Goal: Task Accomplishment & Management: Use online tool/utility

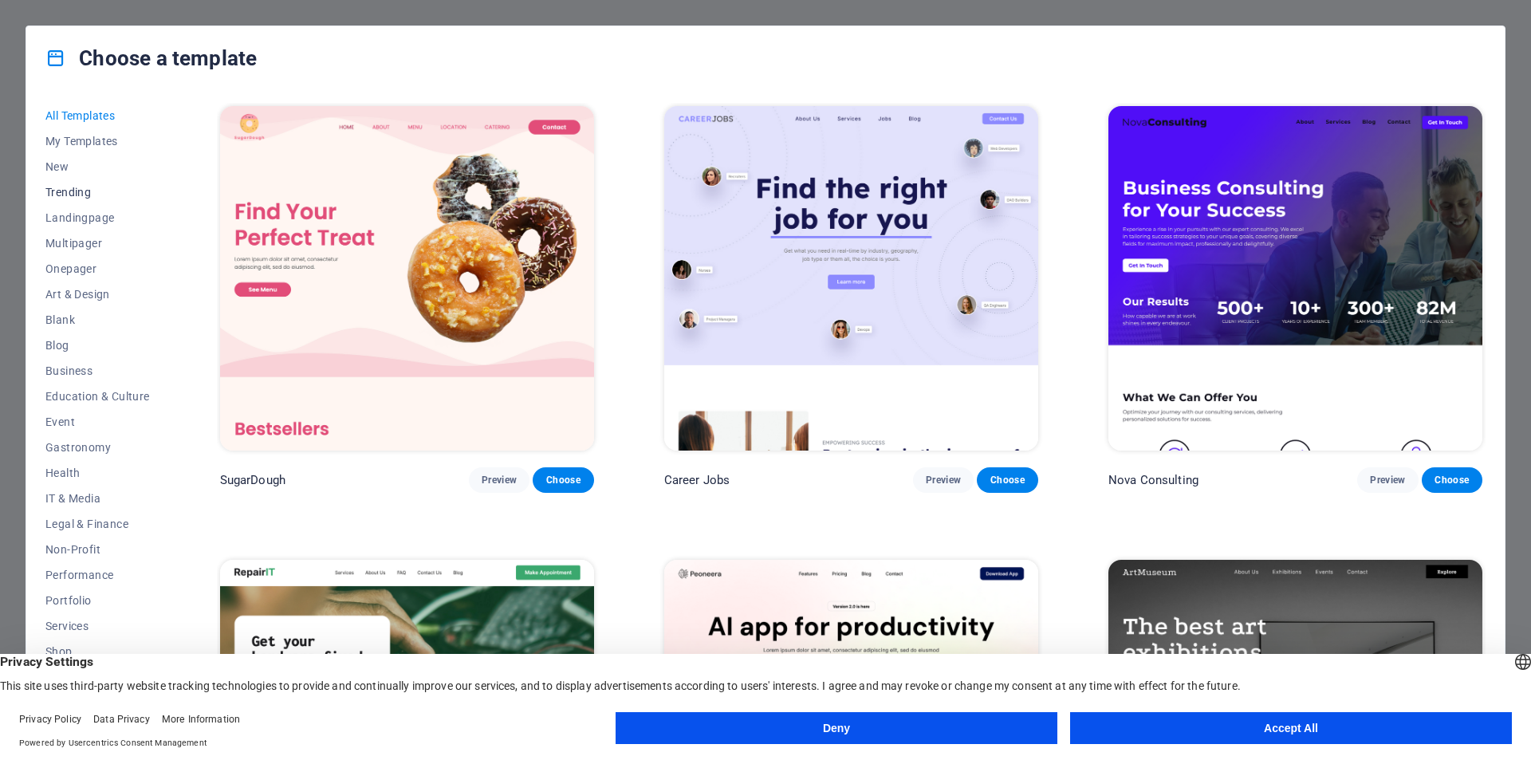
click at [65, 191] on span "Trending" at bounding box center [97, 192] width 104 height 13
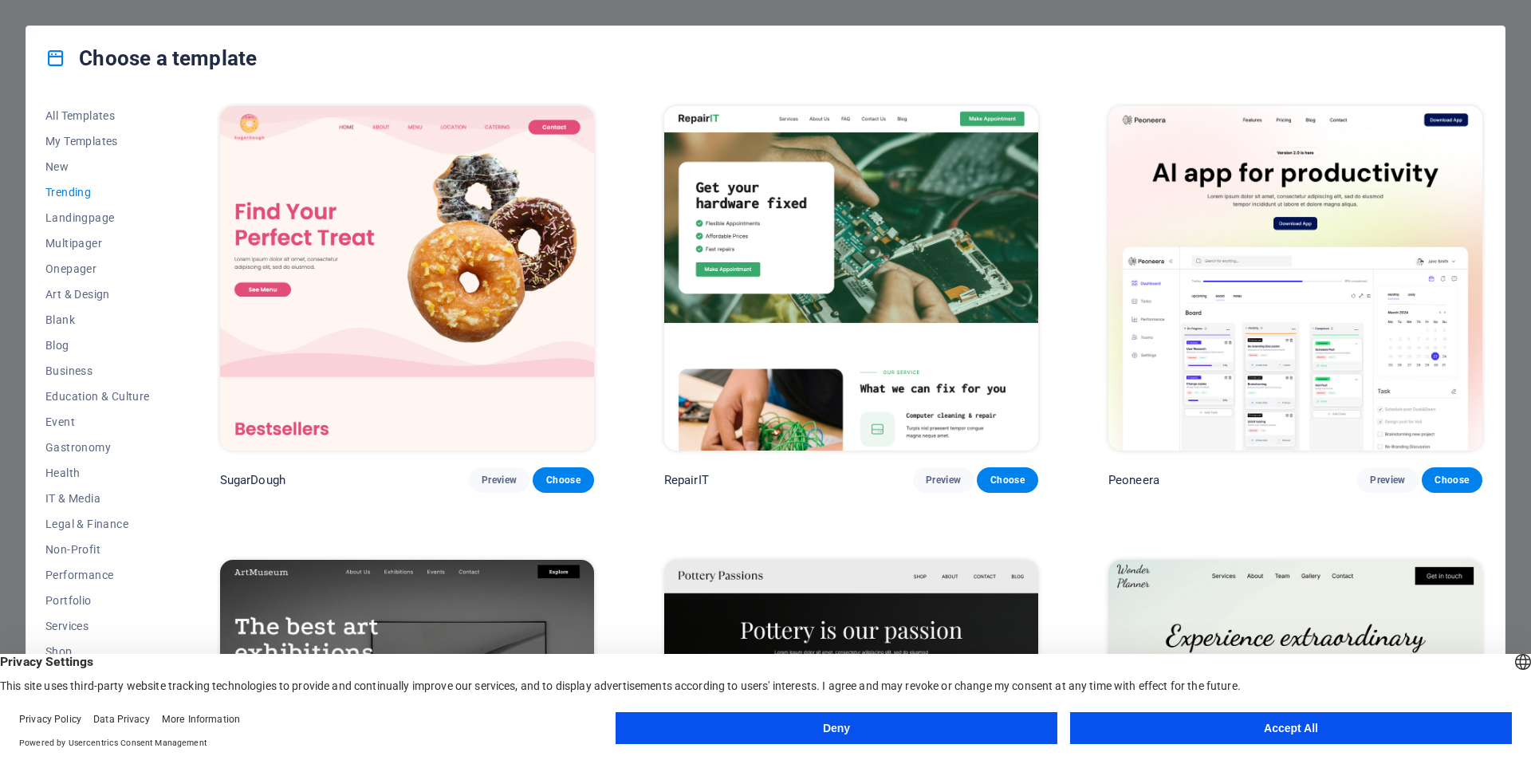
click at [64, 188] on span "Trending" at bounding box center [97, 192] width 104 height 13
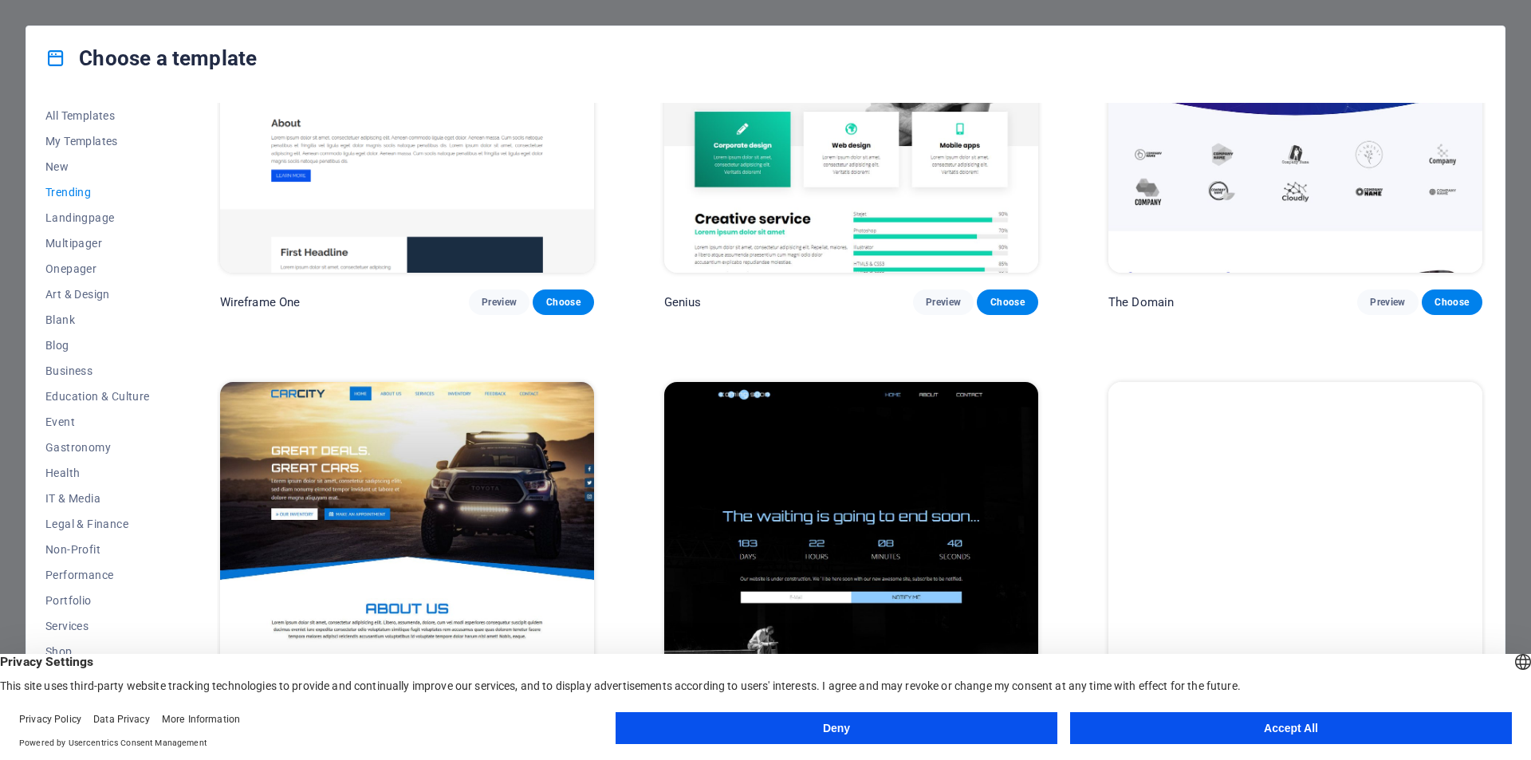
scroll to position [2037, 0]
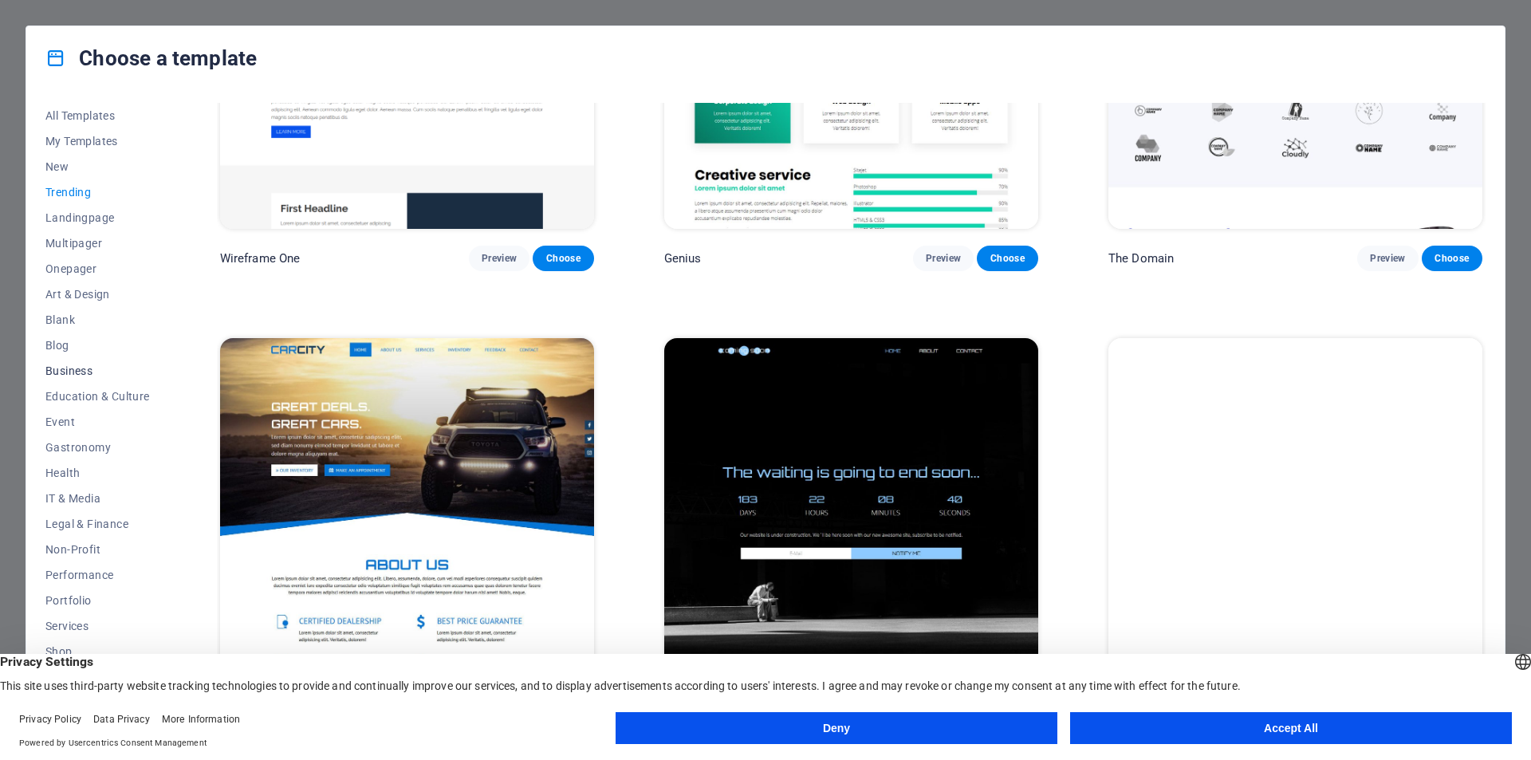
click at [68, 368] on span "Business" at bounding box center [97, 370] width 104 height 13
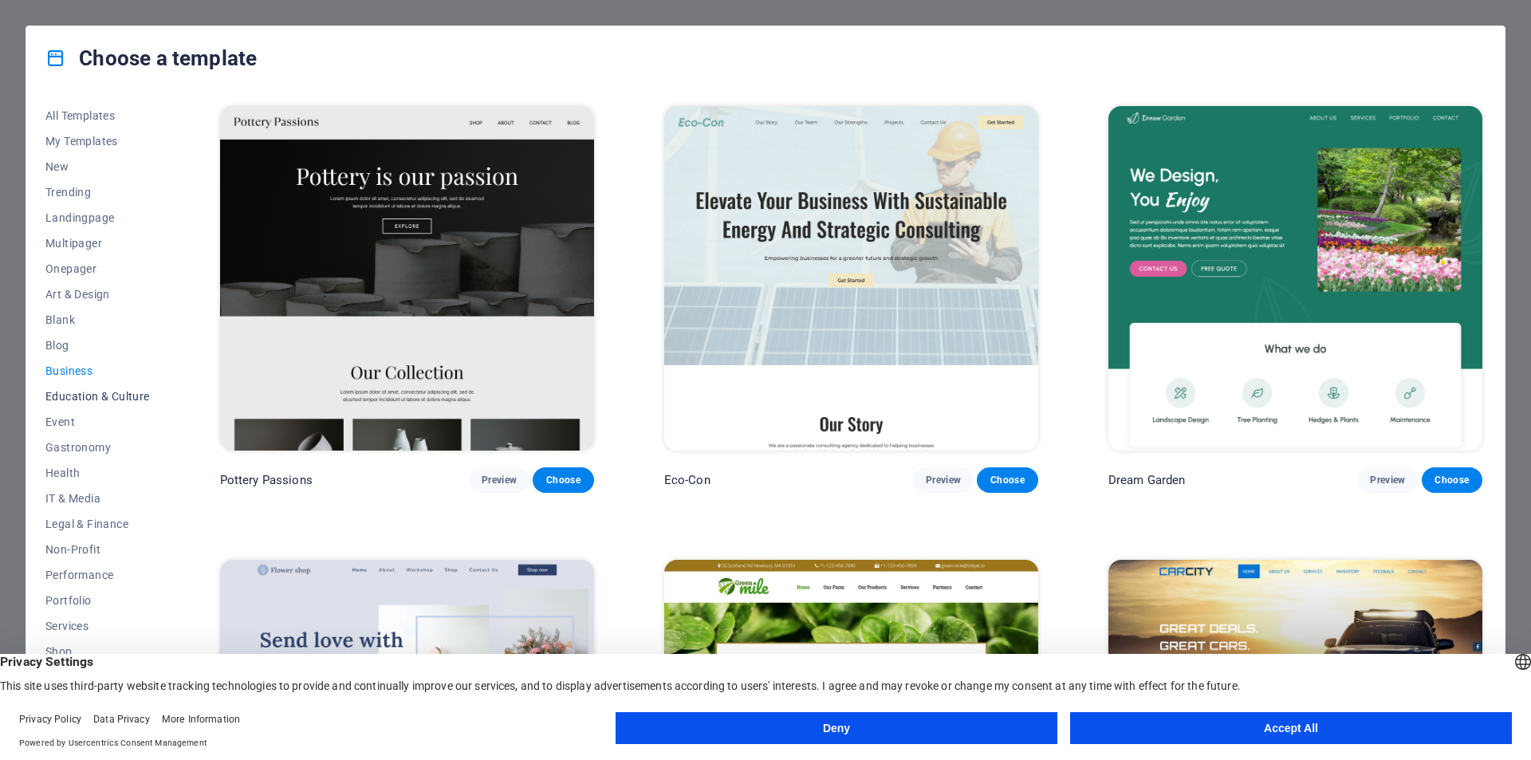
scroll to position [52, 0]
click at [1309, 726] on button "Accept All" at bounding box center [1291, 728] width 442 height 32
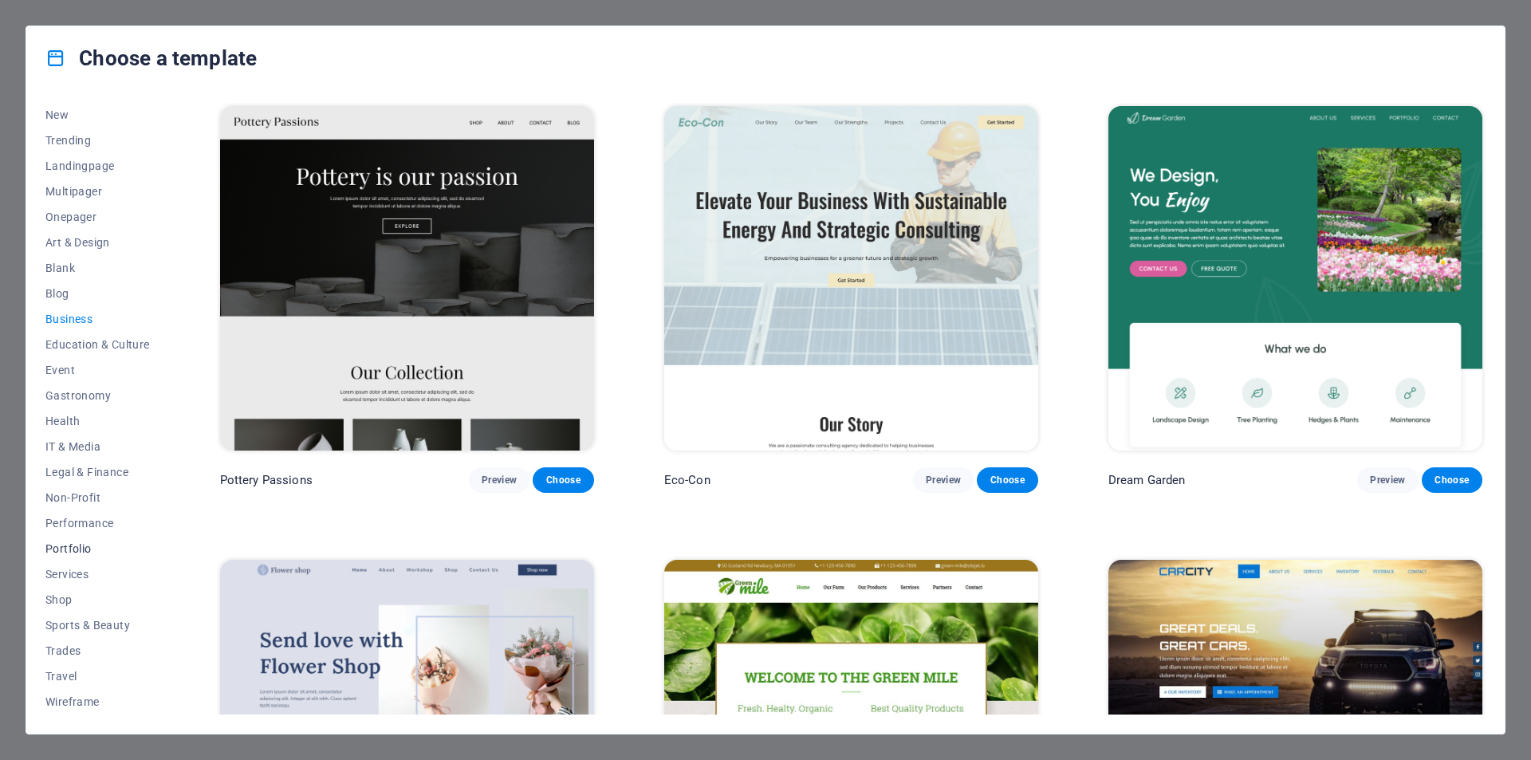
click at [72, 548] on span "Portfolio" at bounding box center [97, 548] width 104 height 13
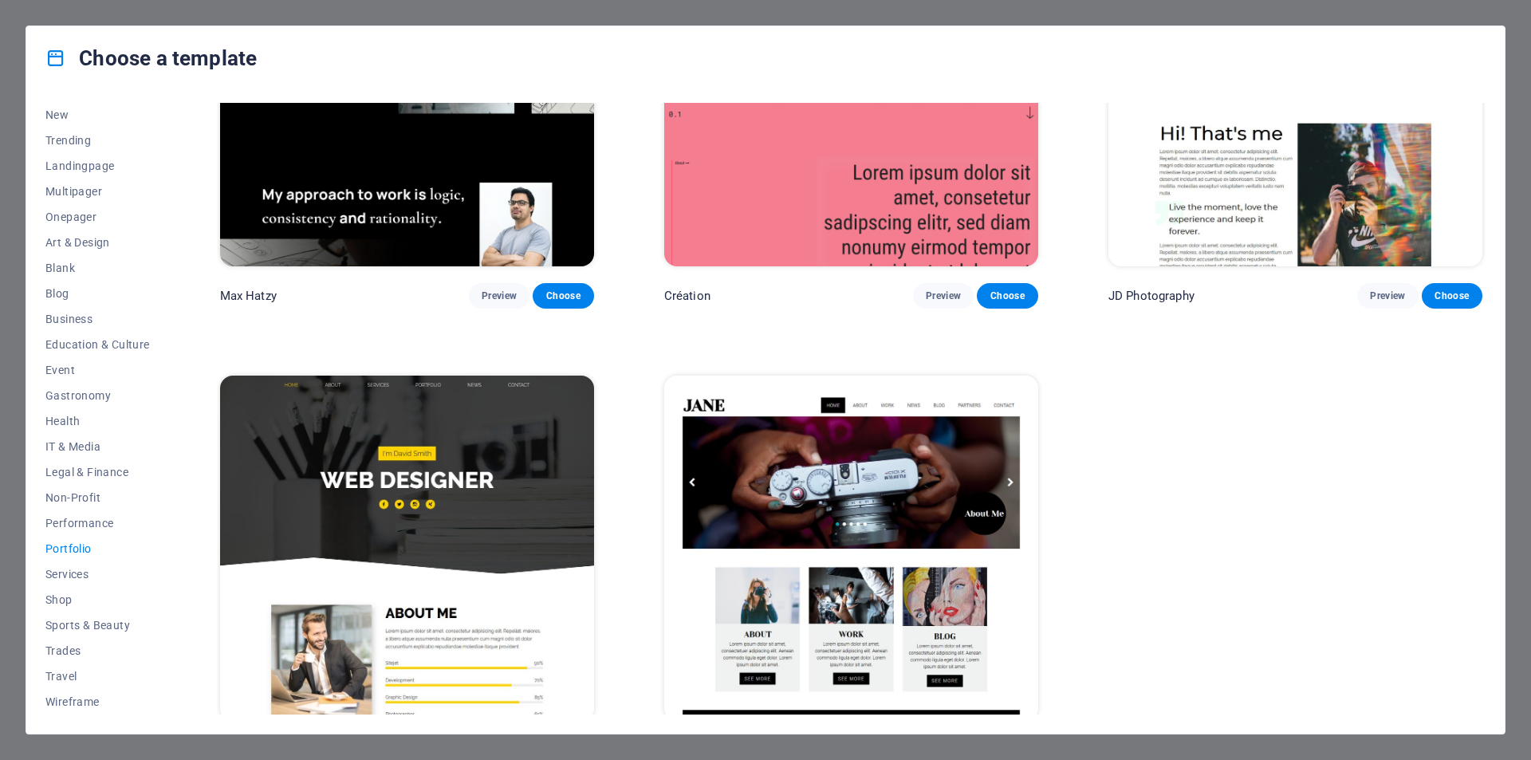
scroll to position [681, 0]
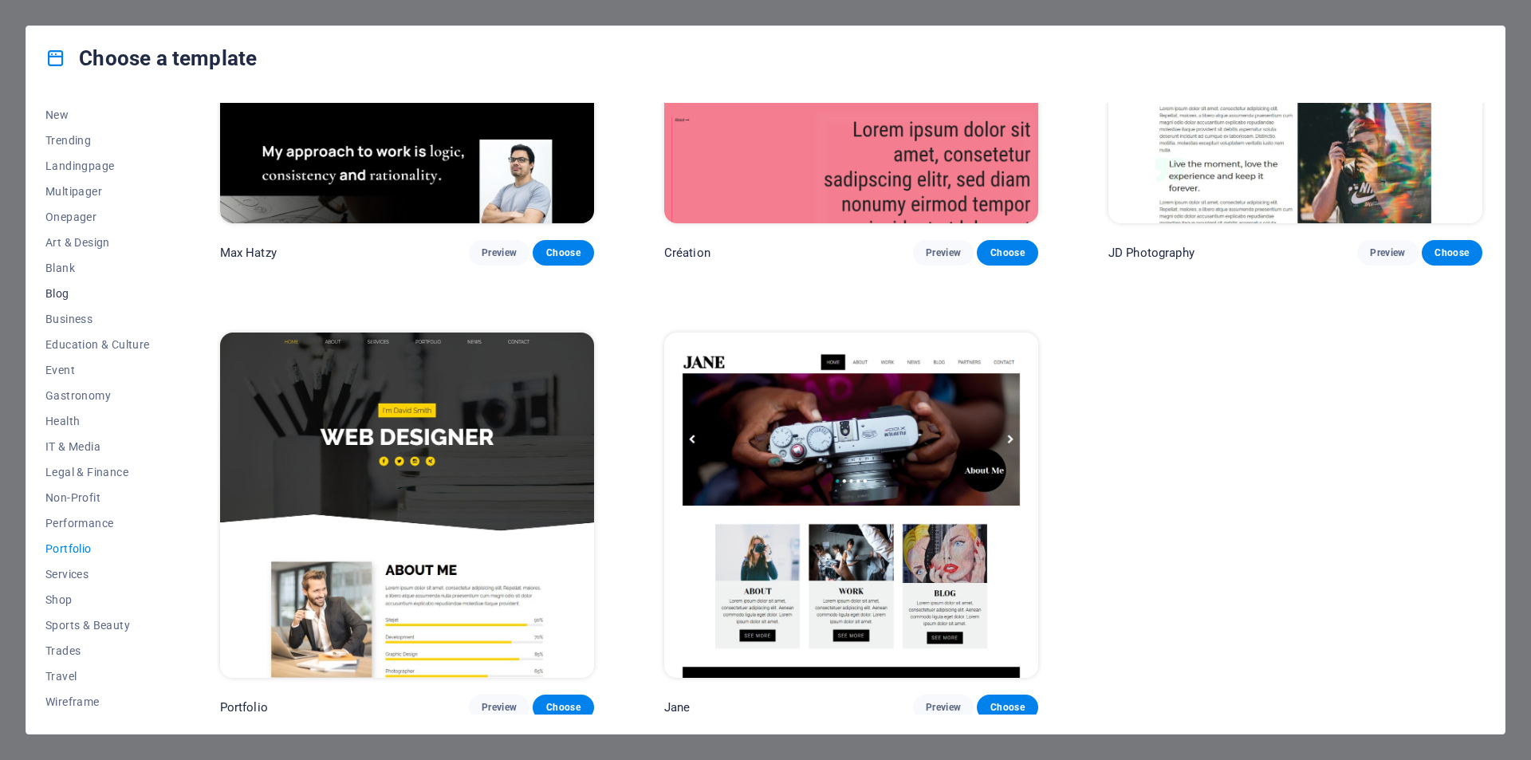
click at [52, 292] on span "Blog" at bounding box center [97, 293] width 104 height 13
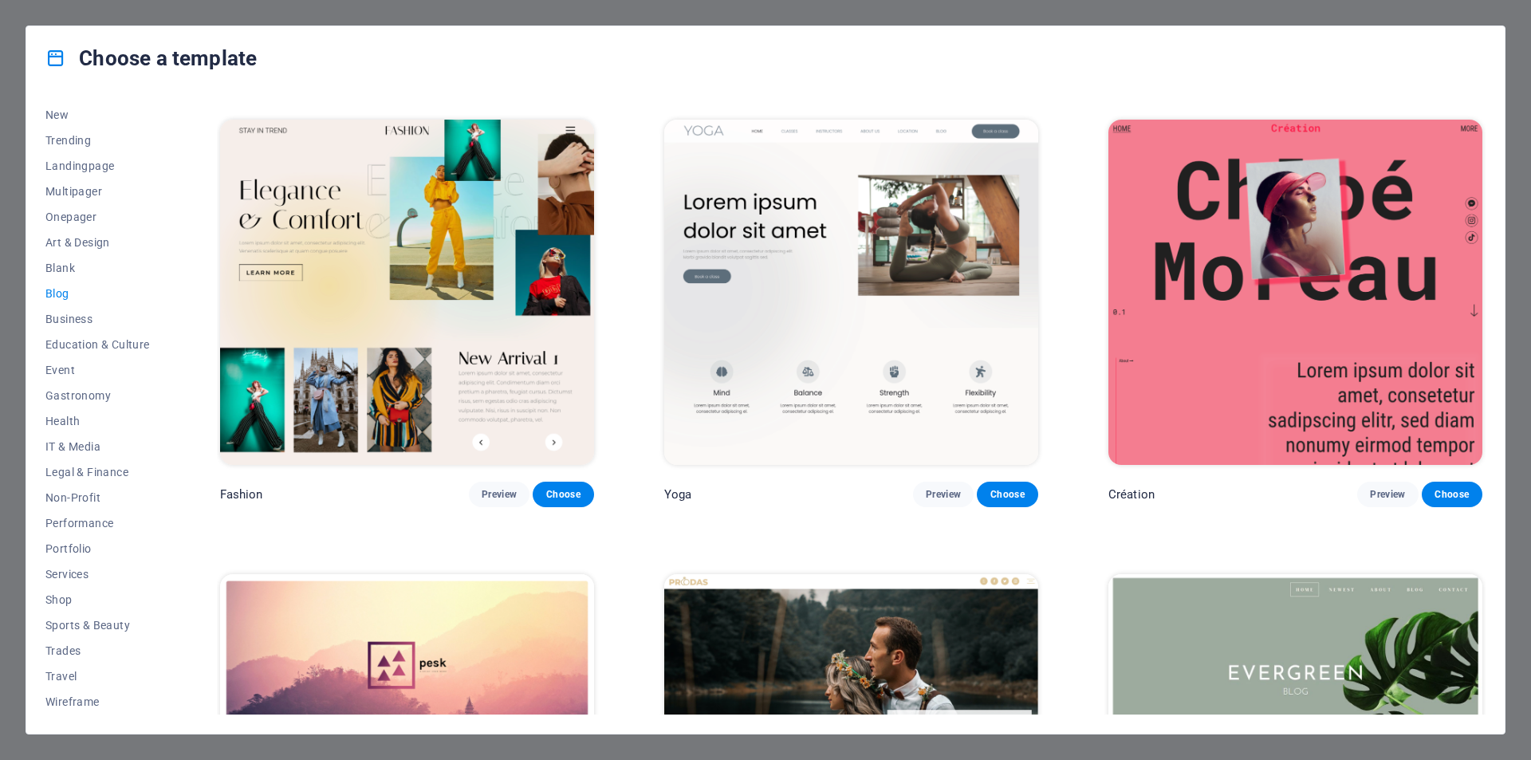
scroll to position [2702, 0]
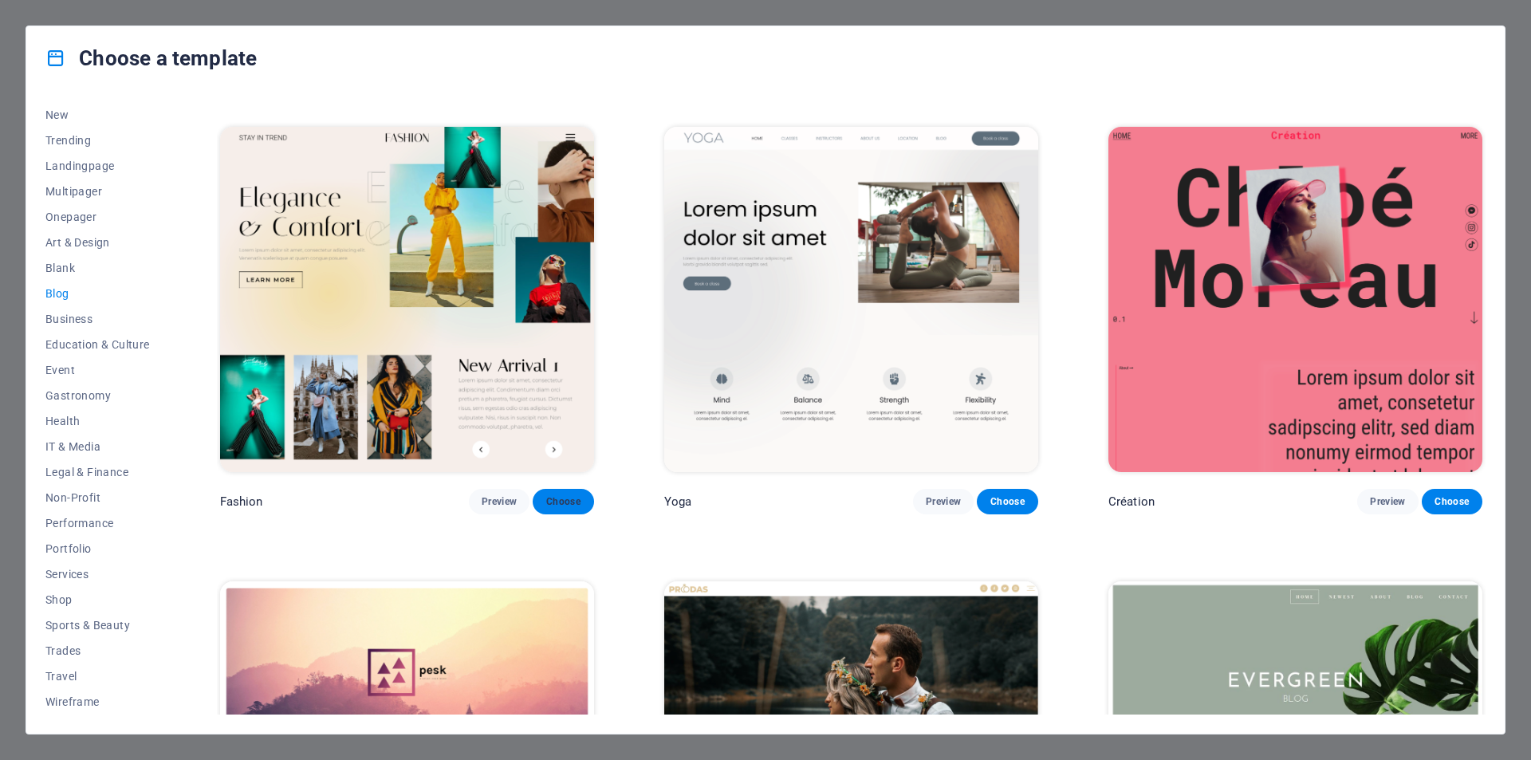
click at [562, 495] on span "Choose" at bounding box center [562, 501] width 35 height 13
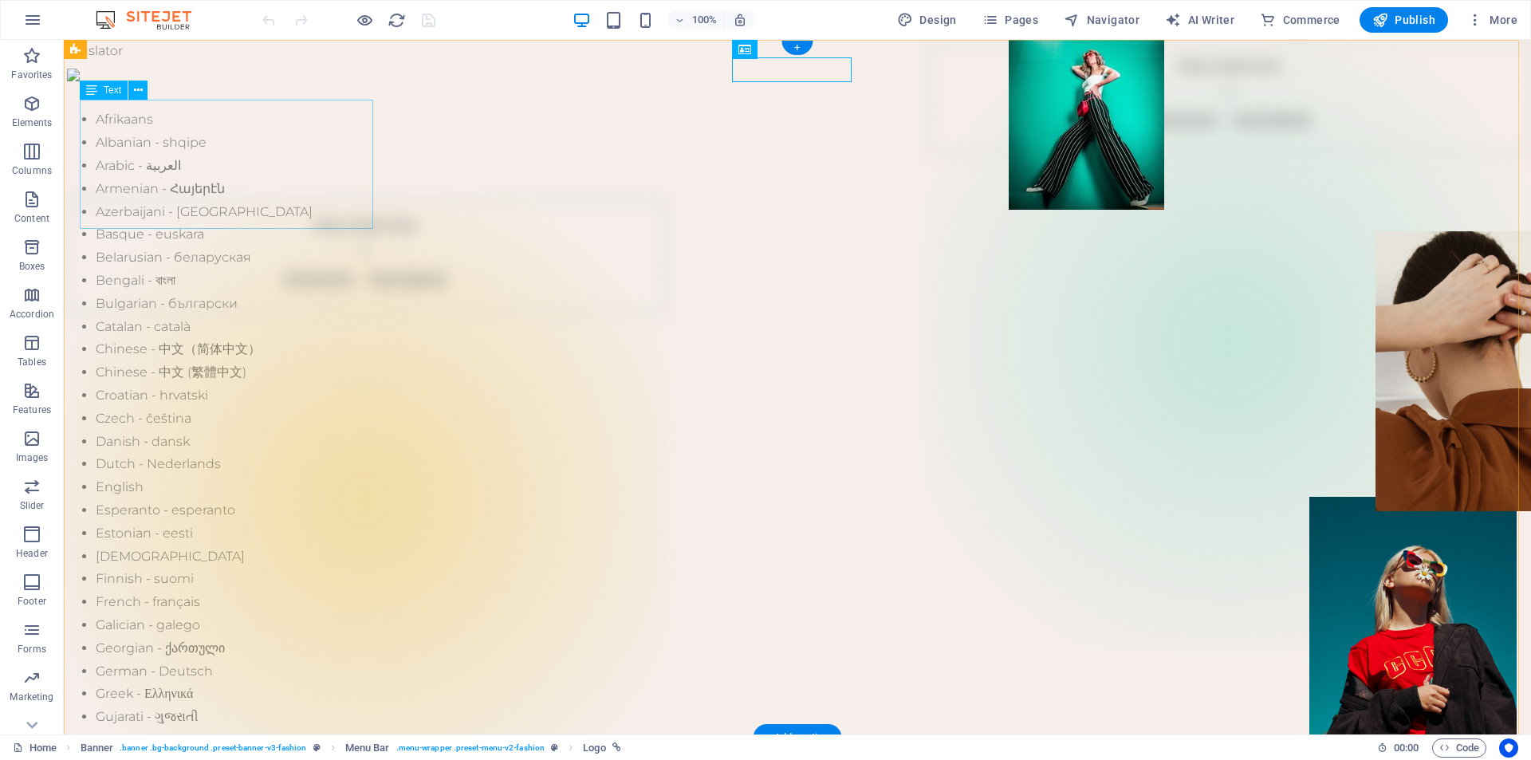
click at [1049, 167] on figure at bounding box center [1086, 125] width 155 height 170
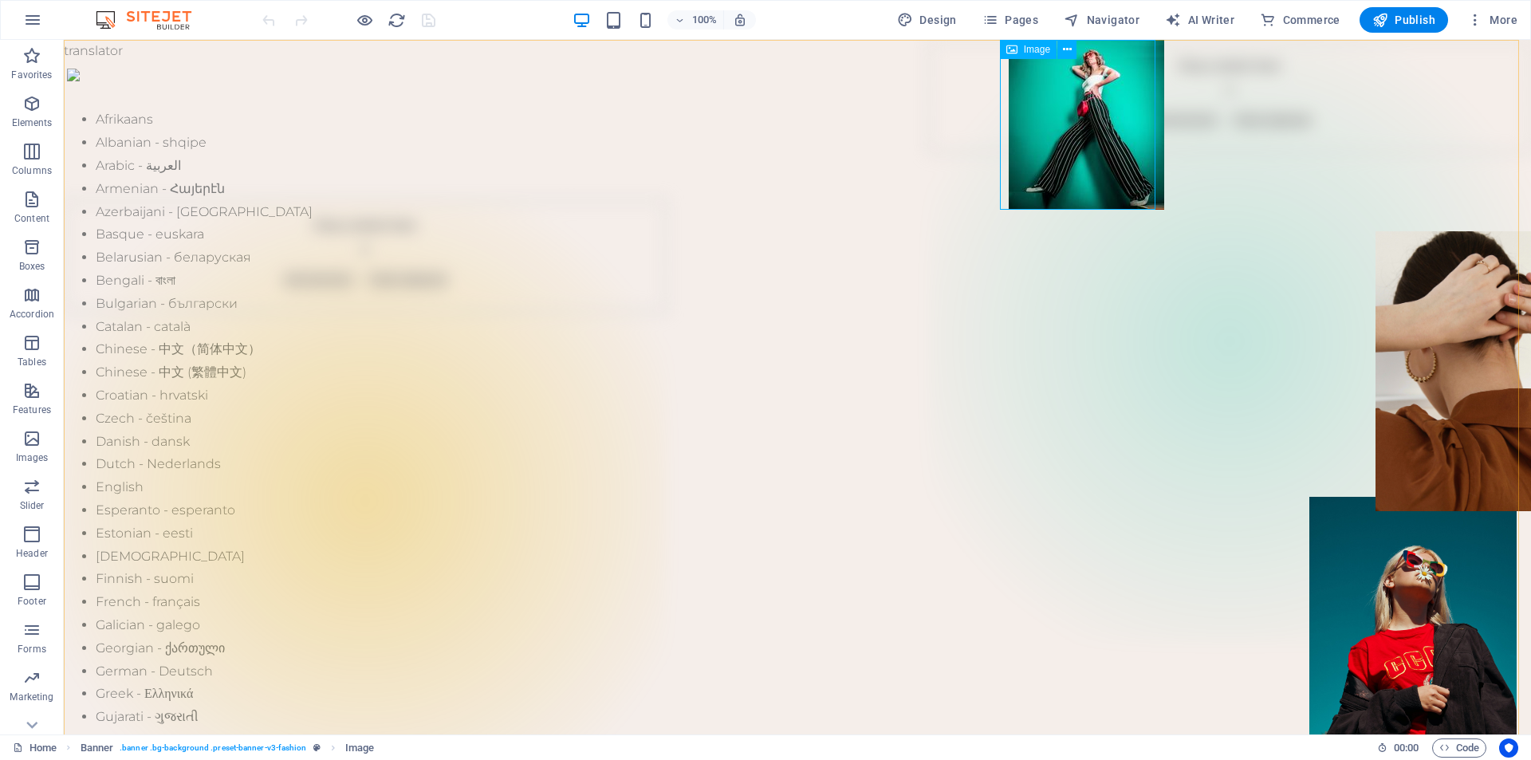
click at [1031, 50] on span "Image" at bounding box center [1037, 50] width 26 height 10
click at [1069, 54] on icon at bounding box center [1067, 49] width 9 height 17
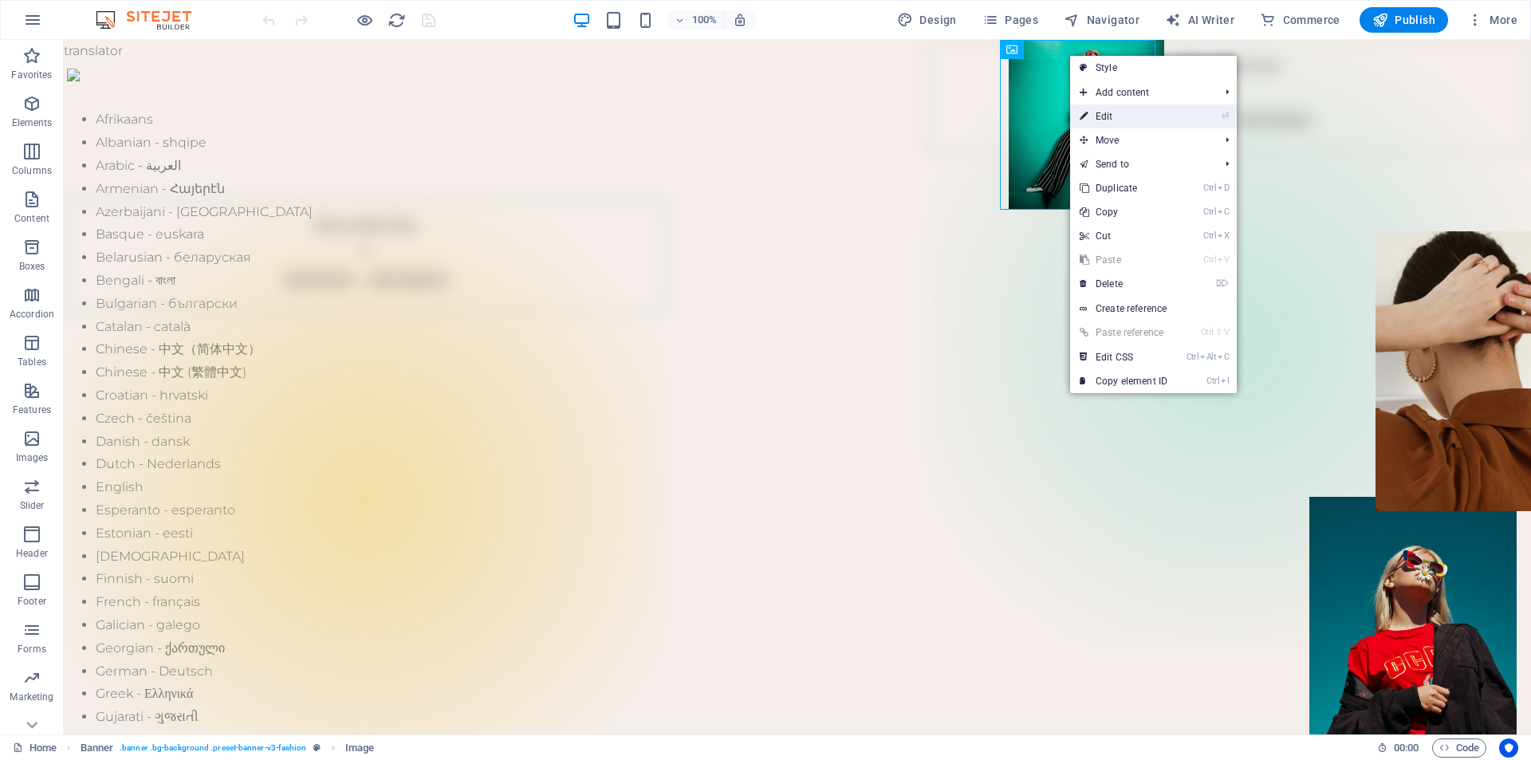
click at [1095, 116] on link "⏎ Edit" at bounding box center [1123, 116] width 107 height 24
select select "px"
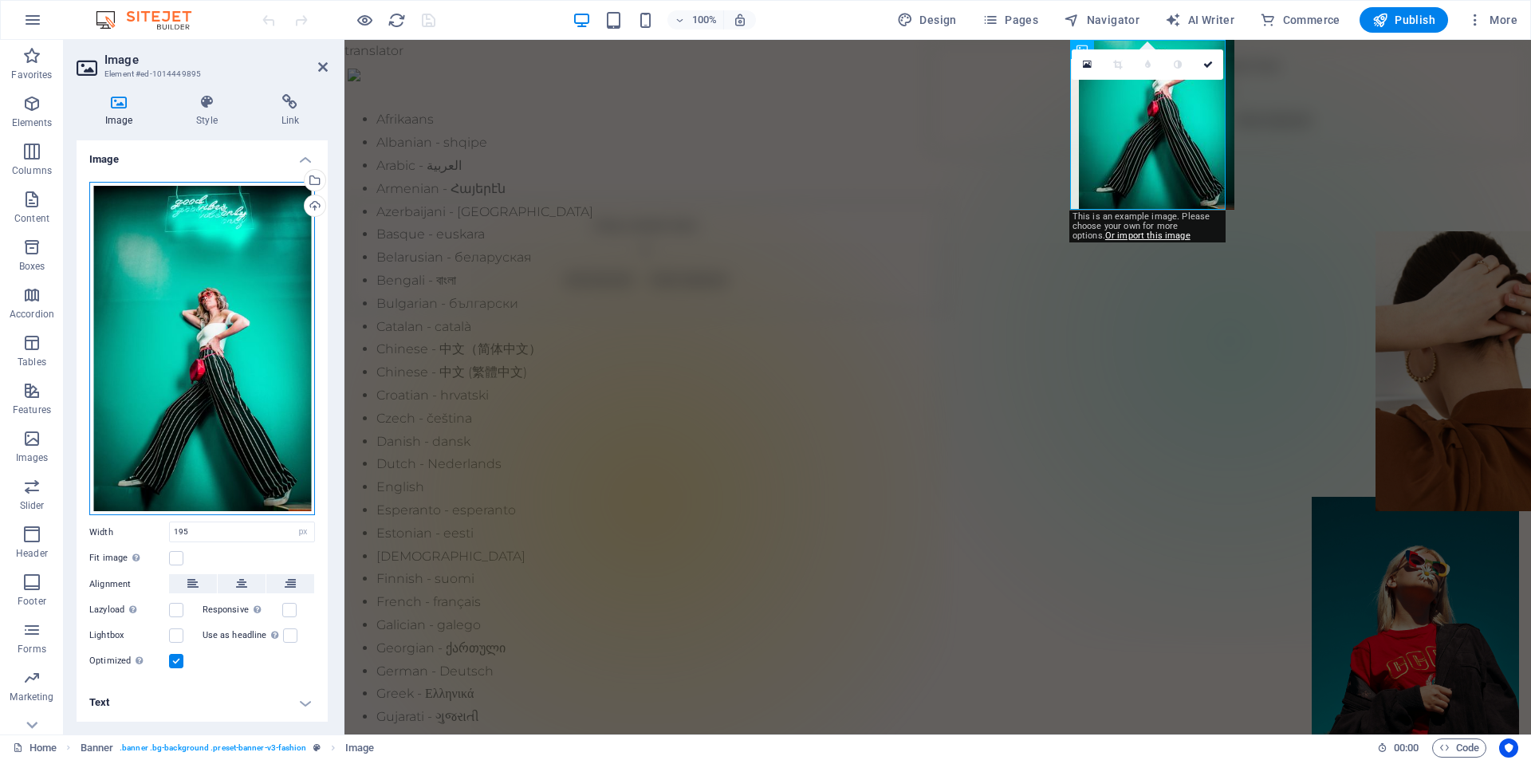
click at [215, 441] on div "Drag files here, click to choose files or select files from Files or our free s…" at bounding box center [202, 349] width 226 height 334
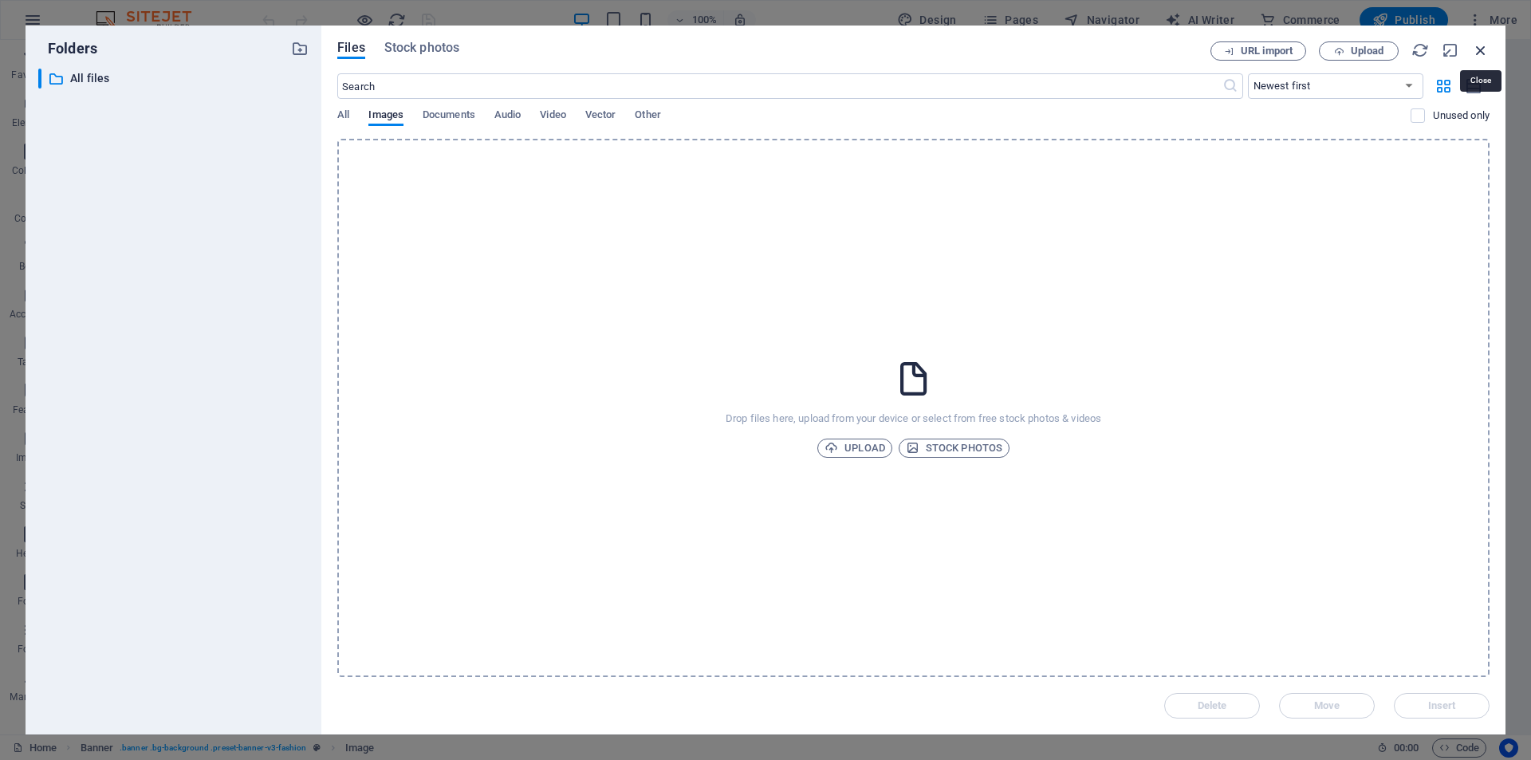
click at [1476, 50] on icon "button" at bounding box center [1481, 50] width 18 height 18
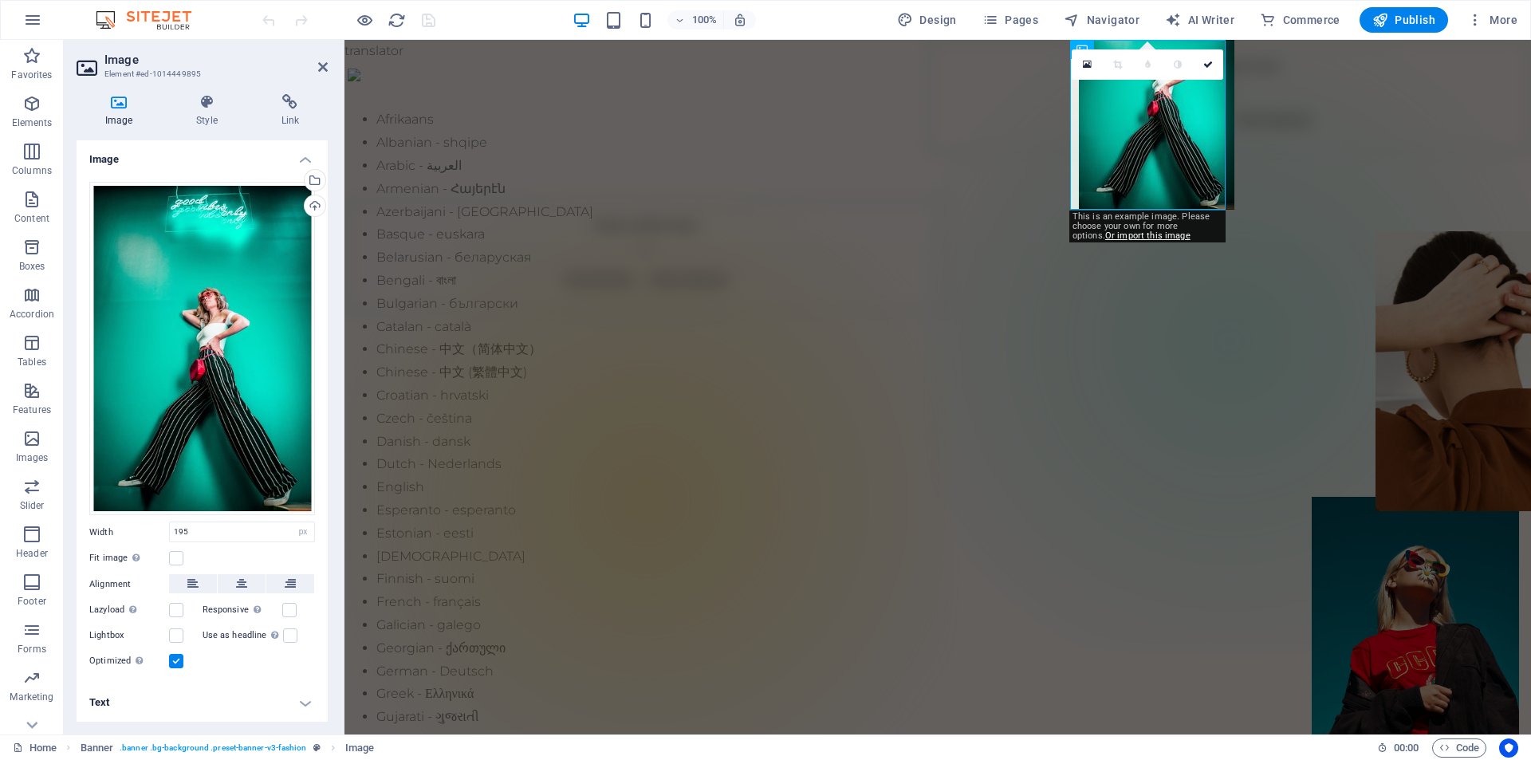
click at [305, 695] on h4 "Text" at bounding box center [202, 702] width 251 height 38
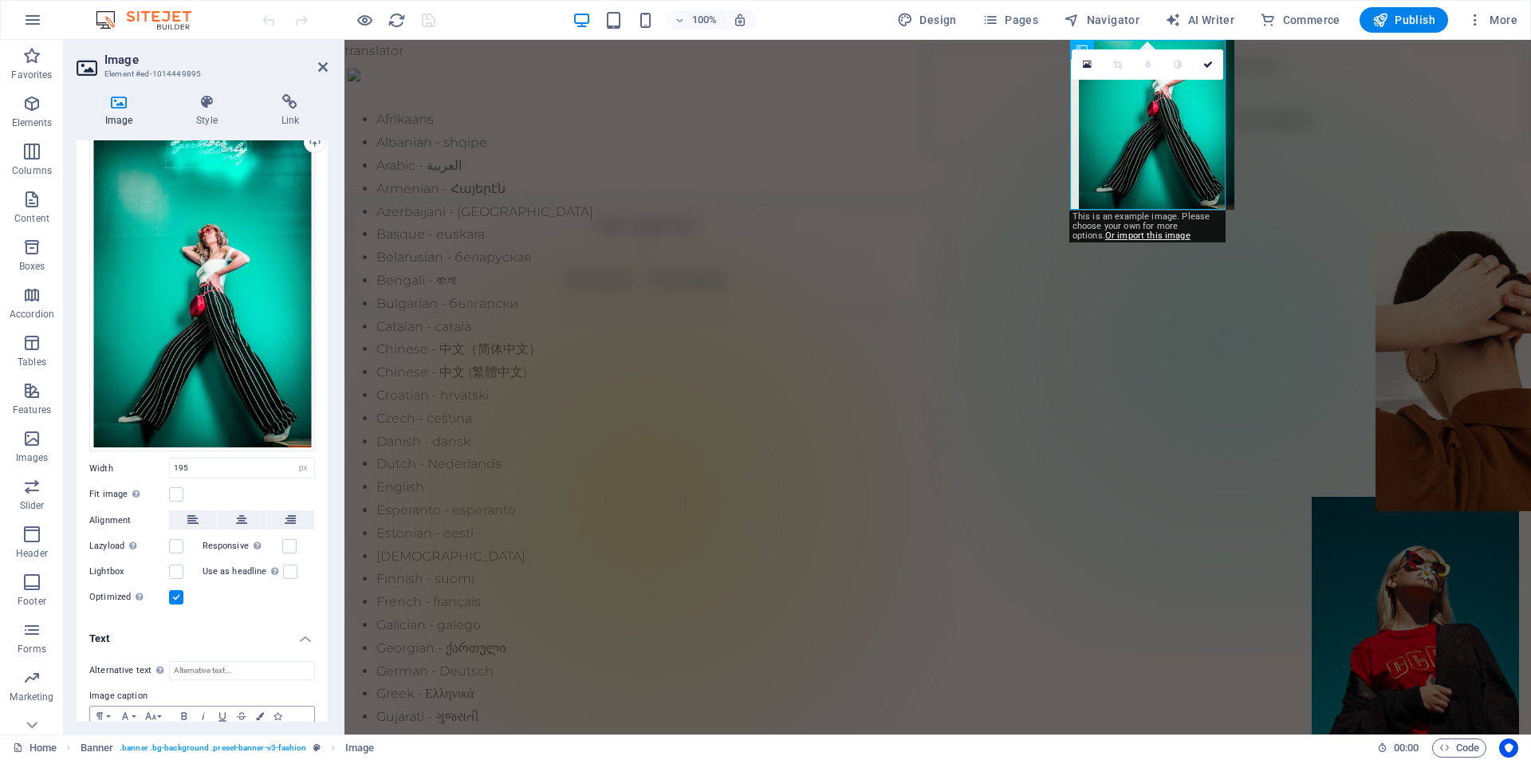
scroll to position [145, 0]
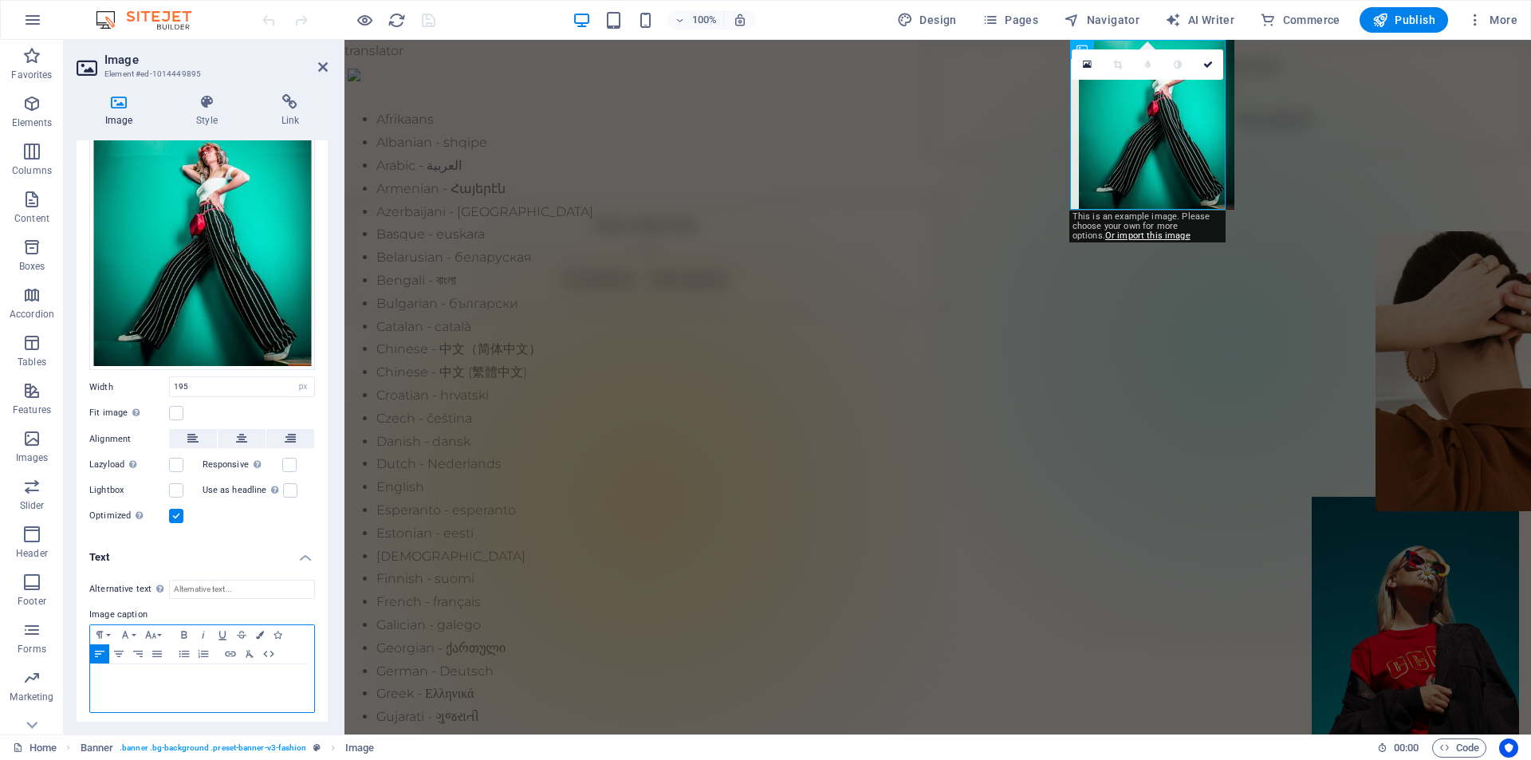
click at [197, 672] on p at bounding box center [202, 679] width 208 height 14
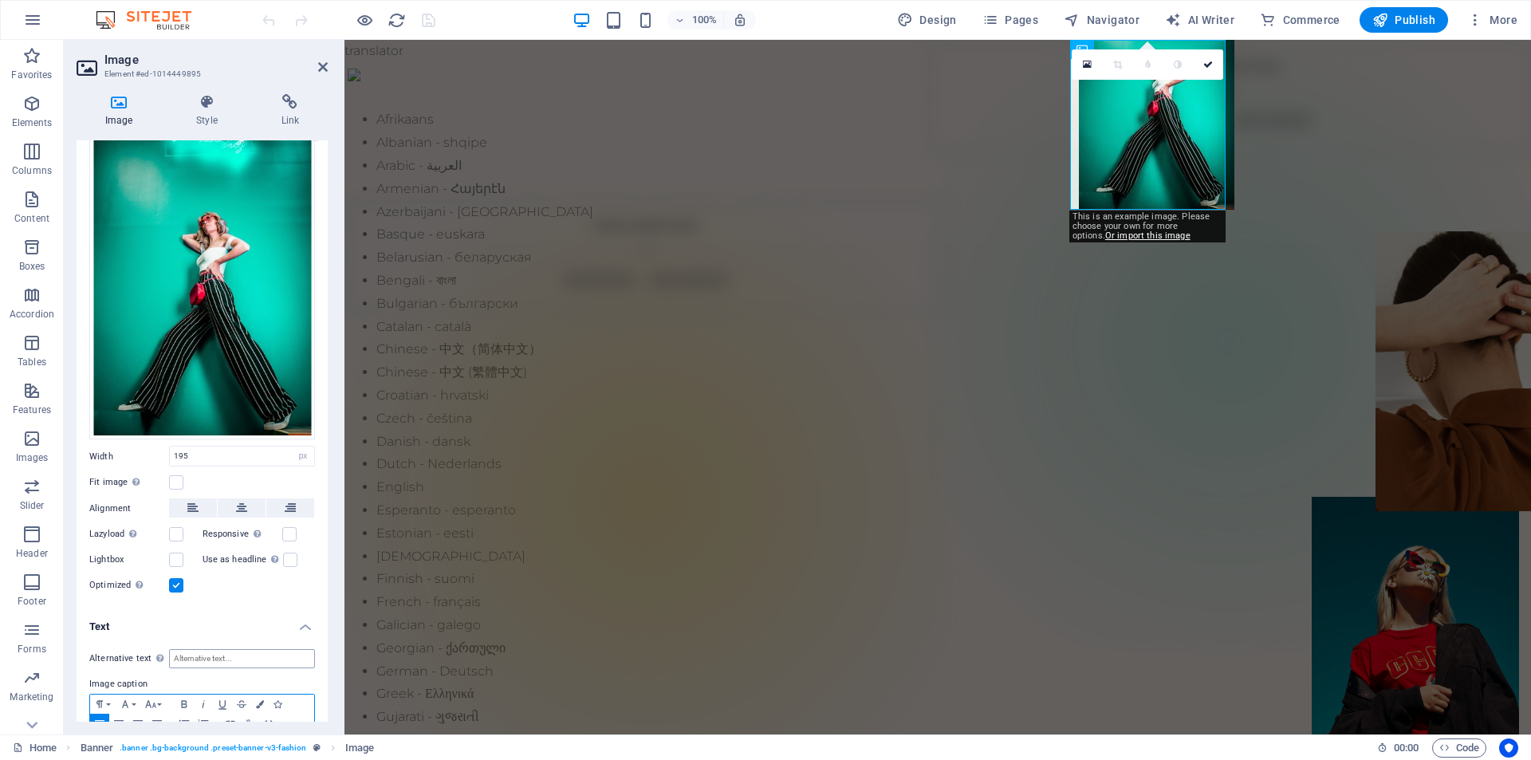
scroll to position [0, 0]
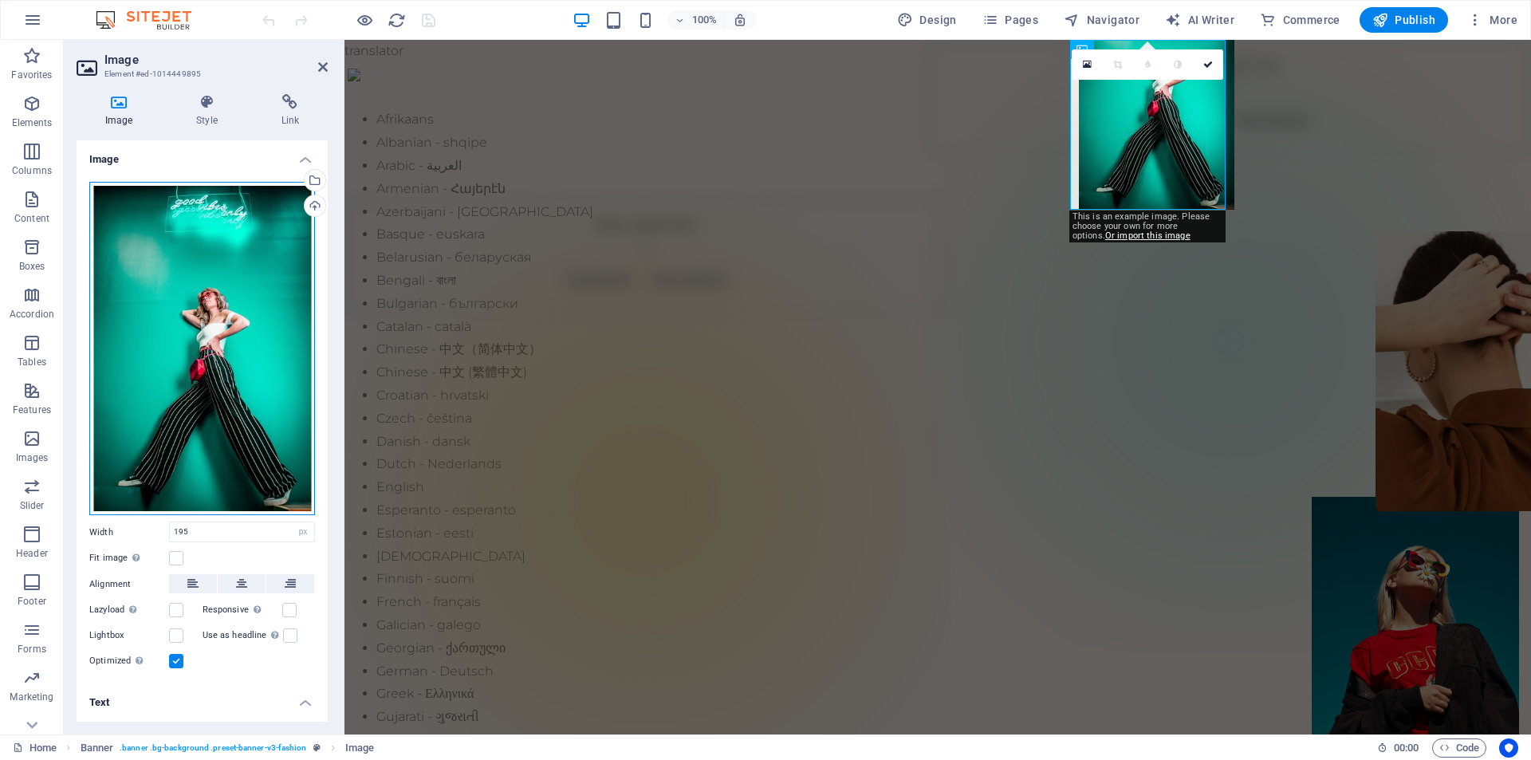
click at [220, 392] on div "Drag files here, click to choose files or select files from Files or our free s…" at bounding box center [202, 349] width 226 height 334
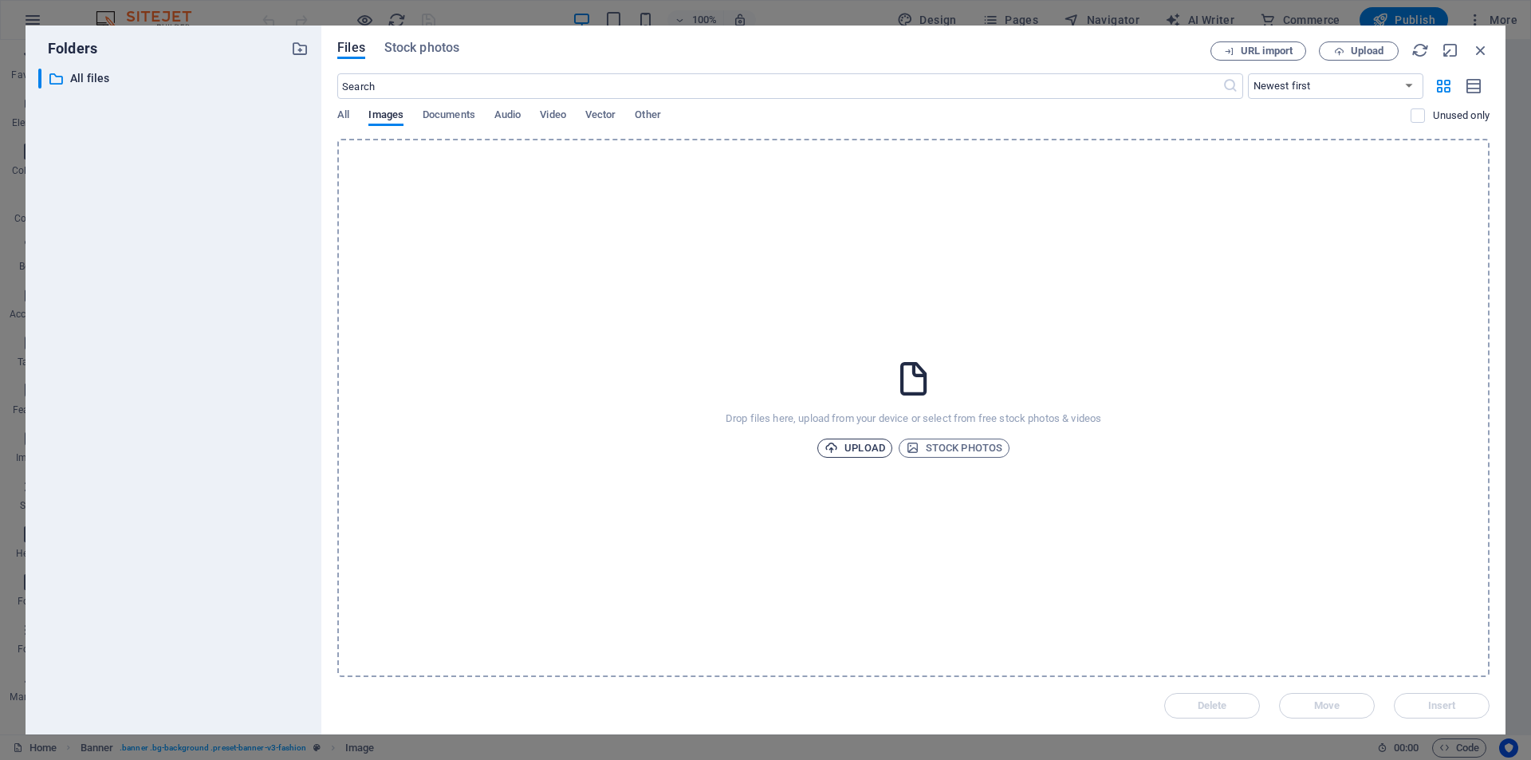
click at [836, 442] on icon "button" at bounding box center [832, 448] width 14 height 14
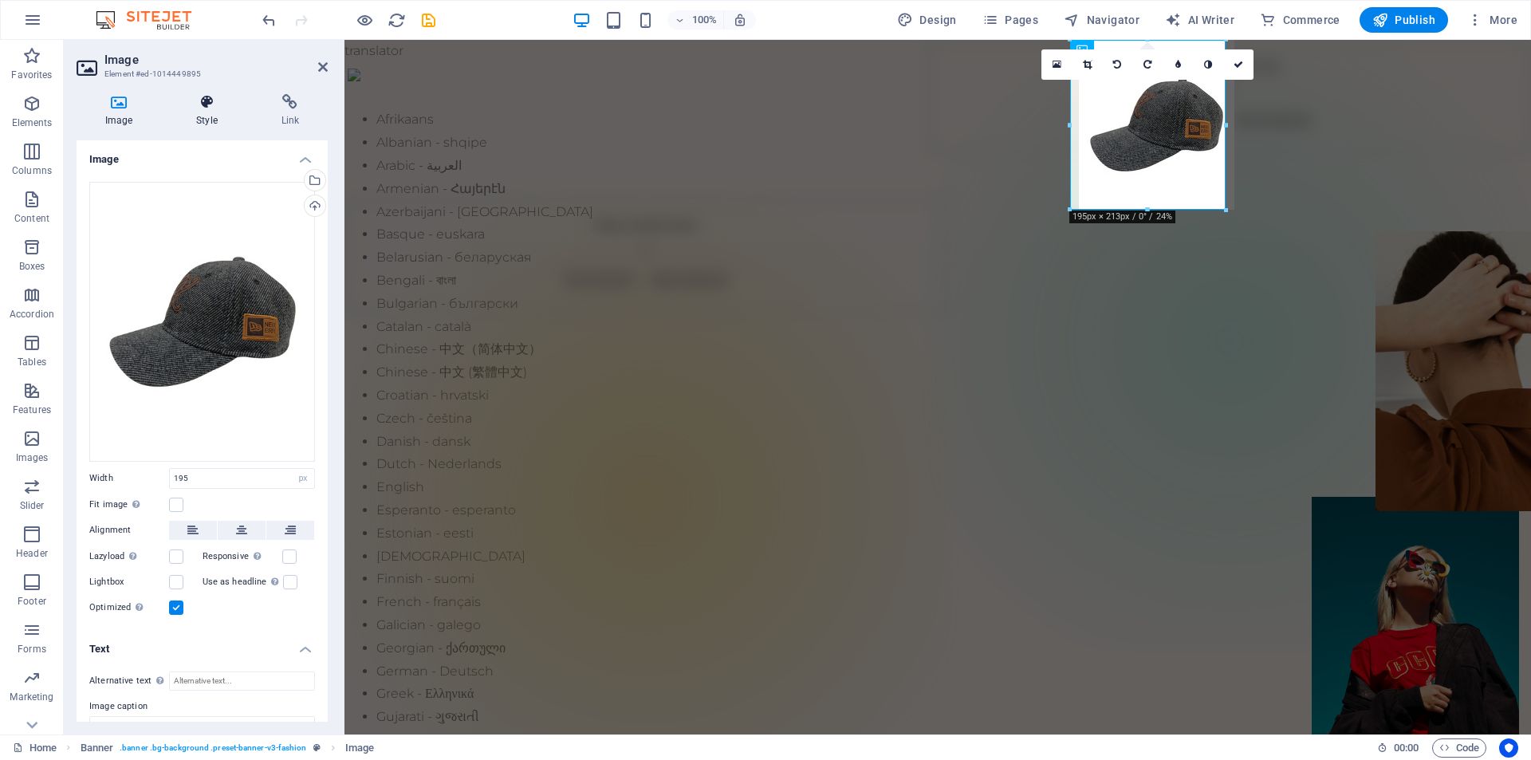
click at [213, 104] on icon at bounding box center [206, 102] width 78 height 16
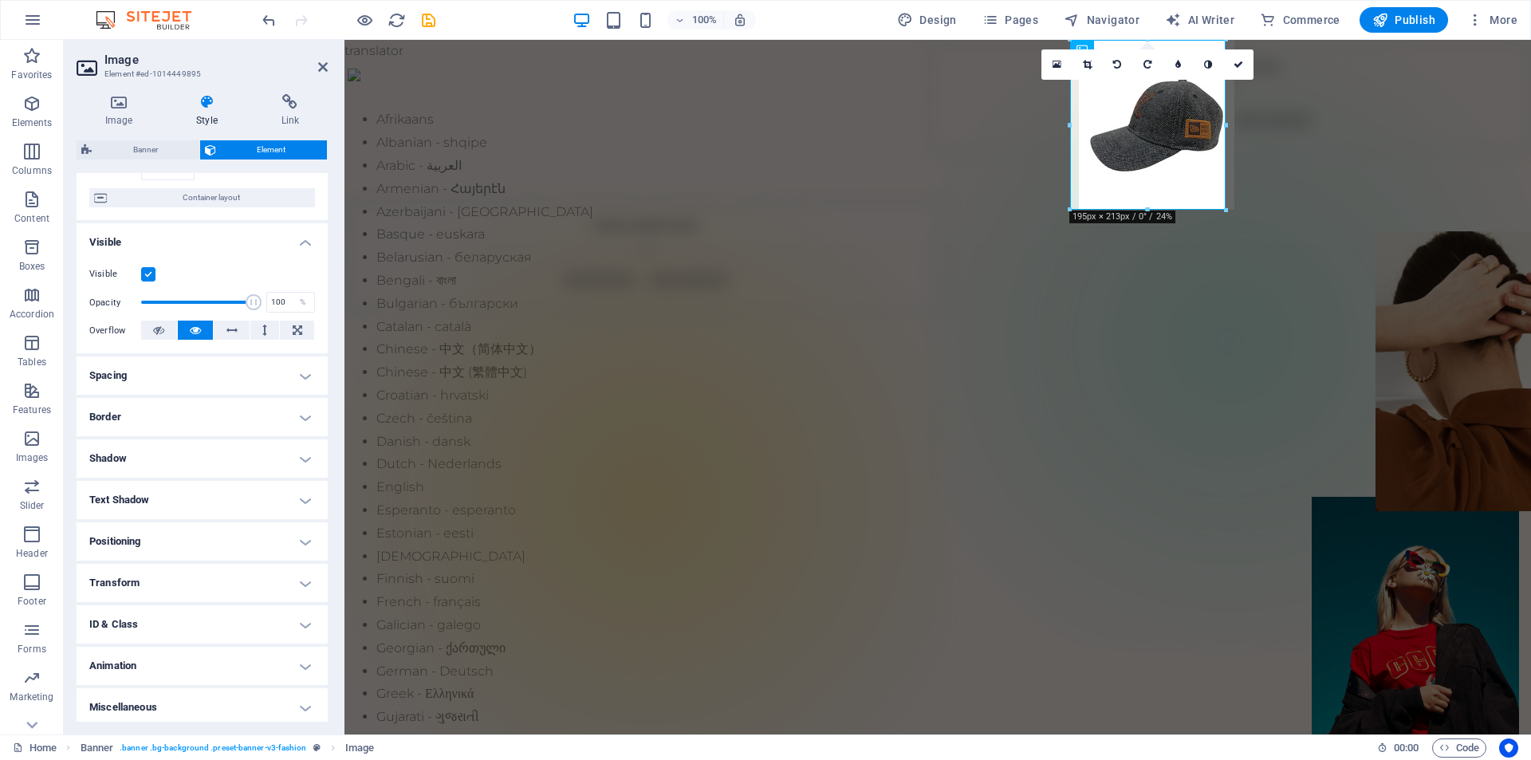
scroll to position [125, 0]
click at [297, 445] on h4 "Shadow" at bounding box center [202, 454] width 251 height 38
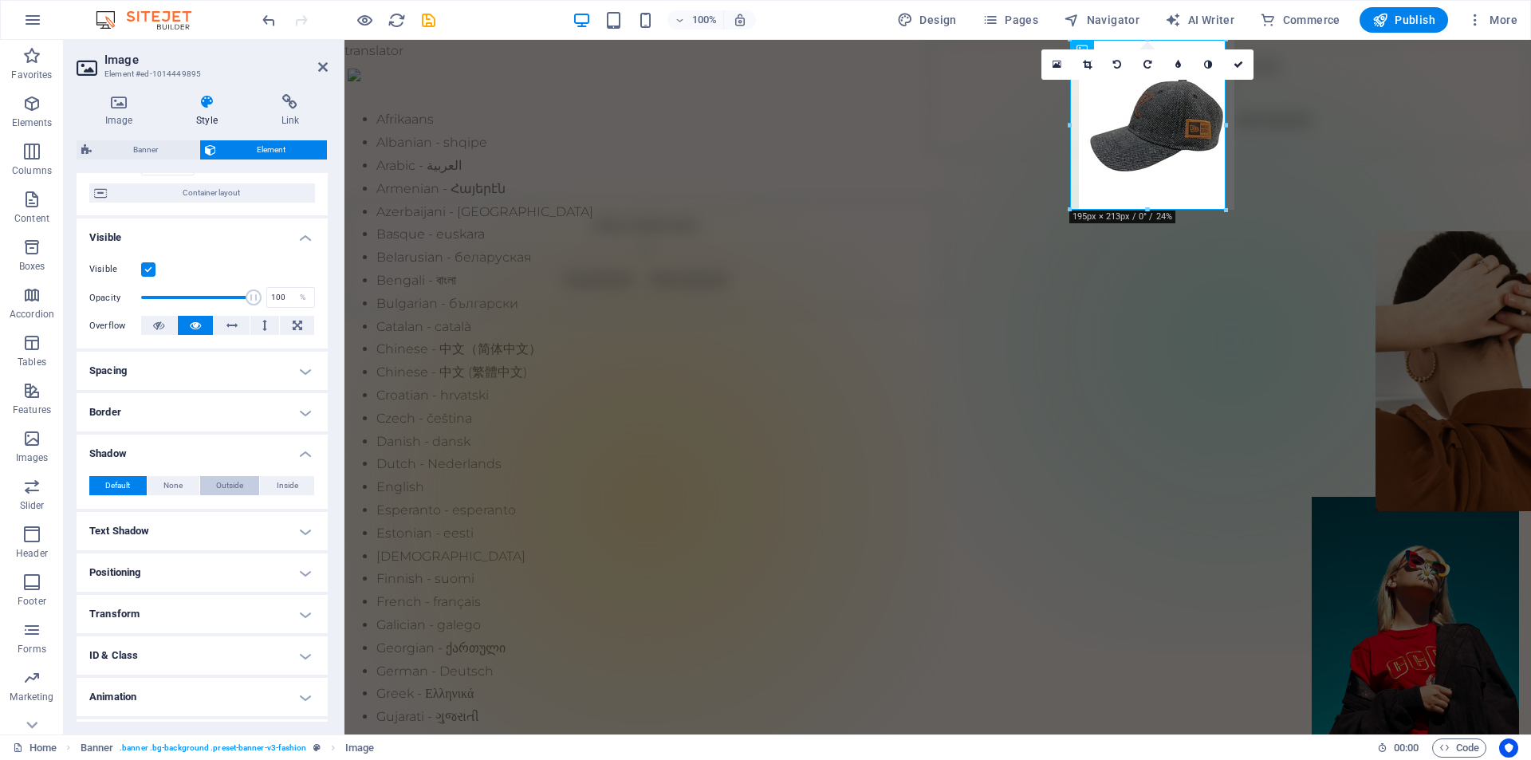
click at [238, 486] on span "Outside" at bounding box center [229, 485] width 27 height 19
type input "2"
type input "4"
click at [147, 512] on span at bounding box center [150, 512] width 13 height 13
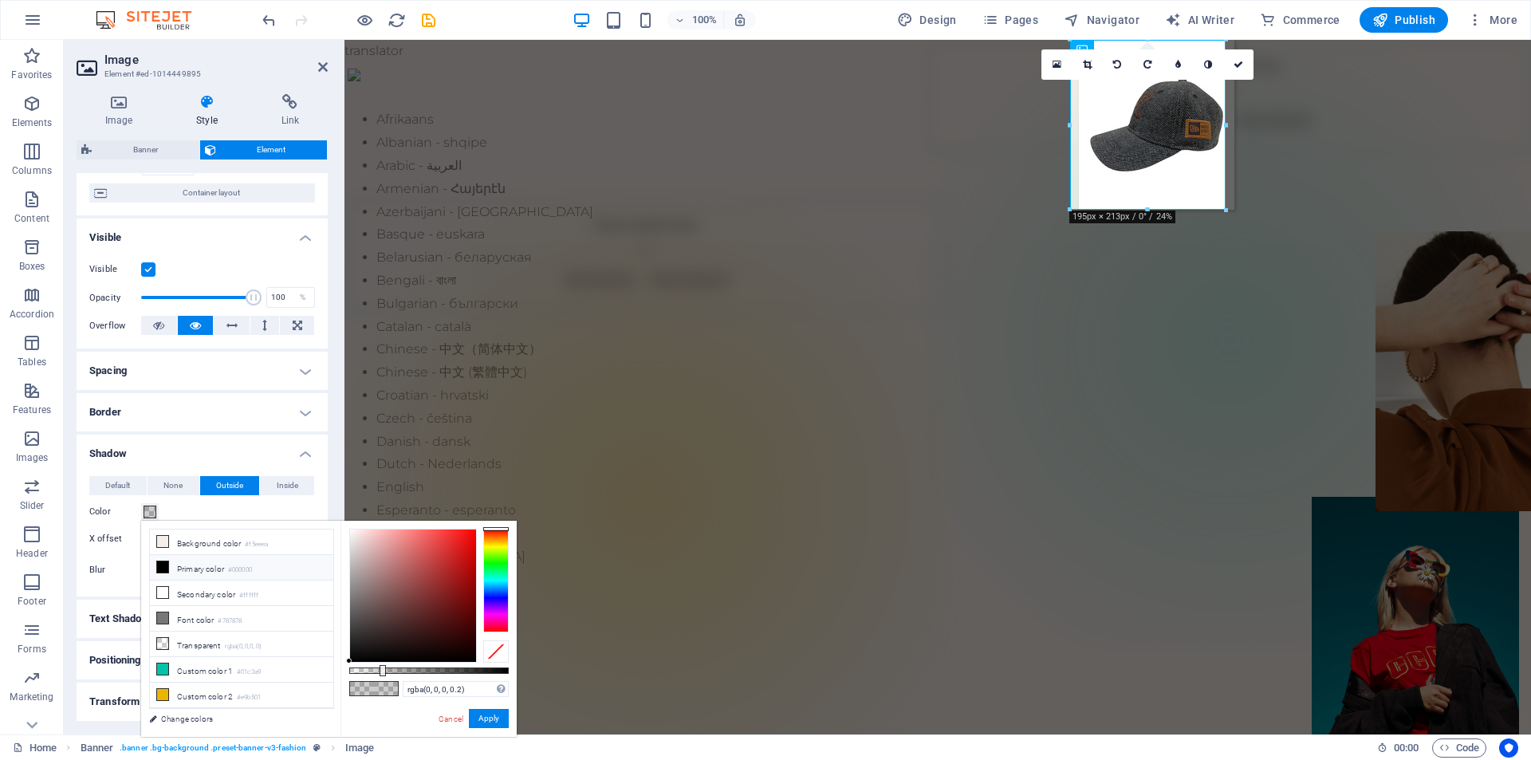
click at [163, 567] on icon at bounding box center [162, 566] width 11 height 11
type input "#000000"
click at [494, 721] on button "Apply" at bounding box center [489, 718] width 40 height 19
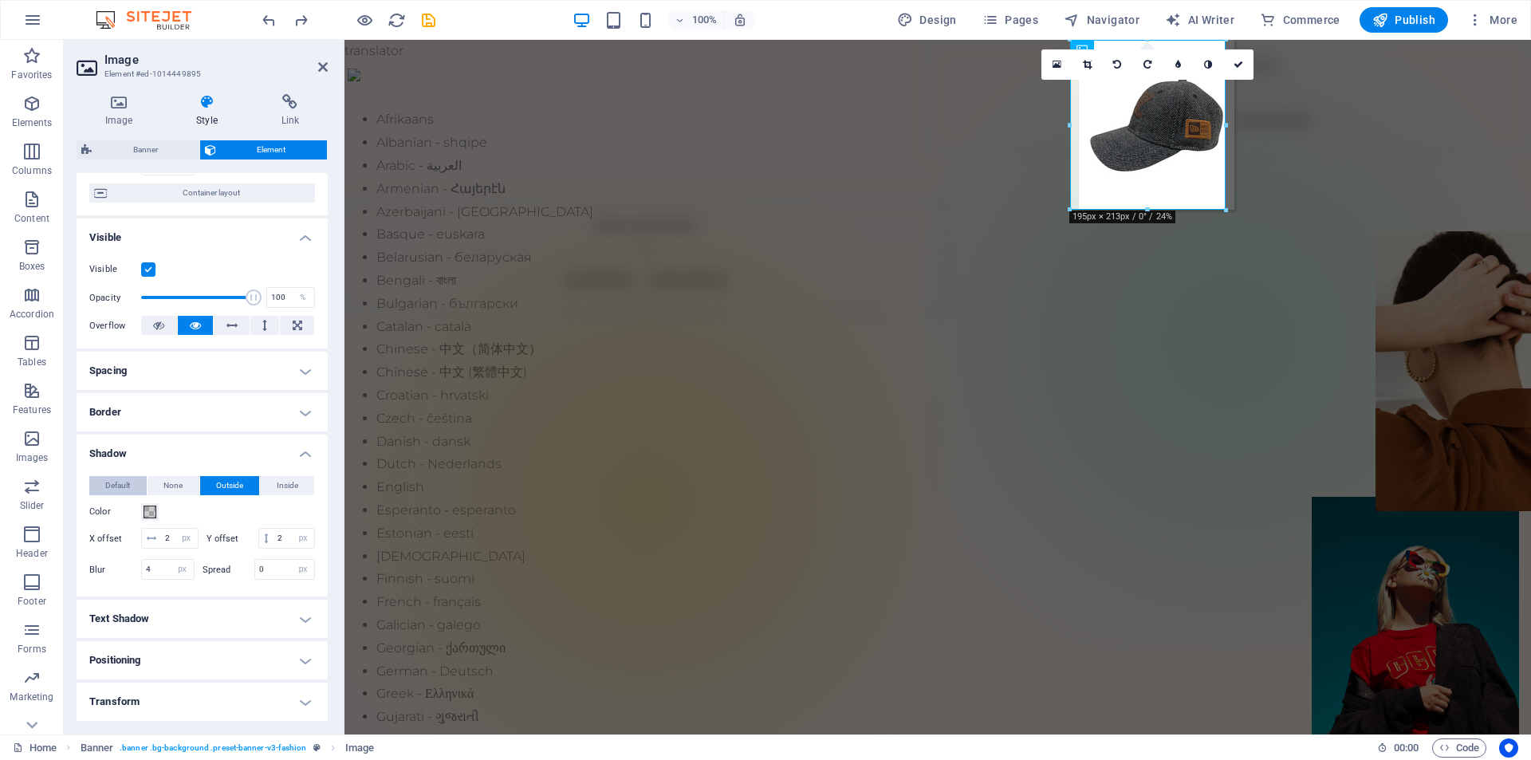
click at [127, 483] on span "Default" at bounding box center [117, 485] width 25 height 19
click at [239, 577] on h4 "Positioning" at bounding box center [202, 572] width 251 height 38
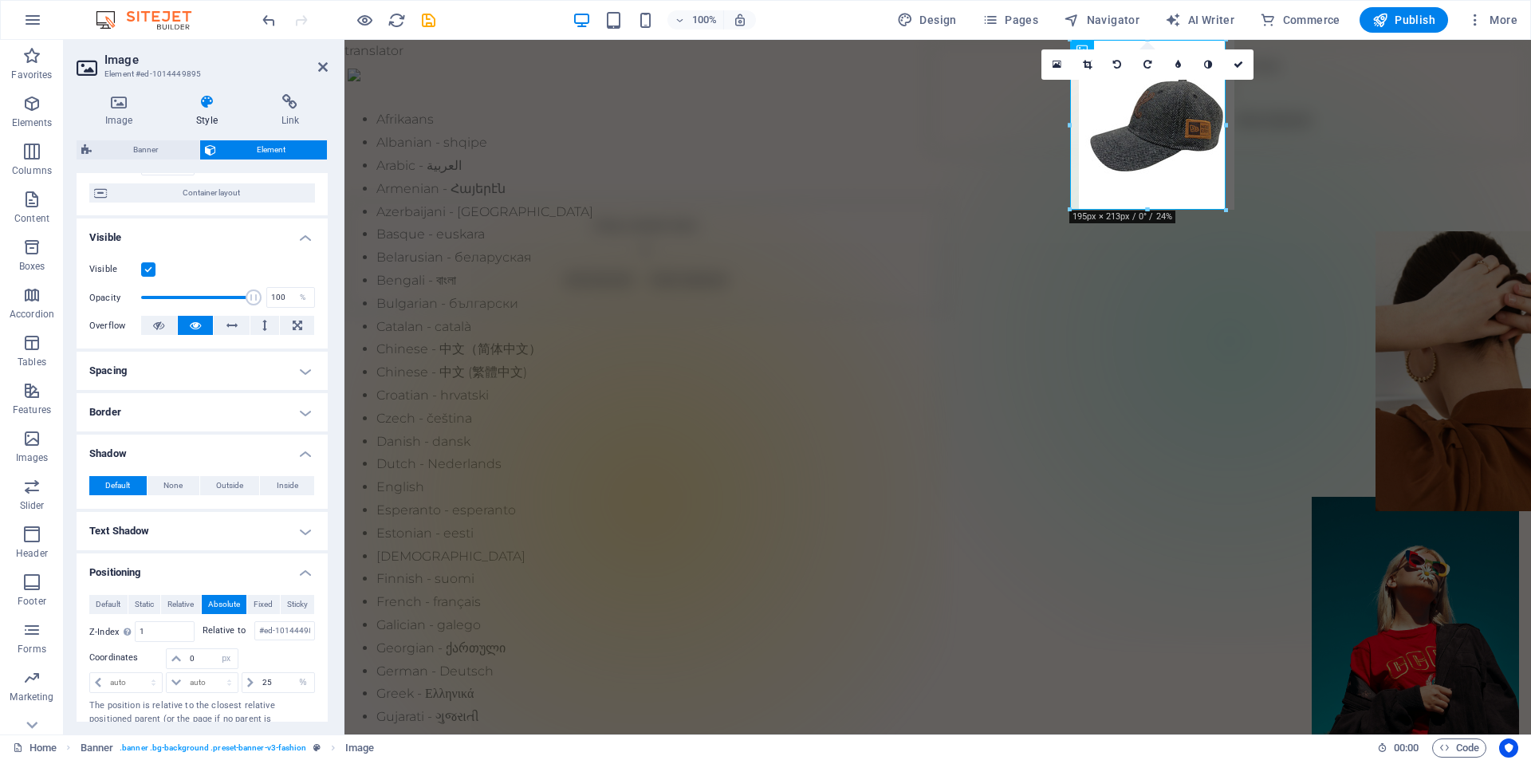
click at [239, 577] on h4 "Positioning" at bounding box center [202, 567] width 251 height 29
click at [119, 108] on icon at bounding box center [119, 102] width 85 height 16
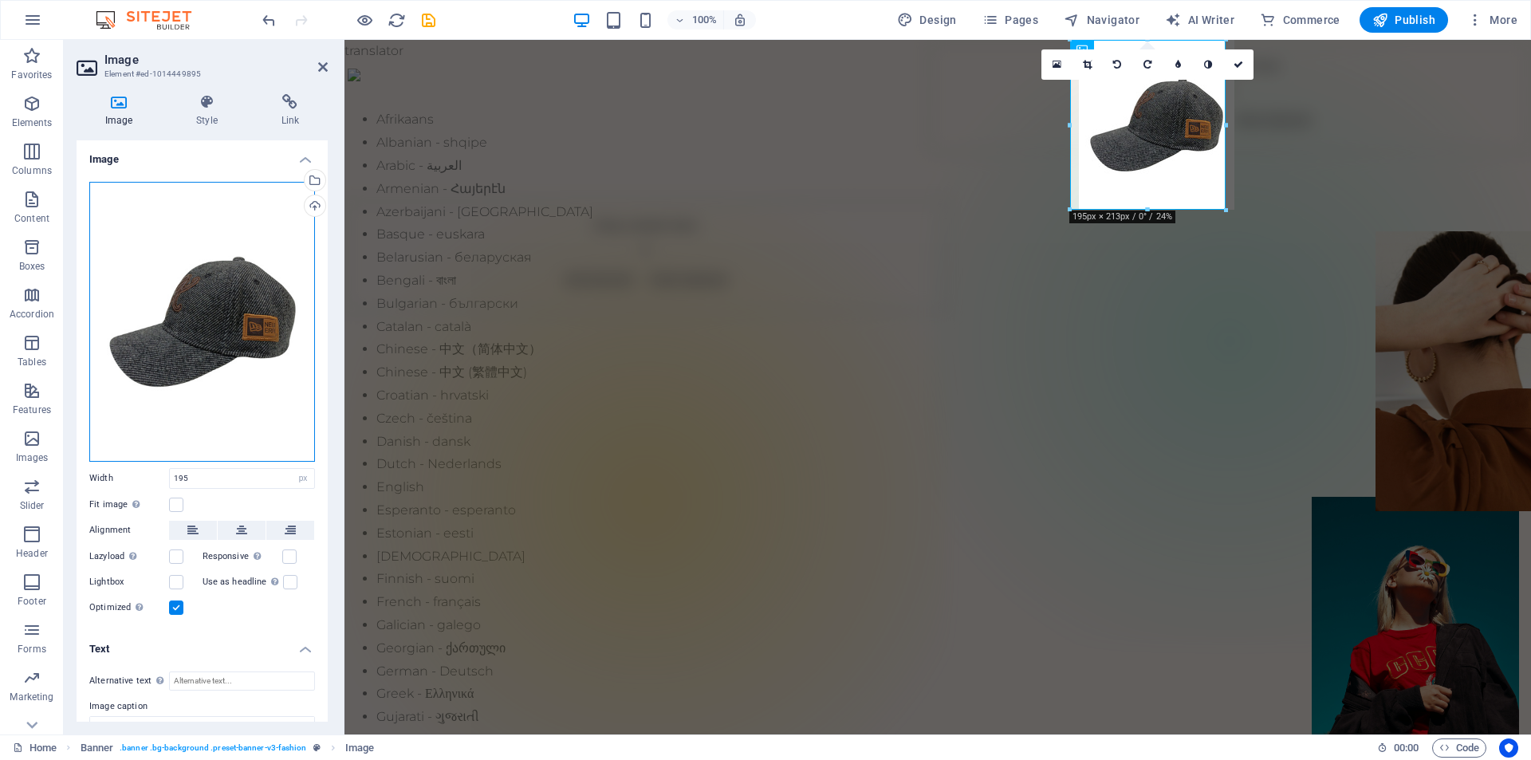
click at [164, 232] on div "Drag files here, click to choose files or select files from Files or our free s…" at bounding box center [202, 322] width 226 height 280
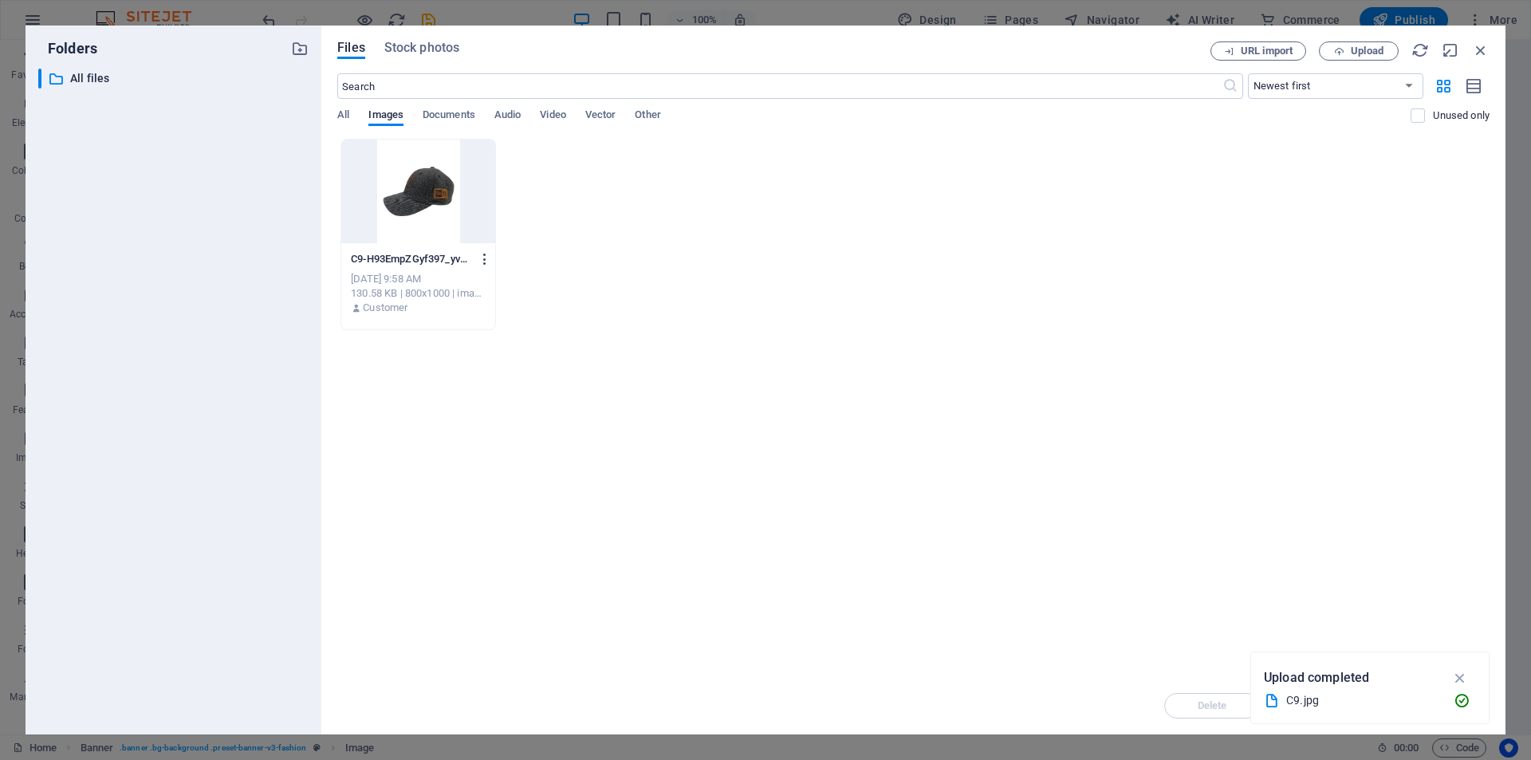
click at [486, 263] on icon "button" at bounding box center [485, 259] width 15 height 14
click at [481, 373] on h6 "Rename" at bounding box center [494, 377] width 68 height 19
type input "CAP.jpg"
click at [482, 260] on icon "button" at bounding box center [487, 259] width 15 height 14
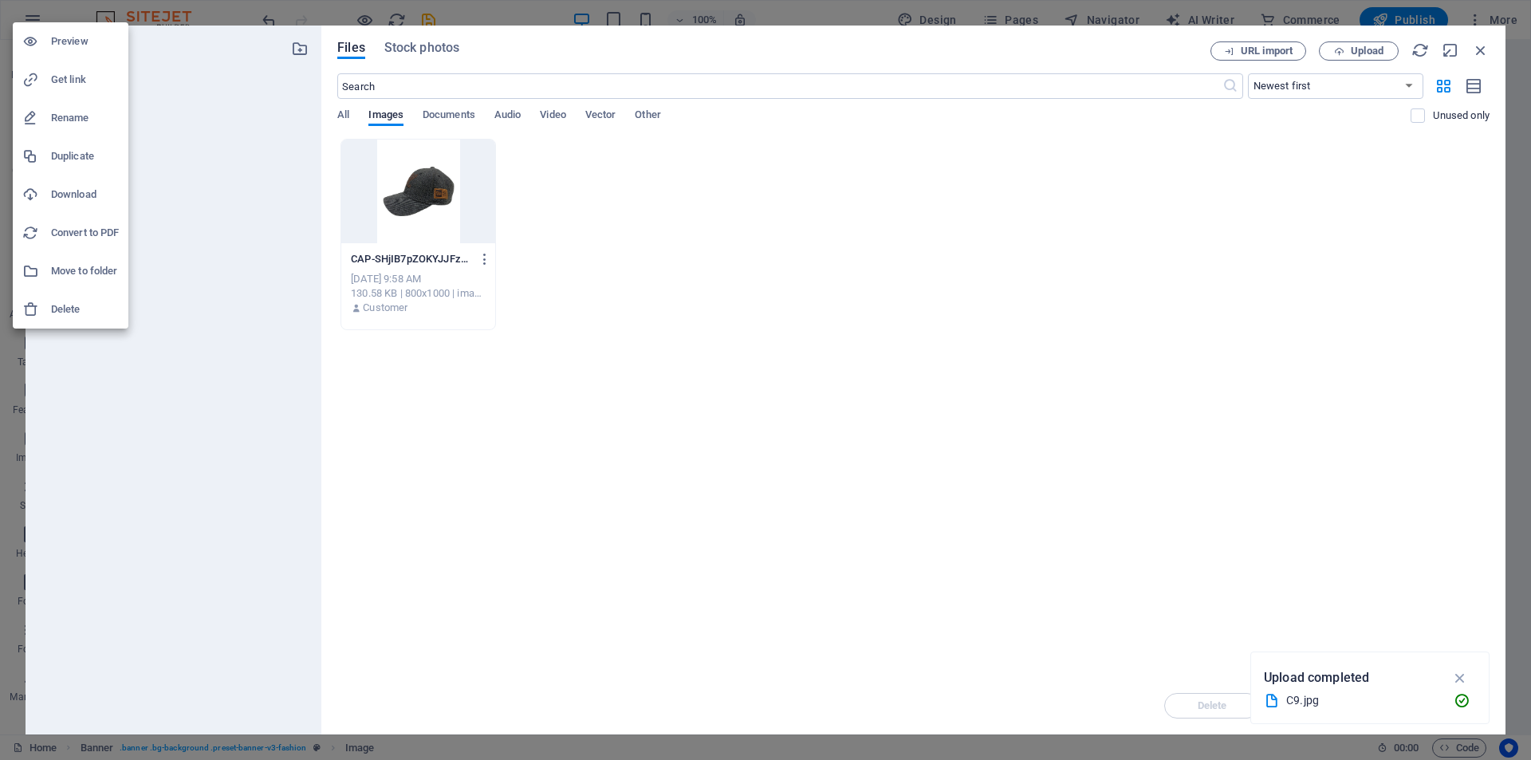
click at [483, 260] on div at bounding box center [765, 380] width 1531 height 760
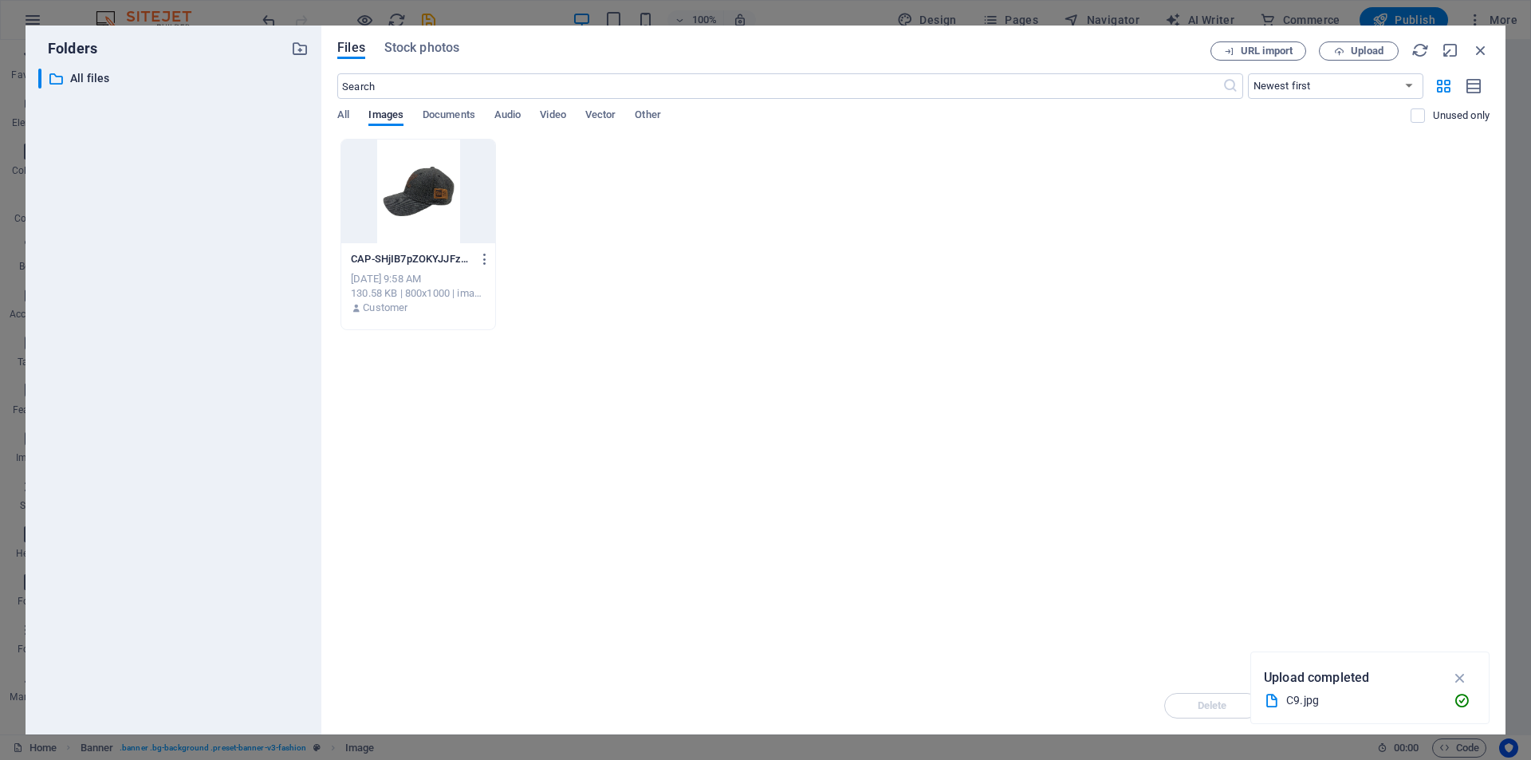
click at [483, 260] on icon "button" at bounding box center [485, 259] width 15 height 14
click at [978, 493] on div at bounding box center [765, 380] width 1531 height 760
drag, startPoint x: 1485, startPoint y: 50, endPoint x: 962, endPoint y: 8, distance: 524.8
click at [1485, 50] on icon "button" at bounding box center [1481, 50] width 18 height 18
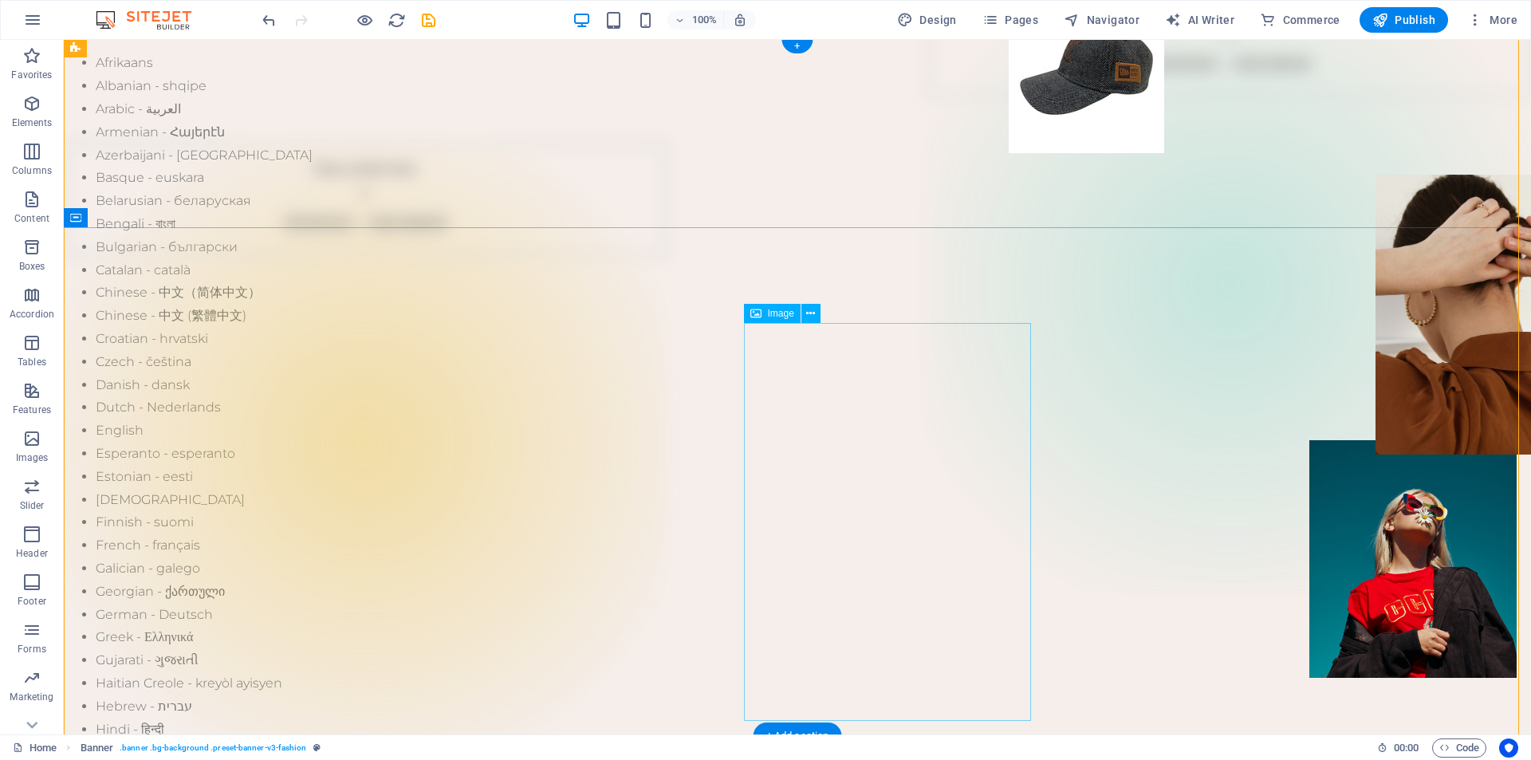
scroll to position [80, 0]
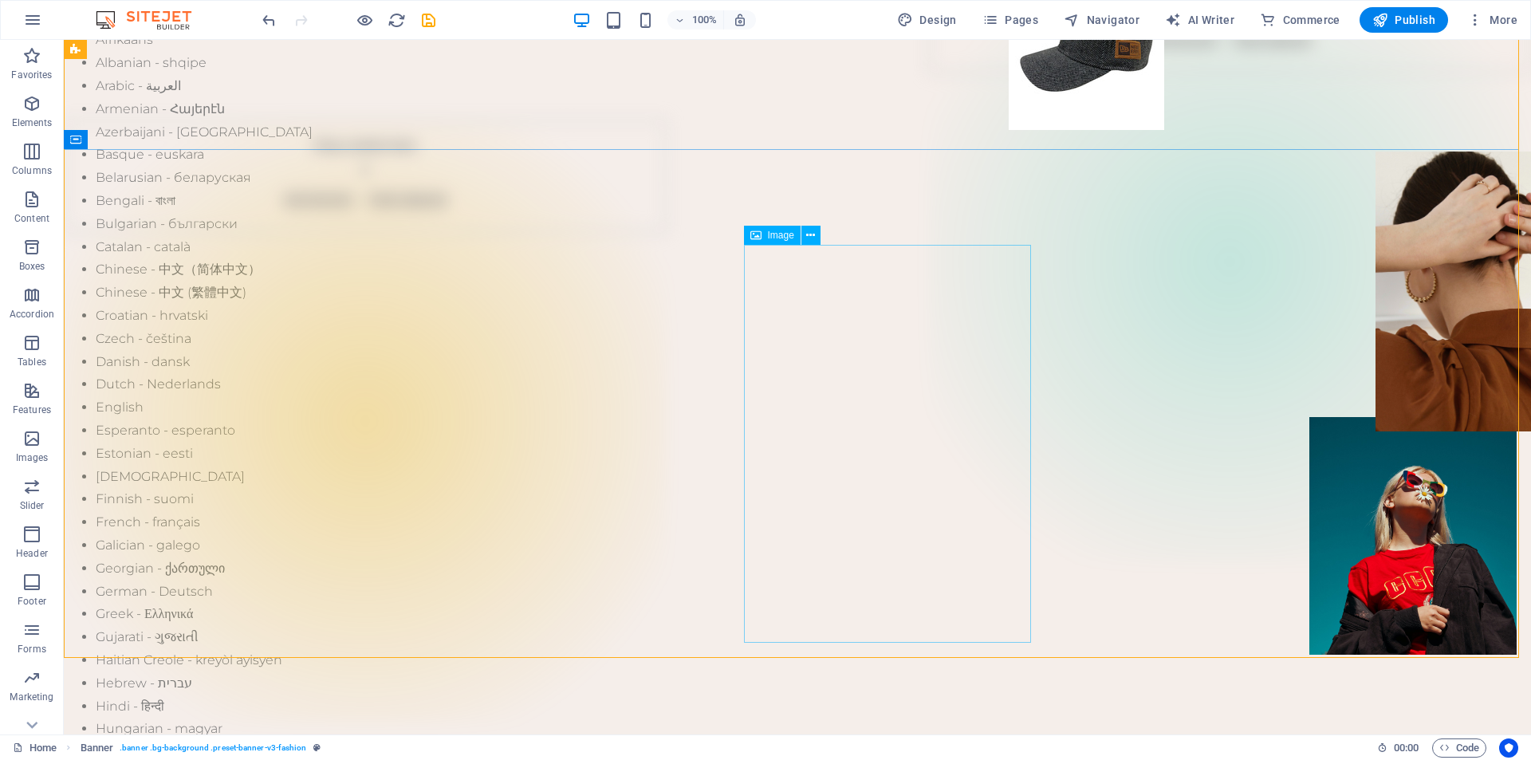
click at [761, 240] on icon at bounding box center [755, 235] width 11 height 19
click at [811, 233] on icon at bounding box center [810, 235] width 9 height 17
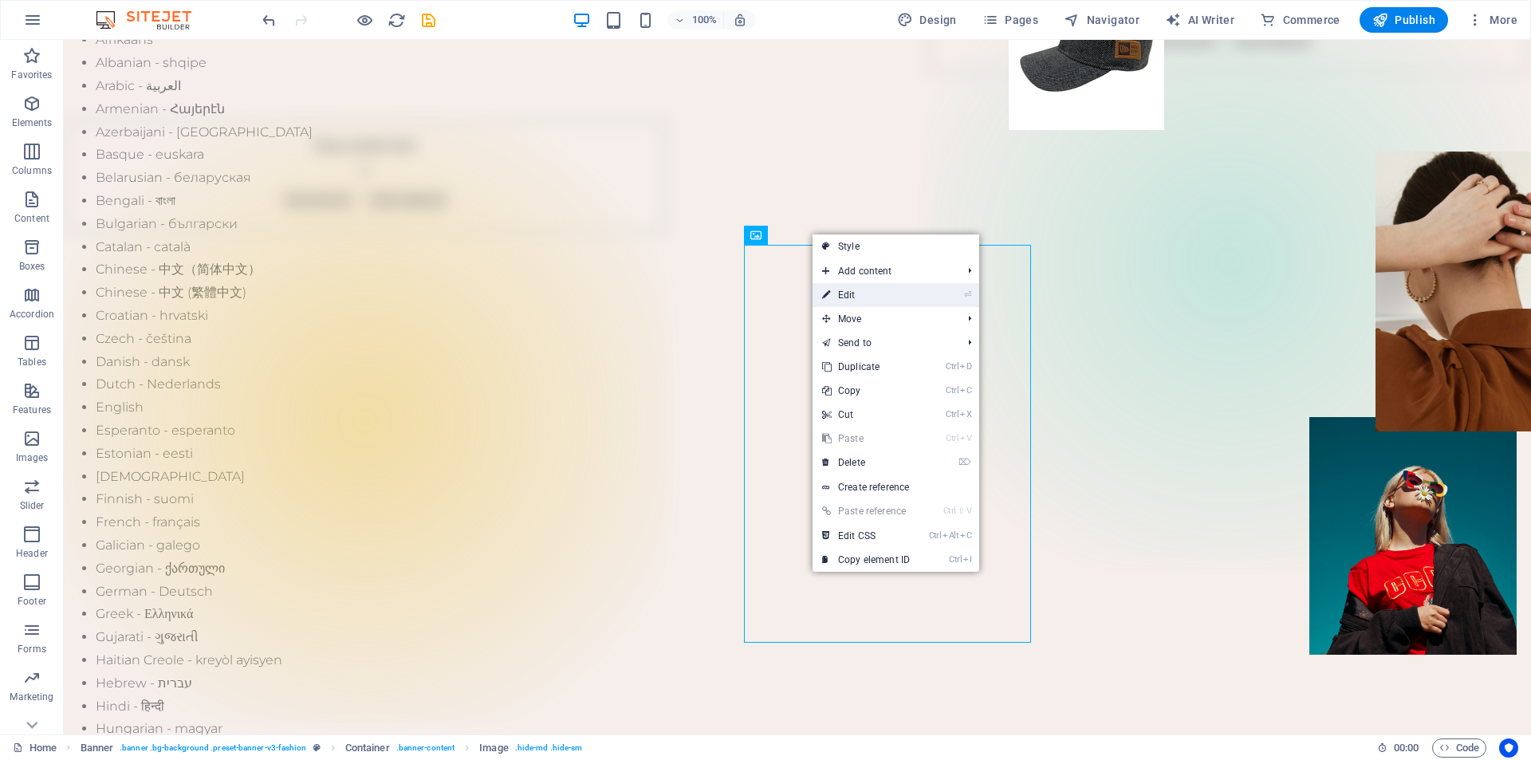
click at [830, 297] on icon at bounding box center [826, 295] width 8 height 24
select select "px"
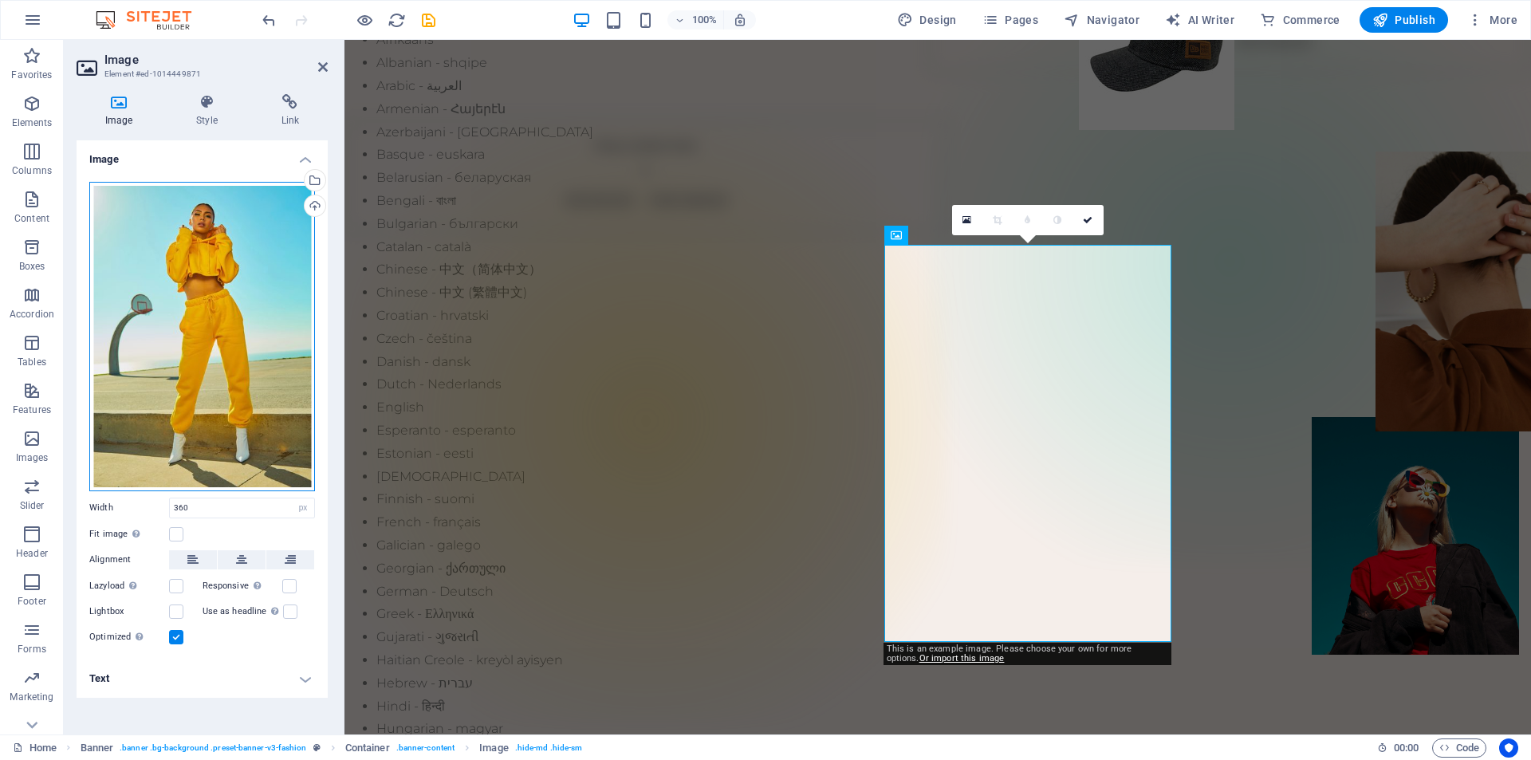
click at [218, 319] on div "Drag files here, click to choose files or select files from Files or our free s…" at bounding box center [202, 336] width 226 height 309
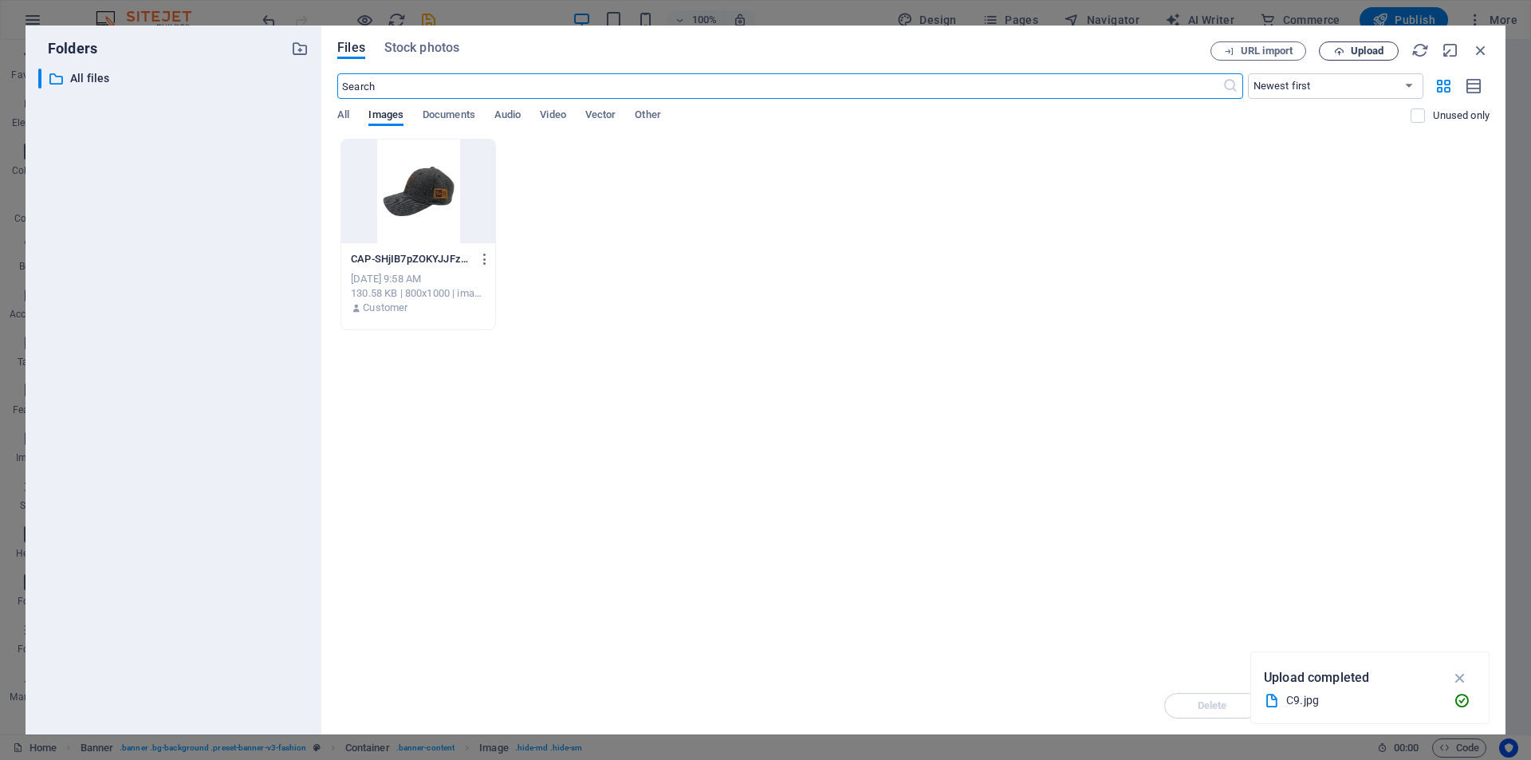
click at [1360, 51] on span "Upload" at bounding box center [1367, 51] width 33 height 10
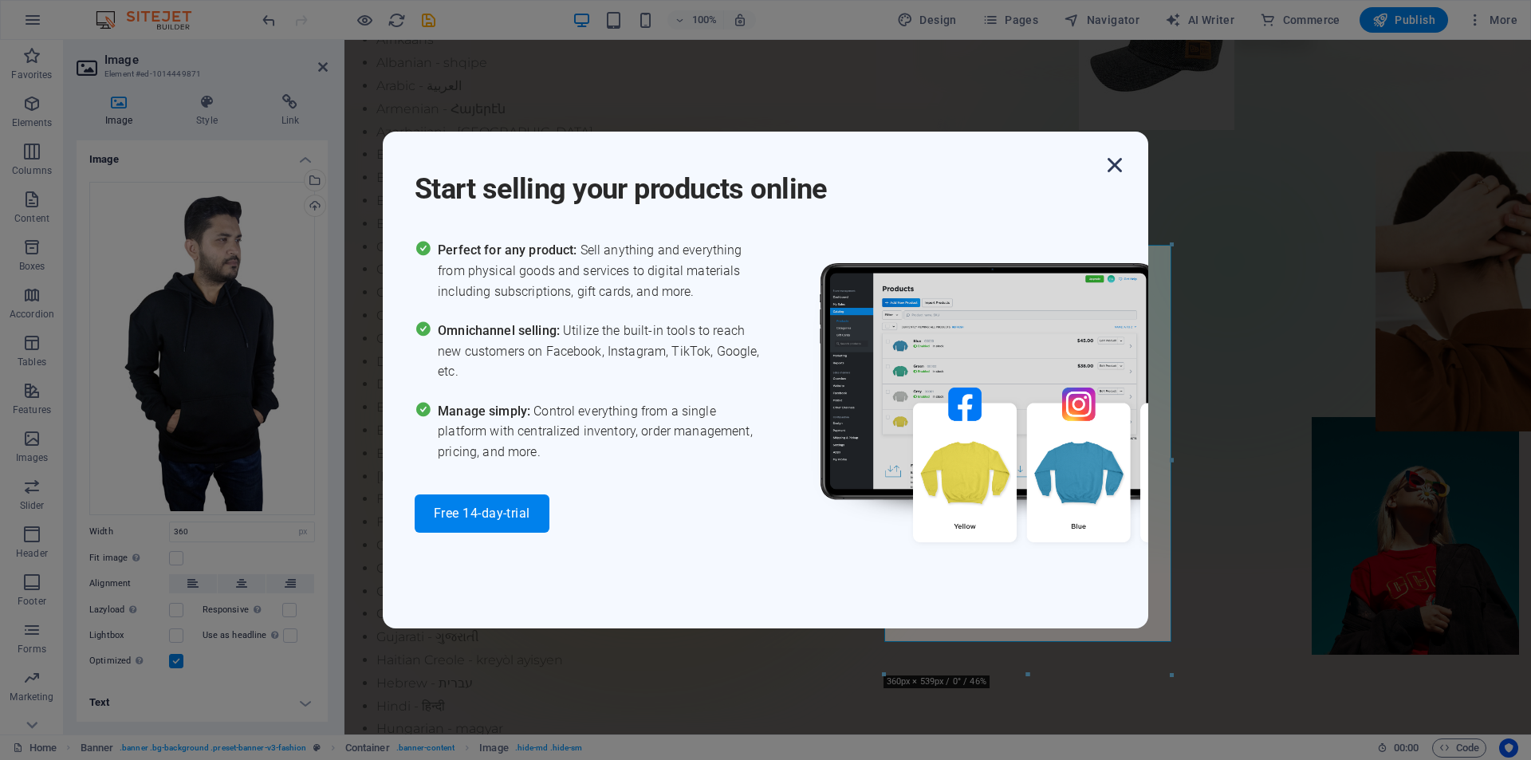
click at [1109, 166] on icon "button" at bounding box center [1114, 165] width 29 height 29
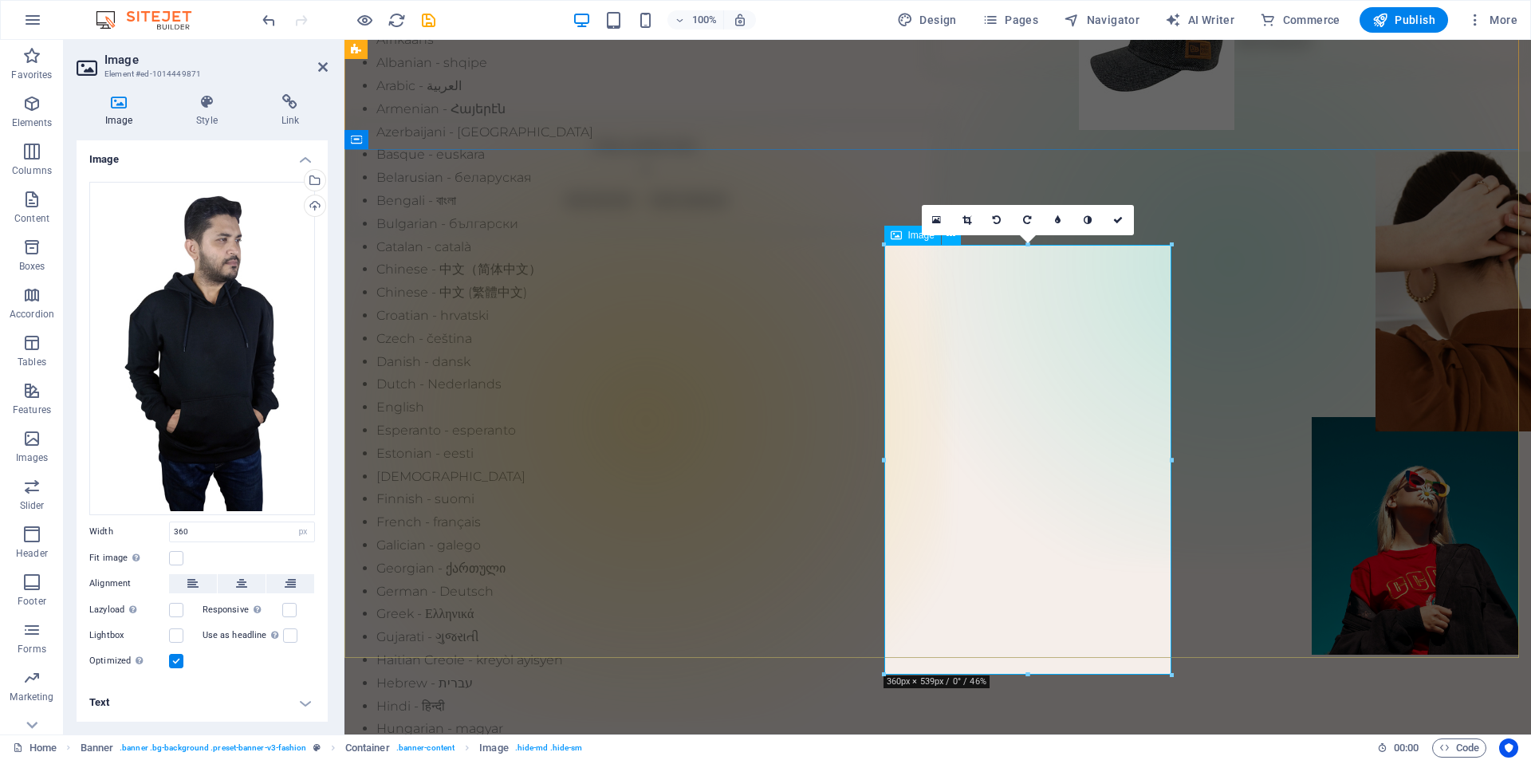
click at [209, 533] on input "360" at bounding box center [242, 531] width 144 height 19
click at [965, 221] on icon at bounding box center [966, 220] width 9 height 10
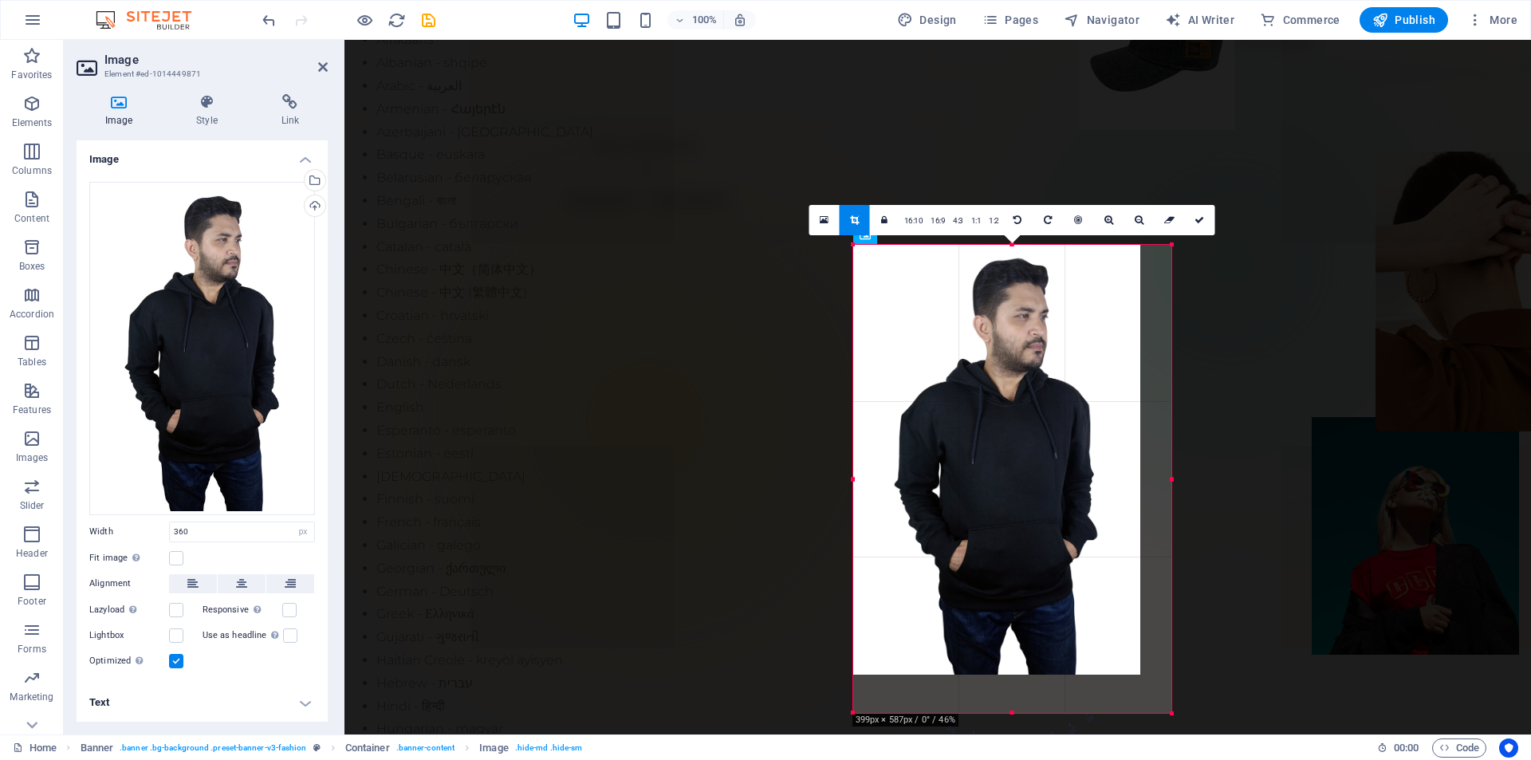
drag, startPoint x: 885, startPoint y: 675, endPoint x: 510, endPoint y: 674, distance: 375.6
click at [854, 714] on div at bounding box center [853, 712] width 7 height 7
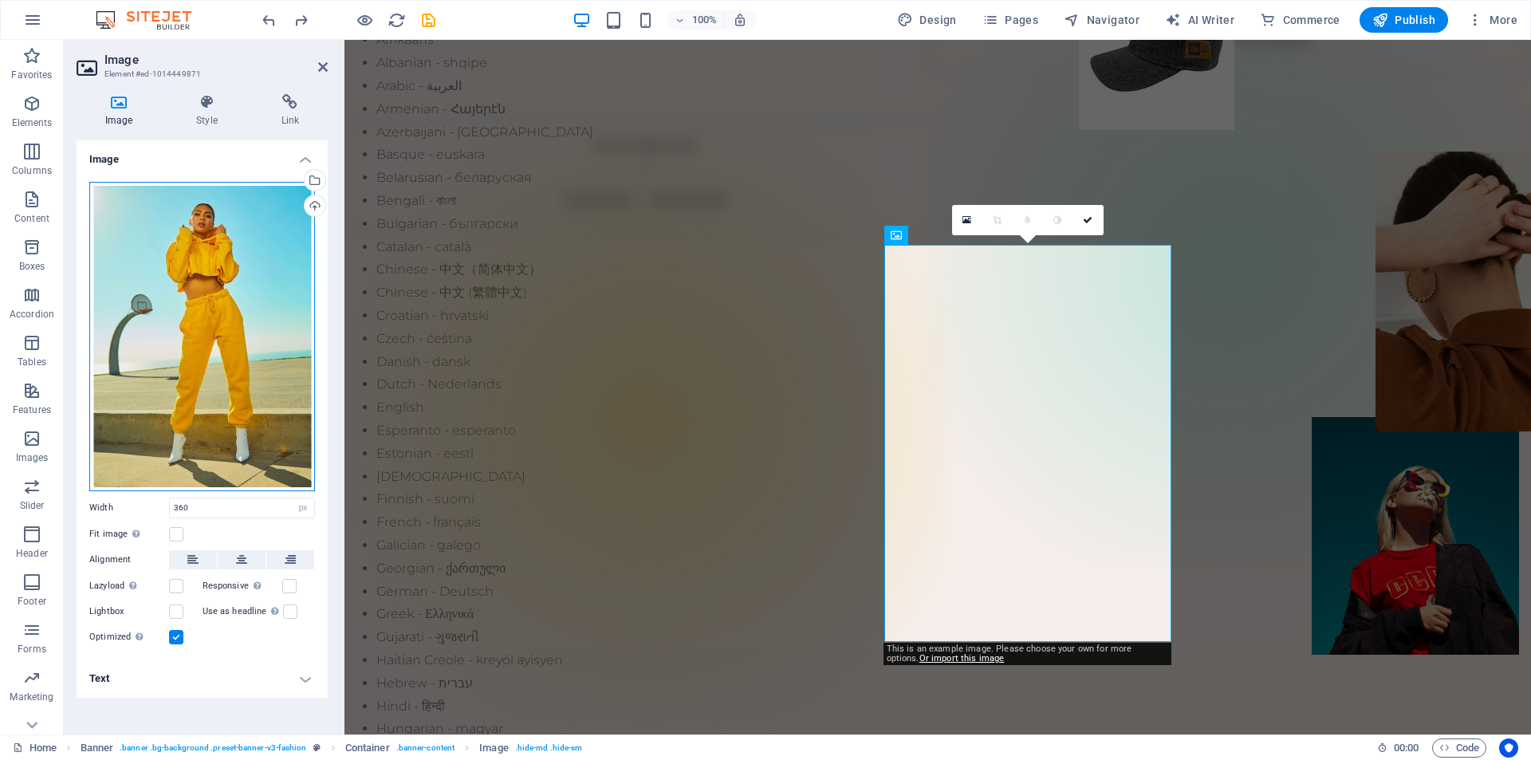
click at [190, 404] on div "Drag files here, click to choose files or select files from Files or our free s…" at bounding box center [202, 336] width 226 height 309
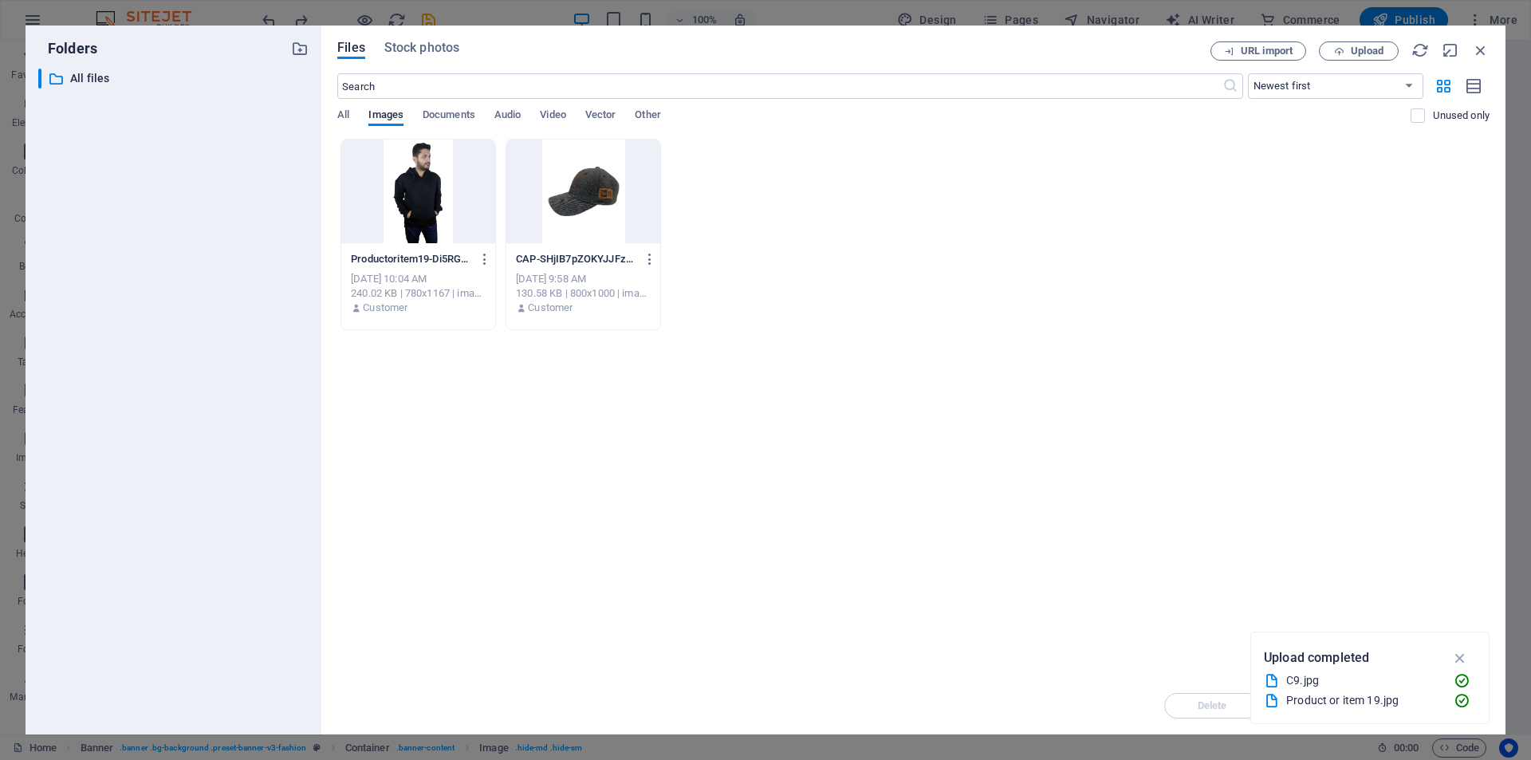
click at [403, 214] on div at bounding box center [418, 192] width 154 height 104
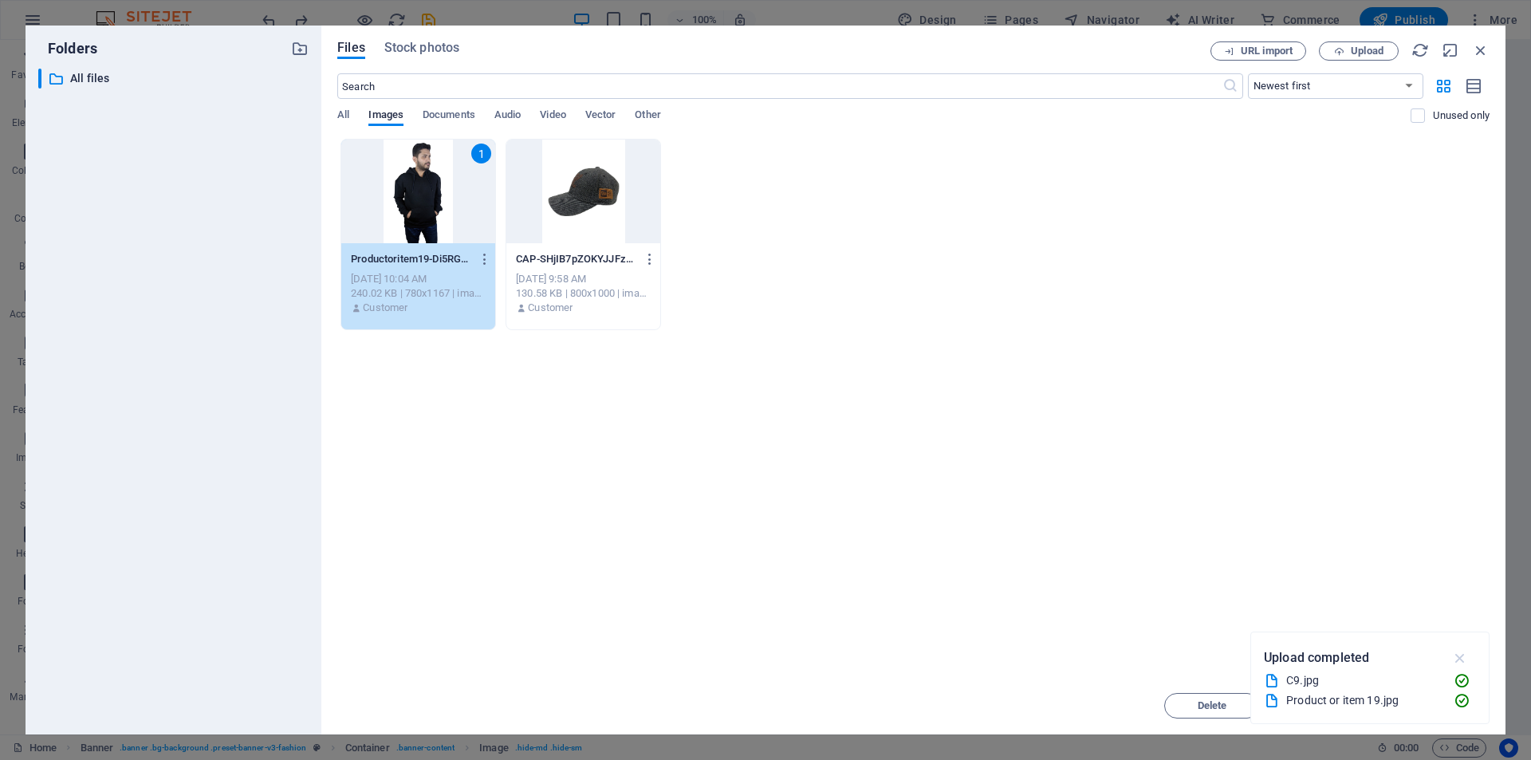
click at [1463, 652] on icon "button" at bounding box center [1460, 658] width 18 height 18
drag, startPoint x: 1452, startPoint y: 703, endPoint x: 1106, endPoint y: 663, distance: 348.4
click at [1452, 703] on span "Insert" at bounding box center [1442, 706] width 28 height 10
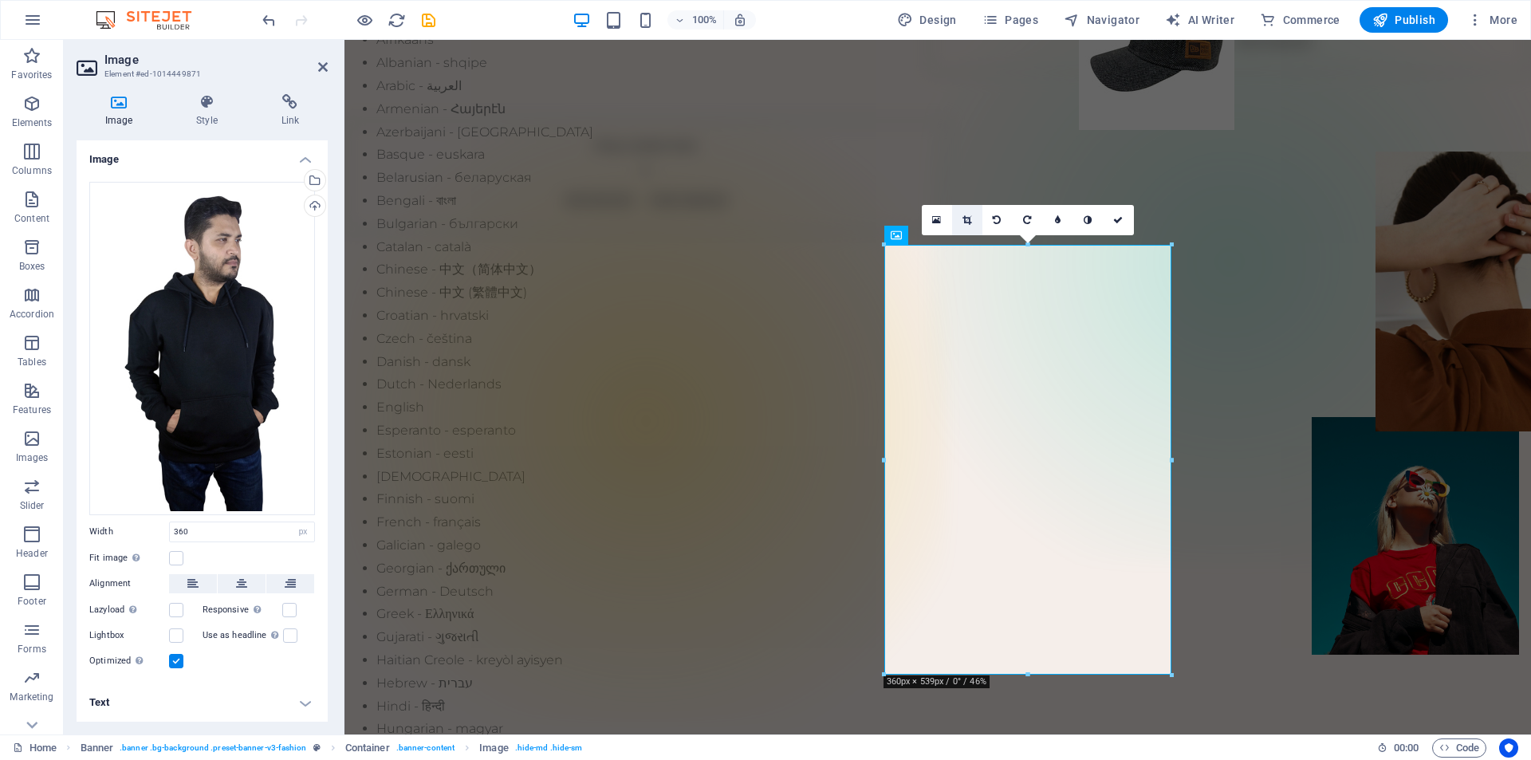
click at [965, 214] on link at bounding box center [967, 220] width 30 height 30
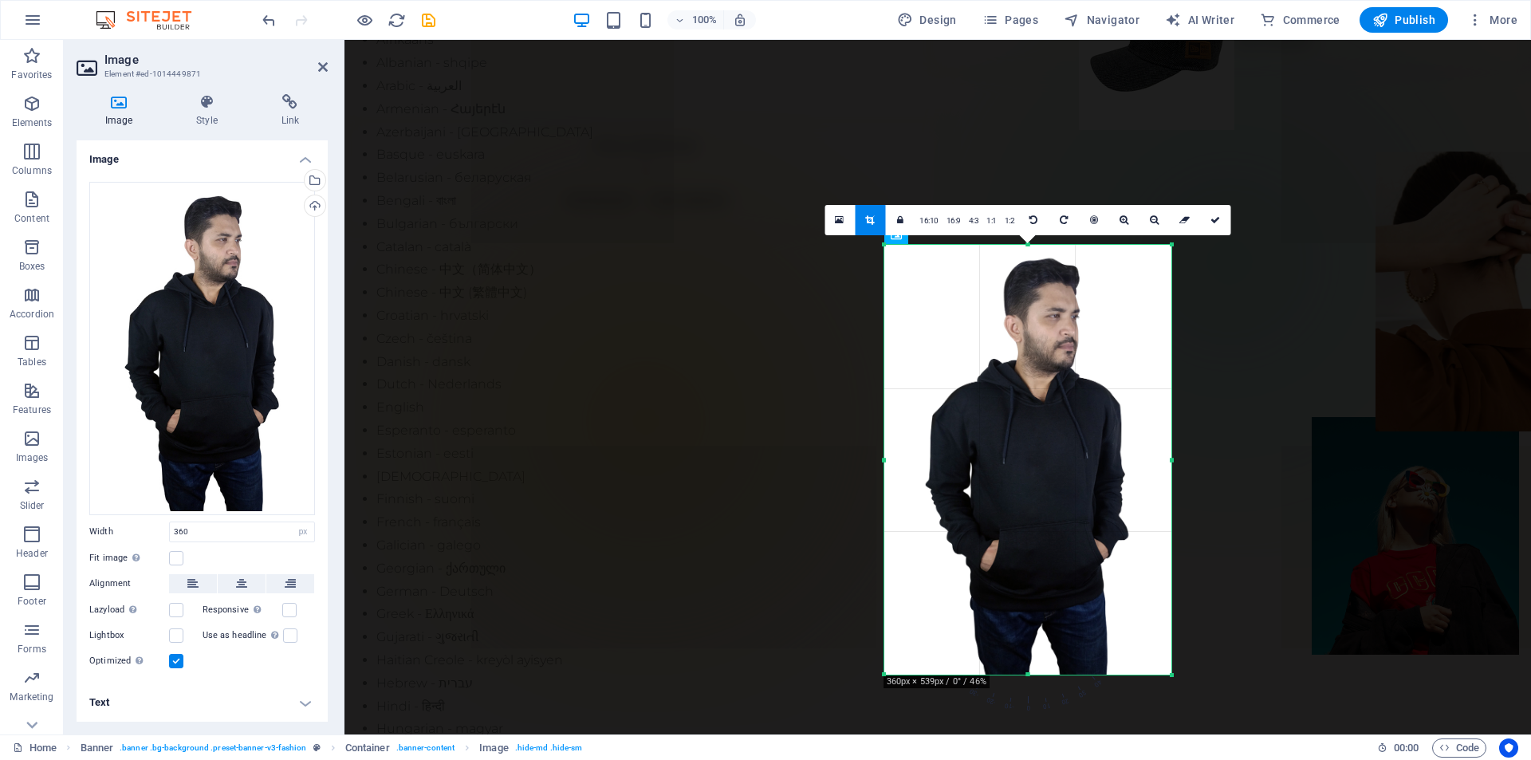
click at [1039, 397] on div at bounding box center [1027, 460] width 287 height 430
click at [1122, 220] on icon at bounding box center [1124, 220] width 9 height 10
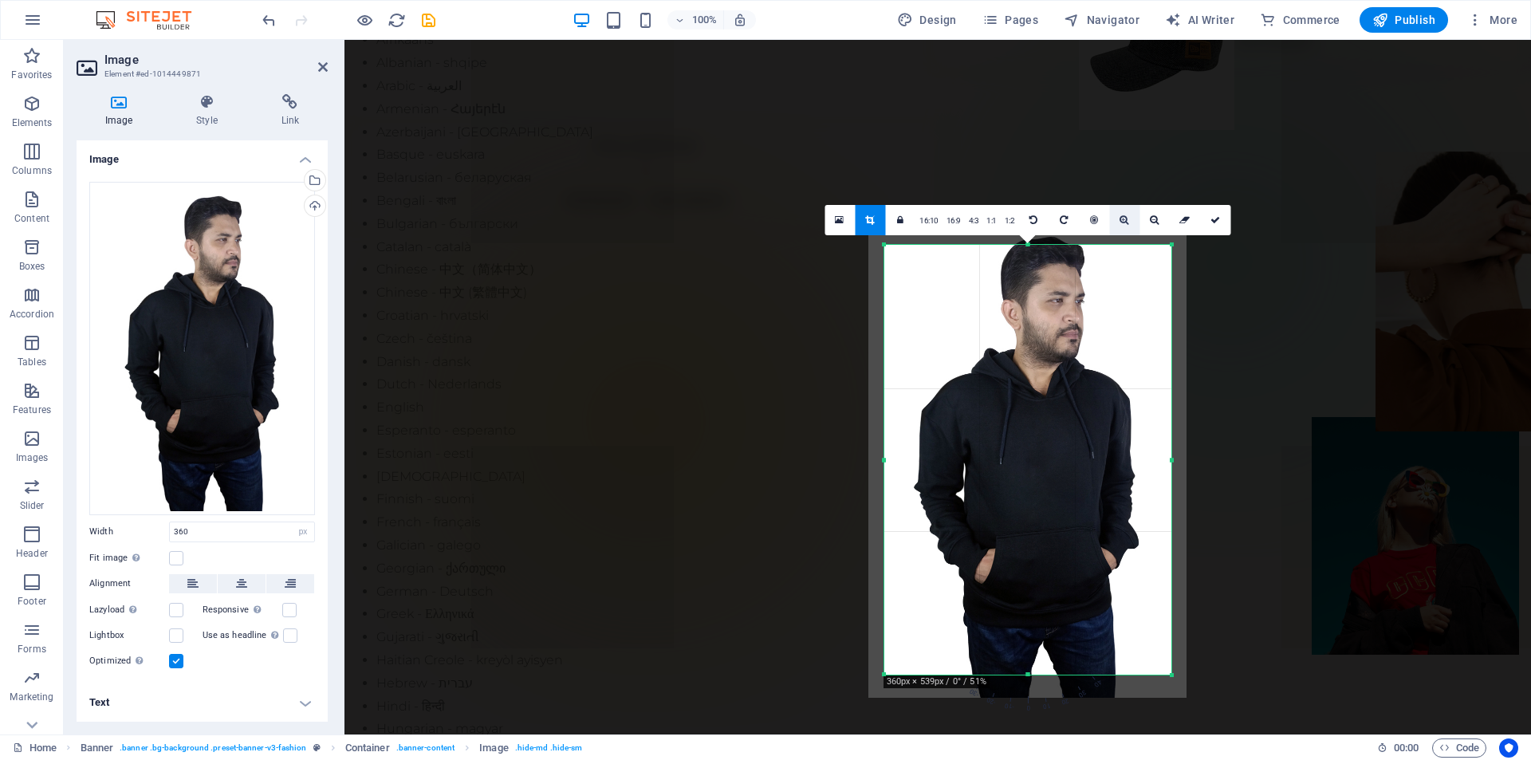
click at [1122, 220] on icon at bounding box center [1124, 220] width 9 height 10
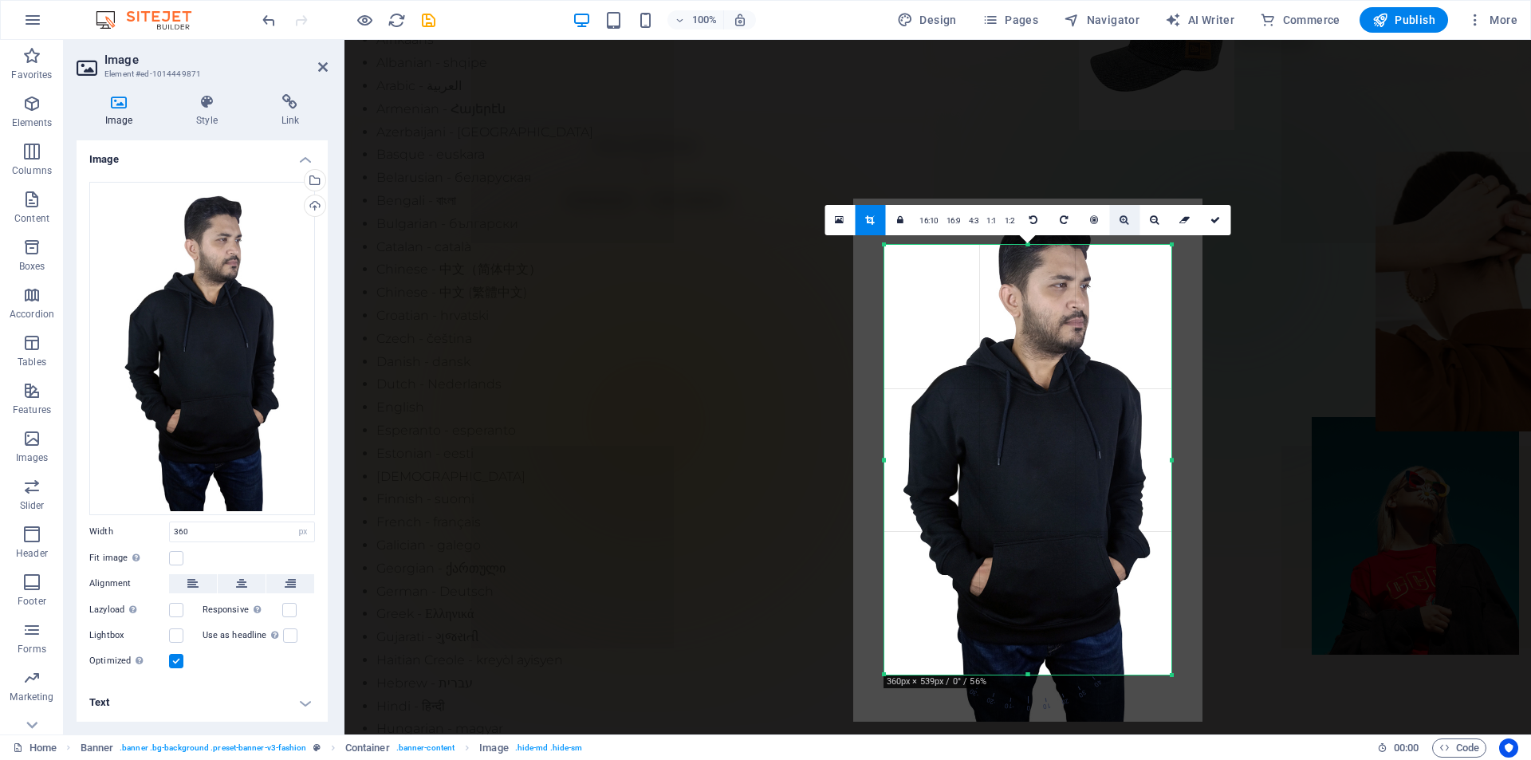
click at [1122, 220] on icon at bounding box center [1124, 220] width 9 height 10
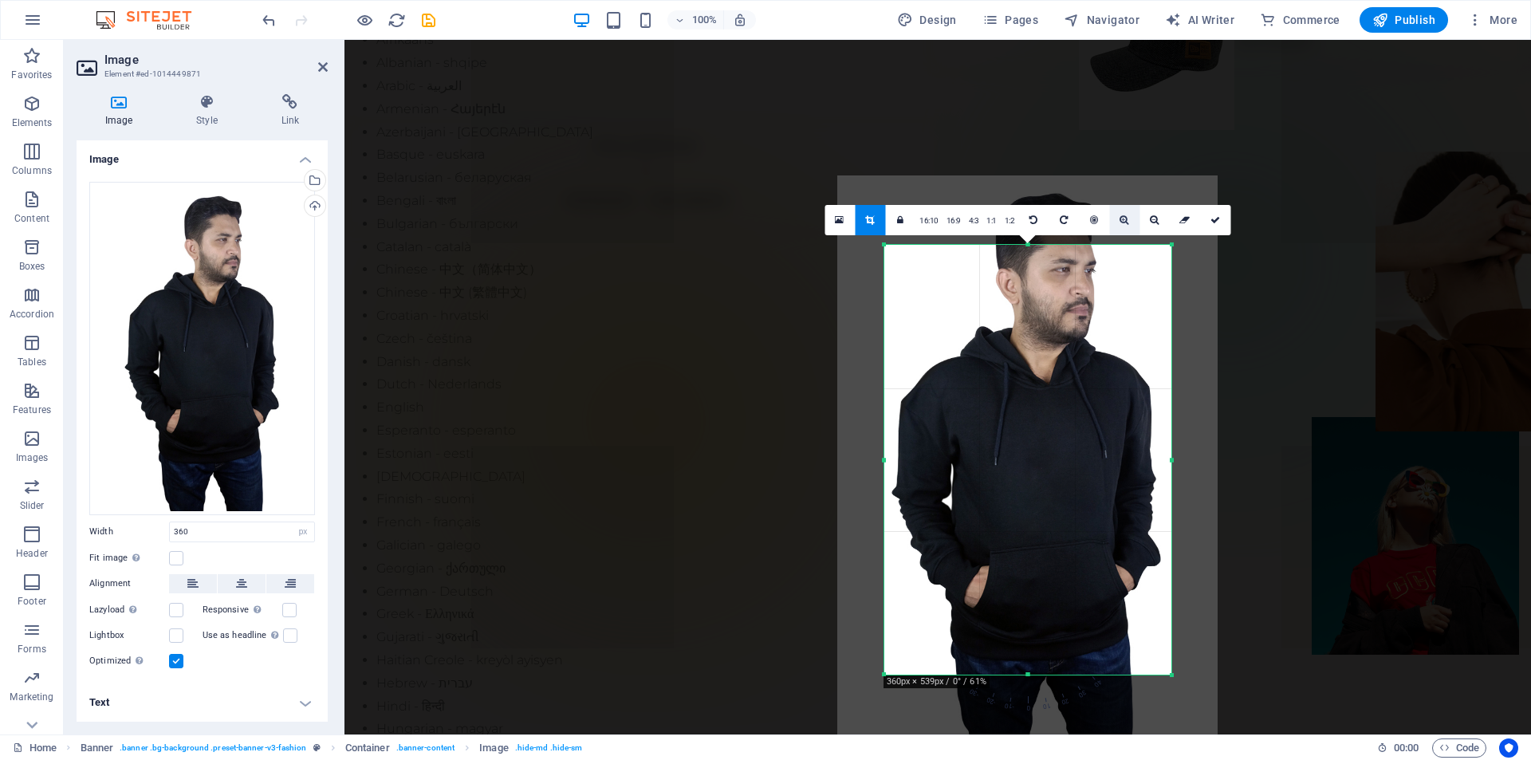
click at [1122, 220] on icon at bounding box center [1124, 220] width 9 height 10
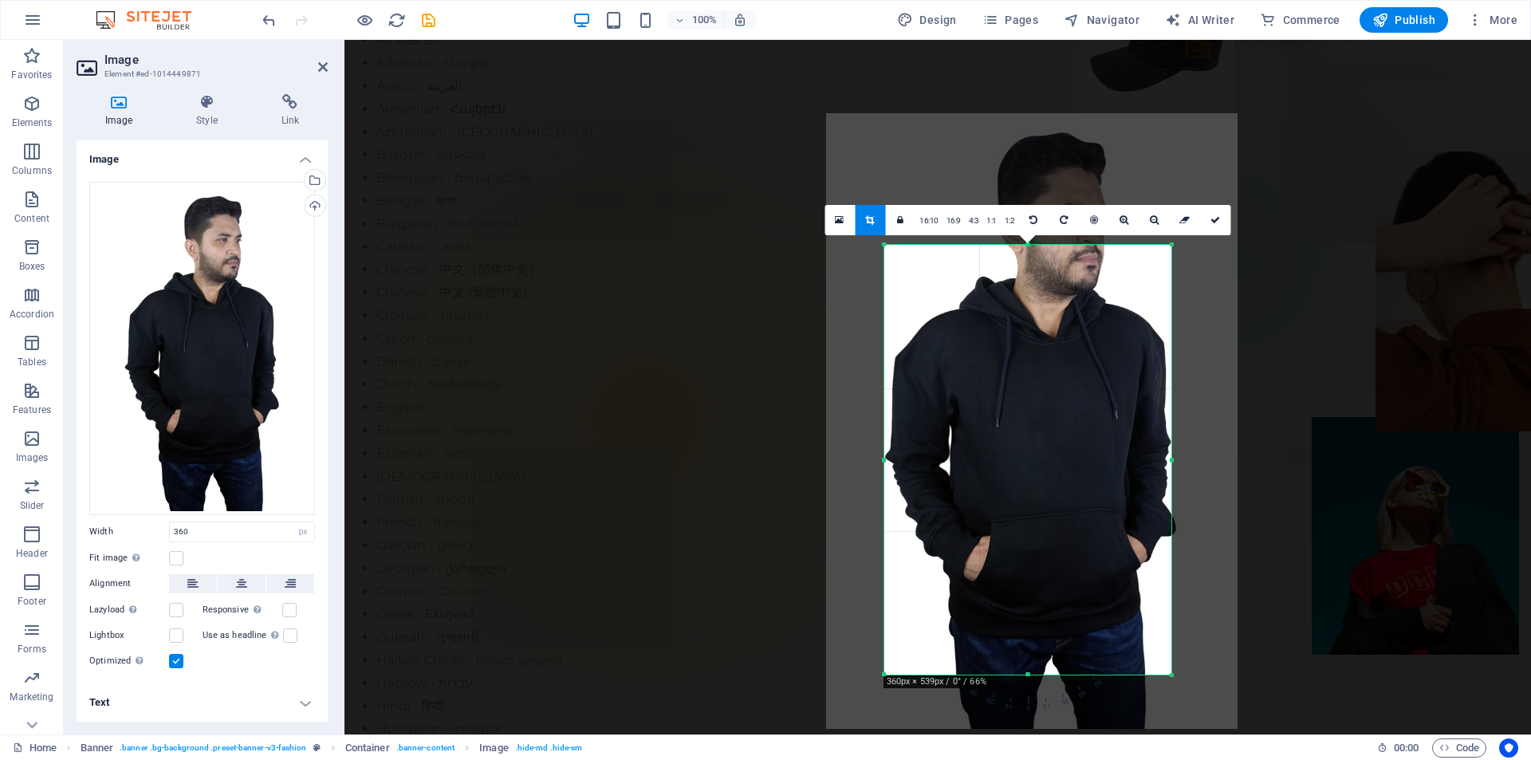
drag, startPoint x: 1060, startPoint y: 379, endPoint x: 1064, endPoint y: 340, distance: 39.3
click at [1064, 340] on div at bounding box center [1031, 421] width 411 height 616
click at [1155, 223] on icon at bounding box center [1154, 220] width 9 height 10
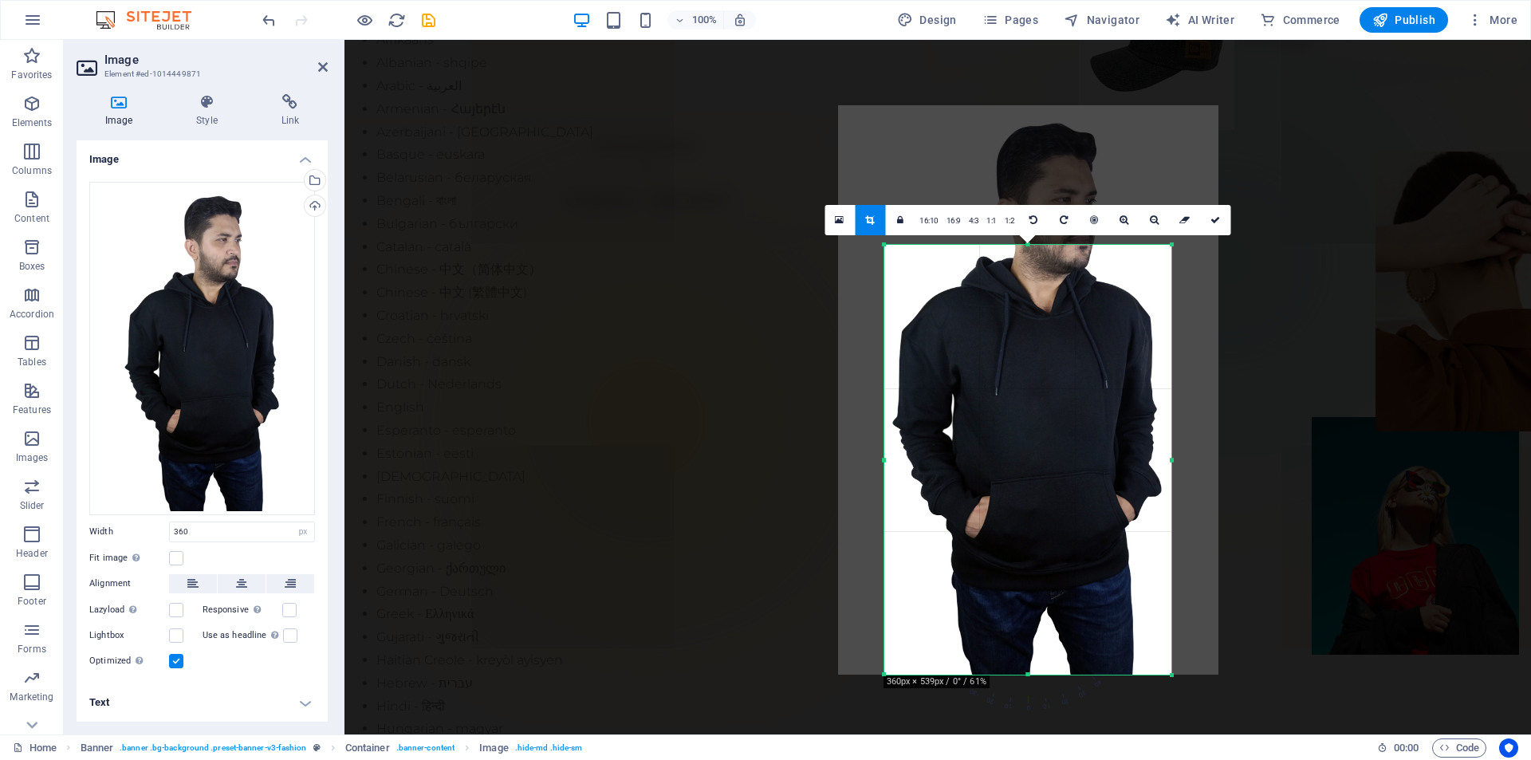
drag, startPoint x: 1087, startPoint y: 375, endPoint x: 1084, endPoint y: 345, distance: 29.7
click at [1084, 345] on div at bounding box center [1028, 389] width 380 height 569
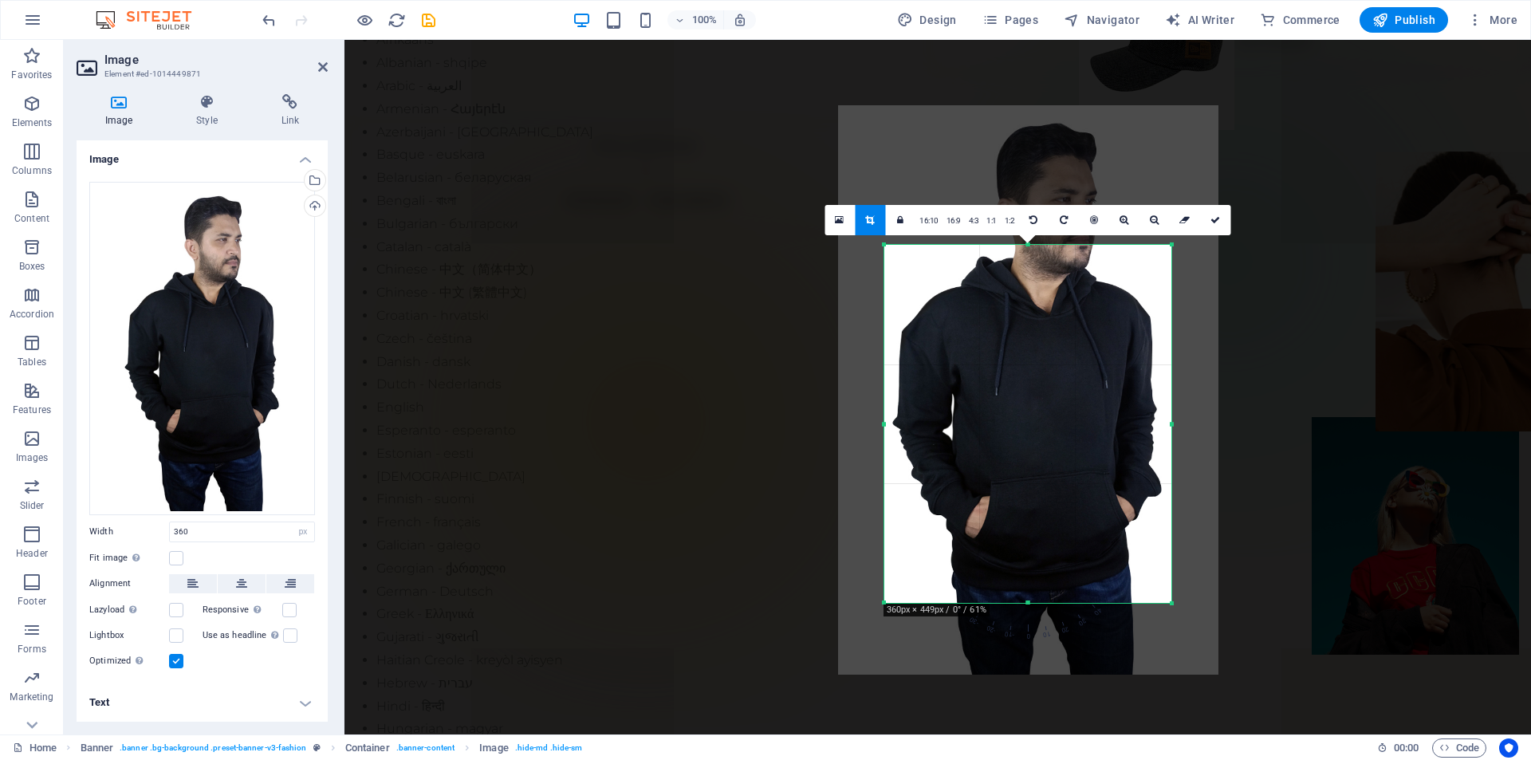
drag, startPoint x: 1029, startPoint y: 675, endPoint x: 1038, endPoint y: 603, distance: 72.4
click at [1038, 603] on div at bounding box center [1027, 603] width 287 height 6
click at [1210, 219] on icon at bounding box center [1215, 220] width 10 height 10
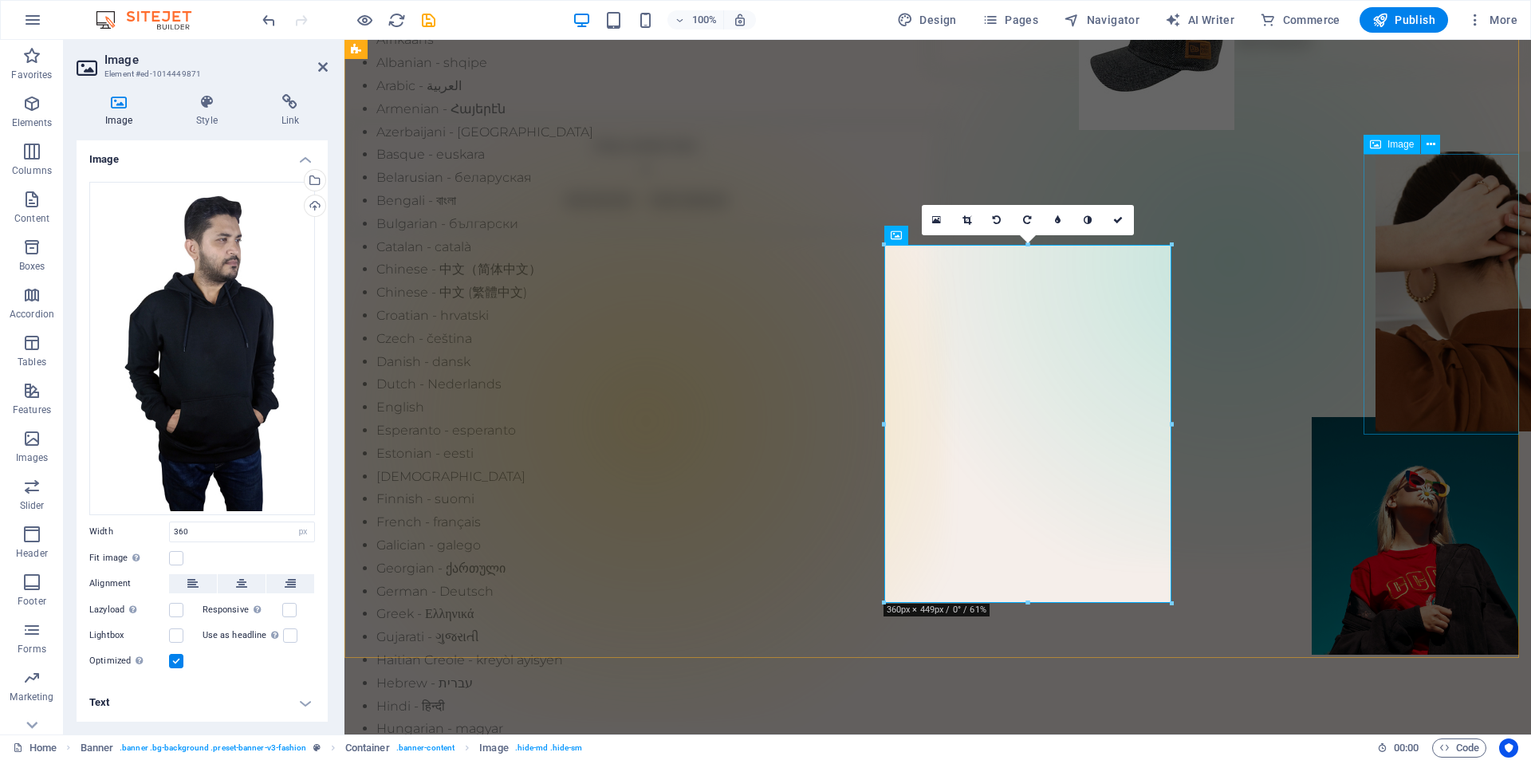
click at [1445, 340] on figure at bounding box center [1453, 292] width 155 height 281
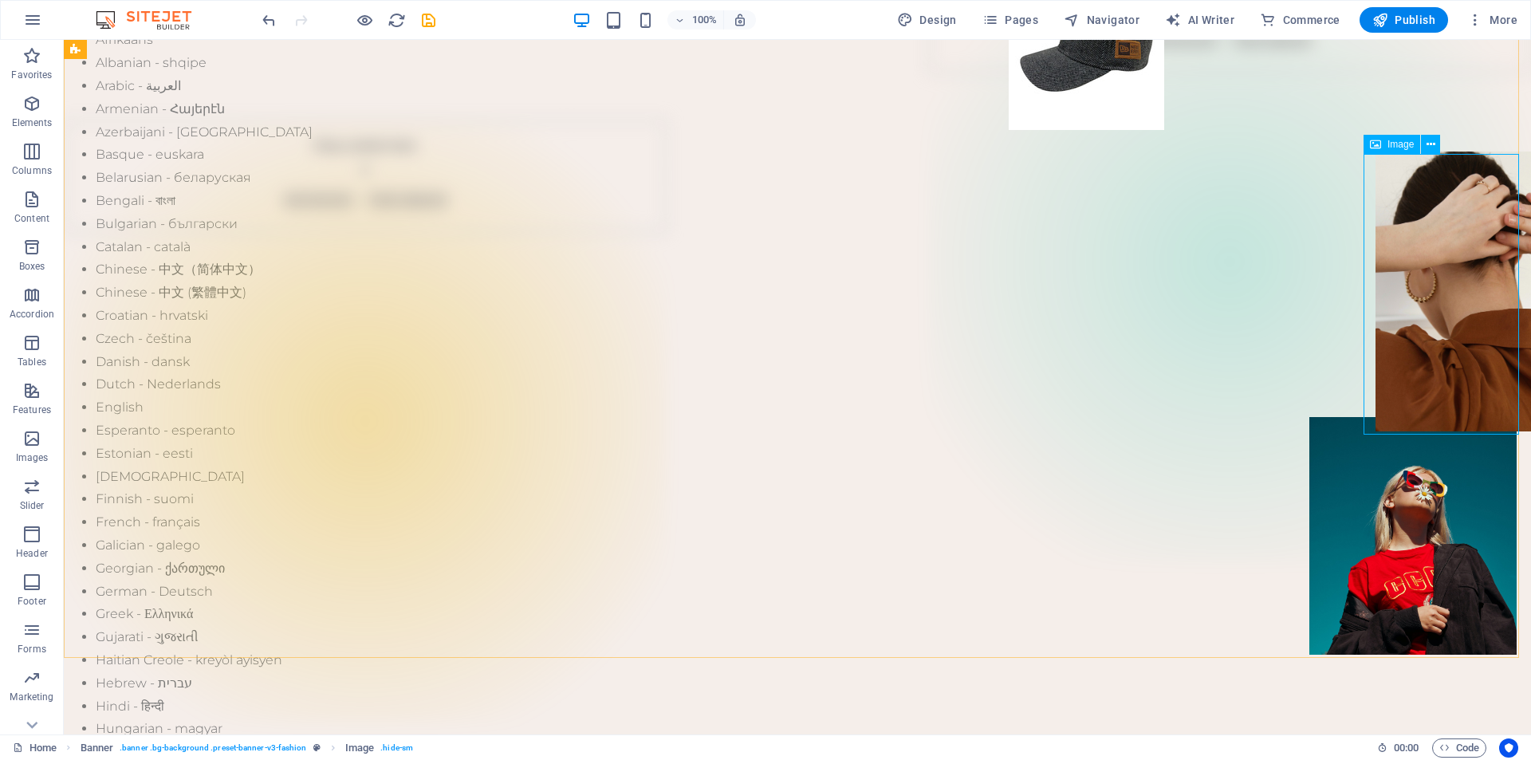
click at [1376, 145] on icon at bounding box center [1375, 144] width 11 height 19
click at [1388, 146] on span "Image" at bounding box center [1400, 145] width 26 height 10
click at [1375, 146] on icon at bounding box center [1375, 144] width 11 height 19
click at [1433, 140] on icon at bounding box center [1431, 144] width 9 height 17
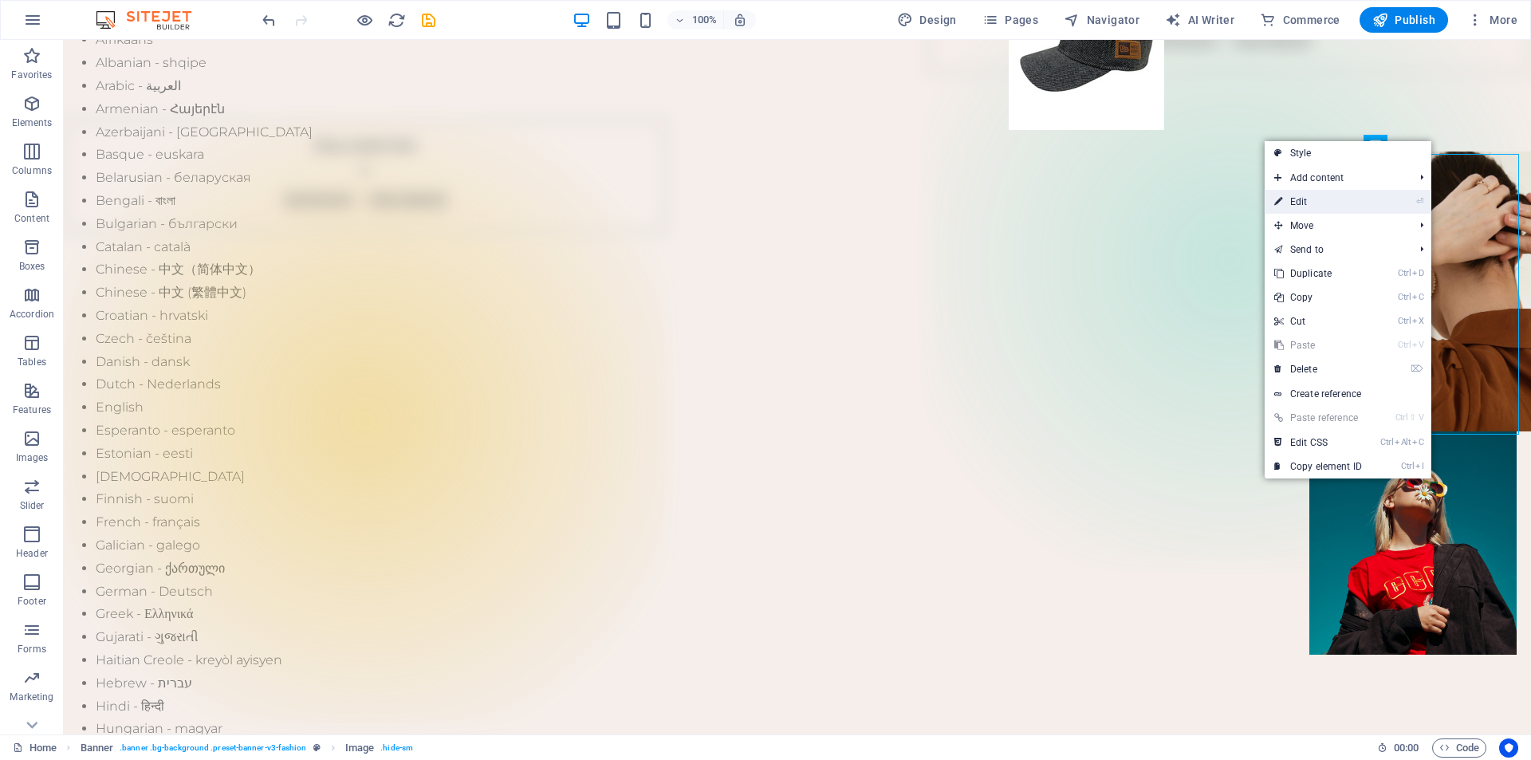
drag, startPoint x: 1341, startPoint y: 205, endPoint x: 996, endPoint y: 164, distance: 347.7
click at [1341, 205] on link "⏎ Edit" at bounding box center [1318, 202] width 107 height 24
select select "px"
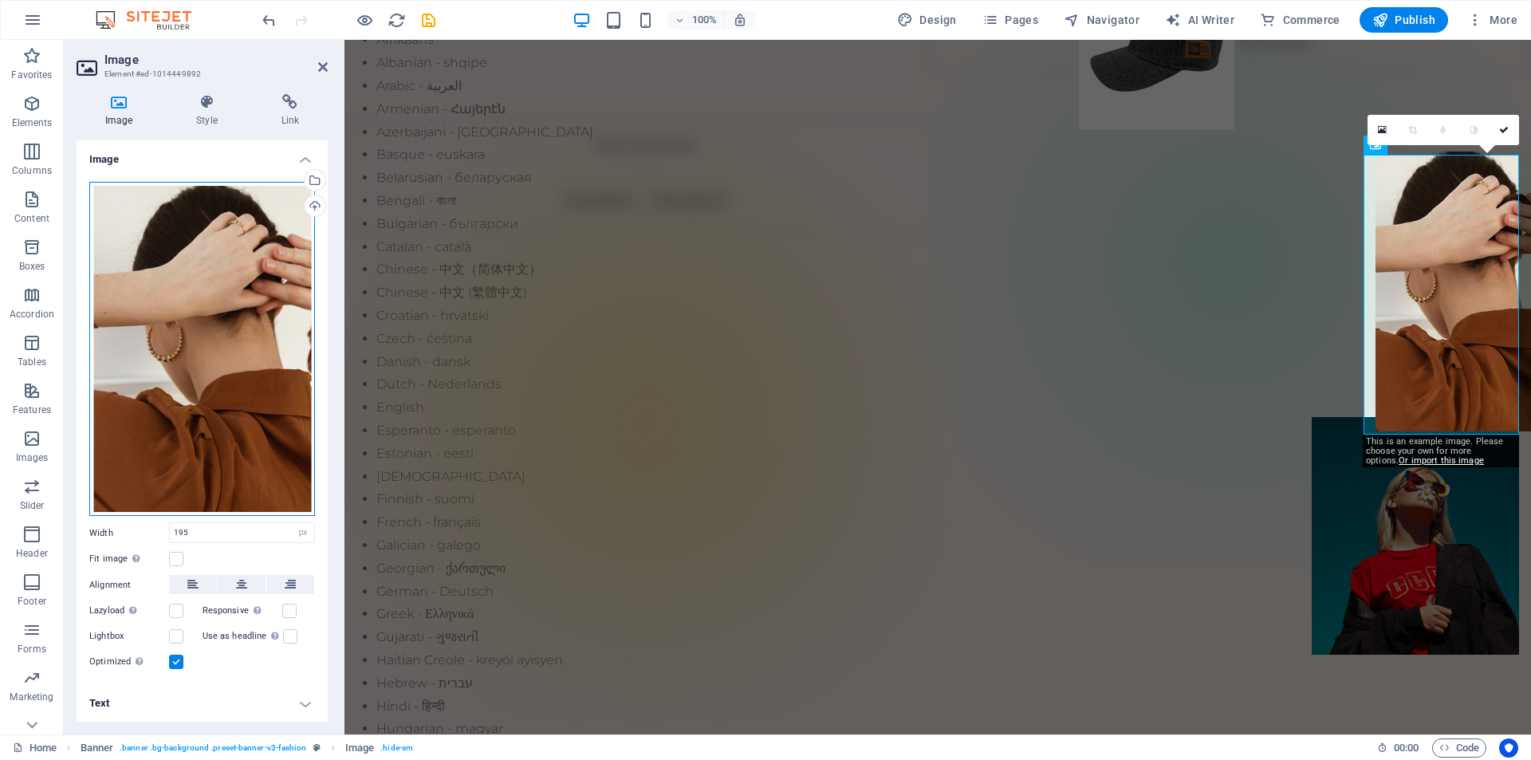
click at [187, 400] on div "Drag files here, click to choose files or select files from Files or our free s…" at bounding box center [202, 349] width 226 height 335
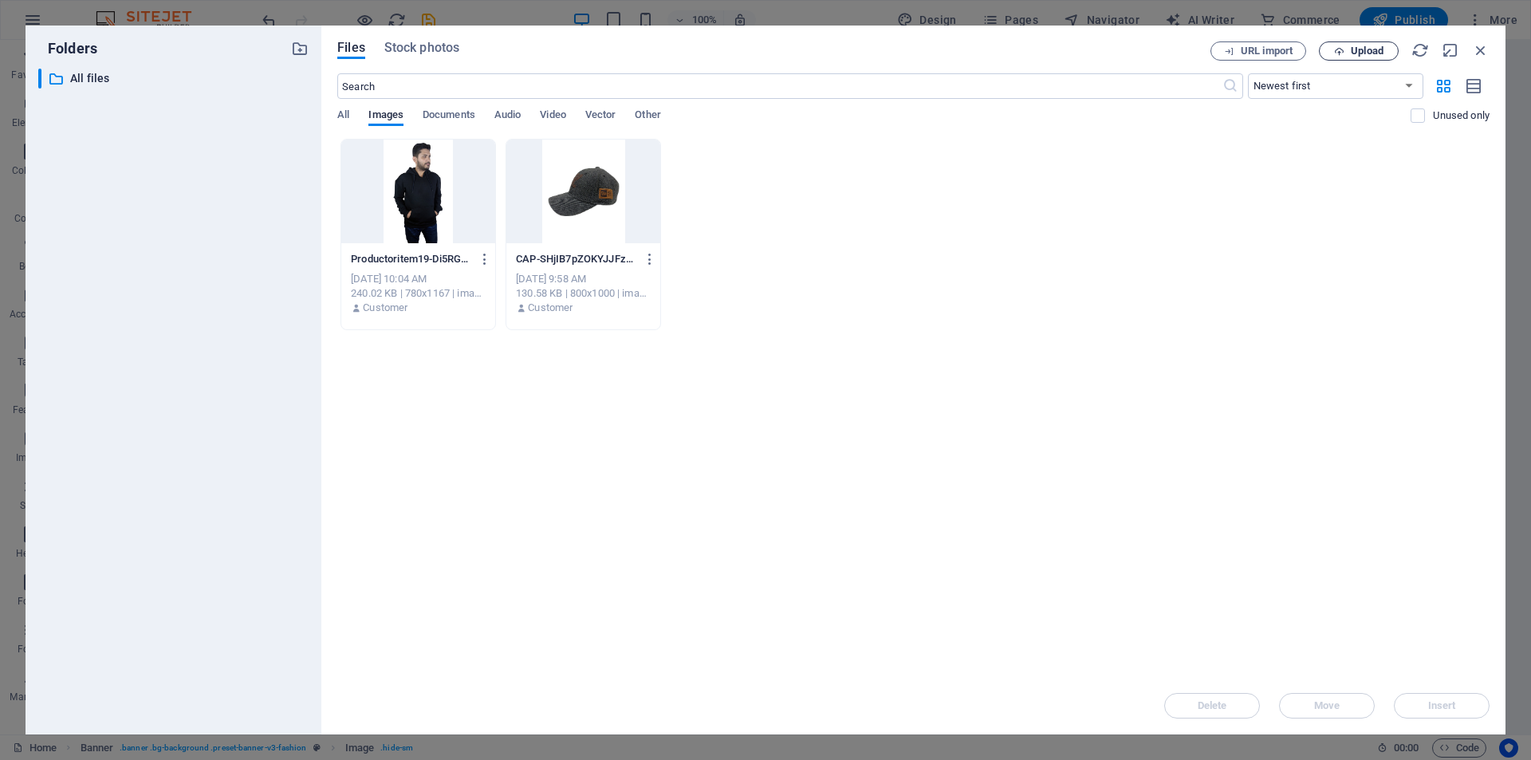
click at [1334, 47] on icon "button" at bounding box center [1339, 51] width 10 height 10
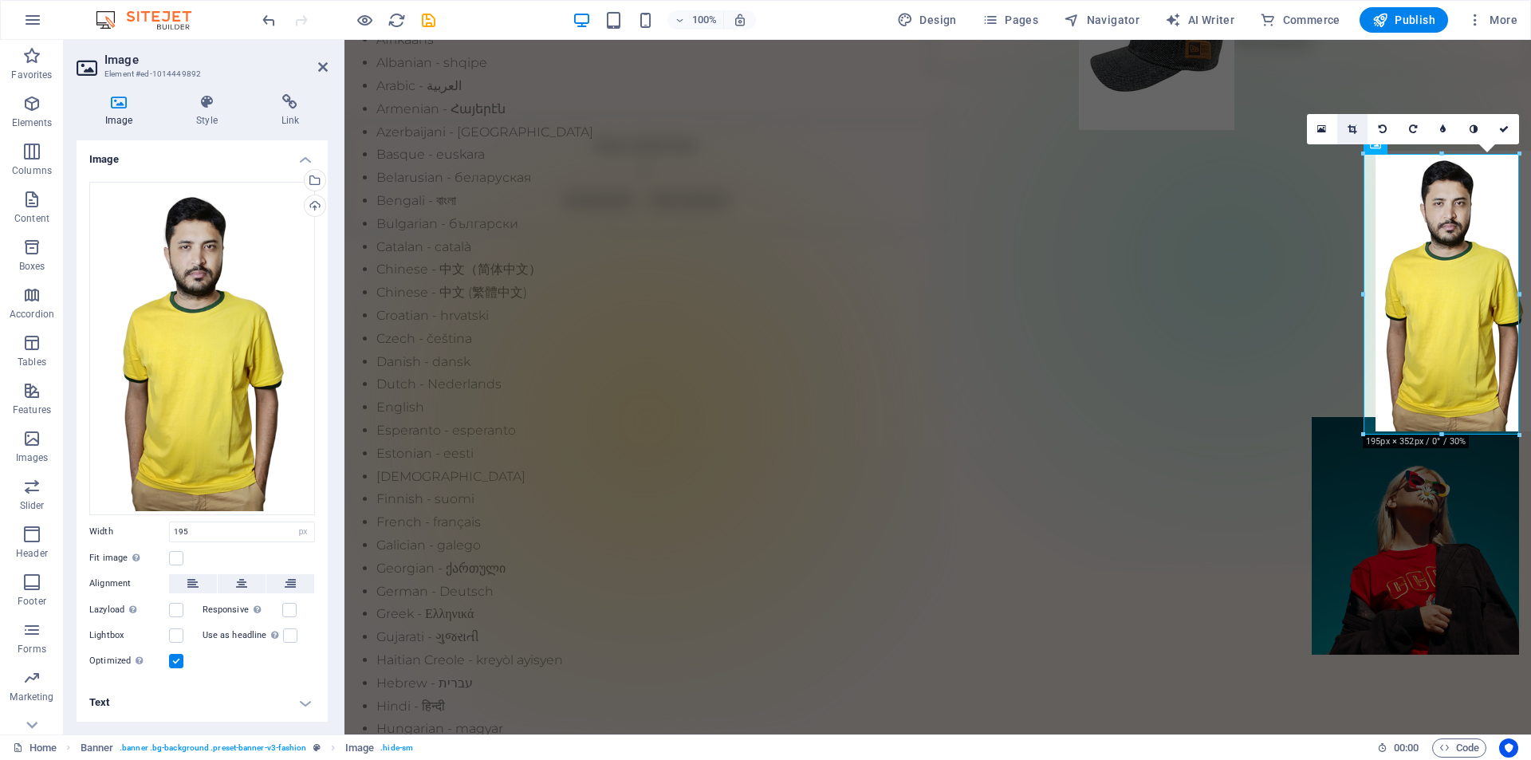
click at [1356, 129] on icon at bounding box center [1352, 129] width 9 height 10
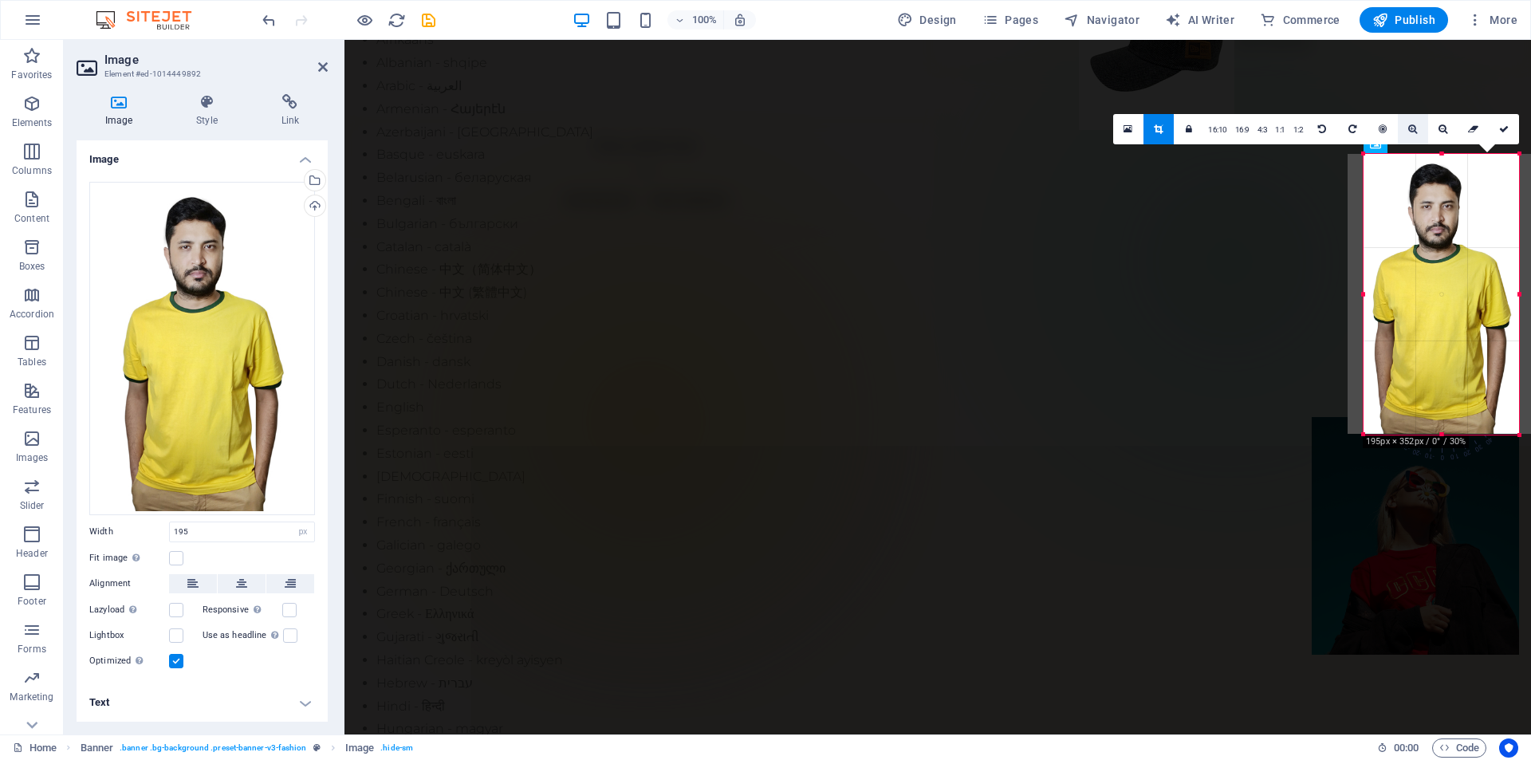
click at [1411, 134] on link at bounding box center [1413, 129] width 30 height 30
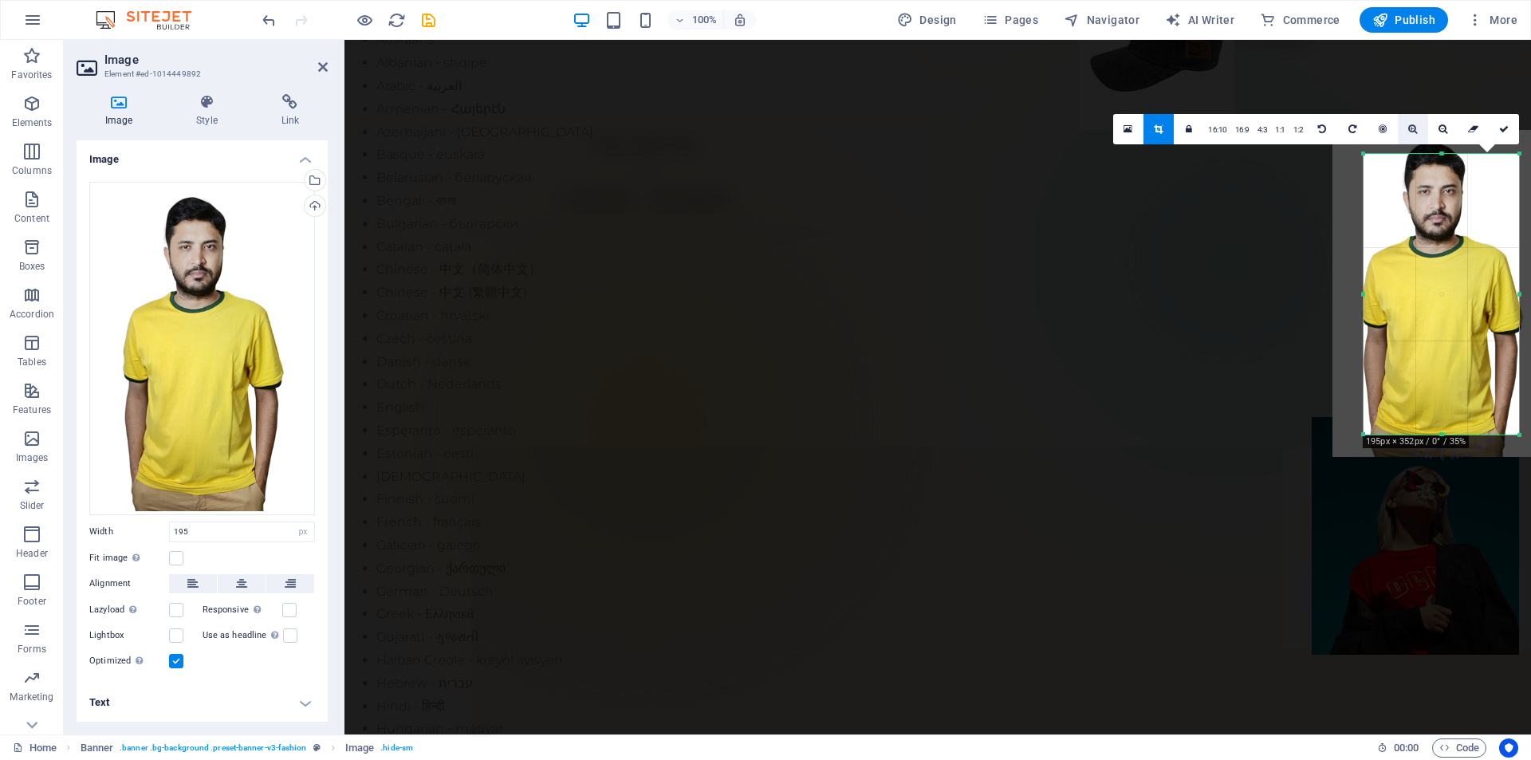
click at [1411, 134] on link at bounding box center [1413, 129] width 30 height 30
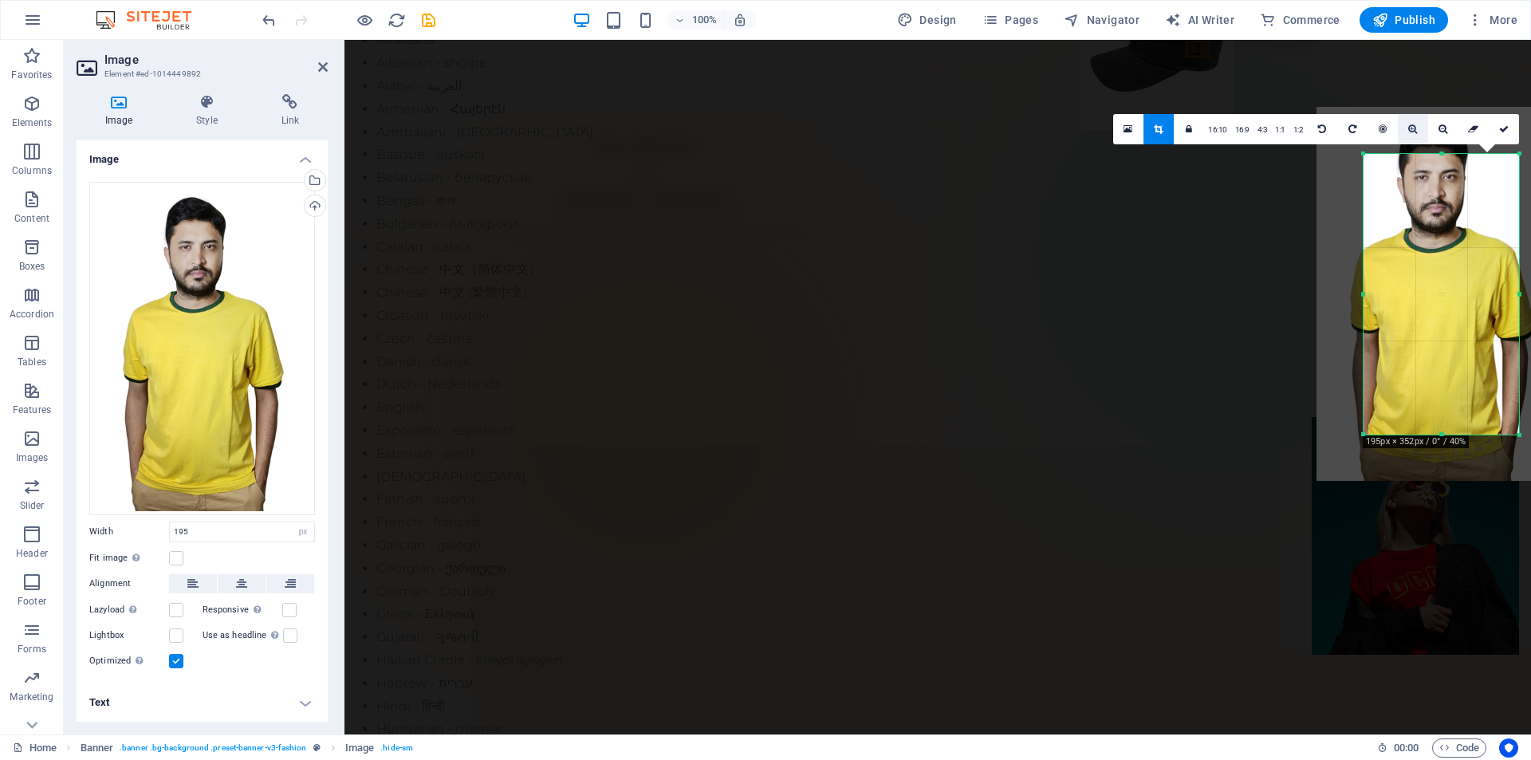
click at [1411, 134] on link at bounding box center [1413, 129] width 30 height 30
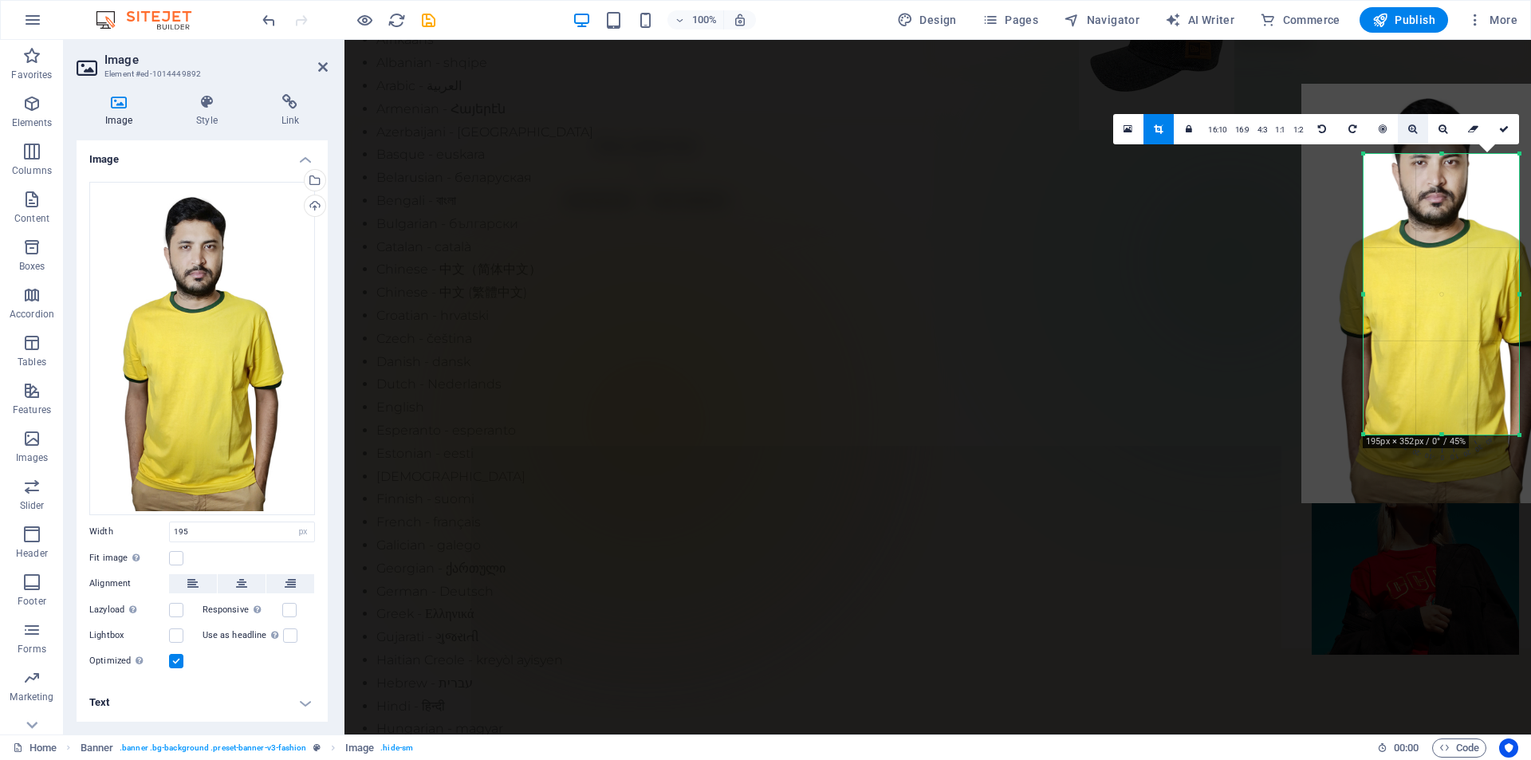
click at [1411, 134] on link at bounding box center [1413, 129] width 30 height 30
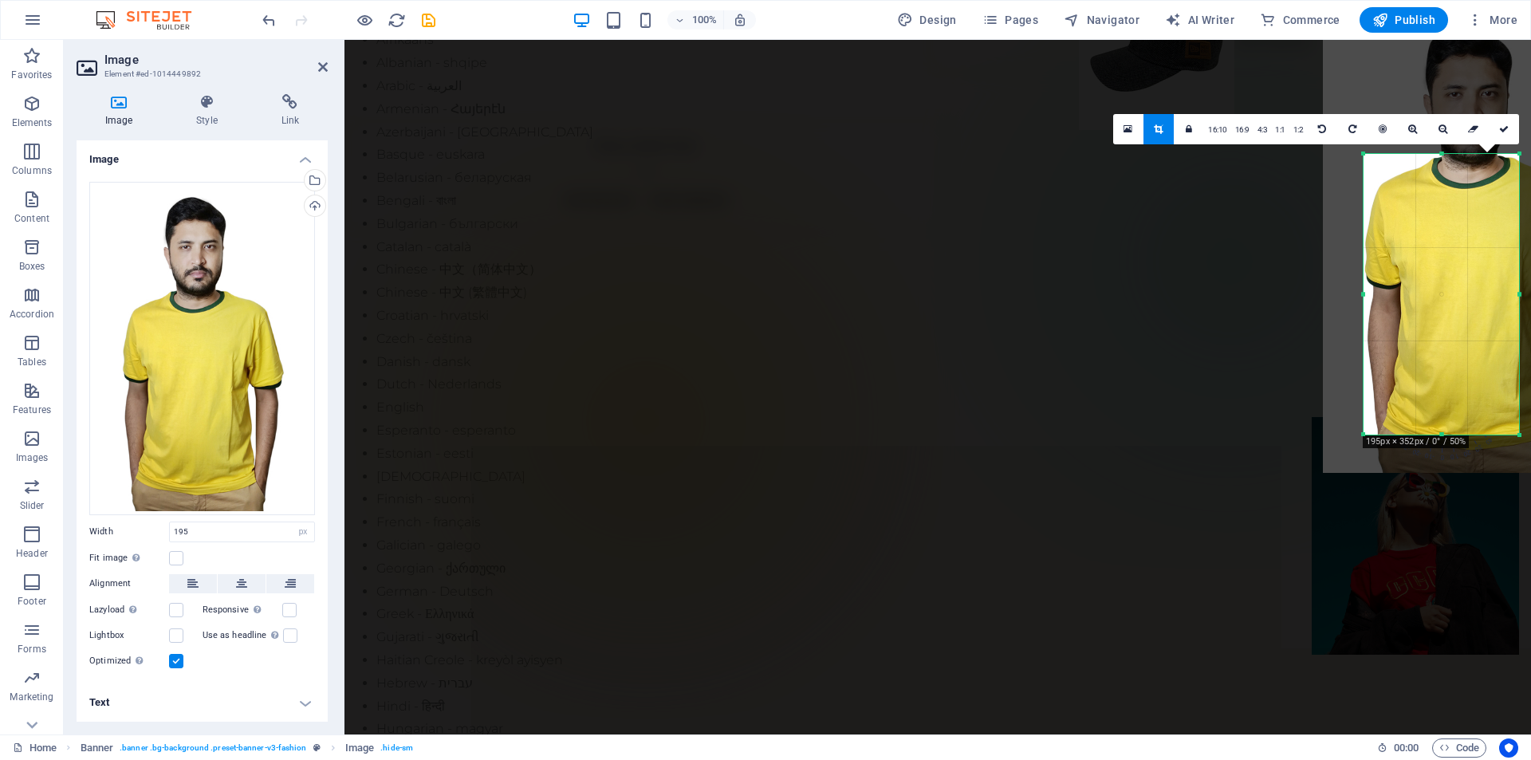
drag, startPoint x: 1458, startPoint y: 305, endPoint x: 1496, endPoint y: 250, distance: 65.9
click at [1496, 250] on div at bounding box center [1479, 239] width 312 height 466
click at [1485, 293] on div at bounding box center [1479, 242] width 312 height 466
click at [1444, 128] on icon at bounding box center [1443, 129] width 9 height 10
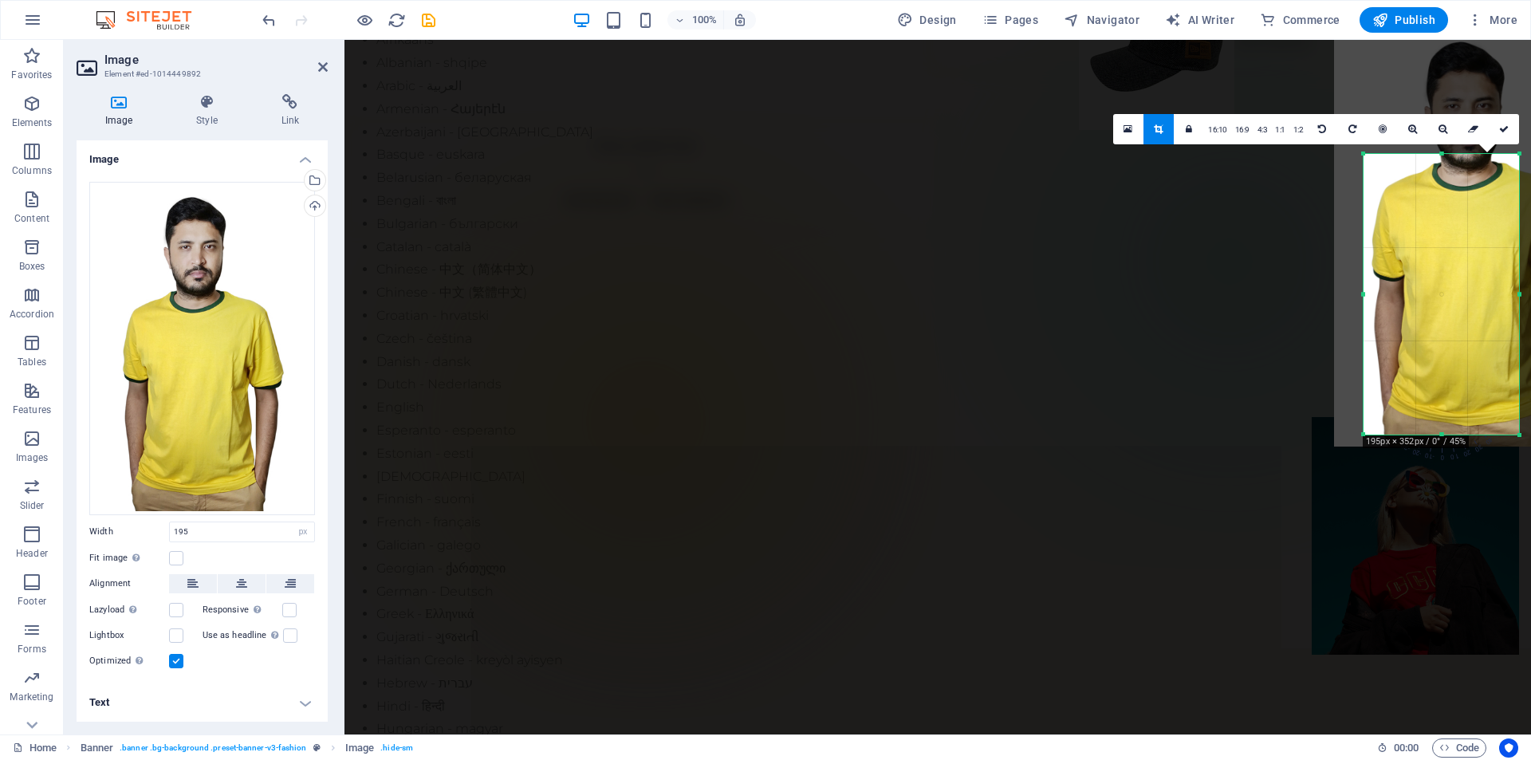
click at [1457, 275] on div at bounding box center [1474, 237] width 281 height 420
click at [1507, 132] on icon at bounding box center [1504, 129] width 10 height 10
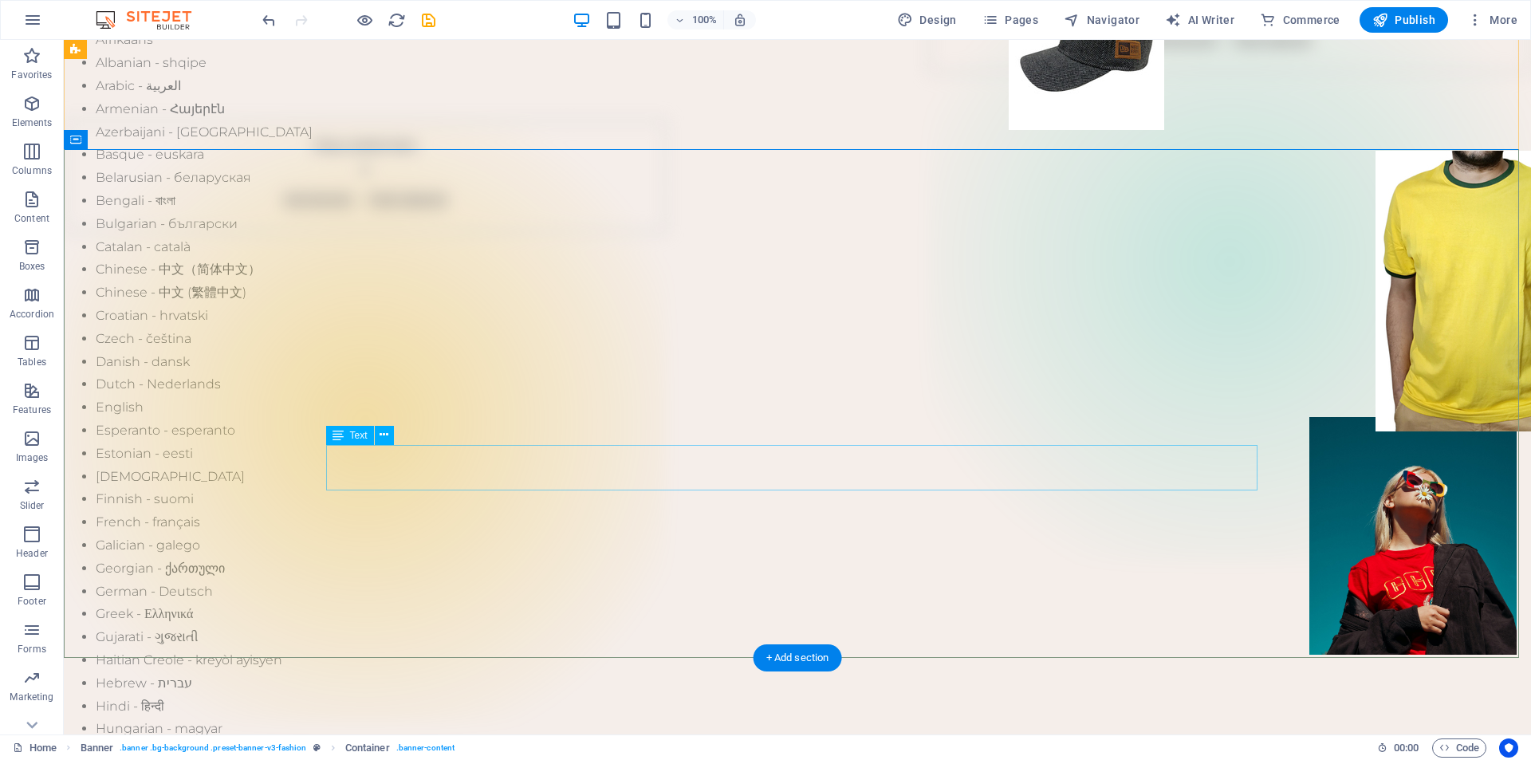
click at [344, 435] on div "Text" at bounding box center [350, 435] width 48 height 19
click at [386, 437] on icon at bounding box center [384, 435] width 9 height 17
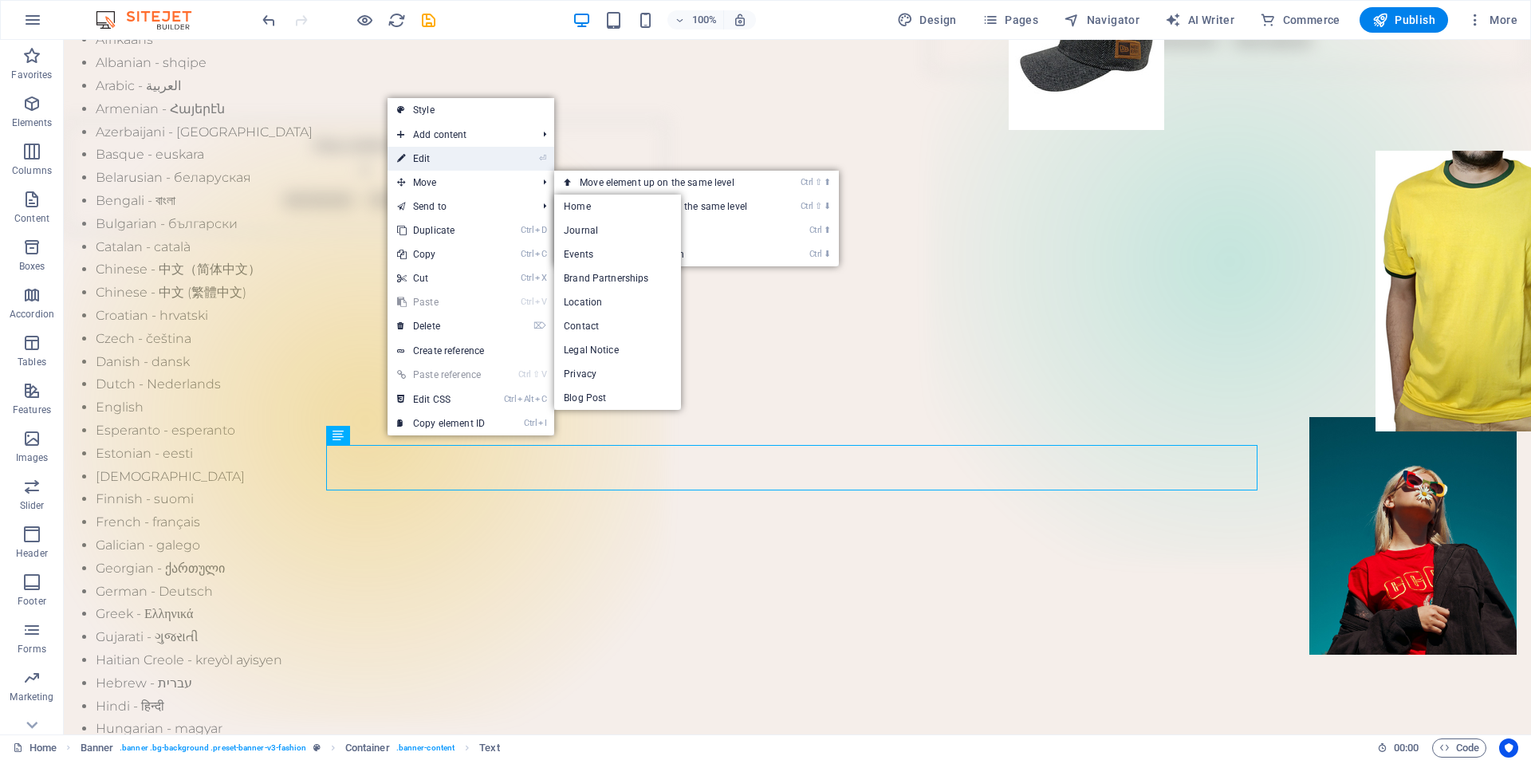
drag, startPoint x: 96, startPoint y: 112, endPoint x: 441, endPoint y: 152, distance: 346.9
click at [441, 152] on link "⏎ Edit" at bounding box center [441, 159] width 107 height 24
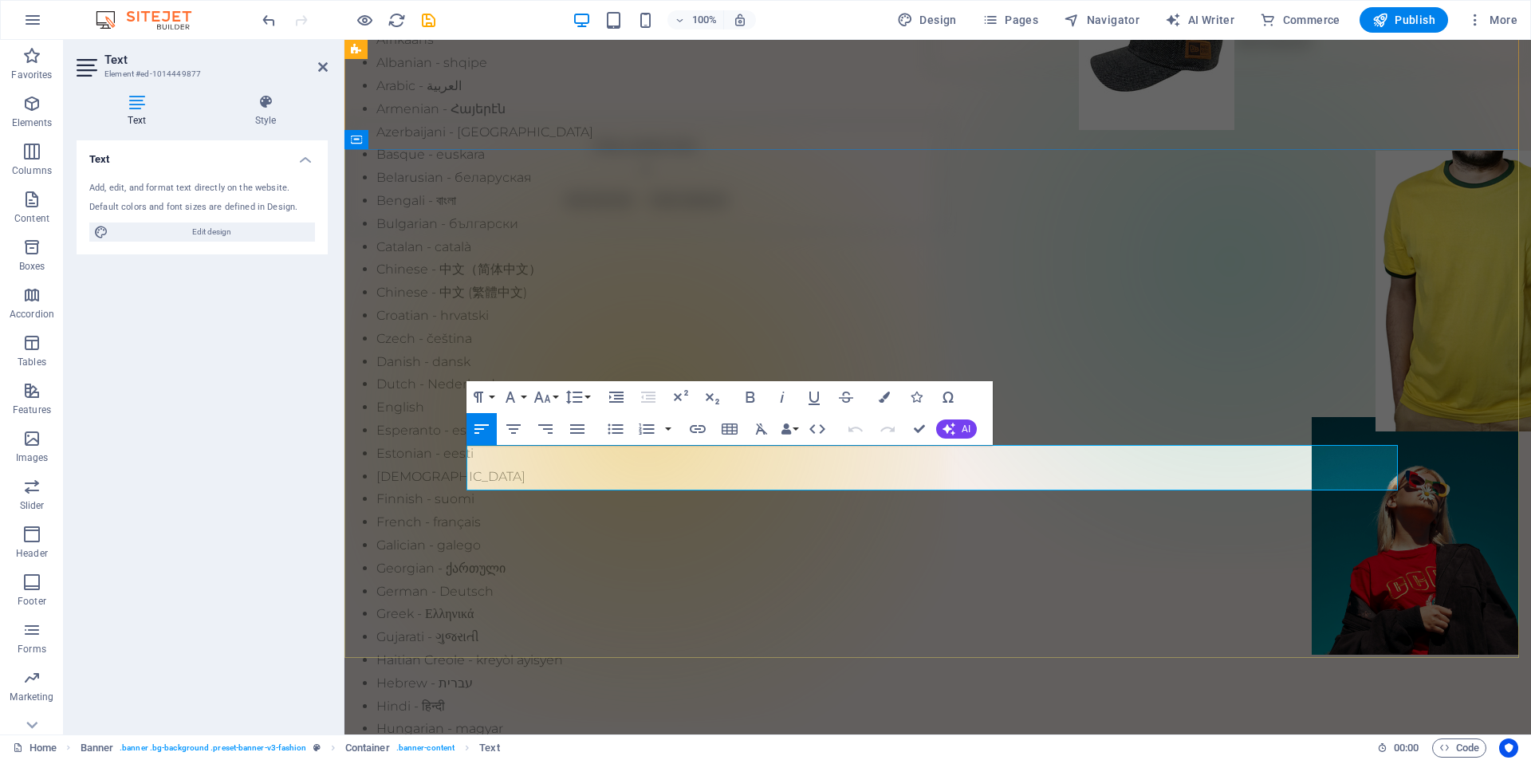
drag, startPoint x: 773, startPoint y: 481, endPoint x: 466, endPoint y: 463, distance: 308.3
click at [510, 431] on icon "button" at bounding box center [513, 428] width 19 height 19
click at [485, 430] on icon "button" at bounding box center [481, 428] width 19 height 19
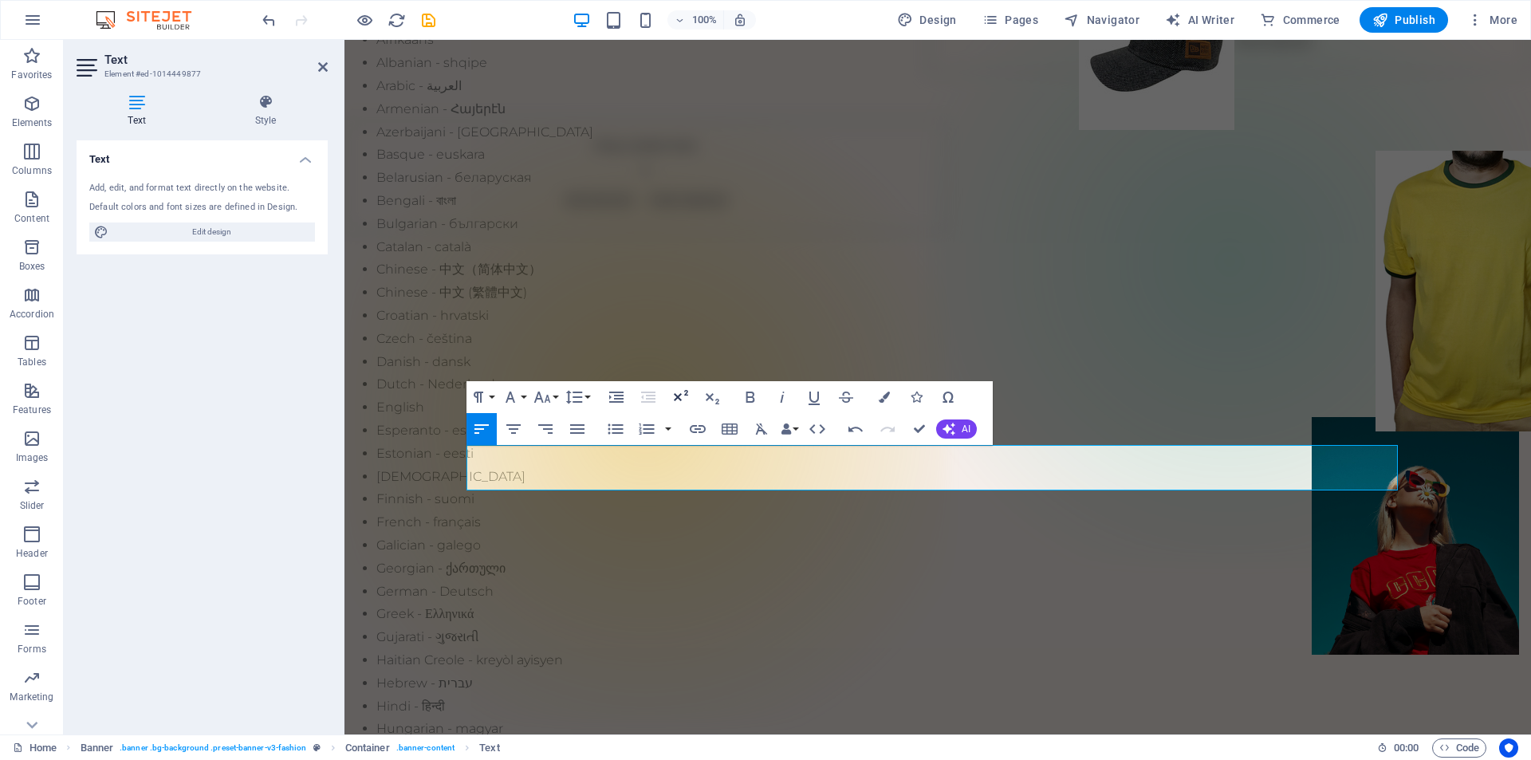
click at [680, 396] on icon "button" at bounding box center [680, 397] width 19 height 19
click at [680, 398] on icon "button" at bounding box center [680, 397] width 19 height 19
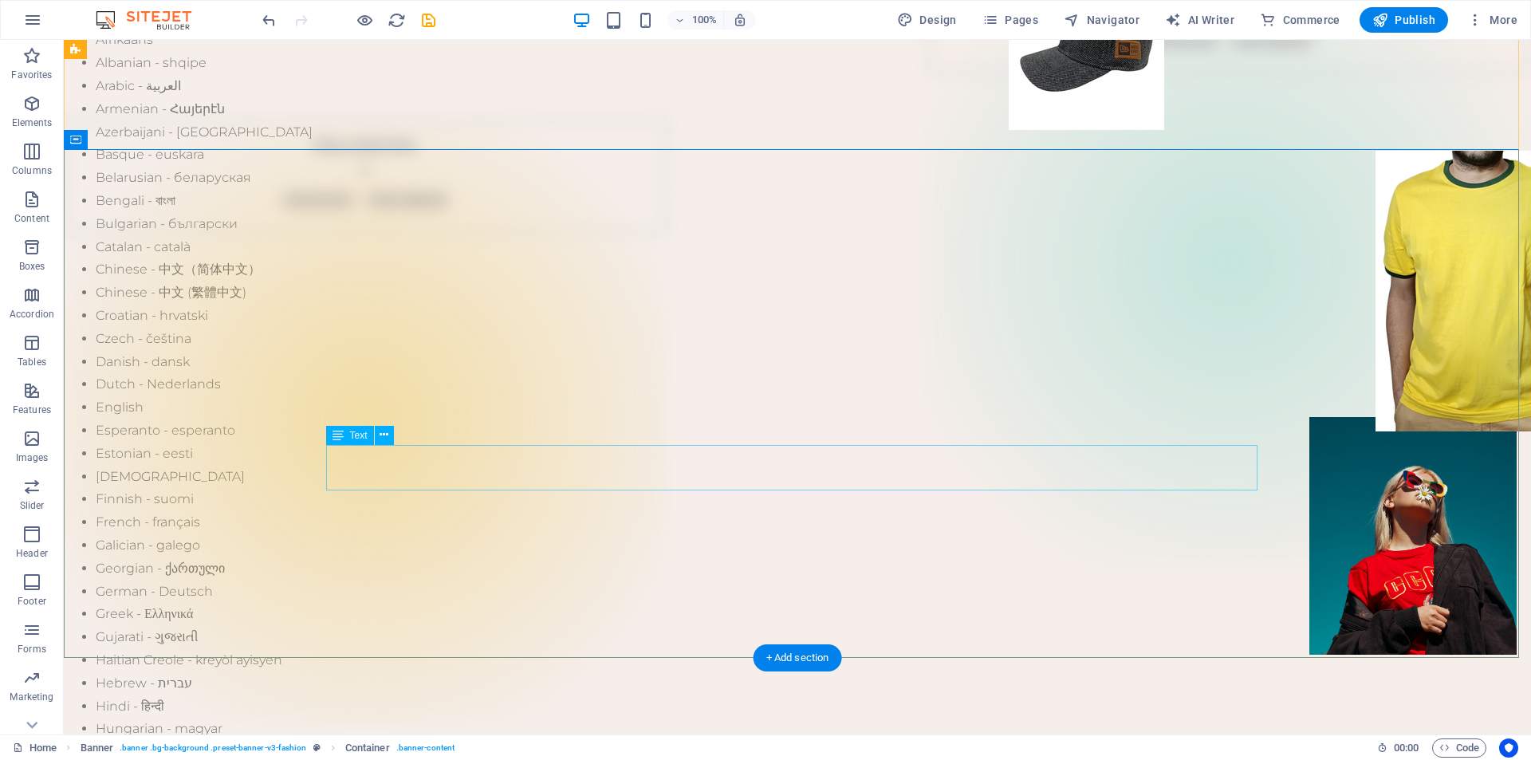
click at [383, 437] on icon at bounding box center [384, 435] width 9 height 17
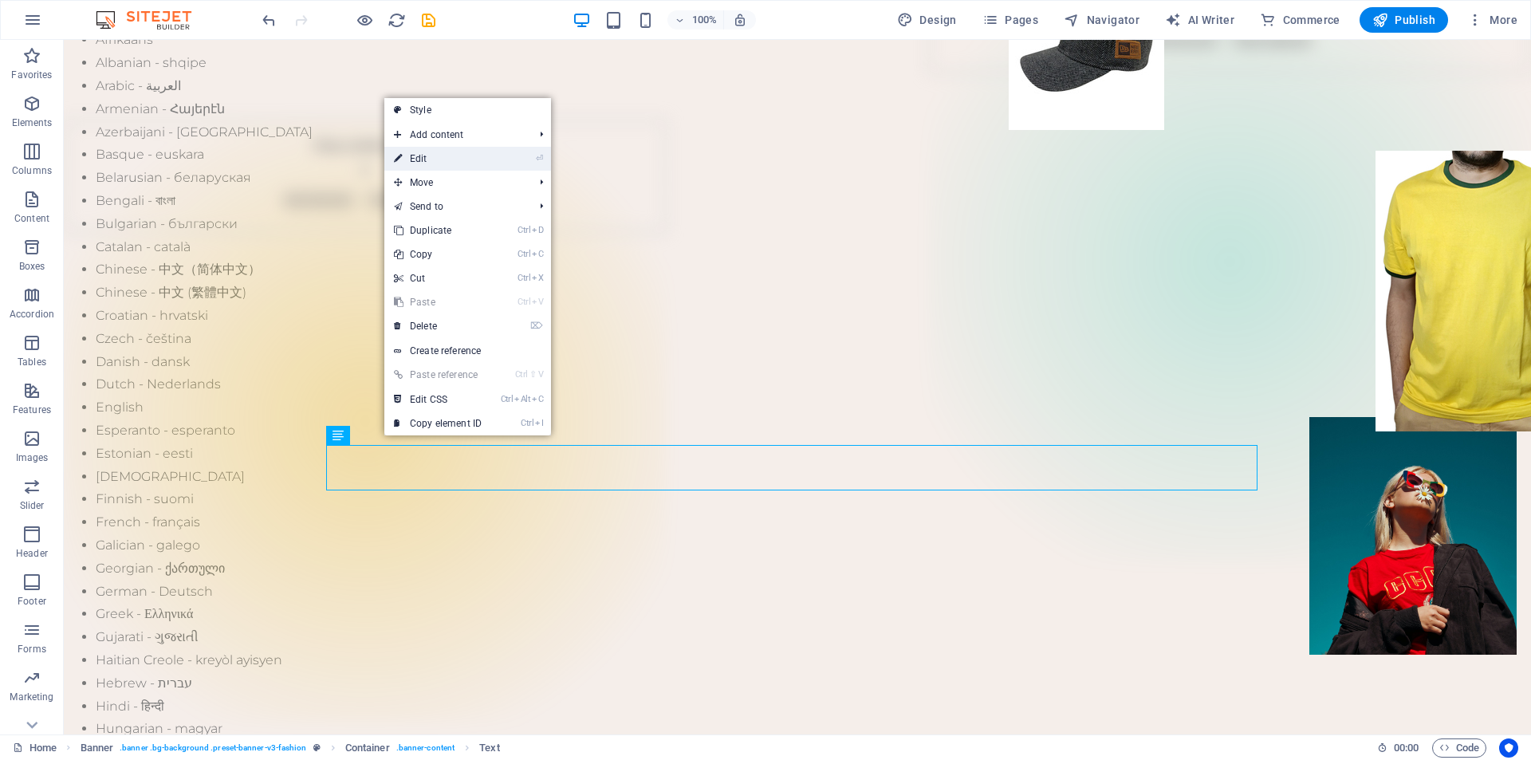
click at [458, 160] on link "⏎ Edit" at bounding box center [437, 159] width 107 height 24
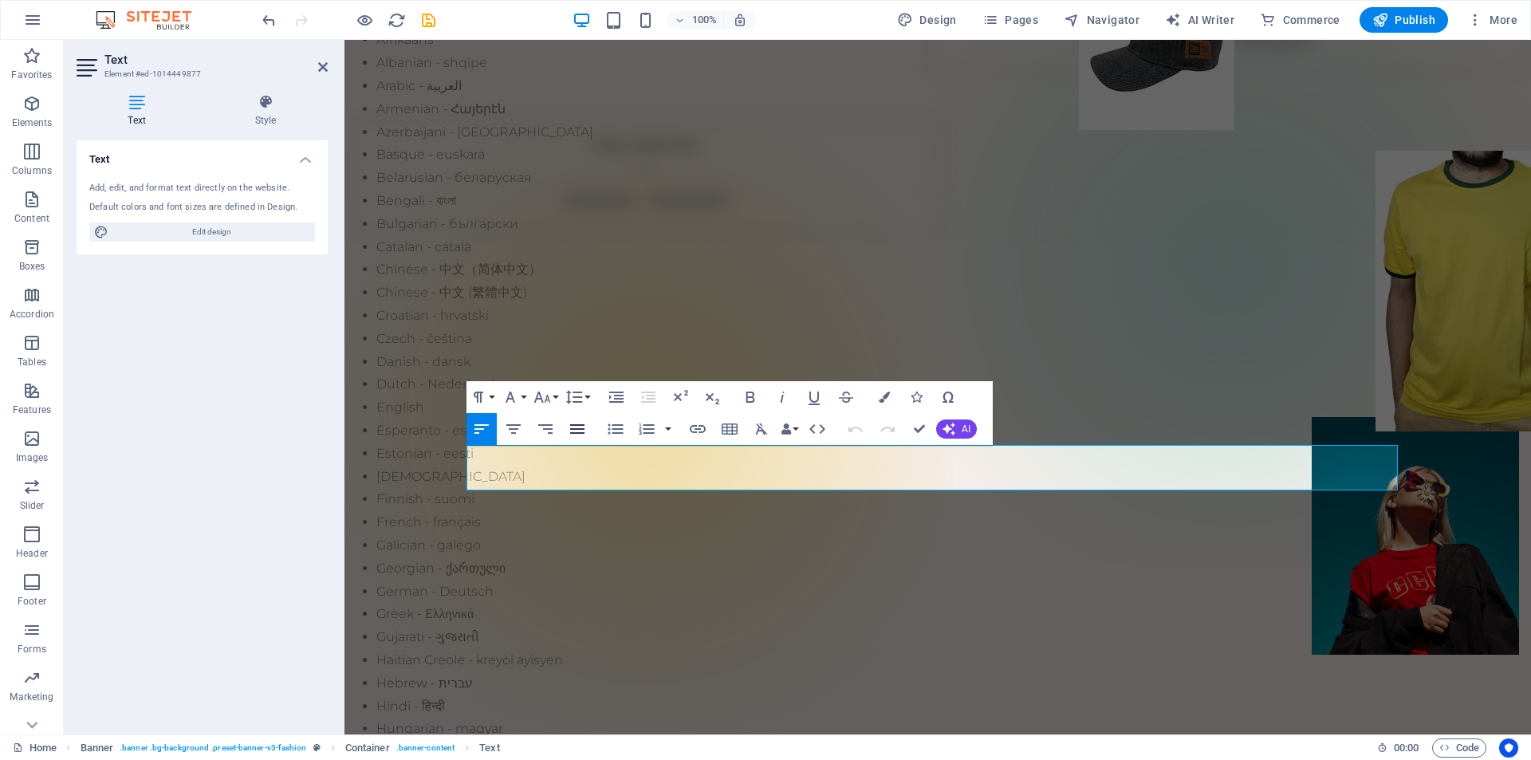
click at [576, 429] on icon "button" at bounding box center [577, 429] width 14 height 10
click at [478, 431] on icon "button" at bounding box center [481, 428] width 19 height 19
click at [511, 426] on icon "button" at bounding box center [513, 428] width 19 height 19
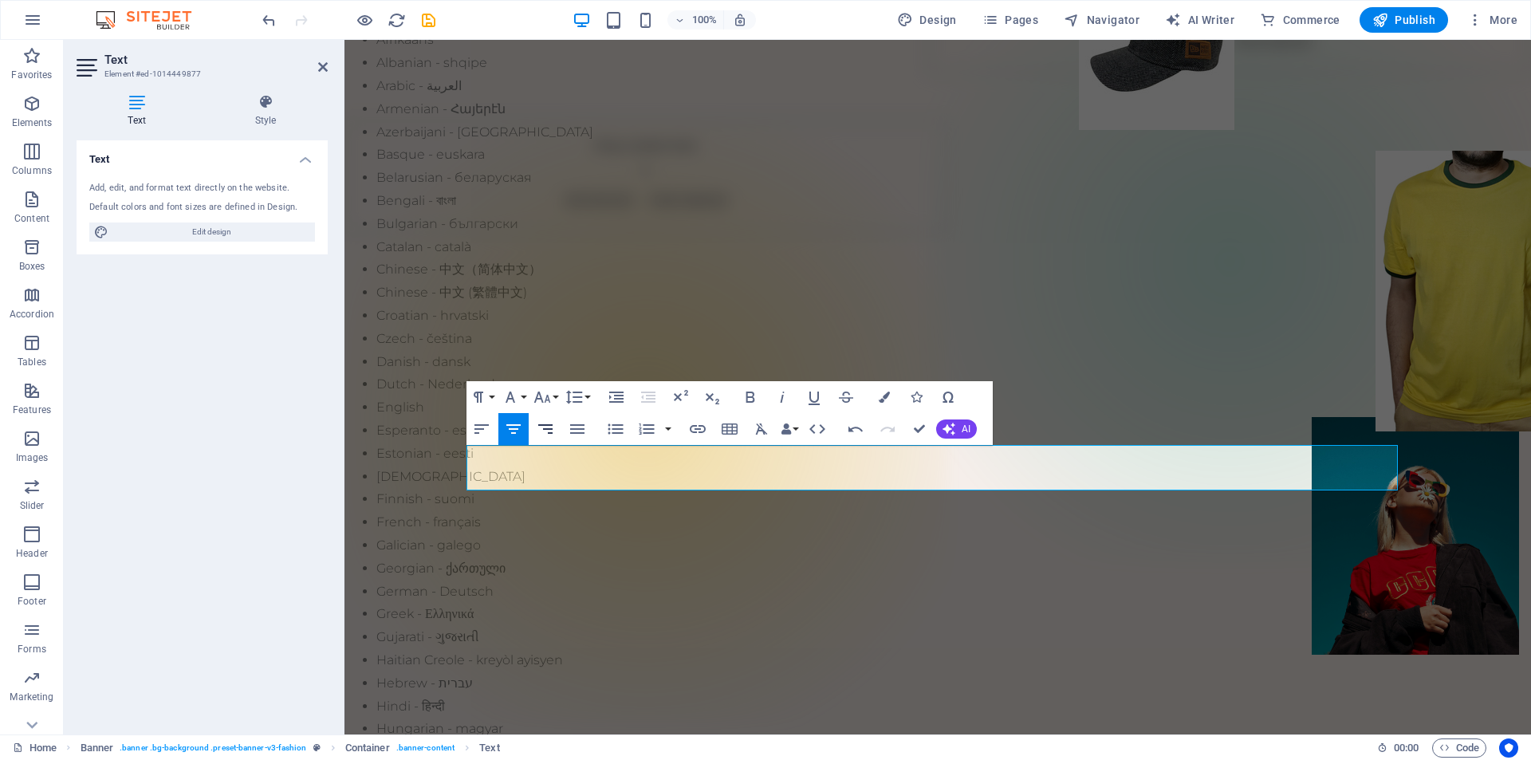
click at [549, 427] on icon "button" at bounding box center [545, 428] width 19 height 19
click at [570, 427] on icon "button" at bounding box center [577, 428] width 19 height 19
click at [481, 423] on icon "button" at bounding box center [481, 428] width 19 height 19
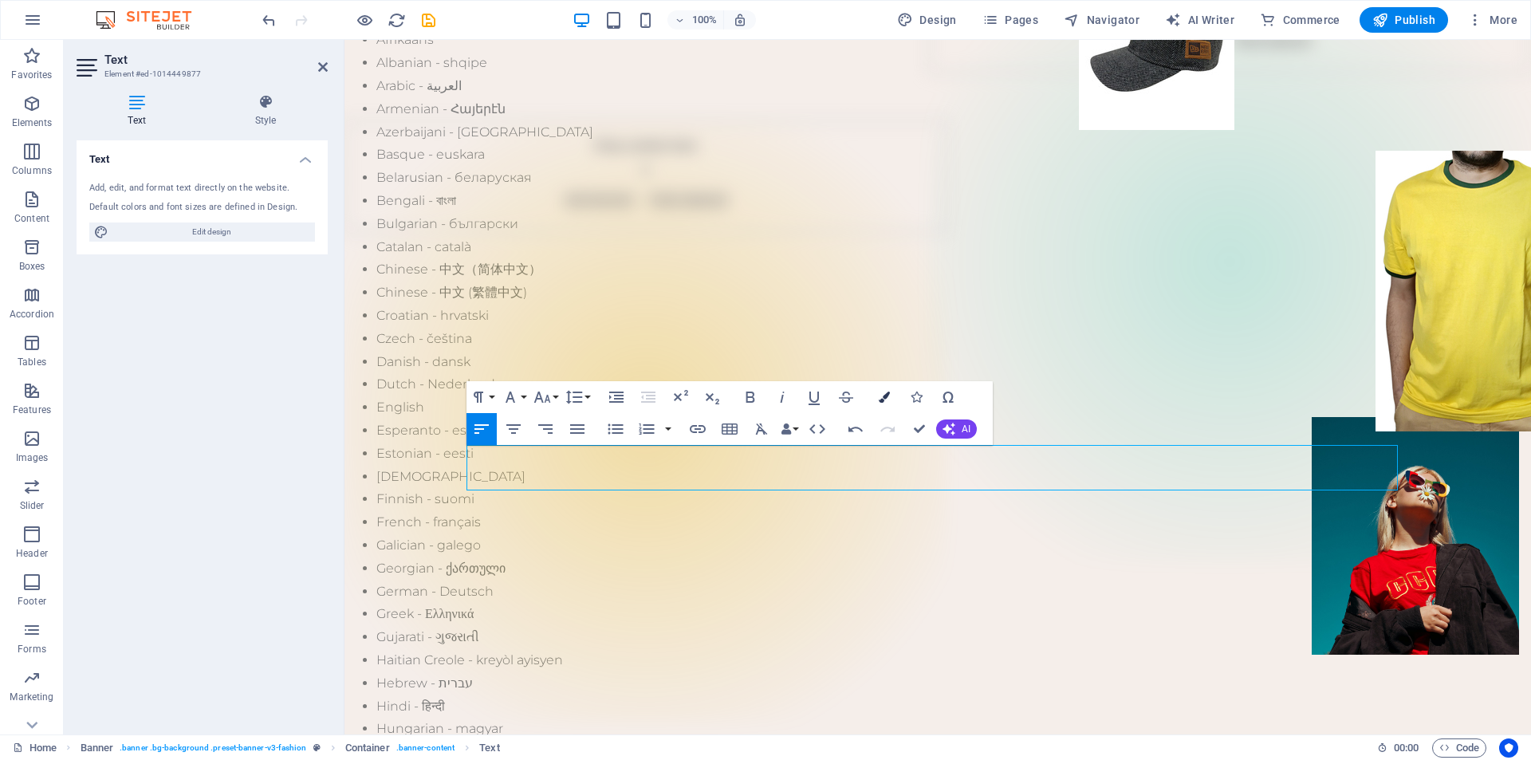
click at [888, 393] on icon "button" at bounding box center [884, 397] width 11 height 11
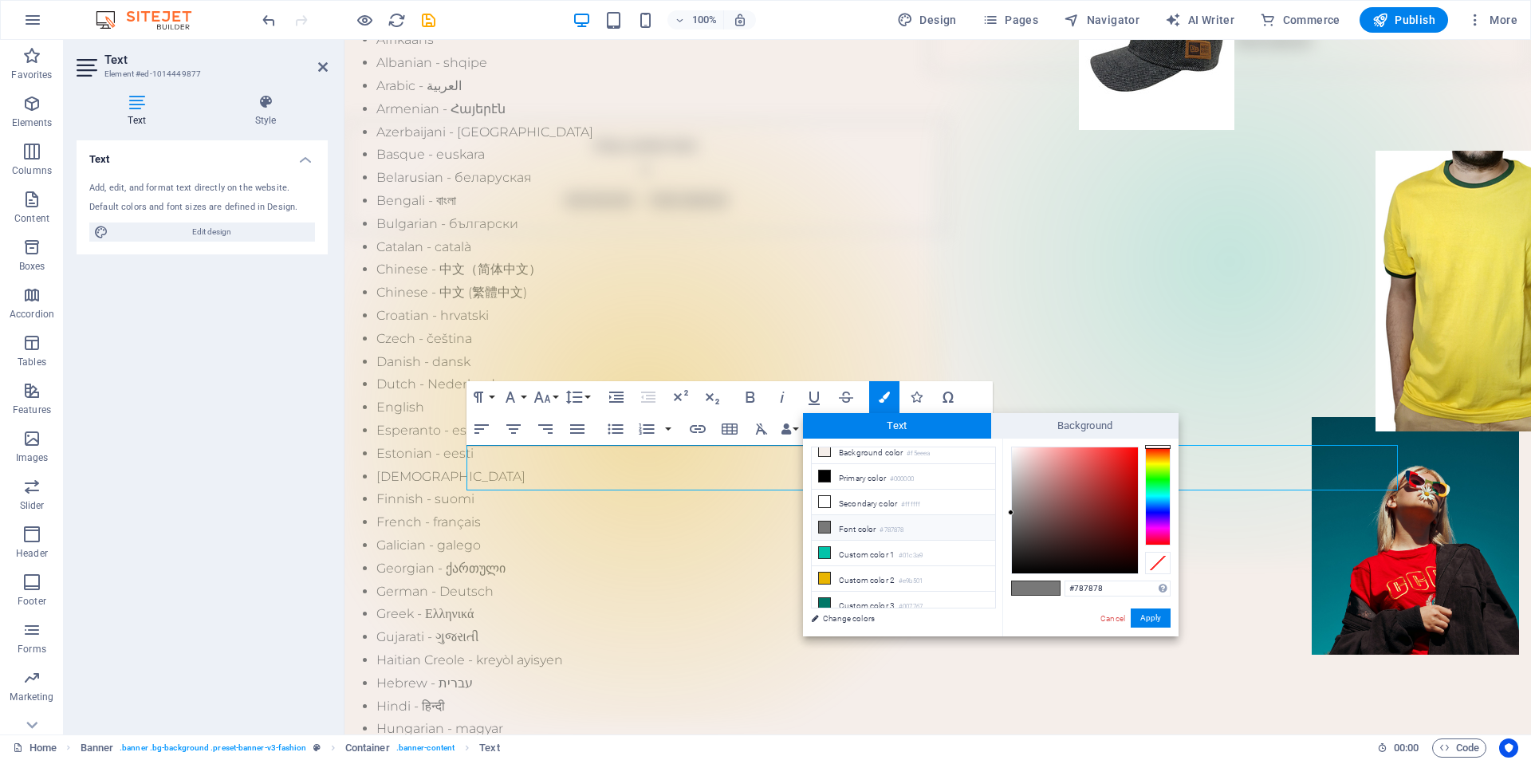
scroll to position [13, 0]
click at [1120, 611] on div "Cancel Apply" at bounding box center [1135, 618] width 72 height 20
click at [1108, 620] on link "Cancel" at bounding box center [1113, 618] width 28 height 12
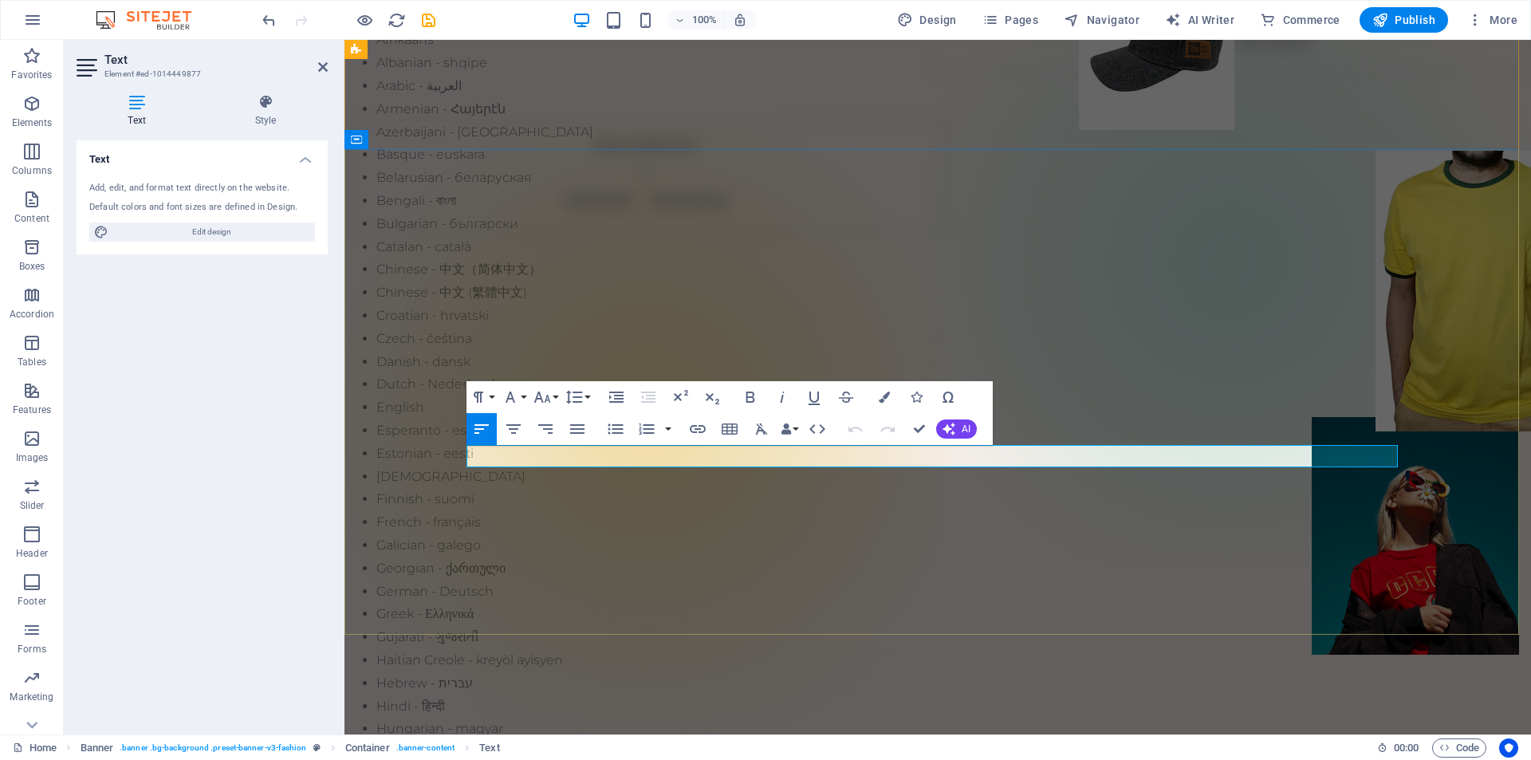
click at [681, 398] on icon "button" at bounding box center [680, 397] width 19 height 19
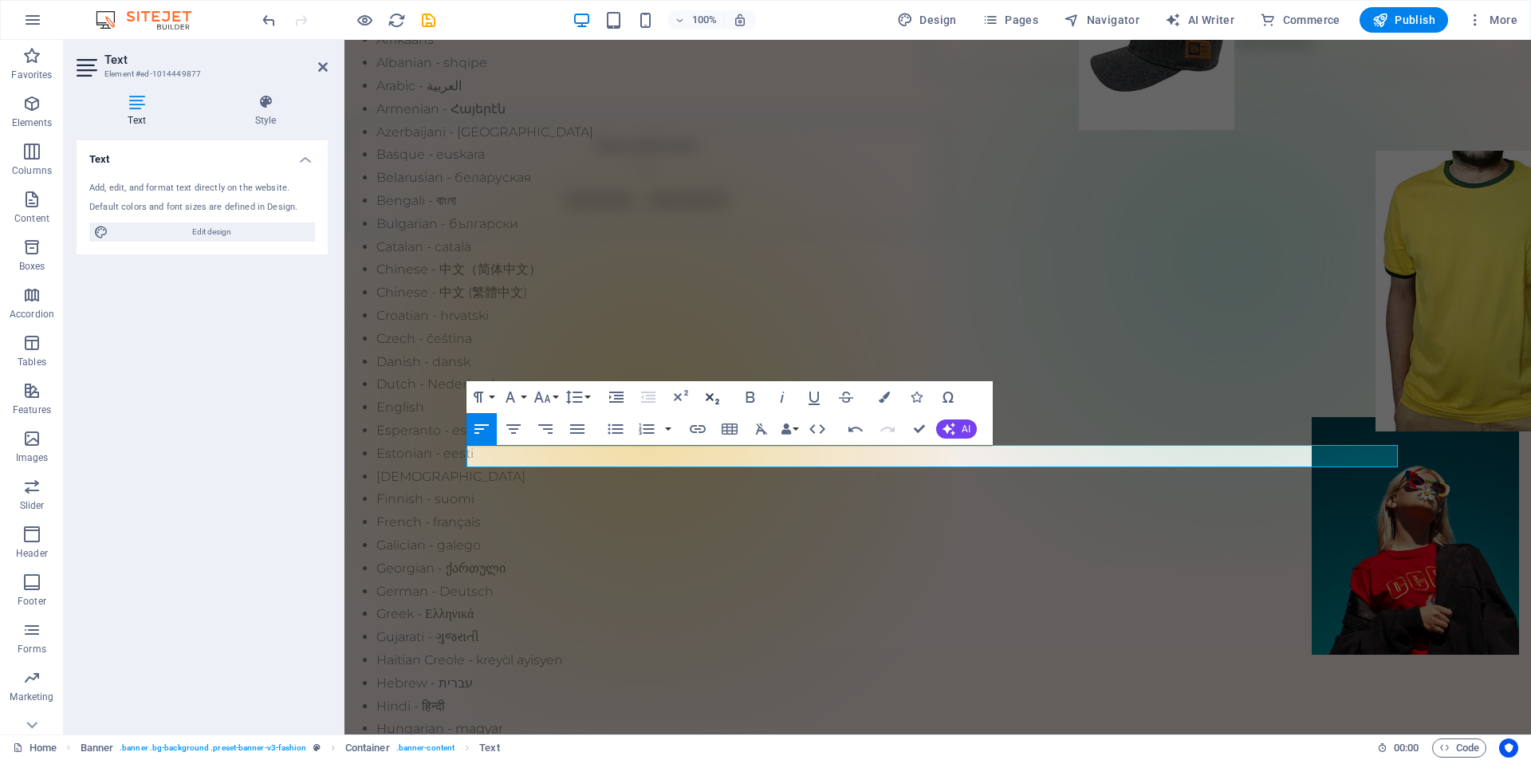
click at [710, 396] on icon "button" at bounding box center [713, 398] width 14 height 11
click at [520, 398] on button "Font Family" at bounding box center [513, 397] width 30 height 32
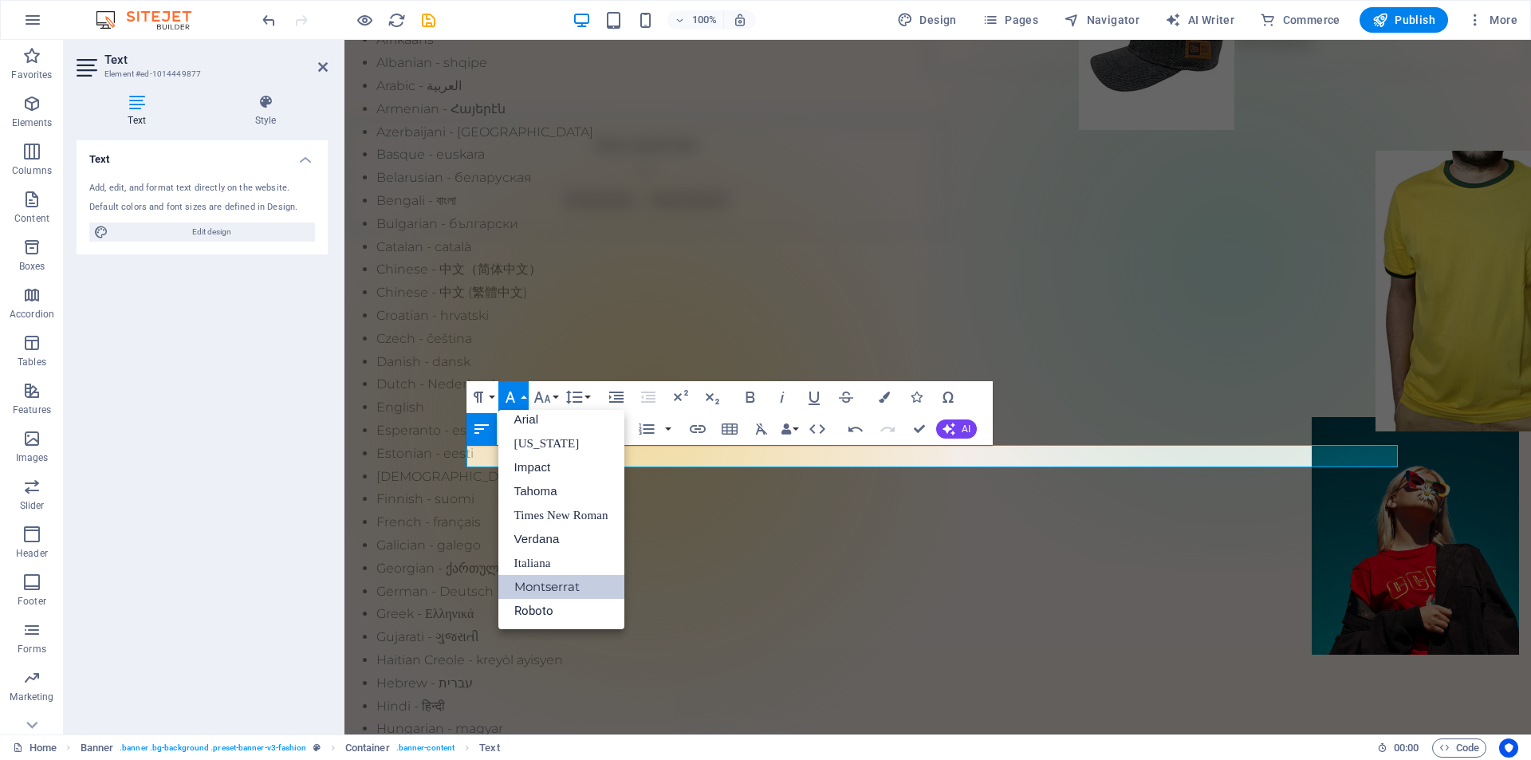
scroll to position [9, 0]
click at [537, 470] on link "Impact" at bounding box center [561, 467] width 126 height 24
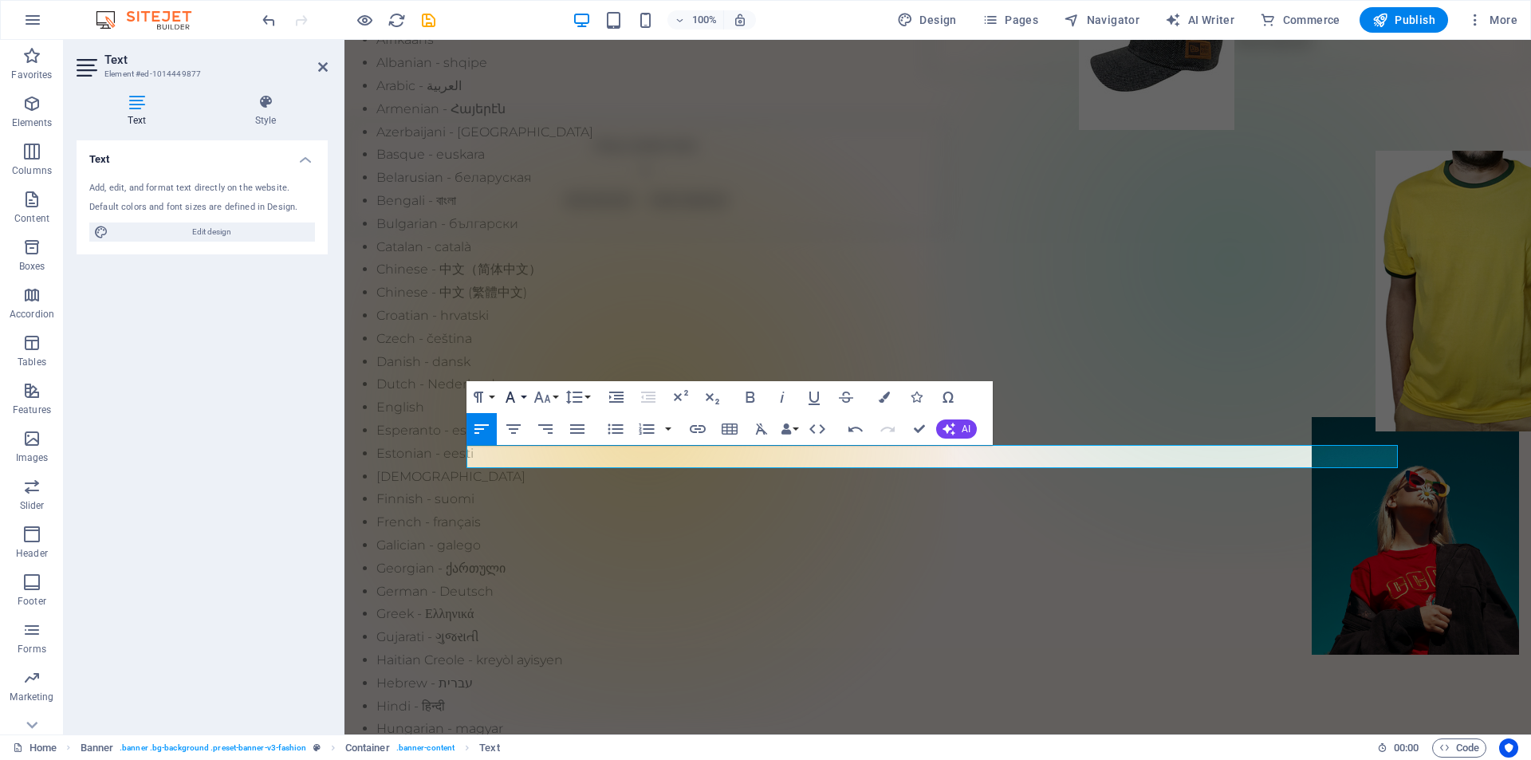
click at [517, 392] on icon "button" at bounding box center [510, 397] width 19 height 19
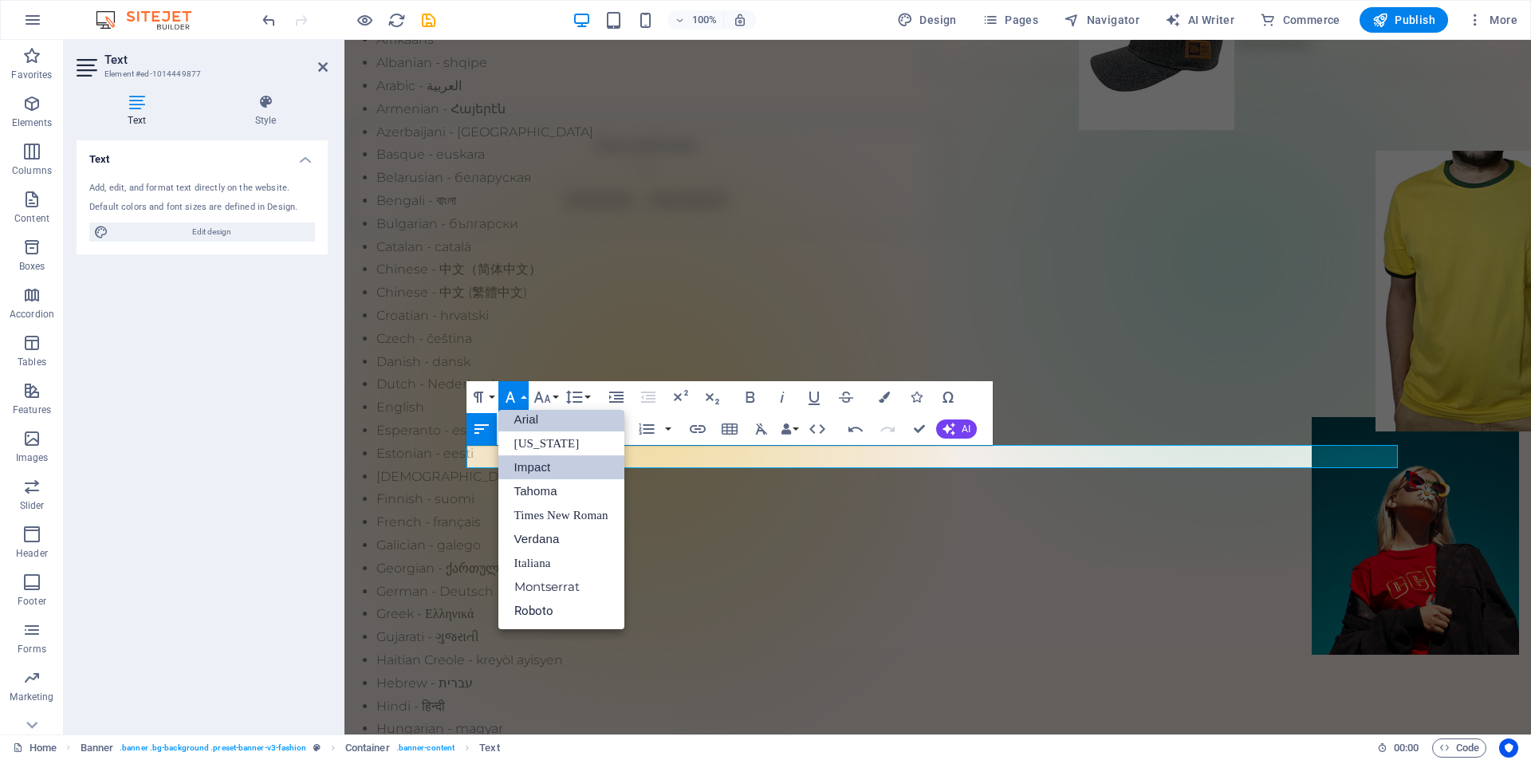
click at [530, 417] on link "Arial" at bounding box center [561, 419] width 126 height 24
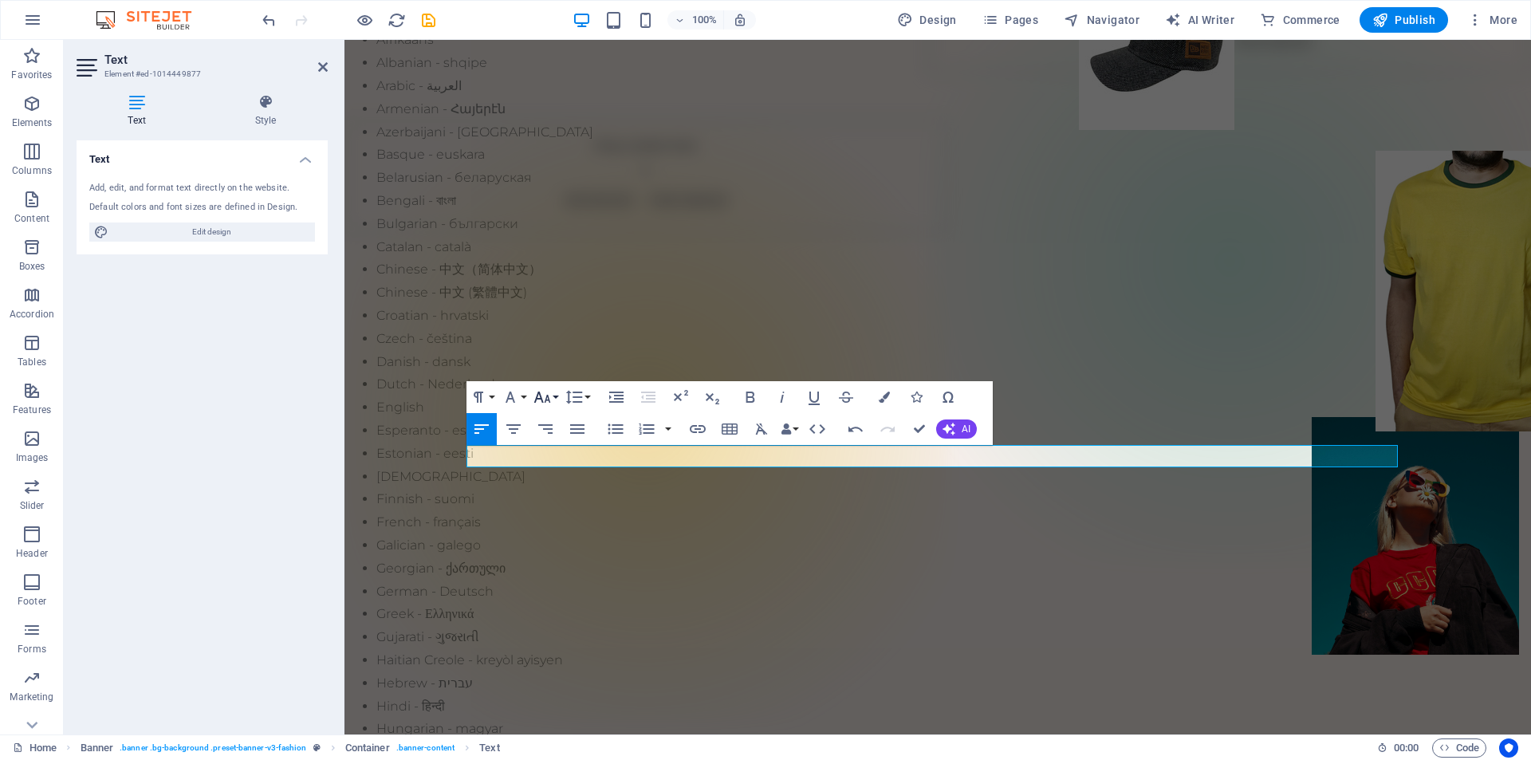
click at [541, 399] on icon "button" at bounding box center [541, 397] width 17 height 11
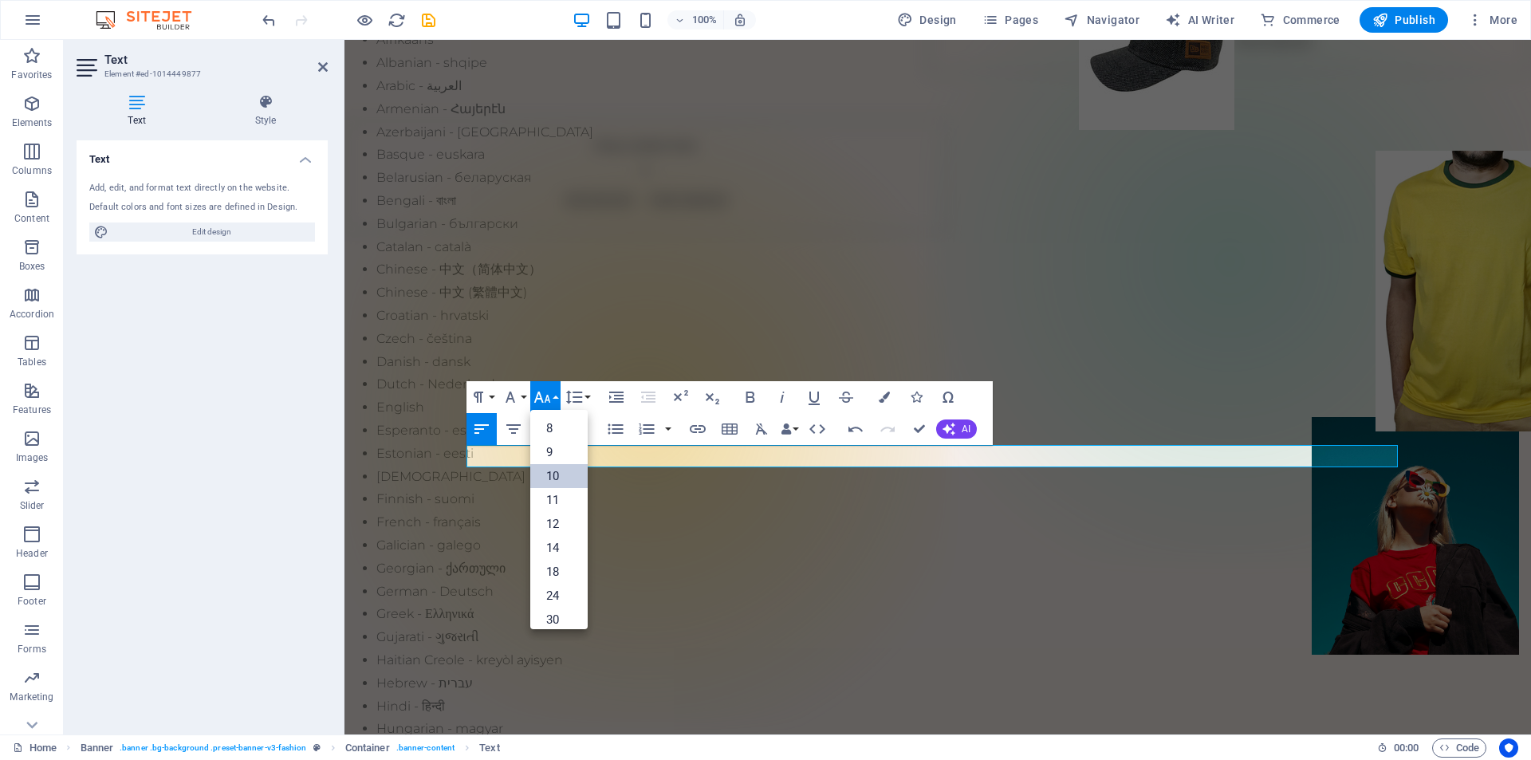
click at [548, 470] on link "10" at bounding box center [558, 476] width 57 height 24
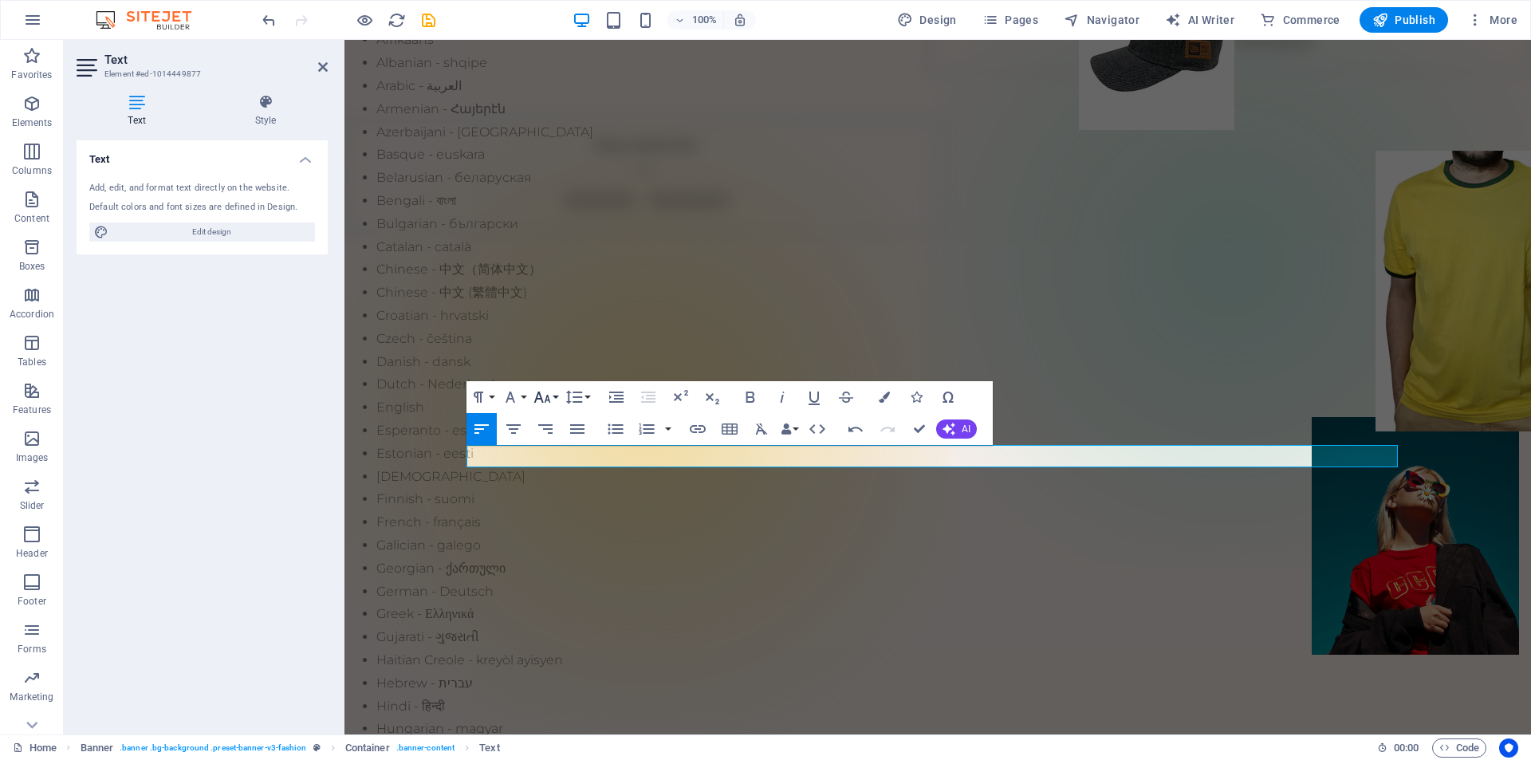
click at [544, 397] on icon "button" at bounding box center [542, 397] width 19 height 19
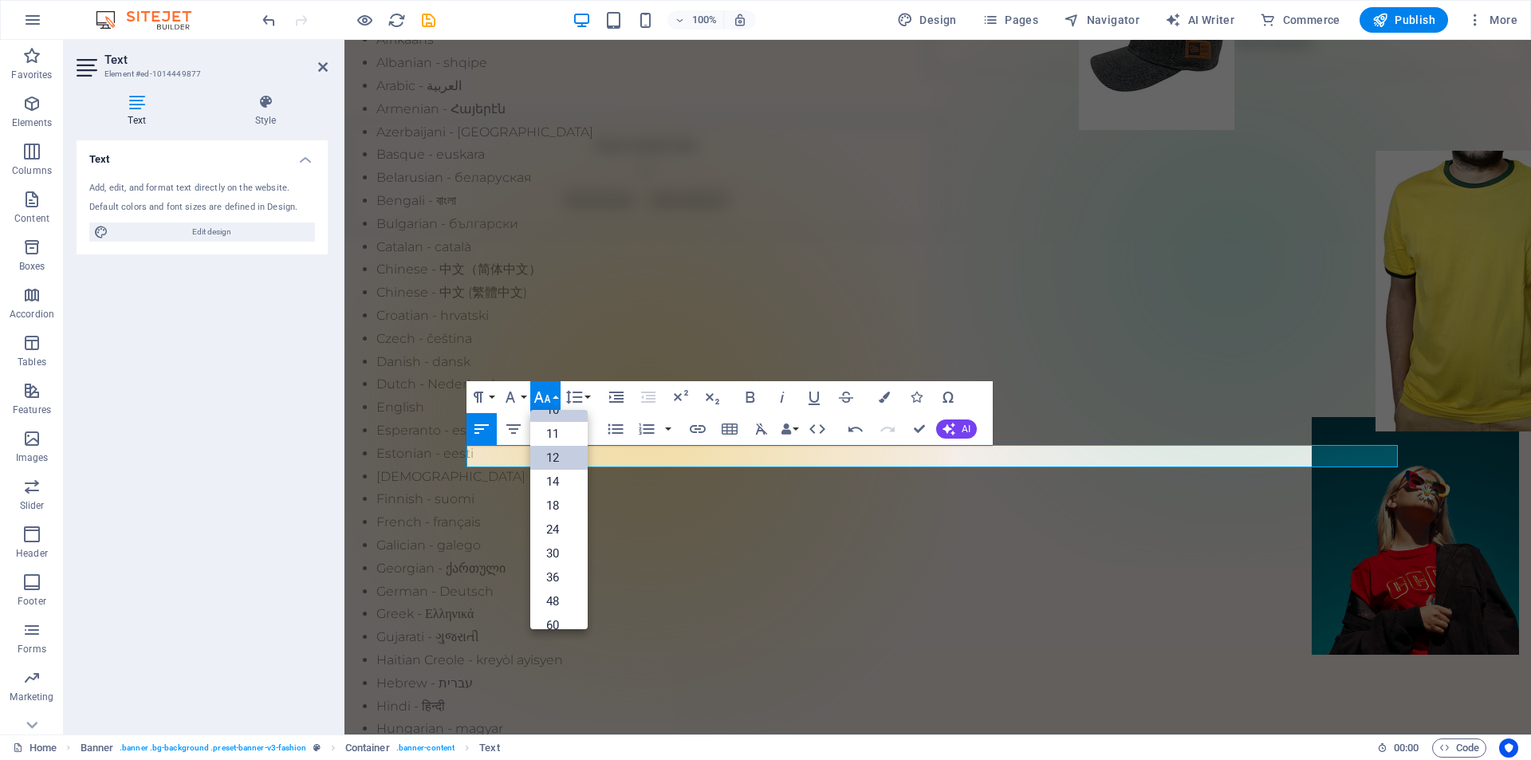
click at [553, 455] on link "12" at bounding box center [558, 458] width 57 height 24
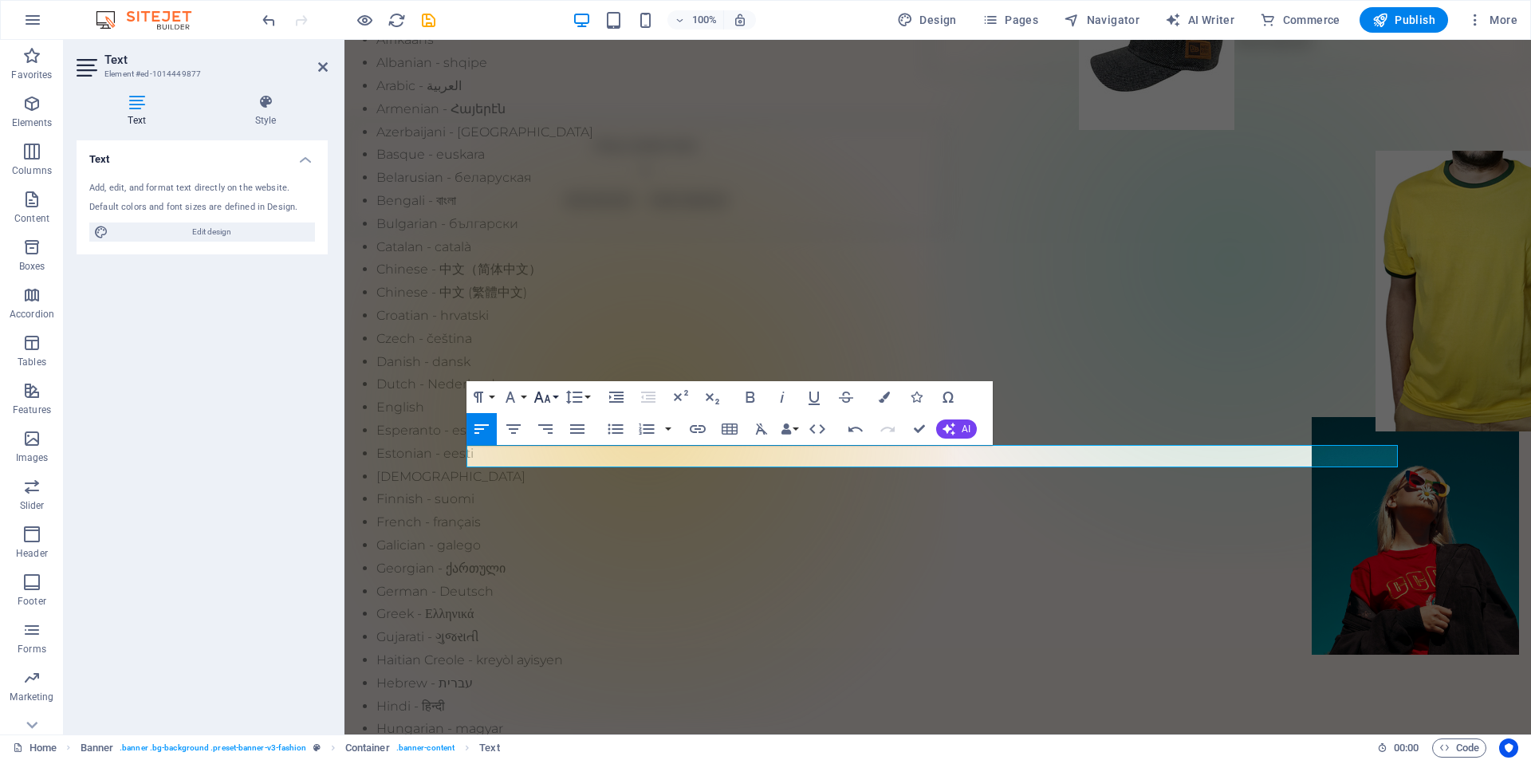
click at [537, 399] on icon "button" at bounding box center [542, 397] width 19 height 19
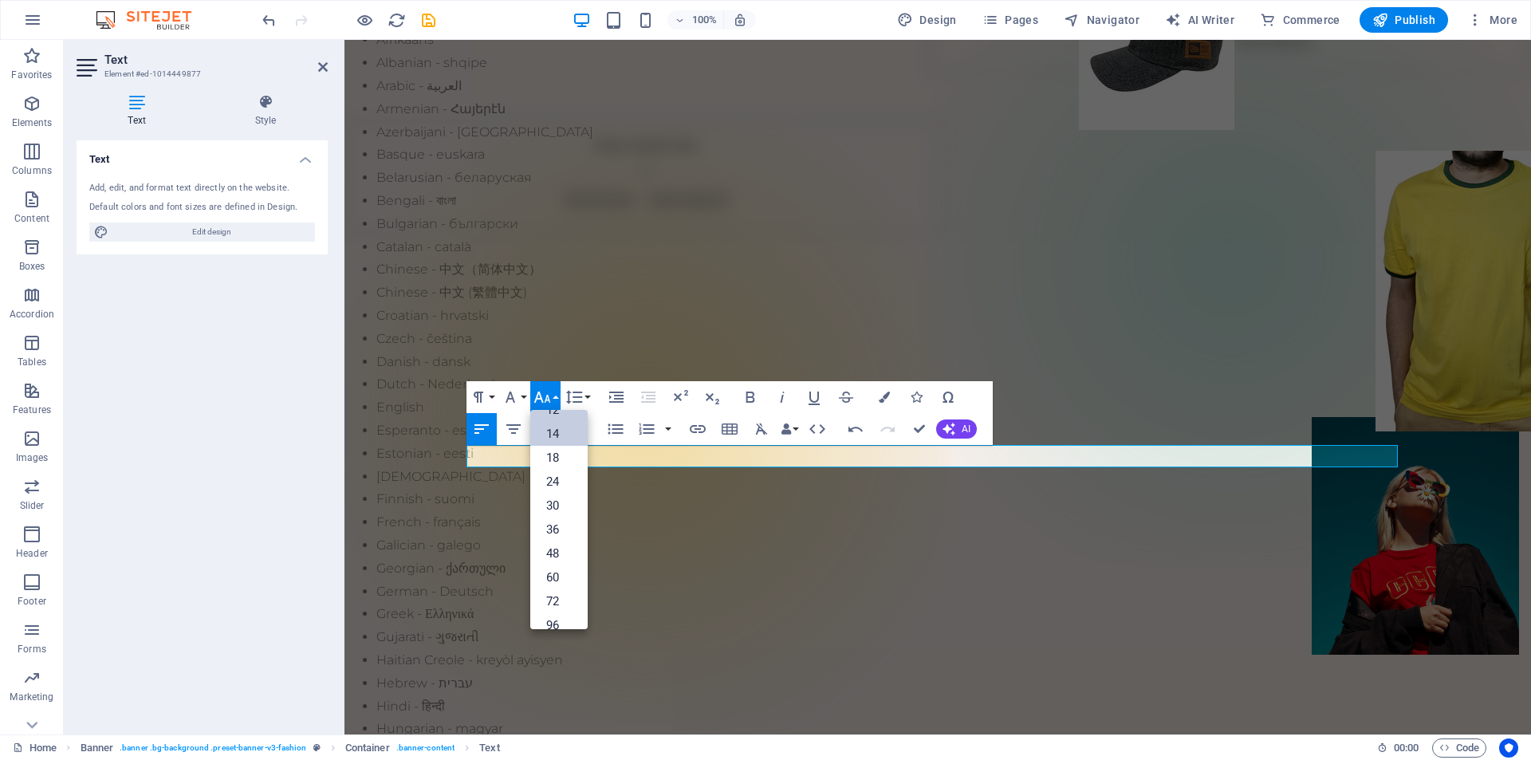
click at [552, 435] on link "14" at bounding box center [558, 434] width 57 height 24
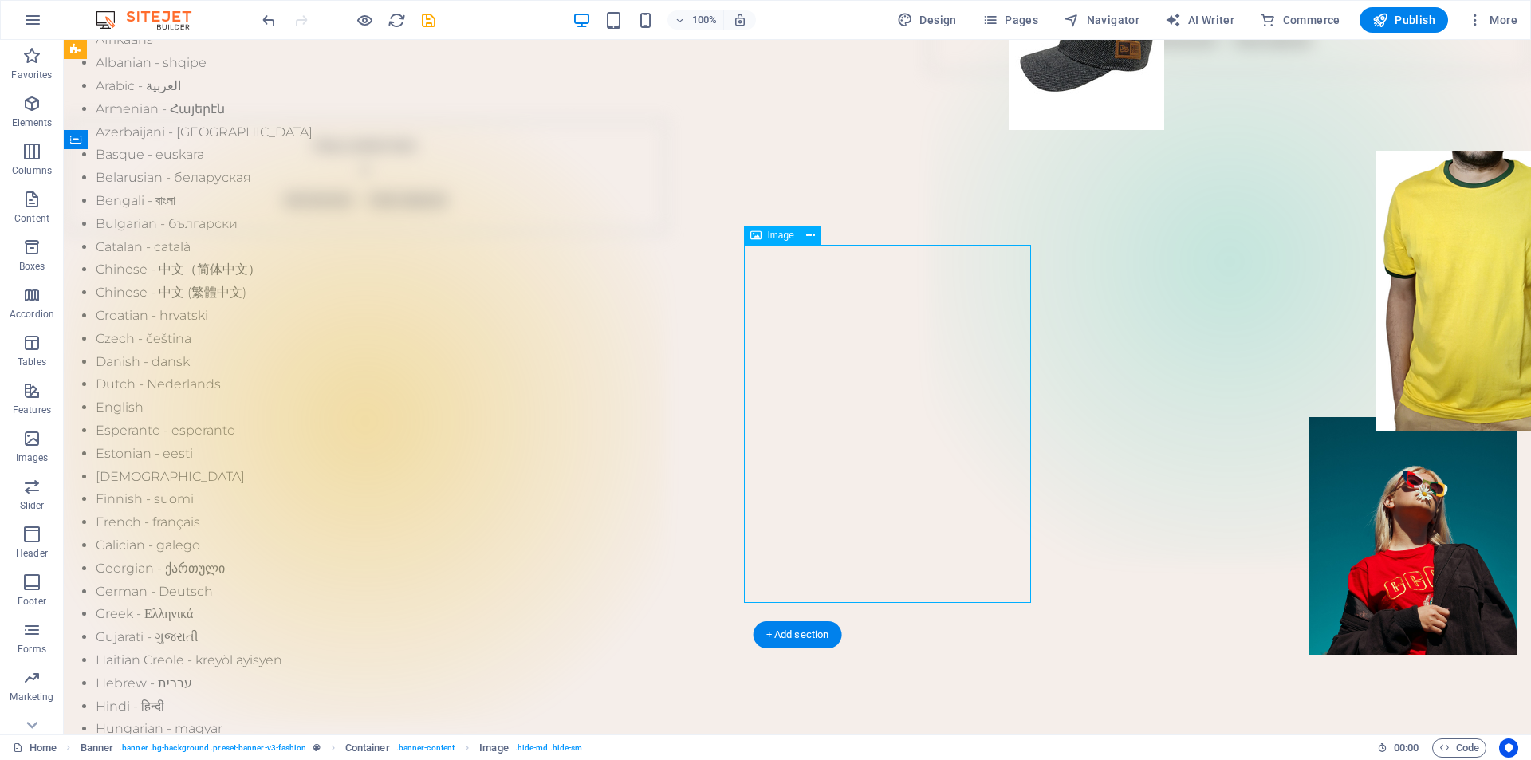
drag, startPoint x: 856, startPoint y: 364, endPoint x: 983, endPoint y: 381, distance: 128.8
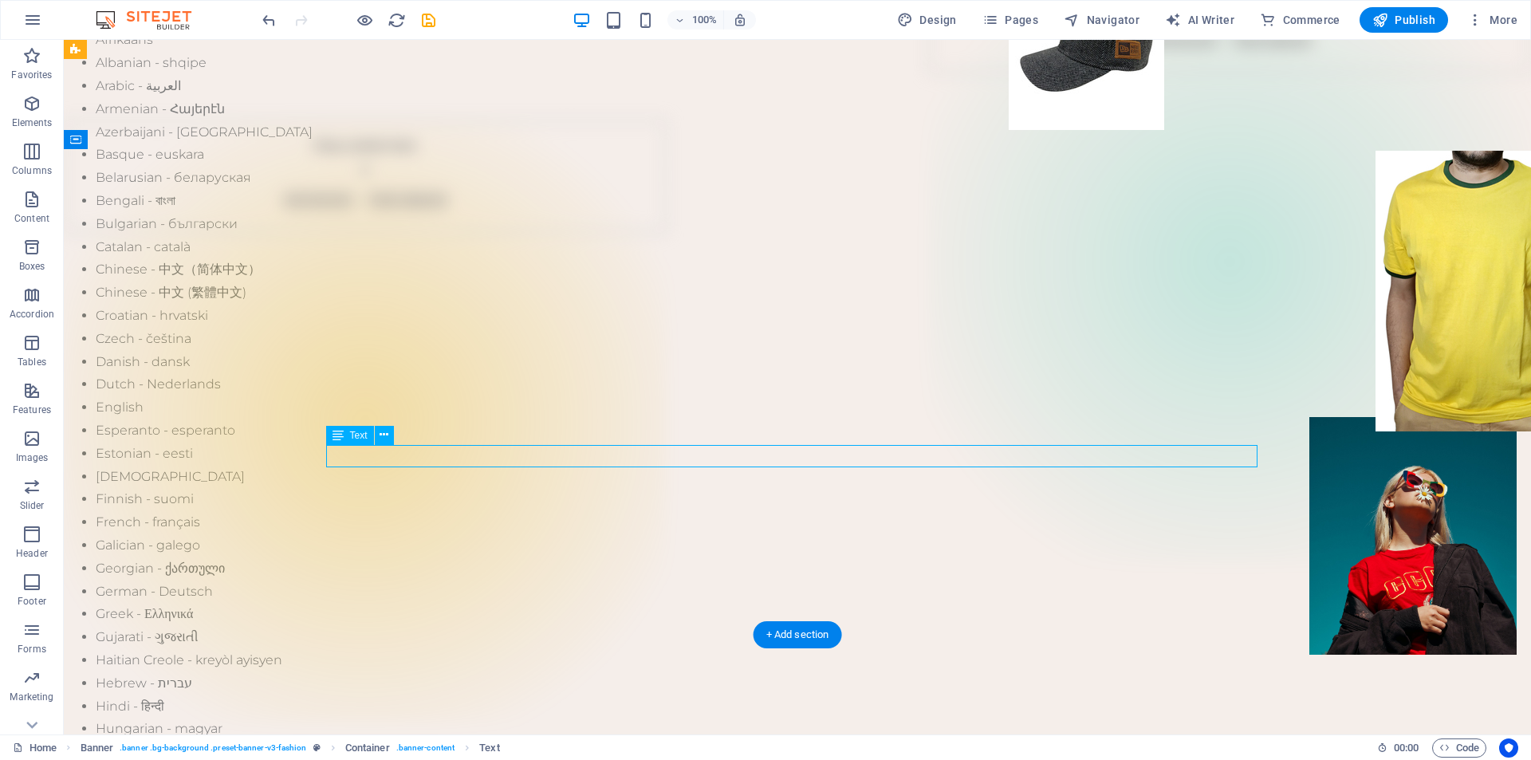
drag, startPoint x: 576, startPoint y: 457, endPoint x: 486, endPoint y: 456, distance: 89.3
click at [335, 442] on icon at bounding box center [338, 435] width 11 height 19
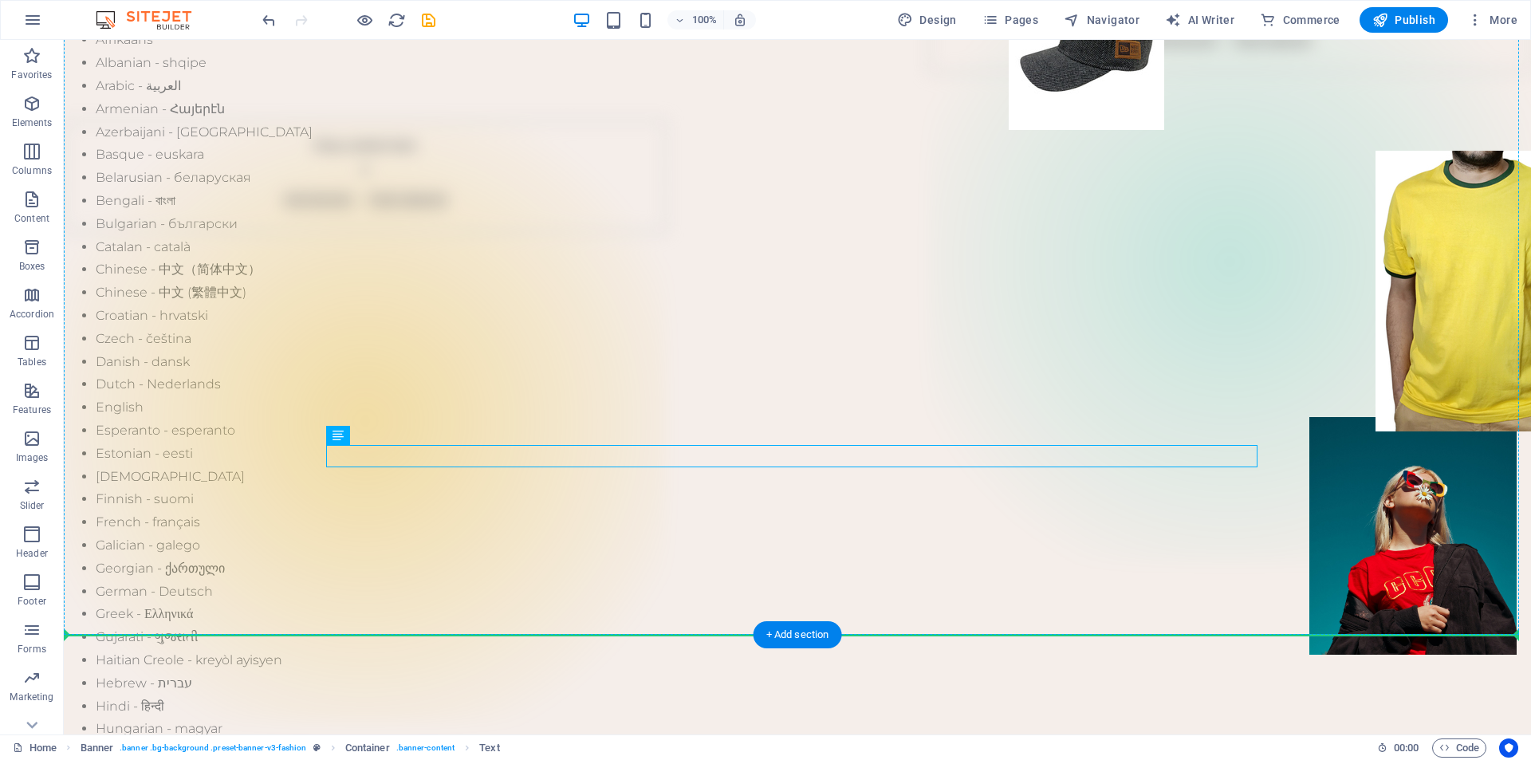
drag, startPoint x: 399, startPoint y: 478, endPoint x: 295, endPoint y: 439, distance: 110.8
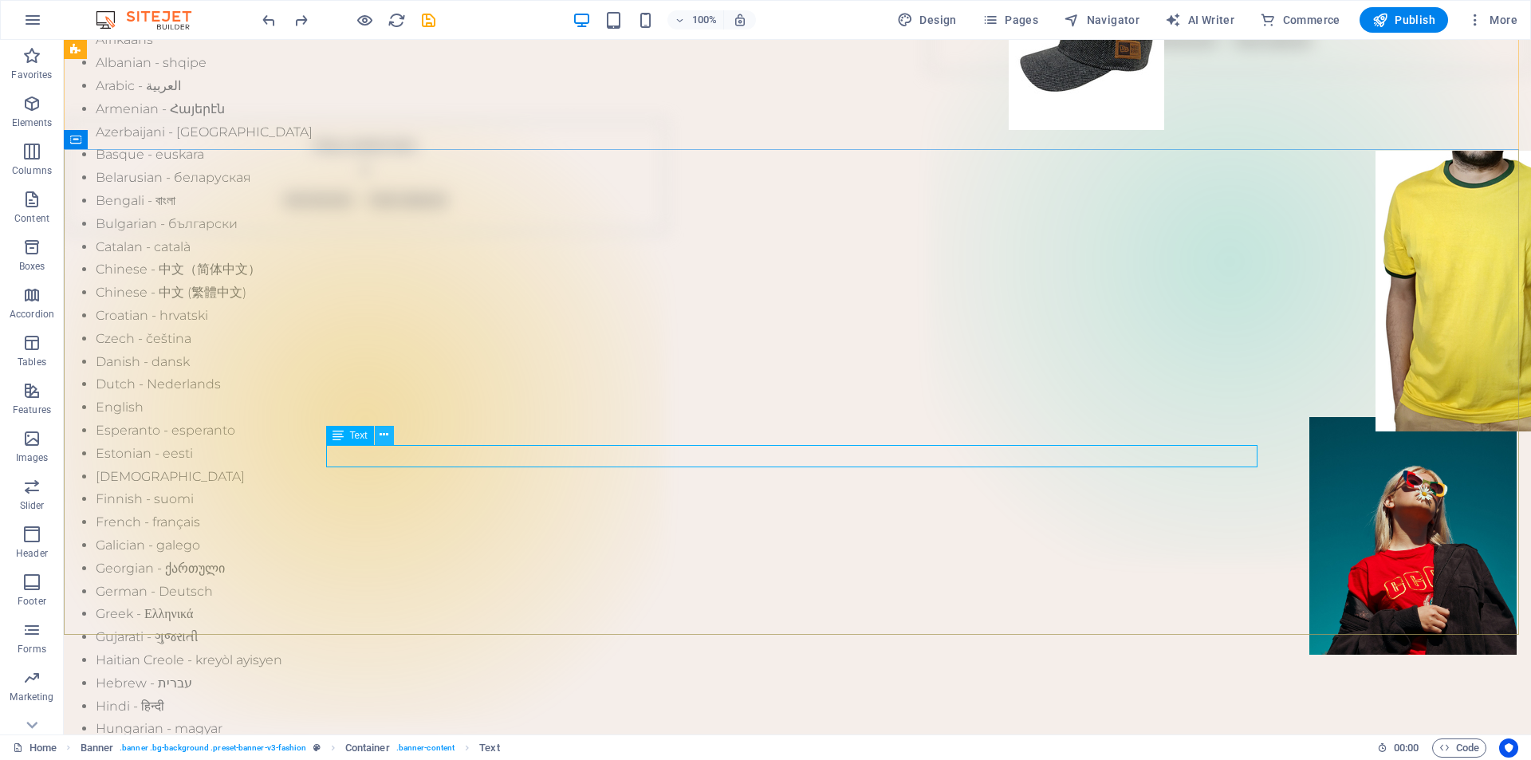
click at [386, 435] on icon at bounding box center [384, 435] width 9 height 17
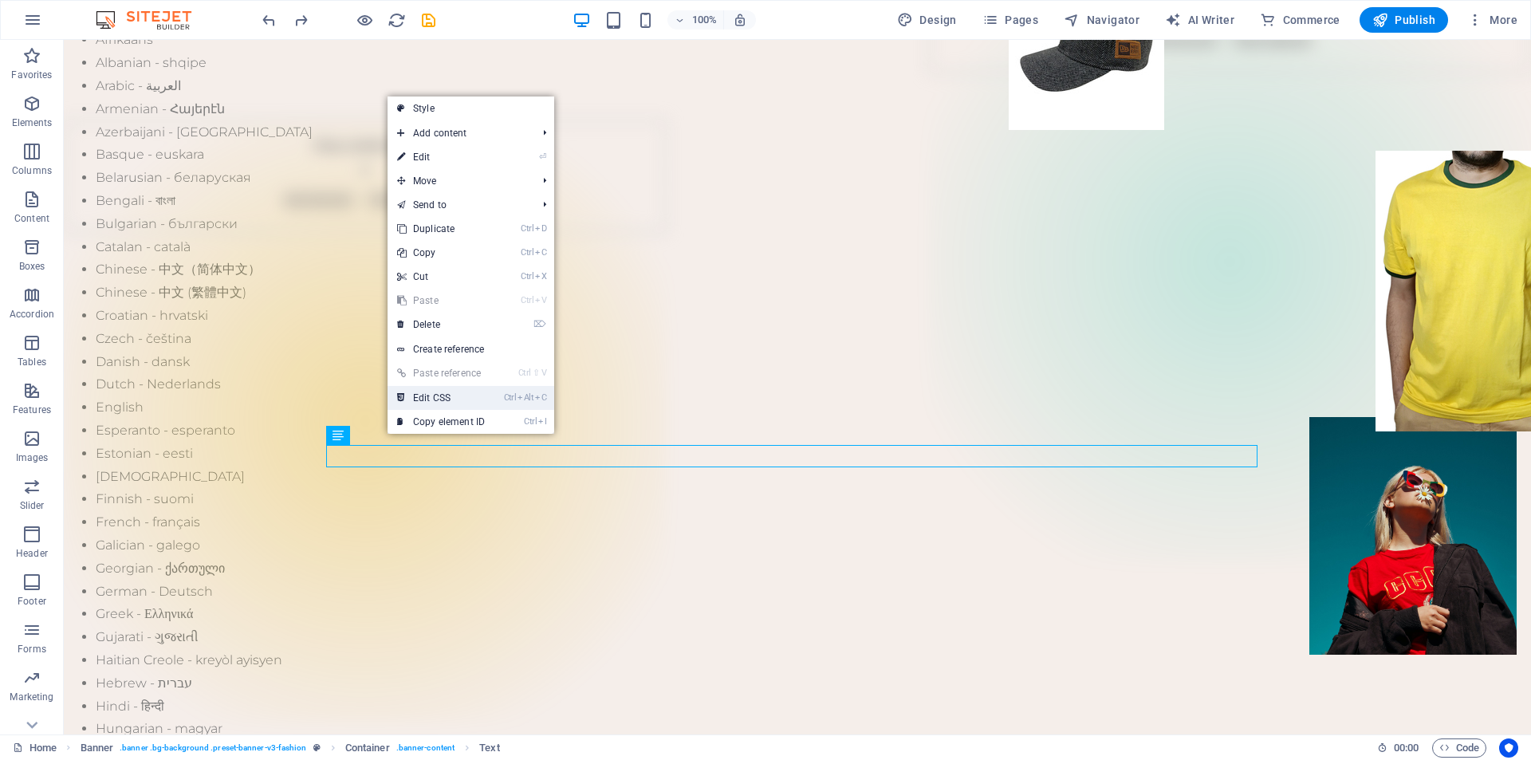
click at [474, 397] on link "Ctrl Alt C Edit CSS" at bounding box center [441, 398] width 107 height 24
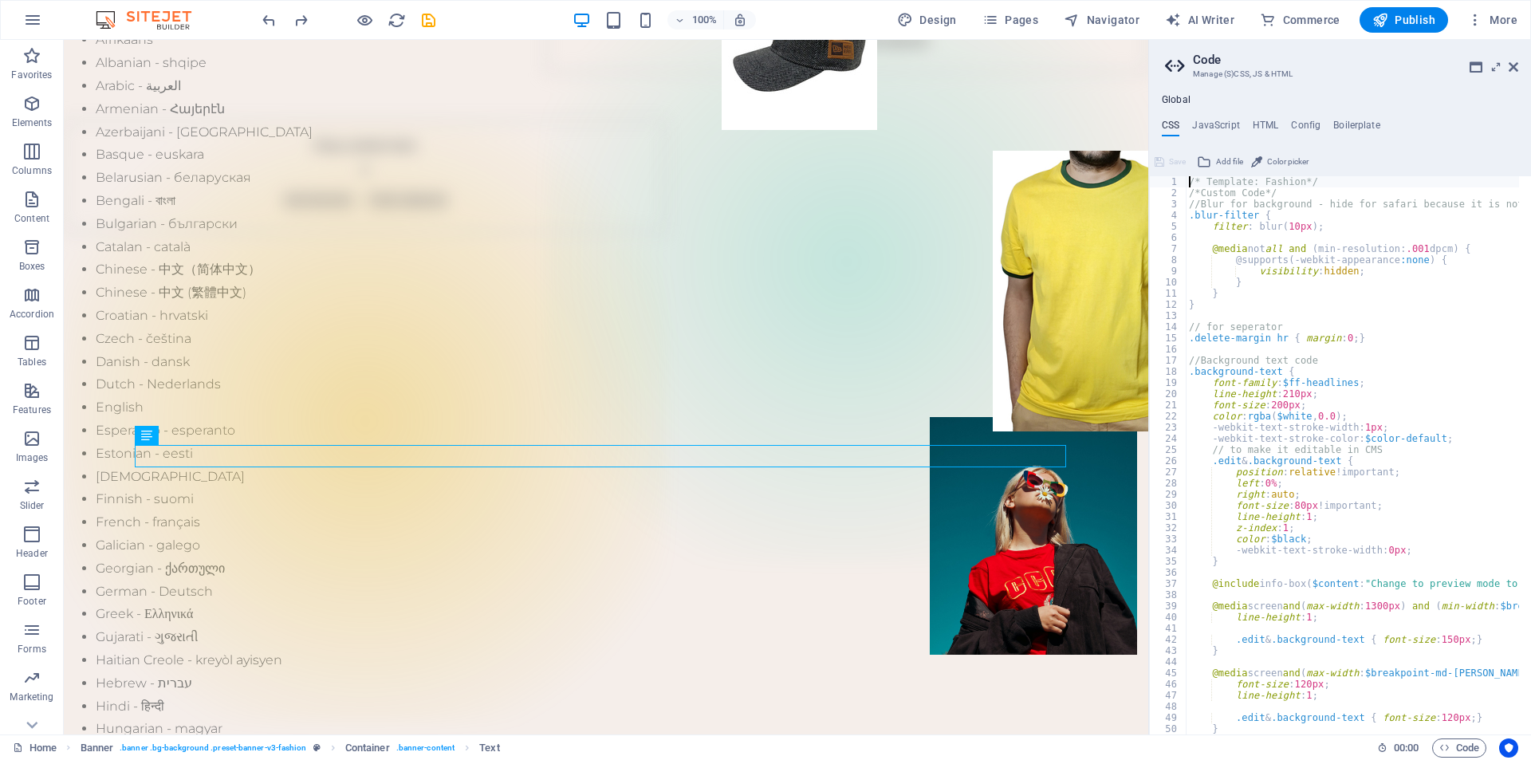
click at [1510, 59] on h2 "Code" at bounding box center [1355, 60] width 325 height 14
click at [1512, 65] on icon at bounding box center [1514, 67] width 10 height 13
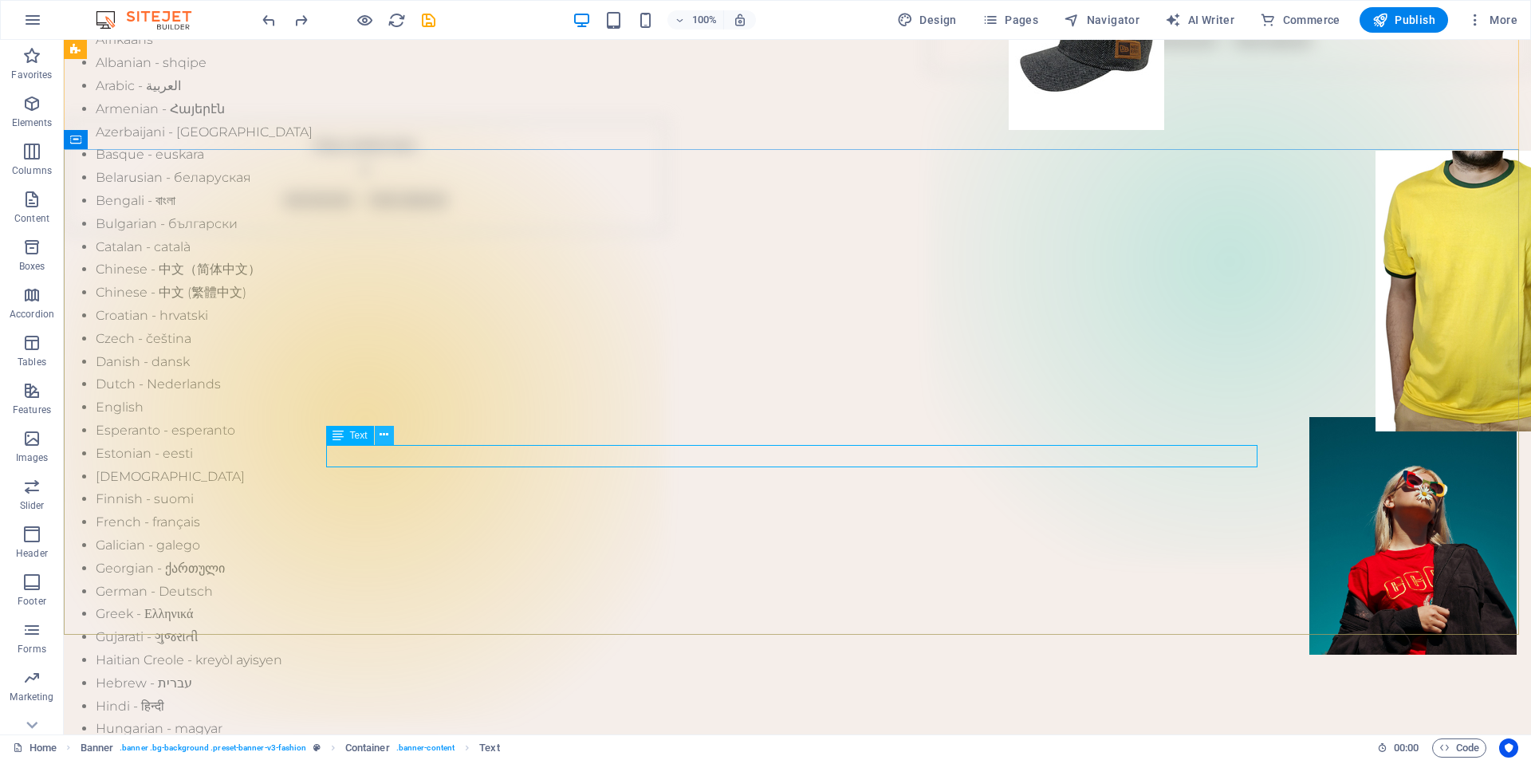
click at [385, 437] on icon at bounding box center [384, 435] width 9 height 17
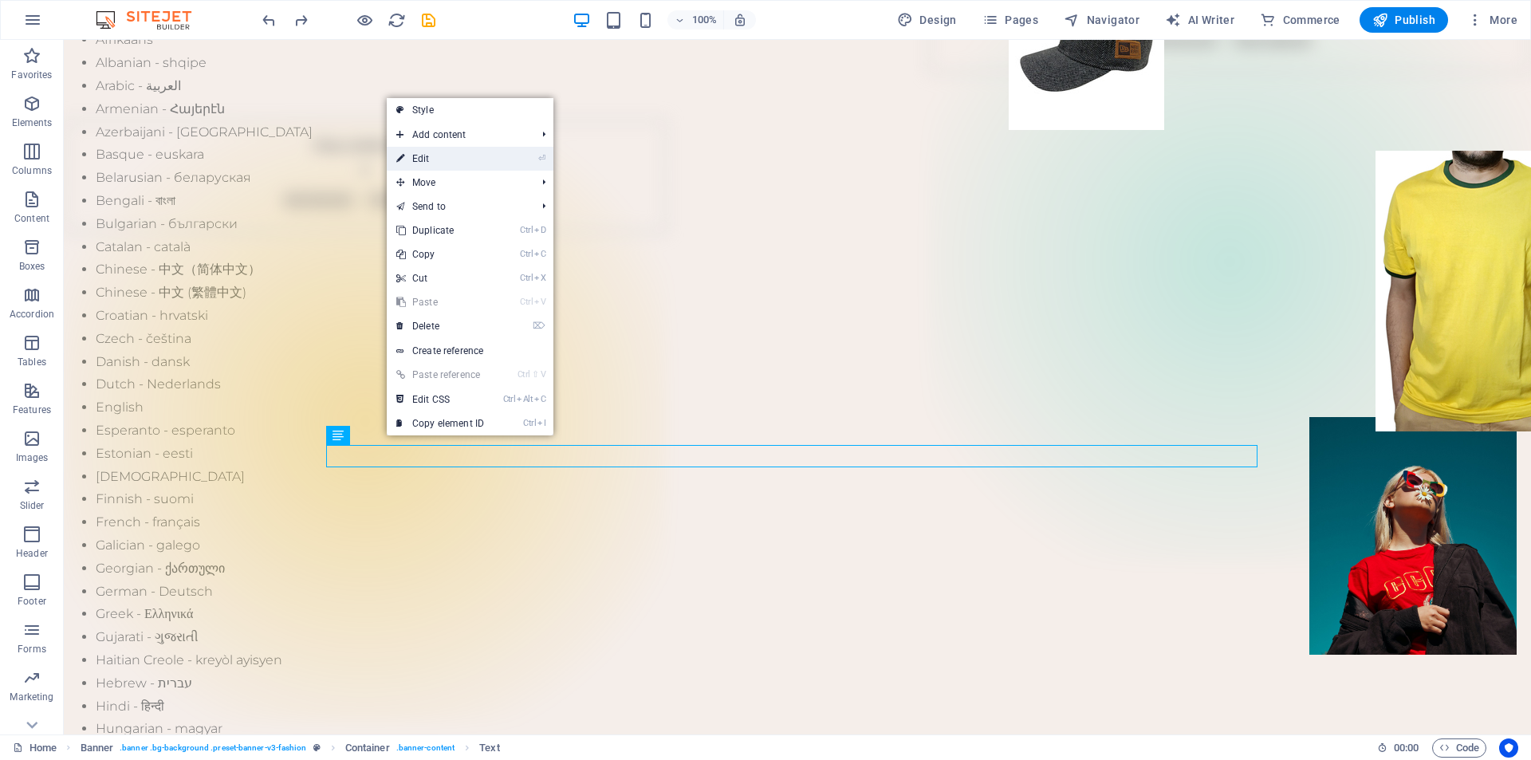
drag, startPoint x: 442, startPoint y: 158, endPoint x: 97, endPoint y: 116, distance: 347.0
click at [442, 158] on link "⏎ Edit" at bounding box center [440, 159] width 107 height 24
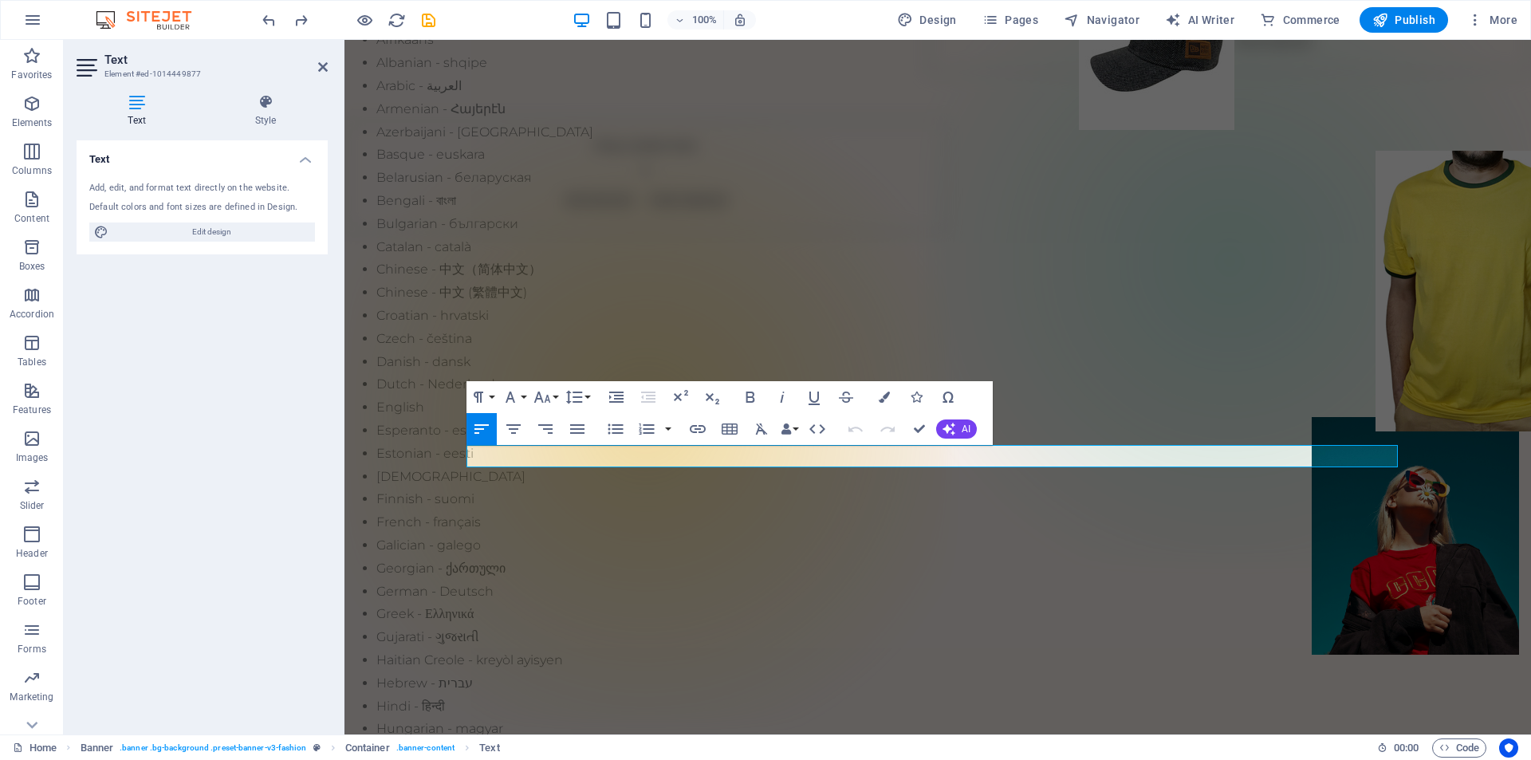
click at [482, 432] on icon "button" at bounding box center [481, 428] width 19 height 19
click at [301, 156] on h4 "Text" at bounding box center [202, 154] width 251 height 29
click at [277, 120] on h4 "Style" at bounding box center [265, 110] width 124 height 33
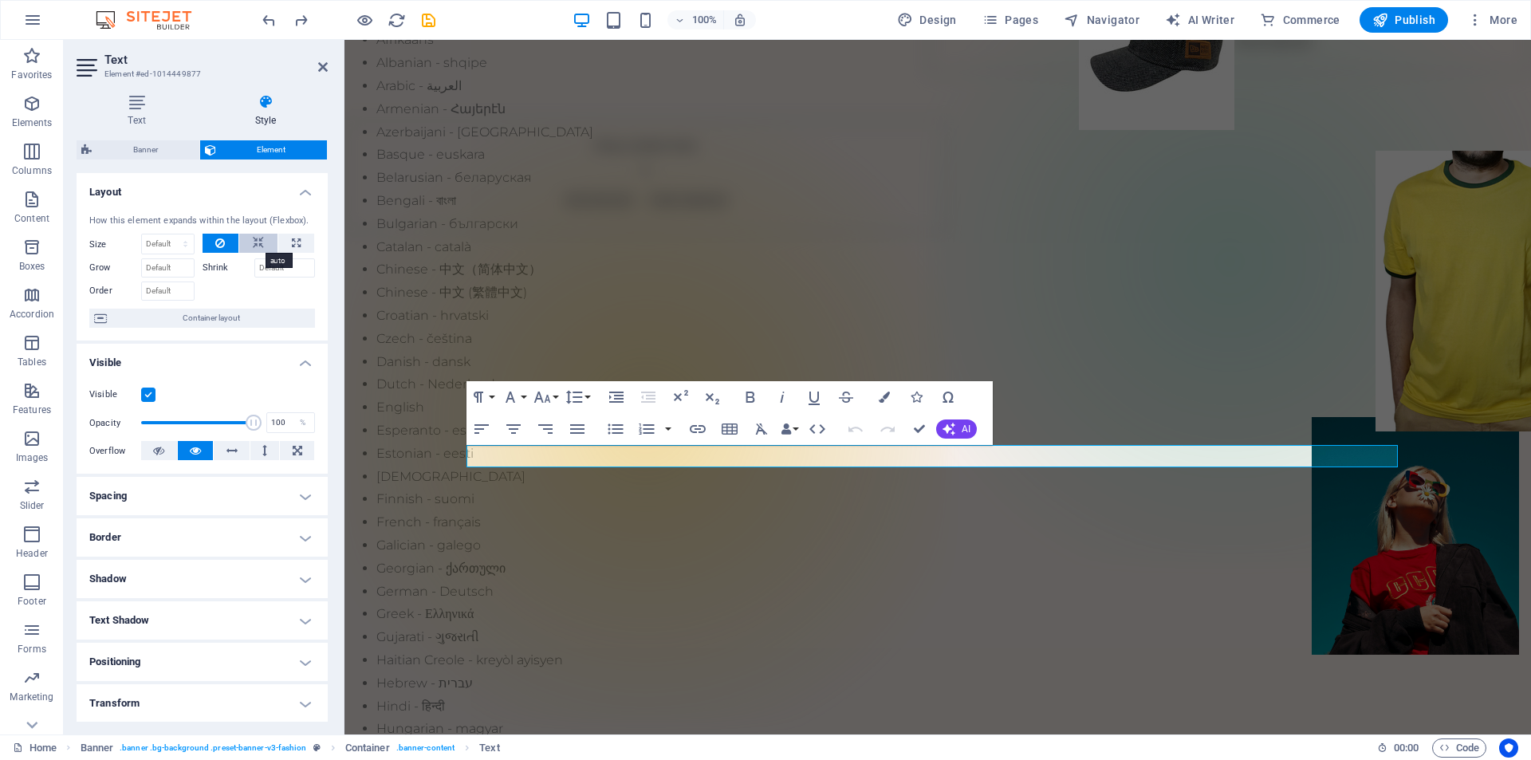
click at [258, 242] on icon at bounding box center [258, 243] width 11 height 19
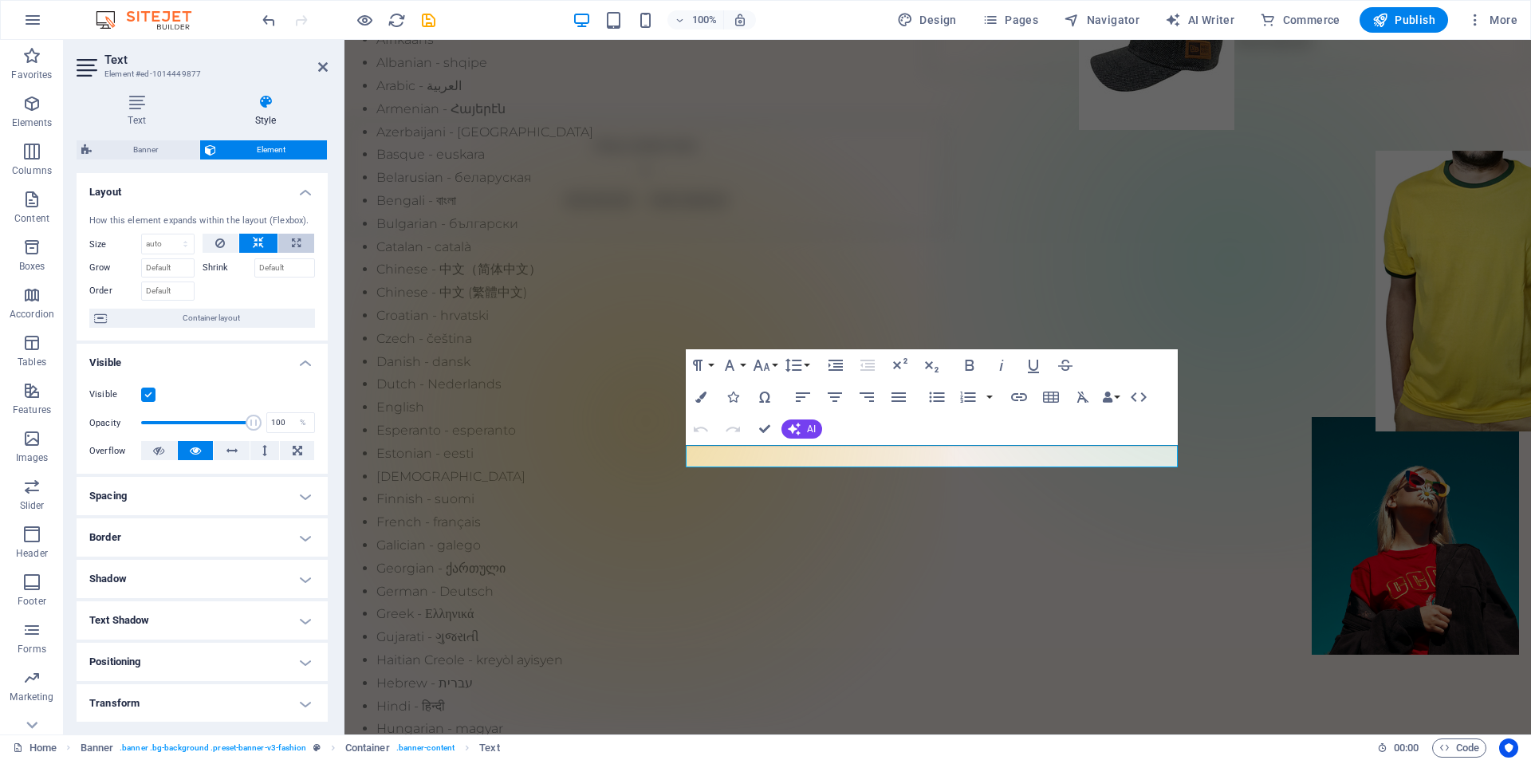
click at [292, 239] on icon at bounding box center [296, 243] width 9 height 19
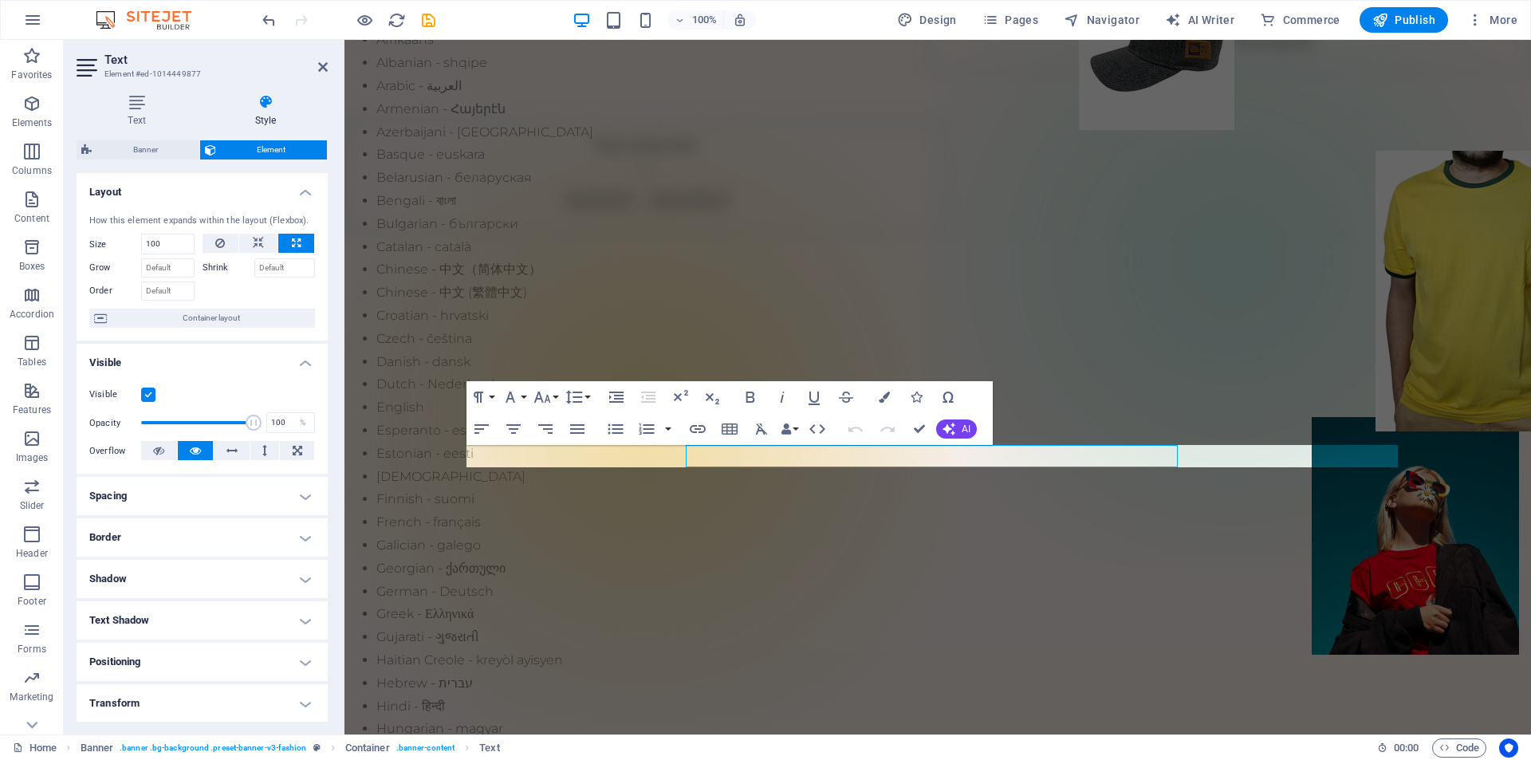
type input "100"
select select "%"
click at [264, 242] on button at bounding box center [258, 243] width 38 height 19
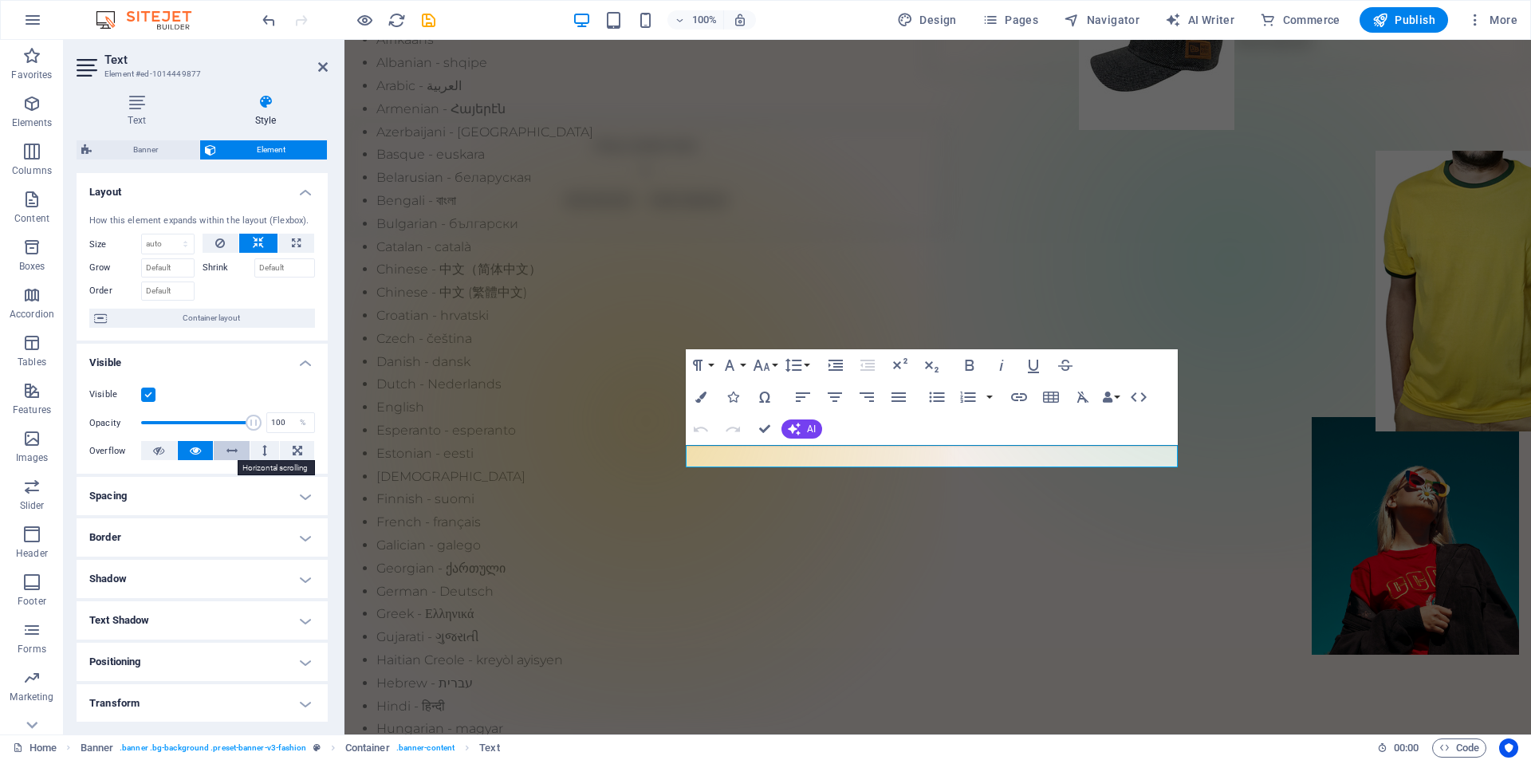
click at [235, 454] on icon at bounding box center [231, 450] width 11 height 19
click at [199, 454] on icon at bounding box center [195, 450] width 11 height 19
click at [230, 491] on h4 "Spacing" at bounding box center [202, 496] width 251 height 38
click at [203, 600] on h4 "Border" at bounding box center [202, 601] width 251 height 38
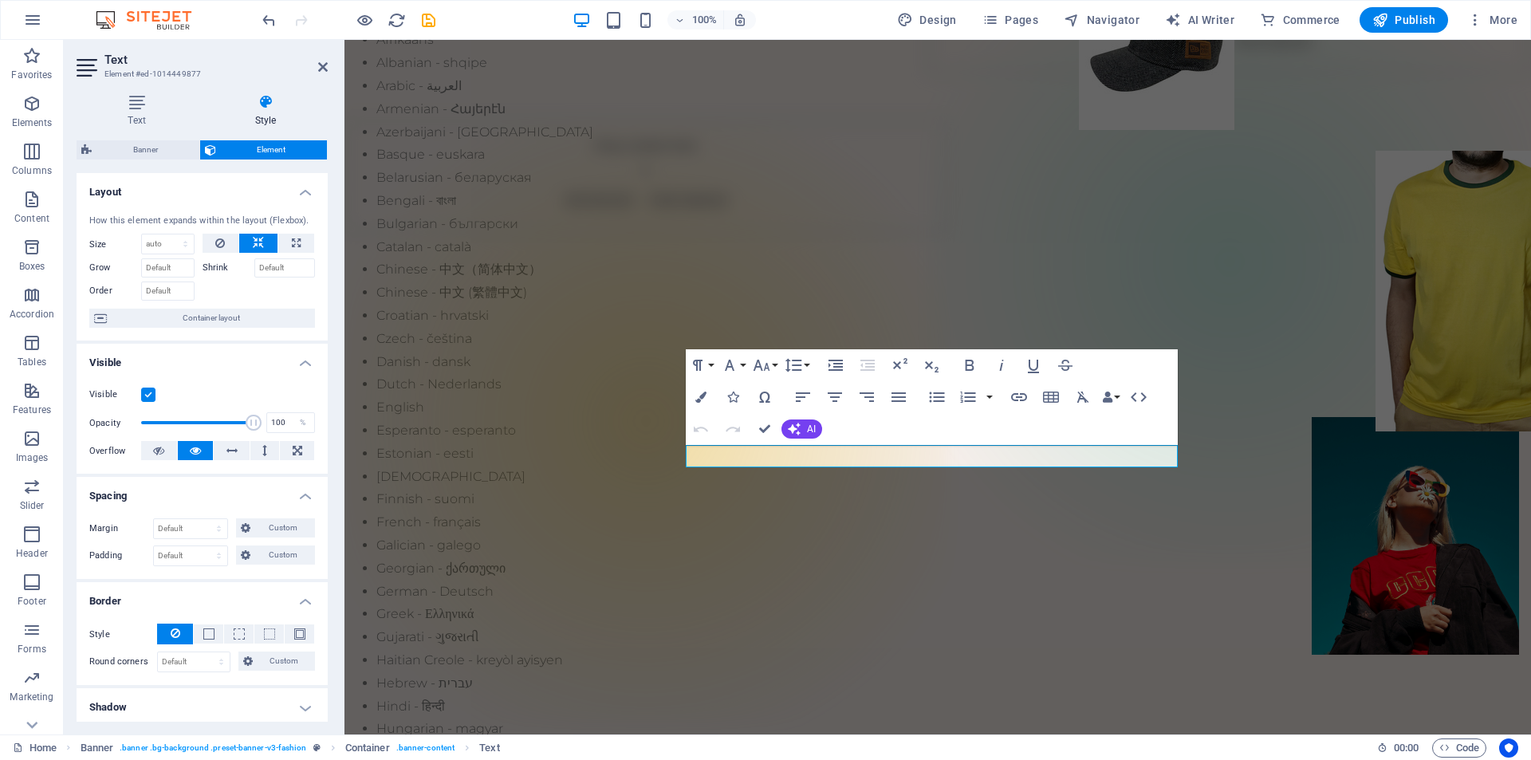
click at [203, 594] on h4 "Border" at bounding box center [202, 596] width 251 height 29
click at [245, 683] on h4 "Text Shadow" at bounding box center [202, 684] width 251 height 38
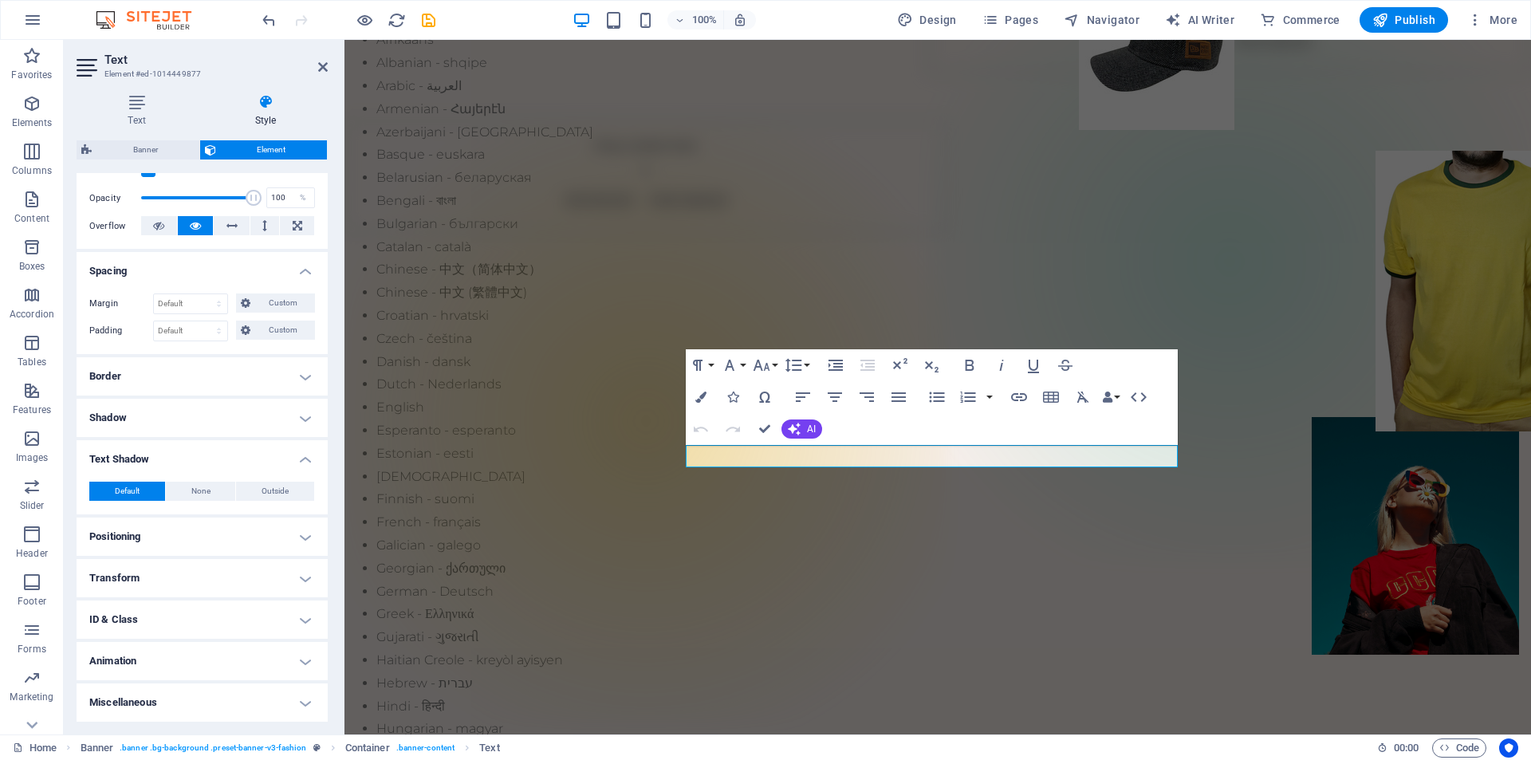
scroll to position [0, 0]
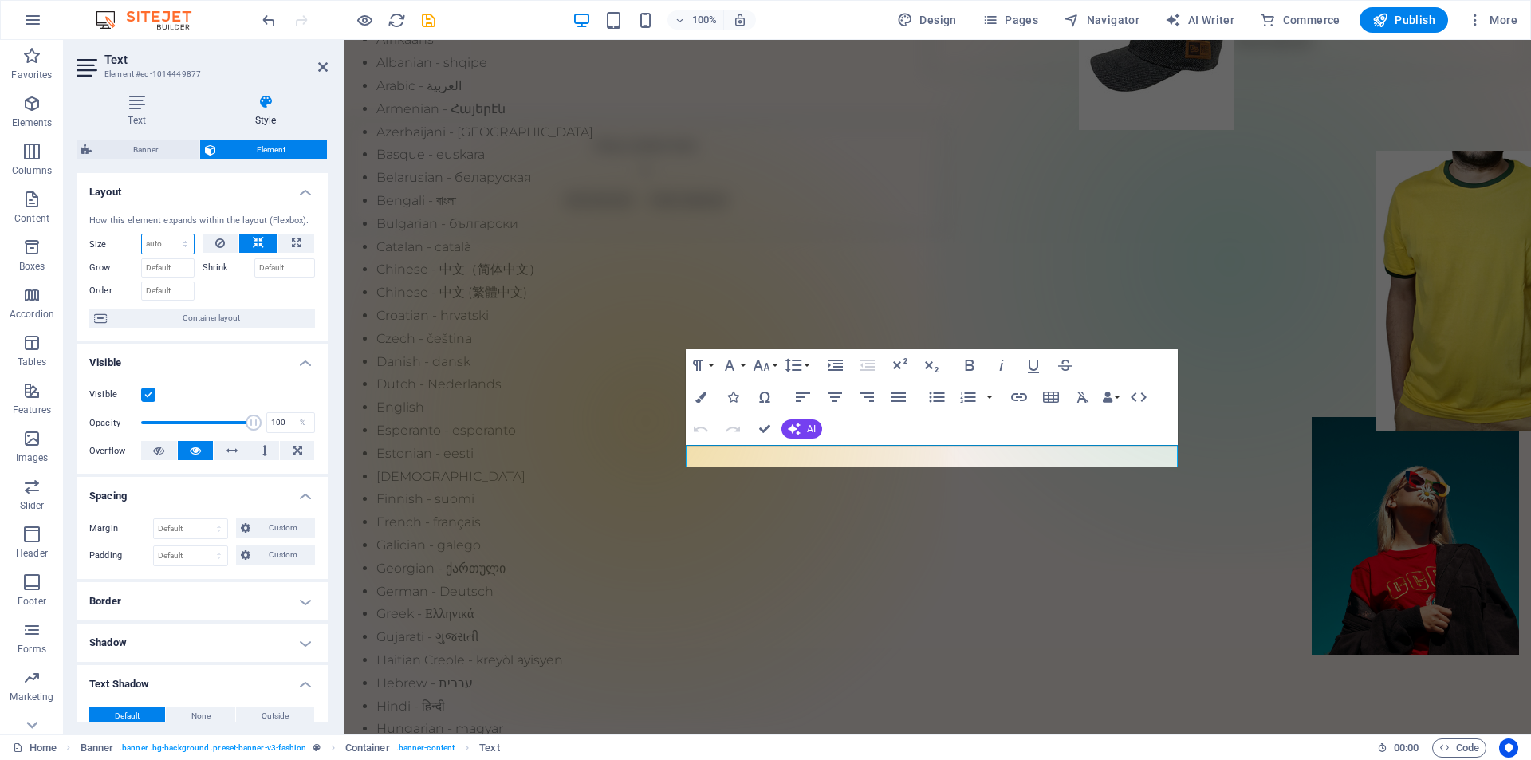
click at [177, 237] on select "Default auto px % 1/1 1/2 1/3 1/4 1/5 1/6 1/7 1/8 1/9 1/10" at bounding box center [168, 243] width 52 height 19
select select "%"
click at [169, 234] on select "Default auto px % 1/1 1/2 1/3 1/4 1/5 1/6 1/7 1/8 1/9 1/10" at bounding box center [168, 243] width 52 height 19
type input "100"
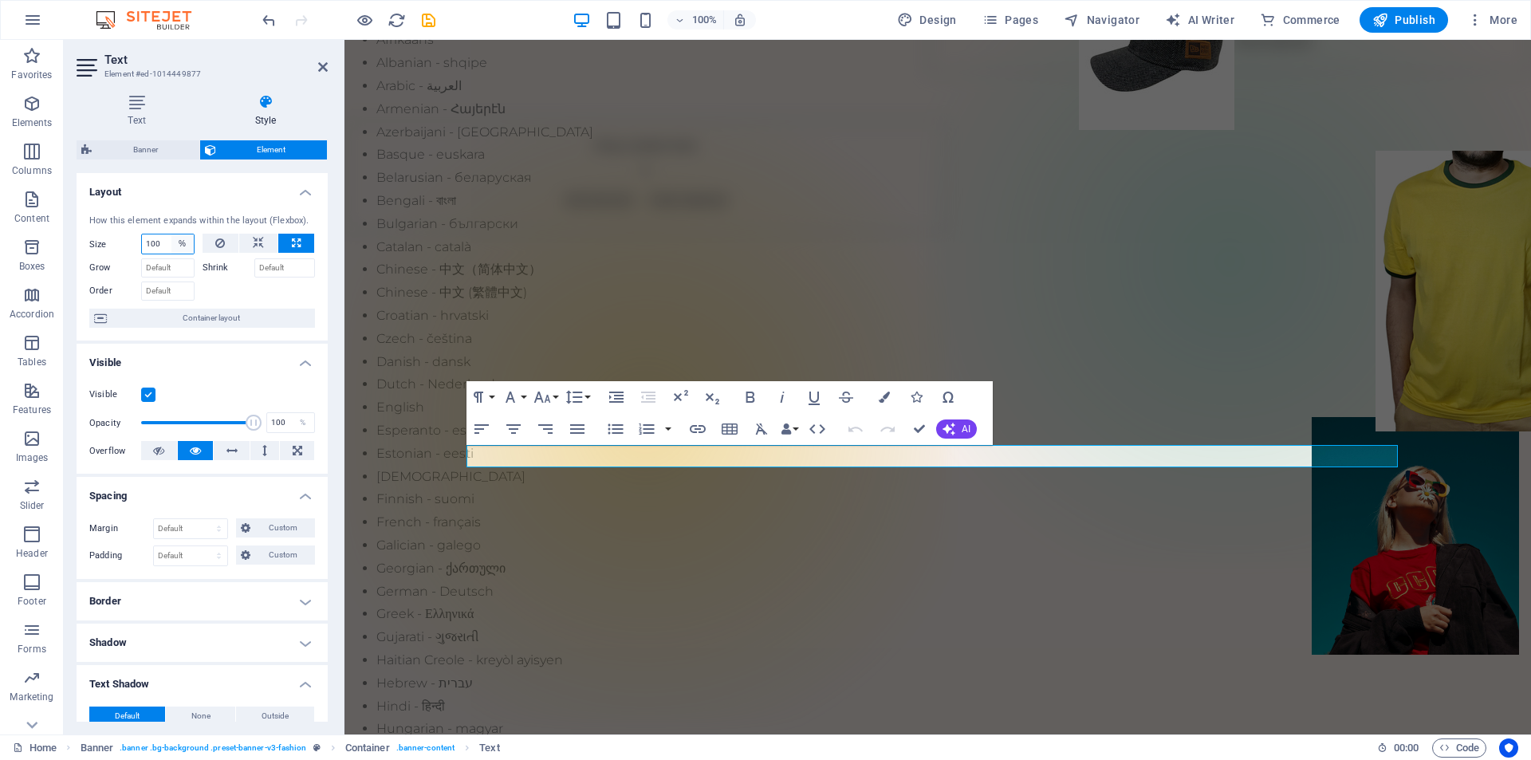
click at [179, 246] on select "Default auto px % 1/1 1/2 1/3 1/4 1/5 1/6 1/7 1/8 1/9 1/10" at bounding box center [182, 243] width 22 height 19
click at [171, 234] on select "Default auto px % 1/1 1/2 1/3 1/4 1/5 1/6 1/7 1/8 1/9 1/10" at bounding box center [182, 243] width 22 height 19
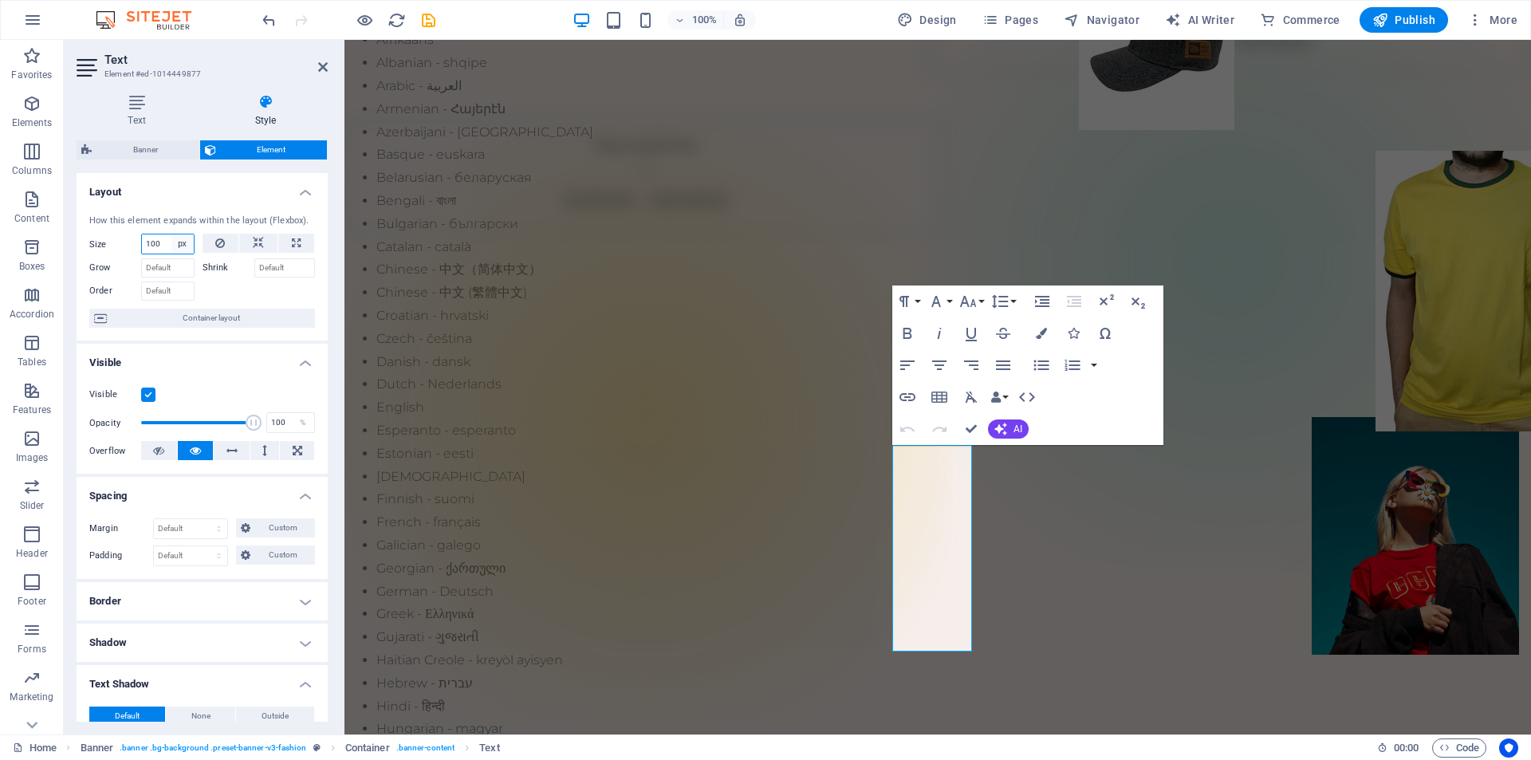
click at [181, 245] on select "Default auto px % 1/1 1/2 1/3 1/4 1/5 1/6 1/7 1/8 1/9 1/10" at bounding box center [182, 243] width 22 height 19
select select "iqv39aoco7g"
click at [171, 234] on select "Default auto px % 1/1 1/2 1/3 1/4 1/5 1/6 1/7 1/8 1/9 1/10" at bounding box center [182, 243] width 22 height 19
select select "DISABLED_OPTION_VALUE"
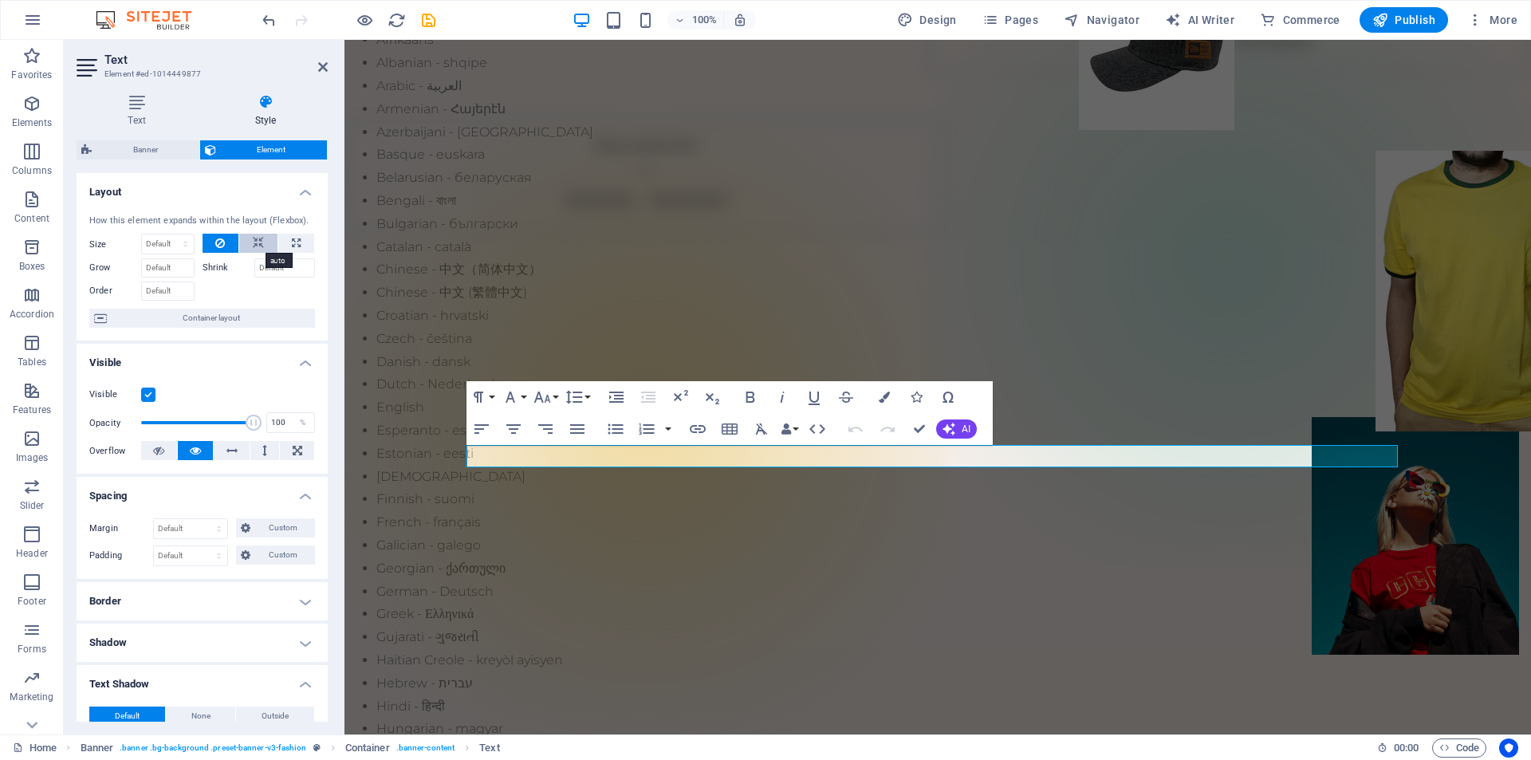
click at [256, 241] on icon at bounding box center [258, 243] width 11 height 19
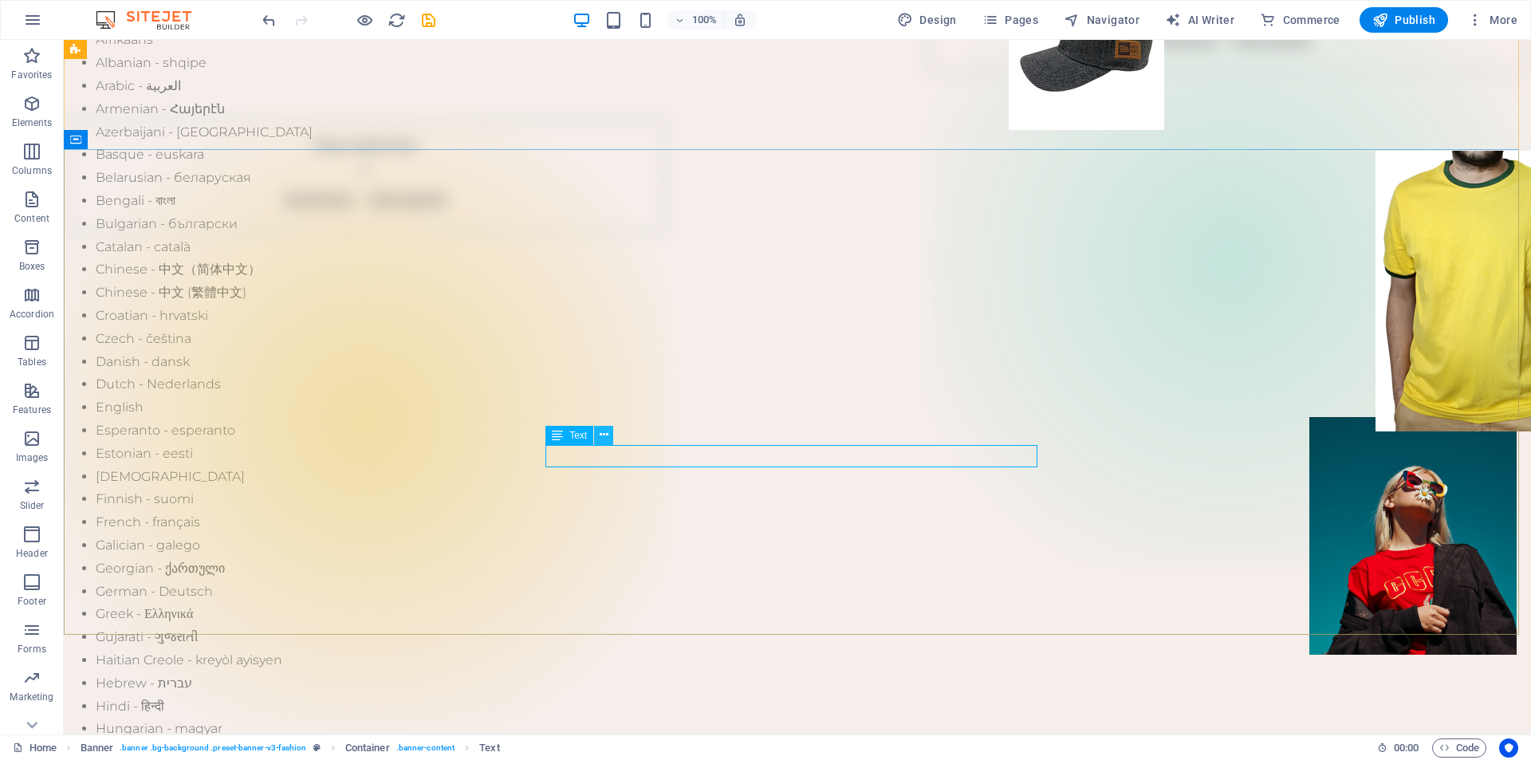
click at [606, 435] on icon at bounding box center [604, 435] width 9 height 17
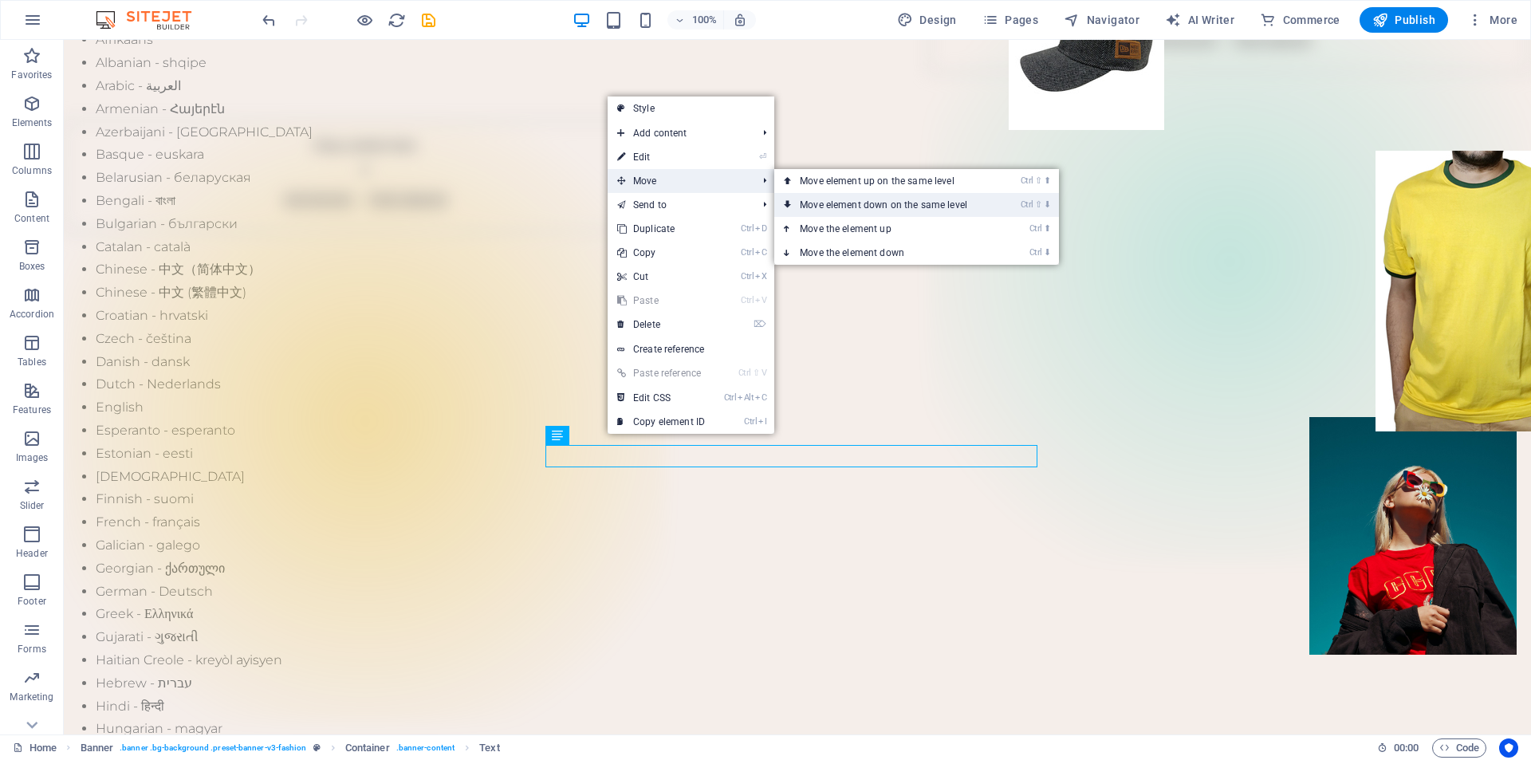
click at [882, 203] on link "Ctrl ⇧ ⬇ Move element down on the same level" at bounding box center [886, 205] width 225 height 24
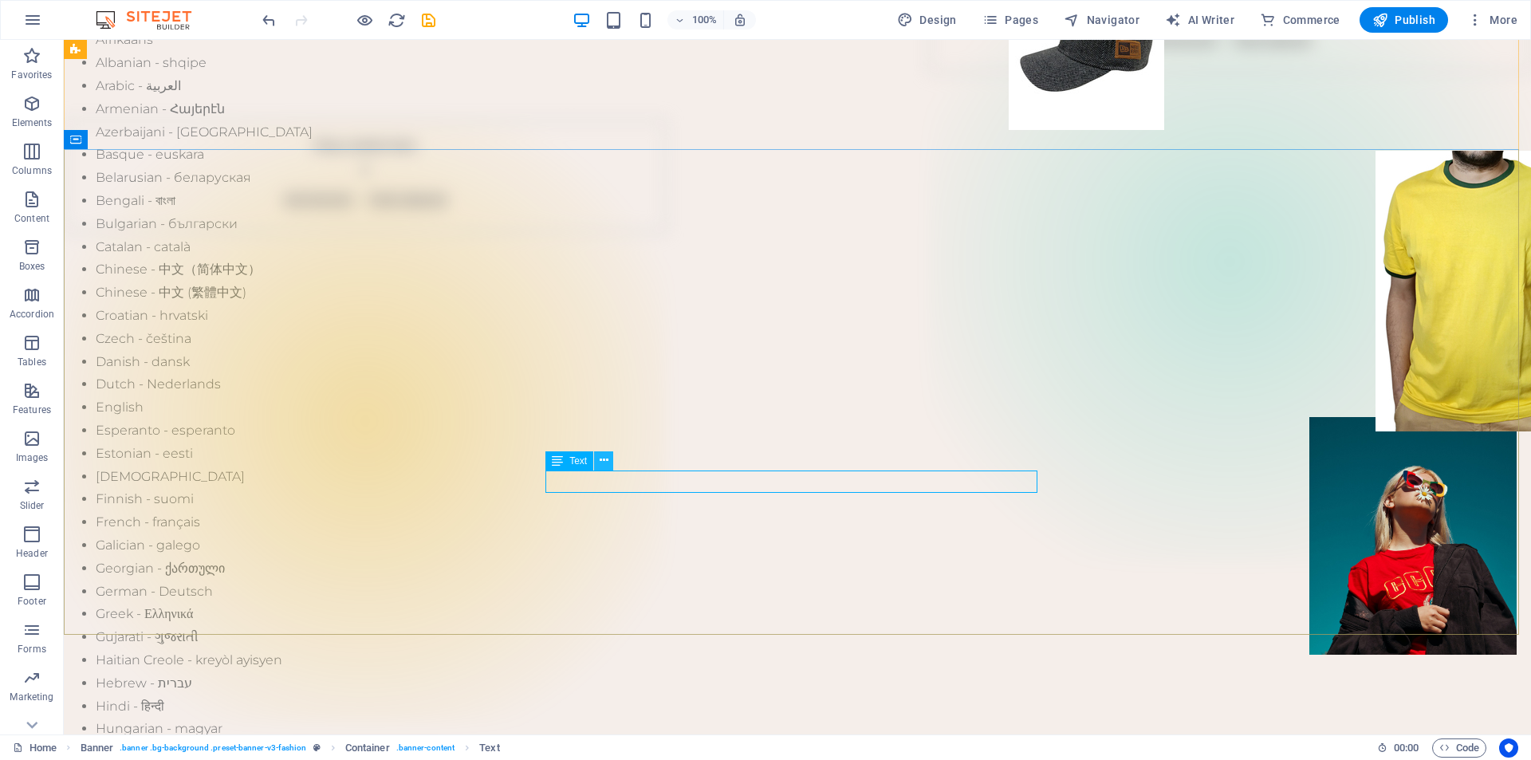
click at [605, 460] on icon at bounding box center [604, 460] width 9 height 17
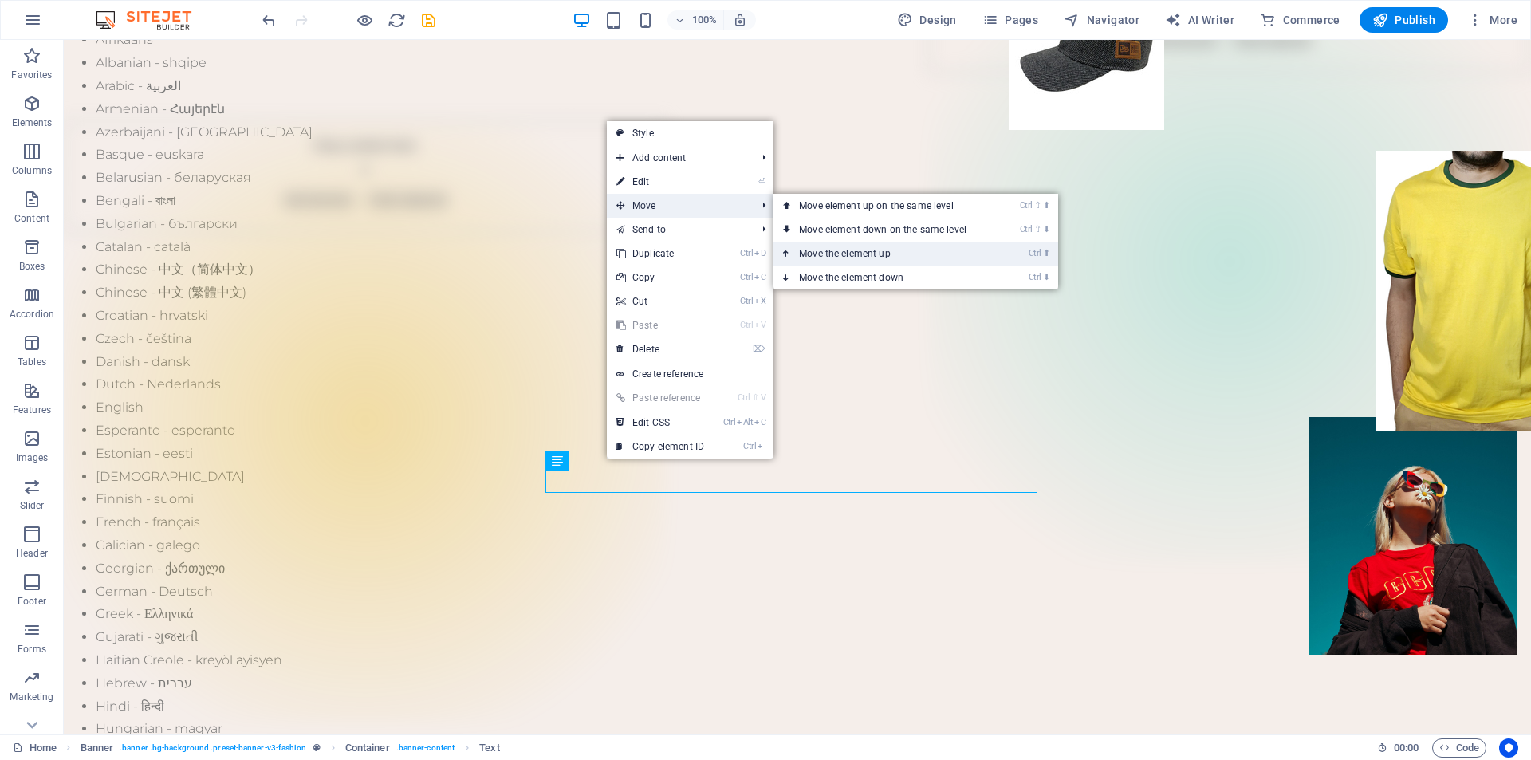
click at [848, 250] on link "Ctrl ⬆ Move the element up" at bounding box center [885, 254] width 225 height 24
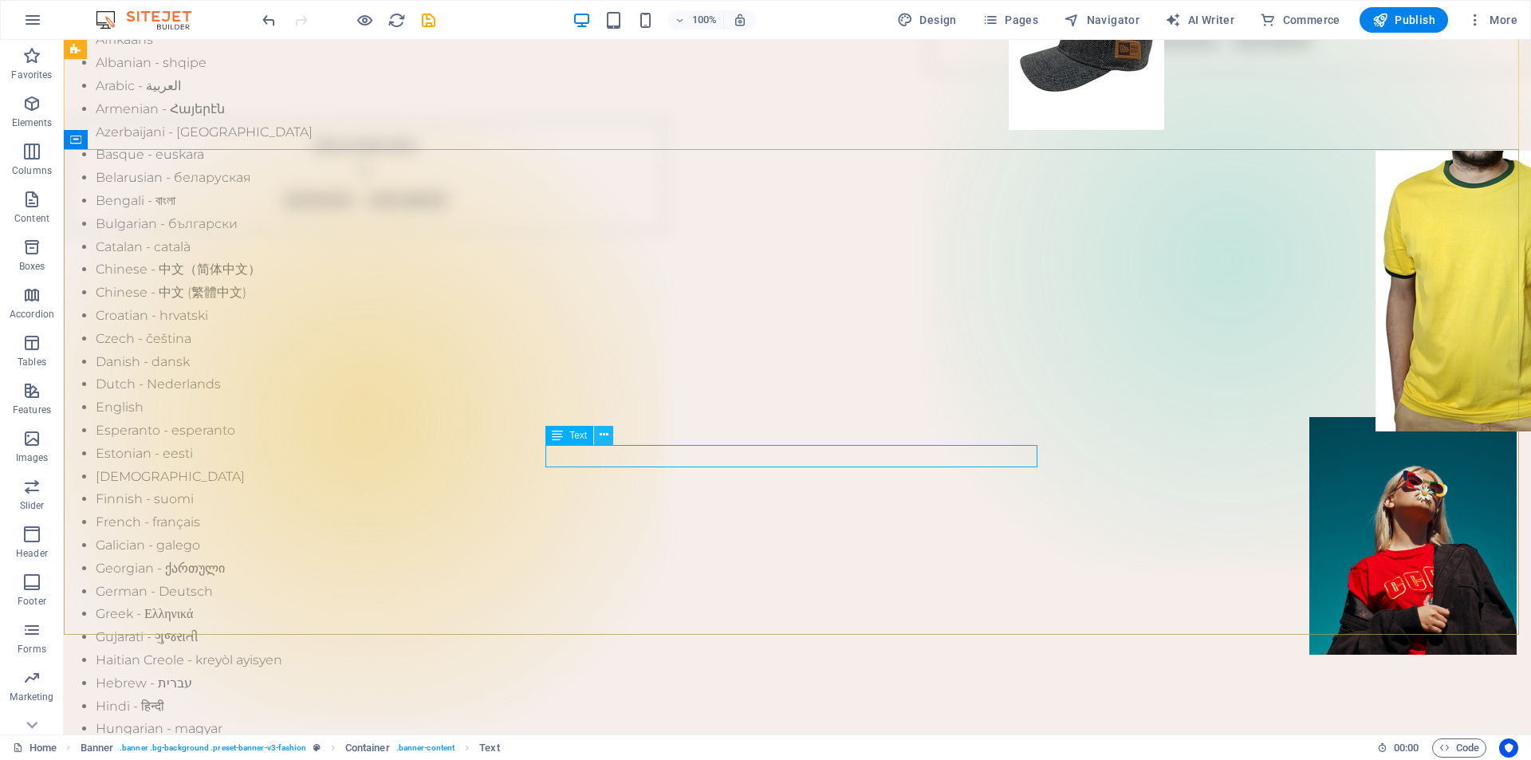
click at [601, 438] on icon at bounding box center [604, 435] width 9 height 17
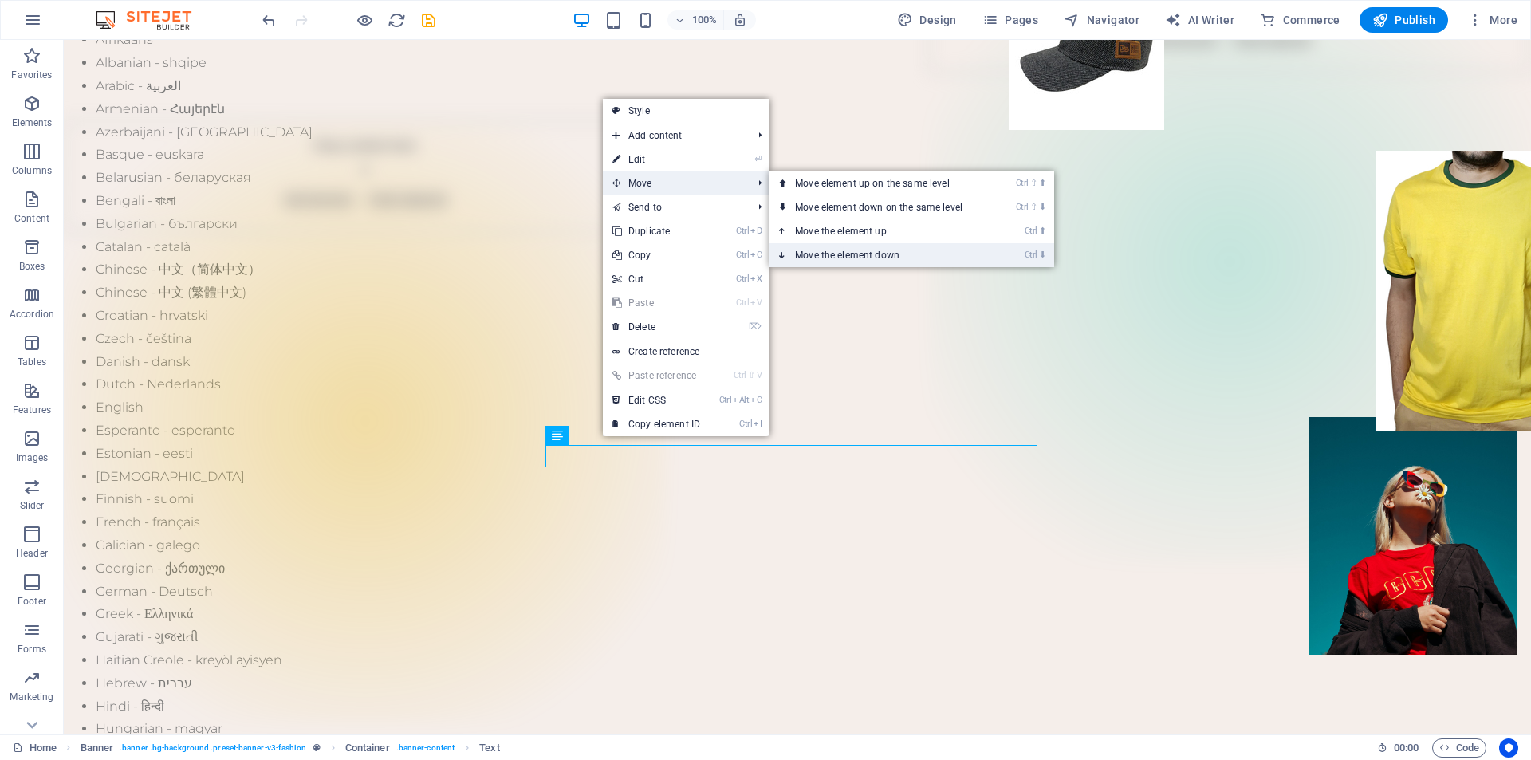
click at [862, 260] on link "Ctrl ⬇ Move the element down" at bounding box center [881, 255] width 225 height 24
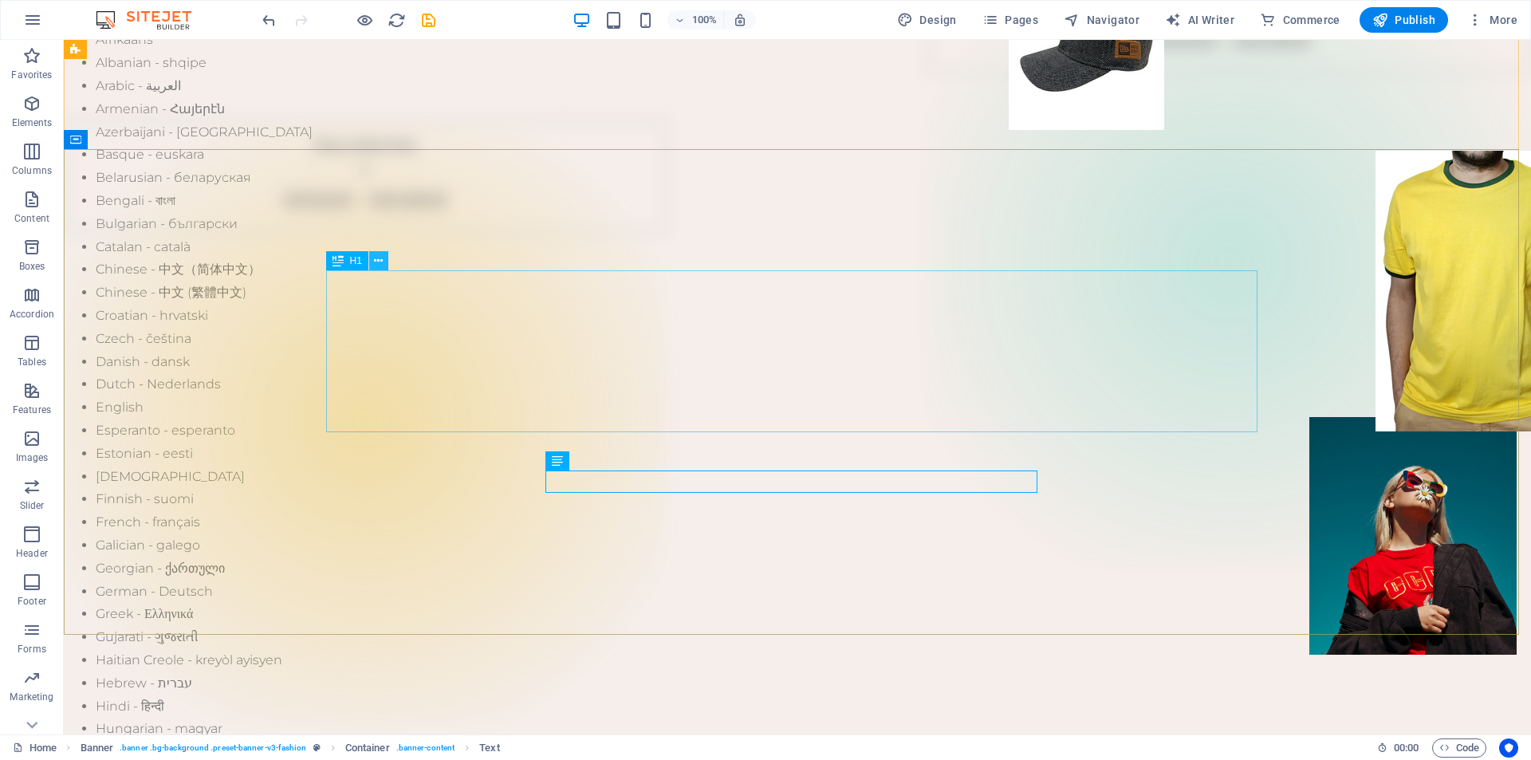
click at [380, 259] on icon at bounding box center [378, 261] width 9 height 17
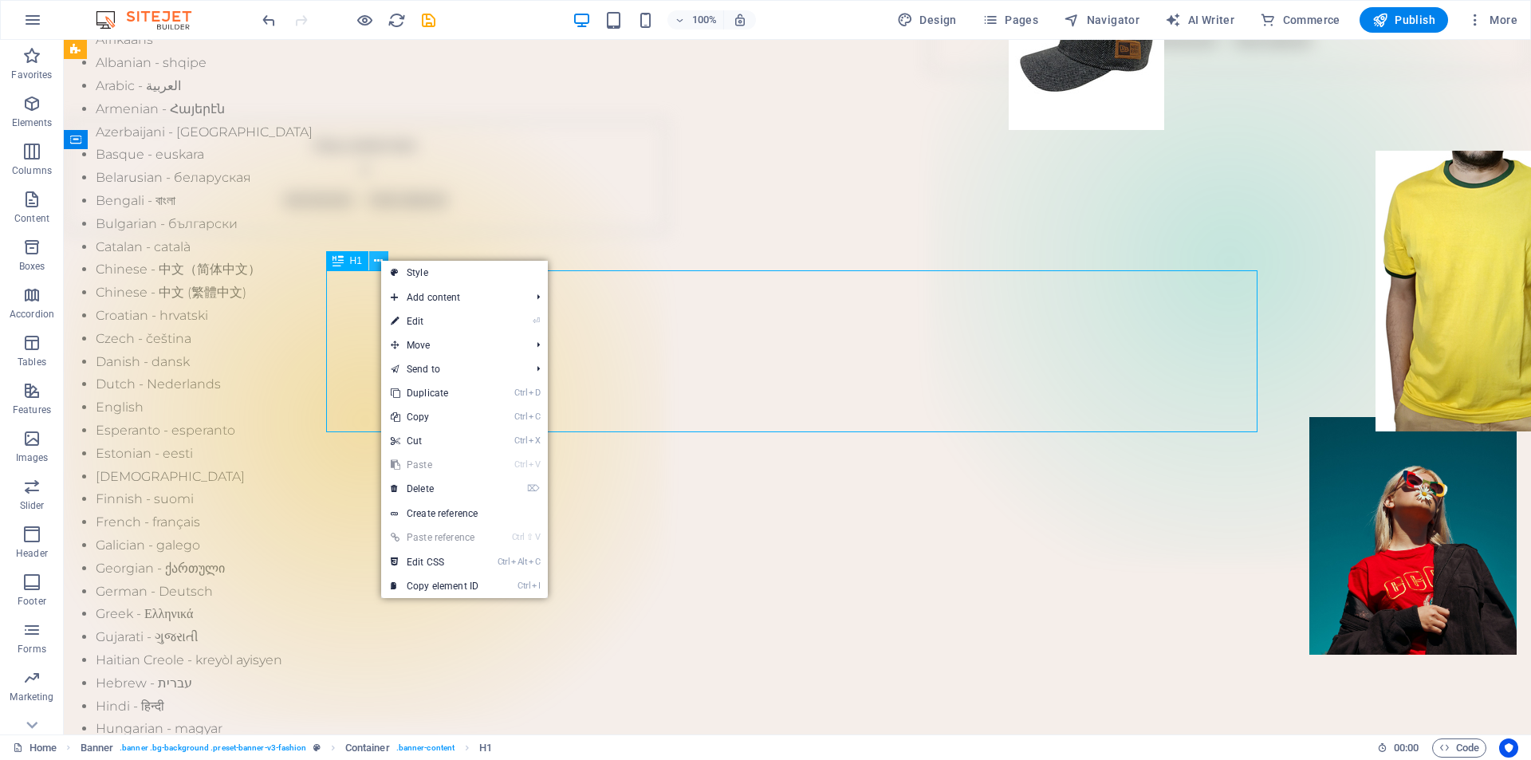
click at [380, 259] on icon at bounding box center [378, 261] width 9 height 17
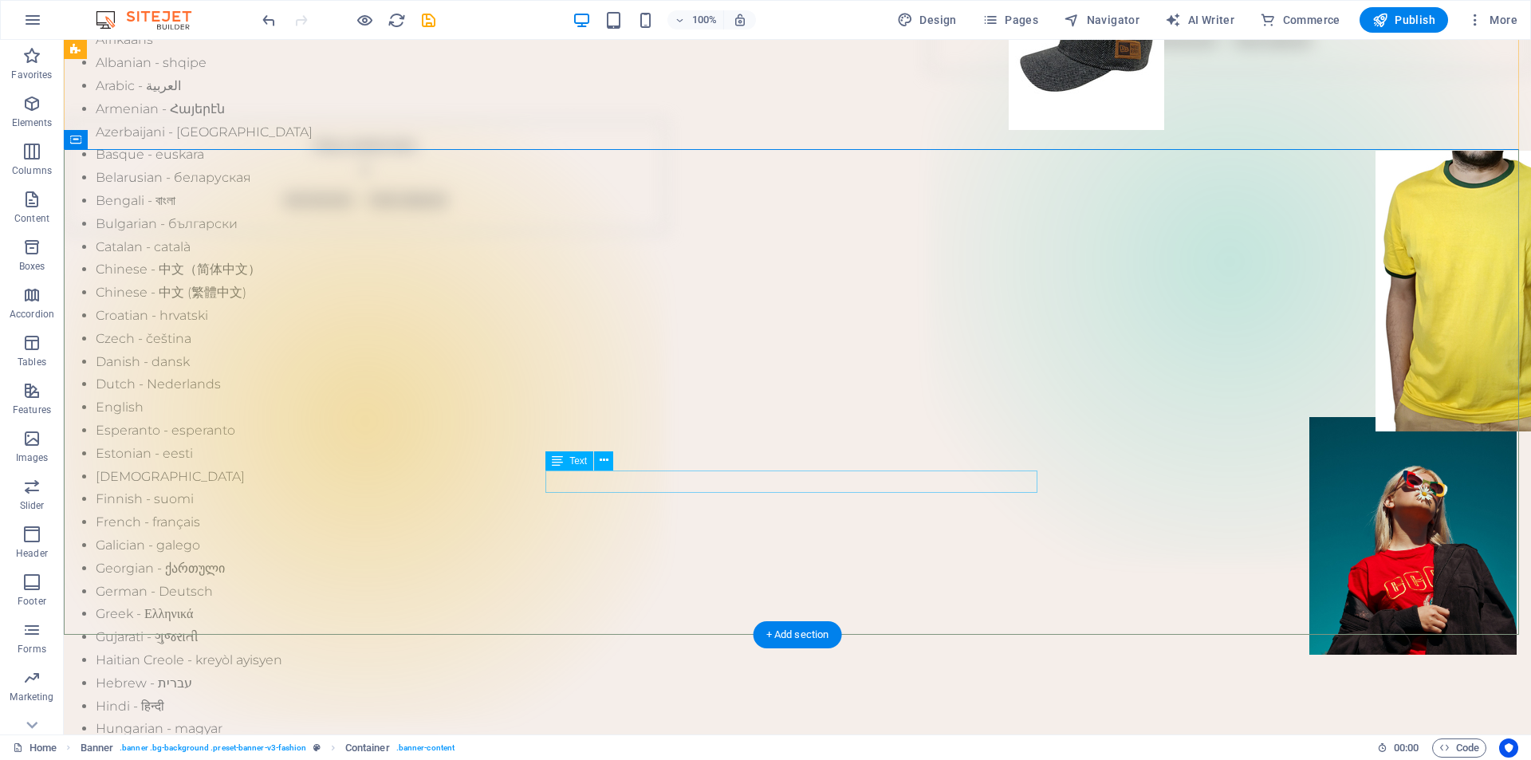
click at [605, 460] on icon at bounding box center [604, 460] width 9 height 17
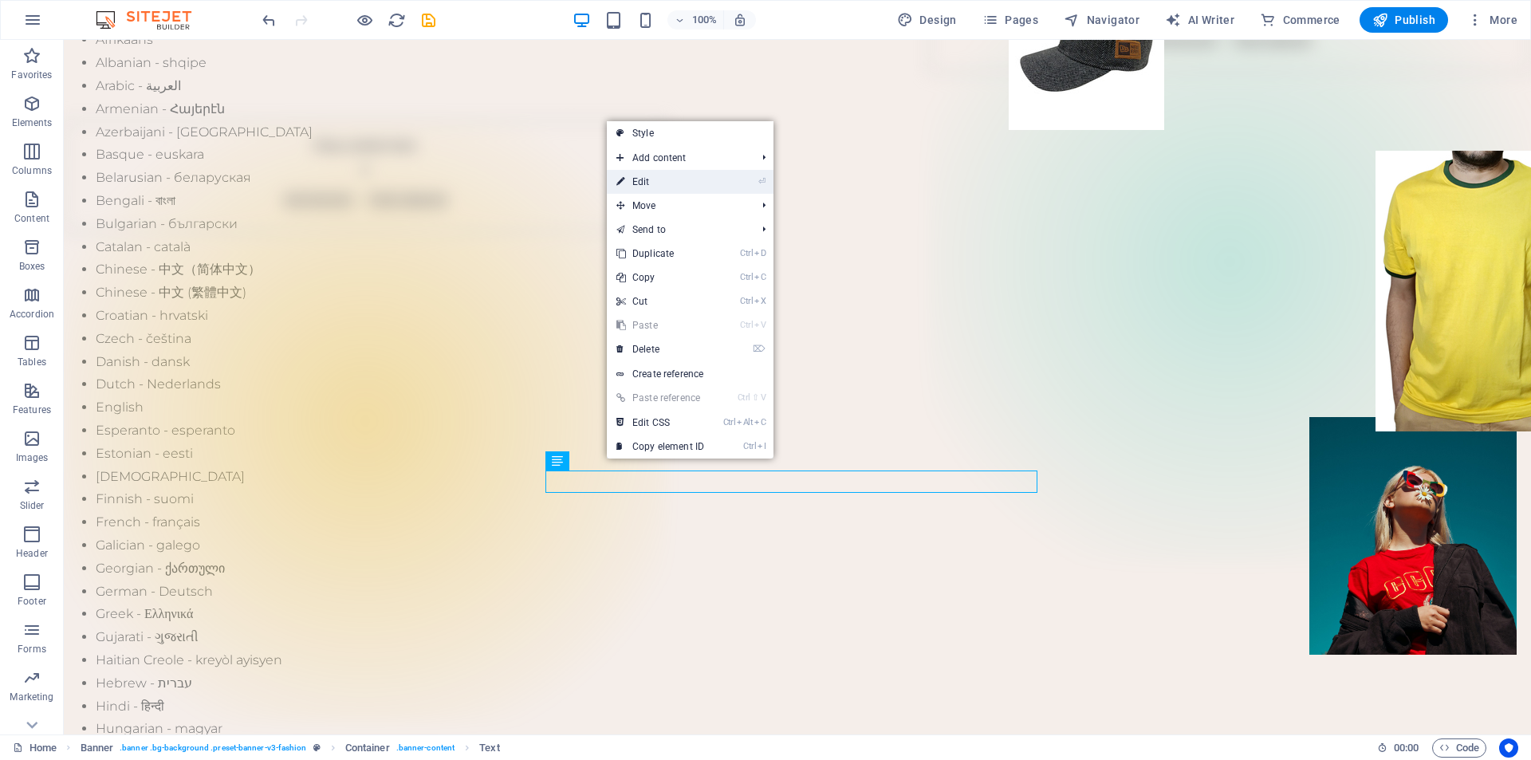
click at [680, 178] on link "⏎ Edit" at bounding box center [660, 182] width 107 height 24
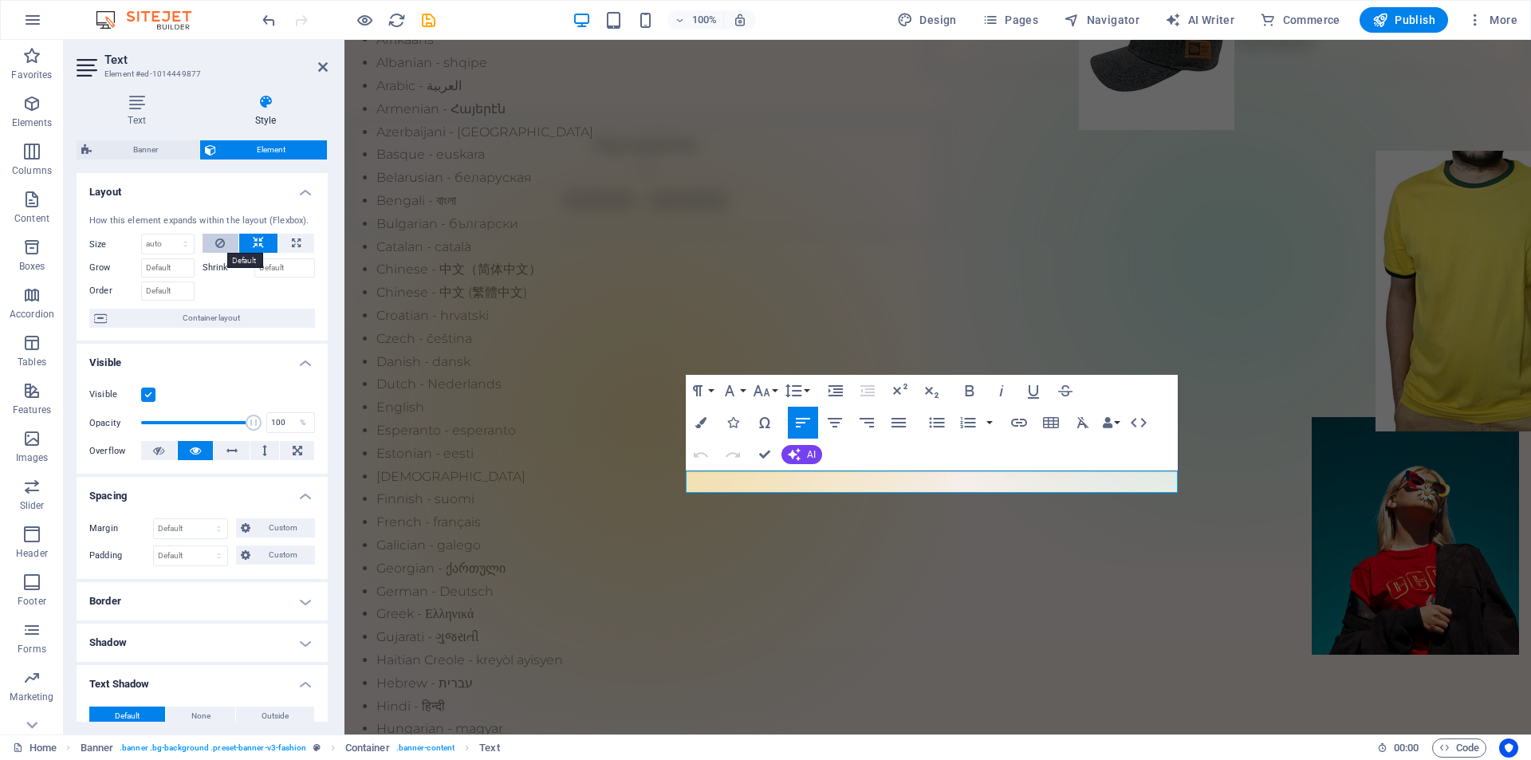
click at [219, 242] on icon at bounding box center [220, 243] width 10 height 19
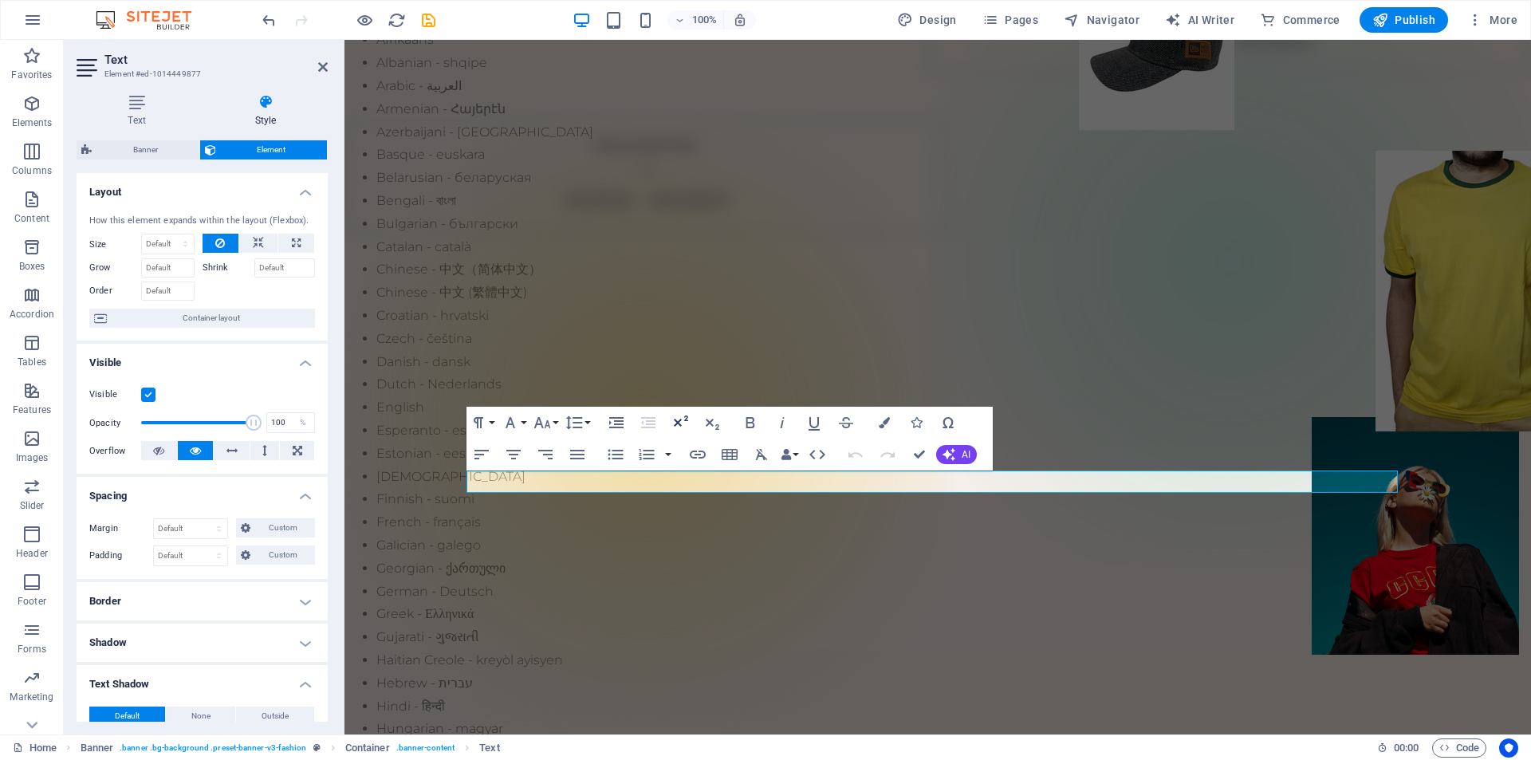
click at [679, 418] on icon "button" at bounding box center [680, 422] width 19 height 19
click at [679, 411] on button "Superscript" at bounding box center [680, 423] width 30 height 32
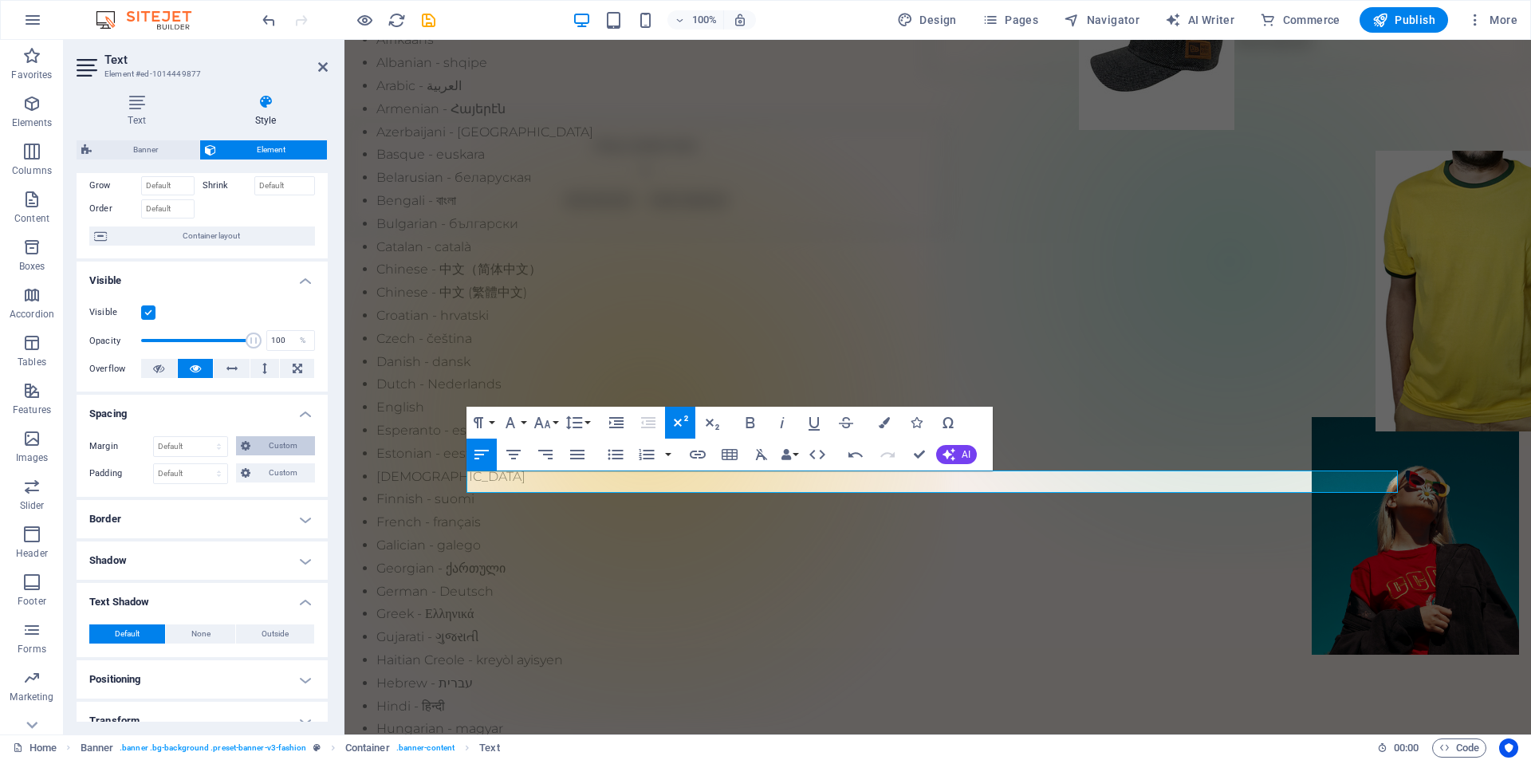
scroll to position [225, 0]
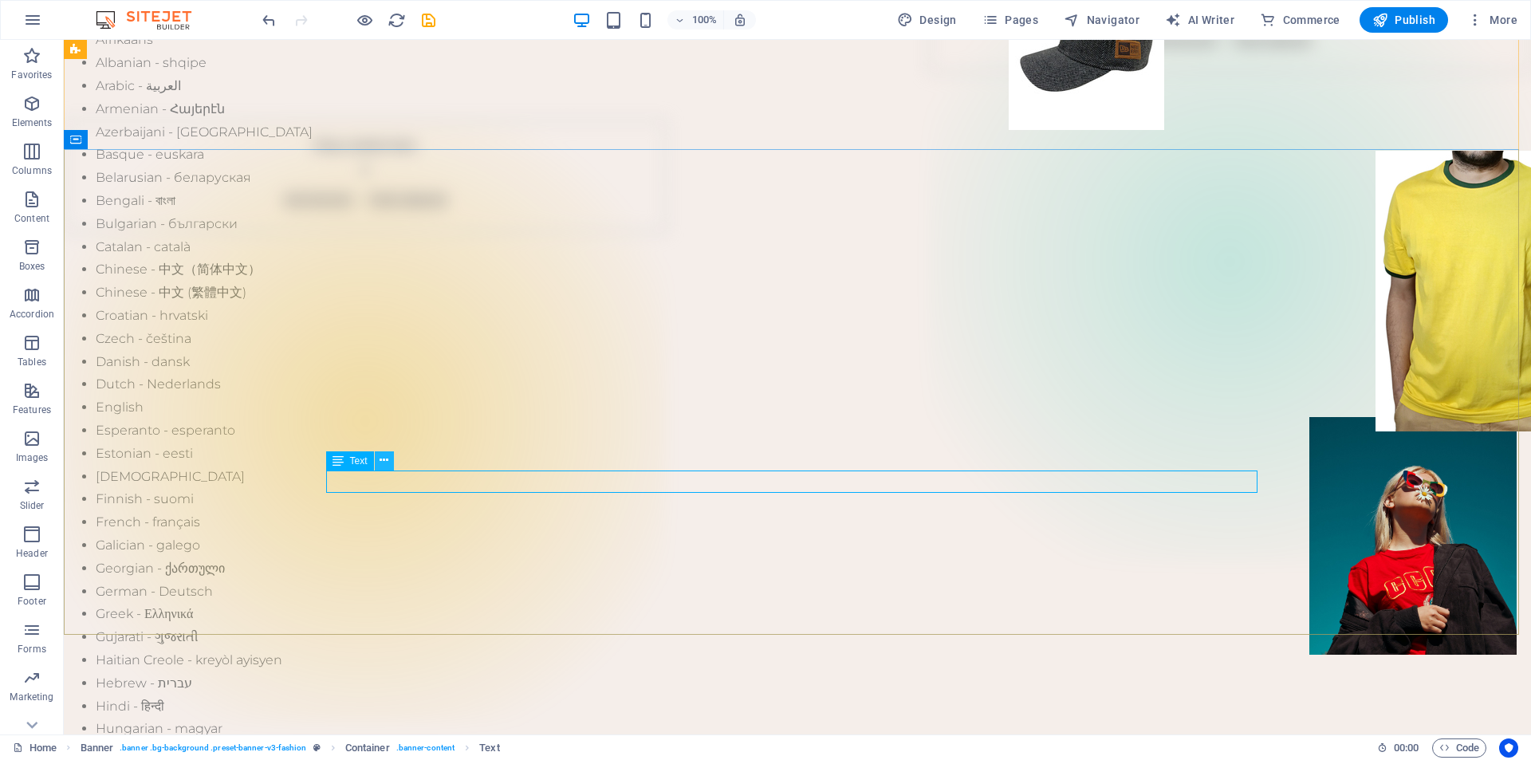
click at [387, 461] on icon at bounding box center [384, 460] width 9 height 17
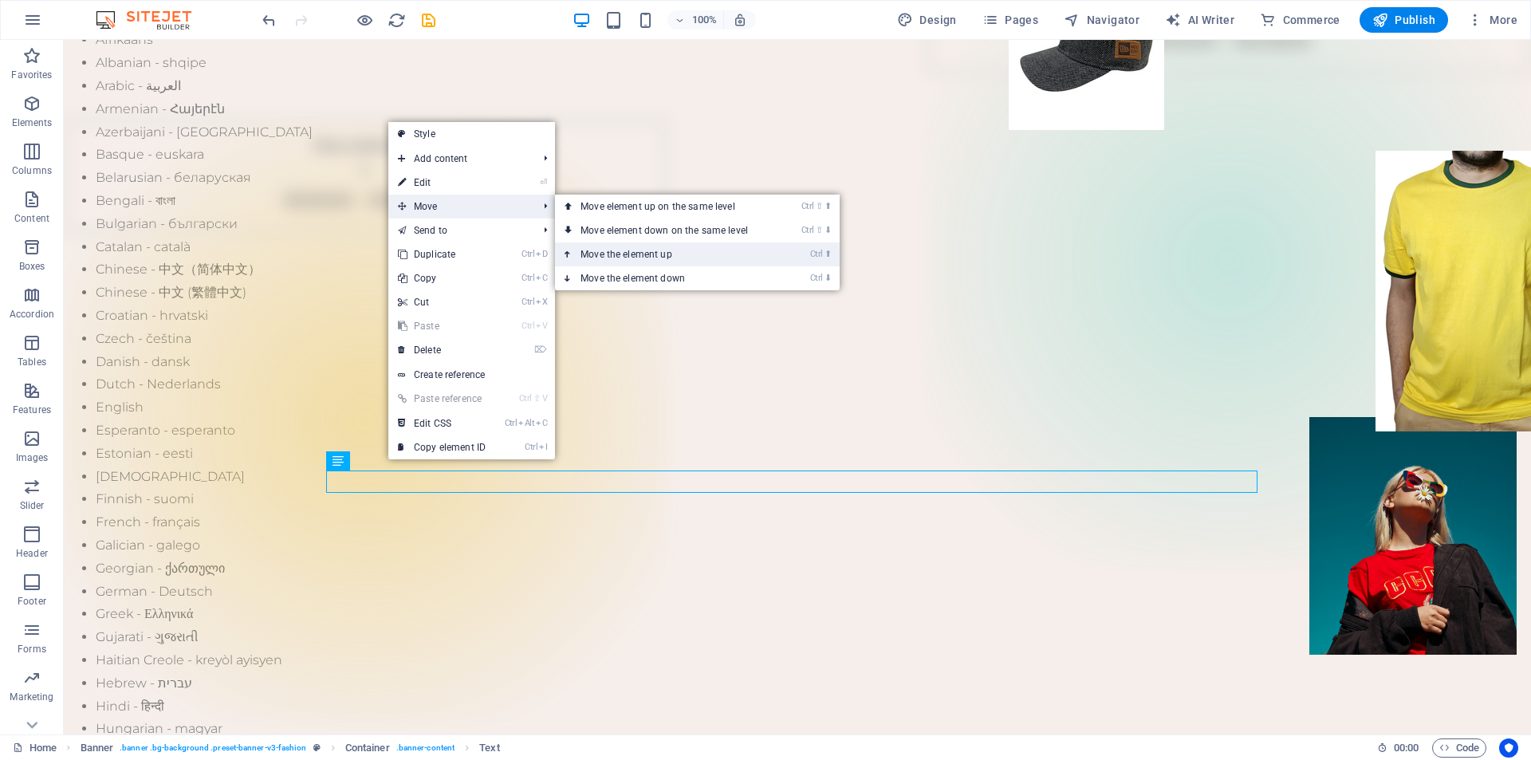
click at [607, 254] on link "Ctrl ⬆ Move the element up" at bounding box center [667, 254] width 225 height 24
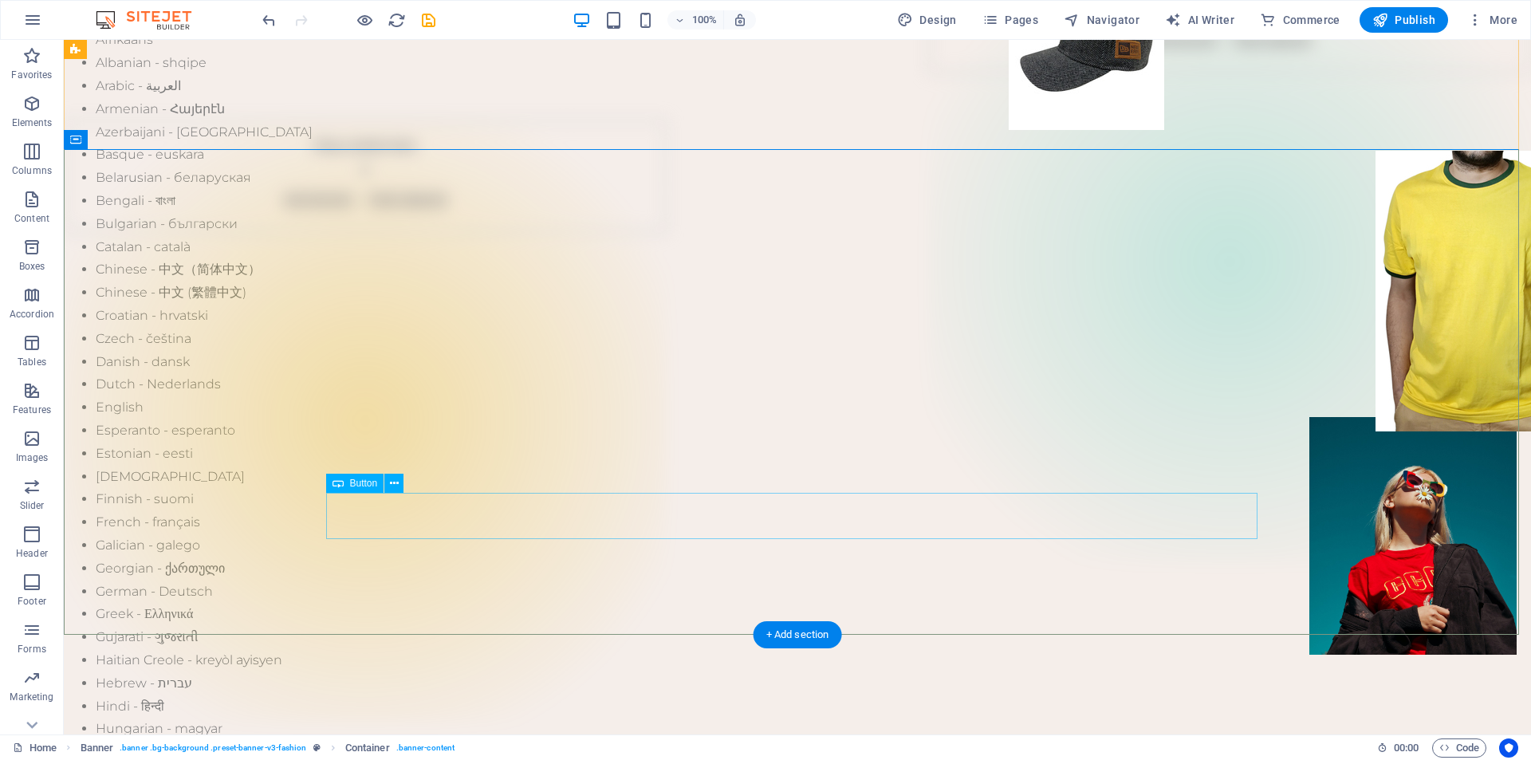
click at [358, 486] on span "Button" at bounding box center [364, 483] width 28 height 10
click at [392, 482] on icon at bounding box center [394, 483] width 9 height 17
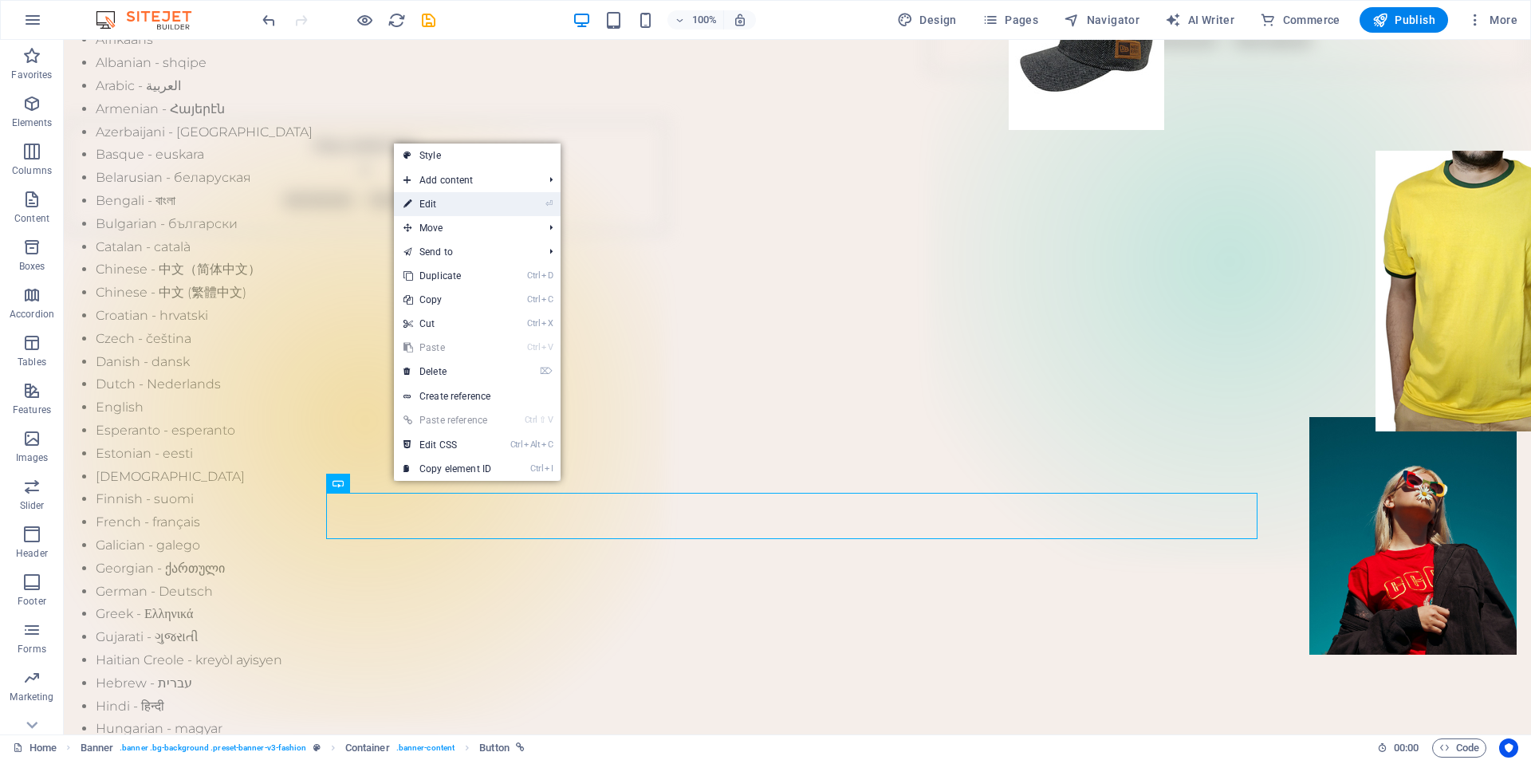
drag, startPoint x: 473, startPoint y: 200, endPoint x: 128, endPoint y: 158, distance: 347.1
click at [473, 200] on link "⏎ Edit" at bounding box center [447, 204] width 107 height 24
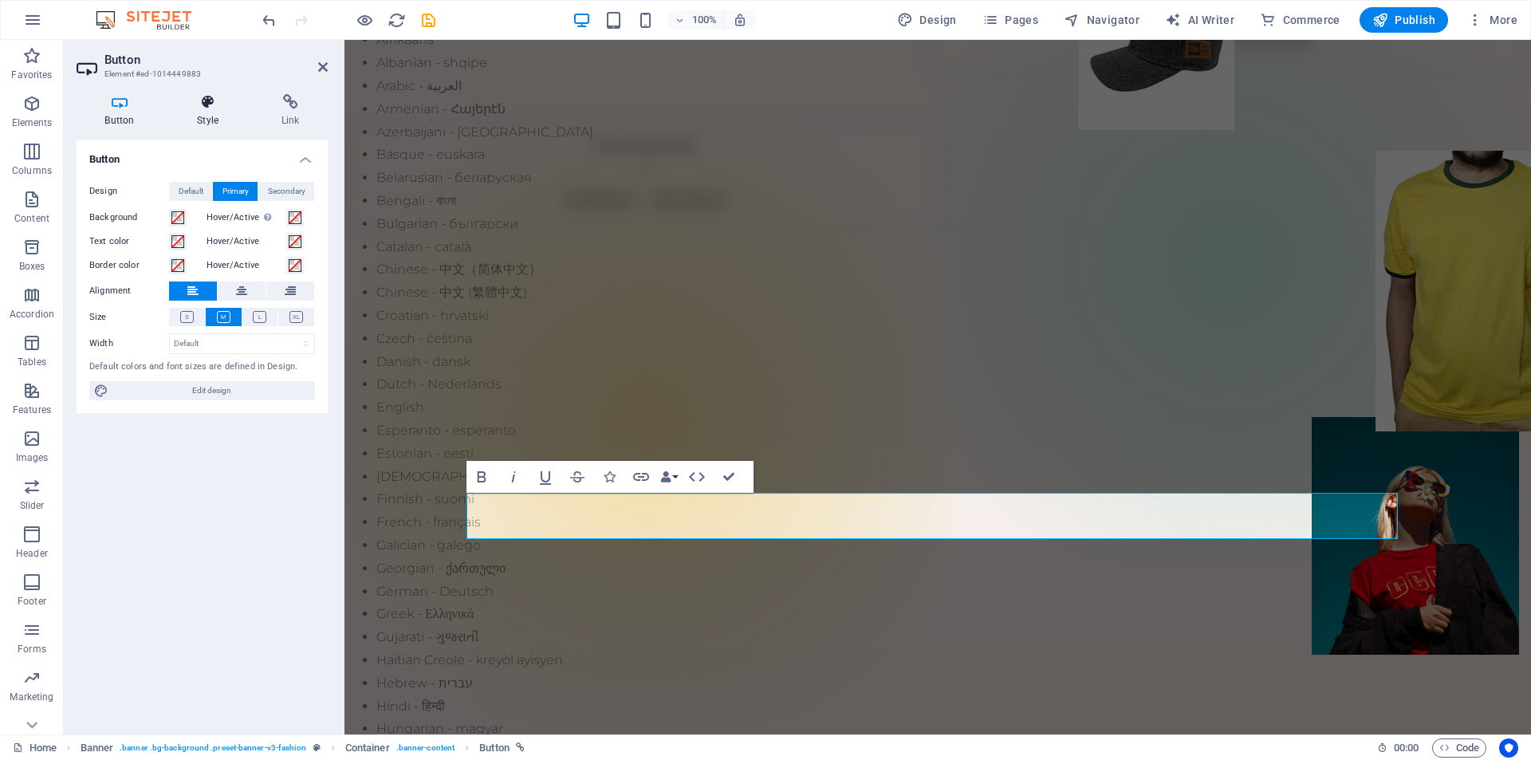
click at [206, 101] on icon at bounding box center [208, 102] width 78 height 16
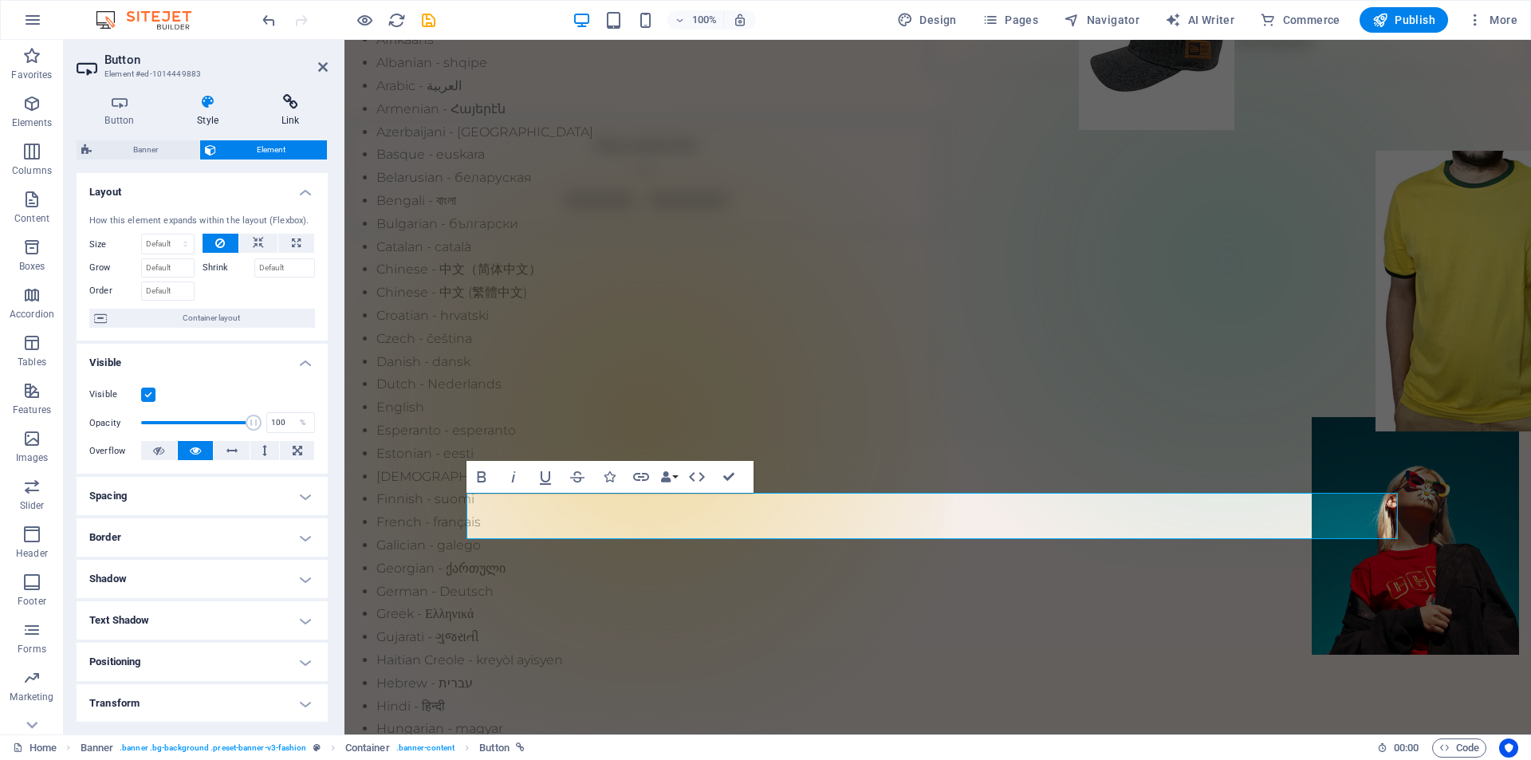
click at [293, 95] on icon at bounding box center [290, 102] width 75 height 16
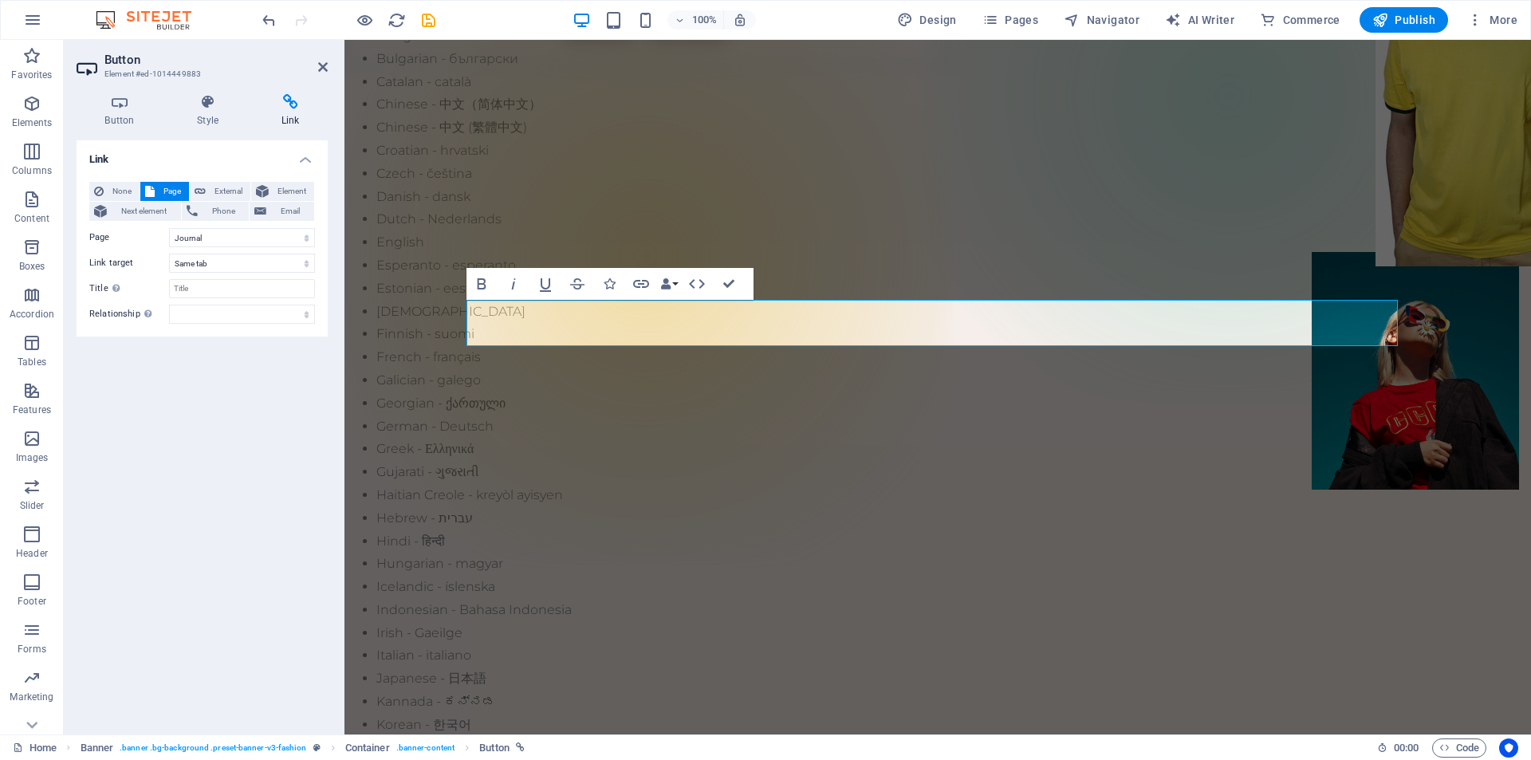
scroll to position [279, 0]
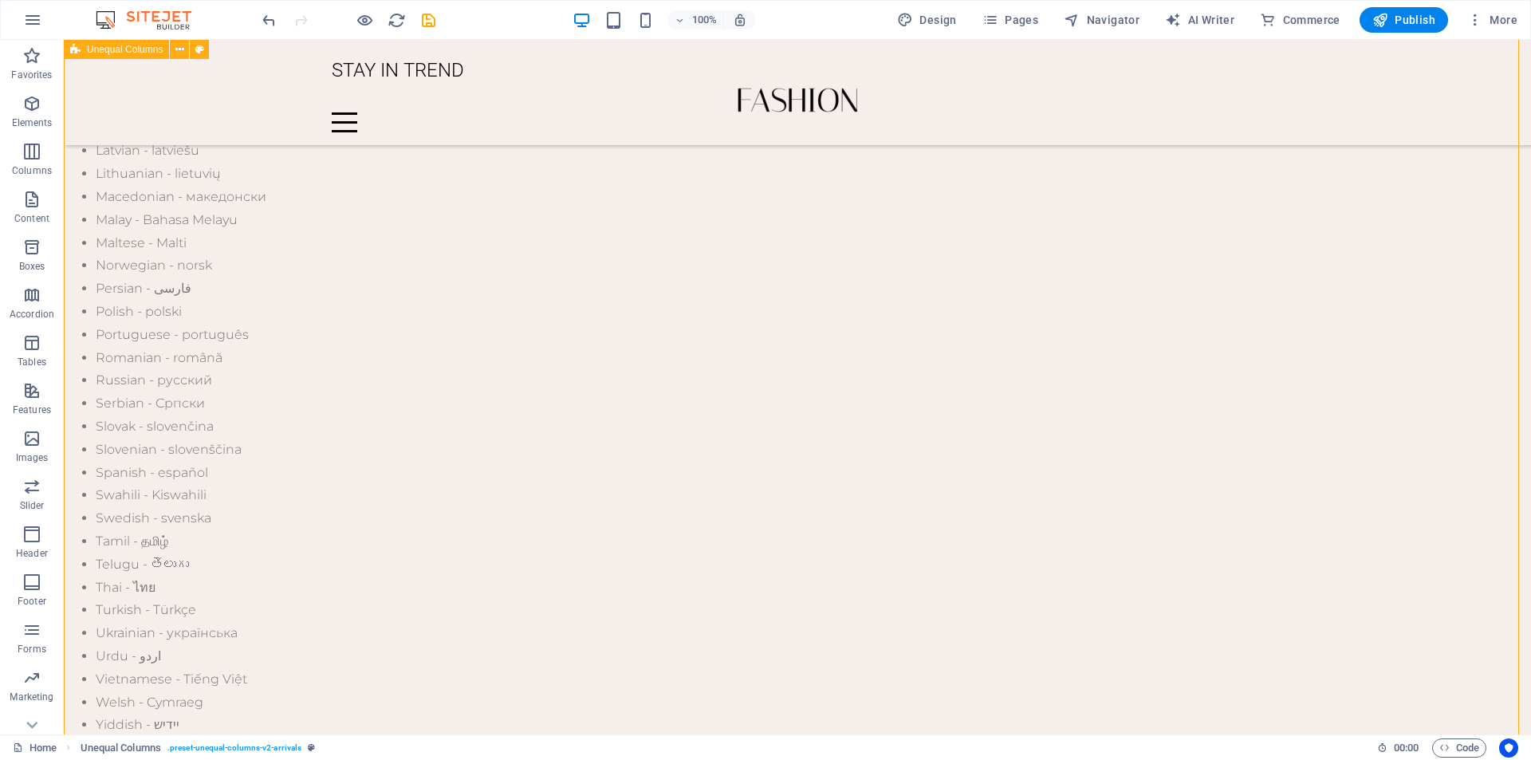
scroll to position [837, 0]
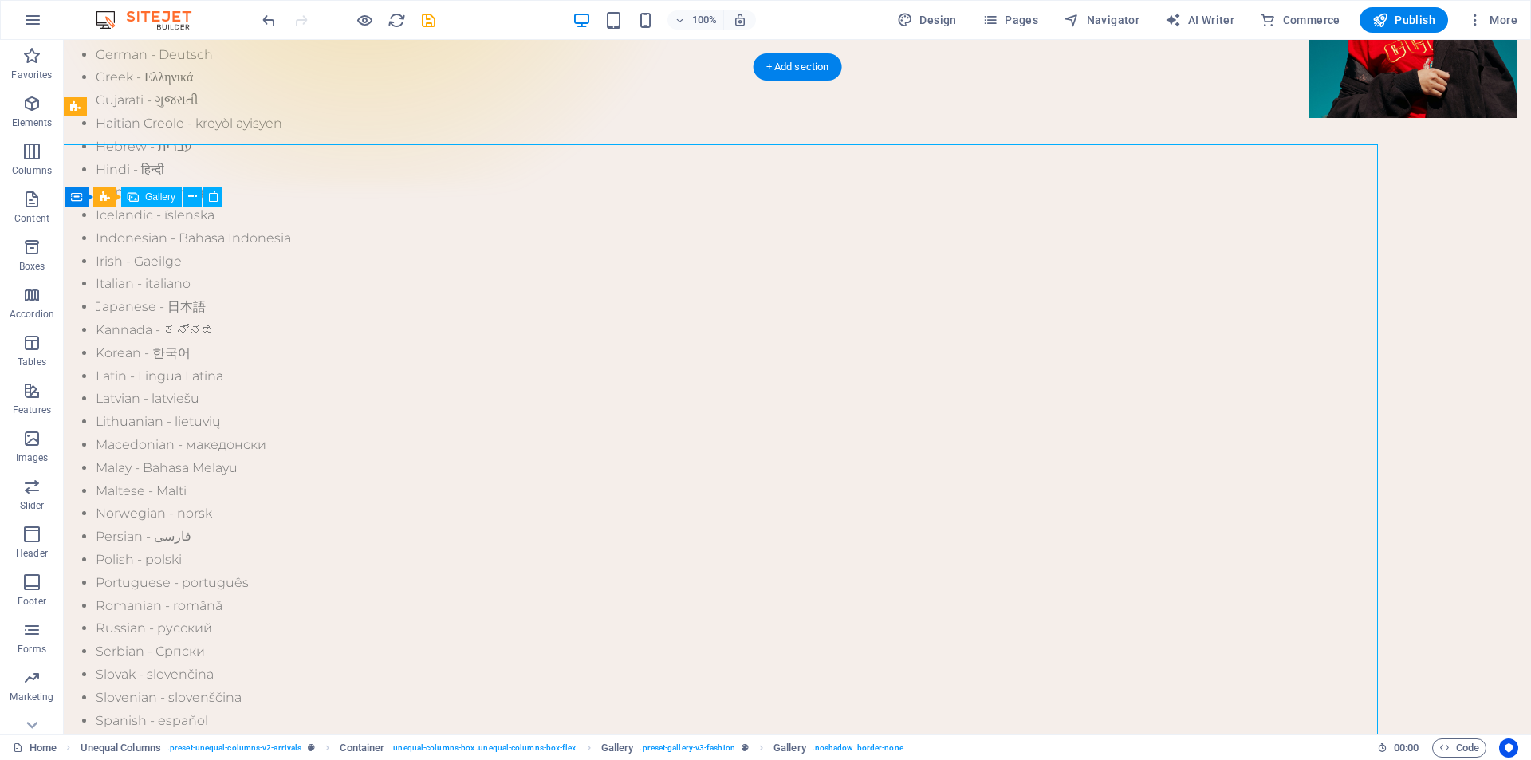
scroll to position [598, 0]
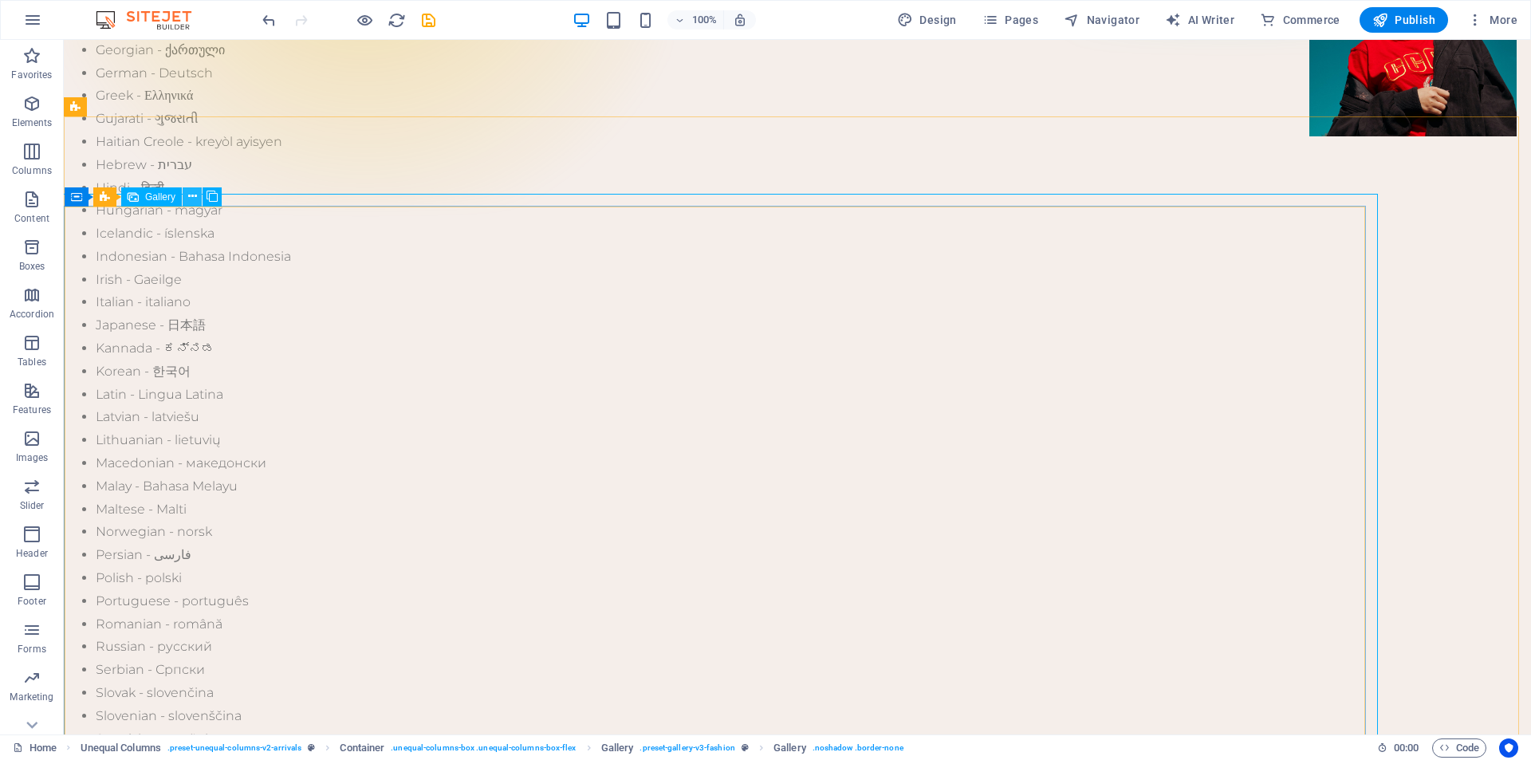
click at [193, 195] on icon at bounding box center [192, 196] width 9 height 17
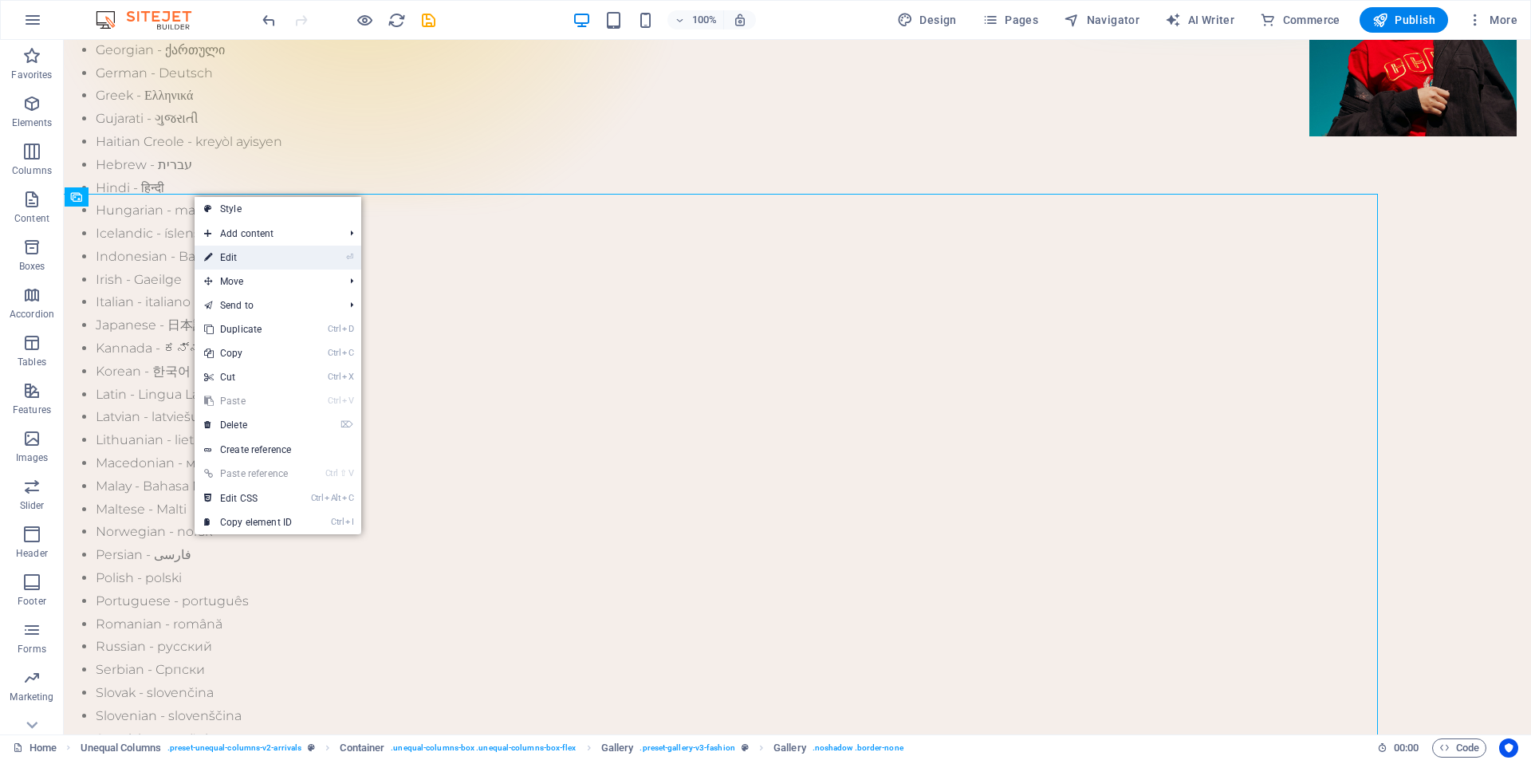
click at [215, 255] on link "⏎ Edit" at bounding box center [248, 258] width 107 height 24
select select "%"
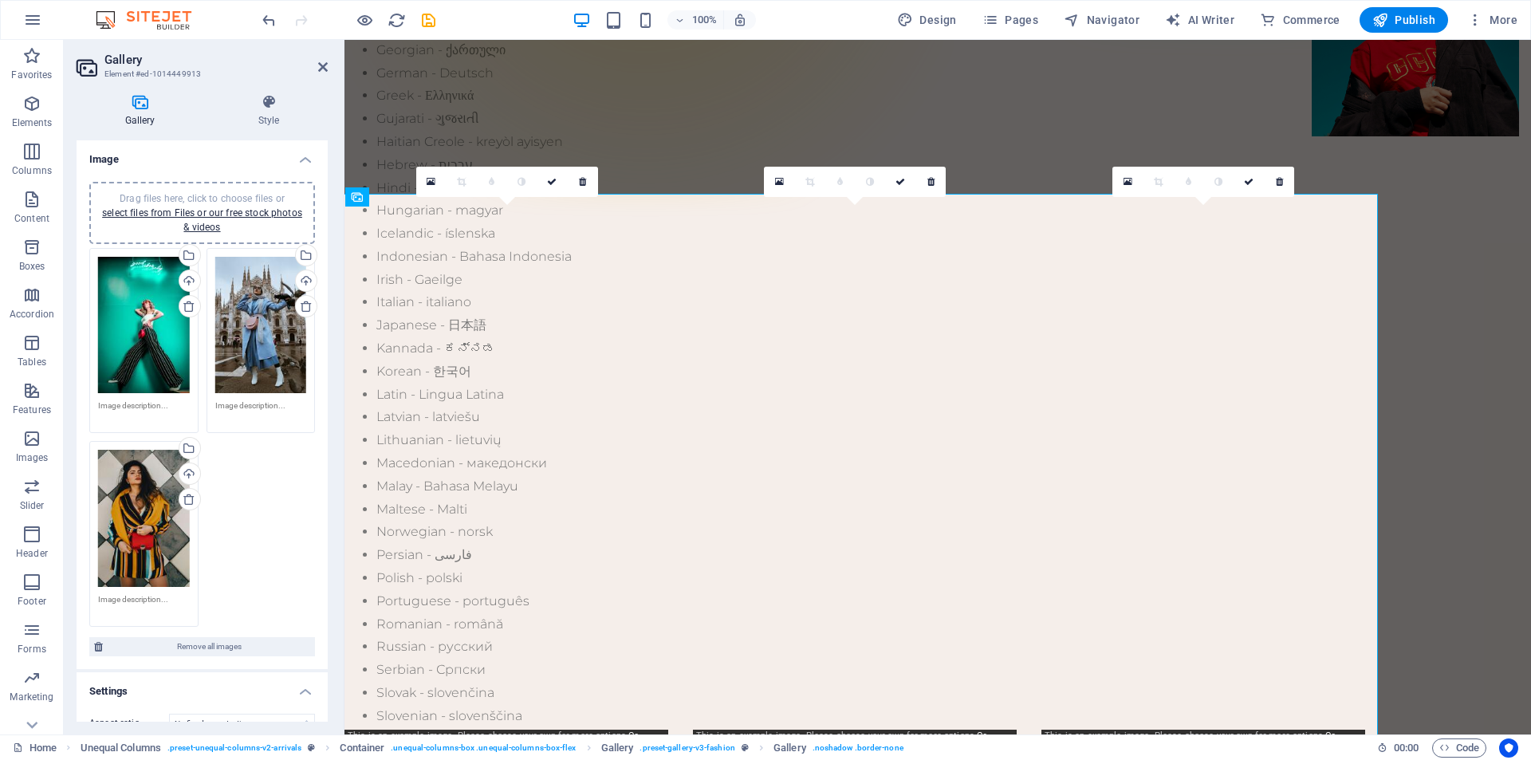
click at [145, 274] on div "Drag files here, click to choose files or select files from Files or our free s…" at bounding box center [144, 325] width 92 height 137
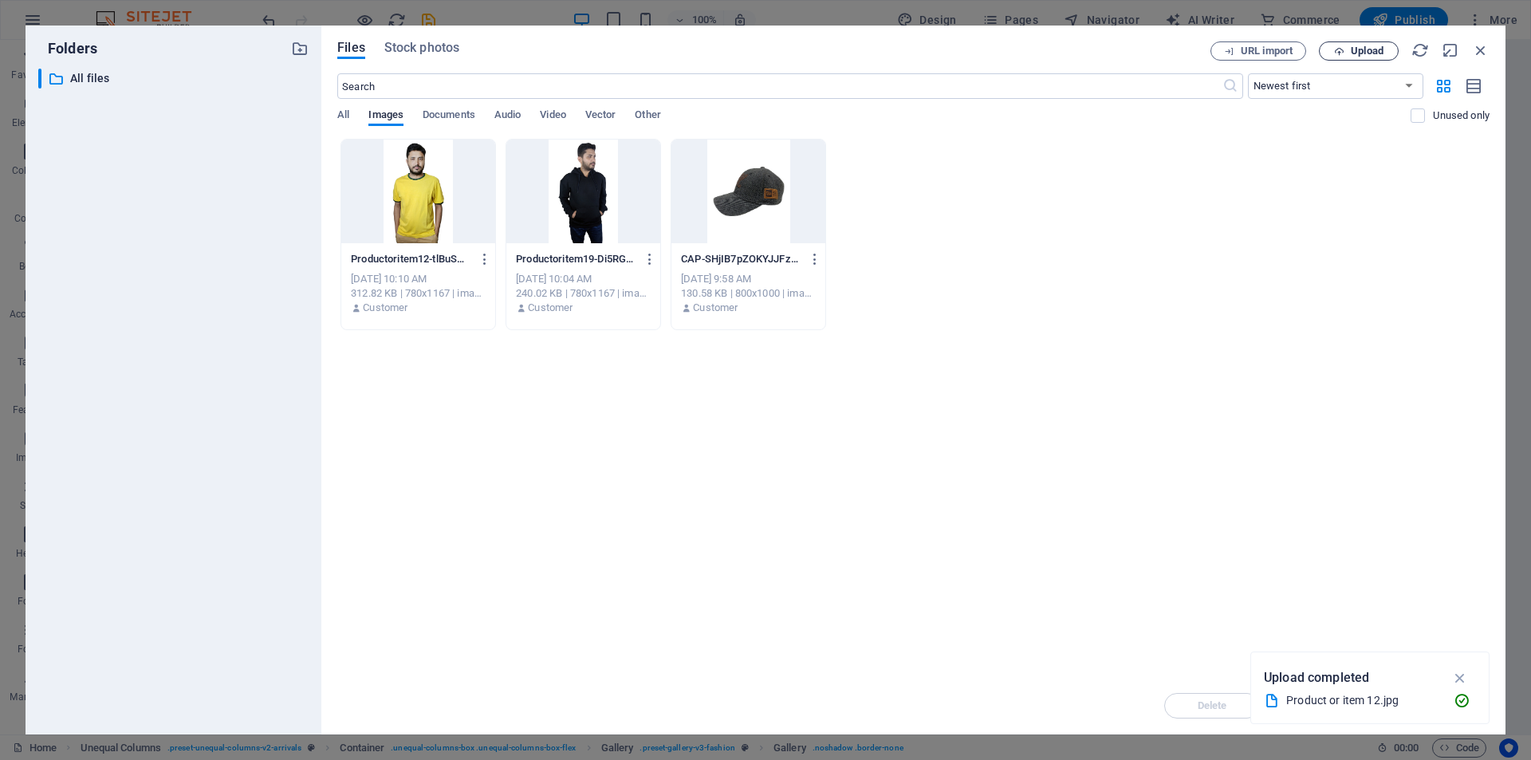
click at [1351, 49] on span "Upload" at bounding box center [1367, 51] width 33 height 10
click at [1356, 49] on span "Upload" at bounding box center [1367, 51] width 33 height 10
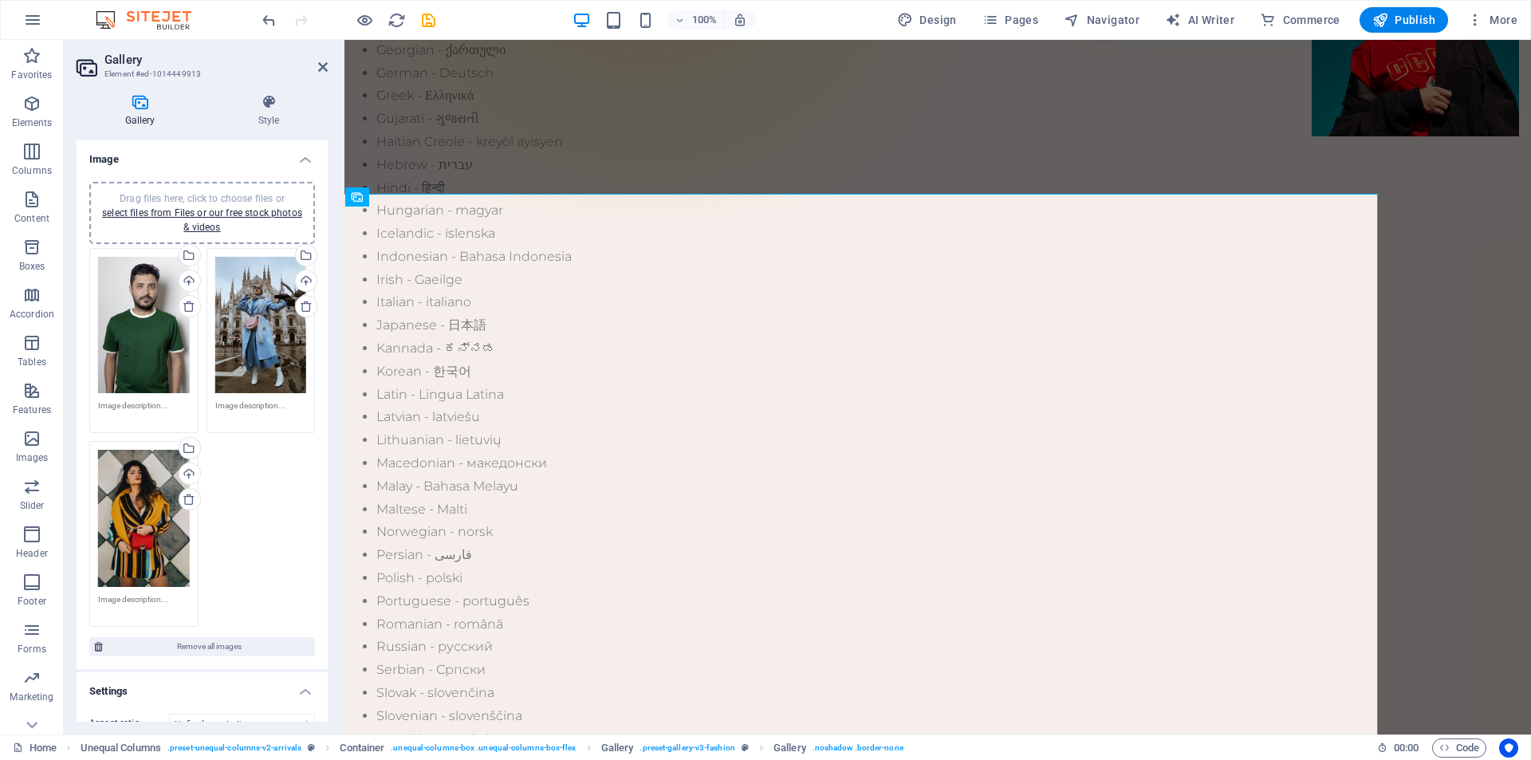
click at [255, 309] on div "Drag files here, click to choose files or select files from Files or our free s…" at bounding box center [261, 325] width 92 height 137
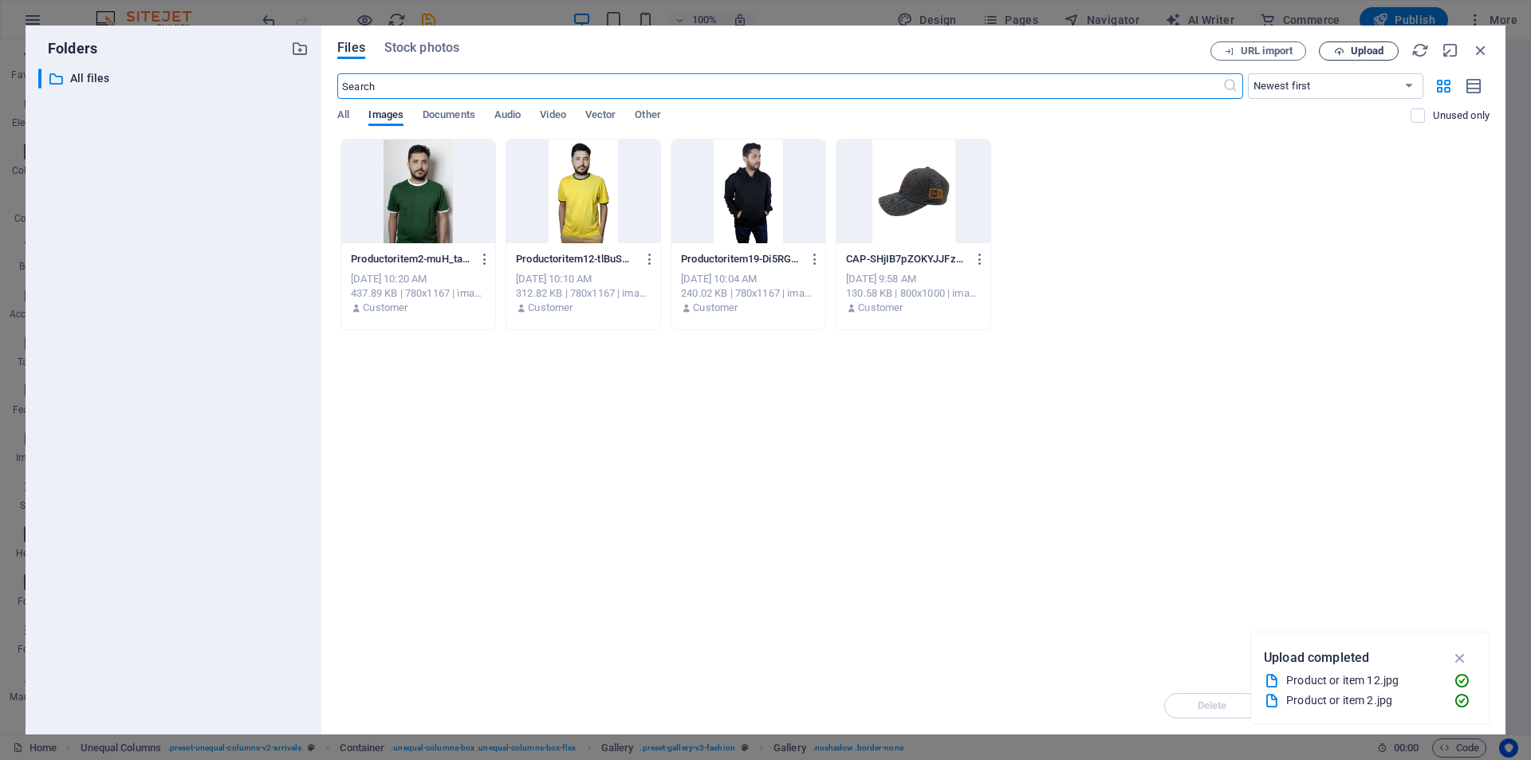
click at [1372, 51] on span "Upload" at bounding box center [1367, 51] width 33 height 10
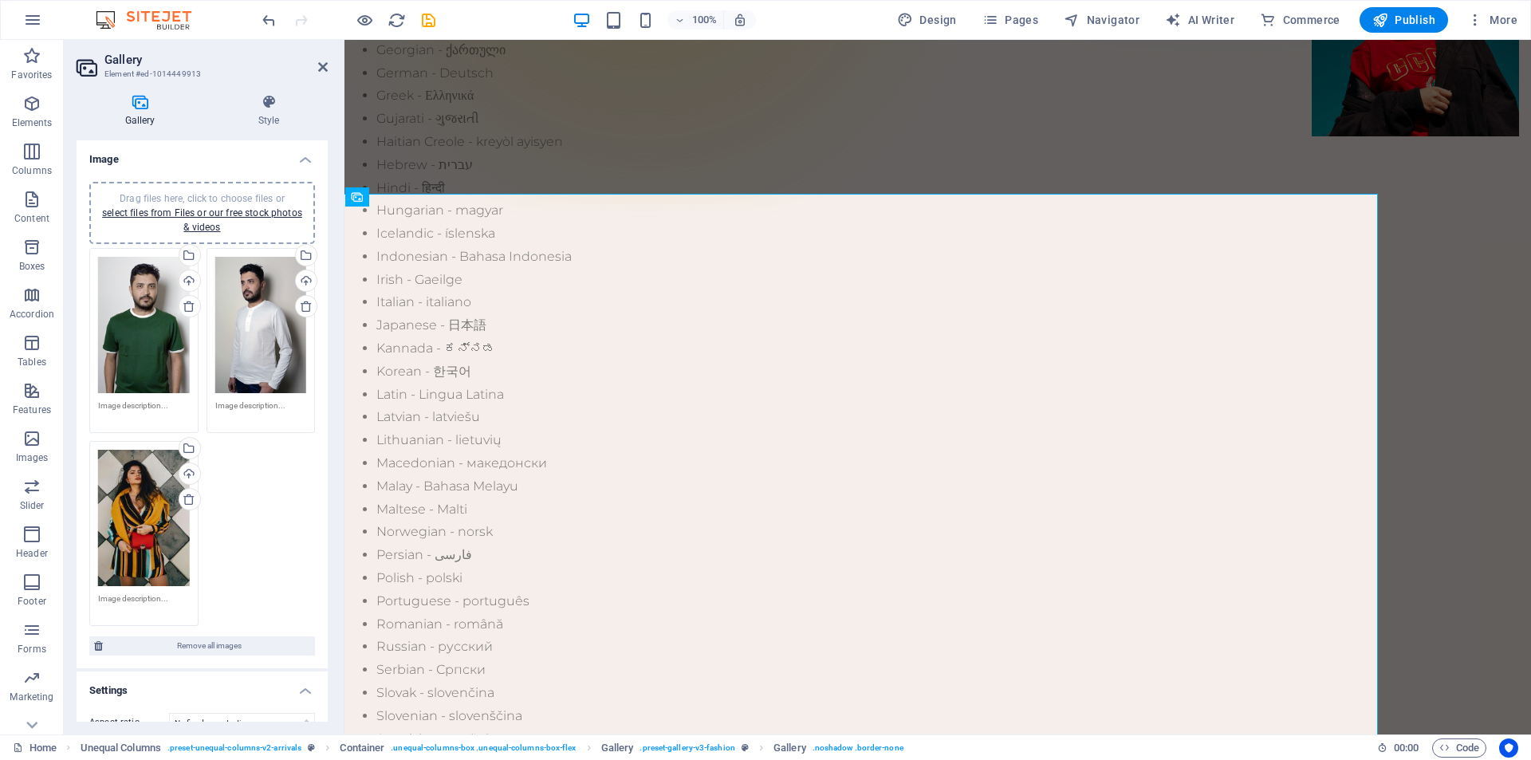
click at [144, 496] on div "Drag files here, click to choose files or select files from Files or our free s…" at bounding box center [144, 518] width 92 height 137
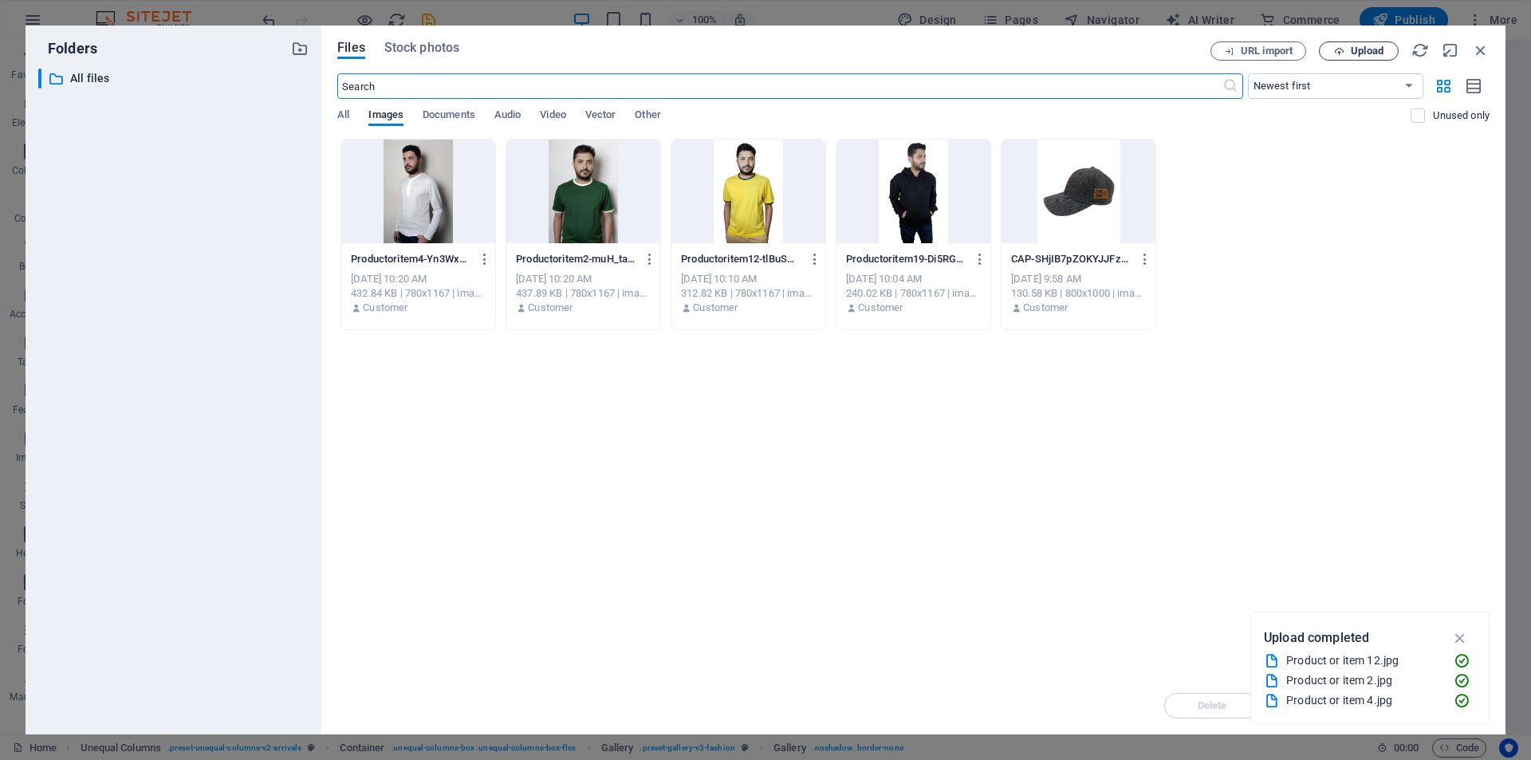
click at [1349, 50] on span "Upload" at bounding box center [1358, 51] width 65 height 10
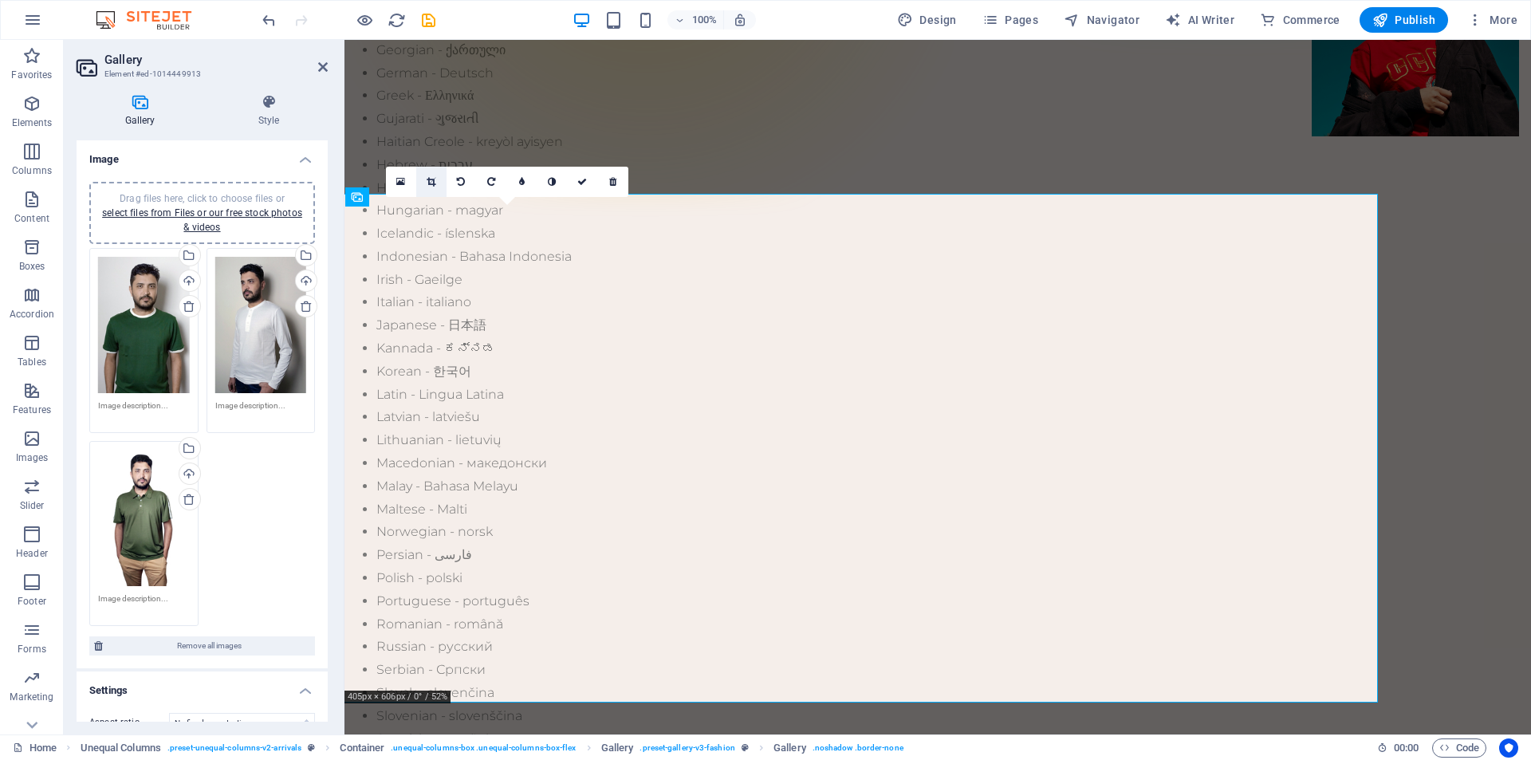
click at [428, 181] on icon at bounding box center [431, 182] width 9 height 10
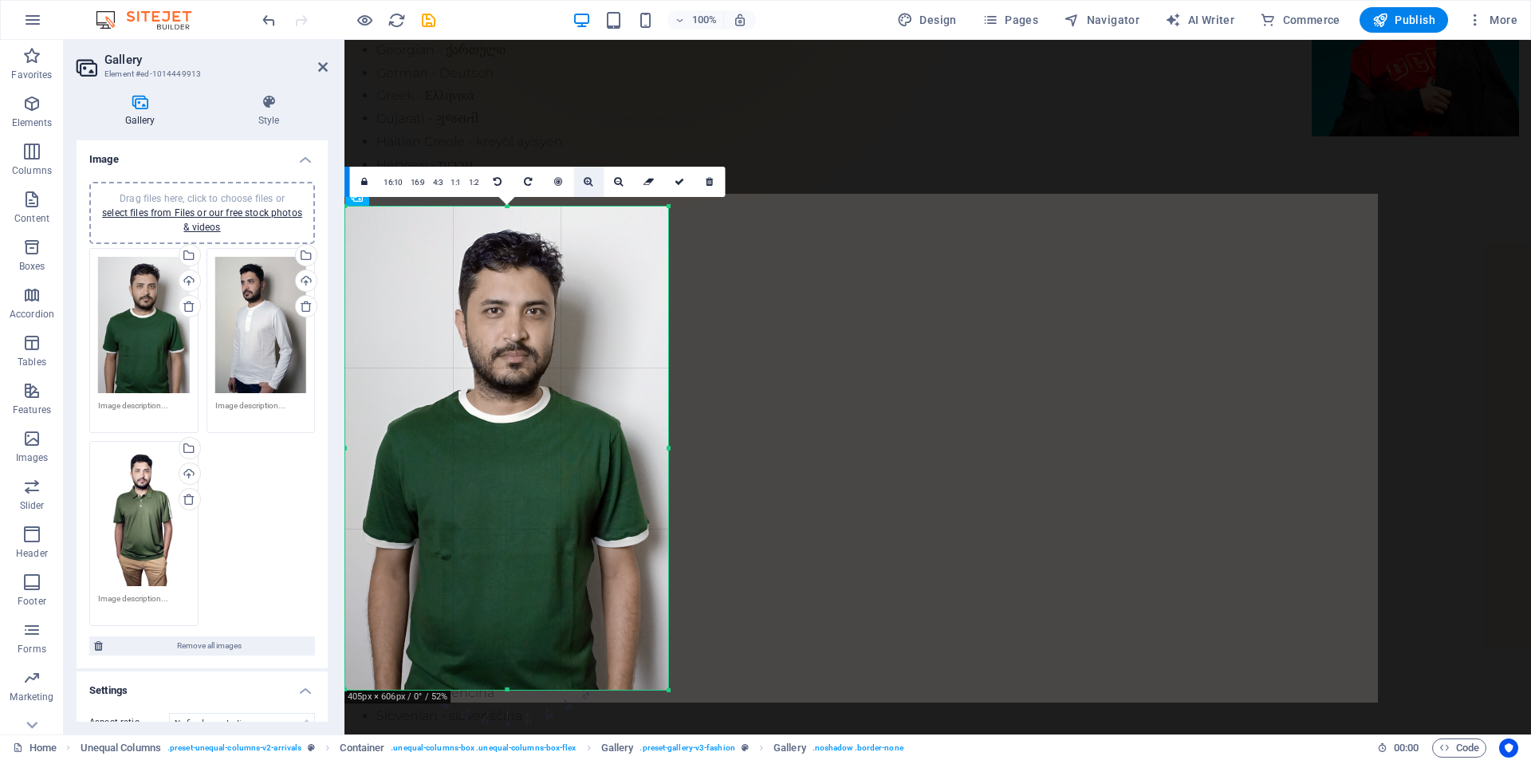
click at [589, 183] on icon at bounding box center [588, 182] width 9 height 10
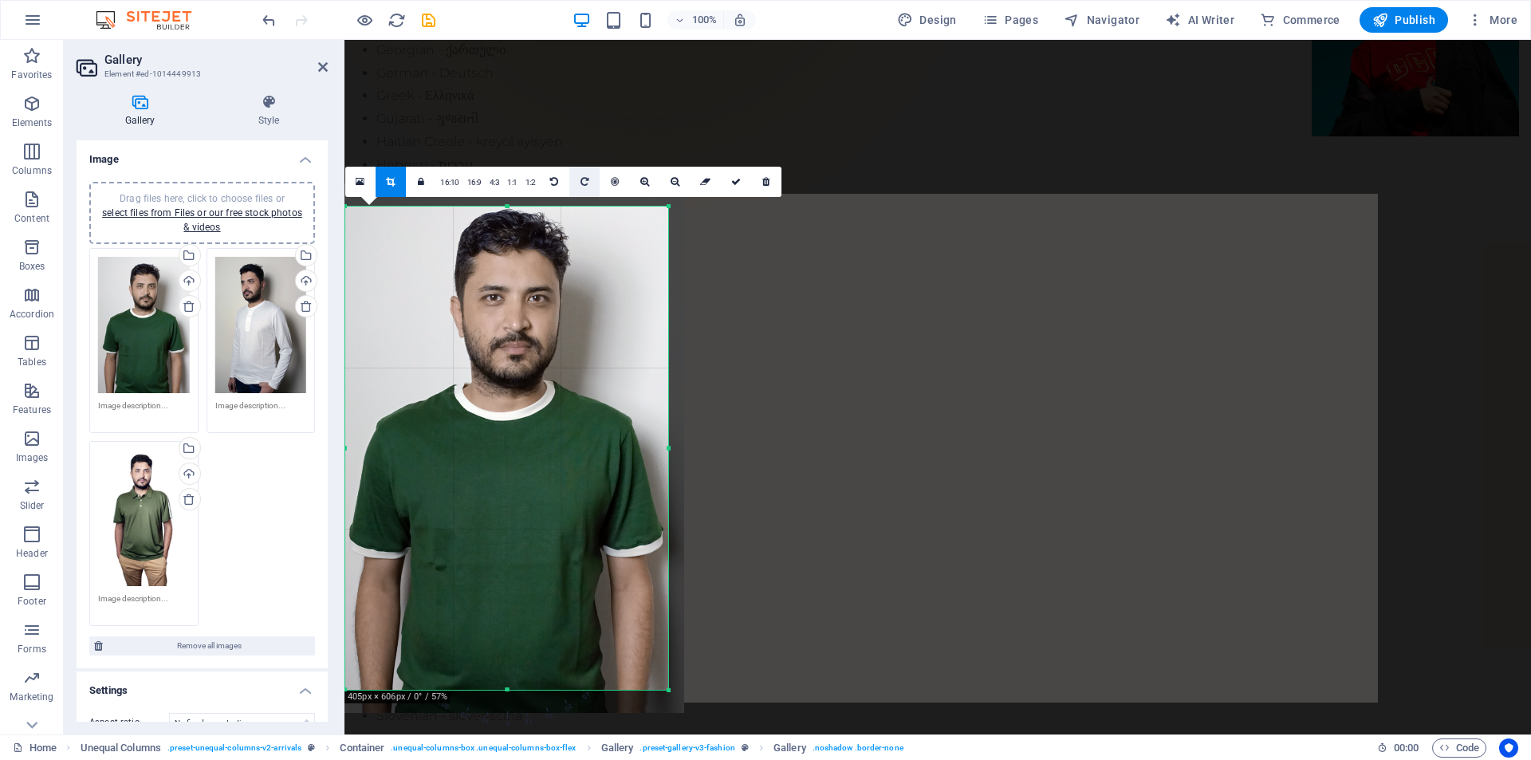
click at [589, 183] on link at bounding box center [584, 182] width 30 height 30
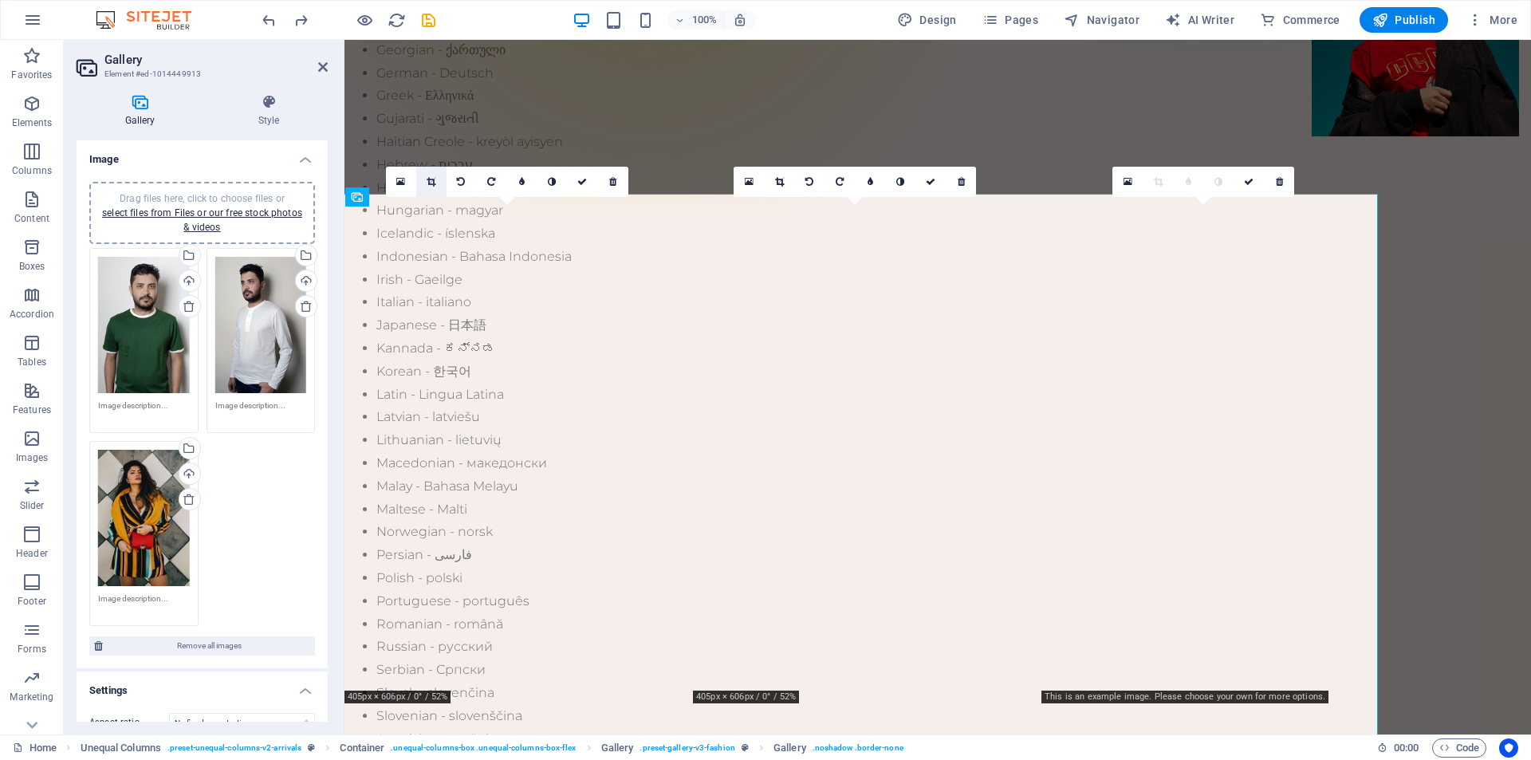
click at [427, 181] on icon at bounding box center [431, 182] width 9 height 10
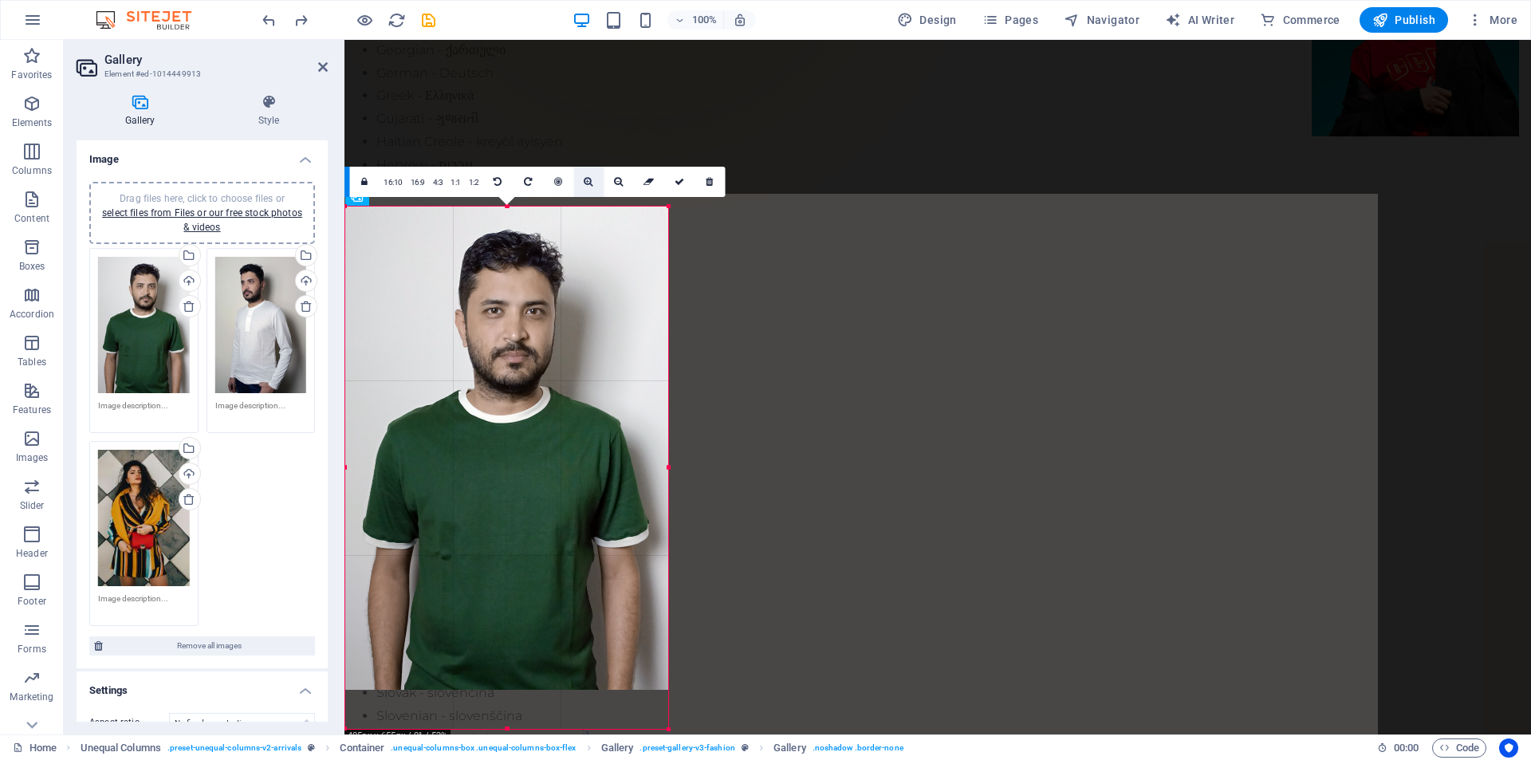
click at [592, 182] on link at bounding box center [588, 182] width 30 height 30
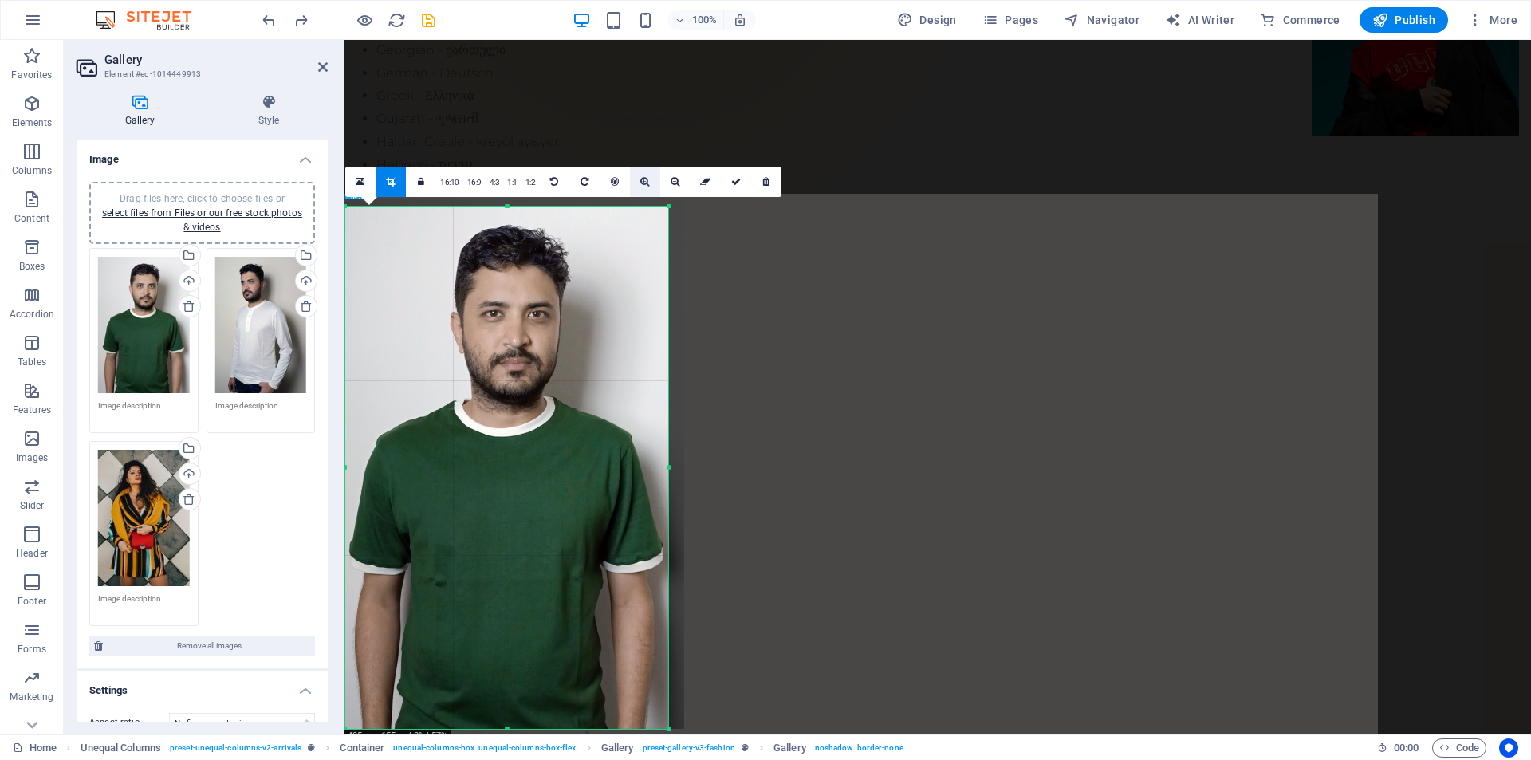
click at [640, 183] on icon at bounding box center [644, 182] width 9 height 10
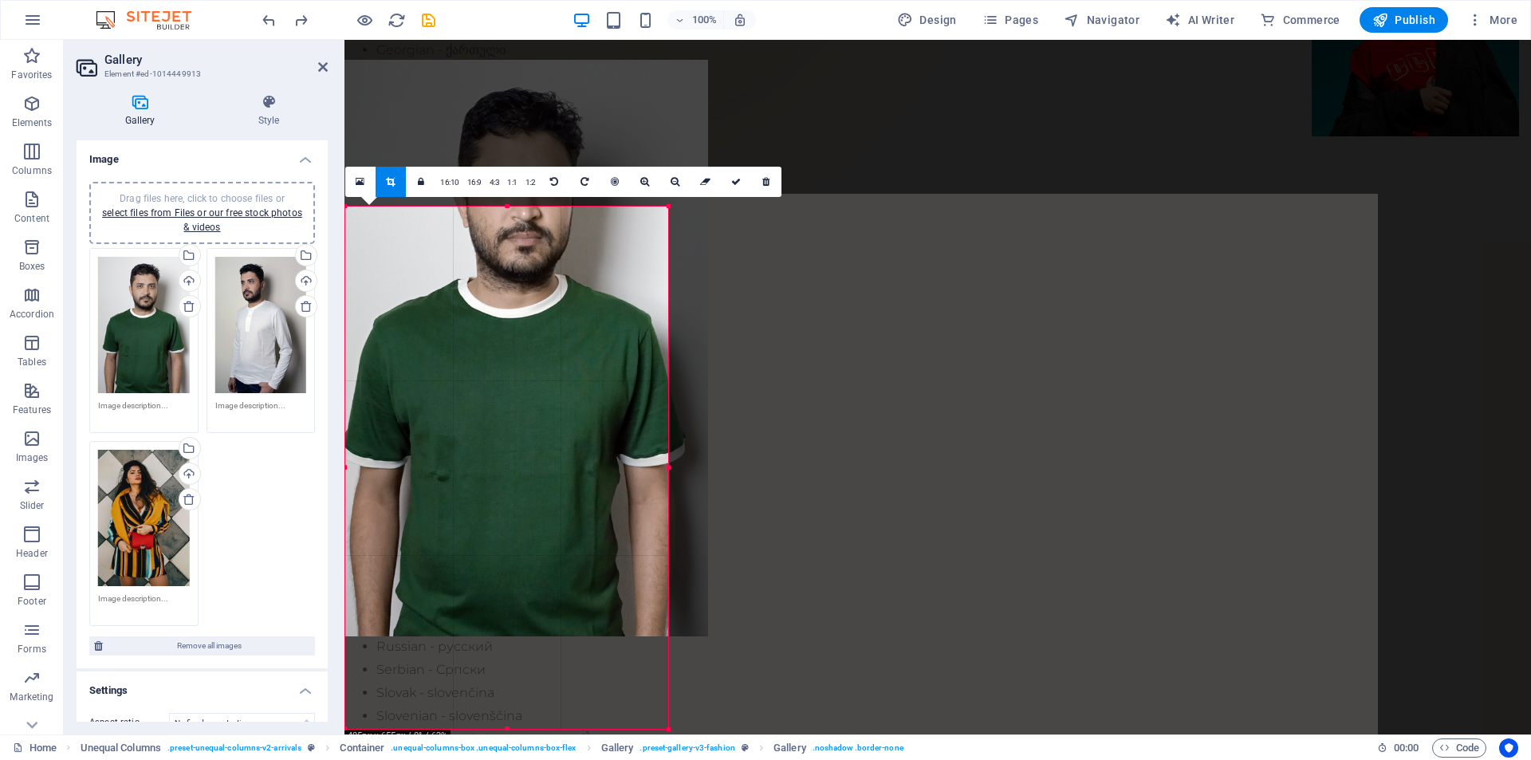
drag, startPoint x: 545, startPoint y: 375, endPoint x: 553, endPoint y: 257, distance: 118.2
click at [553, 257] on div at bounding box center [515, 348] width 385 height 577
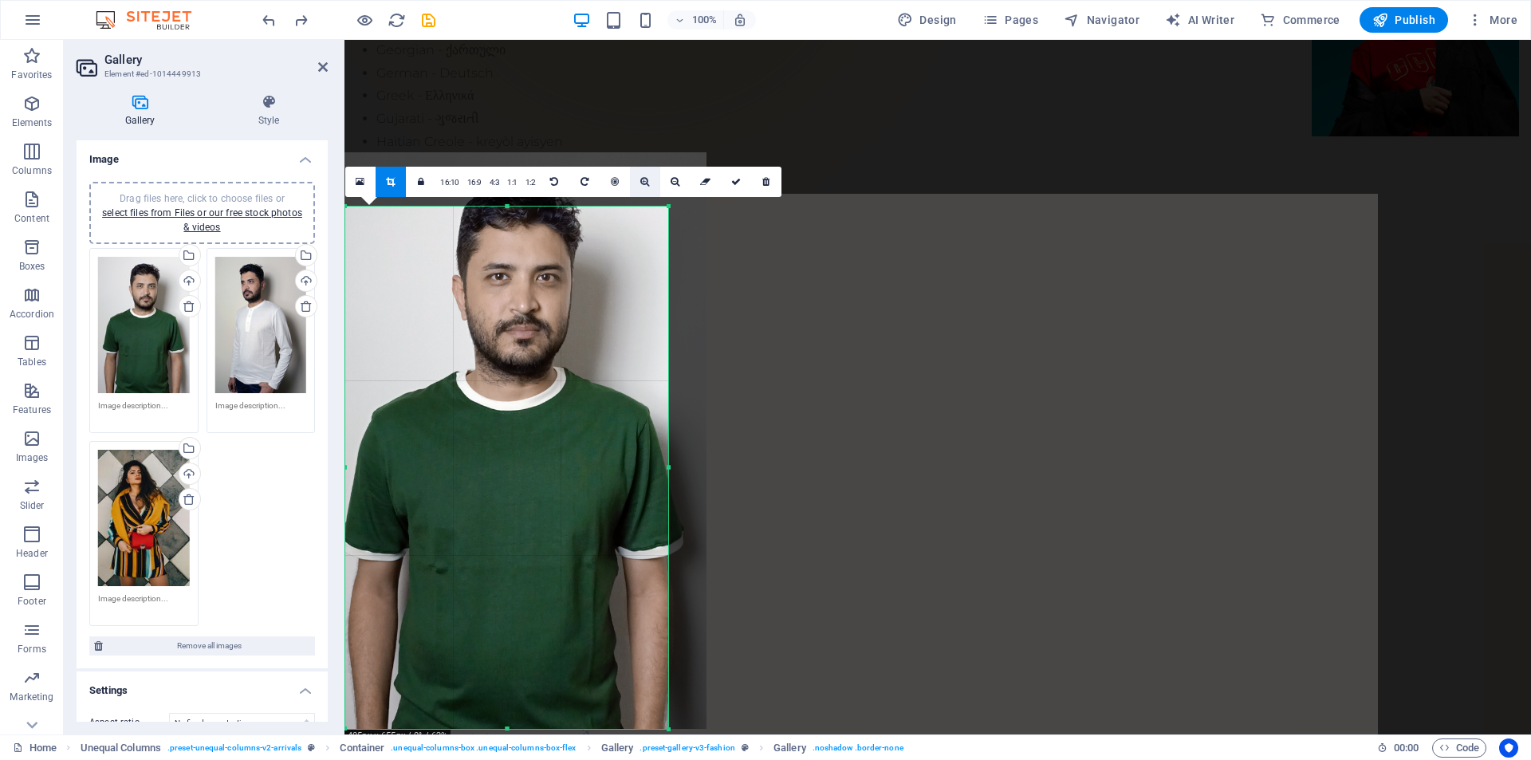
click at [639, 188] on link at bounding box center [645, 182] width 30 height 30
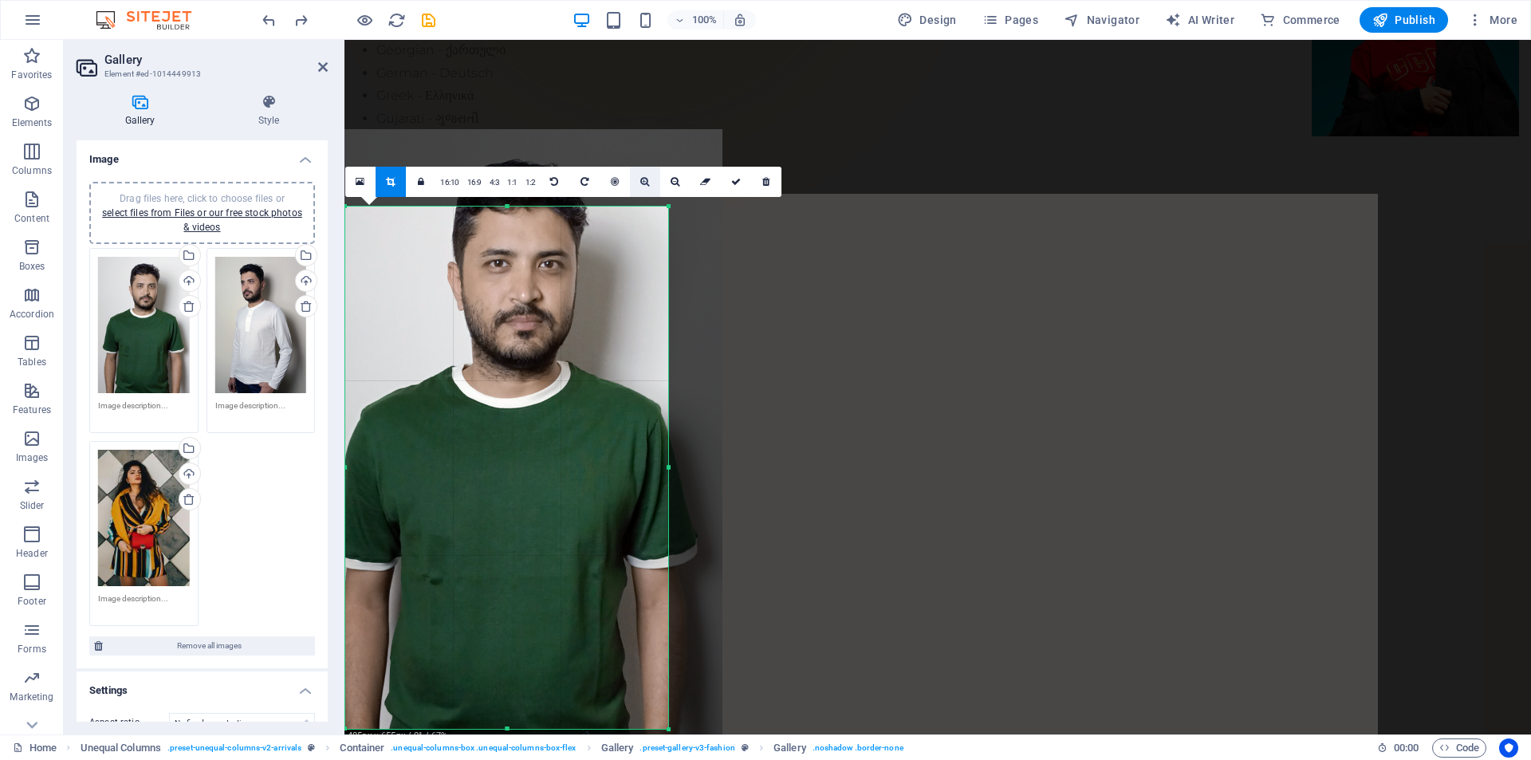
click at [639, 188] on link at bounding box center [645, 182] width 30 height 30
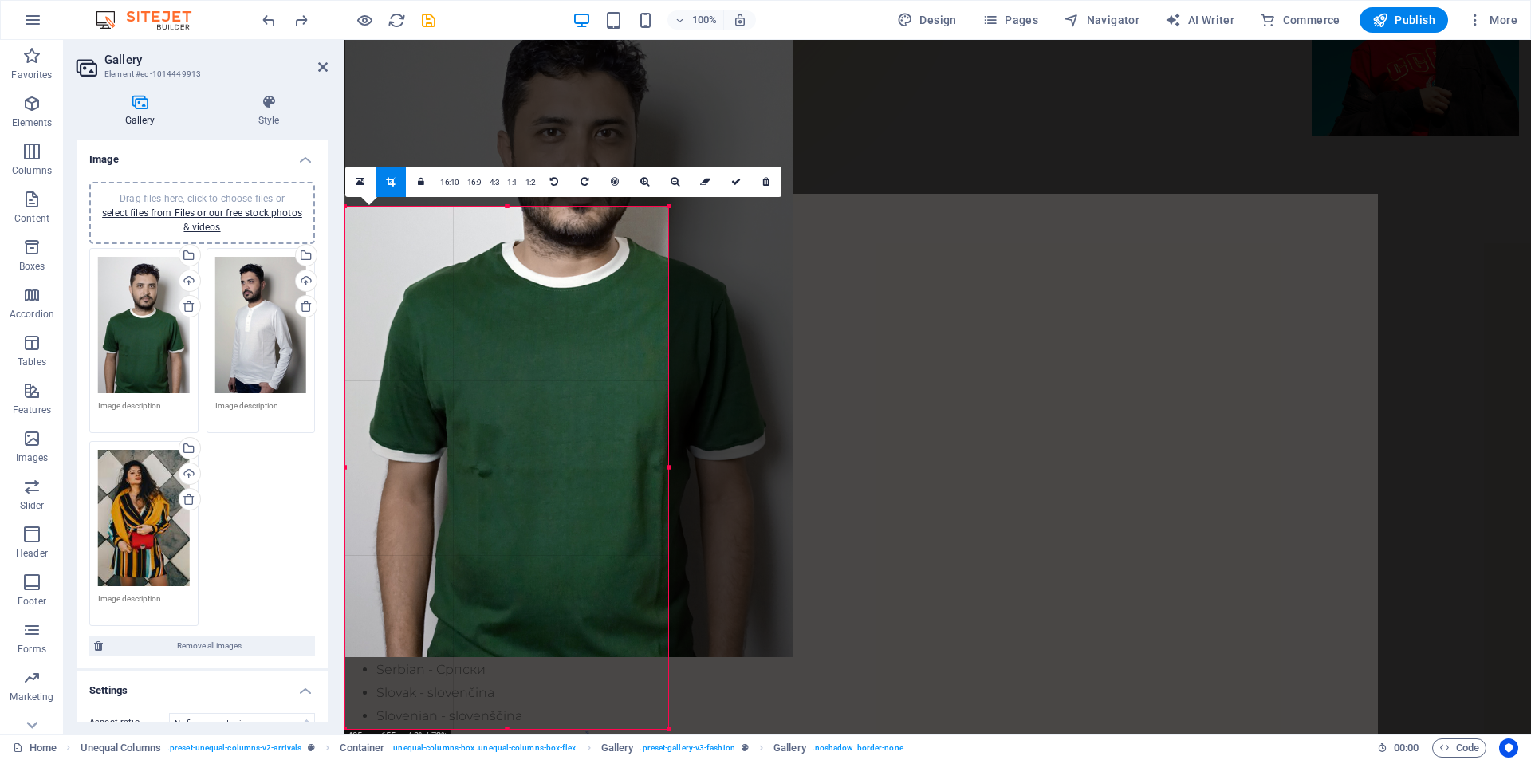
drag, startPoint x: 529, startPoint y: 388, endPoint x: 586, endPoint y: 270, distance: 131.2
click at [586, 270] on div at bounding box center [568, 322] width 447 height 669
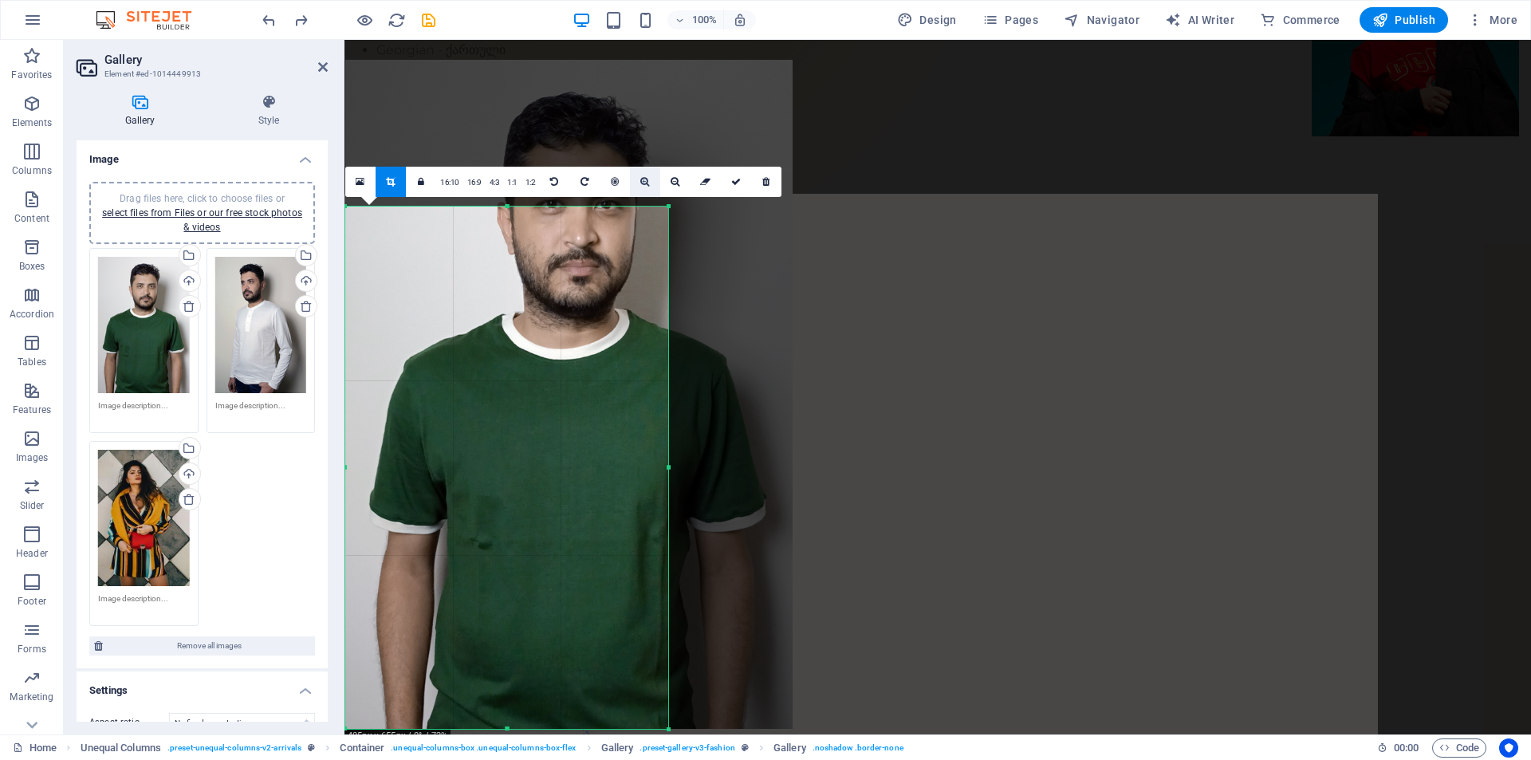
click at [644, 187] on link at bounding box center [645, 182] width 30 height 30
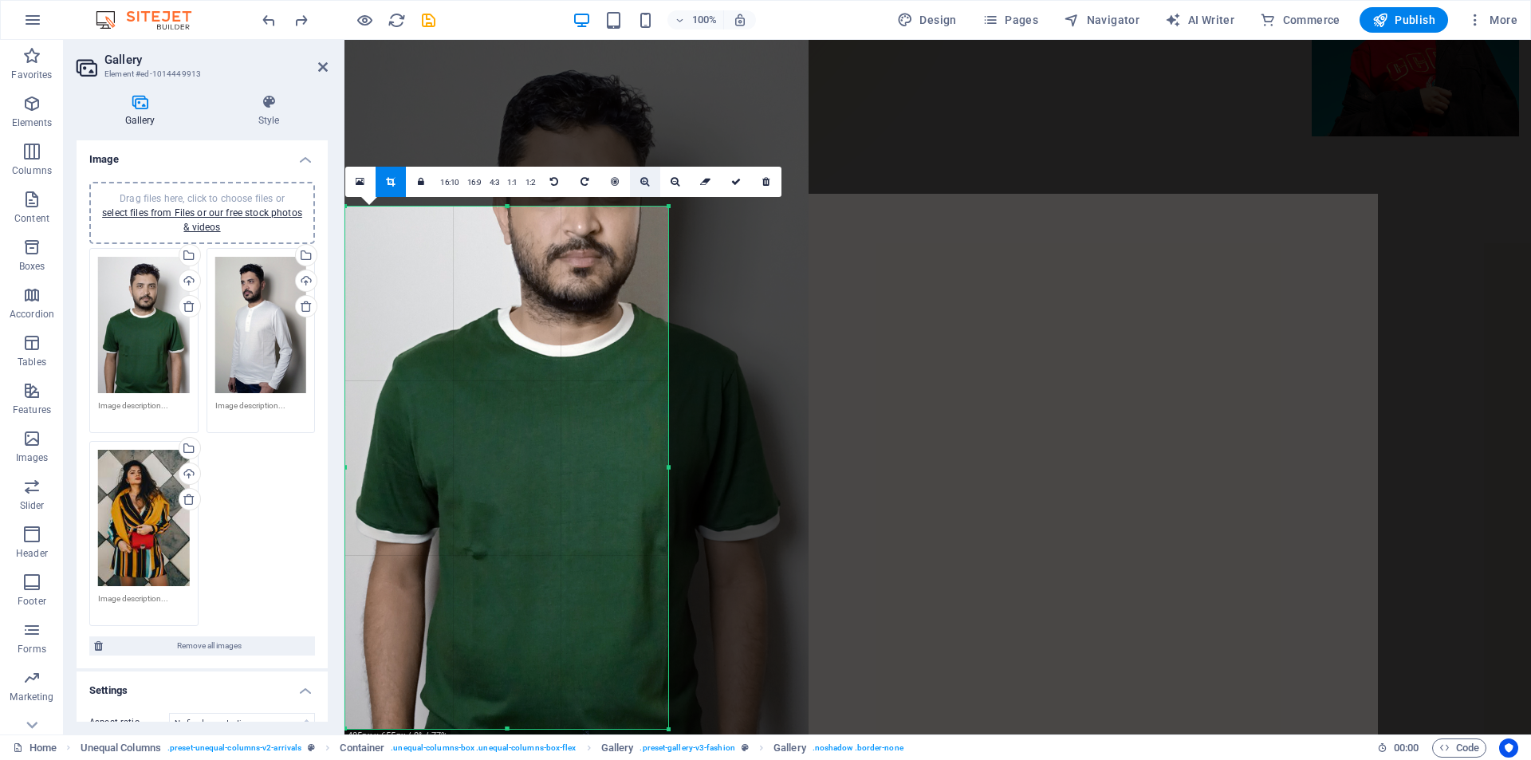
click at [642, 189] on link at bounding box center [645, 182] width 30 height 30
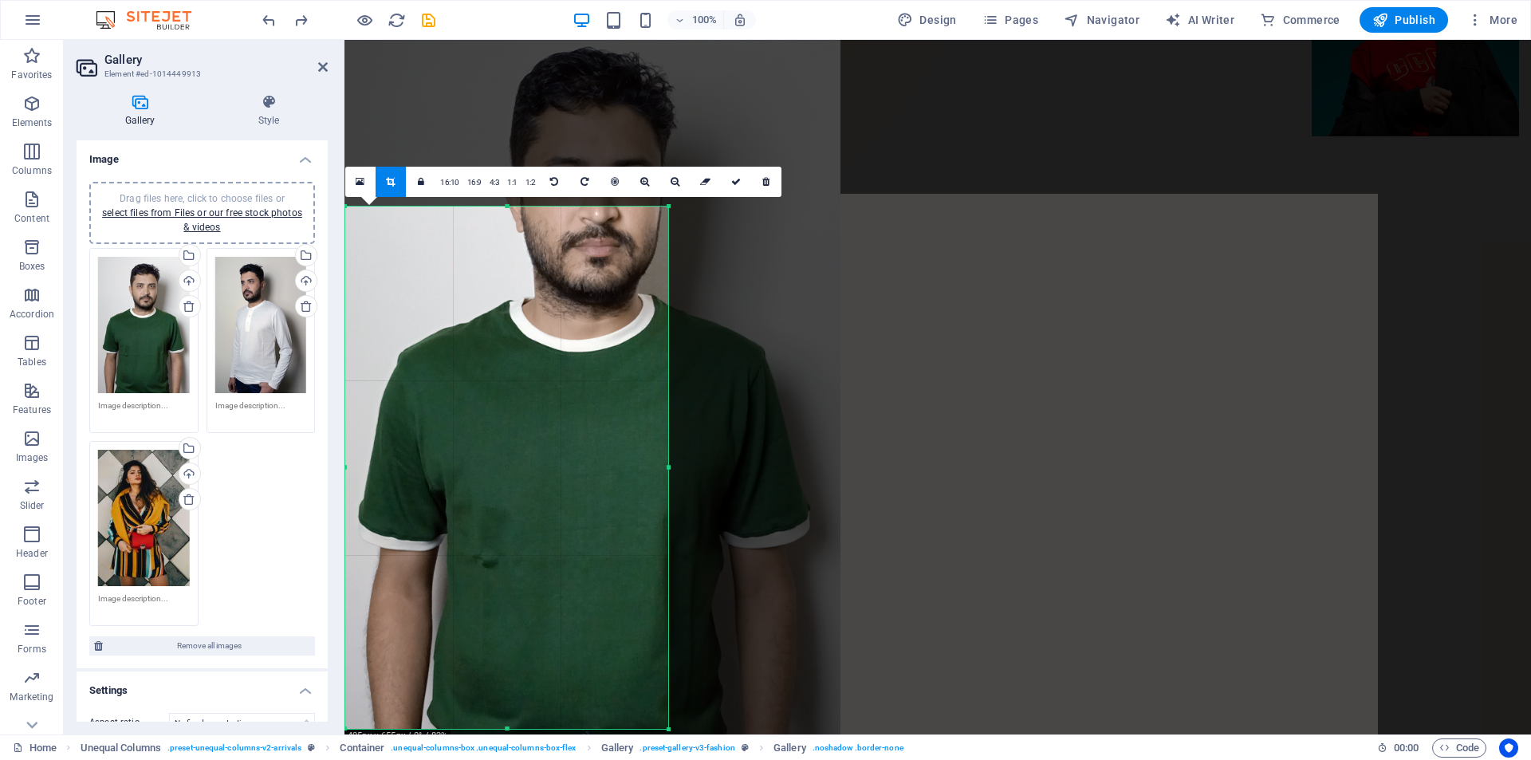
drag, startPoint x: 566, startPoint y: 323, endPoint x: 585, endPoint y: 321, distance: 19.2
click at [585, 321] on div at bounding box center [586, 391] width 510 height 762
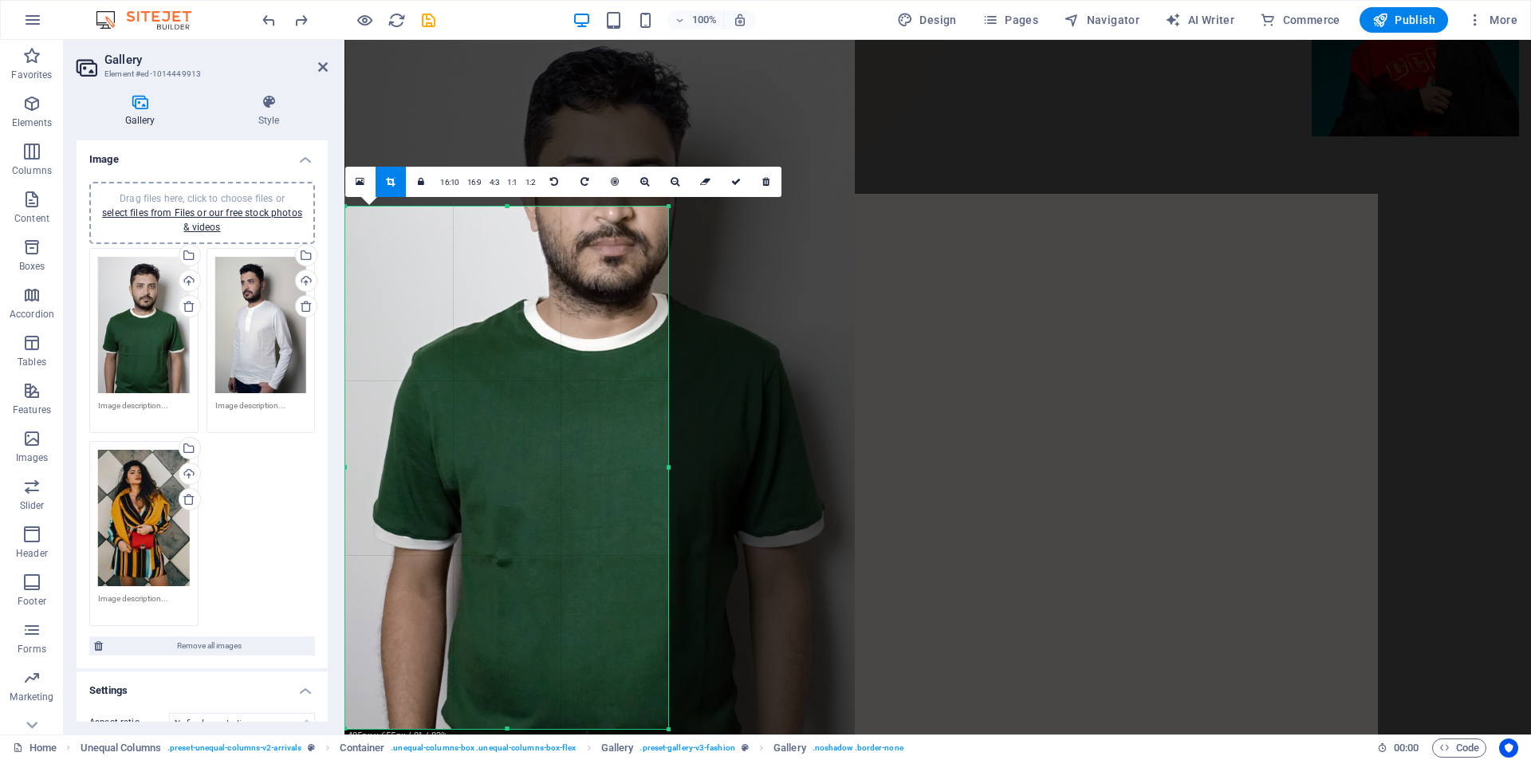
drag, startPoint x: 586, startPoint y: 322, endPoint x: 603, endPoint y: 321, distance: 16.8
click at [603, 321] on div at bounding box center [600, 391] width 510 height 762
click at [644, 187] on link at bounding box center [645, 182] width 30 height 30
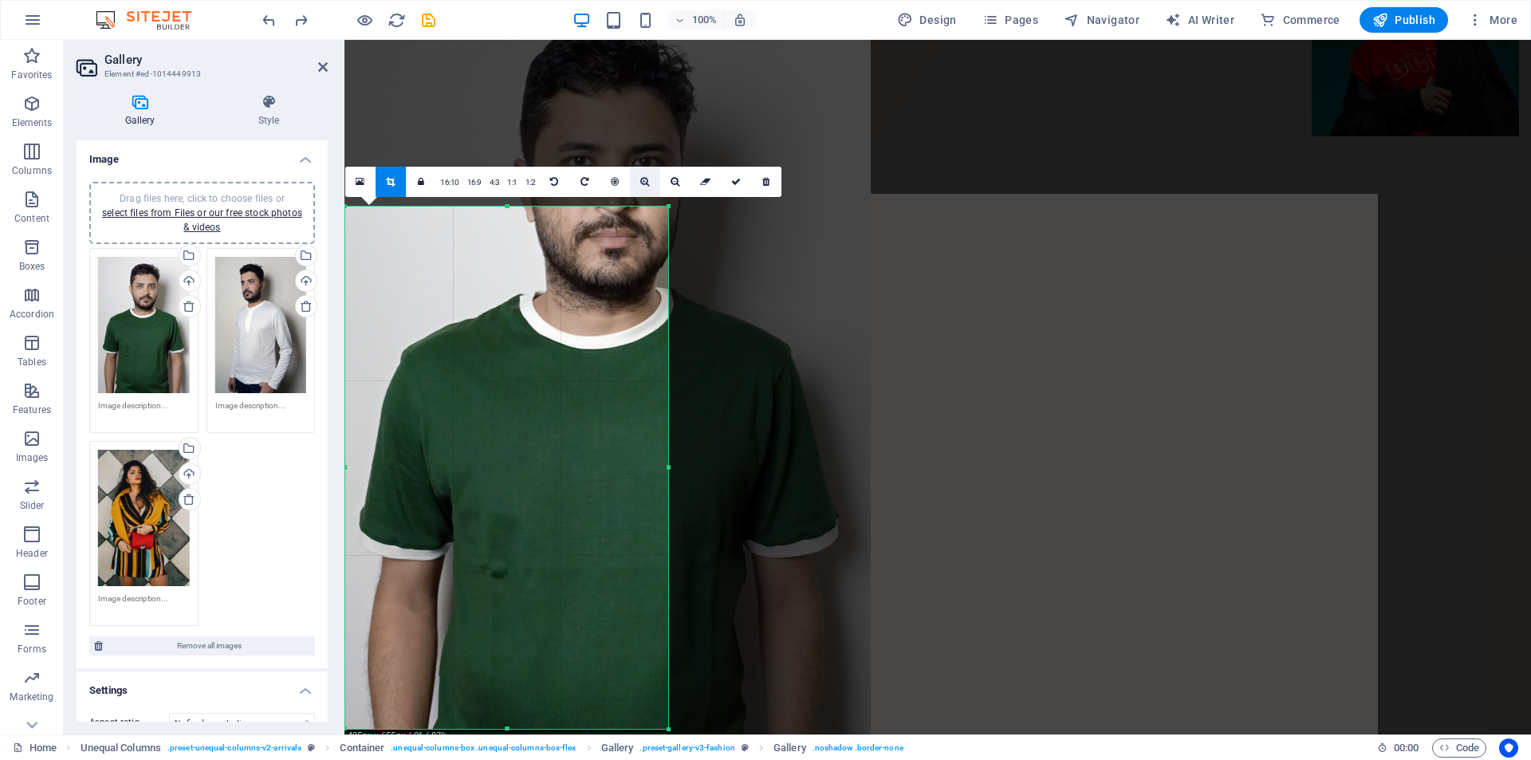
click at [644, 187] on link at bounding box center [645, 182] width 30 height 30
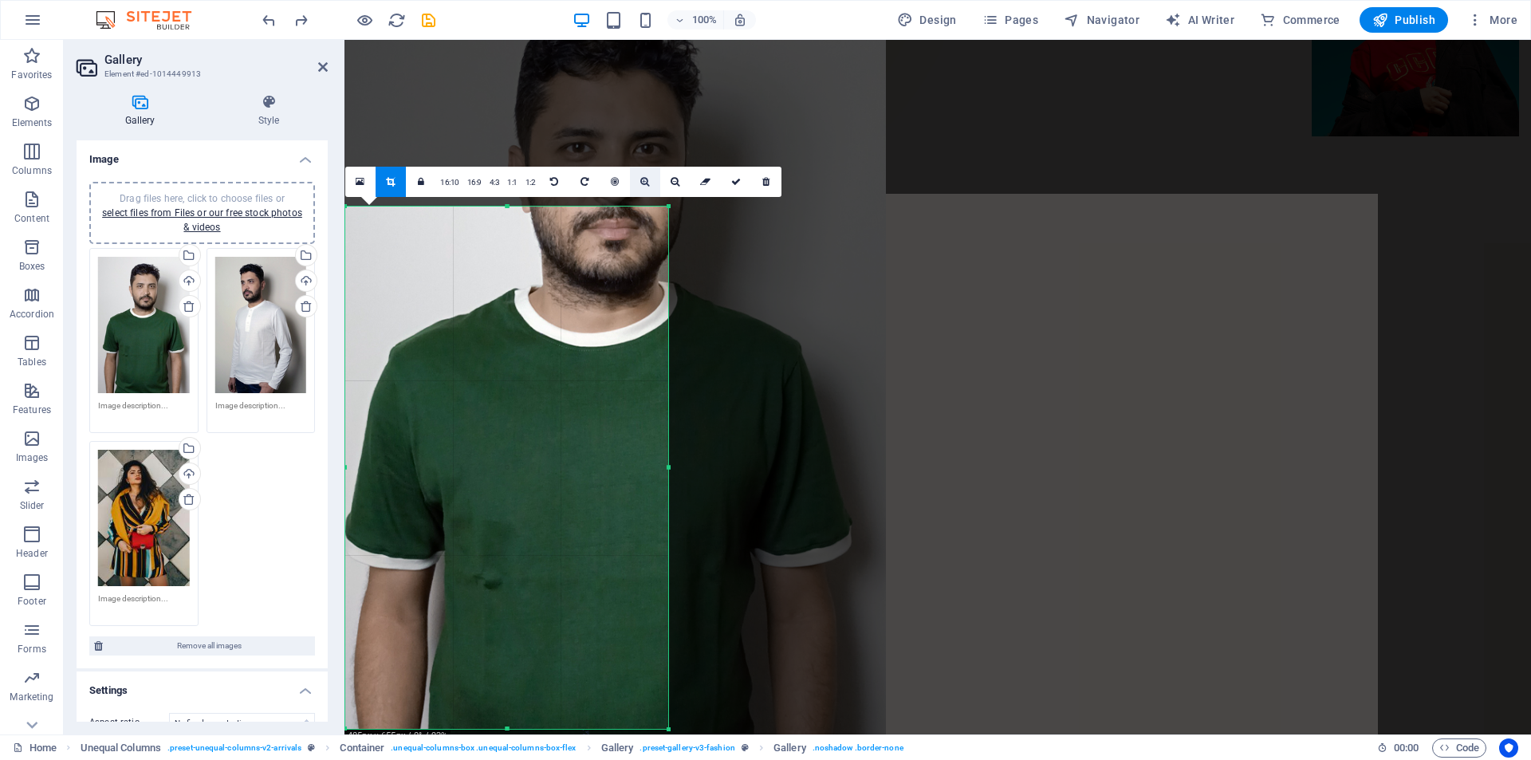
click at [644, 187] on link at bounding box center [645, 182] width 30 height 30
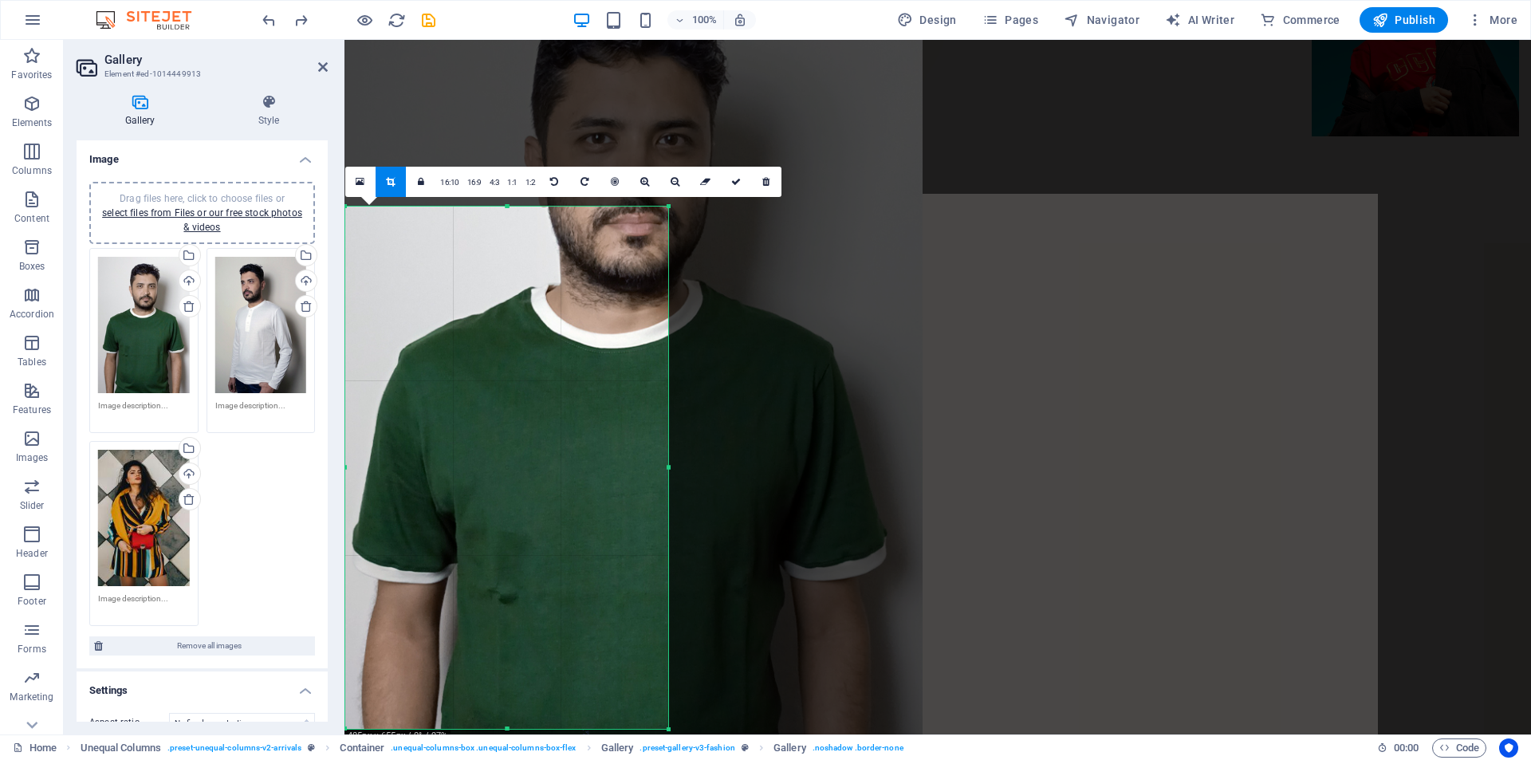
drag, startPoint x: 552, startPoint y: 350, endPoint x: 573, endPoint y: 354, distance: 21.1
click at [573, 354] on div at bounding box center [621, 395] width 603 height 902
click at [672, 178] on icon at bounding box center [675, 182] width 9 height 10
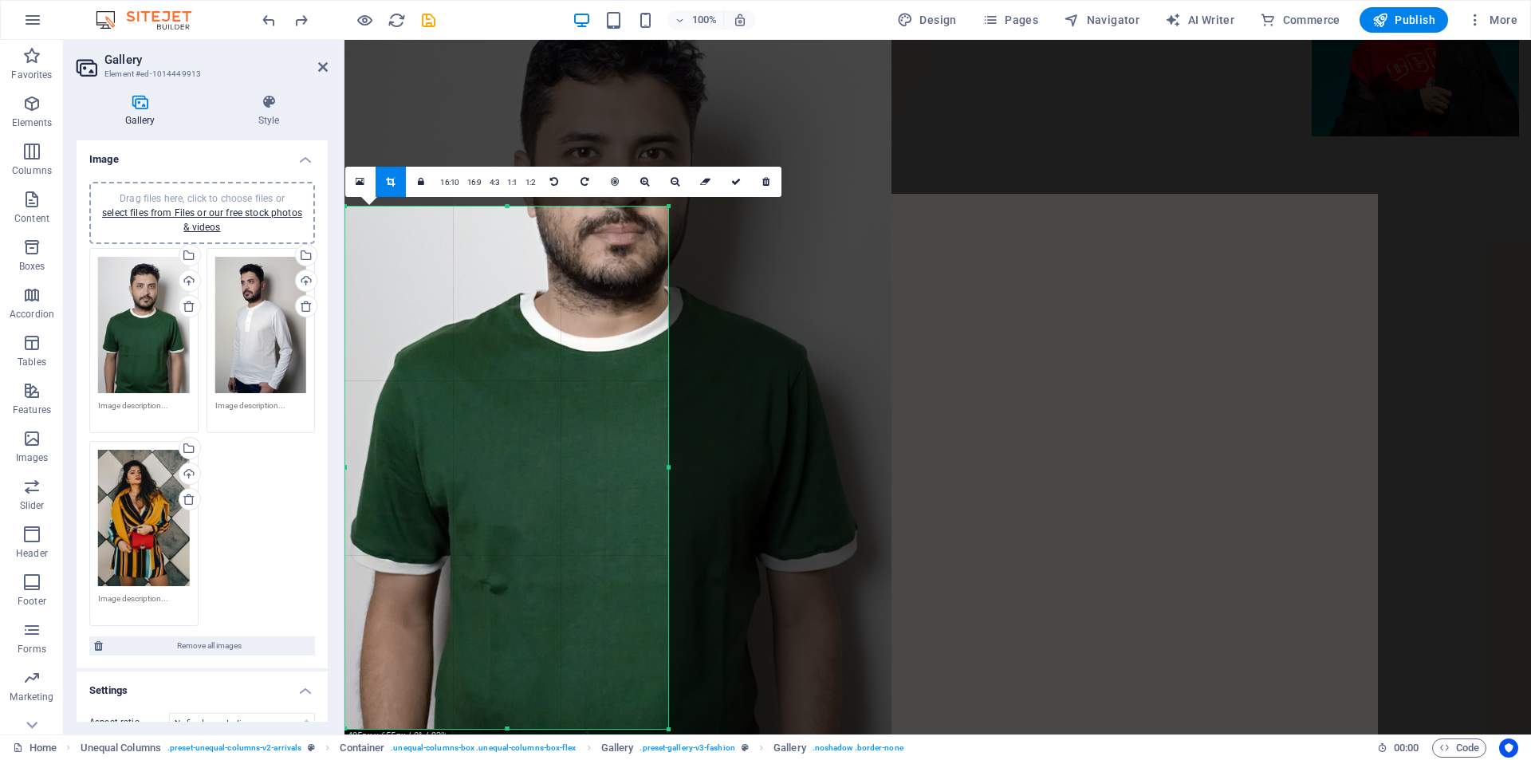
drag, startPoint x: 614, startPoint y: 295, endPoint x: 599, endPoint y: 296, distance: 15.2
click at [599, 296] on div at bounding box center [606, 396] width 572 height 856
click at [671, 183] on icon at bounding box center [675, 182] width 9 height 10
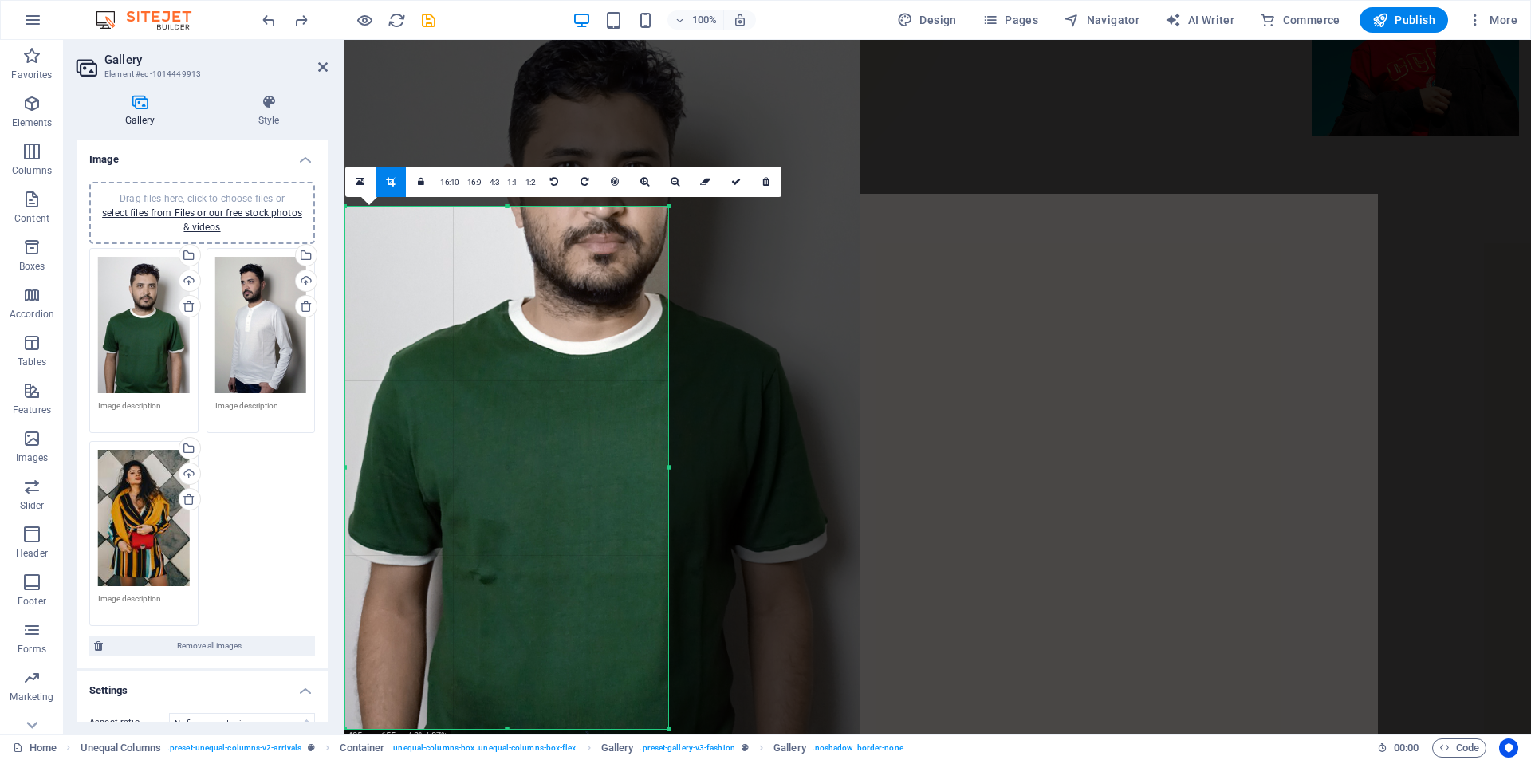
drag, startPoint x: 600, startPoint y: 302, endPoint x: 584, endPoint y: 303, distance: 16.8
click at [584, 303] on div at bounding box center [589, 396] width 541 height 809
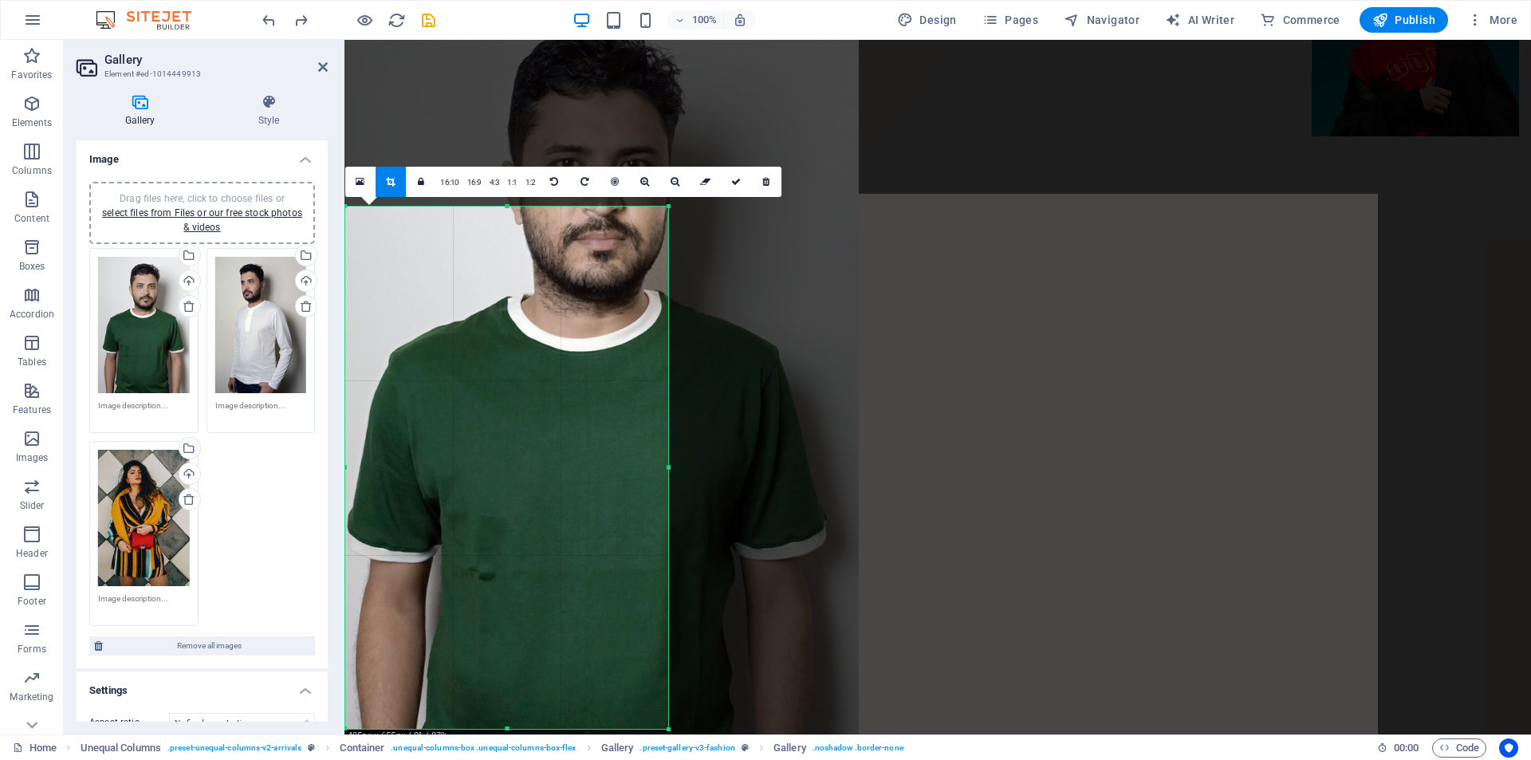
click at [583, 300] on div at bounding box center [588, 393] width 541 height 809
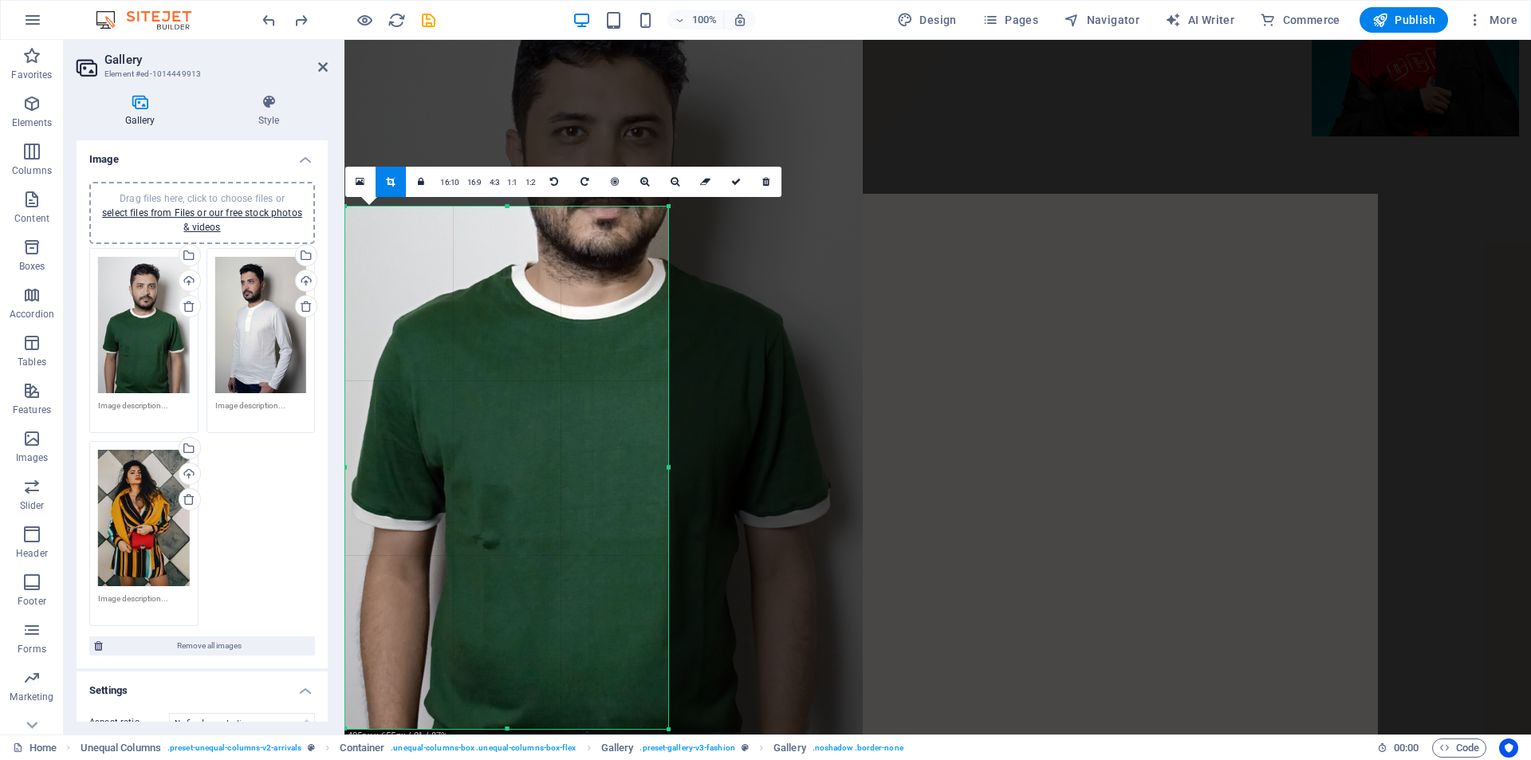
drag, startPoint x: 583, startPoint y: 300, endPoint x: 587, endPoint y: 264, distance: 36.1
click at [587, 264] on div at bounding box center [592, 361] width 541 height 809
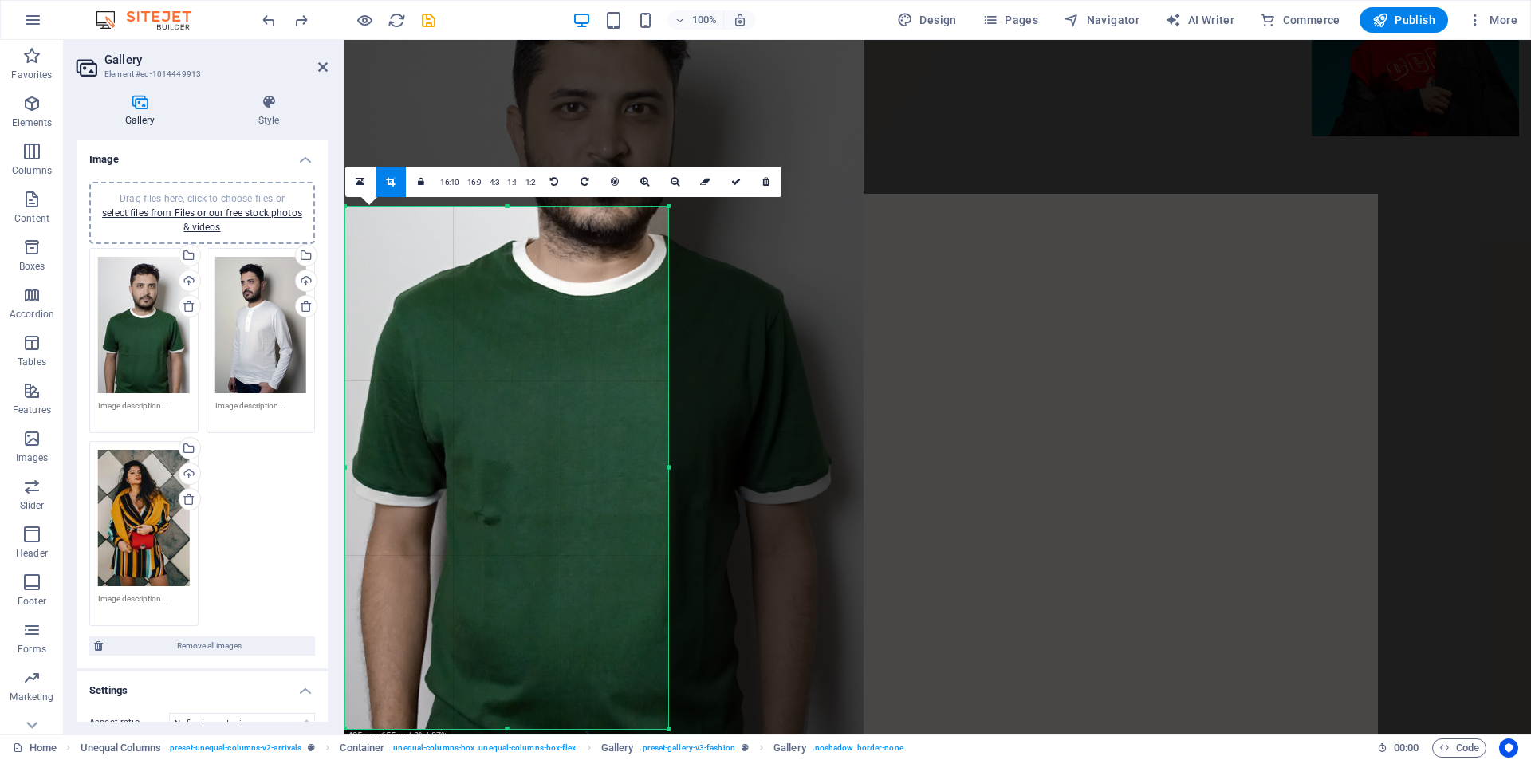
drag, startPoint x: 586, startPoint y: 343, endPoint x: 587, endPoint y: 323, distance: 20.0
click at [587, 323] on div at bounding box center [593, 337] width 541 height 809
drag, startPoint x: 730, startPoint y: 179, endPoint x: 380, endPoint y: 149, distance: 352.2
click at [731, 179] on icon at bounding box center [736, 182] width 10 height 10
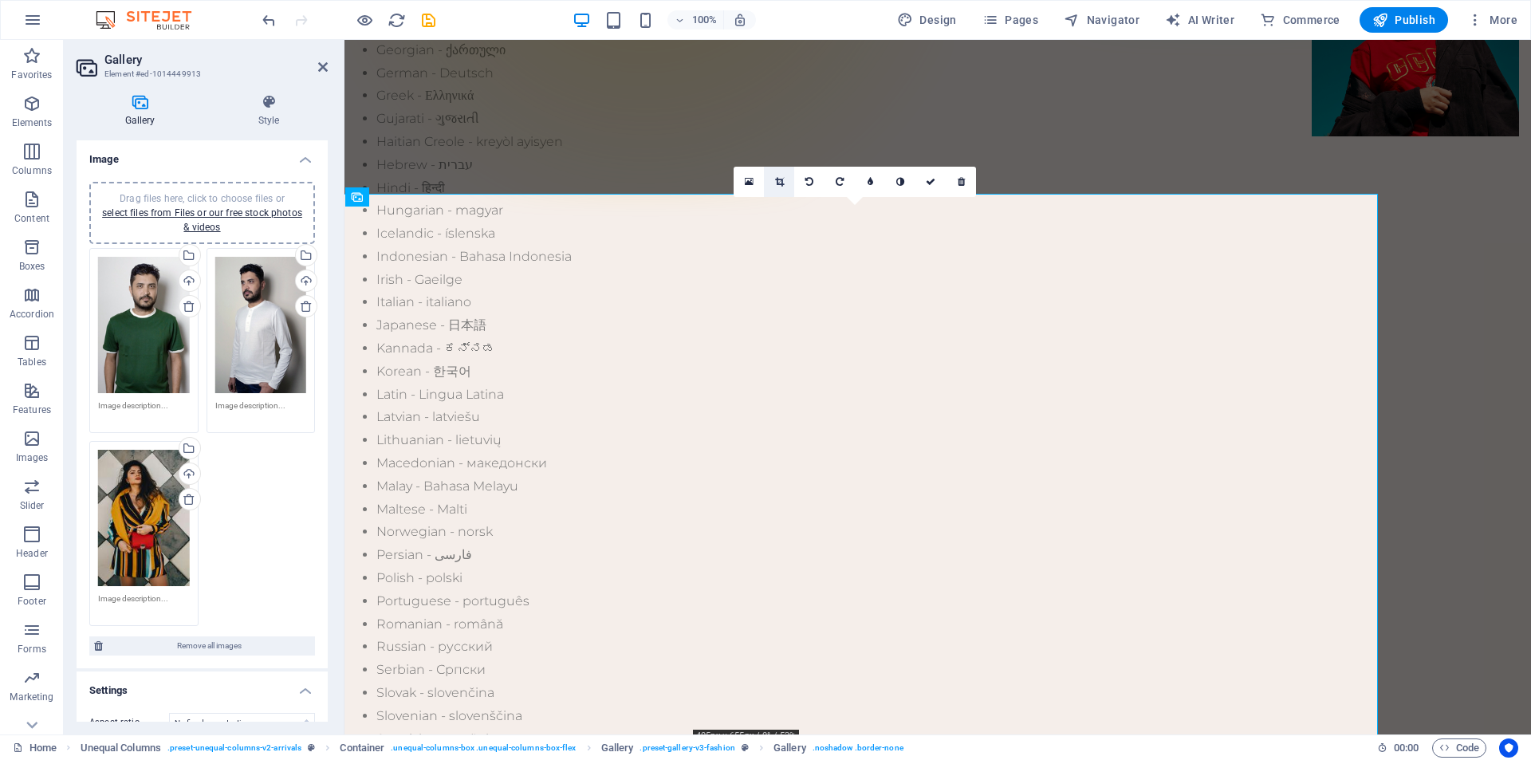
click at [780, 173] on link at bounding box center [779, 182] width 30 height 30
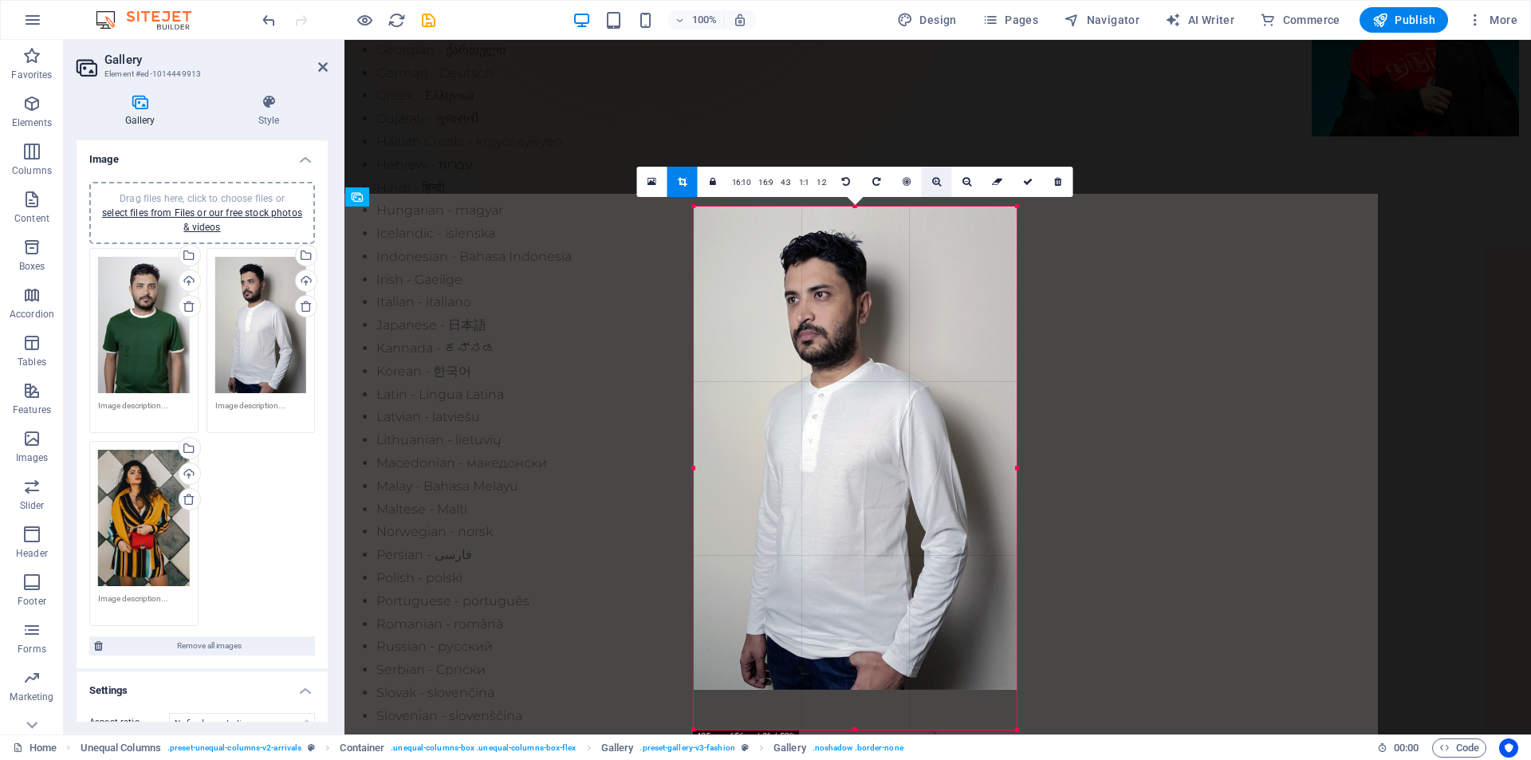
click at [935, 184] on icon at bounding box center [936, 182] width 9 height 10
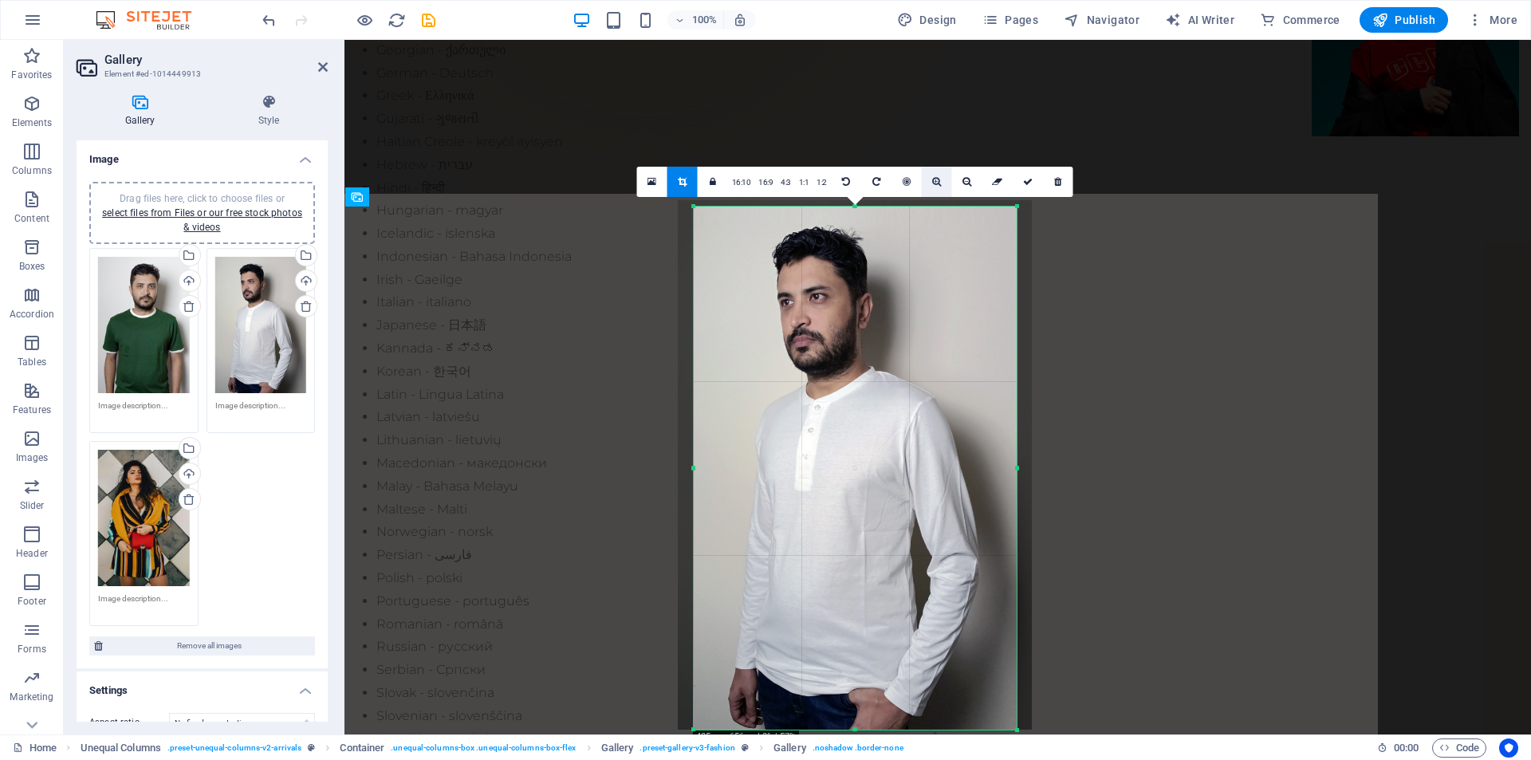
click at [935, 184] on icon at bounding box center [936, 182] width 9 height 10
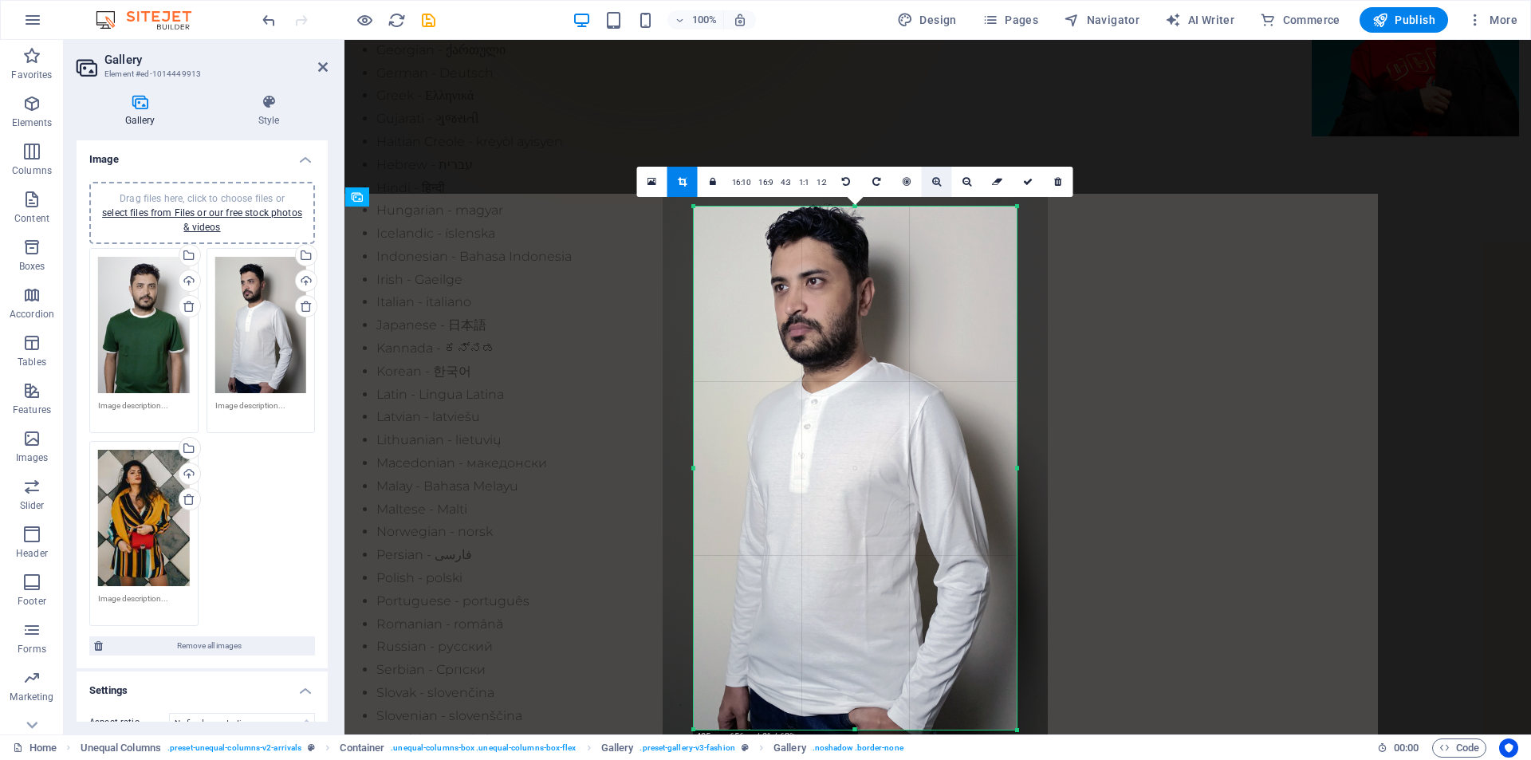
click at [935, 184] on icon at bounding box center [936, 182] width 9 height 10
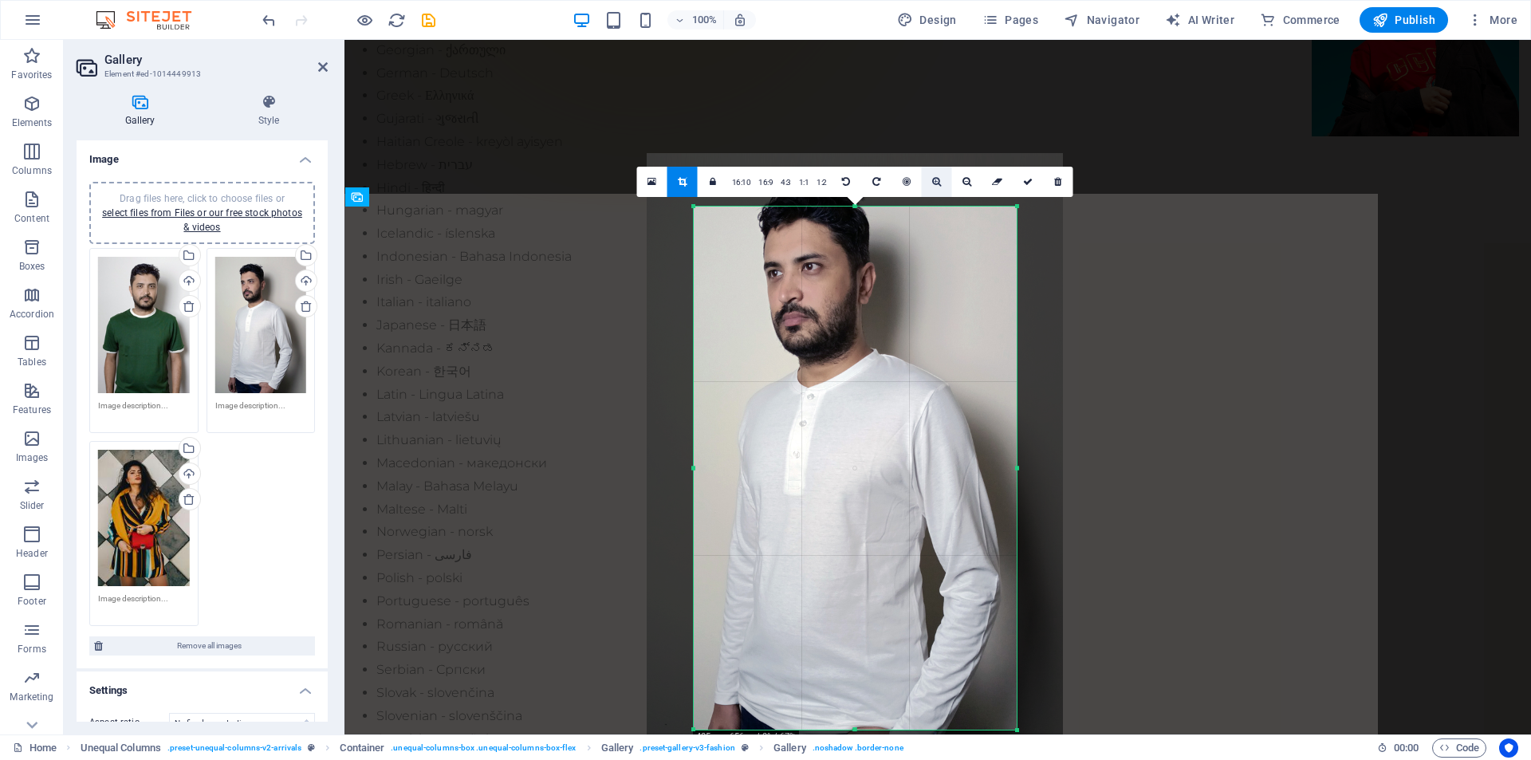
click at [935, 184] on icon at bounding box center [936, 182] width 9 height 10
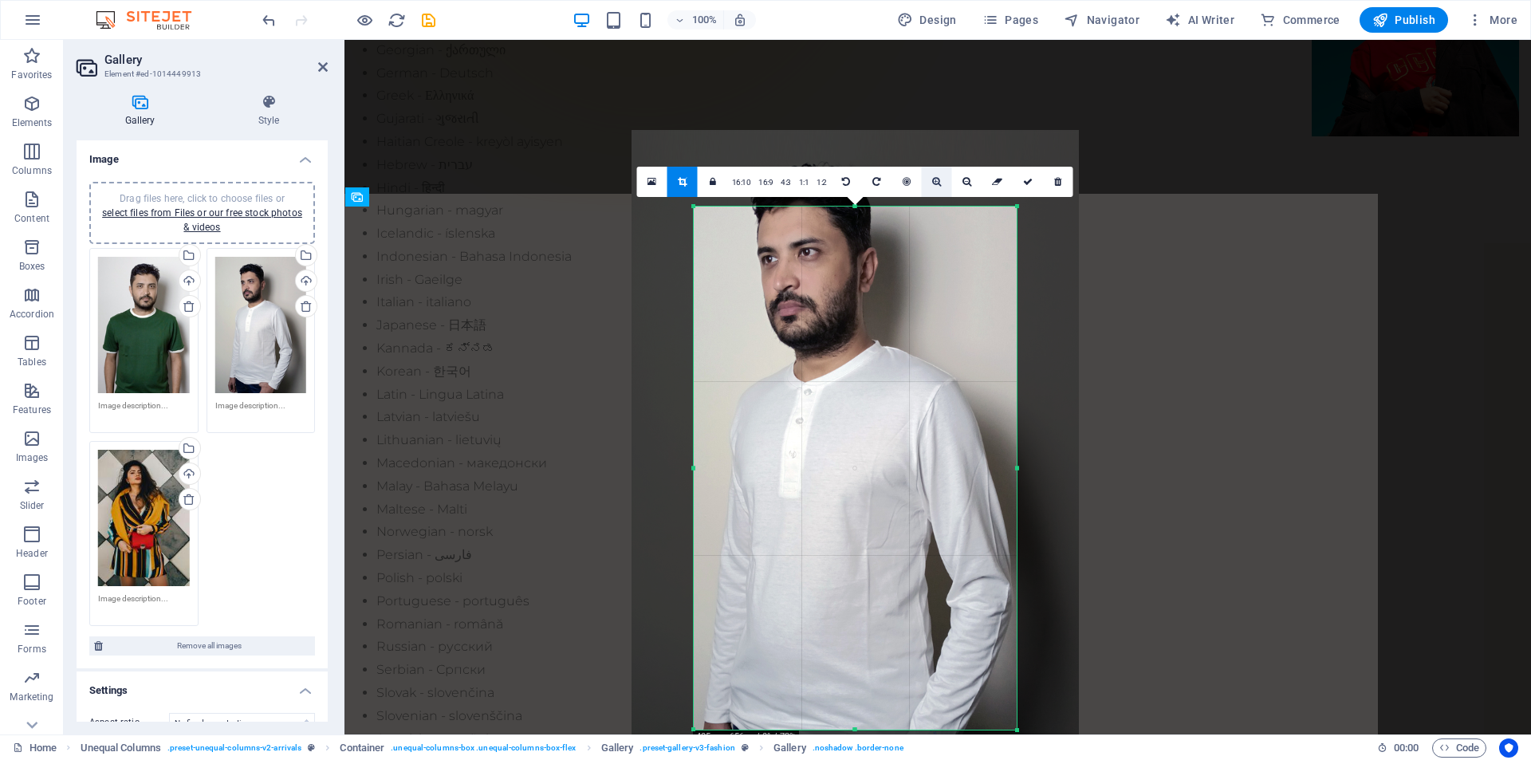
click at [935, 184] on icon at bounding box center [936, 182] width 9 height 10
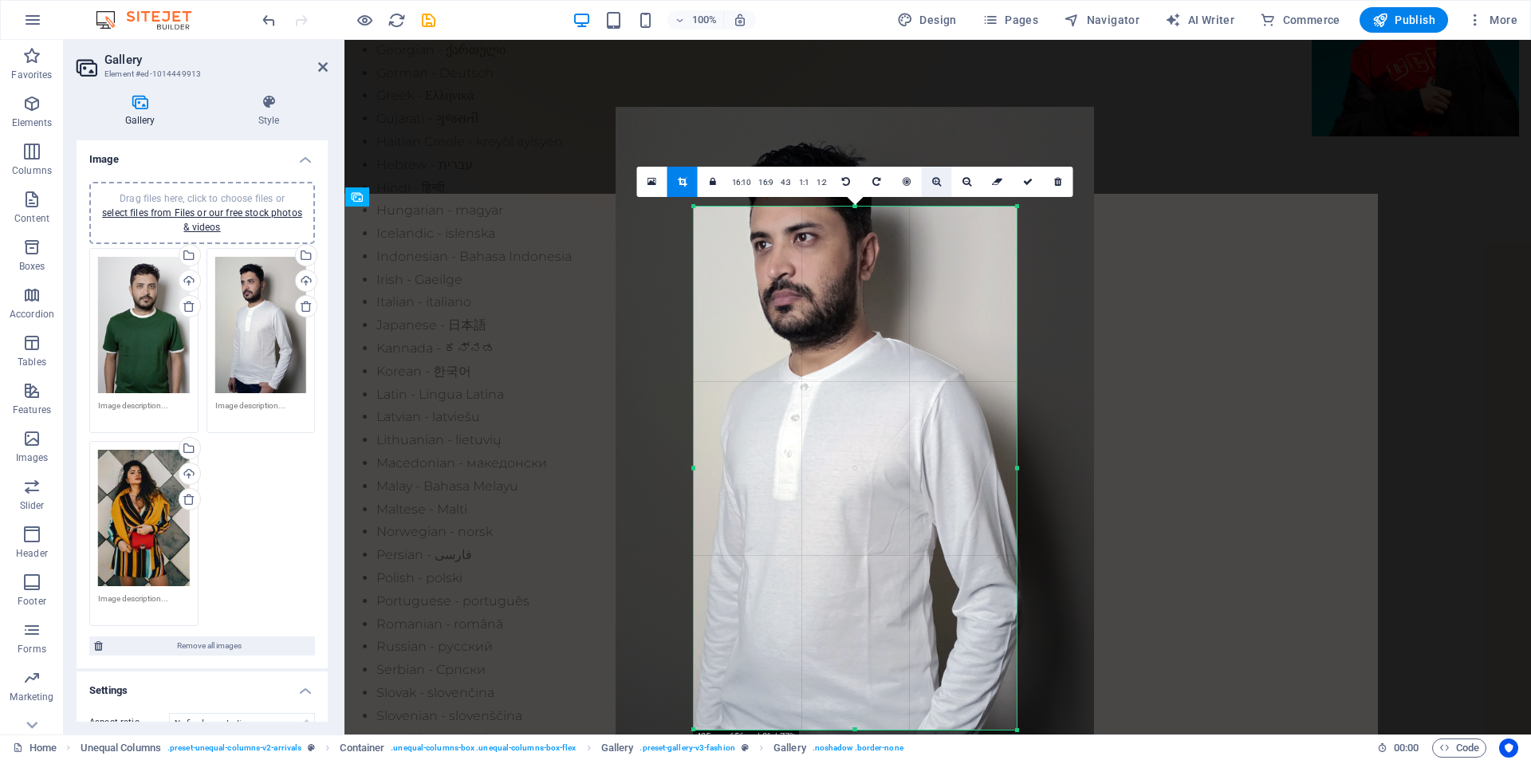
click at [935, 184] on icon at bounding box center [936, 182] width 9 height 10
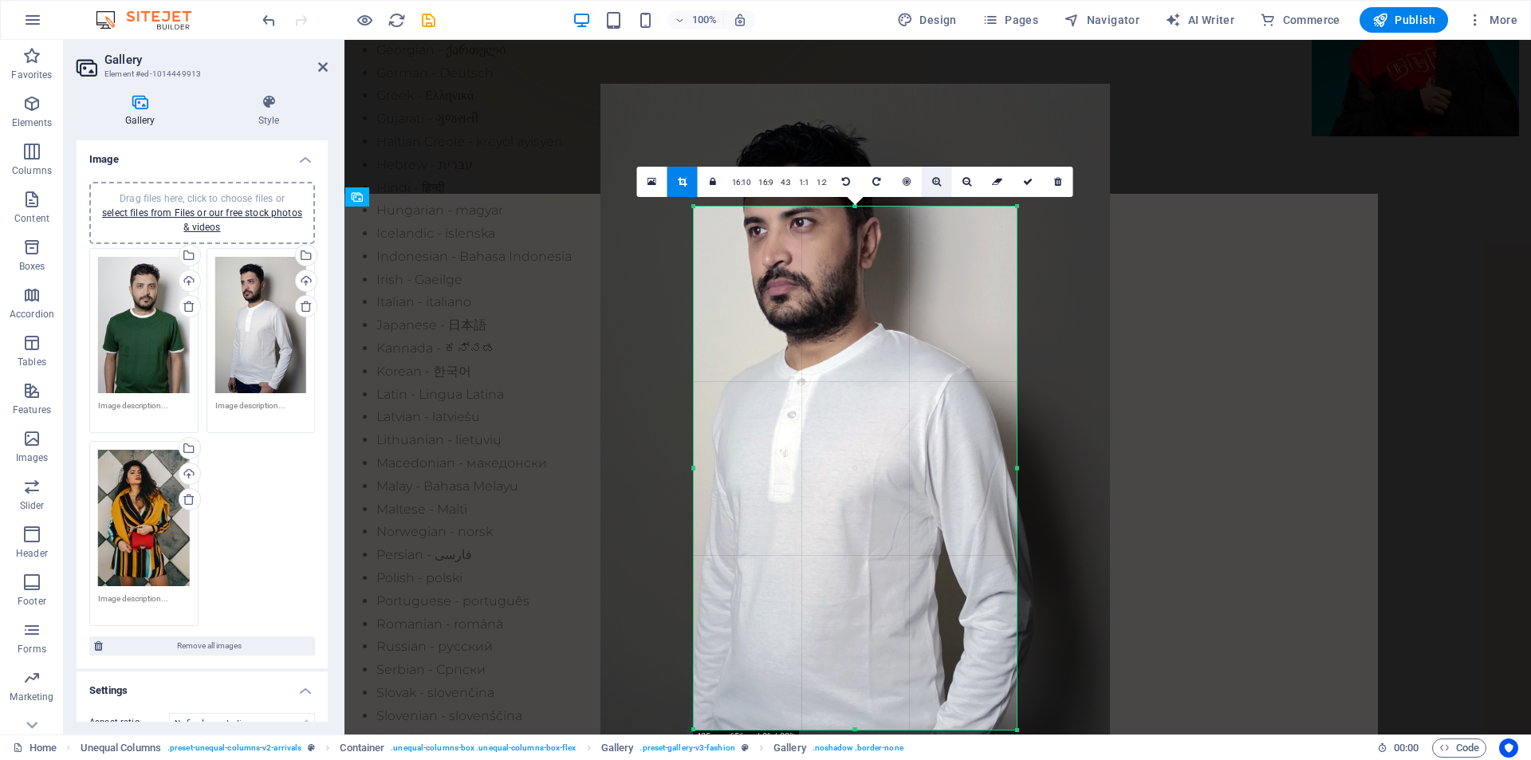
click at [935, 184] on icon at bounding box center [936, 182] width 9 height 10
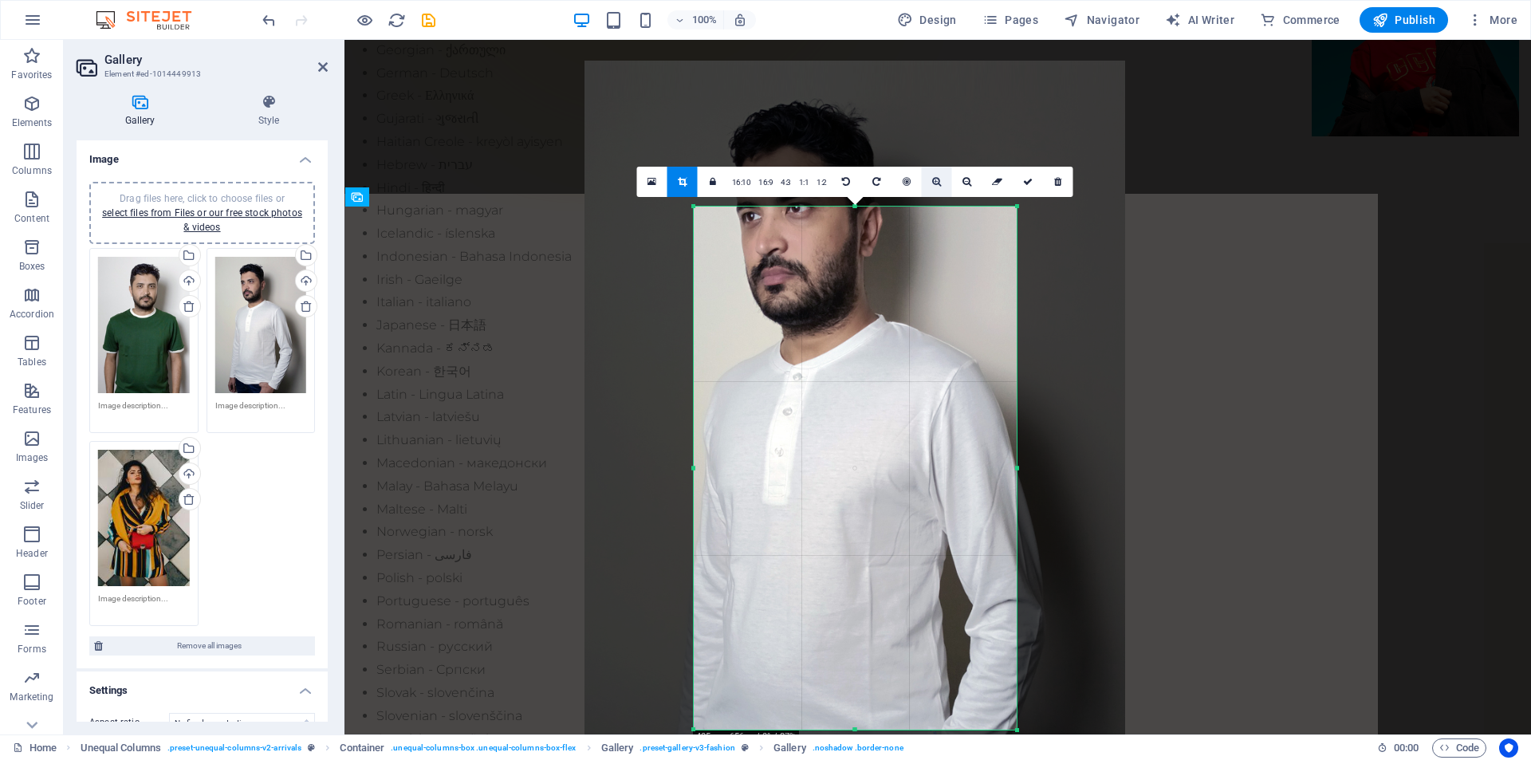
click at [935, 184] on icon at bounding box center [936, 182] width 9 height 10
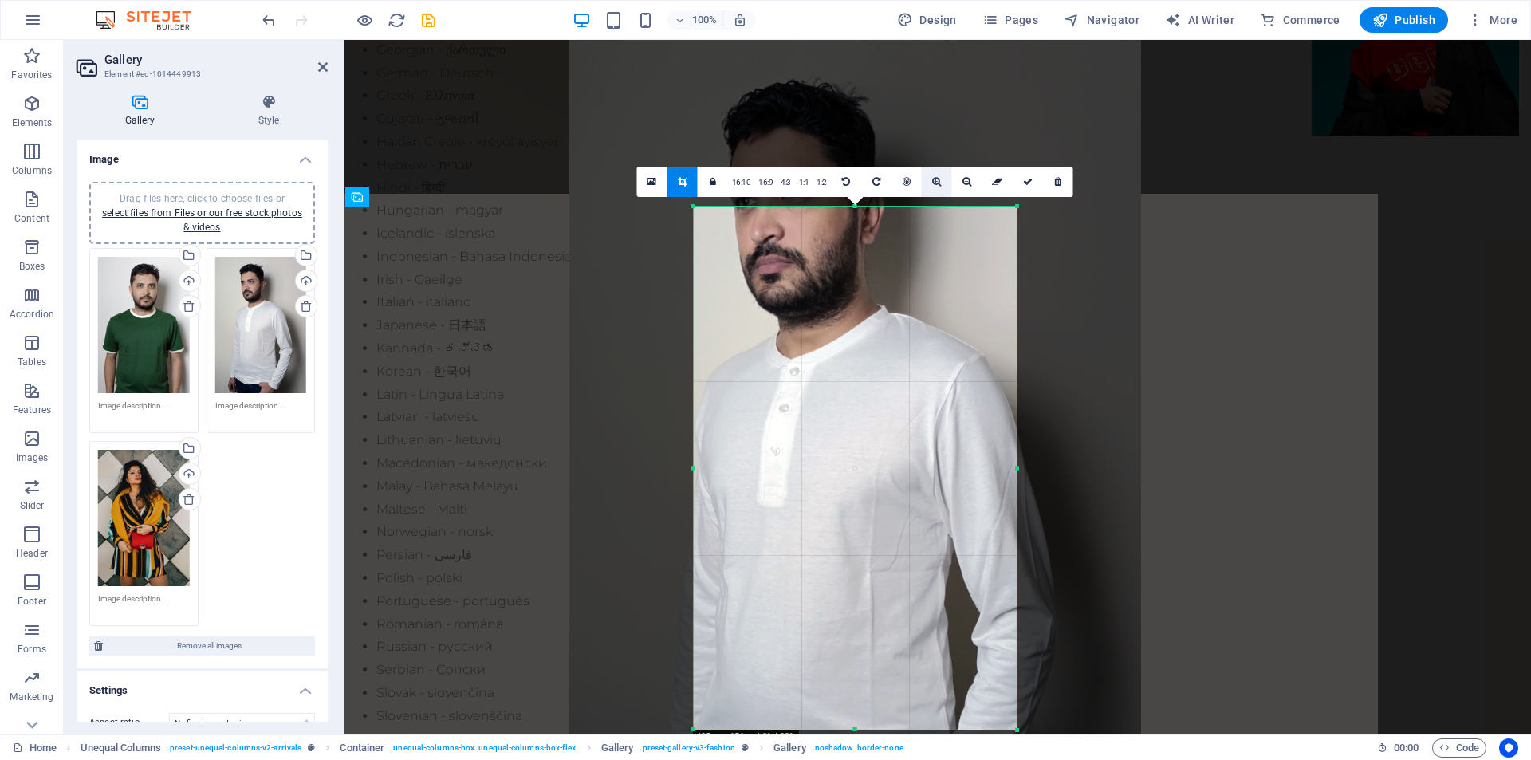
click at [935, 184] on icon at bounding box center [936, 182] width 9 height 10
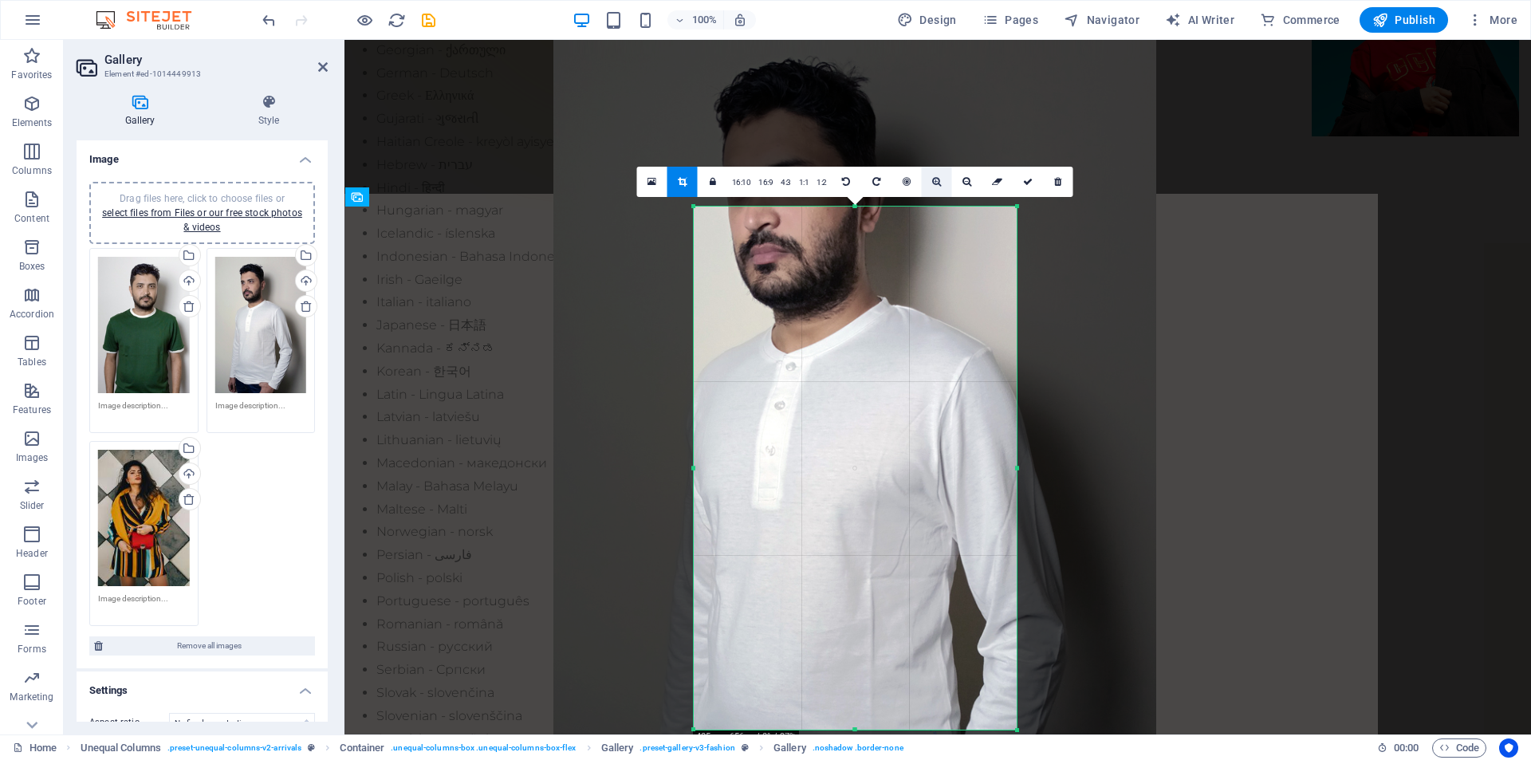
click at [935, 184] on icon at bounding box center [936, 182] width 9 height 10
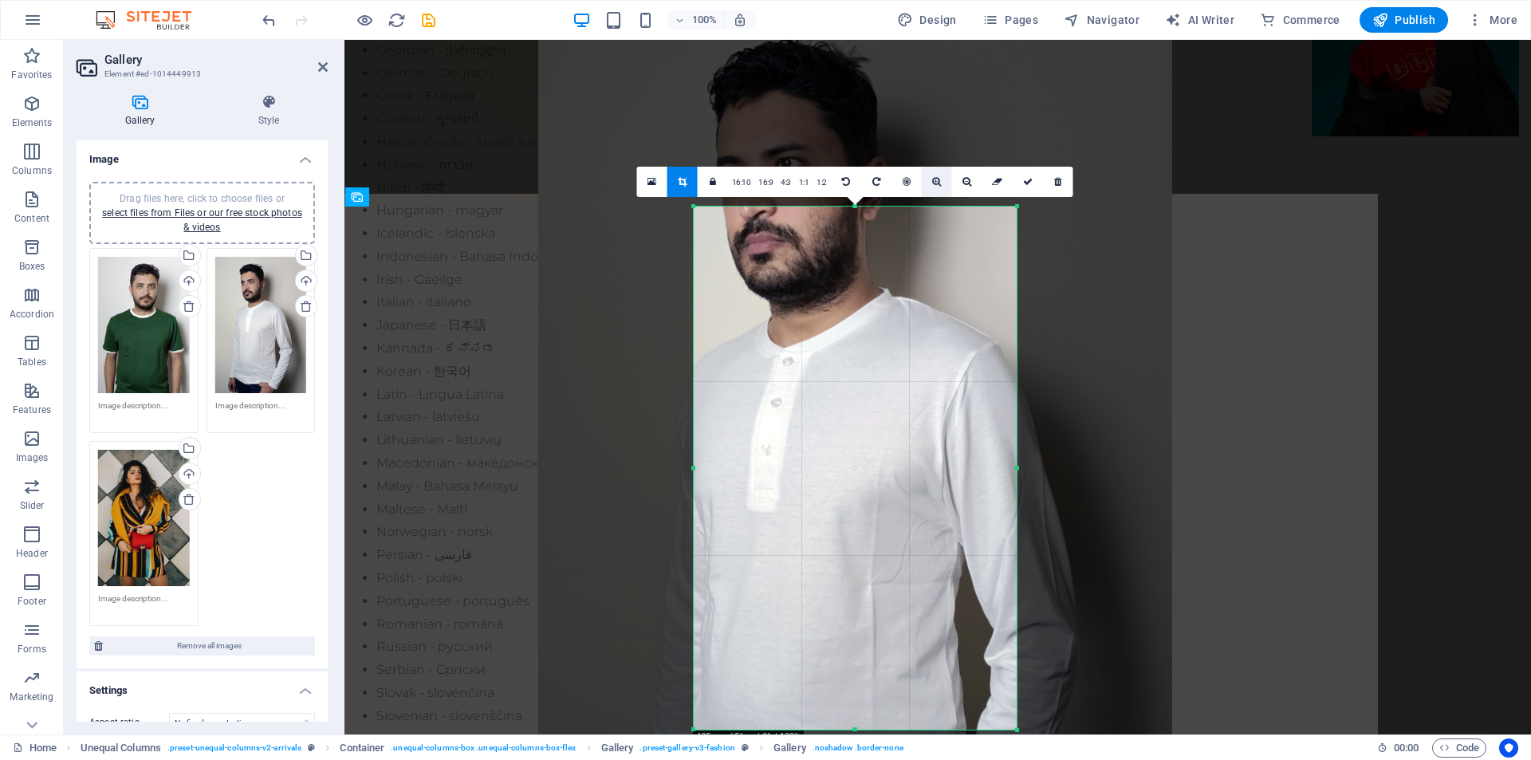
click at [935, 184] on icon at bounding box center [936, 182] width 9 height 10
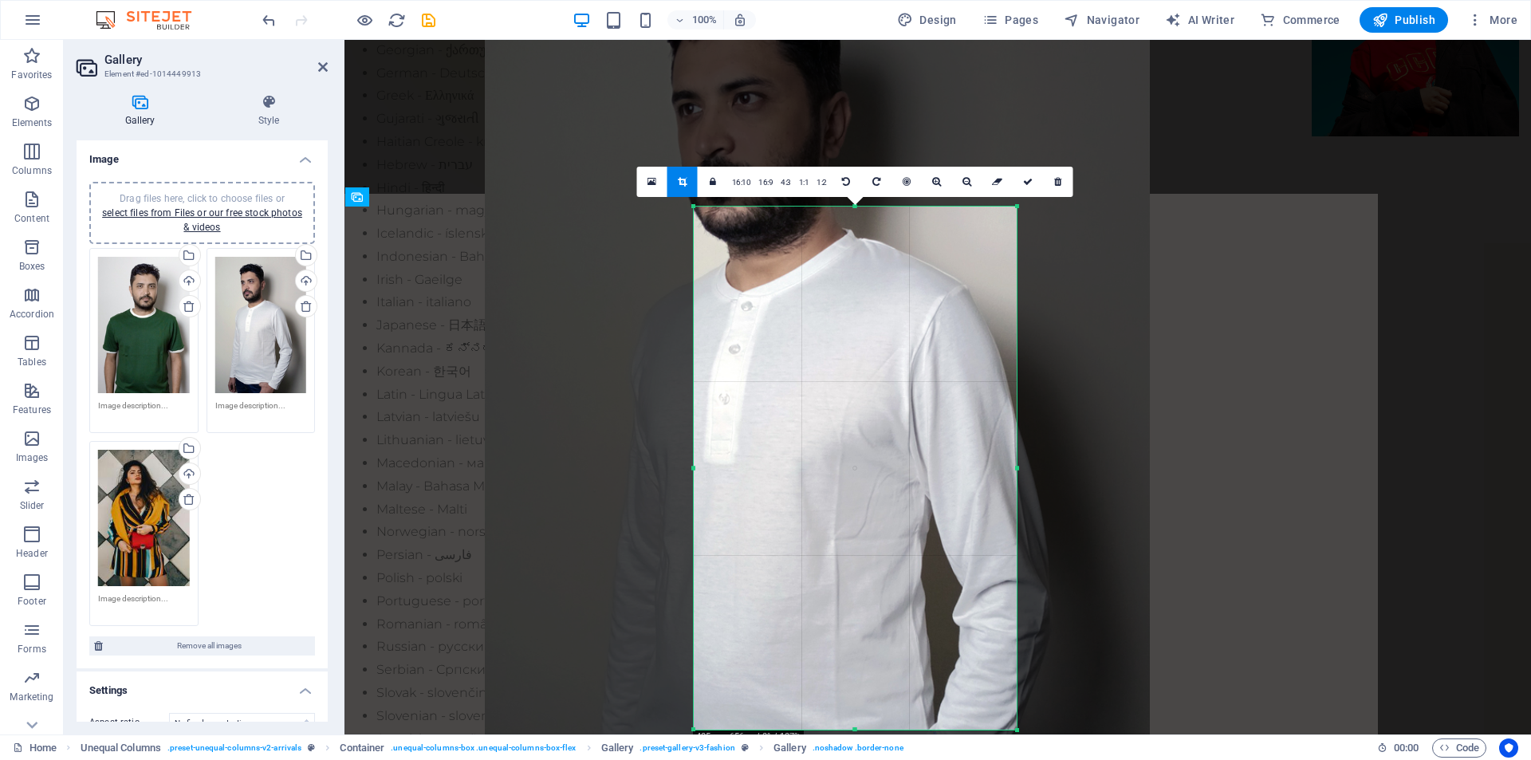
drag, startPoint x: 890, startPoint y: 317, endPoint x: 852, endPoint y: 267, distance: 62.7
click at [852, 267] on div at bounding box center [817, 414] width 665 height 995
click at [970, 177] on icon at bounding box center [966, 182] width 9 height 10
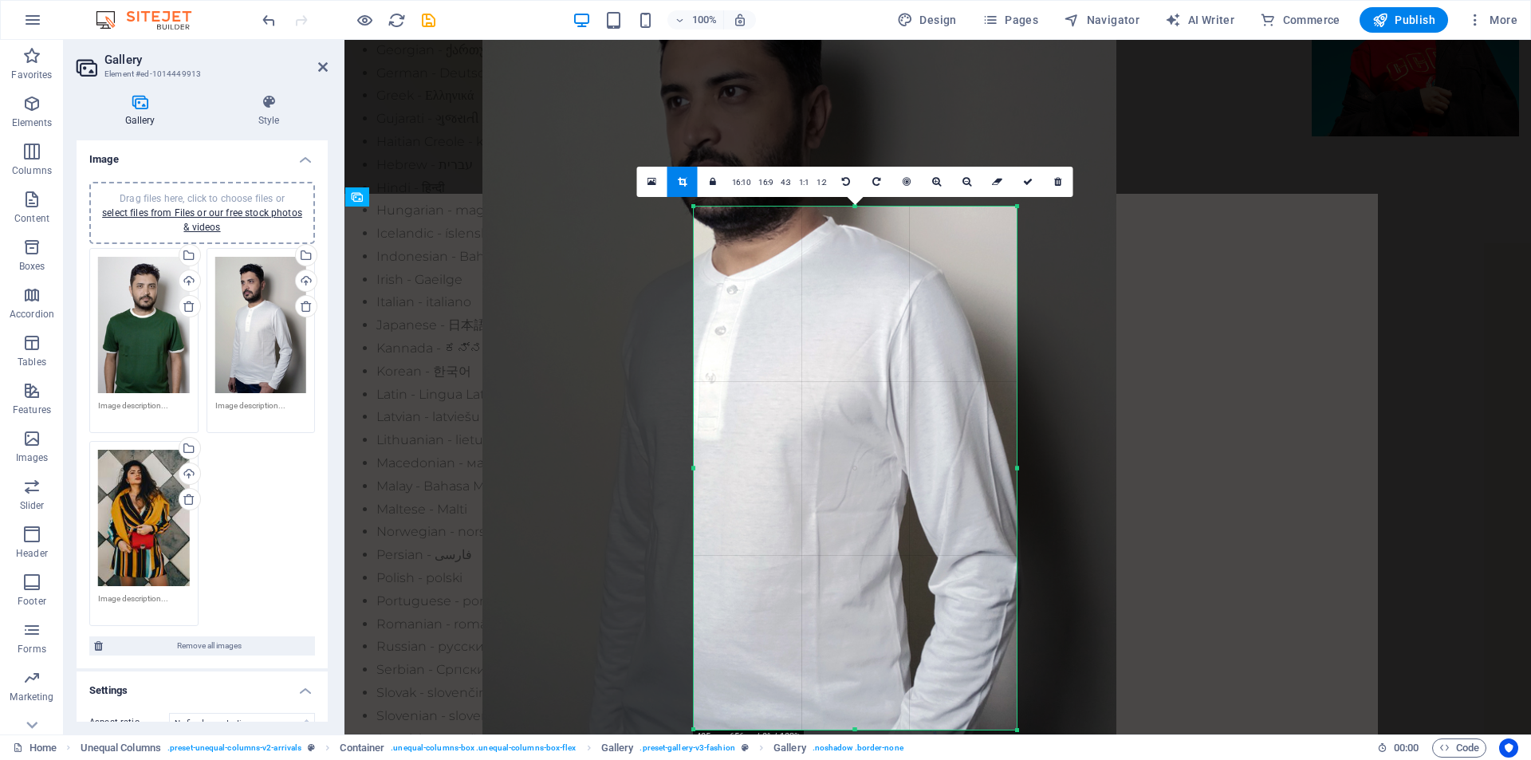
drag, startPoint x: 881, startPoint y: 337, endPoint x: 863, endPoint y: 316, distance: 28.3
click at [863, 316] on div at bounding box center [799, 393] width 634 height 948
click at [962, 185] on icon at bounding box center [966, 182] width 9 height 10
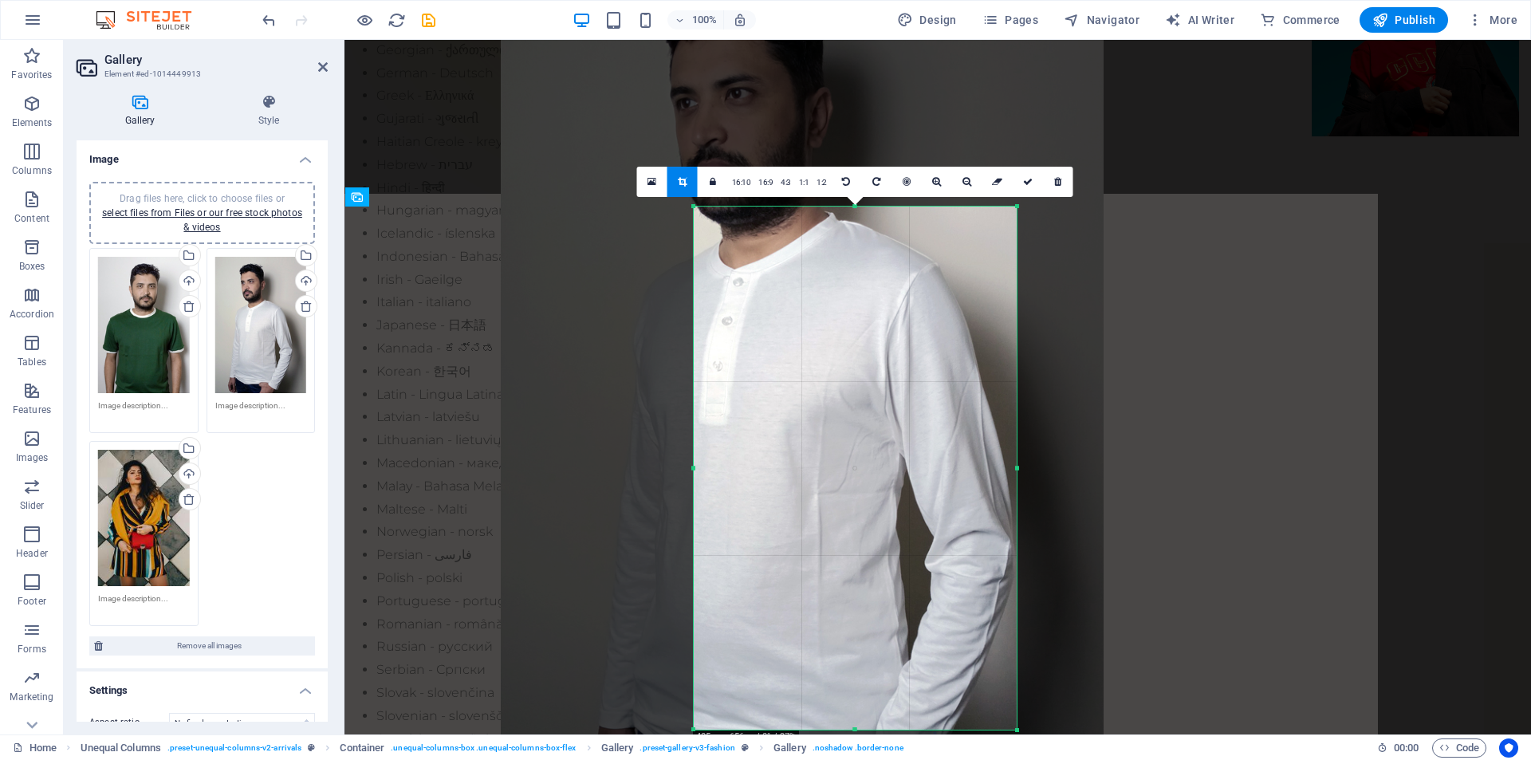
drag, startPoint x: 911, startPoint y: 360, endPoint x: 915, endPoint y: 348, distance: 13.2
click at [915, 348] on div at bounding box center [802, 380] width 603 height 902
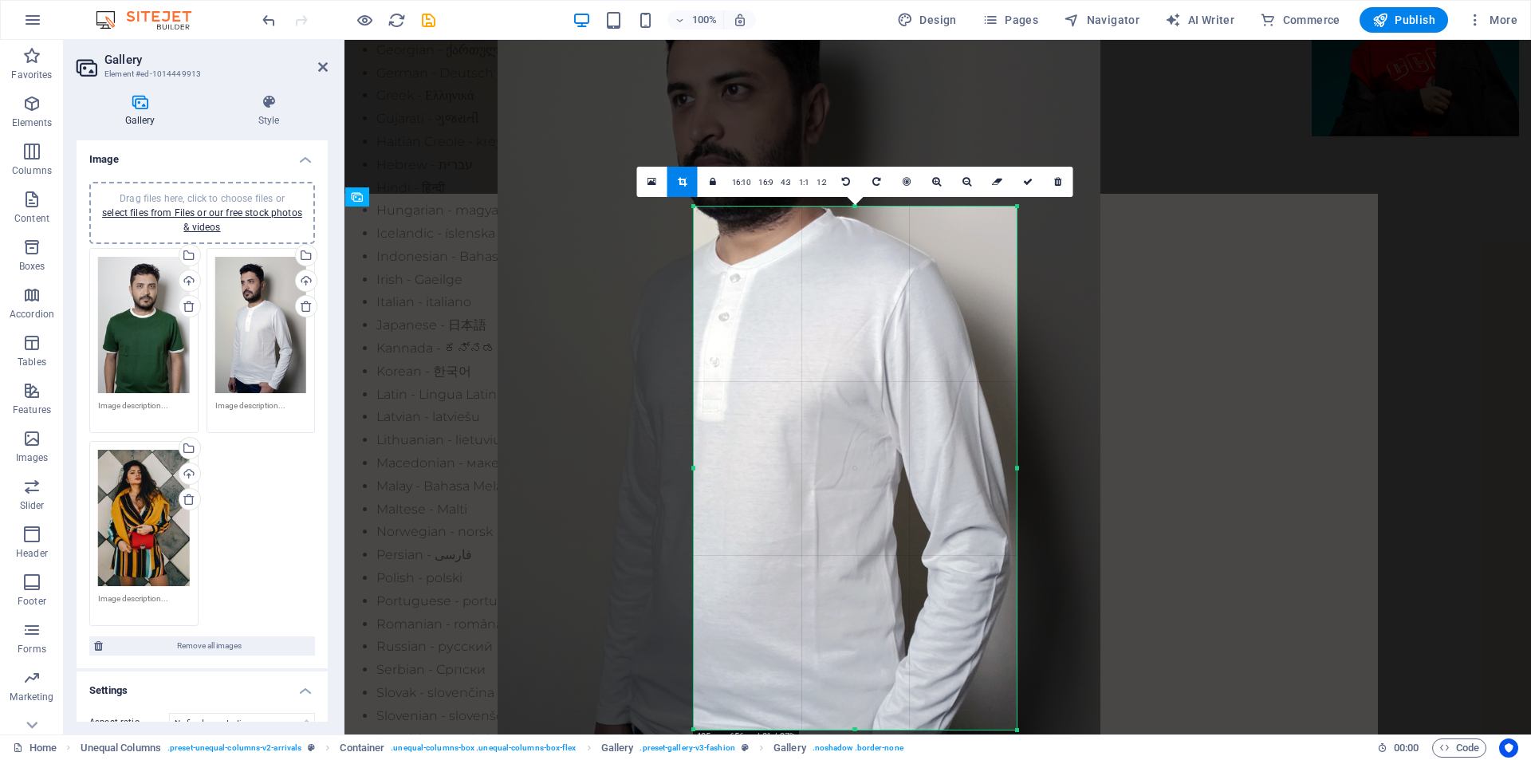
click at [911, 344] on div at bounding box center [799, 376] width 603 height 902
click at [1026, 183] on icon at bounding box center [1028, 182] width 10 height 10
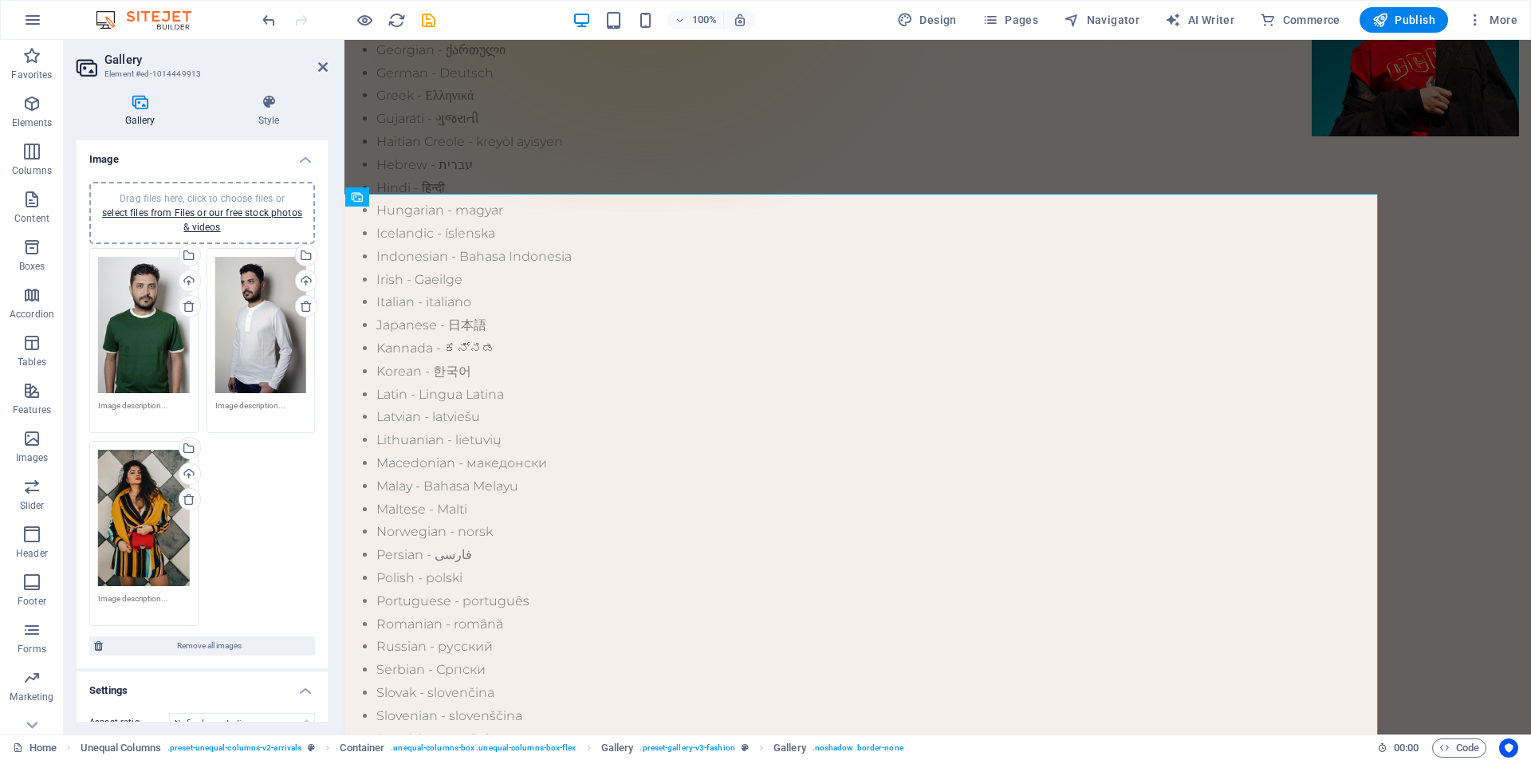
click at [133, 526] on div "Drag files here, click to choose files or select files from Files or our free s…" at bounding box center [144, 518] width 92 height 137
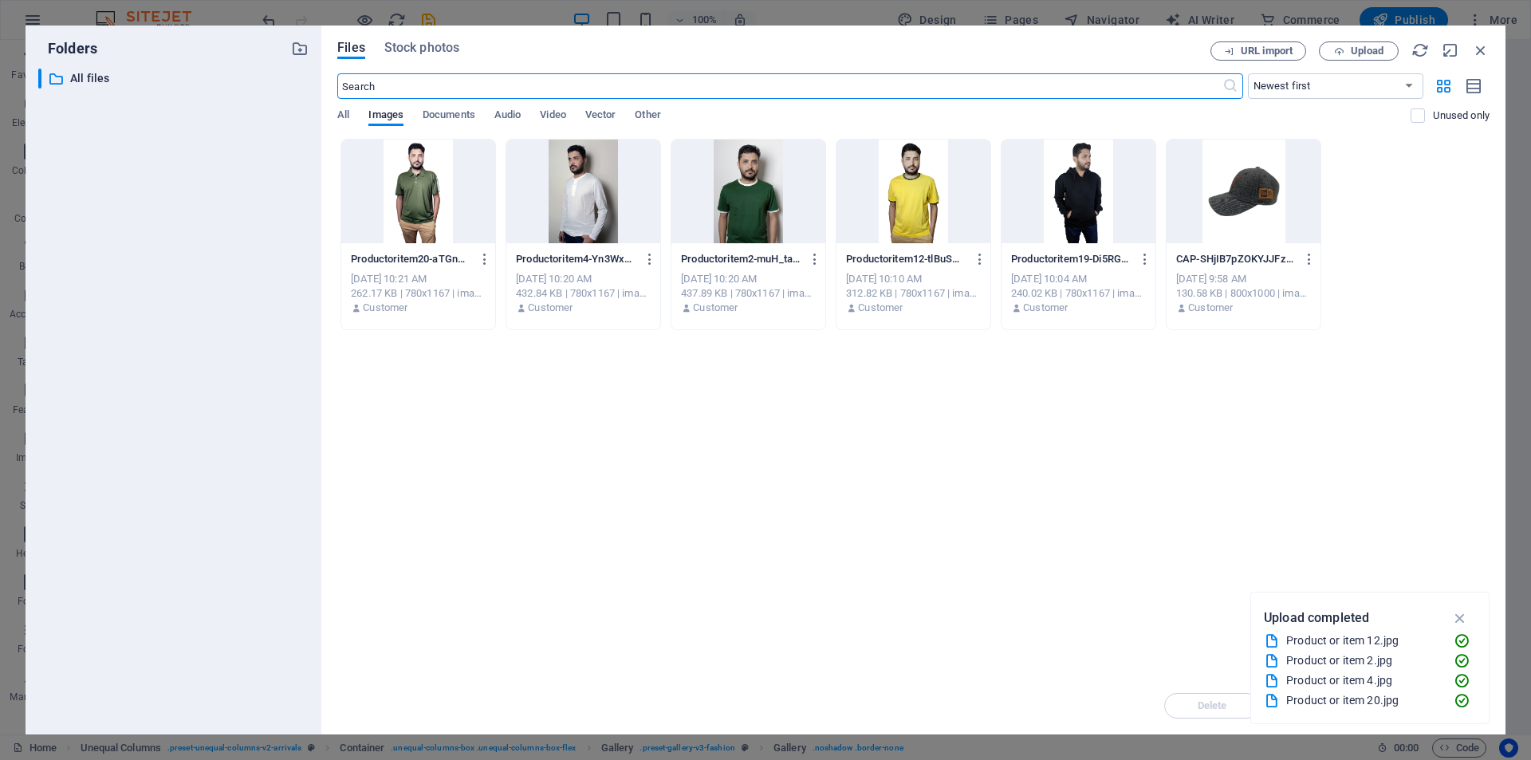
click at [427, 214] on div at bounding box center [418, 192] width 154 height 104
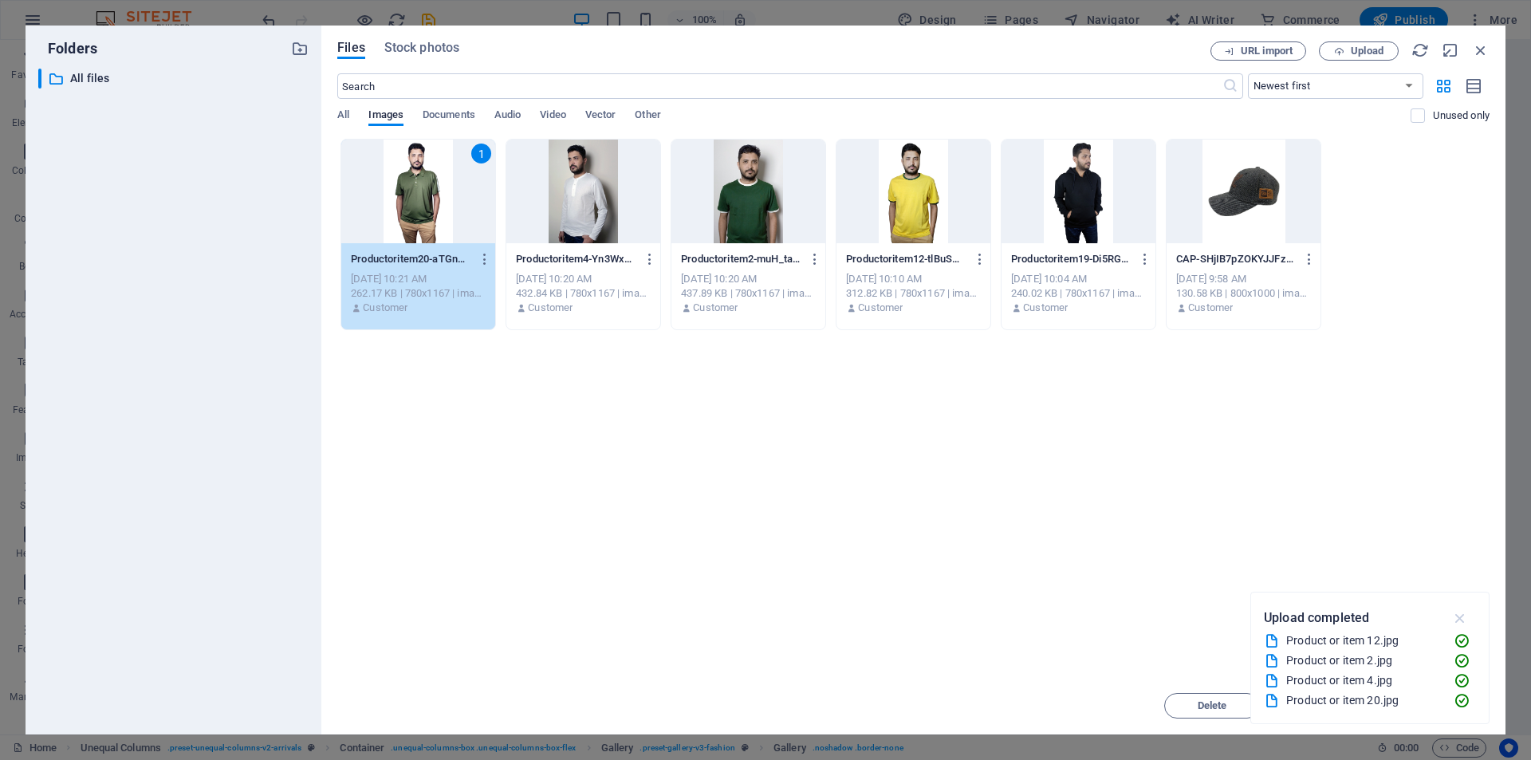
click at [1462, 612] on icon "button" at bounding box center [1460, 618] width 18 height 18
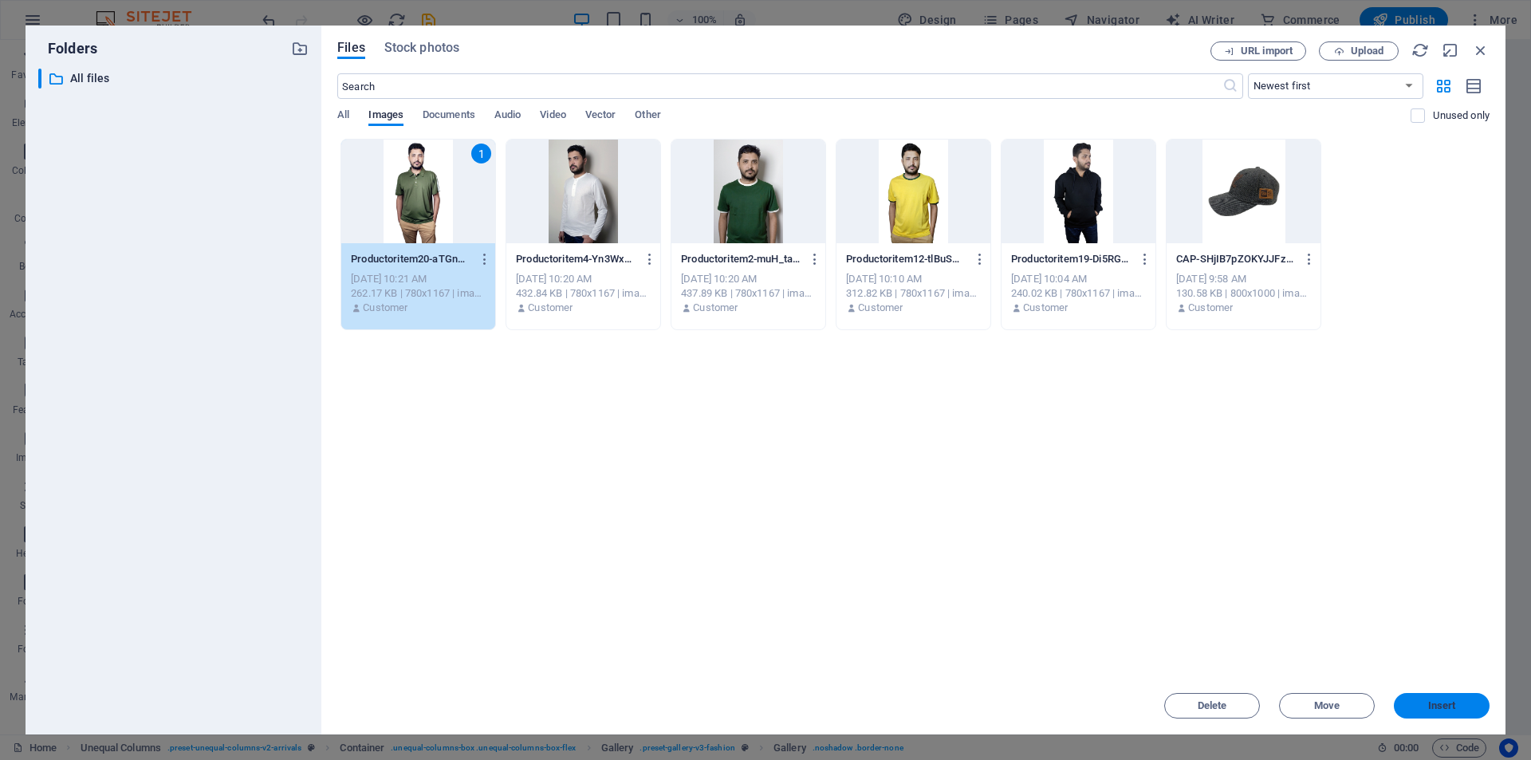
click at [1445, 702] on span "Insert" at bounding box center [1442, 706] width 28 height 10
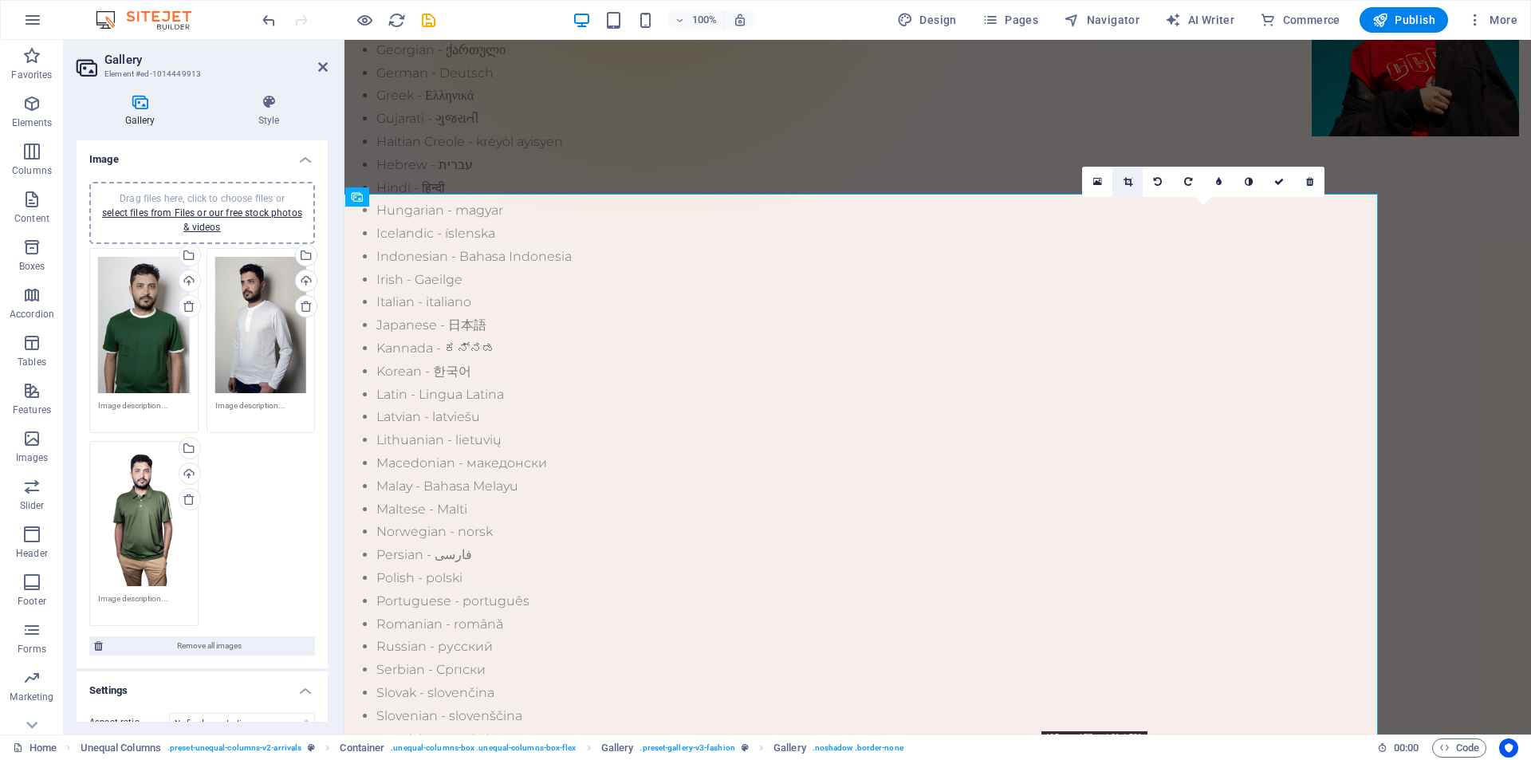
click at [1130, 189] on link at bounding box center [1127, 182] width 30 height 30
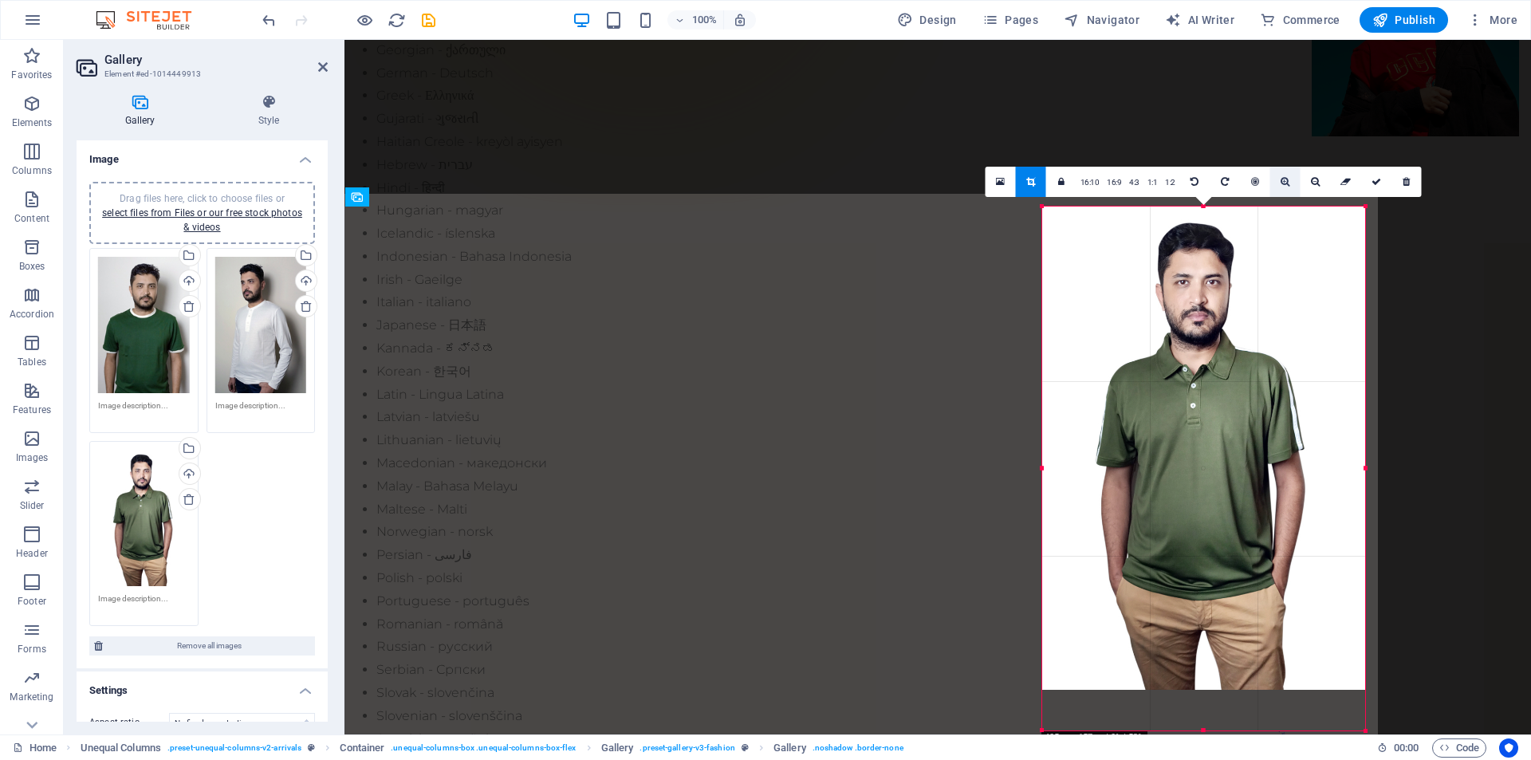
click at [1286, 191] on link at bounding box center [1285, 182] width 30 height 30
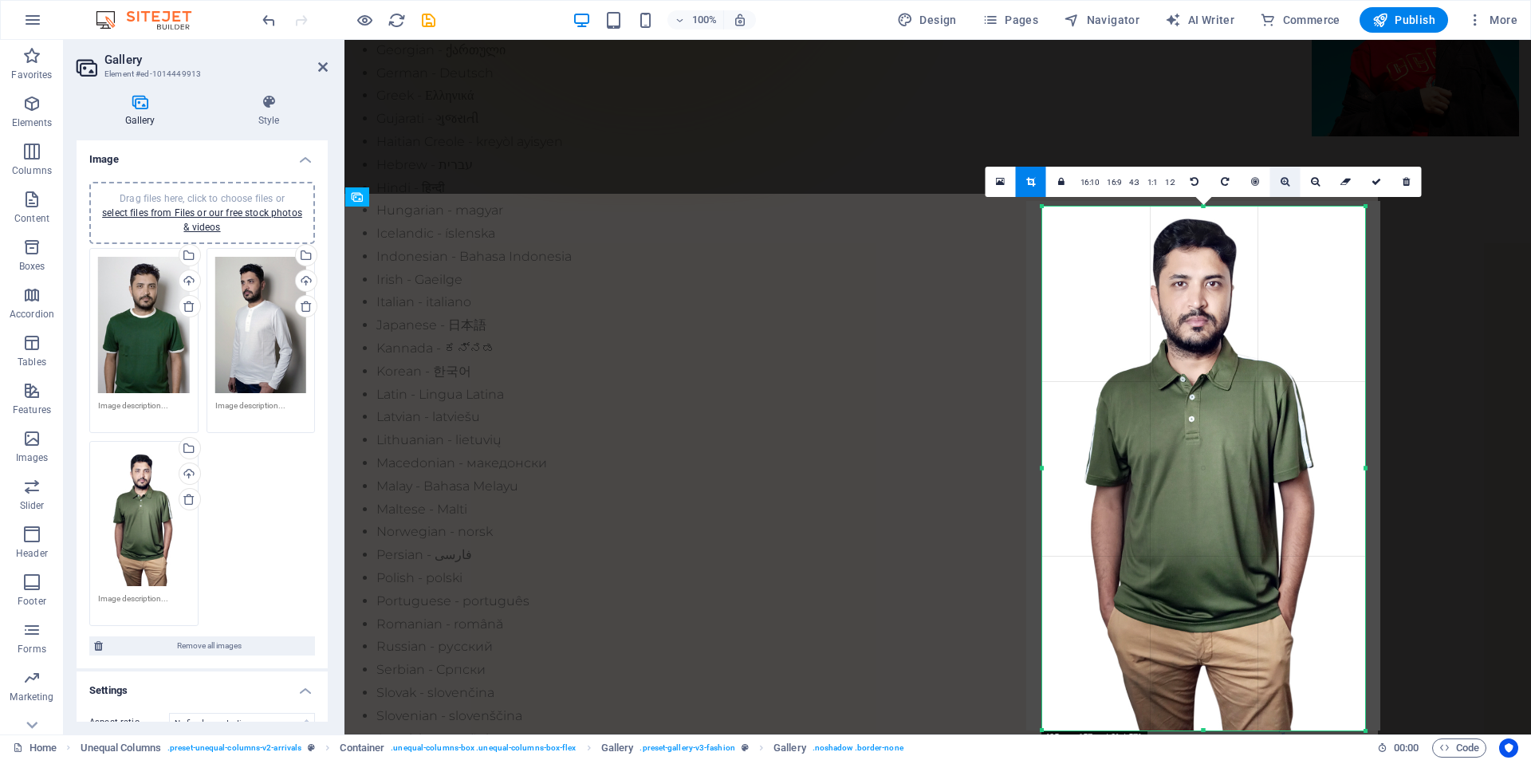
click at [1286, 191] on link at bounding box center [1285, 182] width 30 height 30
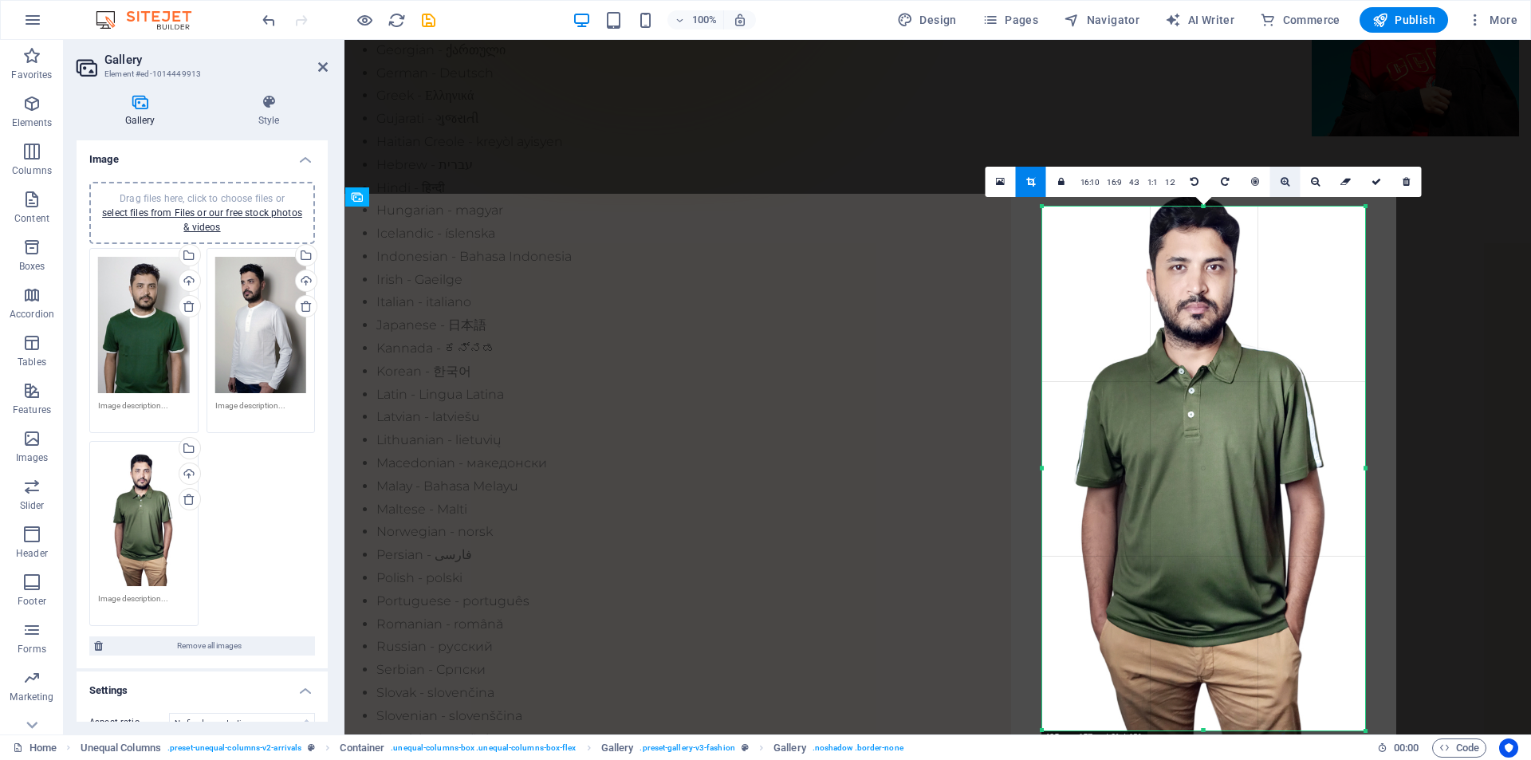
click at [1286, 191] on link at bounding box center [1285, 182] width 30 height 30
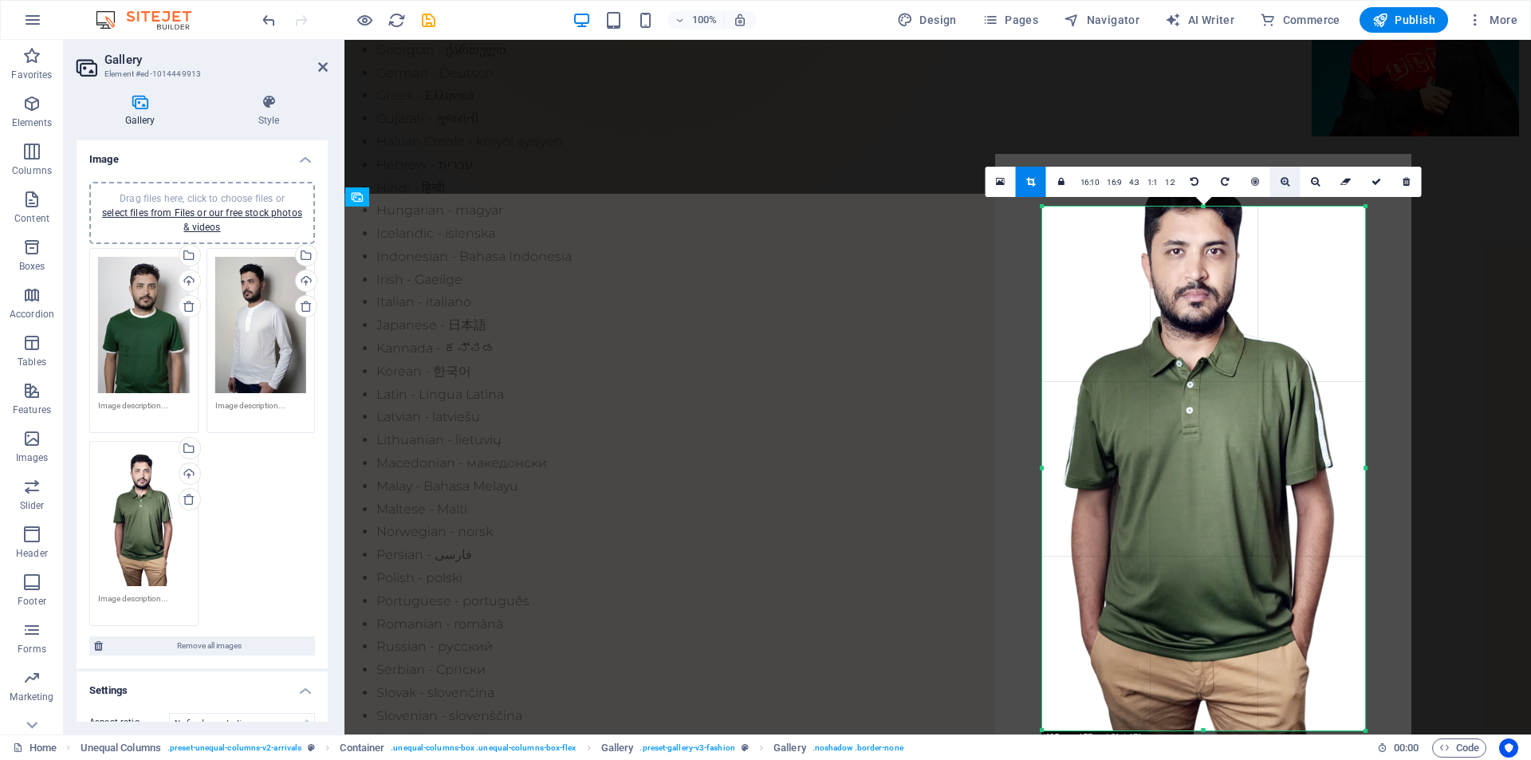
click at [1286, 191] on link at bounding box center [1285, 182] width 30 height 30
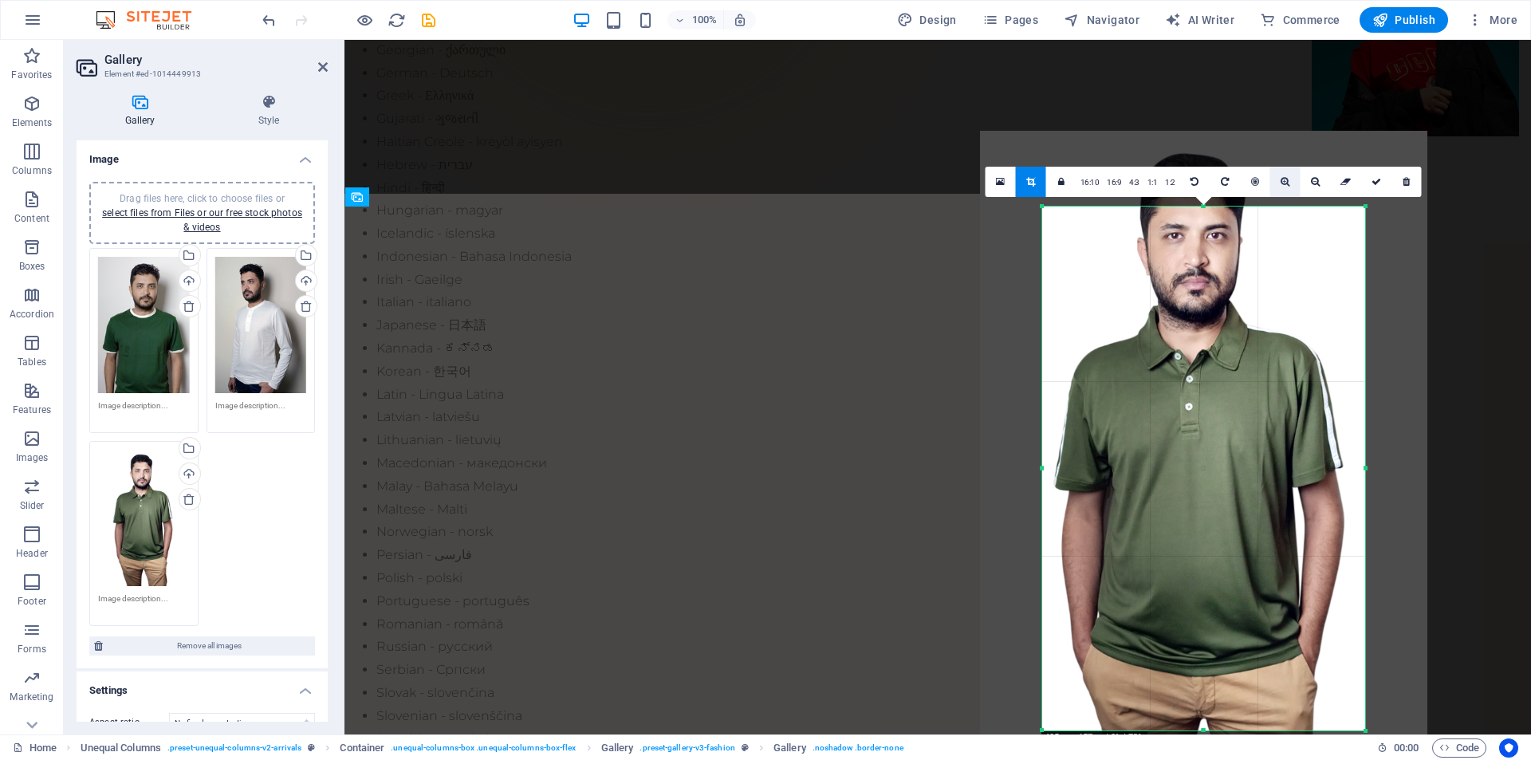
click at [1286, 191] on link at bounding box center [1285, 182] width 30 height 30
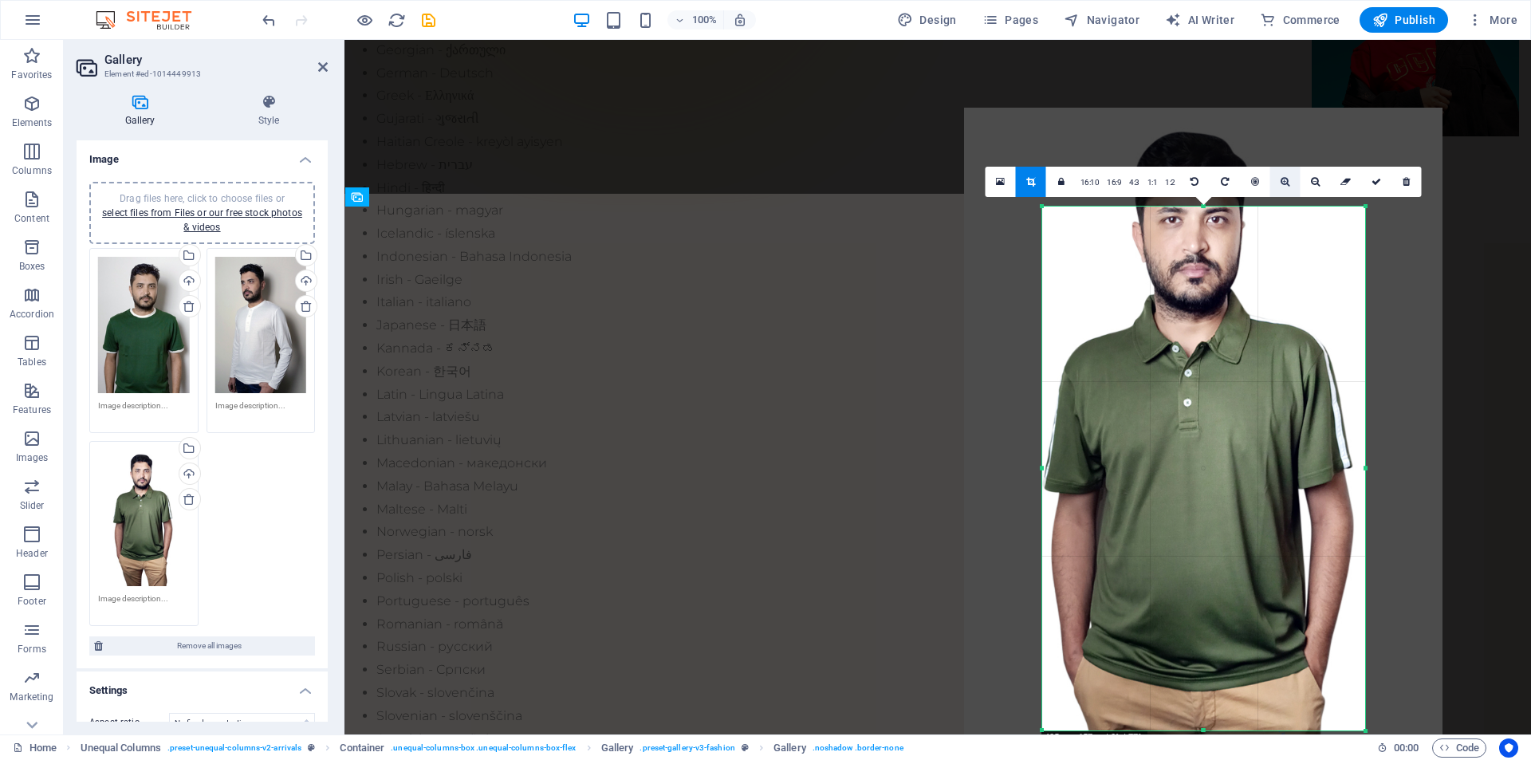
click at [1286, 191] on link at bounding box center [1285, 182] width 30 height 30
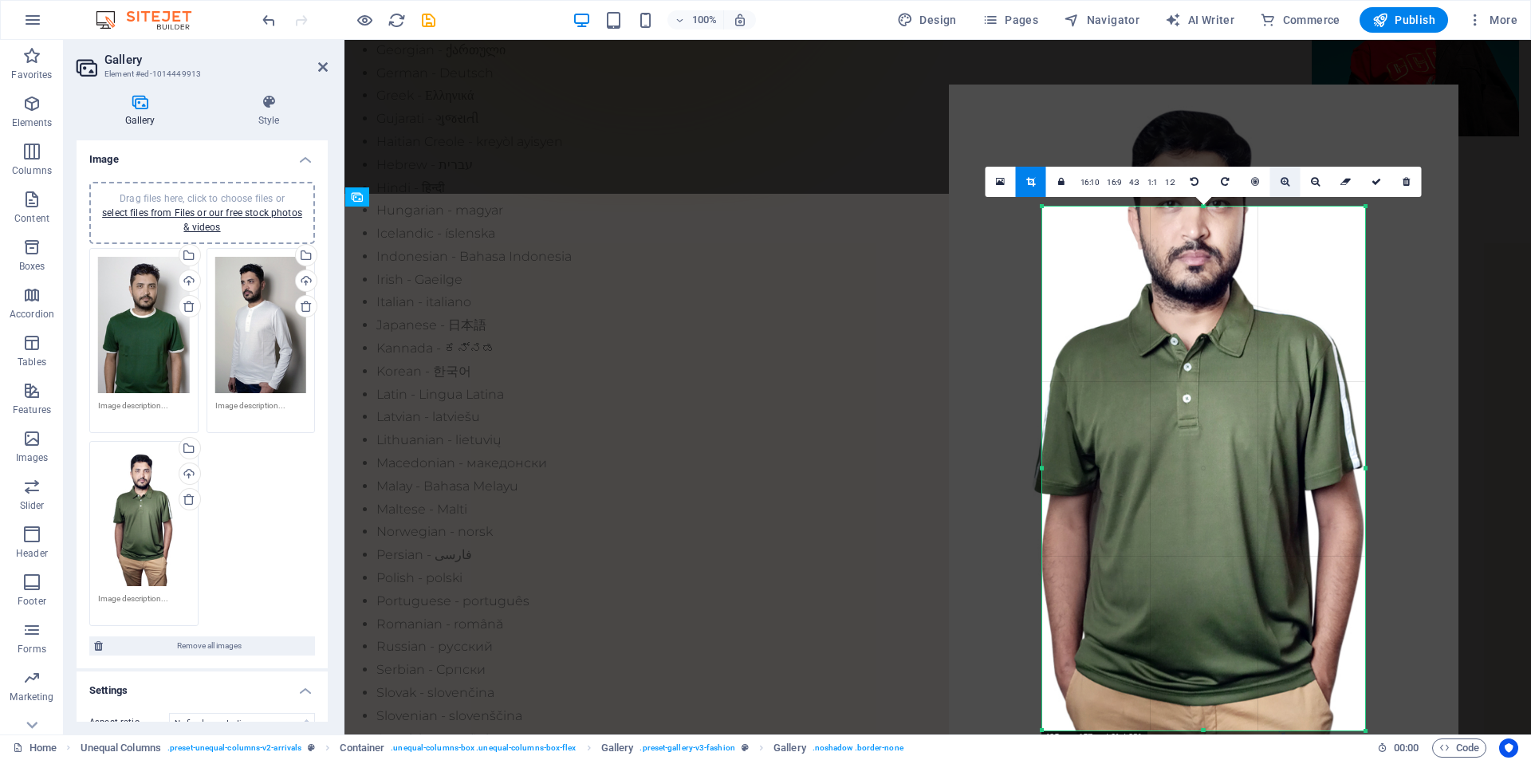
click at [1286, 191] on link at bounding box center [1285, 182] width 30 height 30
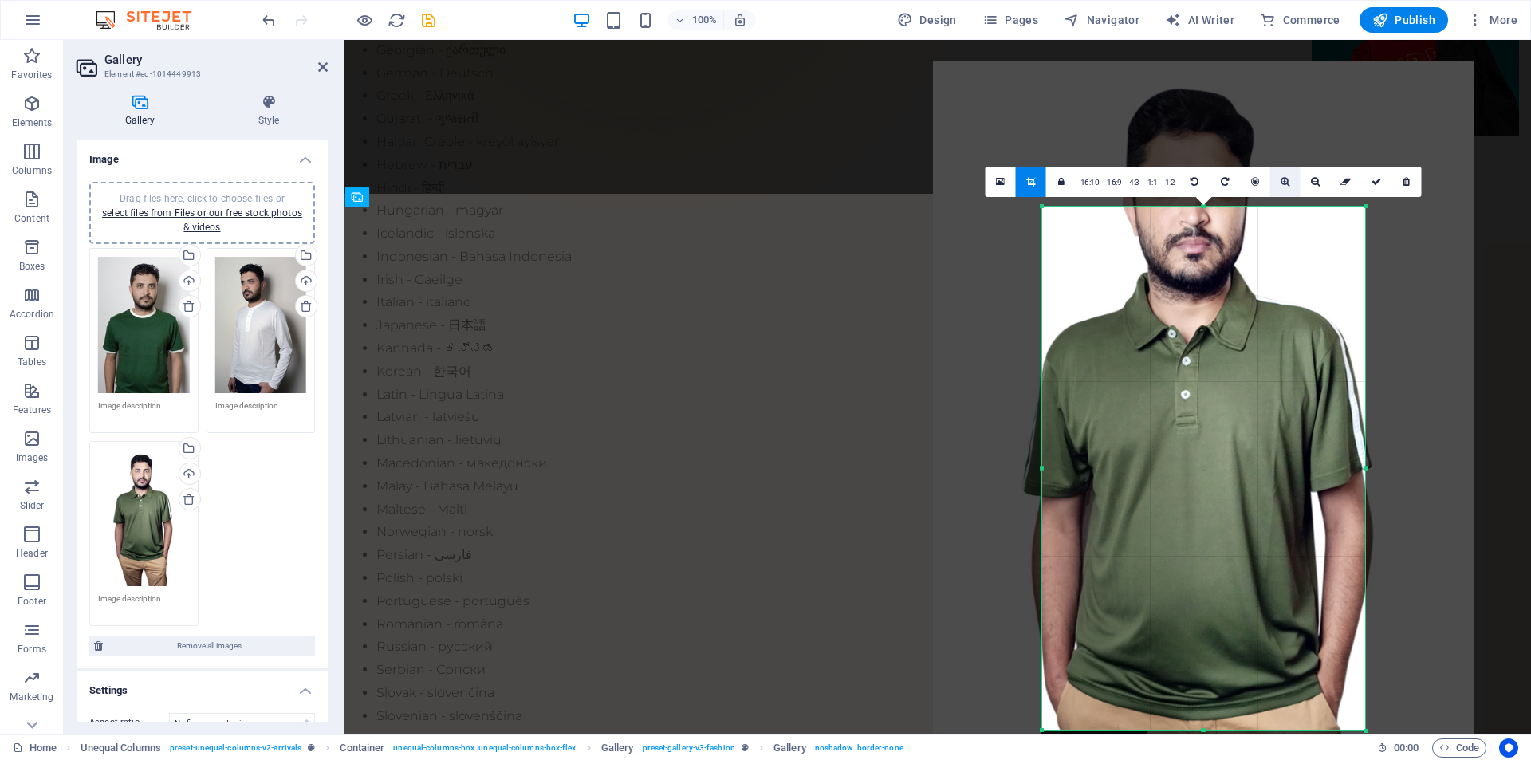
click at [1286, 191] on link at bounding box center [1285, 182] width 30 height 30
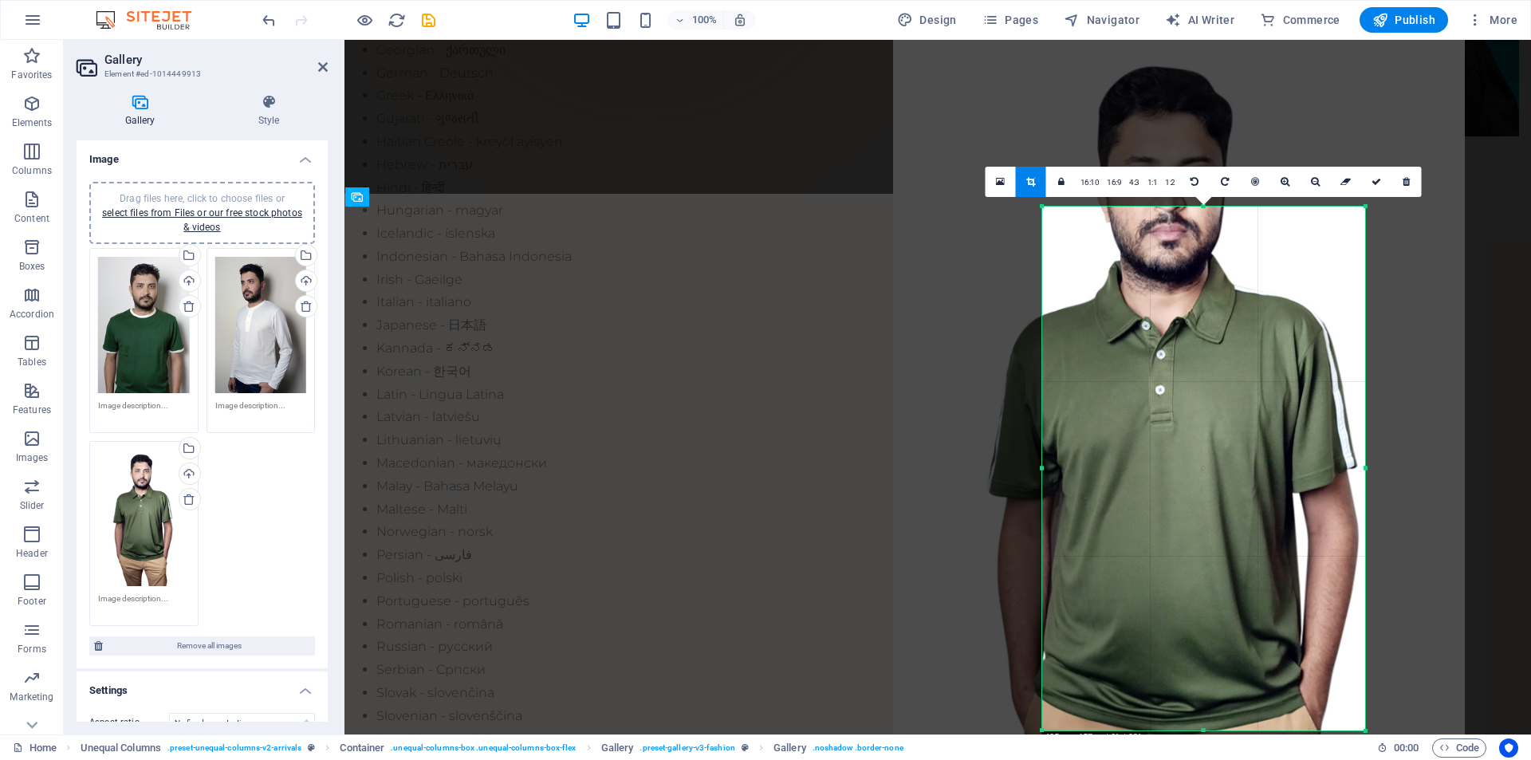
drag, startPoint x: 1242, startPoint y: 364, endPoint x: 1217, endPoint y: 364, distance: 24.7
click at [1217, 364] on div at bounding box center [1179, 465] width 572 height 856
click at [1287, 191] on link at bounding box center [1285, 182] width 30 height 30
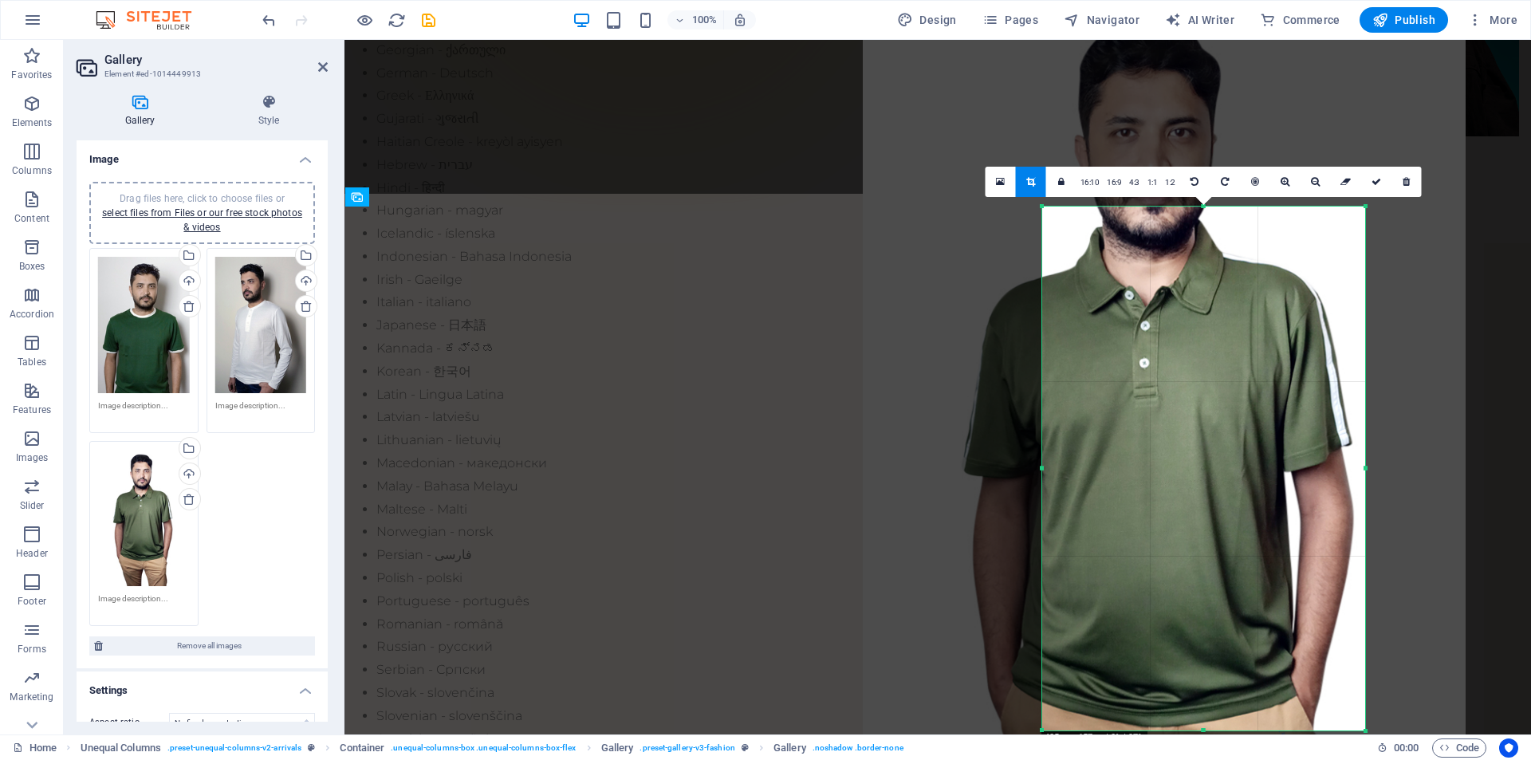
drag, startPoint x: 1268, startPoint y: 277, endPoint x: 1254, endPoint y: 254, distance: 27.2
click at [1254, 254] on div at bounding box center [1164, 442] width 603 height 902
click at [1290, 180] on link at bounding box center [1285, 182] width 30 height 30
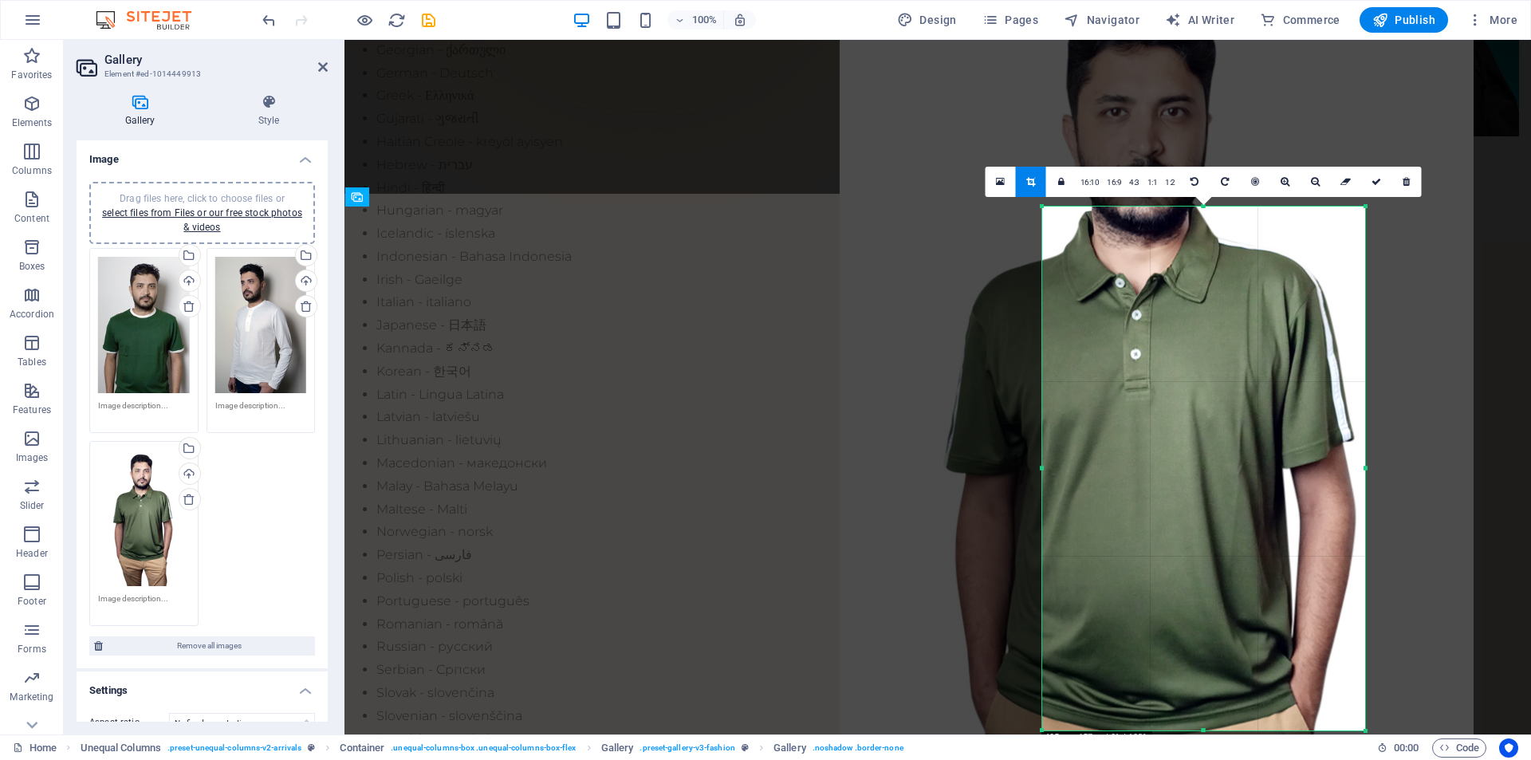
drag, startPoint x: 1261, startPoint y: 329, endPoint x: 1254, endPoint y: 325, distance: 9.3
click at [1254, 325] on div at bounding box center [1157, 437] width 634 height 948
click at [1376, 188] on link at bounding box center [1376, 182] width 30 height 30
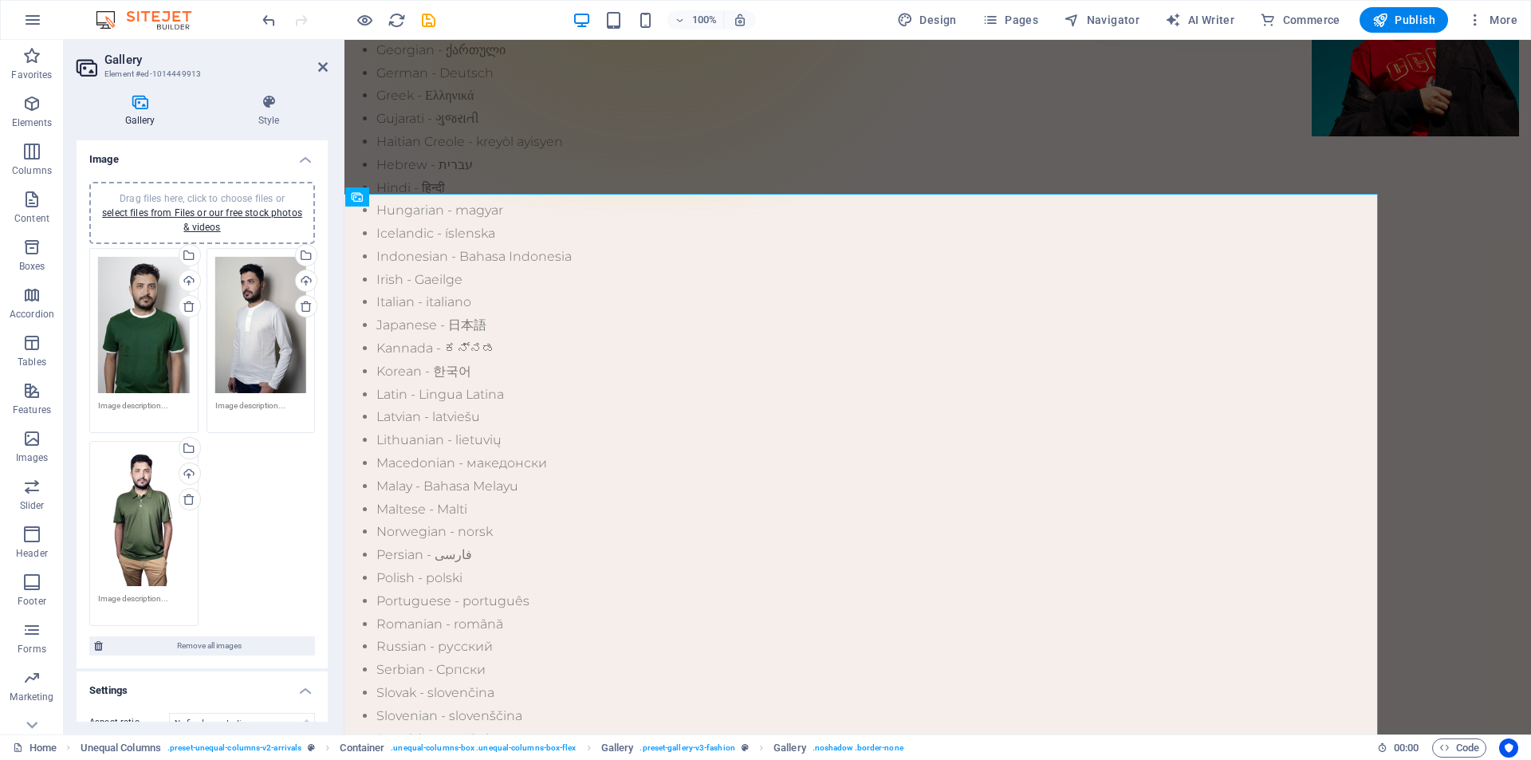
click at [300, 159] on h4 "Image" at bounding box center [202, 154] width 251 height 29
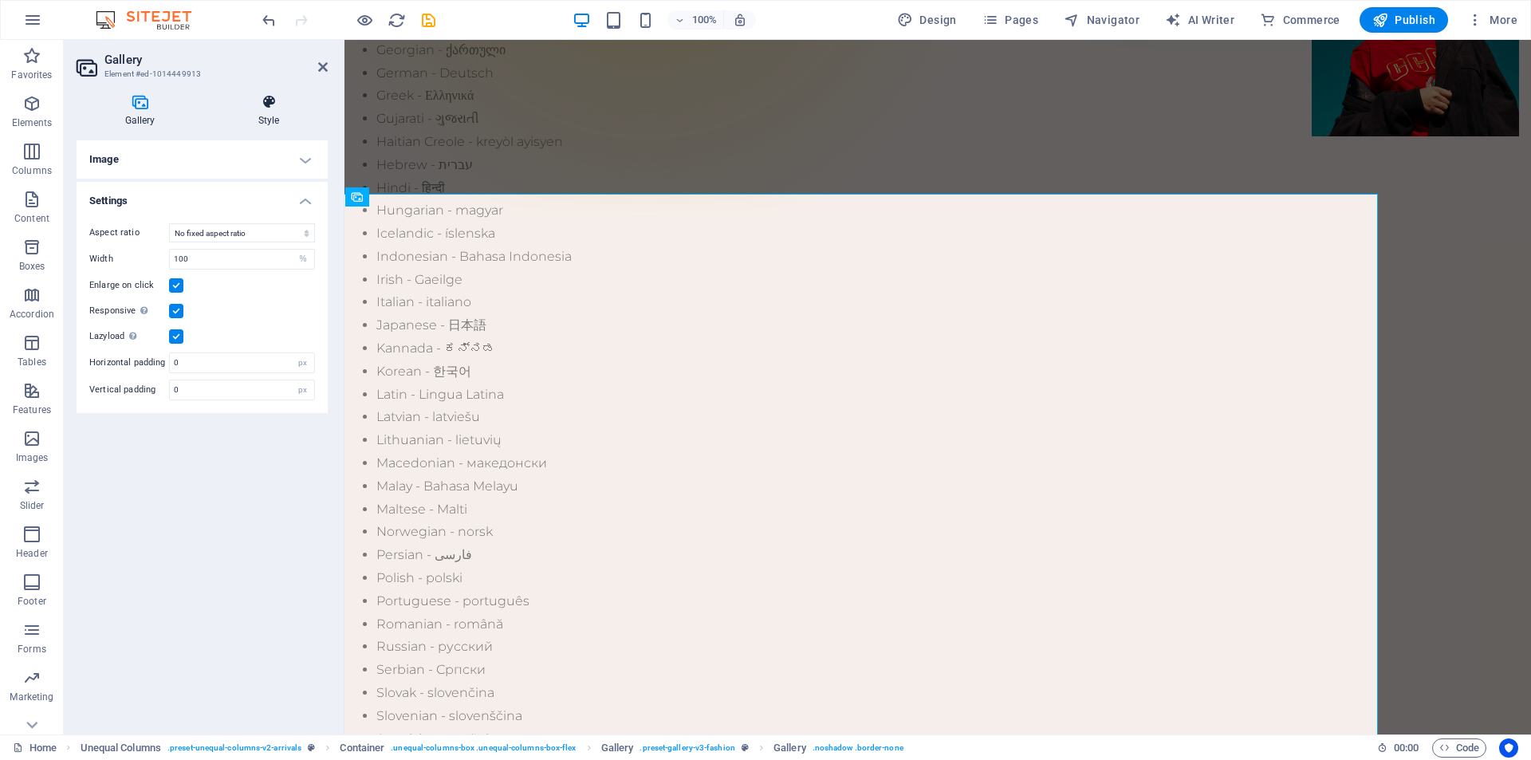
click at [262, 106] on icon at bounding box center [269, 102] width 118 height 16
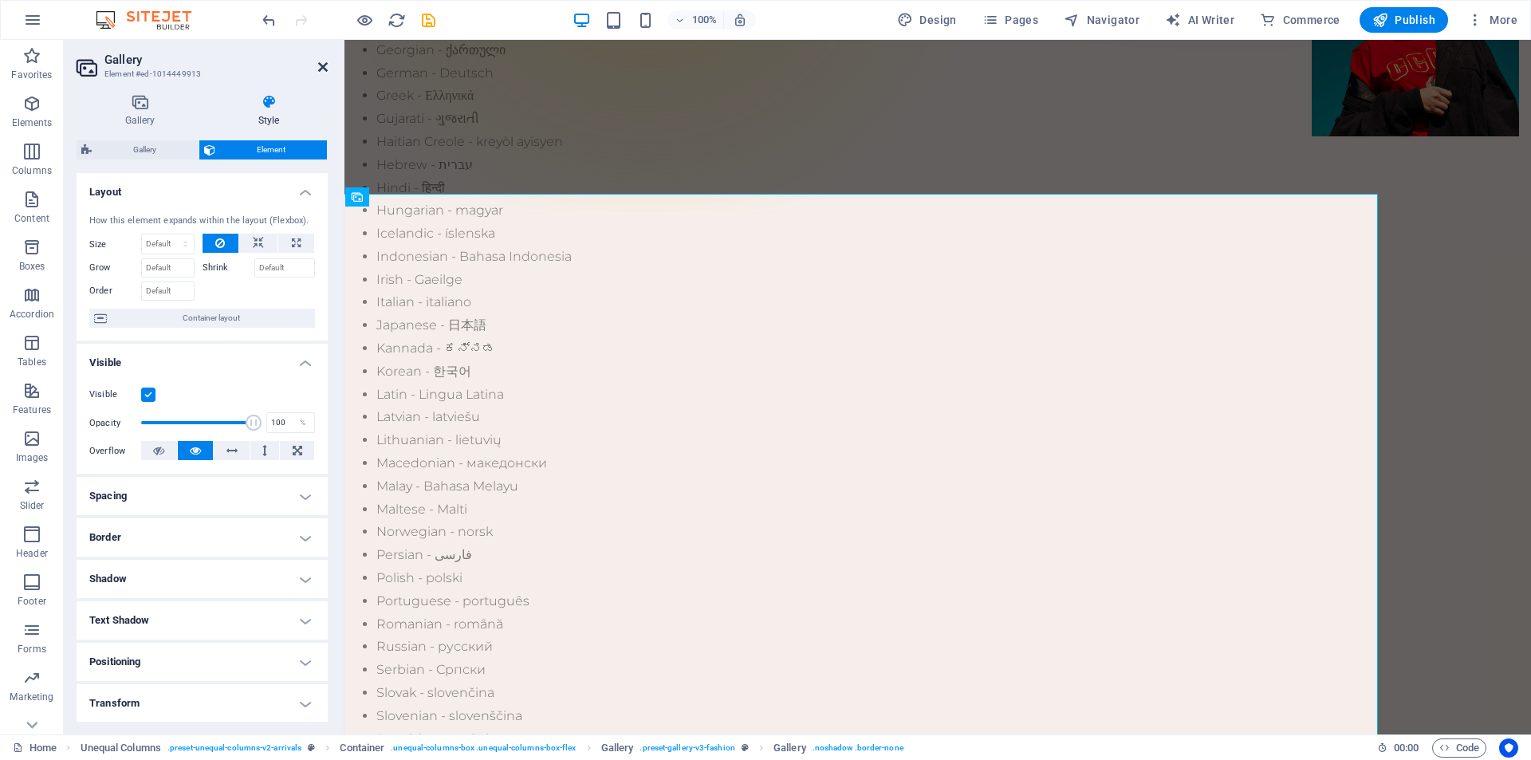
click at [319, 66] on icon at bounding box center [323, 67] width 10 height 13
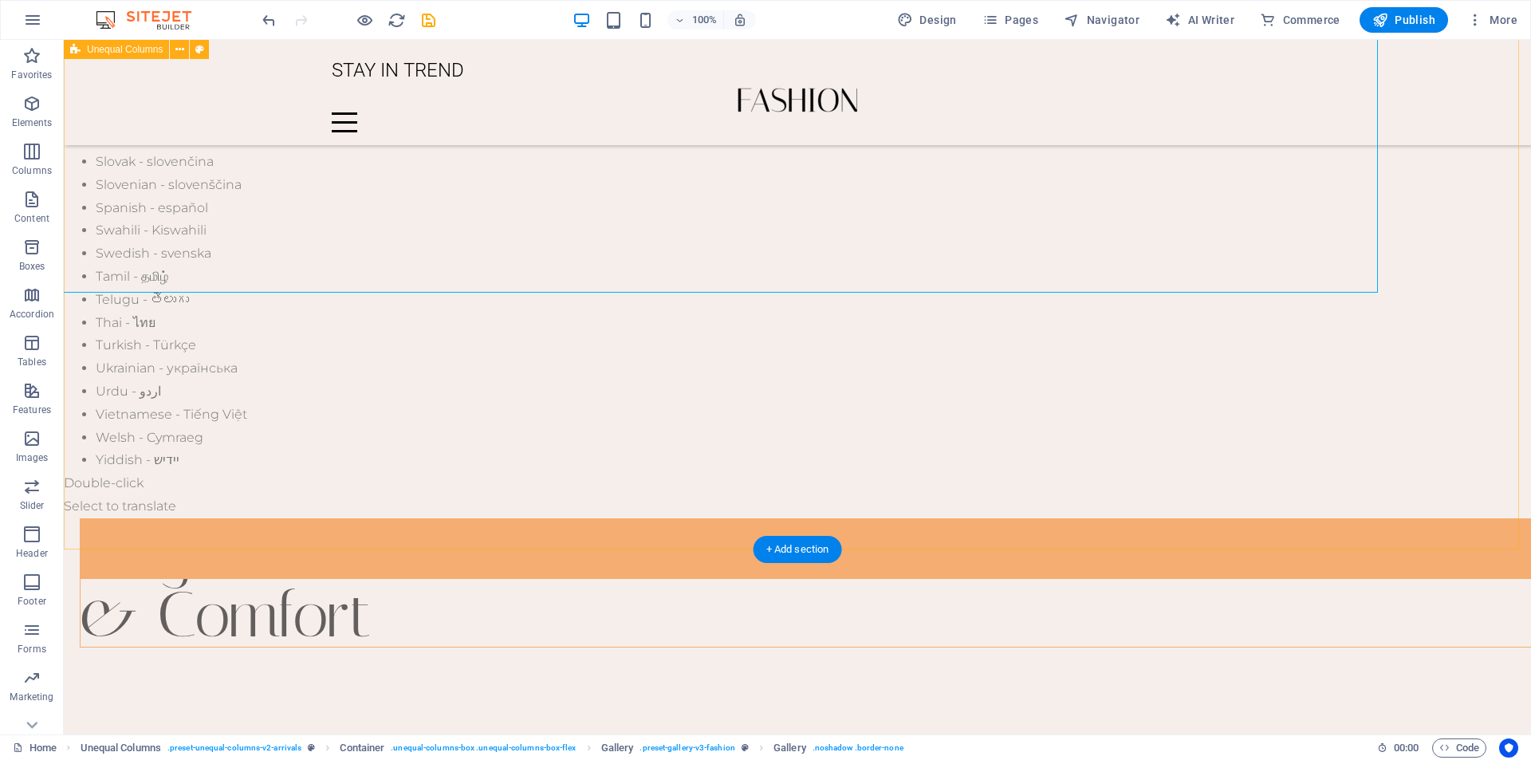
scroll to position [1236, 0]
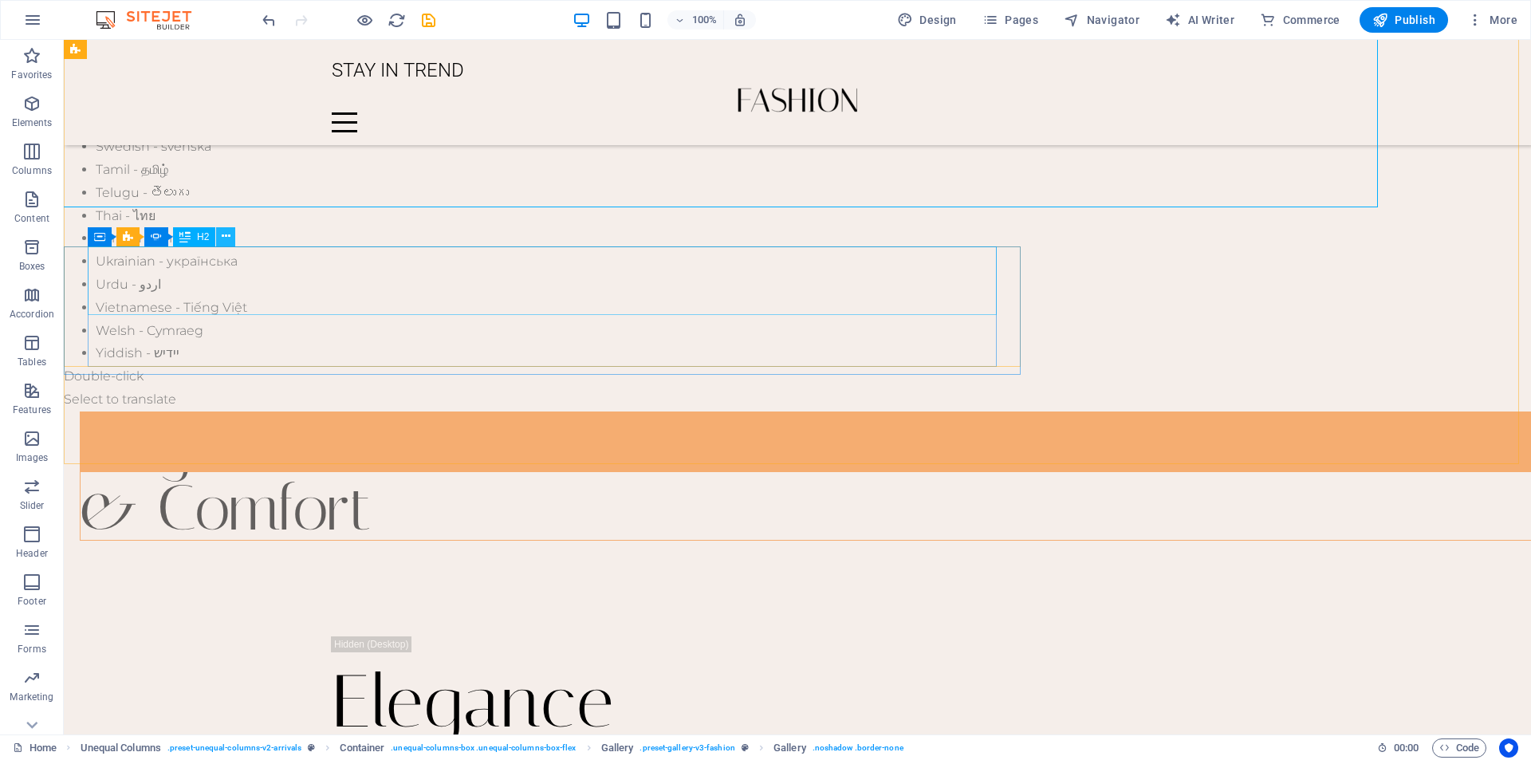
click at [226, 240] on icon at bounding box center [226, 236] width 9 height 17
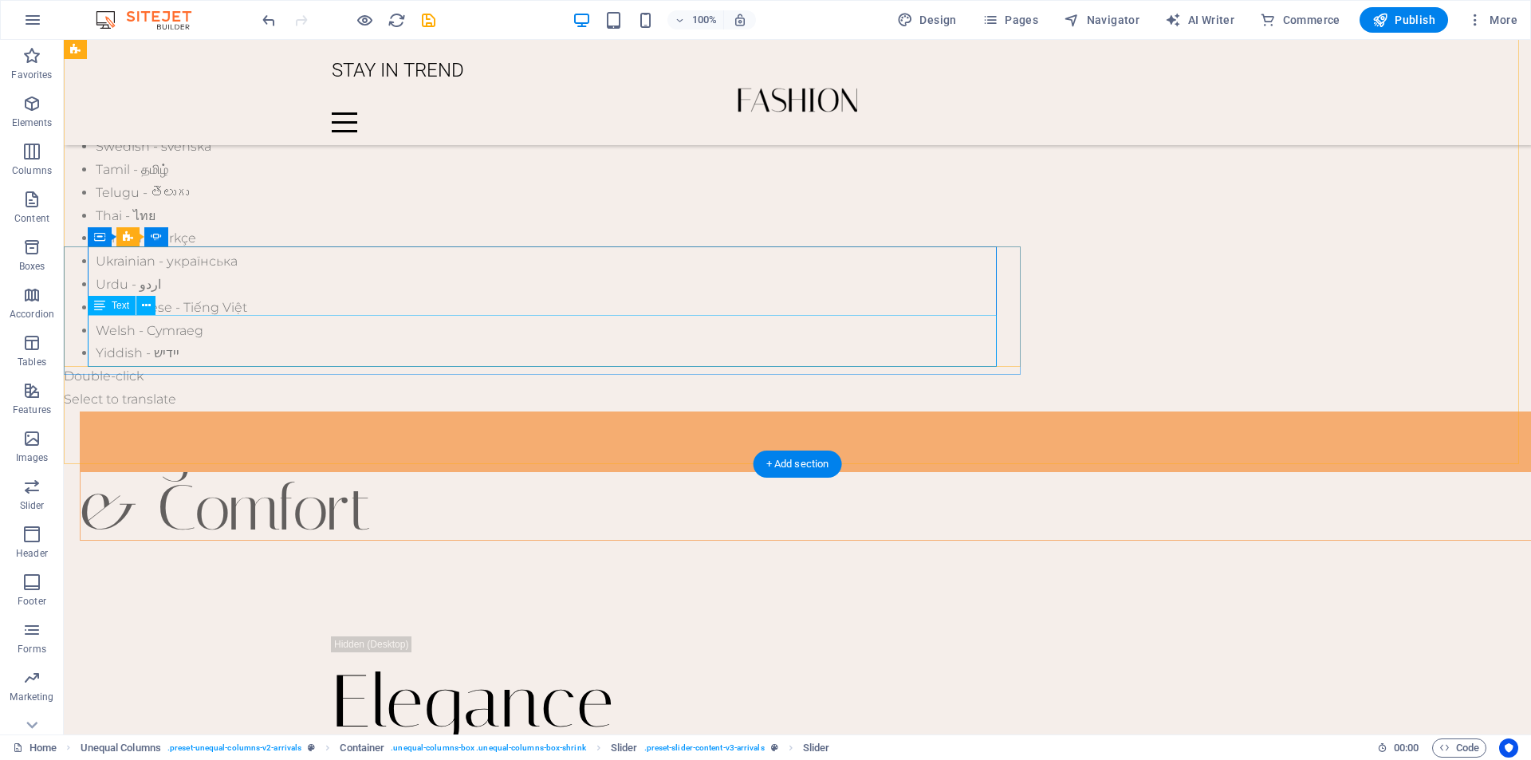
click at [144, 310] on icon at bounding box center [146, 305] width 9 height 17
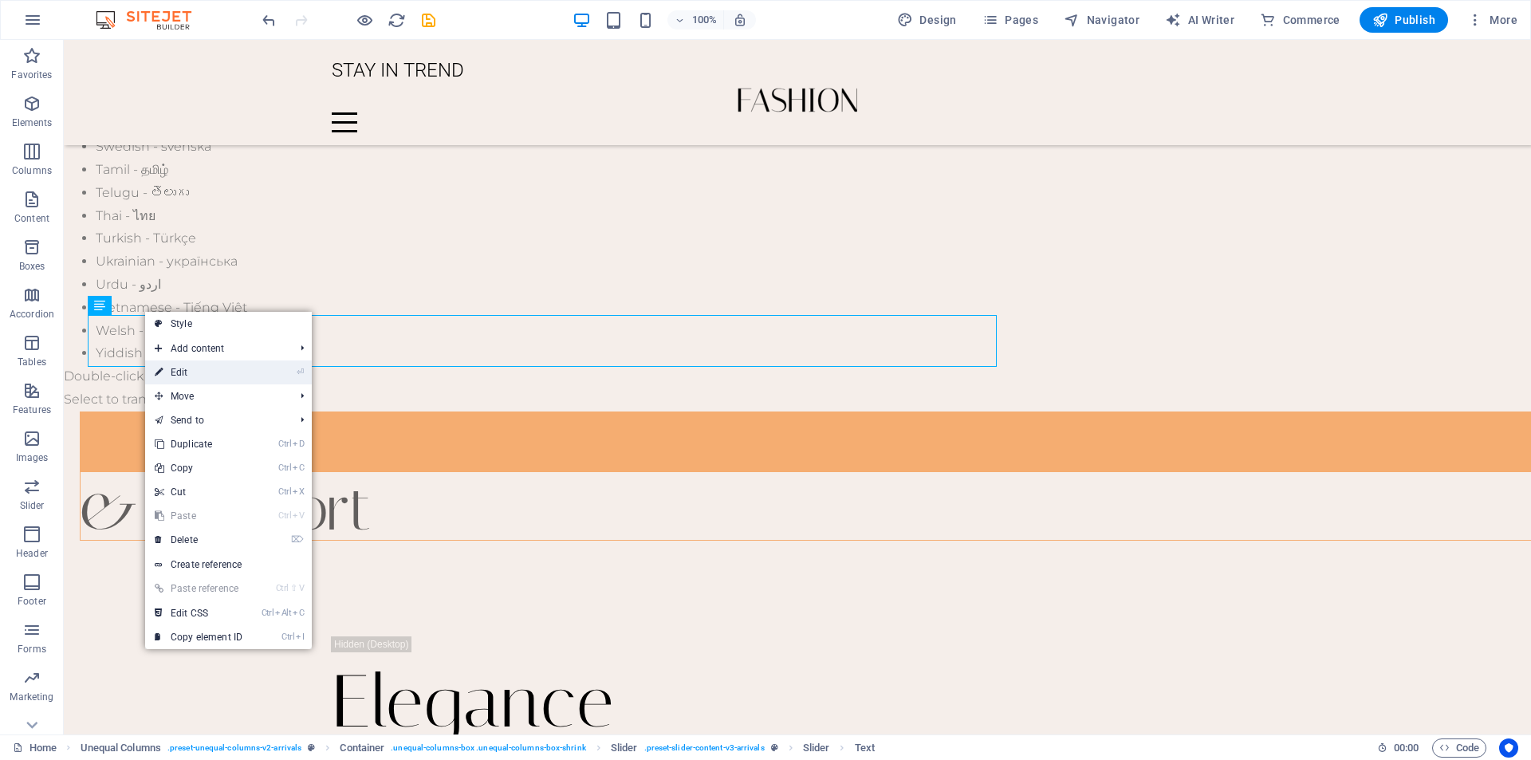
click at [159, 379] on icon at bounding box center [159, 372] width 8 height 24
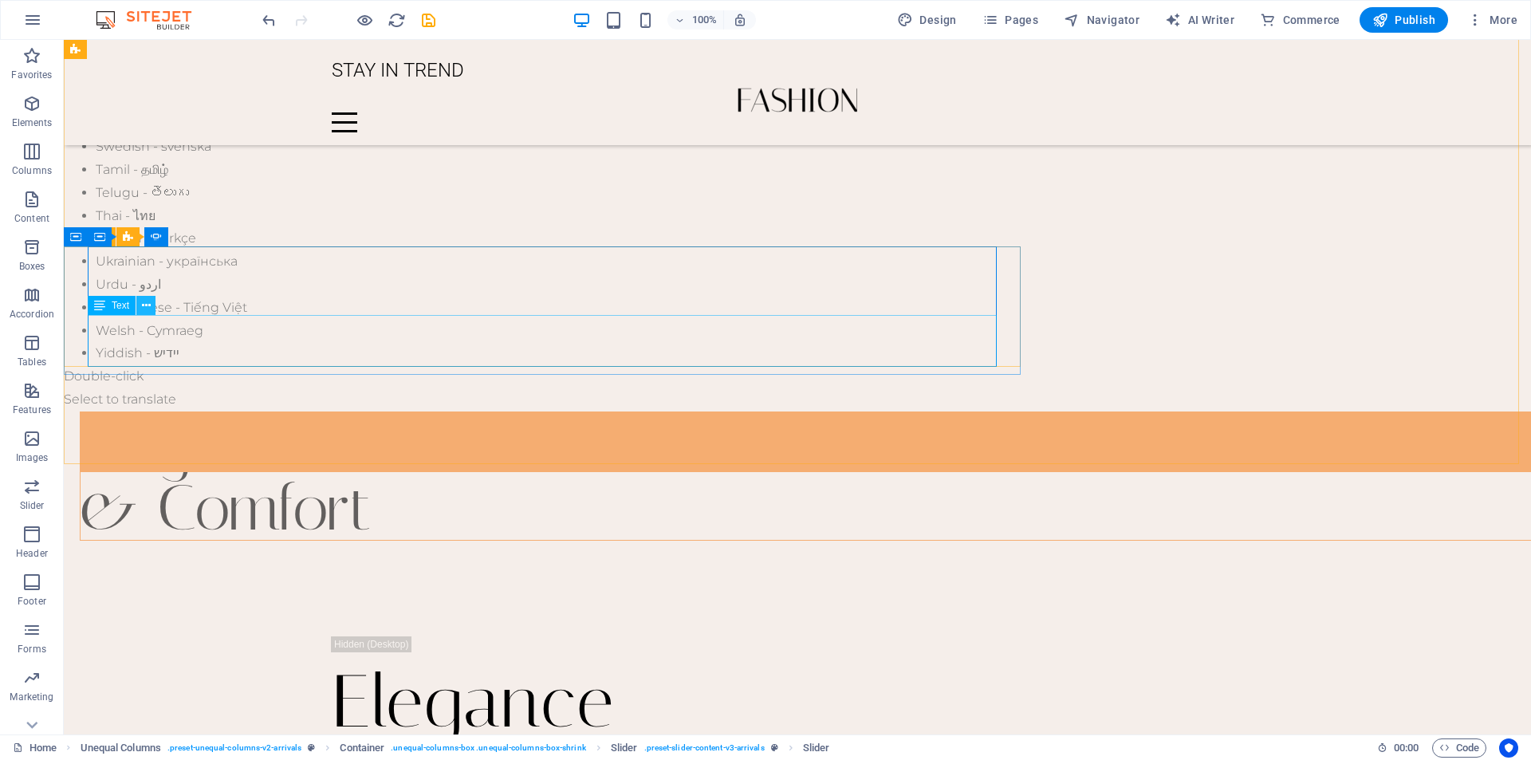
click at [142, 309] on icon at bounding box center [146, 305] width 9 height 17
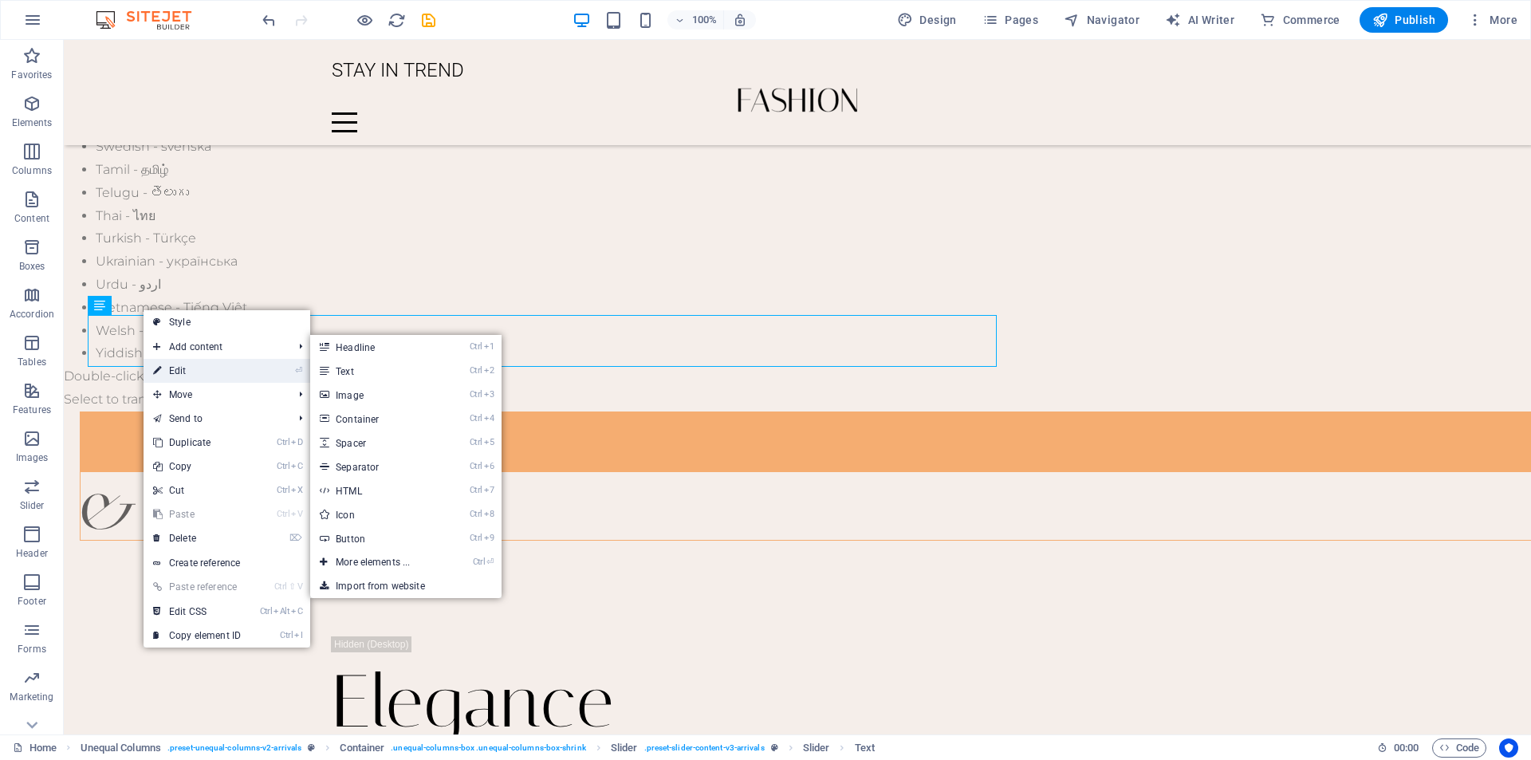
click at [166, 370] on link "⏎ Edit" at bounding box center [197, 371] width 107 height 24
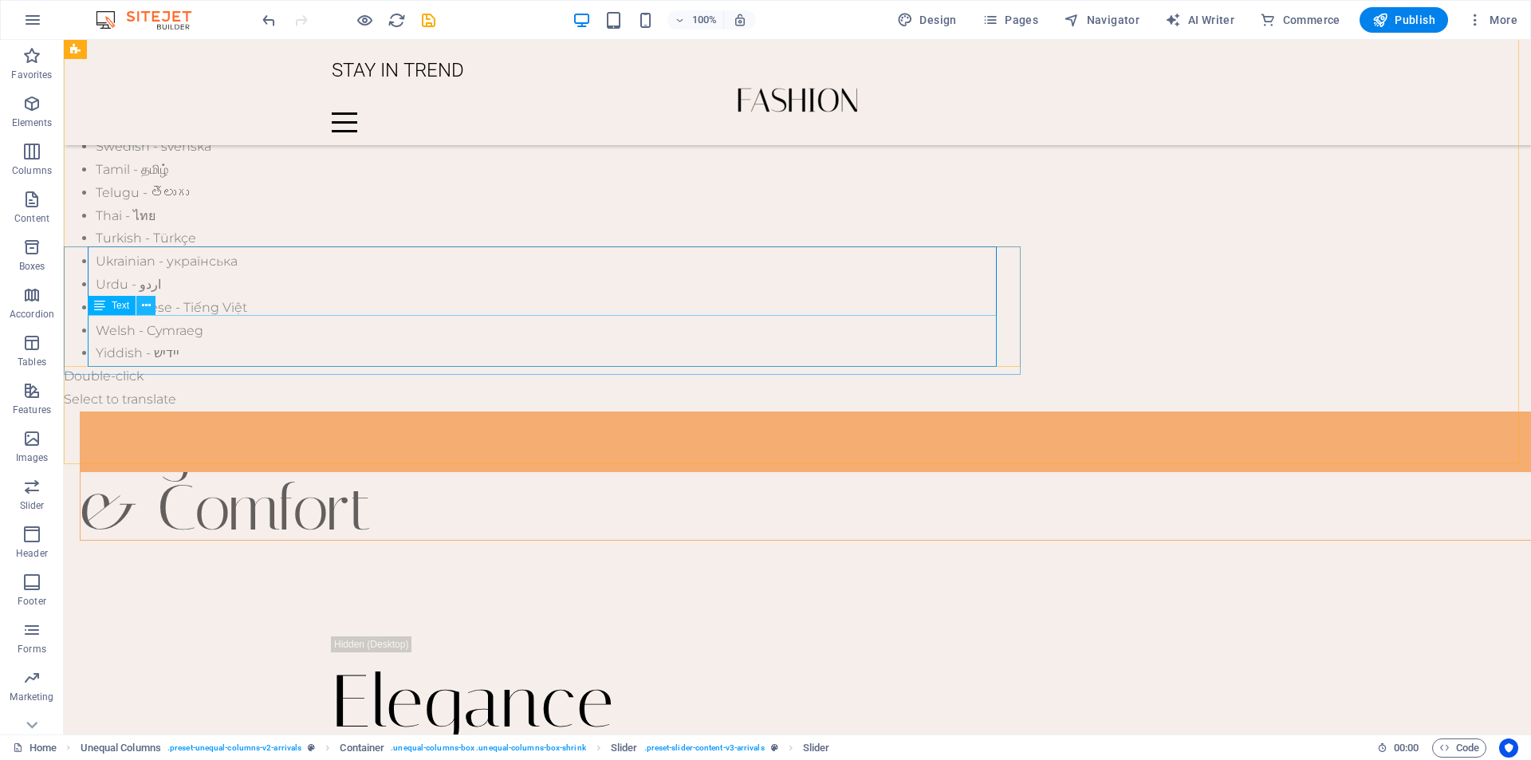
click at [146, 306] on icon at bounding box center [146, 305] width 9 height 17
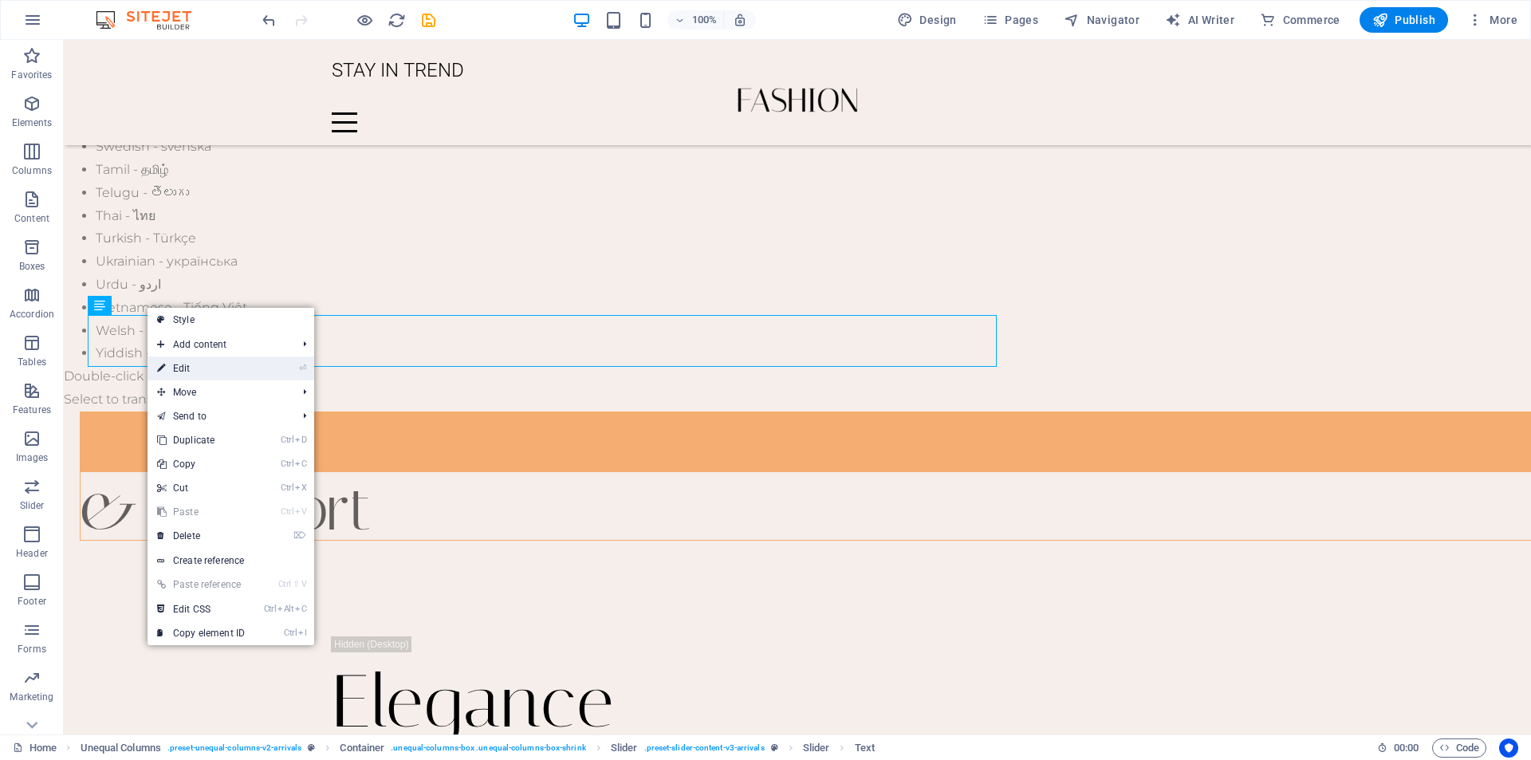
click at [163, 372] on icon at bounding box center [161, 368] width 8 height 24
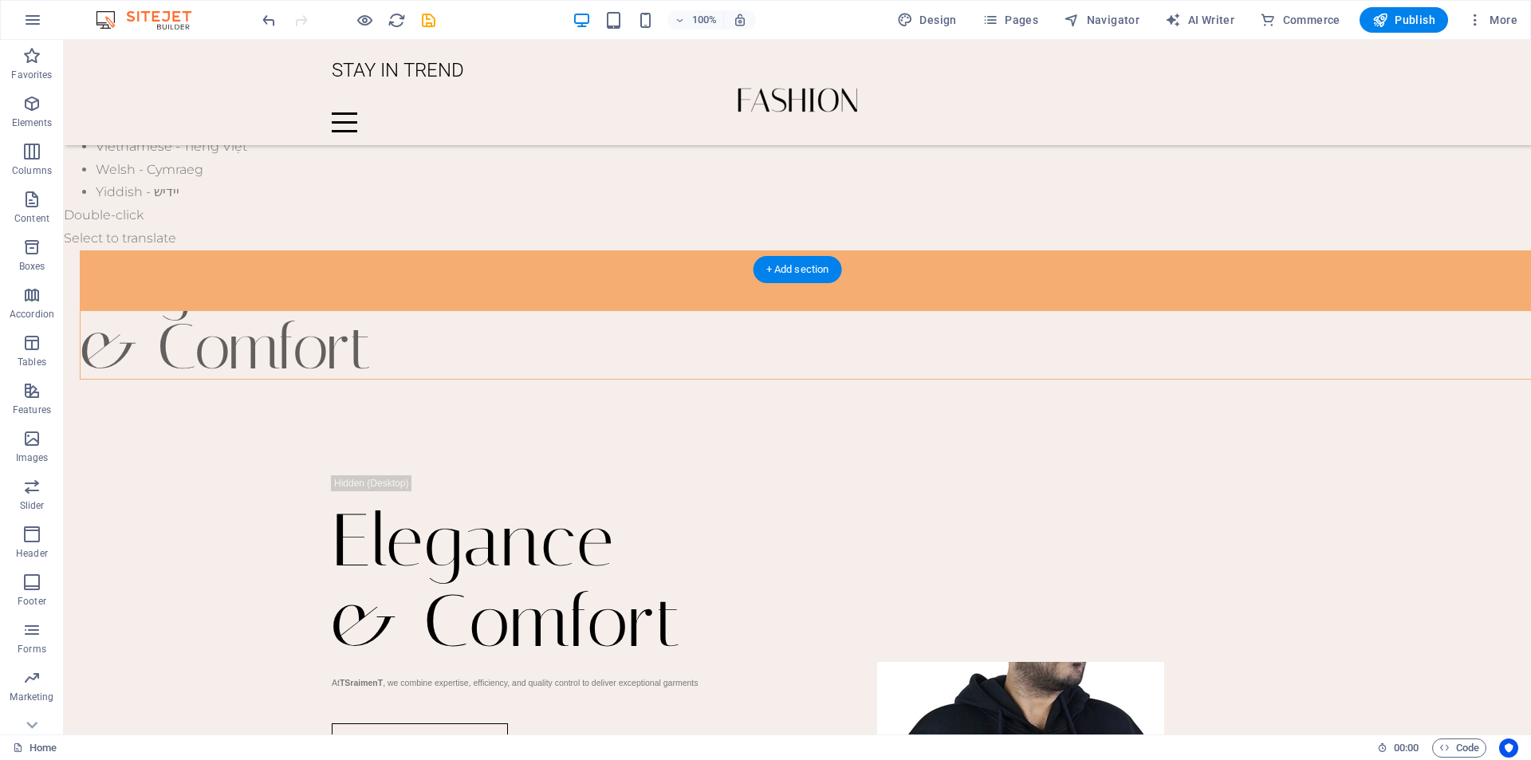
scroll to position [1395, 0]
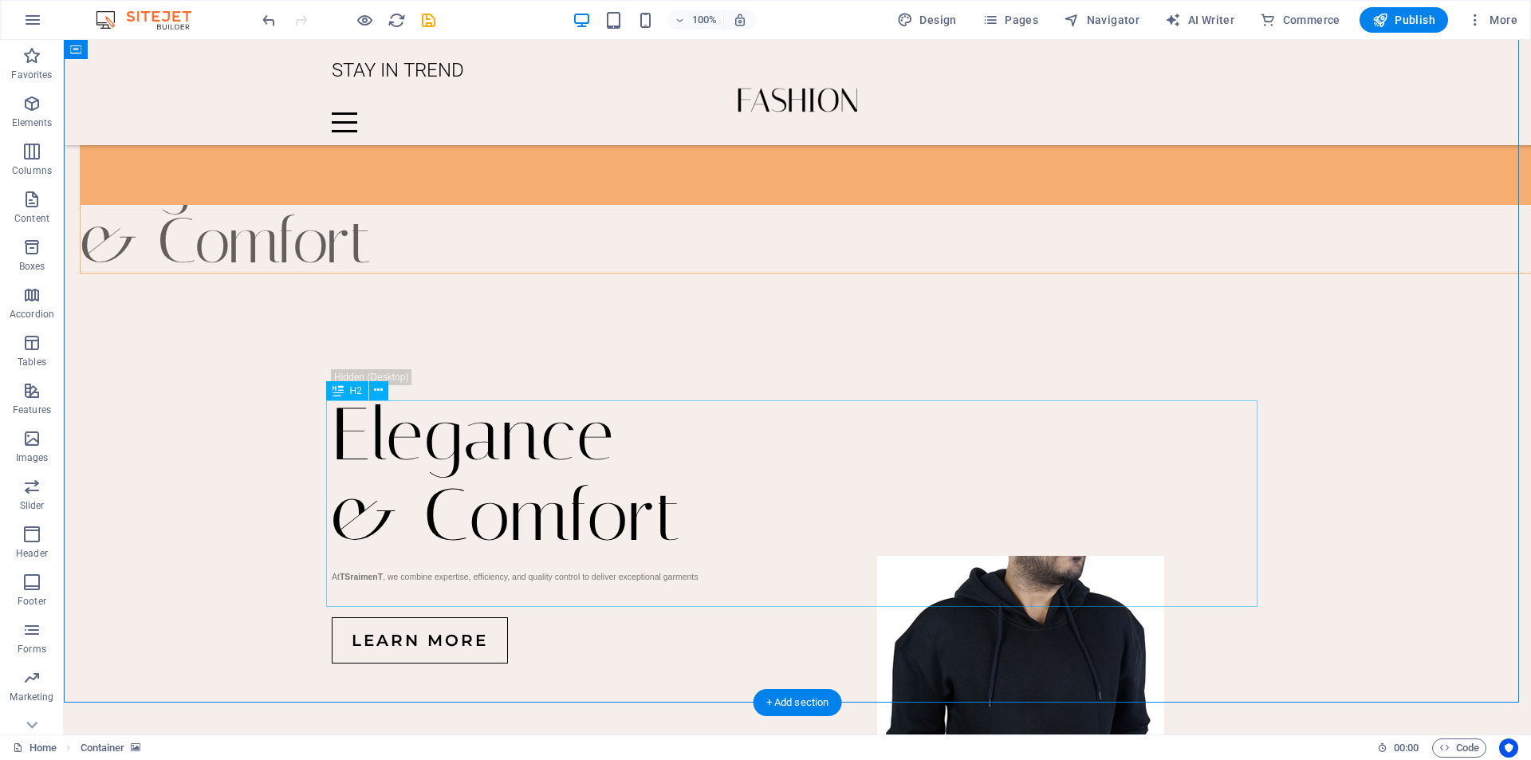
scroll to position [1714, 0]
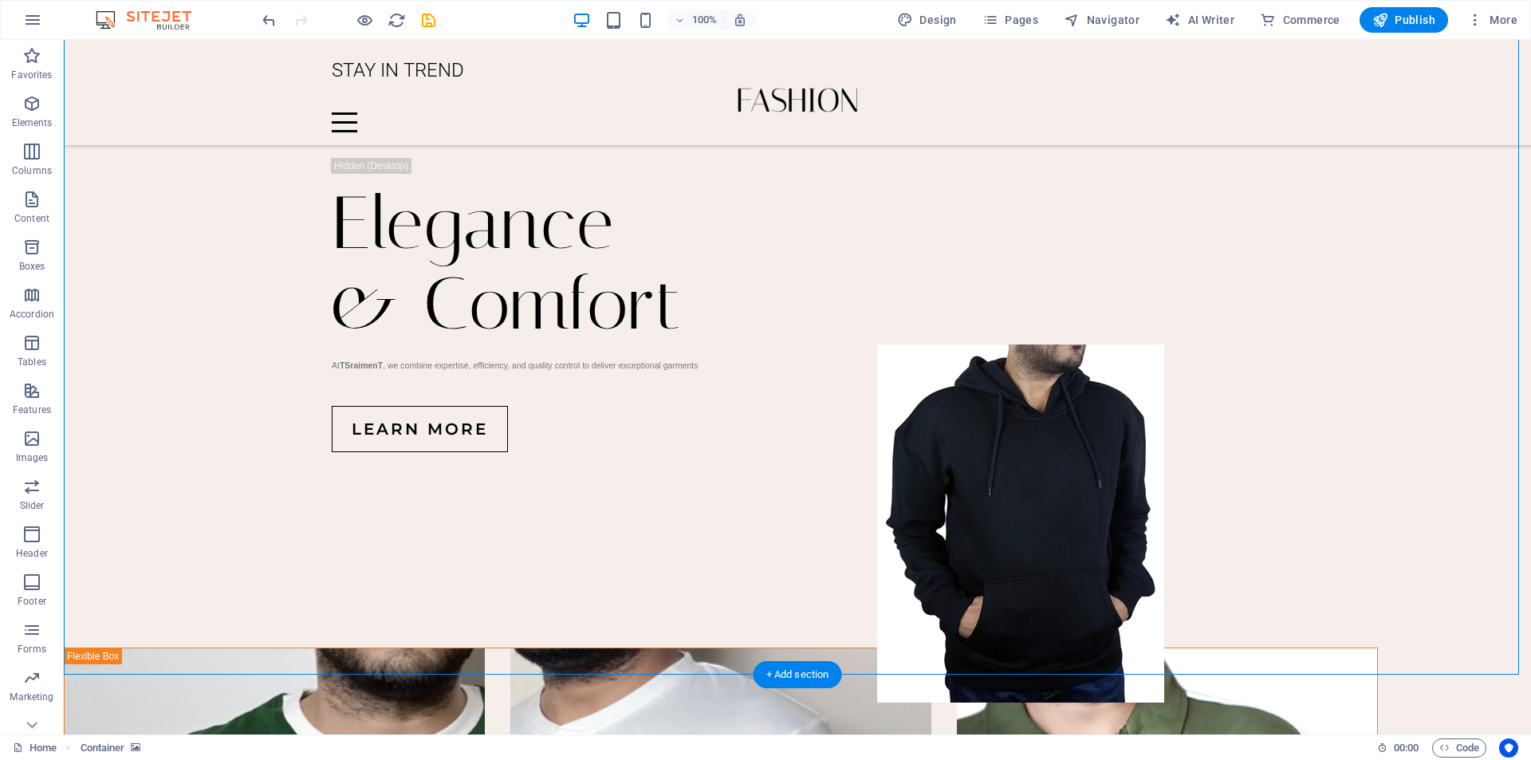
drag, startPoint x: 464, startPoint y: 274, endPoint x: 183, endPoint y: 274, distance: 281.5
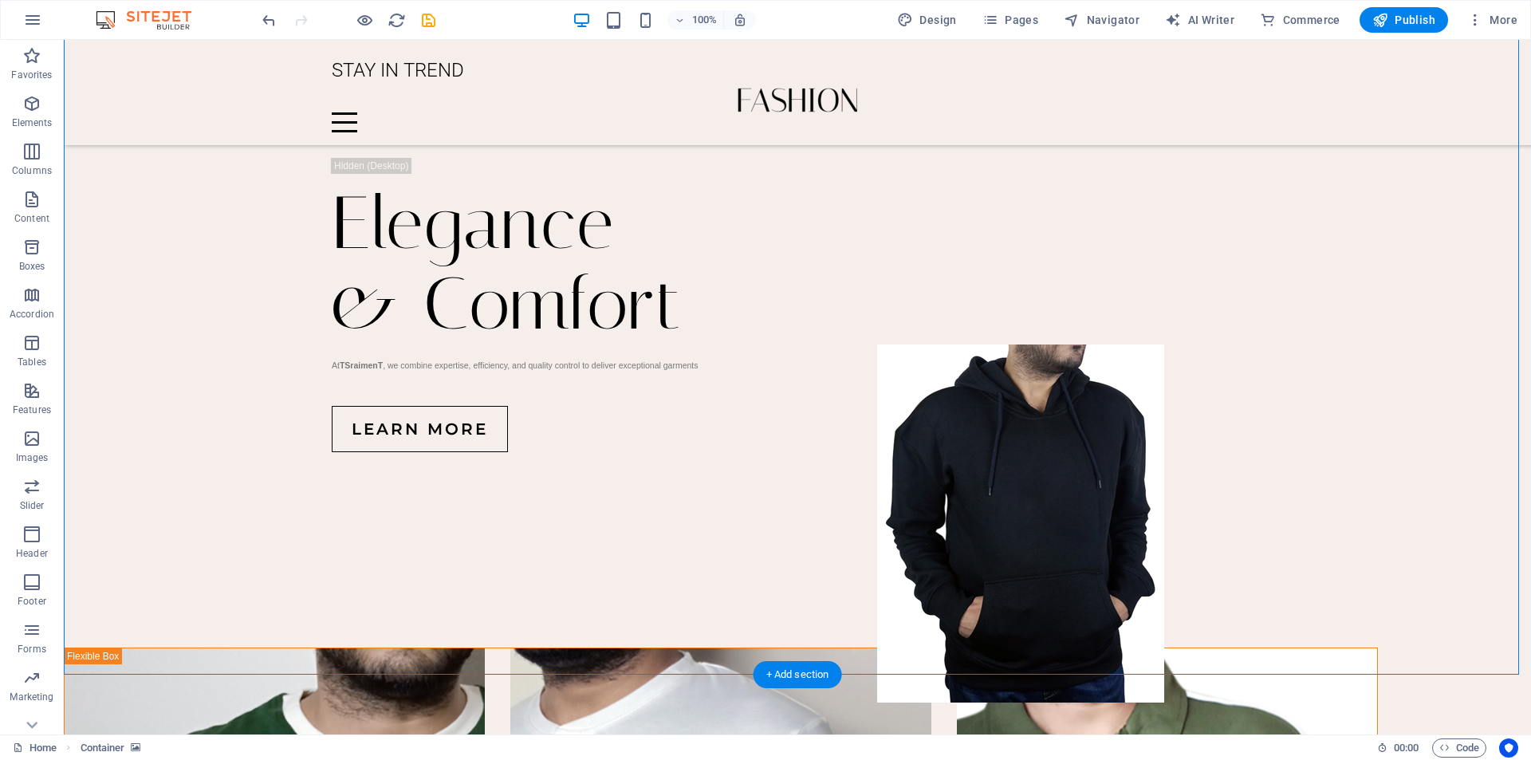
select select "px"
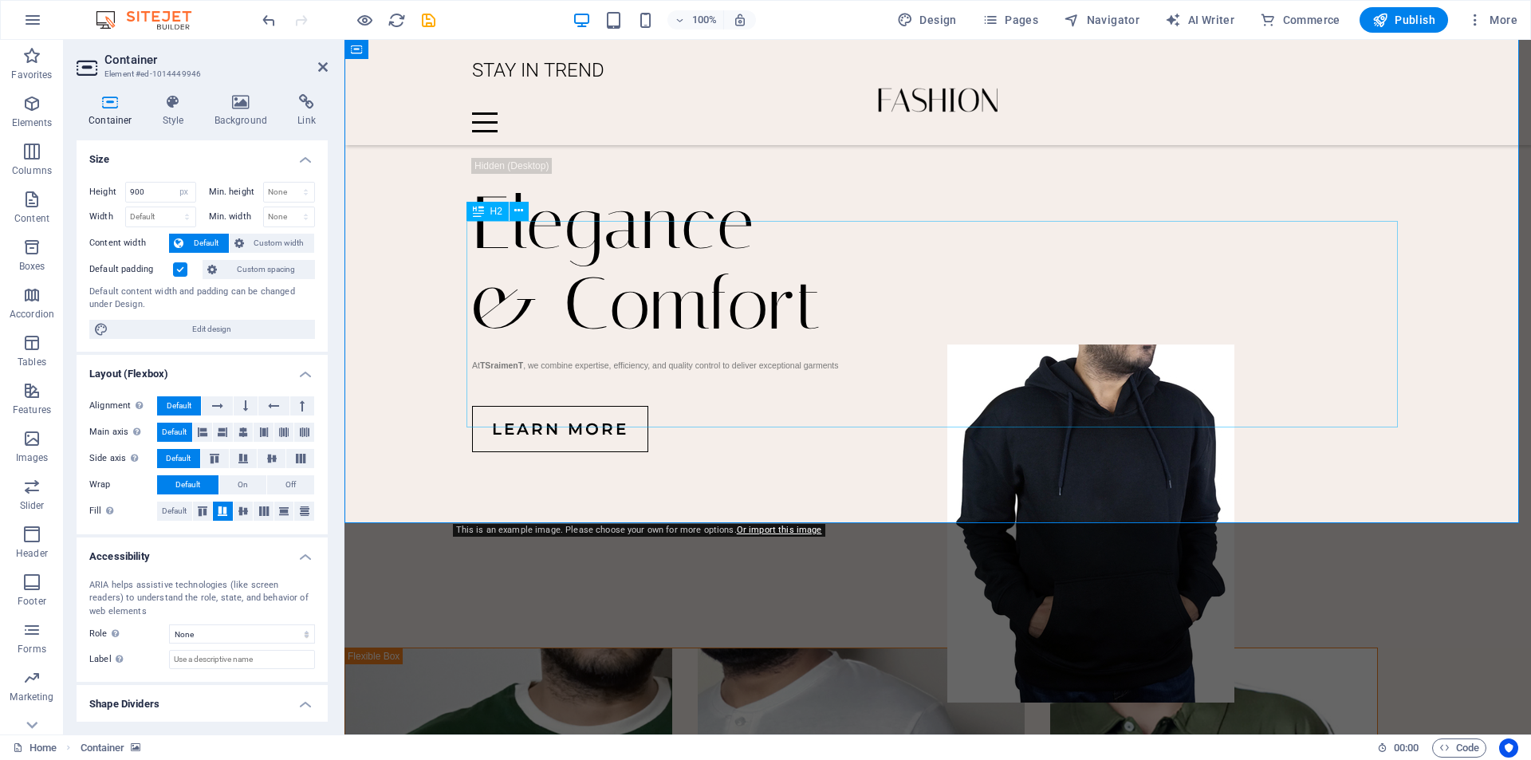
click at [256, 105] on icon at bounding box center [241, 102] width 77 height 16
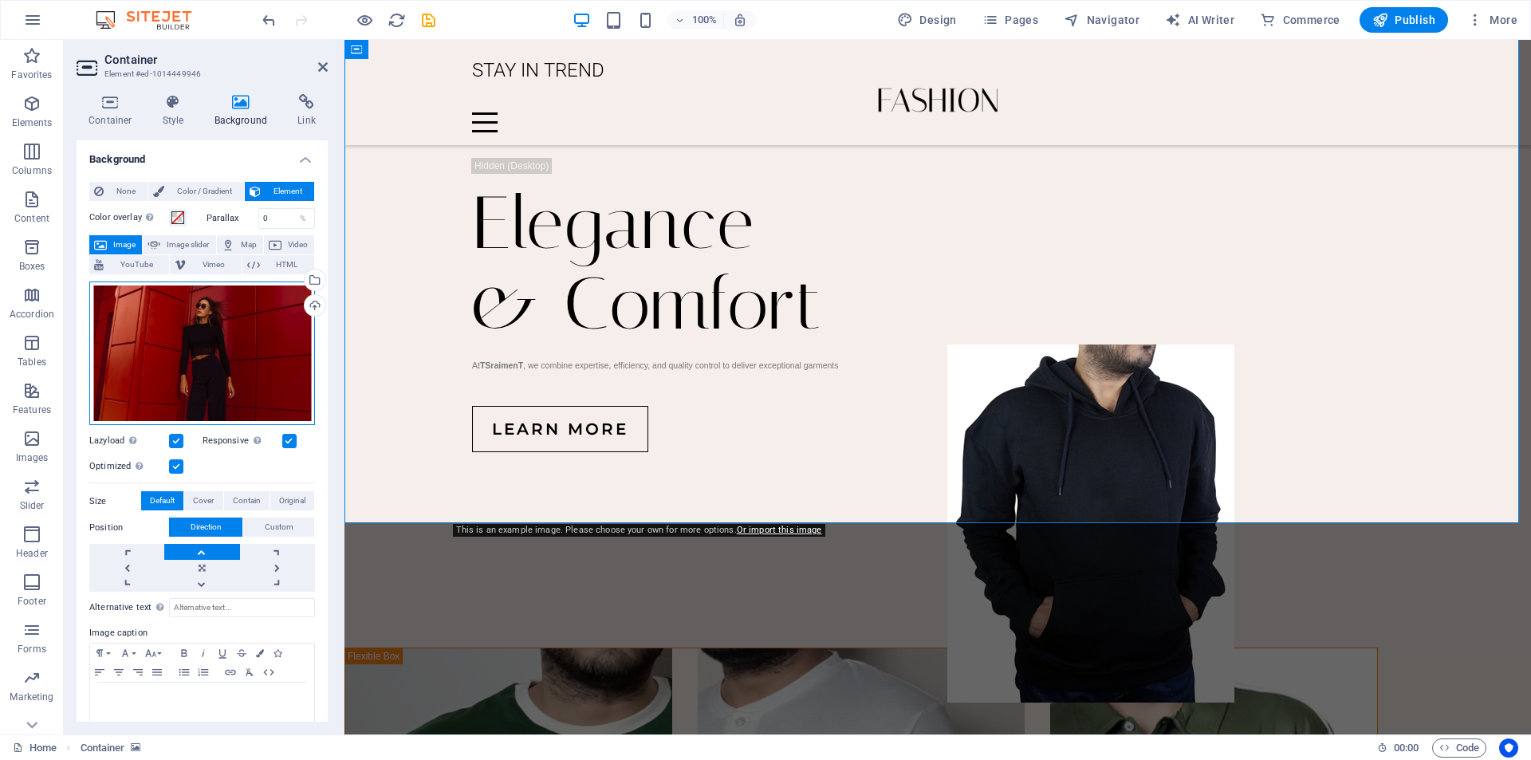
click at [206, 346] on div "Drag files here, click to choose files or select files from Files or our free s…" at bounding box center [202, 353] width 226 height 144
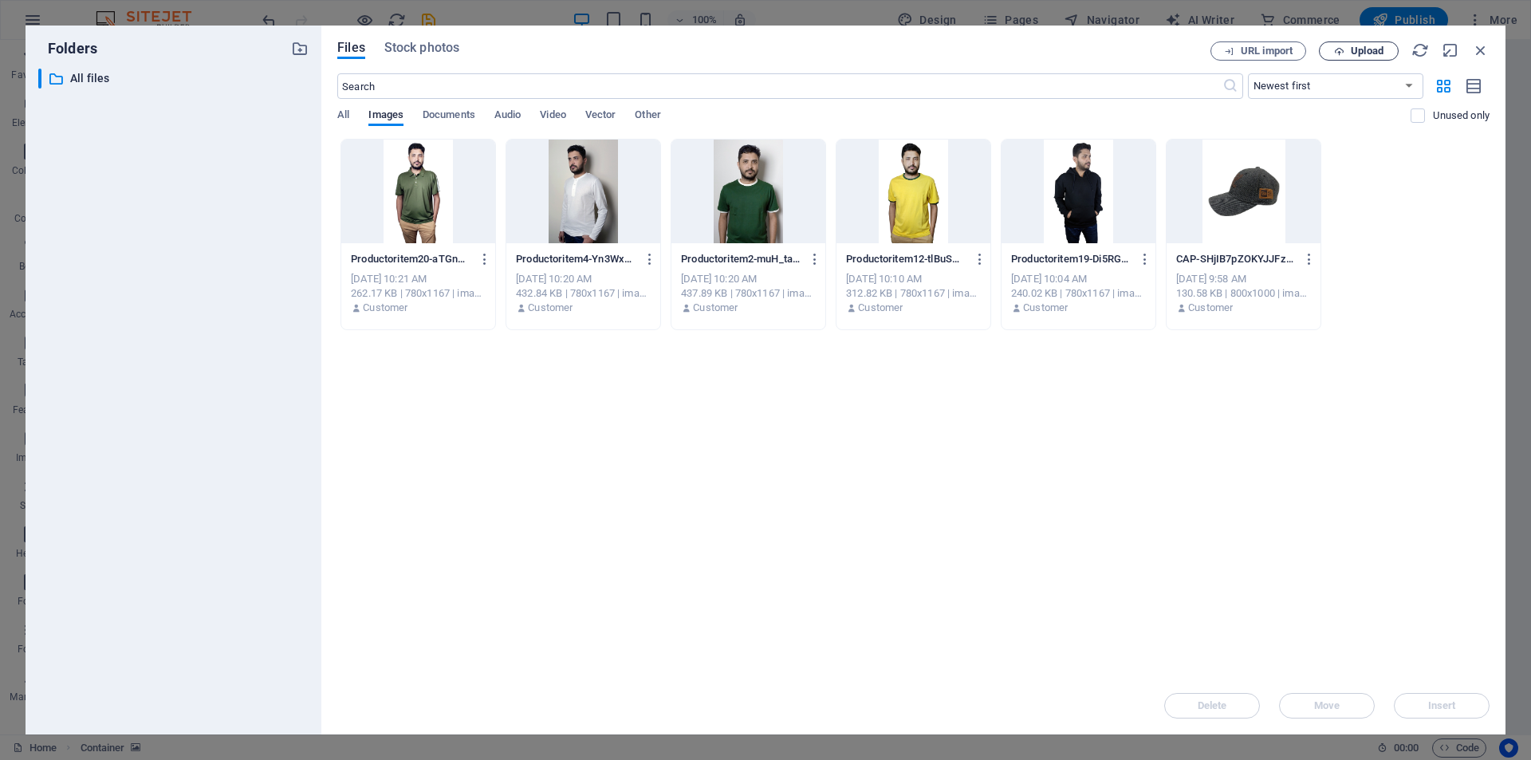
click at [1341, 54] on icon "button" at bounding box center [1339, 51] width 10 height 10
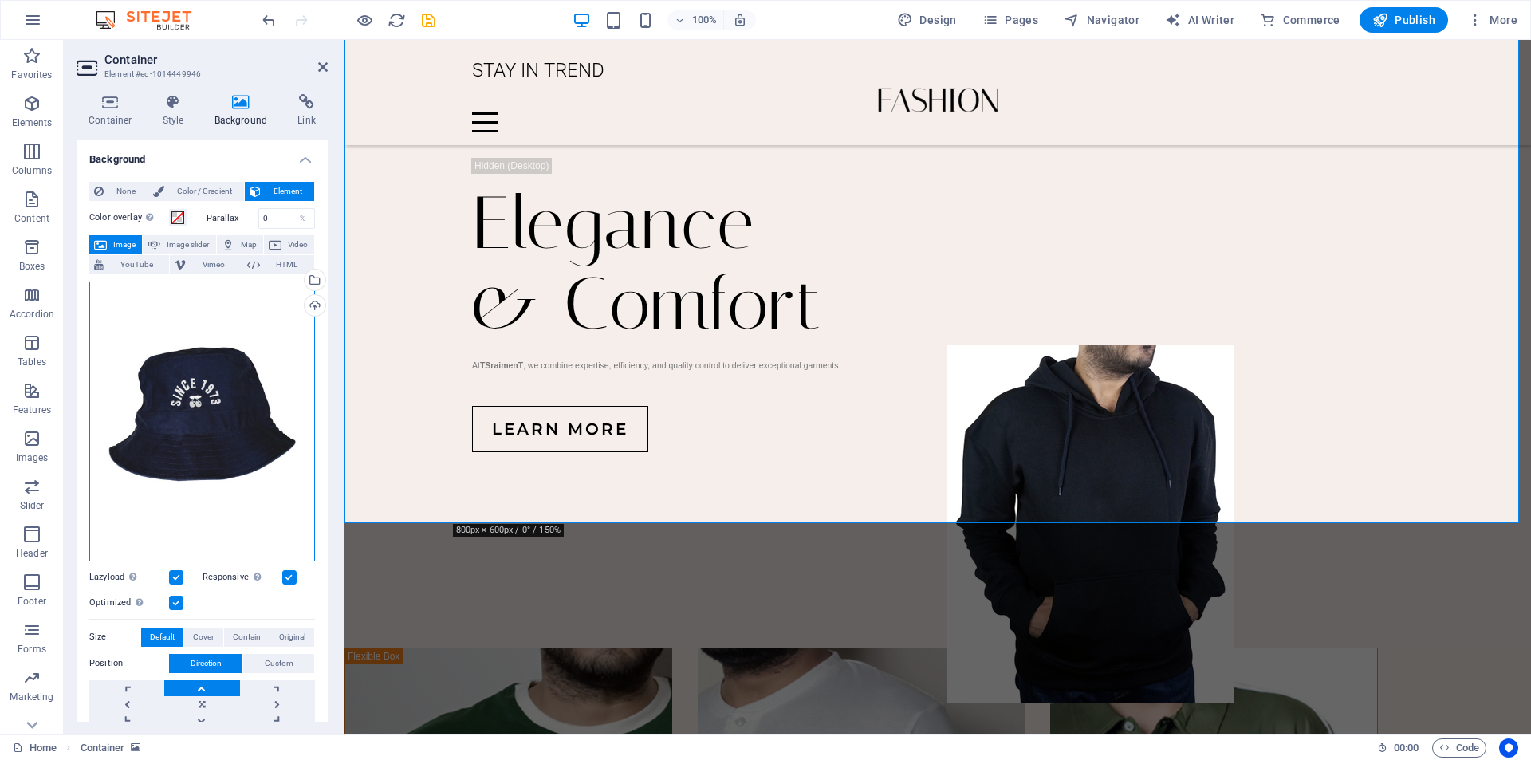
click at [219, 462] on div "Drag files here, click to choose files or select files from Files or our free s…" at bounding box center [202, 421] width 226 height 280
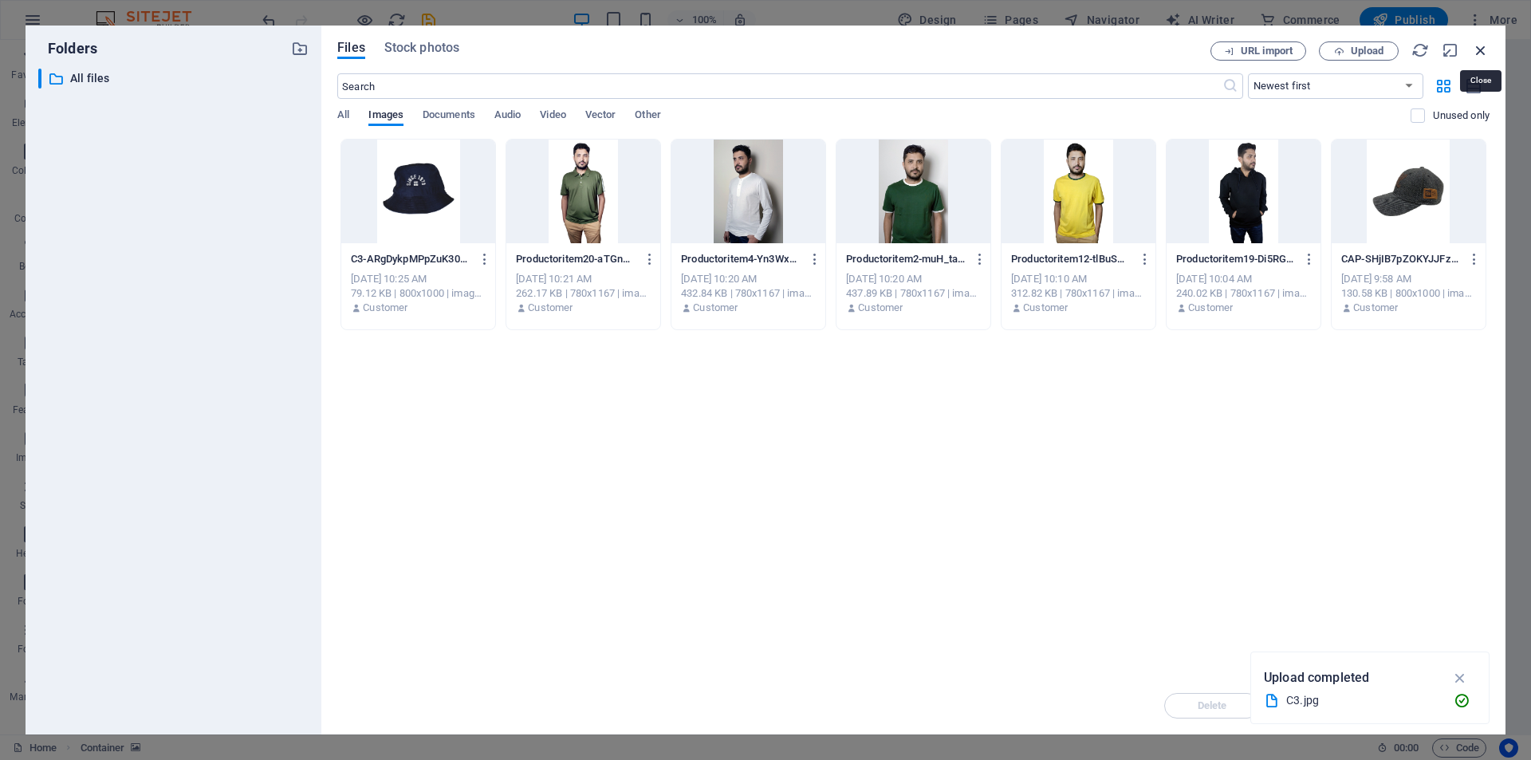
drag, startPoint x: 1476, startPoint y: 49, endPoint x: 857, endPoint y: 94, distance: 620.4
click at [1476, 49] on icon "button" at bounding box center [1481, 50] width 18 height 18
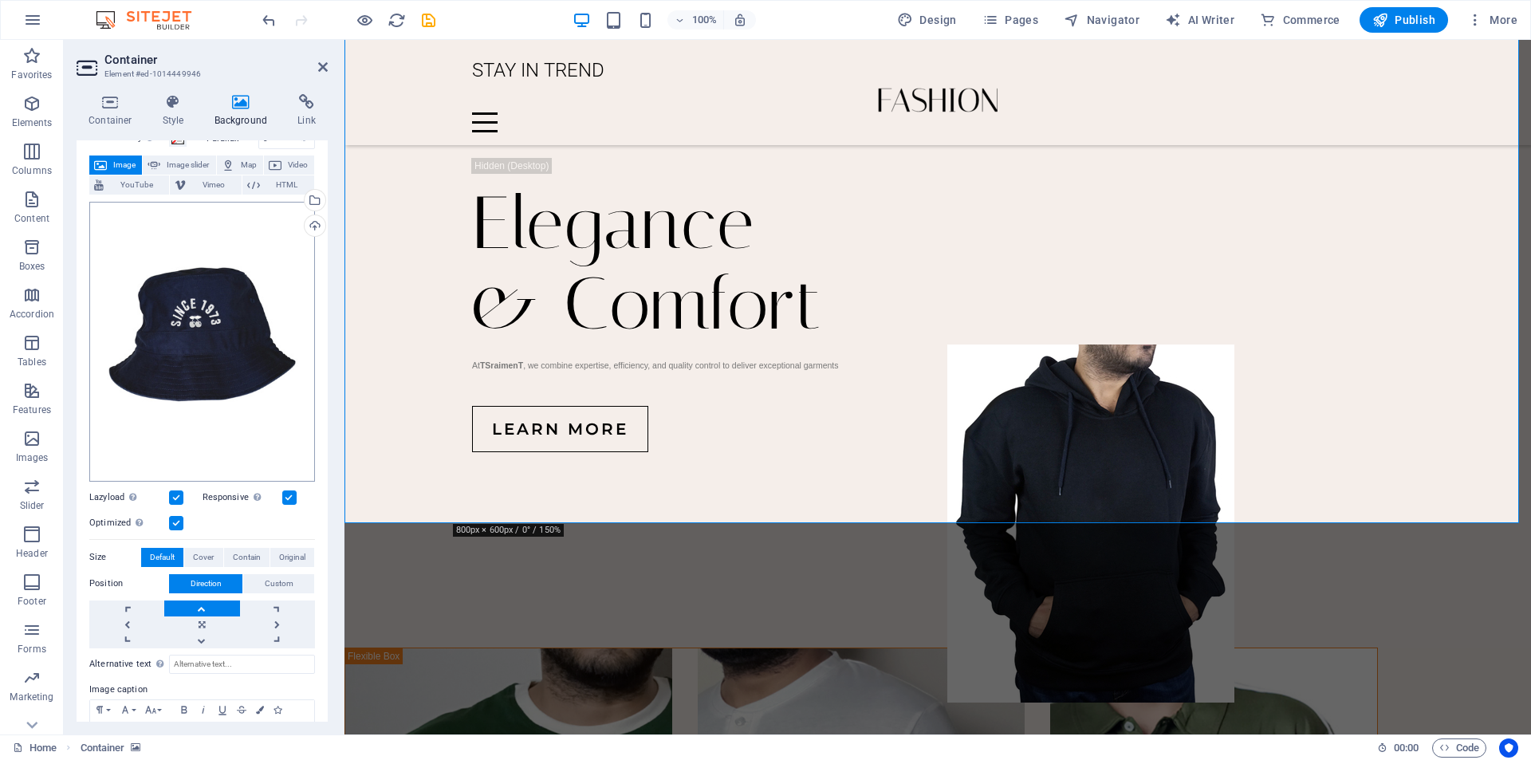
scroll to position [124, 0]
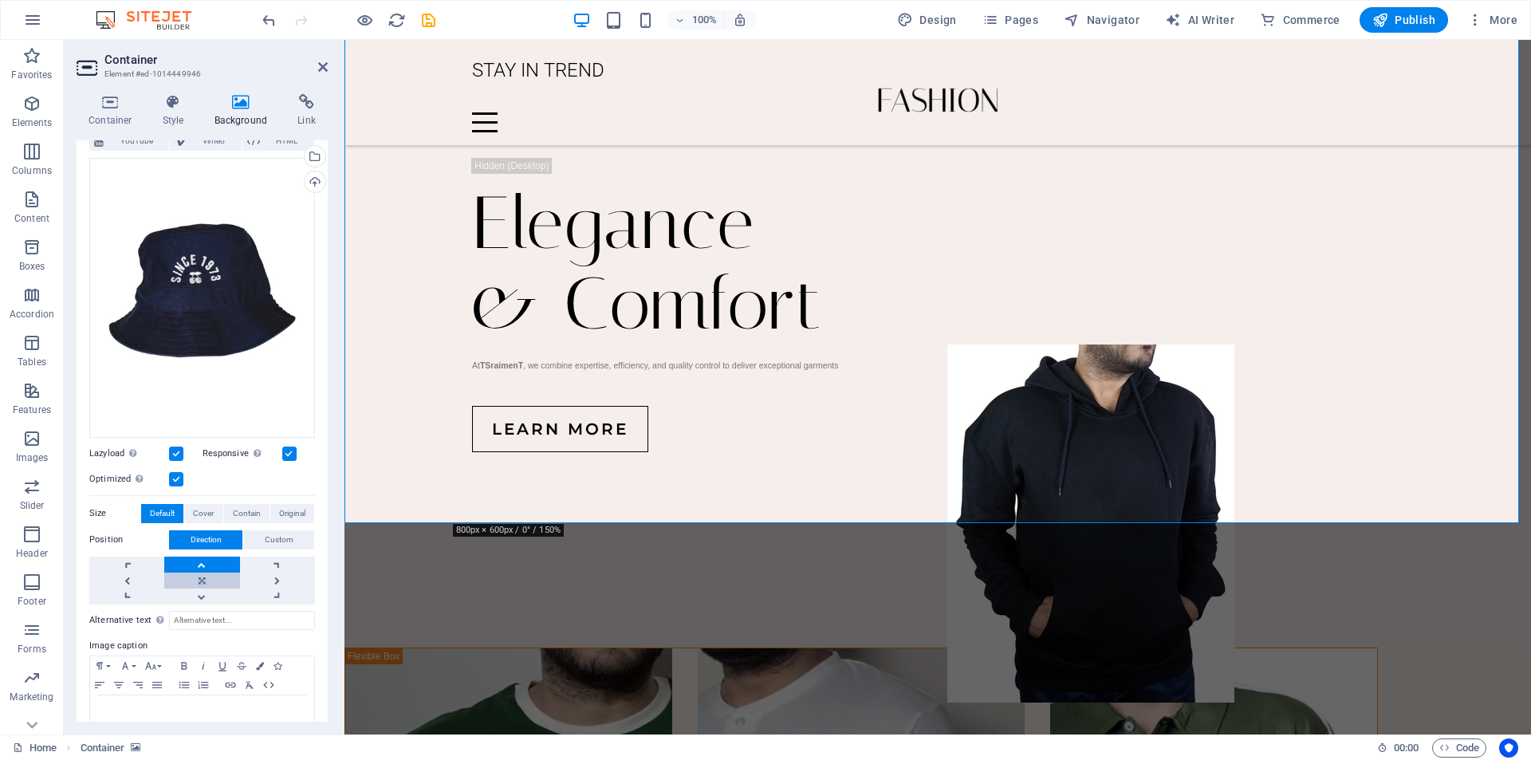
click at [204, 573] on link at bounding box center [201, 581] width 75 height 16
click at [240, 573] on link at bounding box center [277, 581] width 75 height 16
click at [200, 573] on link at bounding box center [201, 581] width 75 height 16
click at [244, 504] on span "Contain" at bounding box center [247, 513] width 28 height 19
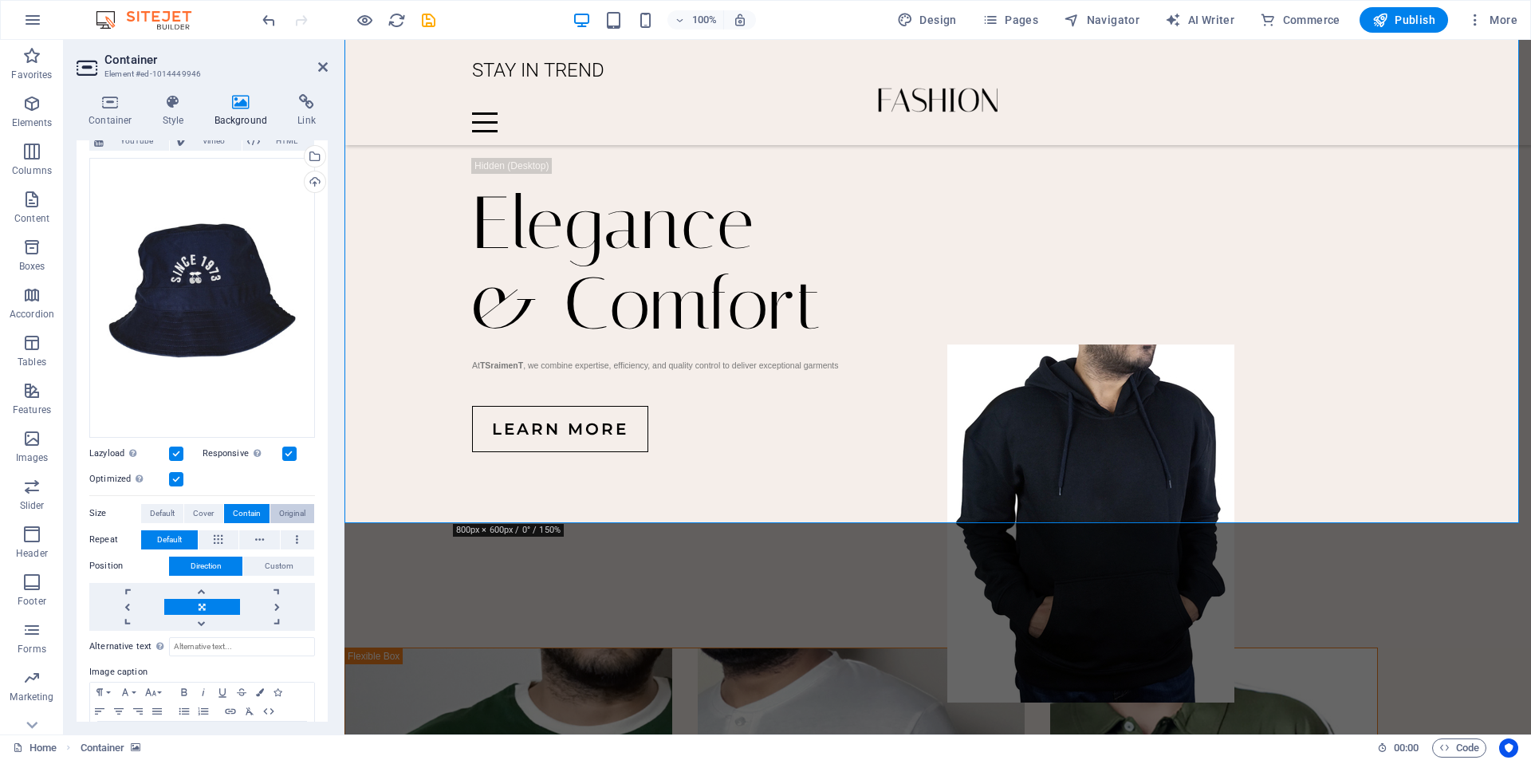
click at [297, 504] on span "Original" at bounding box center [292, 513] width 26 height 19
click at [167, 508] on span "Default" at bounding box center [162, 513] width 25 height 19
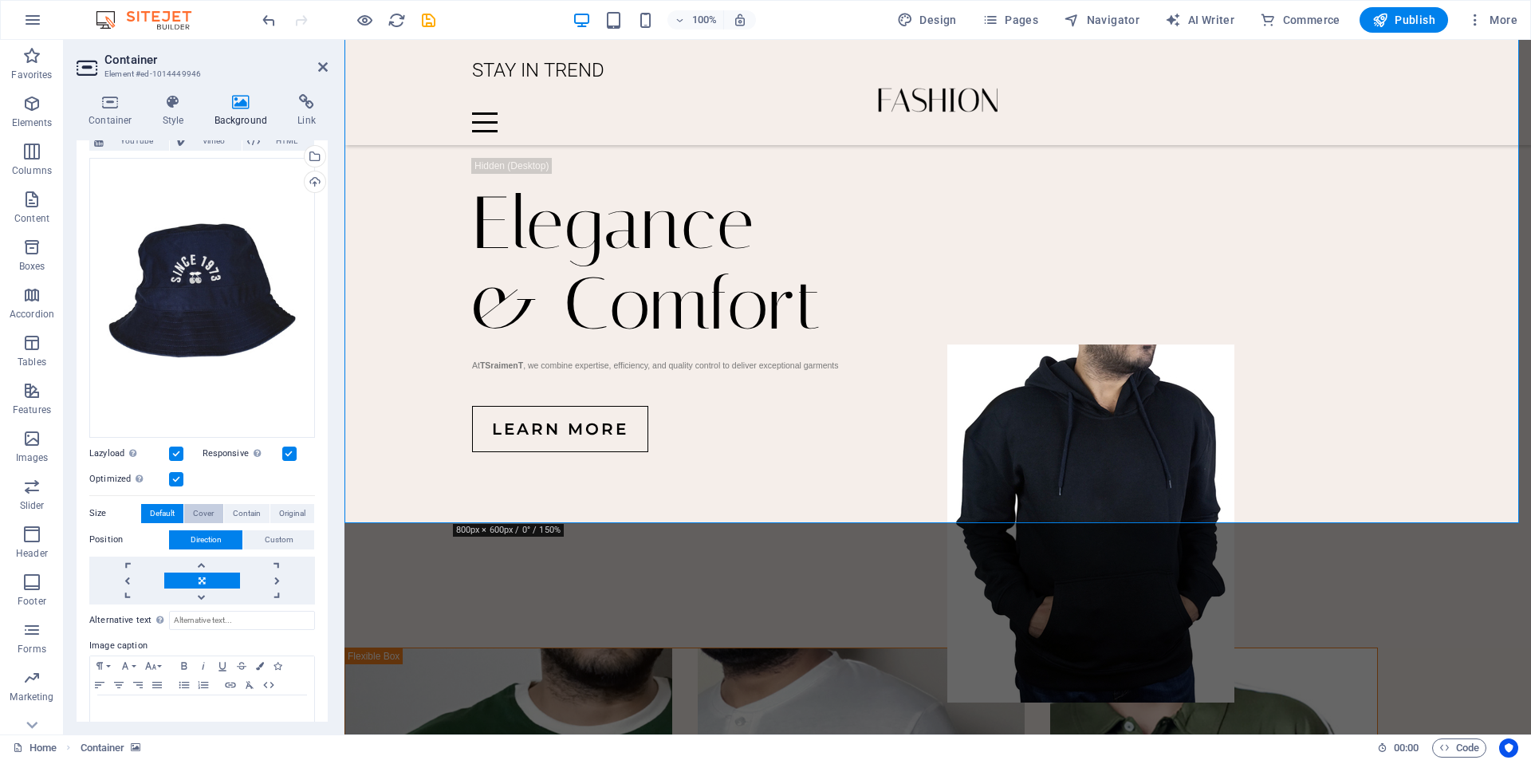
click at [210, 506] on span "Cover" at bounding box center [203, 513] width 21 height 19
click at [167, 506] on span "Default" at bounding box center [162, 513] width 25 height 19
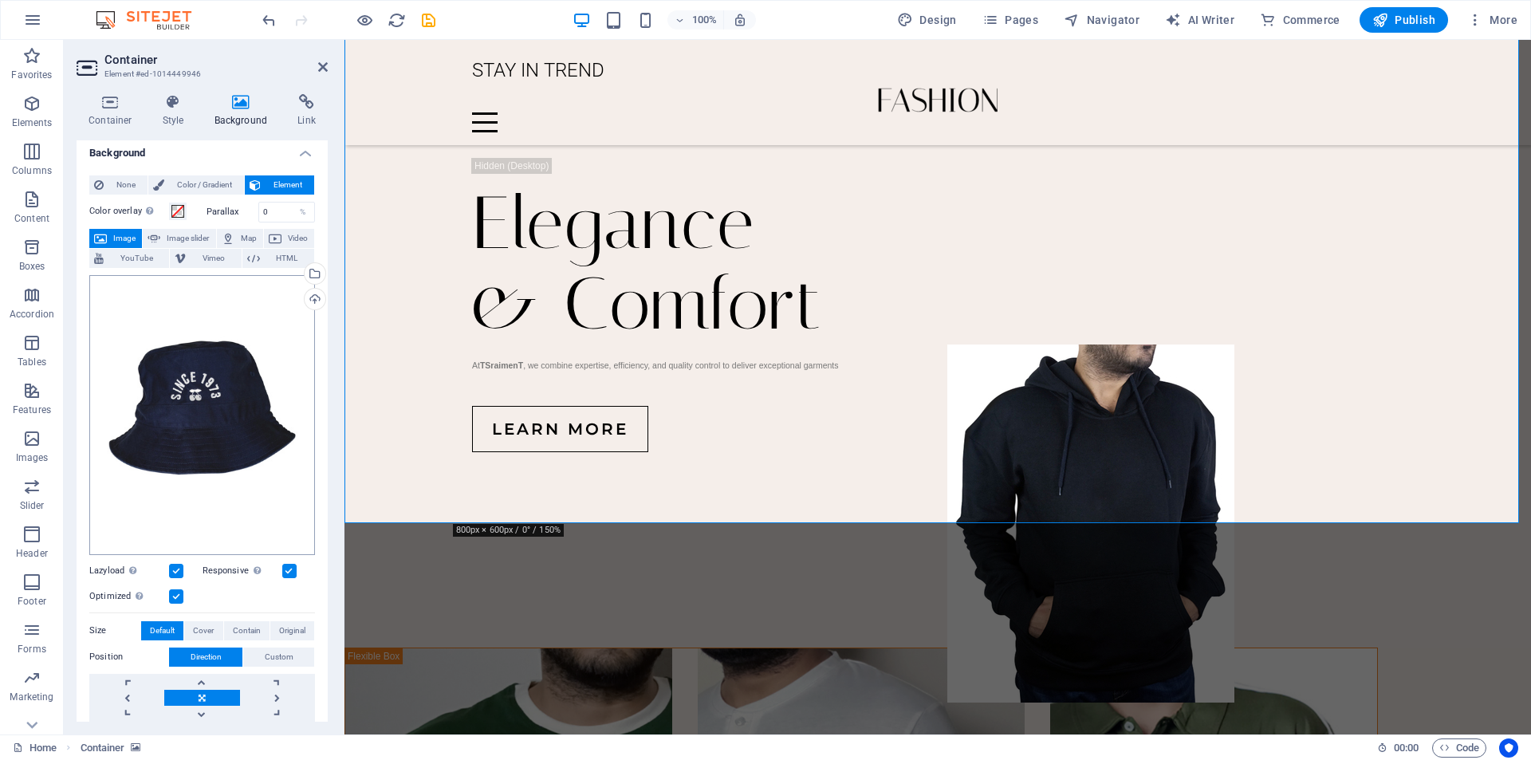
scroll to position [0, 0]
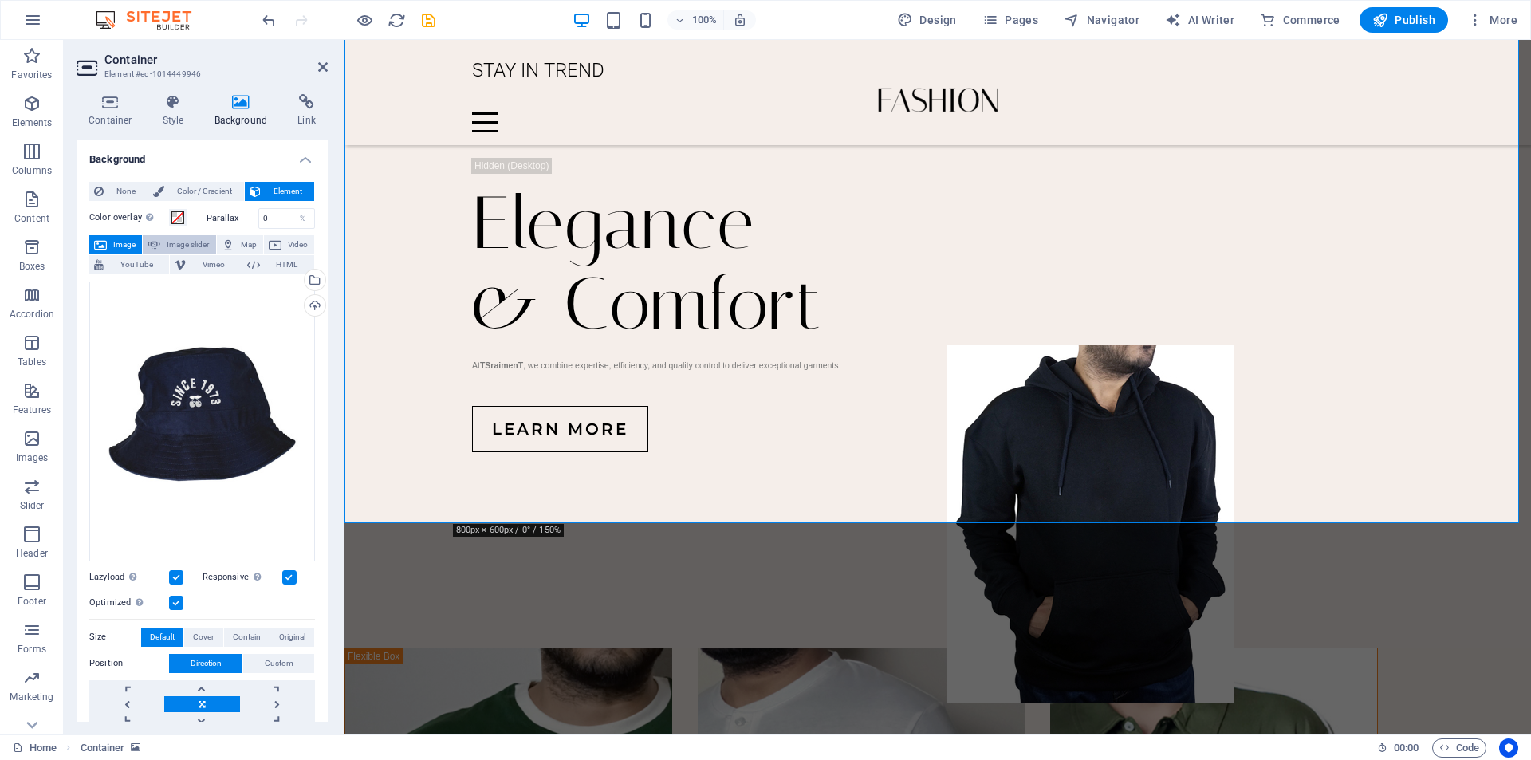
click at [186, 246] on span "Image slider" at bounding box center [187, 244] width 45 height 19
select select "ms"
select select "s"
select select "progressive"
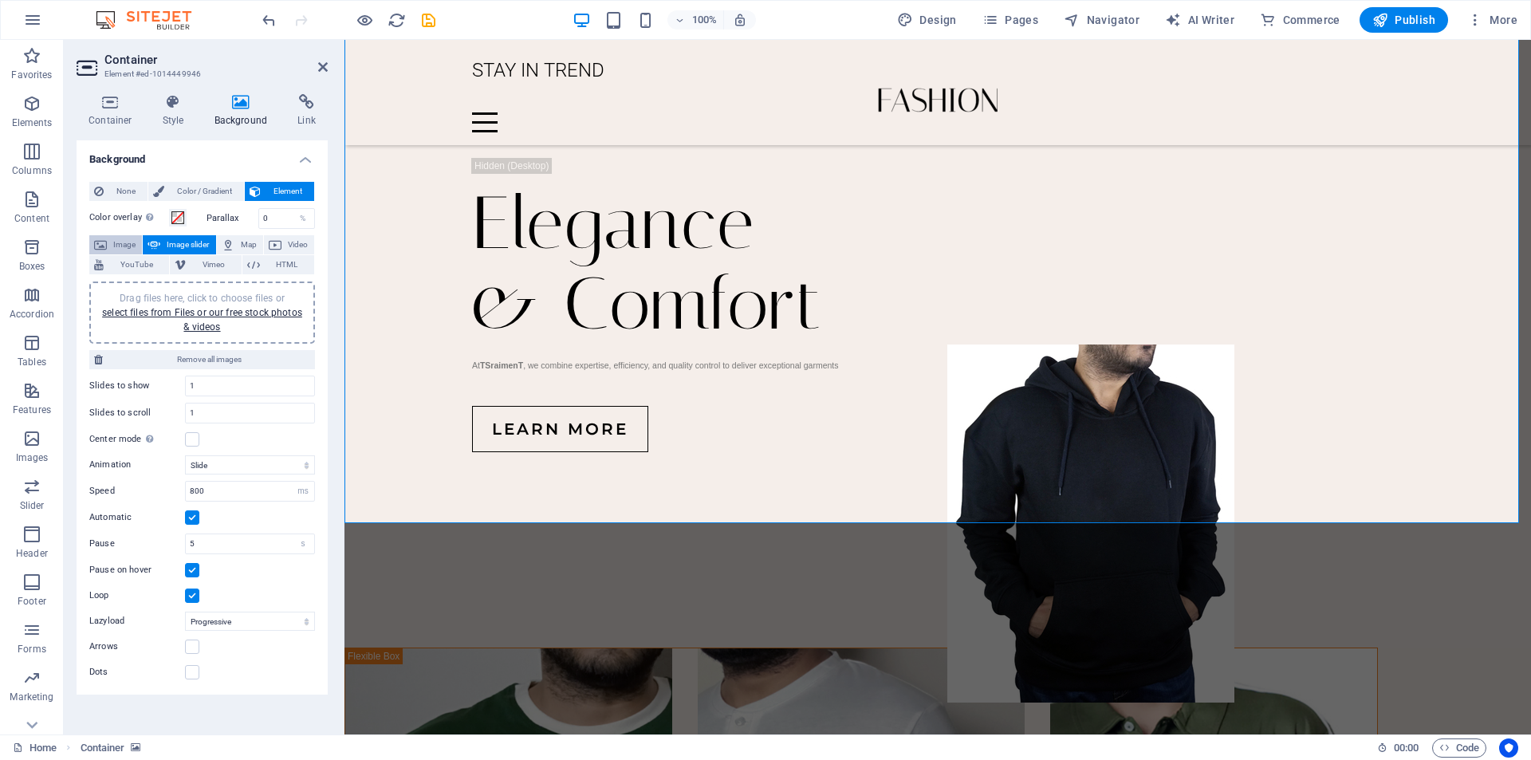
click at [121, 241] on span "Image" at bounding box center [125, 244] width 26 height 19
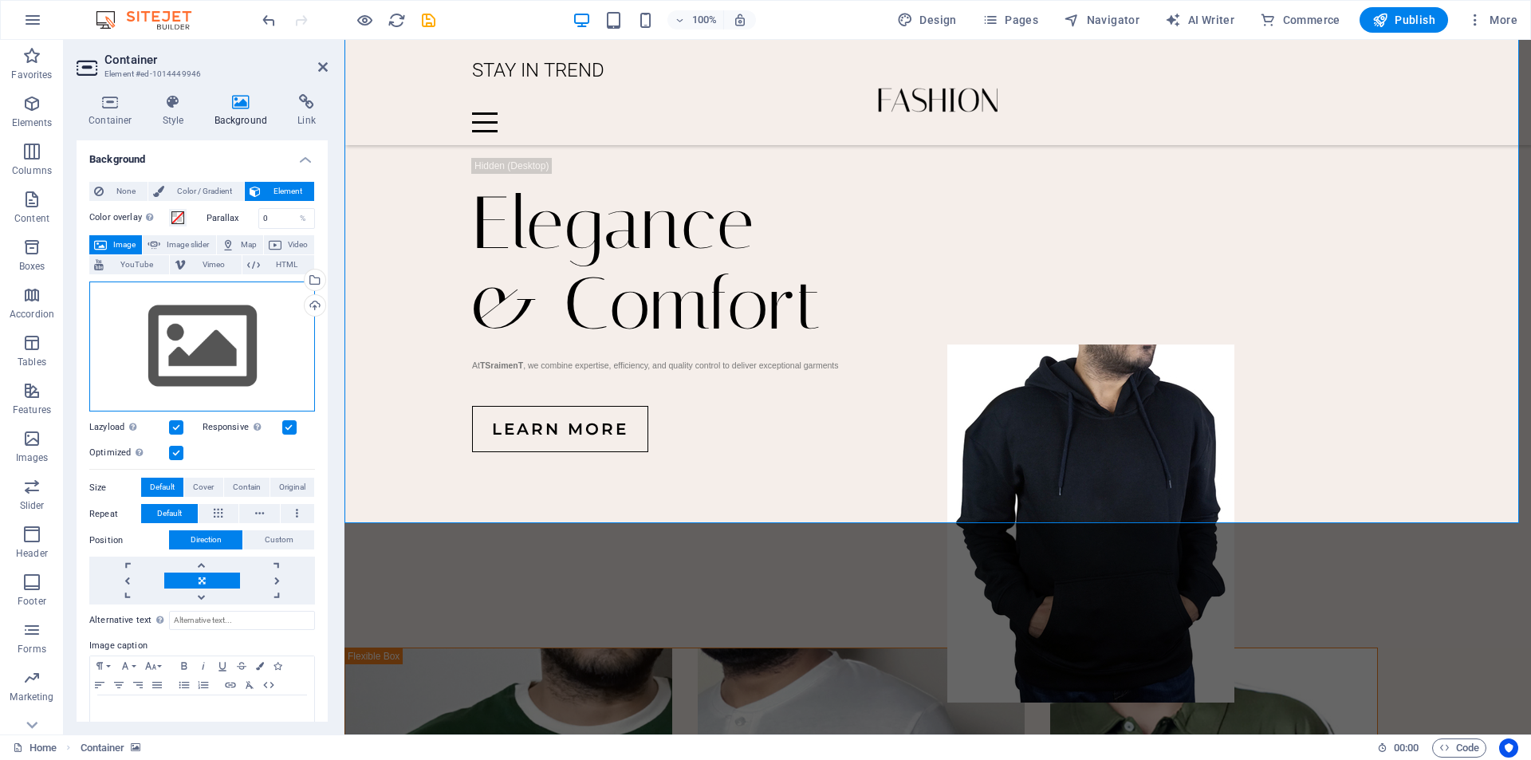
click at [180, 352] on div "Drag files here, click to choose files or select files from Files or our free s…" at bounding box center [202, 346] width 226 height 131
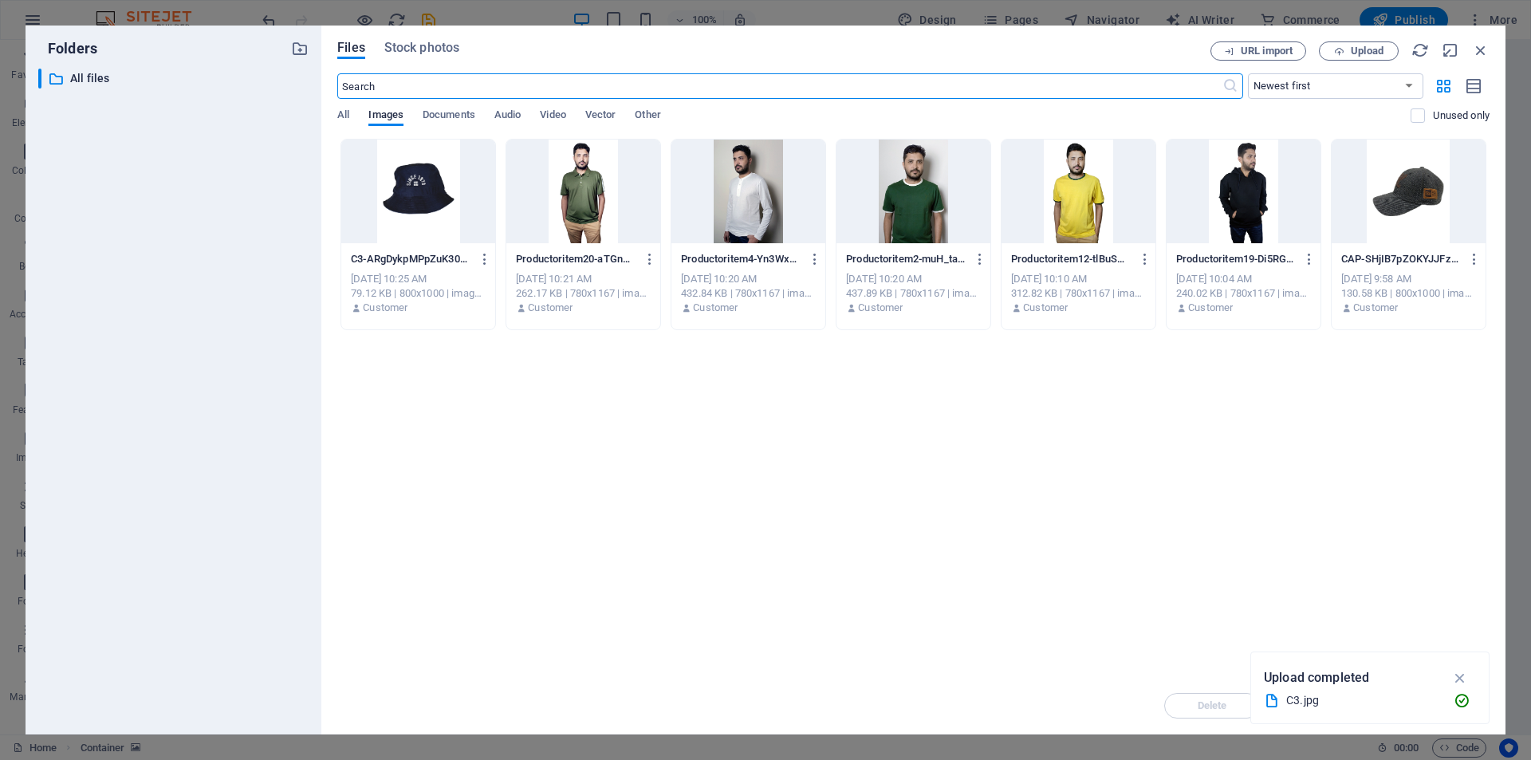
click at [434, 197] on div at bounding box center [418, 192] width 154 height 104
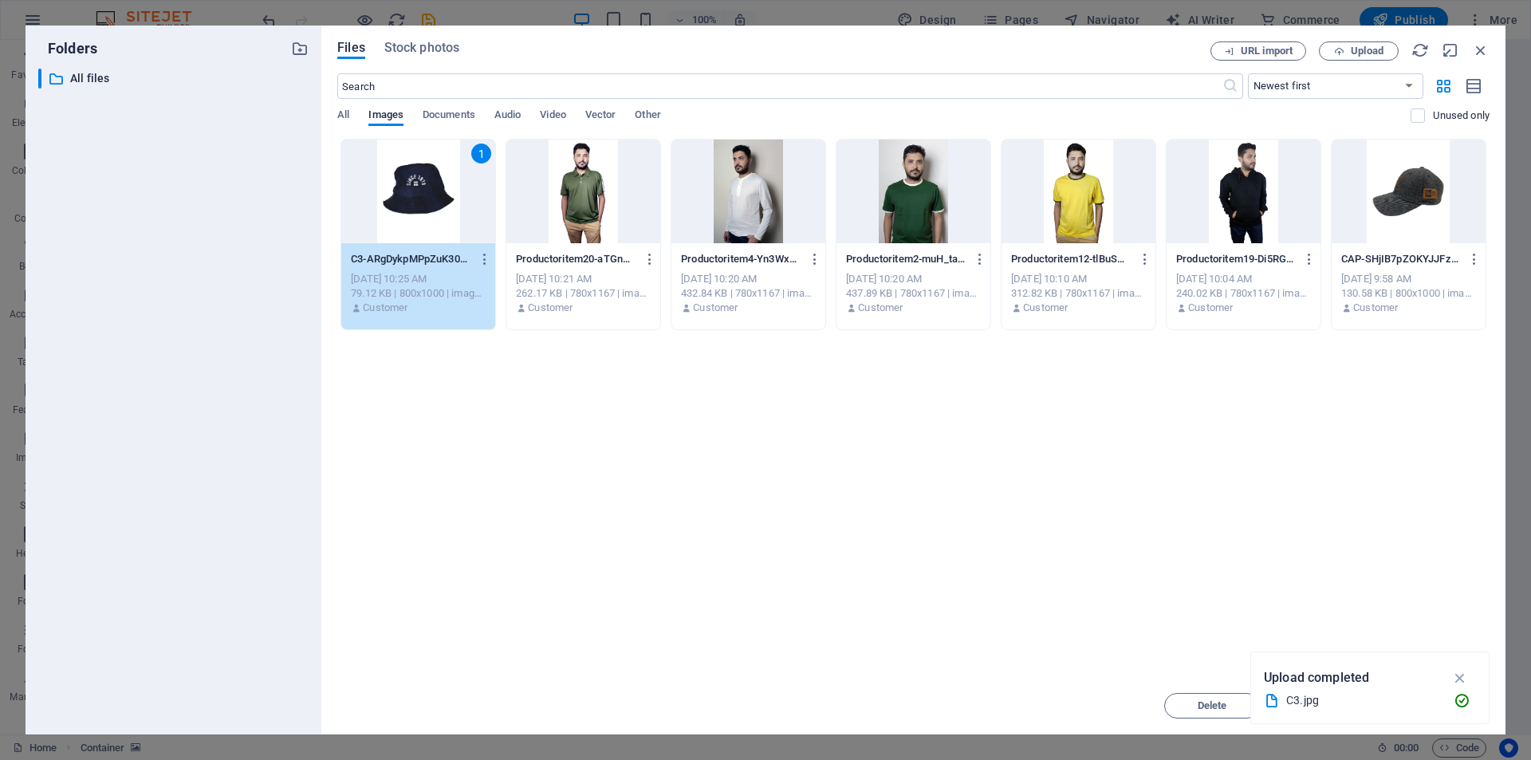
drag, startPoint x: 1411, startPoint y: 525, endPoint x: 1412, endPoint y: 533, distance: 8.1
click at [1411, 527] on div "Drop files here to upload them instantly 1 C3-ARgDykpMPpZuK30Dls4VGQ.jpg C3-ARg…" at bounding box center [913, 408] width 1152 height 538
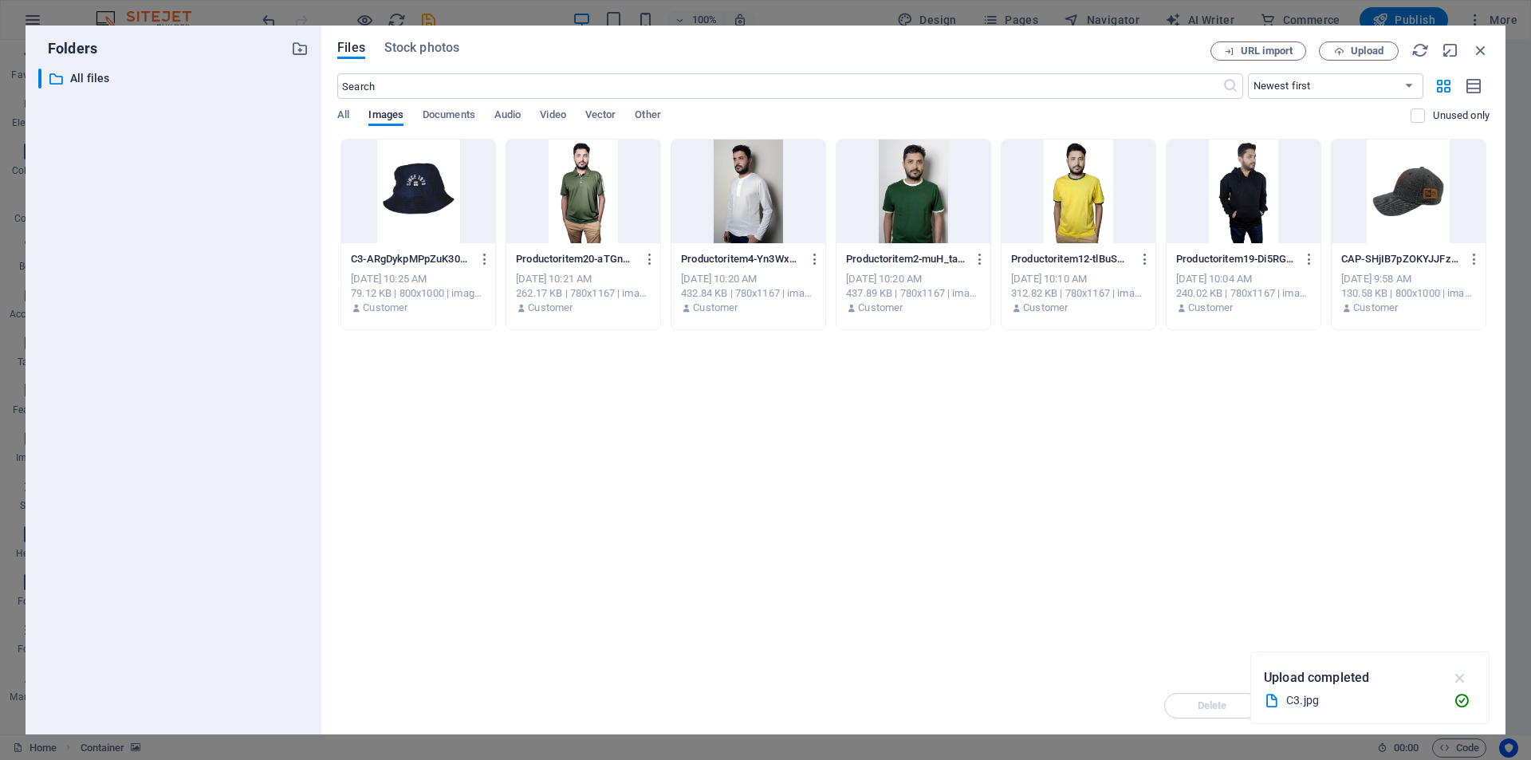
click at [1460, 677] on icon "button" at bounding box center [1460, 678] width 18 height 18
click at [400, 211] on div at bounding box center [418, 192] width 154 height 104
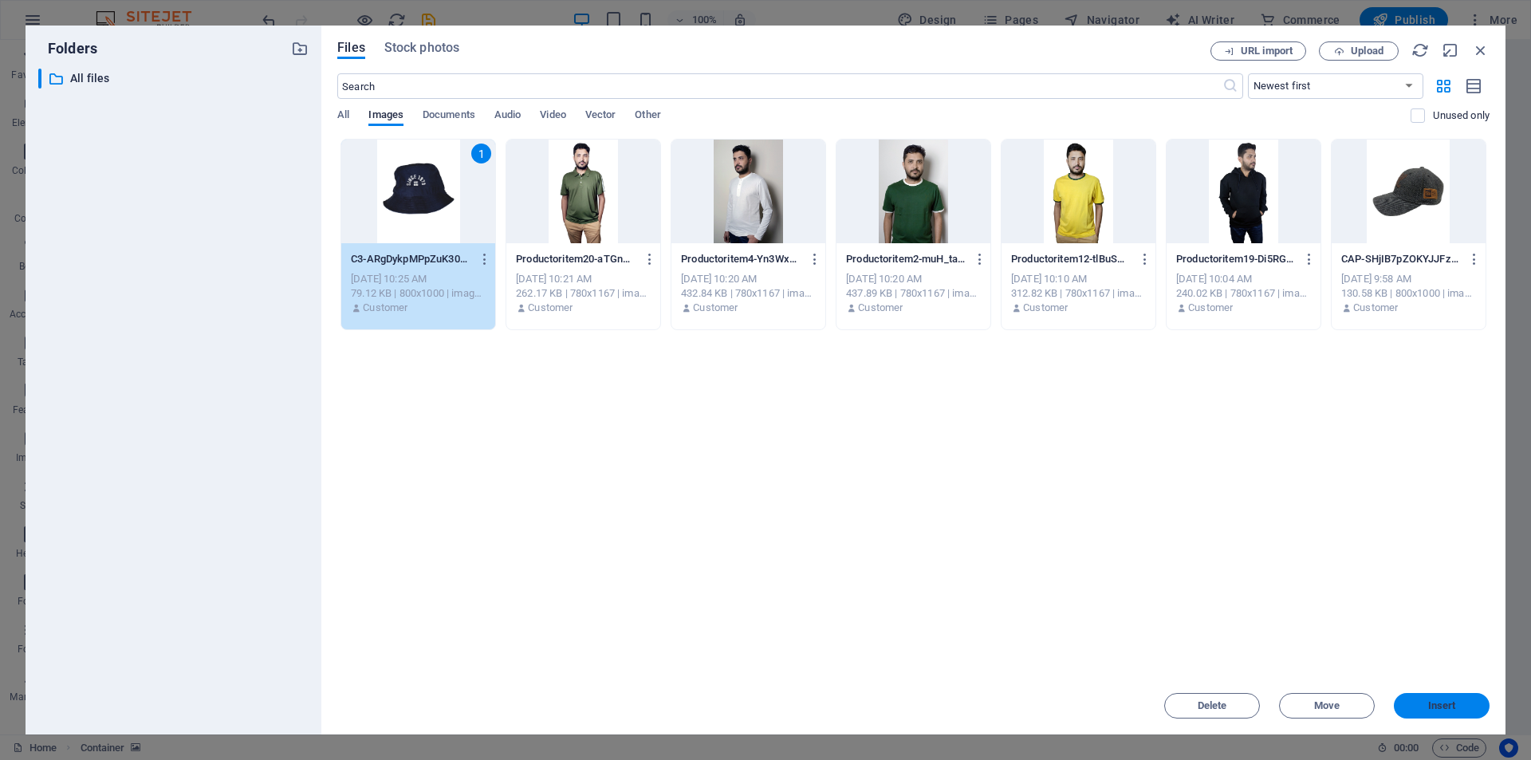
drag, startPoint x: 1427, startPoint y: 702, endPoint x: 1063, endPoint y: 658, distance: 366.3
click at [1427, 702] on span "Insert" at bounding box center [1441, 706] width 83 height 10
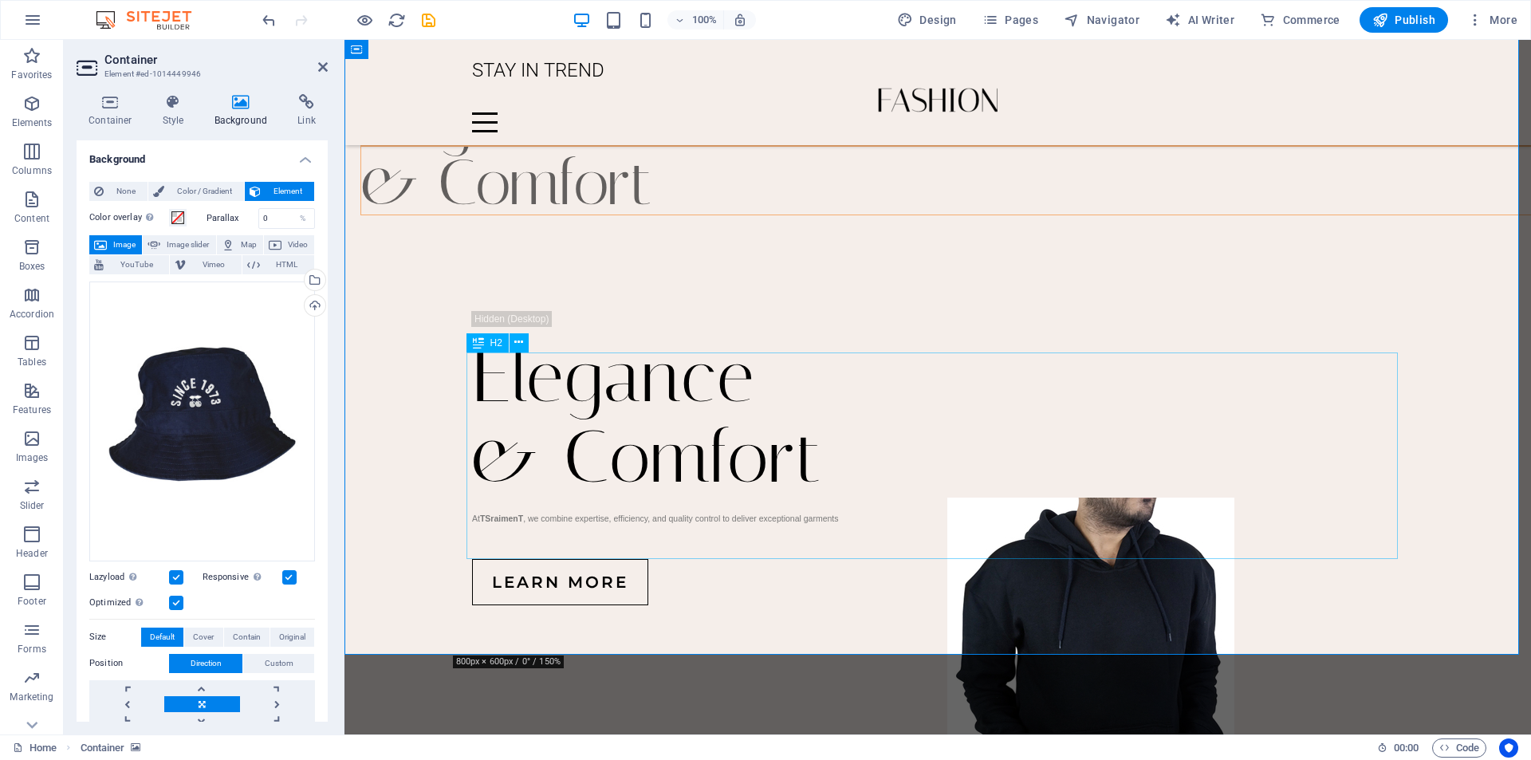
scroll to position [1555, 0]
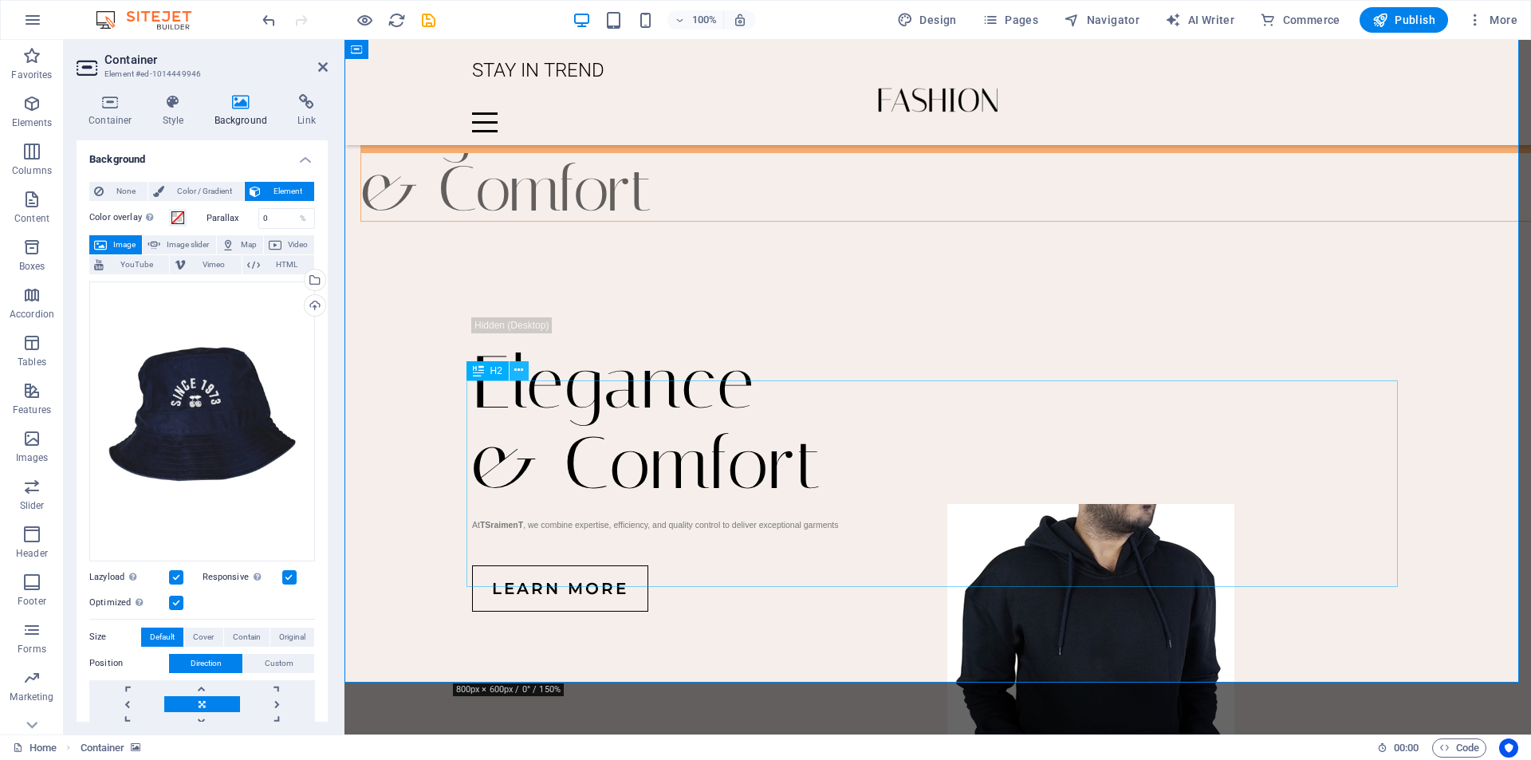
click at [519, 369] on icon at bounding box center [518, 370] width 9 height 17
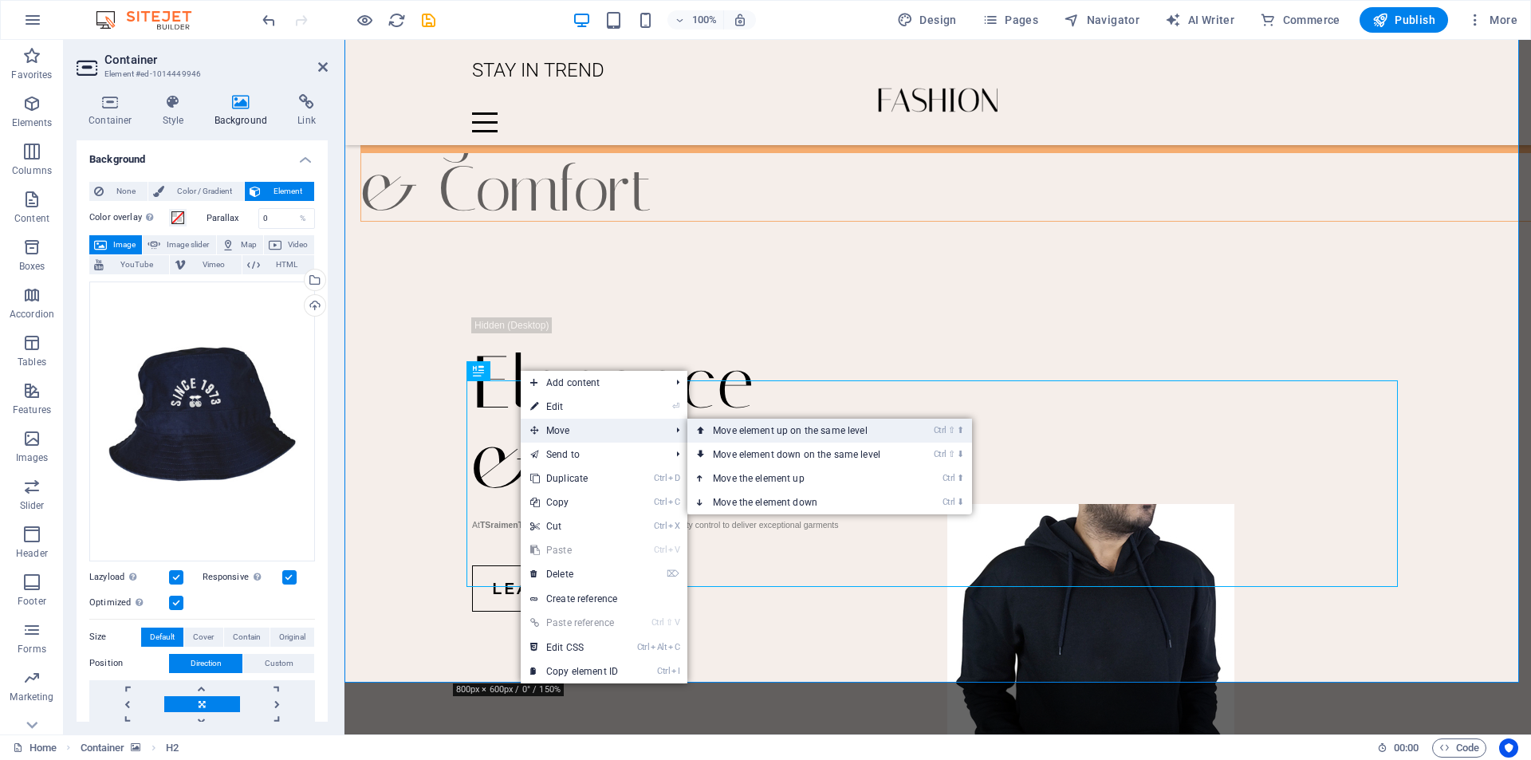
click at [733, 435] on link "Ctrl ⇧ ⬆ Move element up on the same level" at bounding box center [799, 431] width 225 height 24
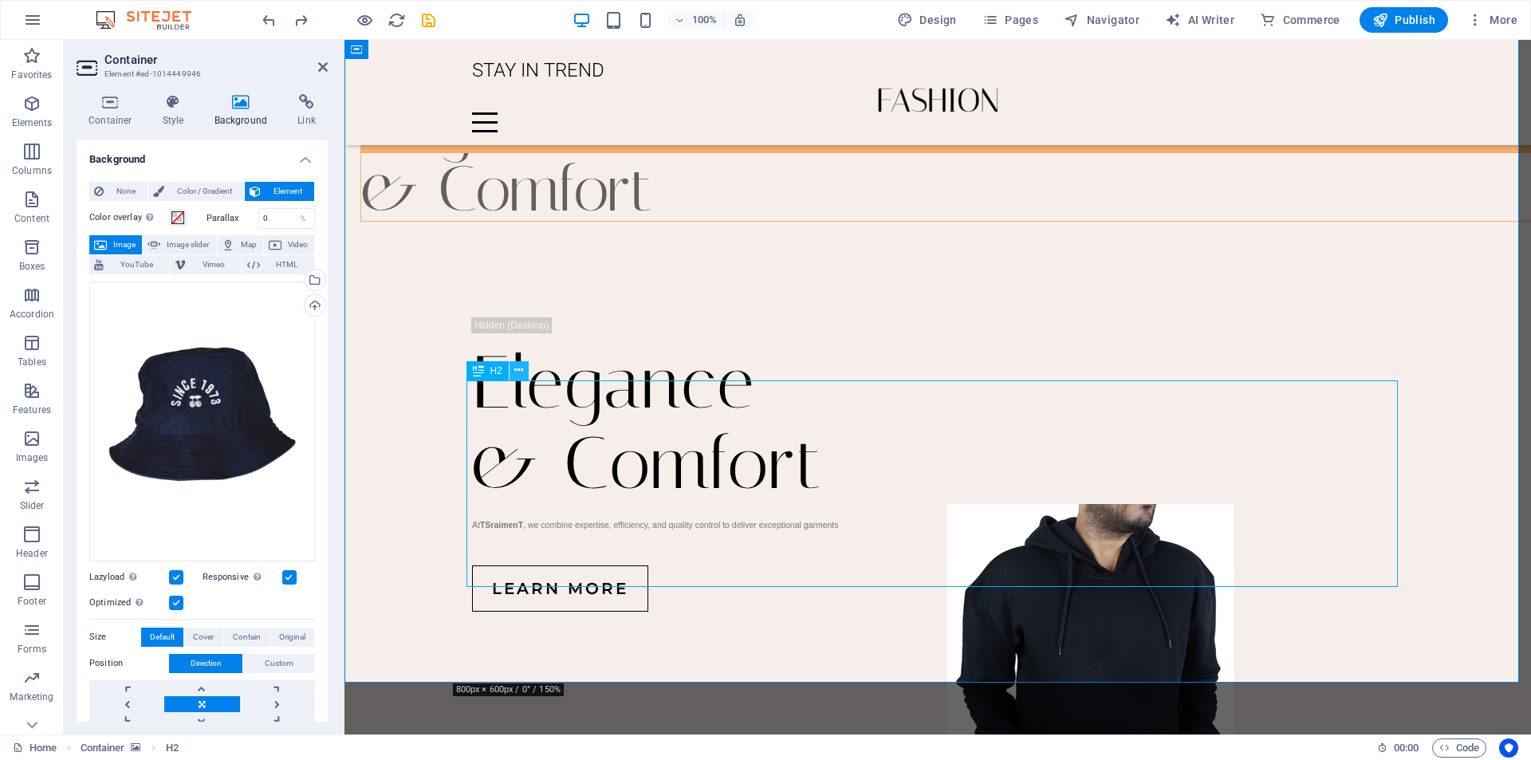
click at [525, 368] on button at bounding box center [519, 370] width 19 height 19
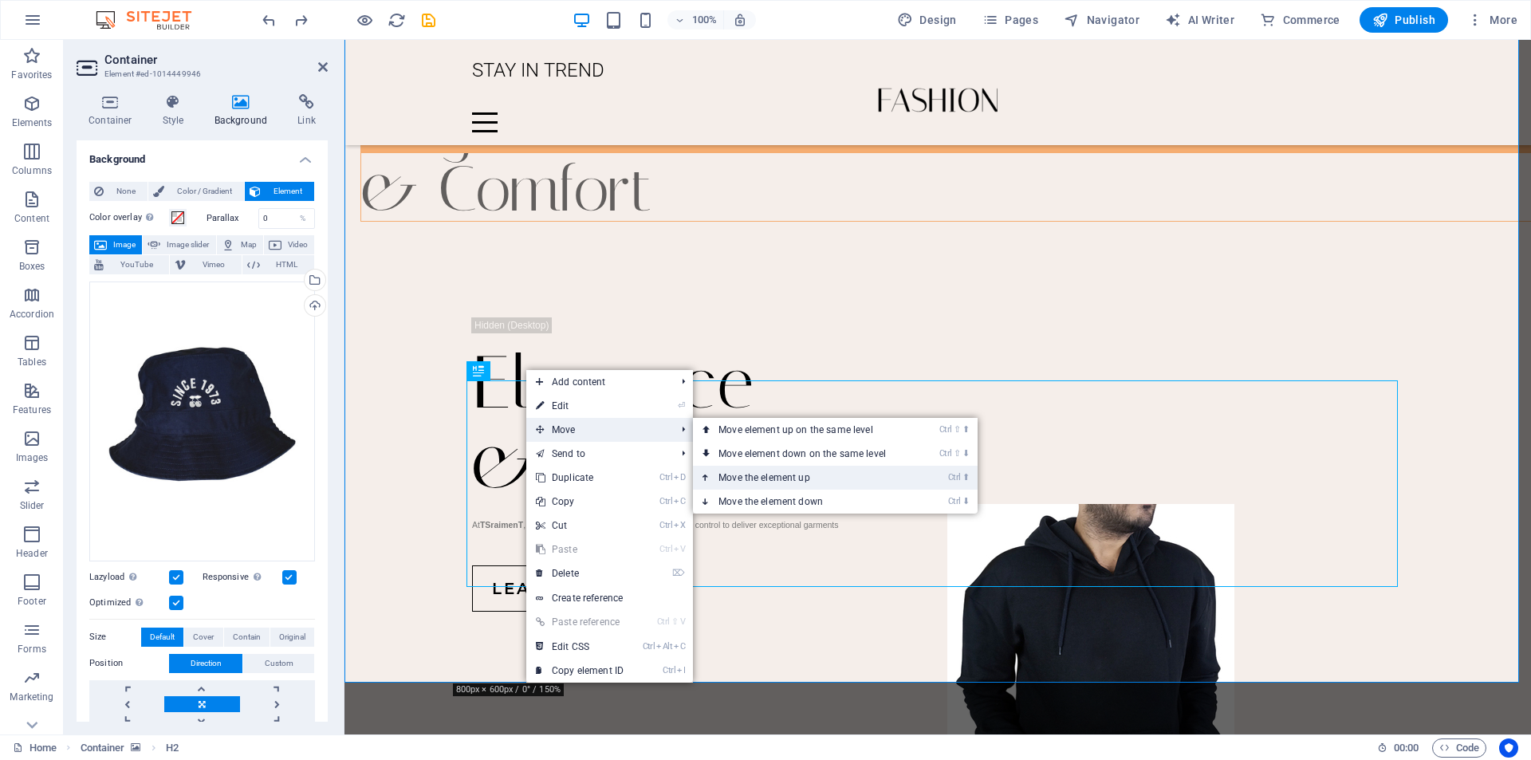
click at [746, 474] on link "Ctrl ⬆ Move the element up" at bounding box center [805, 478] width 225 height 24
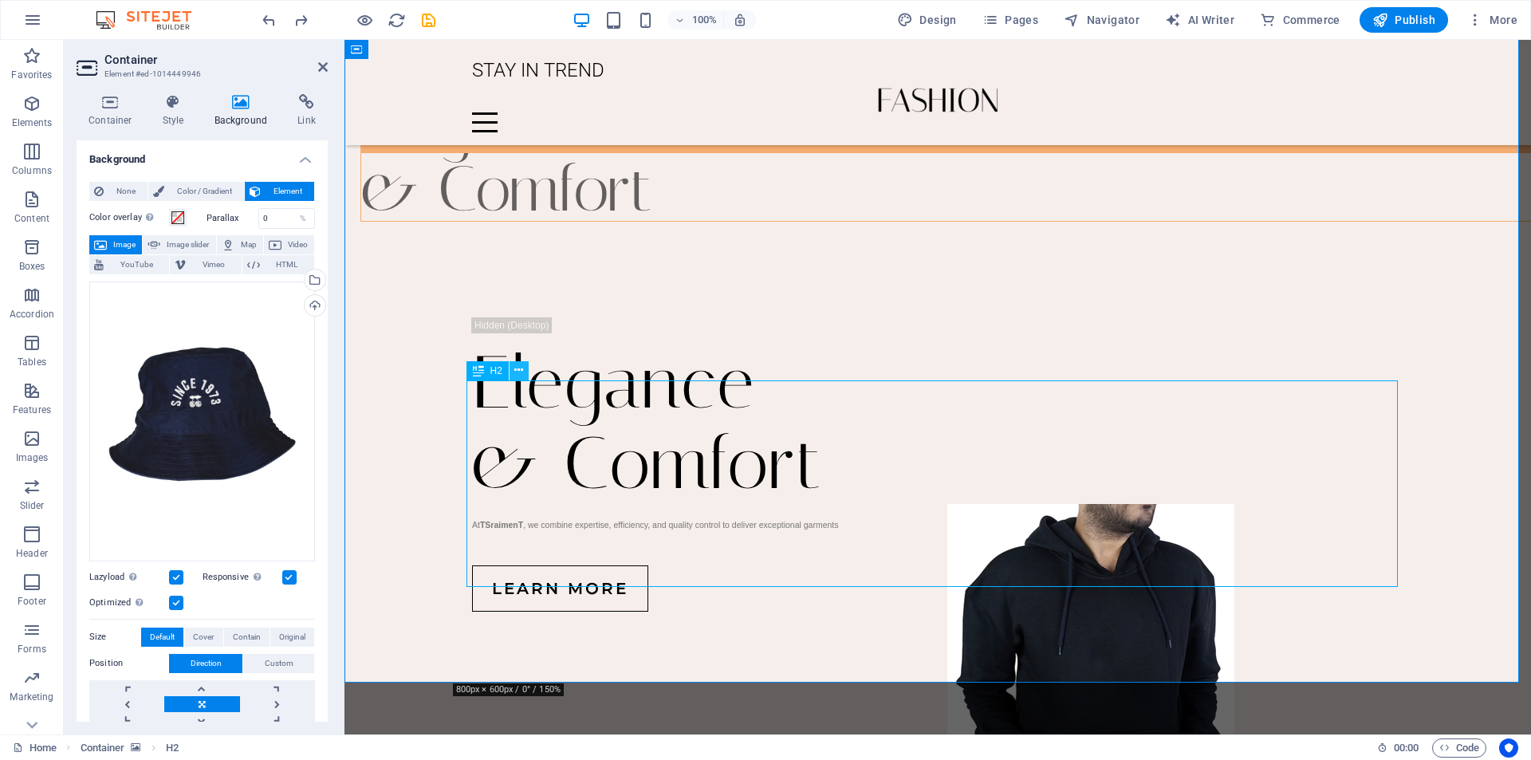
click at [523, 367] on icon at bounding box center [518, 370] width 9 height 17
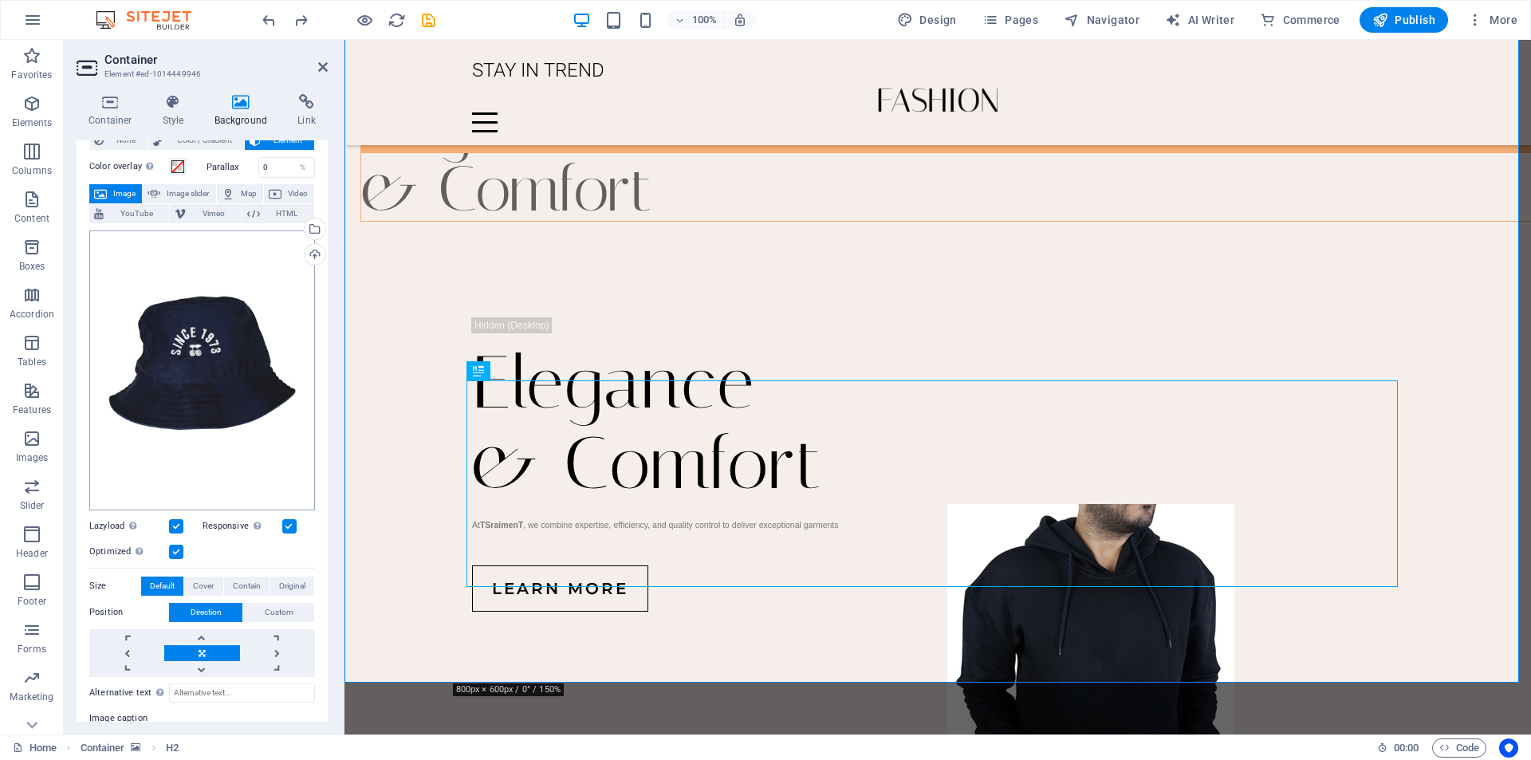
scroll to position [0, 0]
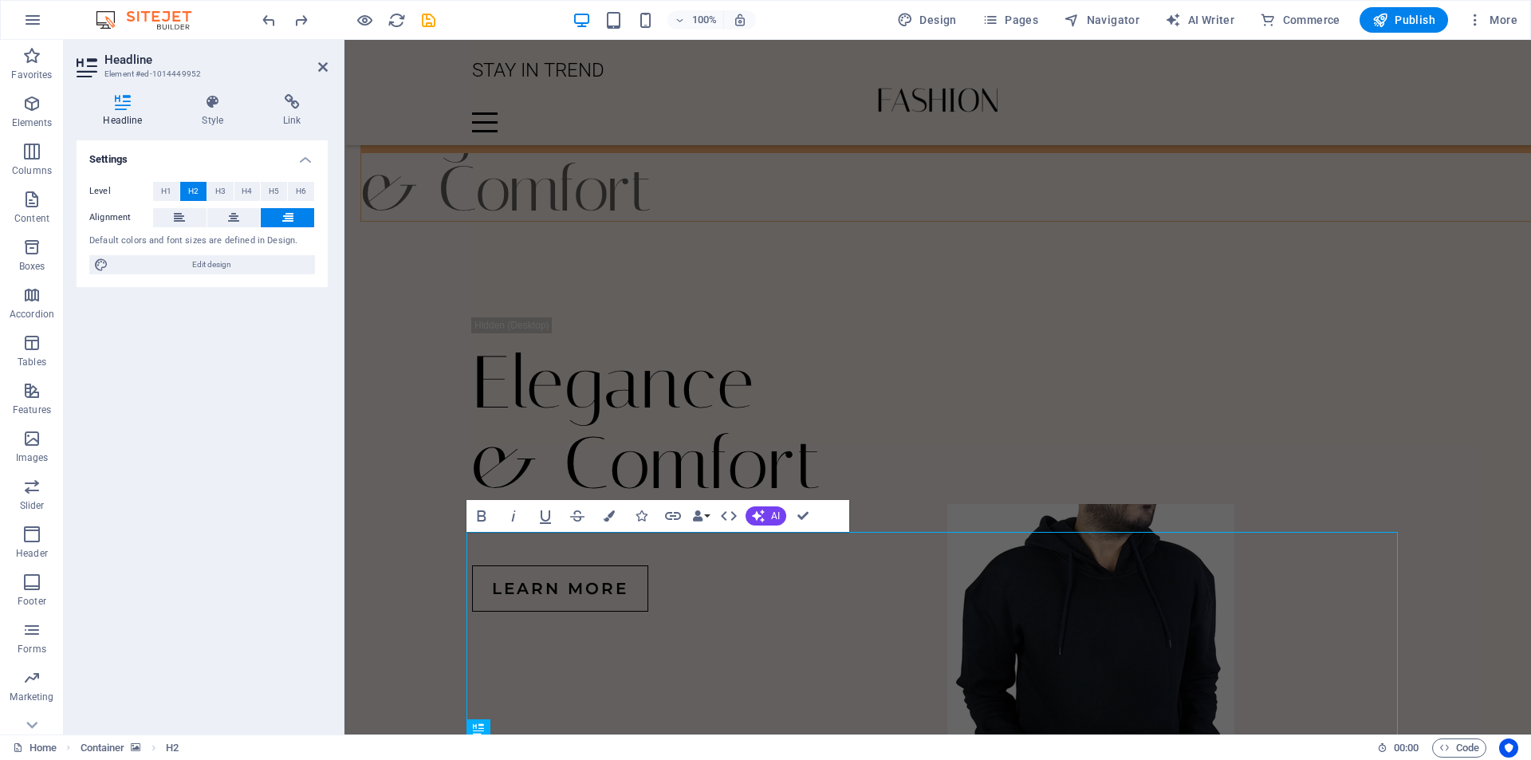
scroll to position [1403, 0]
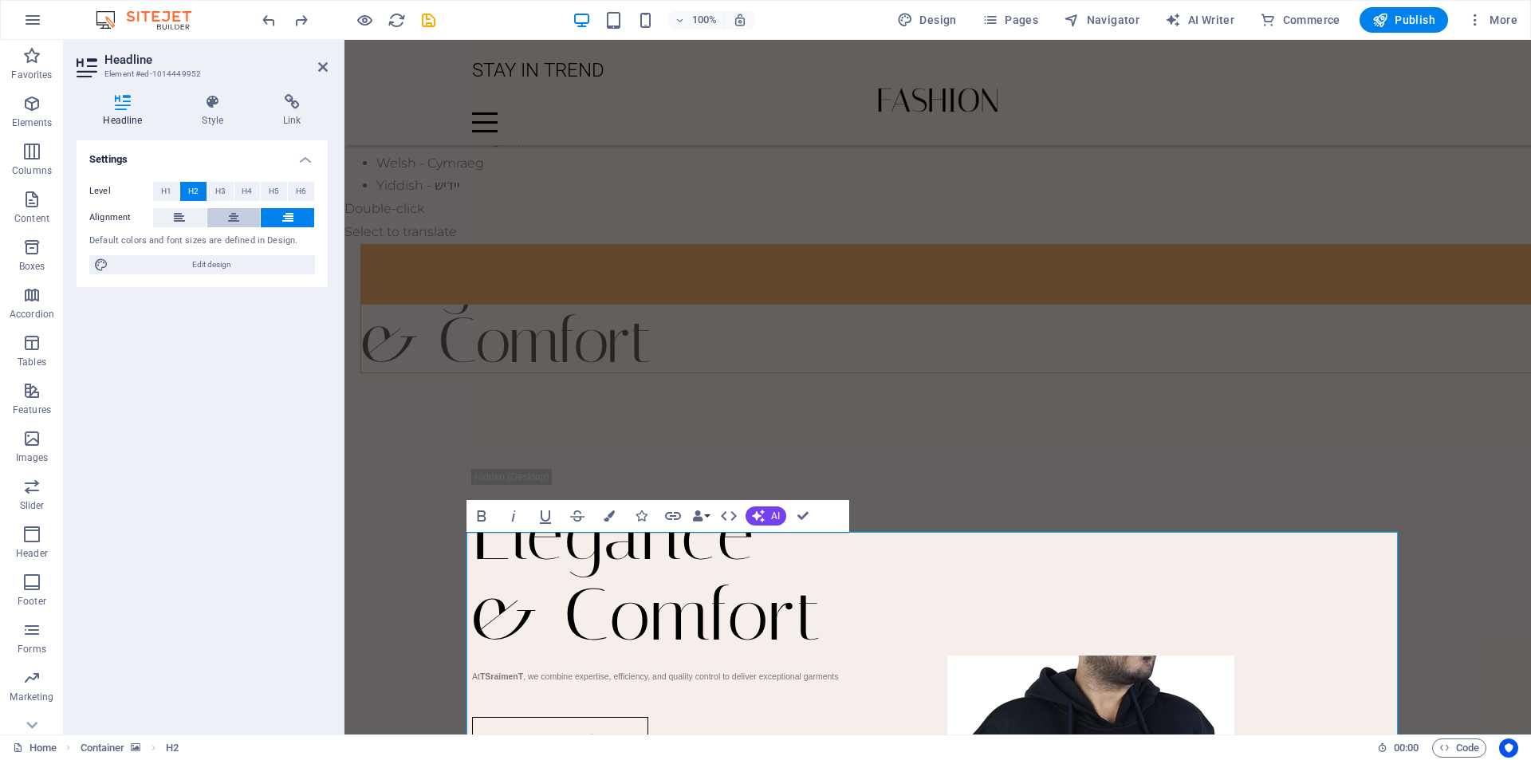
click at [223, 215] on button at bounding box center [233, 217] width 53 height 19
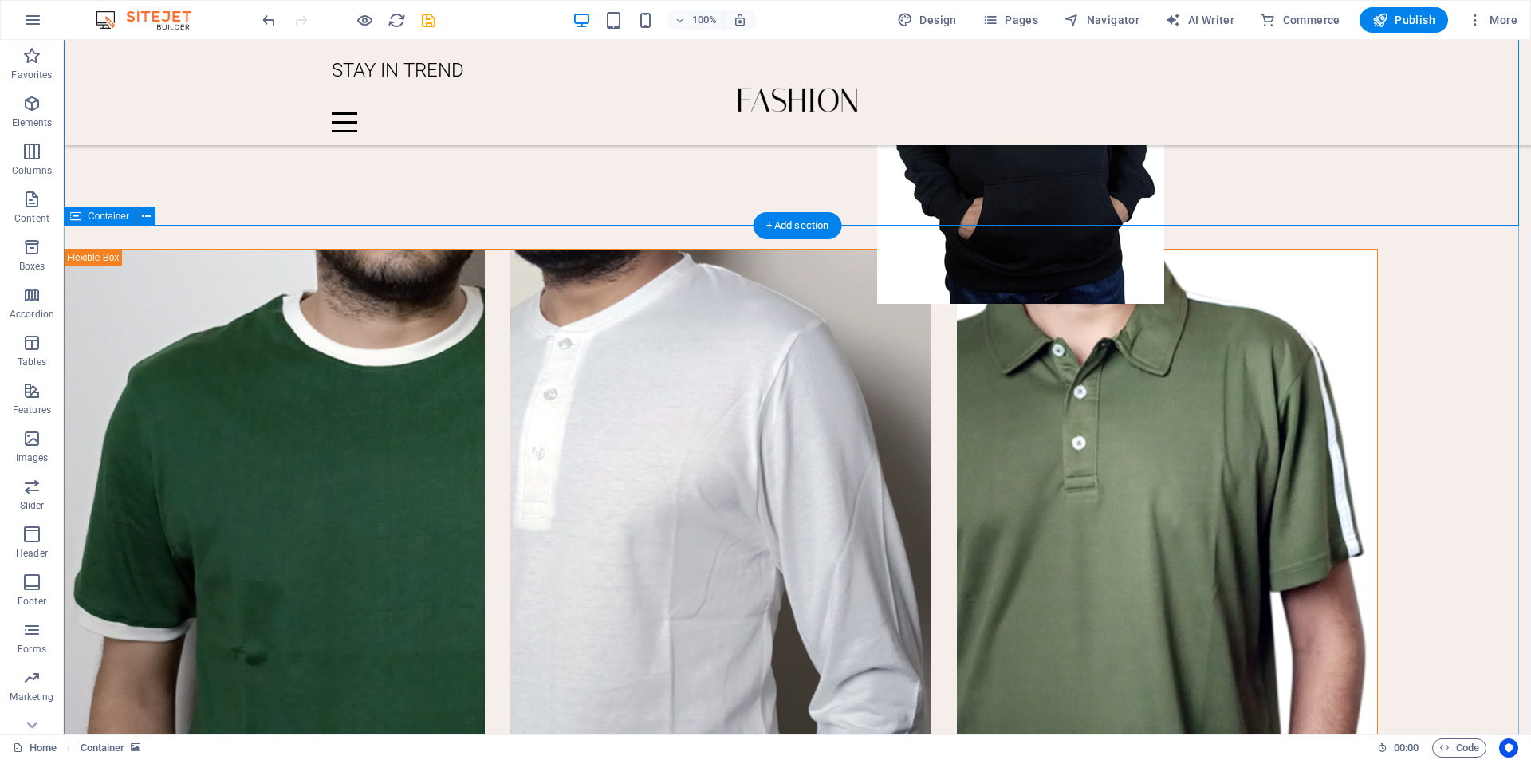
scroll to position [2273, 0]
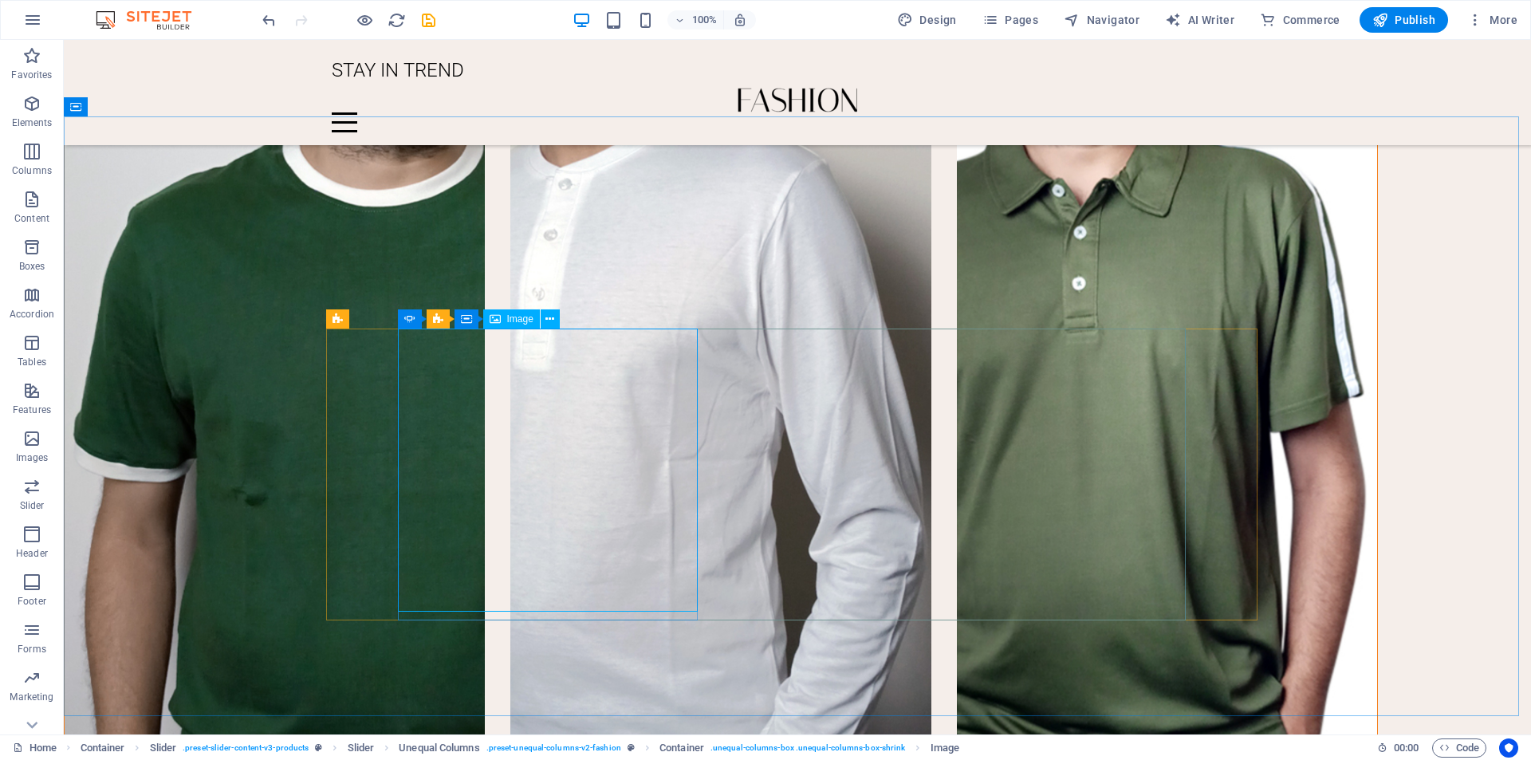
click at [506, 323] on div "Image" at bounding box center [511, 318] width 57 height 19
click at [545, 317] on button at bounding box center [550, 318] width 19 height 19
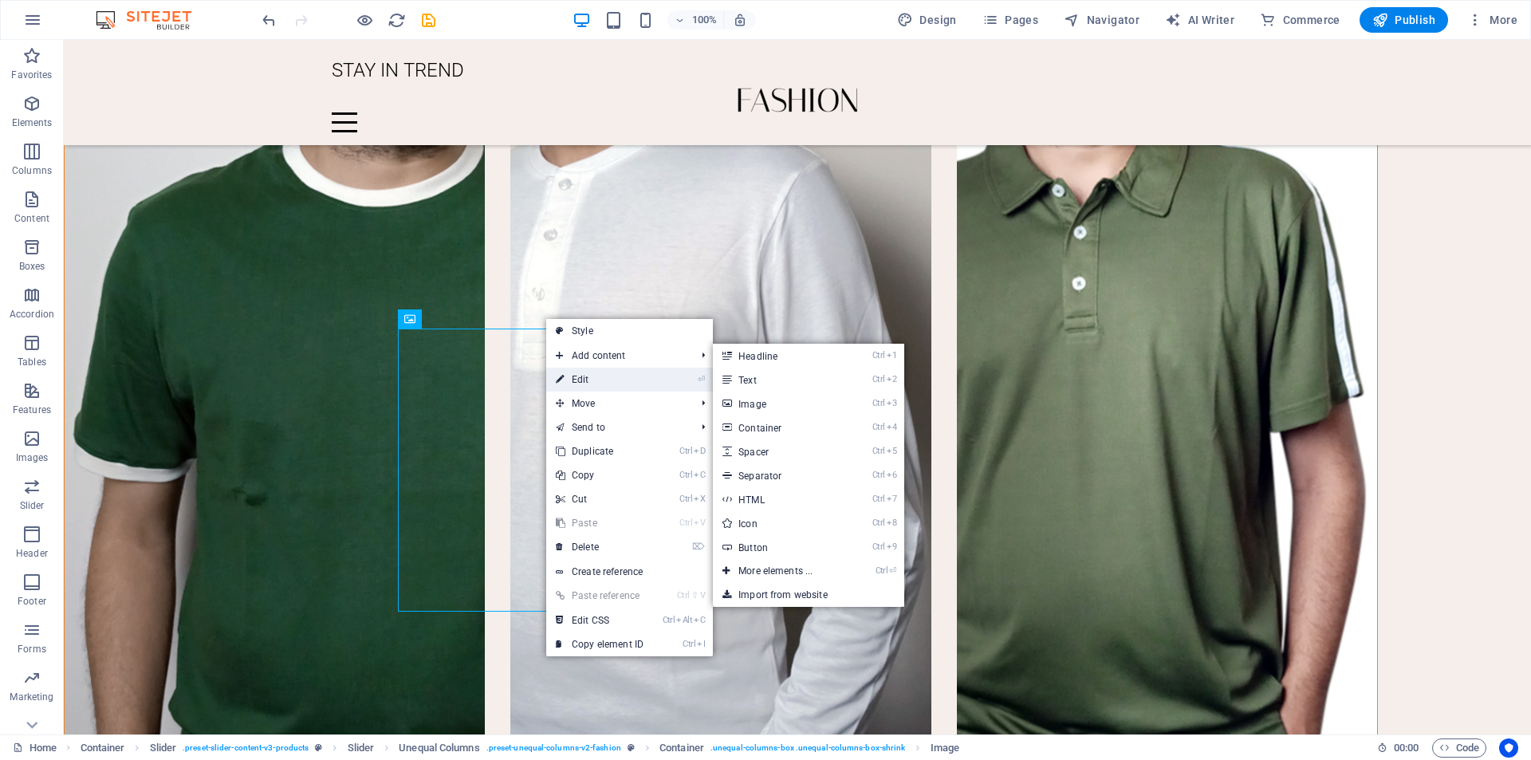
drag, startPoint x: 572, startPoint y: 380, endPoint x: 227, endPoint y: 341, distance: 346.7
click at [572, 380] on link "⏎ Edit" at bounding box center [599, 380] width 107 height 24
select select "%"
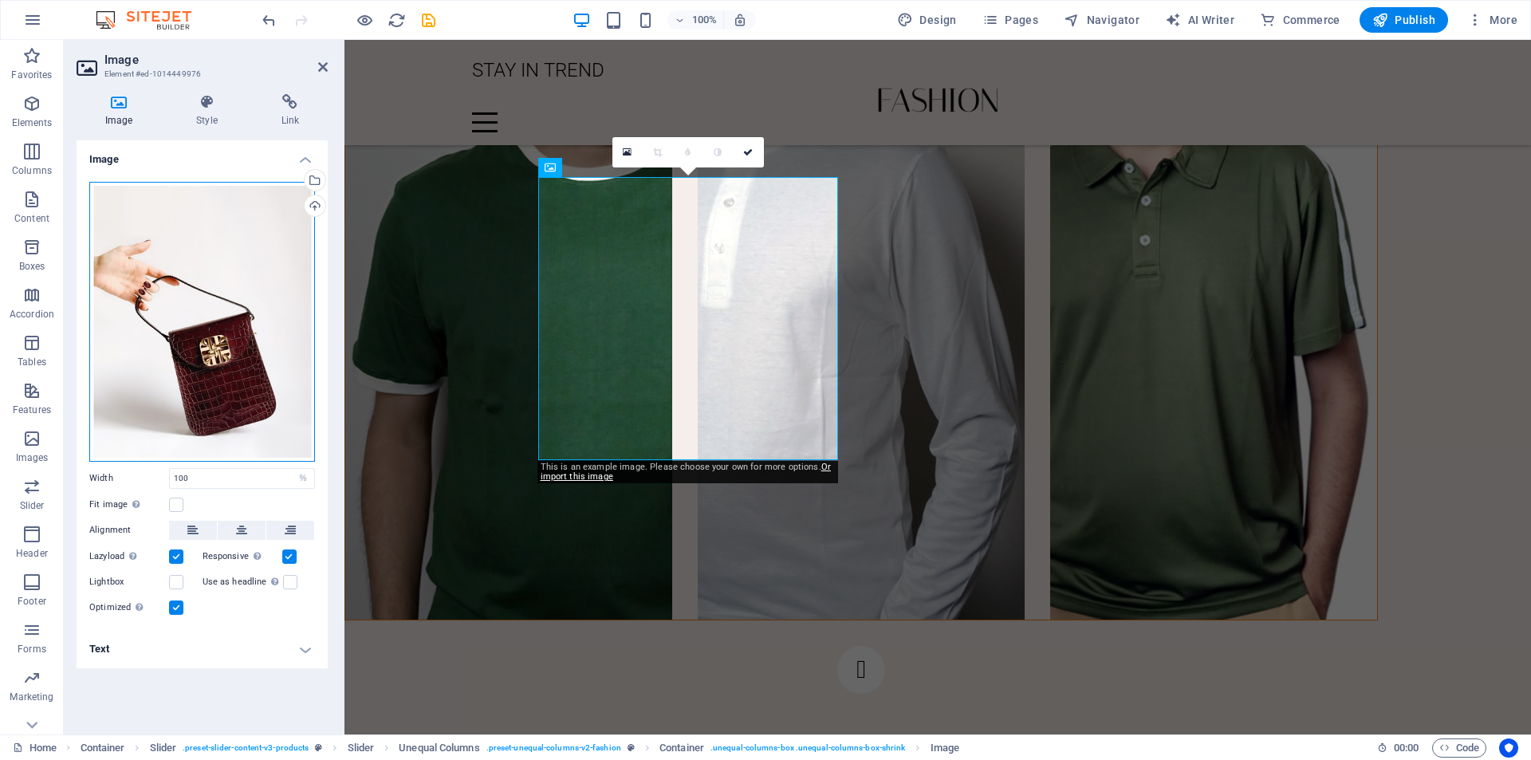
click at [226, 328] on div "Drag files here, click to choose files or select files from Files or our free s…" at bounding box center [202, 322] width 226 height 280
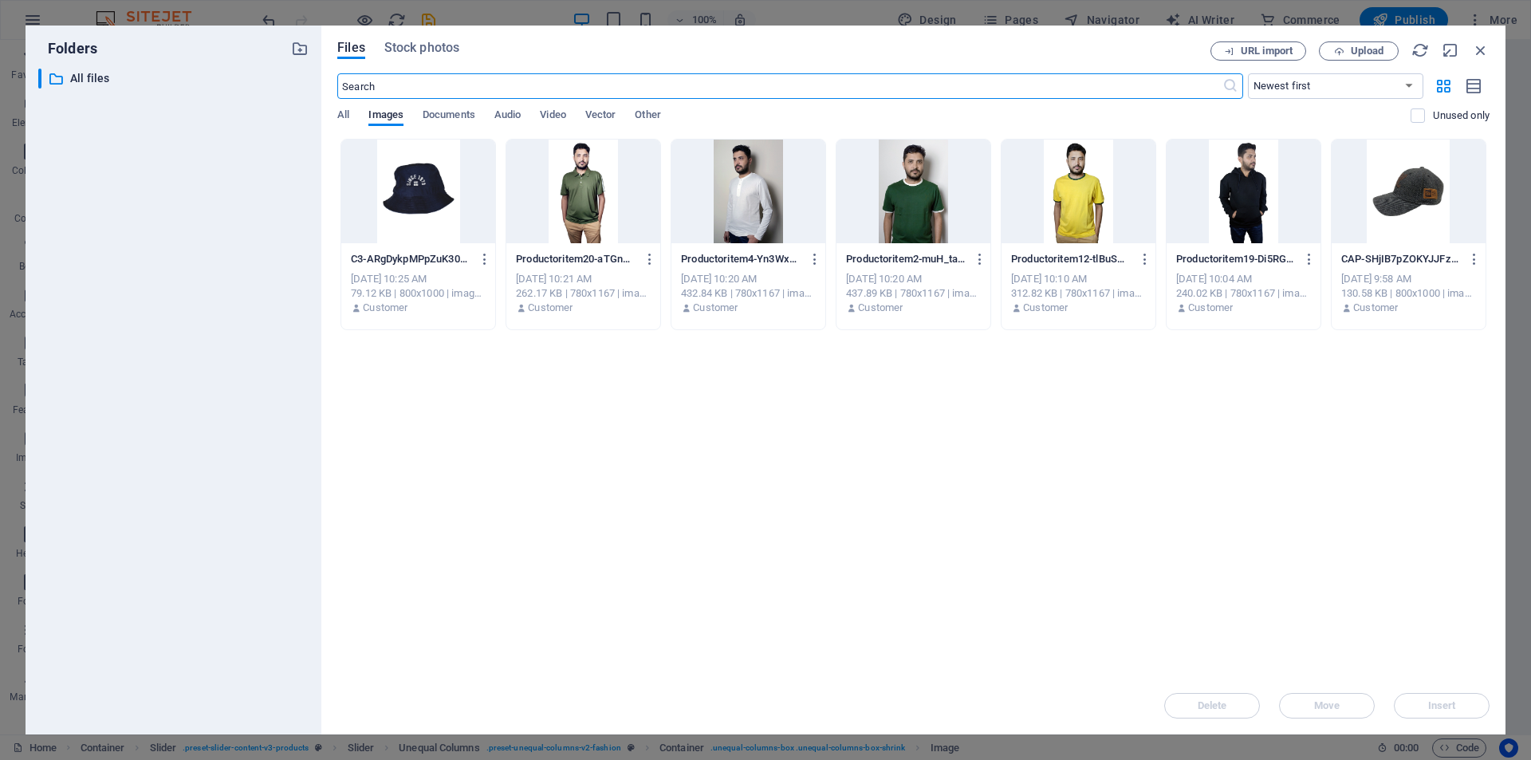
scroll to position [2130, 0]
click at [1384, 49] on span "Upload" at bounding box center [1358, 51] width 65 height 10
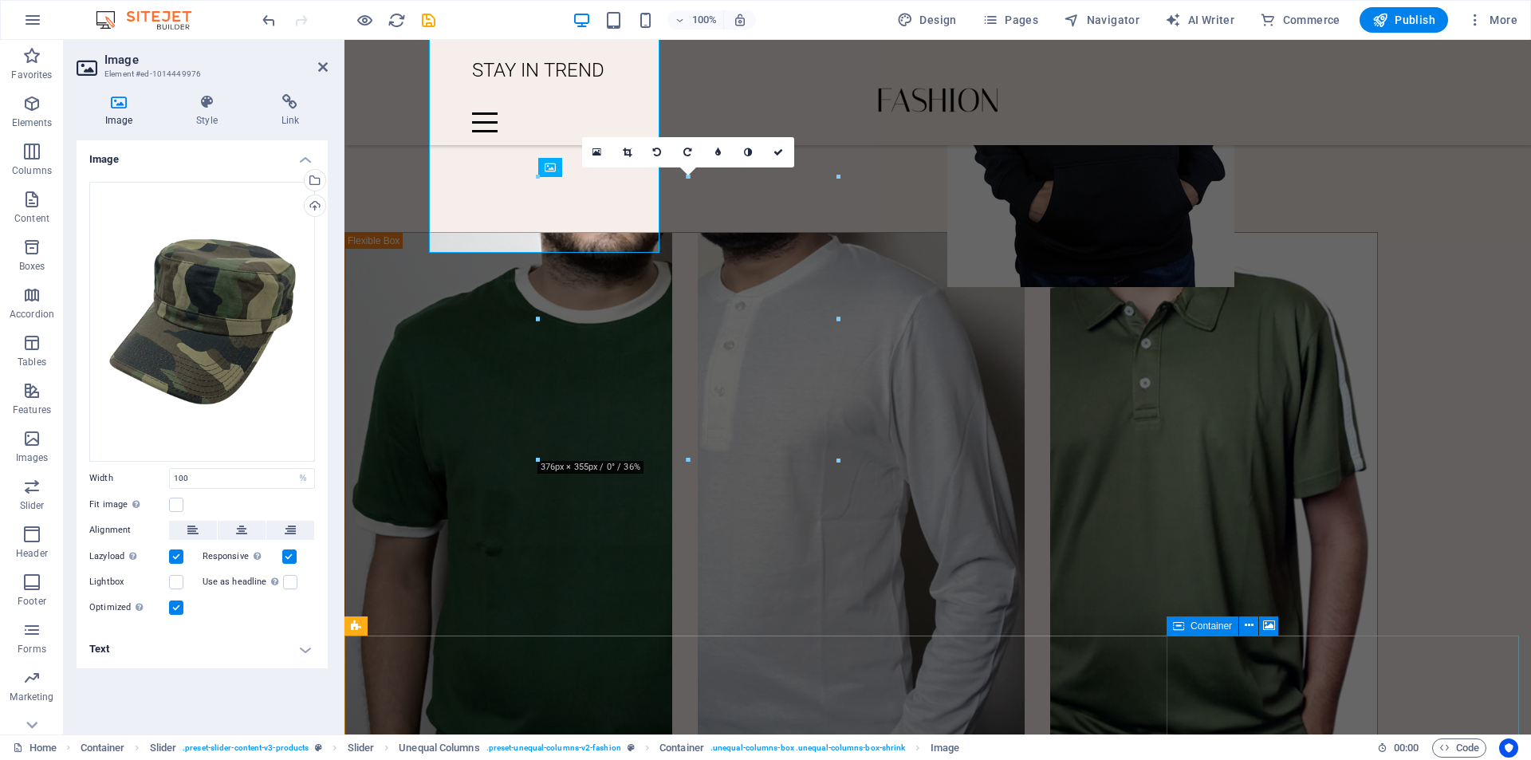
scroll to position [2273, 0]
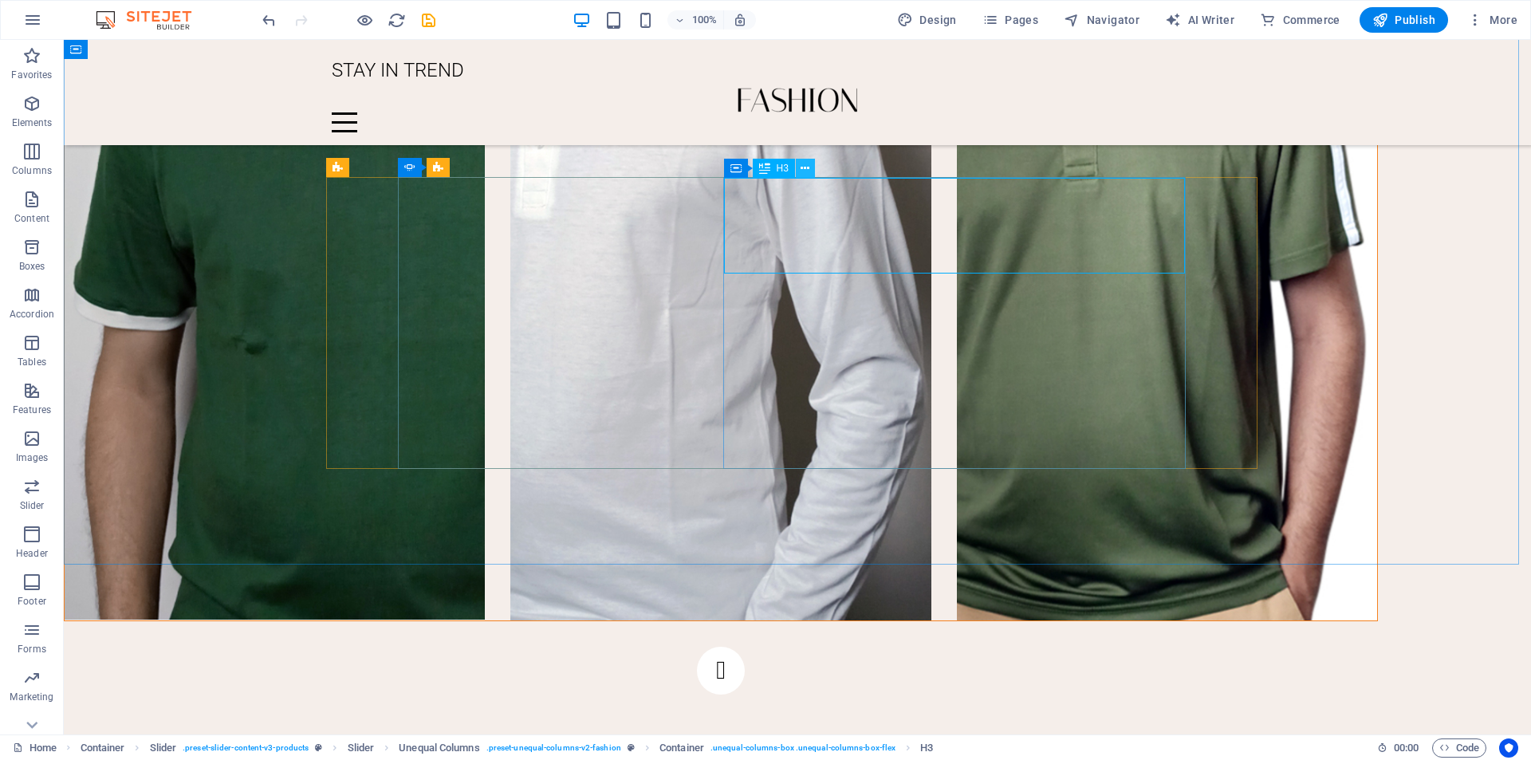
click at [804, 167] on icon at bounding box center [805, 168] width 9 height 17
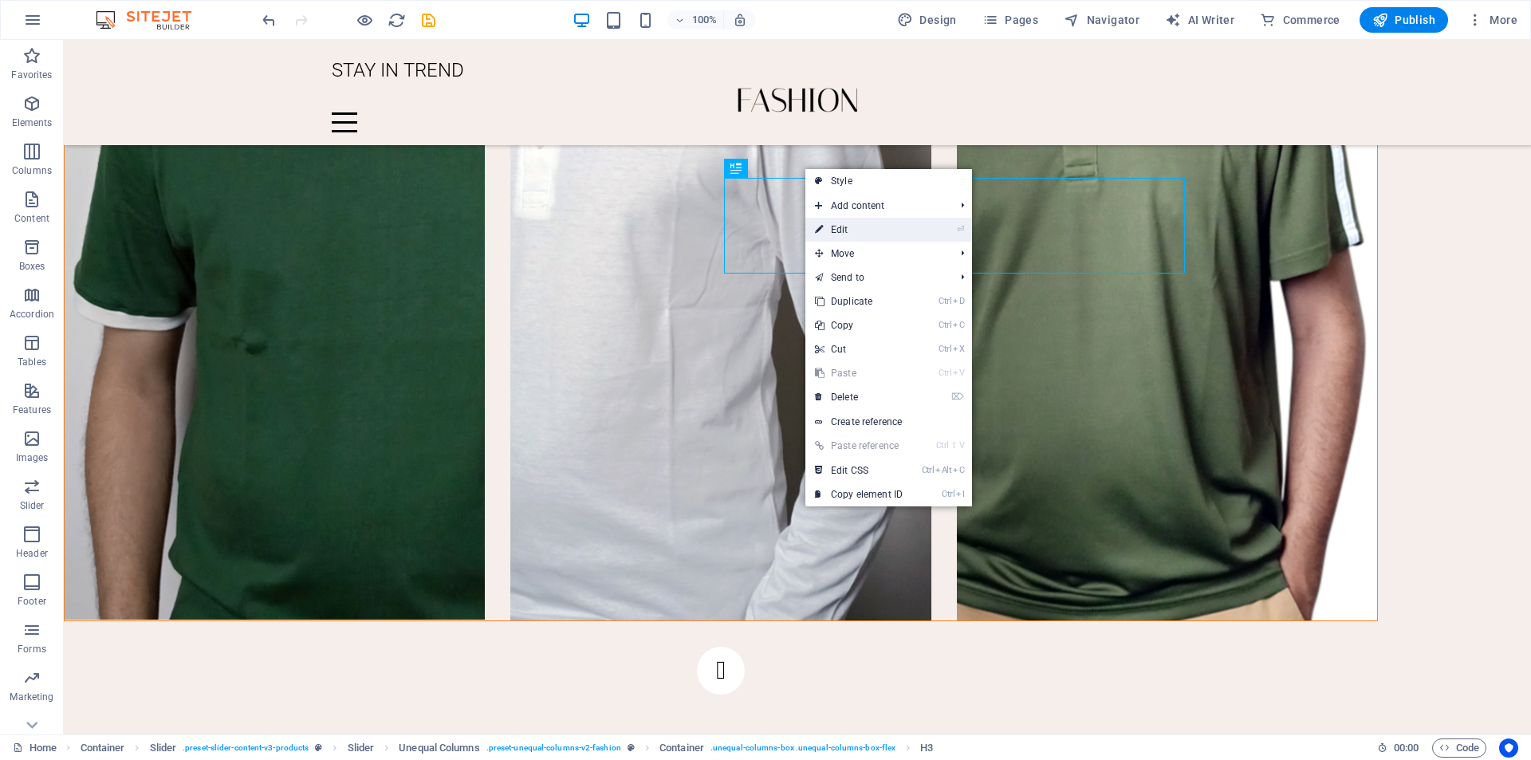
click at [828, 237] on link "⏎ Edit" at bounding box center [858, 230] width 107 height 24
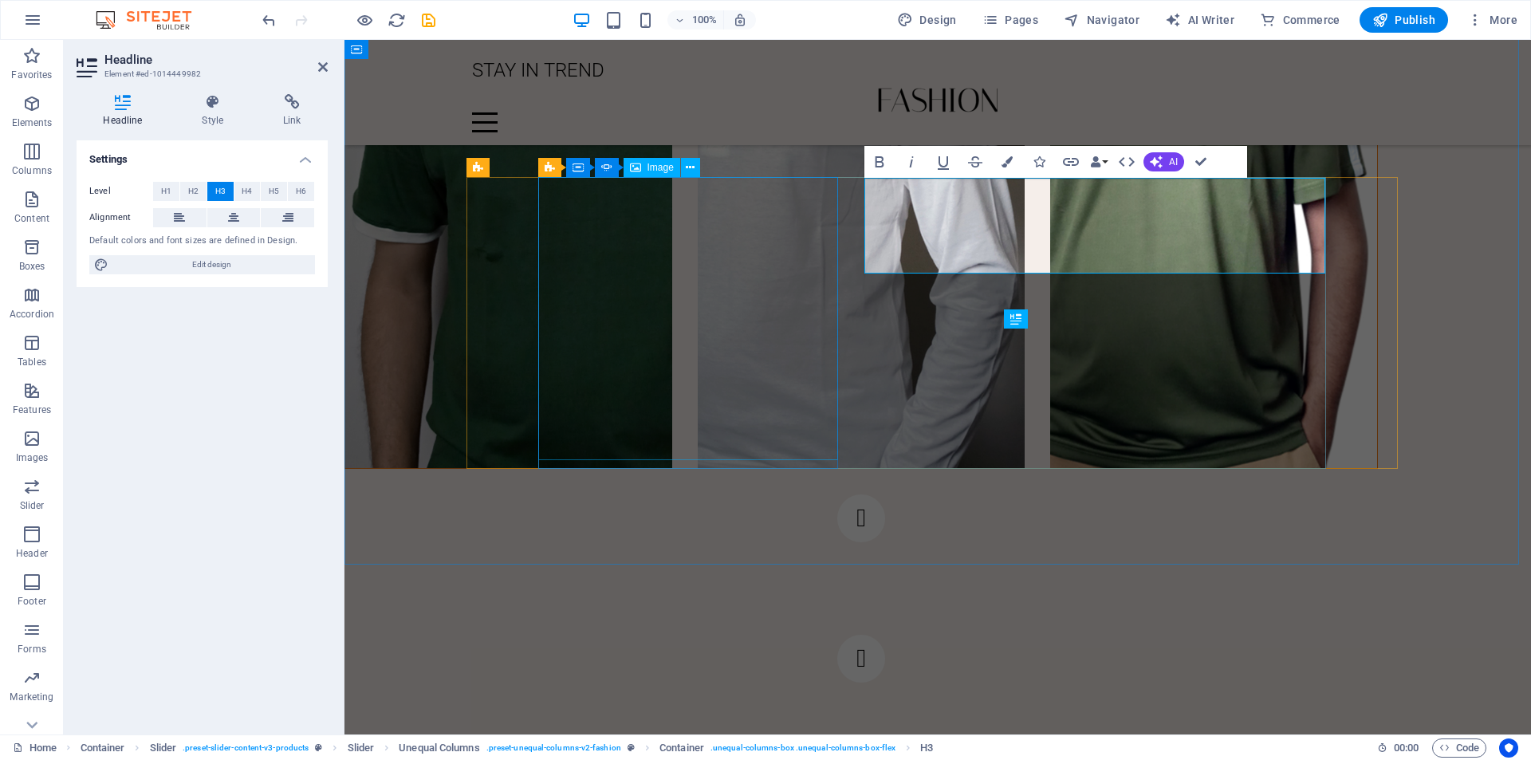
scroll to position [2273, 0]
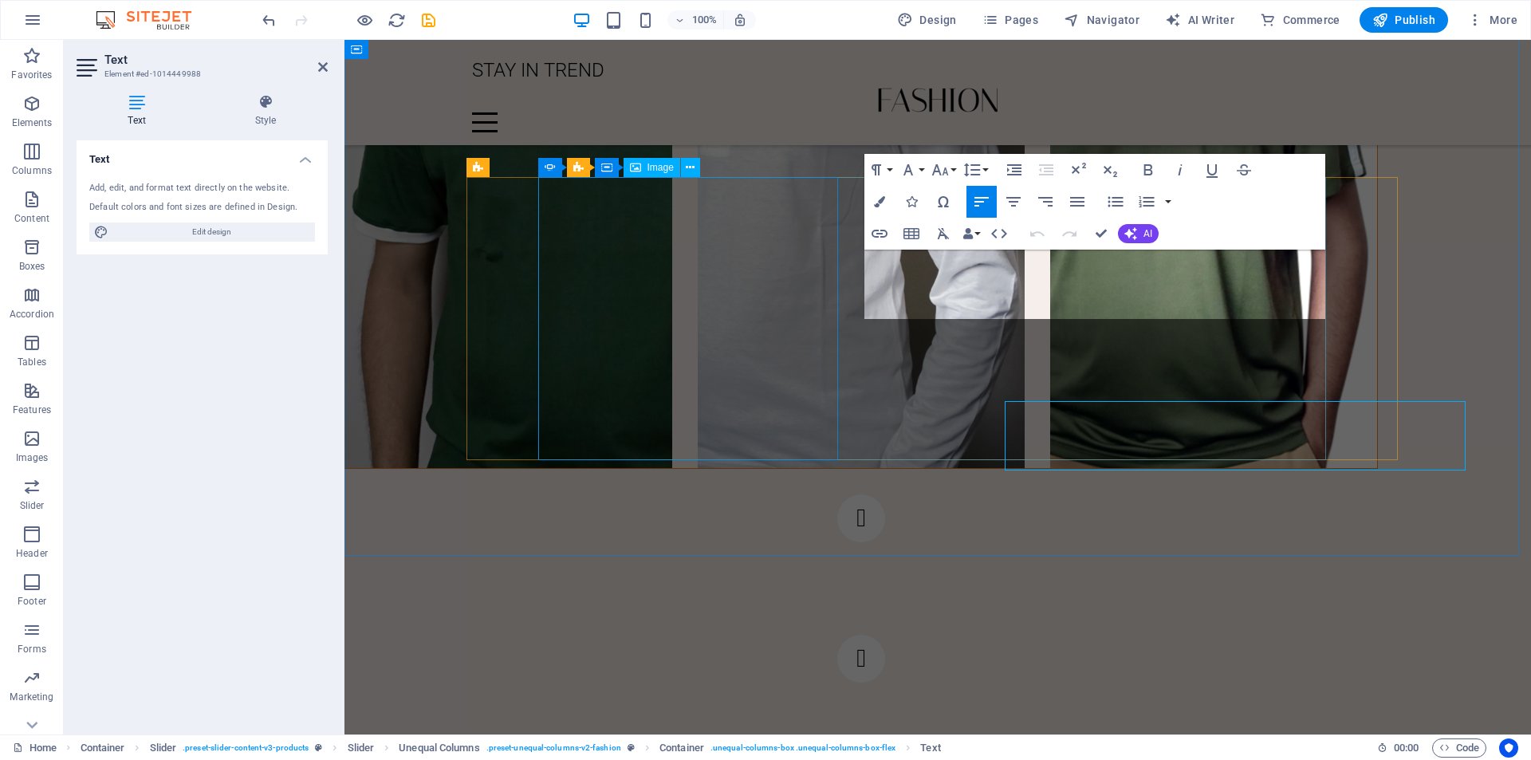
scroll to position [2273, 0]
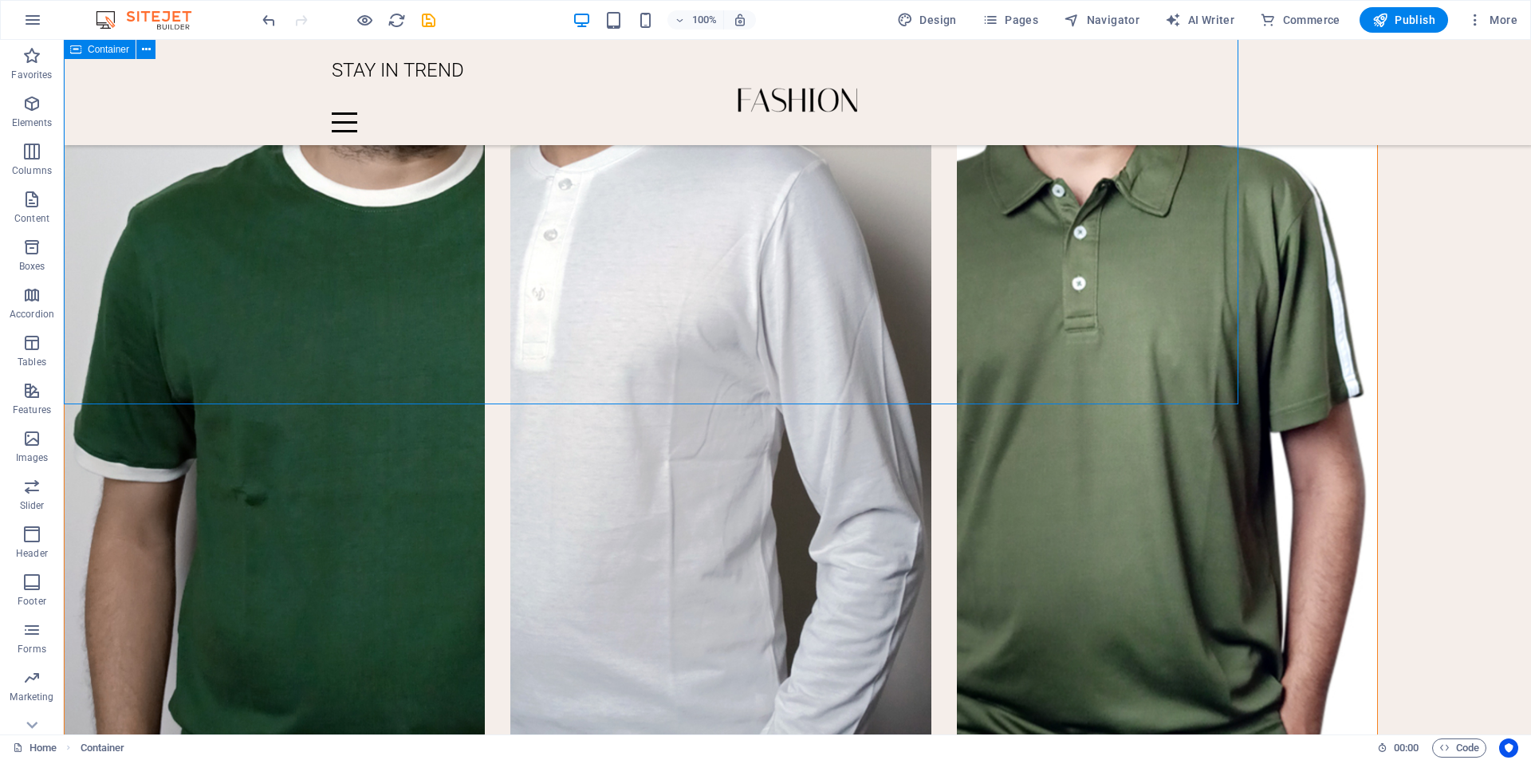
scroll to position [2424, 0]
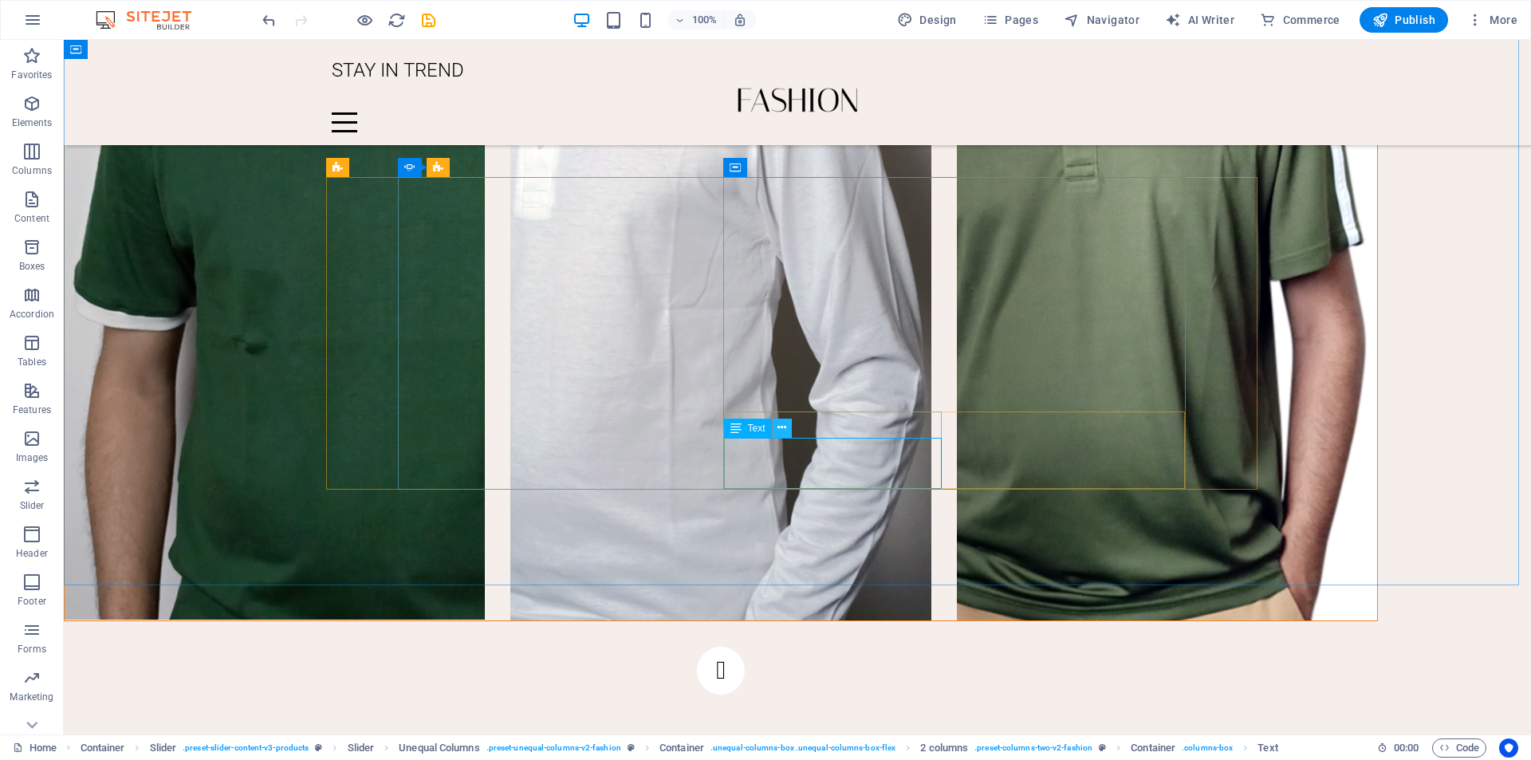
click at [784, 429] on icon at bounding box center [781, 427] width 9 height 17
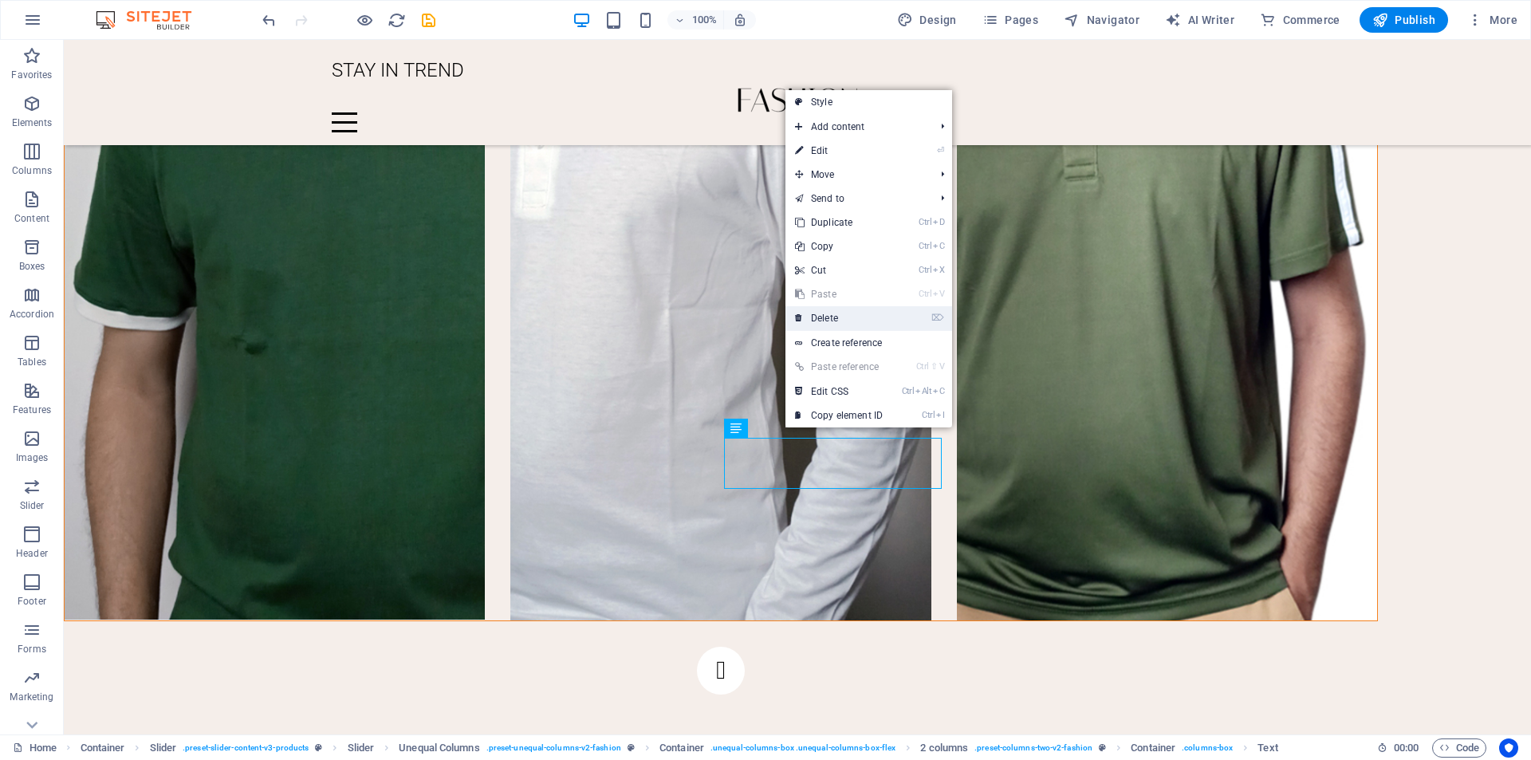
click at [813, 321] on link "⌦ Delete" at bounding box center [838, 318] width 107 height 24
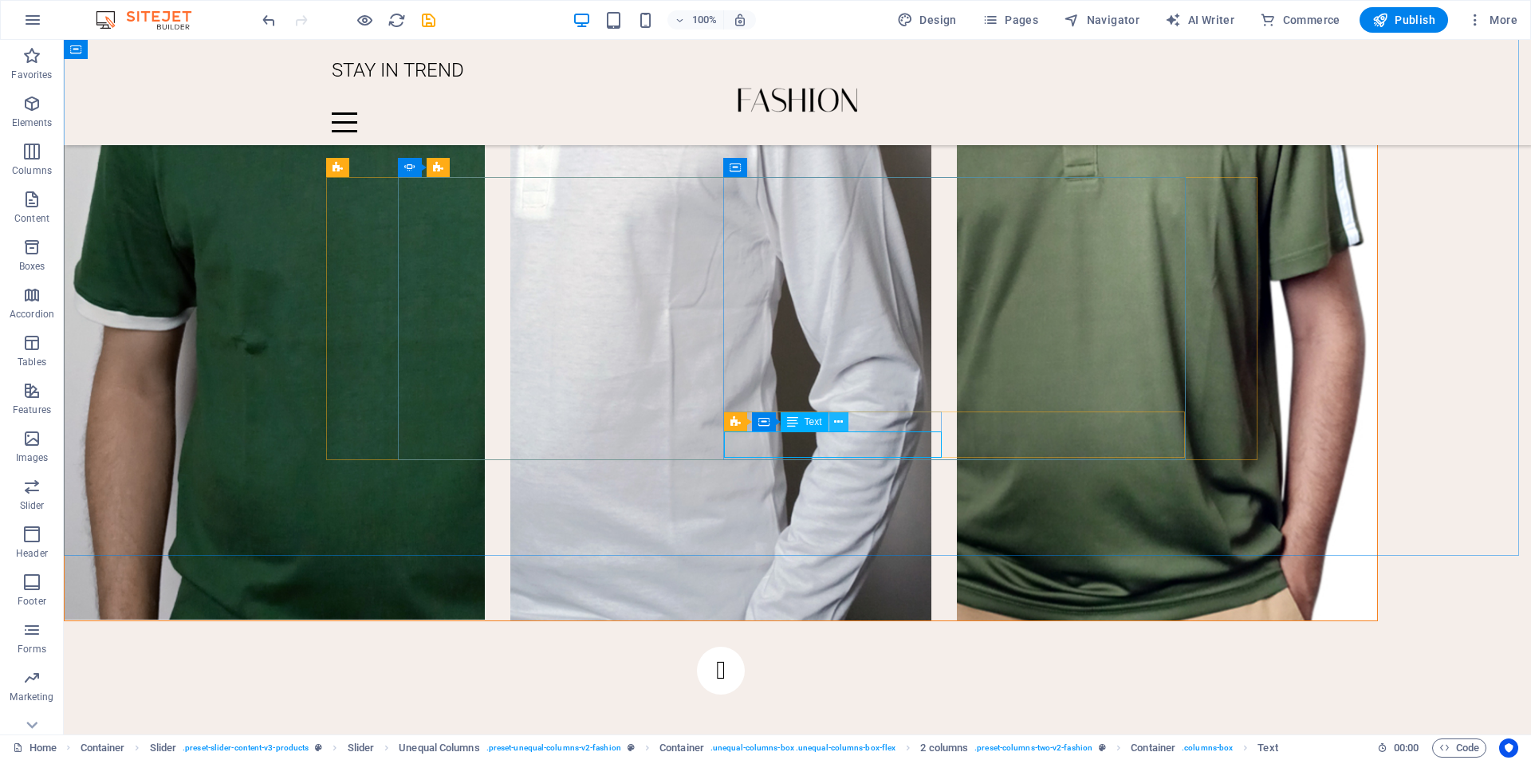
click at [841, 424] on icon at bounding box center [838, 422] width 9 height 17
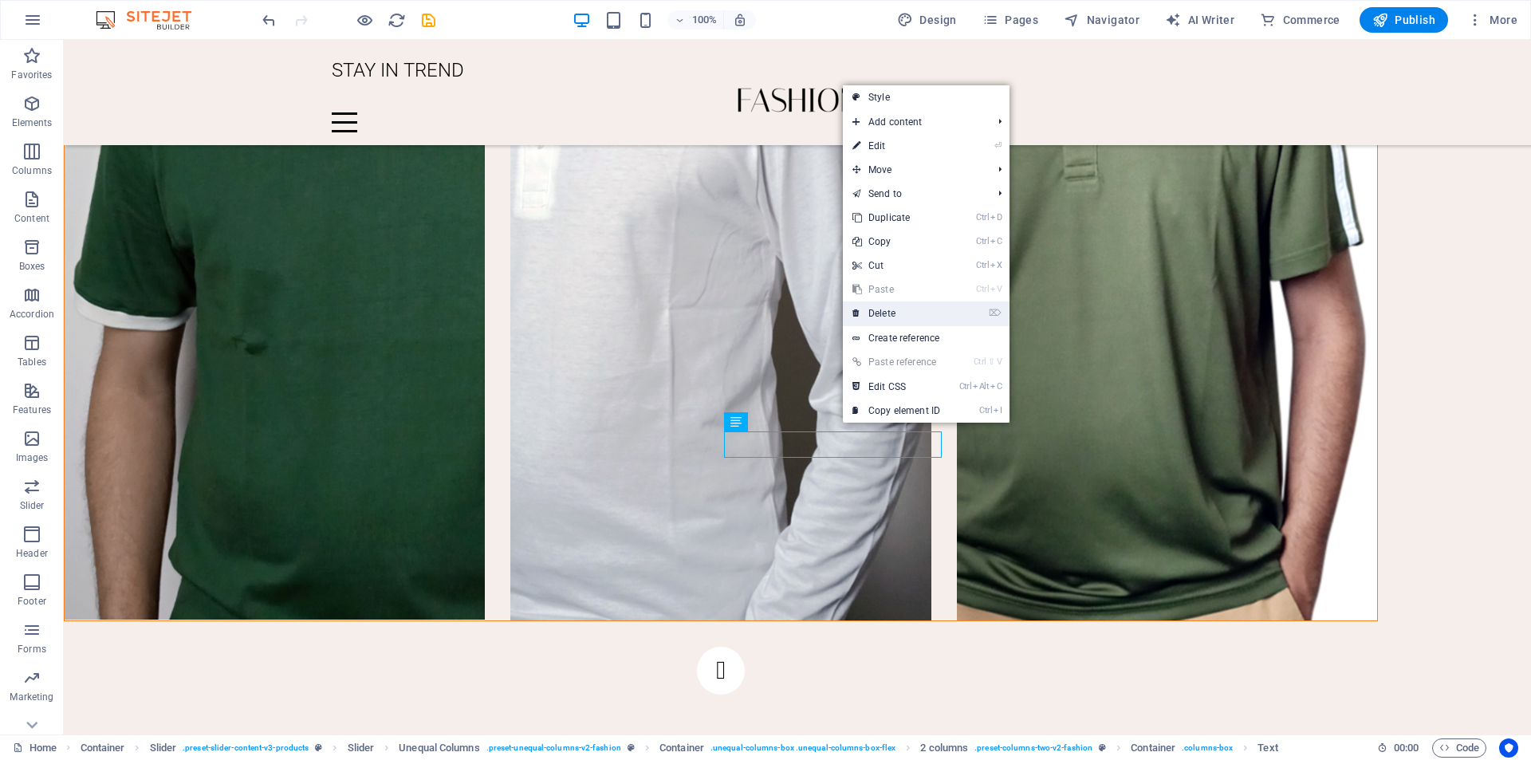
click at [888, 314] on link "⌦ Delete" at bounding box center [896, 313] width 107 height 24
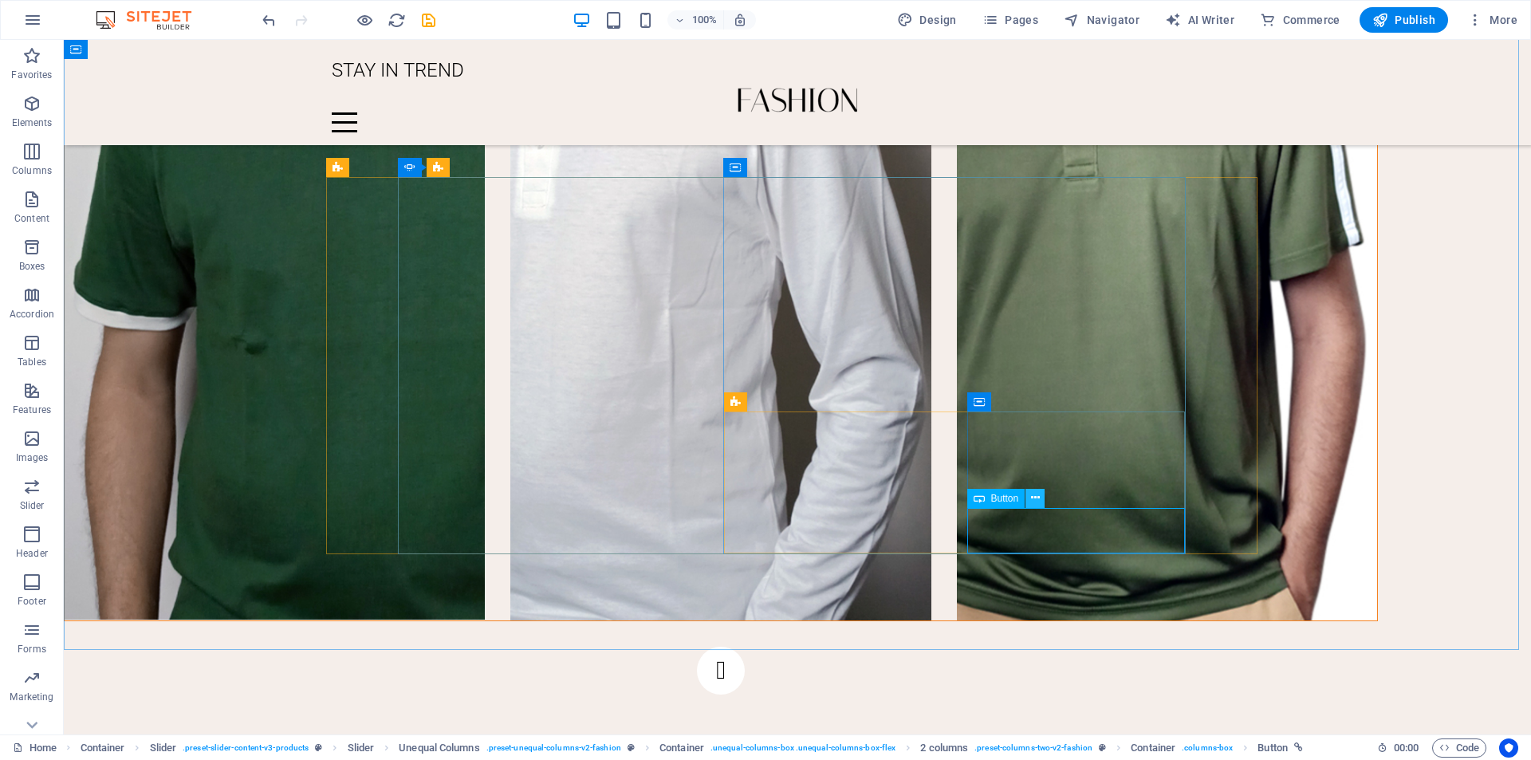
click at [1040, 502] on button at bounding box center [1034, 498] width 19 height 19
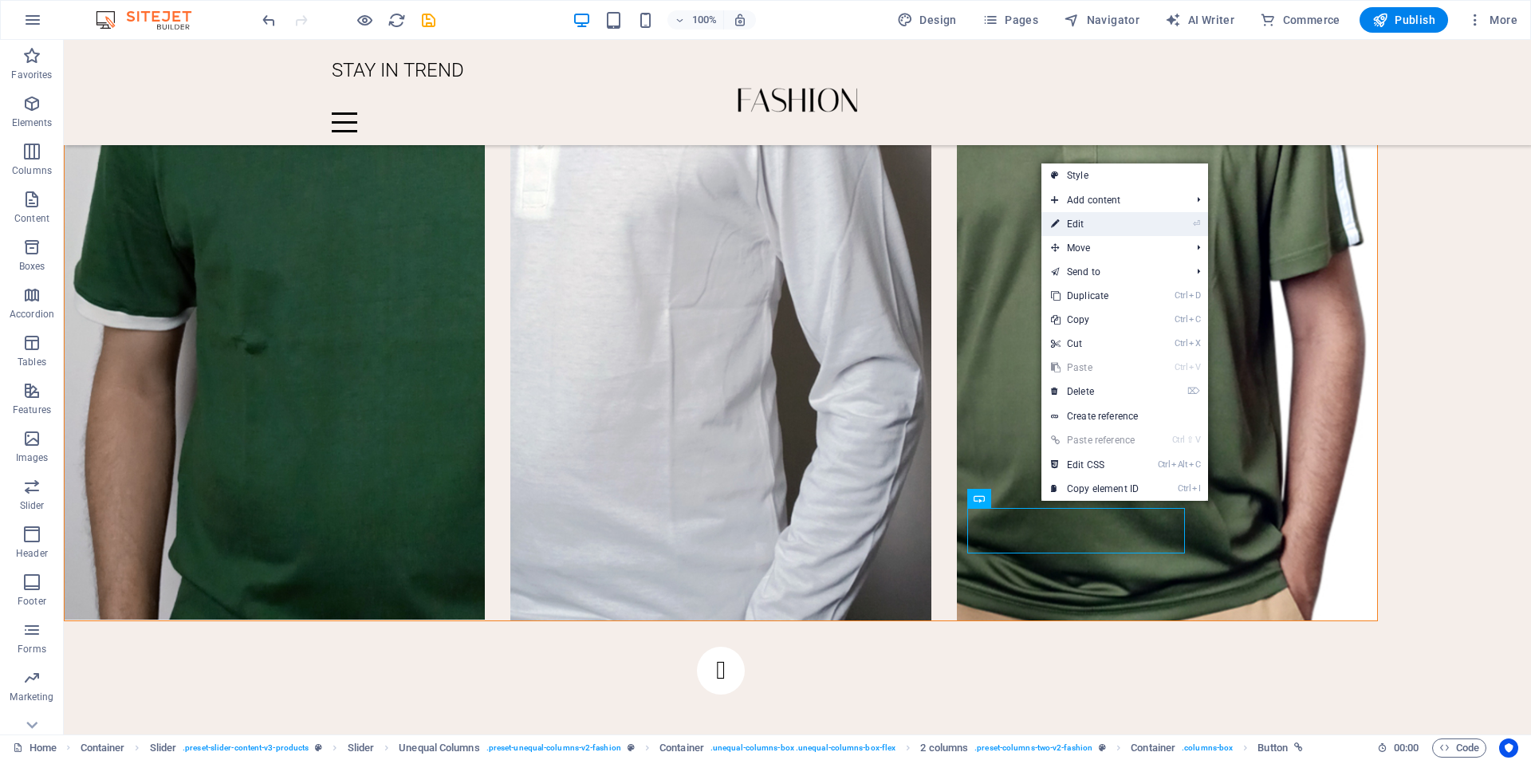
click at [1100, 224] on link "⏎ Edit" at bounding box center [1094, 224] width 107 height 24
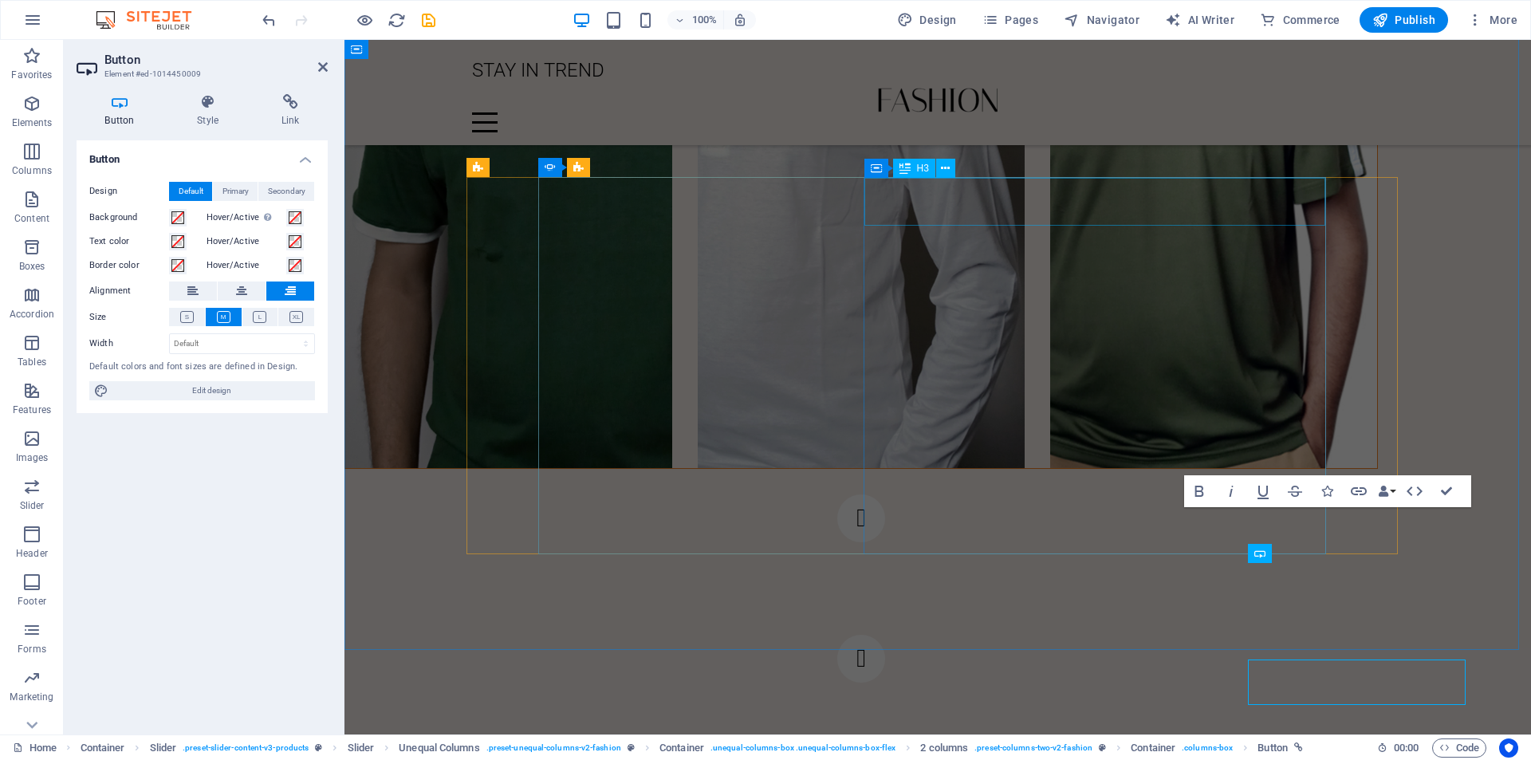
scroll to position [2273, 0]
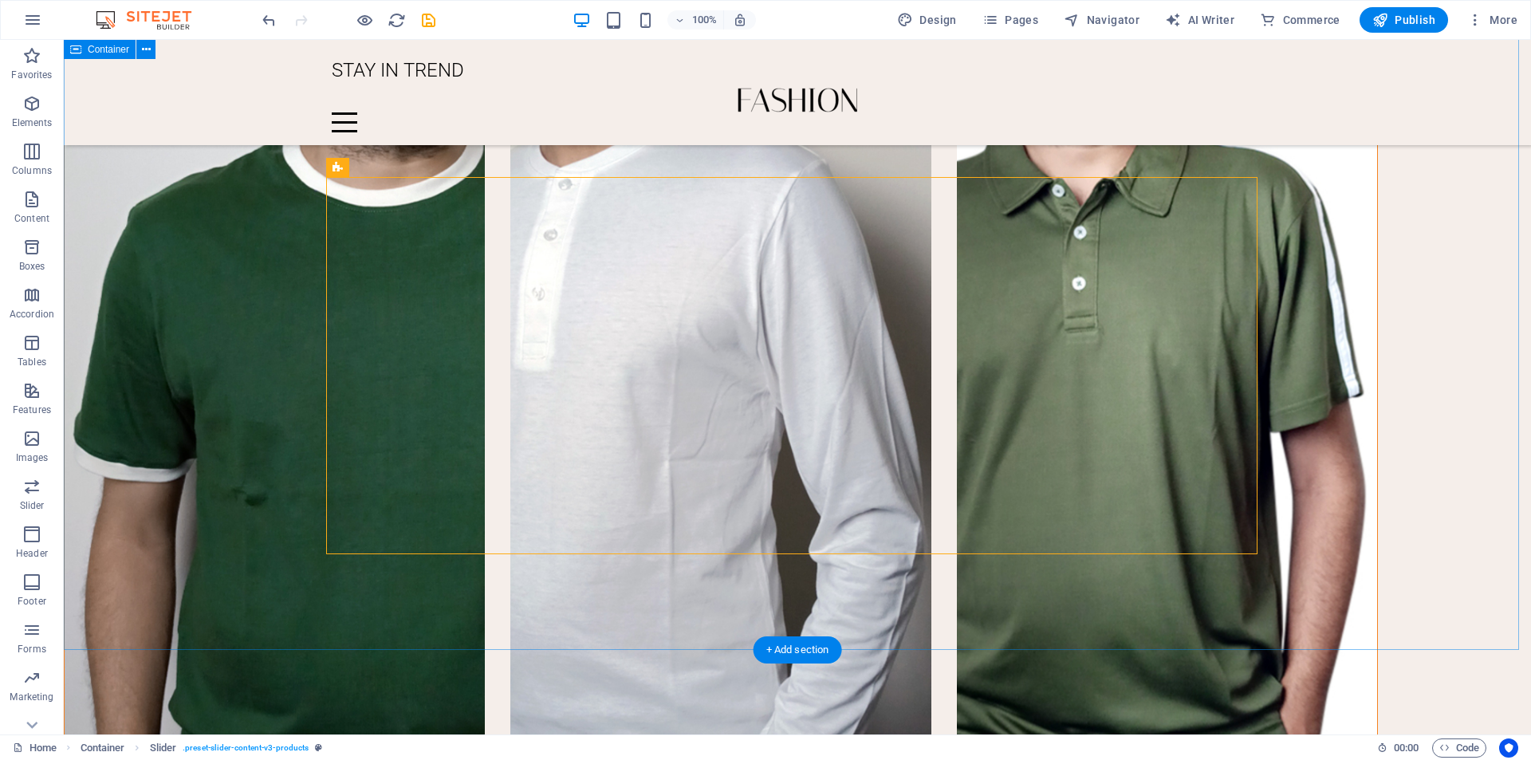
scroll to position [2424, 0]
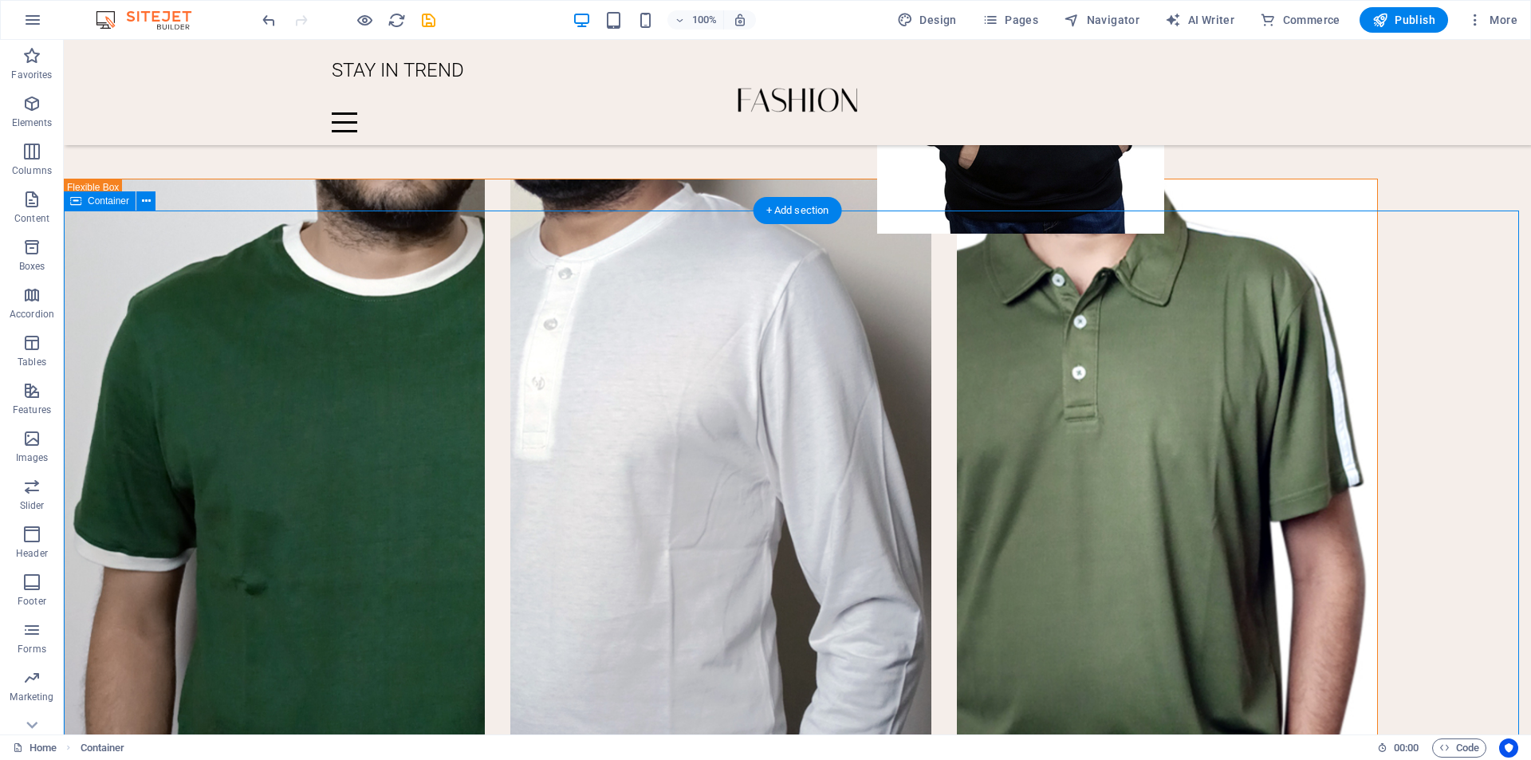
scroll to position [2185, 0]
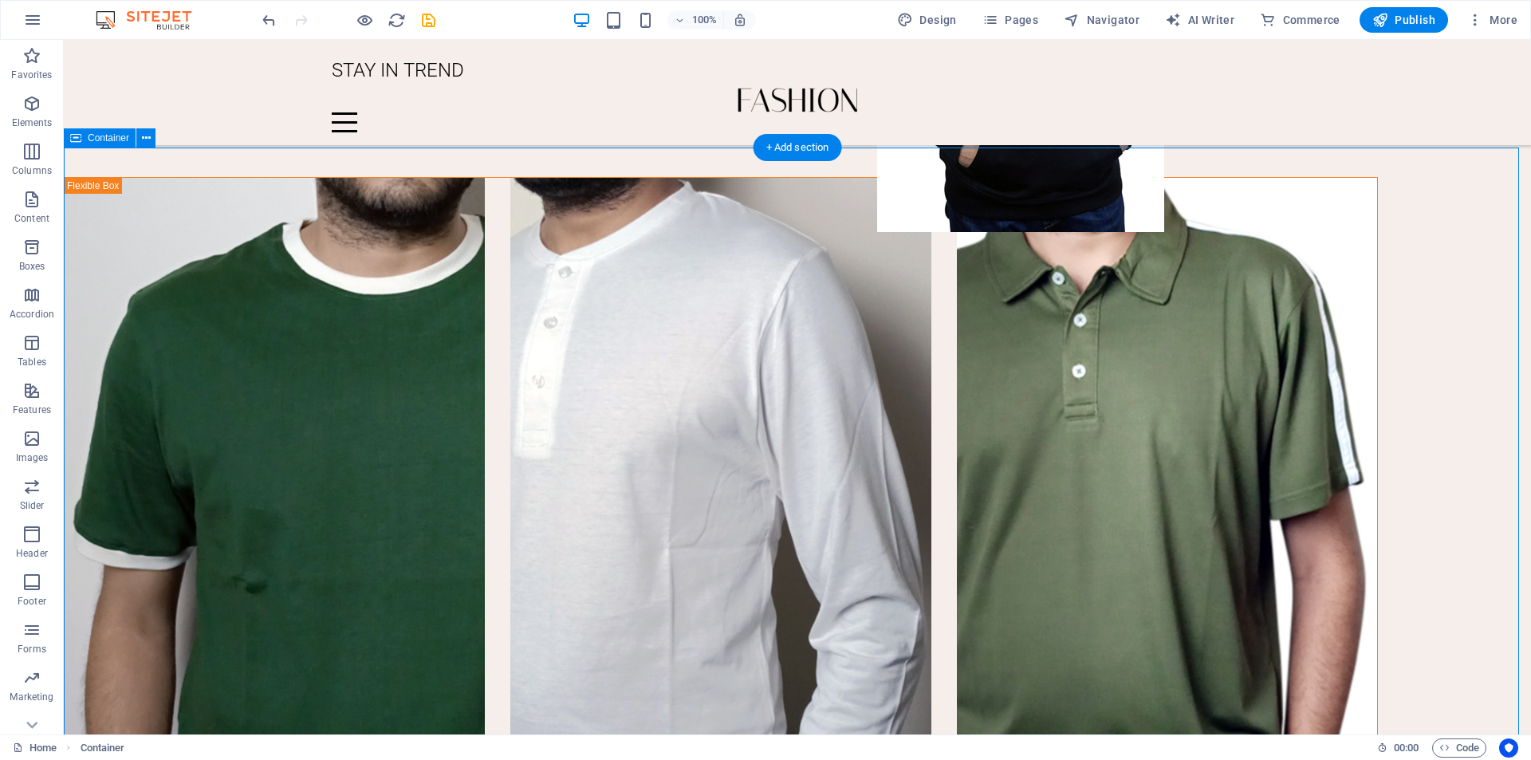
scroll to position [2424, 0]
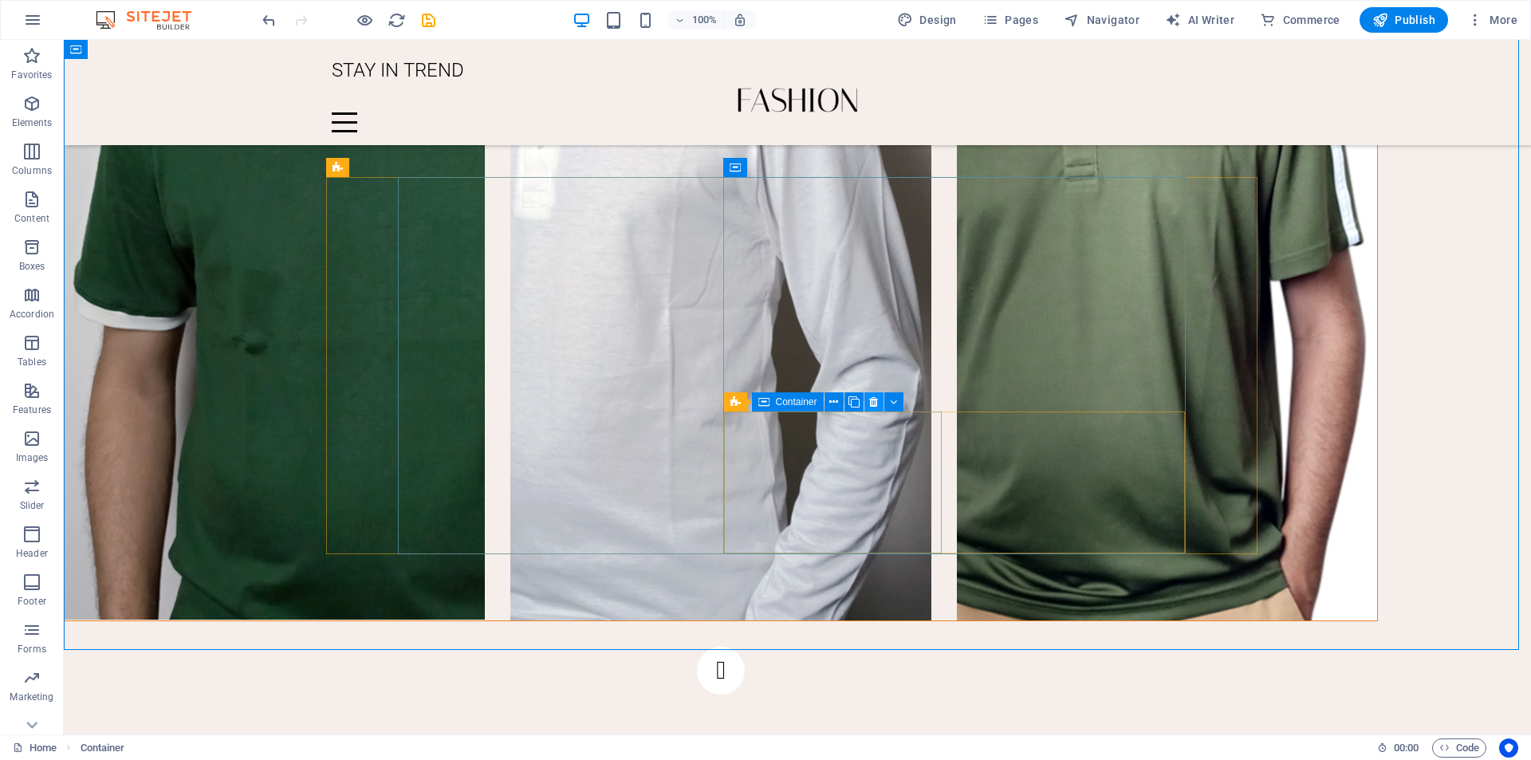
click at [872, 399] on icon at bounding box center [873, 402] width 9 height 17
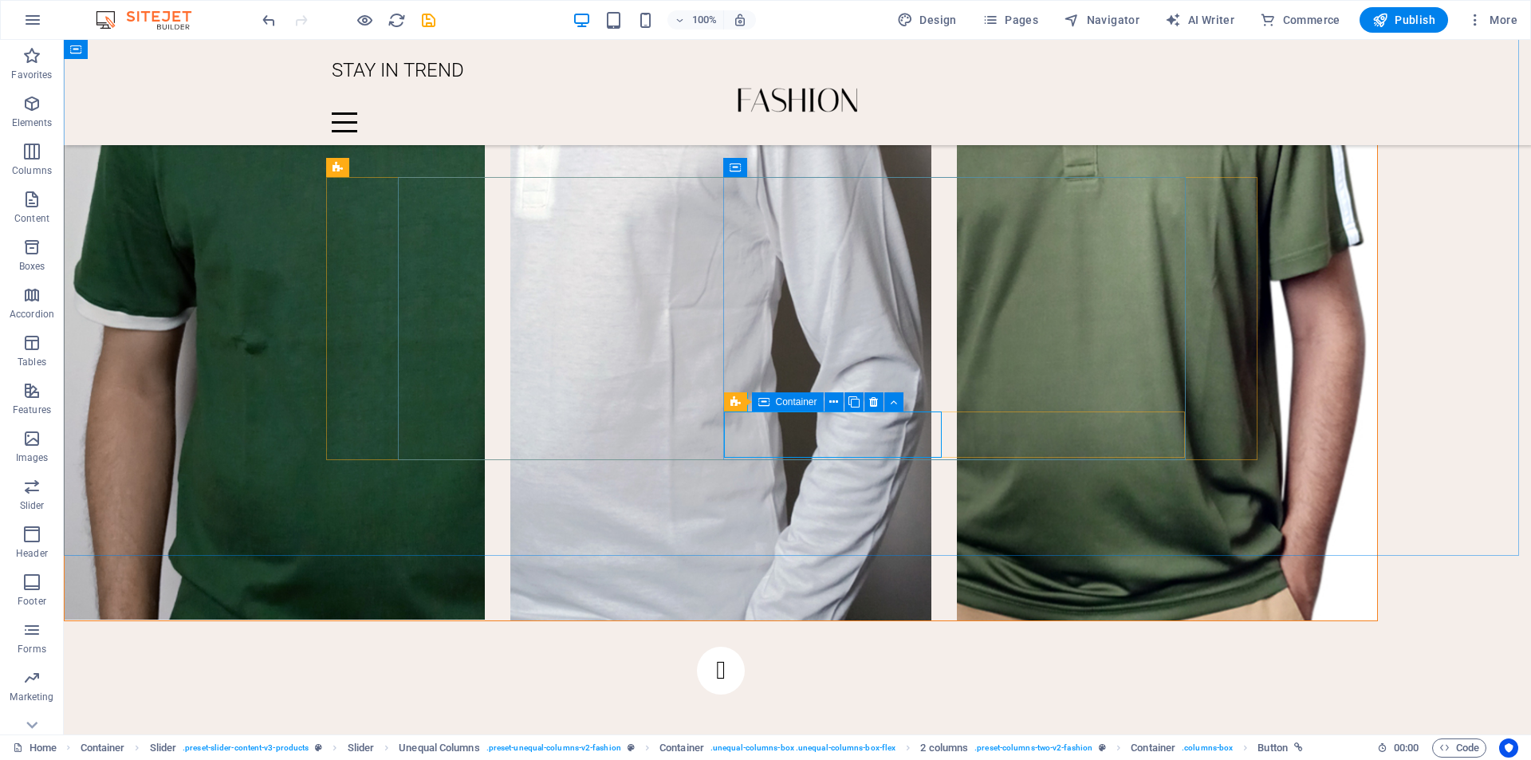
click at [768, 405] on icon at bounding box center [763, 401] width 11 height 19
drag, startPoint x: 766, startPoint y: 406, endPoint x: 796, endPoint y: 404, distance: 29.5
click at [796, 404] on div "Container" at bounding box center [788, 401] width 72 height 19
click at [769, 403] on div "Container" at bounding box center [788, 401] width 72 height 19
click at [832, 403] on icon at bounding box center [833, 402] width 9 height 17
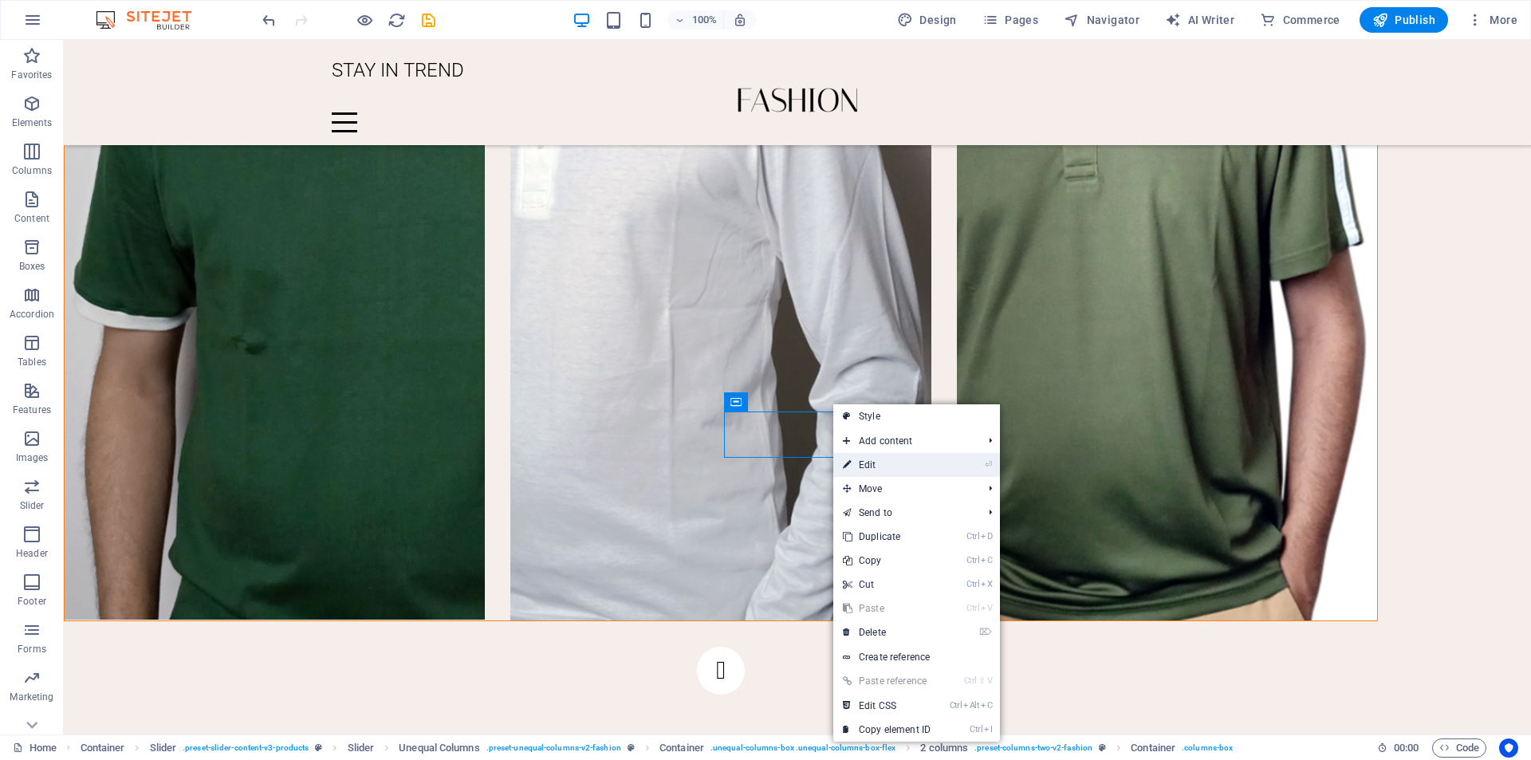
click at [867, 462] on link "⏎ Edit" at bounding box center [886, 465] width 107 height 24
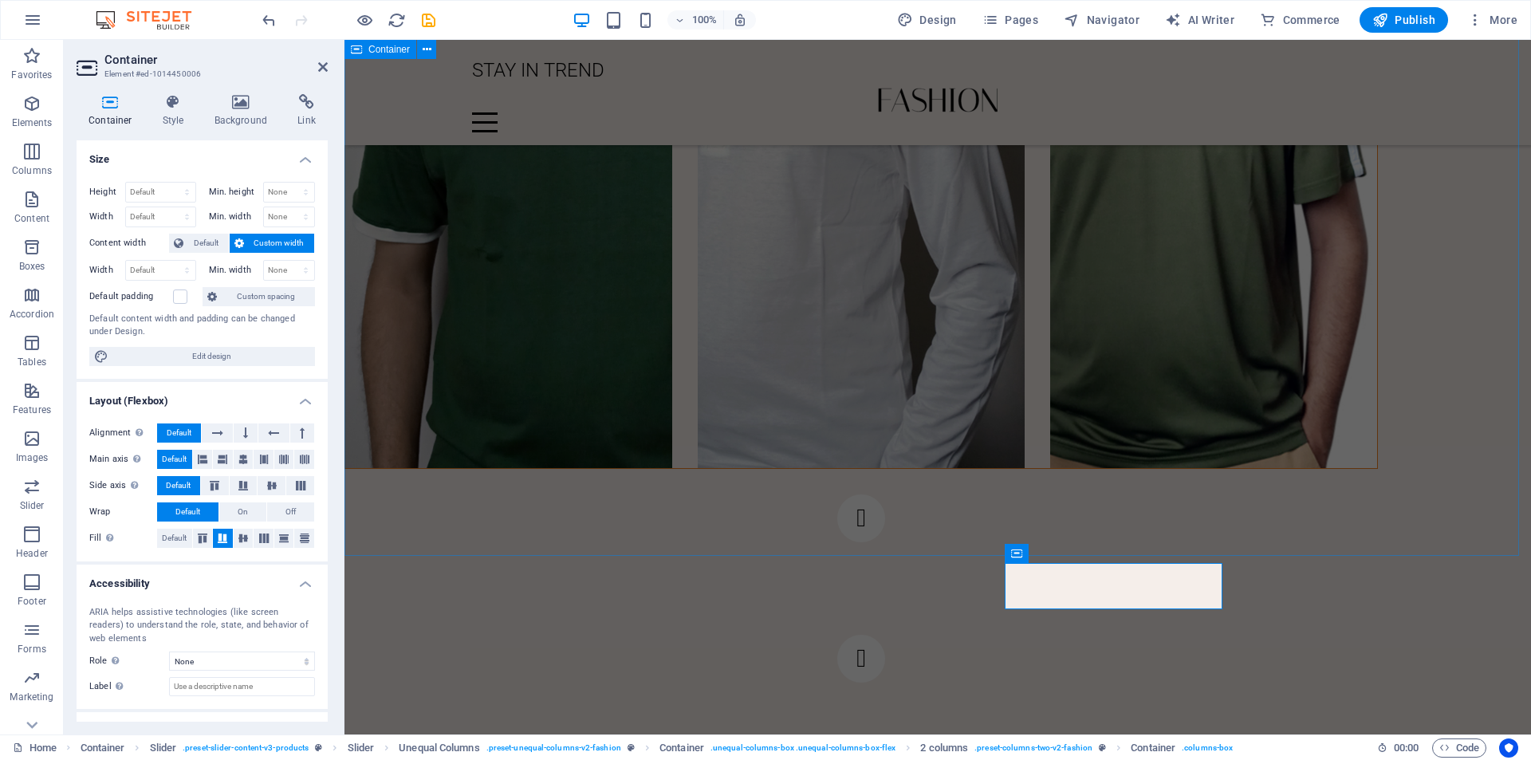
scroll to position [2273, 0]
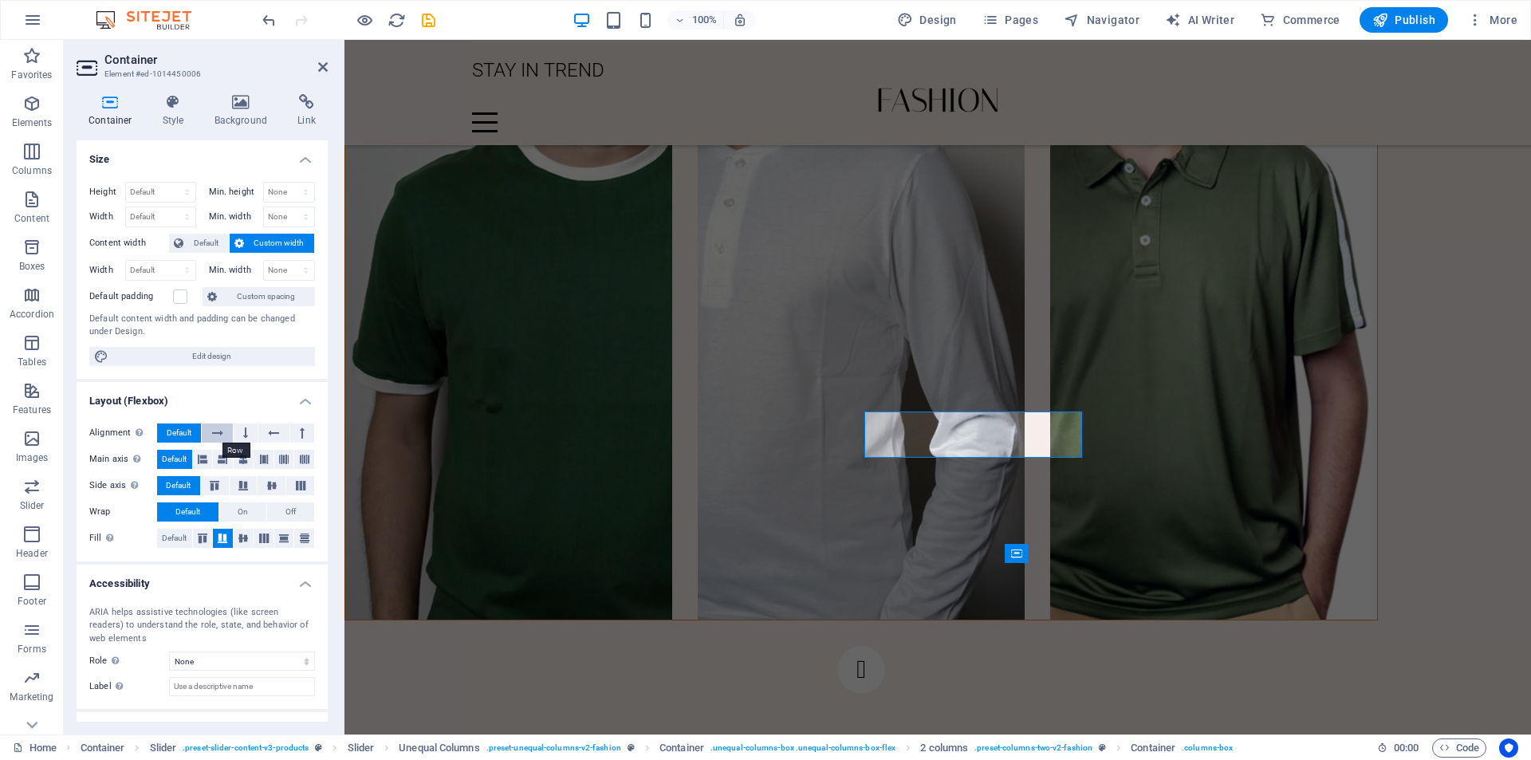
click at [212, 435] on icon at bounding box center [217, 432] width 11 height 19
click at [286, 537] on icon at bounding box center [284, 538] width 10 height 19
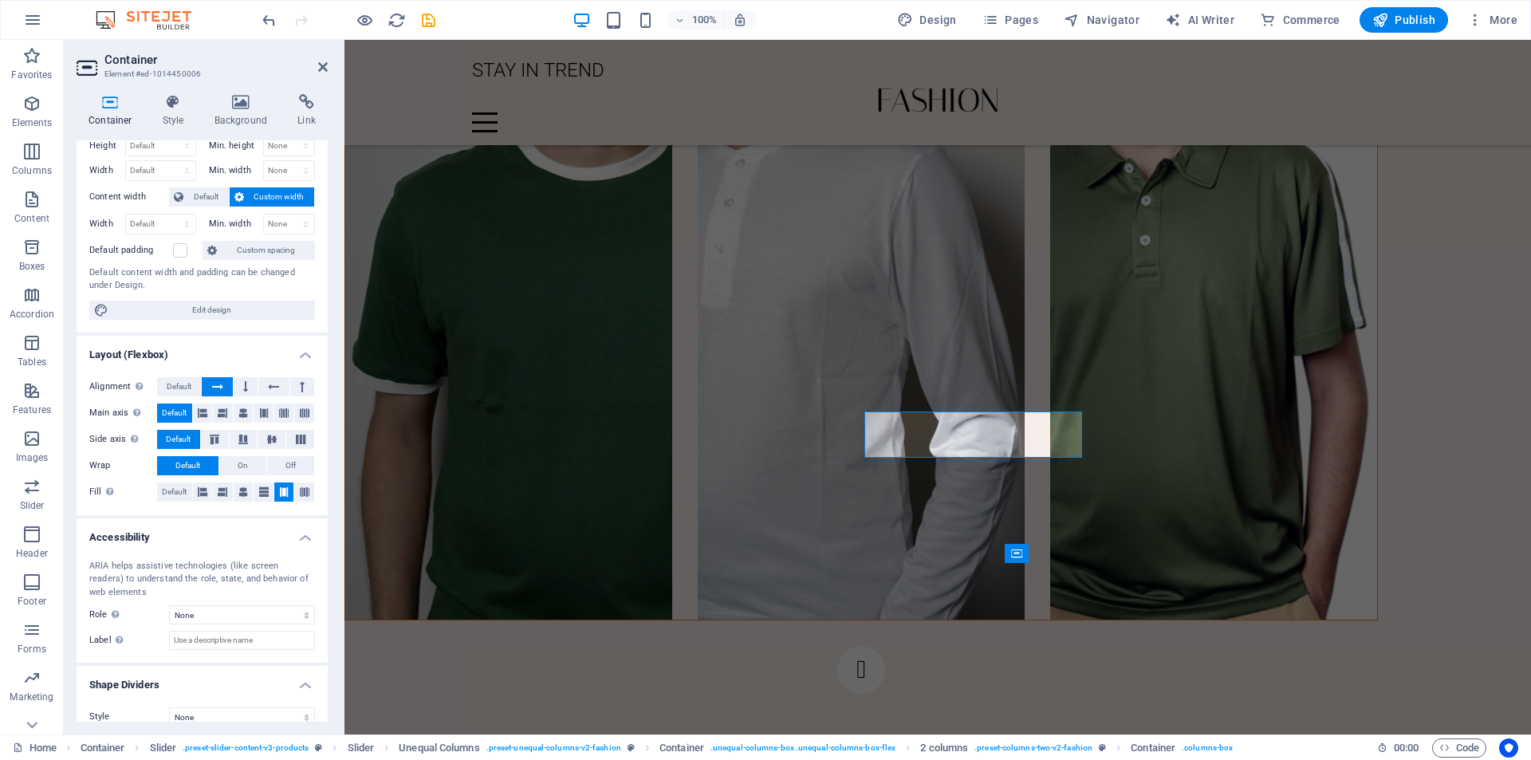
scroll to position [64, 0]
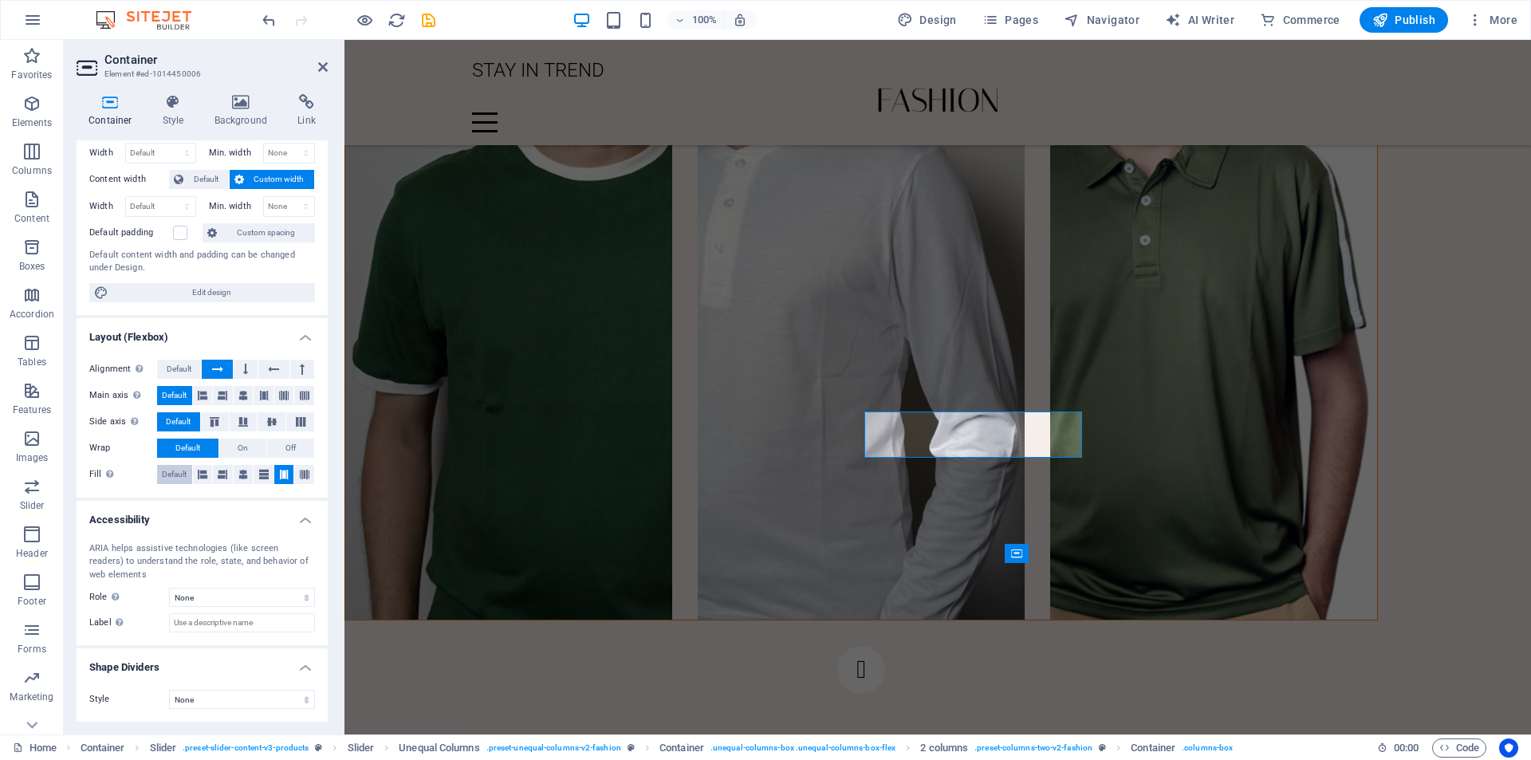
click at [168, 475] on span "Default" at bounding box center [174, 474] width 25 height 19
click at [309, 670] on h4 "Shape Dividers" at bounding box center [202, 662] width 251 height 29
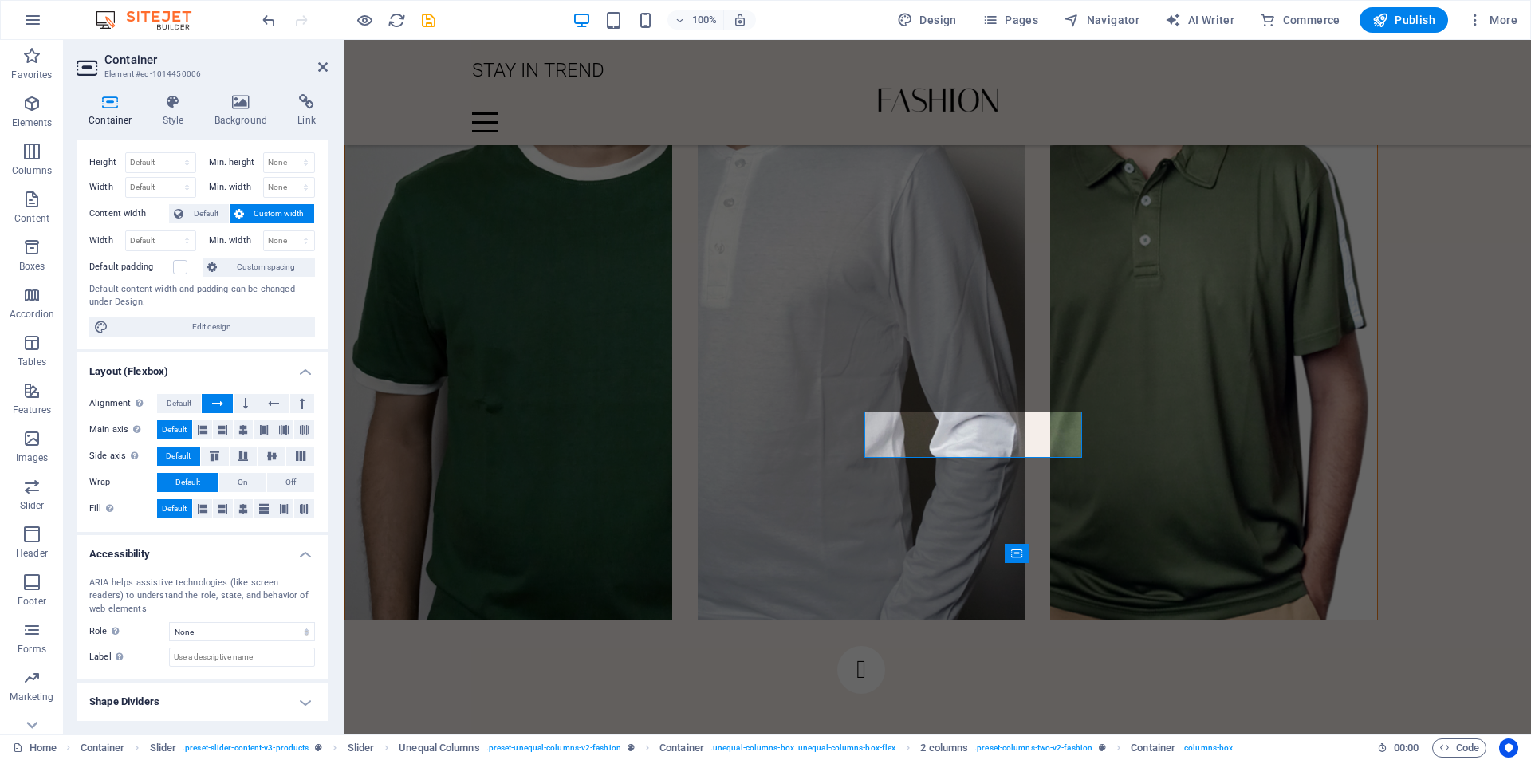
scroll to position [30, 0]
click at [303, 553] on h4 "Accessibility" at bounding box center [202, 549] width 251 height 29
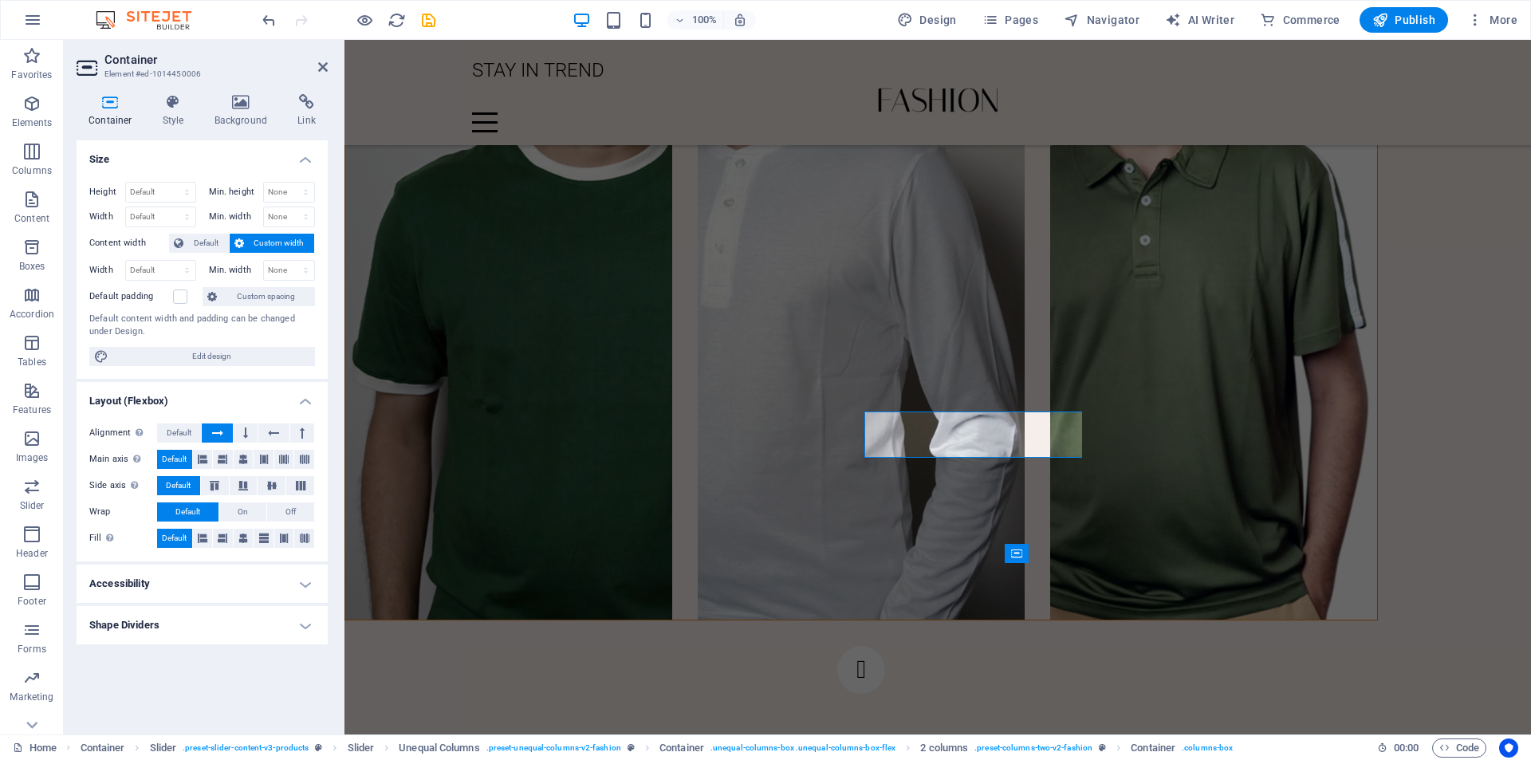
click at [111, 106] on icon at bounding box center [111, 102] width 68 height 16
click at [209, 240] on span "Default" at bounding box center [206, 243] width 36 height 19
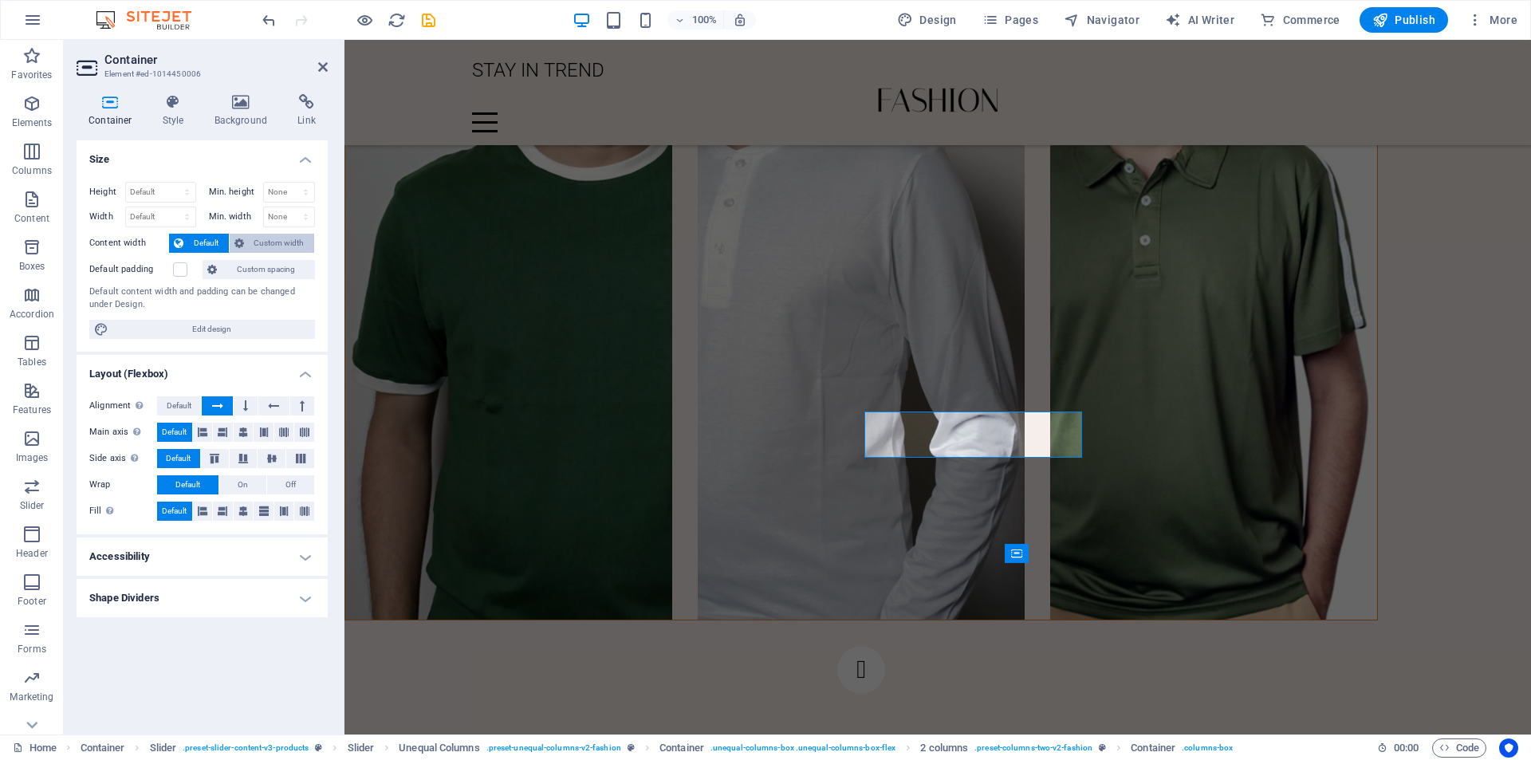
click at [269, 240] on span "Custom width" at bounding box center [279, 243] width 61 height 19
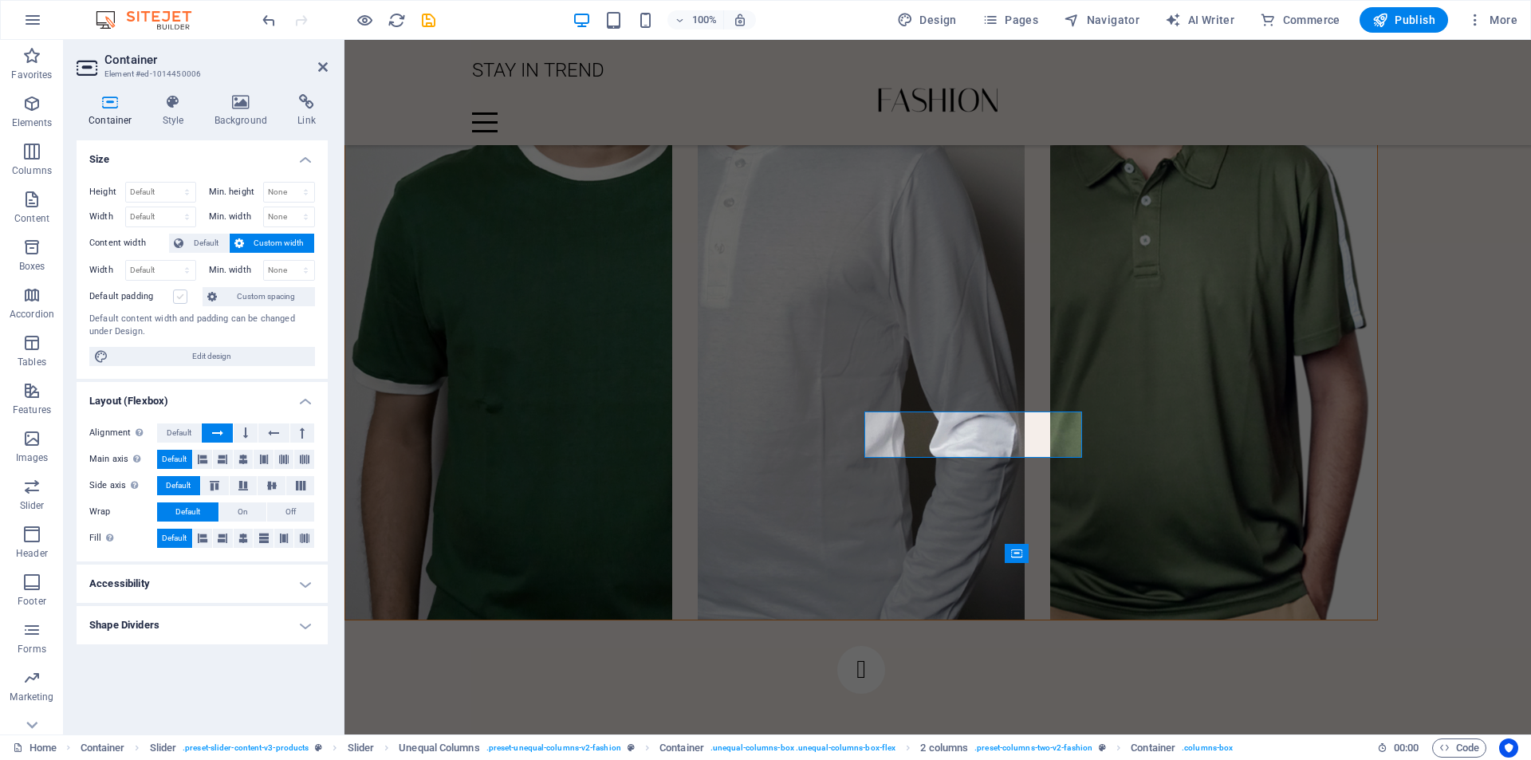
click at [182, 297] on label at bounding box center [180, 296] width 14 height 14
click at [0, 0] on input "Default padding" at bounding box center [0, 0] width 0 height 0
click at [199, 360] on span "Edit design" at bounding box center [211, 356] width 197 height 19
select select "px"
select select "300"
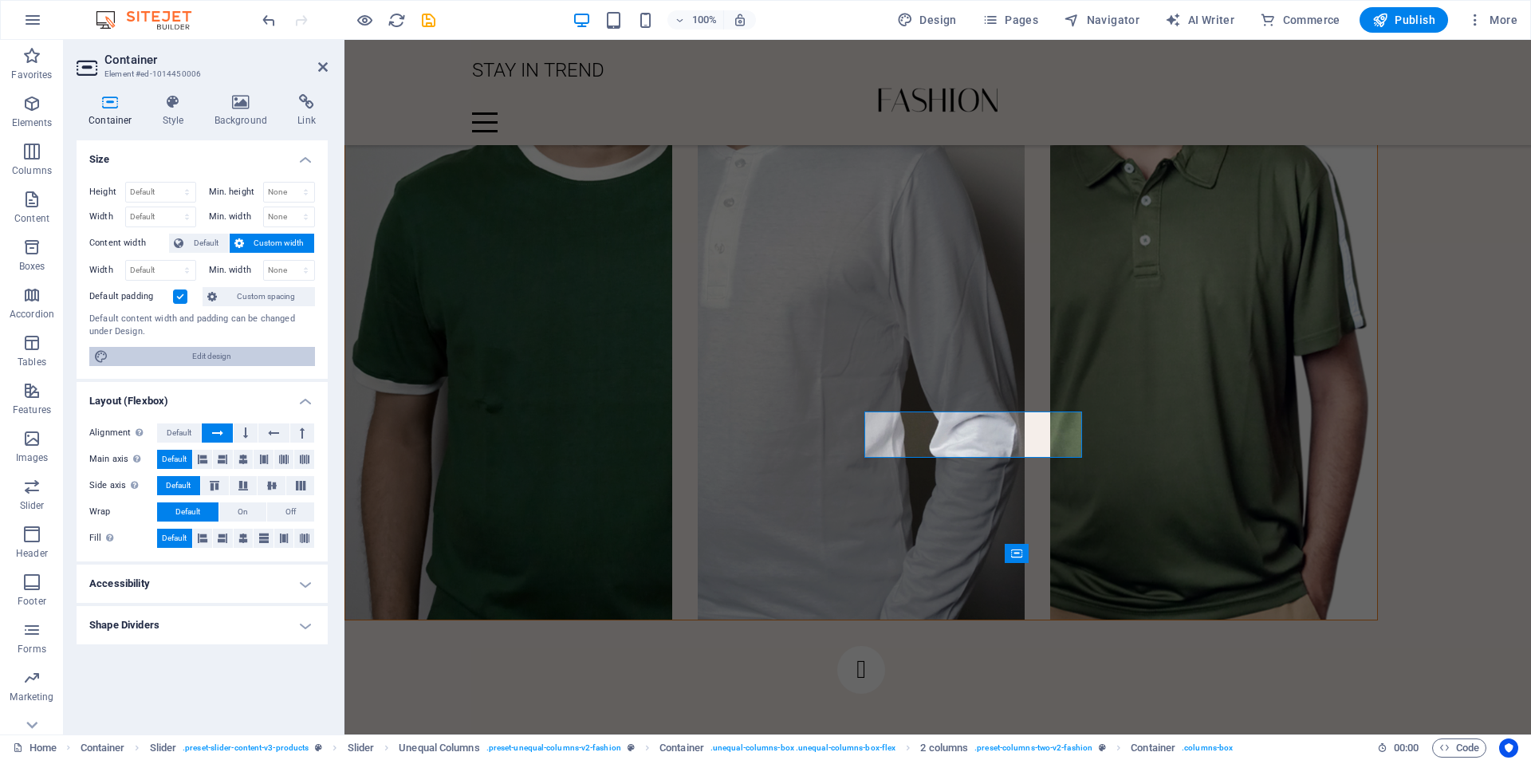
select select "px"
select select "rem"
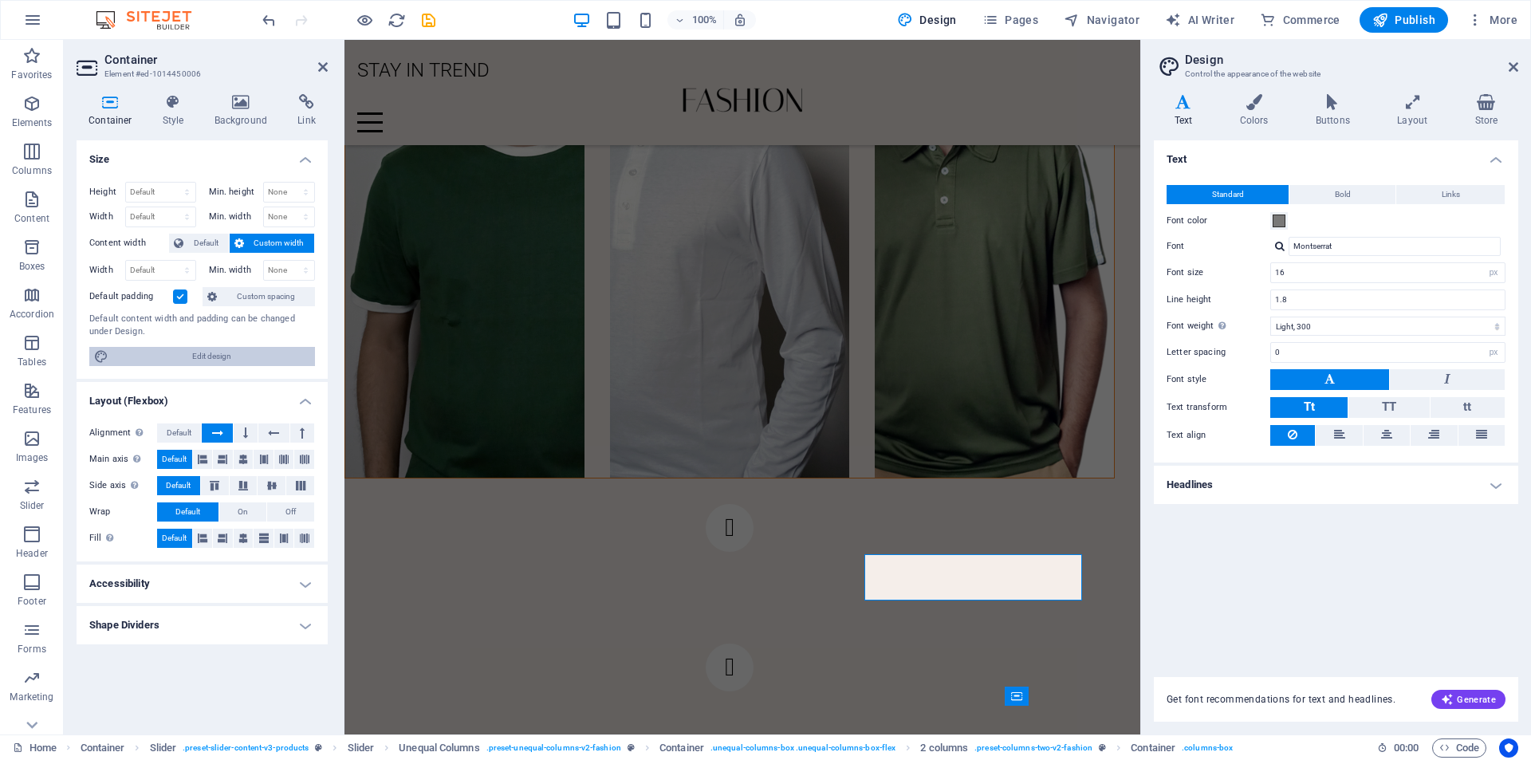
scroll to position [2130, 0]
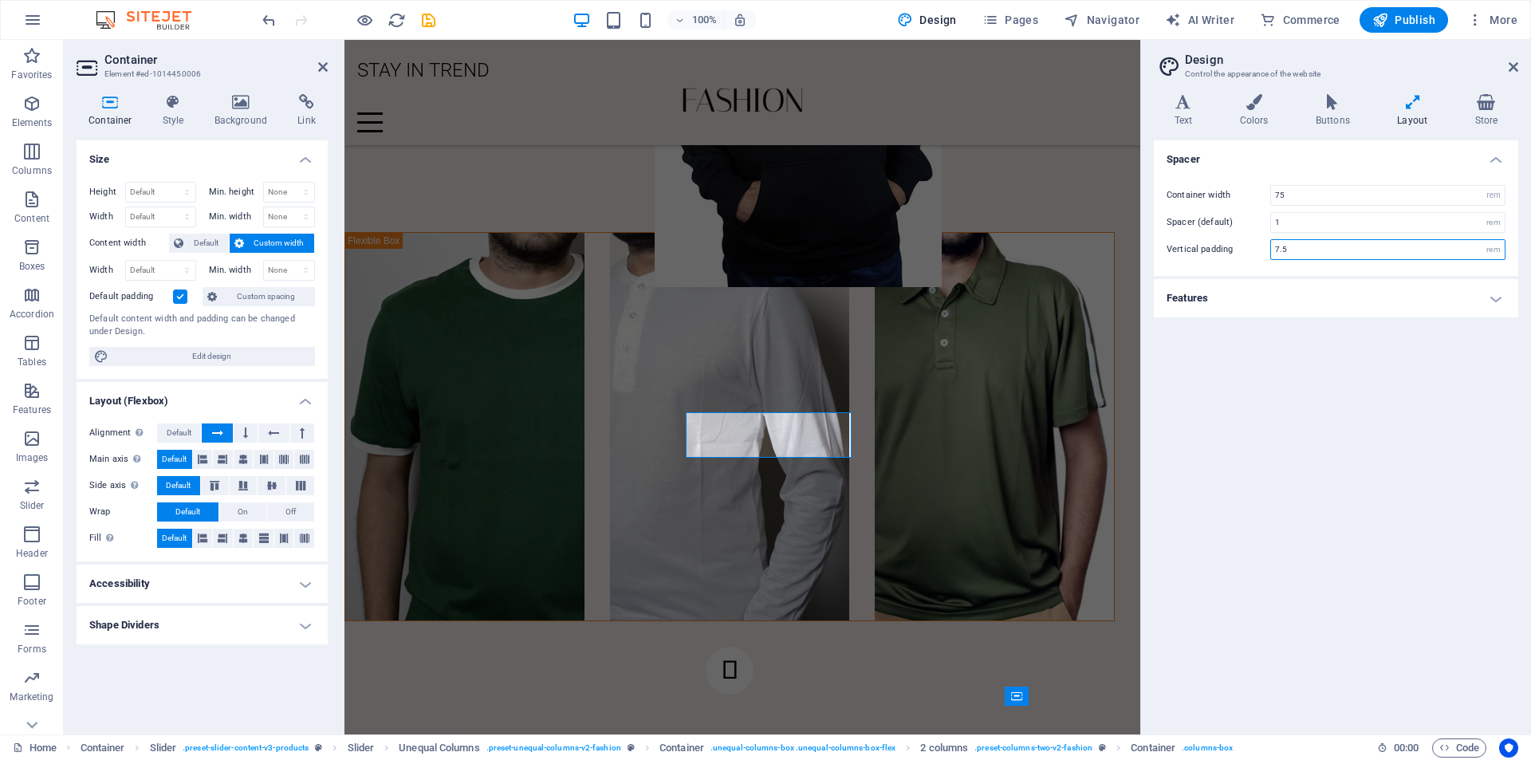
click at [1415, 248] on input "7.5" at bounding box center [1388, 249] width 234 height 19
click at [1479, 361] on div "Spacer Container width 75 rem px Spacer (default) 1 rem Vertical padding 10 rem…" at bounding box center [1336, 430] width 364 height 581
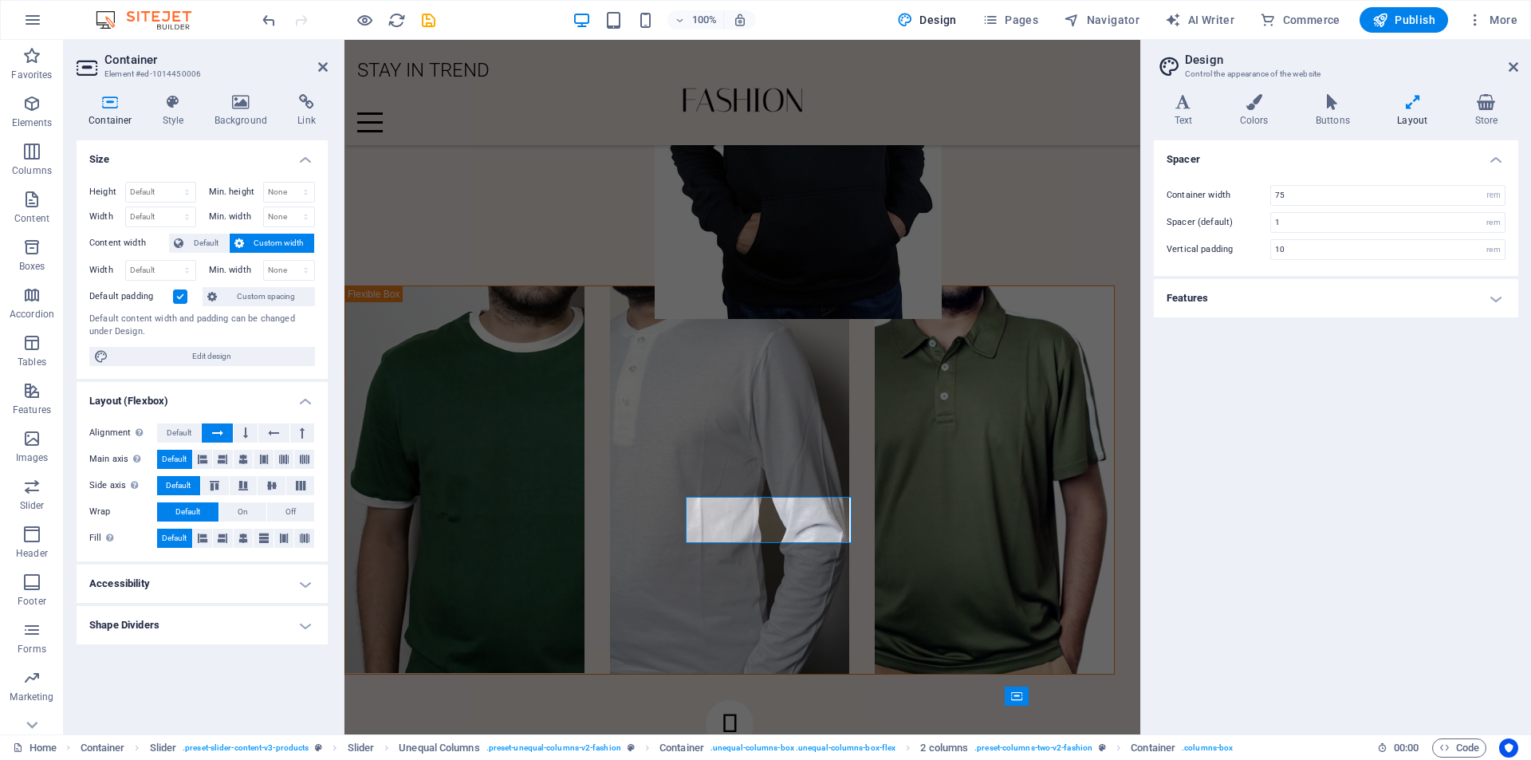
type input "7.5"
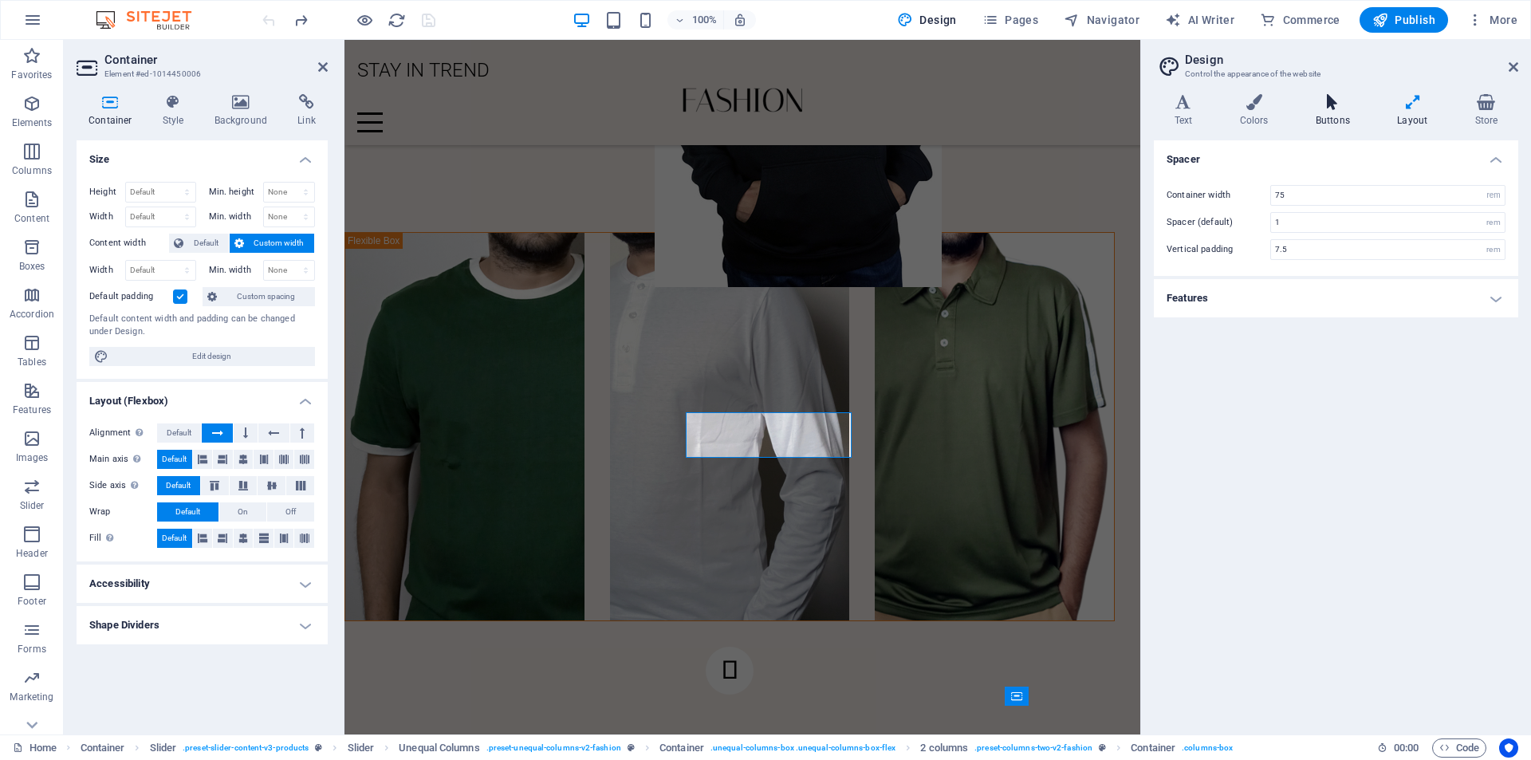
click at [1326, 112] on h4 "Buttons" at bounding box center [1335, 110] width 81 height 33
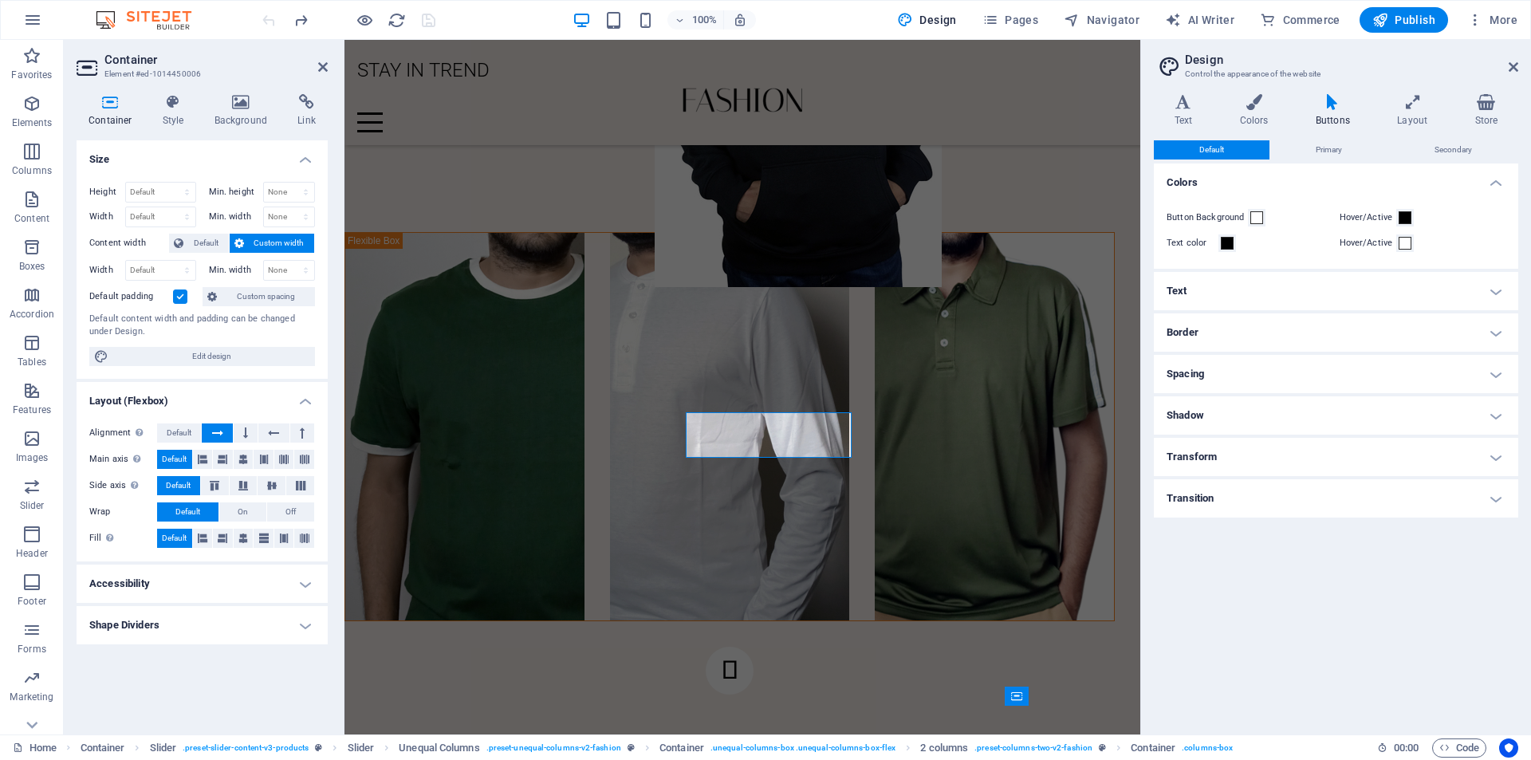
click at [1288, 376] on h4 "Spacing" at bounding box center [1336, 374] width 364 height 38
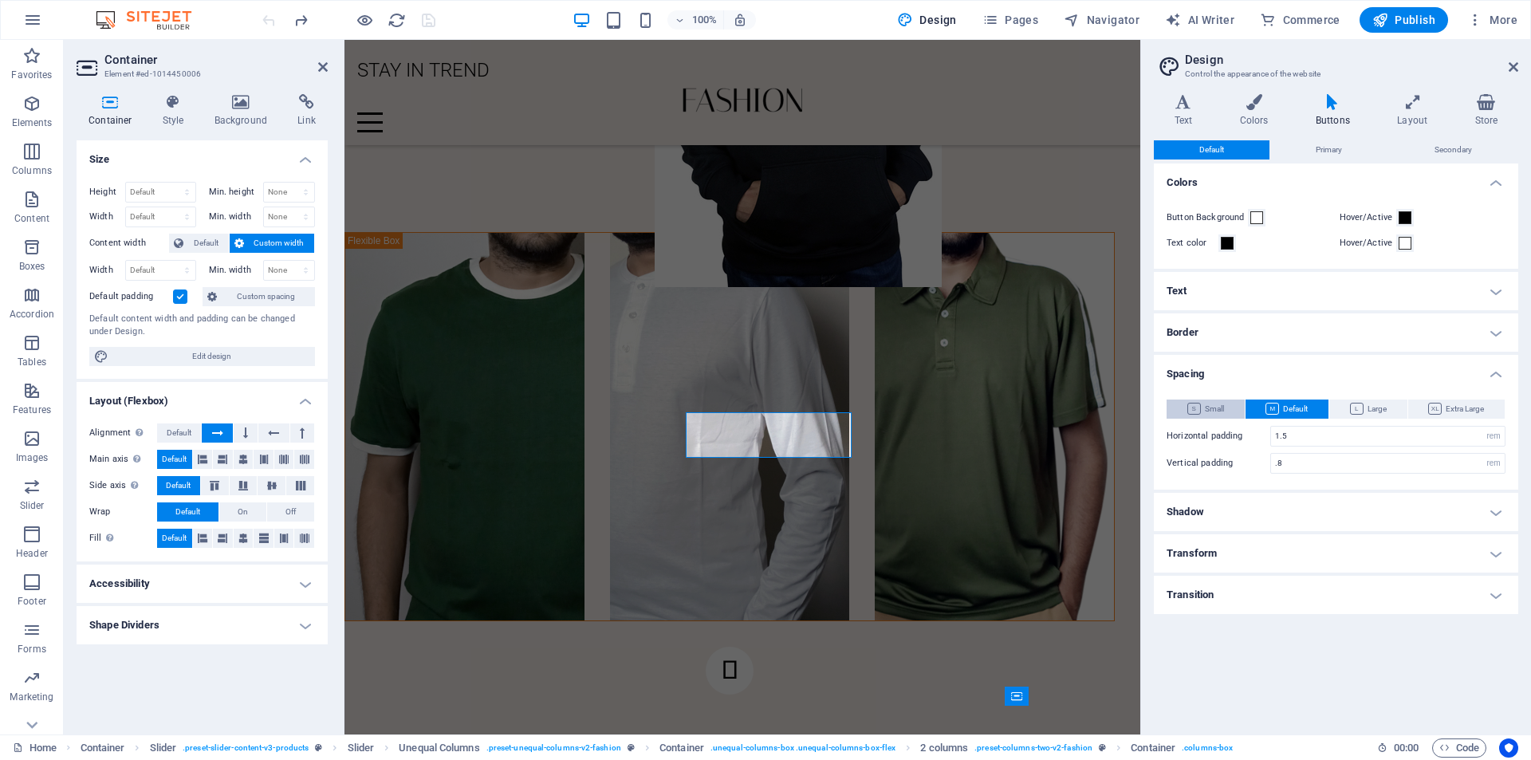
click at [1204, 409] on span "Small" at bounding box center [1205, 408] width 37 height 19
click at [1285, 409] on span "Default" at bounding box center [1286, 408] width 42 height 19
click at [1319, 466] on input ".8" at bounding box center [1388, 463] width 234 height 19
type input "1.0625"
click at [1269, 367] on h4 "Spacing" at bounding box center [1336, 369] width 364 height 29
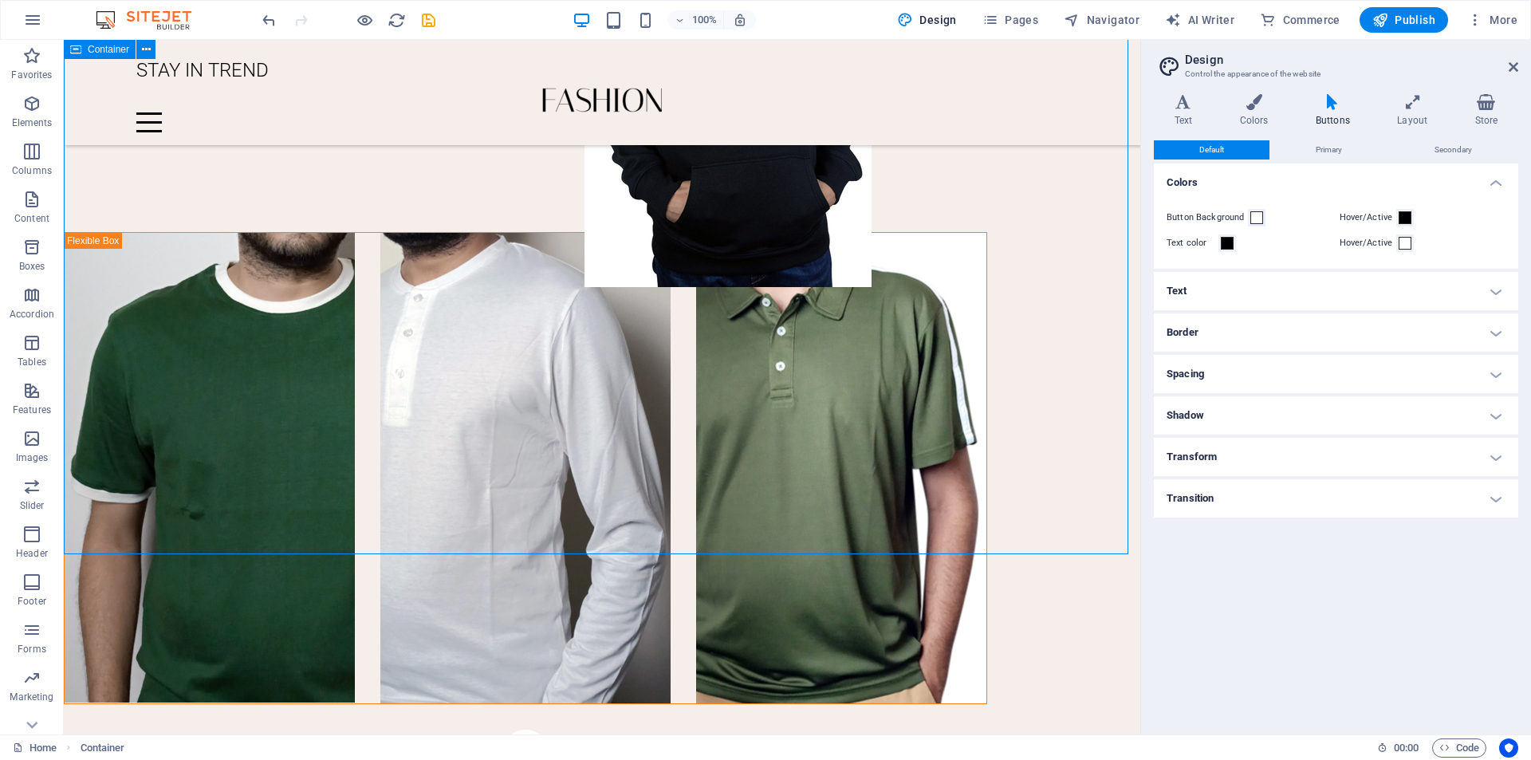
scroll to position [2213, 0]
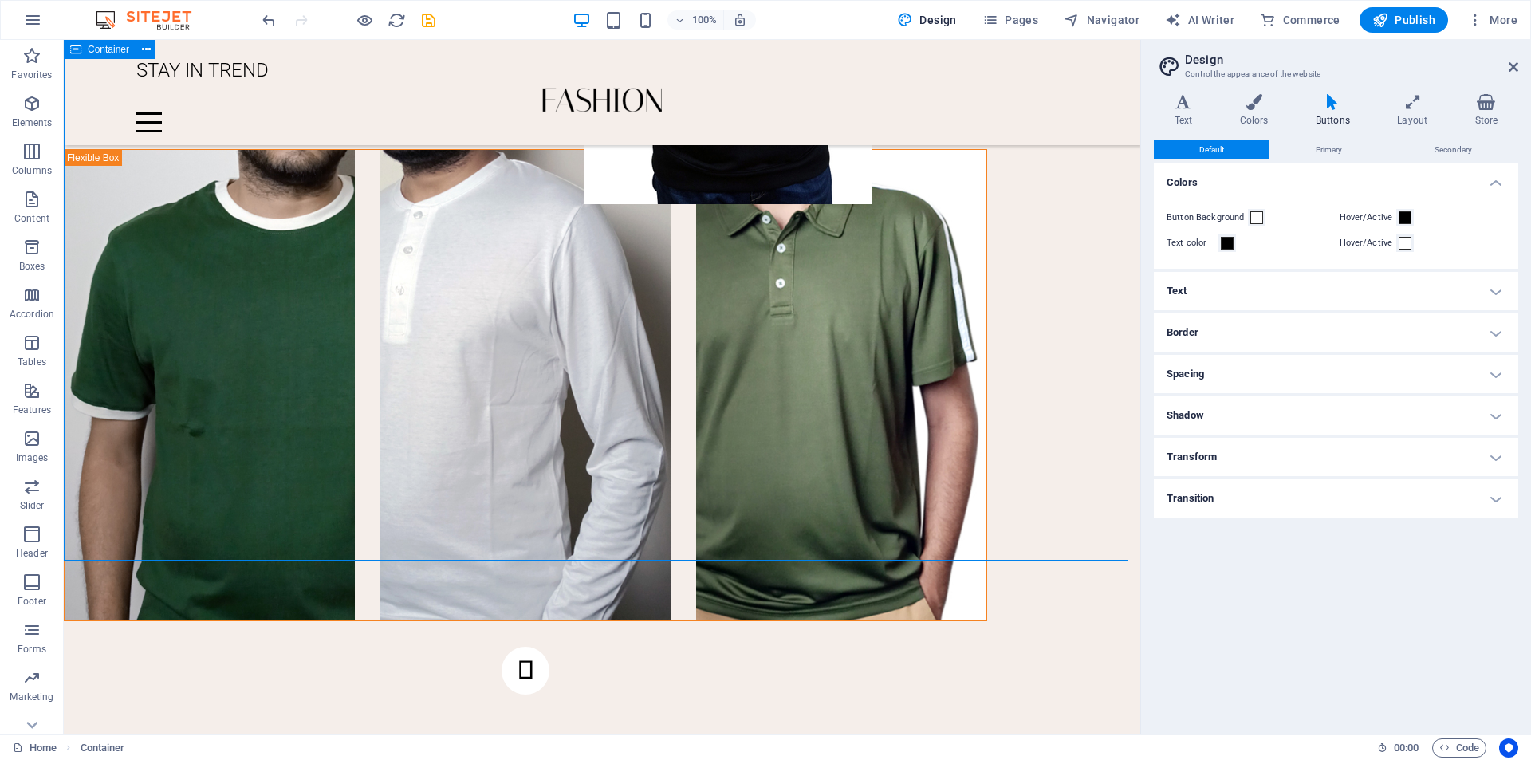
click at [1510, 59] on h2 "Design" at bounding box center [1351, 60] width 333 height 14
click at [1512, 65] on icon at bounding box center [1514, 67] width 10 height 13
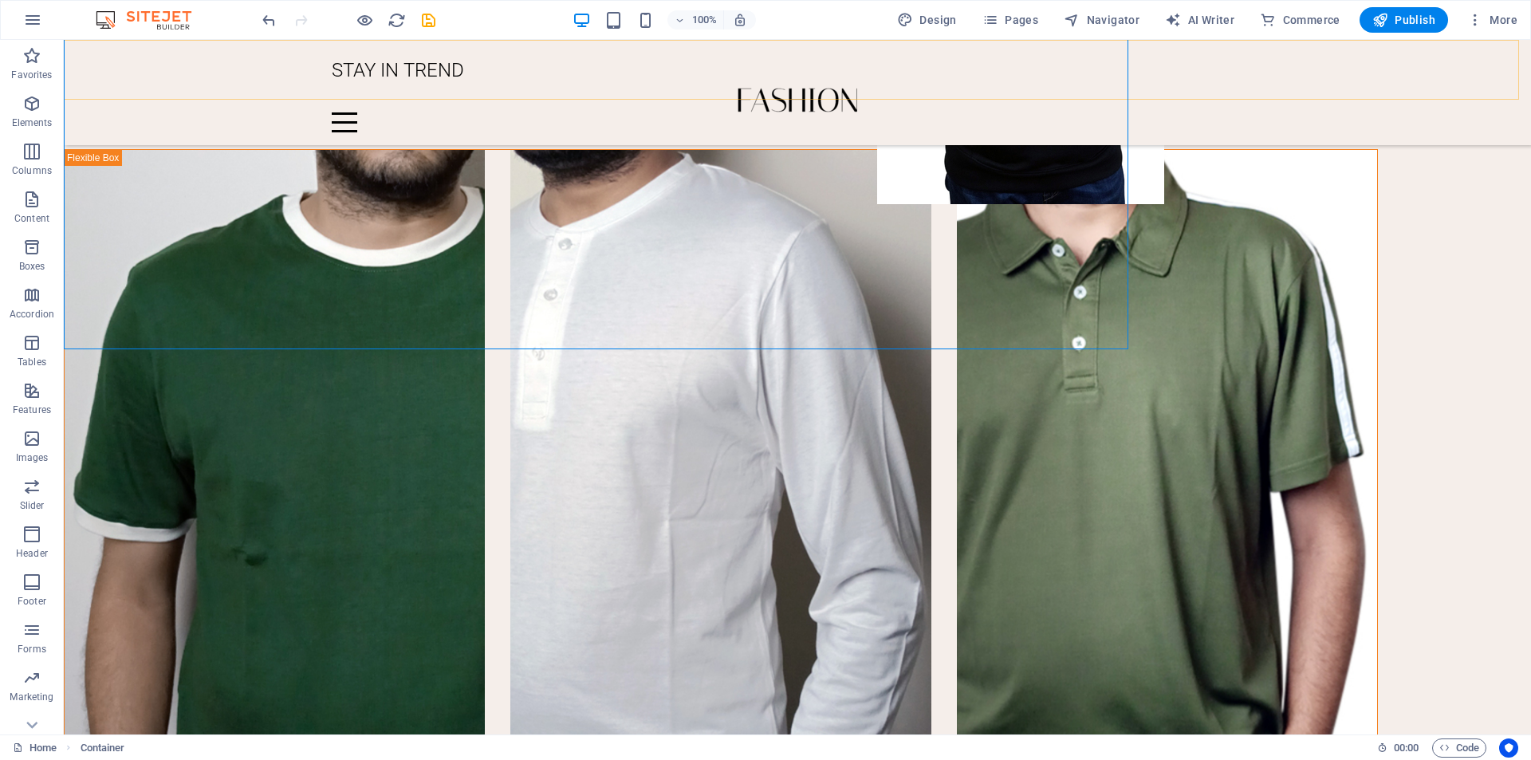
scroll to position [2424, 0]
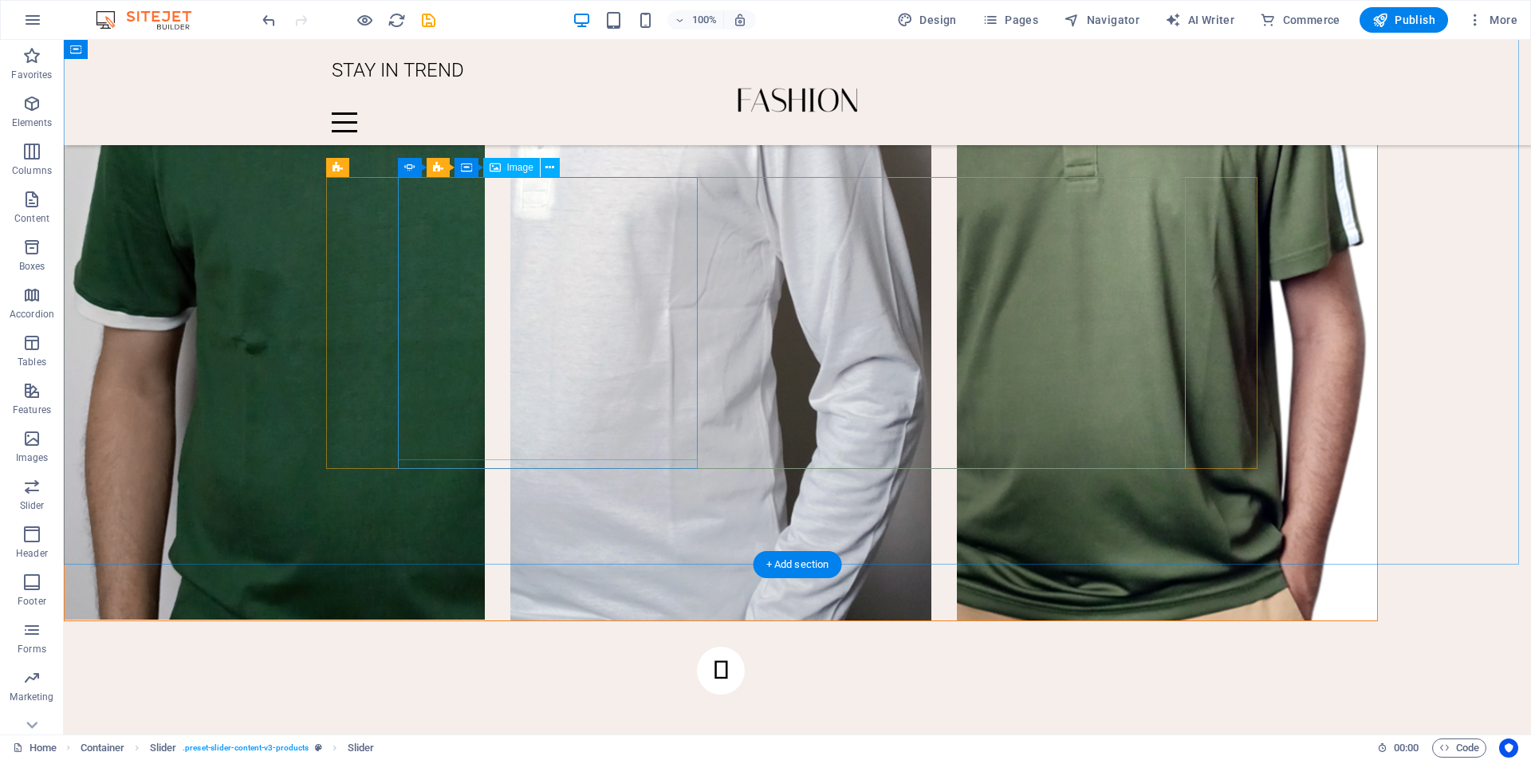
click at [516, 168] on span "Image" at bounding box center [520, 168] width 26 height 10
click at [549, 169] on icon at bounding box center [549, 167] width 9 height 17
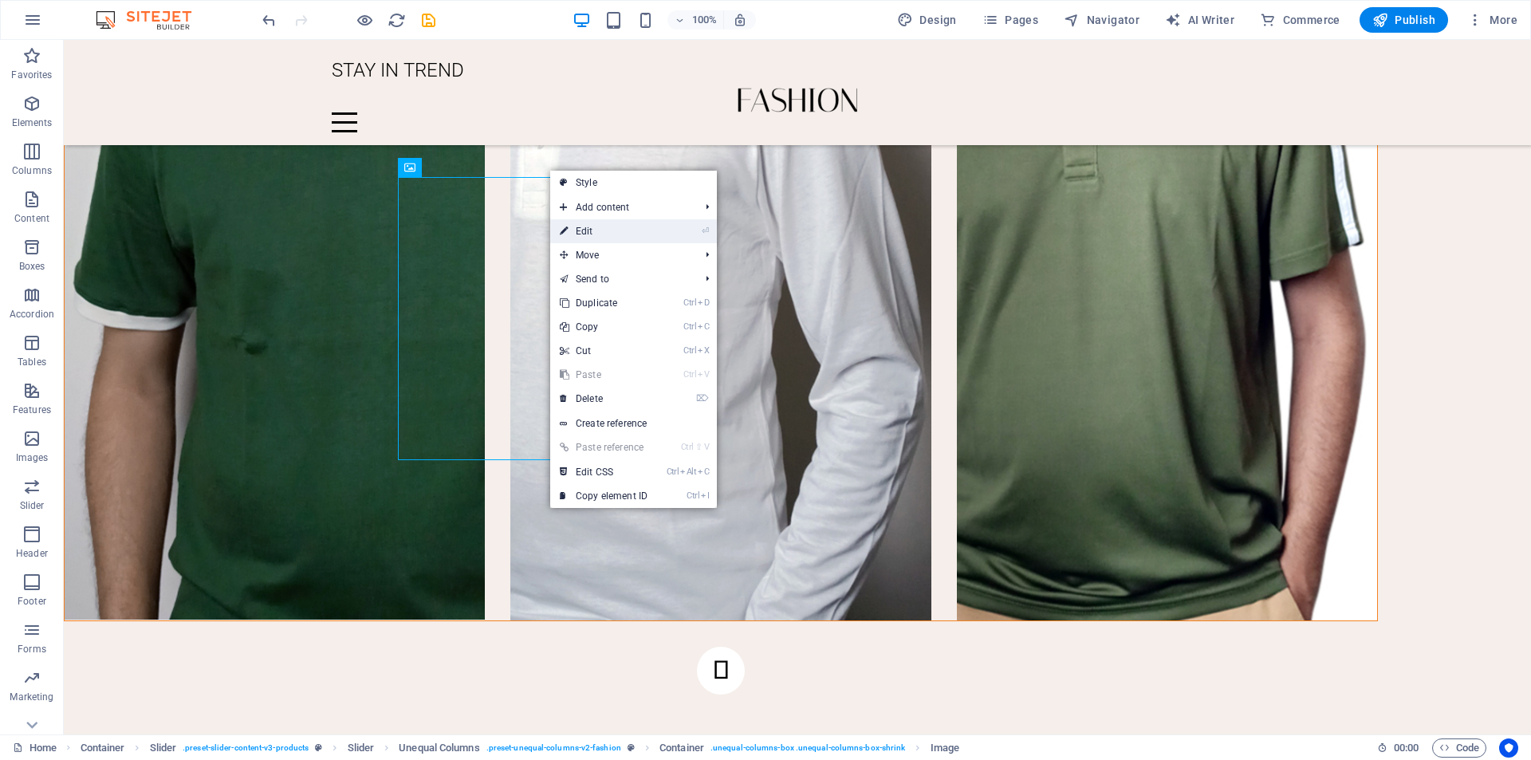
drag, startPoint x: 569, startPoint y: 232, endPoint x: 224, endPoint y: 193, distance: 346.7
click at [569, 232] on link "⏎ Edit" at bounding box center [603, 231] width 107 height 24
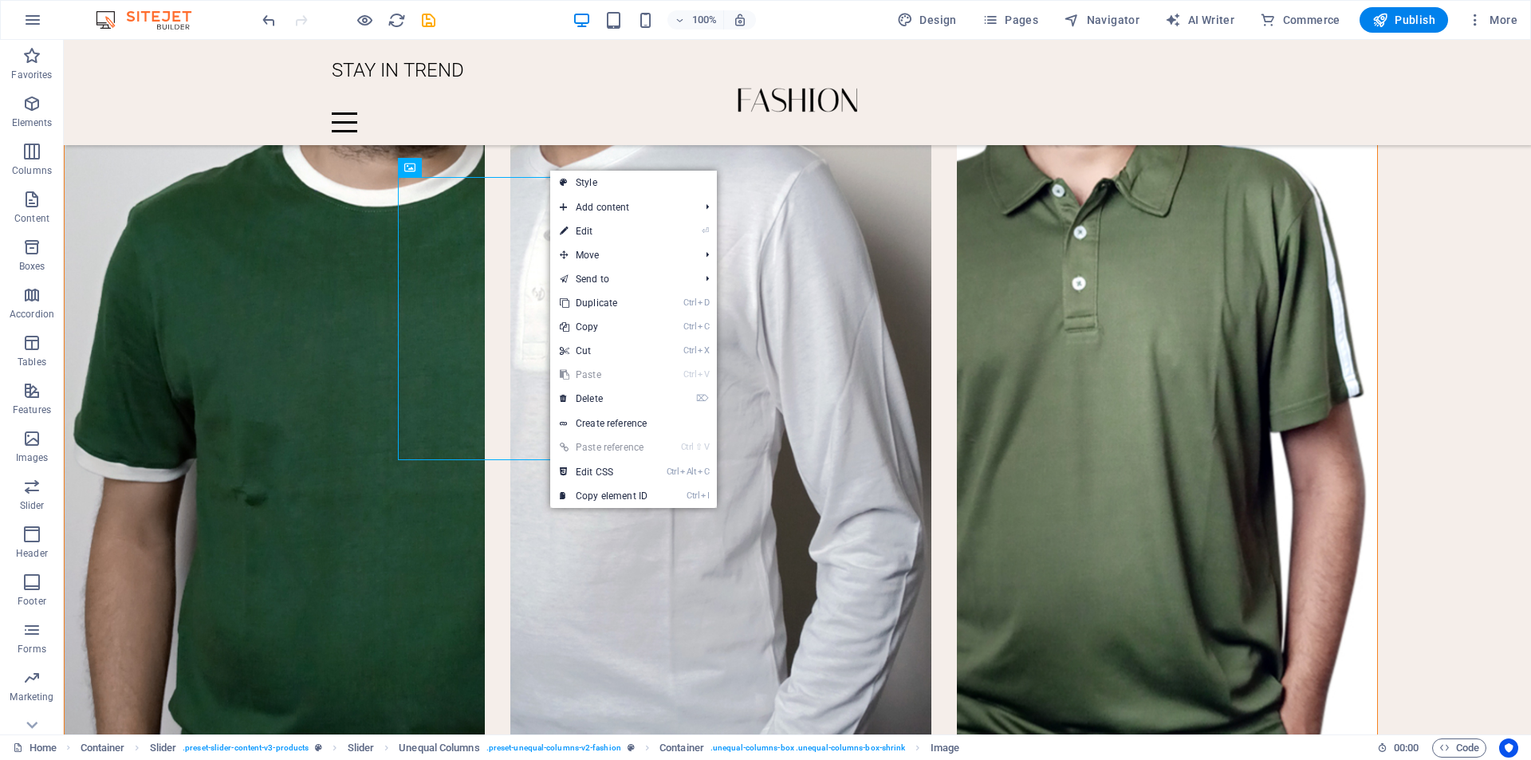
select select "%"
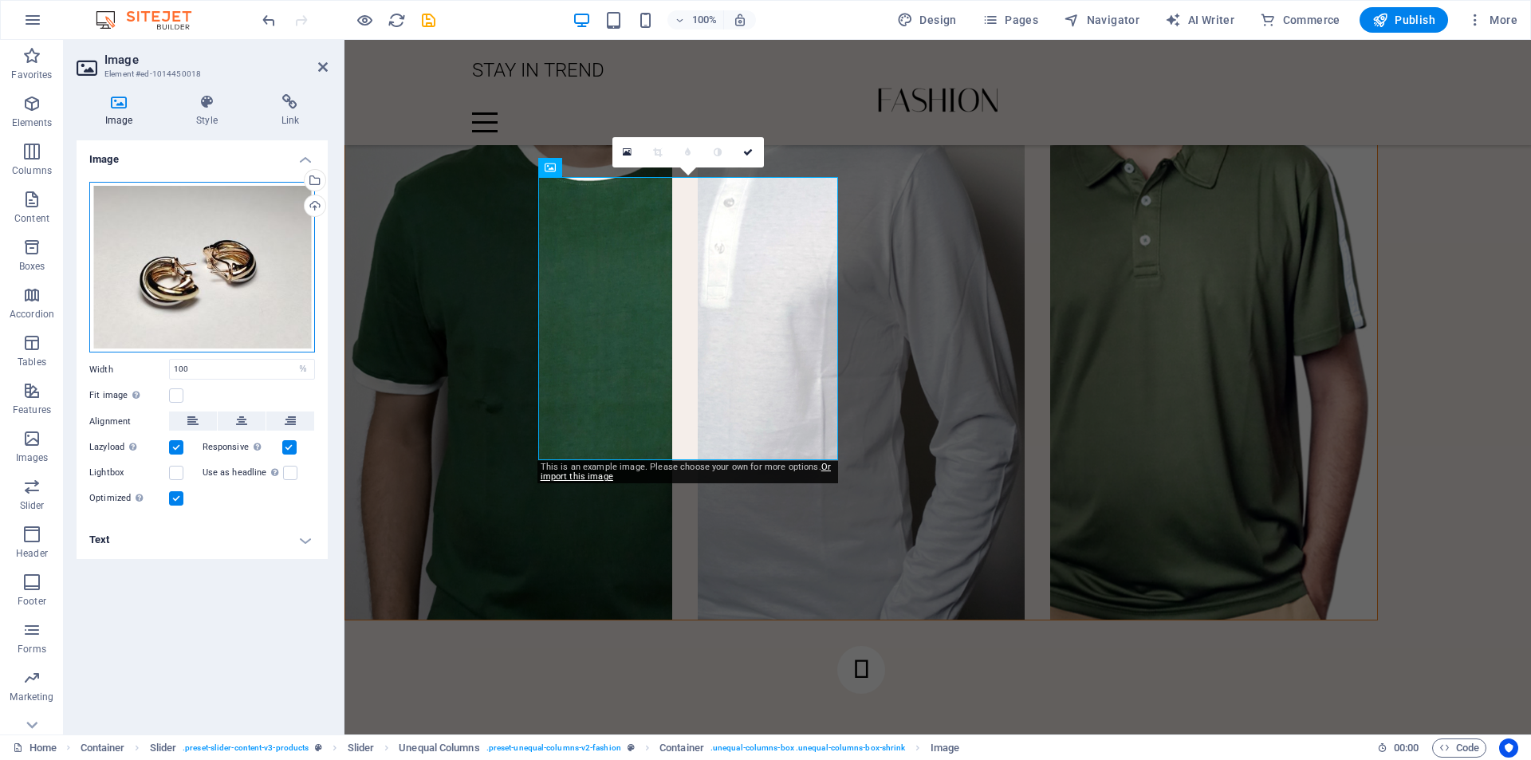
click at [234, 287] on div "Drag files here, click to choose files or select files from Files or our free s…" at bounding box center [202, 267] width 226 height 171
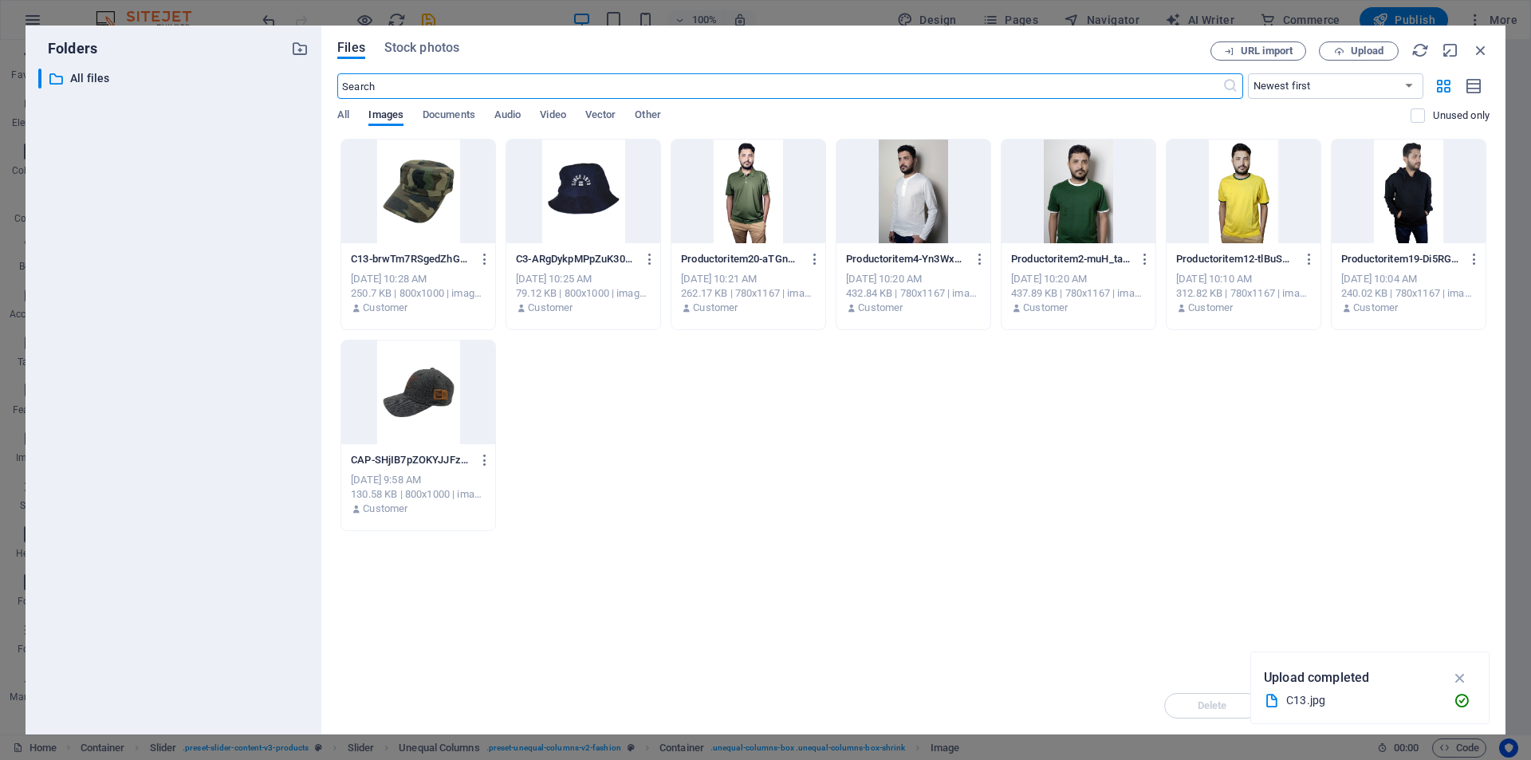
scroll to position [2130, 0]
click at [1374, 49] on span "Upload" at bounding box center [1367, 51] width 33 height 10
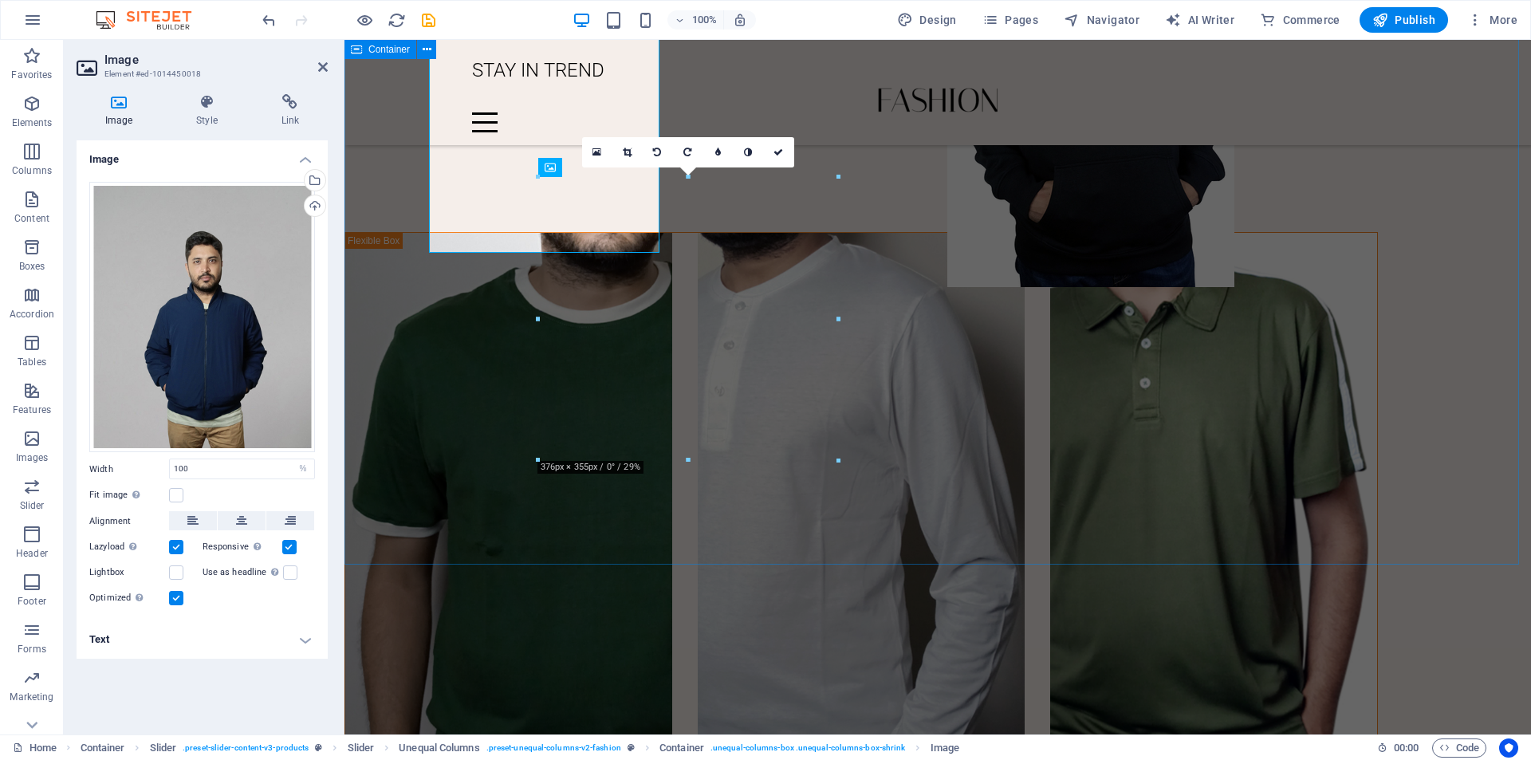
scroll to position [2273, 0]
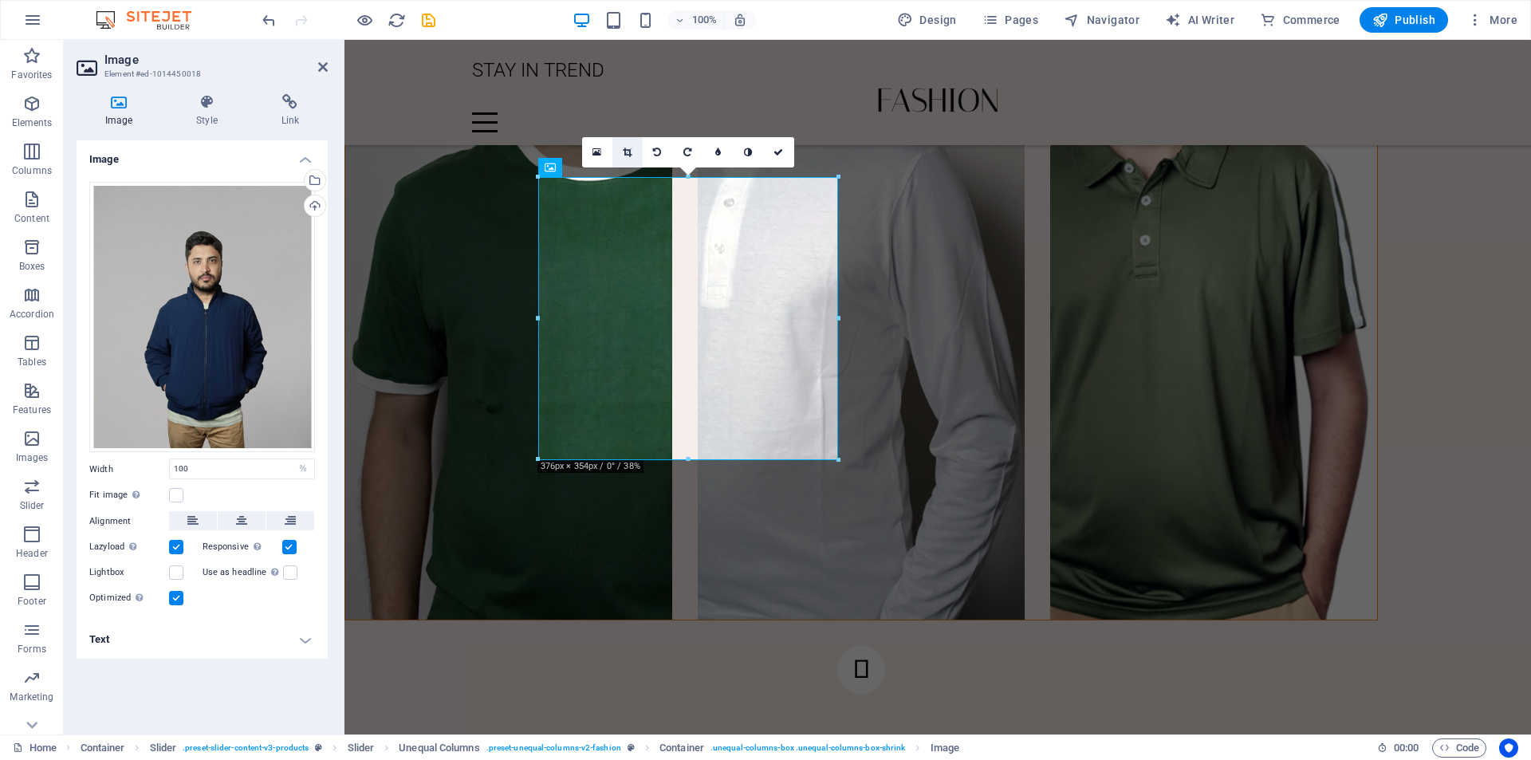
click at [630, 145] on link at bounding box center [627, 152] width 30 height 30
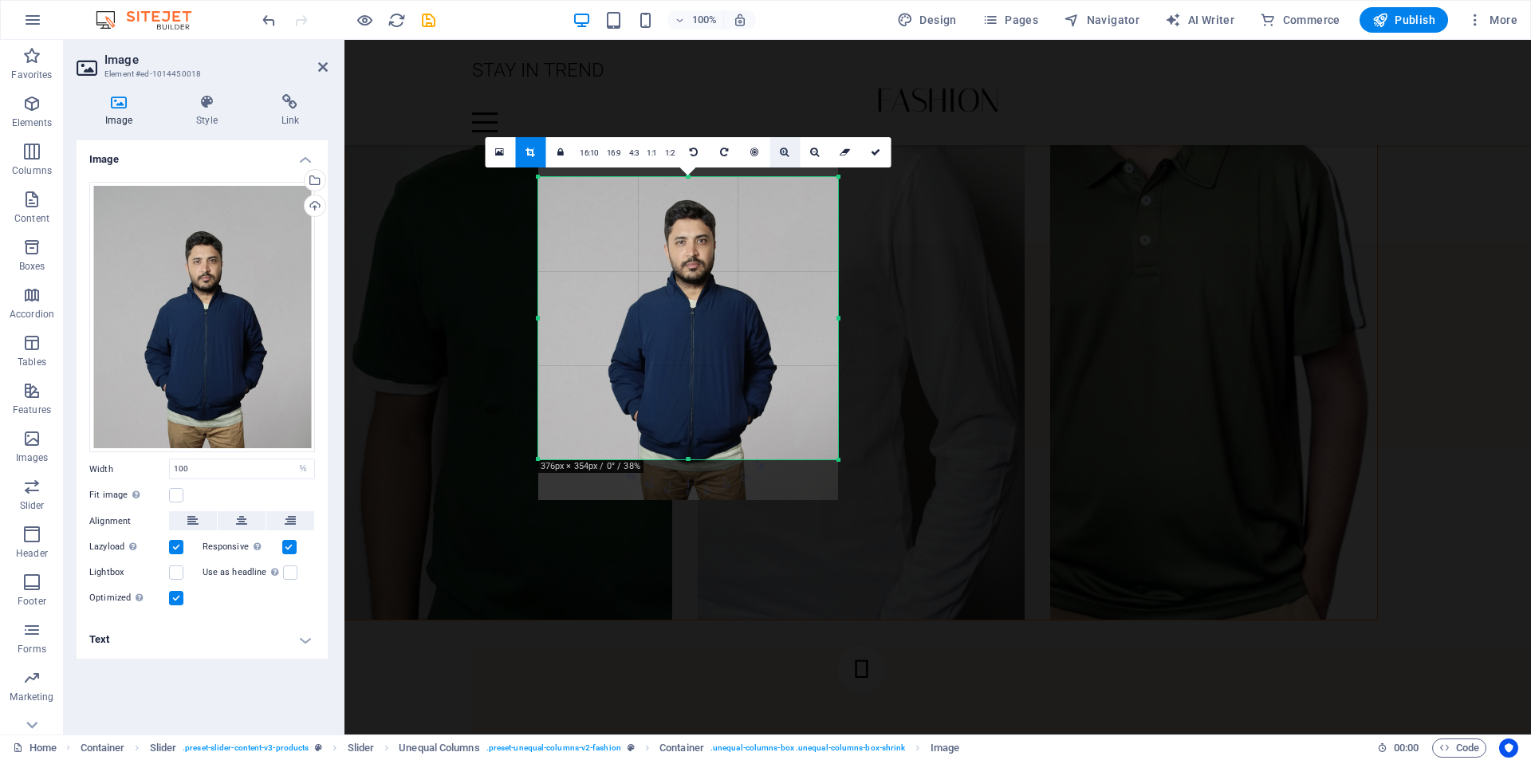
click at [781, 154] on icon at bounding box center [784, 153] width 9 height 10
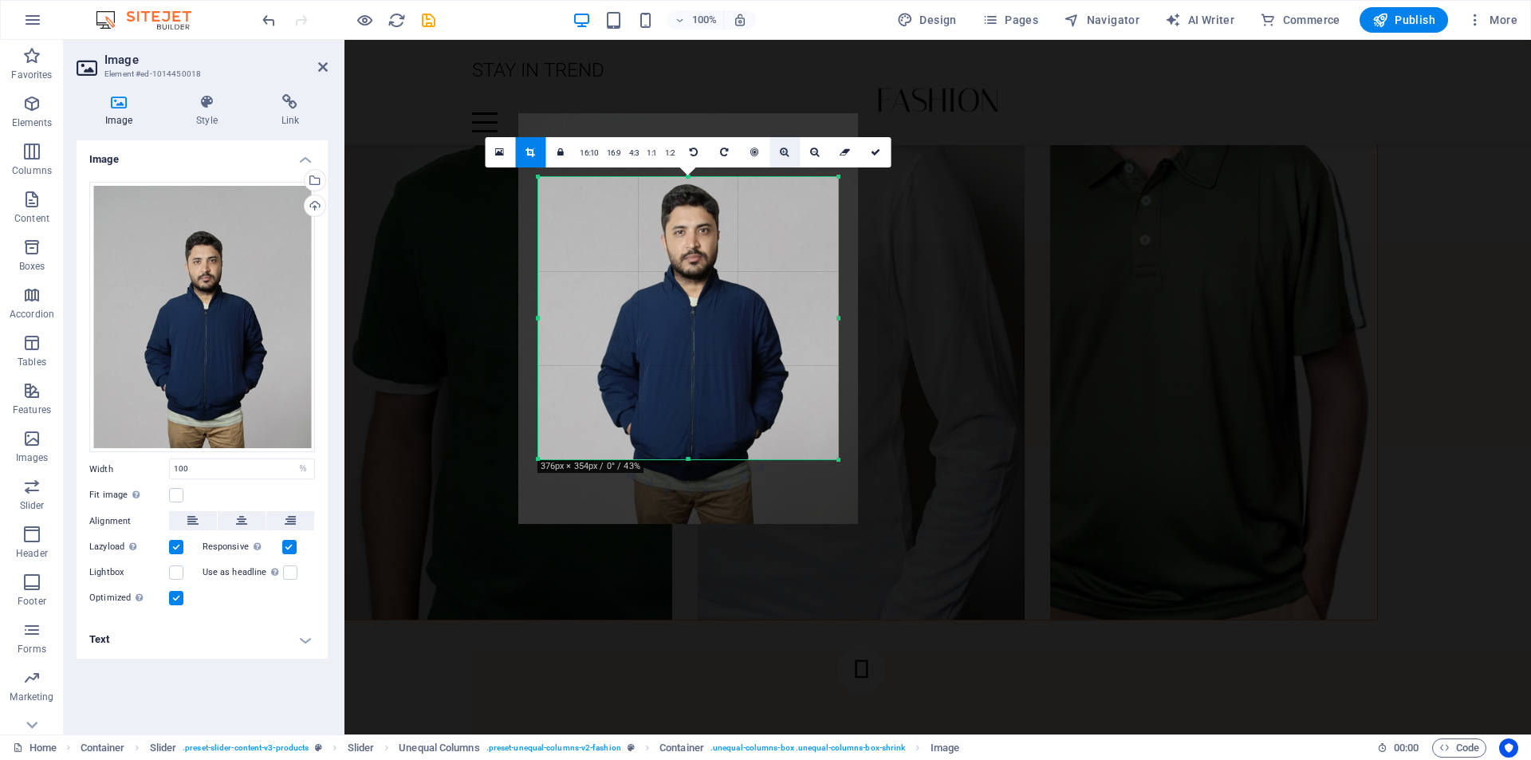
click at [781, 154] on icon at bounding box center [784, 153] width 9 height 10
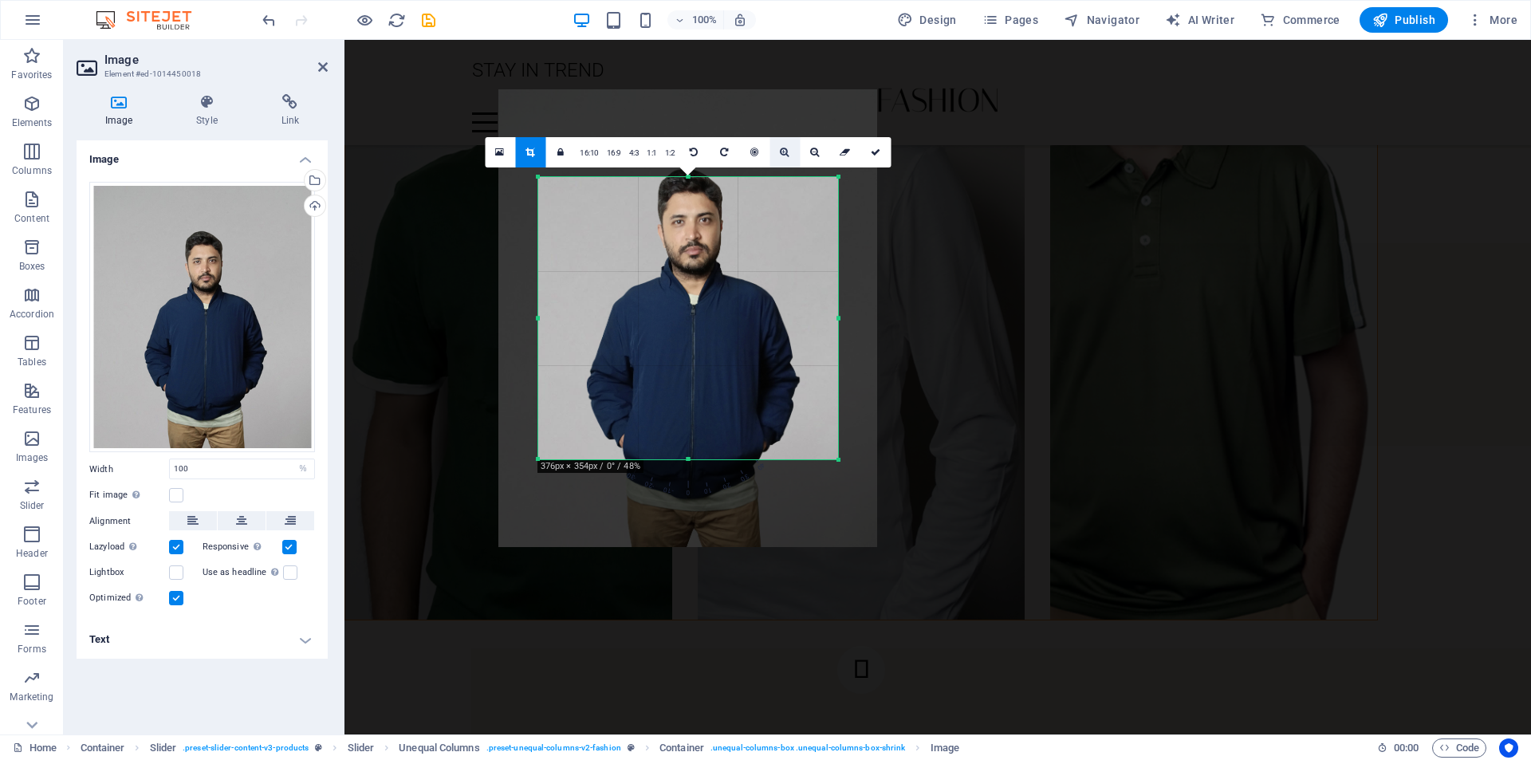
click at [781, 154] on icon at bounding box center [784, 153] width 9 height 10
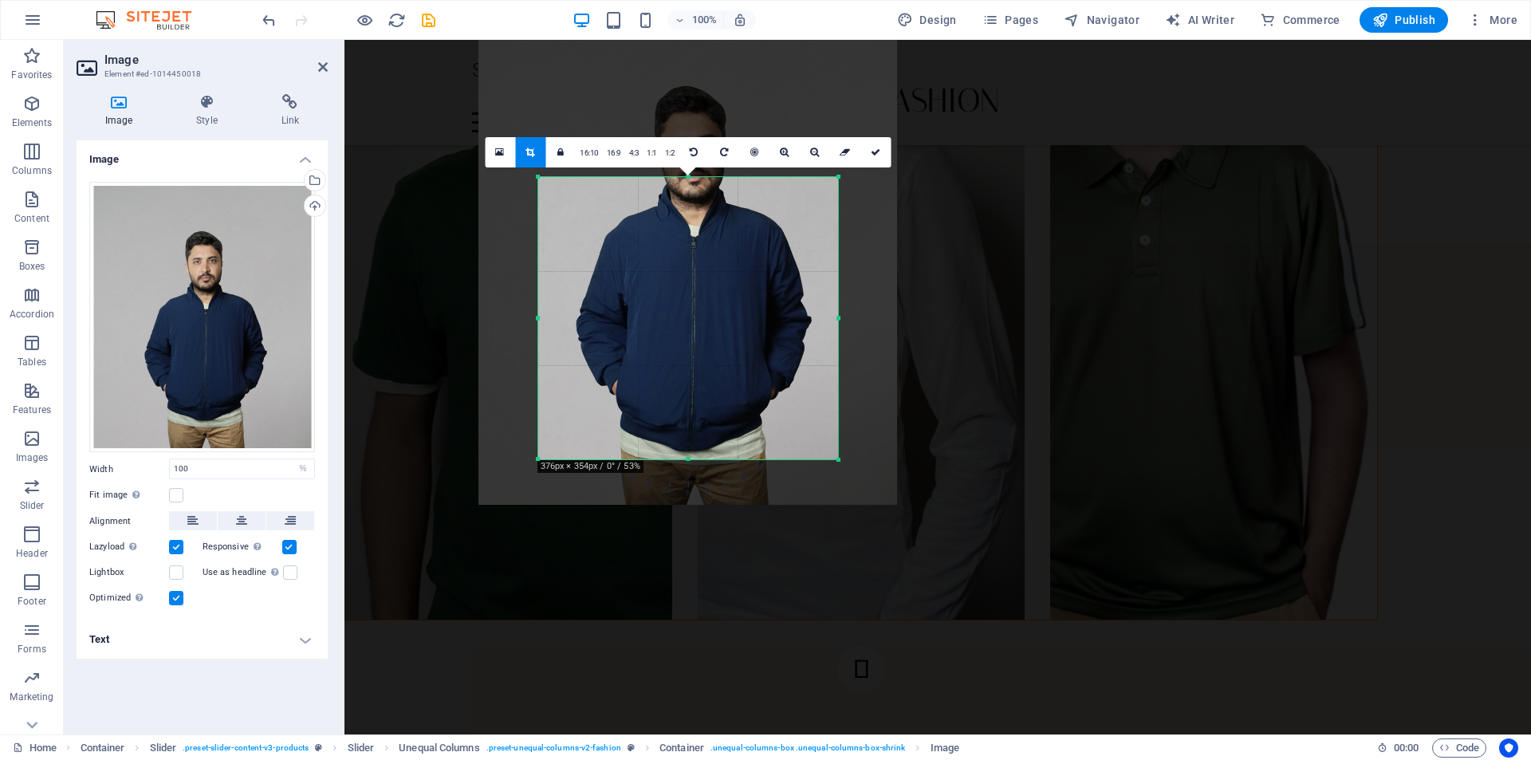
drag, startPoint x: 703, startPoint y: 364, endPoint x: 703, endPoint y: 297, distance: 67.0
click at [703, 297] on div at bounding box center [687, 251] width 419 height 506
click at [785, 157] on icon at bounding box center [784, 153] width 9 height 10
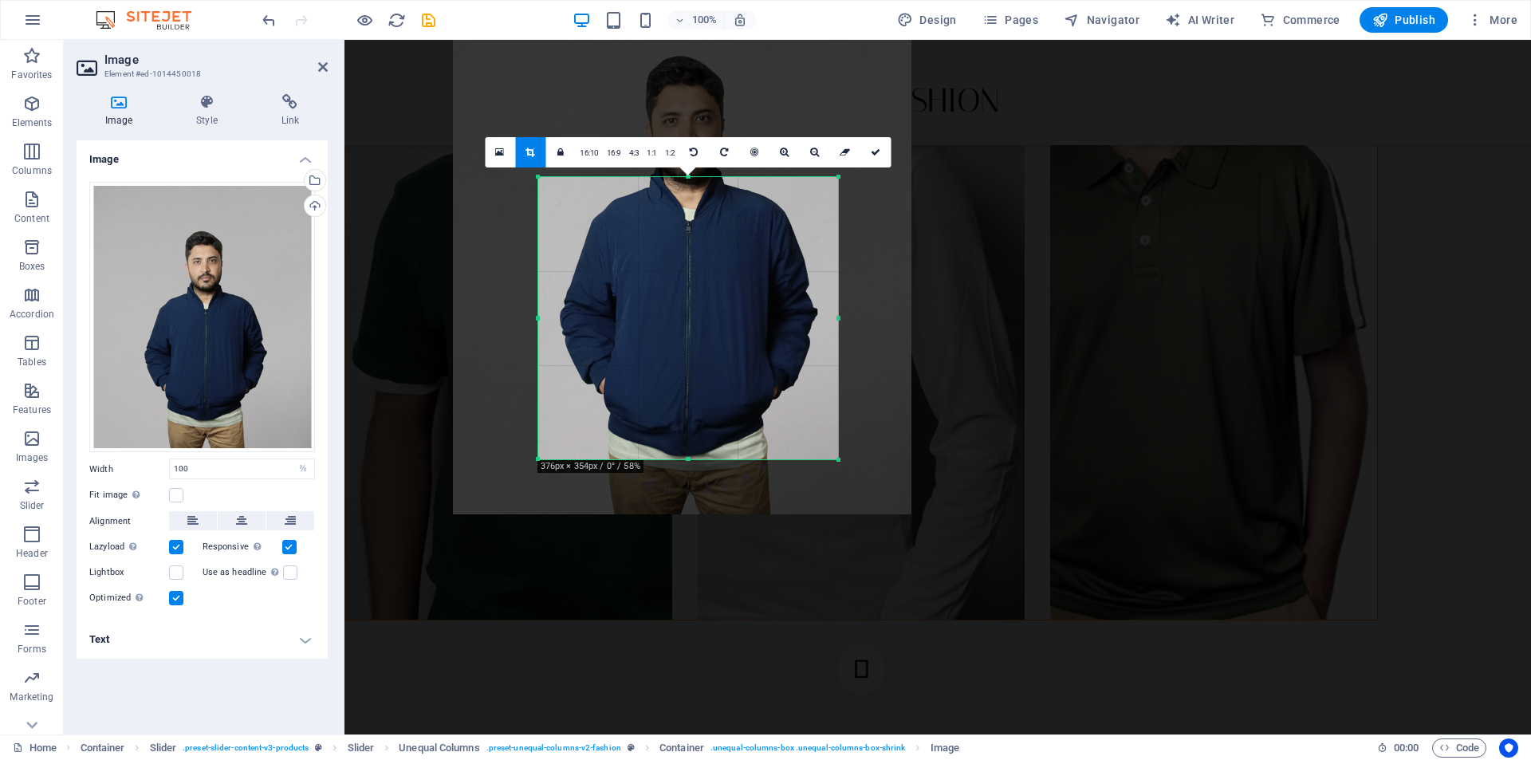
drag, startPoint x: 726, startPoint y: 284, endPoint x: 720, endPoint y: 270, distance: 15.4
click at [720, 270] on div at bounding box center [682, 237] width 459 height 554
click at [815, 158] on link at bounding box center [815, 152] width 30 height 30
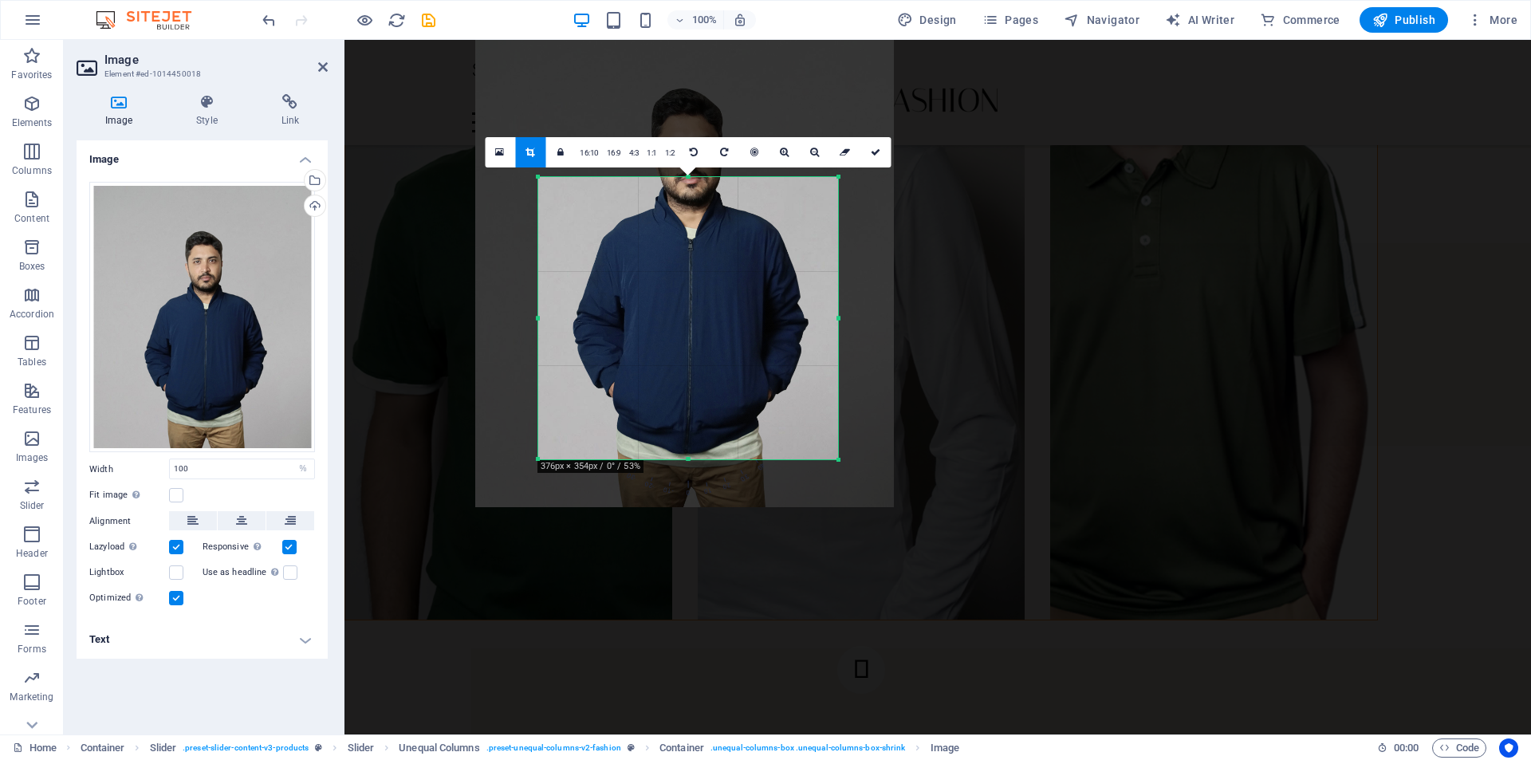
drag, startPoint x: 725, startPoint y: 274, endPoint x: 727, endPoint y: 291, distance: 16.9
click at [727, 291] on div at bounding box center [684, 254] width 419 height 506
drag, startPoint x: 867, startPoint y: 152, endPoint x: 514, endPoint y: 123, distance: 354.4
click at [867, 152] on link at bounding box center [875, 152] width 30 height 30
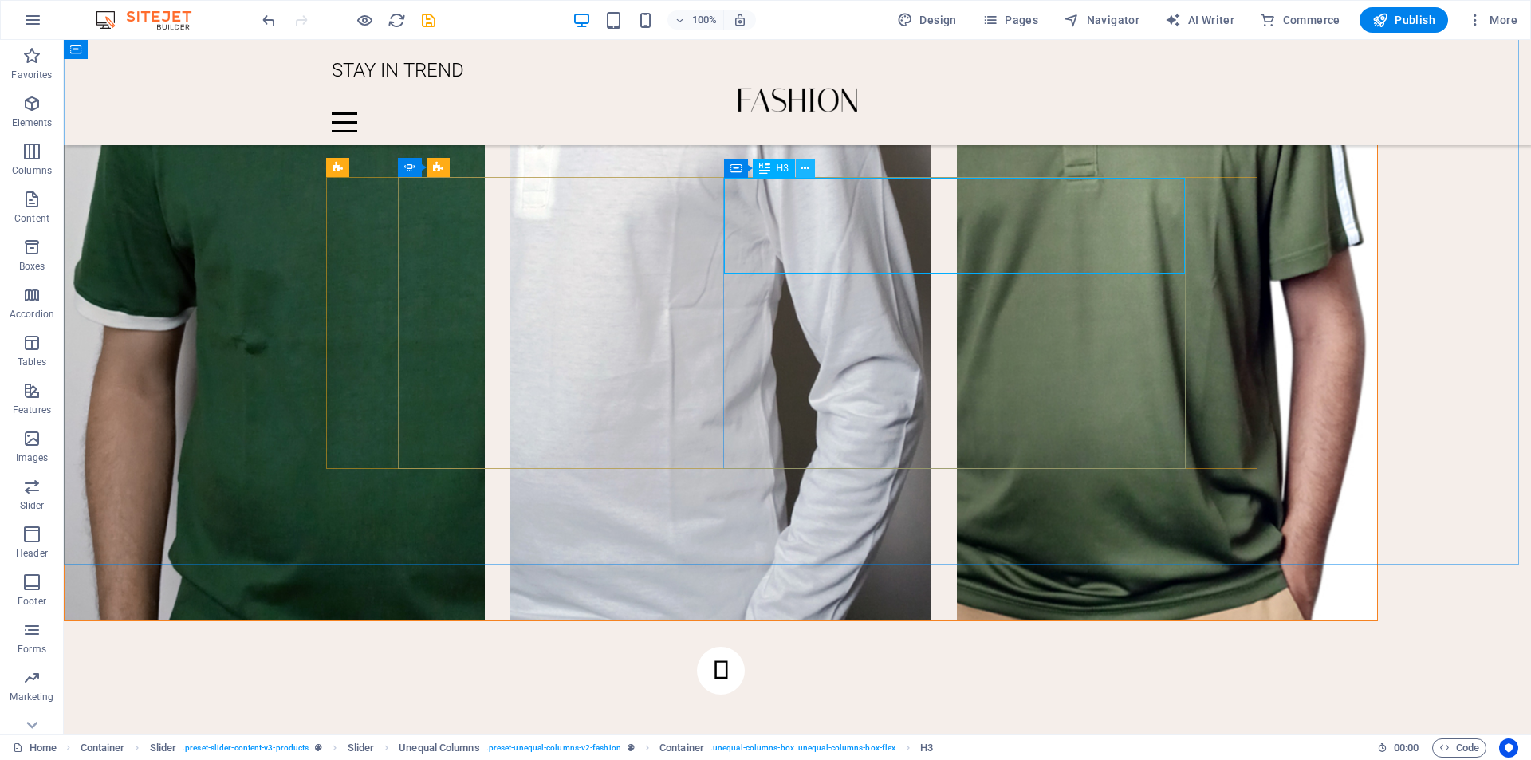
click at [807, 168] on icon at bounding box center [805, 168] width 9 height 17
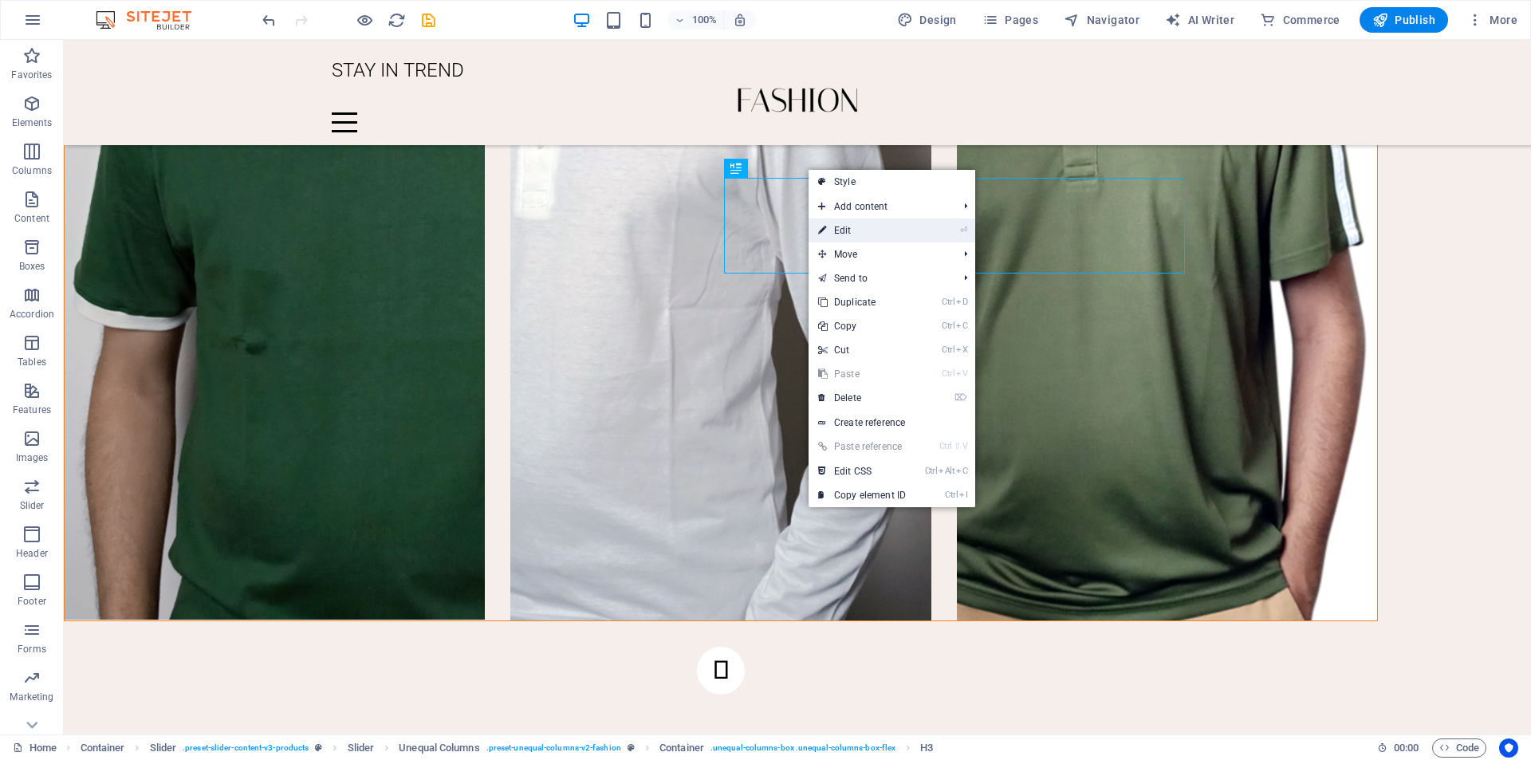
drag, startPoint x: 825, startPoint y: 228, endPoint x: 482, endPoint y: 220, distance: 343.0
click at [825, 228] on icon at bounding box center [822, 230] width 8 height 24
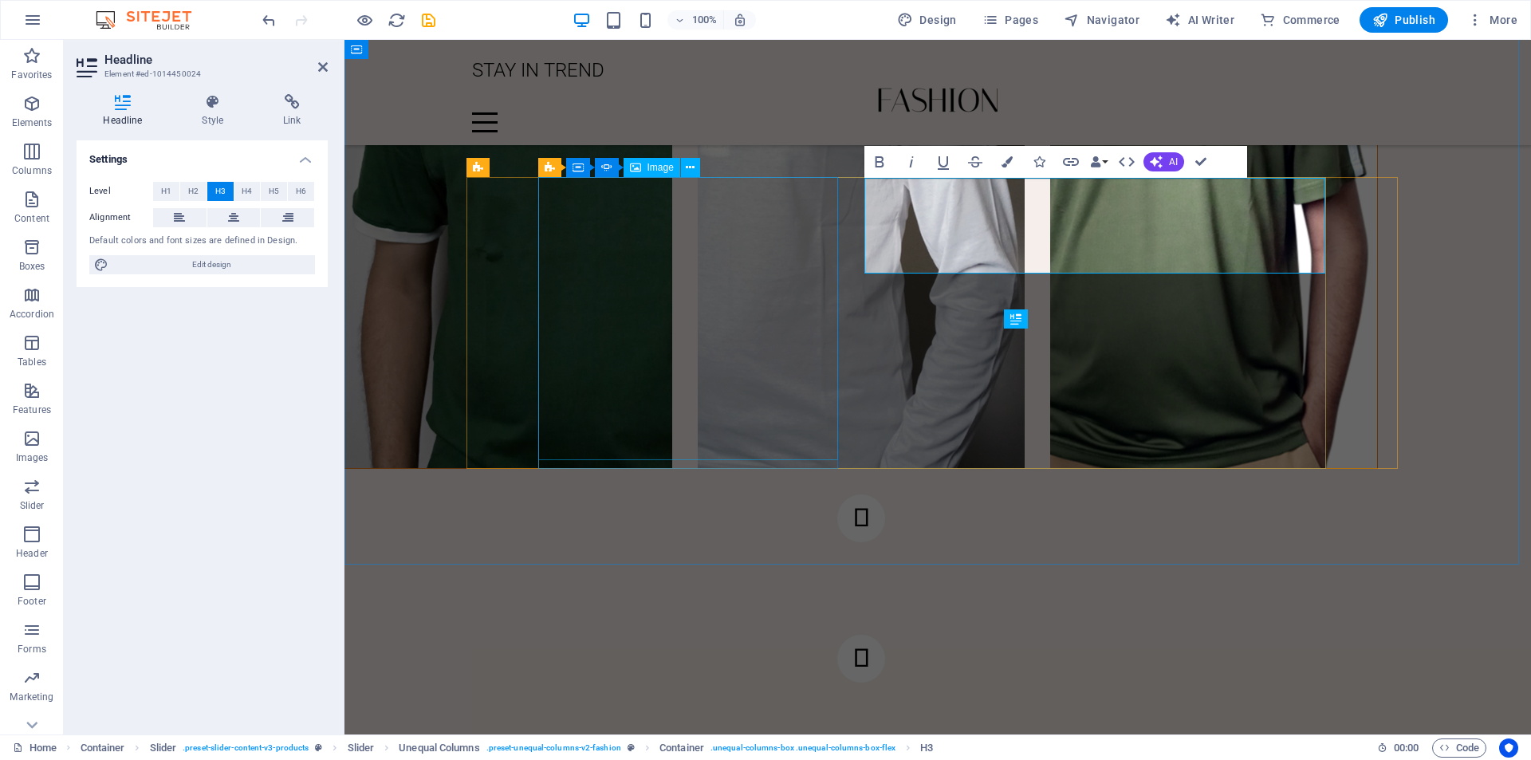
scroll to position [2273, 0]
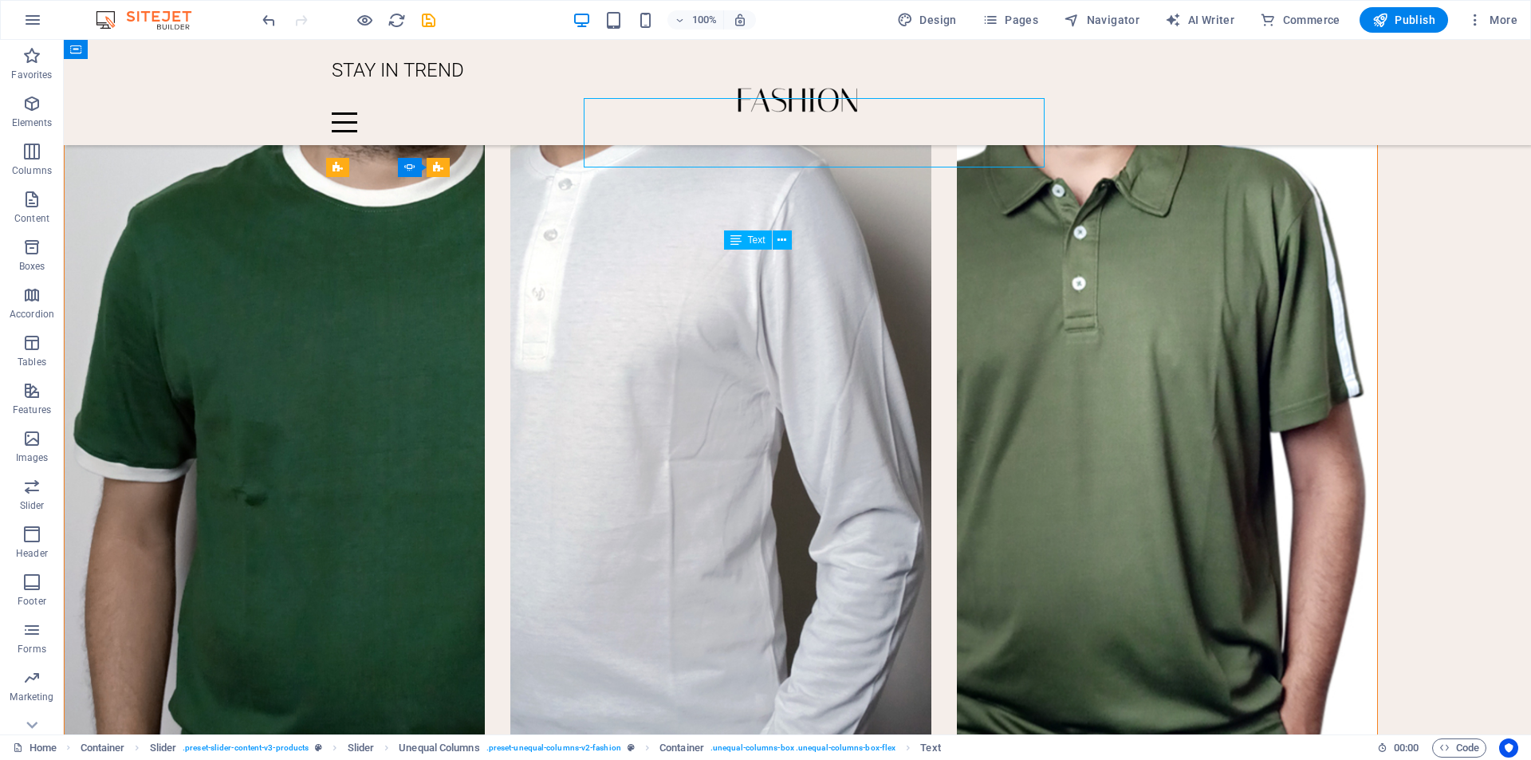
scroll to position [2424, 0]
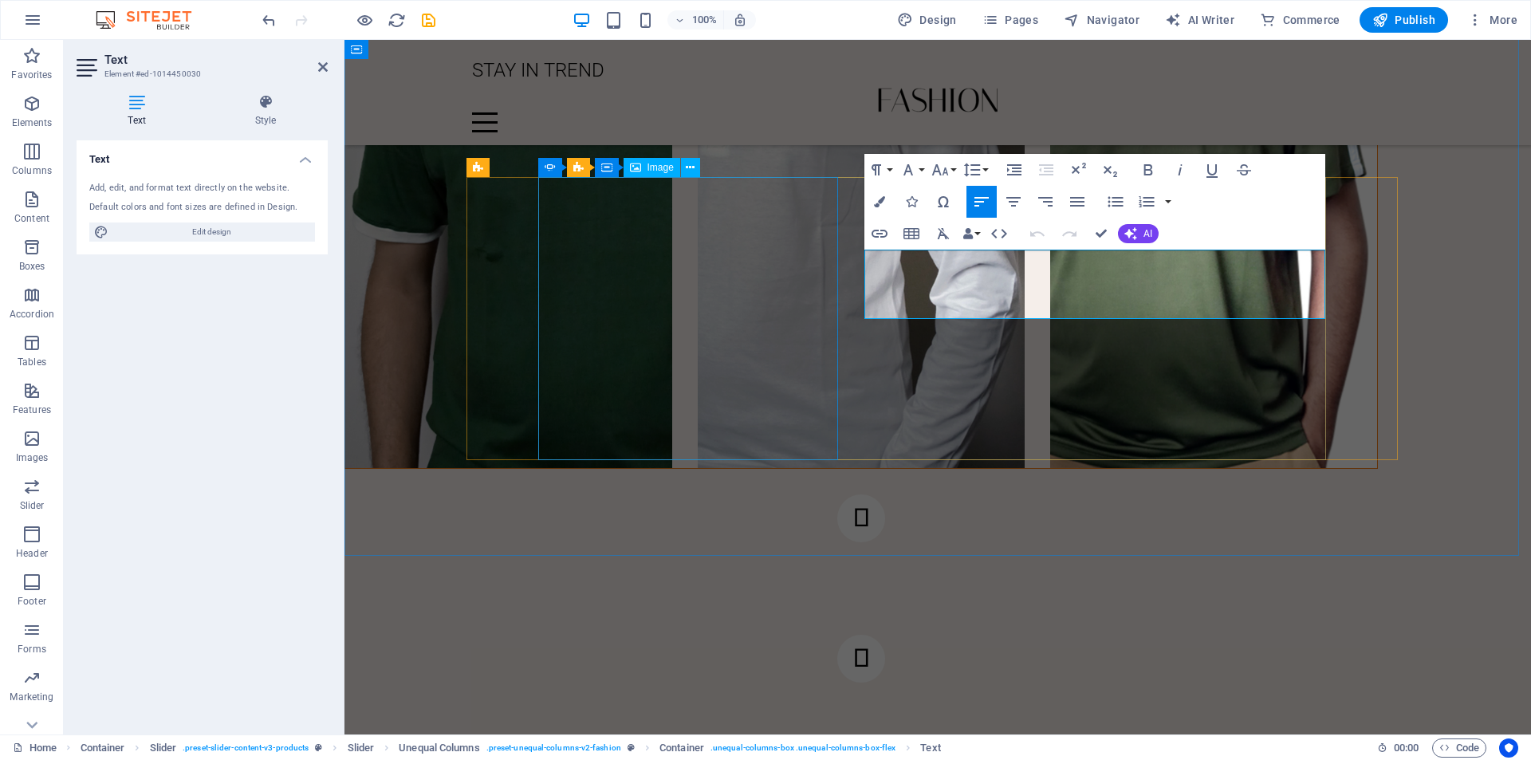
scroll to position [2273, 0]
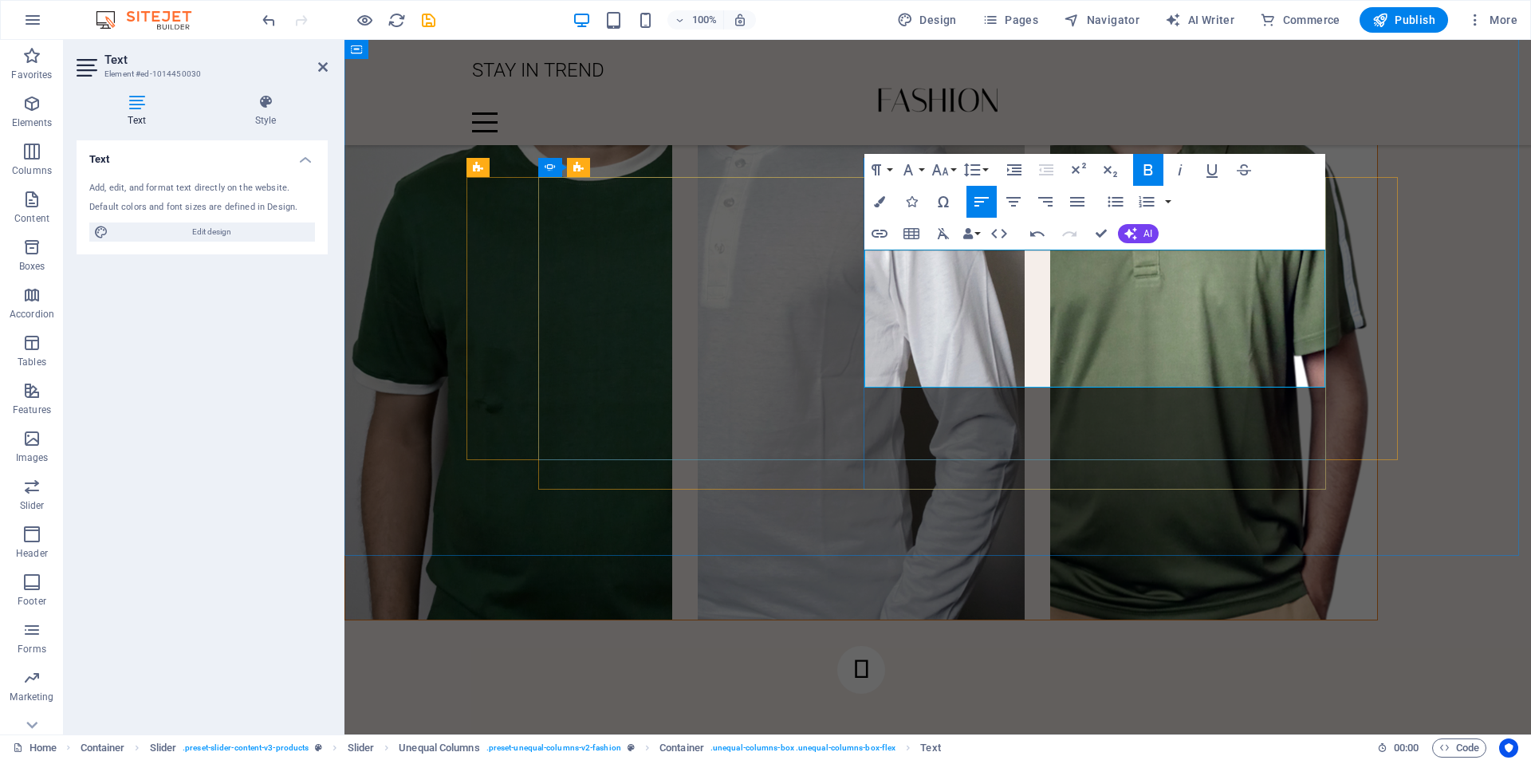
drag, startPoint x: 875, startPoint y: 284, endPoint x: 950, endPoint y: 272, distance: 75.9
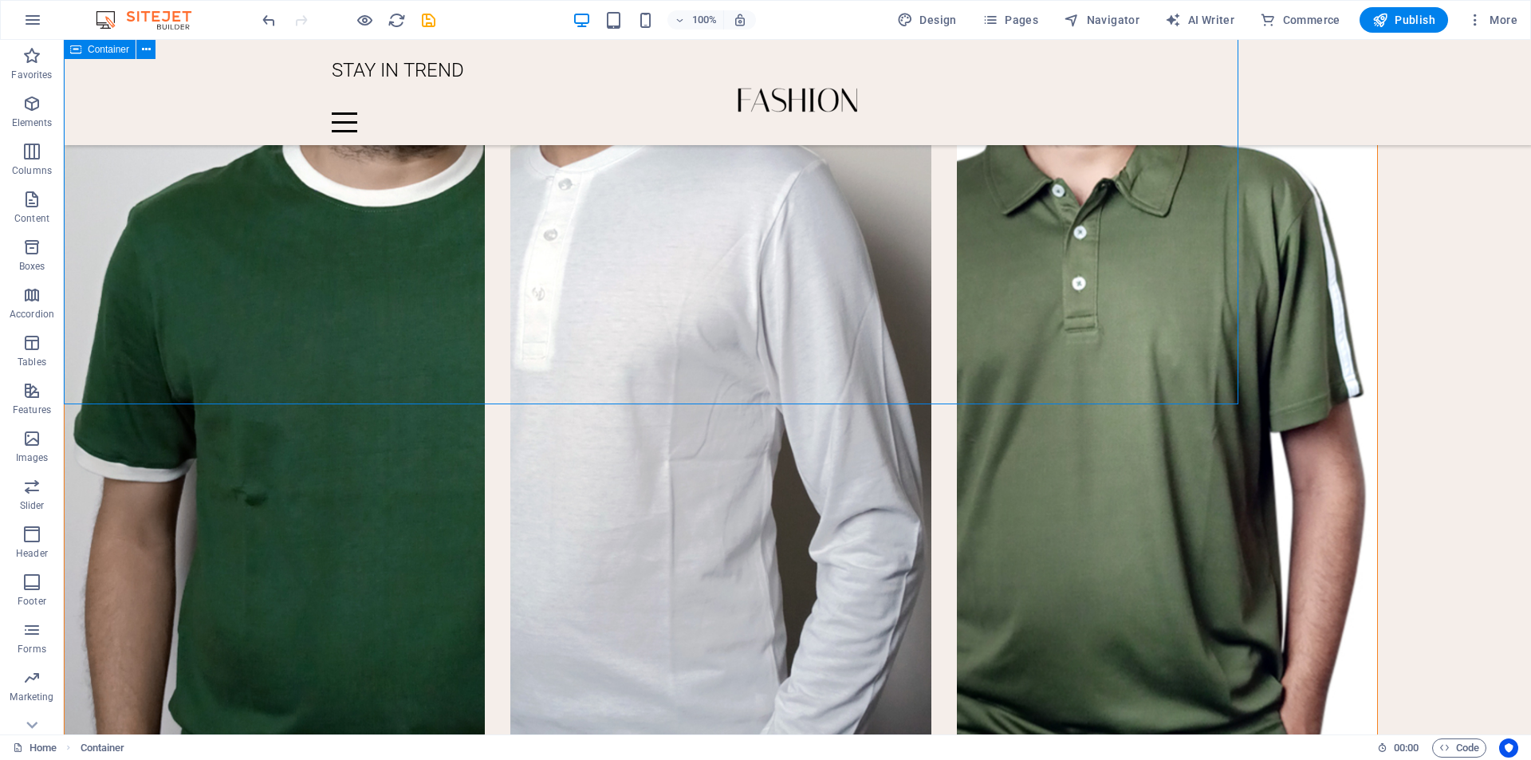
scroll to position [2424, 0]
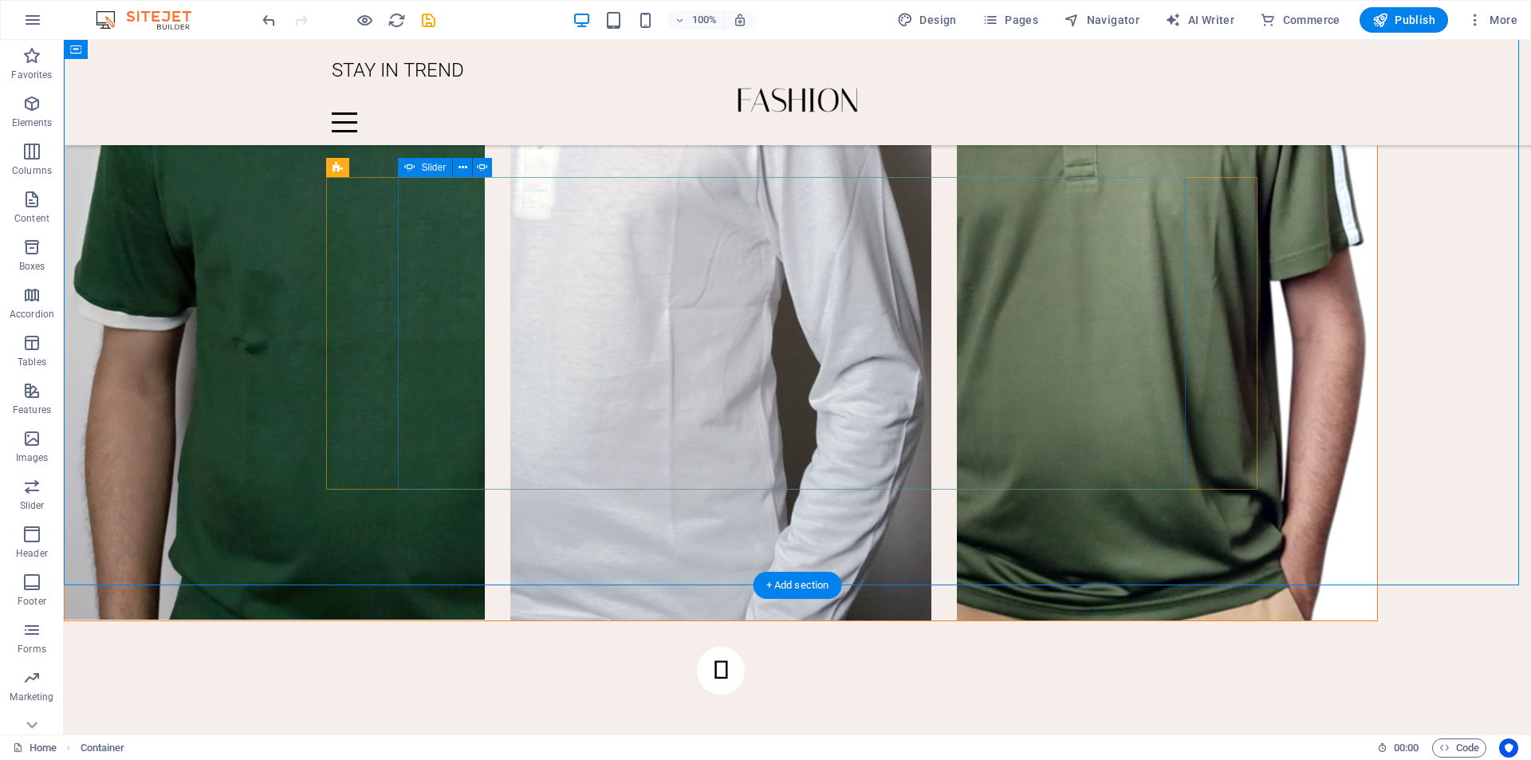
click at [803, 170] on icon at bounding box center [805, 168] width 9 height 17
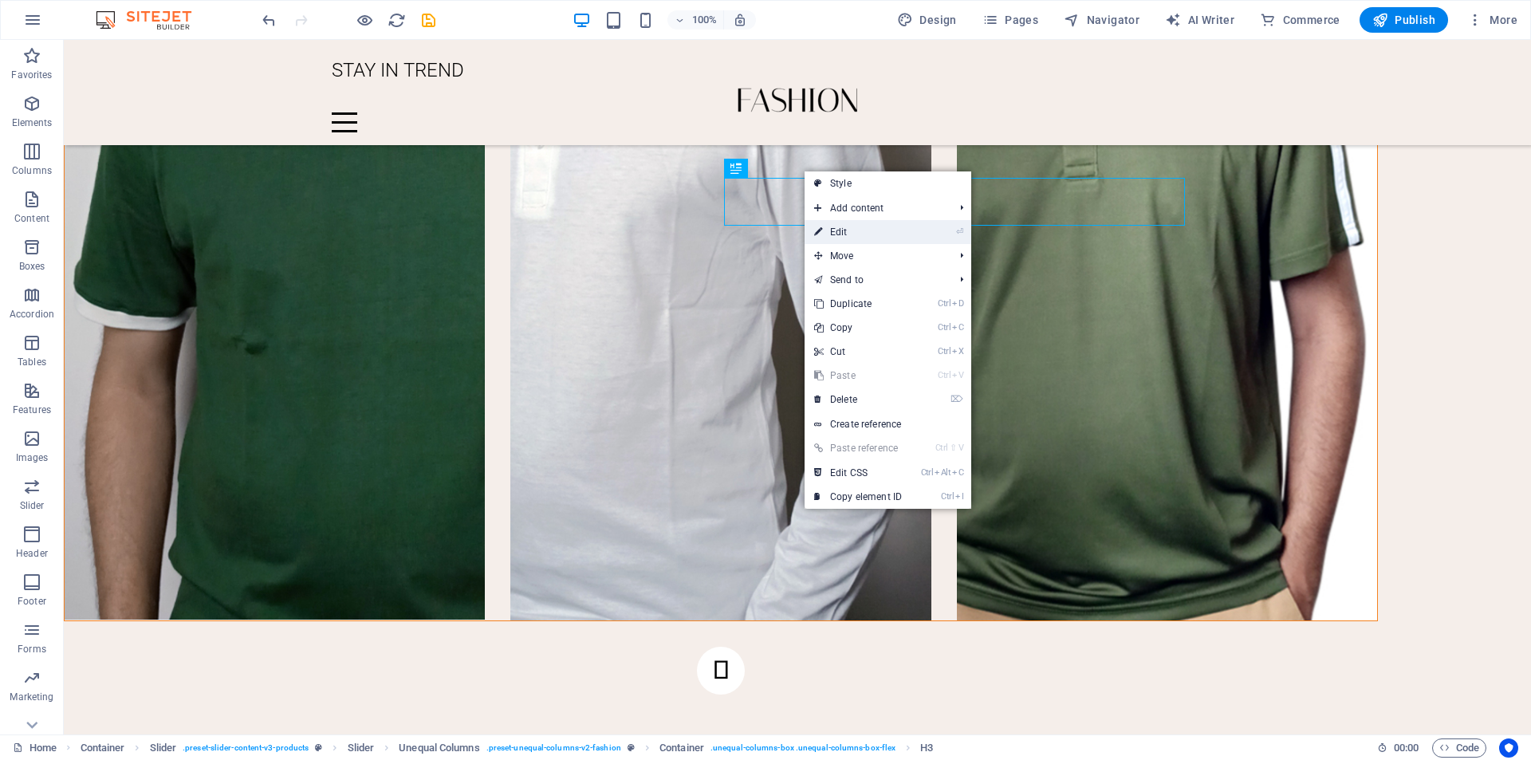
click at [825, 230] on link "⏎ Edit" at bounding box center [858, 232] width 107 height 24
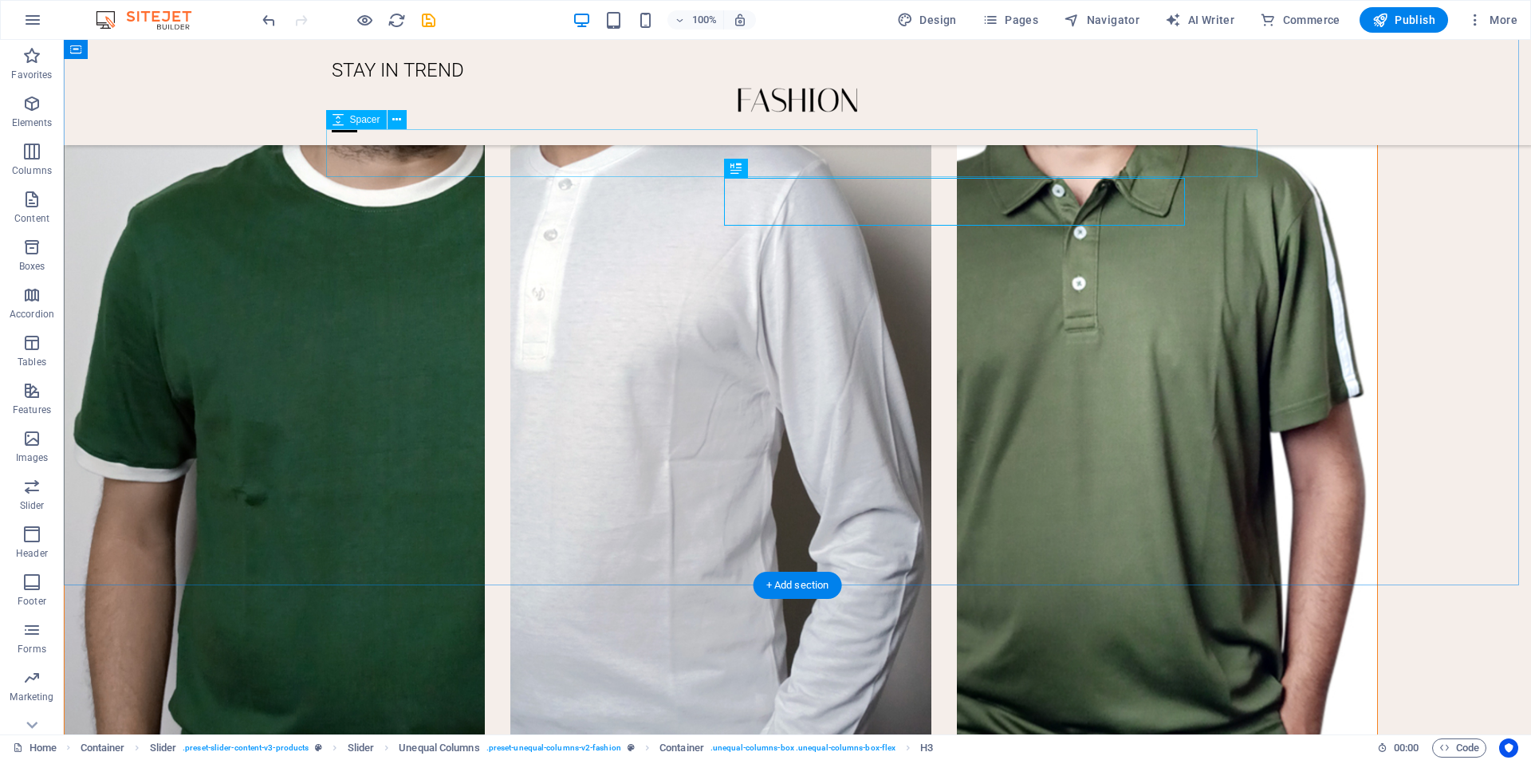
scroll to position [2424, 0]
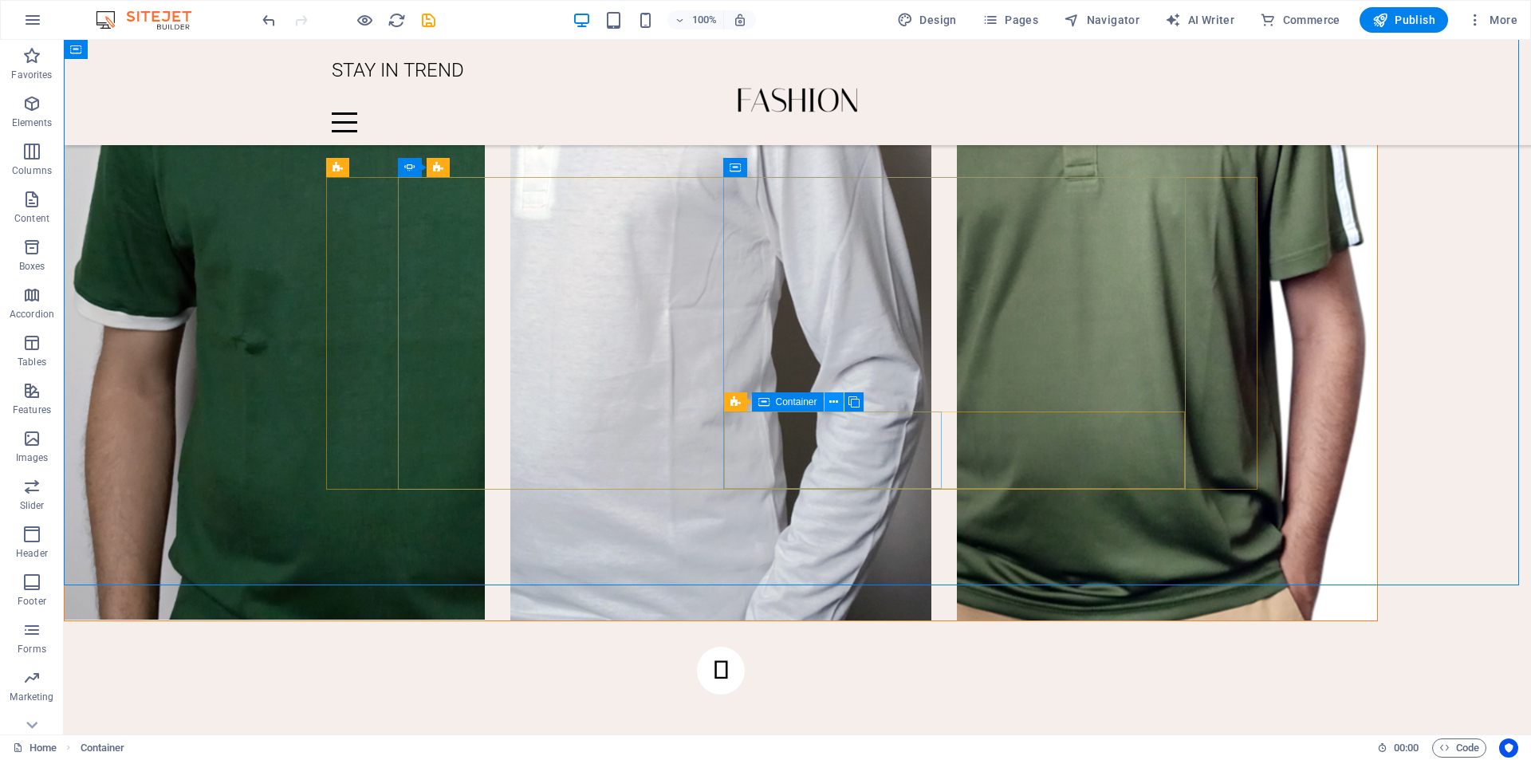
click at [832, 404] on icon at bounding box center [833, 402] width 9 height 17
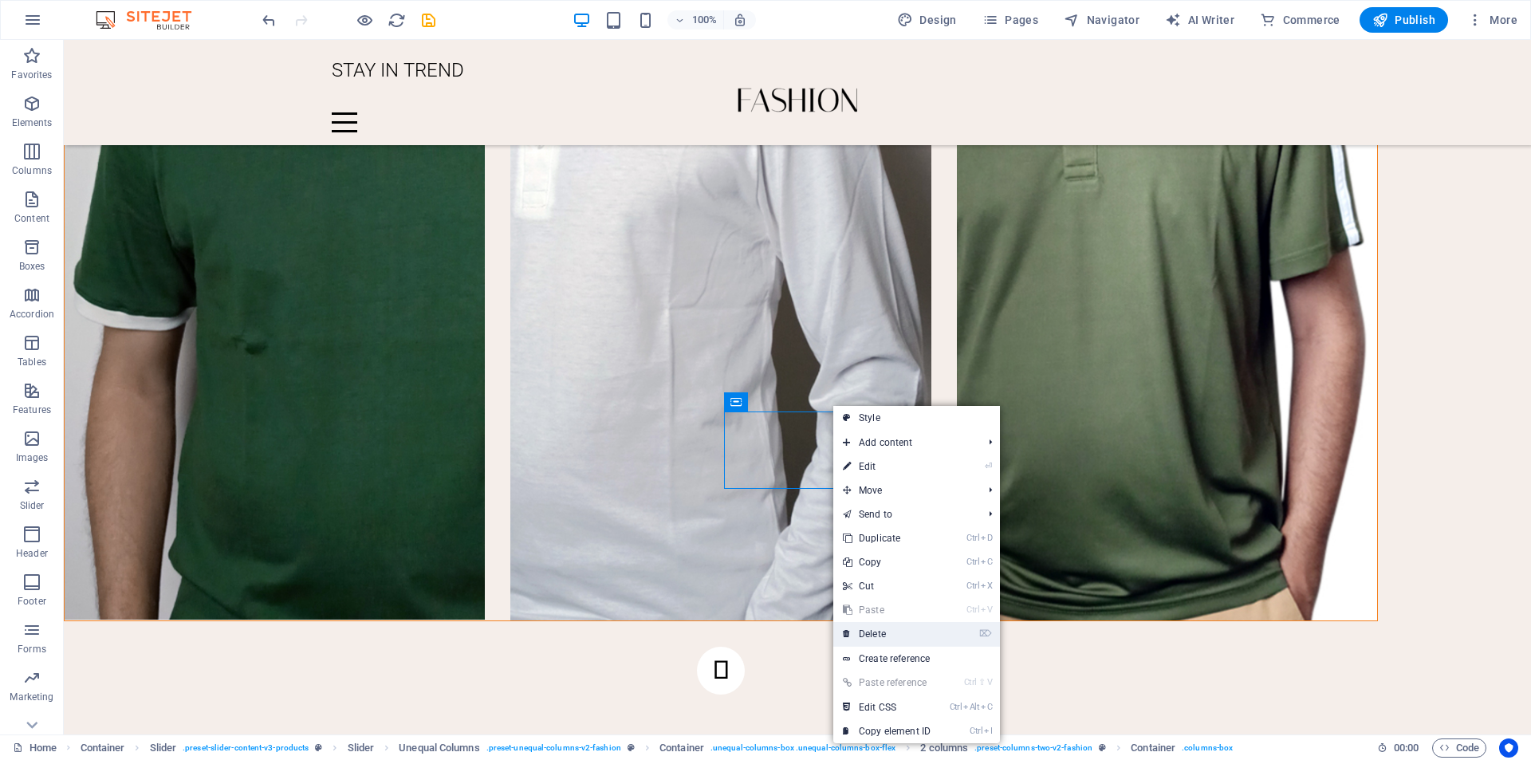
click at [899, 636] on link "⌦ Delete" at bounding box center [886, 634] width 107 height 24
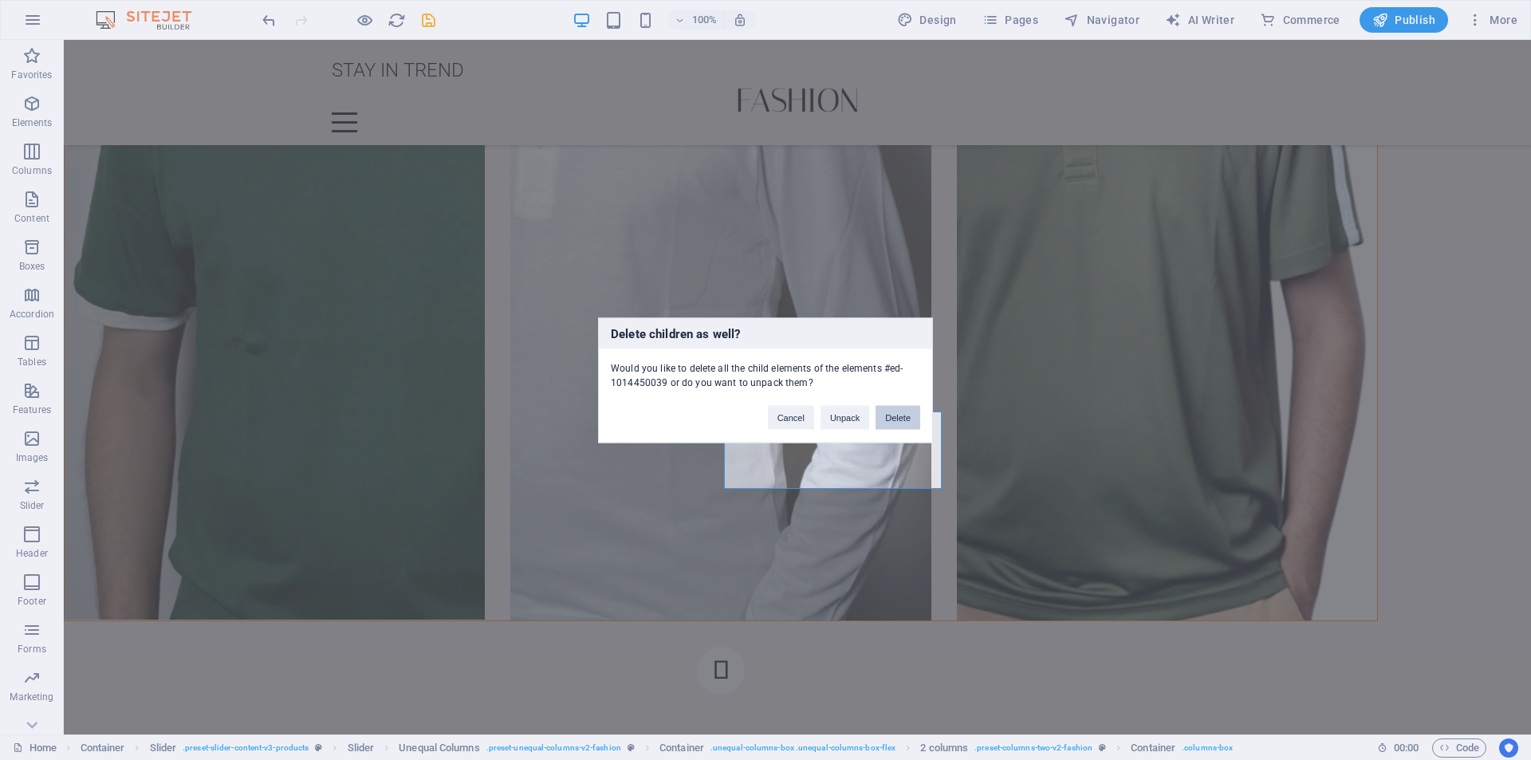
click at [904, 415] on button "Delete" at bounding box center [898, 417] width 45 height 24
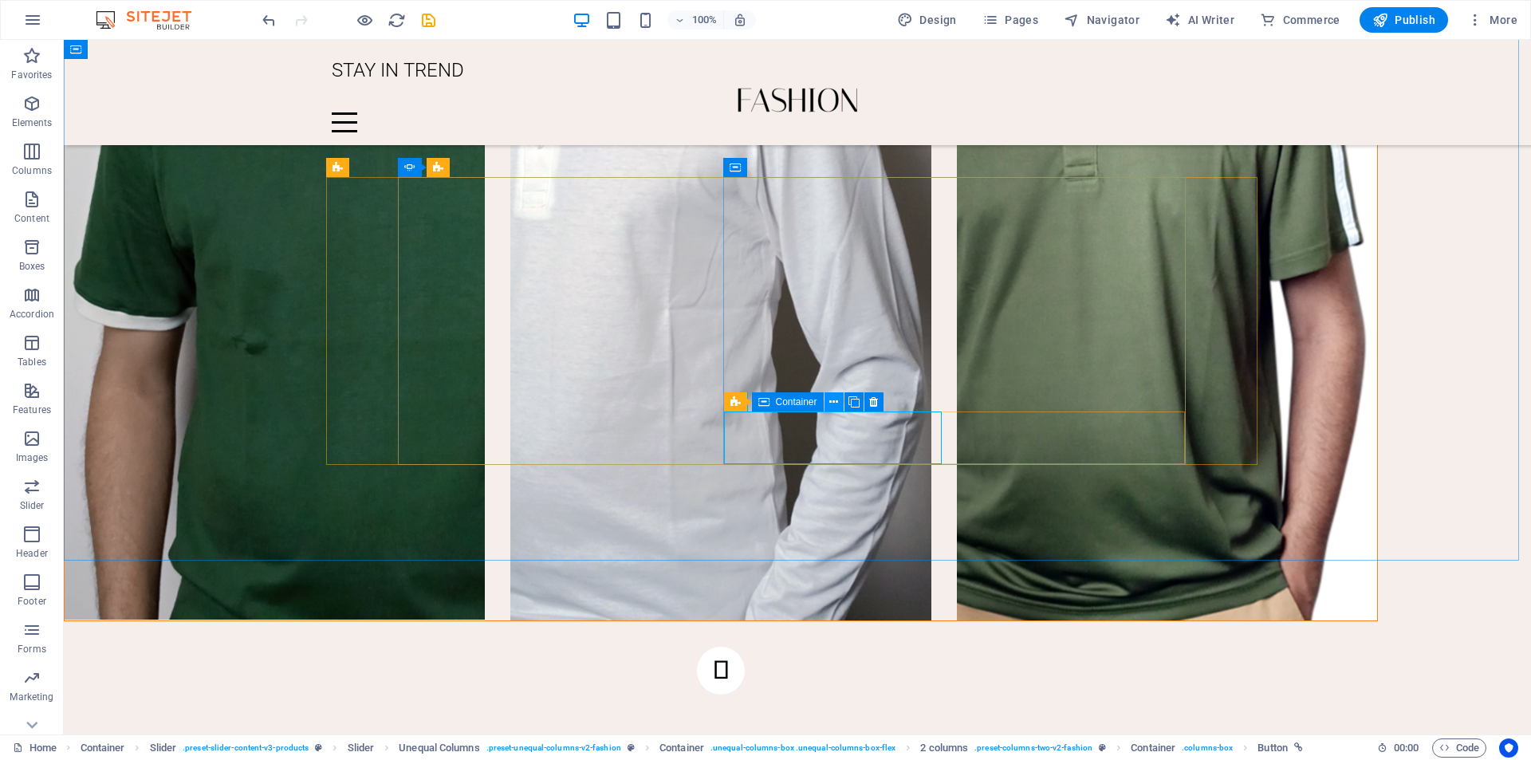
click at [835, 403] on icon at bounding box center [833, 402] width 9 height 17
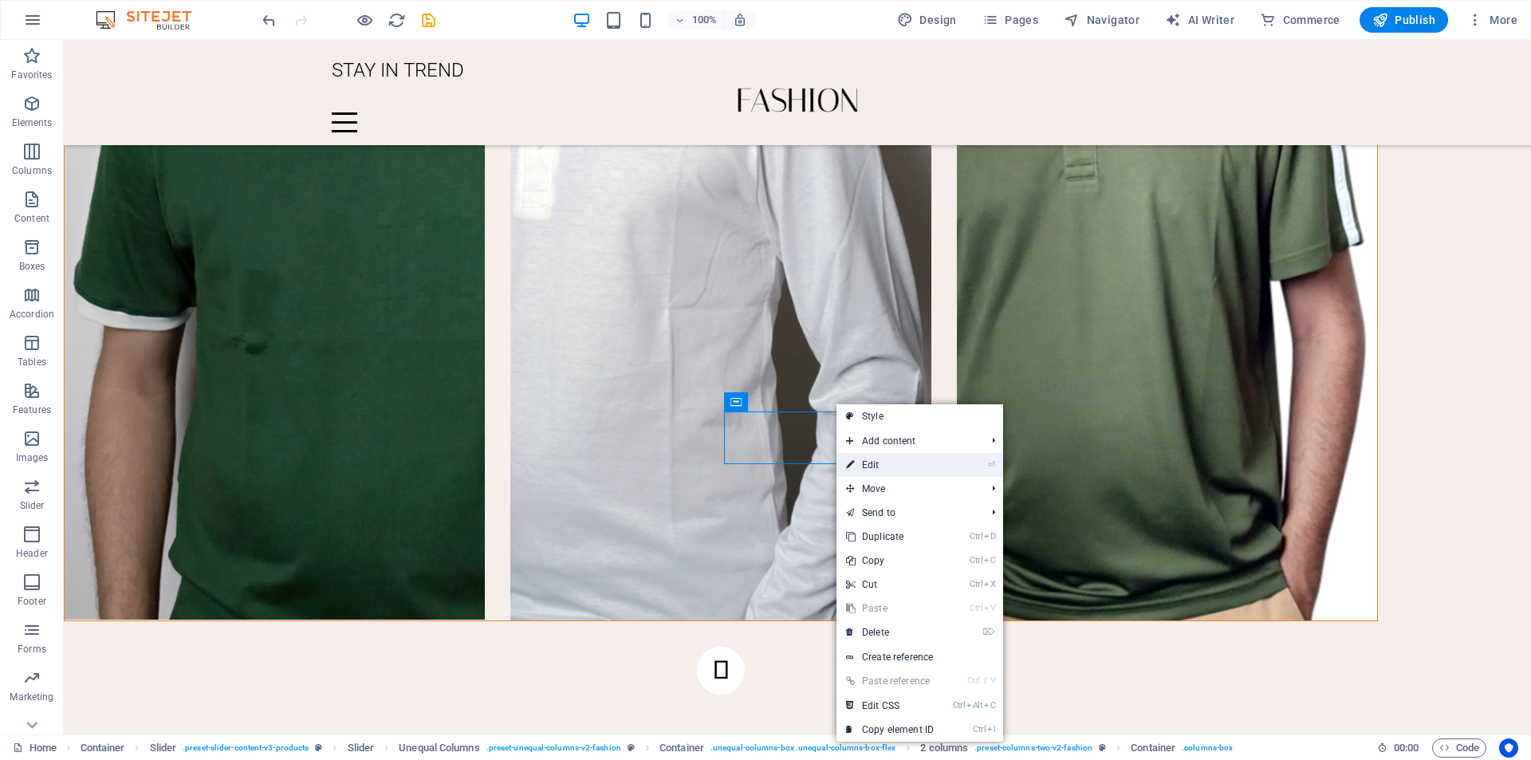
click at [881, 458] on link "⏎ Edit" at bounding box center [889, 465] width 107 height 24
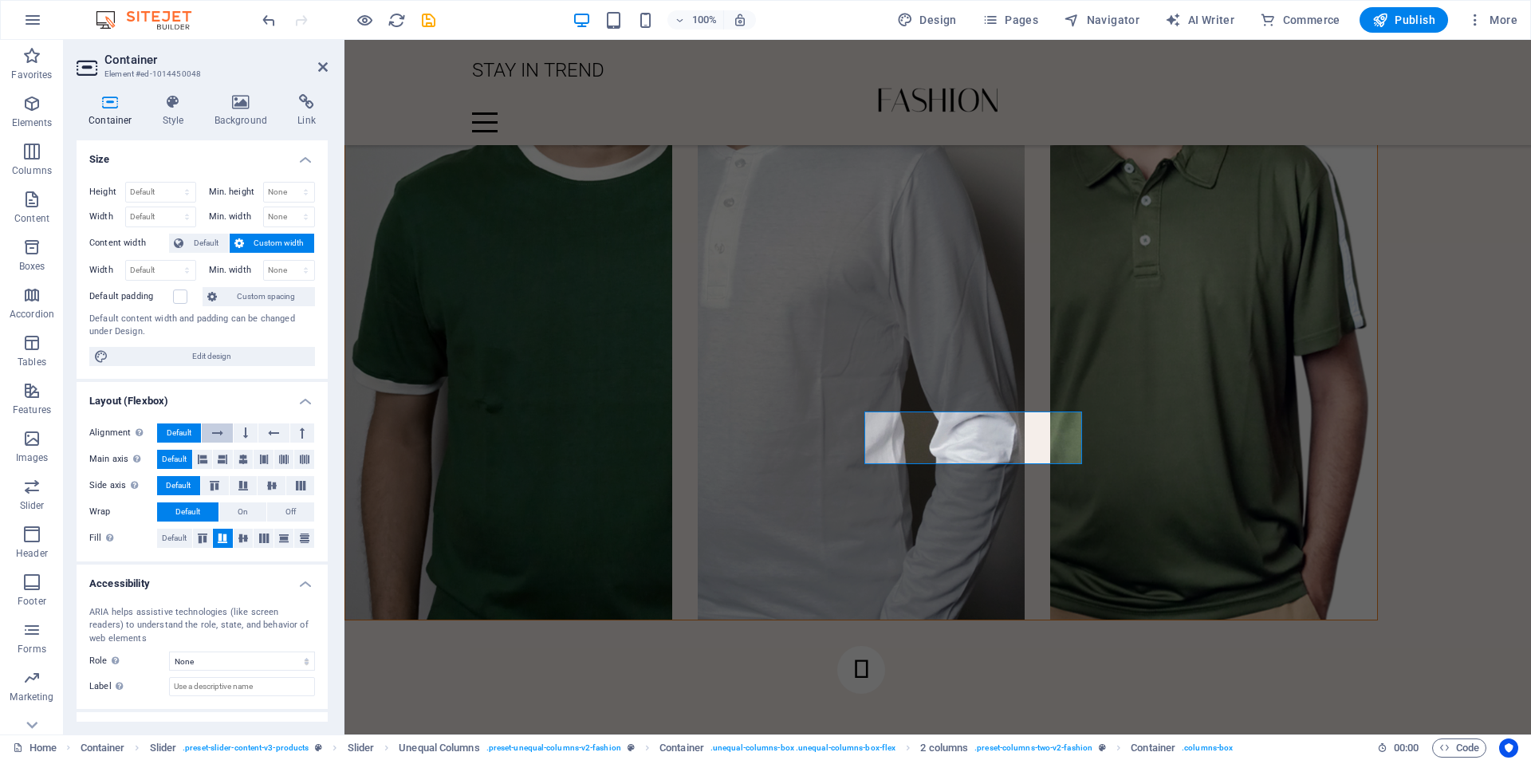
scroll to position [64, 0]
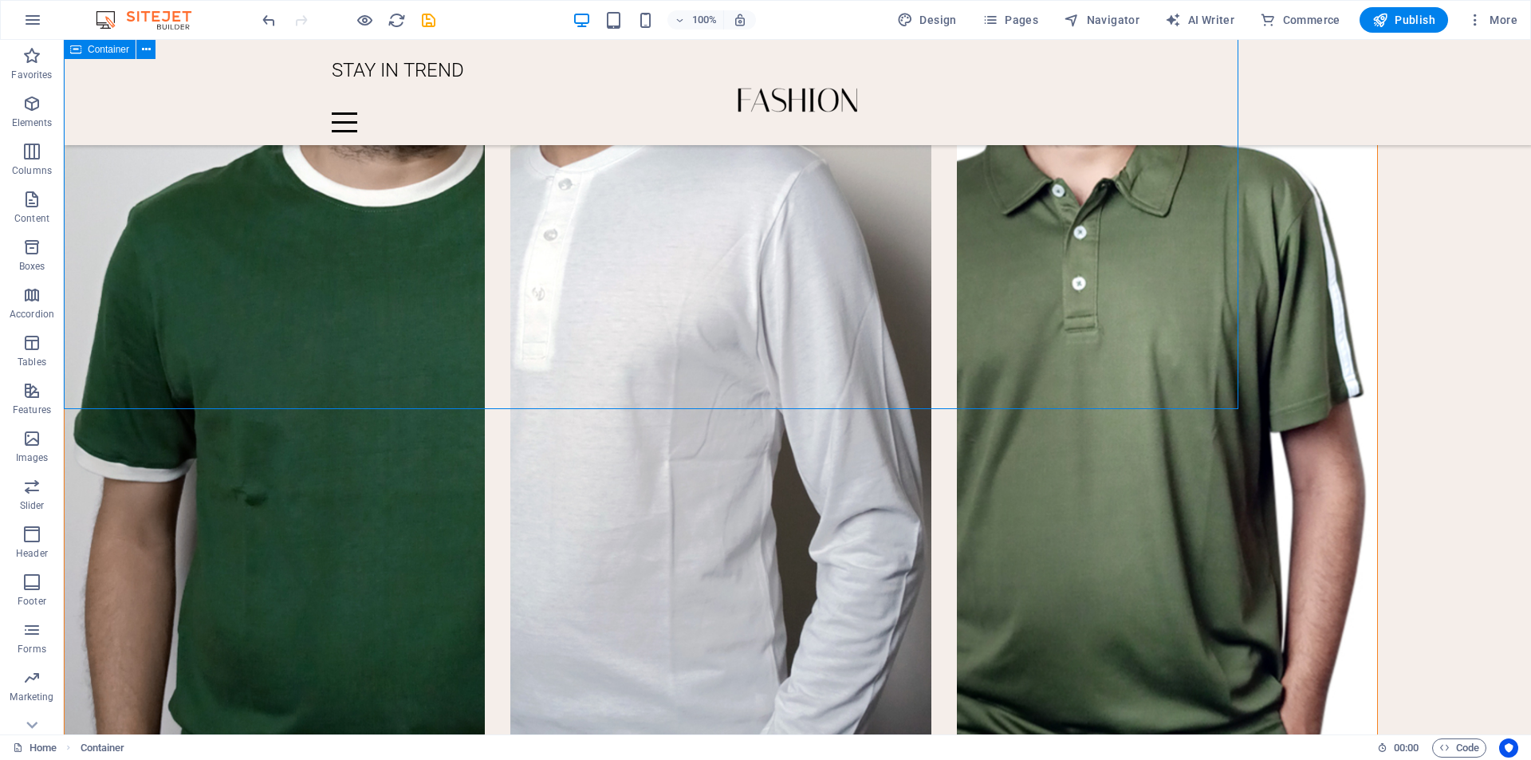
scroll to position [2424, 0]
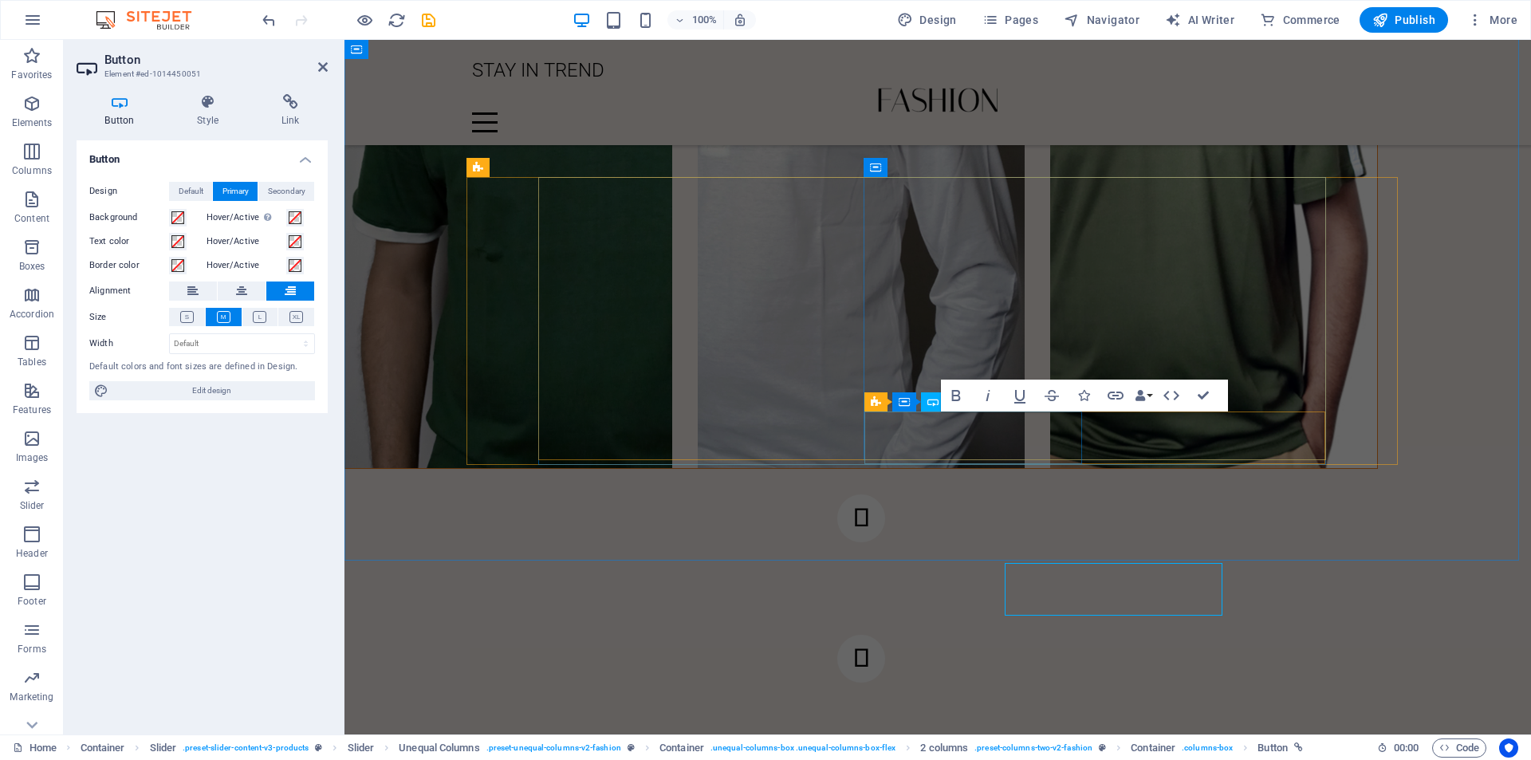
scroll to position [2273, 0]
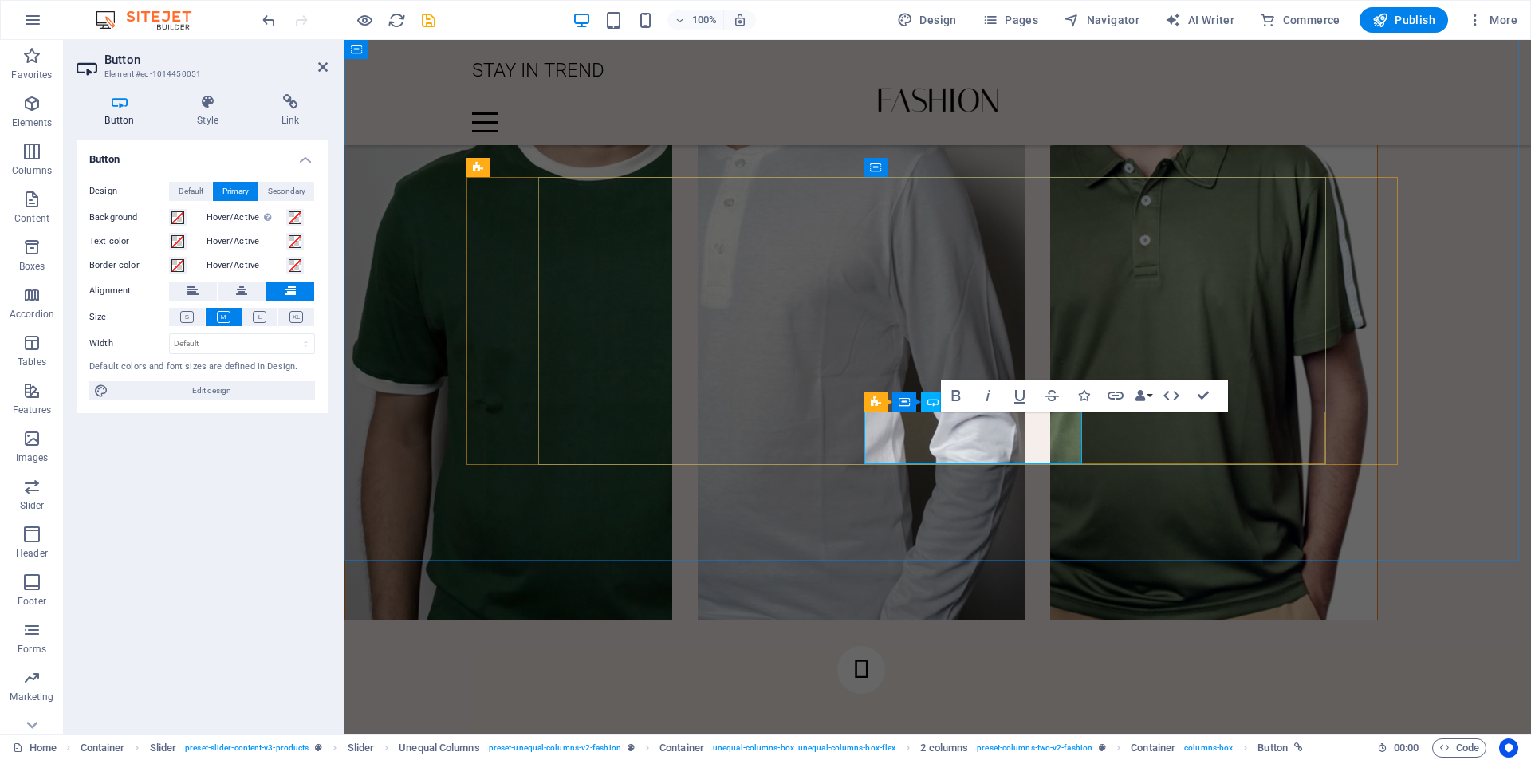
drag, startPoint x: 1061, startPoint y: 433, endPoint x: 963, endPoint y: 443, distance: 98.6
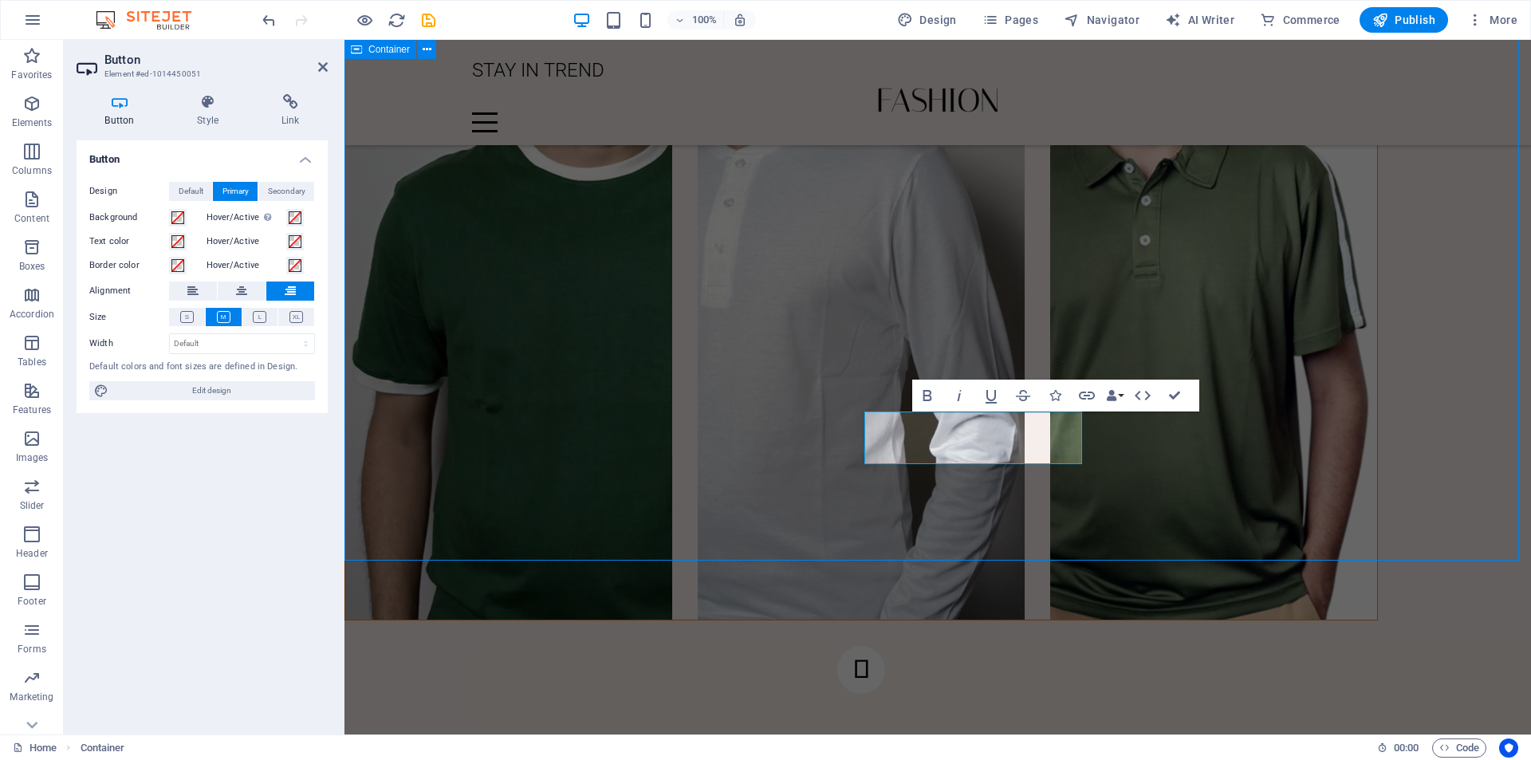
scroll to position [2424, 0]
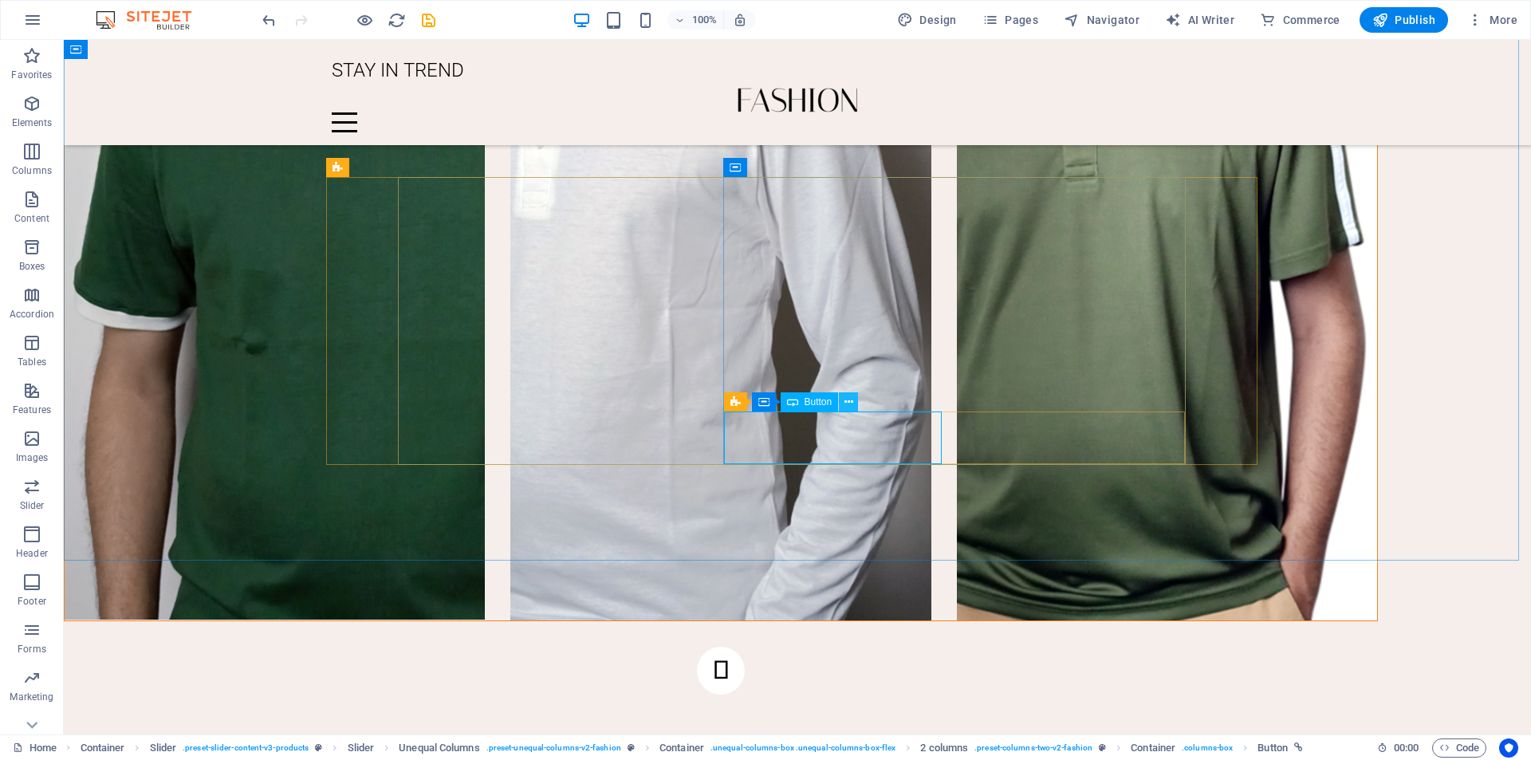
click at [850, 401] on icon at bounding box center [848, 402] width 9 height 17
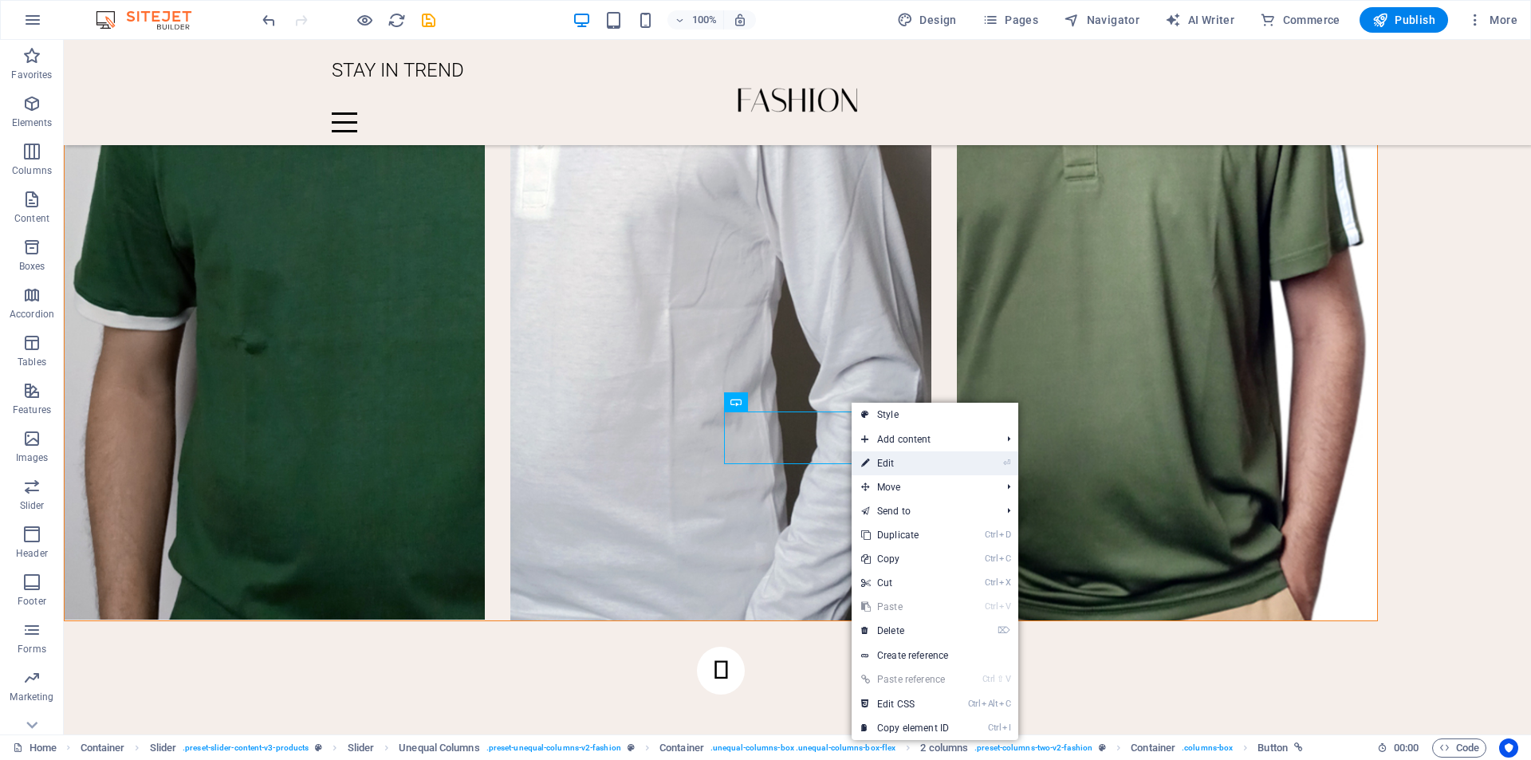
click at [881, 470] on link "⏎ Edit" at bounding box center [905, 463] width 107 height 24
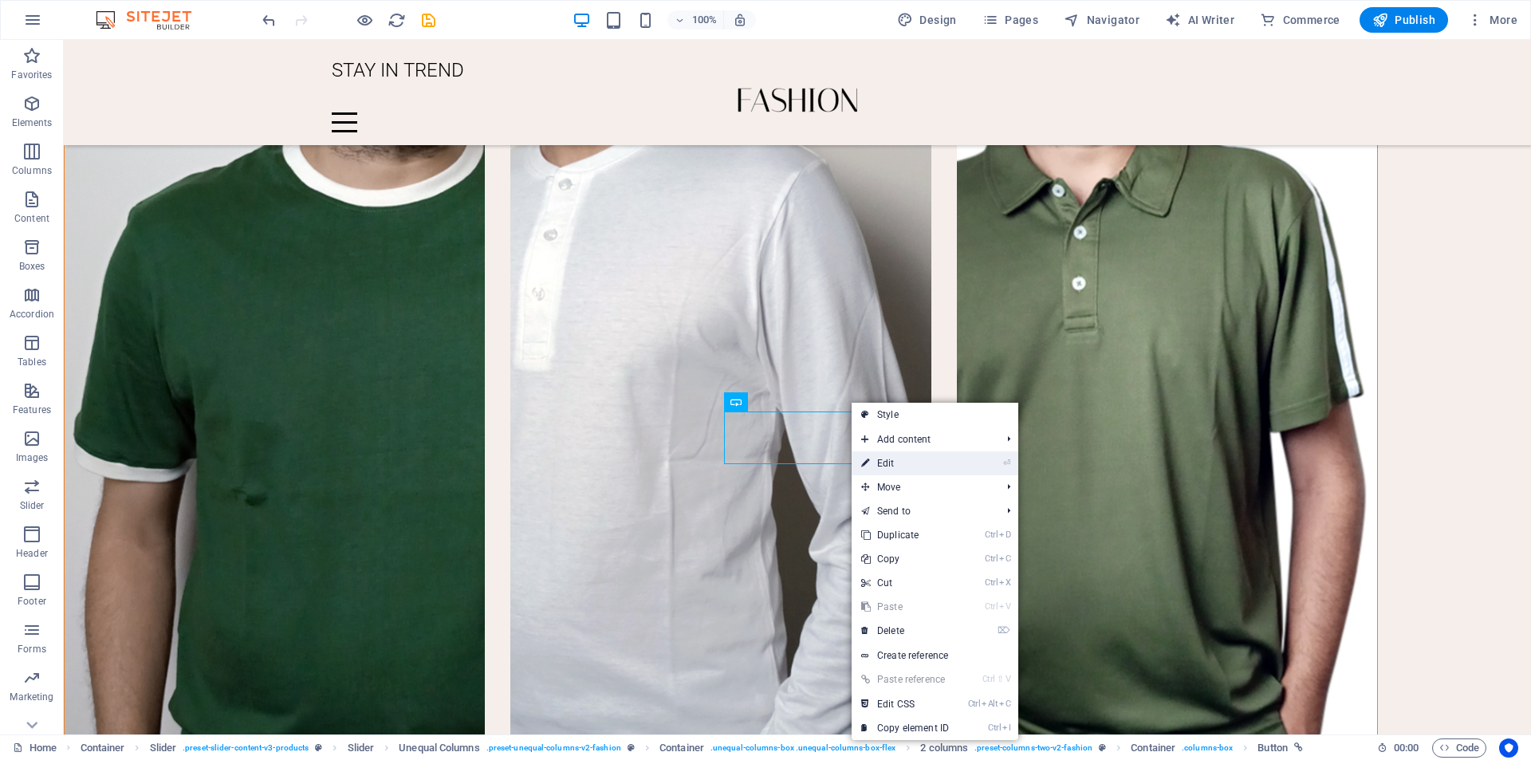
select select "4"
select select
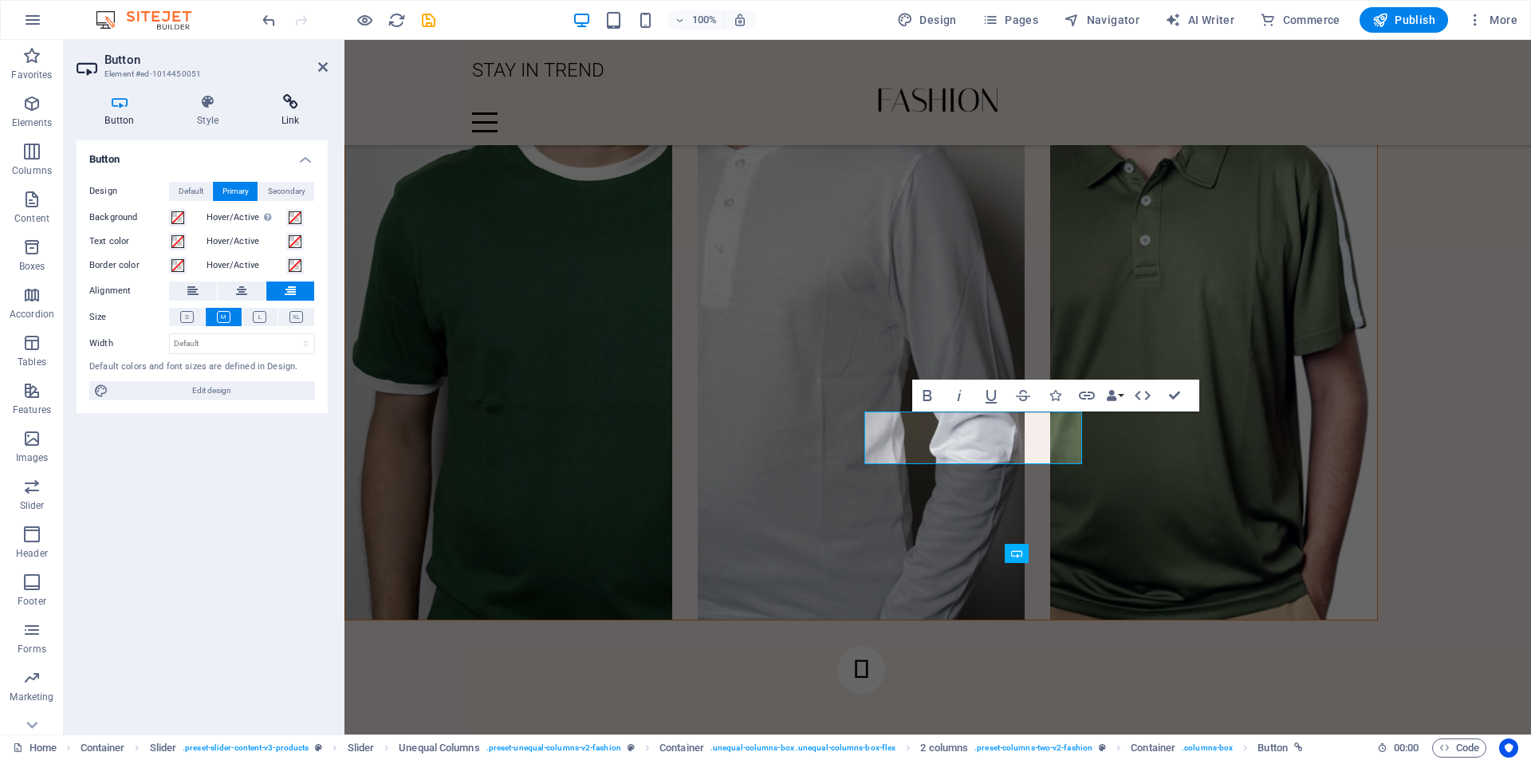
click at [293, 108] on icon at bounding box center [290, 102] width 75 height 16
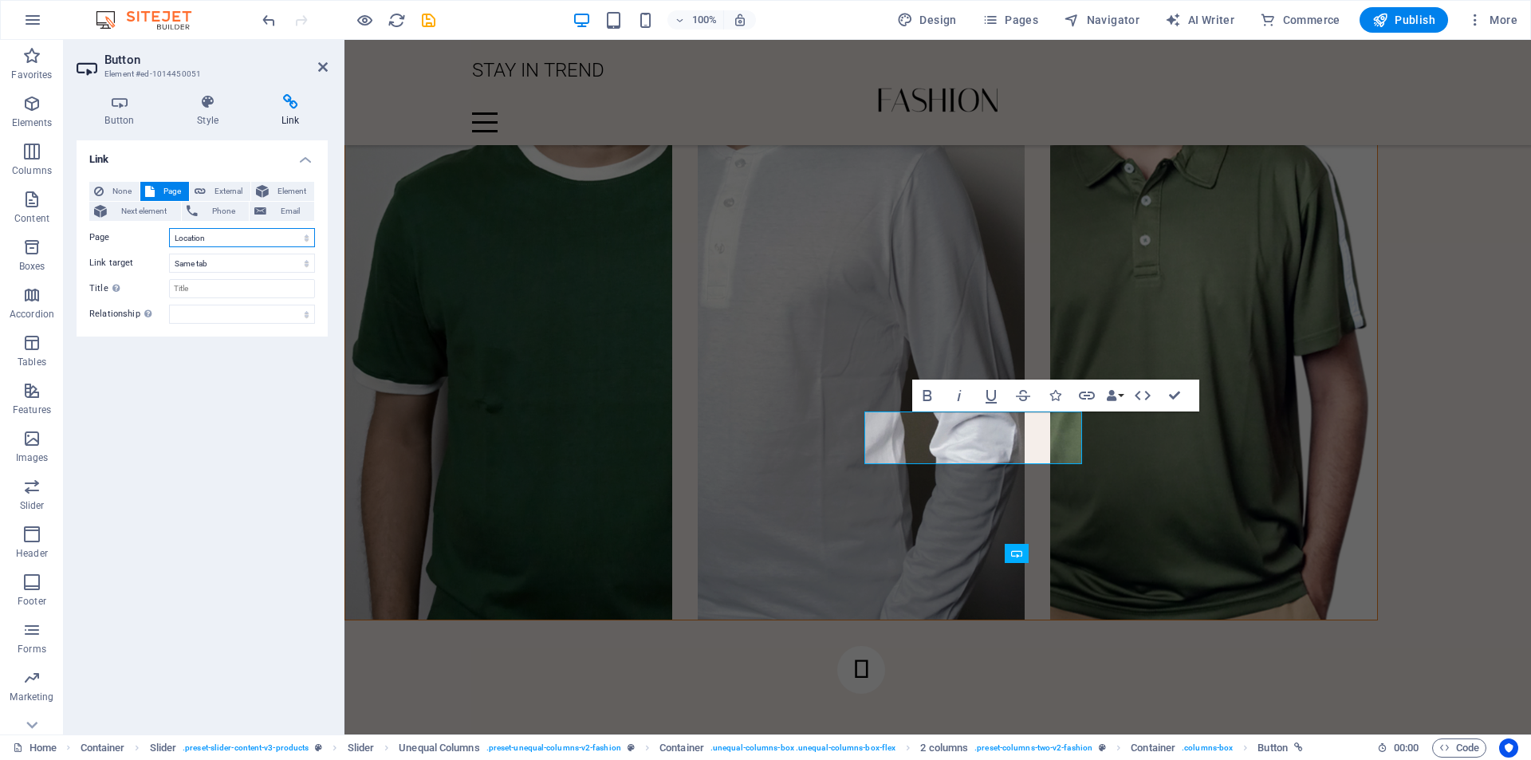
click at [211, 237] on select "Home Journal Events Brand Partnerships Location Contact Legal Notice Privacy" at bounding box center [242, 237] width 146 height 19
select select "5"
click at [169, 228] on select "Home Journal Events Brand Partnerships Location Contact Legal Notice Privacy" at bounding box center [242, 237] width 146 height 19
click at [238, 266] on select "New tab Same tab Overlay" at bounding box center [242, 263] width 146 height 19
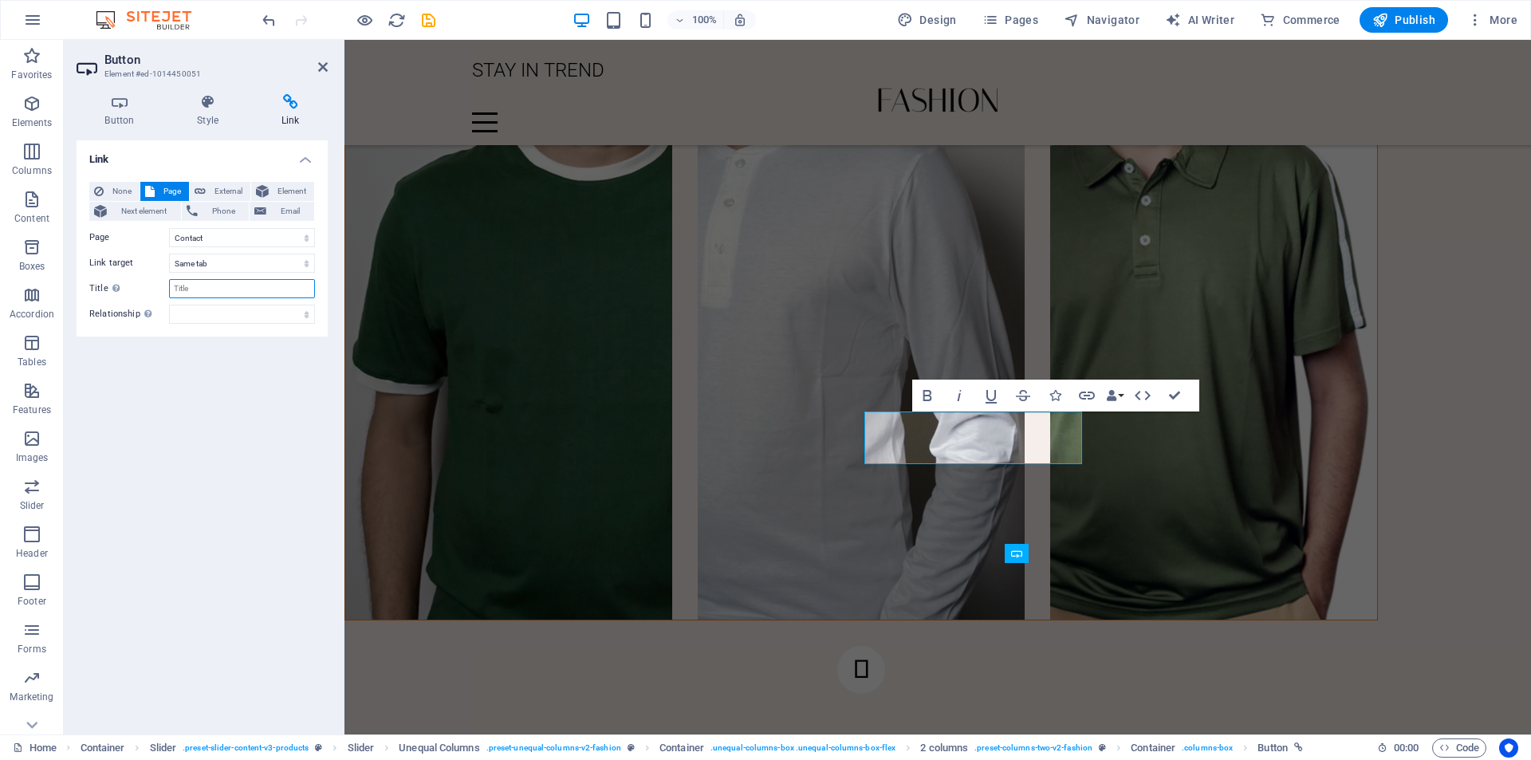
click at [240, 286] on input "Title Additional link description, should not be the same as the link text. The…" at bounding box center [242, 288] width 146 height 19
type input "contact"
click at [262, 390] on div "Link None Page External Element Next element Phone Email Page Home Journal Even…" at bounding box center [202, 430] width 251 height 581
click at [213, 185] on span "External" at bounding box center [228, 191] width 35 height 19
select select "blank"
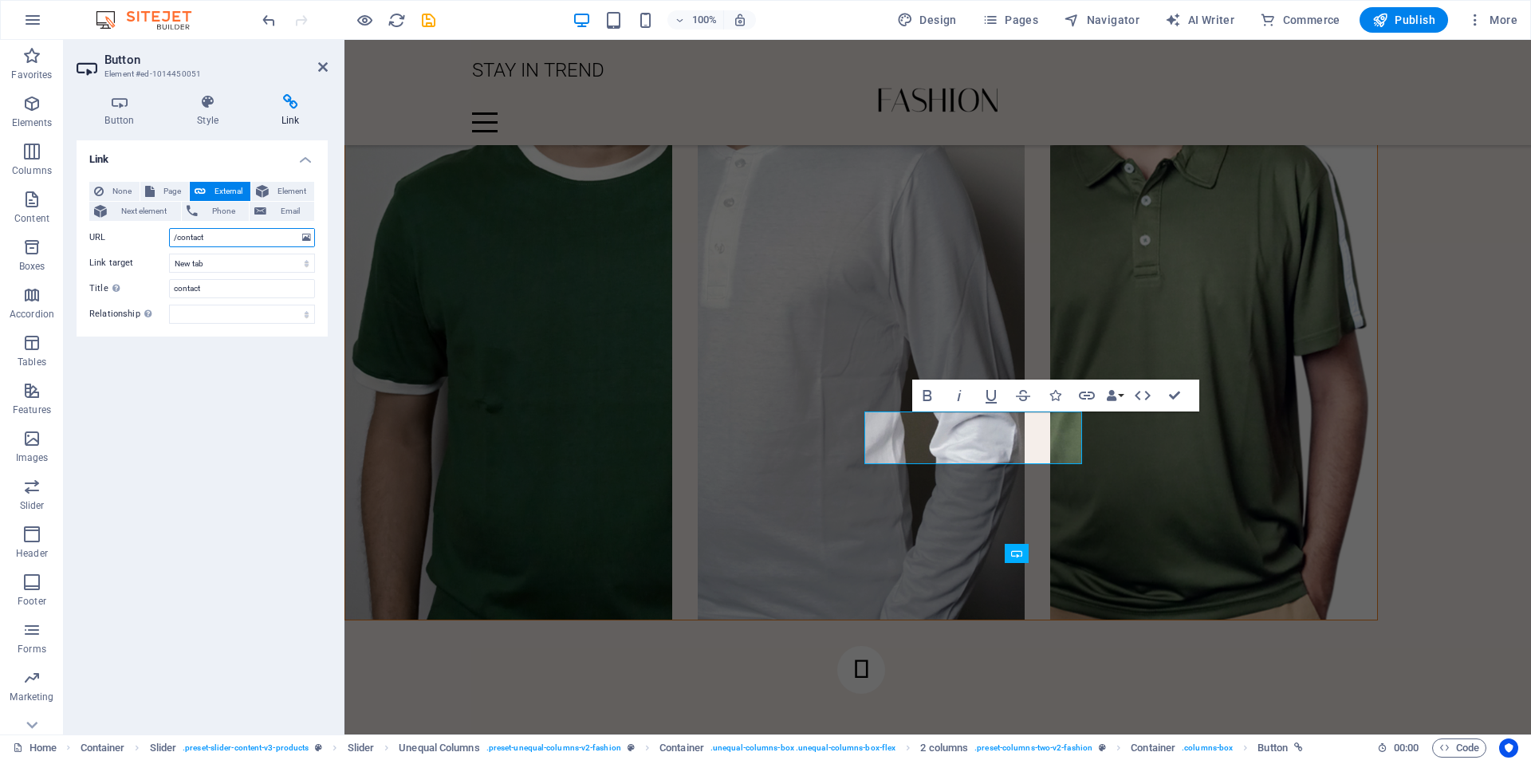
type input "/contact"
click at [254, 376] on div "Link None Page External Element Next element Phone Email Page Home Journal Even…" at bounding box center [202, 430] width 251 height 581
click at [309, 238] on icon at bounding box center [306, 238] width 9 height 18
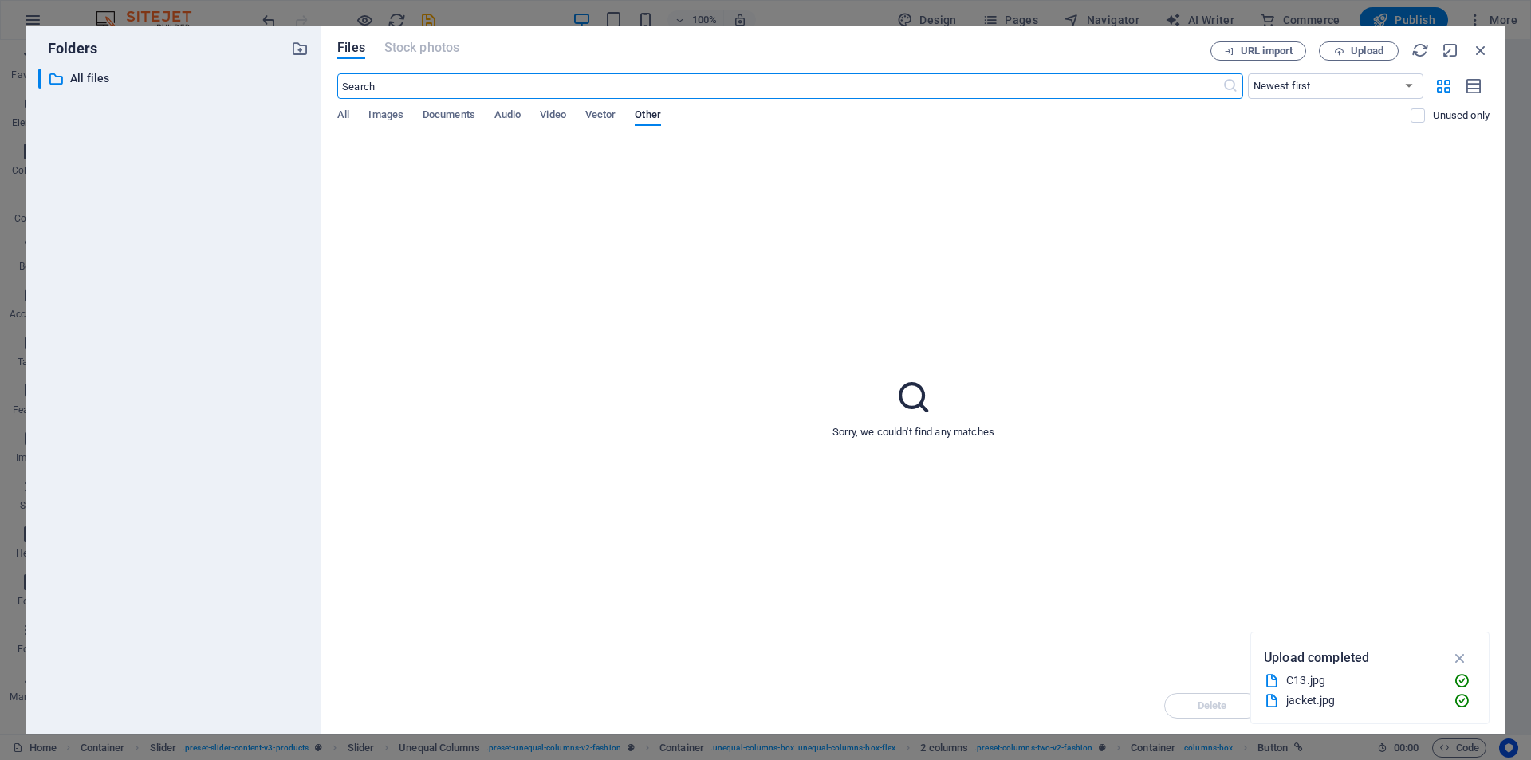
scroll to position [2130, 0]
drag, startPoint x: 1478, startPoint y: 48, endPoint x: 873, endPoint y: 64, distance: 605.4
click at [1478, 48] on icon "button" at bounding box center [1481, 50] width 18 height 18
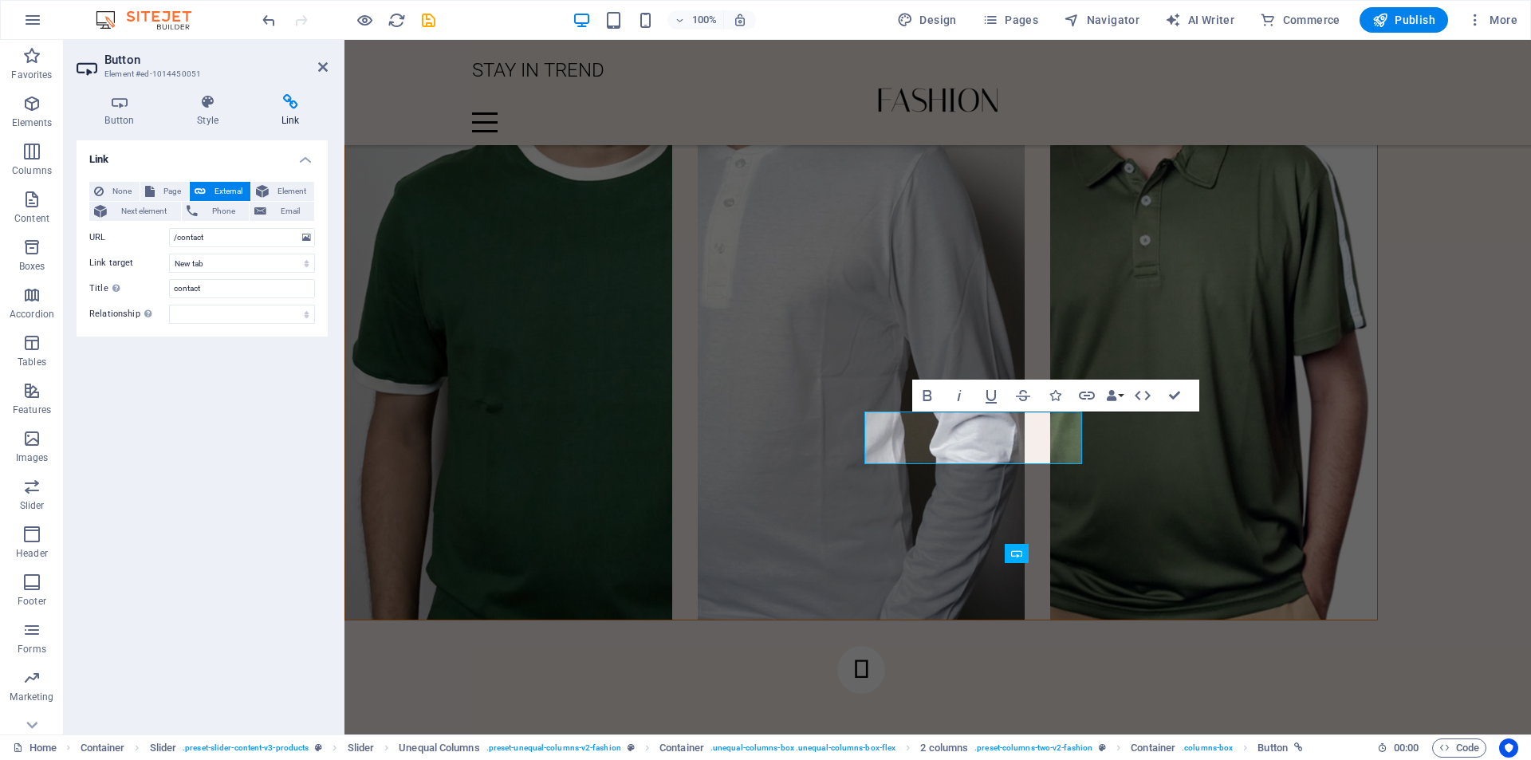
click at [207, 423] on div "Link None Page External Element Next element Phone Email Page Home Journal Even…" at bounding box center [202, 430] width 251 height 581
click at [158, 187] on button "Page" at bounding box center [164, 191] width 49 height 19
select select
click at [194, 470] on div "Link None Page External Element Next element Phone Email Page Home Journal Even…" at bounding box center [202, 430] width 251 height 581
click at [1086, 397] on icon "button" at bounding box center [1086, 395] width 19 height 19
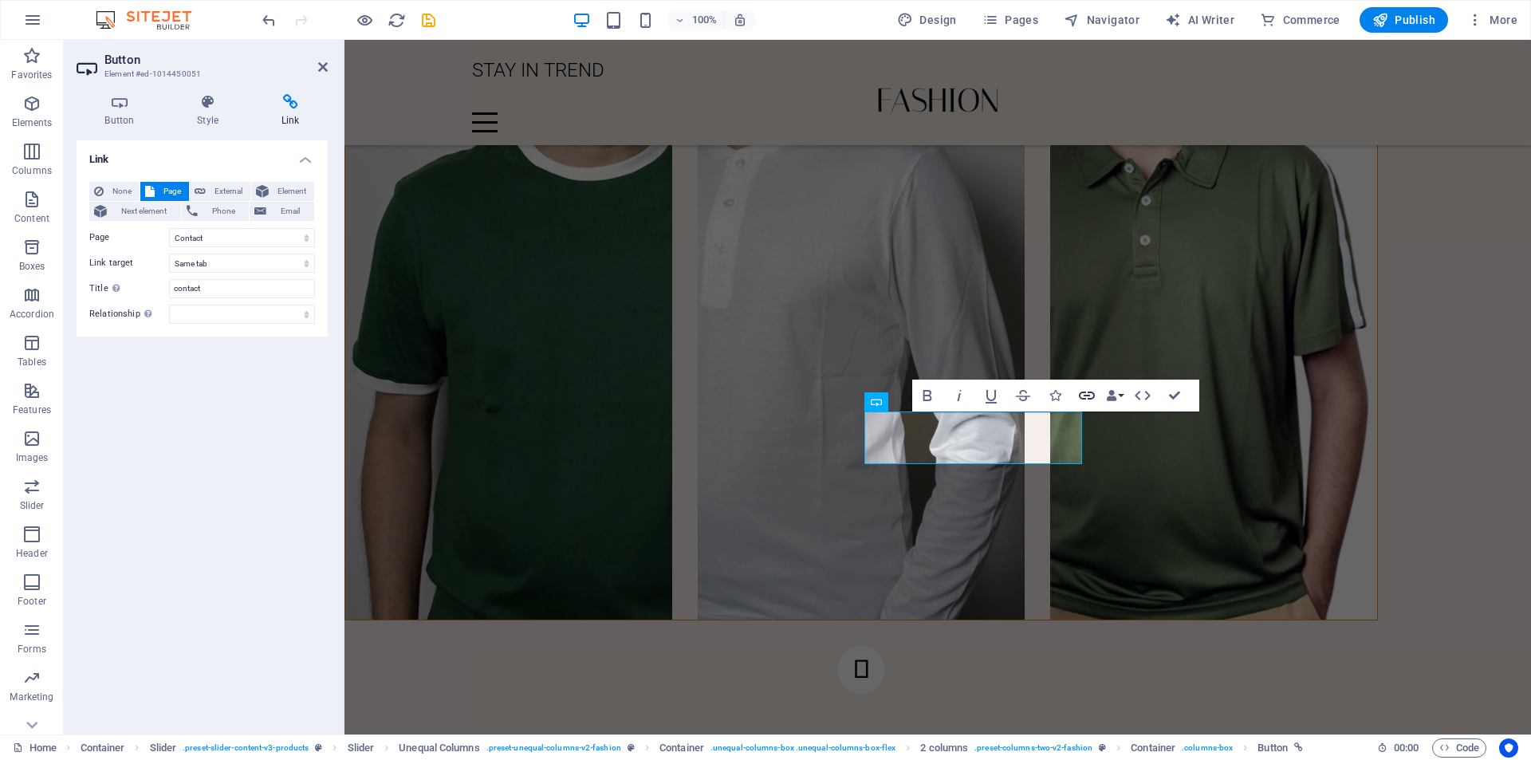
click at [1086, 397] on icon "button" at bounding box center [1086, 395] width 19 height 19
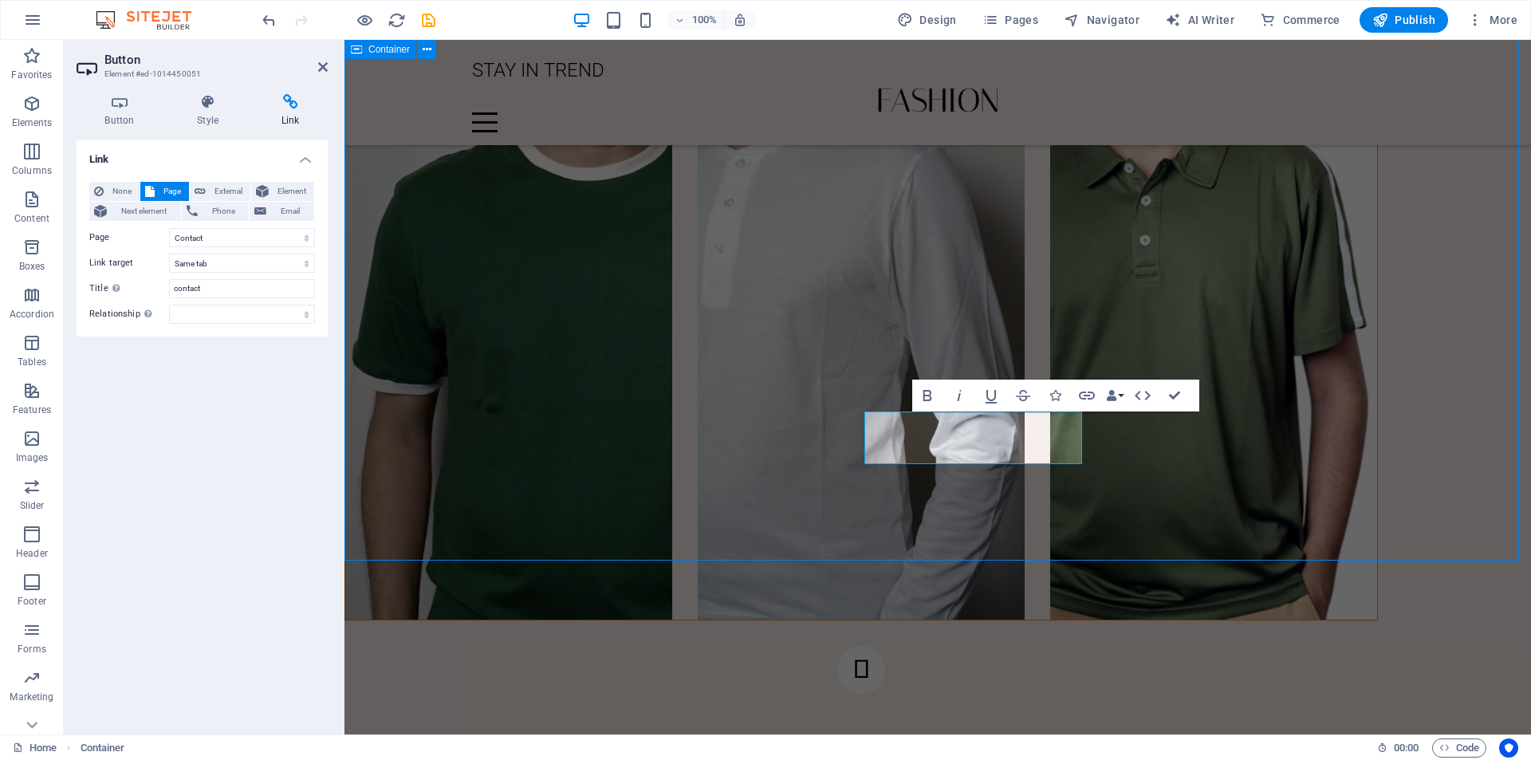
scroll to position [2424, 0]
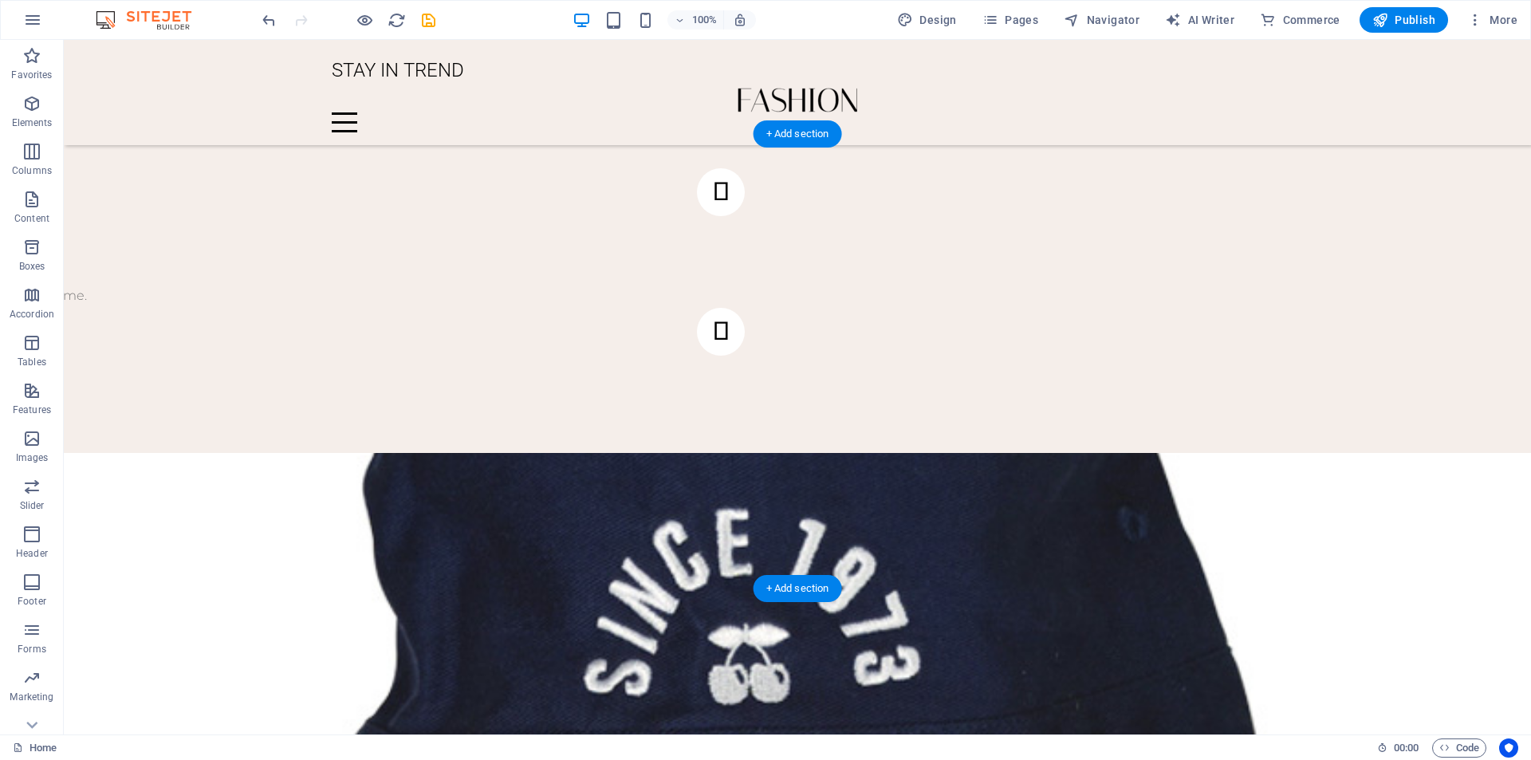
scroll to position [2823, 0]
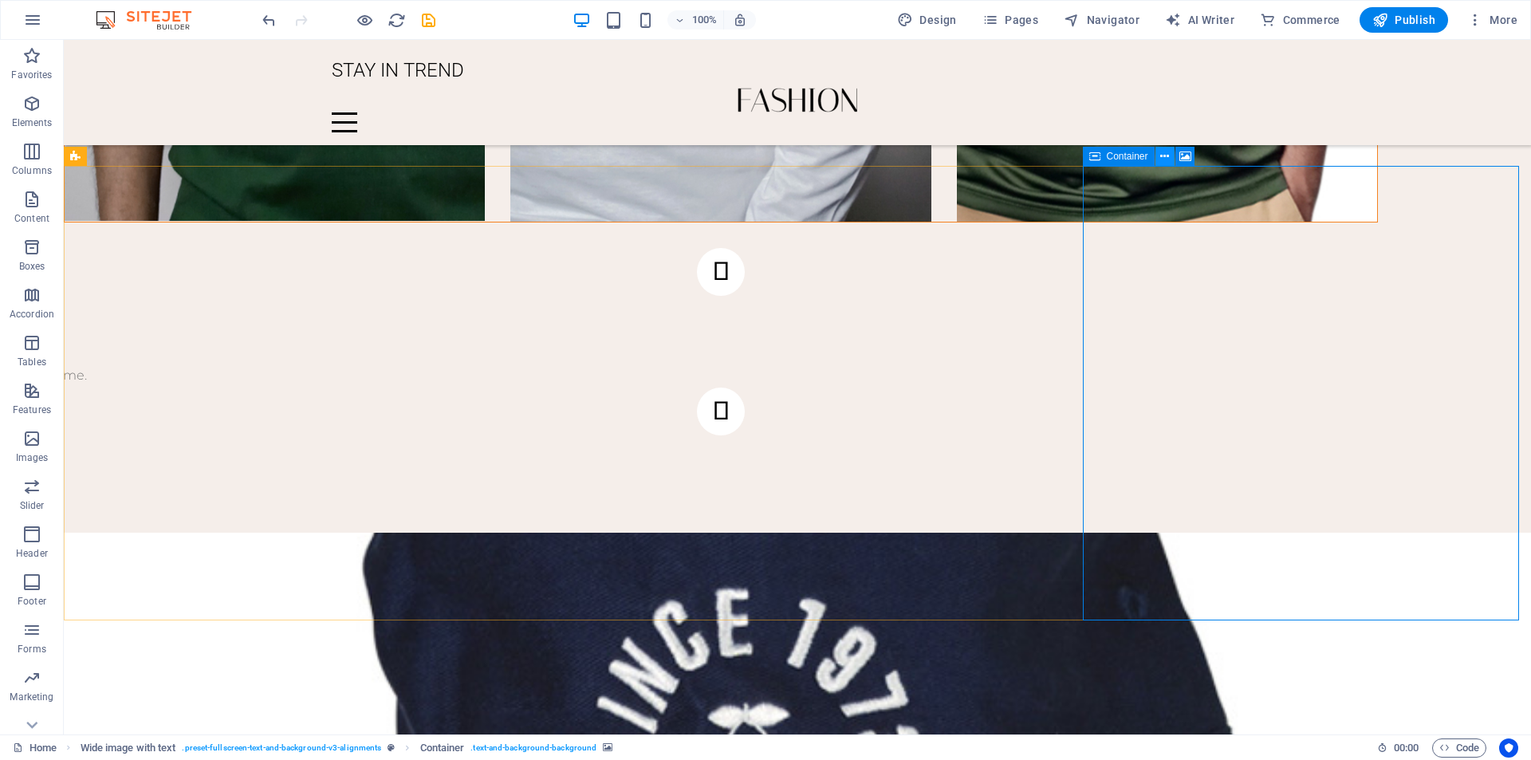
click at [1167, 154] on icon at bounding box center [1164, 156] width 9 height 17
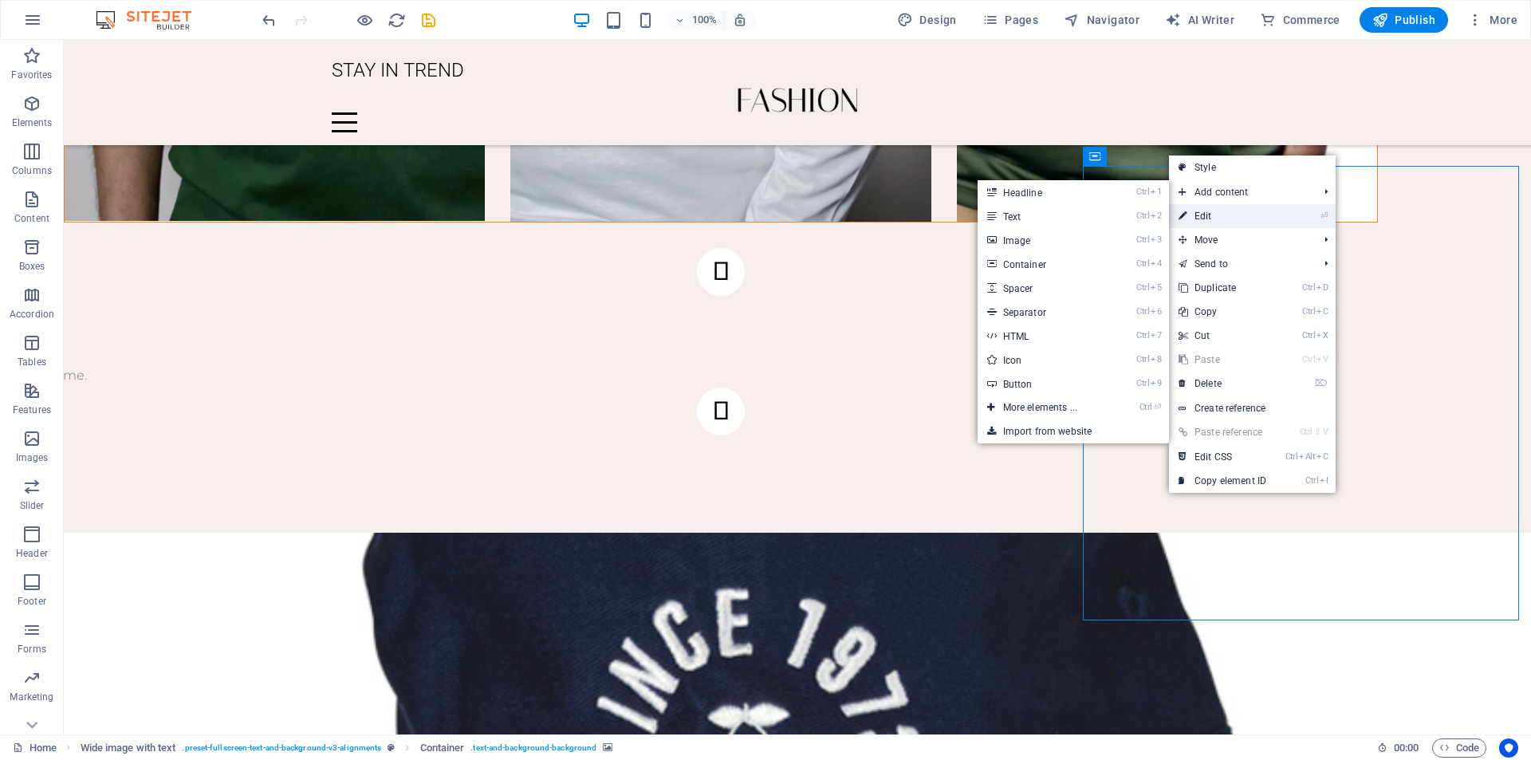
click at [1198, 215] on link "⏎ Edit" at bounding box center [1222, 216] width 107 height 24
select select "px"
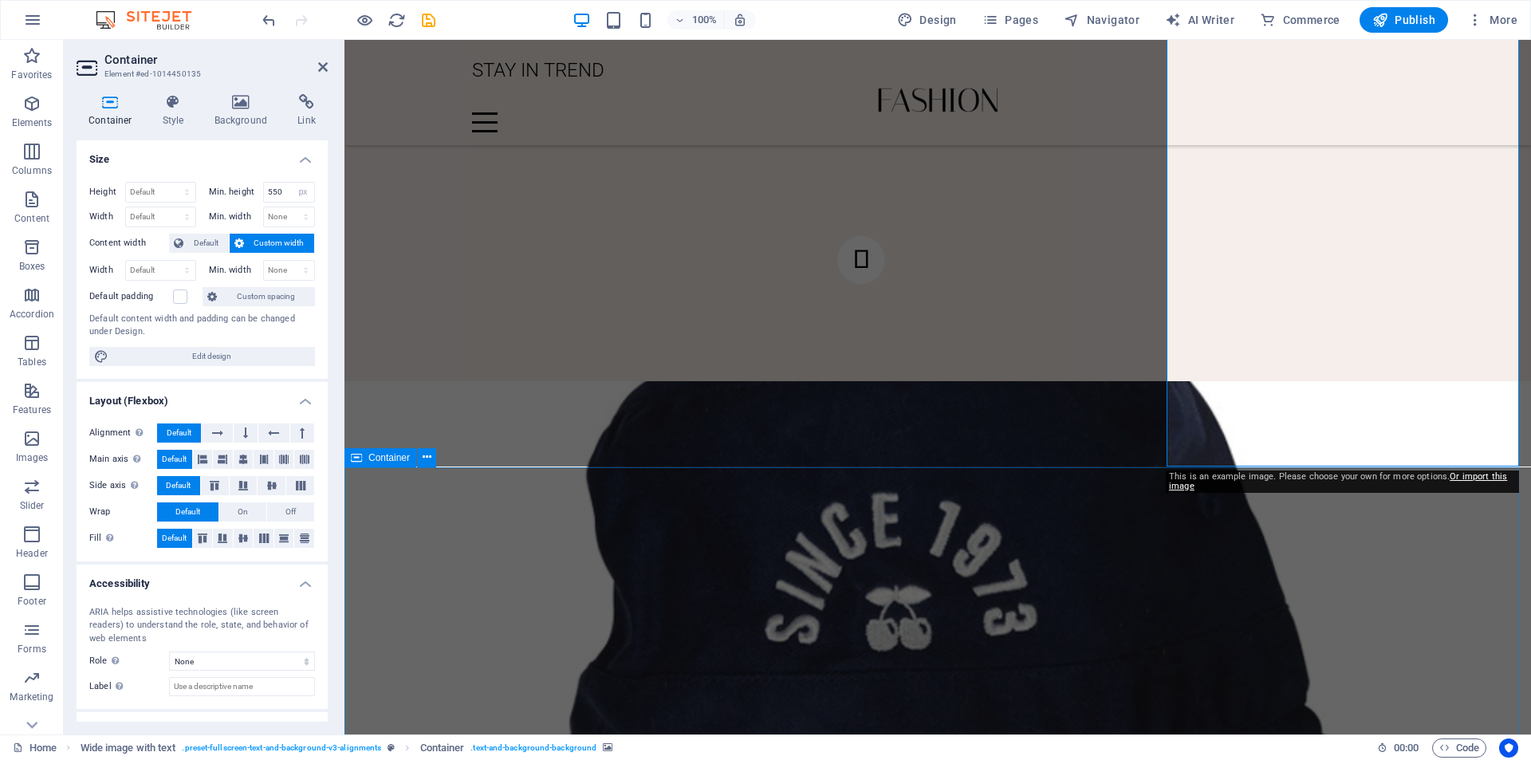
scroll to position [2820, 0]
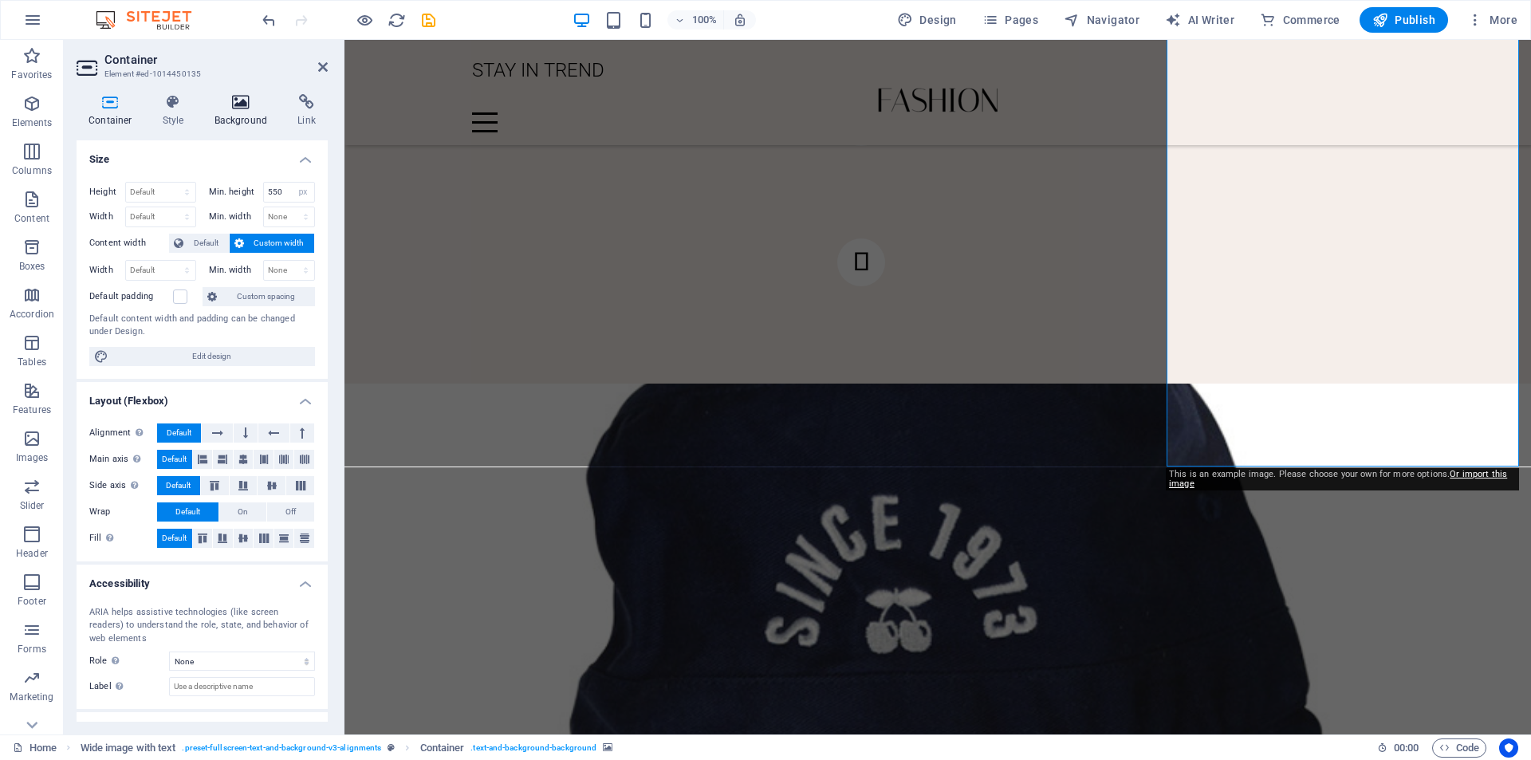
click at [234, 108] on icon at bounding box center [241, 102] width 77 height 16
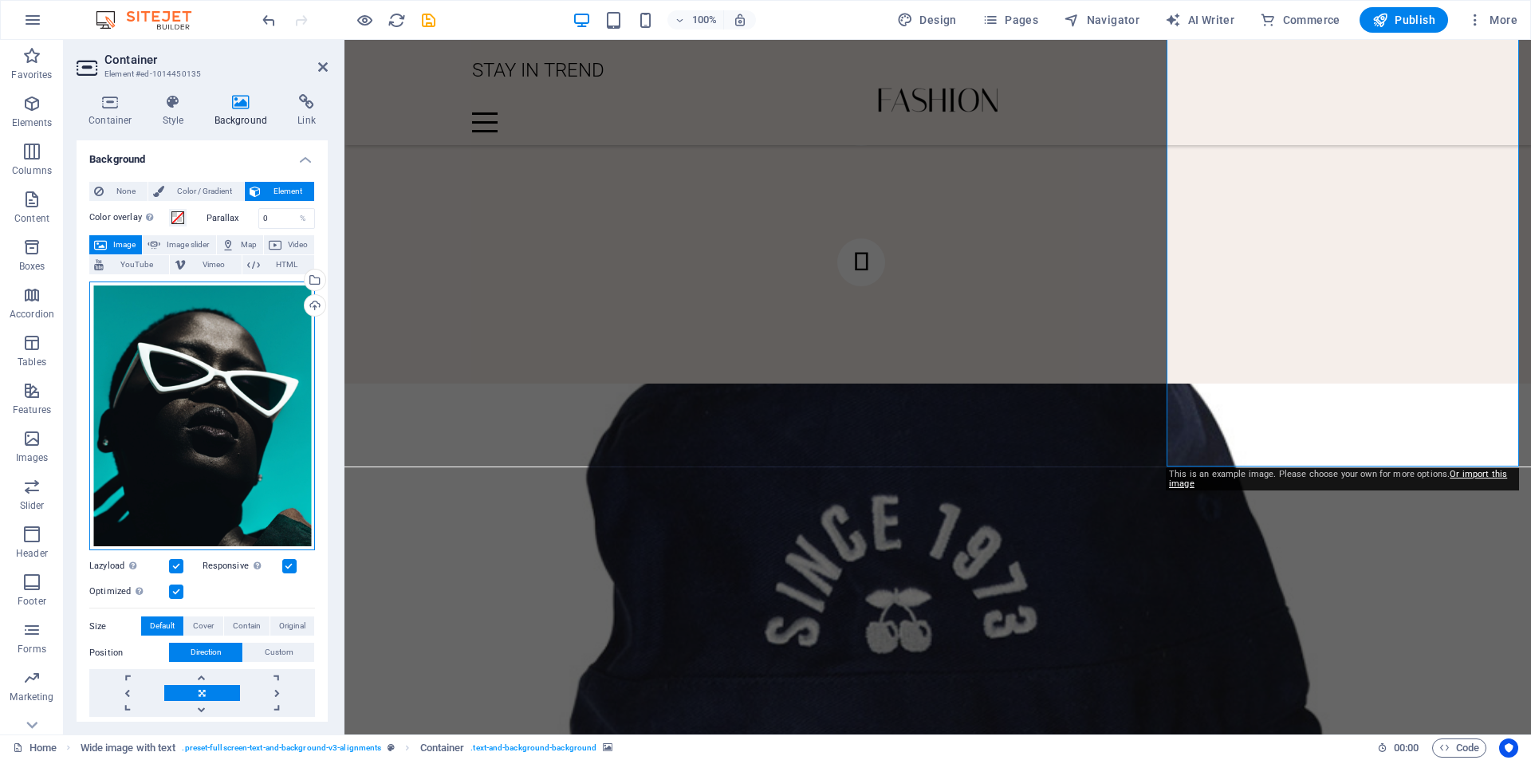
click at [220, 461] on div "Drag files here, click to choose files or select files from Files or our free s…" at bounding box center [202, 416] width 226 height 270
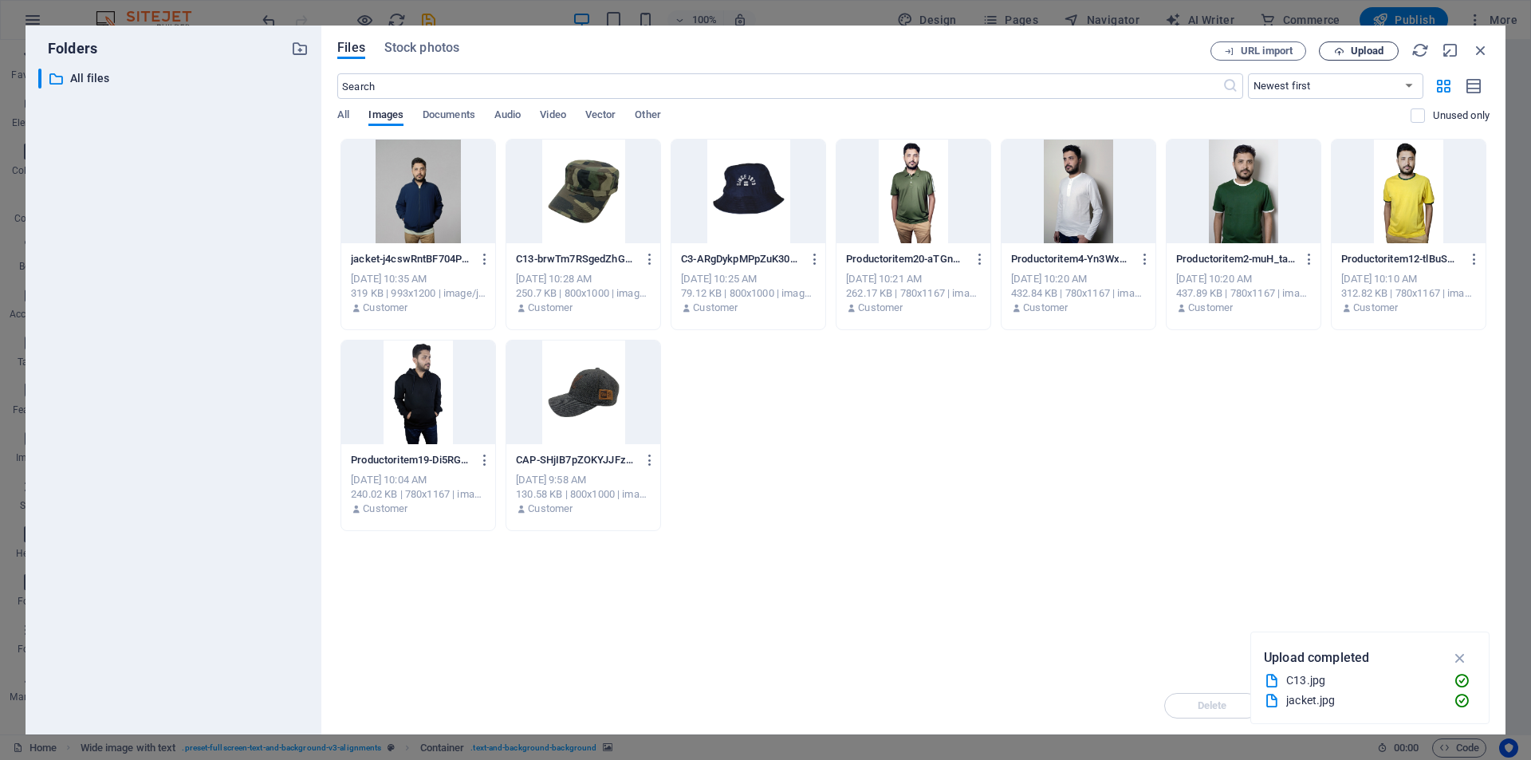
click at [1368, 51] on span "Upload" at bounding box center [1367, 51] width 33 height 10
click at [1462, 639] on icon "button" at bounding box center [1460, 638] width 18 height 18
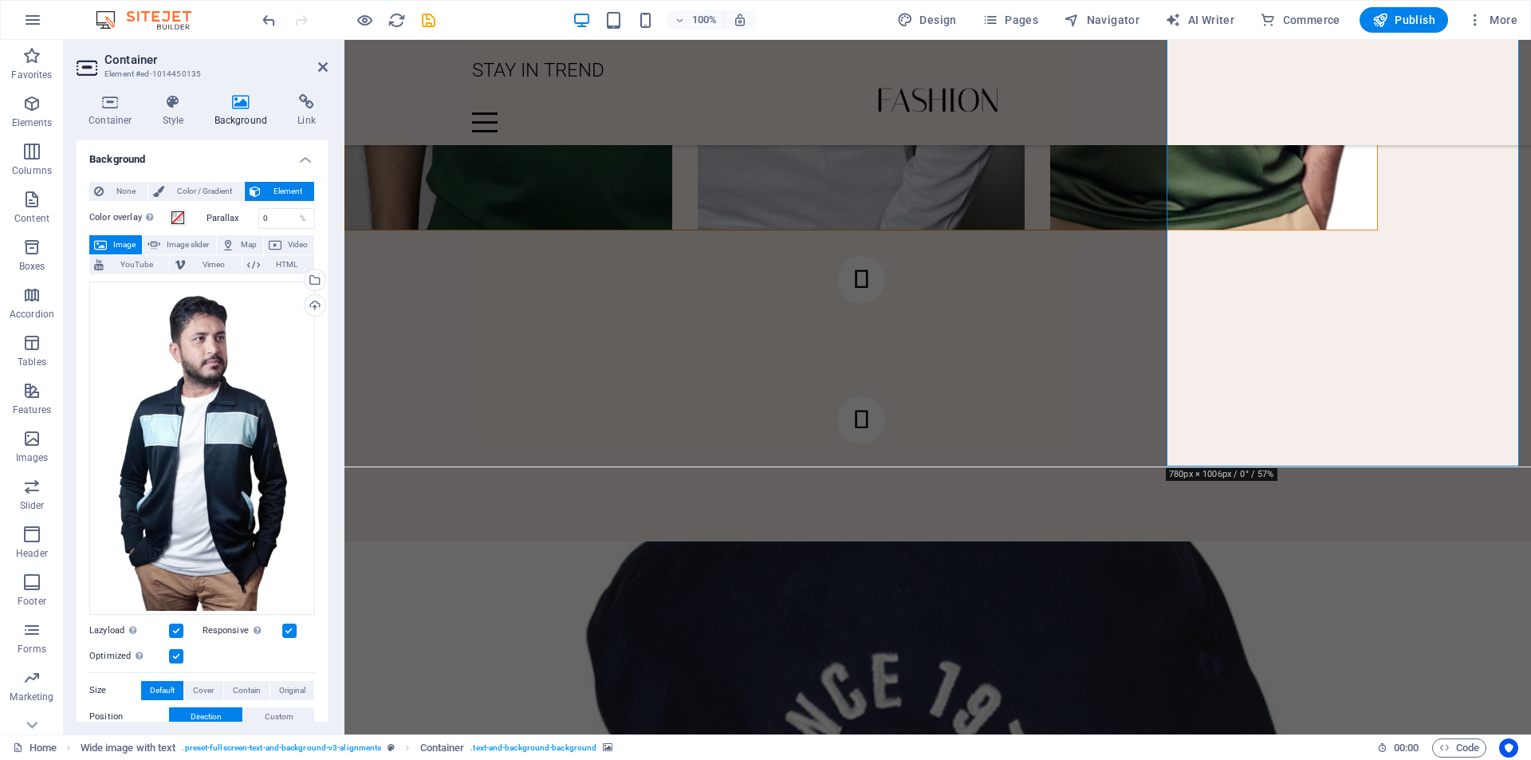
scroll to position [2581, 0]
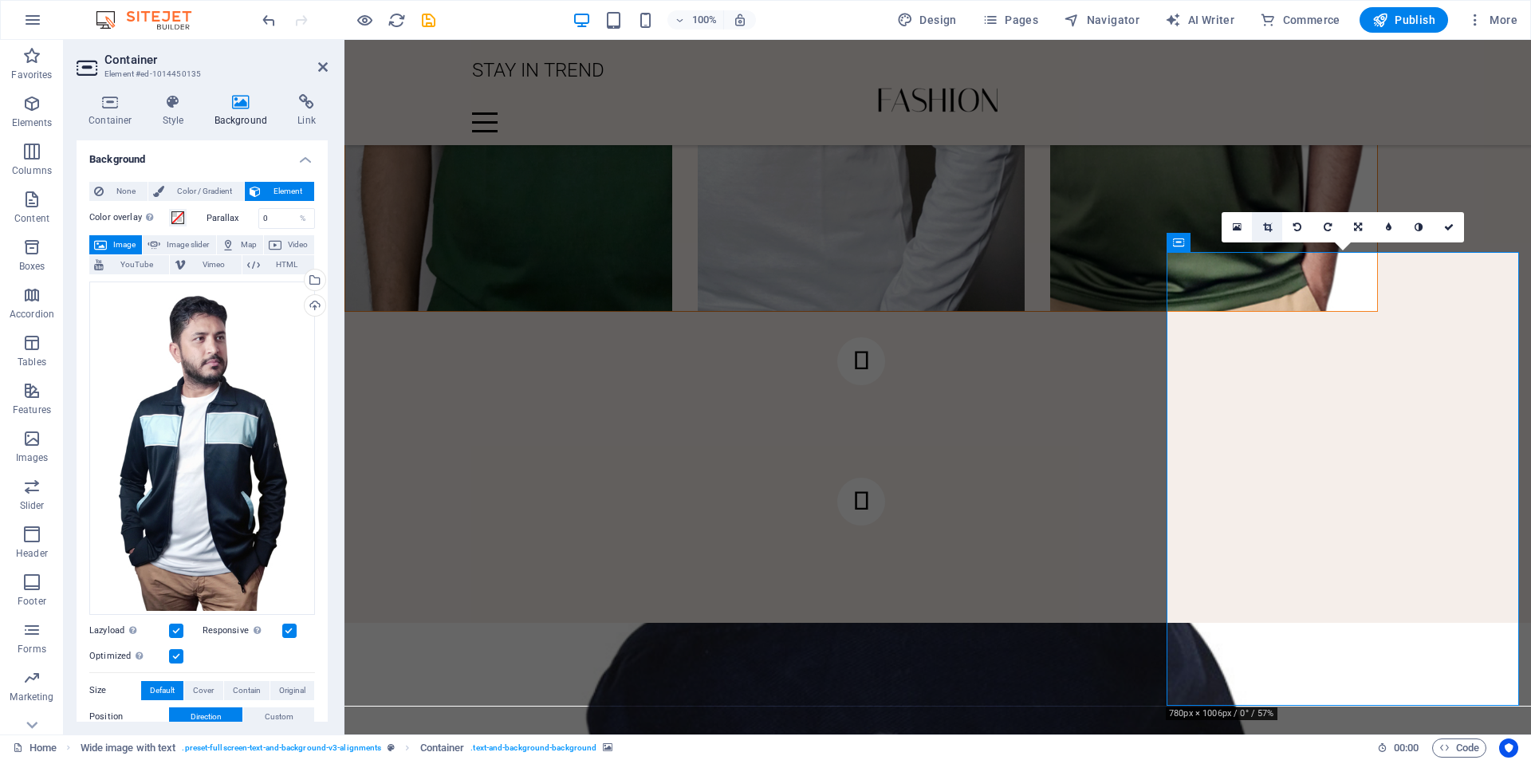
click at [1271, 235] on link at bounding box center [1267, 227] width 30 height 30
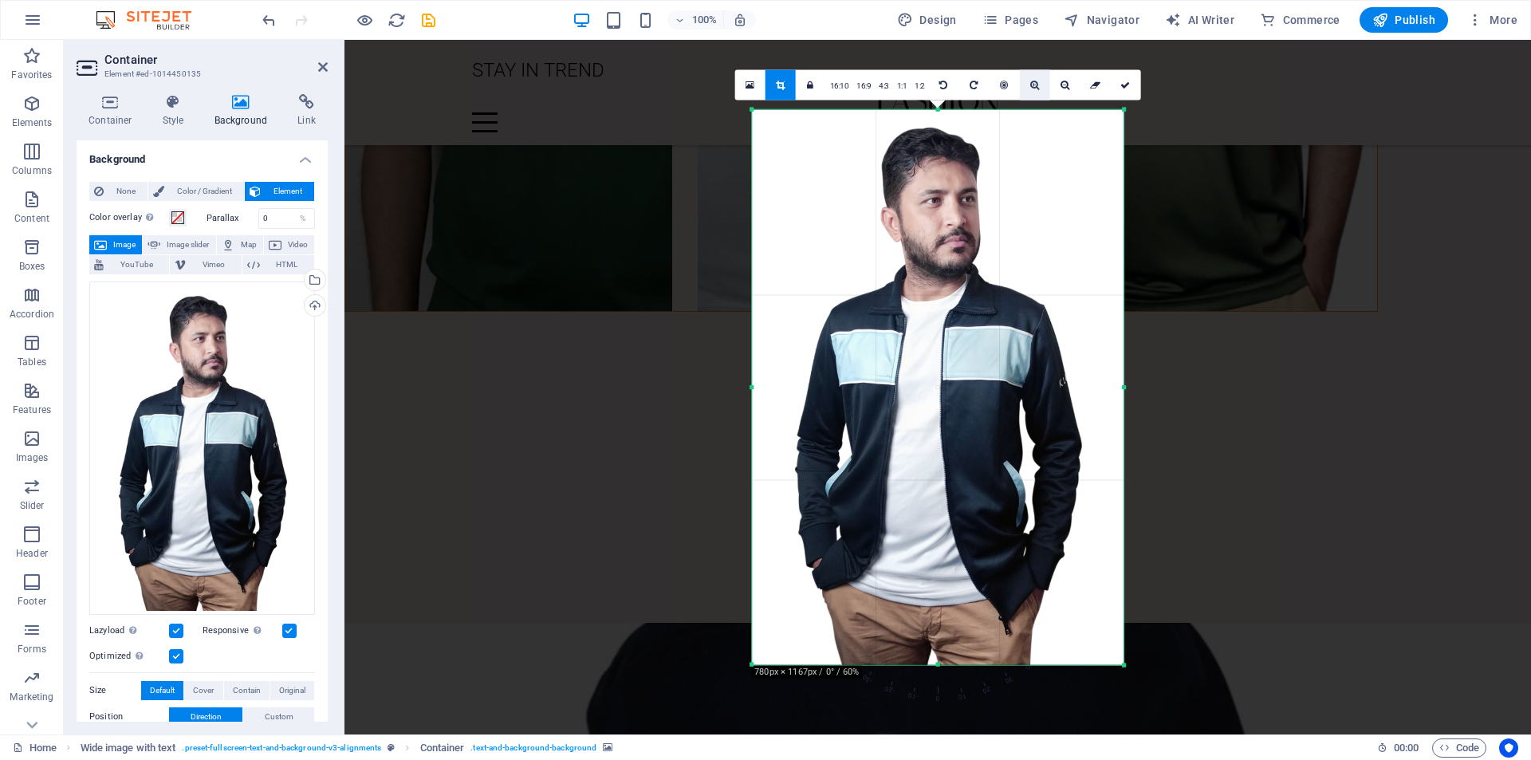
click at [1037, 90] on link at bounding box center [1035, 84] width 30 height 30
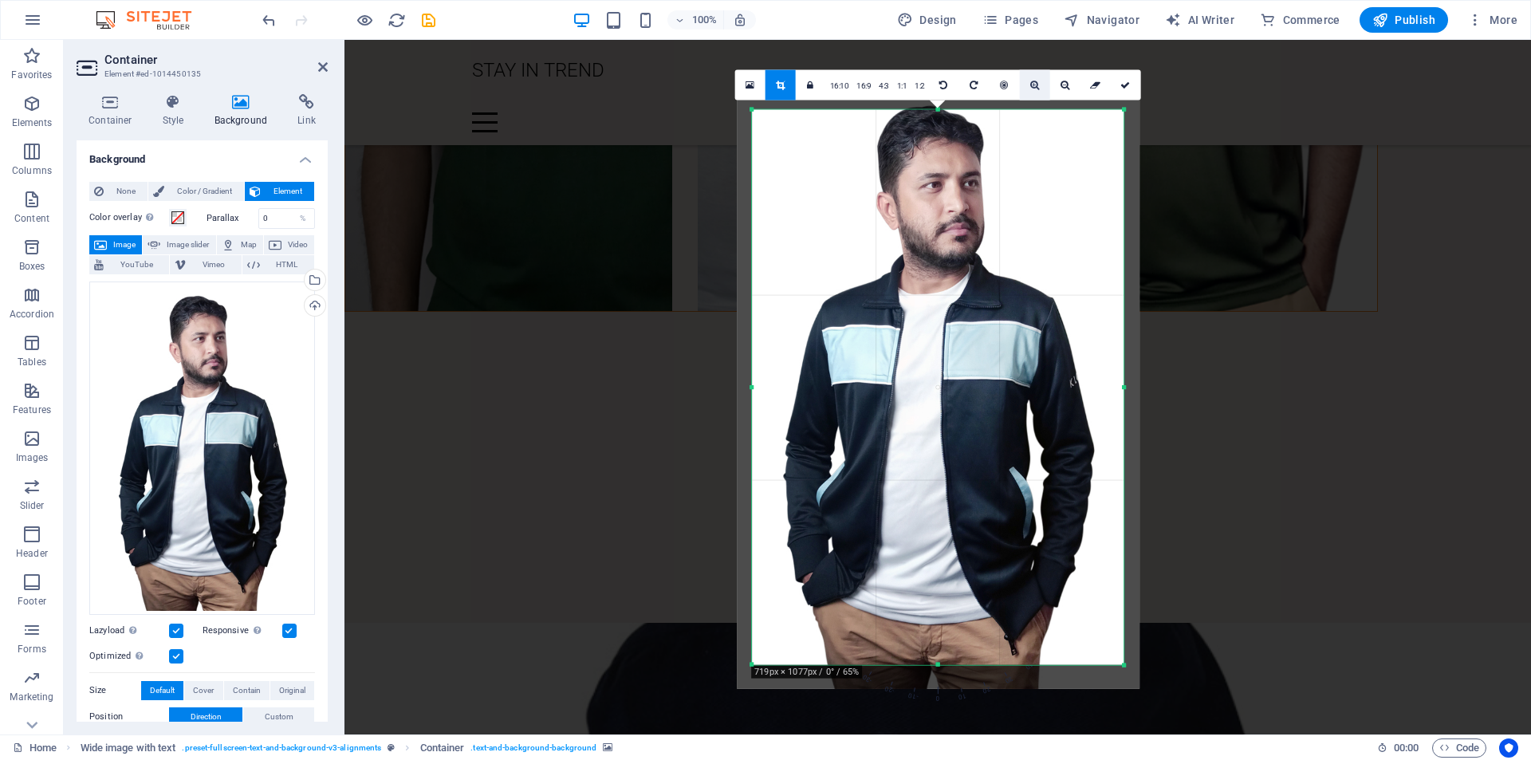
click at [1036, 90] on link at bounding box center [1035, 84] width 30 height 30
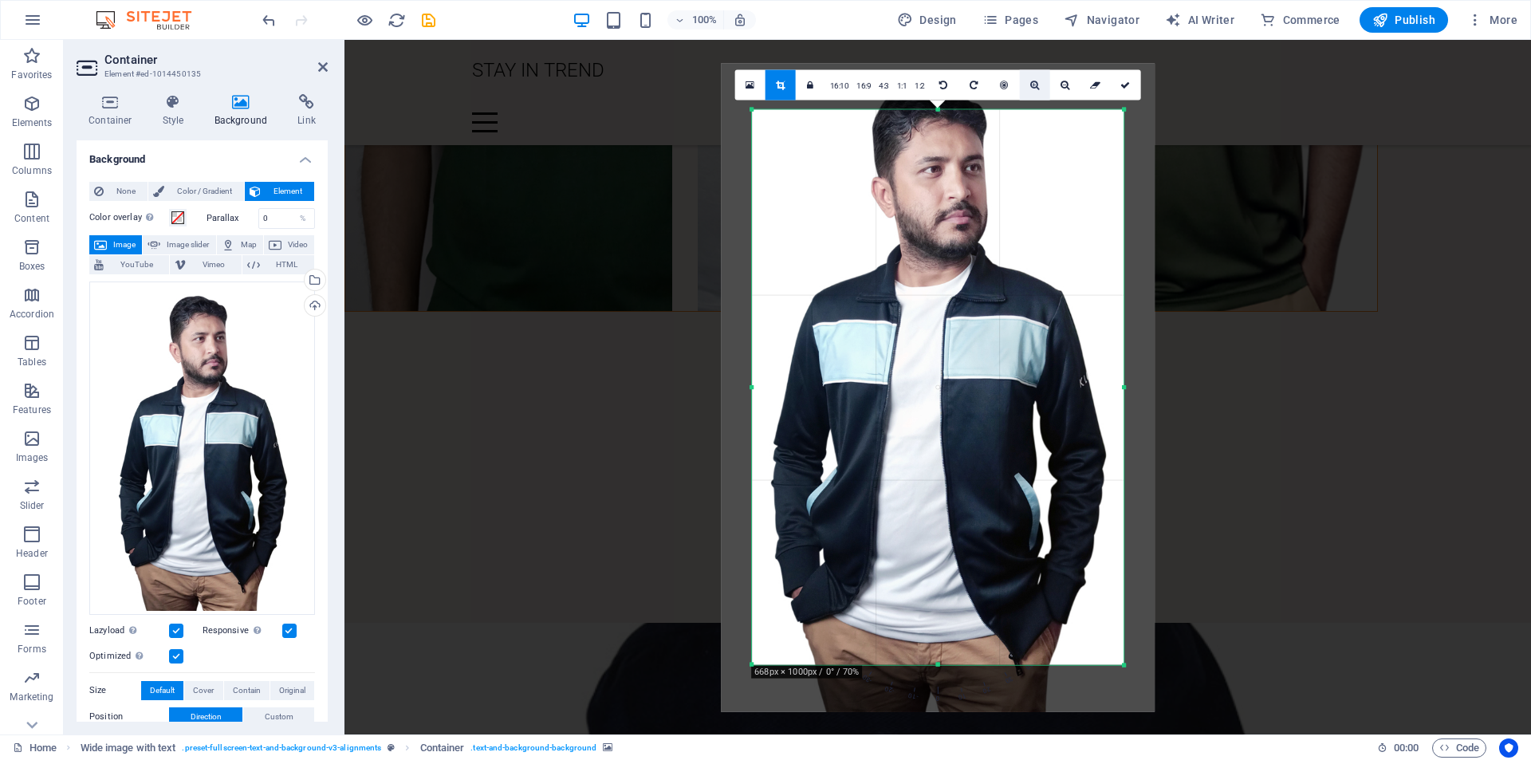
click at [1036, 90] on link at bounding box center [1035, 84] width 30 height 30
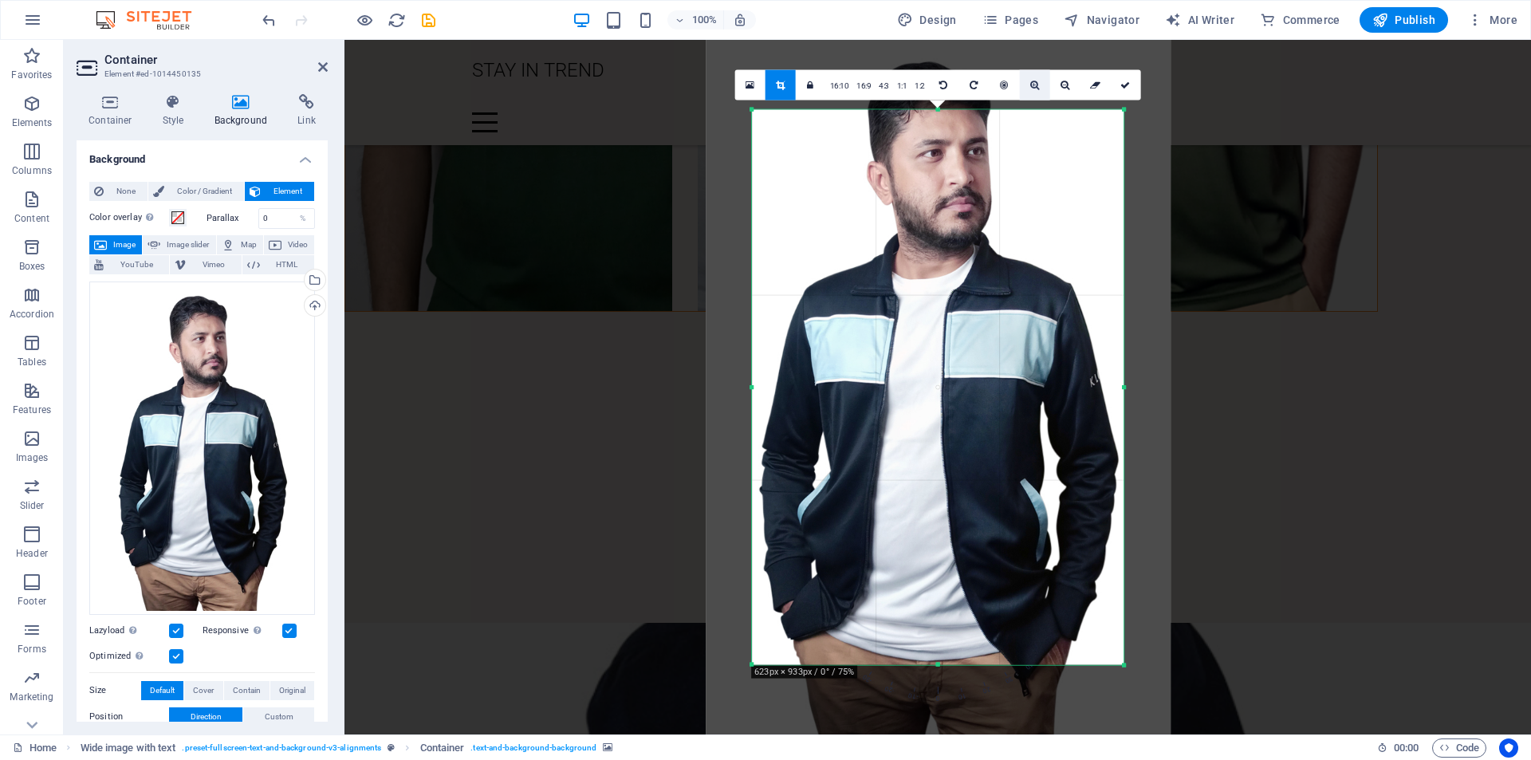
click at [1036, 90] on link at bounding box center [1035, 84] width 30 height 30
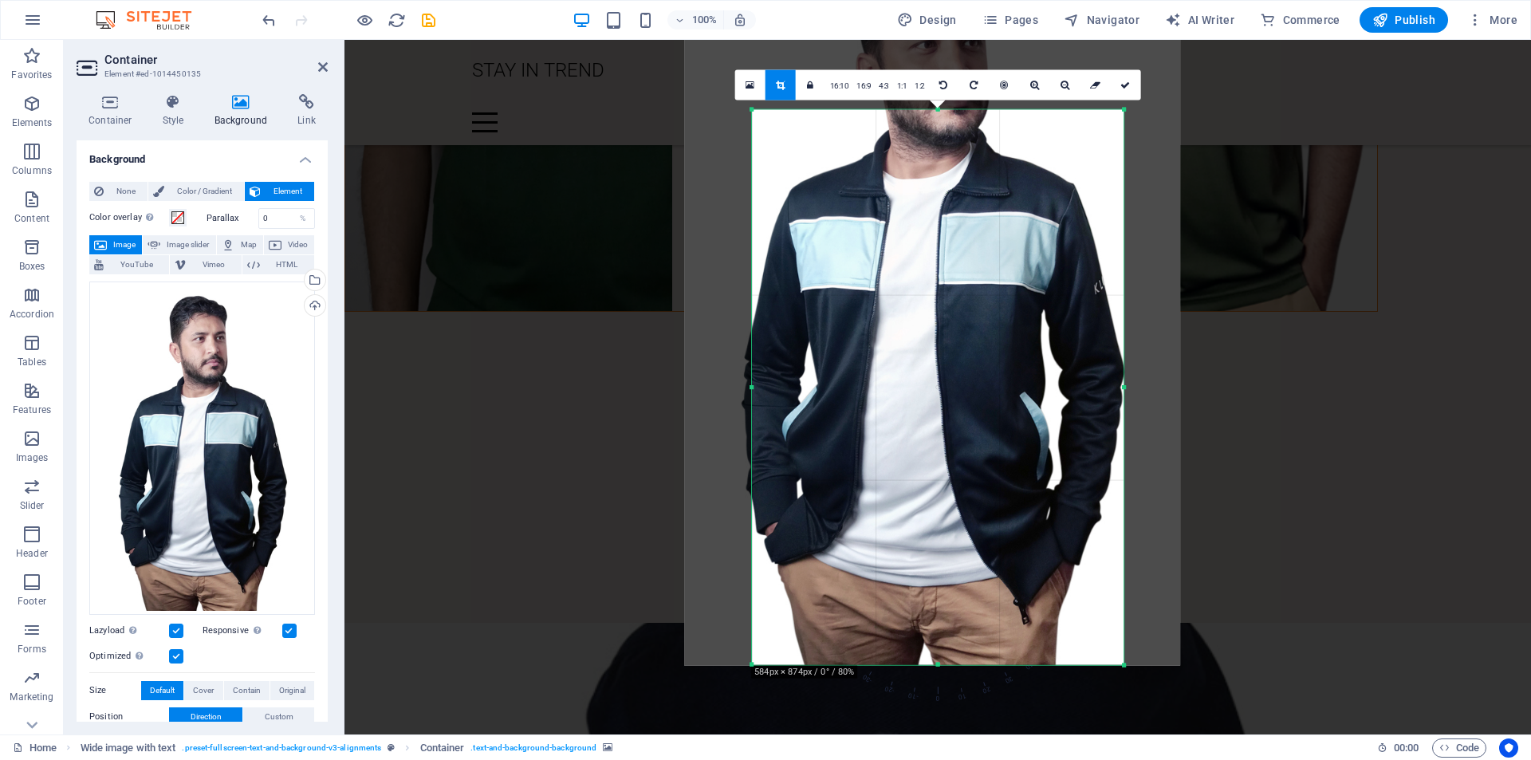
drag, startPoint x: 983, startPoint y: 236, endPoint x: 978, endPoint y: 145, distance: 91.1
click at [978, 145] on div at bounding box center [932, 294] width 496 height 742
click at [1069, 89] on link at bounding box center [1065, 84] width 30 height 30
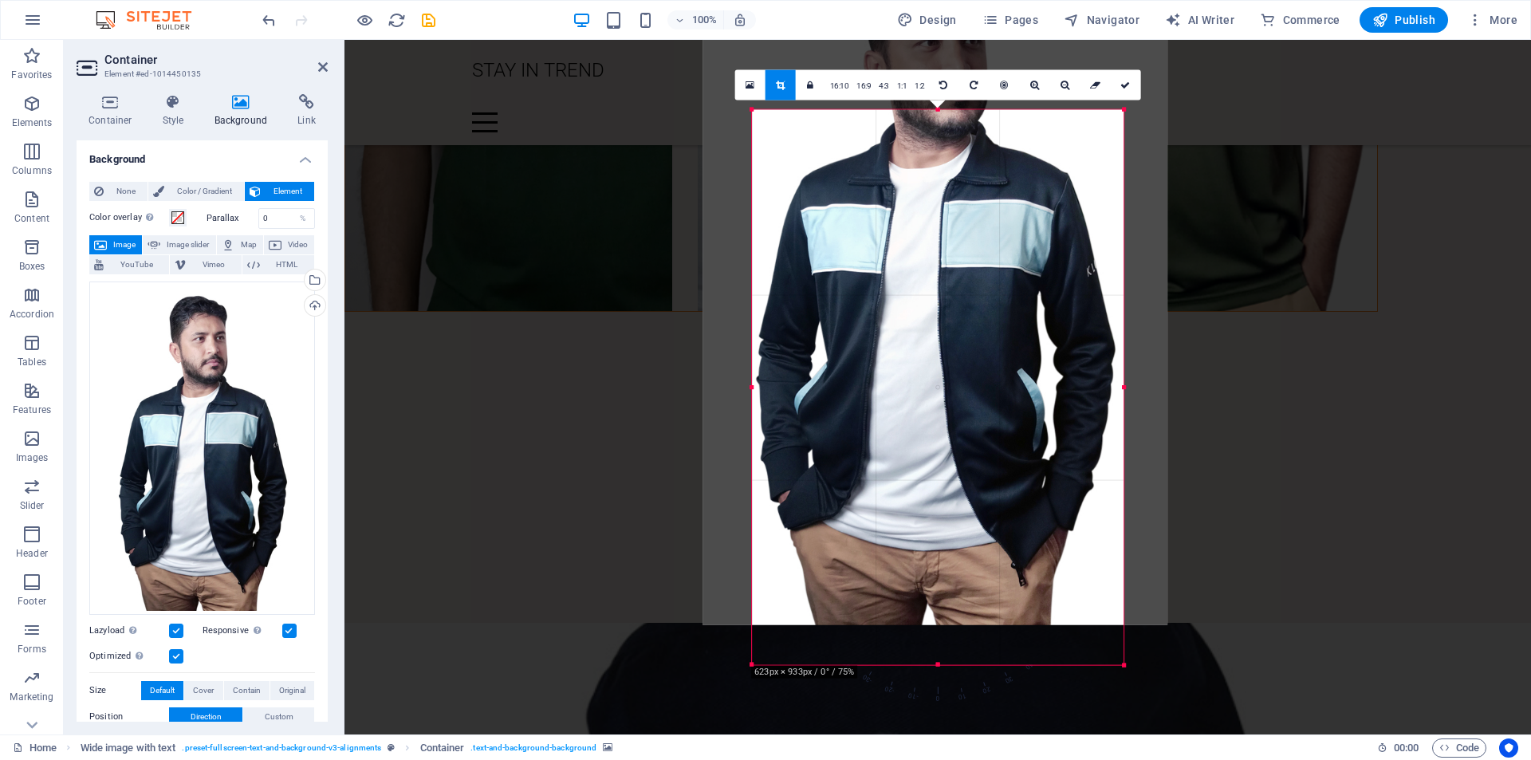
drag, startPoint x: 1009, startPoint y: 222, endPoint x: 1011, endPoint y: 181, distance: 40.7
click at [1011, 181] on div at bounding box center [935, 276] width 465 height 695
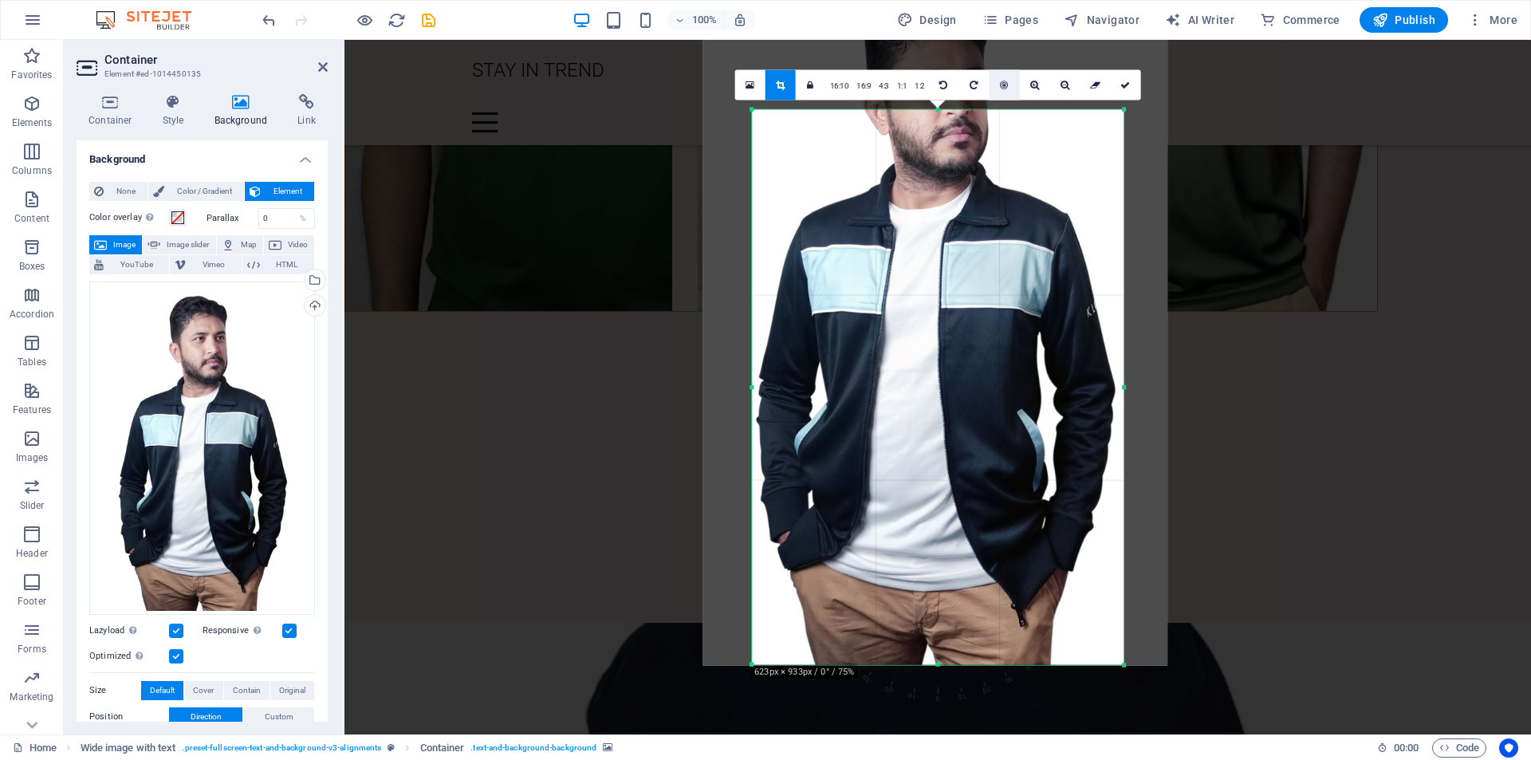
click at [1002, 85] on icon at bounding box center [1004, 85] width 8 height 10
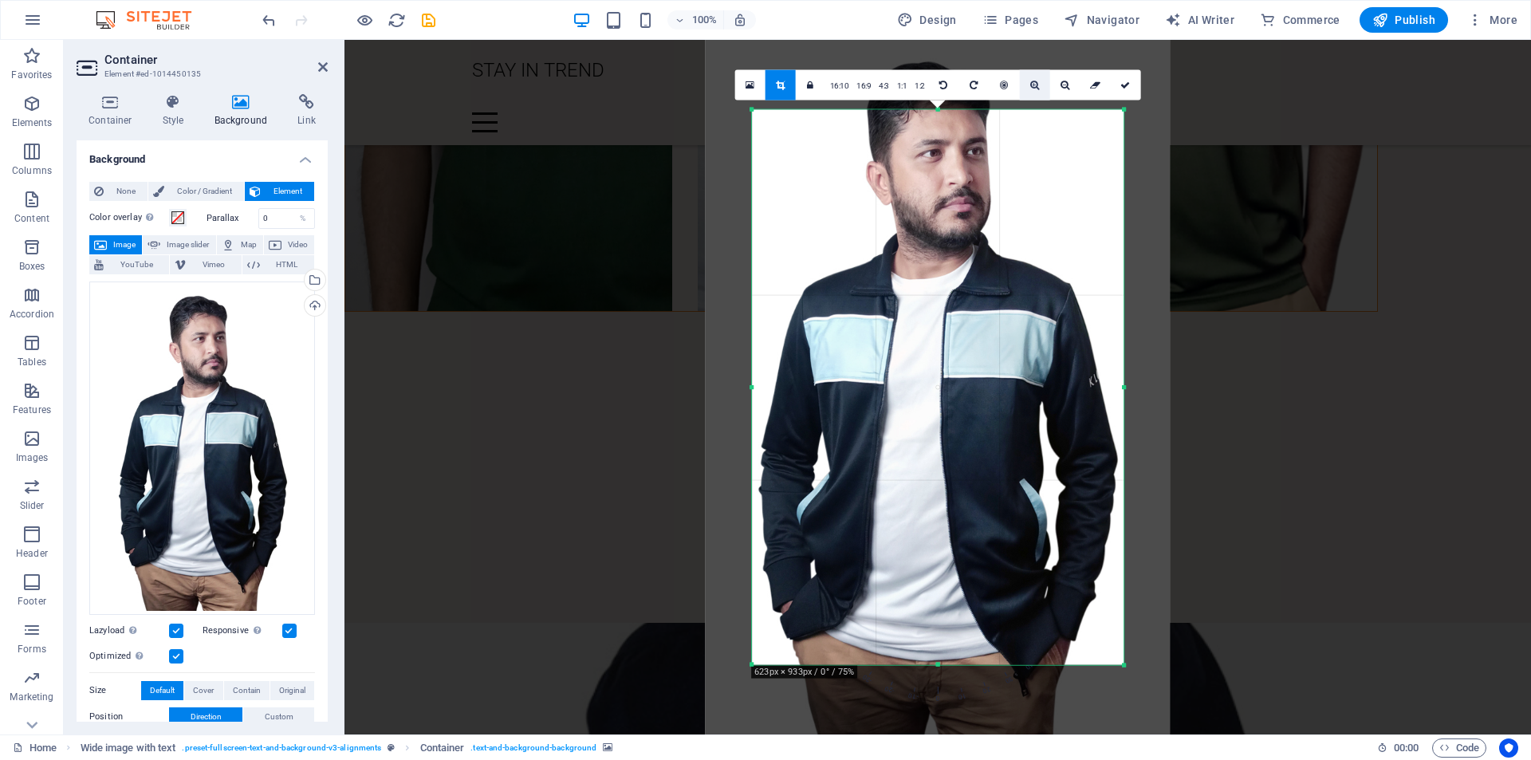
click at [1032, 83] on icon at bounding box center [1034, 85] width 9 height 10
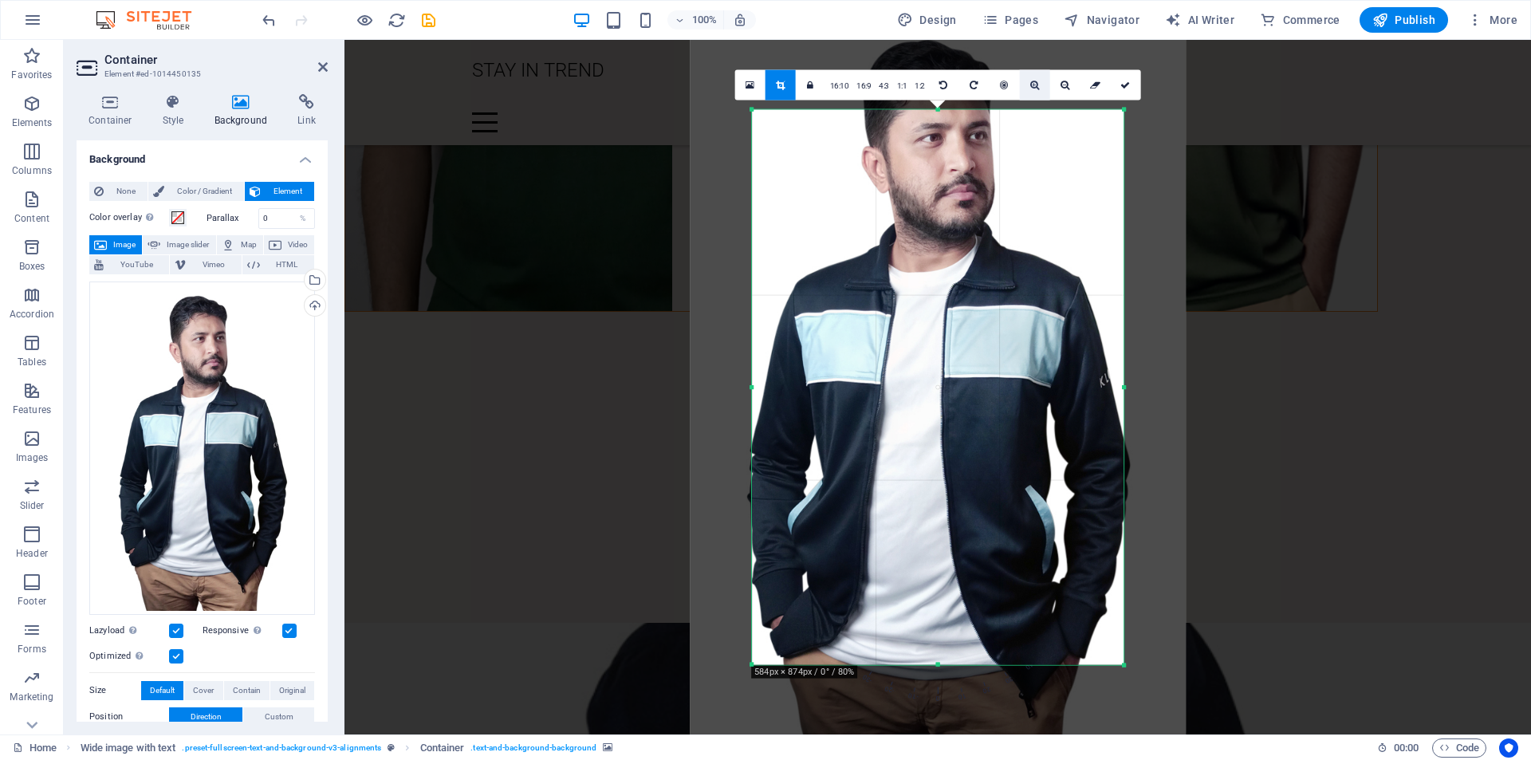
click at [1032, 83] on icon at bounding box center [1034, 85] width 9 height 10
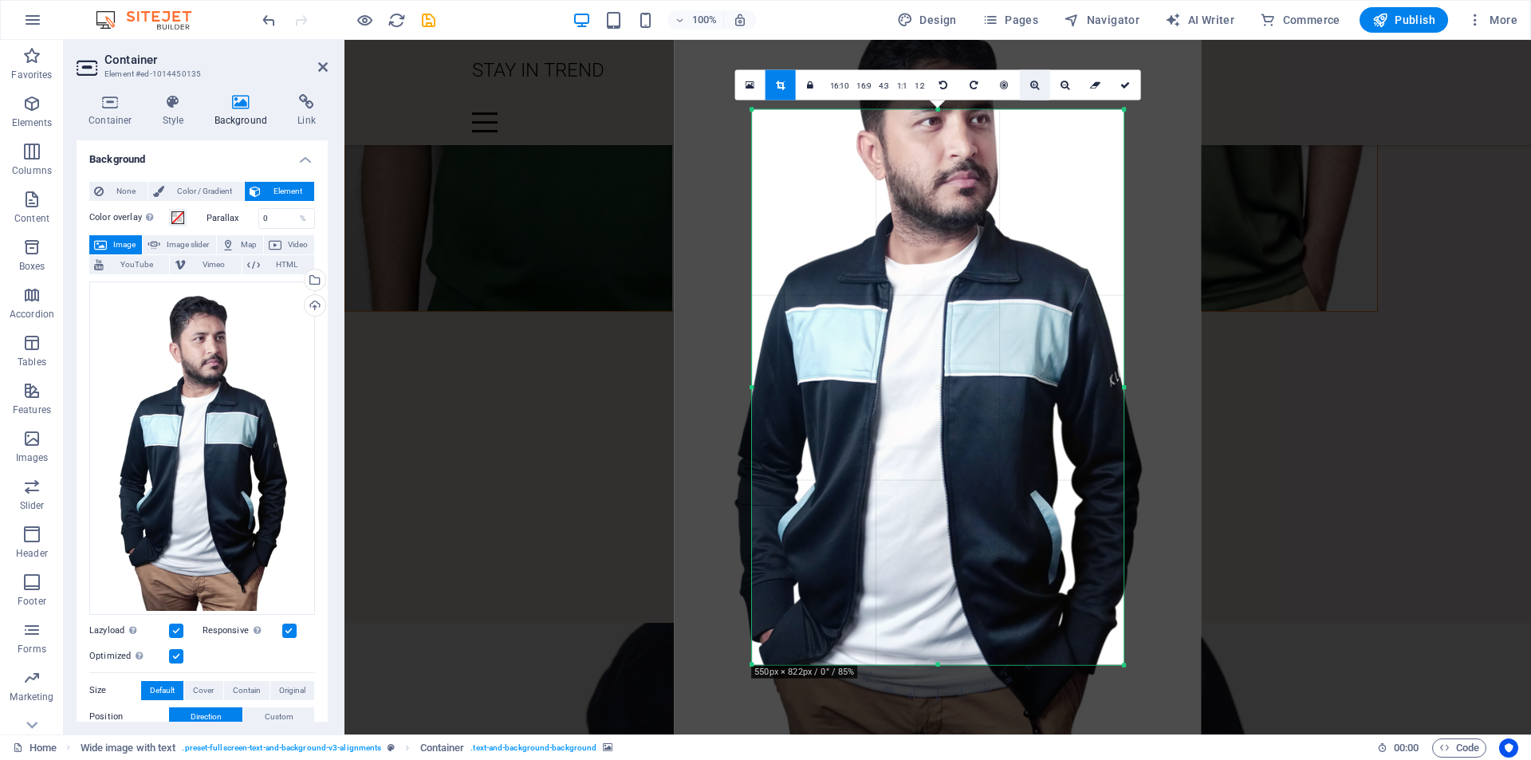
click at [1032, 83] on icon at bounding box center [1034, 85] width 9 height 10
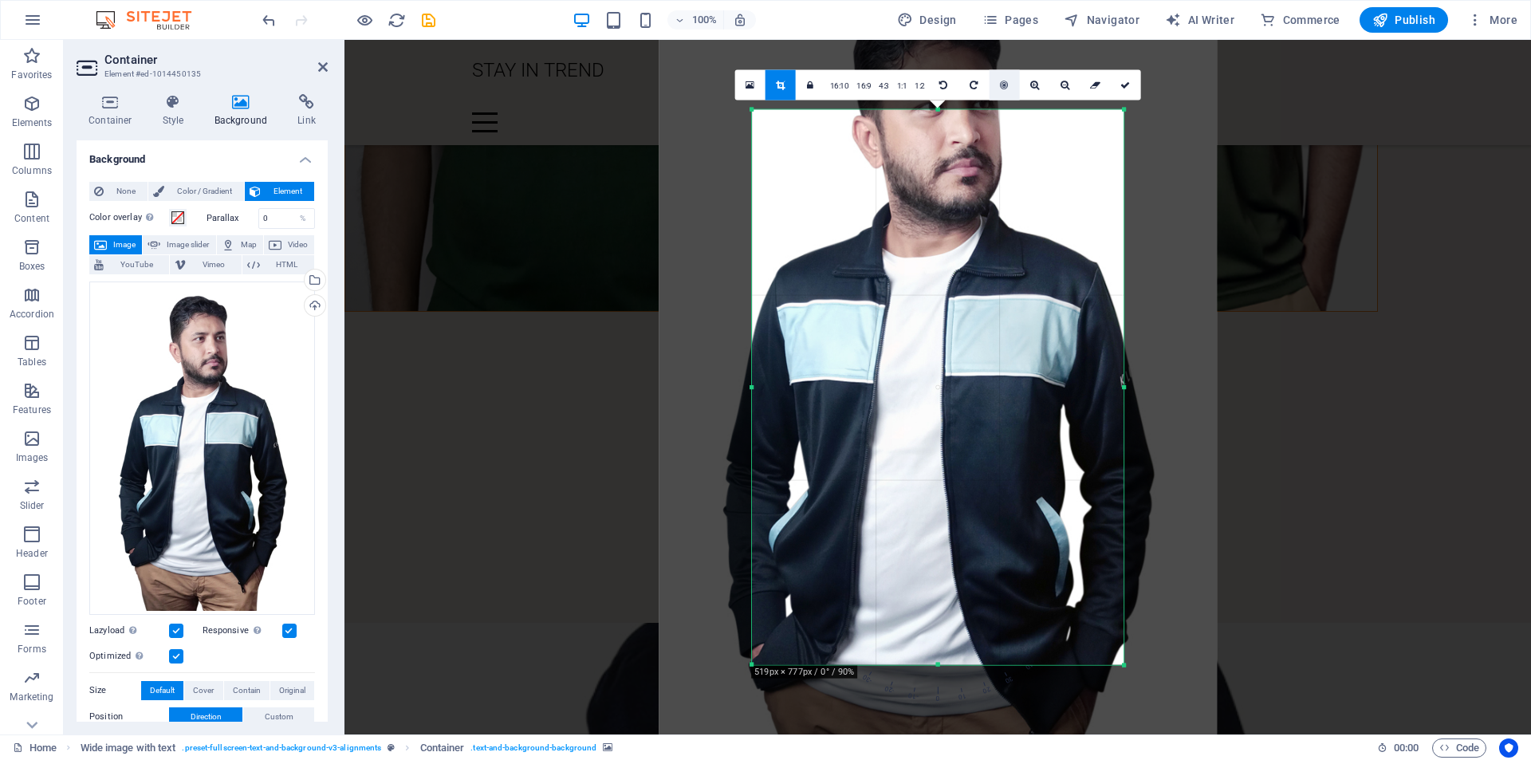
click at [1004, 89] on icon at bounding box center [1004, 85] width 8 height 10
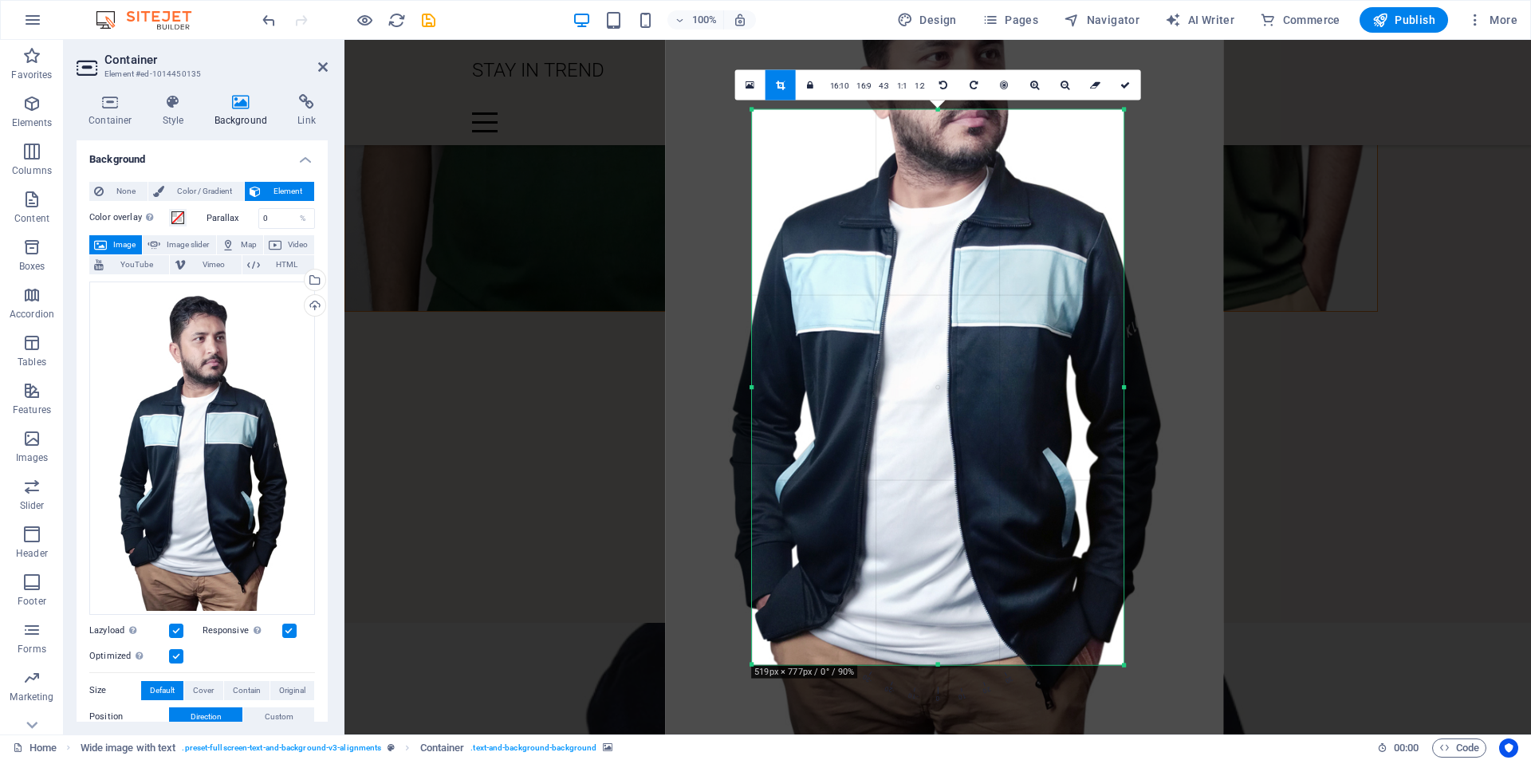
drag, startPoint x: 966, startPoint y: 277, endPoint x: 972, endPoint y: 223, distance: 54.5
click at [972, 223] on div at bounding box center [944, 337] width 558 height 835
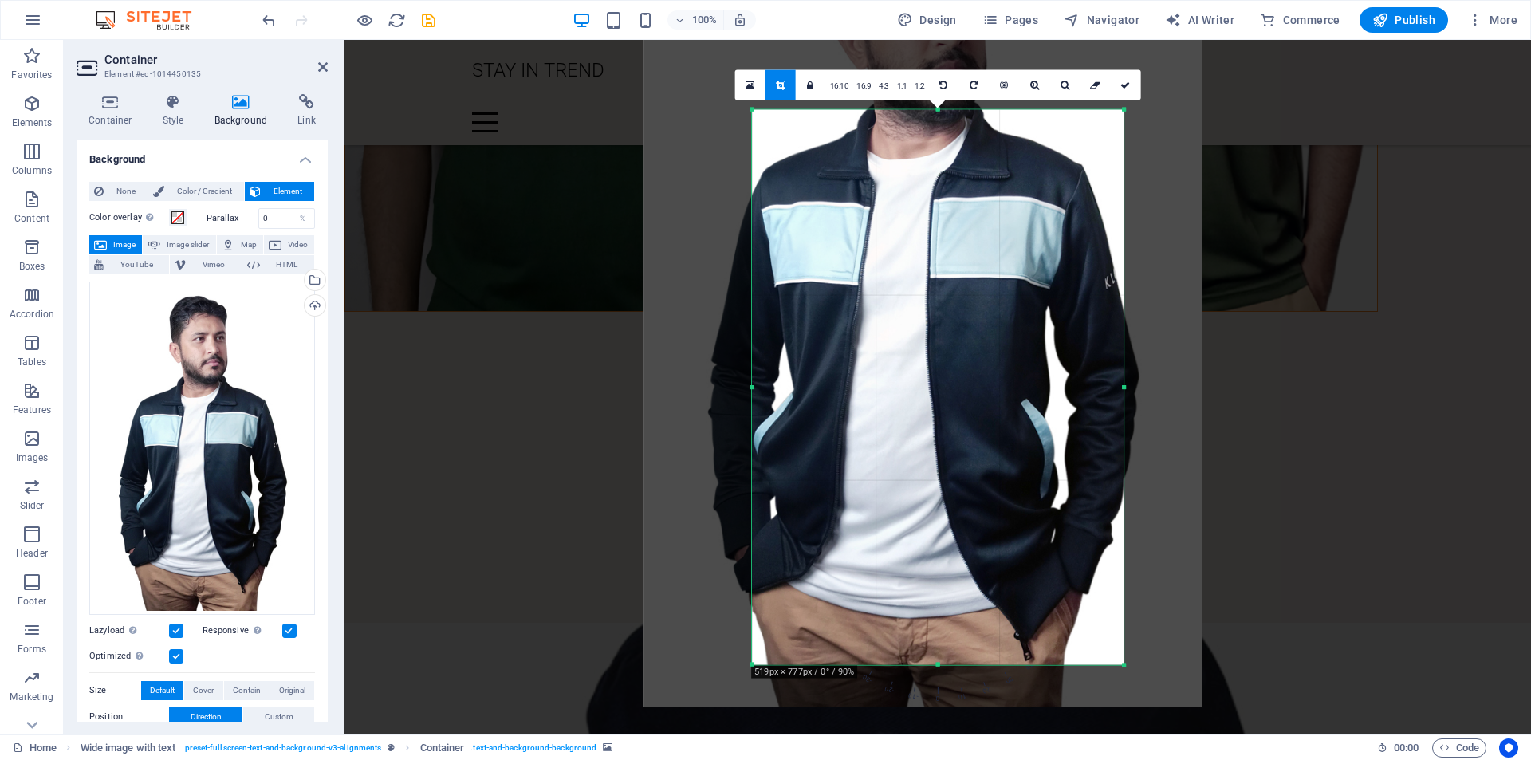
drag, startPoint x: 971, startPoint y: 255, endPoint x: 951, endPoint y: 211, distance: 48.5
click at [951, 211] on div at bounding box center [923, 289] width 558 height 835
drag, startPoint x: 1128, startPoint y: 77, endPoint x: 783, endPoint y: 58, distance: 345.0
click at [1128, 77] on link at bounding box center [1126, 84] width 30 height 30
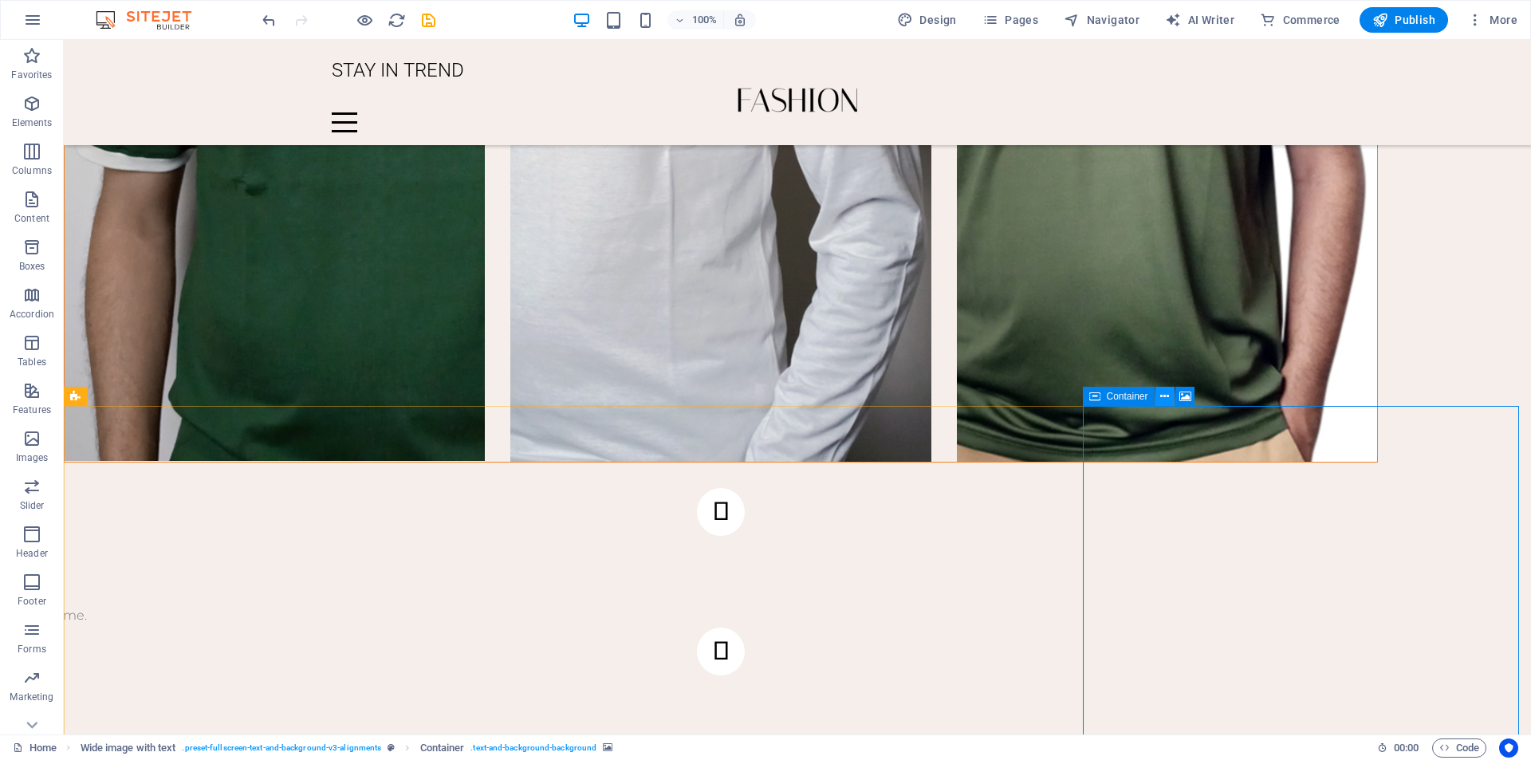
click at [1163, 403] on icon at bounding box center [1164, 396] width 9 height 17
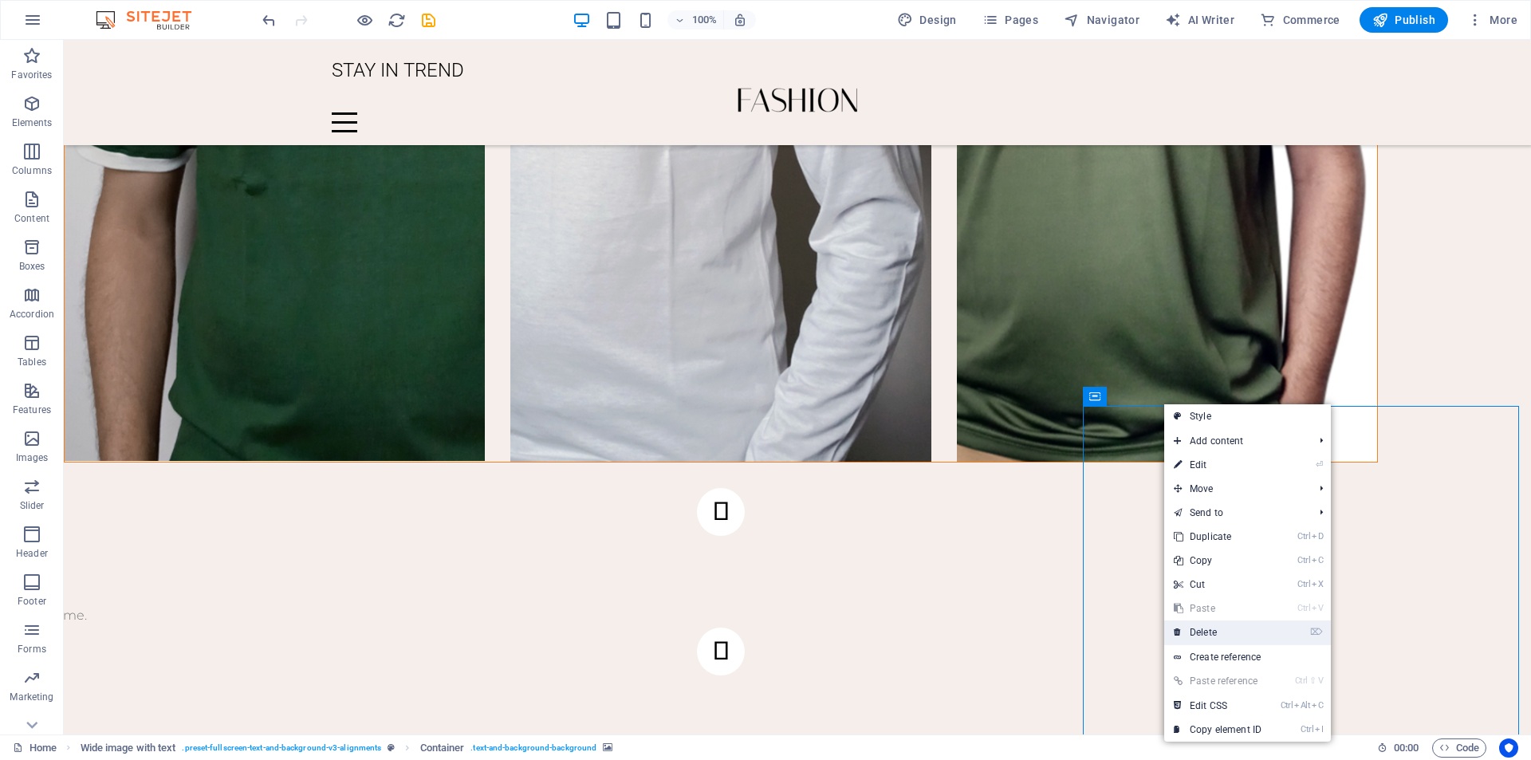
click at [1229, 625] on link "⌦ Delete" at bounding box center [1217, 632] width 107 height 24
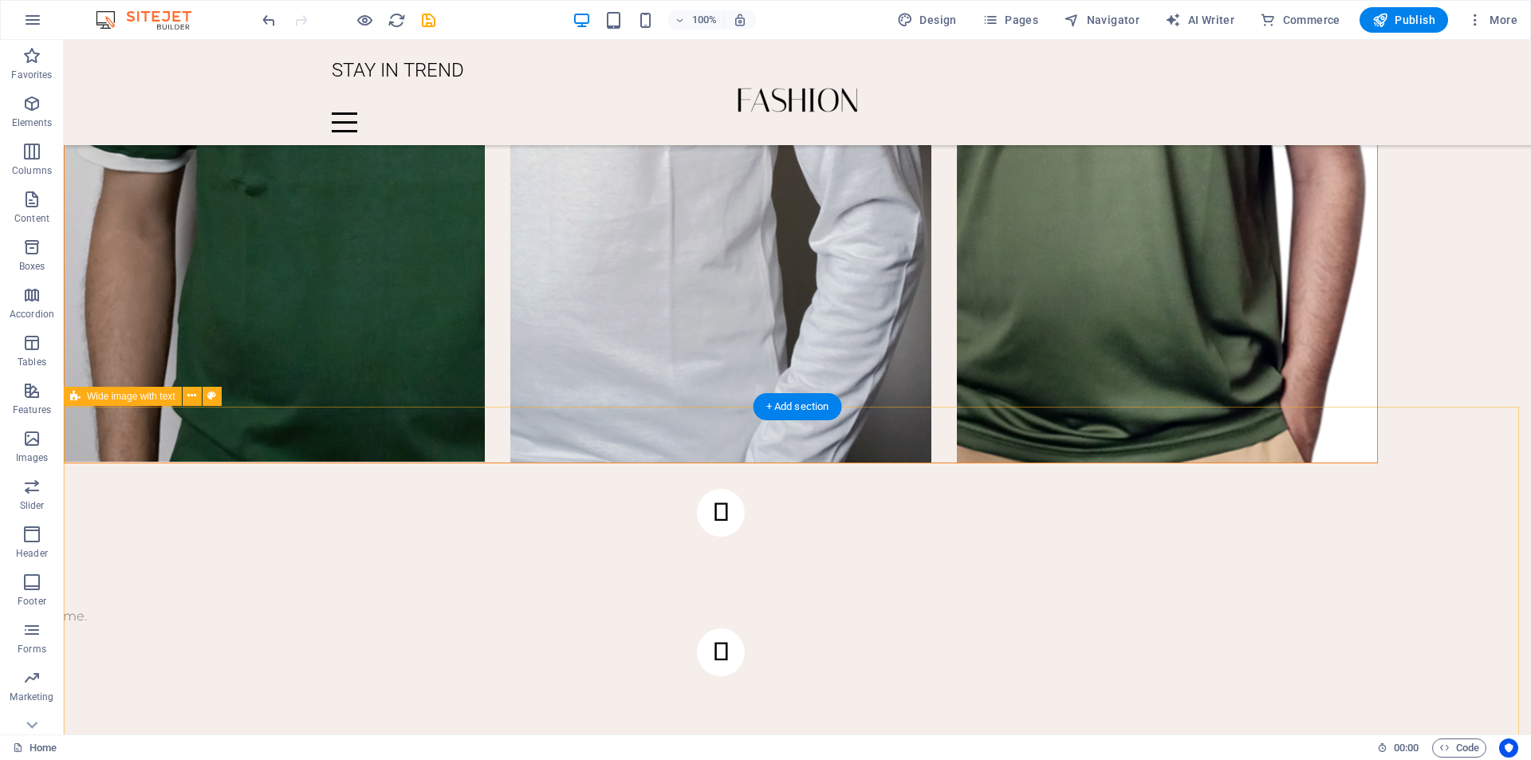
scroll to position [2581, 0]
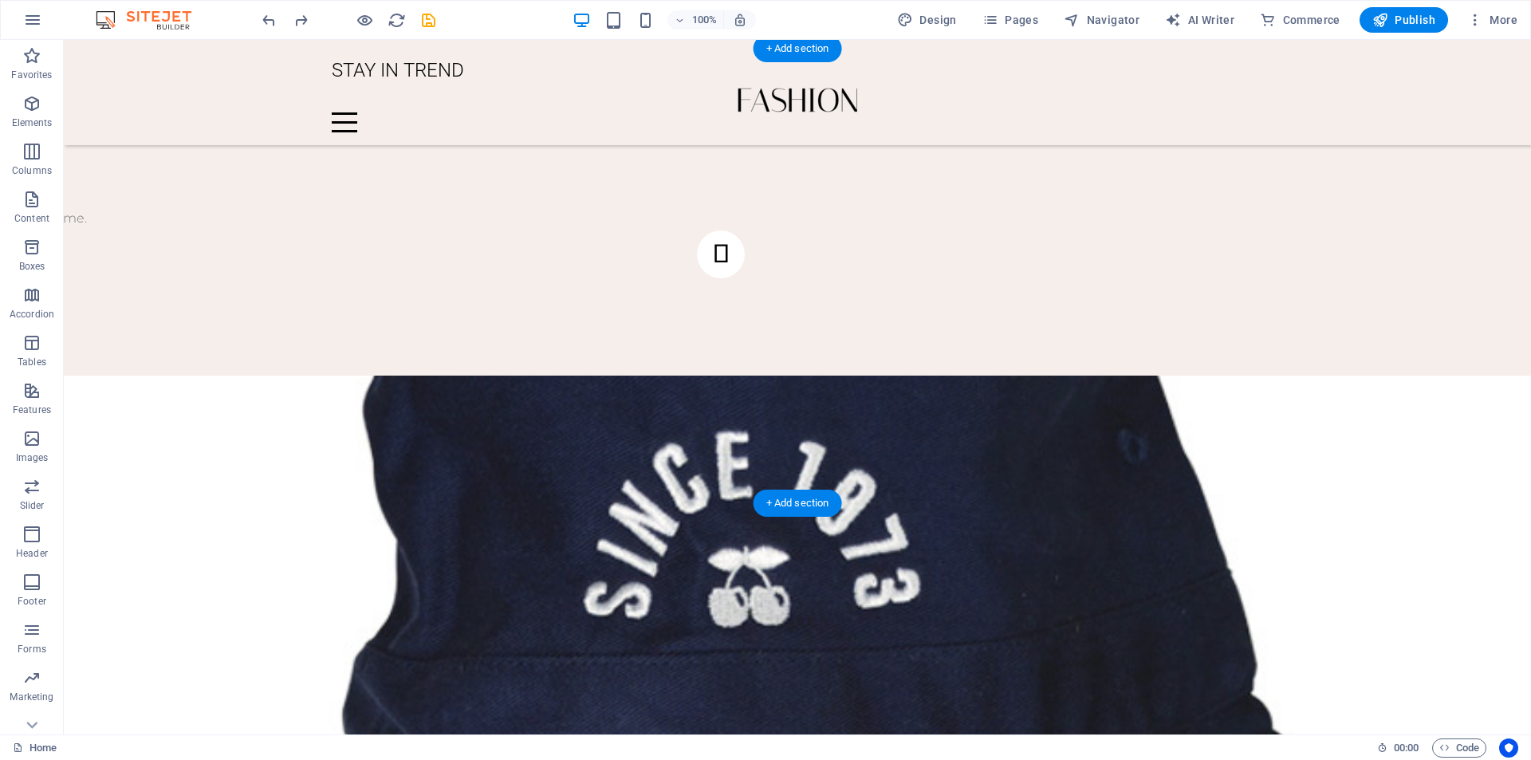
scroll to position [2820, 0]
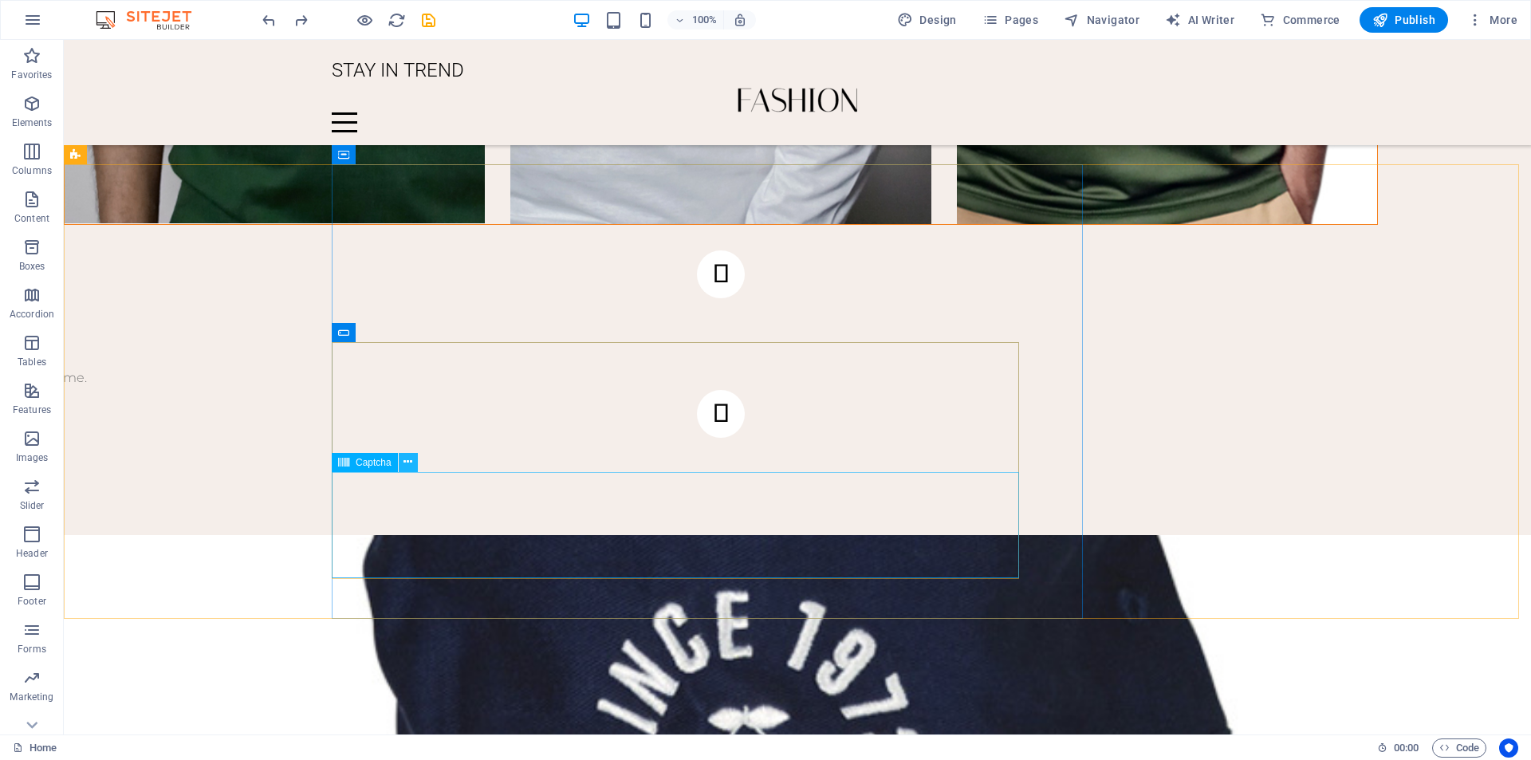
click at [407, 462] on icon at bounding box center [407, 462] width 9 height 17
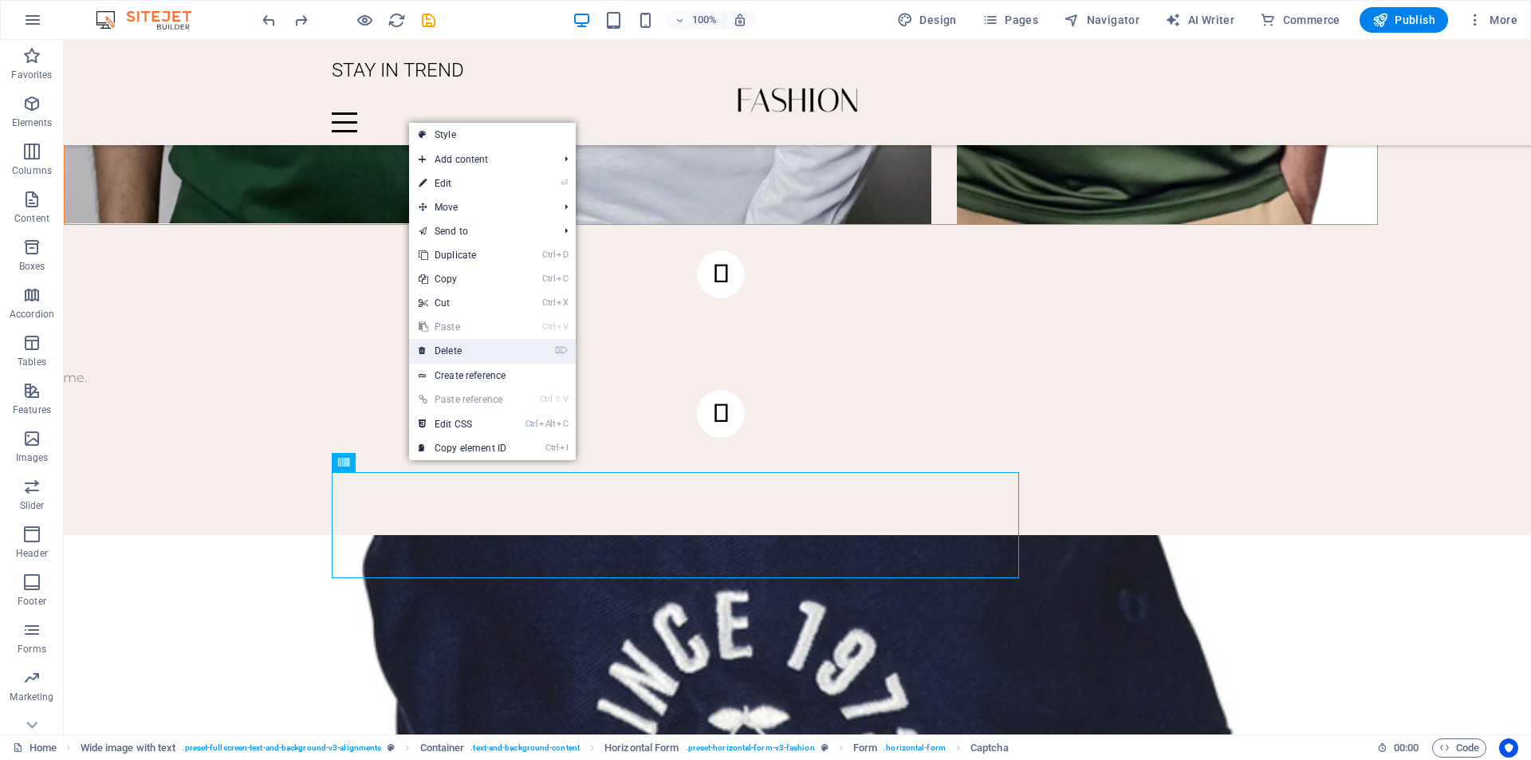
click at [455, 356] on link "⌦ Delete" at bounding box center [462, 351] width 107 height 24
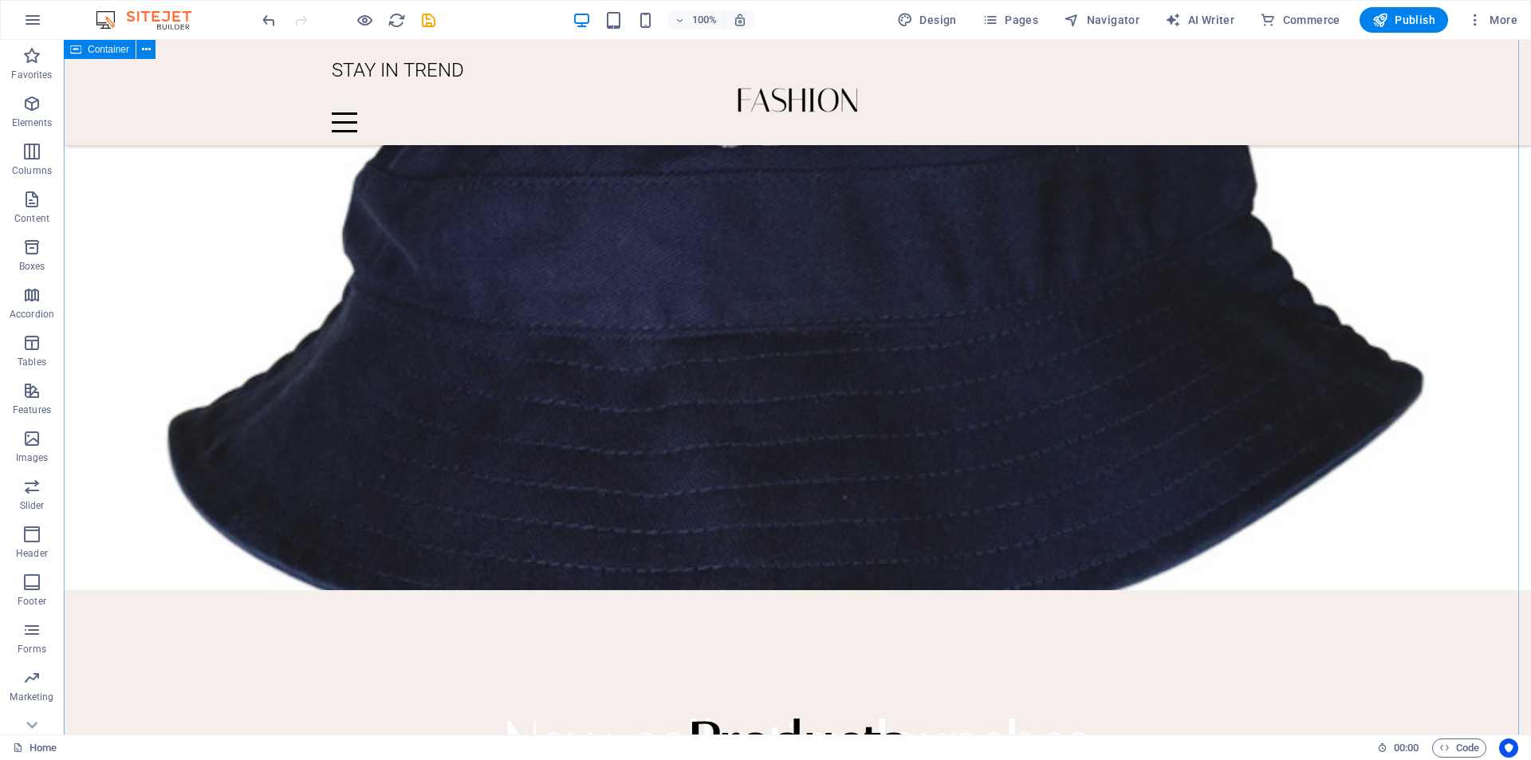
scroll to position [3458, 0]
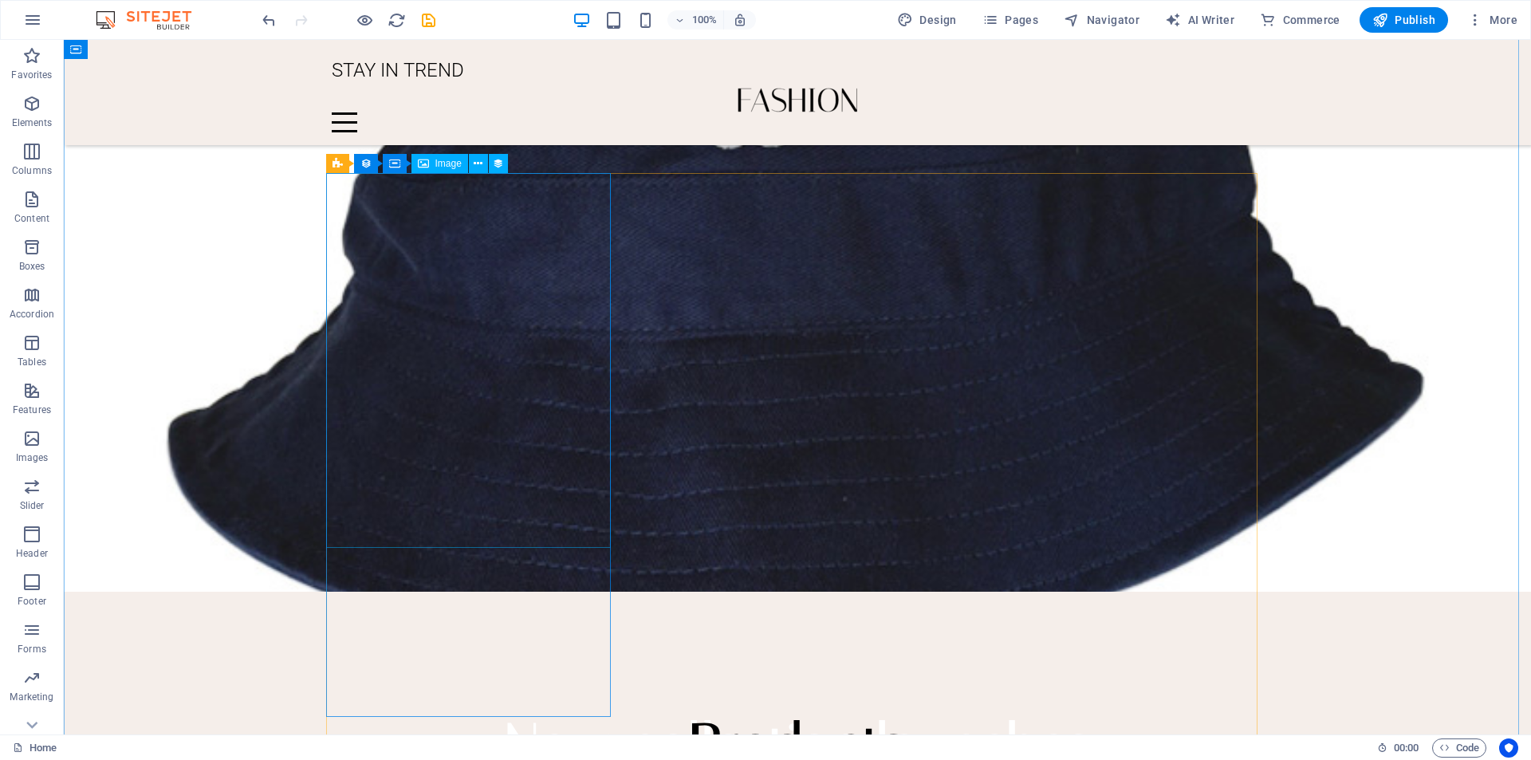
click at [444, 167] on span "Image" at bounding box center [448, 164] width 26 height 10
click at [475, 169] on icon at bounding box center [478, 163] width 9 height 17
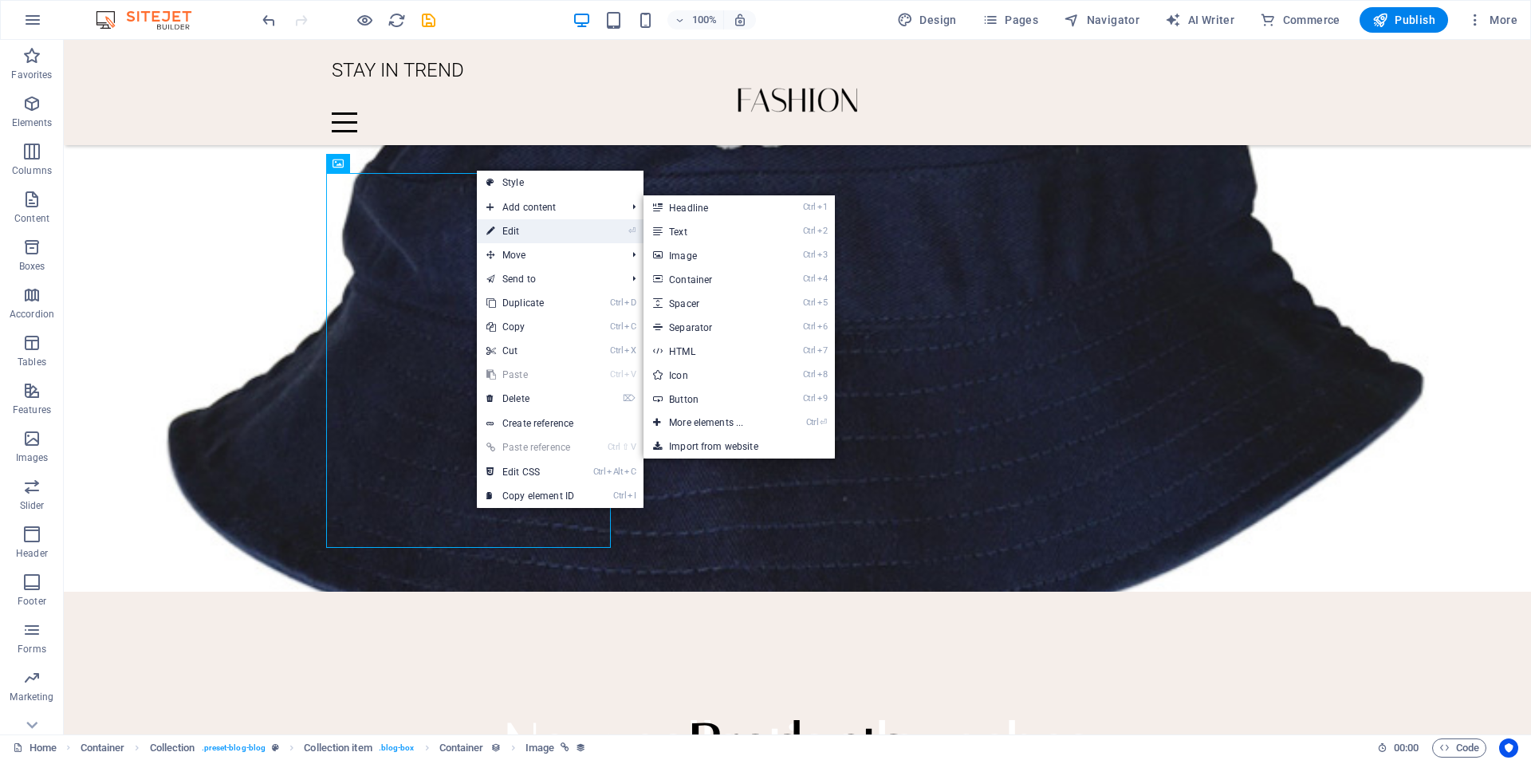
click at [493, 236] on icon at bounding box center [490, 231] width 8 height 24
select select "%"
select select "px"
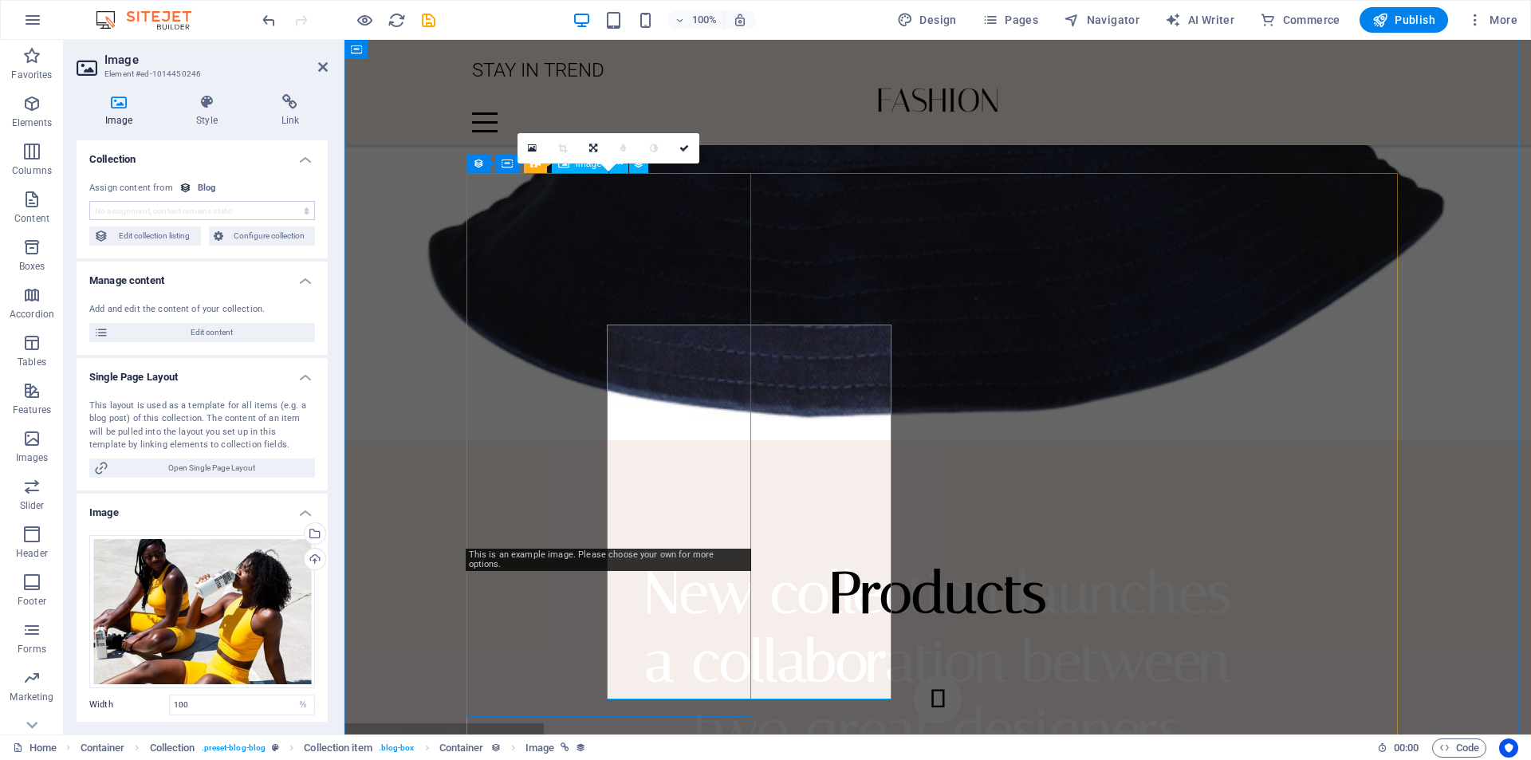
scroll to position [3307, 0]
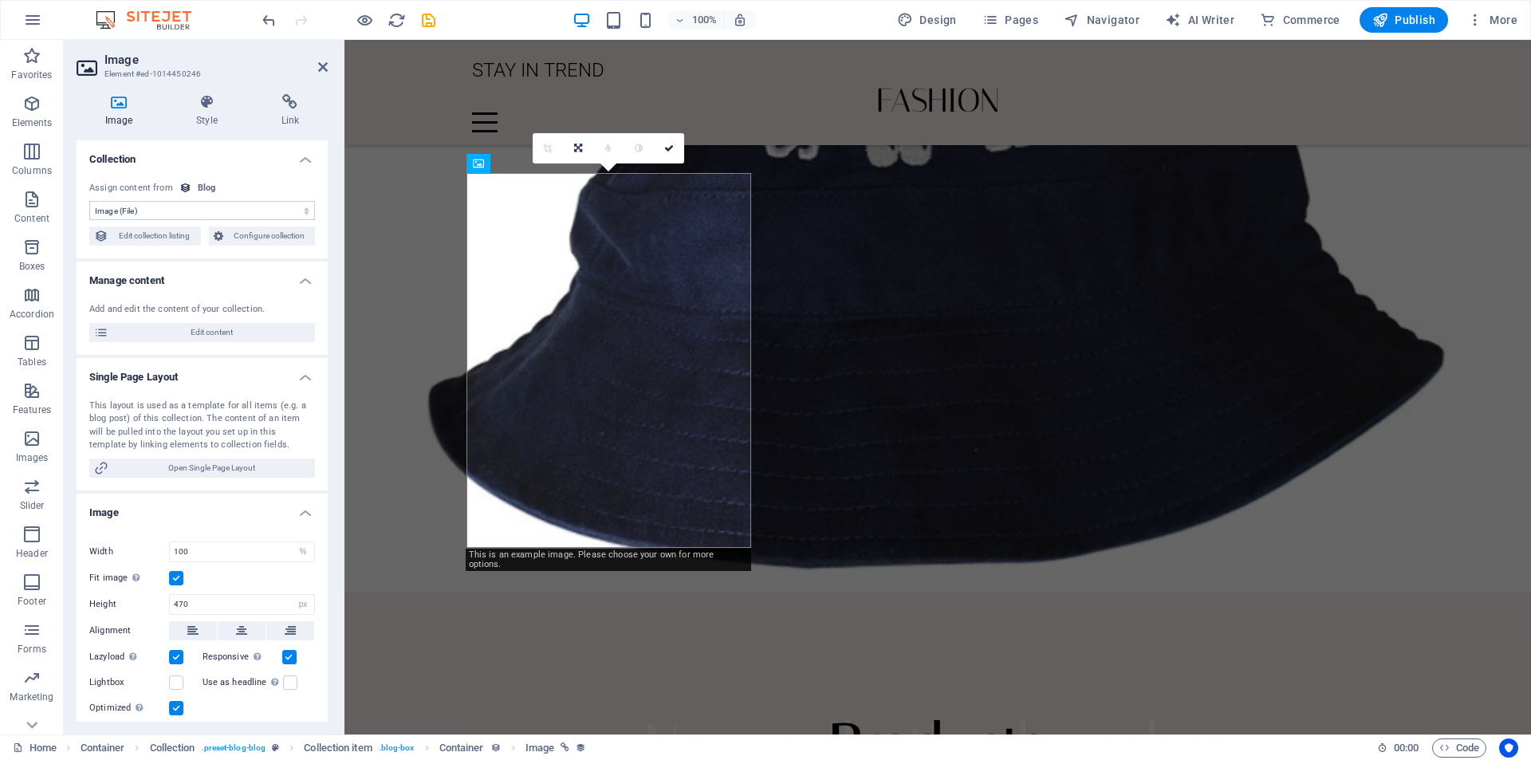
click at [257, 210] on select "No assignment, content remains static Created at (Date) Updated at (Date) Name …" at bounding box center [202, 210] width 226 height 19
click at [89, 201] on select "No assignment, content remains static Created at (Date) Updated at (Date) Name …" at bounding box center [202, 210] width 226 height 19
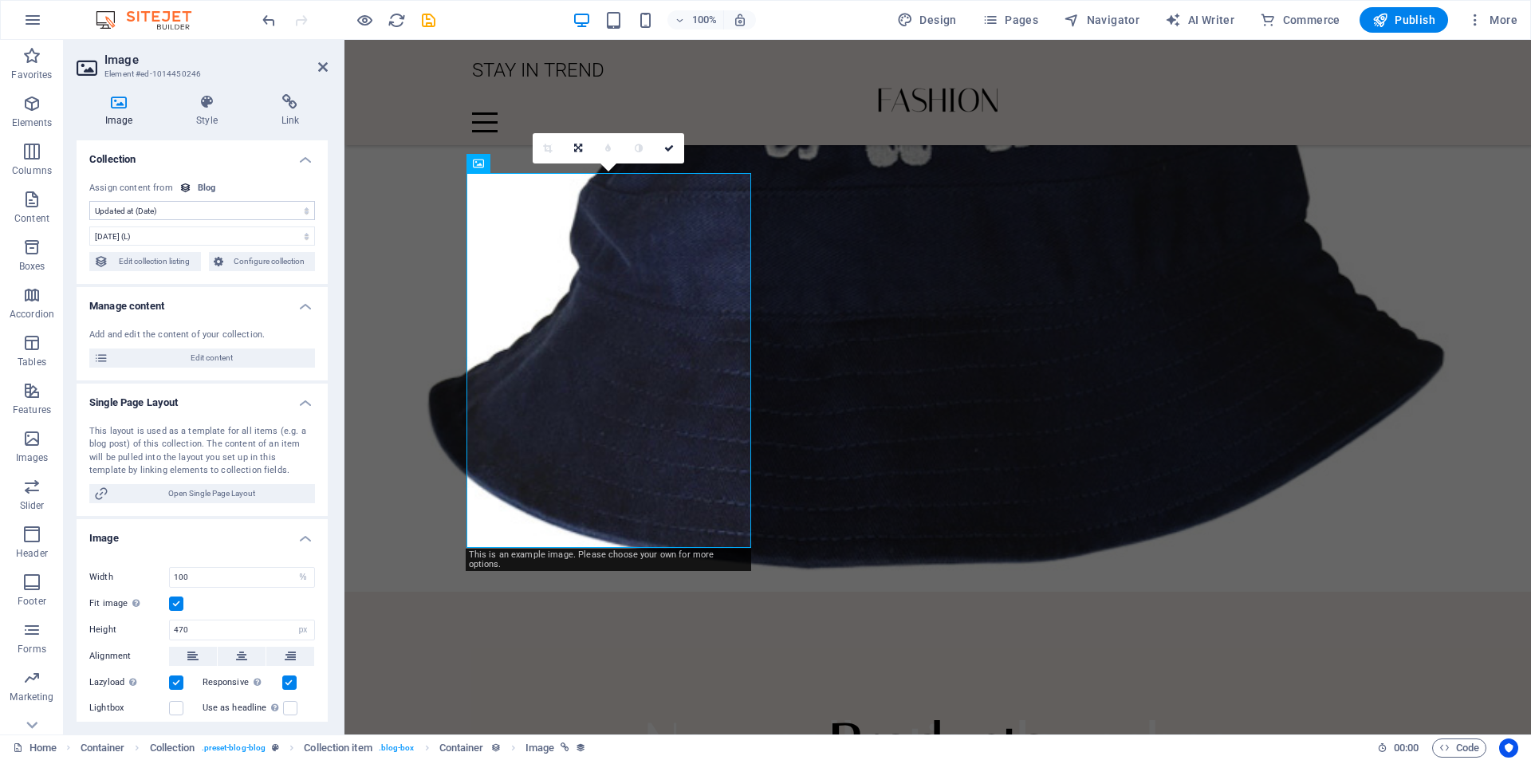
select select "image"
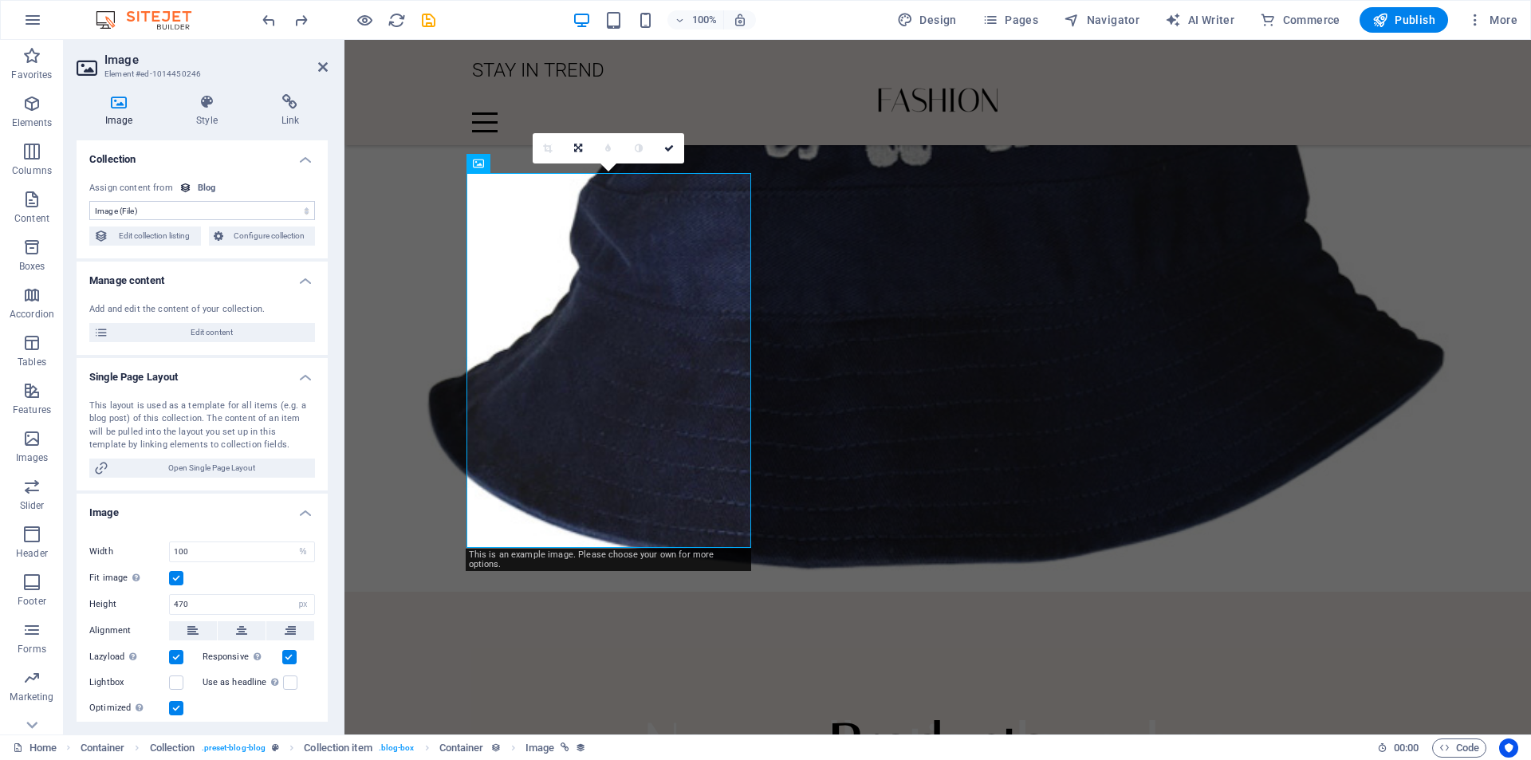
click at [115, 102] on icon at bounding box center [119, 102] width 85 height 16
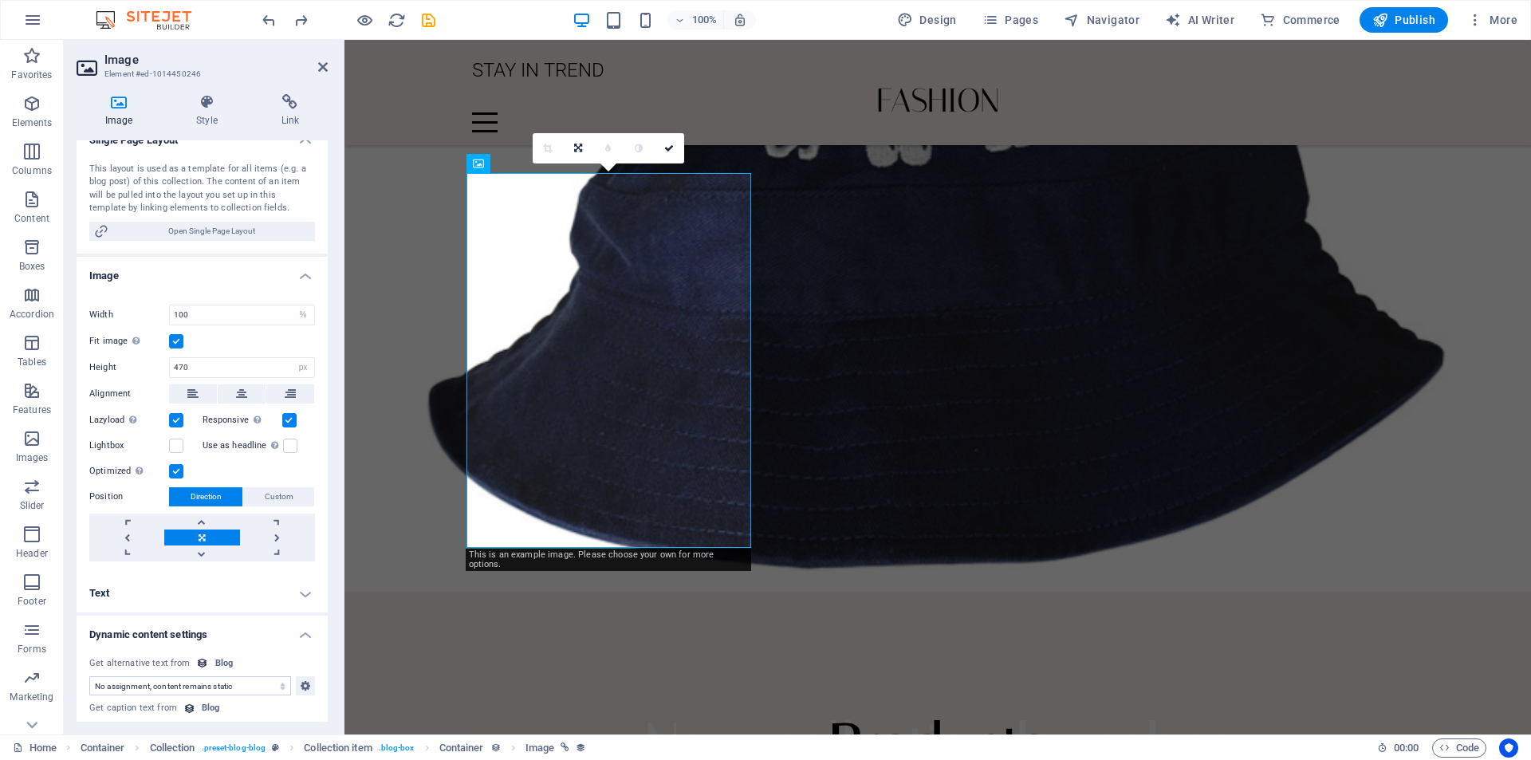
scroll to position [0, 0]
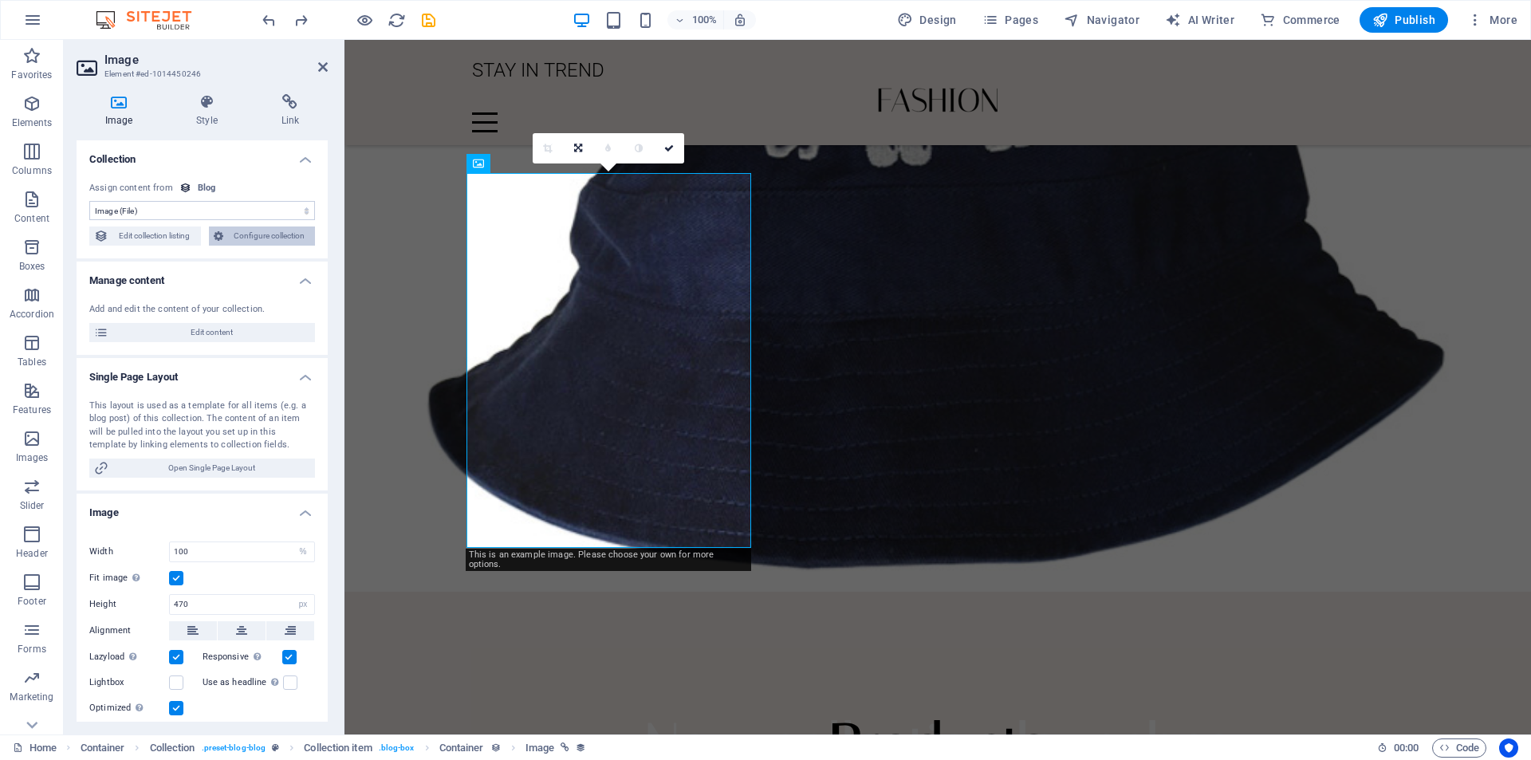
click at [258, 239] on span "Configure collection" at bounding box center [269, 235] width 83 height 19
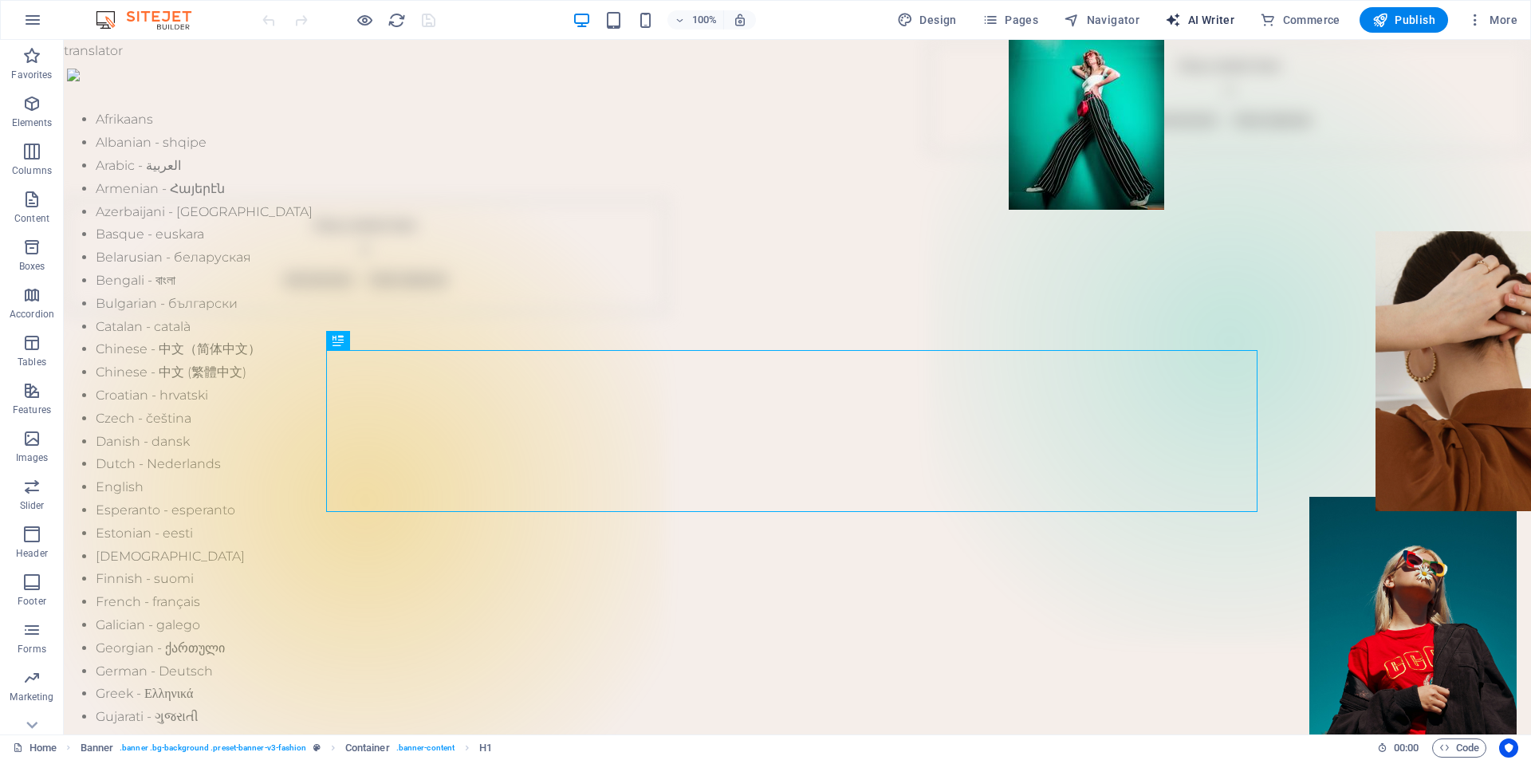
click at [1209, 27] on span "AI Writer" at bounding box center [1199, 20] width 69 height 16
select select "English"
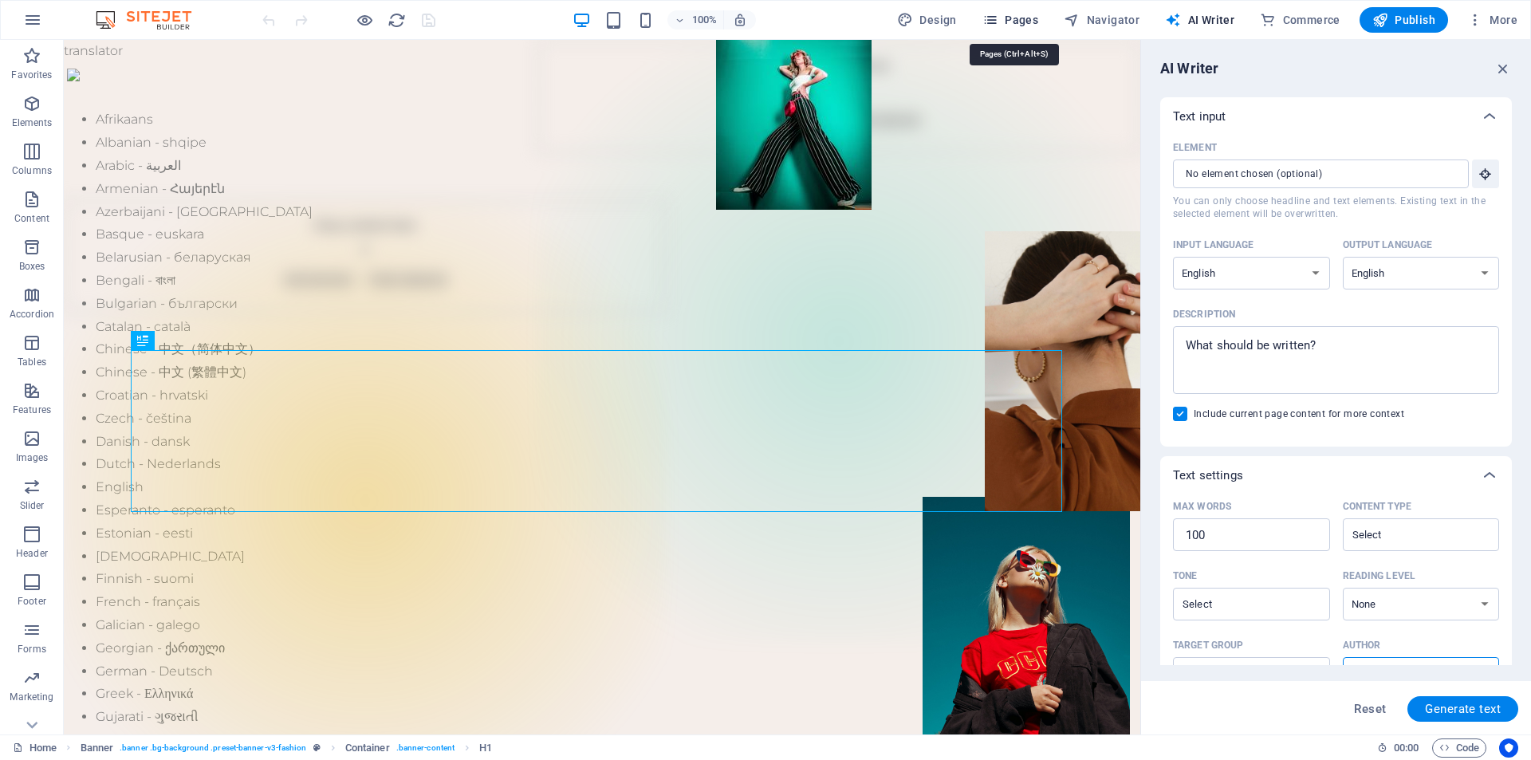
click at [1003, 18] on span "Pages" at bounding box center [1010, 20] width 56 height 16
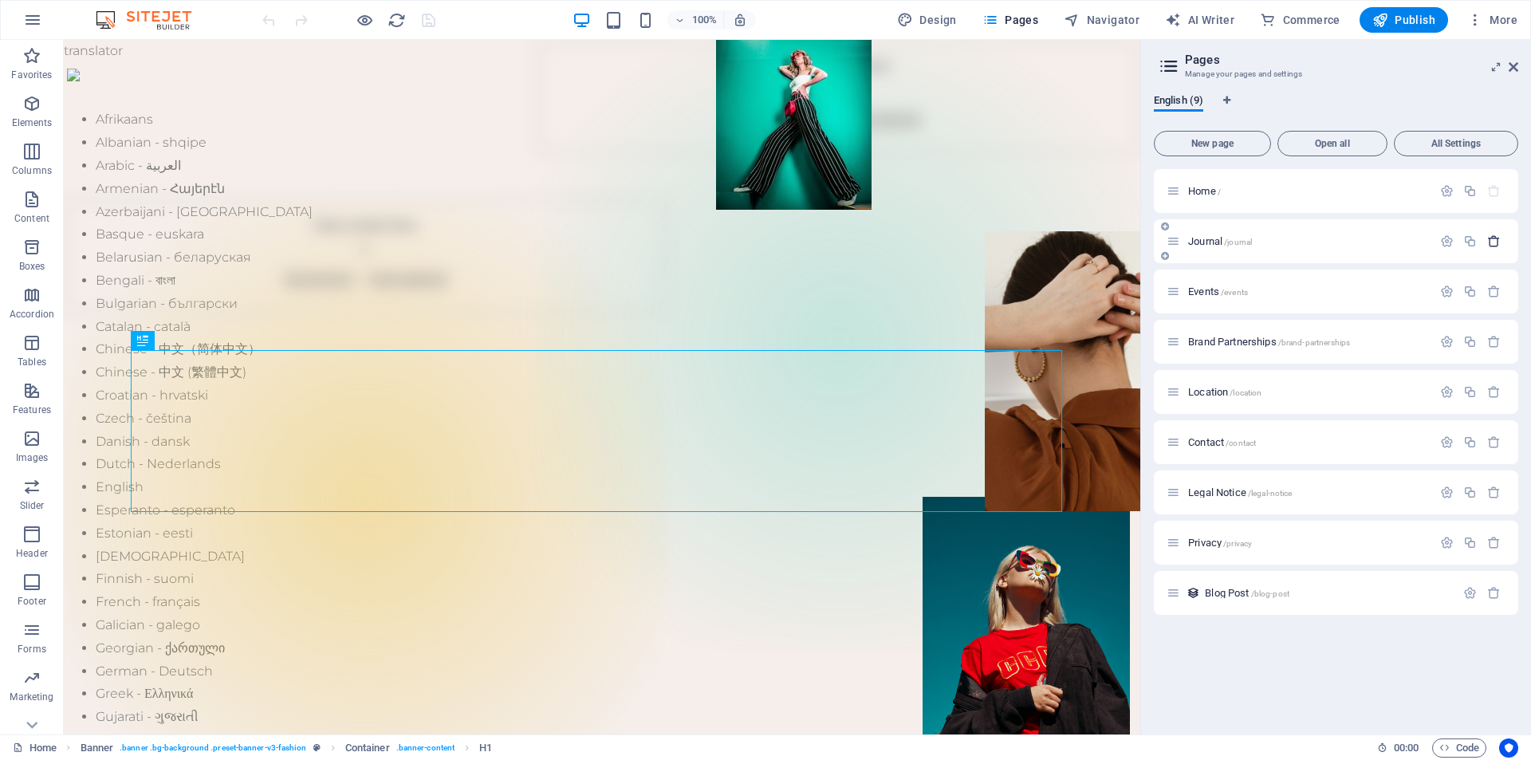
click at [1495, 242] on icon "button" at bounding box center [1494, 241] width 14 height 14
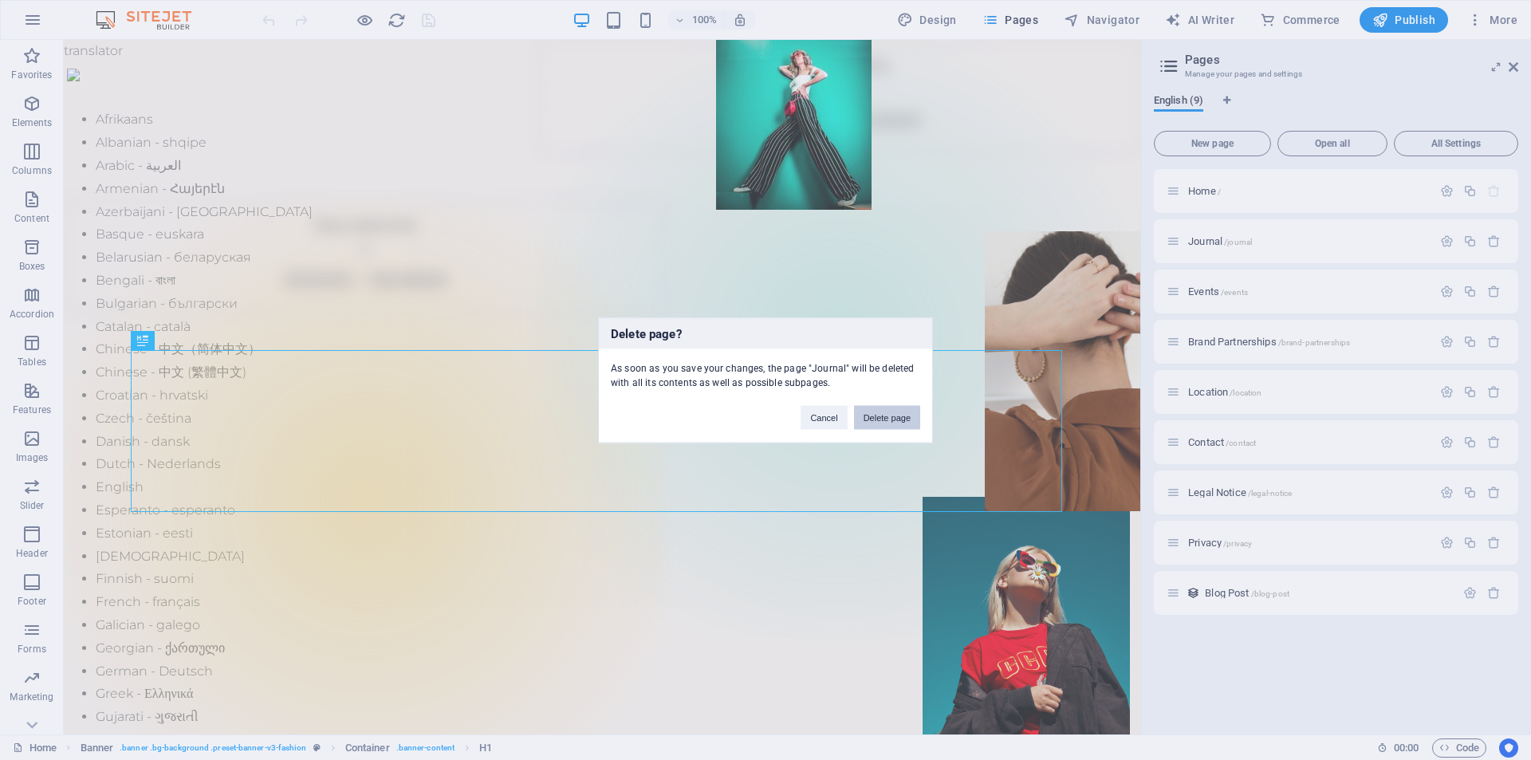
click at [888, 420] on button "Delete page" at bounding box center [887, 417] width 66 height 24
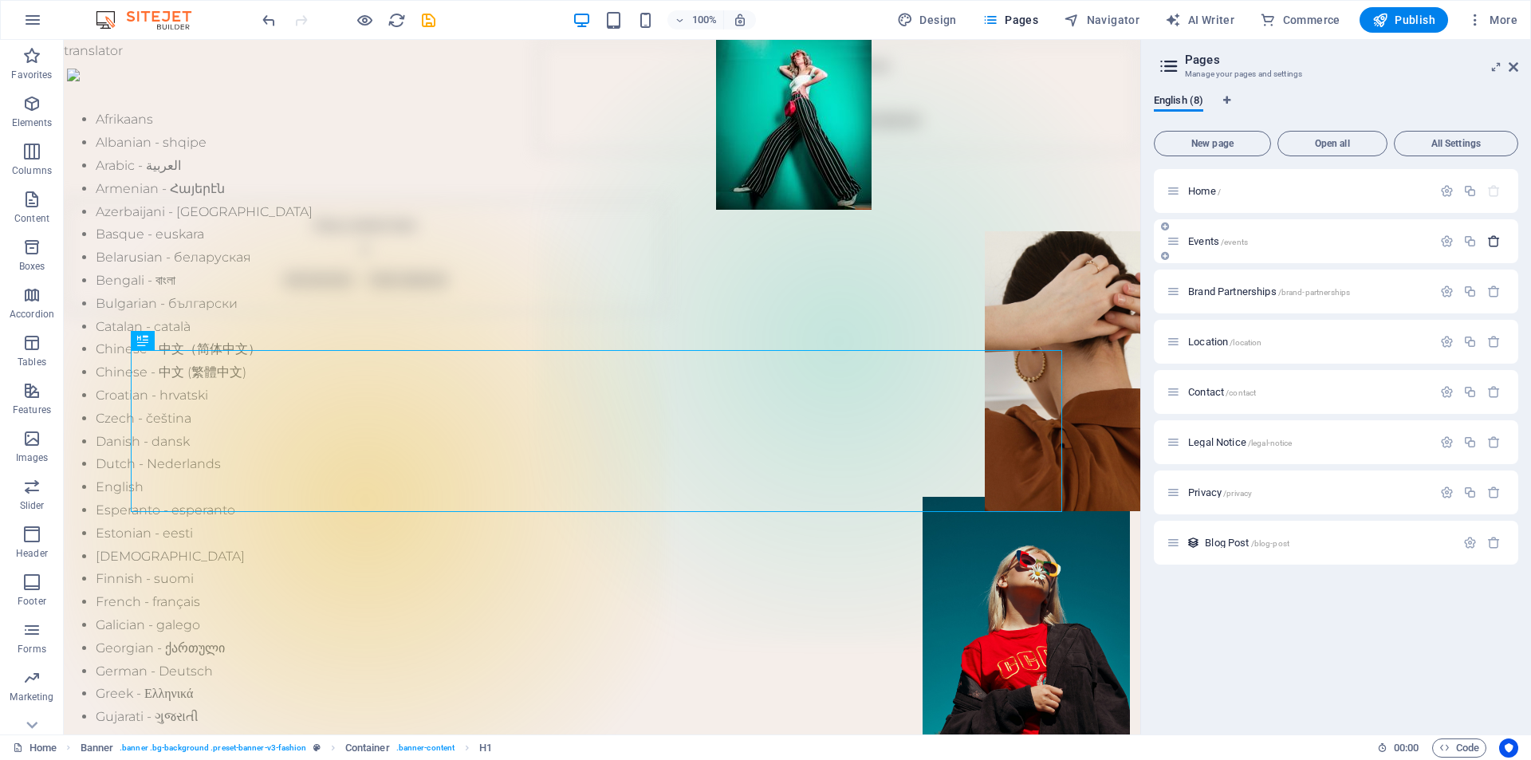
click at [1490, 239] on icon "button" at bounding box center [1494, 241] width 14 height 14
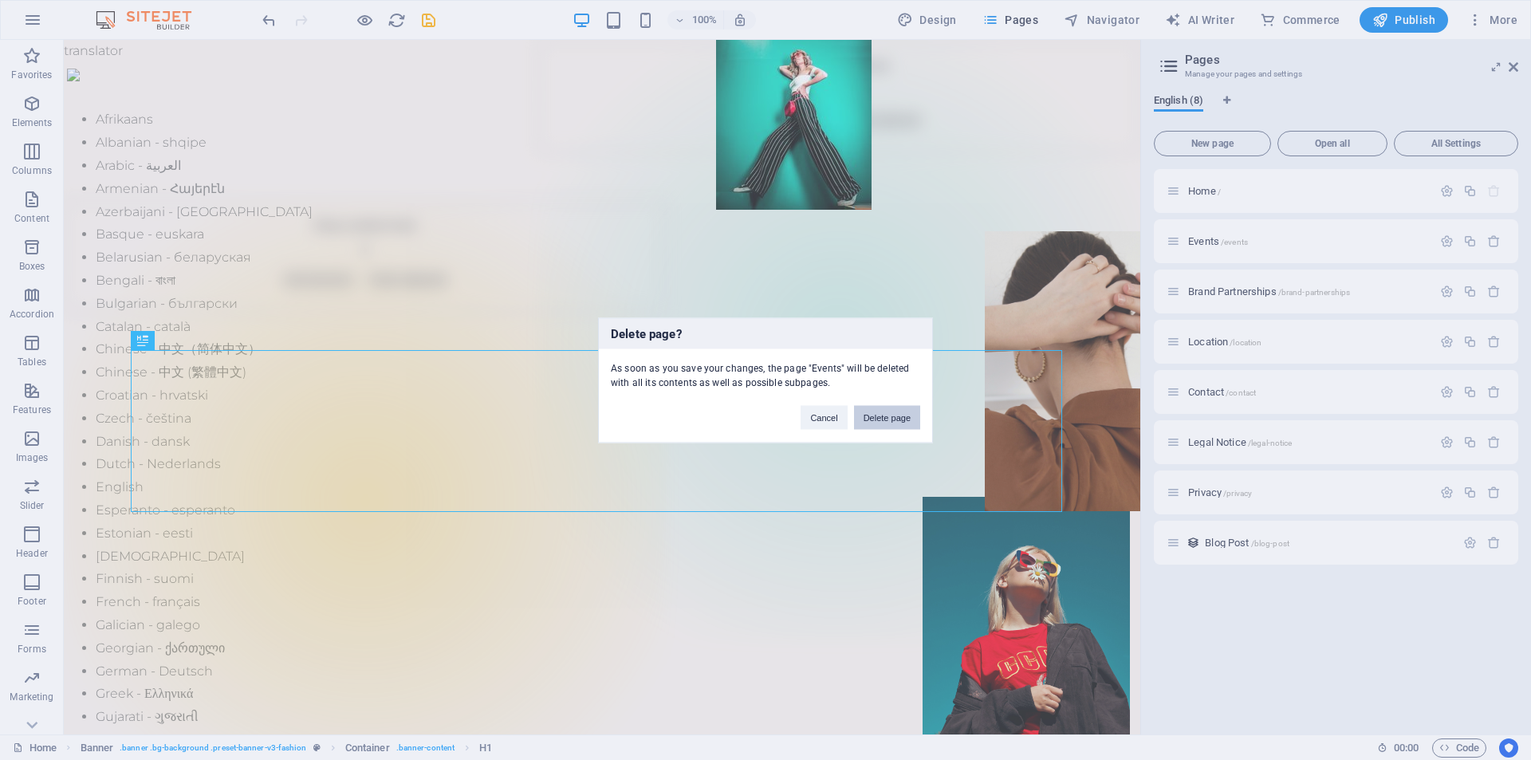
click at [885, 418] on button "Delete page" at bounding box center [887, 417] width 66 height 24
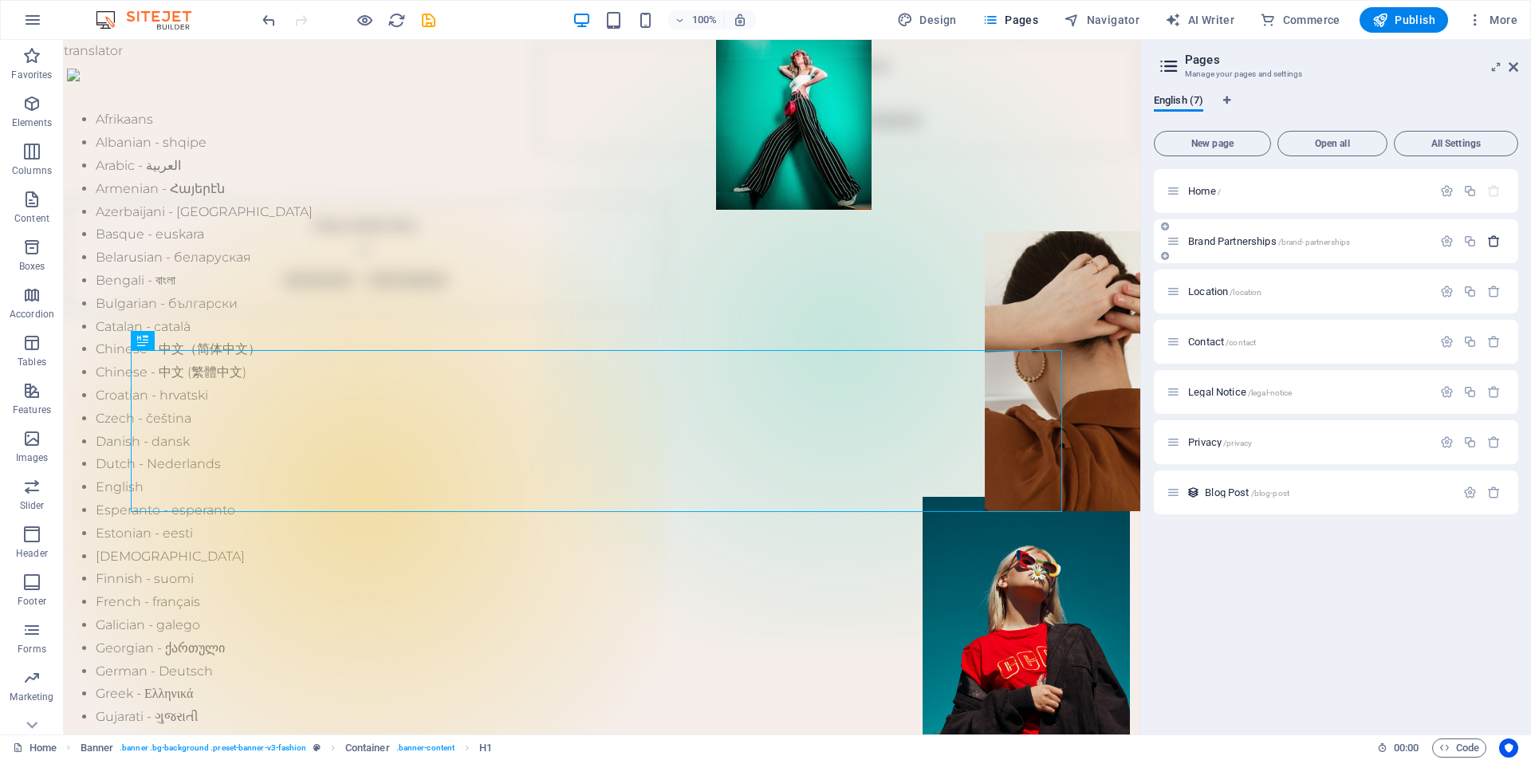
click at [1496, 238] on icon "button" at bounding box center [1494, 241] width 14 height 14
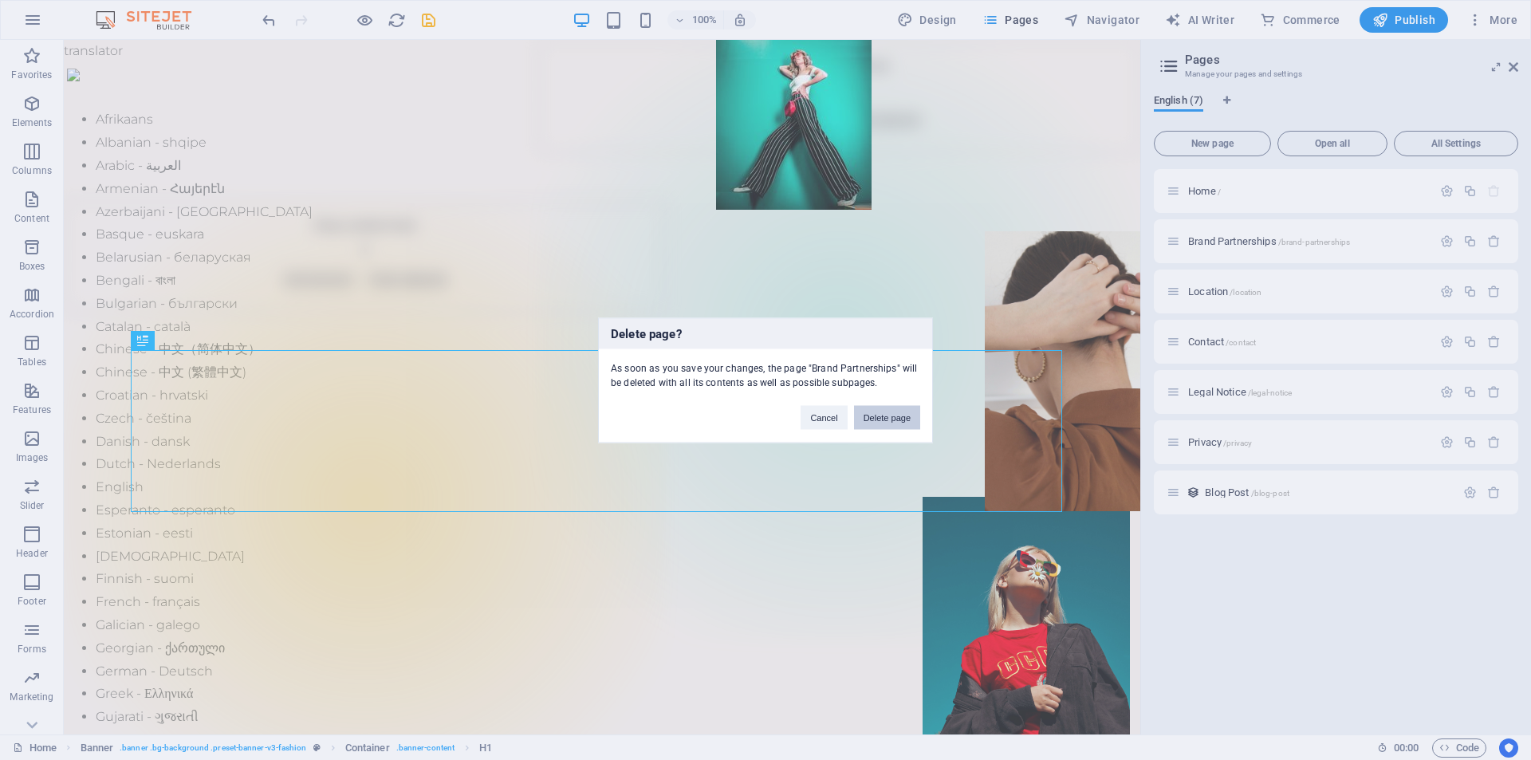
click at [879, 415] on button "Delete page" at bounding box center [887, 417] width 66 height 24
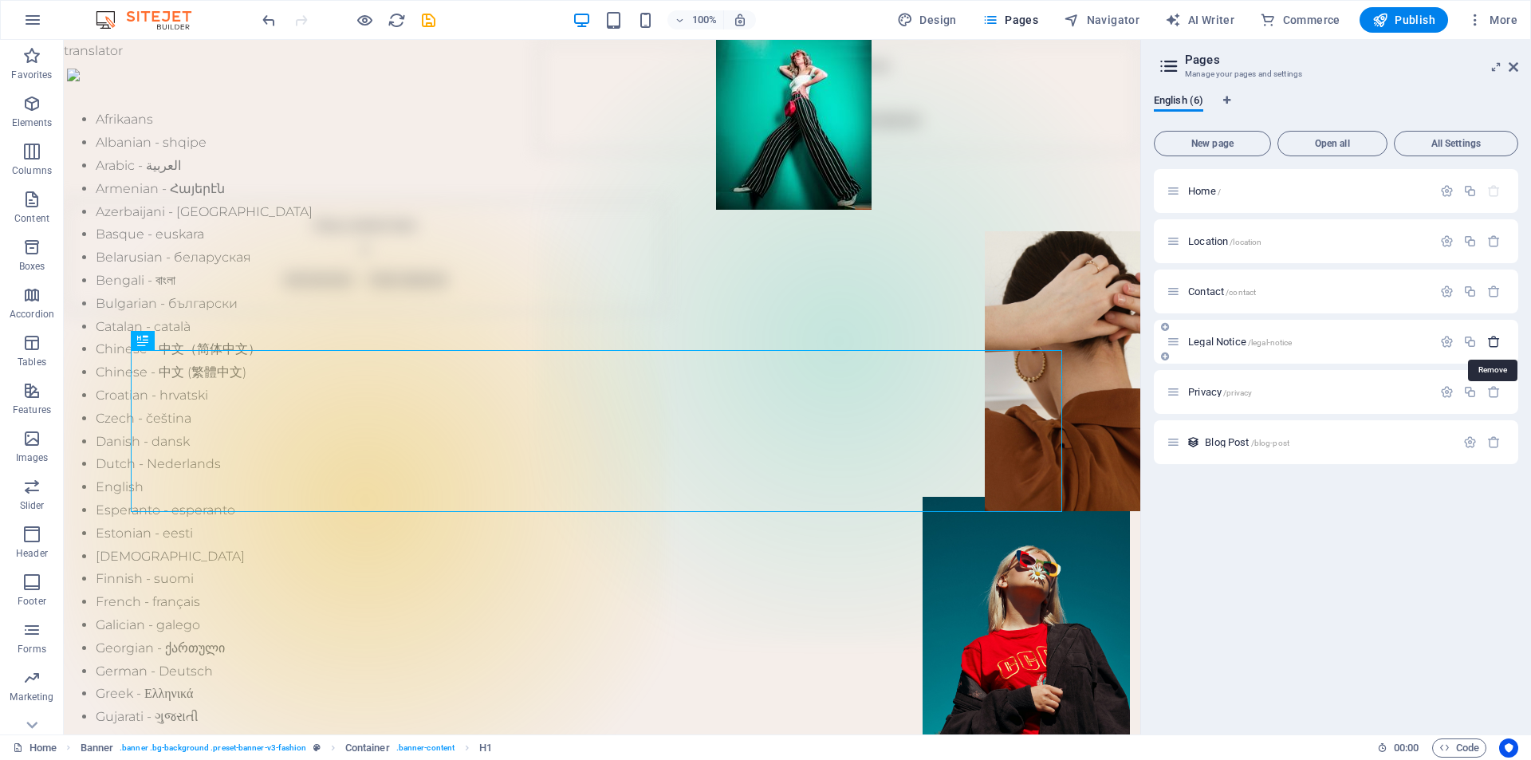
click at [1497, 337] on icon "button" at bounding box center [1494, 342] width 14 height 14
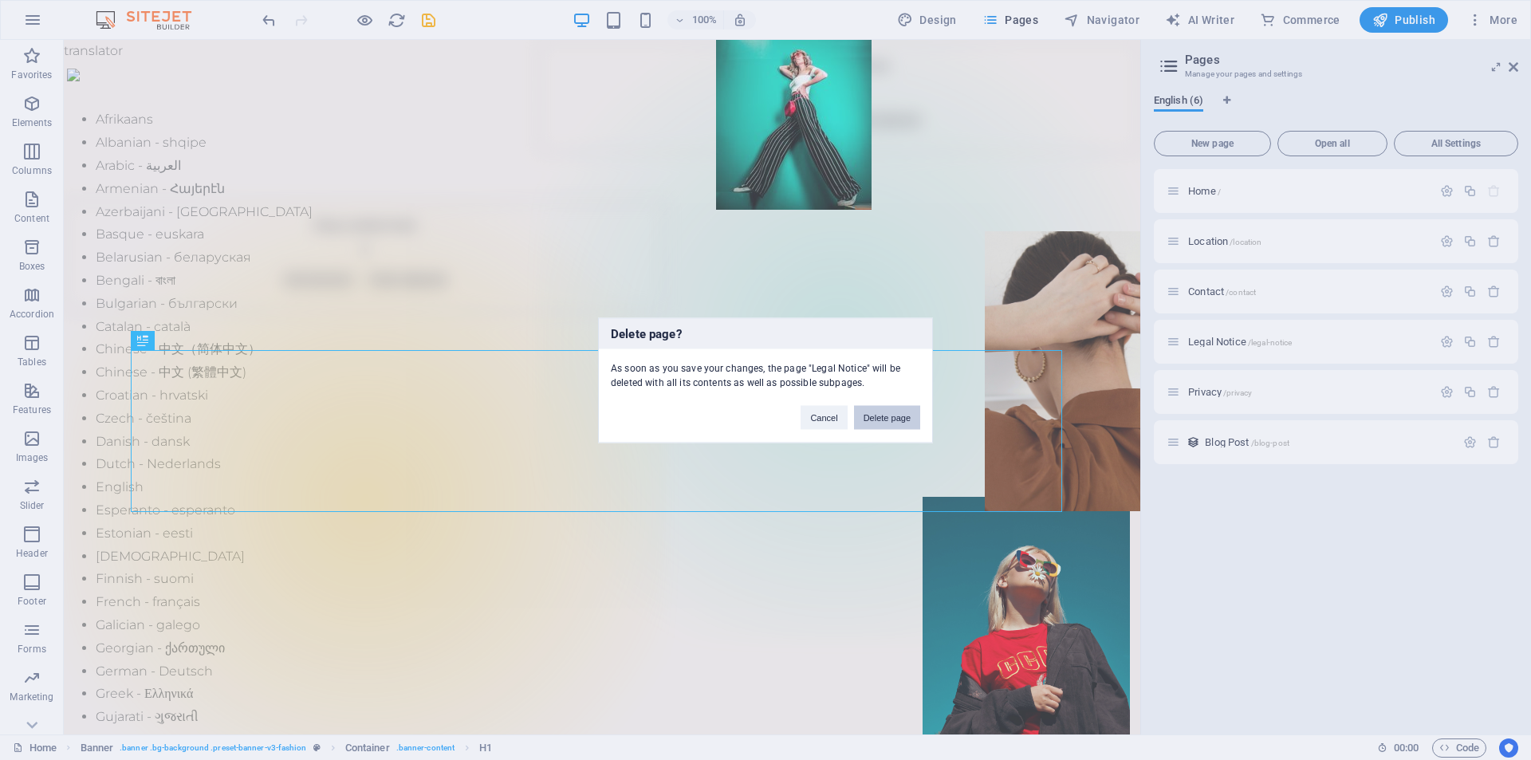
click at [895, 419] on button "Delete page" at bounding box center [887, 417] width 66 height 24
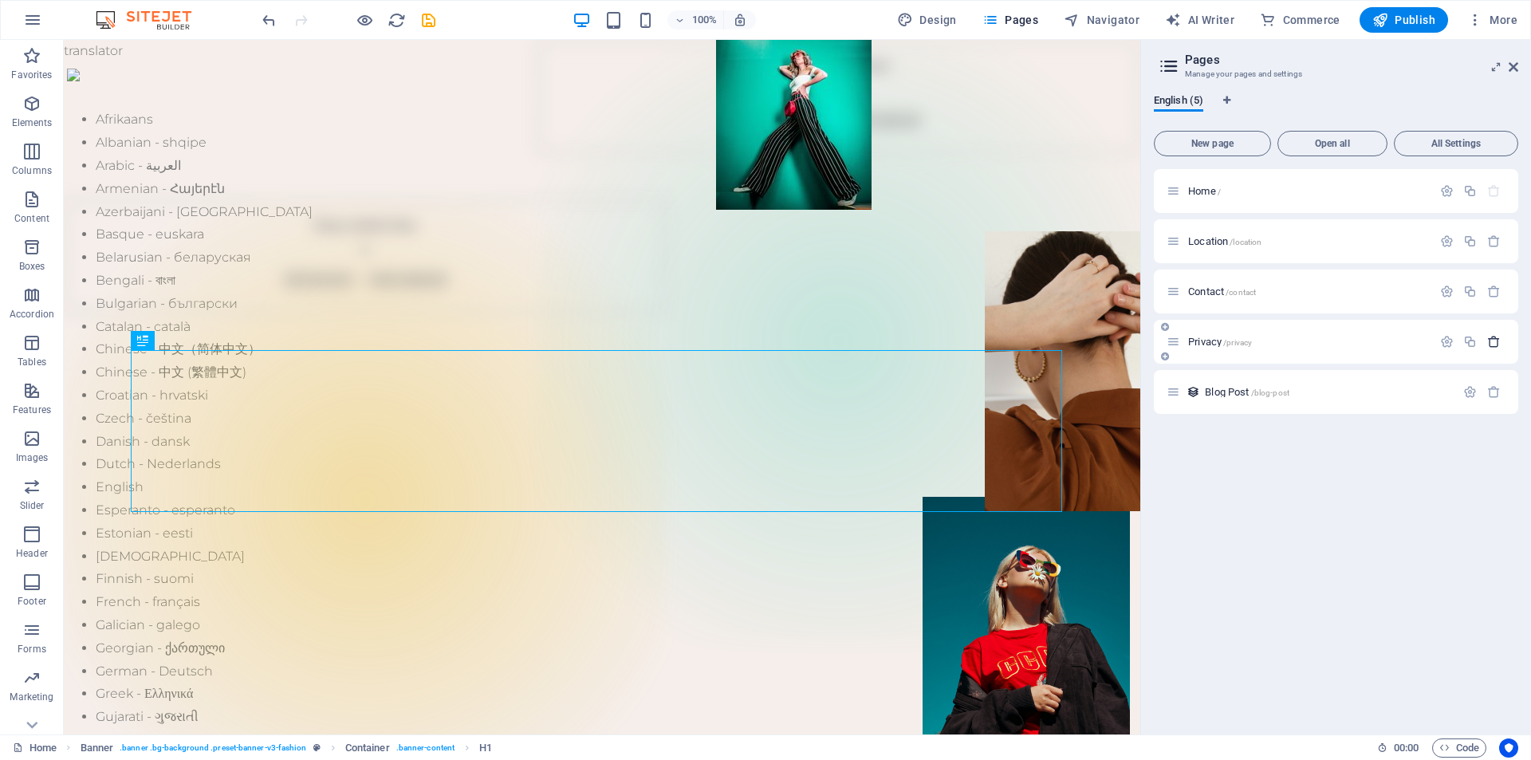
click at [1492, 338] on icon "button" at bounding box center [1494, 342] width 14 height 14
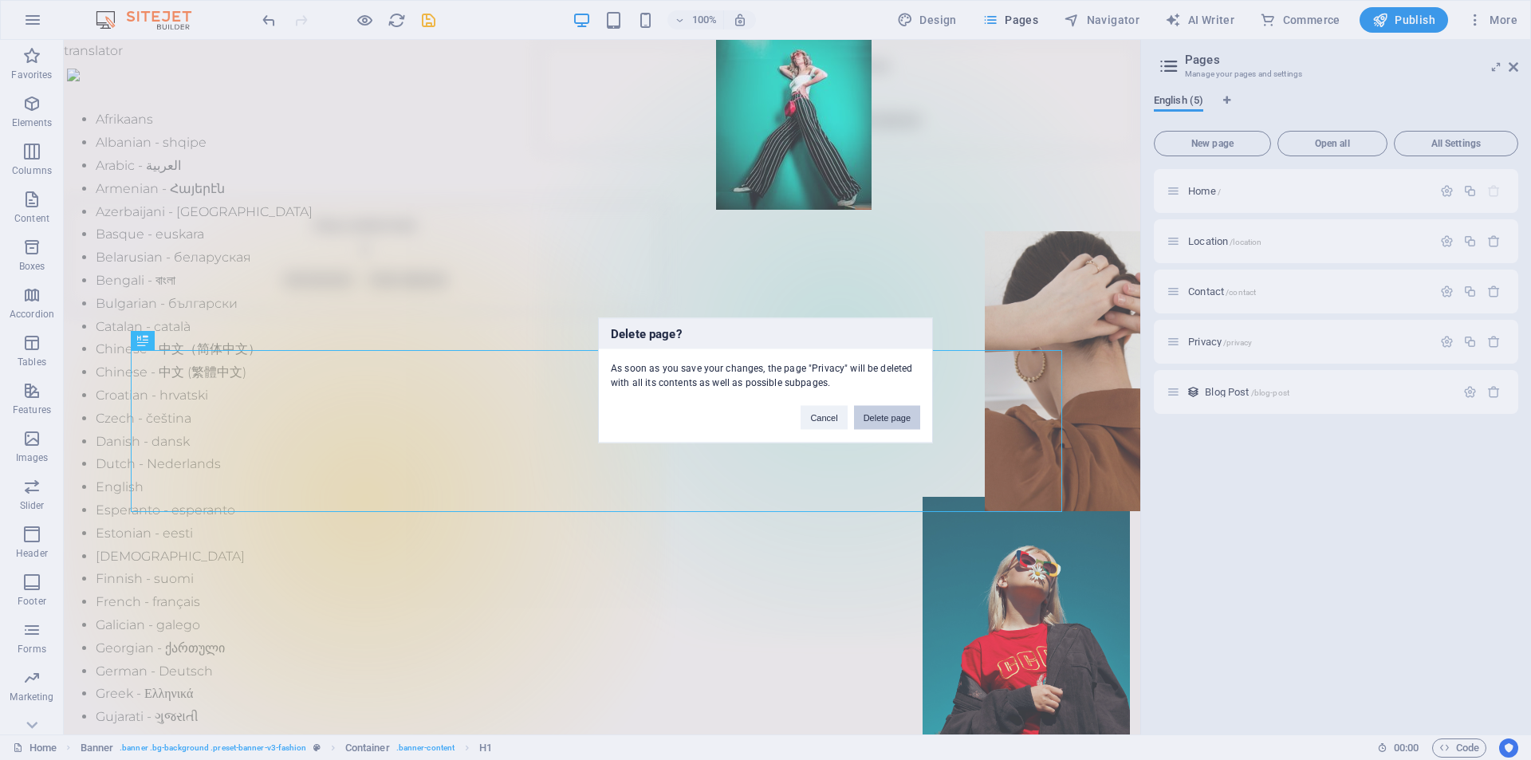
click at [899, 419] on button "Delete page" at bounding box center [887, 417] width 66 height 24
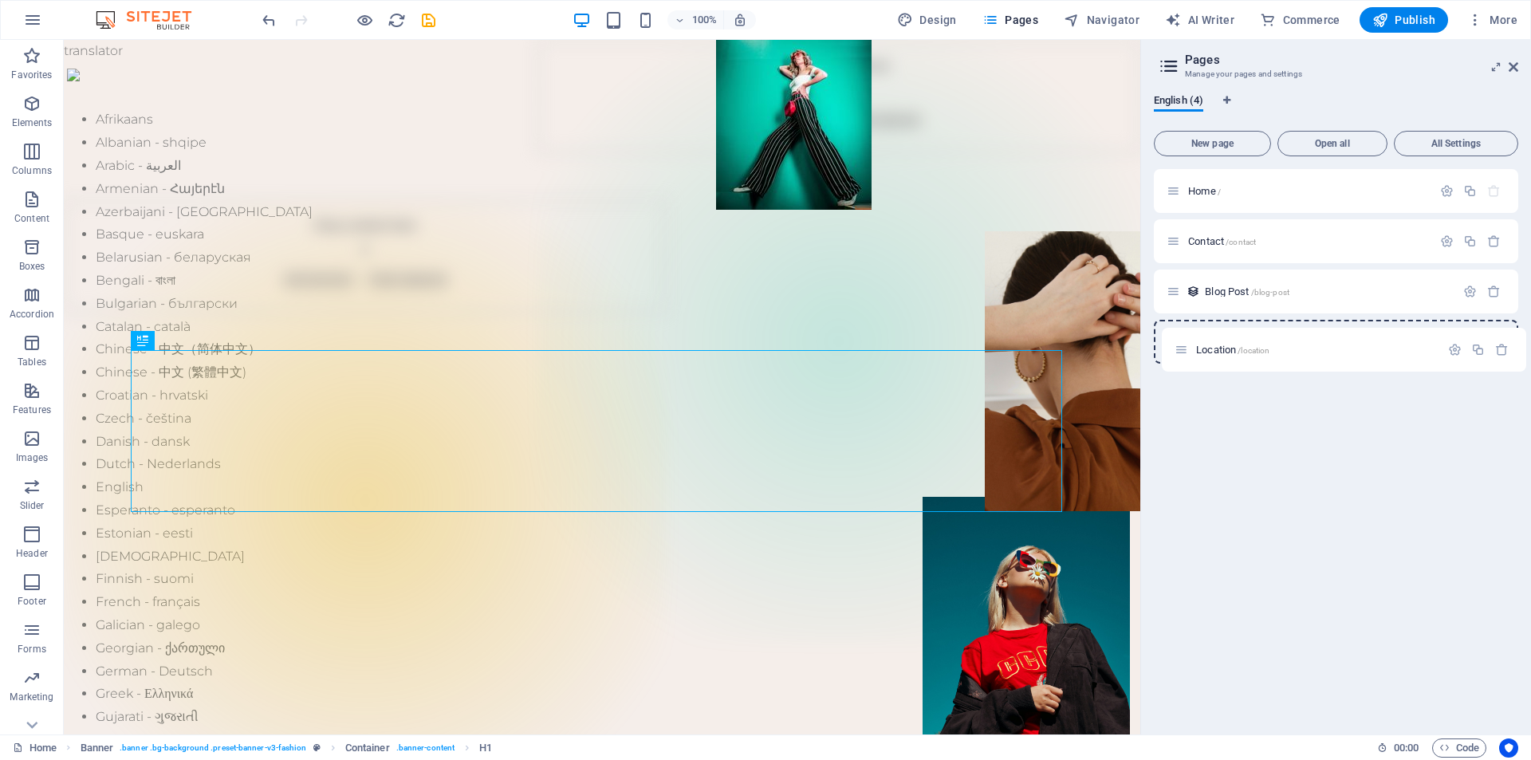
drag, startPoint x: 1175, startPoint y: 244, endPoint x: 1183, endPoint y: 357, distance: 113.6
click at [1183, 357] on div "Home / Location /location Contact /contact Blog Post /blog-post" at bounding box center [1336, 266] width 364 height 195
drag, startPoint x: 1174, startPoint y: 292, endPoint x: 1176, endPoint y: 237, distance: 55.1
click at [1176, 237] on div "Home / Contact /contact Blog Post /blog-post Location /location" at bounding box center [1336, 266] width 364 height 195
click at [1260, 446] on div "Home / Blog Post /blog-post Contact /contact Location /location" at bounding box center [1336, 445] width 364 height 553
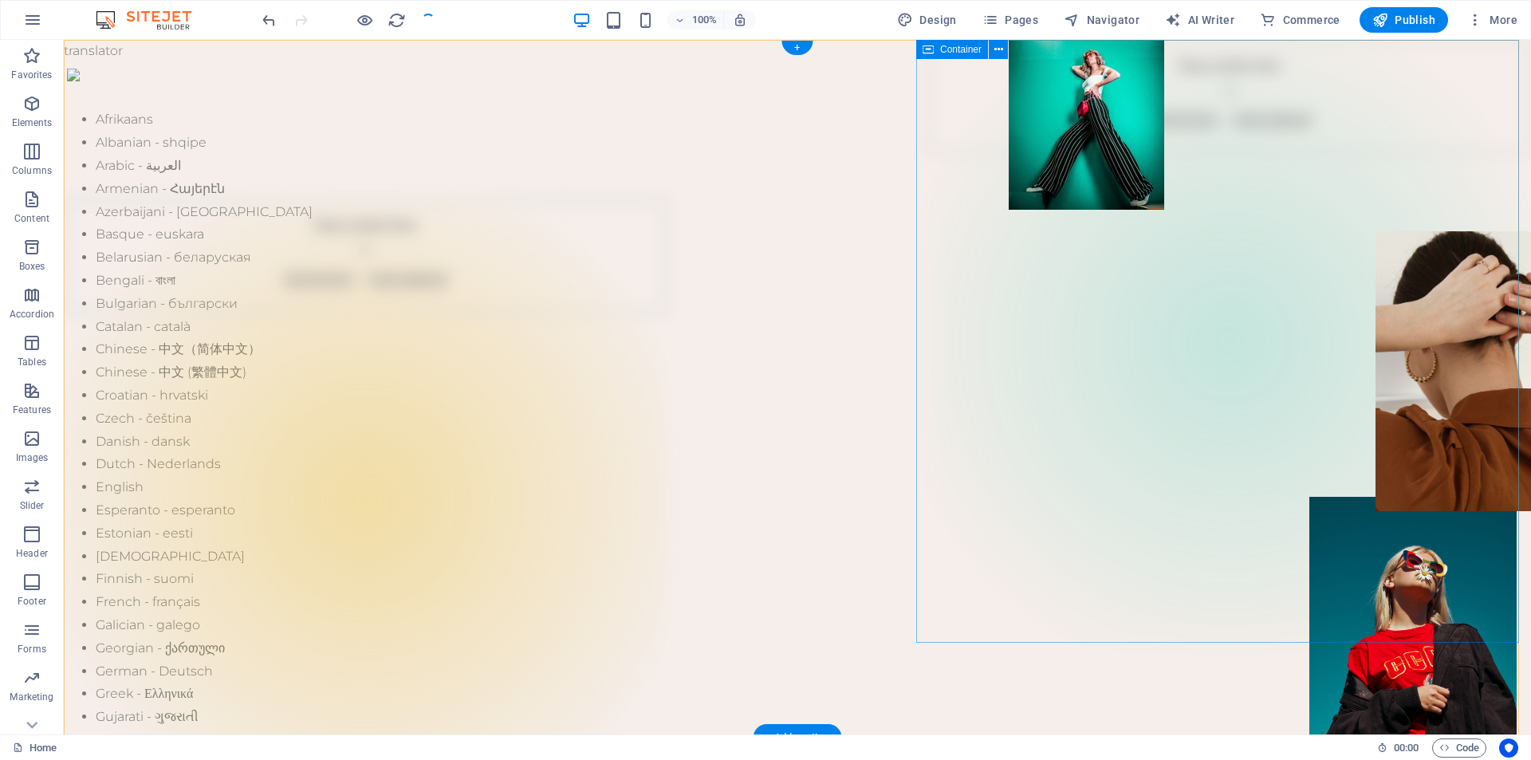
checkbox input "false"
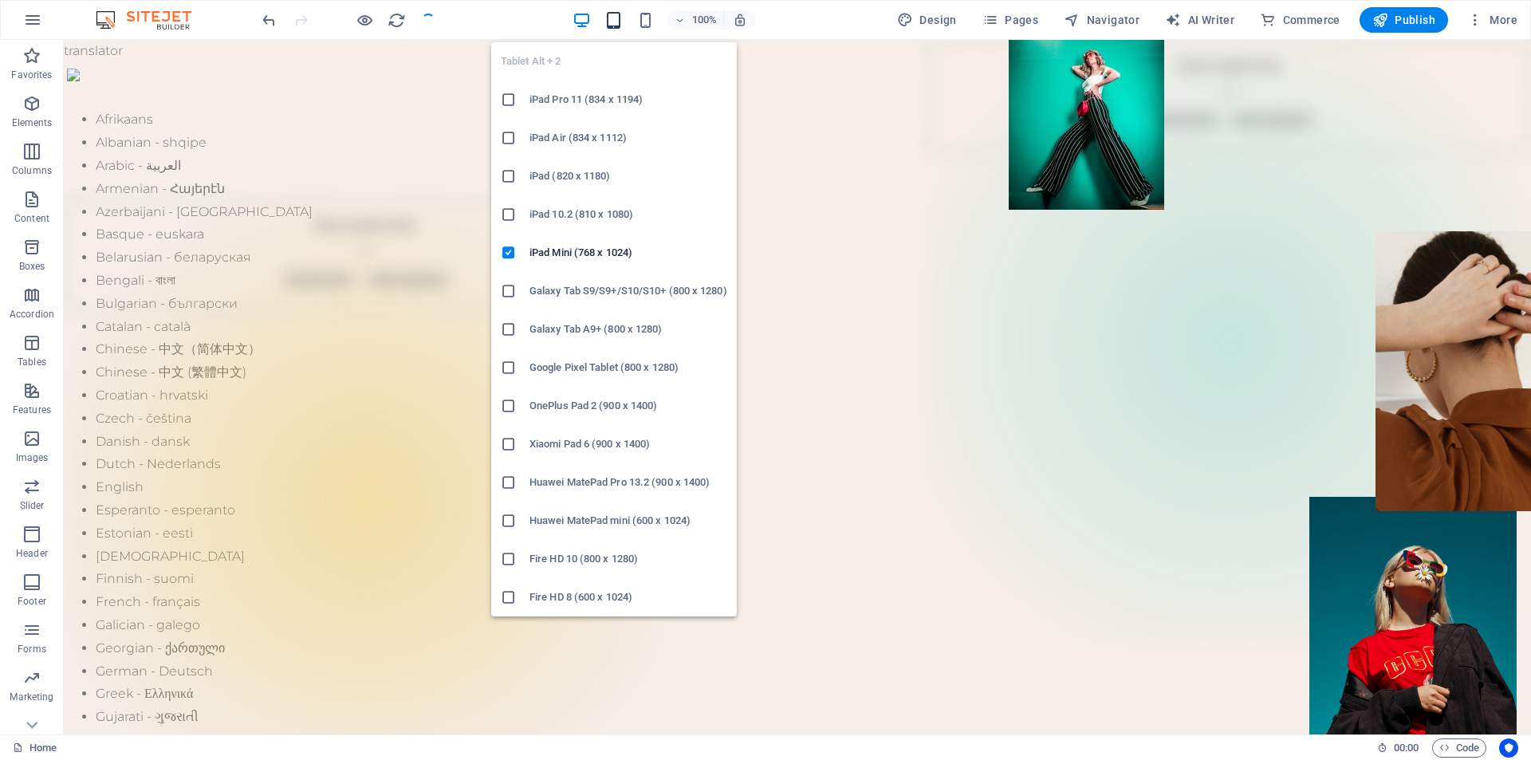
click at [613, 21] on icon "button" at bounding box center [613, 20] width 18 height 18
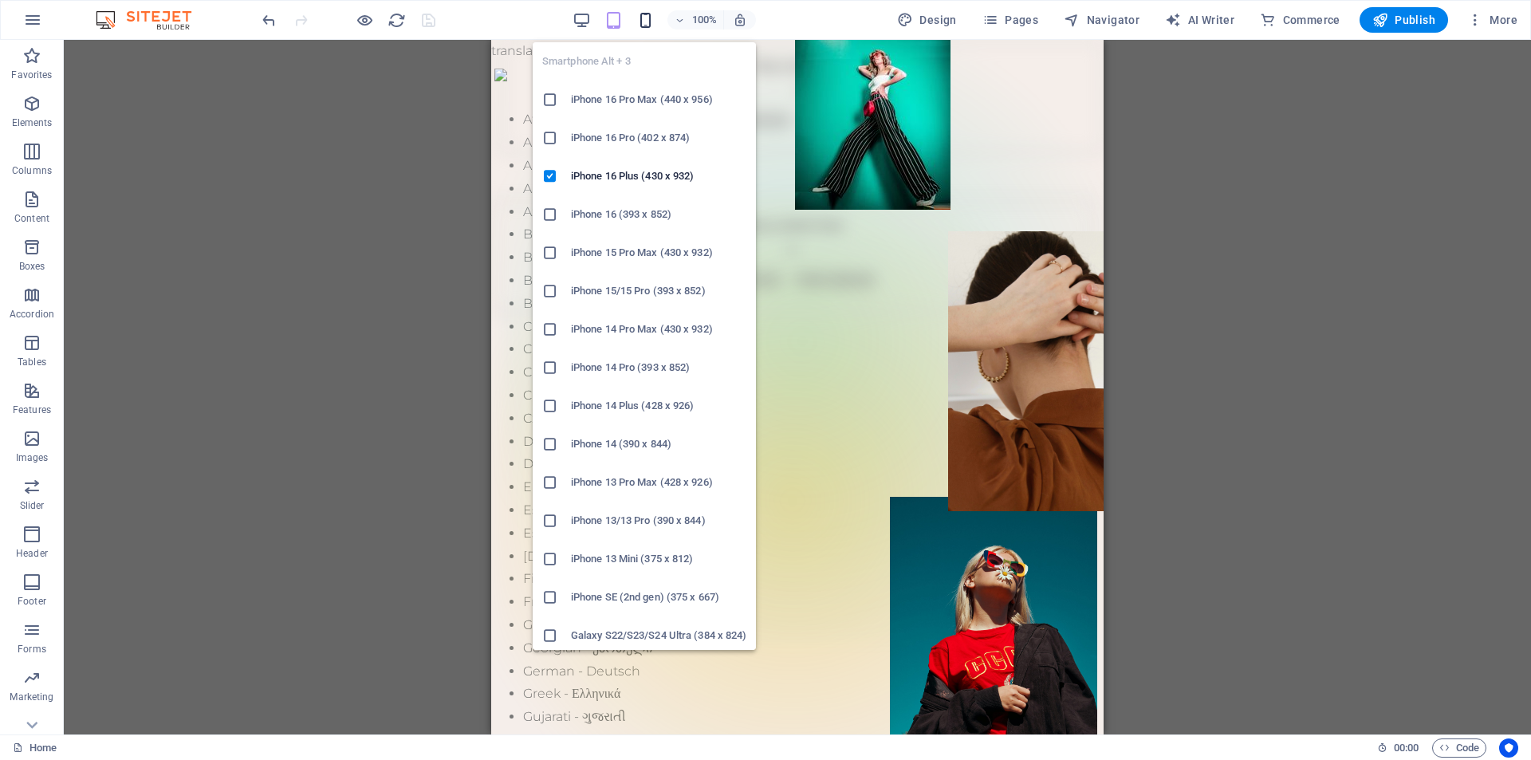
click at [647, 26] on icon "button" at bounding box center [645, 20] width 18 height 18
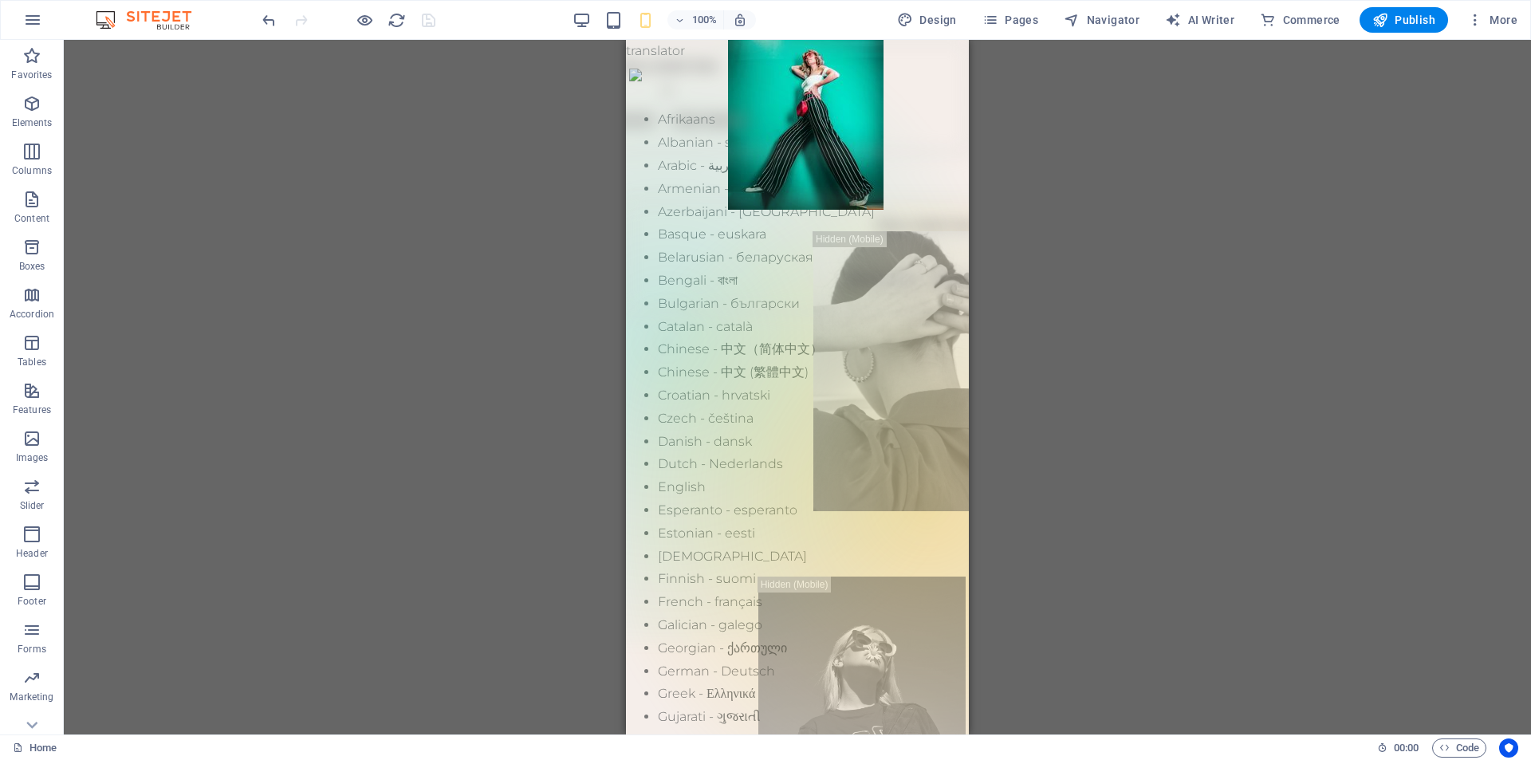
click at [1154, 262] on div "Drag here to replace the existing content. Press “Ctrl” if you want to create a…" at bounding box center [797, 387] width 1467 height 695
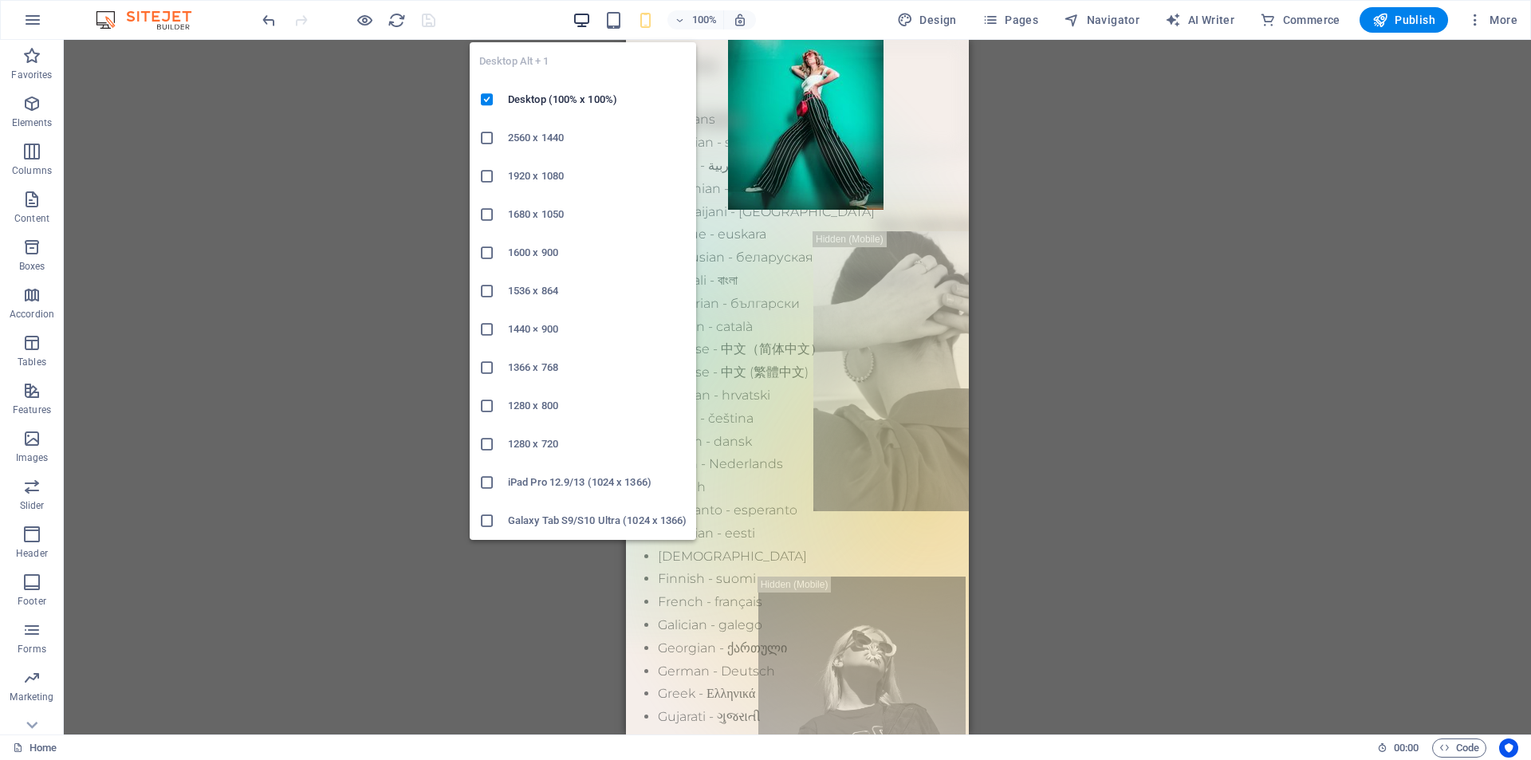
click at [590, 27] on icon "button" at bounding box center [582, 20] width 18 height 18
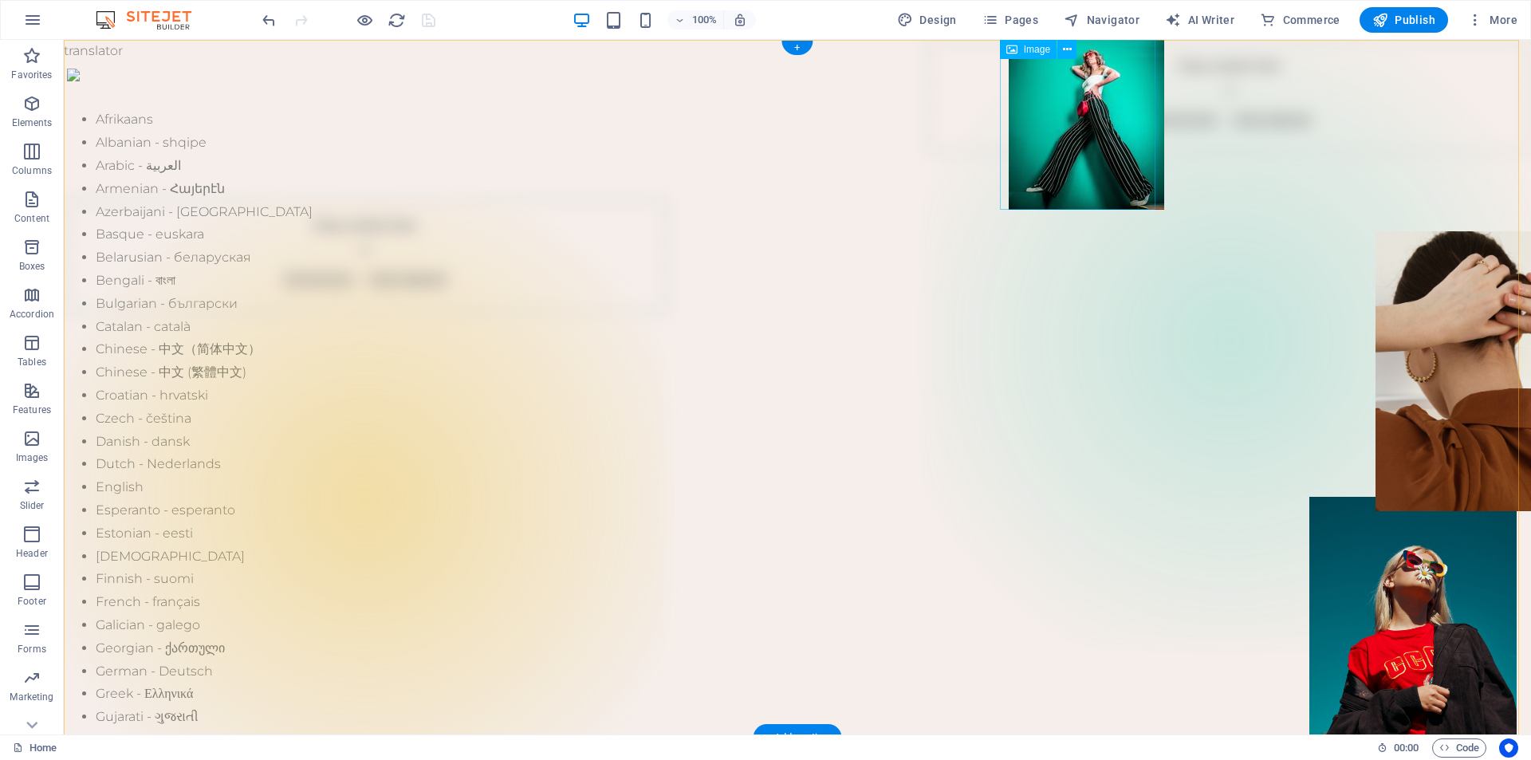
click at [1076, 174] on figure at bounding box center [1086, 125] width 155 height 170
click at [1082, 125] on figure at bounding box center [1086, 125] width 155 height 170
click at [1088, 116] on figure at bounding box center [1086, 125] width 155 height 170
click at [1070, 46] on icon at bounding box center [1067, 49] width 9 height 17
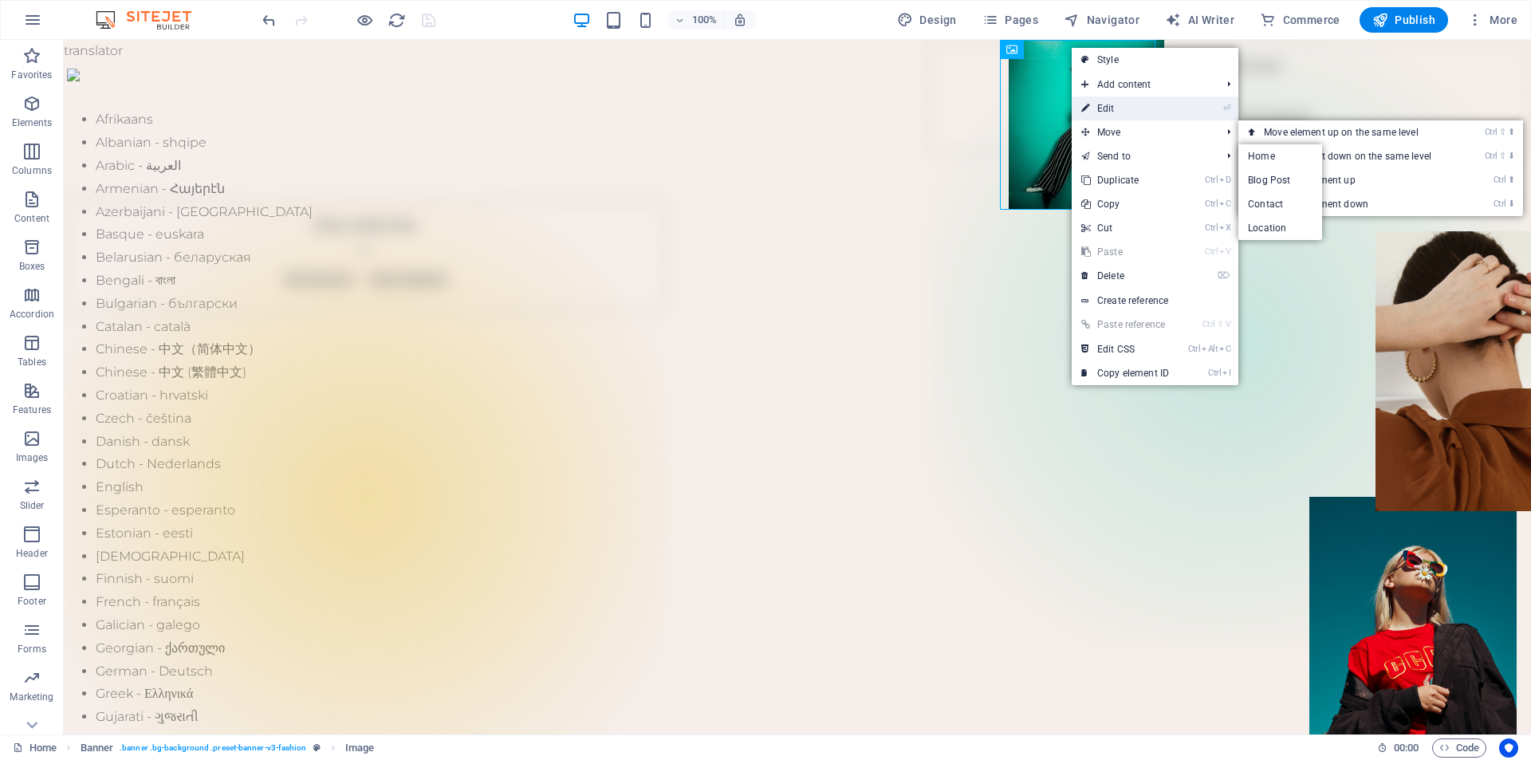
click at [1100, 112] on link "⏎ Edit" at bounding box center [1125, 108] width 107 height 24
select select "px"
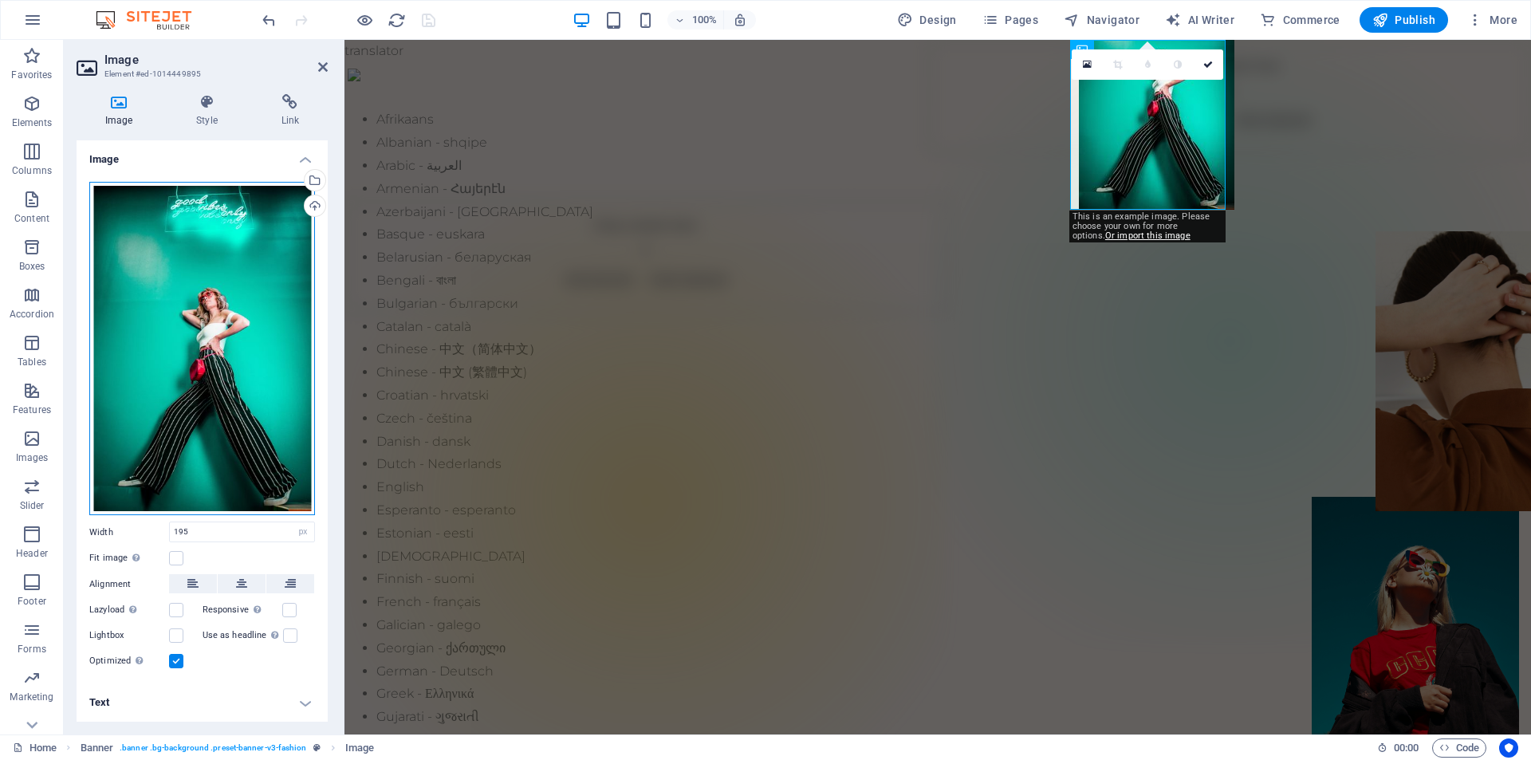
click at [203, 339] on div "Drag files here, click to choose files or select files from Files or our free s…" at bounding box center [202, 349] width 226 height 334
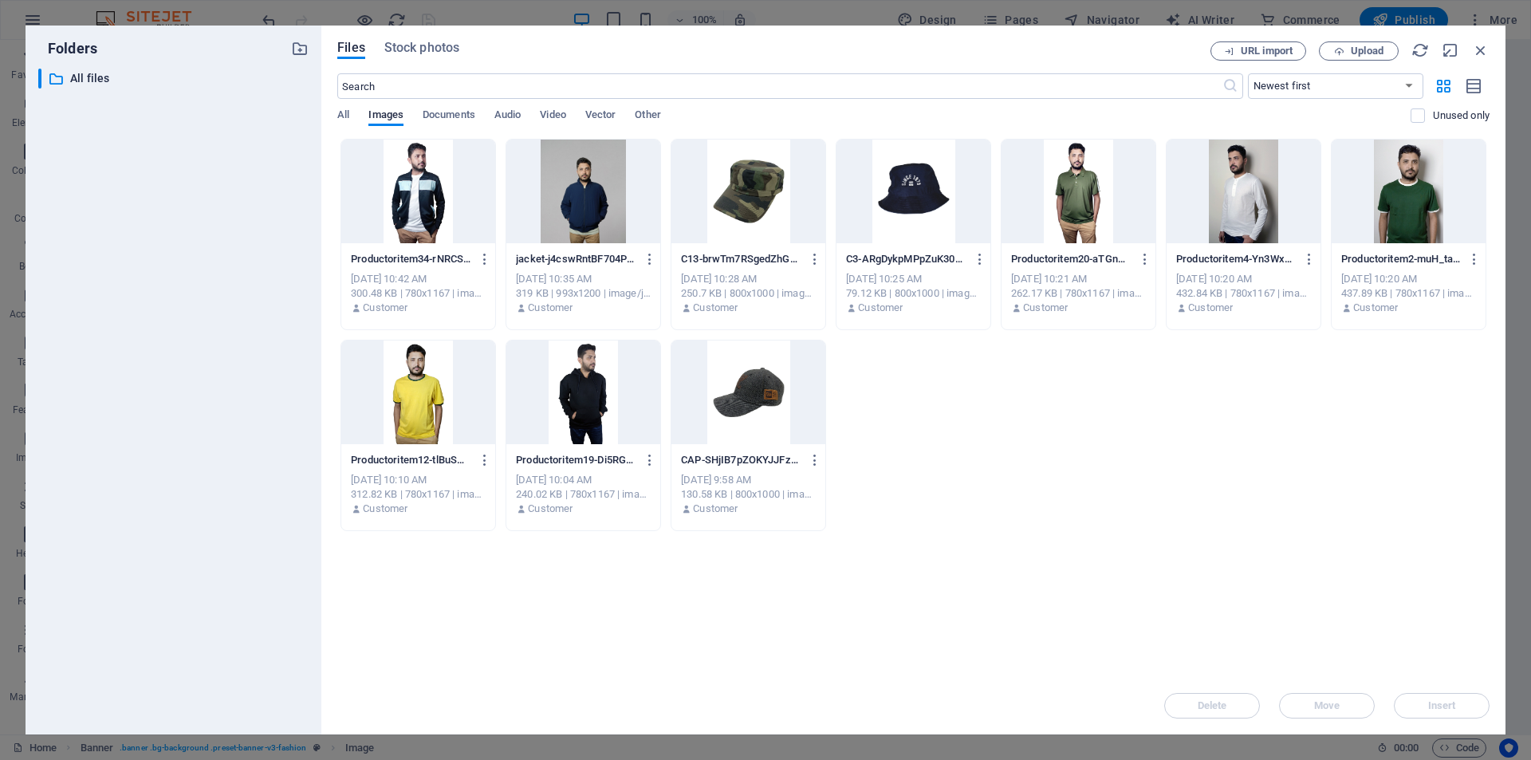
click at [767, 396] on div at bounding box center [748, 392] width 154 height 104
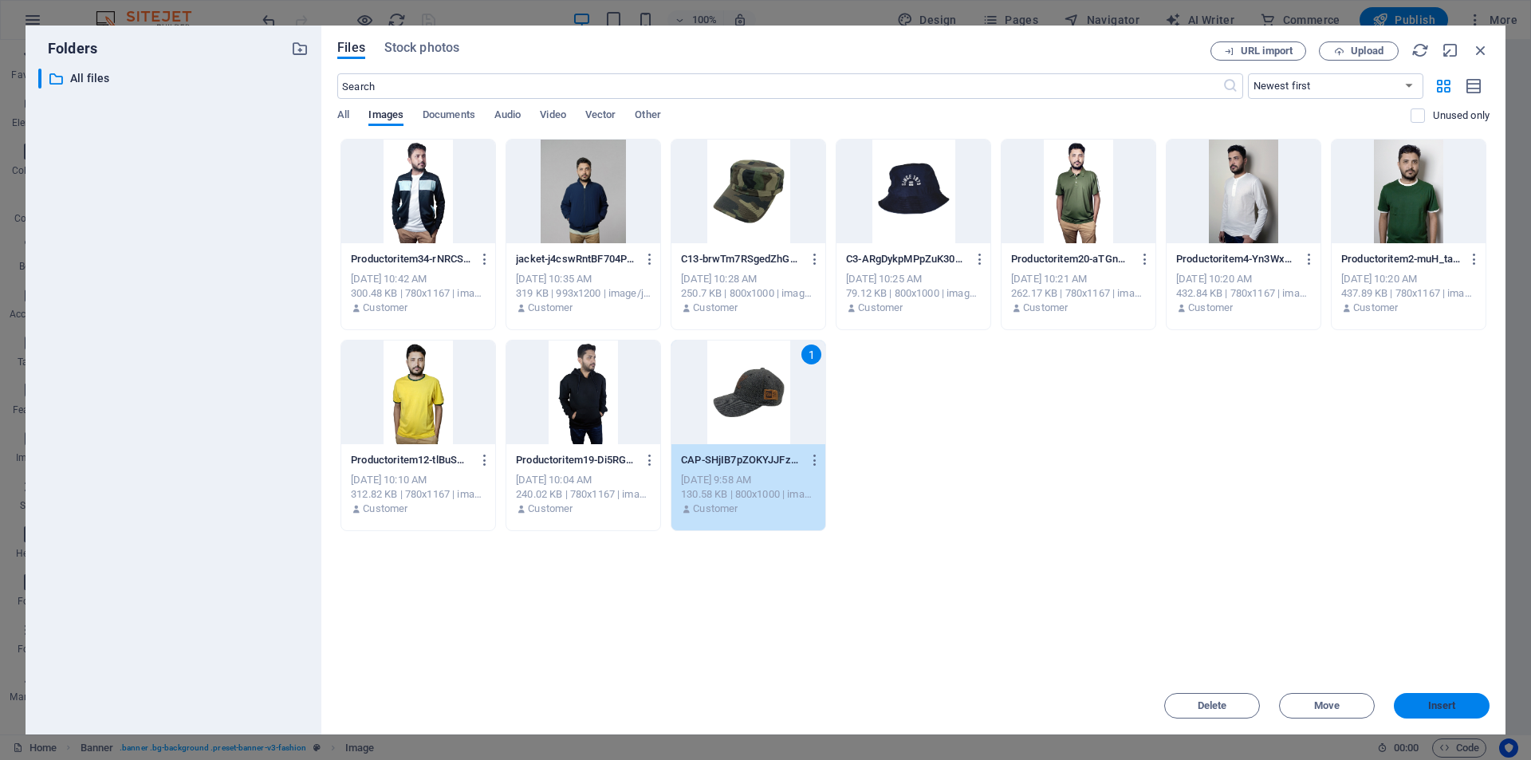
drag, startPoint x: 1470, startPoint y: 700, endPoint x: 925, endPoint y: 663, distance: 546.7
click at [1470, 700] on button "Insert" at bounding box center [1442, 706] width 96 height 26
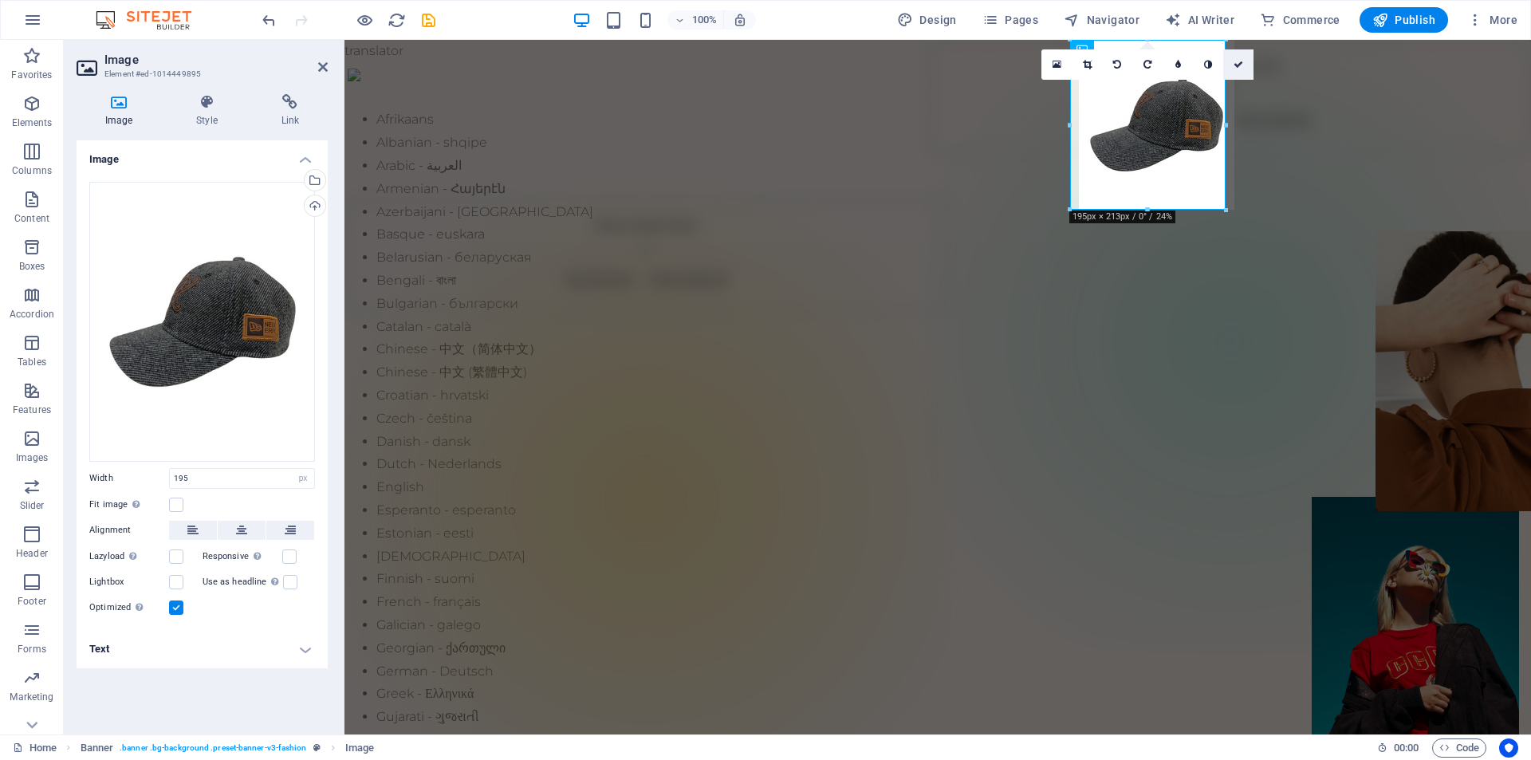
click at [1241, 66] on icon at bounding box center [1239, 65] width 10 height 10
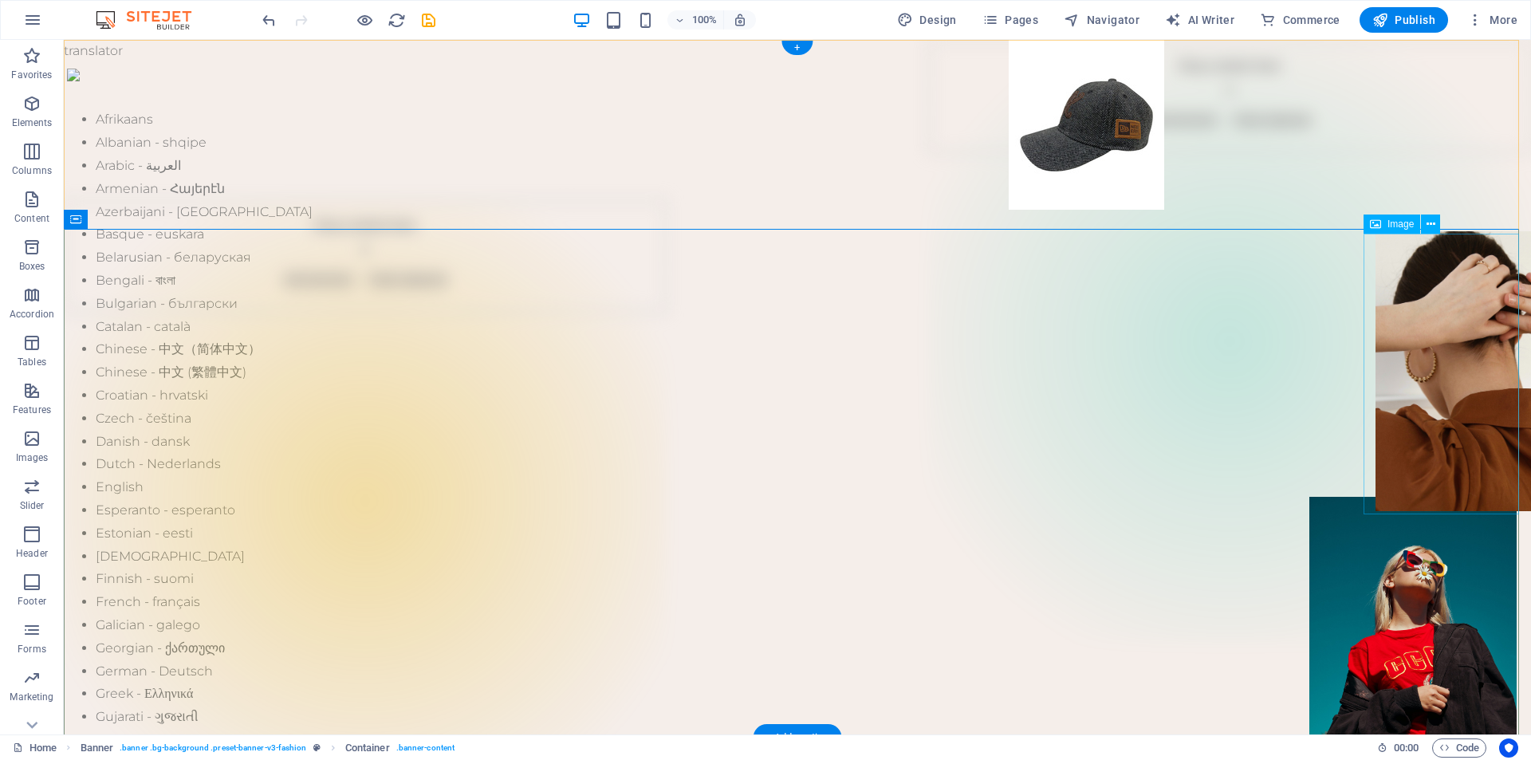
click at [1432, 373] on figure at bounding box center [1453, 371] width 155 height 281
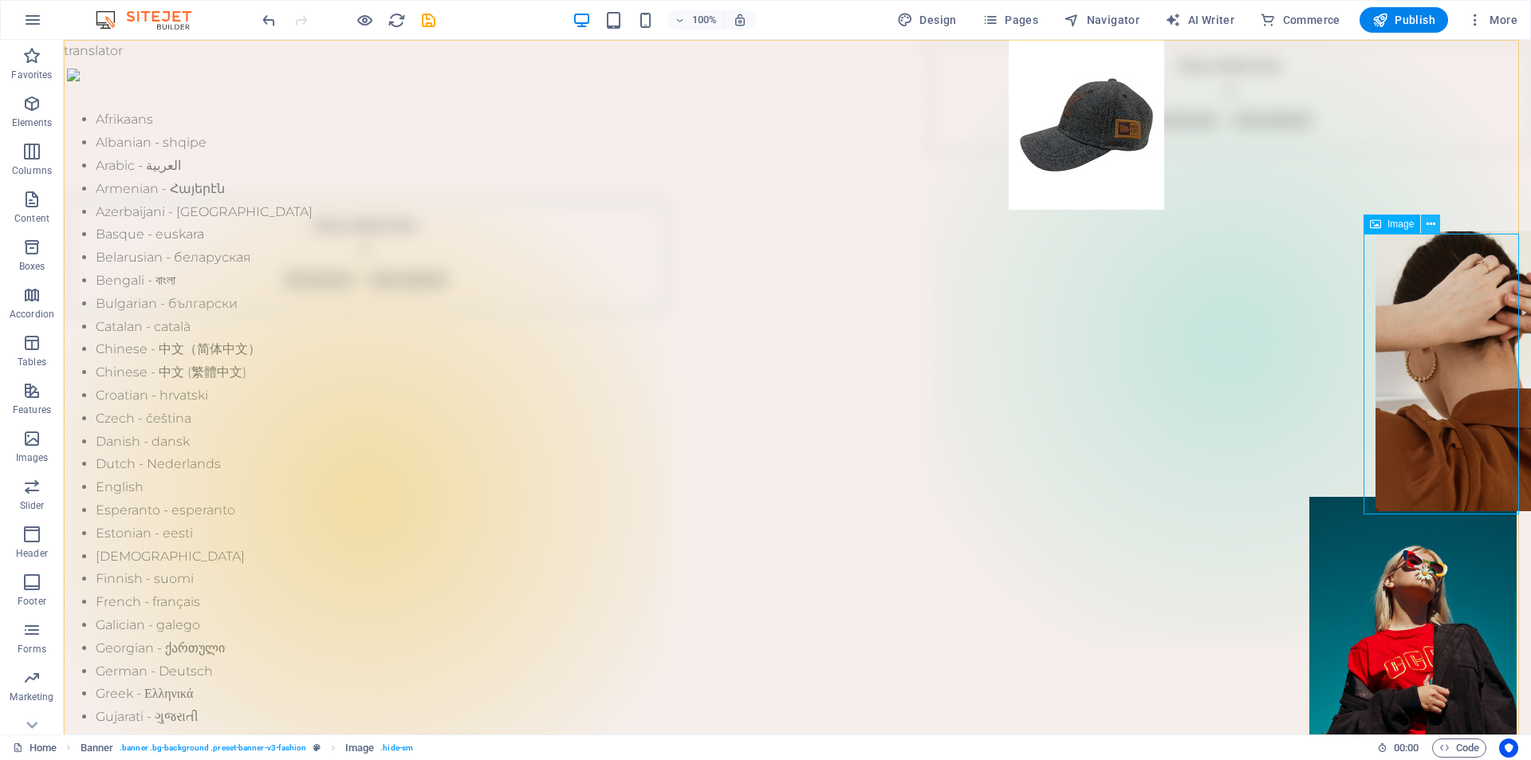
click at [1435, 227] on icon at bounding box center [1431, 224] width 9 height 17
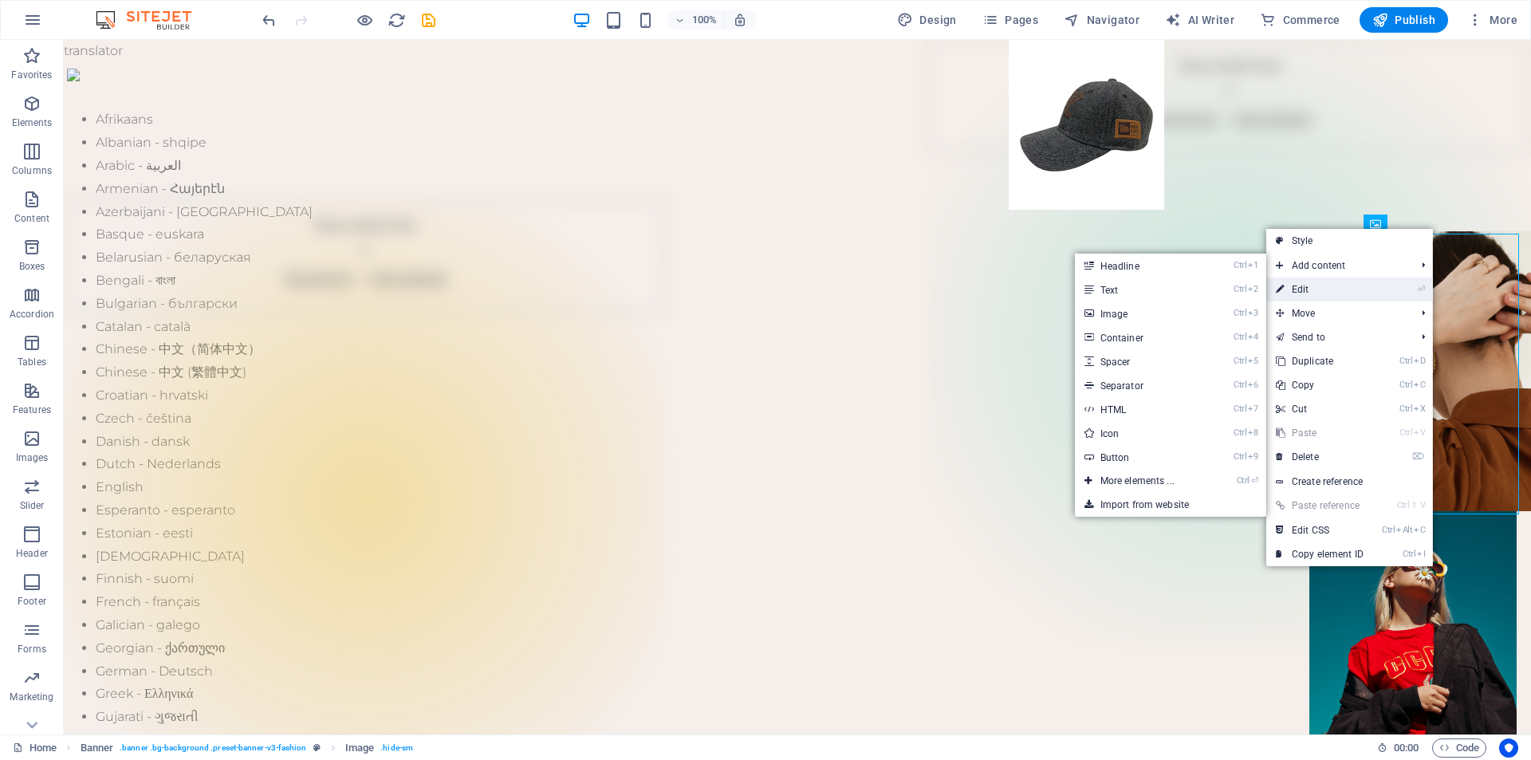
click at [1355, 296] on link "⏎ Edit" at bounding box center [1319, 289] width 107 height 24
select select "px"
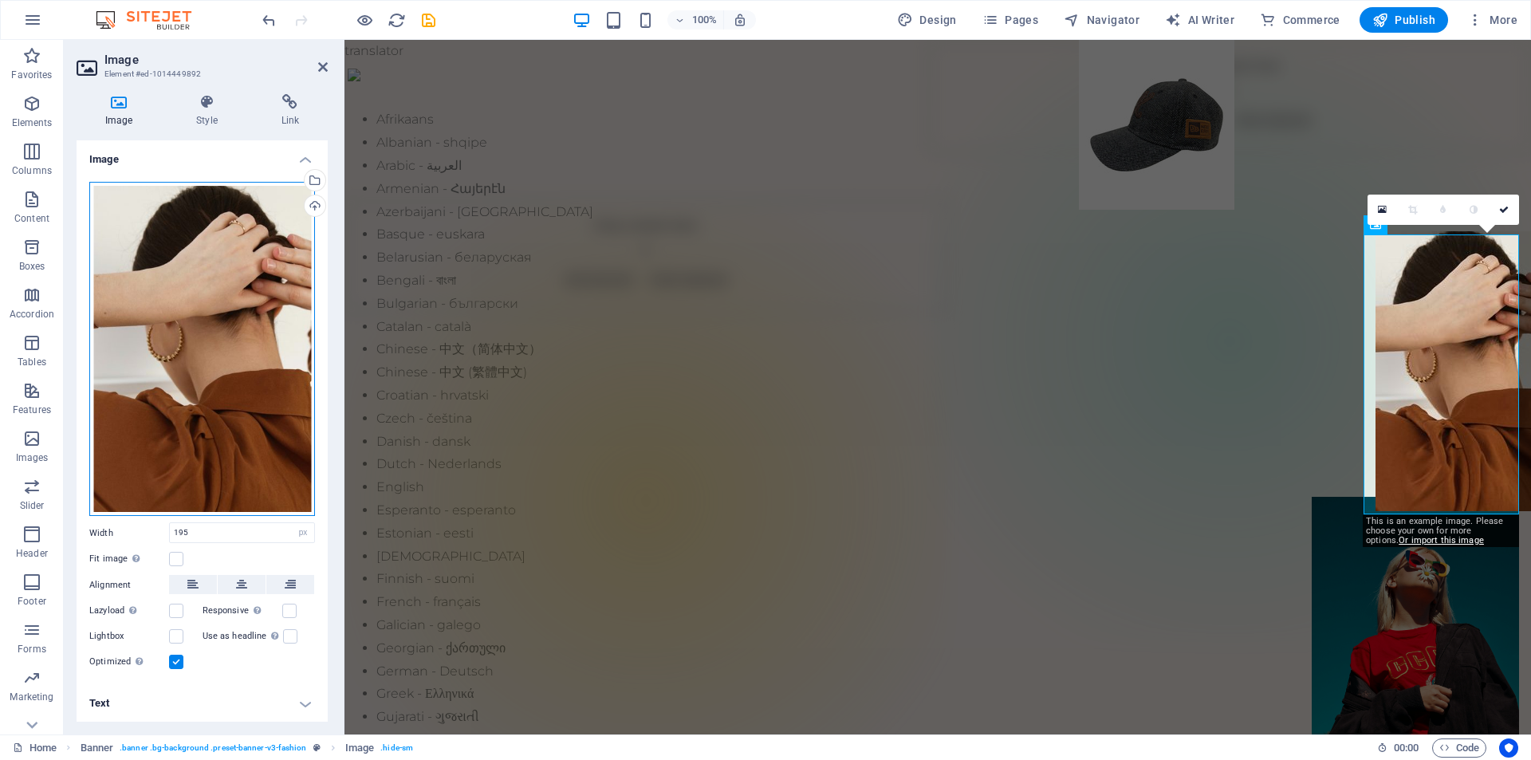
click at [197, 352] on div "Drag files here, click to choose files or select files from Files or our free s…" at bounding box center [202, 349] width 226 height 335
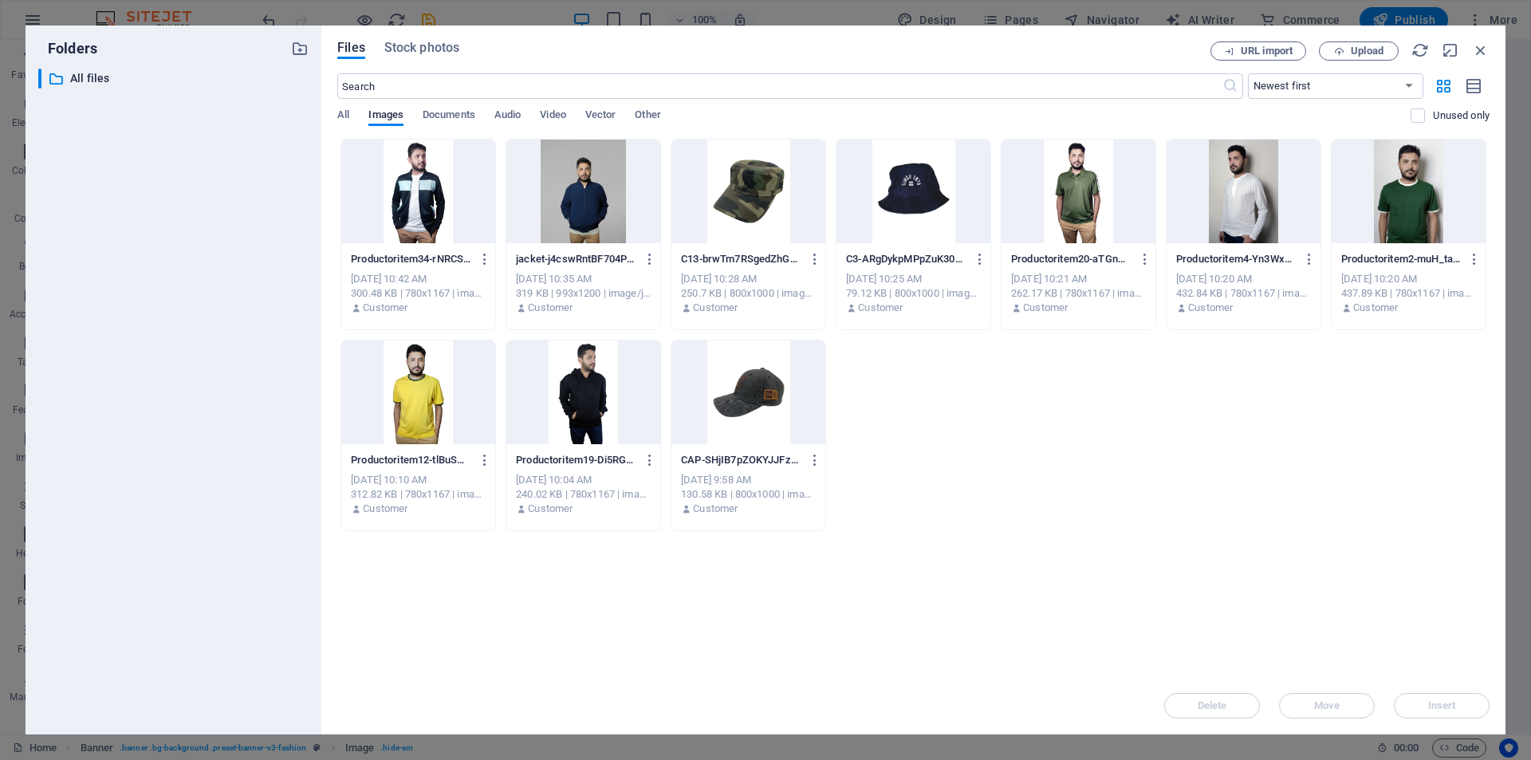
click at [428, 399] on div at bounding box center [418, 392] width 154 height 104
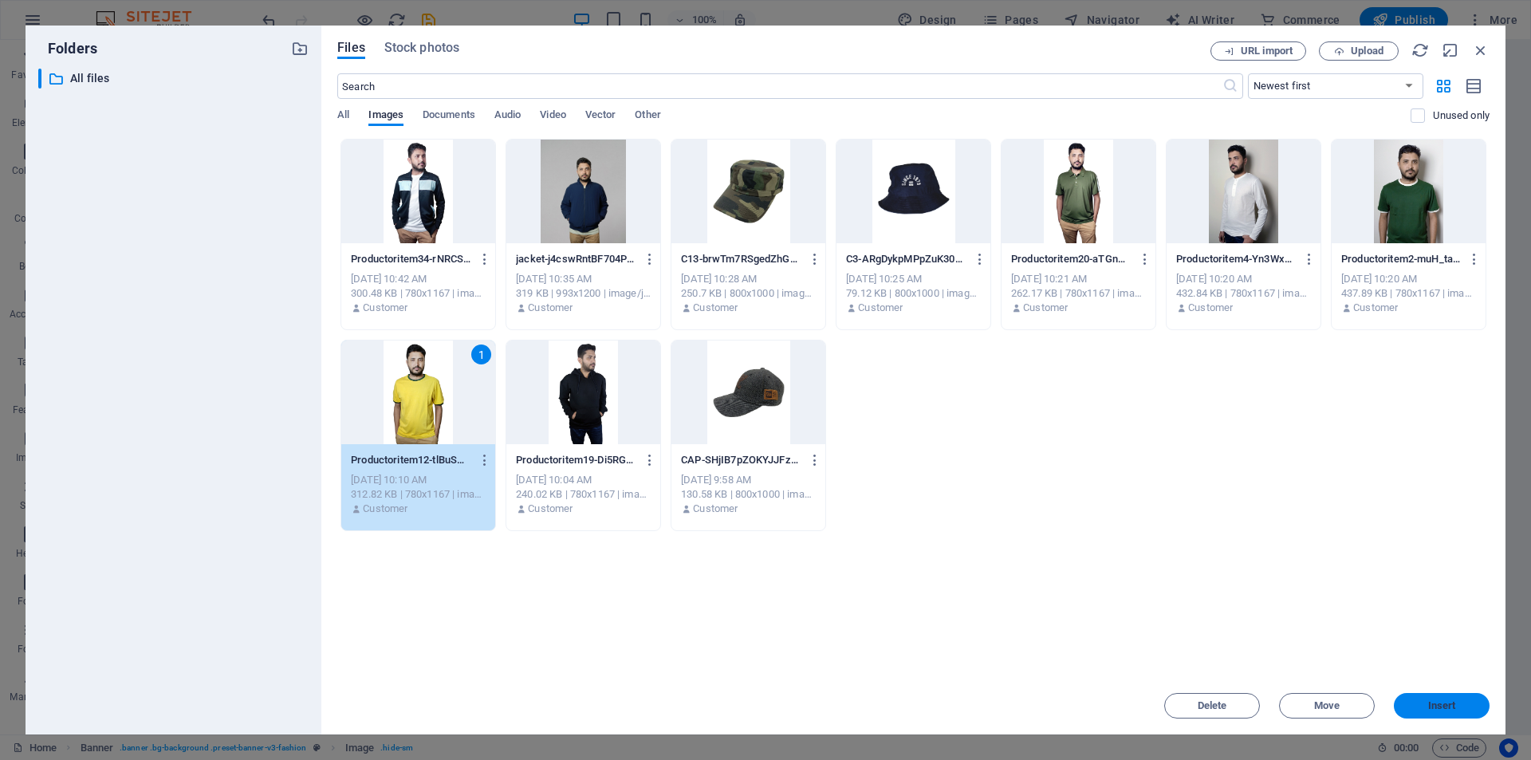
click at [1453, 701] on span "Insert" at bounding box center [1442, 706] width 28 height 10
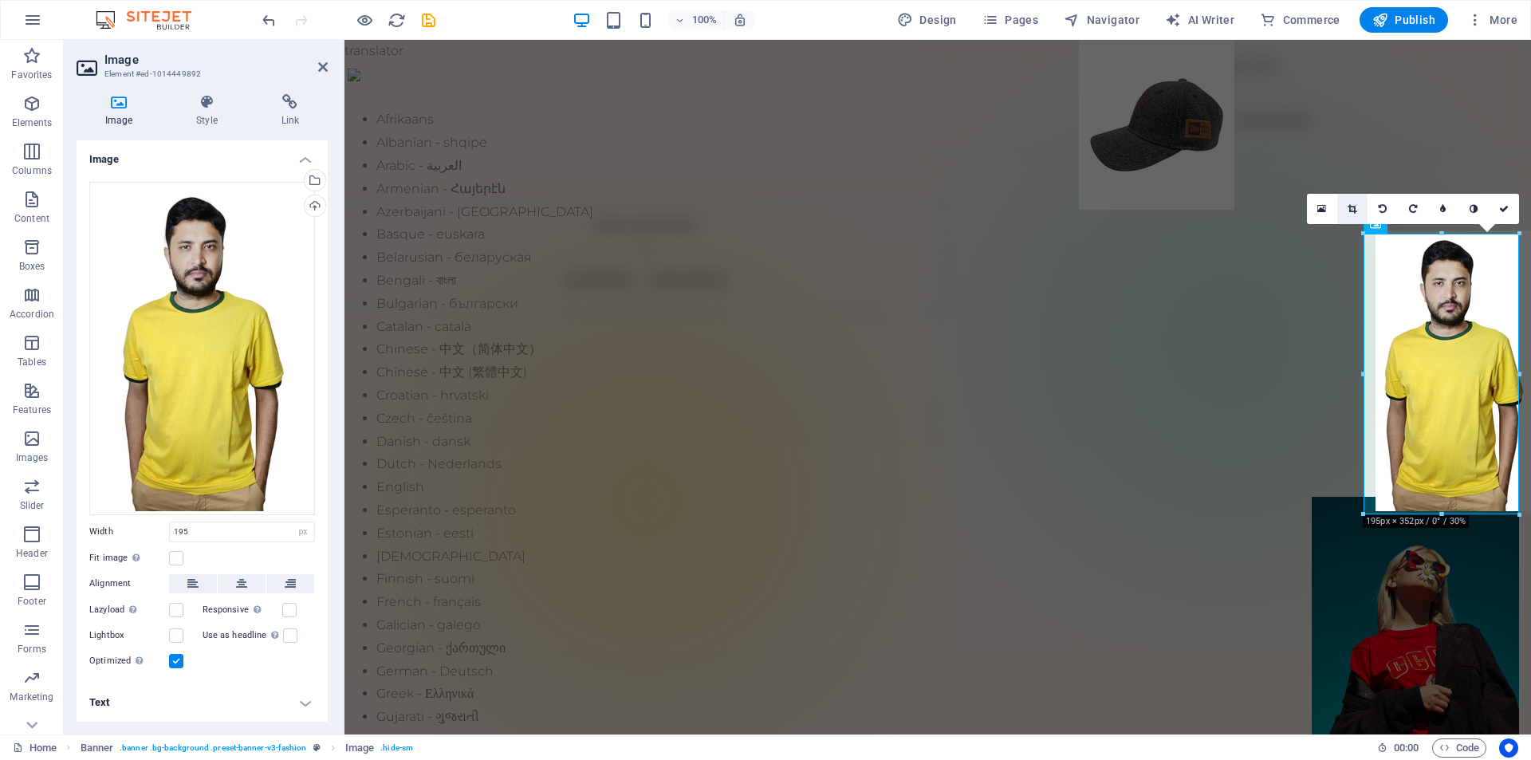
click at [1343, 213] on link at bounding box center [1352, 209] width 30 height 30
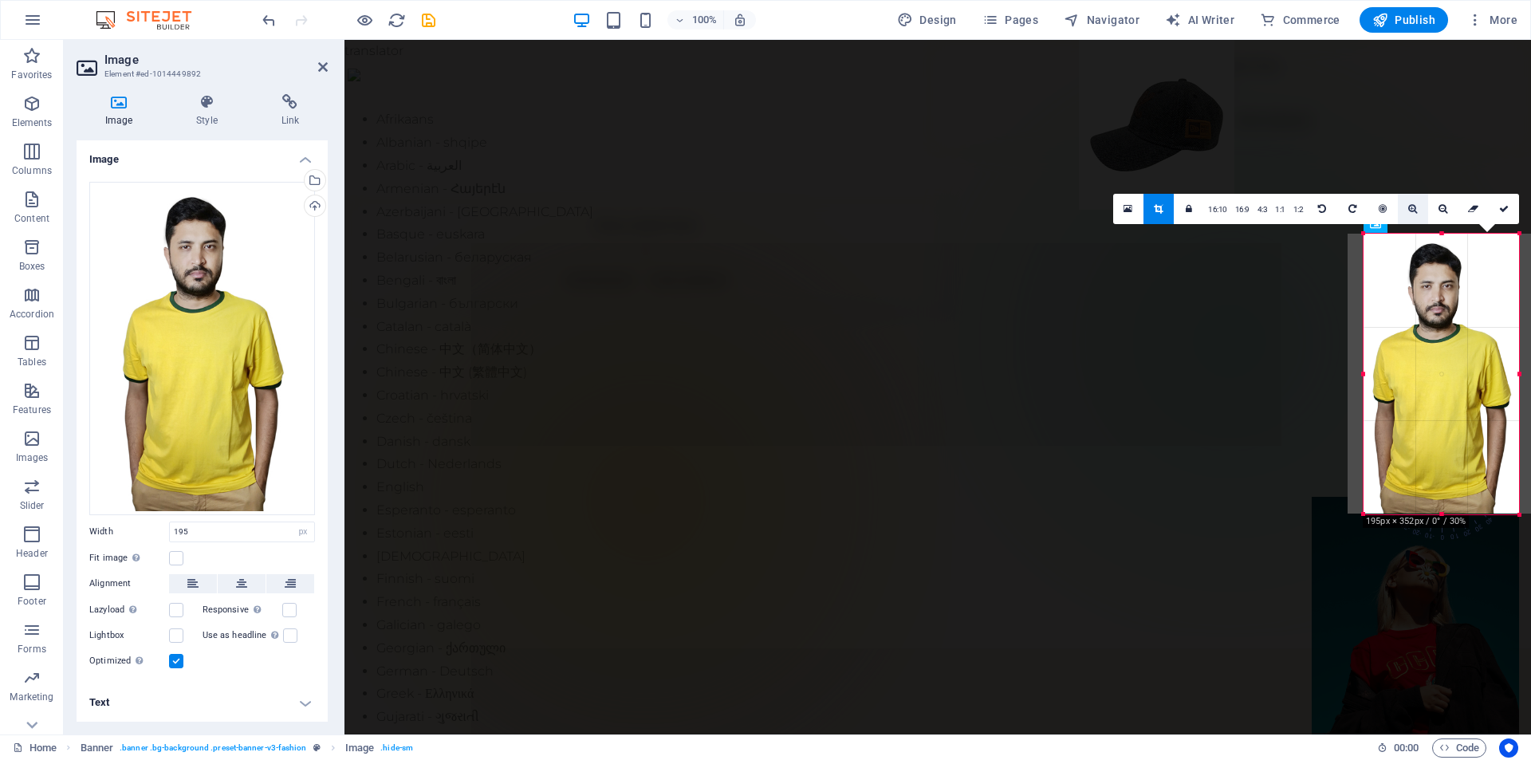
click at [1413, 208] on icon at bounding box center [1412, 209] width 9 height 10
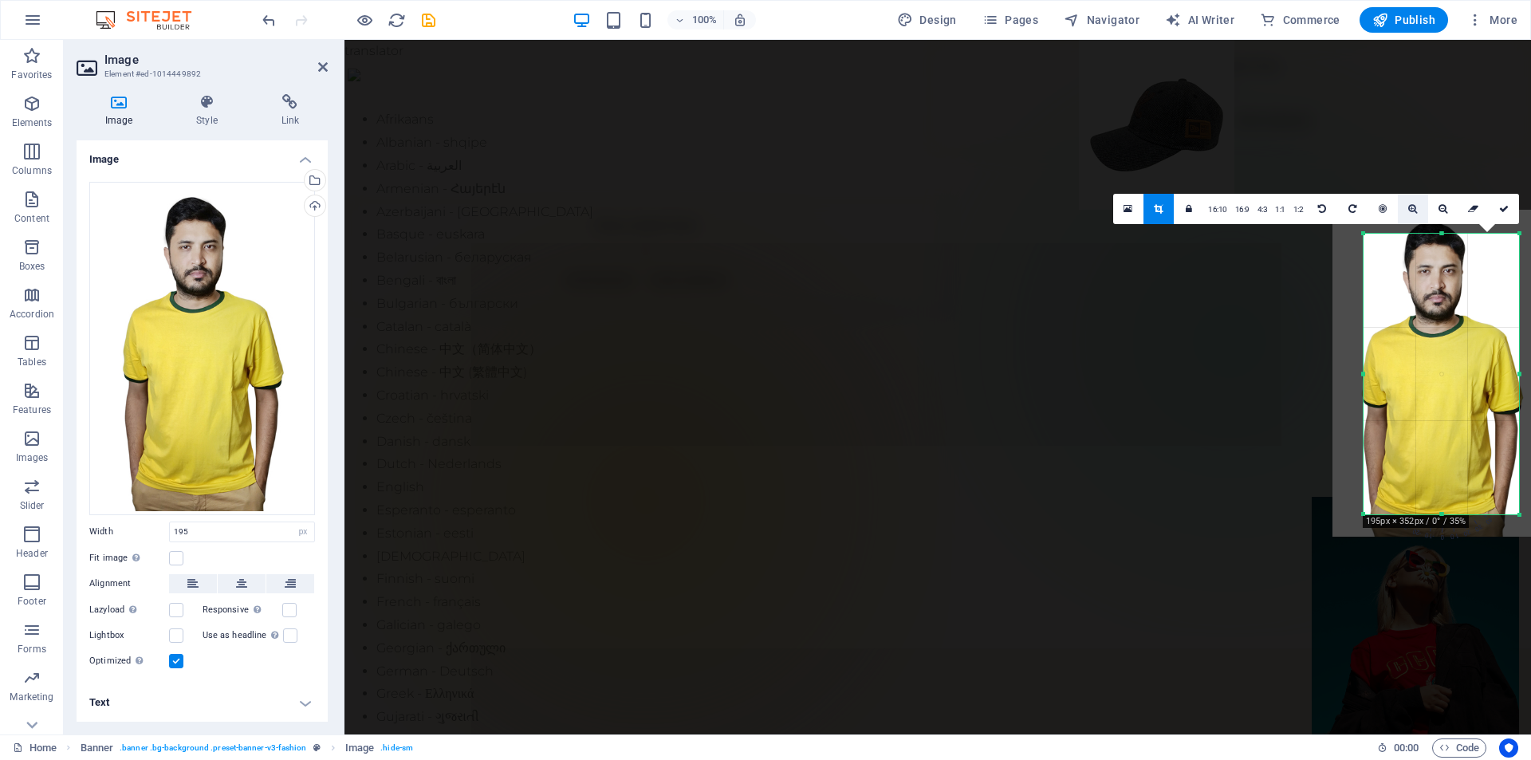
click at [1413, 208] on icon at bounding box center [1412, 209] width 9 height 10
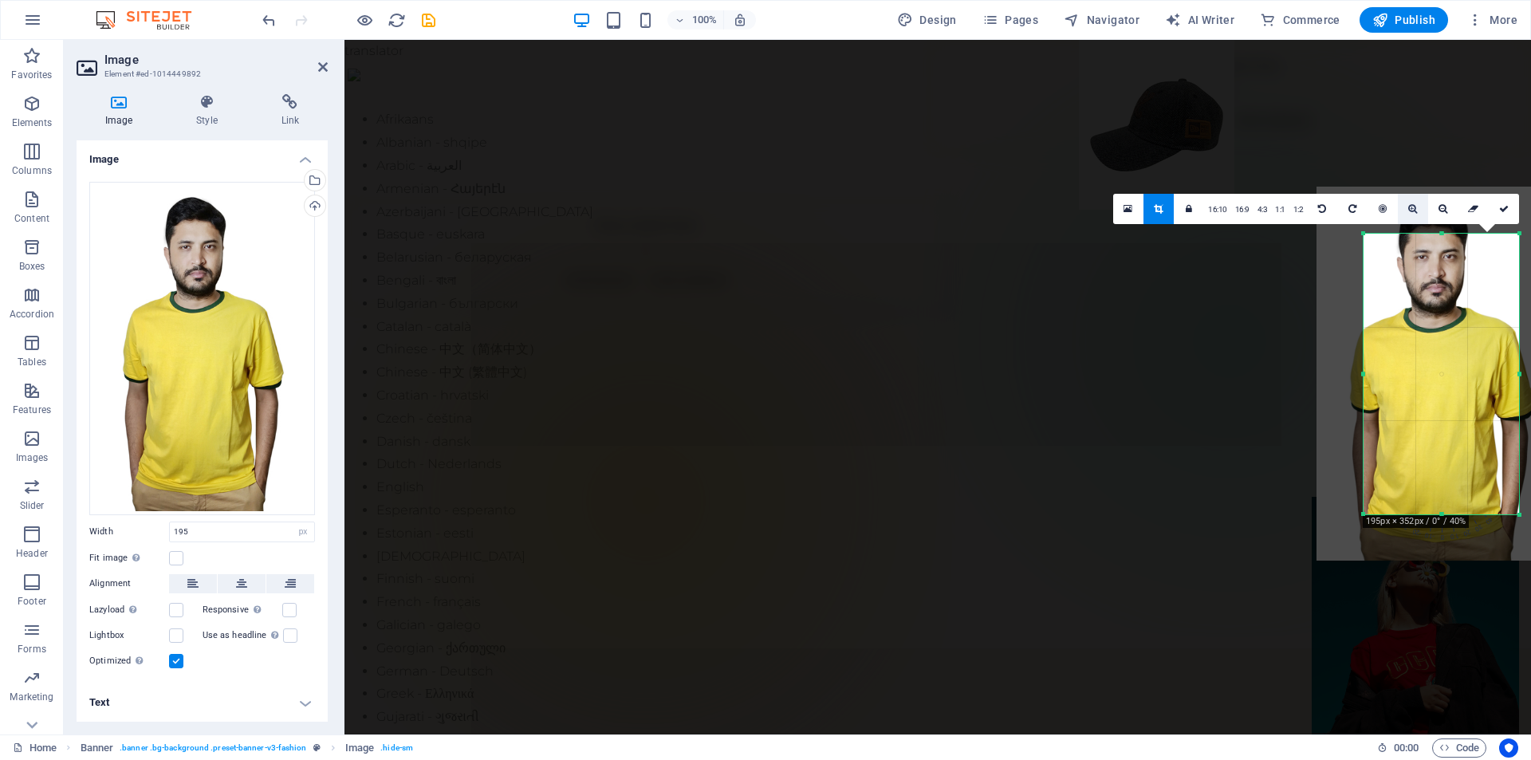
click at [1413, 208] on icon at bounding box center [1412, 209] width 9 height 10
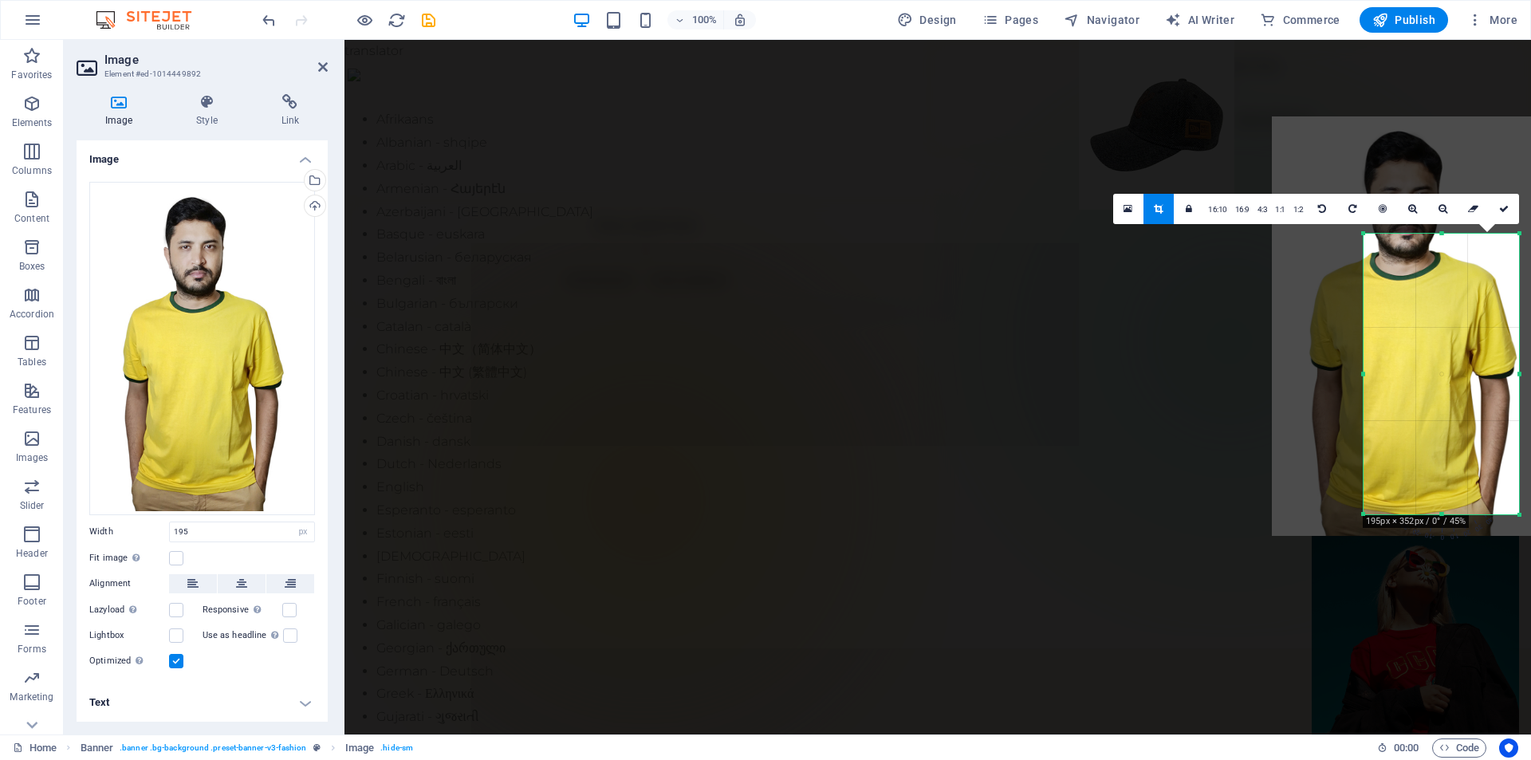
drag, startPoint x: 1445, startPoint y: 364, endPoint x: 1415, endPoint y: 314, distance: 58.0
click at [1415, 314] on div at bounding box center [1412, 326] width 281 height 420
click at [1504, 212] on icon at bounding box center [1504, 209] width 10 height 10
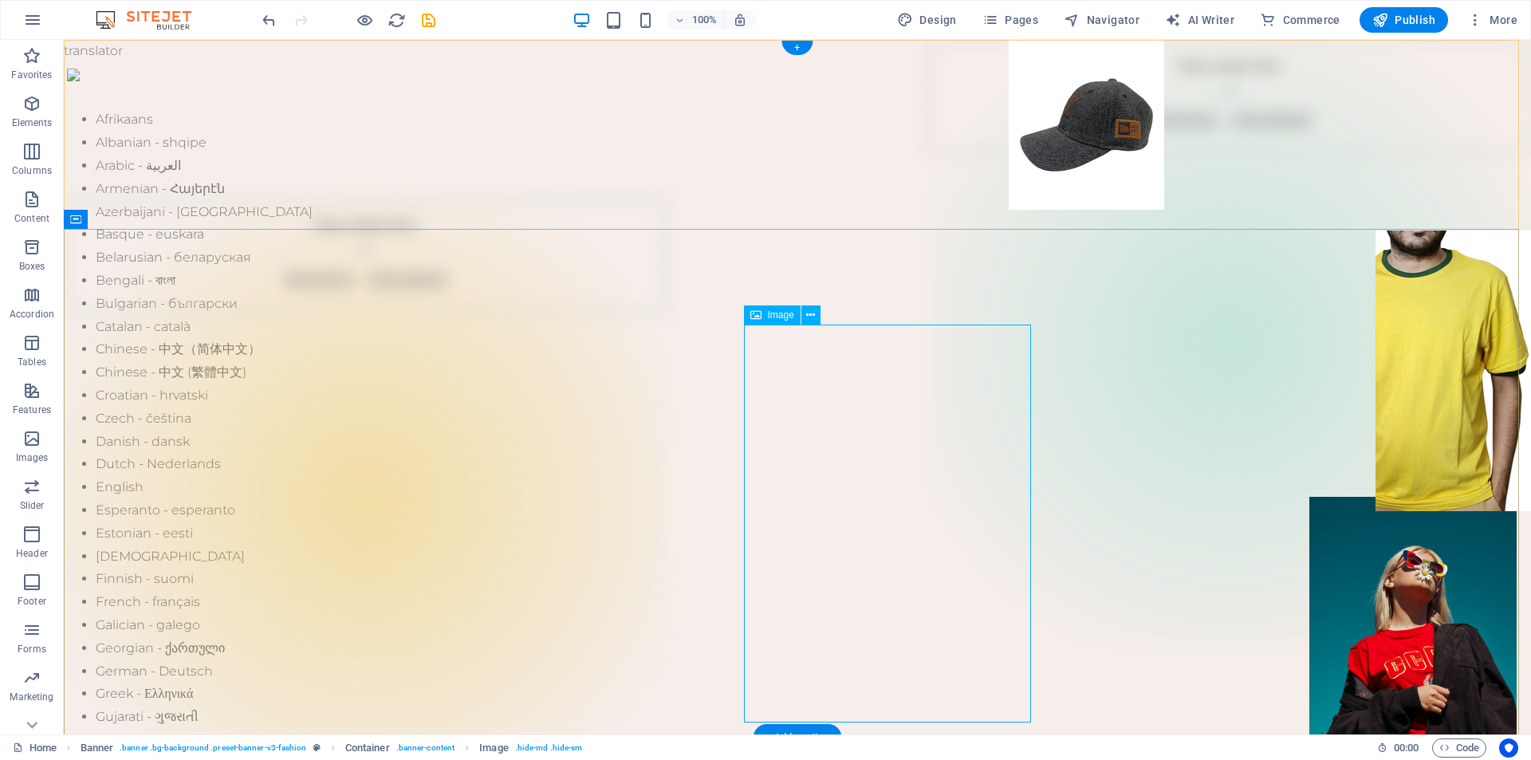
click at [811, 317] on icon at bounding box center [810, 315] width 9 height 17
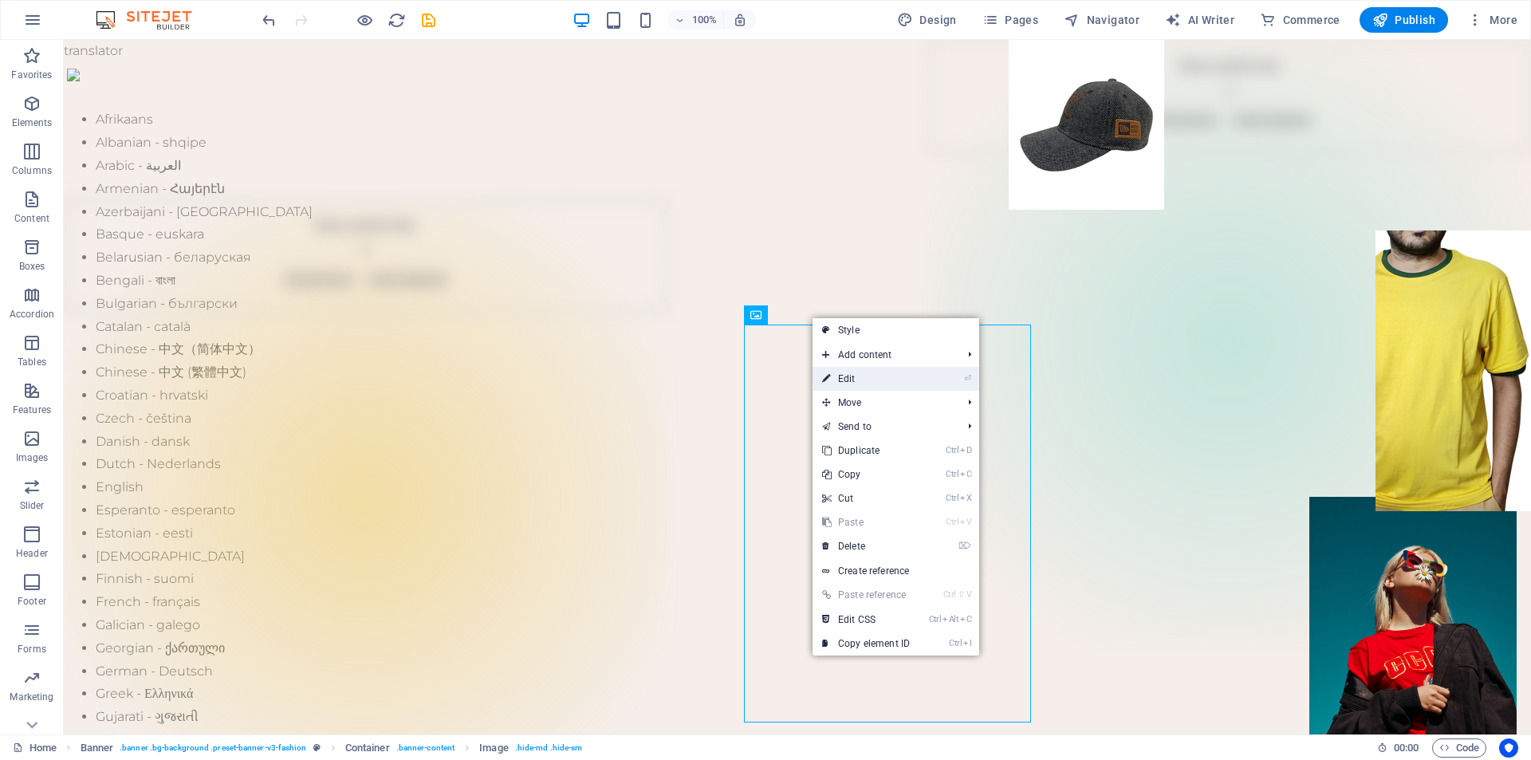
click at [872, 379] on link "⏎ Edit" at bounding box center [866, 379] width 107 height 24
select select "px"
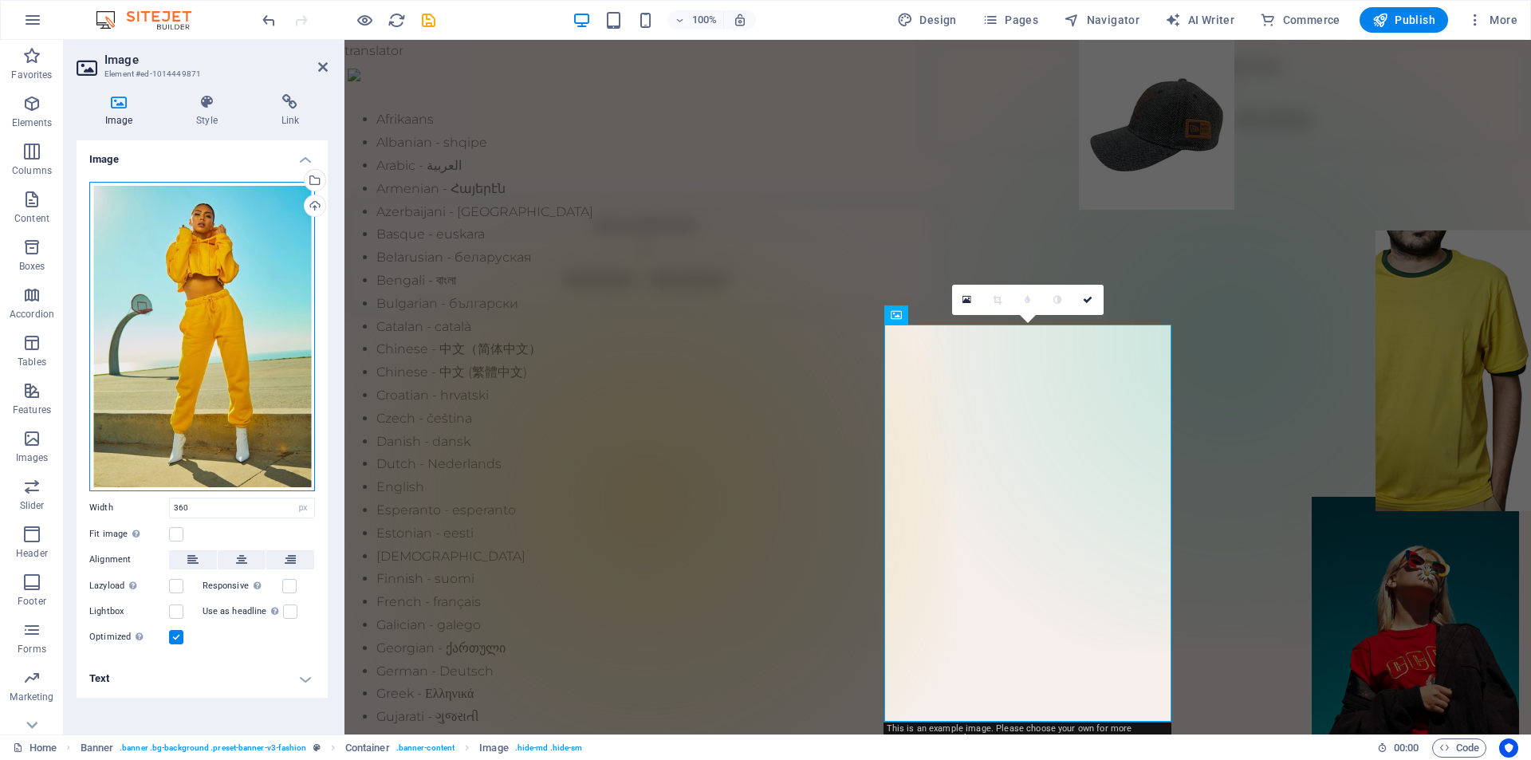
click at [233, 352] on div "Drag files here, click to choose files or select files from Files or our free s…" at bounding box center [202, 336] width 226 height 309
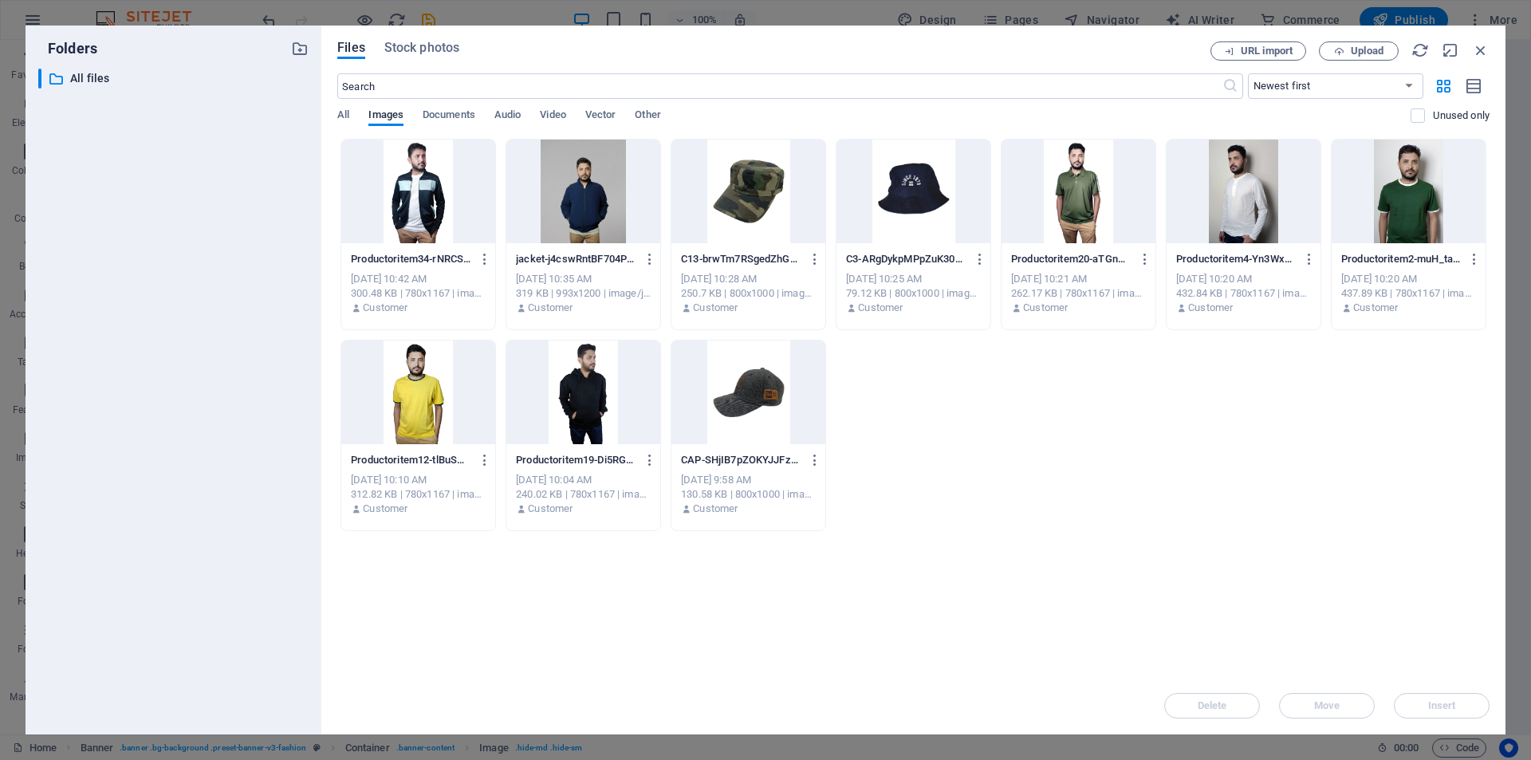
click at [577, 402] on div at bounding box center [583, 392] width 154 height 104
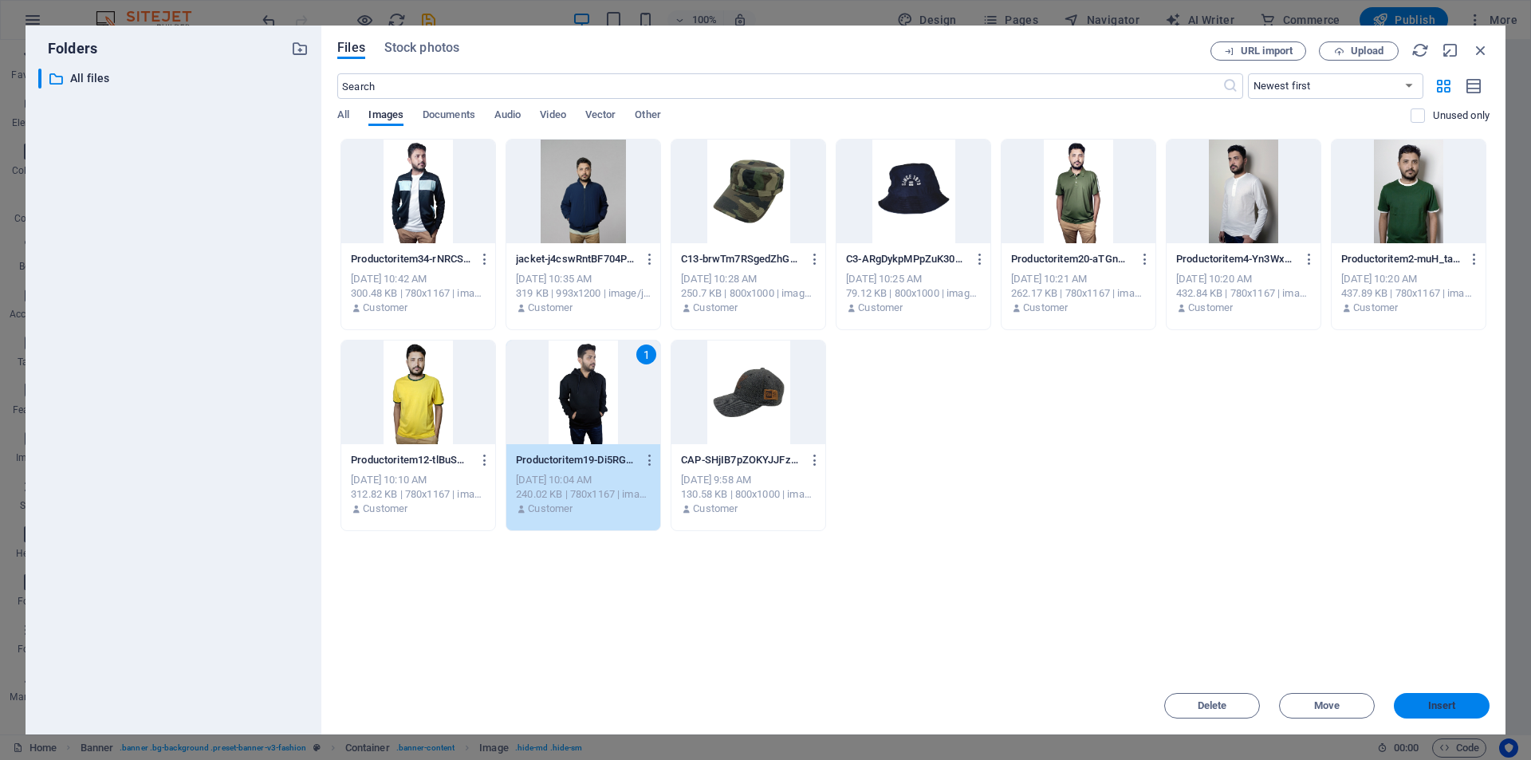
drag, startPoint x: 1459, startPoint y: 701, endPoint x: 935, endPoint y: 656, distance: 526.6
click at [1459, 701] on span "Insert" at bounding box center [1441, 706] width 83 height 10
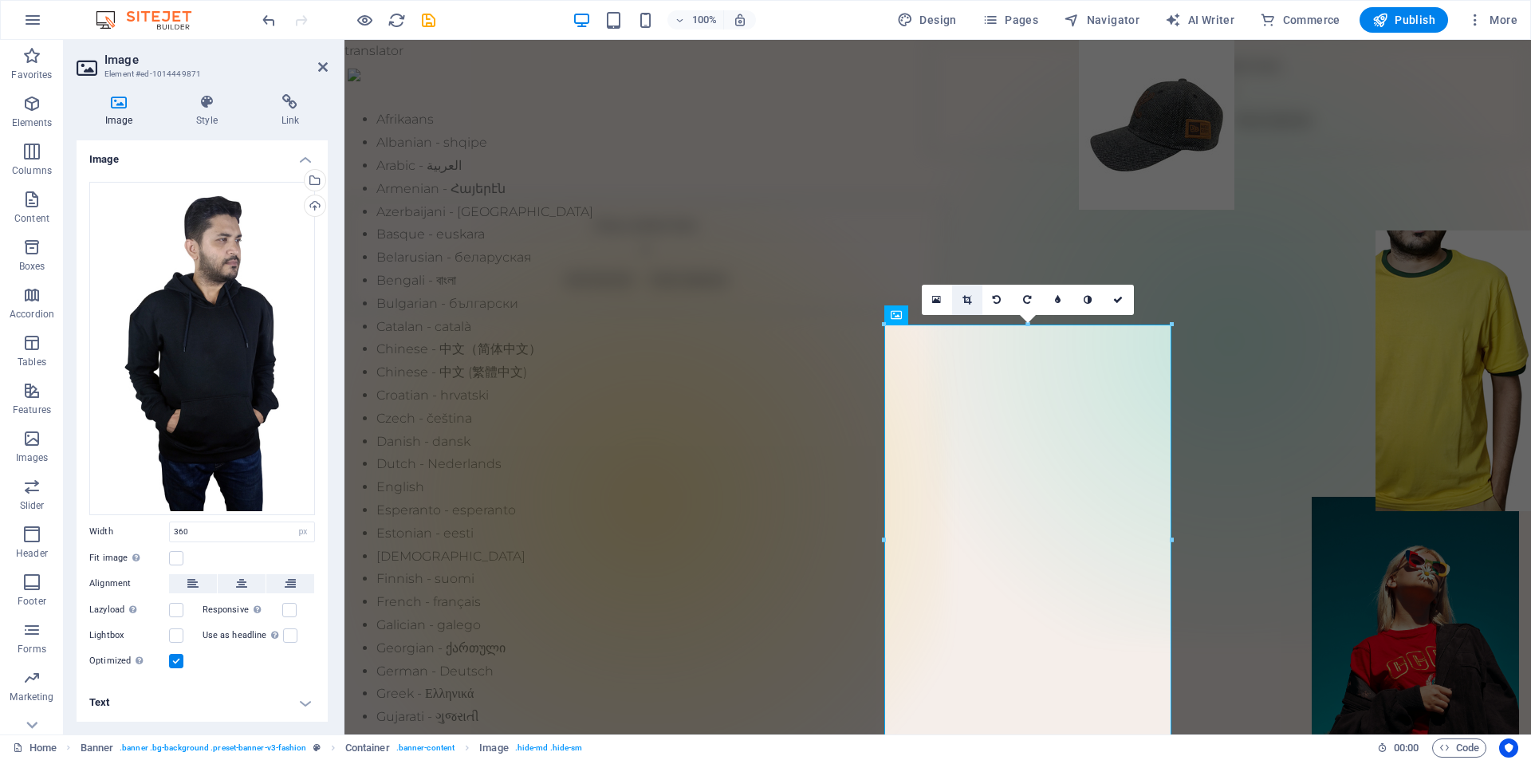
click at [966, 297] on icon at bounding box center [966, 300] width 9 height 10
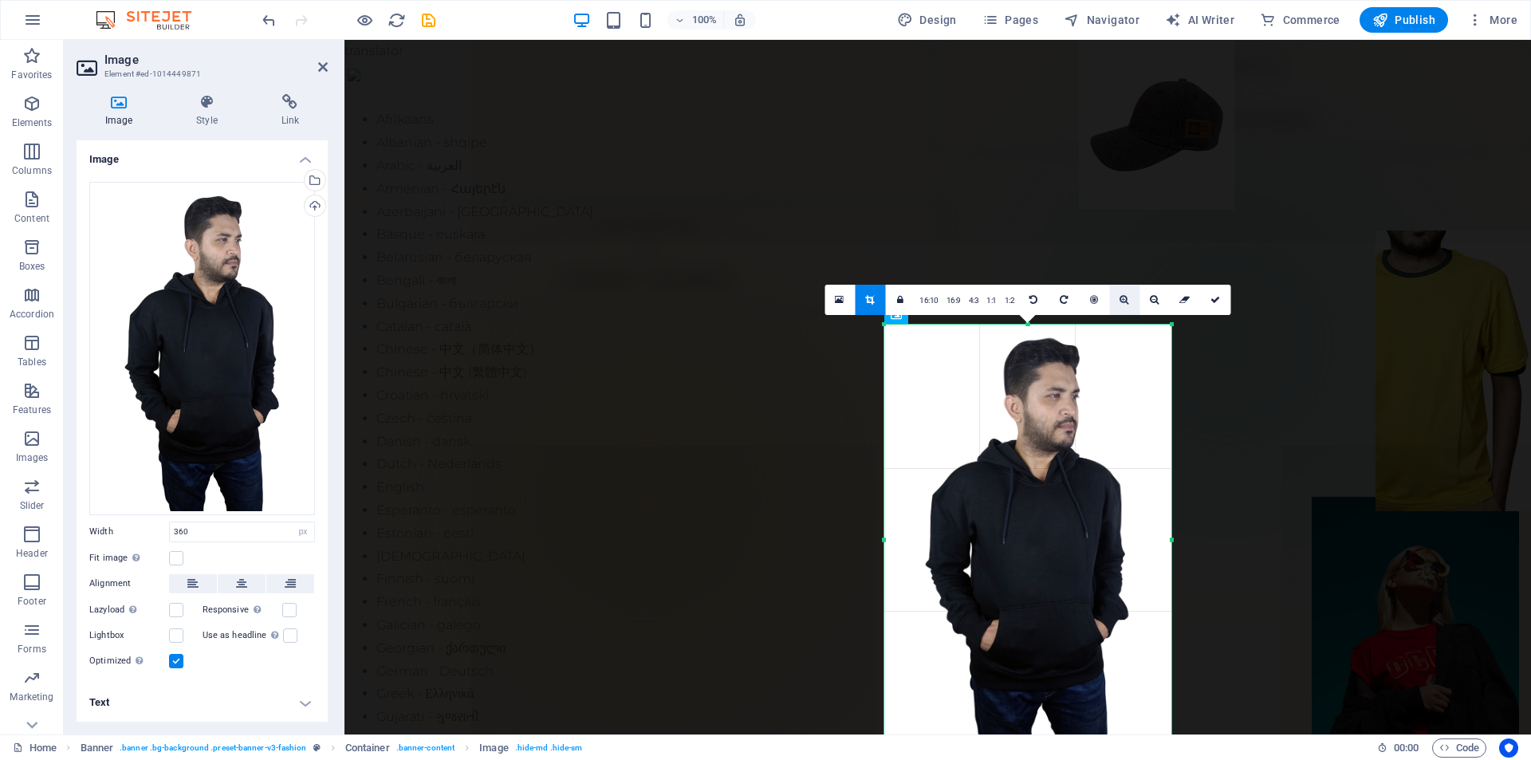
click at [1116, 299] on link at bounding box center [1124, 300] width 30 height 30
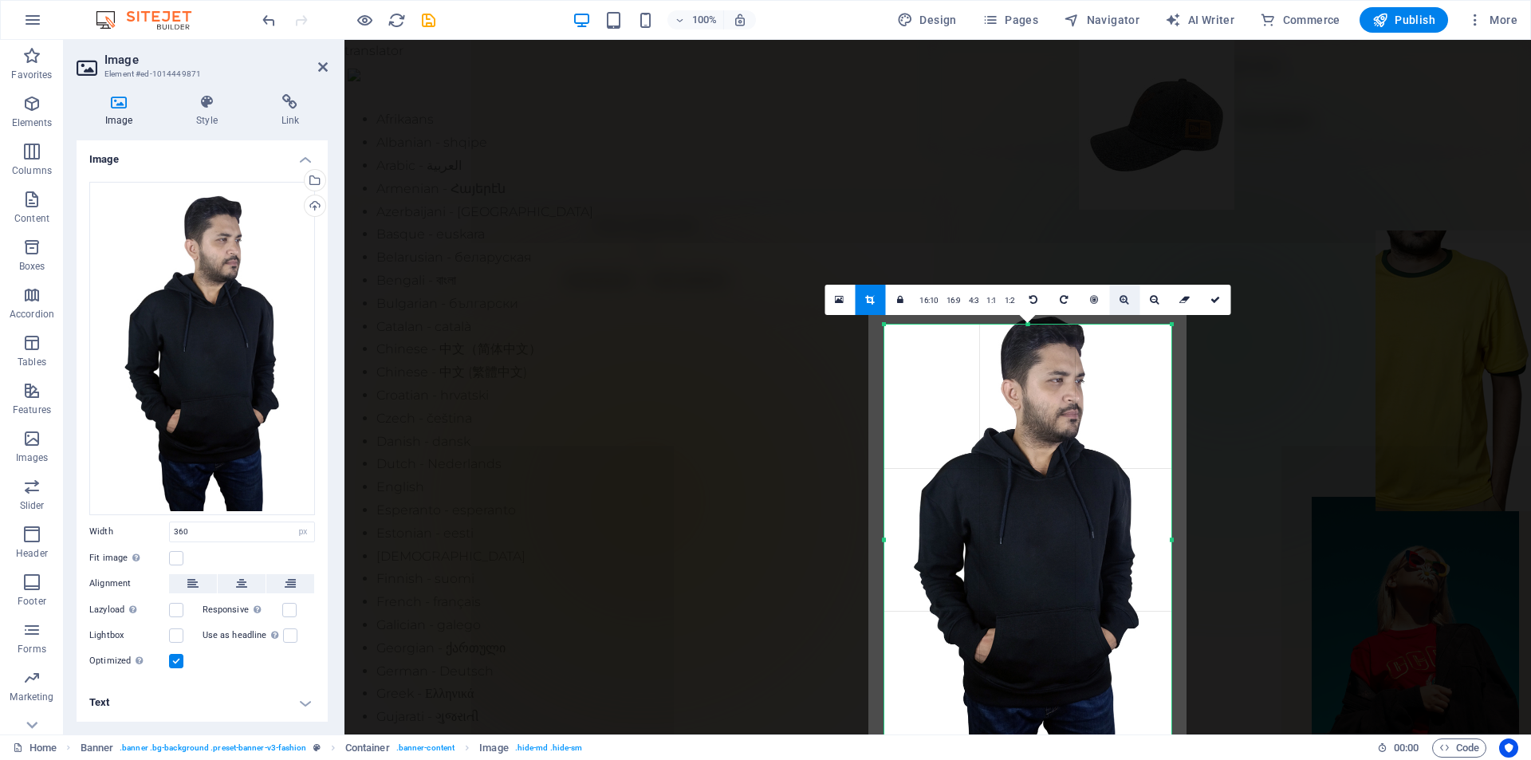
click at [1116, 299] on link at bounding box center [1124, 300] width 30 height 30
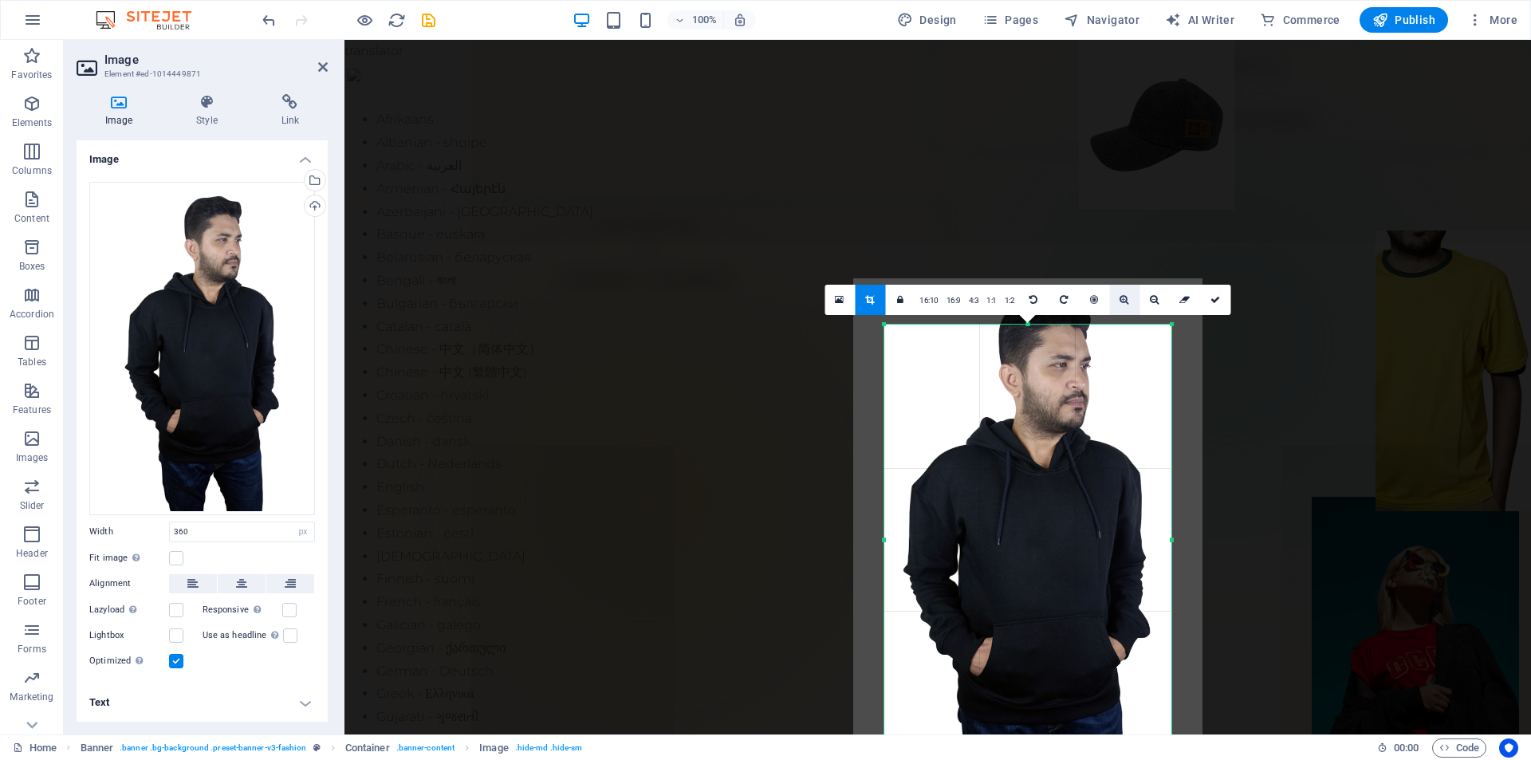
click at [1116, 299] on link at bounding box center [1124, 300] width 30 height 30
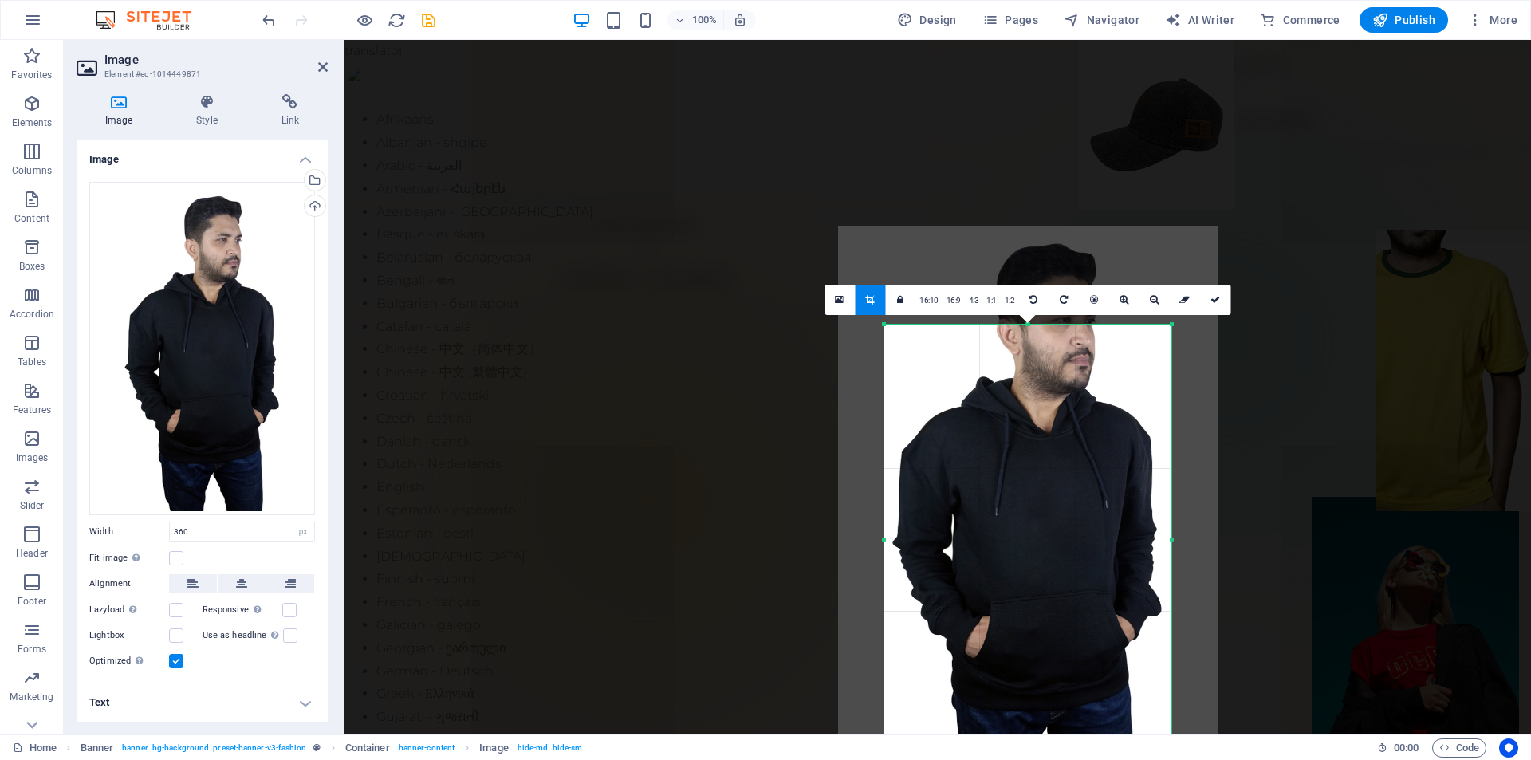
drag, startPoint x: 1086, startPoint y: 441, endPoint x: 1087, endPoint y: 411, distance: 30.3
click at [1087, 411] on div at bounding box center [1028, 510] width 380 height 569
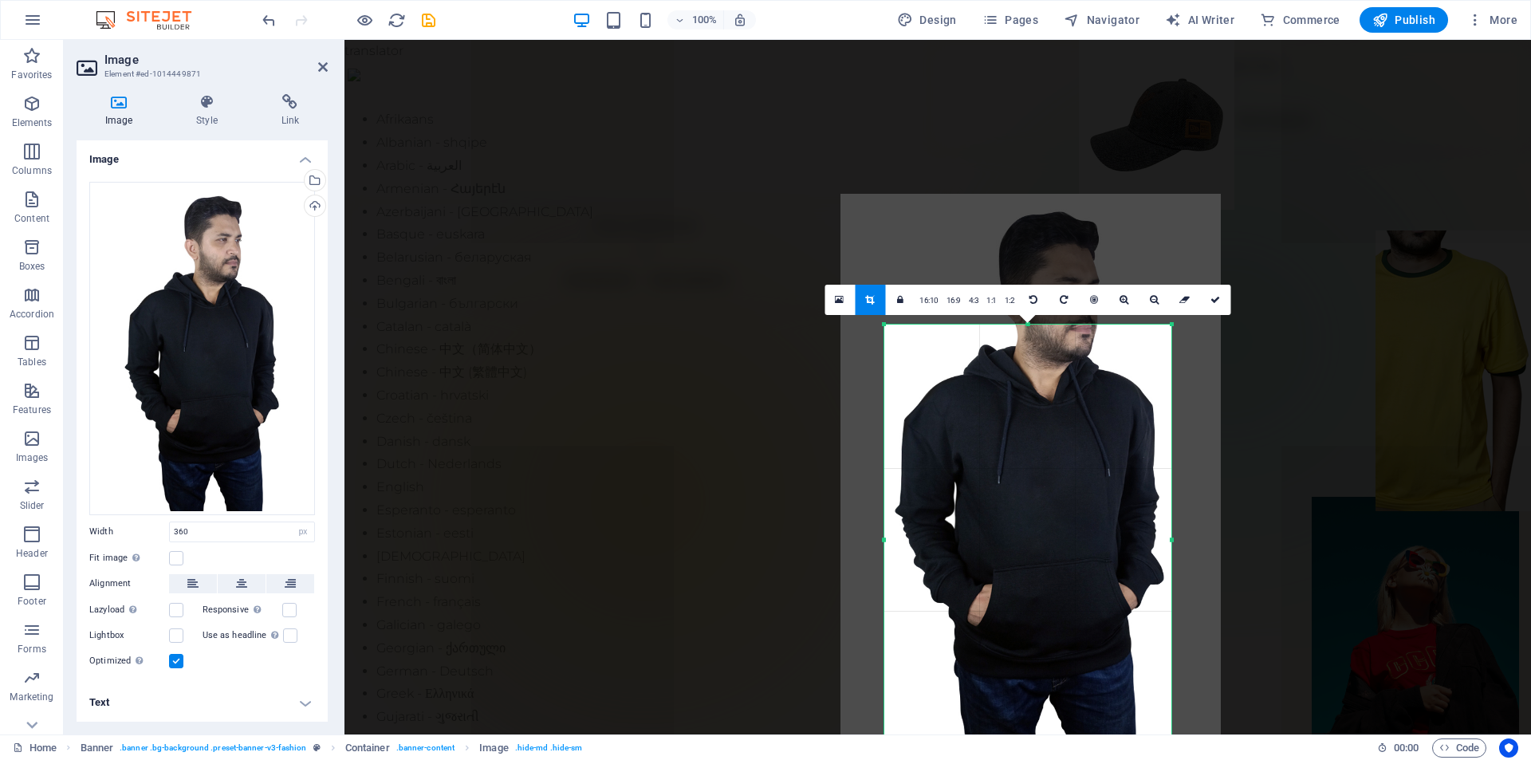
drag, startPoint x: 1076, startPoint y: 474, endPoint x: 1078, endPoint y: 443, distance: 31.2
click at [1078, 443] on div at bounding box center [1030, 478] width 380 height 569
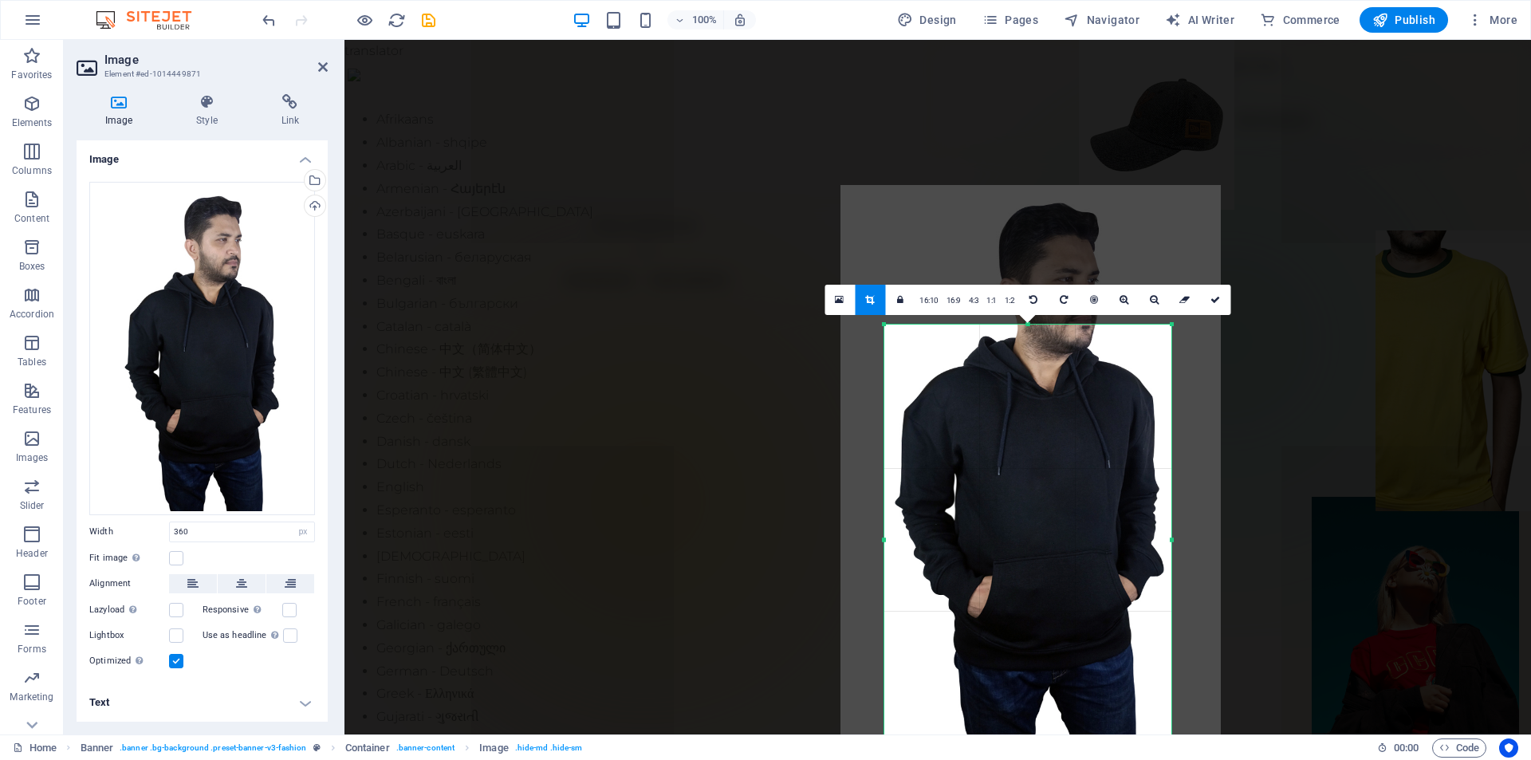
click at [1078, 436] on div at bounding box center [1030, 469] width 380 height 569
click at [1214, 304] on icon at bounding box center [1215, 300] width 10 height 10
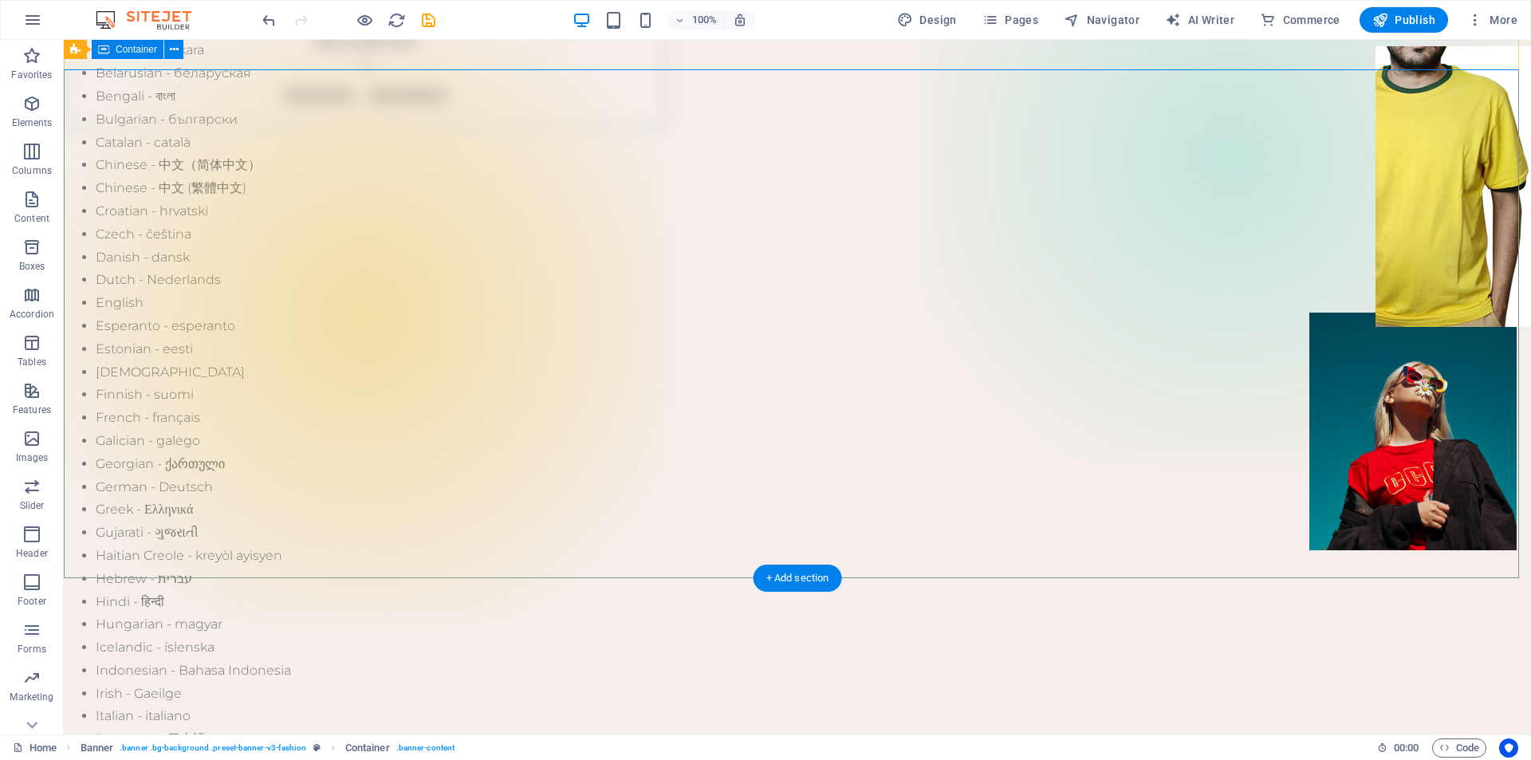
scroll to position [159, 0]
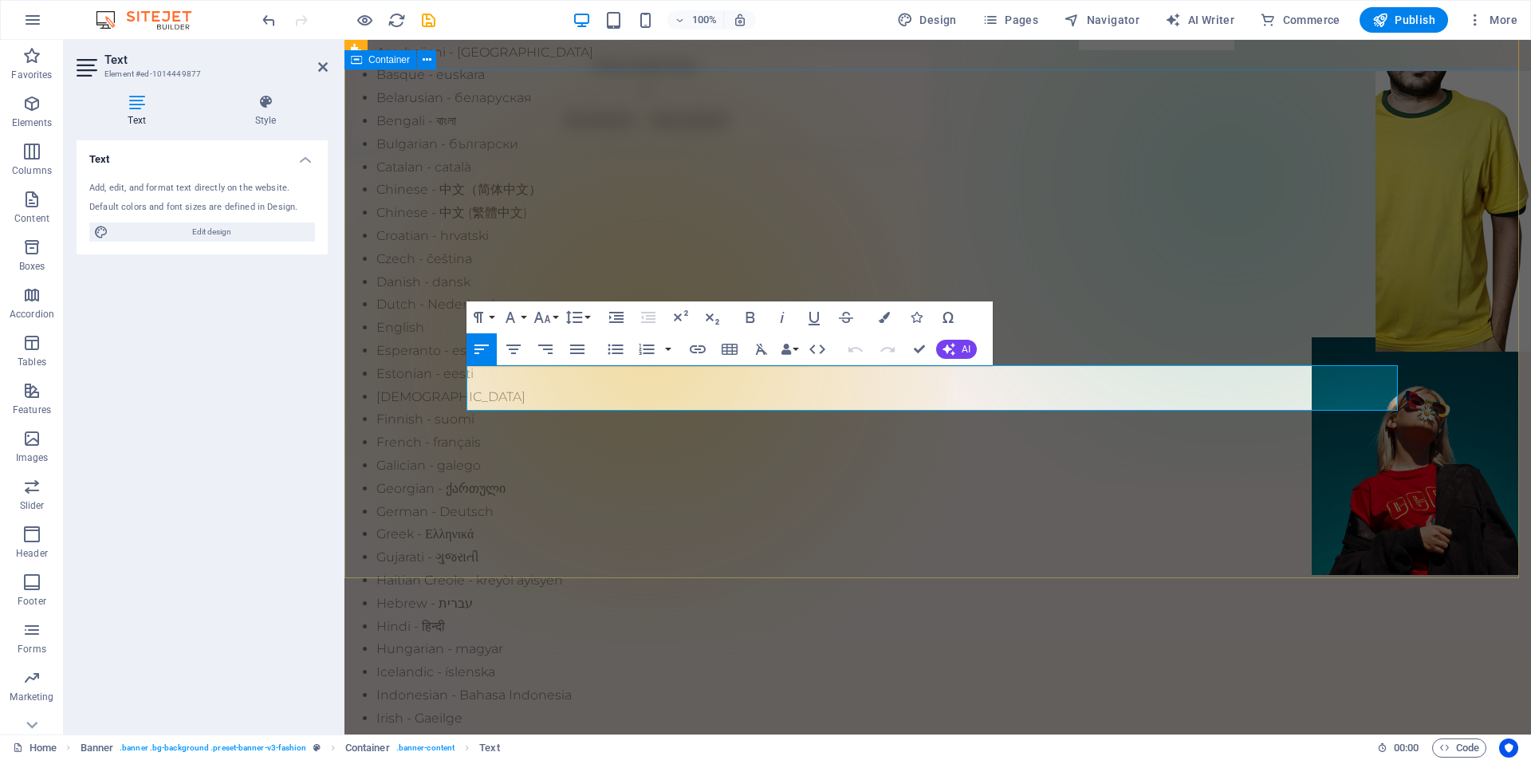
drag, startPoint x: 797, startPoint y: 396, endPoint x: 367, endPoint y: 317, distance: 437.8
drag, startPoint x: 782, startPoint y: 400, endPoint x: 463, endPoint y: 376, distance: 319.9
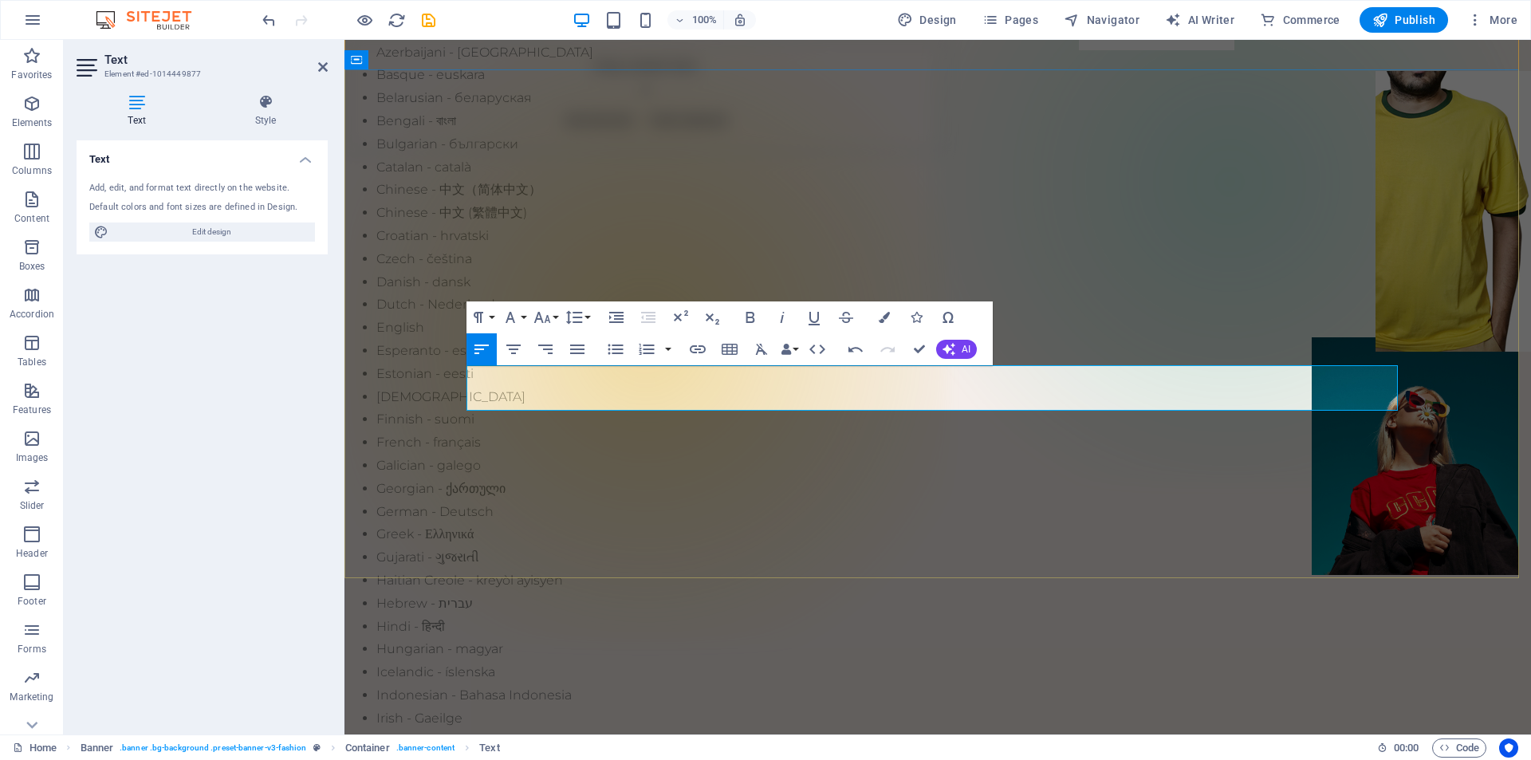
drag, startPoint x: 617, startPoint y: 378, endPoint x: 485, endPoint y: 379, distance: 132.4
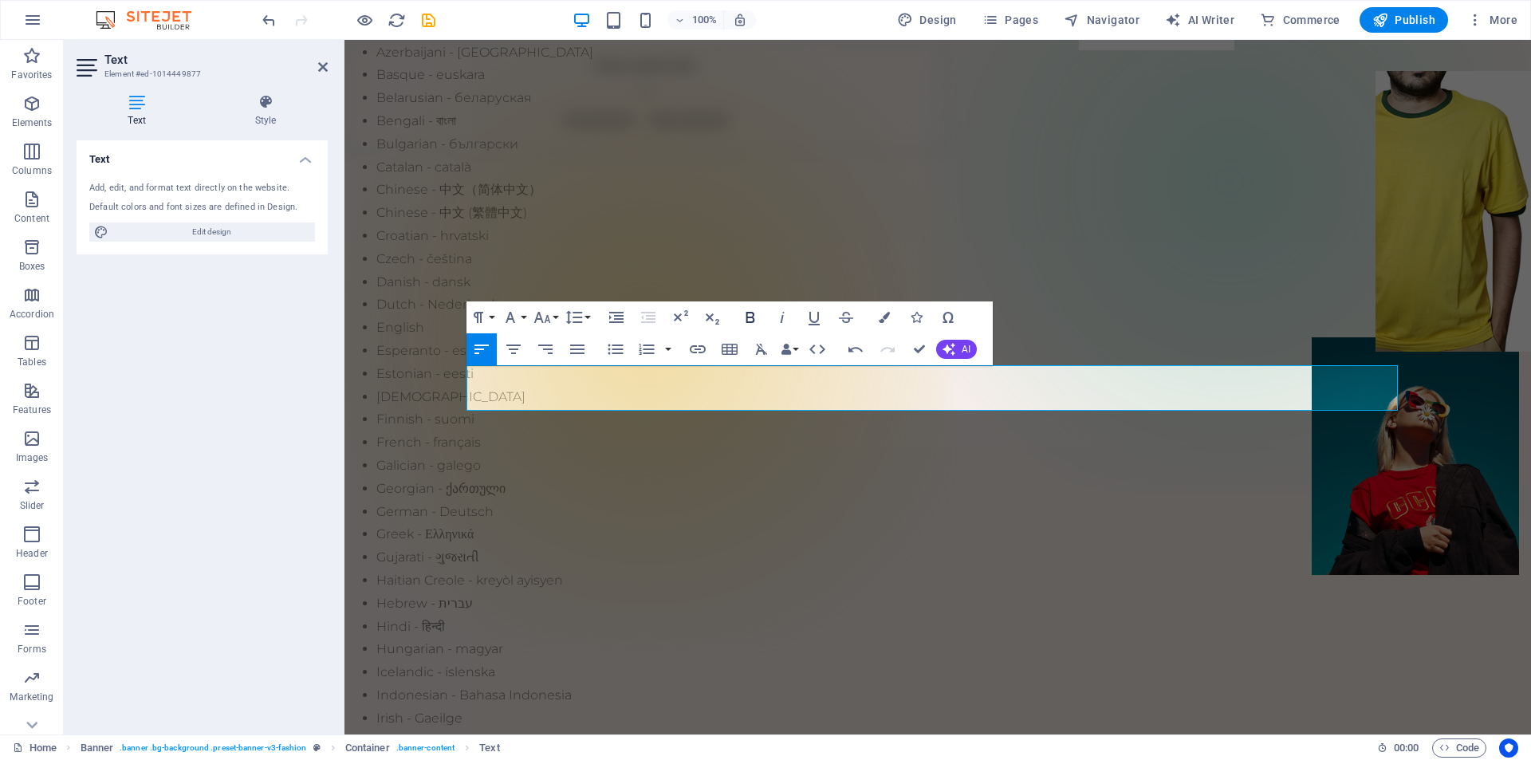
click at [746, 323] on icon "button" at bounding box center [750, 317] width 19 height 19
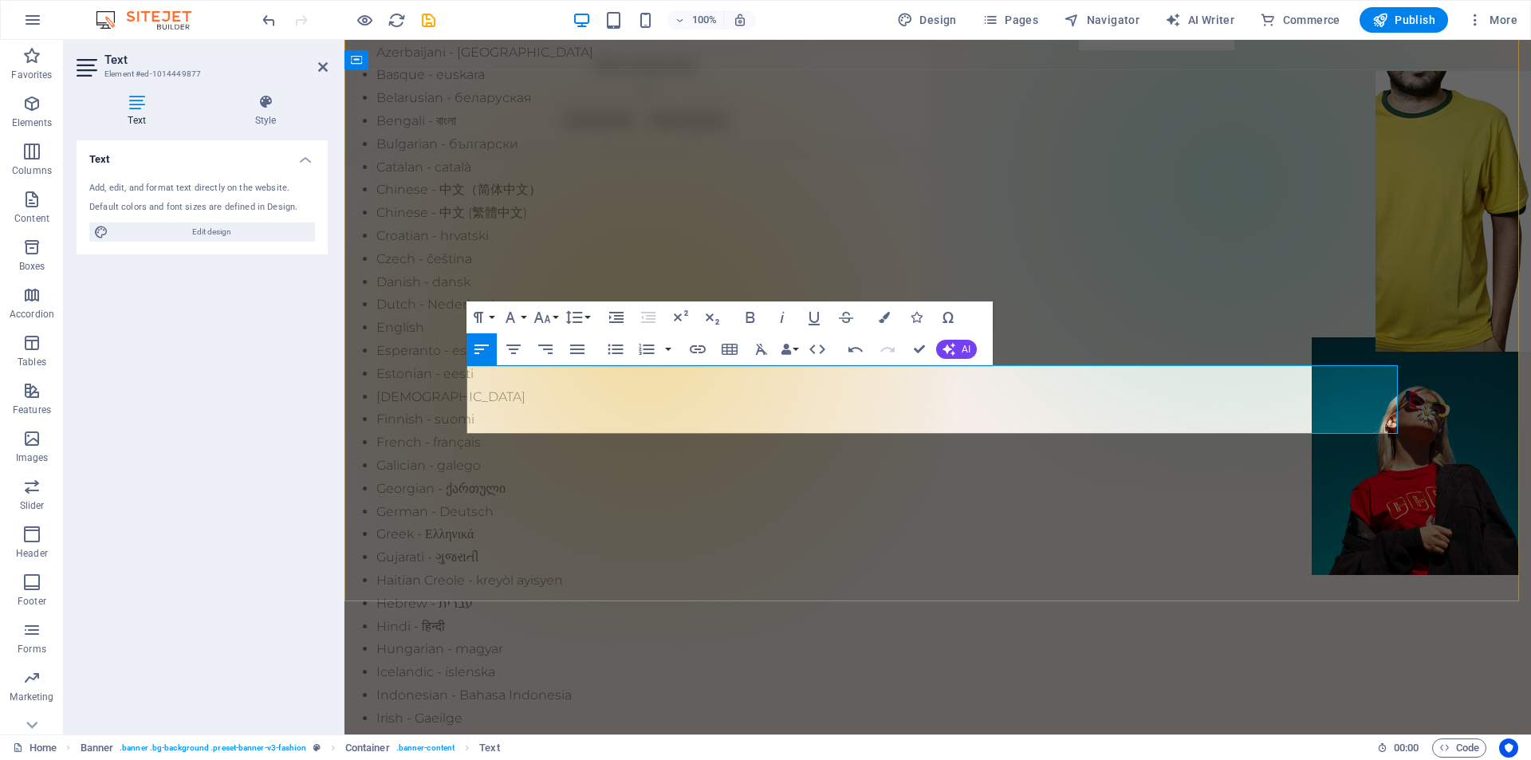
drag, startPoint x: 478, startPoint y: 419, endPoint x: 561, endPoint y: 435, distance: 84.4
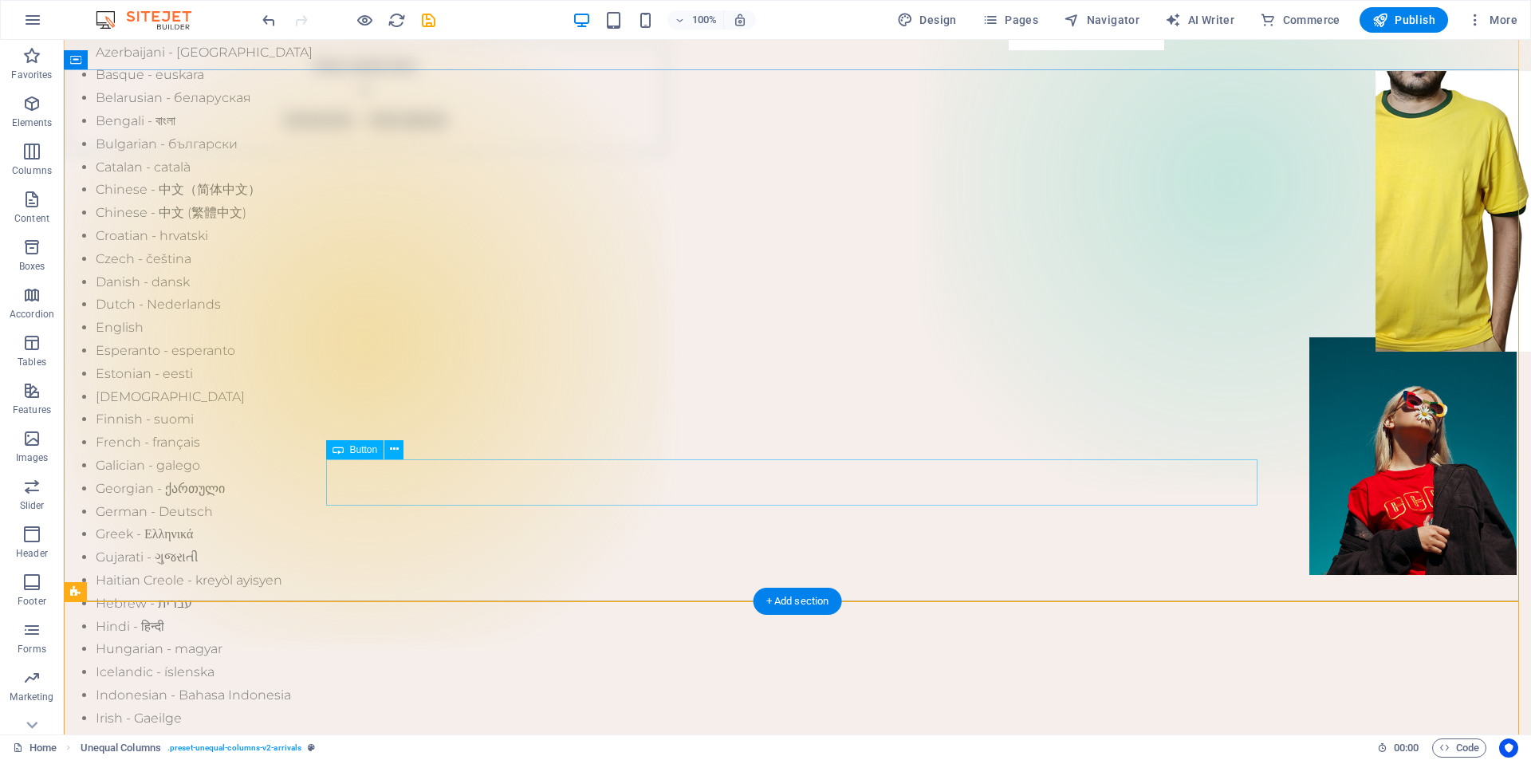
click at [388, 452] on button at bounding box center [393, 449] width 19 height 19
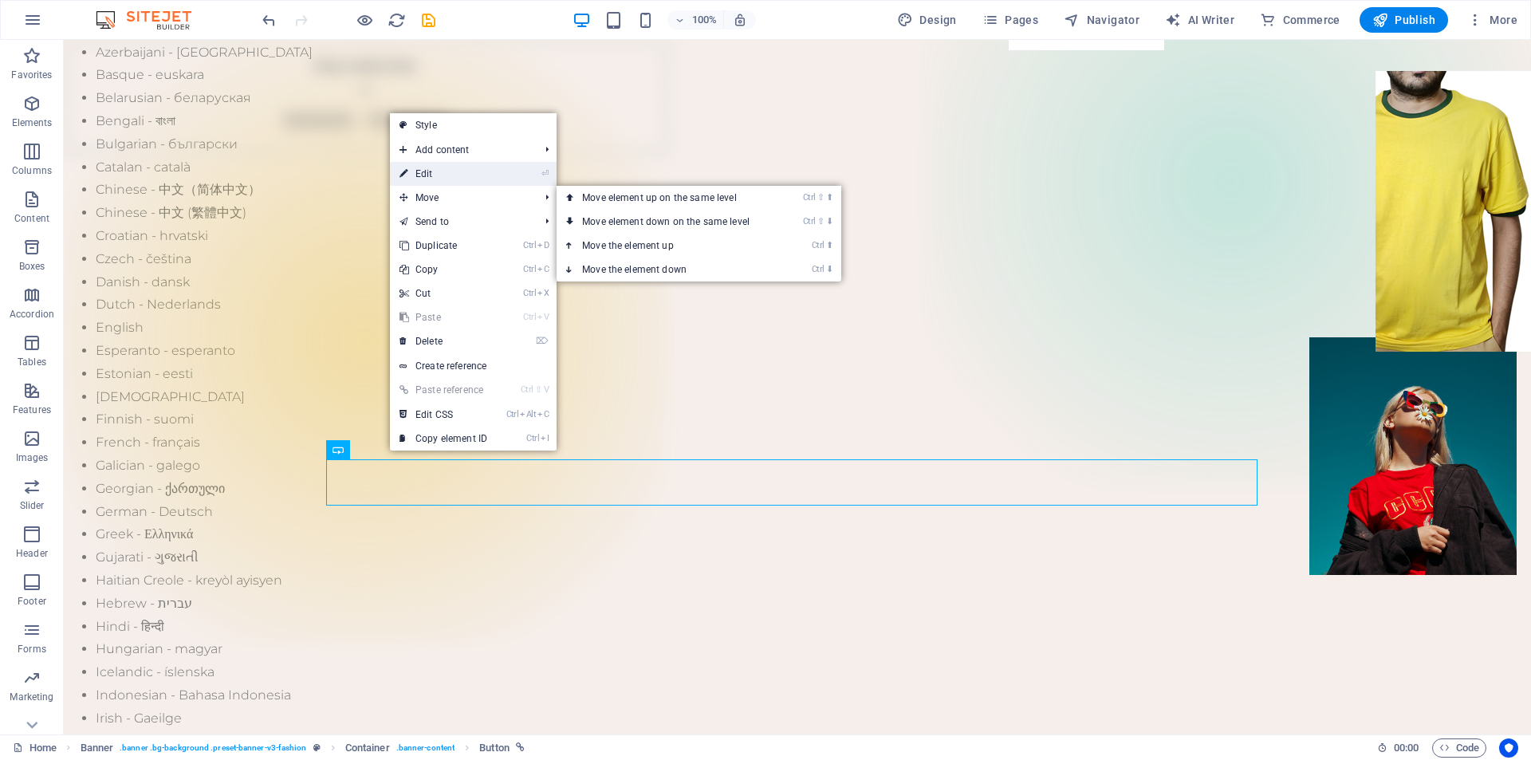
click at [438, 171] on link "⏎ Edit" at bounding box center [443, 174] width 107 height 24
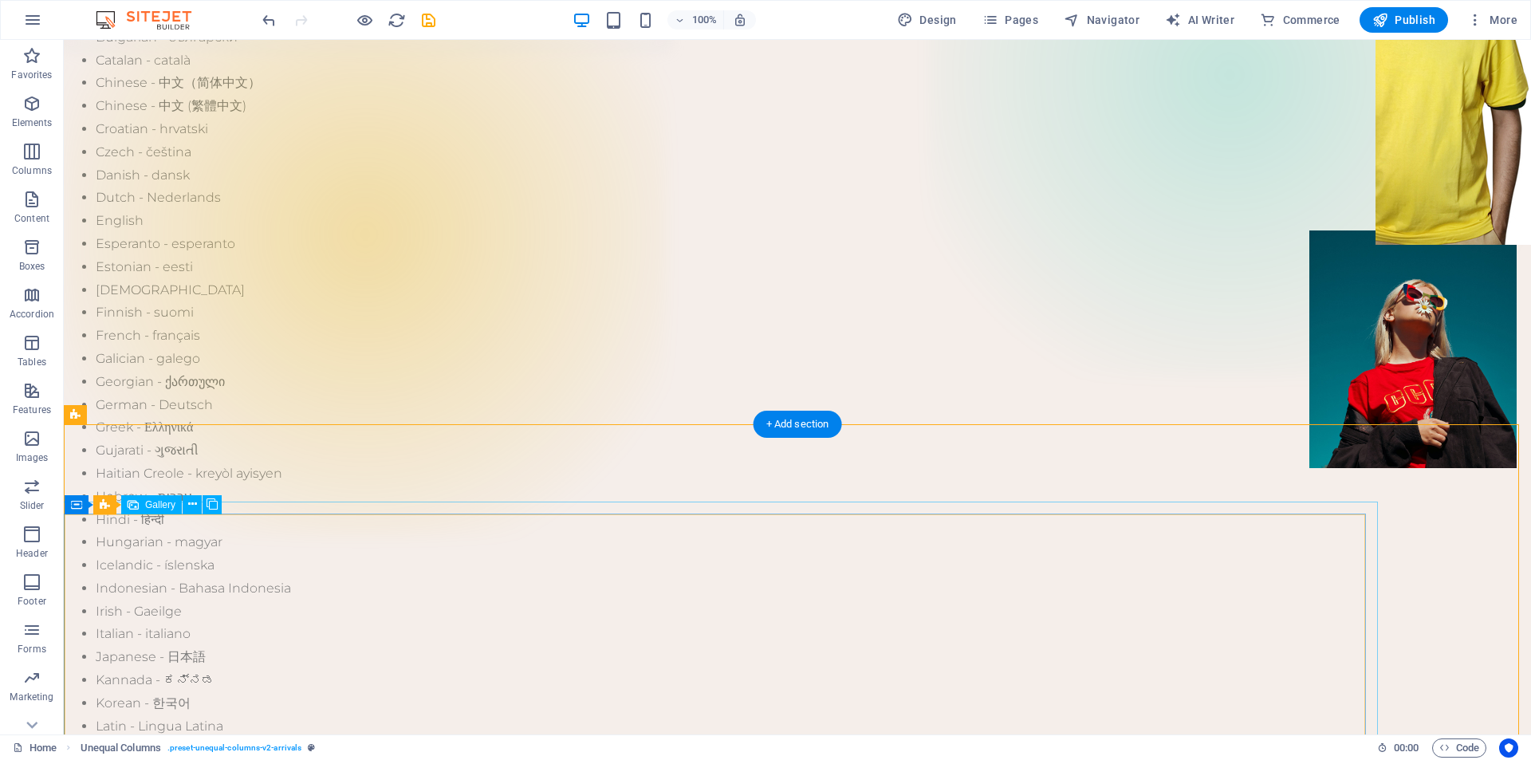
scroll to position [399, 0]
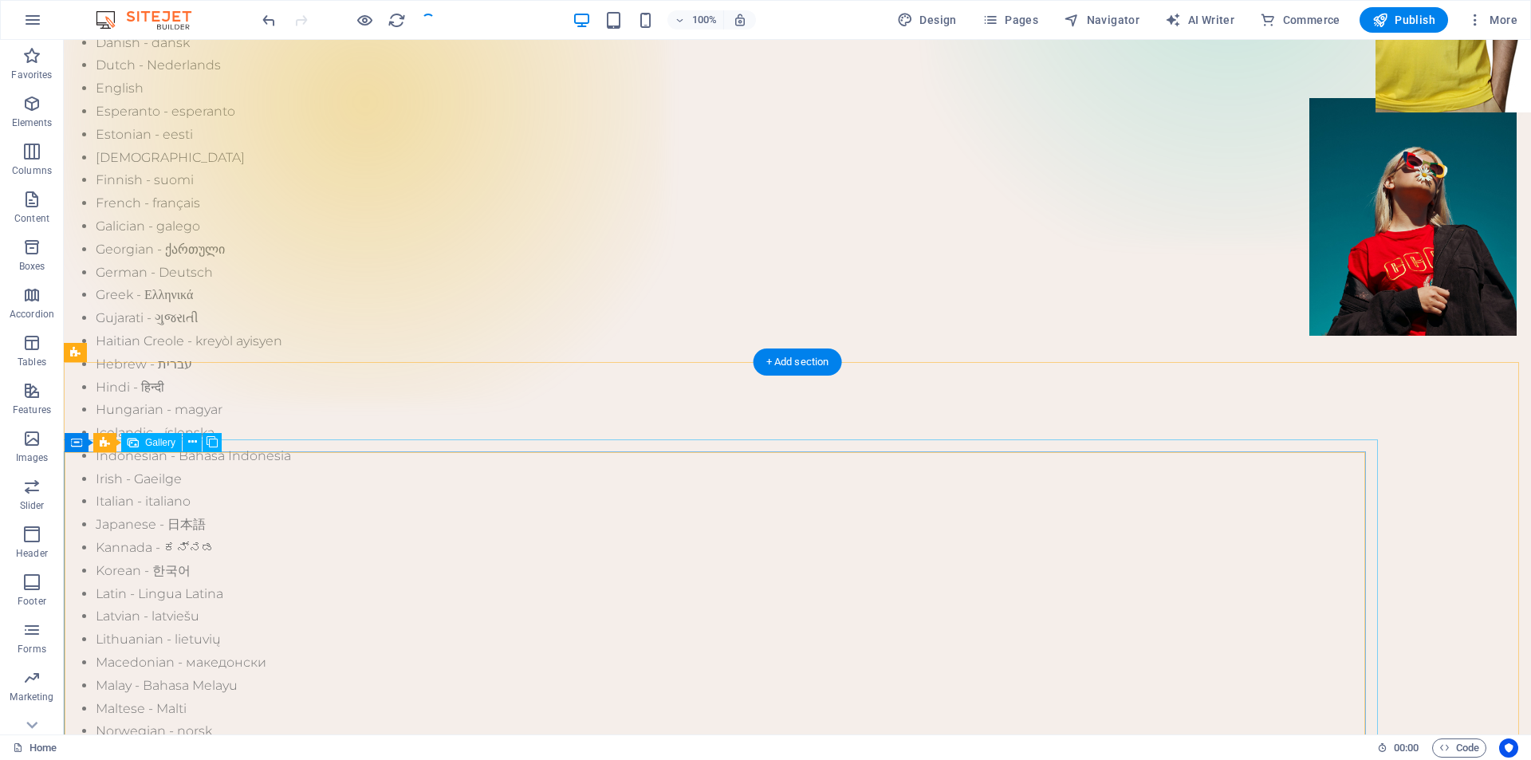
checkbox input "false"
click at [1477, 18] on icon "button" at bounding box center [1475, 20] width 16 height 16
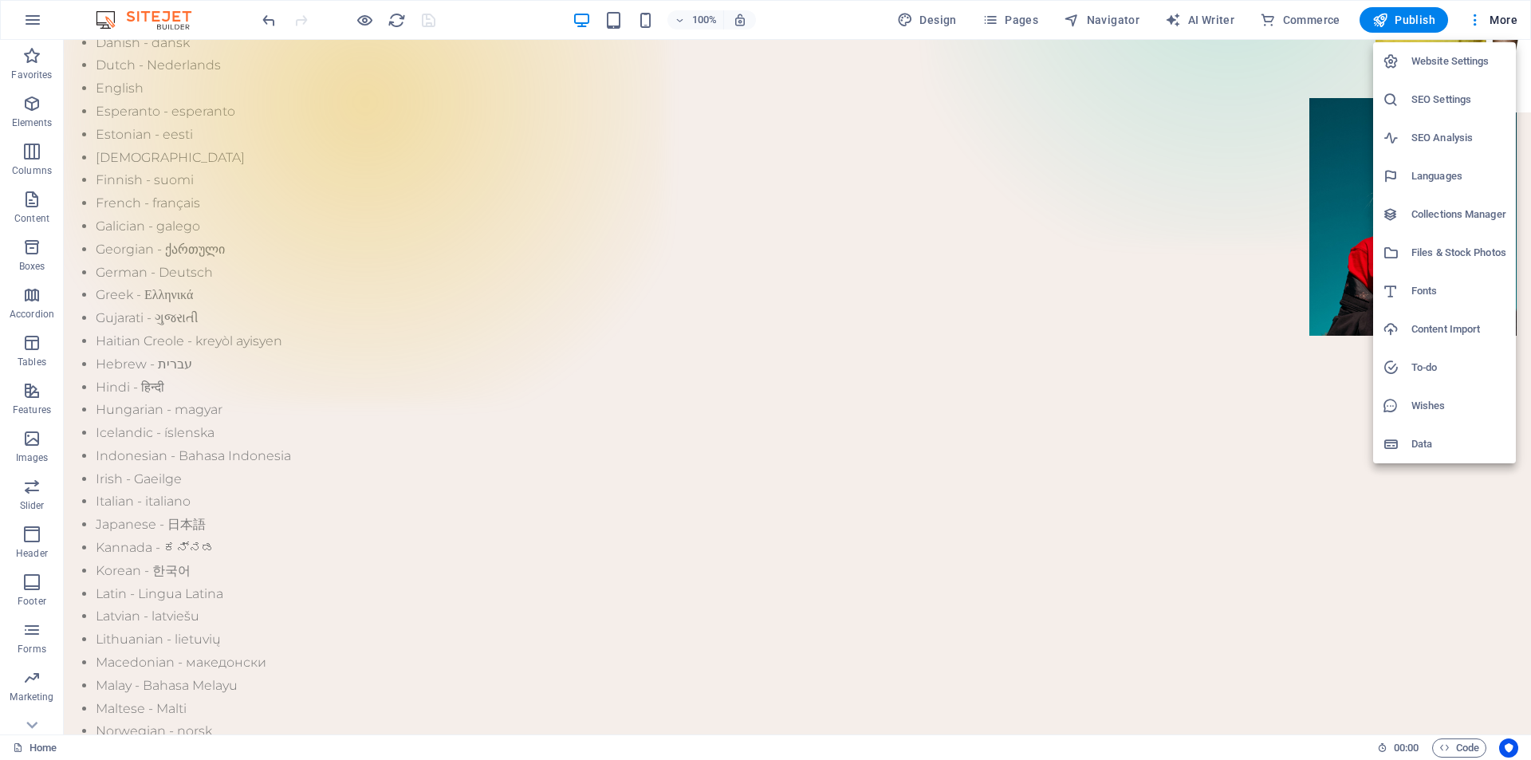
click at [1249, 309] on div at bounding box center [765, 380] width 1531 height 760
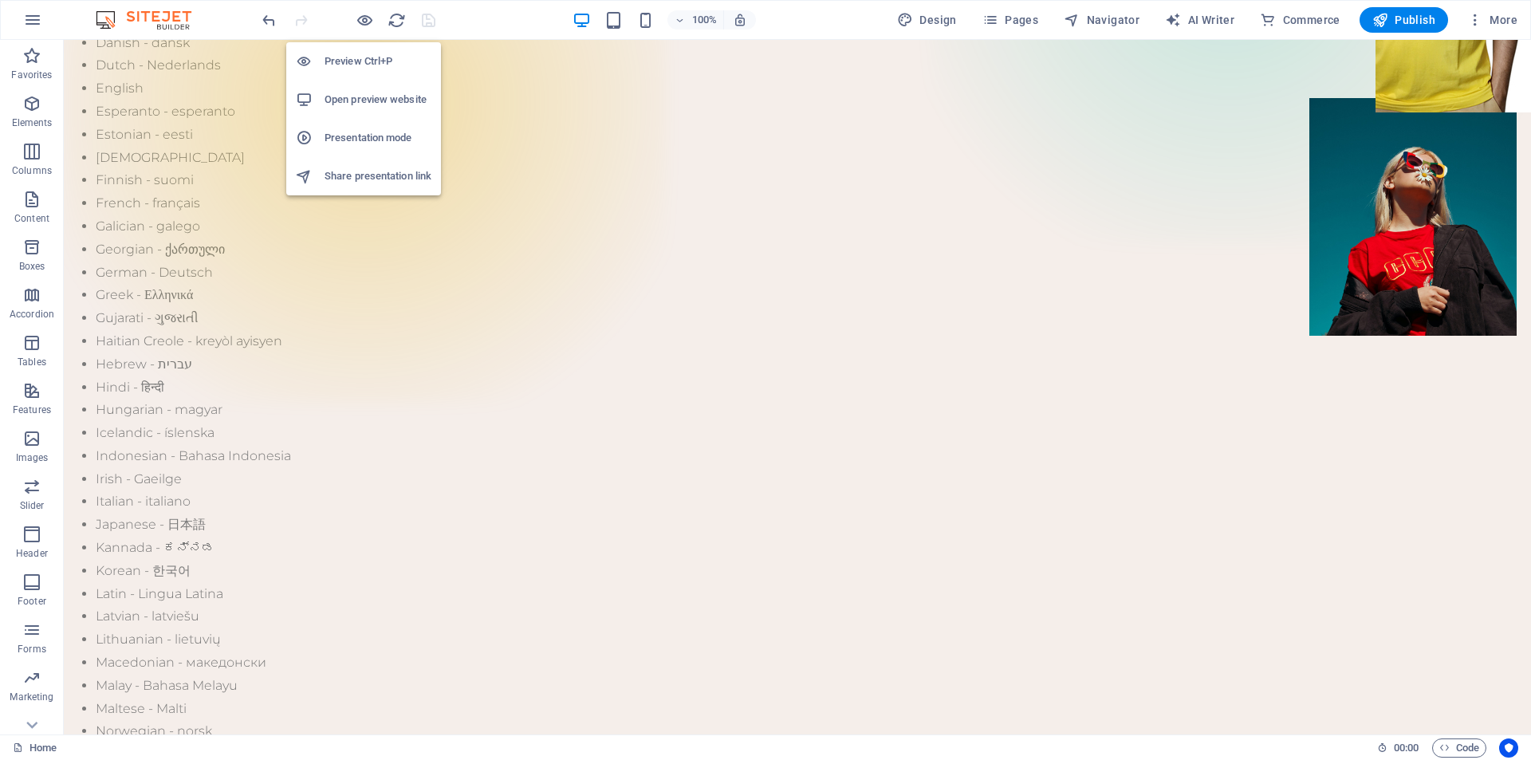
click at [364, 97] on h6 "Open preview website" at bounding box center [378, 99] width 107 height 19
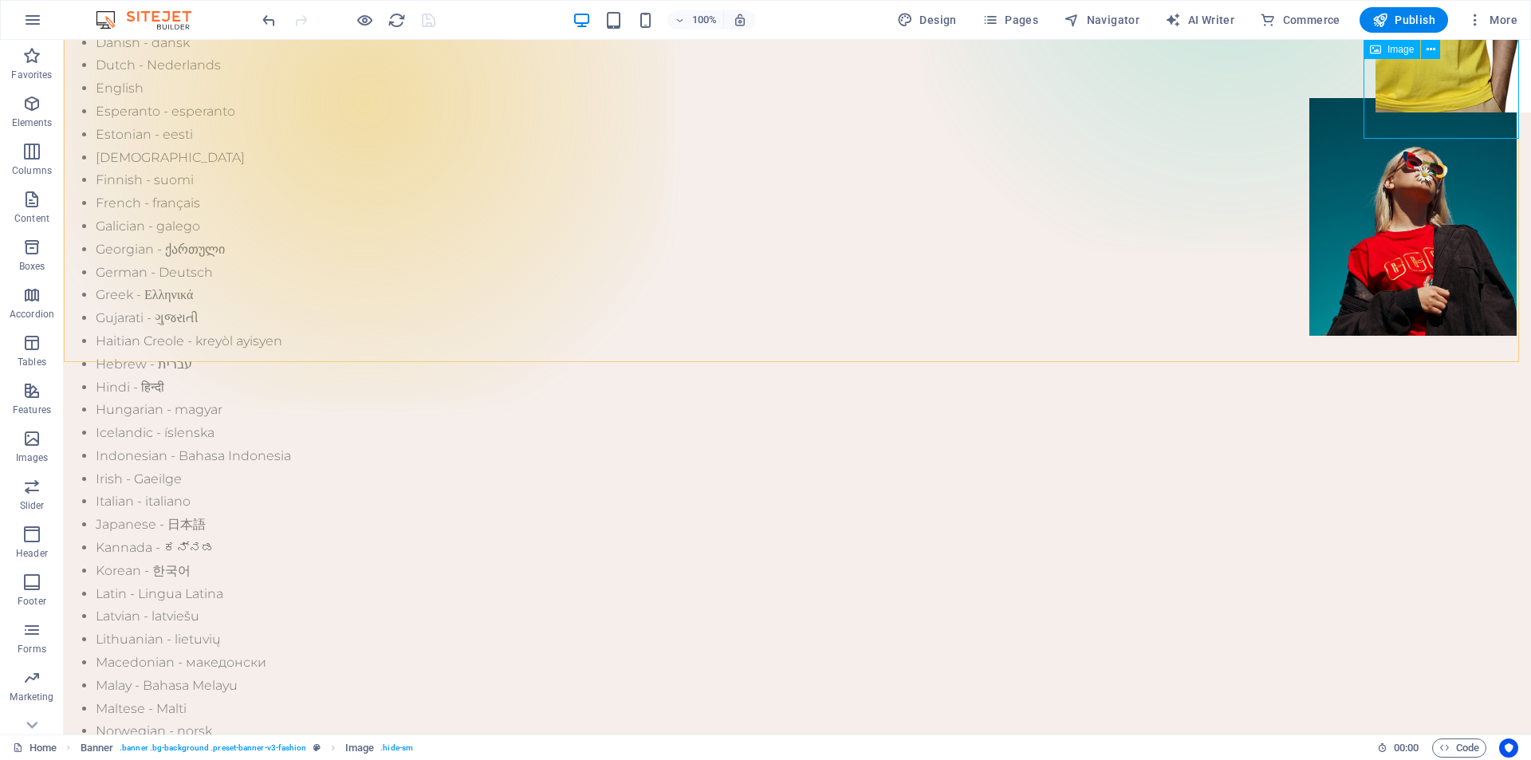
click at [1433, 49] on icon at bounding box center [1431, 49] width 9 height 17
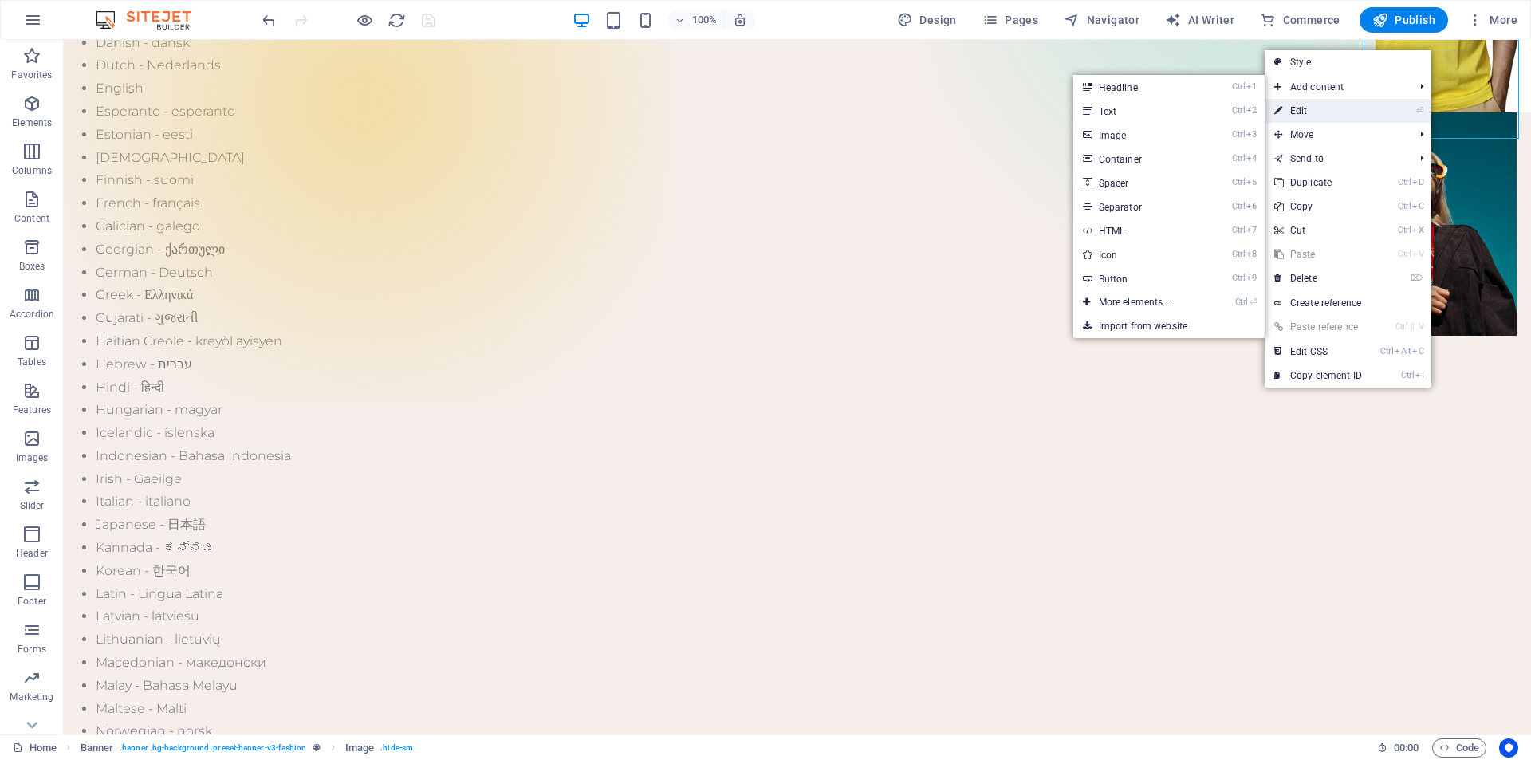
click at [1368, 112] on link "⏎ Edit" at bounding box center [1318, 111] width 107 height 24
select select "px"
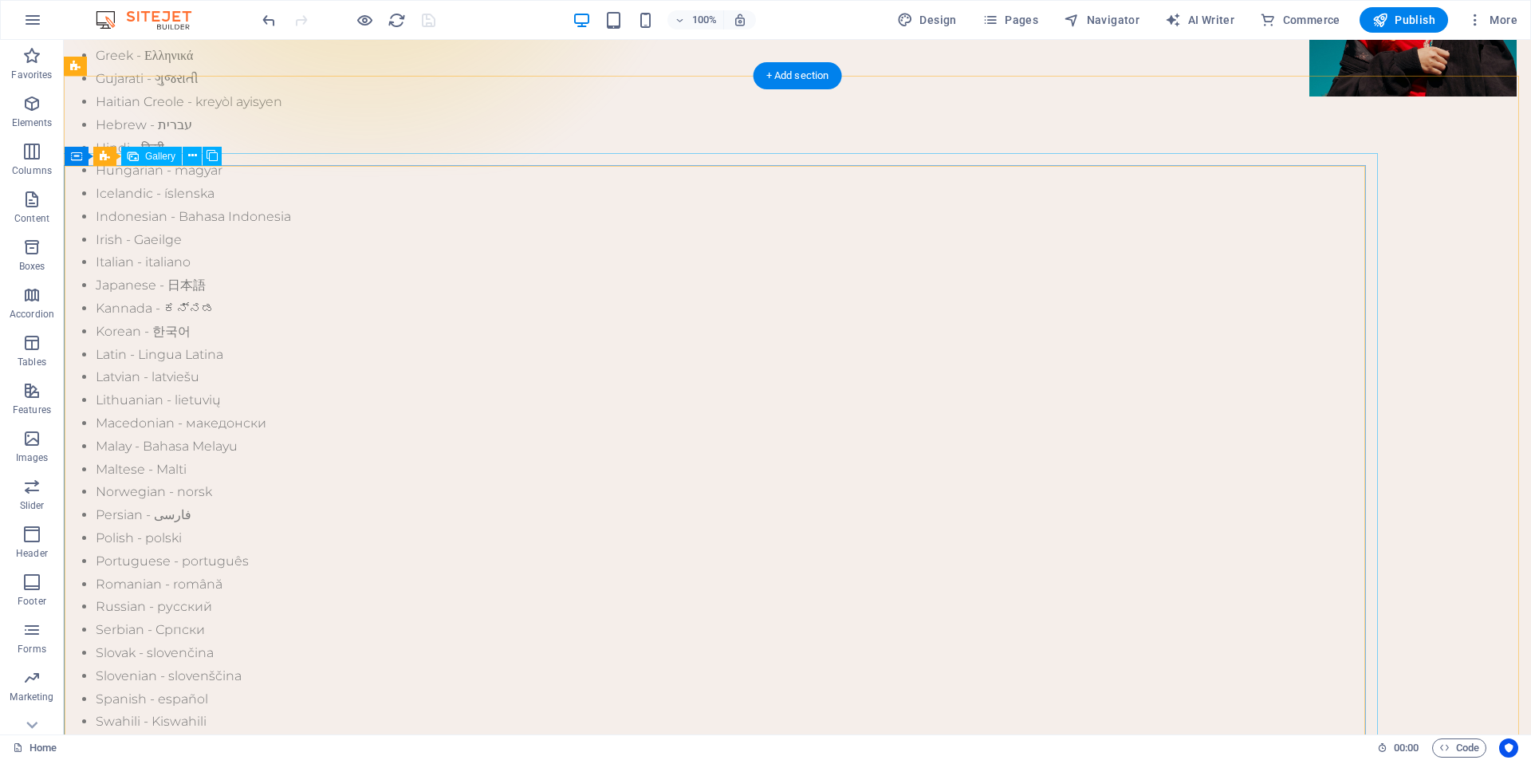
scroll to position [877, 0]
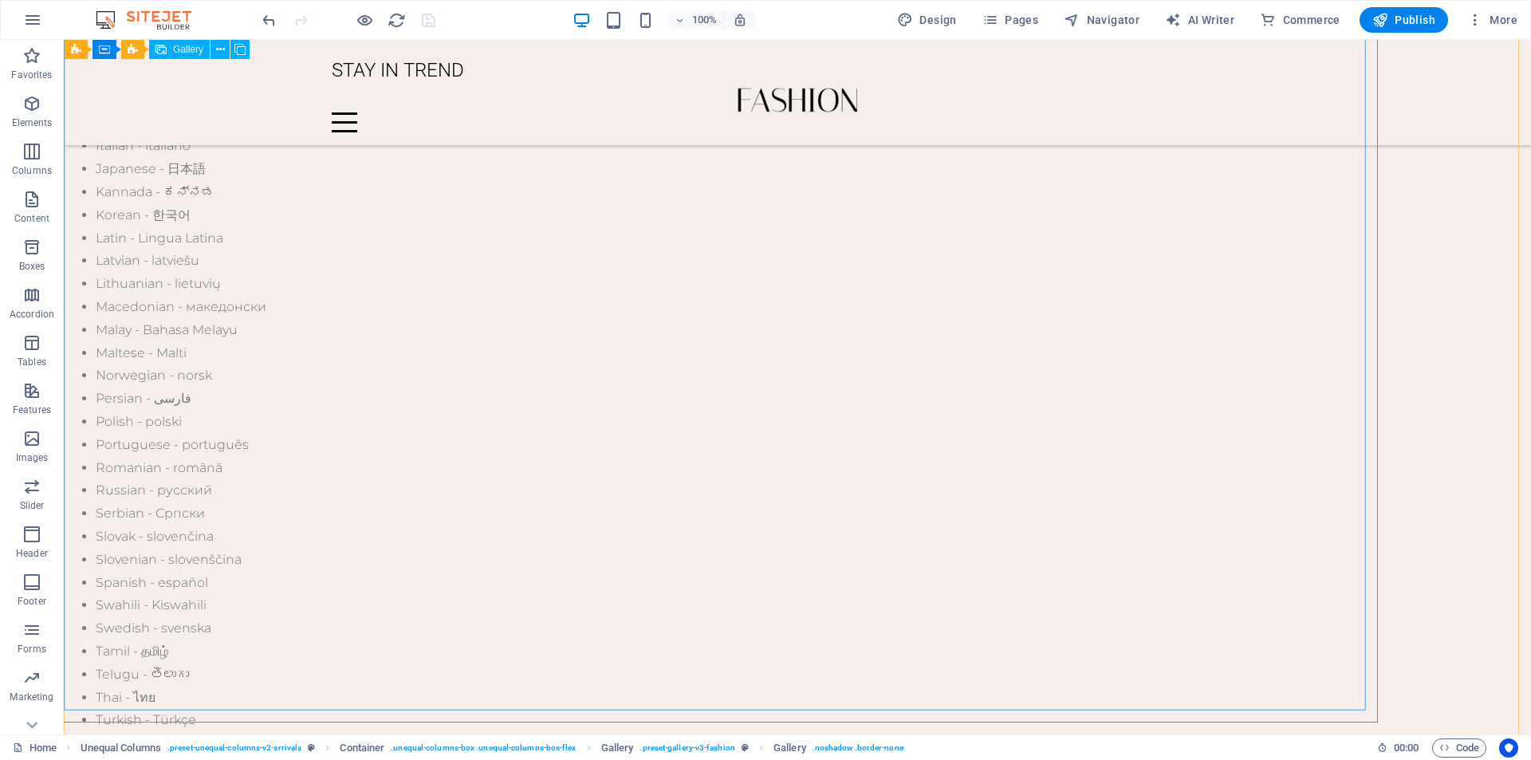
scroll to position [638, 0]
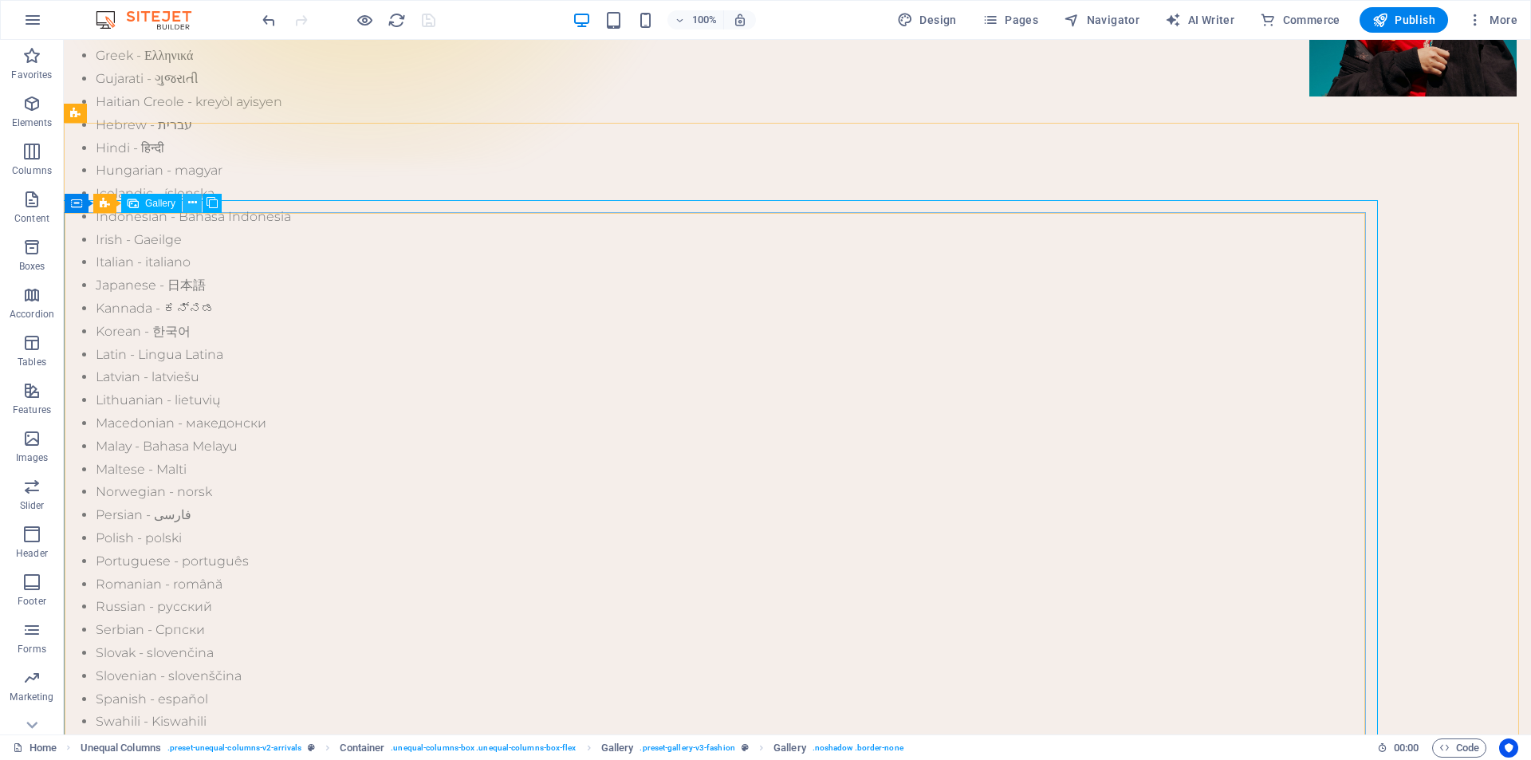
click at [192, 207] on icon at bounding box center [192, 203] width 9 height 17
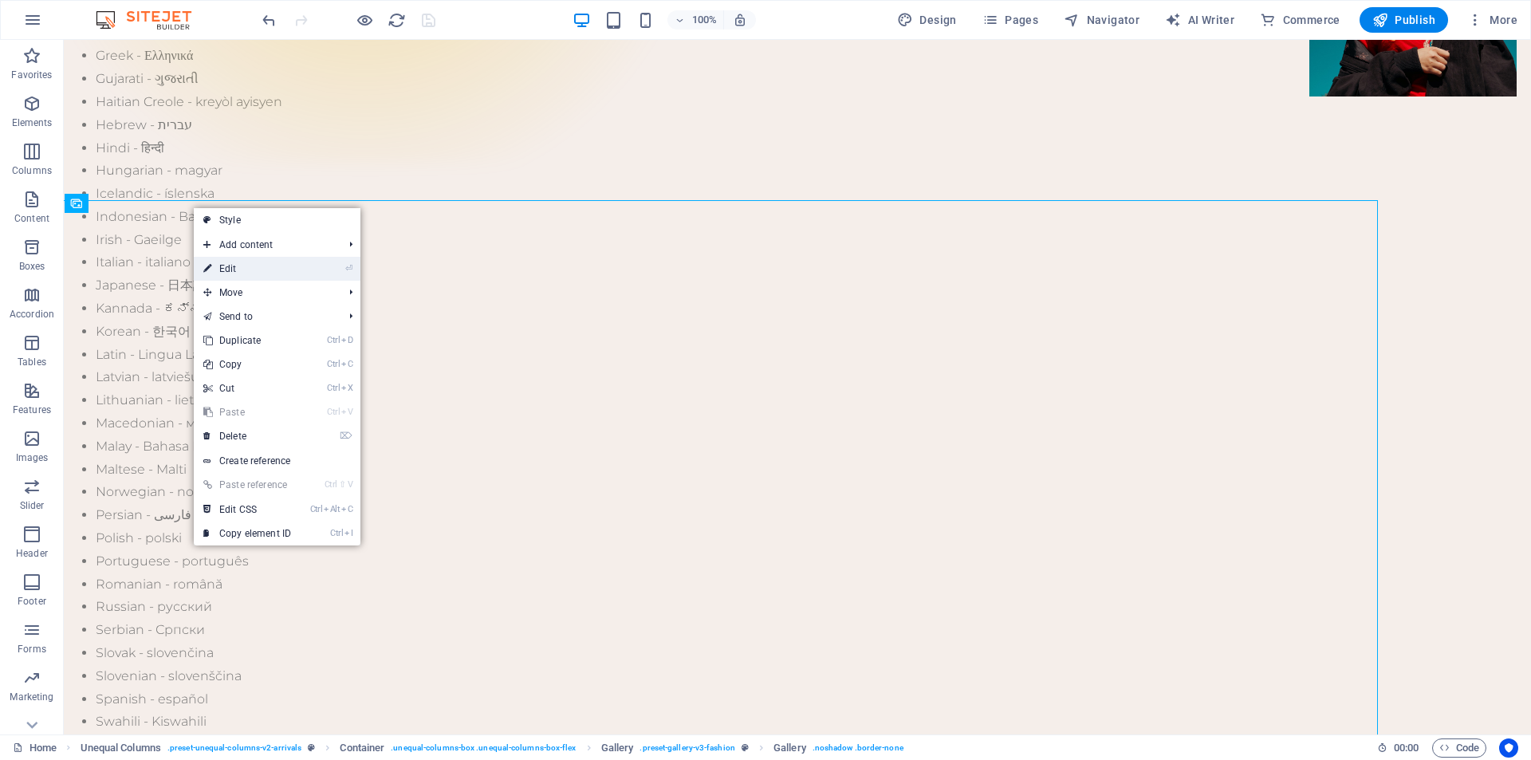
click at [204, 270] on icon at bounding box center [207, 269] width 8 height 24
select select "%"
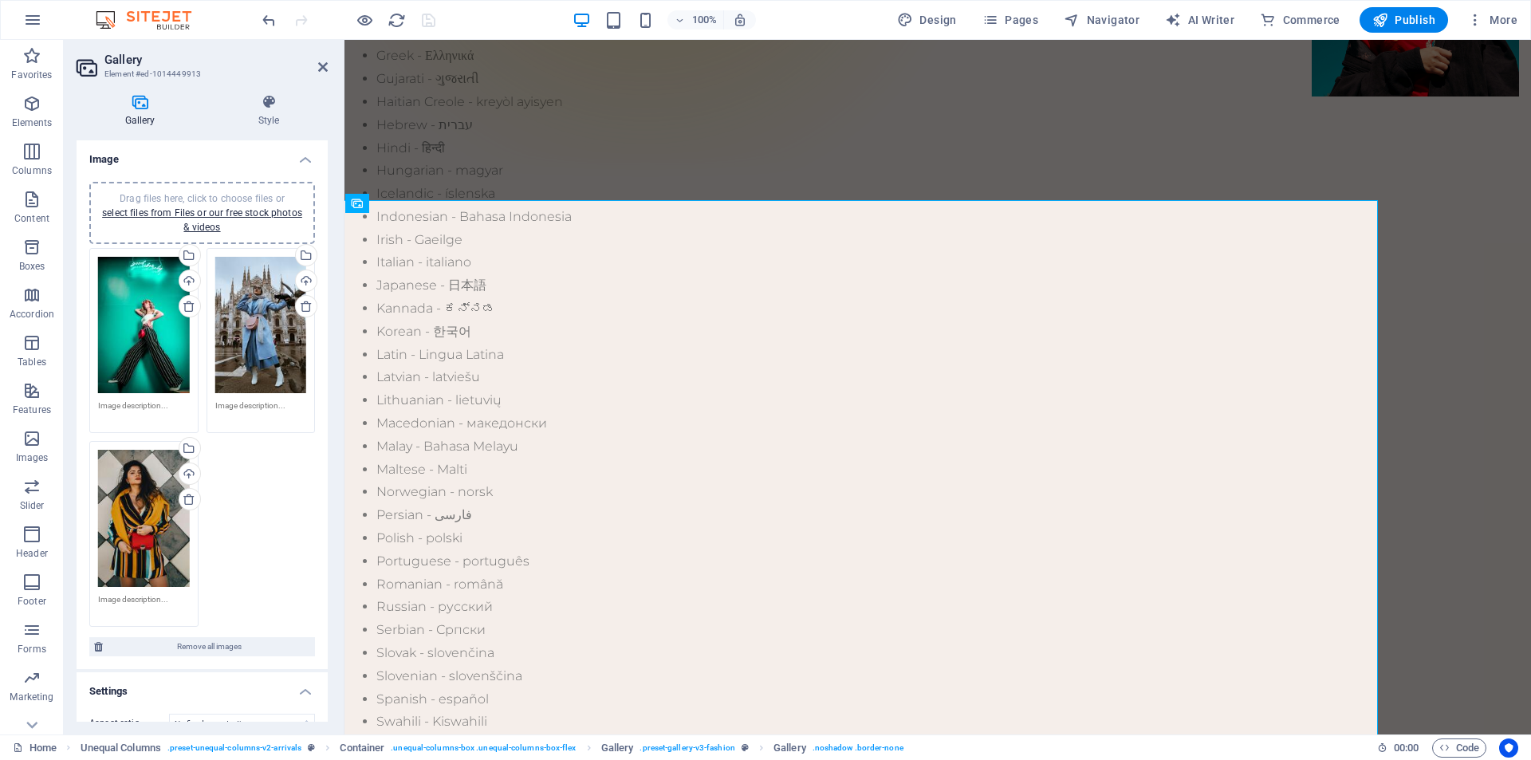
click at [155, 331] on div "Drag files here, click to choose files or select files from Files or our free s…" at bounding box center [144, 325] width 92 height 137
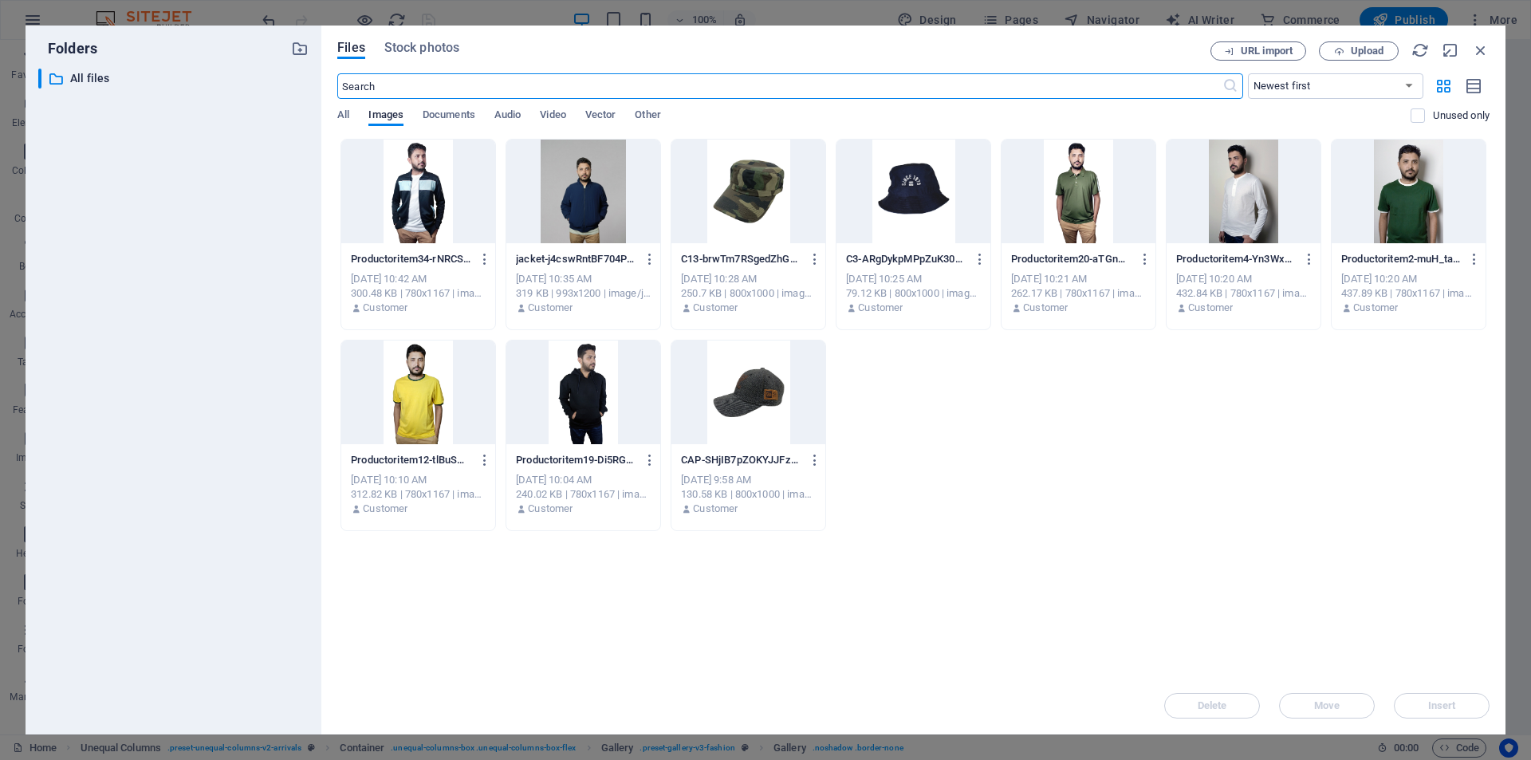
click at [1403, 213] on div at bounding box center [1409, 192] width 154 height 104
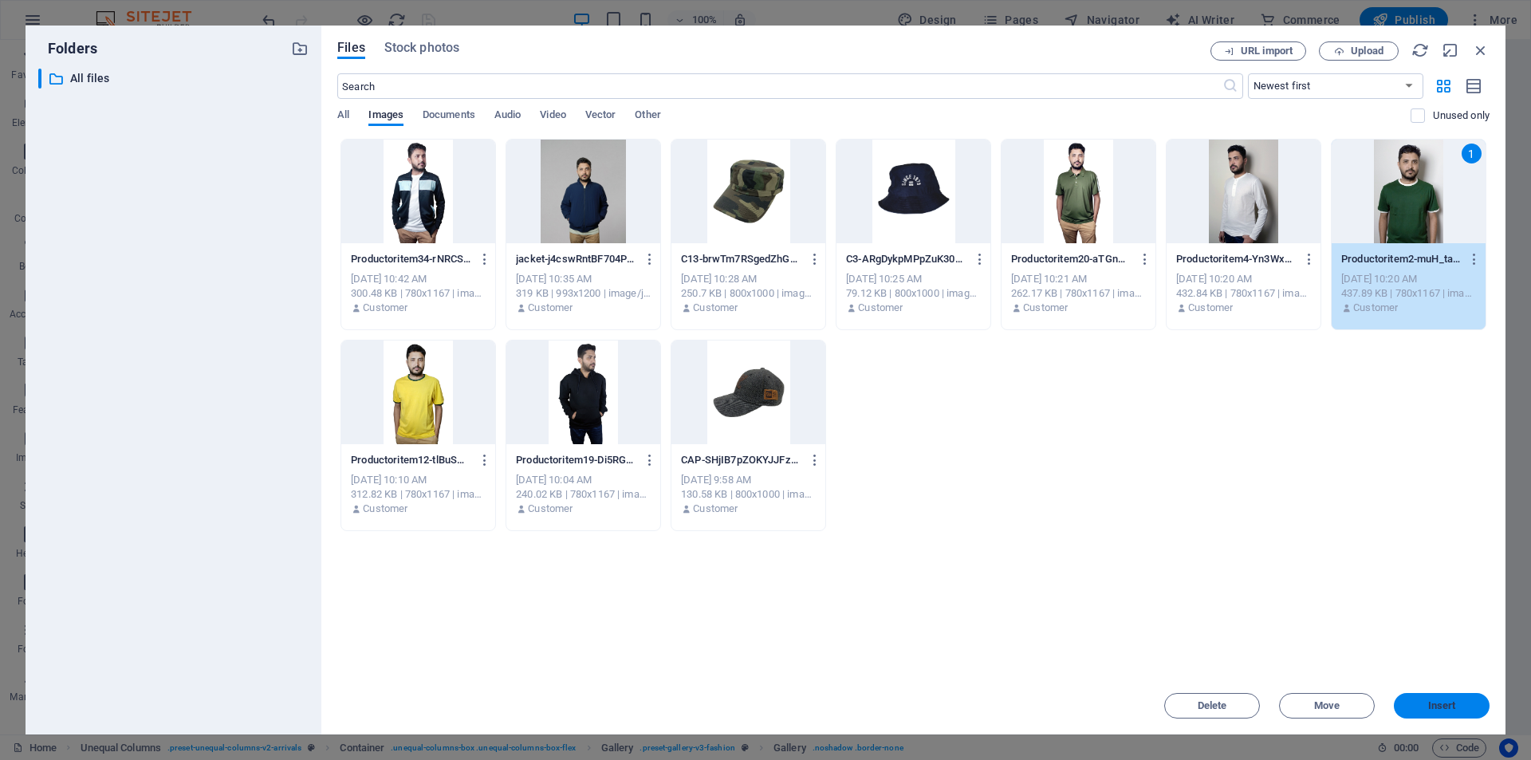
click at [1457, 710] on button "Insert" at bounding box center [1442, 706] width 96 height 26
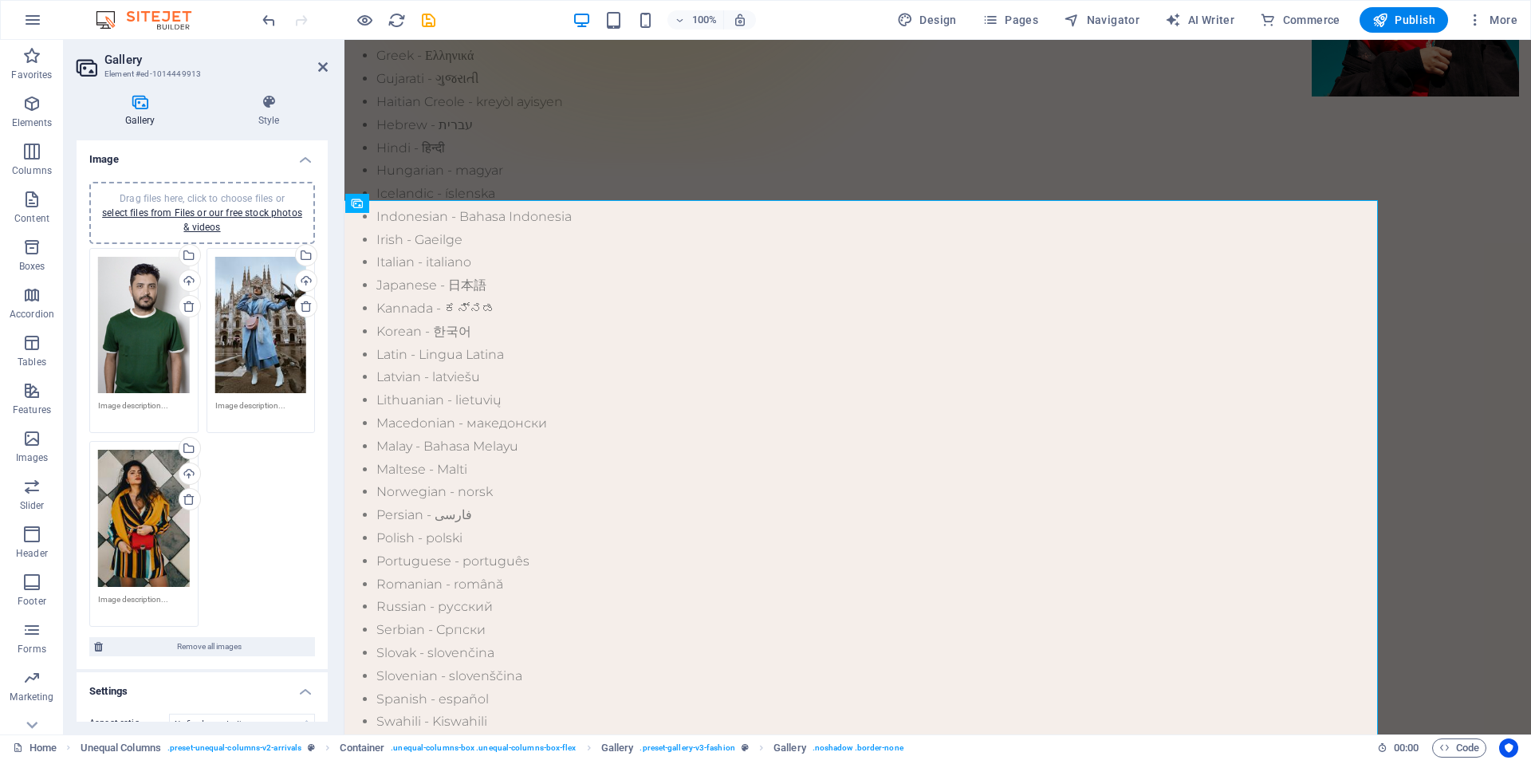
click at [241, 350] on div "Drag files here, click to choose files or select files from Files or our free s…" at bounding box center [261, 325] width 92 height 137
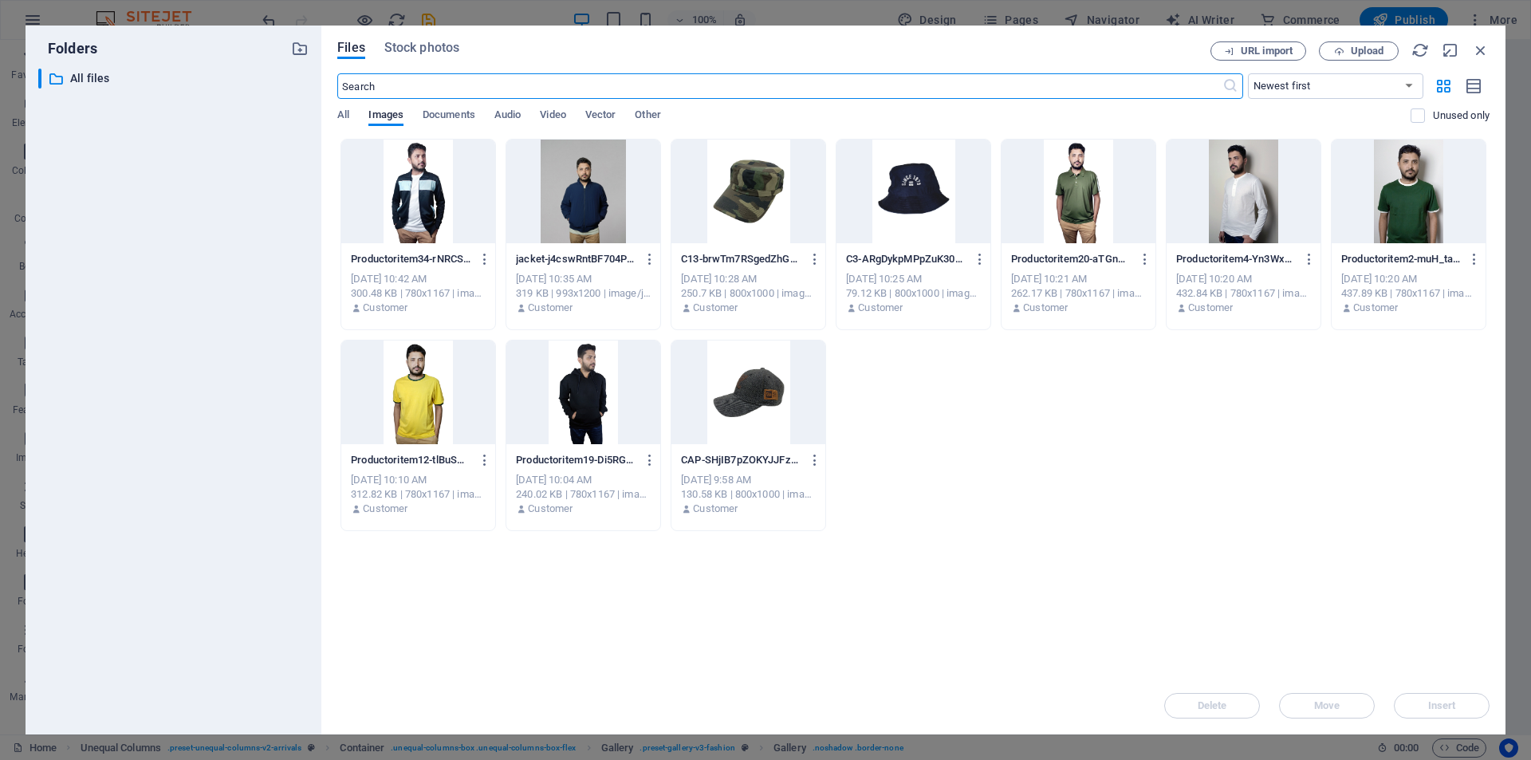
click at [592, 204] on div at bounding box center [583, 192] width 154 height 104
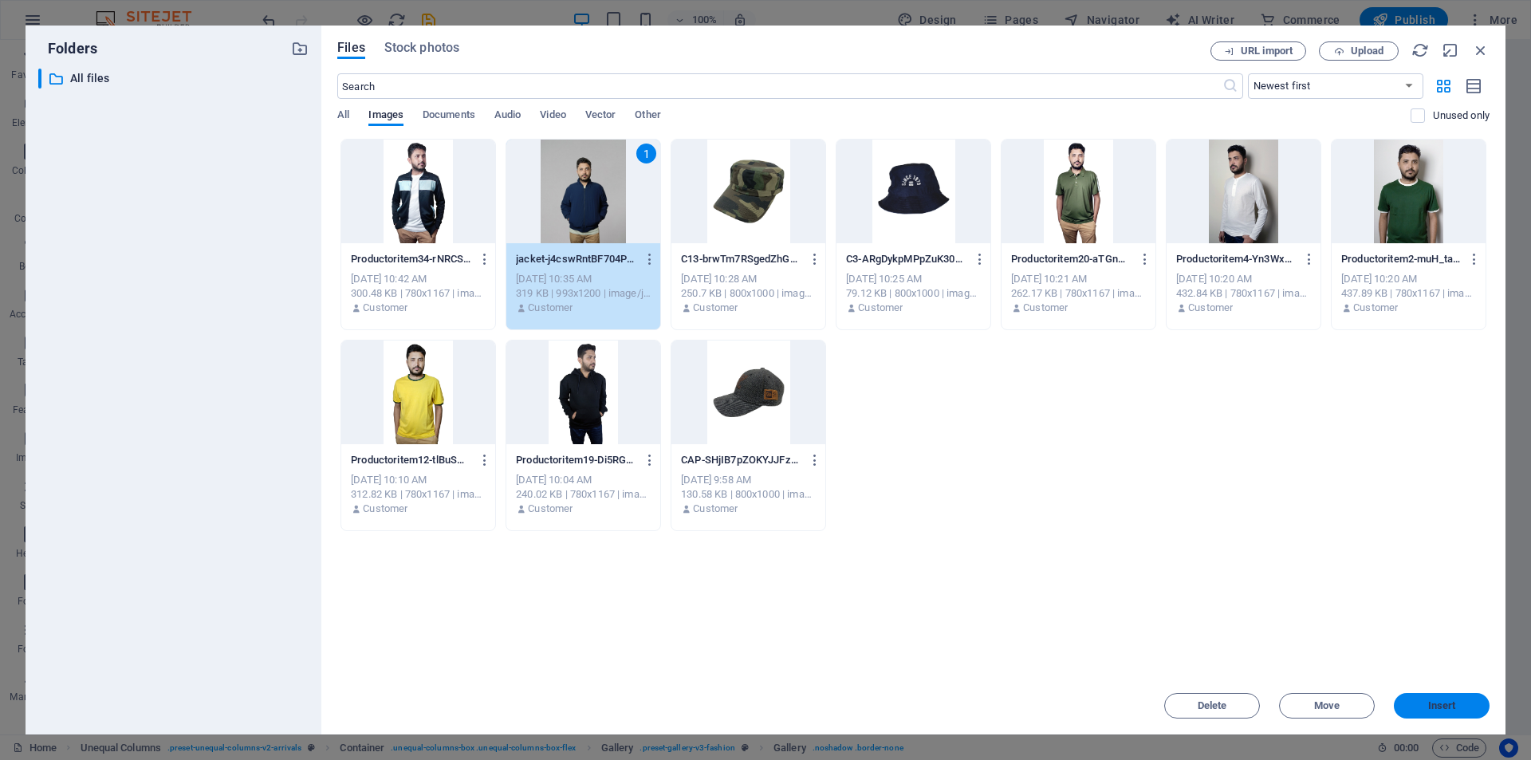
click at [1436, 699] on button "Insert" at bounding box center [1442, 706] width 96 height 26
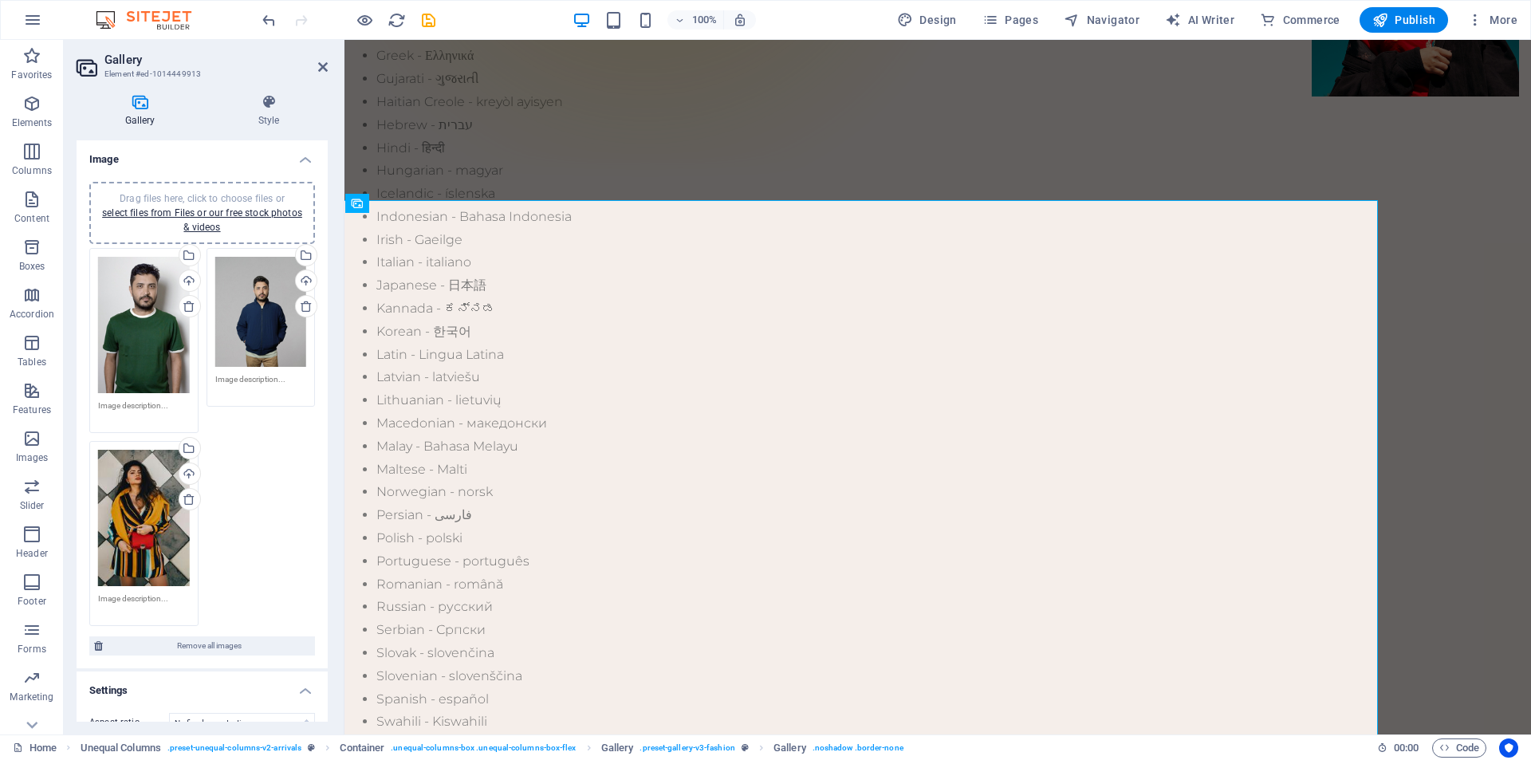
click at [151, 498] on div "Drag files here, click to choose files or select files from Files or our free s…" at bounding box center [144, 518] width 92 height 137
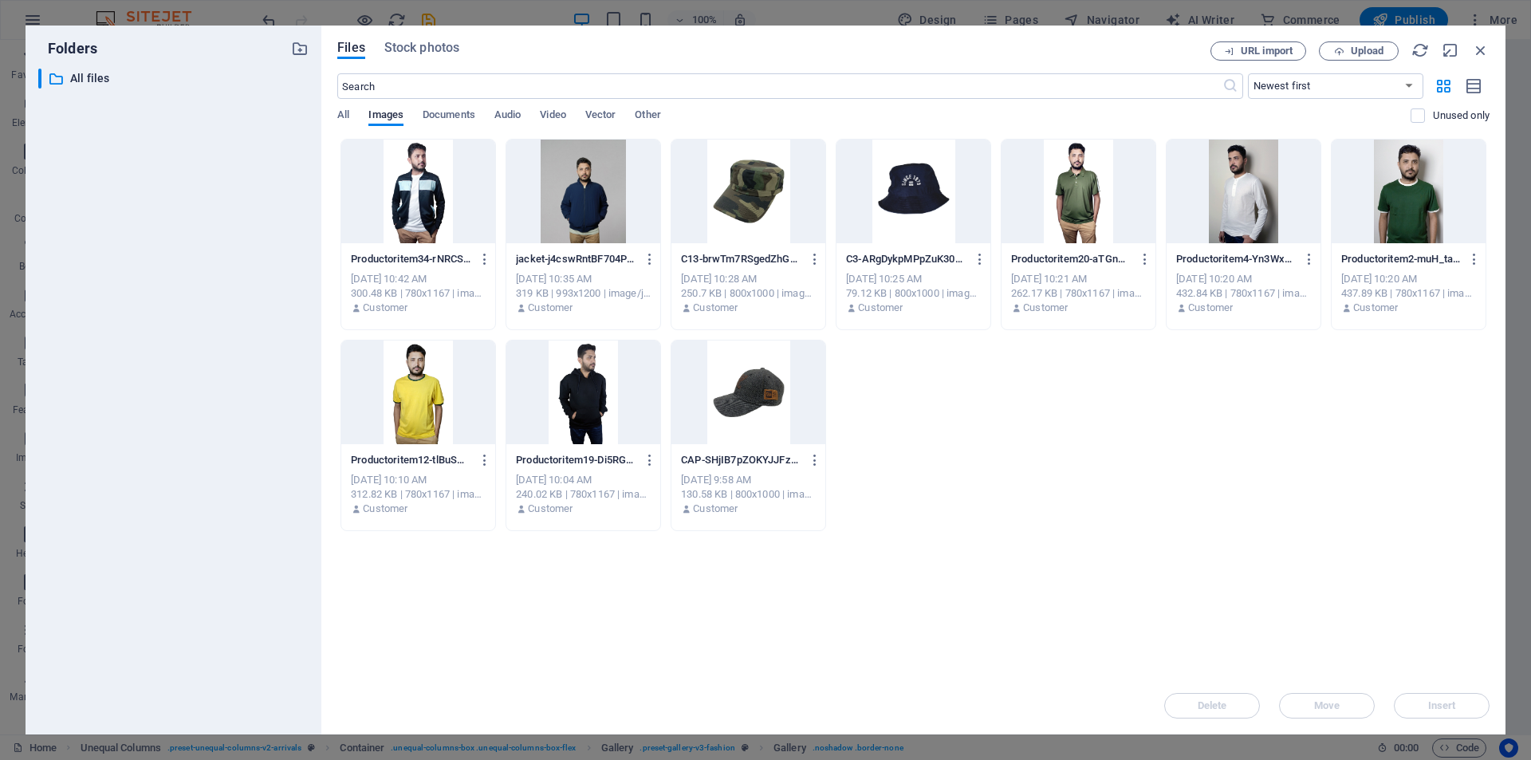
click at [1242, 211] on div at bounding box center [1244, 192] width 154 height 104
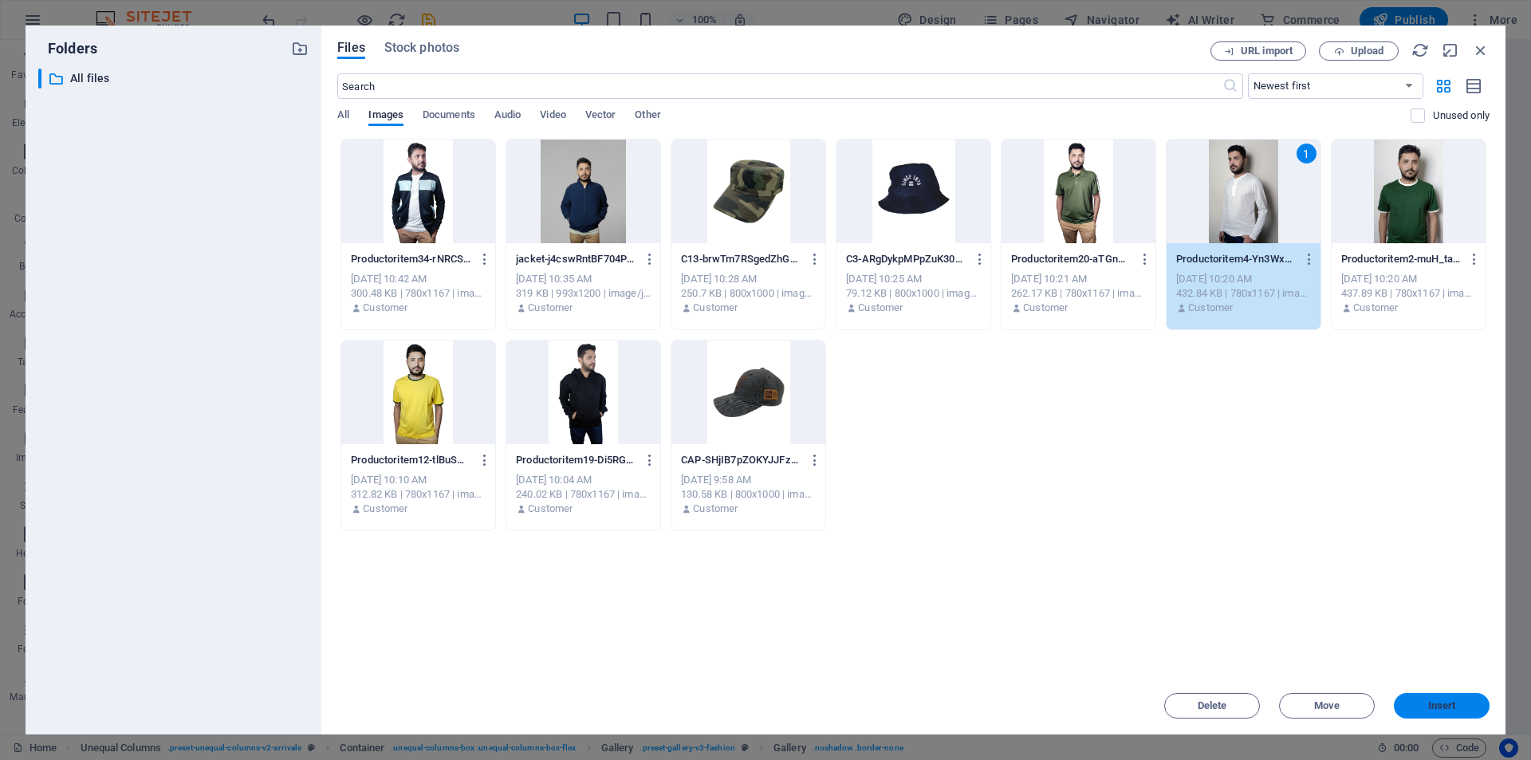
click at [1433, 701] on span "Insert" at bounding box center [1442, 706] width 28 height 10
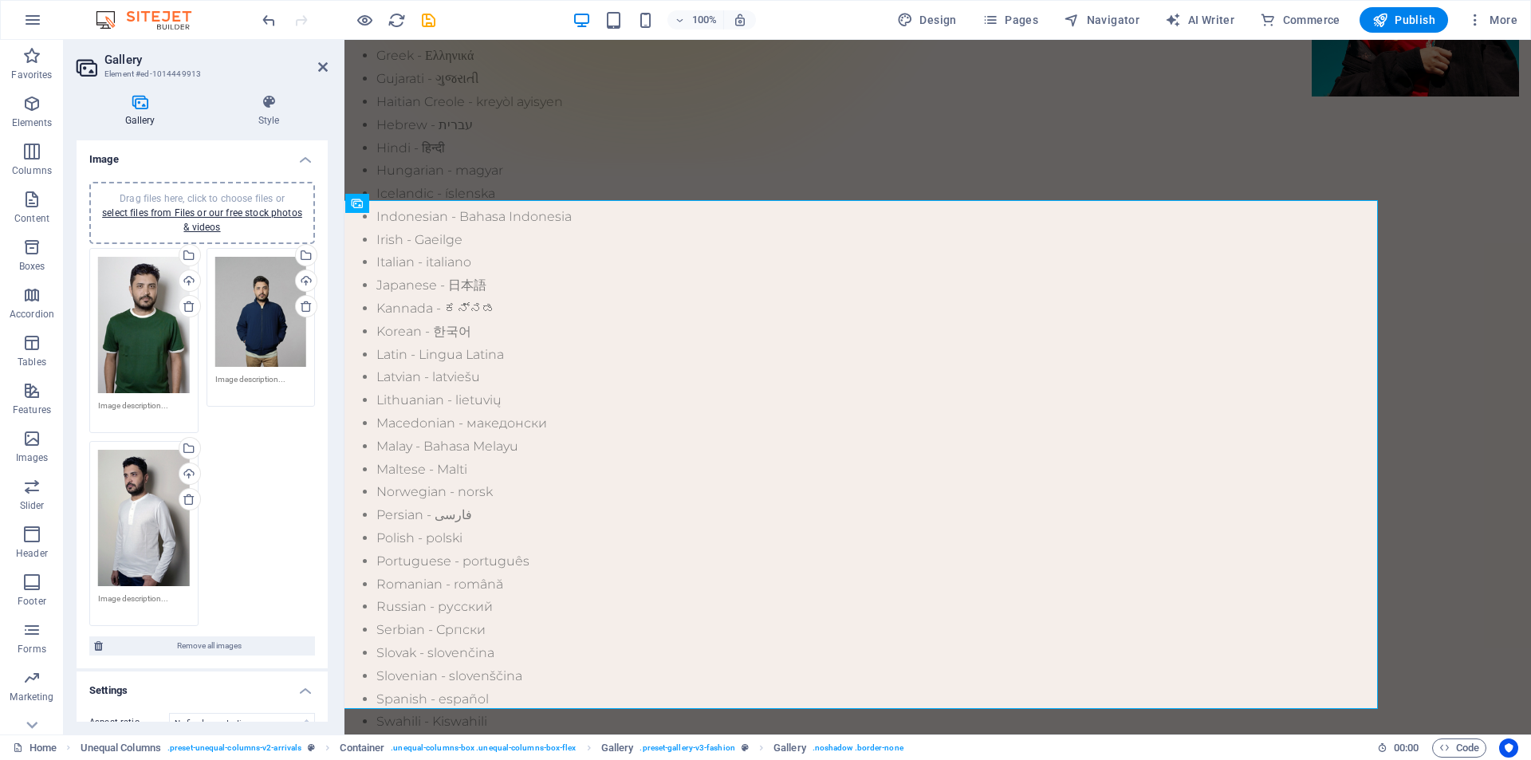
click at [147, 319] on div "Drag files here, click to choose files or select files from Files or our free s…" at bounding box center [144, 325] width 92 height 136
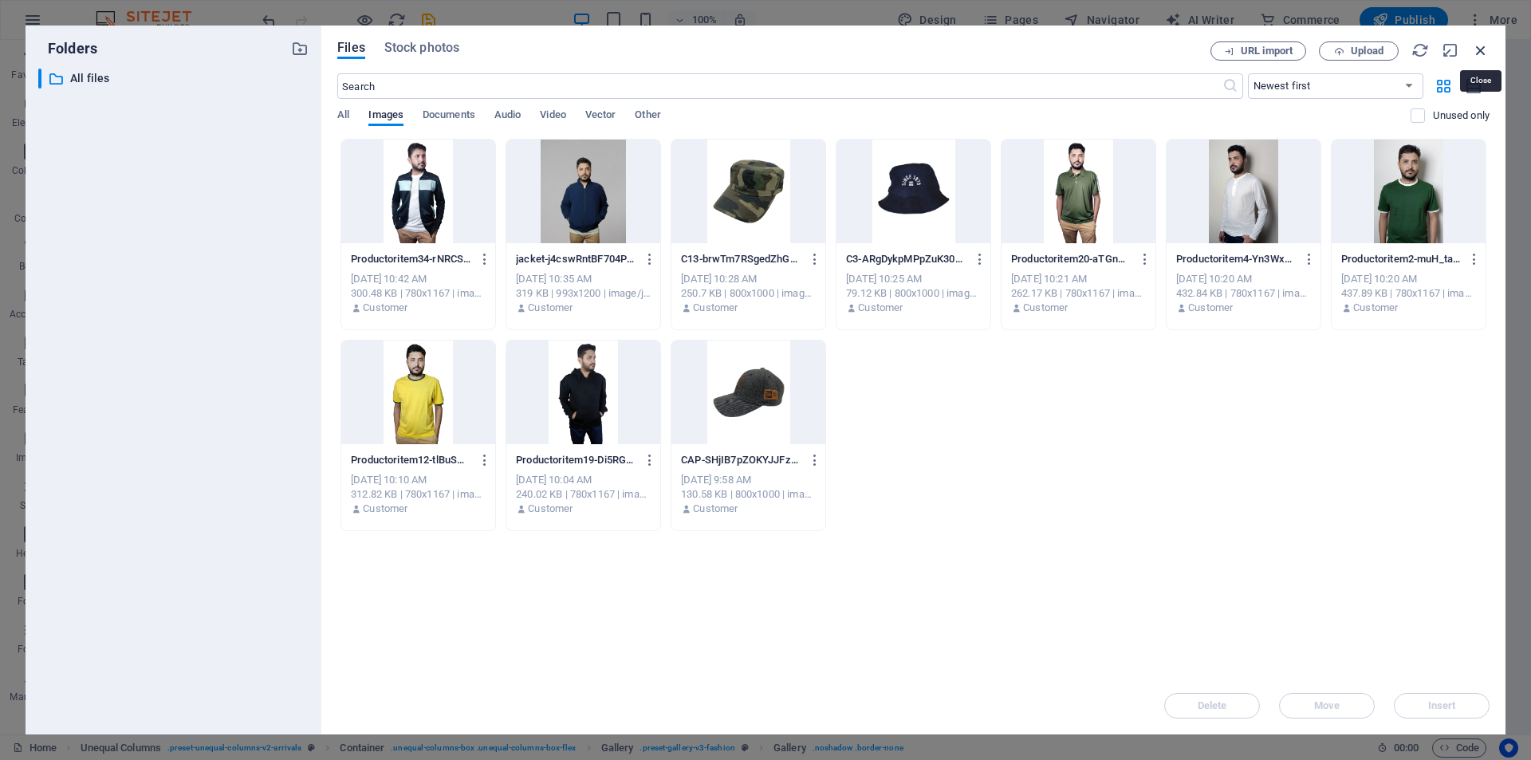
drag, startPoint x: 1482, startPoint y: 55, endPoint x: 1087, endPoint y: 27, distance: 396.5
click at [1482, 55] on icon "button" at bounding box center [1481, 50] width 18 height 18
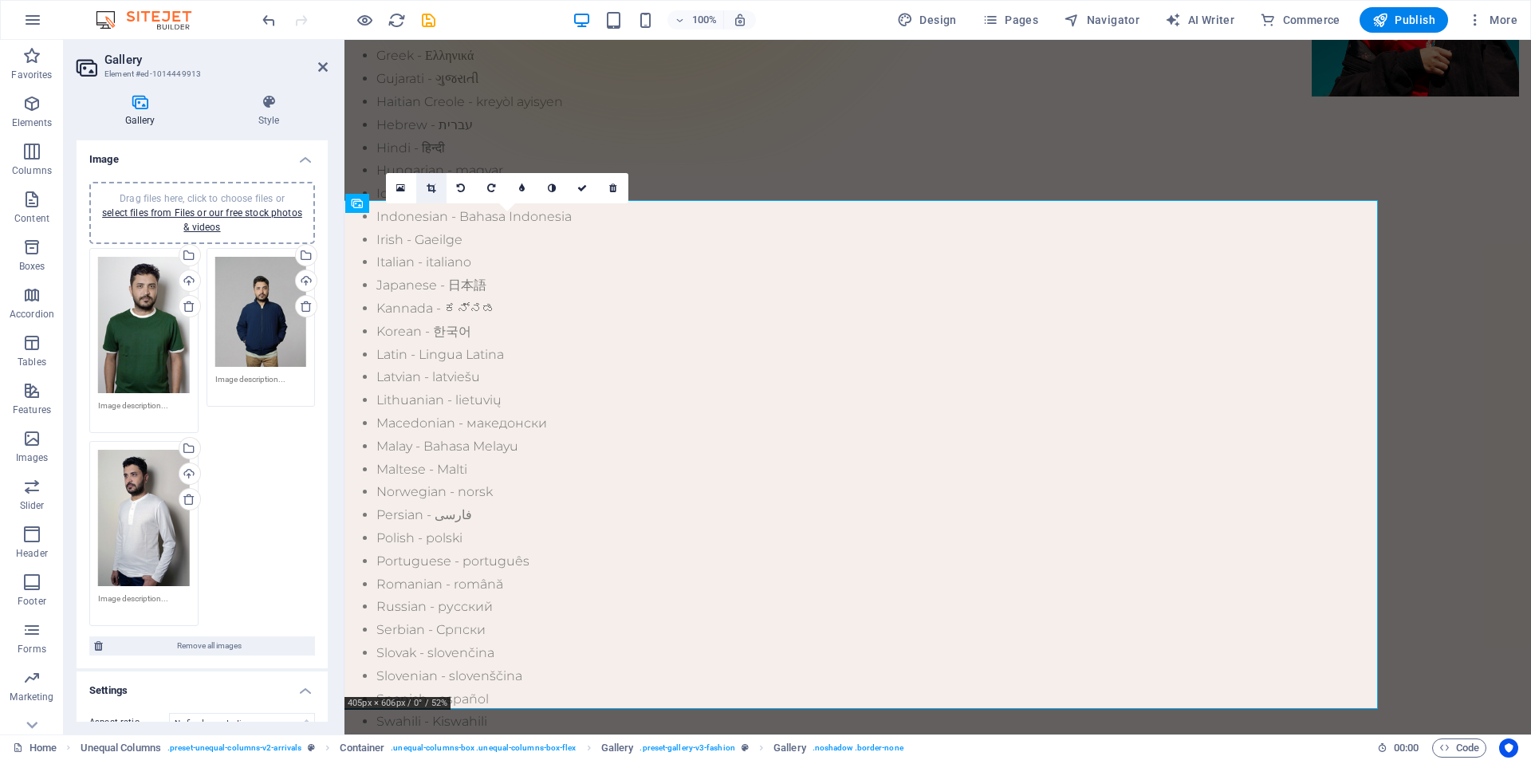
click at [434, 188] on icon at bounding box center [431, 188] width 9 height 10
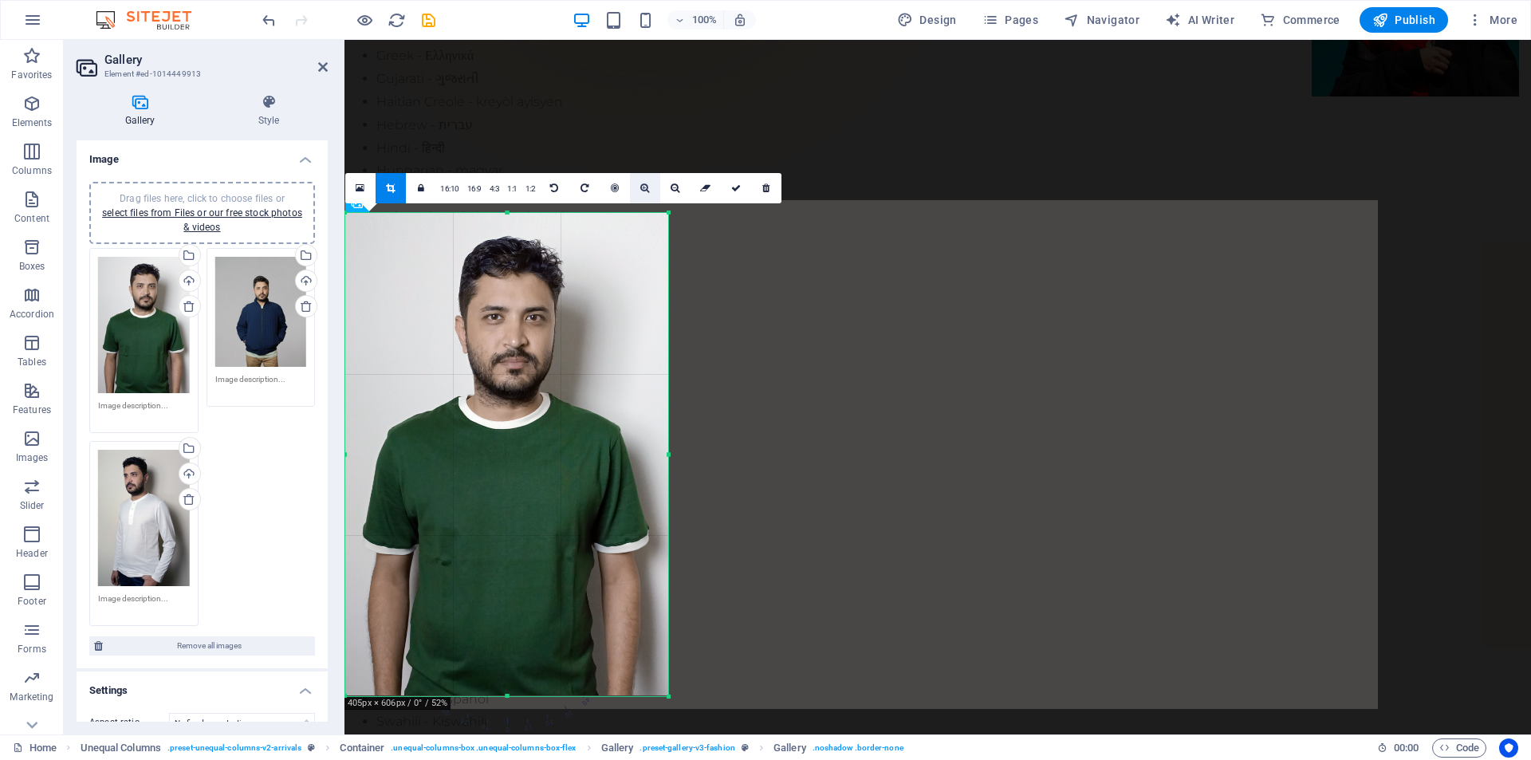
click at [640, 188] on icon at bounding box center [644, 188] width 9 height 10
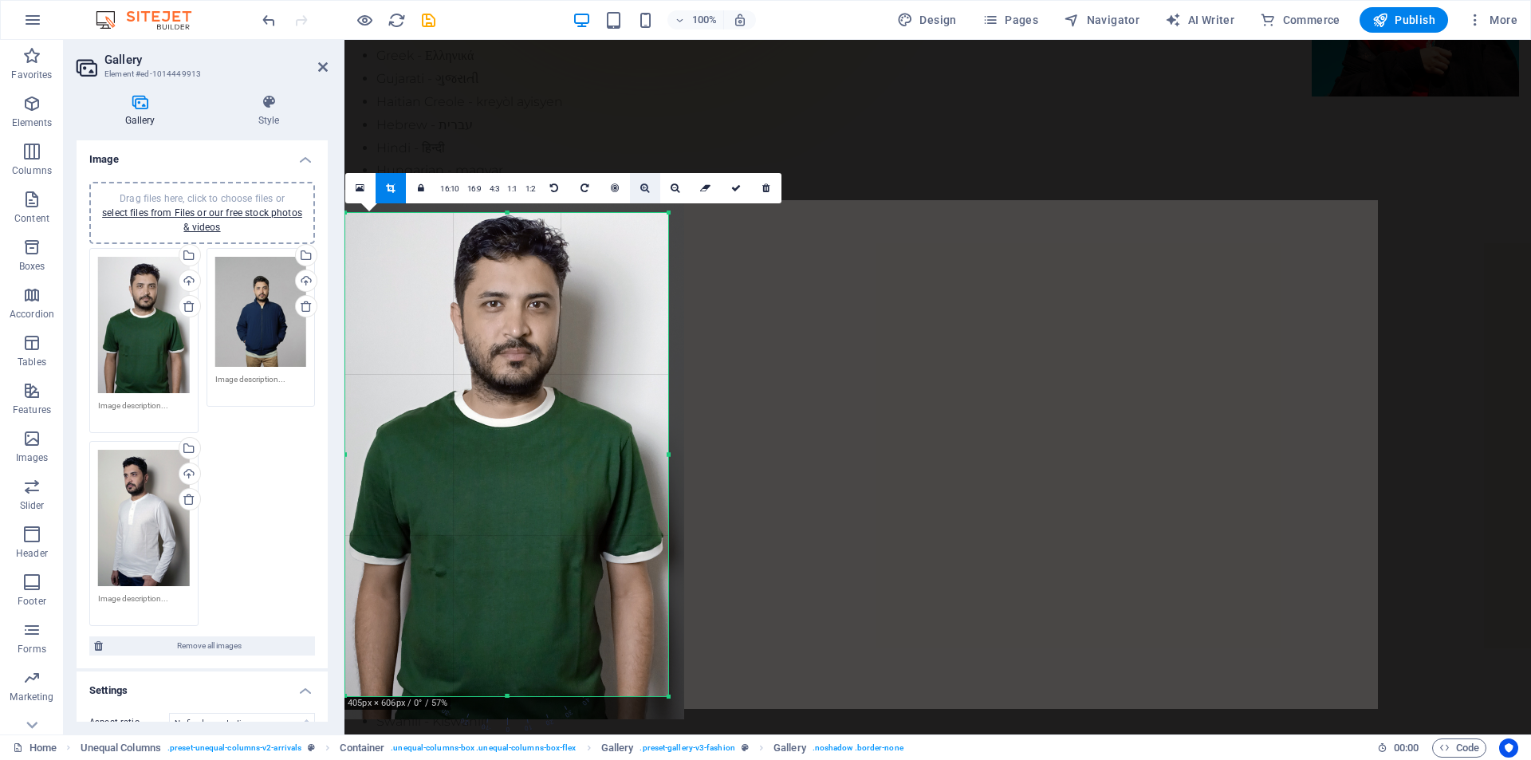
click at [641, 190] on icon at bounding box center [644, 188] width 9 height 10
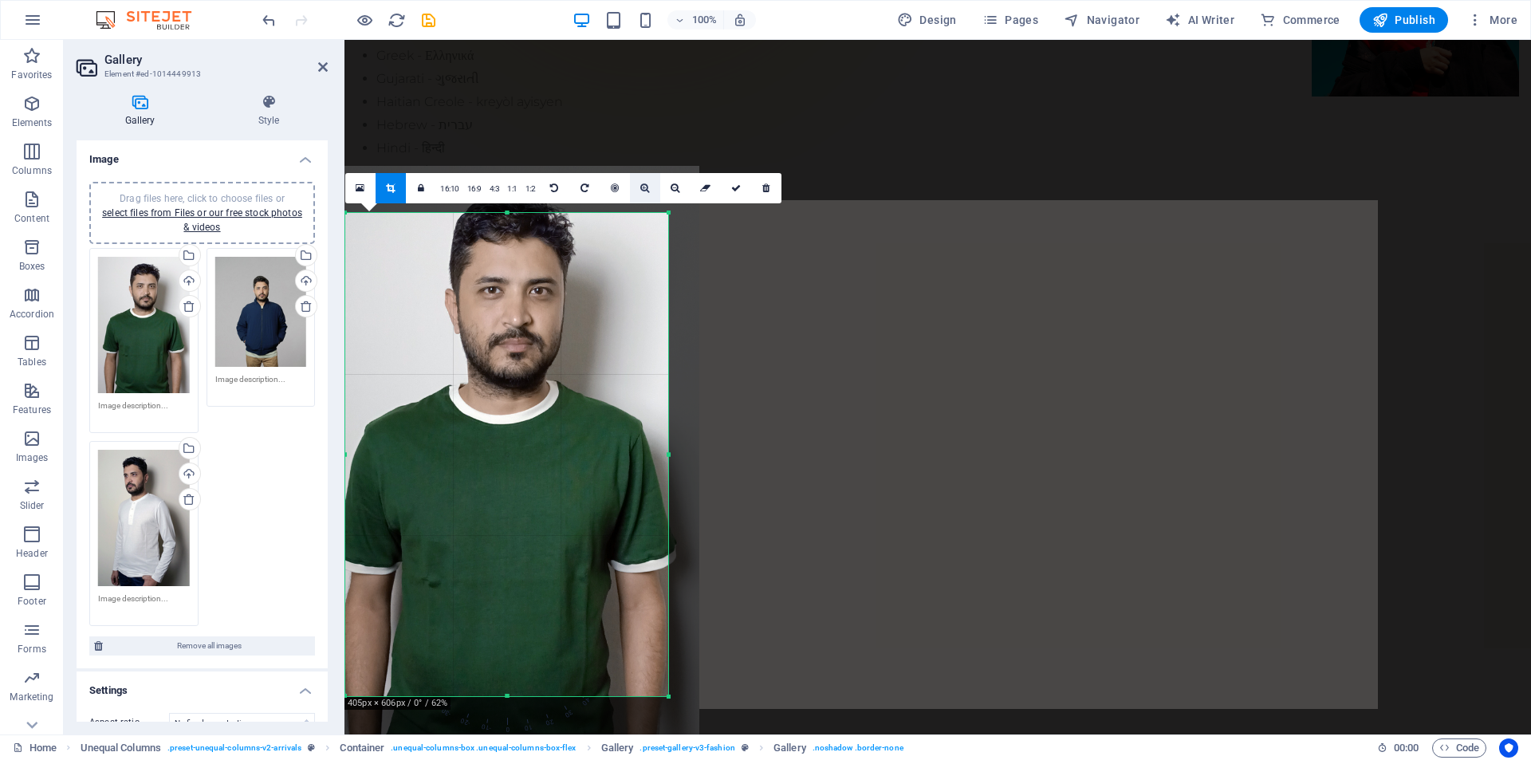
click at [641, 190] on icon at bounding box center [644, 188] width 9 height 10
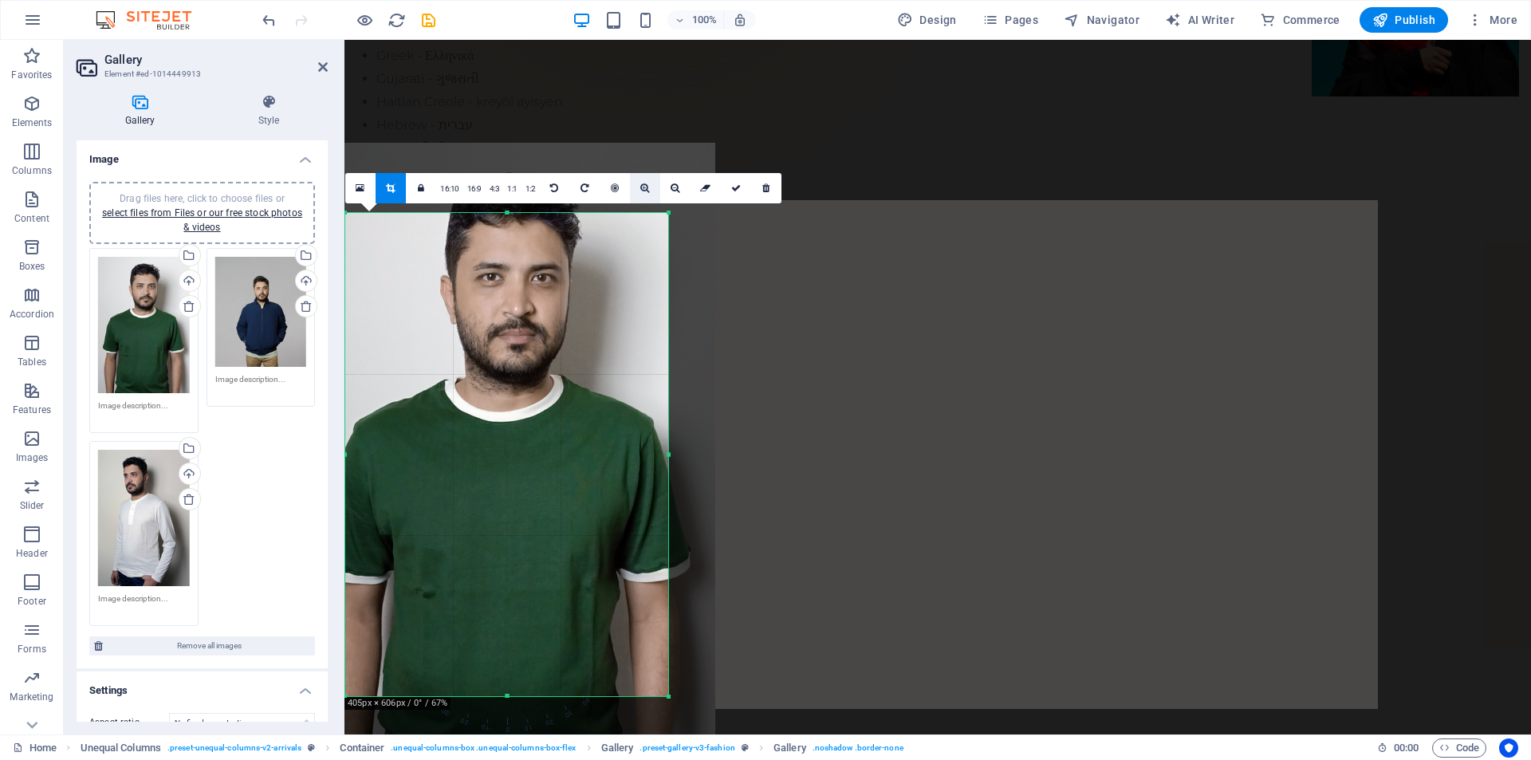
click at [641, 190] on icon at bounding box center [644, 188] width 9 height 10
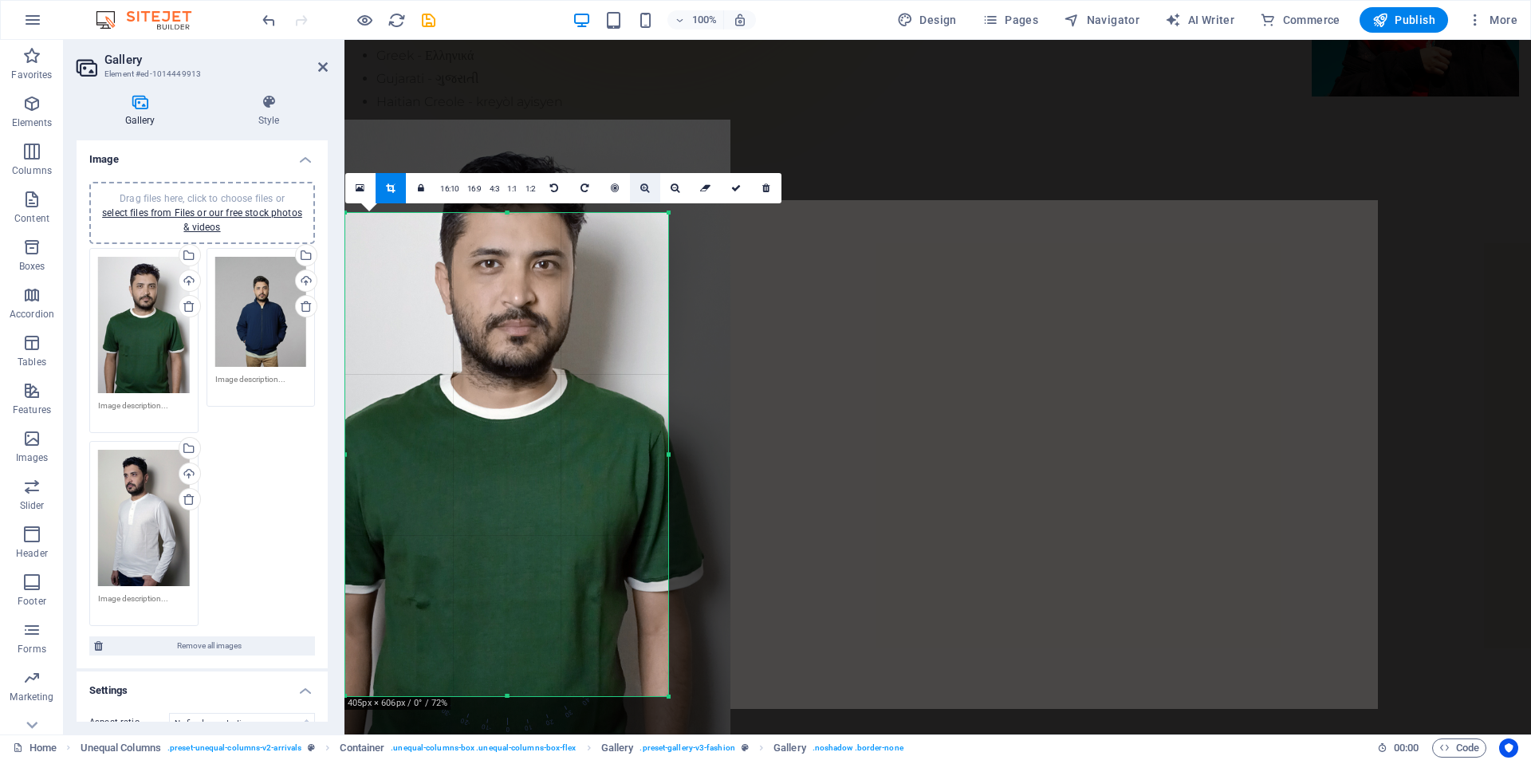
click at [641, 190] on icon at bounding box center [644, 188] width 9 height 10
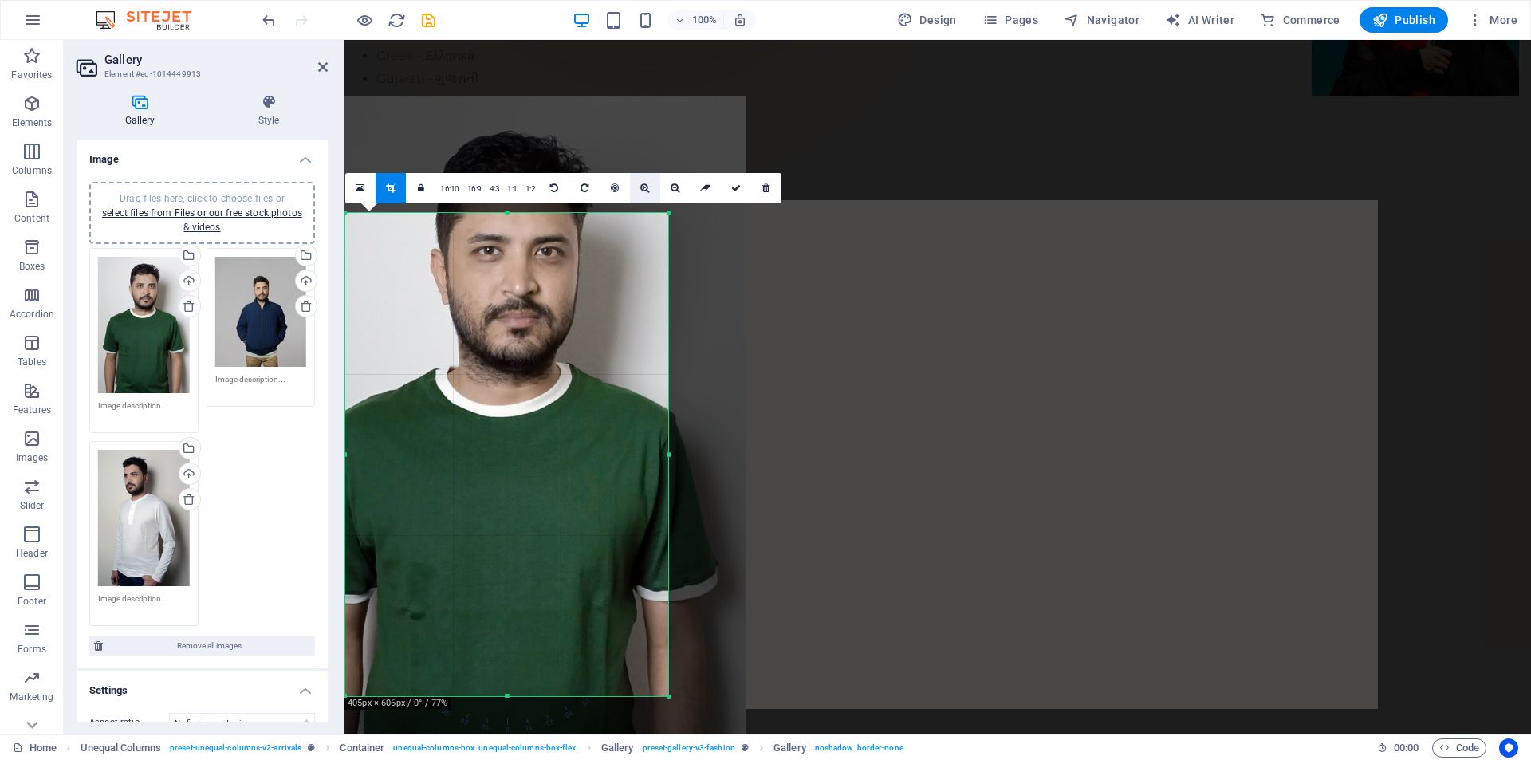
click at [641, 190] on icon at bounding box center [644, 188] width 9 height 10
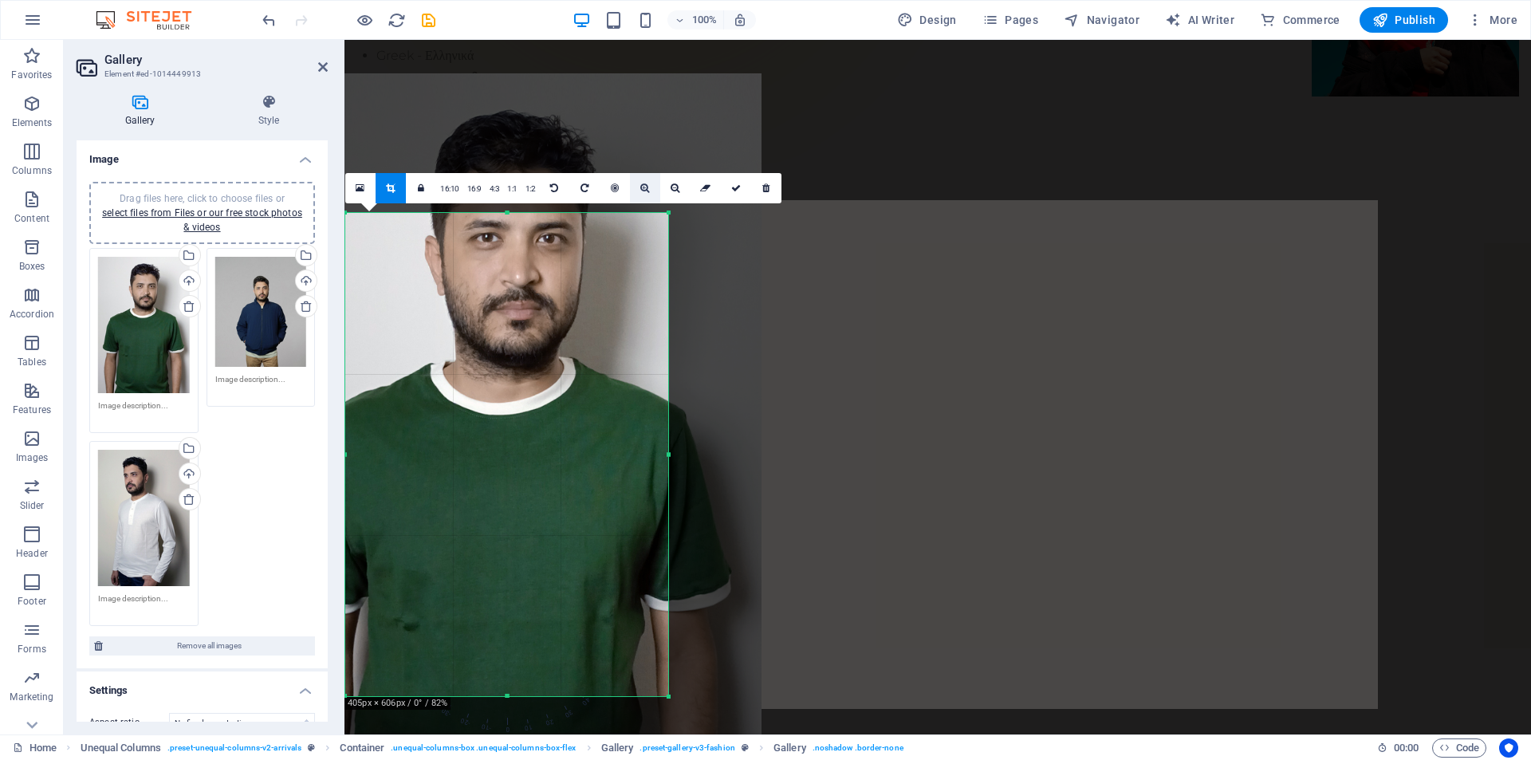
click at [643, 190] on icon at bounding box center [644, 188] width 9 height 10
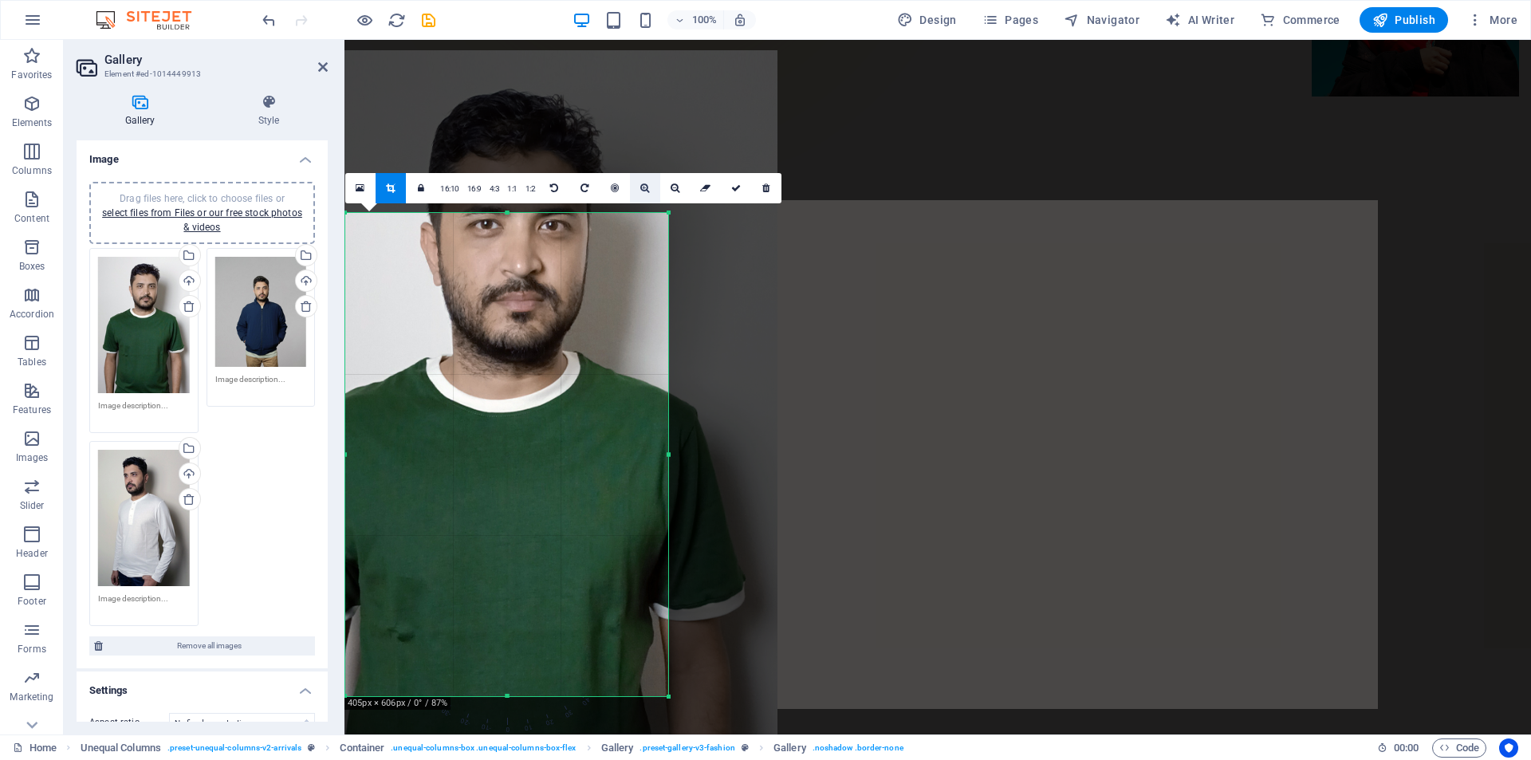
click at [643, 190] on icon at bounding box center [644, 188] width 9 height 10
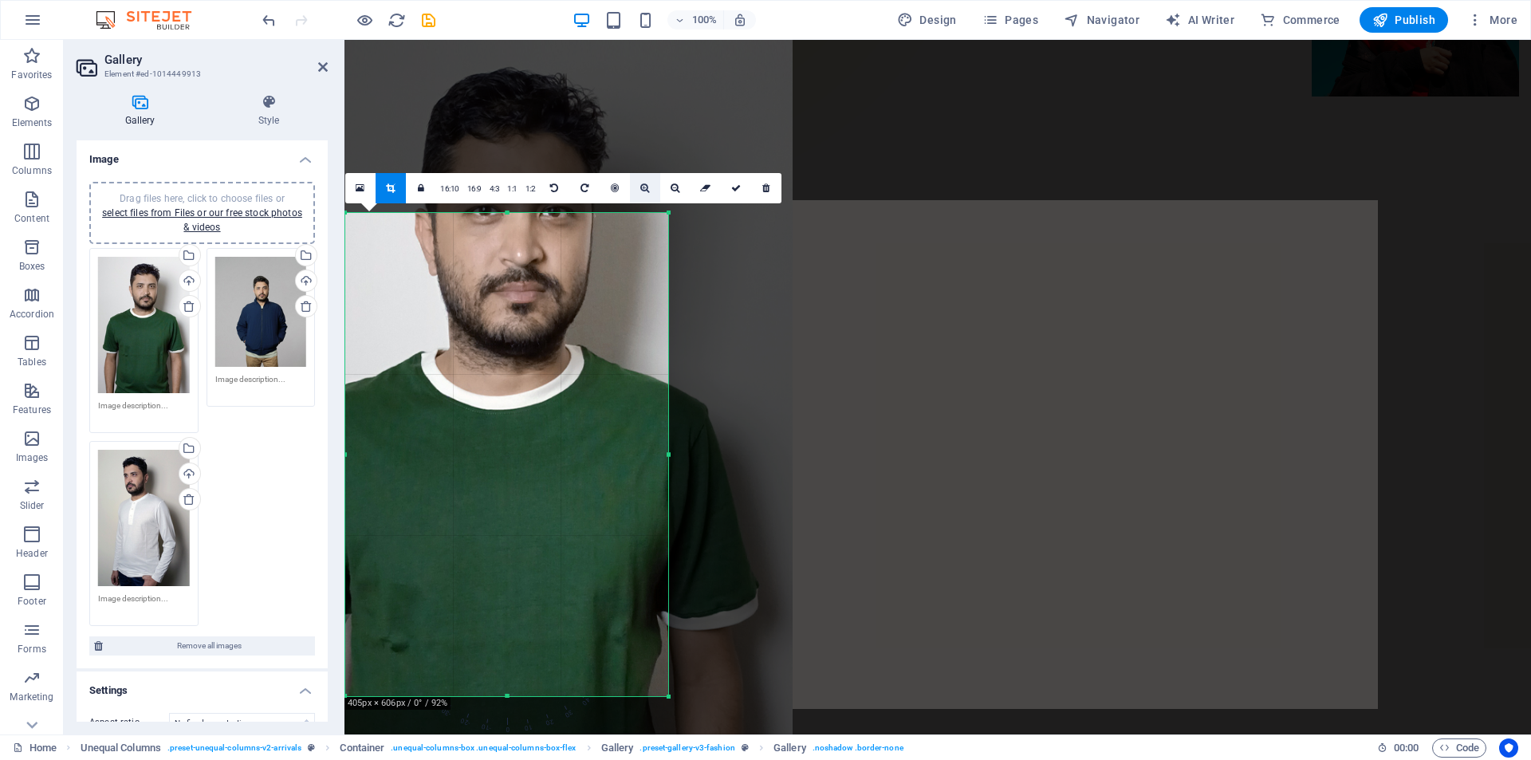
click at [643, 190] on icon at bounding box center [644, 188] width 9 height 10
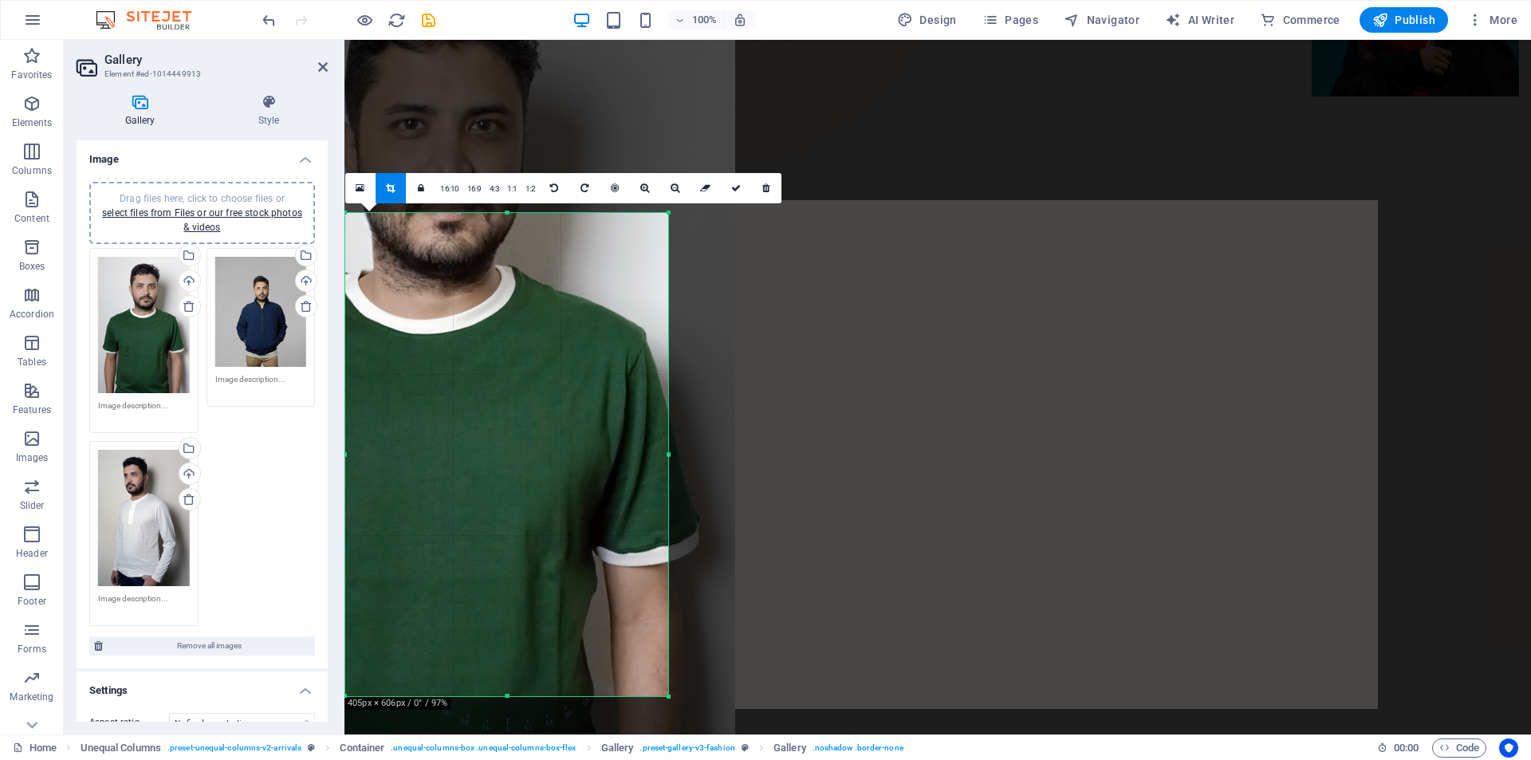
drag, startPoint x: 584, startPoint y: 384, endPoint x: 511, endPoint y: 310, distance: 103.7
click at [511, 310] on div at bounding box center [433, 381] width 603 height 902
click at [675, 192] on icon at bounding box center [675, 188] width 9 height 10
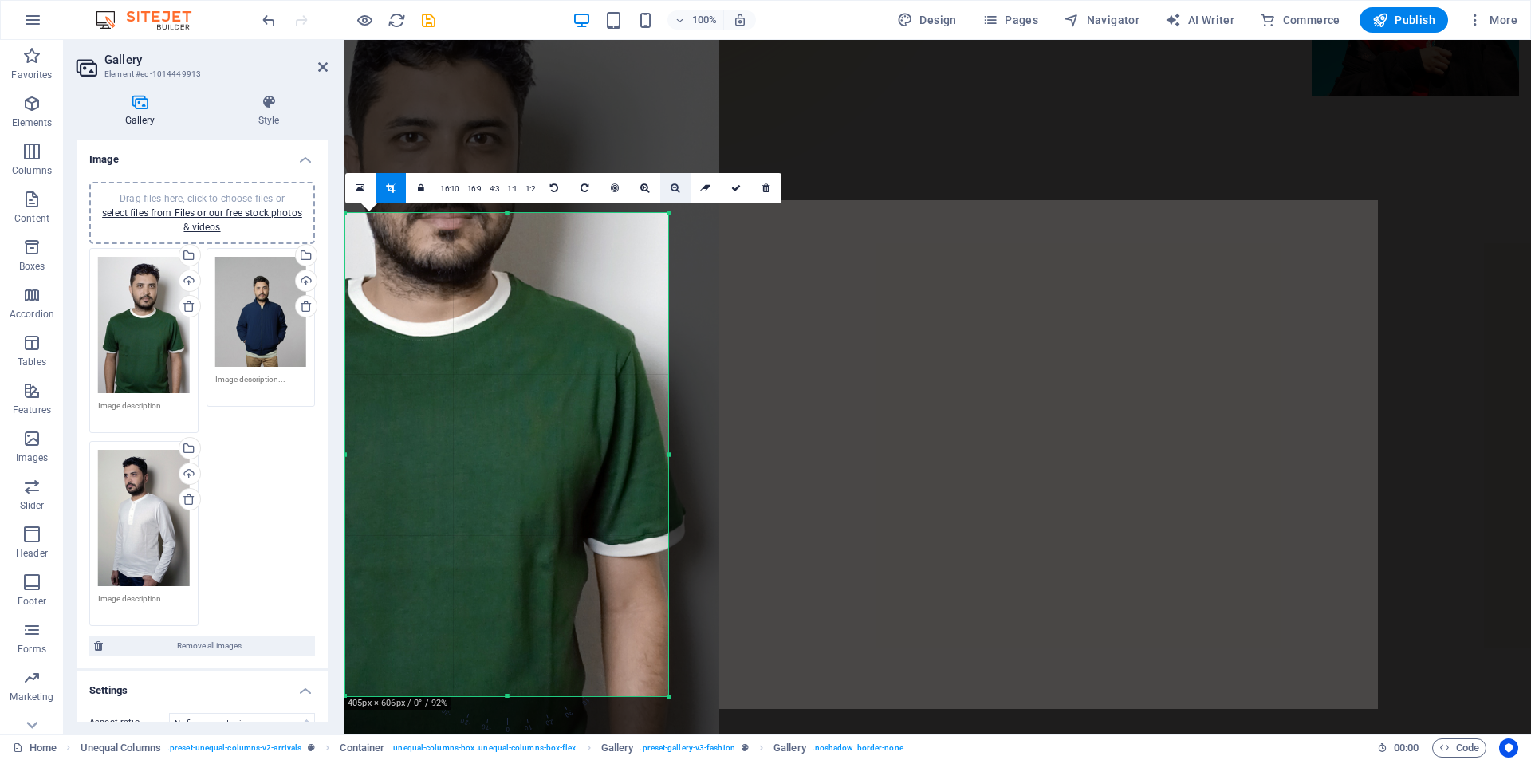
click at [673, 193] on link at bounding box center [675, 188] width 30 height 30
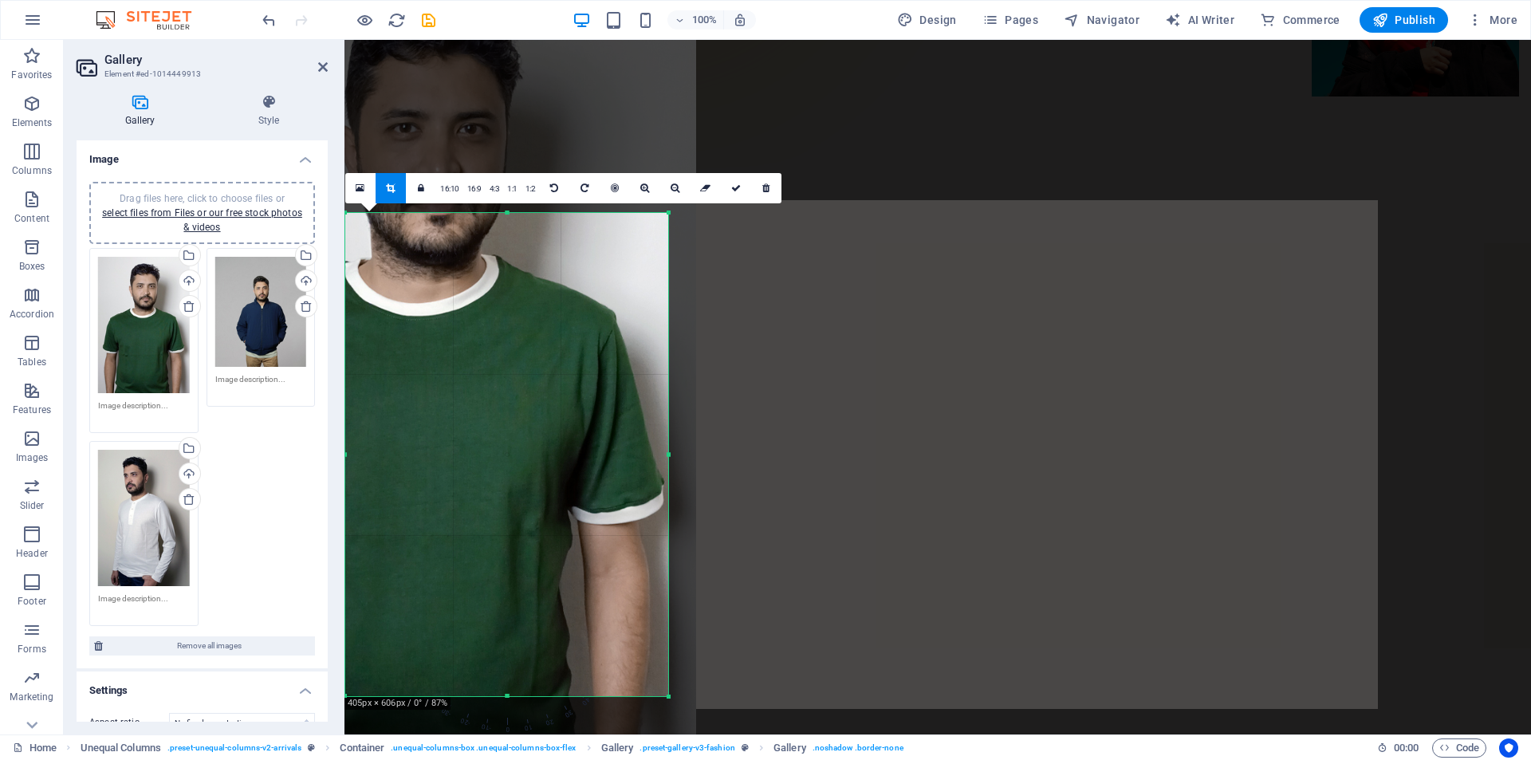
drag, startPoint x: 569, startPoint y: 400, endPoint x: 561, endPoint y: 377, distance: 24.5
click at [561, 377] on div at bounding box center [425, 358] width 541 height 809
click at [671, 183] on icon at bounding box center [675, 188] width 9 height 10
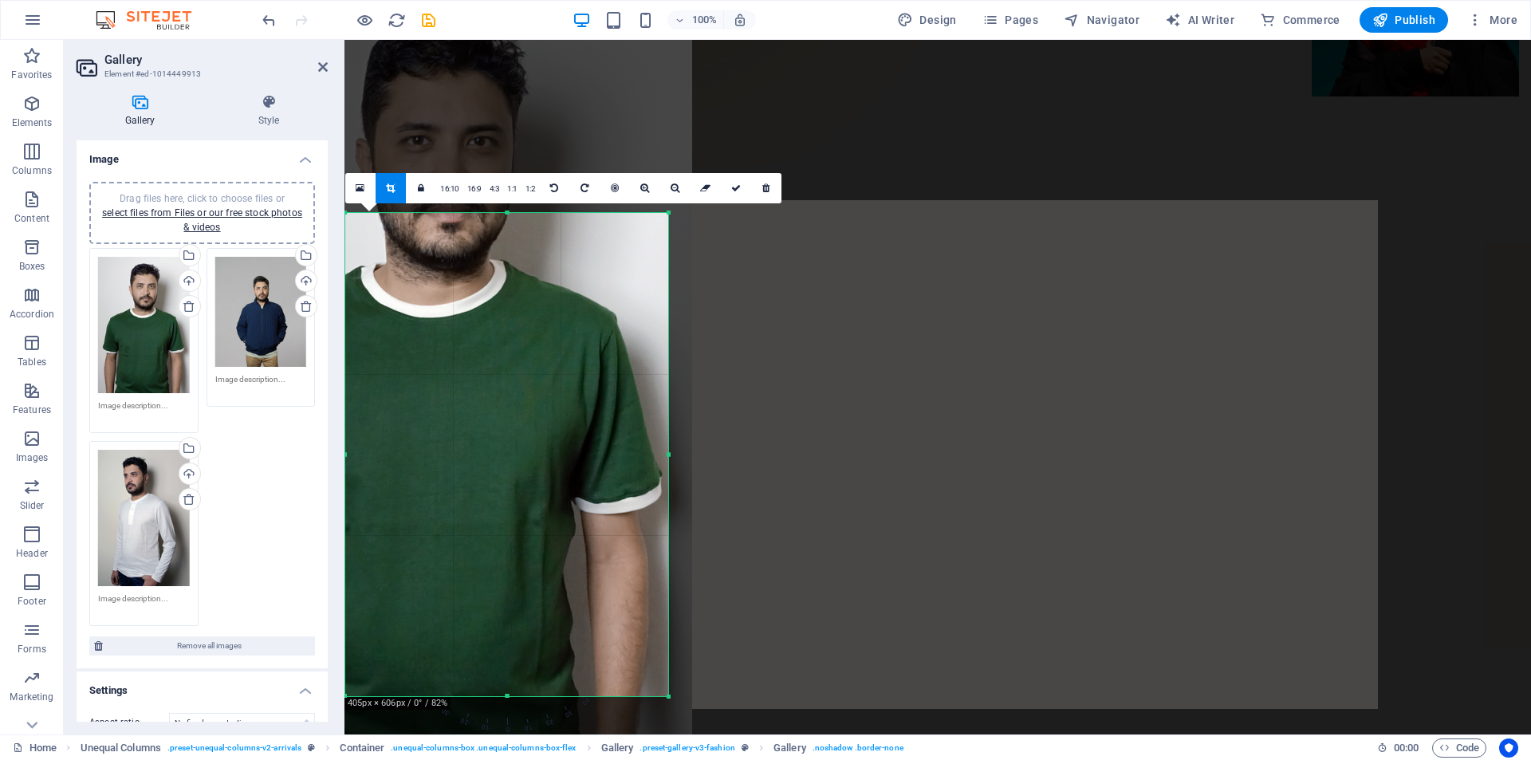
click at [552, 359] on div at bounding box center [438, 357] width 510 height 762
click at [731, 189] on icon at bounding box center [736, 188] width 10 height 10
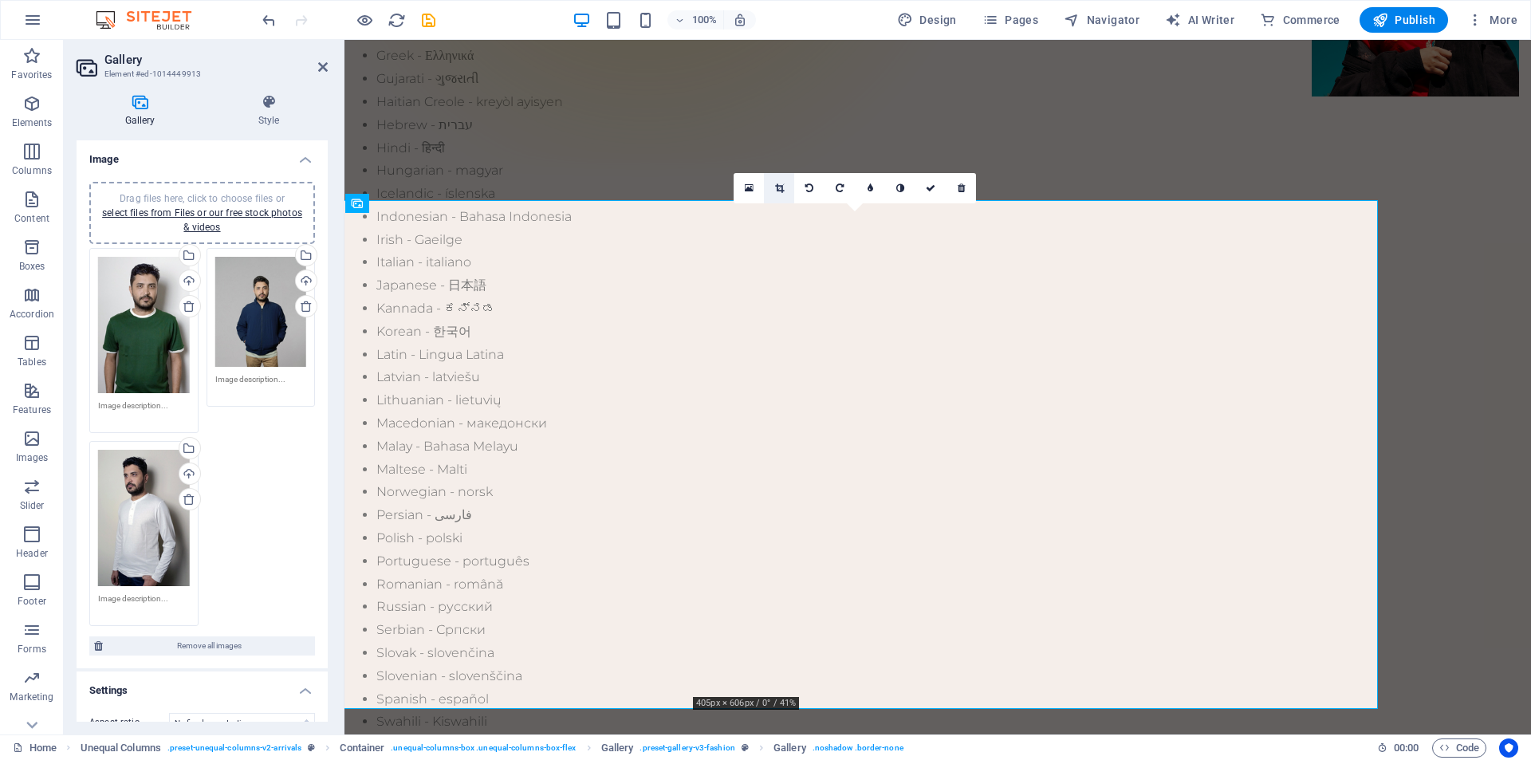
click at [781, 195] on link at bounding box center [779, 188] width 30 height 30
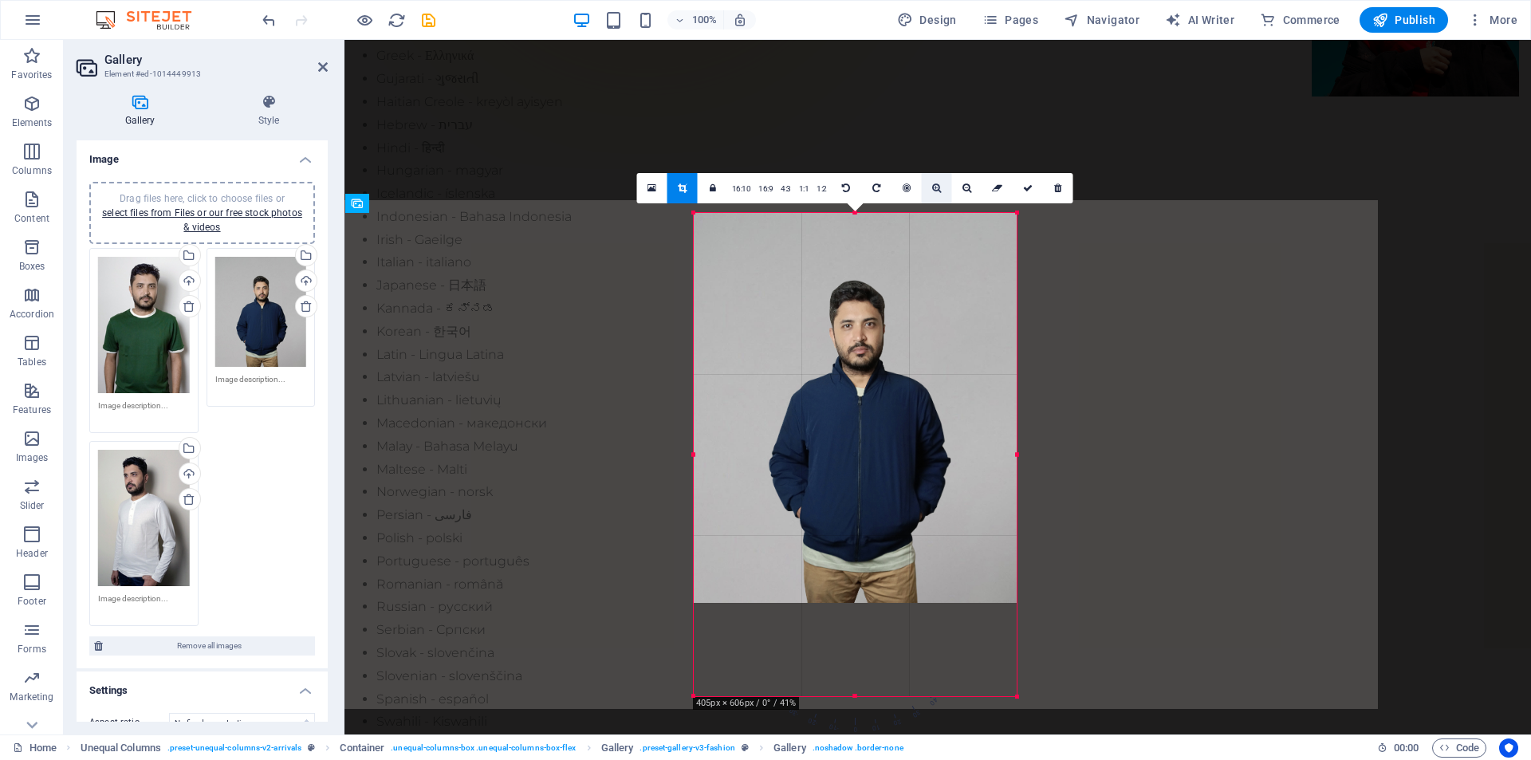
click at [933, 202] on link at bounding box center [937, 188] width 30 height 30
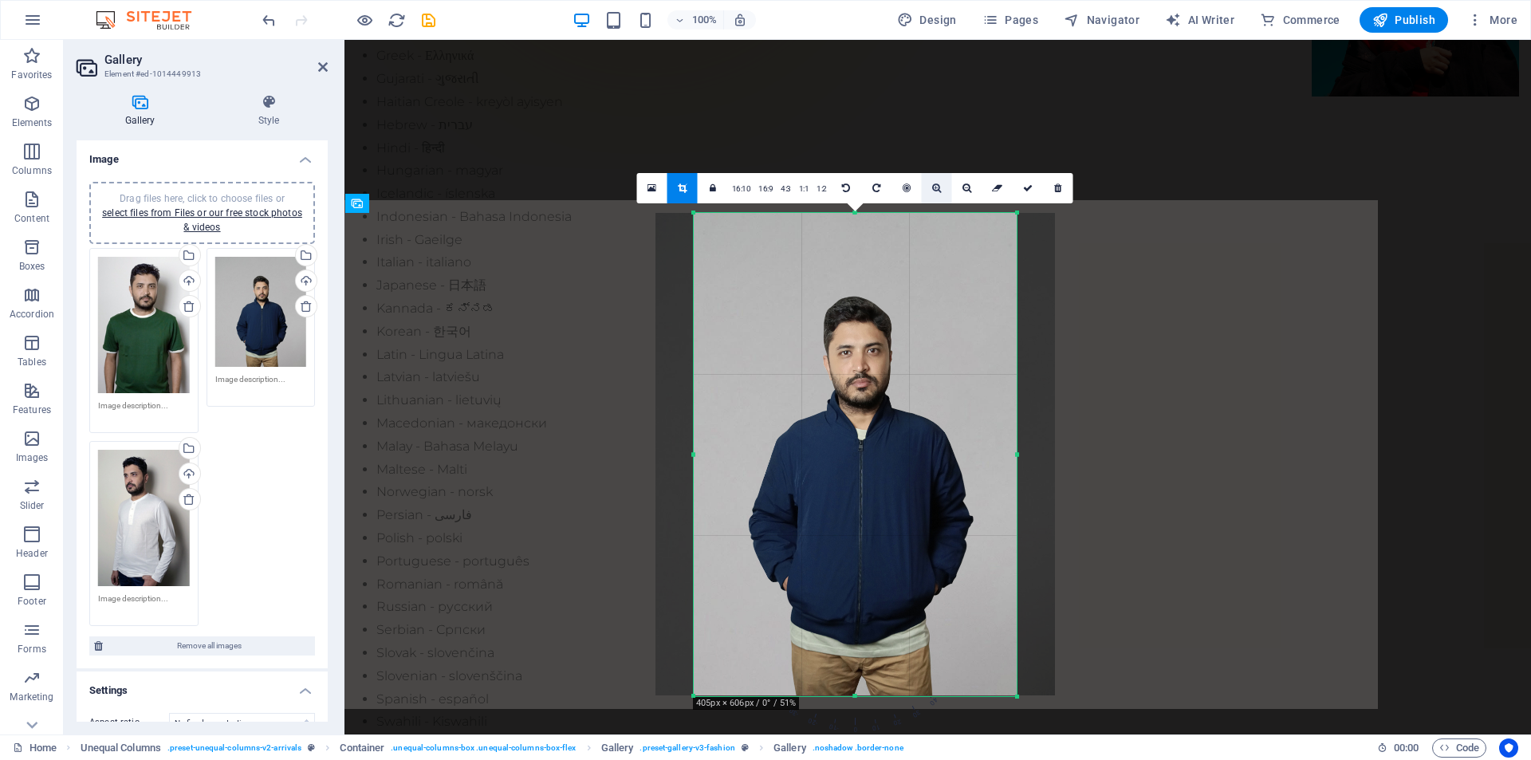
click at [933, 202] on link at bounding box center [937, 188] width 30 height 30
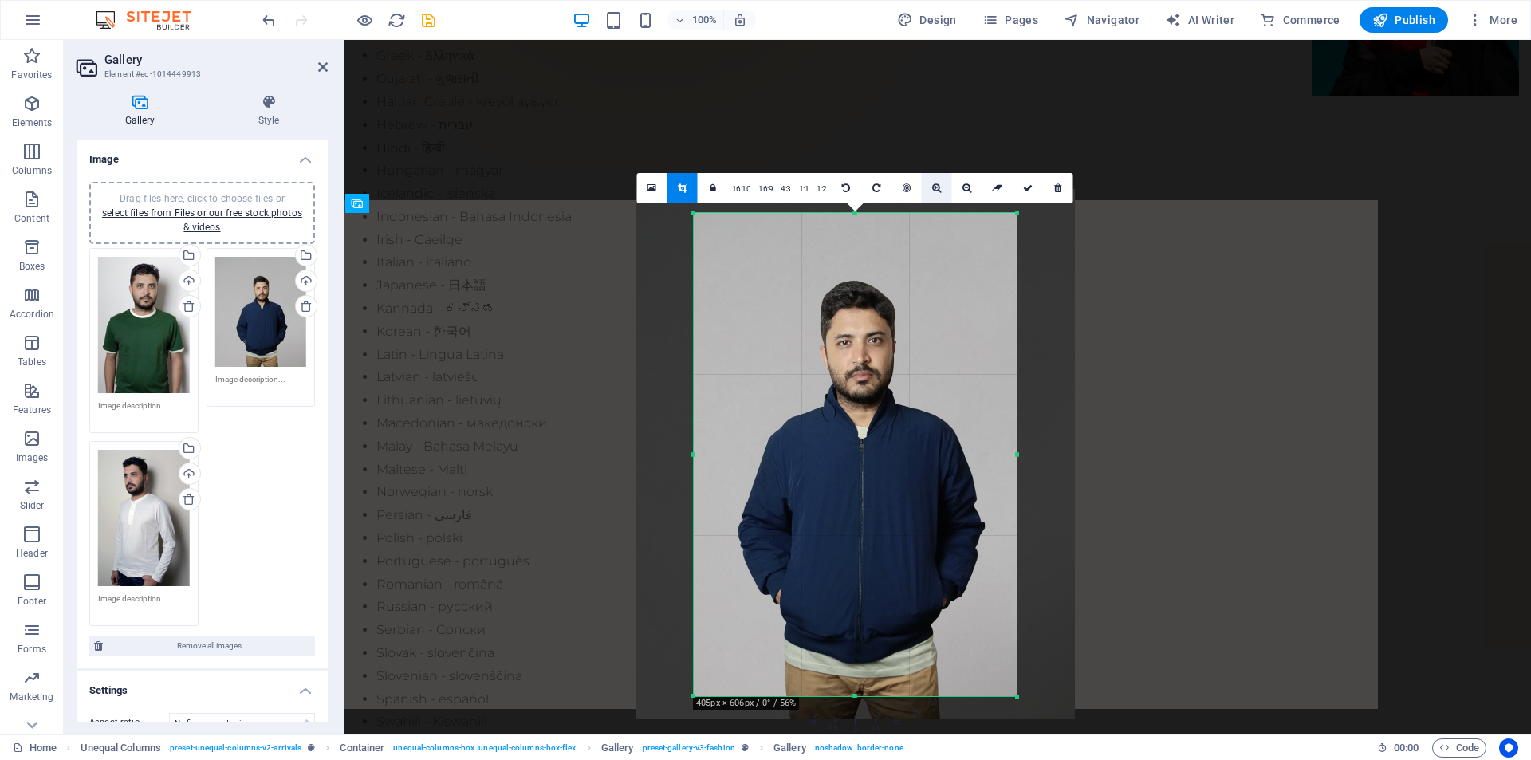
click at [933, 202] on link at bounding box center [937, 188] width 30 height 30
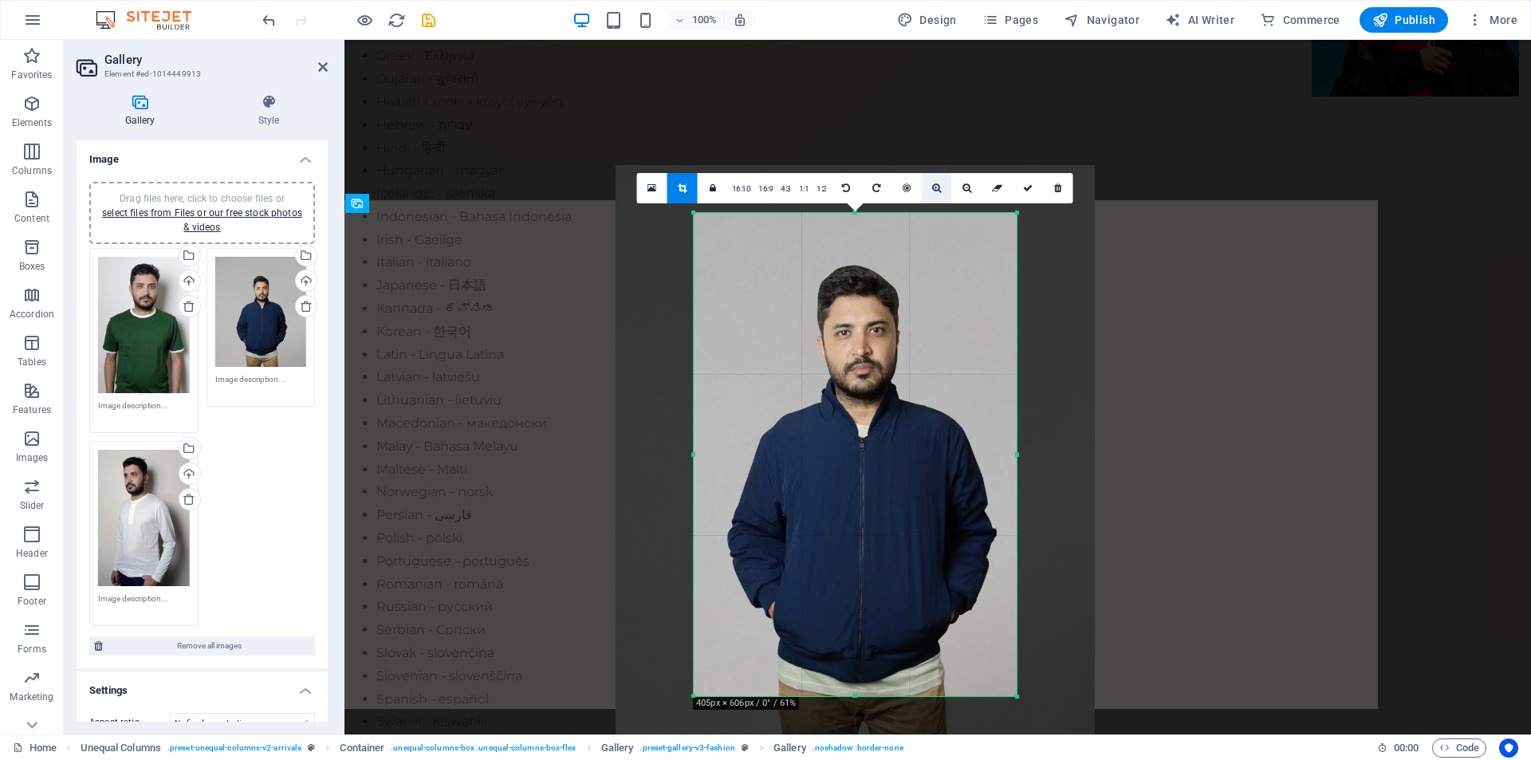
click at [933, 202] on link at bounding box center [937, 188] width 30 height 30
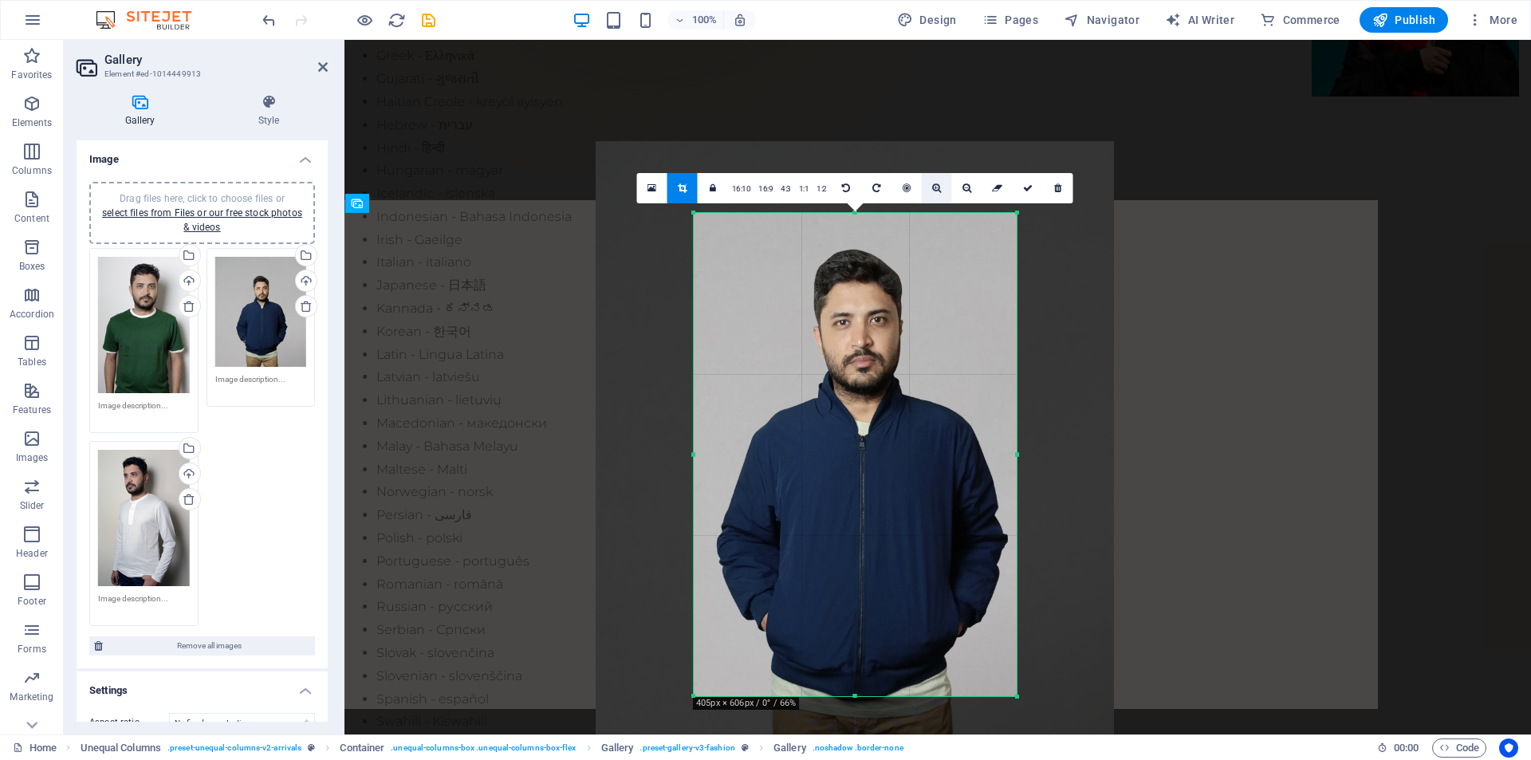
click at [933, 202] on link at bounding box center [937, 188] width 30 height 30
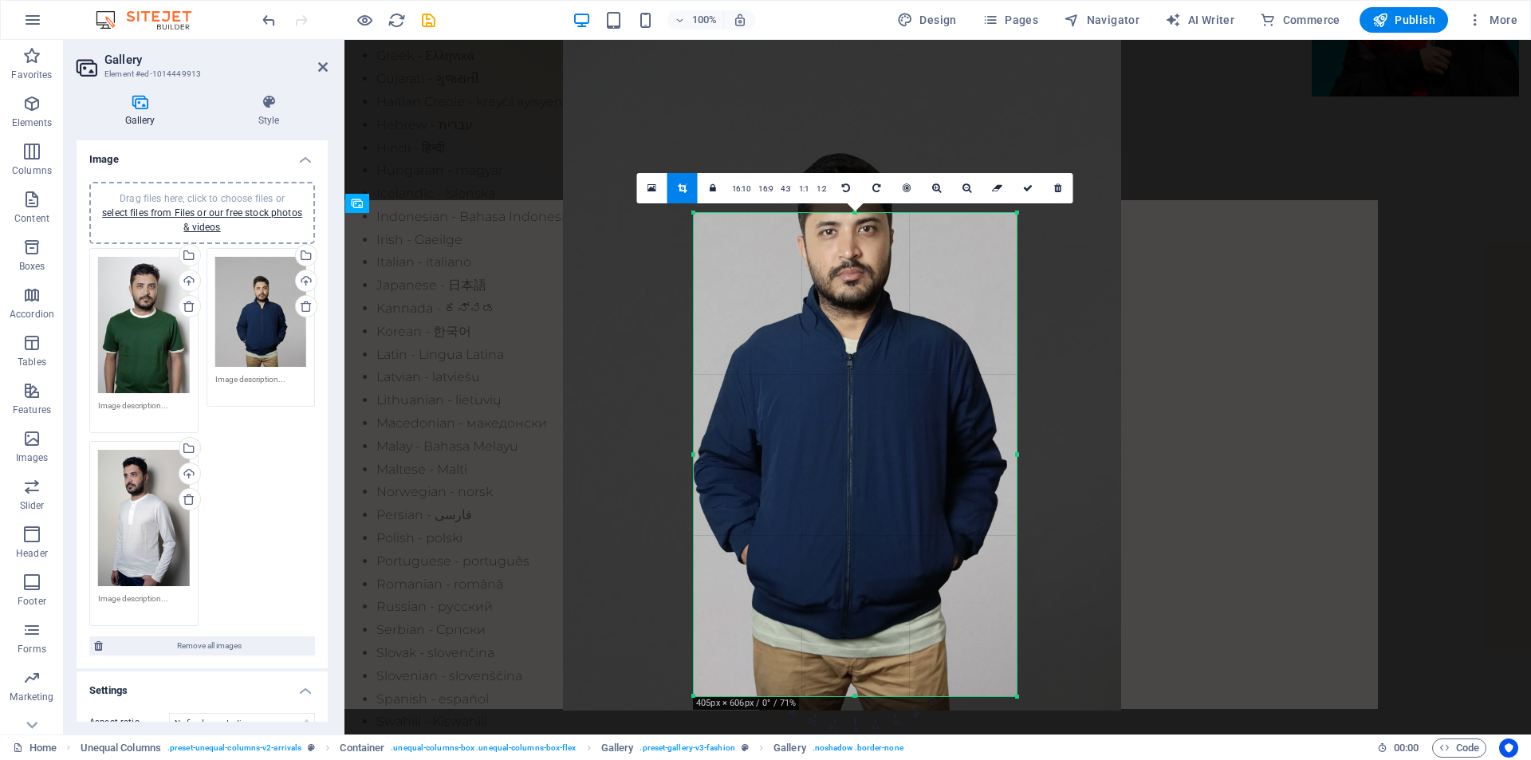
drag, startPoint x: 899, startPoint y: 348, endPoint x: 887, endPoint y: 266, distance: 82.3
click at [887, 266] on div at bounding box center [842, 374] width 558 height 675
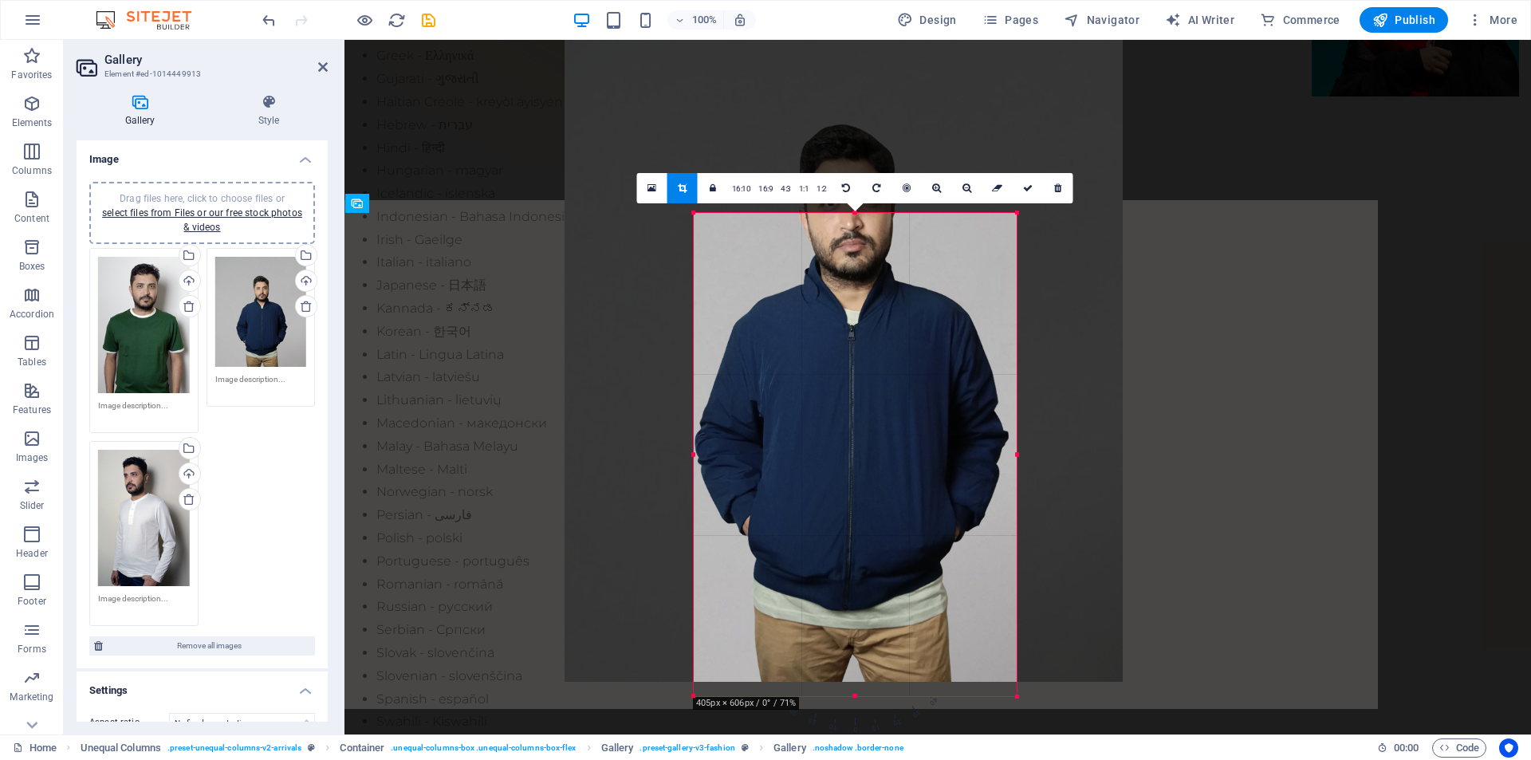
drag, startPoint x: 889, startPoint y: 305, endPoint x: 890, endPoint y: 277, distance: 27.9
click at [890, 277] on div at bounding box center [844, 345] width 558 height 675
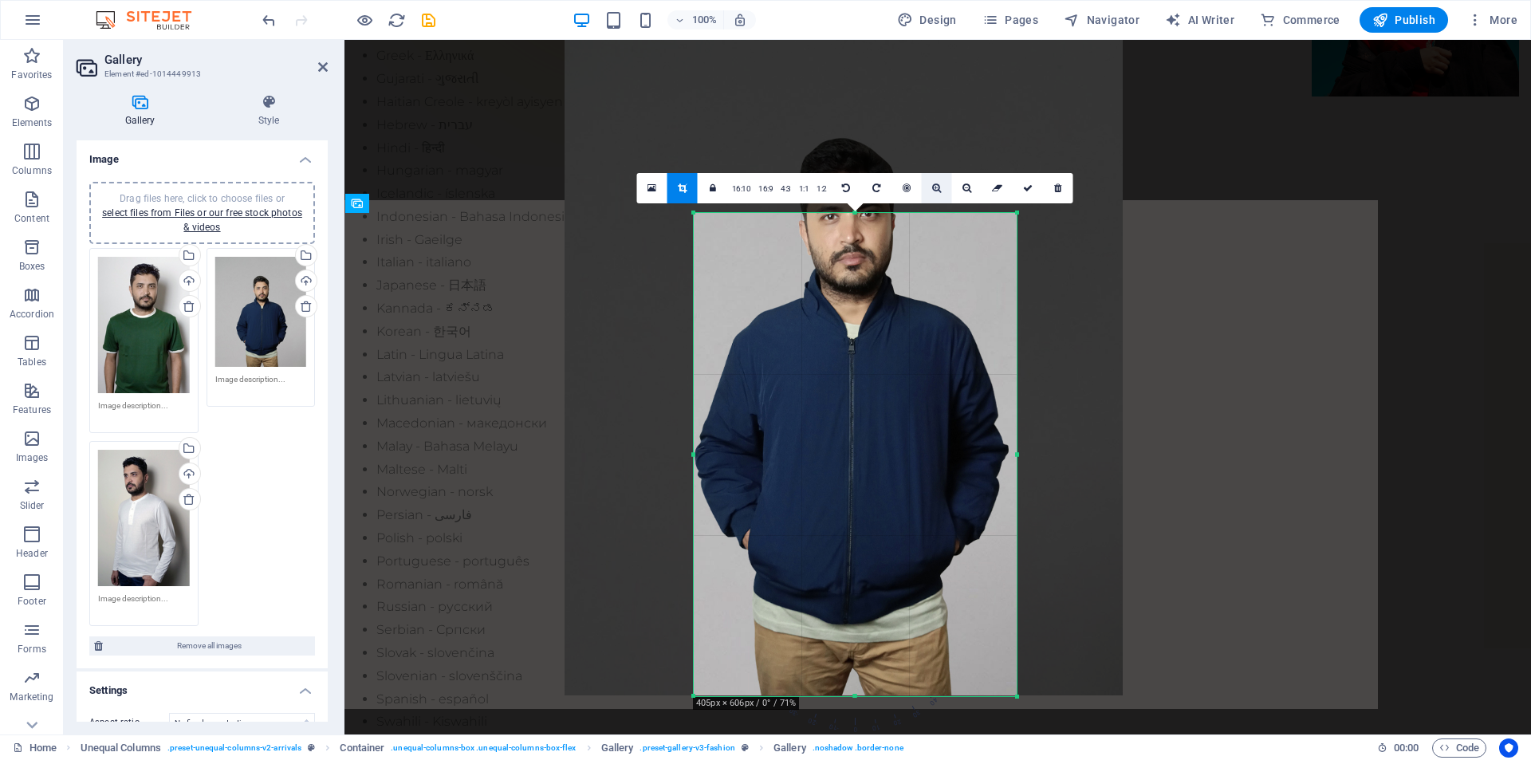
click at [941, 195] on link at bounding box center [937, 188] width 30 height 30
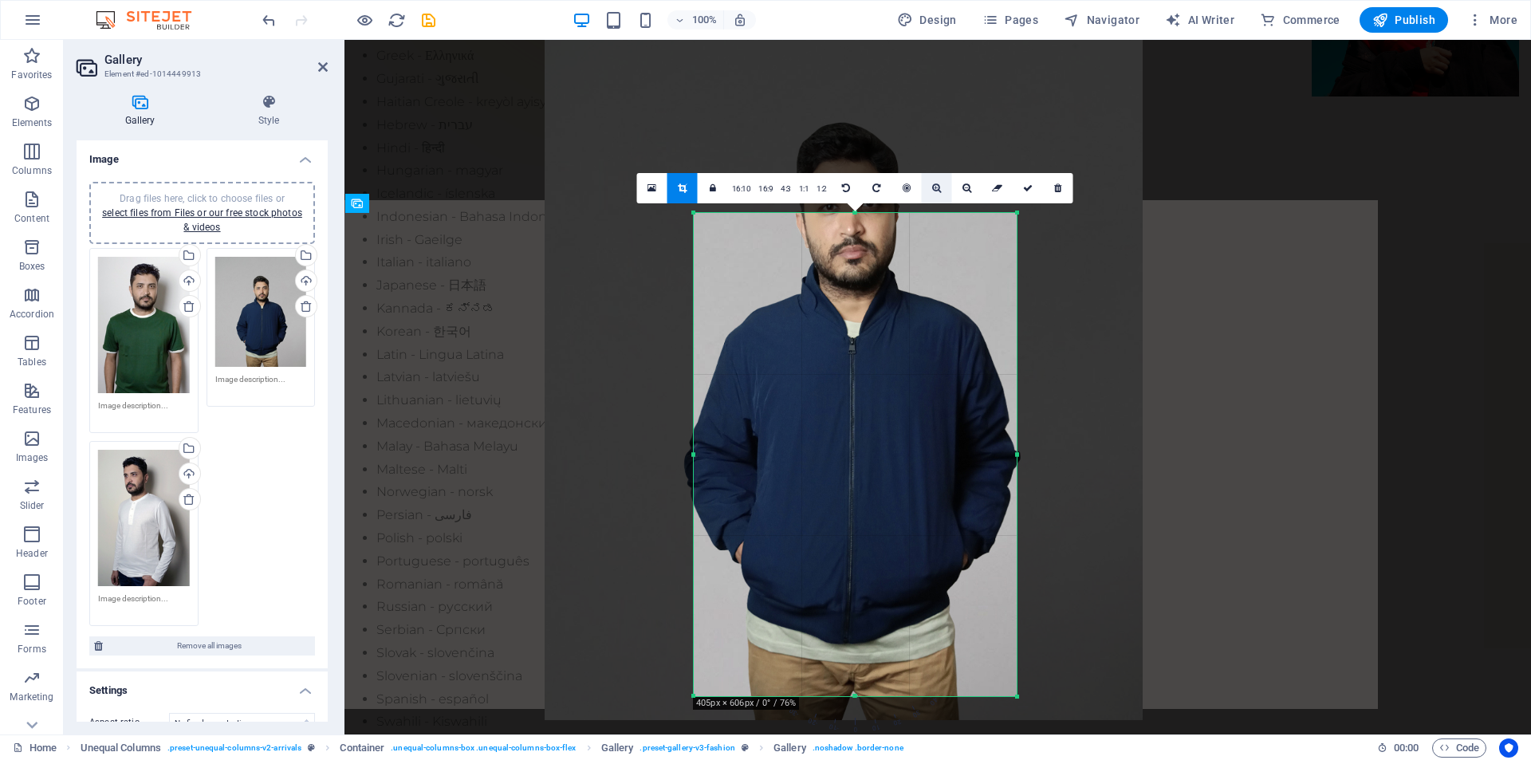
click at [941, 195] on link at bounding box center [937, 188] width 30 height 30
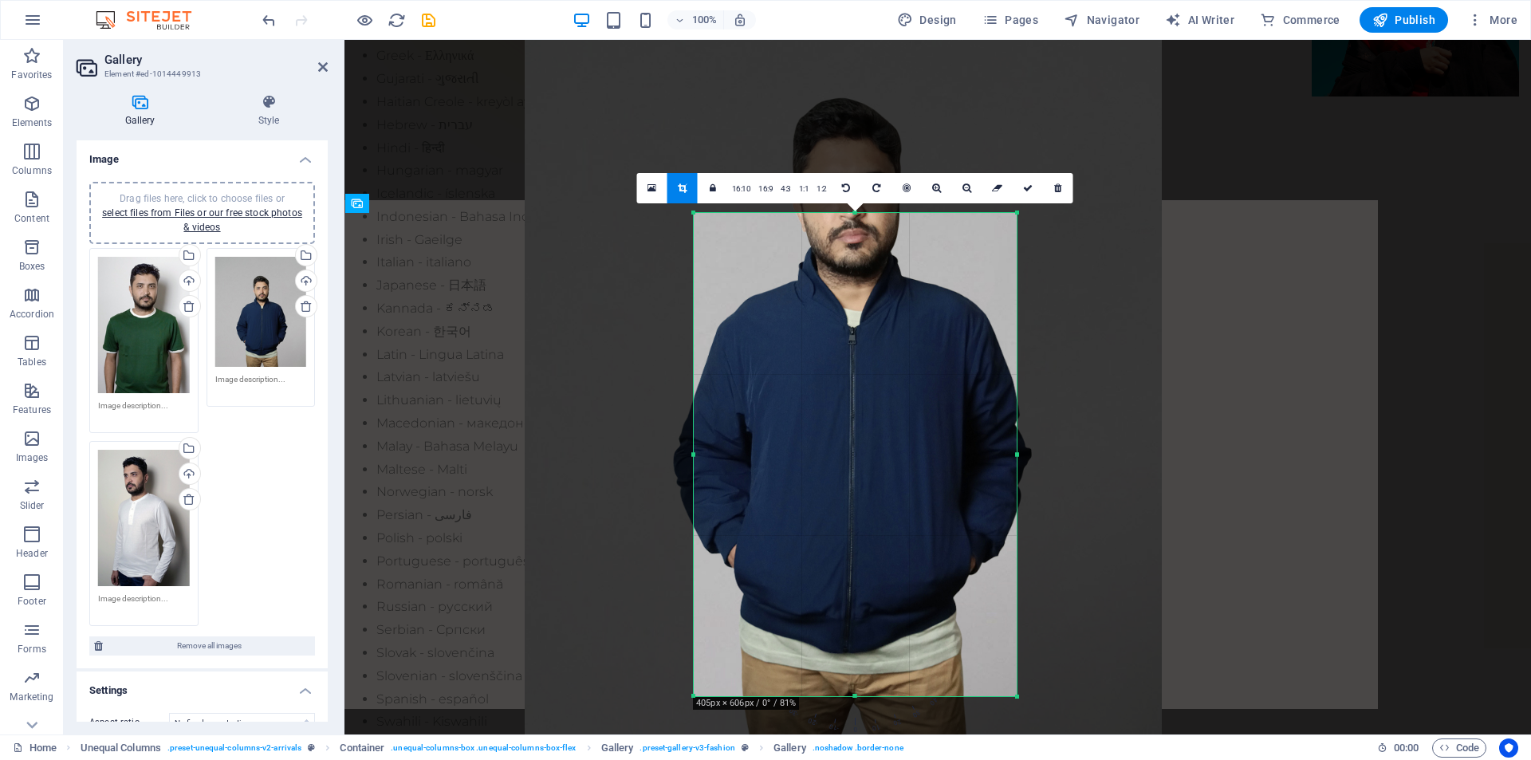
drag, startPoint x: 907, startPoint y: 363, endPoint x: 905, endPoint y: 352, distance: 10.5
click at [905, 352] on div at bounding box center [843, 350] width 637 height 770
click at [939, 191] on icon at bounding box center [936, 188] width 9 height 10
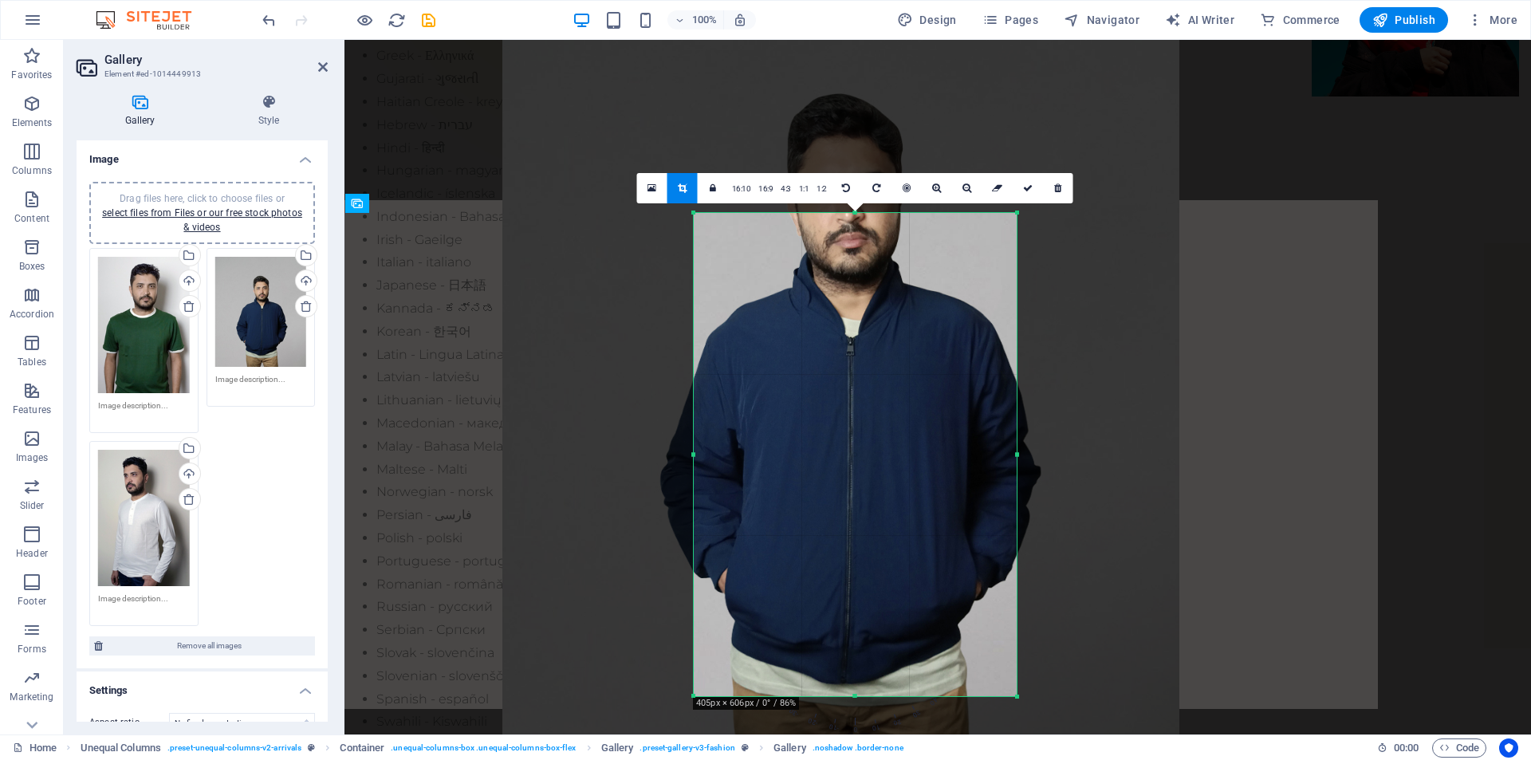
click at [915, 338] on div at bounding box center [840, 361] width 677 height 818
click at [932, 192] on icon at bounding box center [936, 188] width 9 height 10
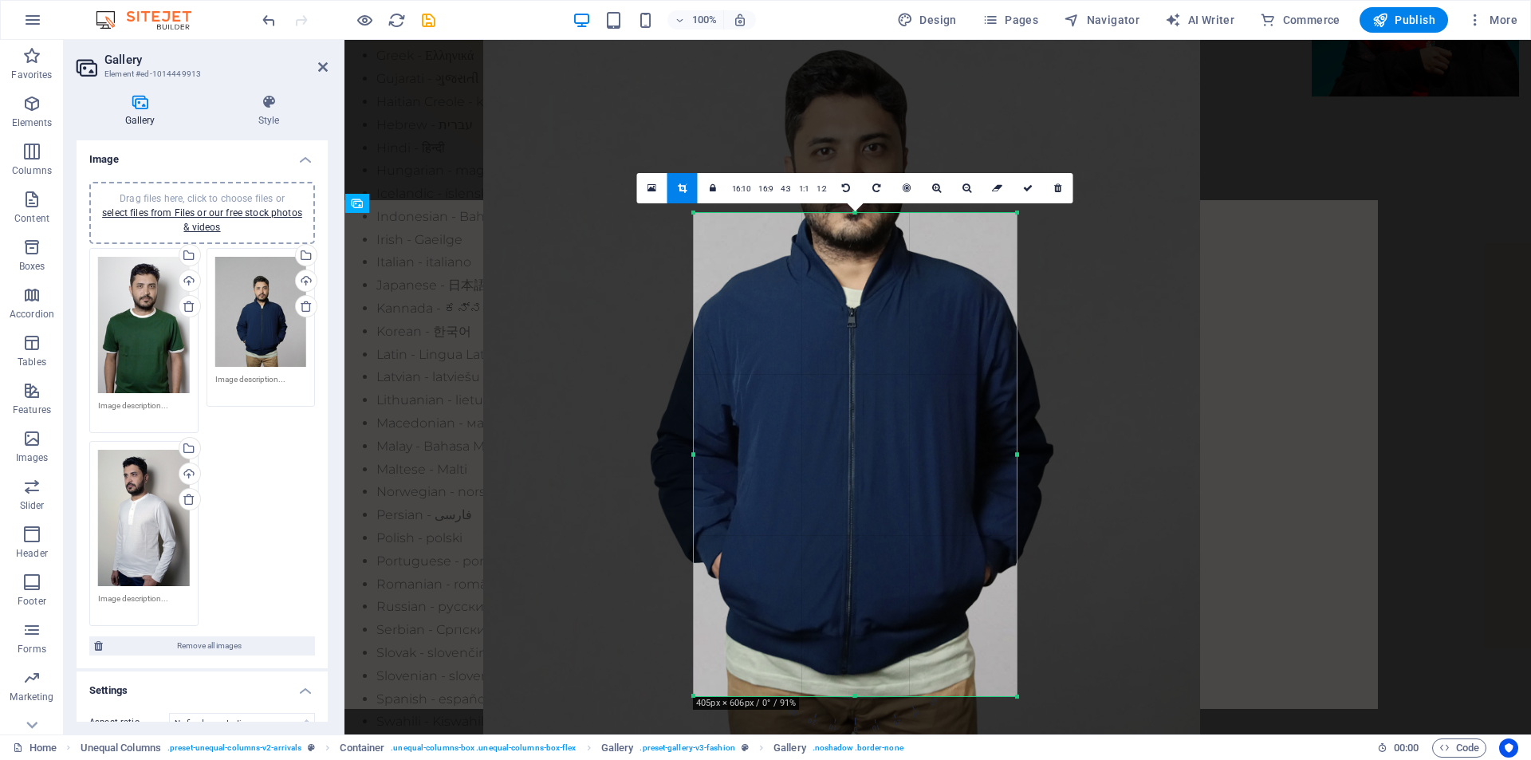
drag, startPoint x: 895, startPoint y: 357, endPoint x: 895, endPoint y: 329, distance: 27.9
click at [895, 329] on div at bounding box center [841, 333] width 717 height 866
click at [1020, 188] on link at bounding box center [1028, 188] width 30 height 30
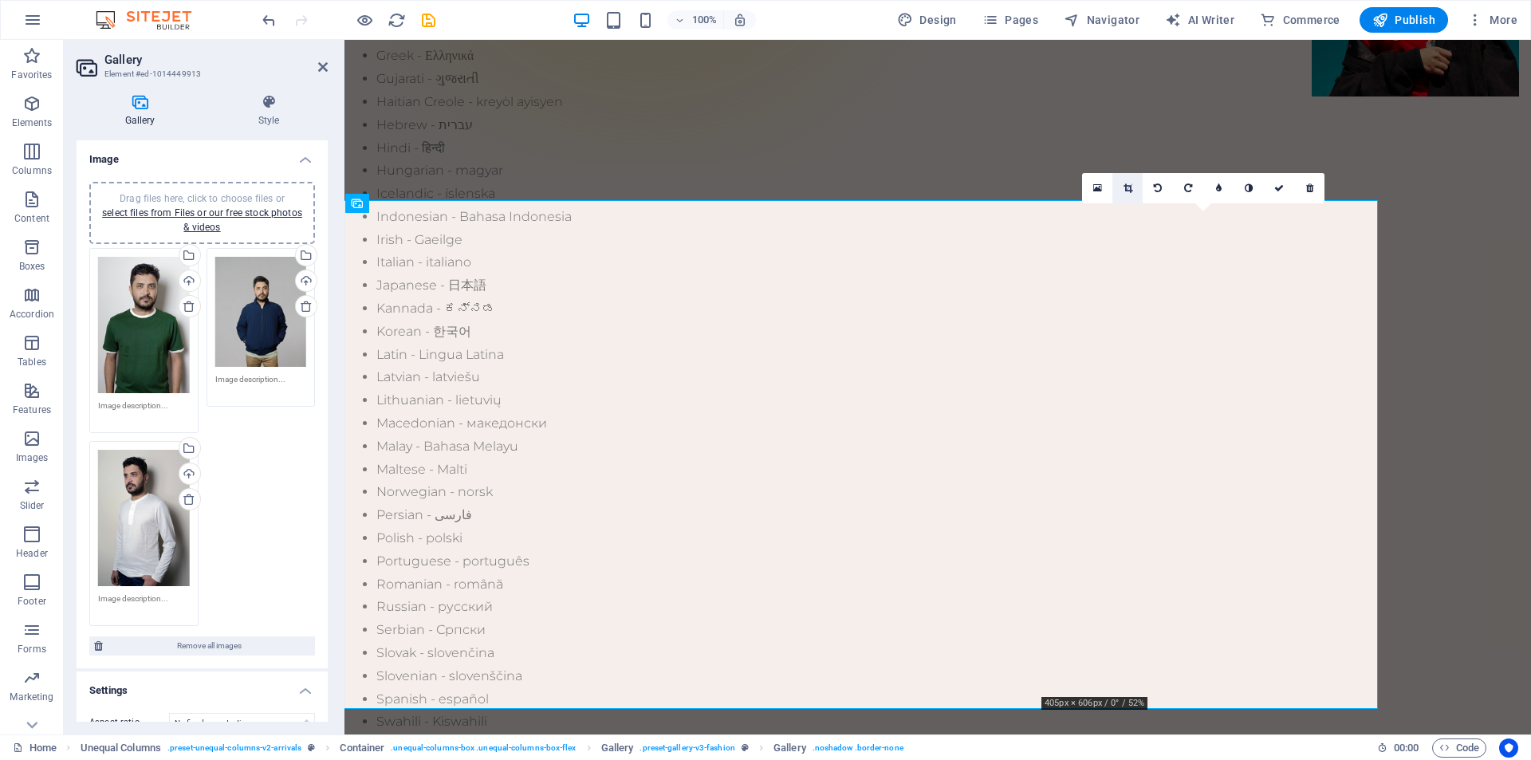
click at [1130, 189] on icon at bounding box center [1128, 188] width 9 height 10
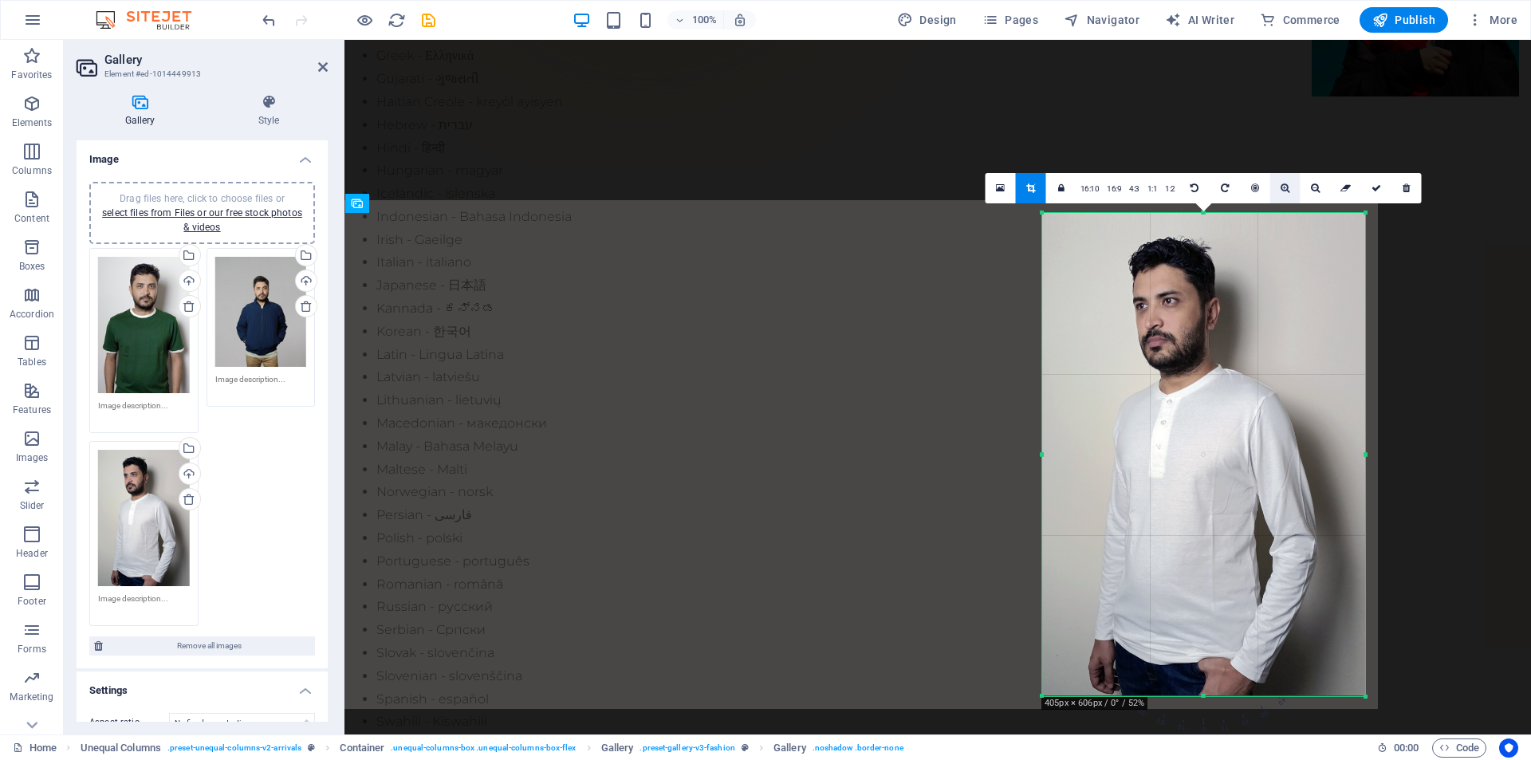
click at [1292, 199] on link at bounding box center [1285, 188] width 30 height 30
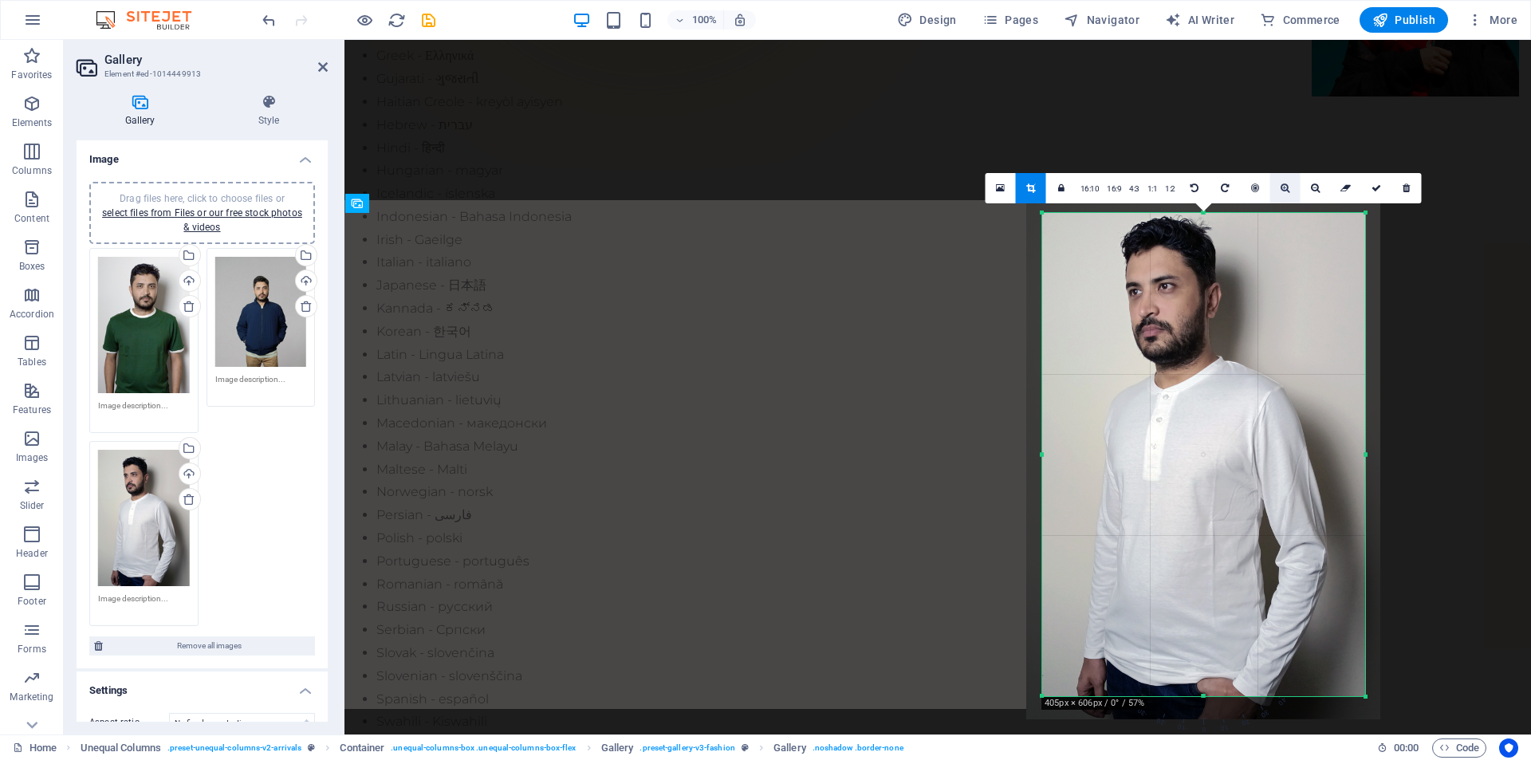
click at [1292, 199] on link at bounding box center [1285, 188] width 30 height 30
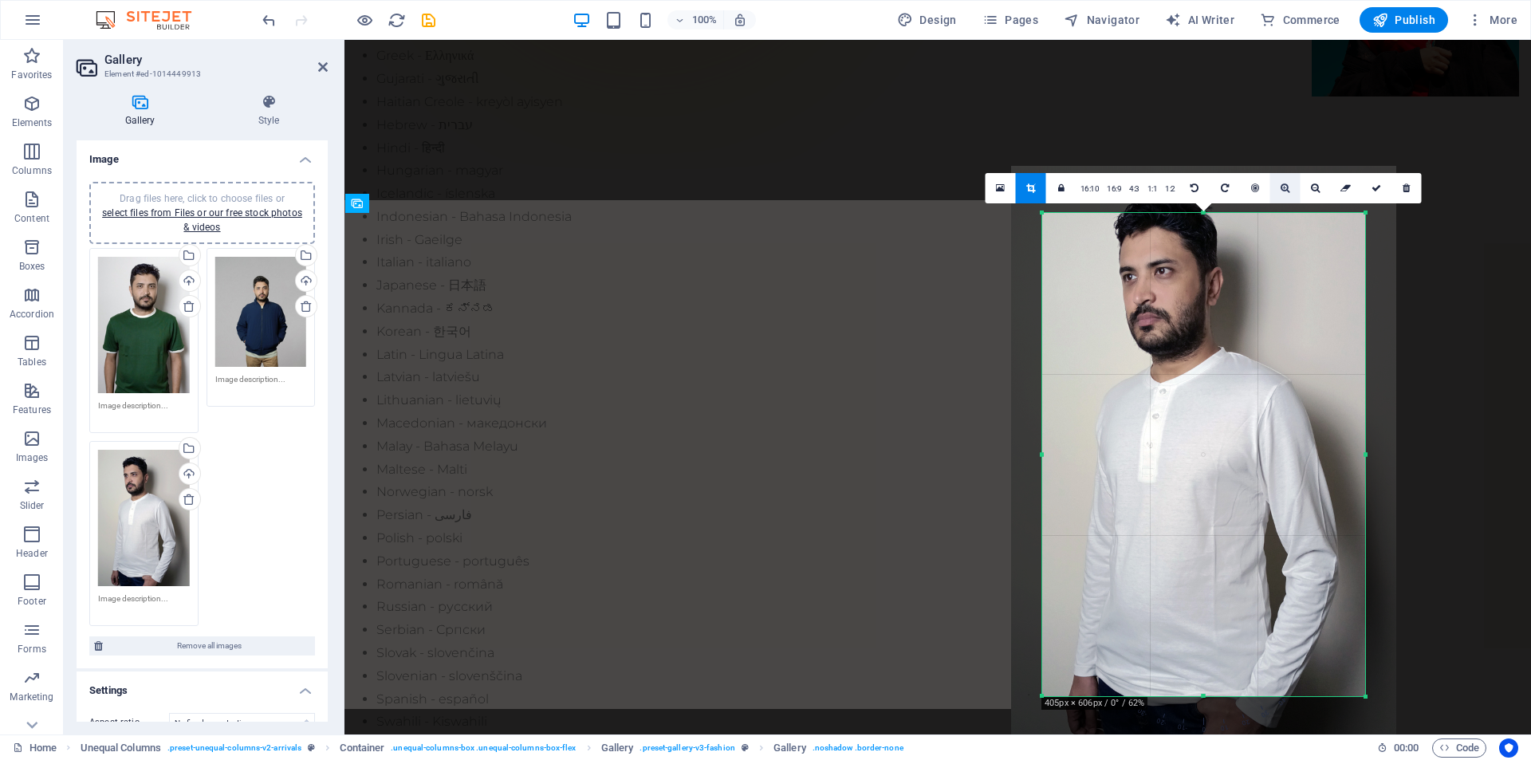
click at [1292, 199] on link at bounding box center [1285, 188] width 30 height 30
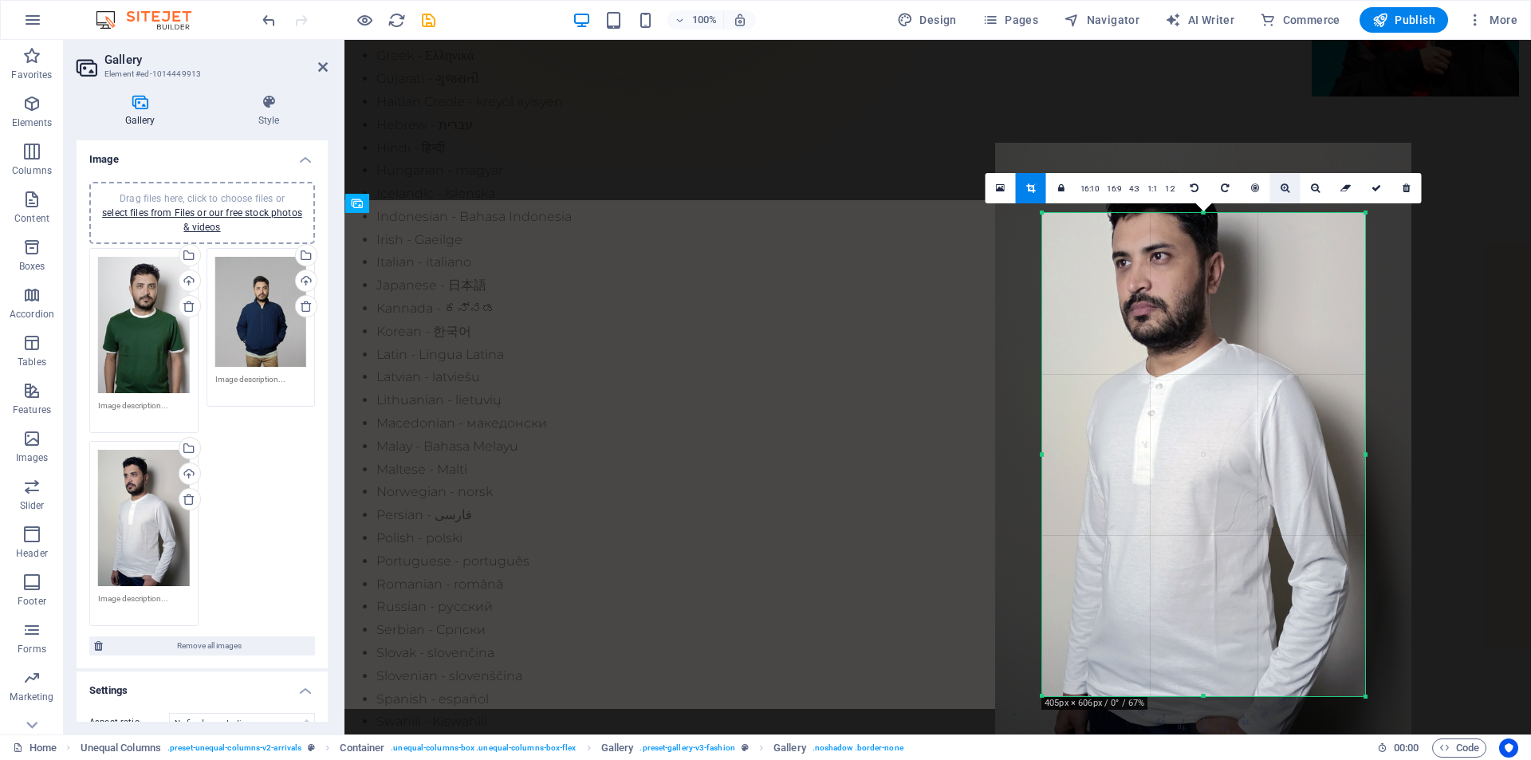
click at [1292, 199] on link at bounding box center [1285, 188] width 30 height 30
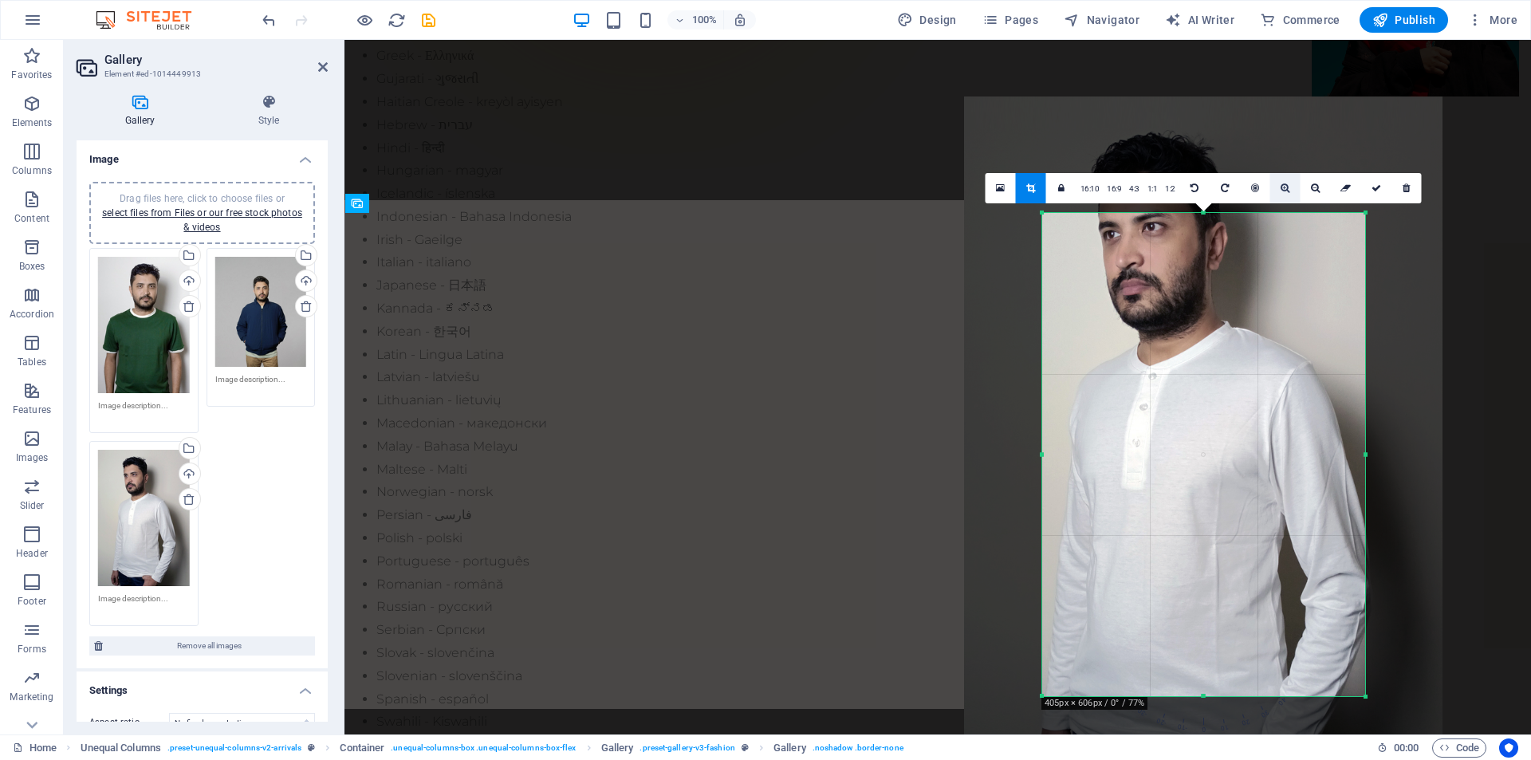
click at [1292, 199] on link at bounding box center [1285, 188] width 30 height 30
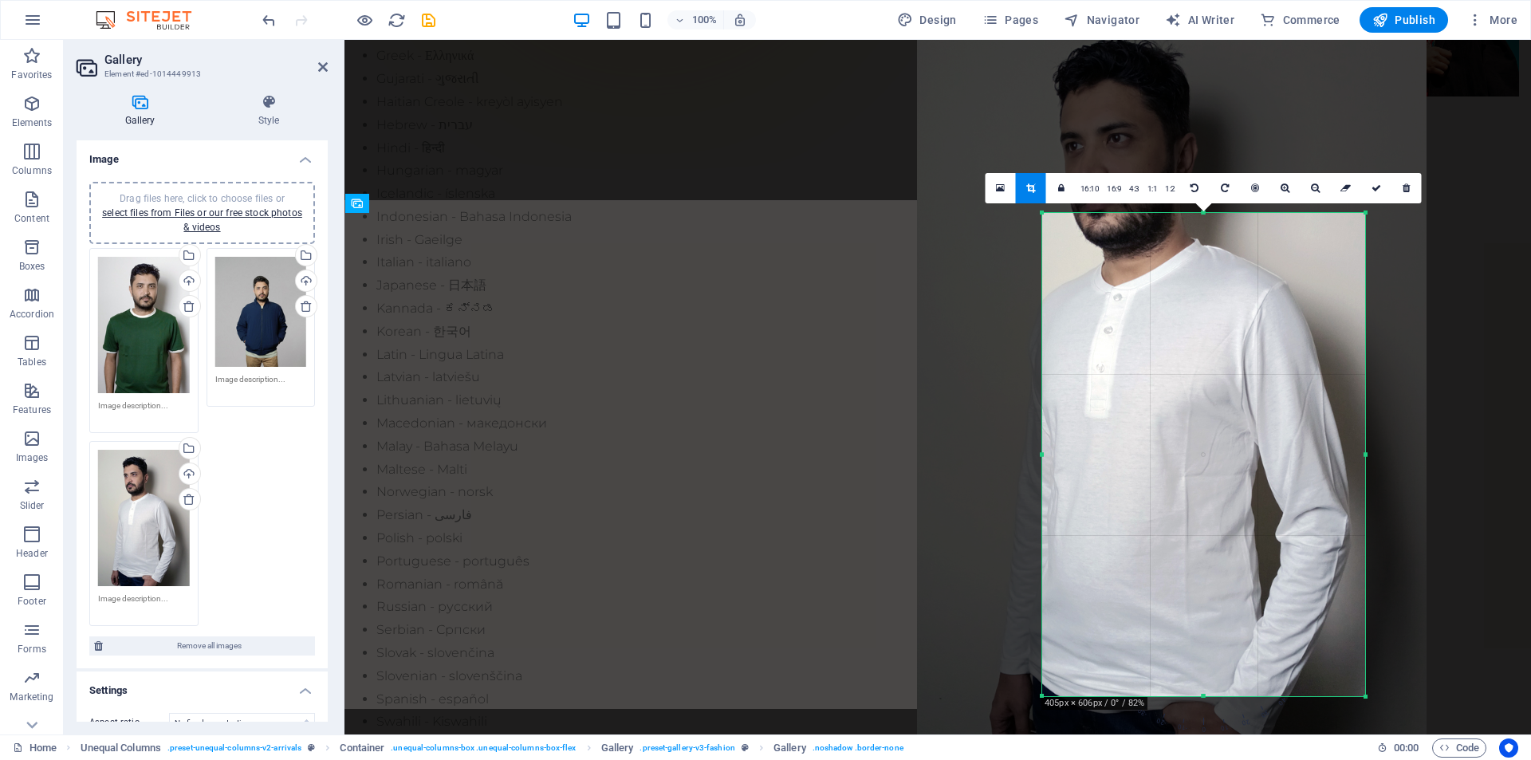
drag, startPoint x: 1262, startPoint y: 317, endPoint x: 1234, endPoint y: 243, distance: 79.2
click at [1234, 243] on div at bounding box center [1172, 380] width 510 height 762
click at [1374, 185] on icon at bounding box center [1377, 188] width 10 height 10
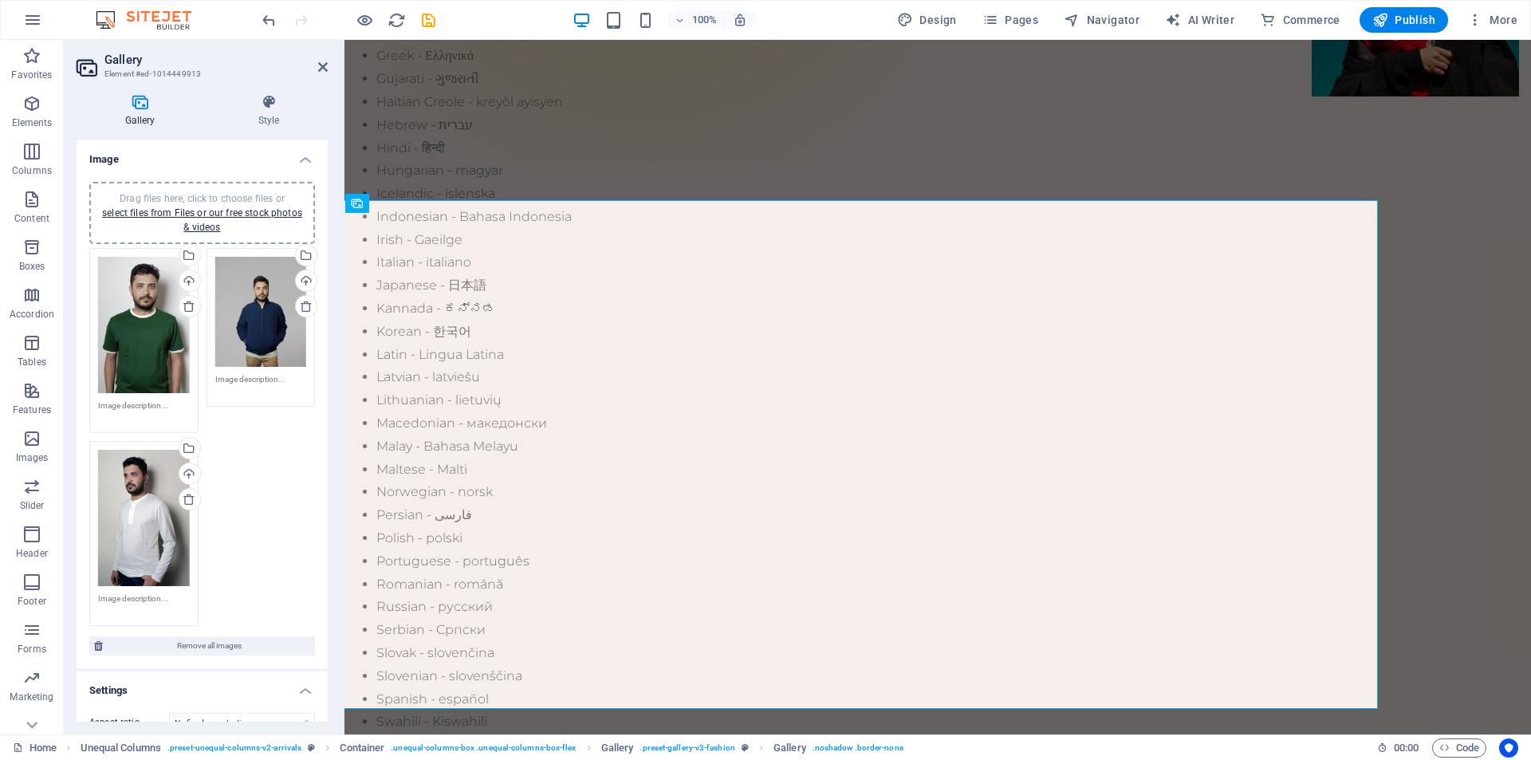
click at [308, 156] on h4 "Image" at bounding box center [202, 154] width 251 height 29
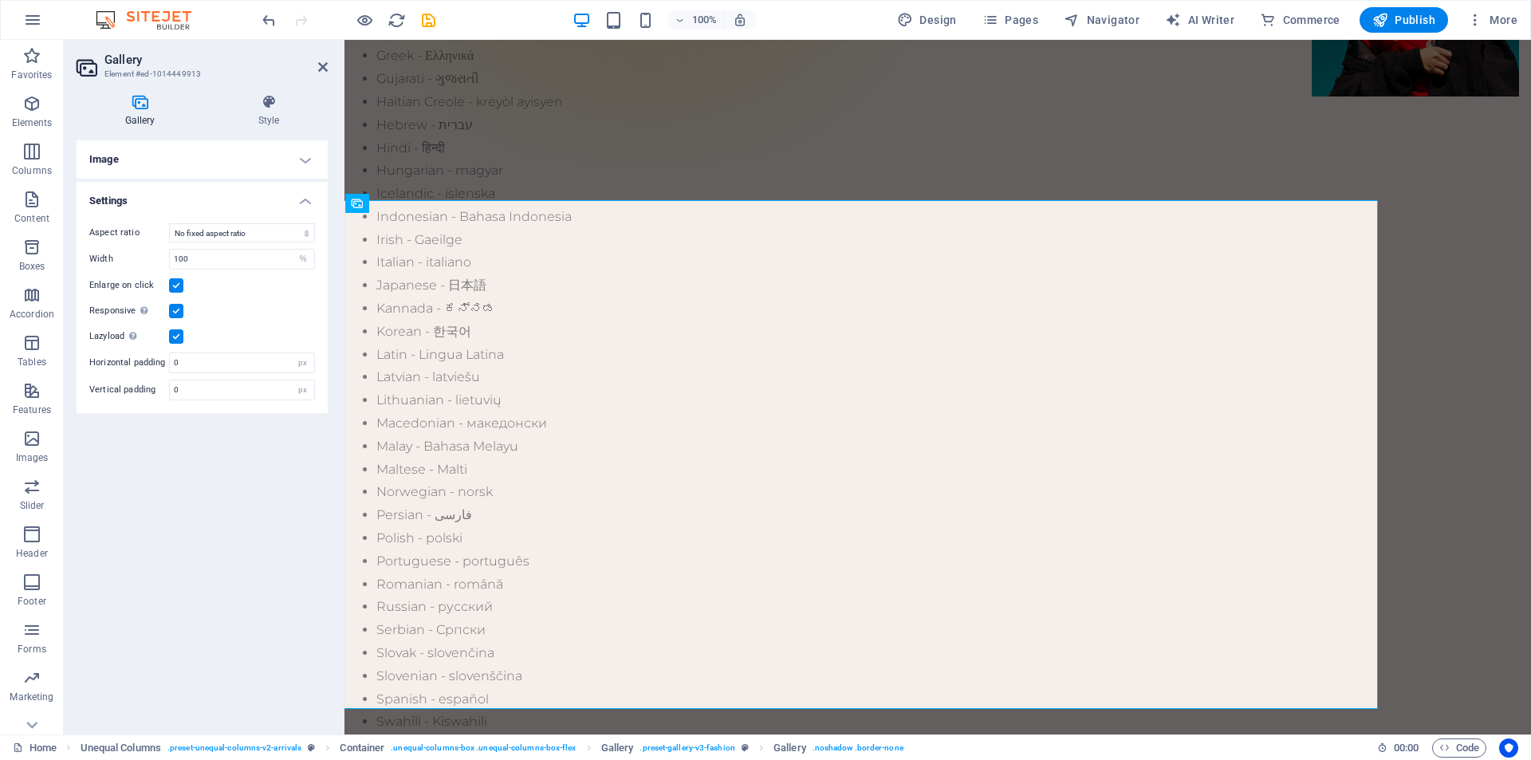
click at [307, 156] on h4 "Image" at bounding box center [202, 159] width 251 height 38
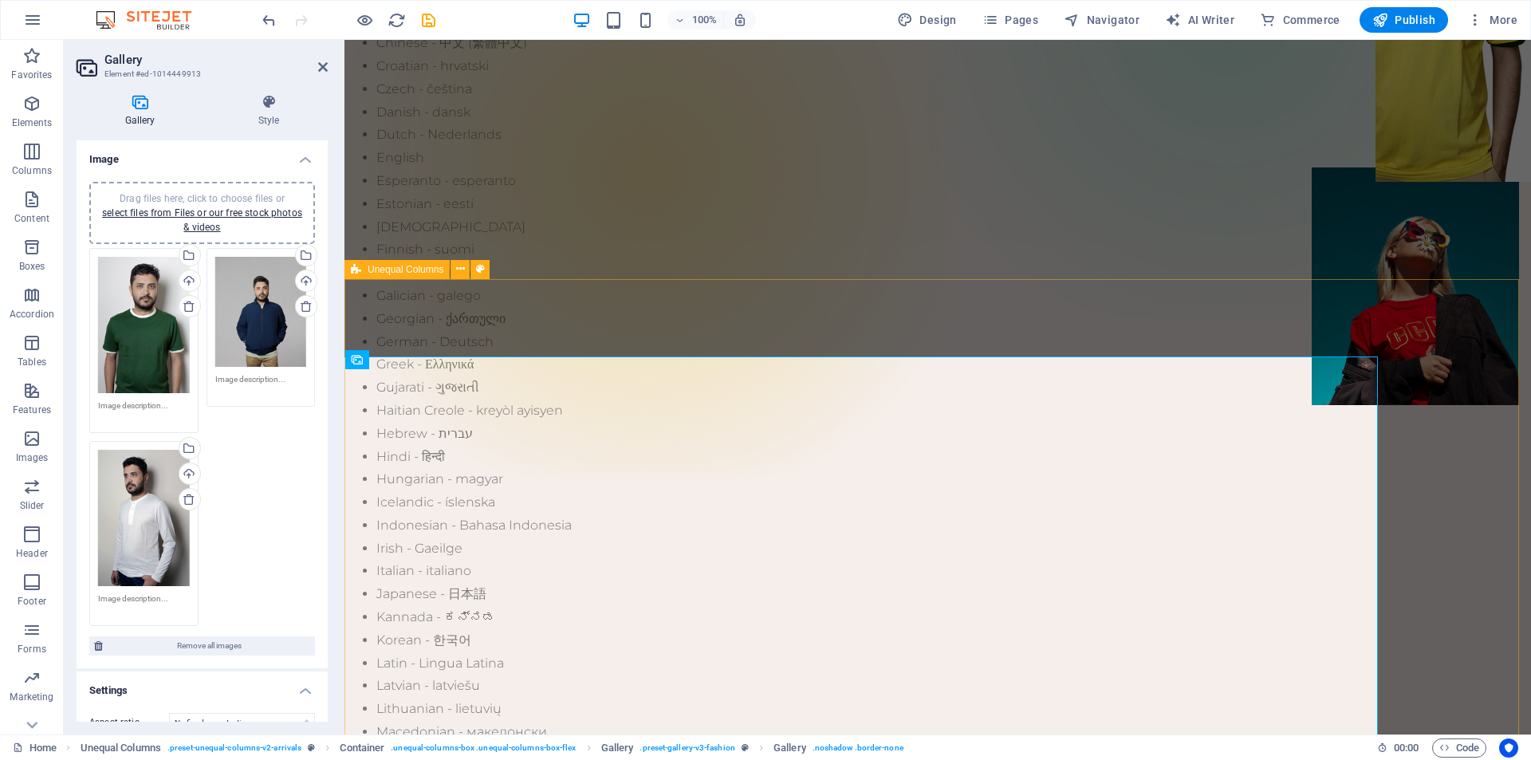
scroll to position [319, 0]
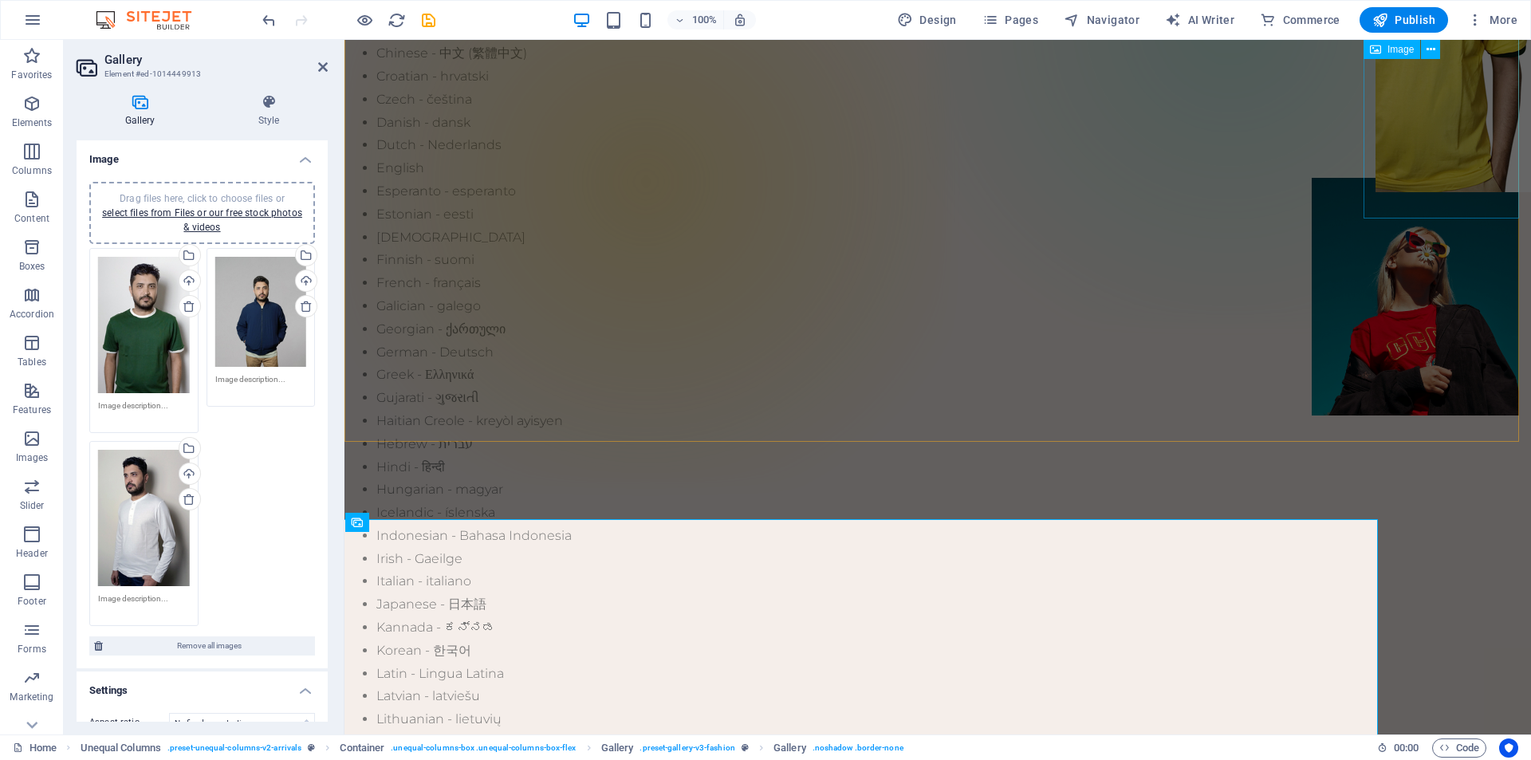
click at [1454, 192] on figure at bounding box center [1453, 51] width 155 height 281
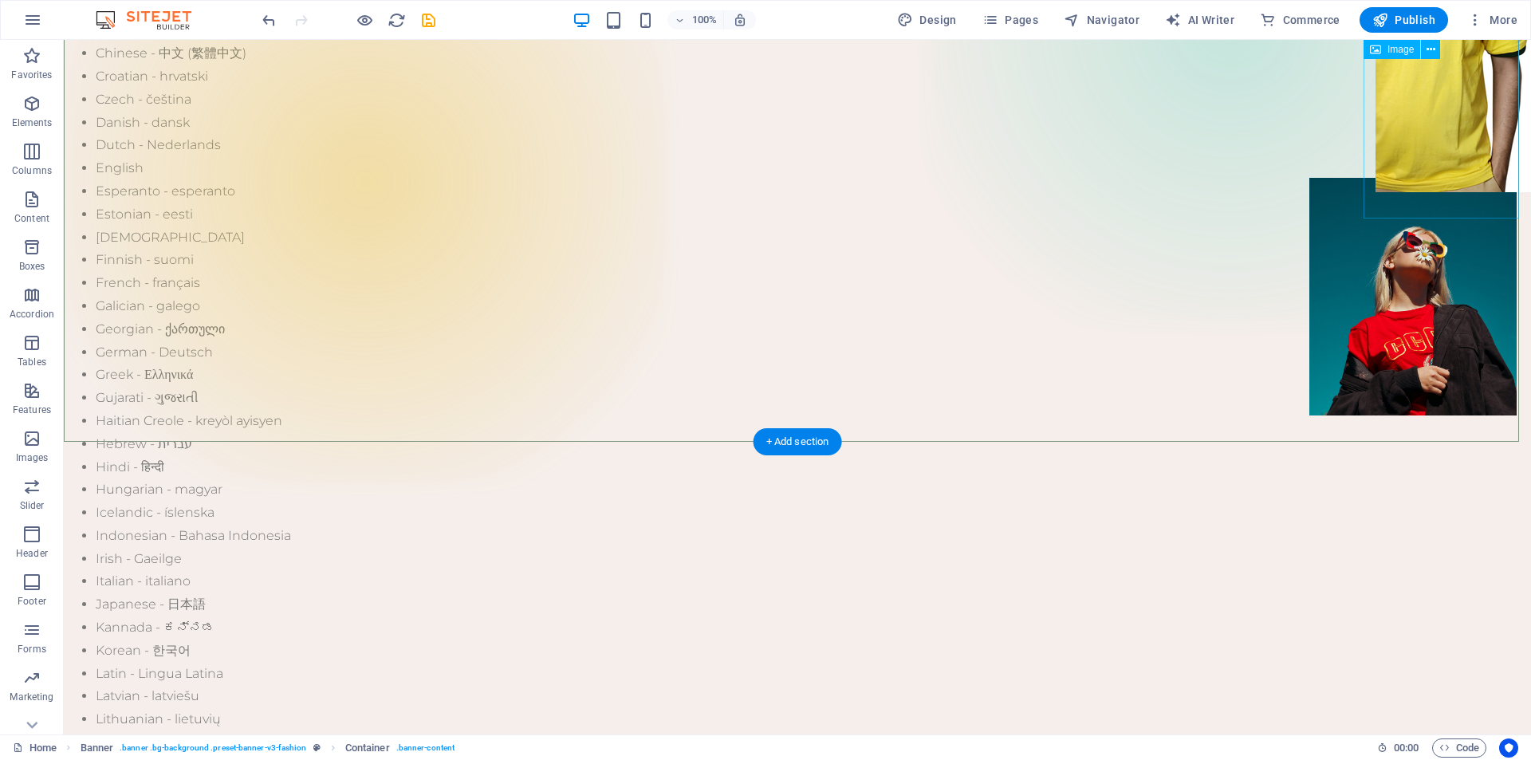
click at [1446, 182] on figure at bounding box center [1453, 51] width 155 height 281
click at [1433, 57] on icon at bounding box center [1431, 49] width 9 height 17
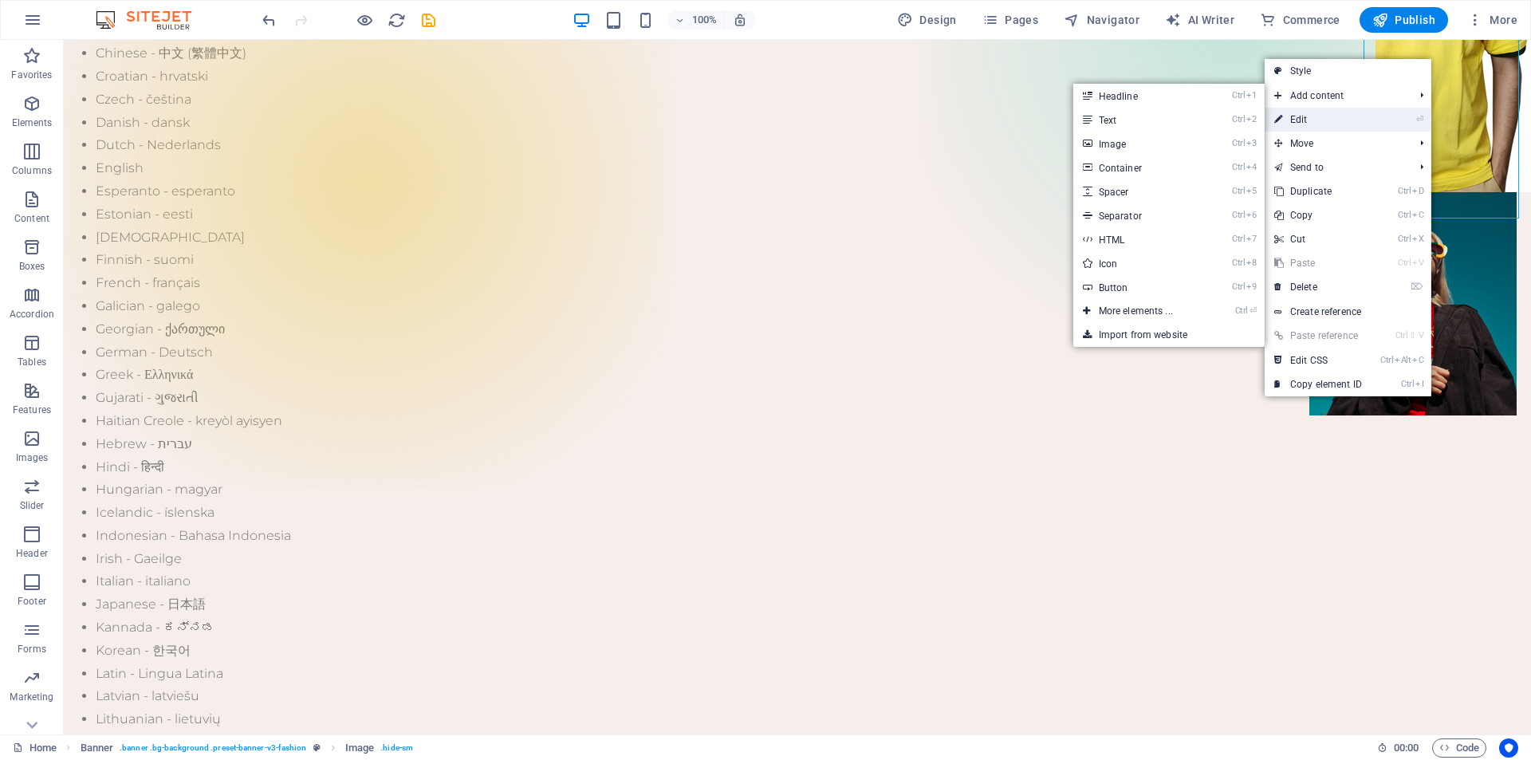
click at [1370, 128] on link "⏎ Edit" at bounding box center [1318, 120] width 107 height 24
select select "px"
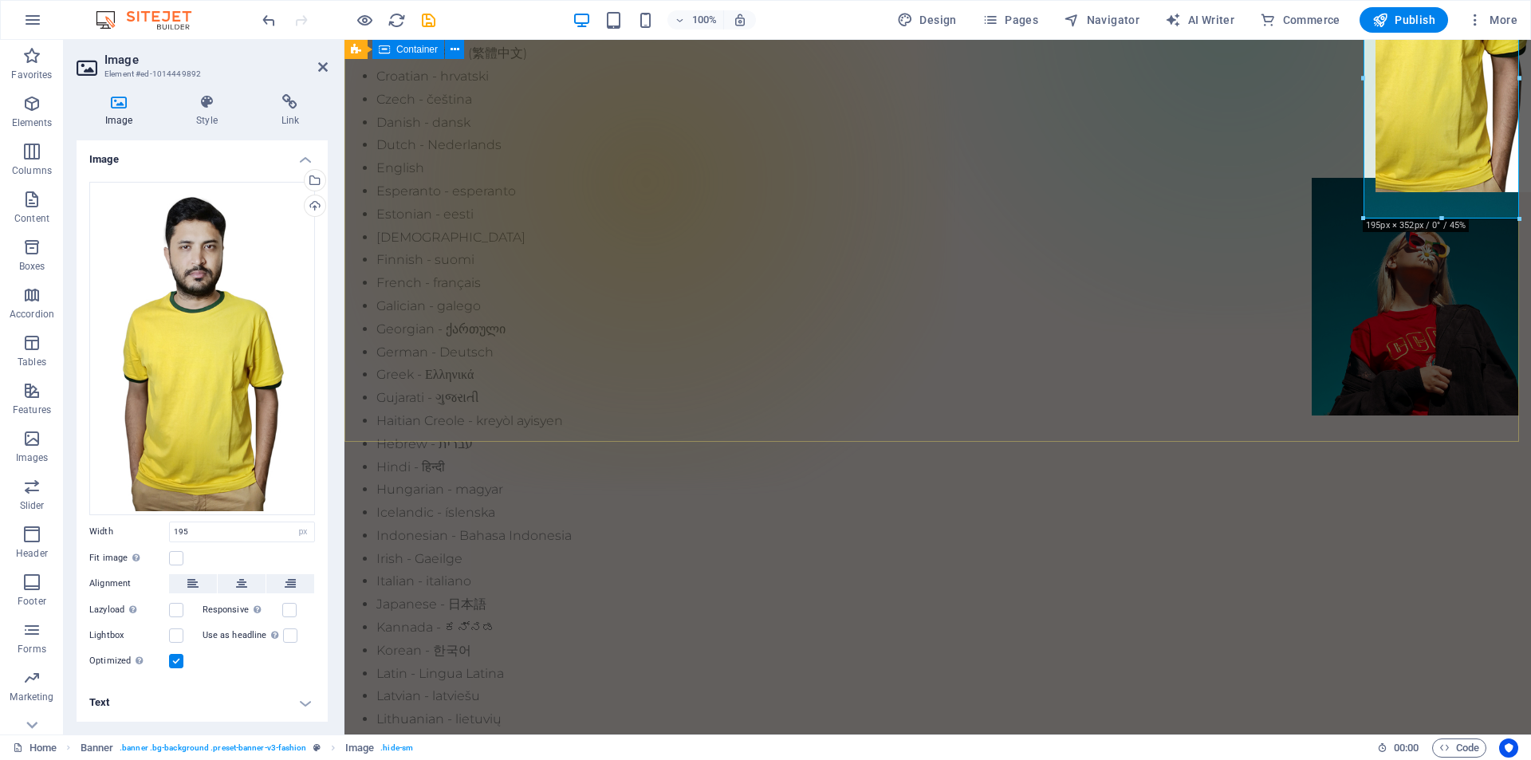
drag, startPoint x: 1787, startPoint y: 259, endPoint x: 1438, endPoint y: 321, distance: 354.8
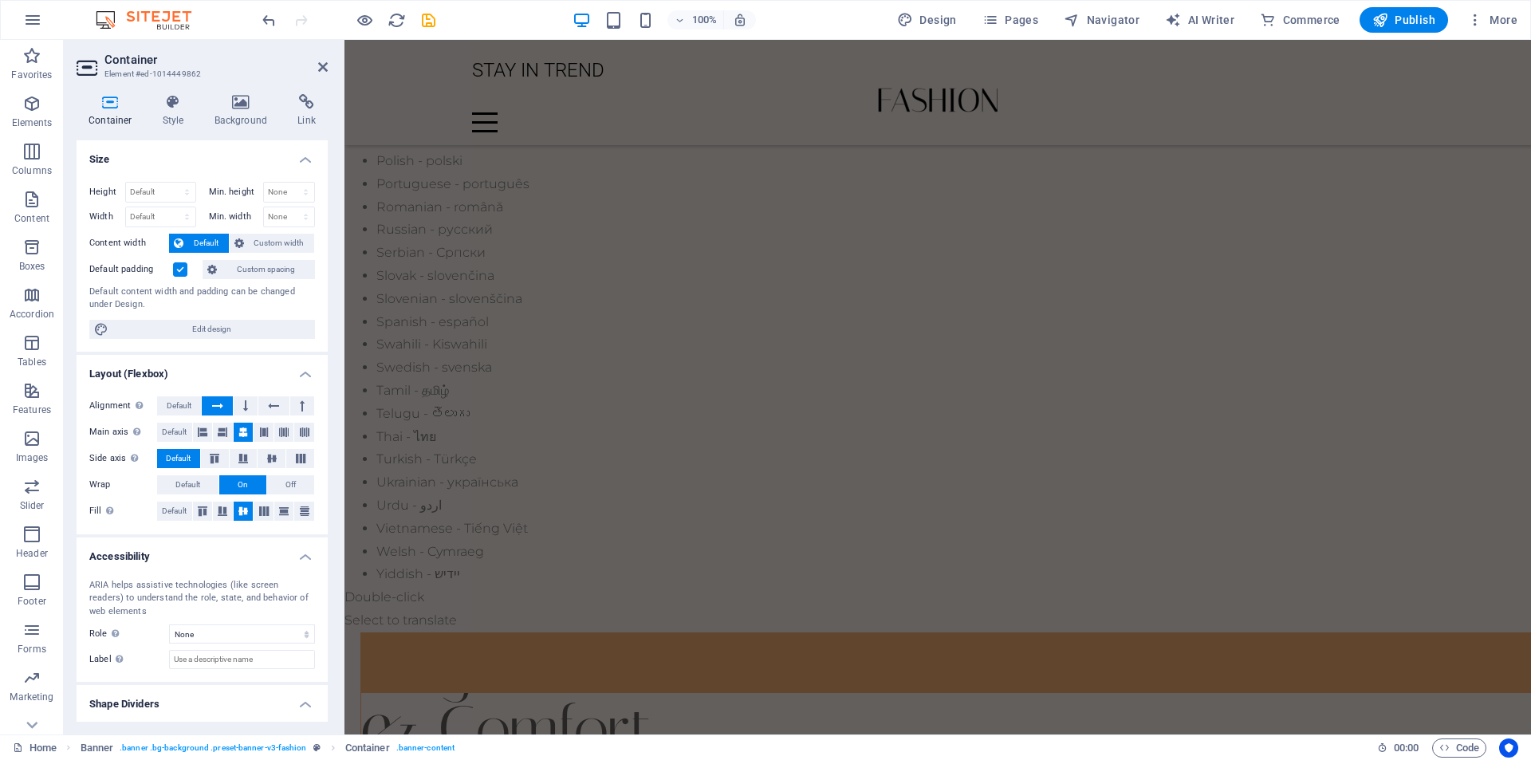
scroll to position [1037, 0]
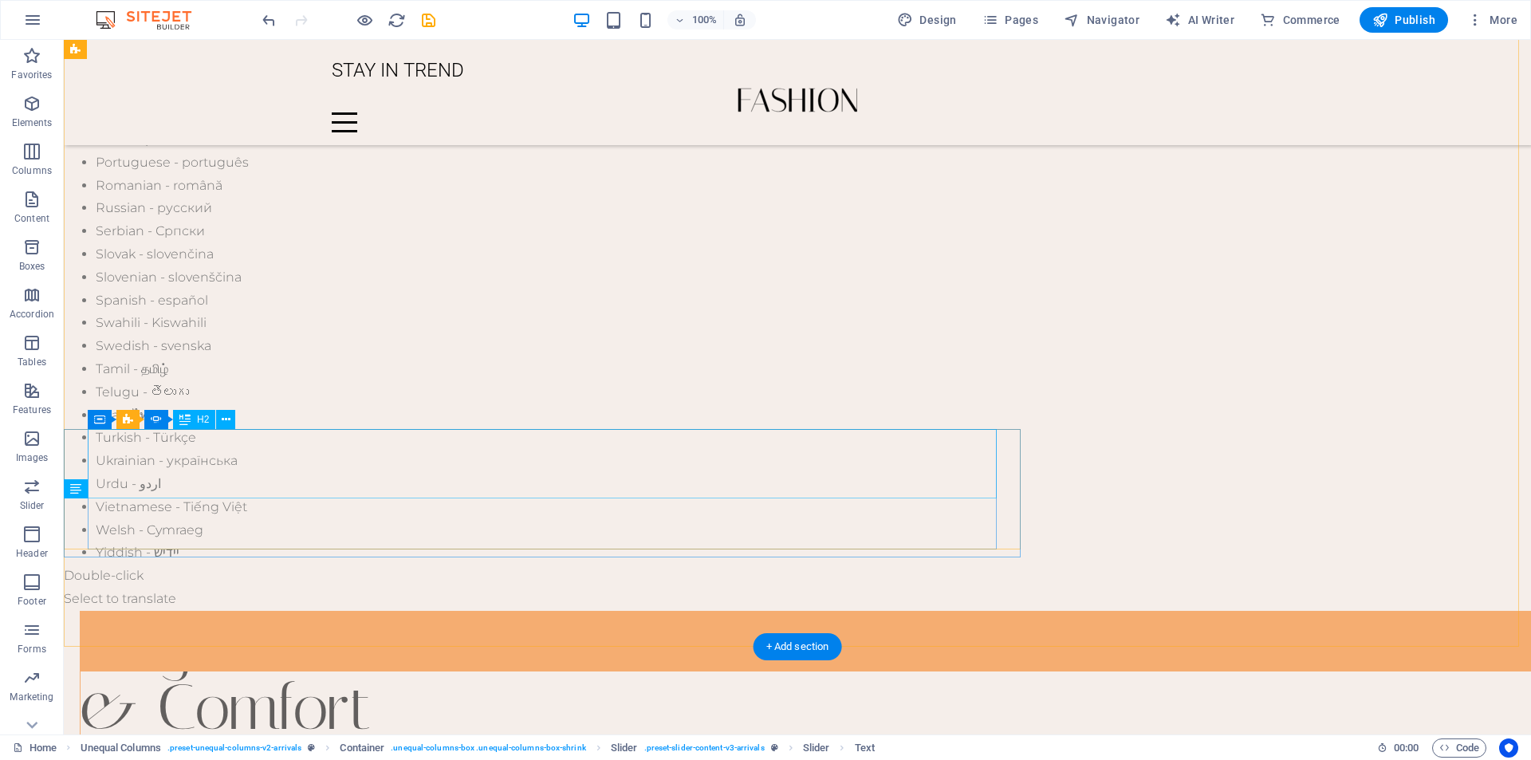
click at [229, 425] on icon at bounding box center [226, 419] width 9 height 17
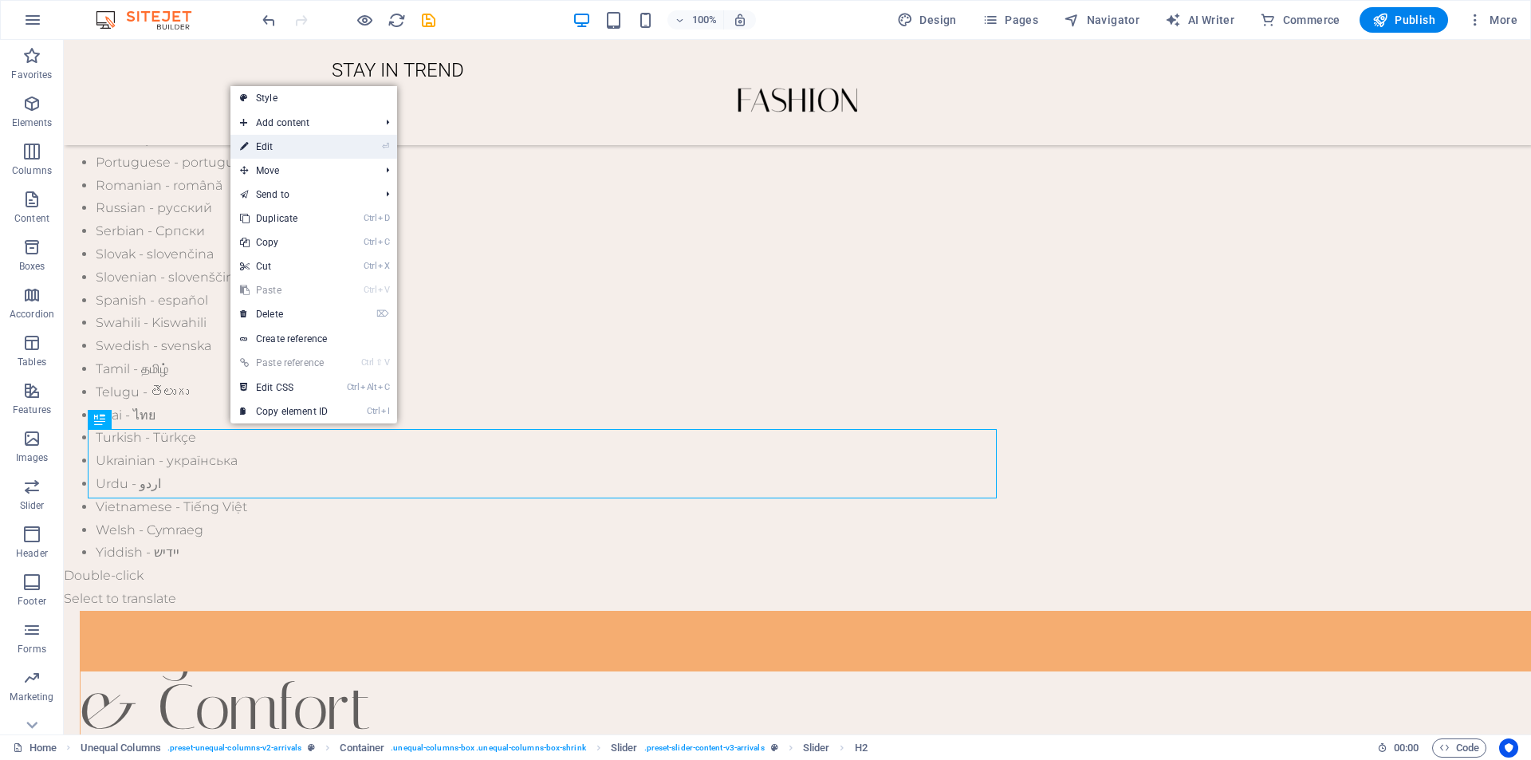
click at [272, 142] on link "⏎ Edit" at bounding box center [283, 147] width 107 height 24
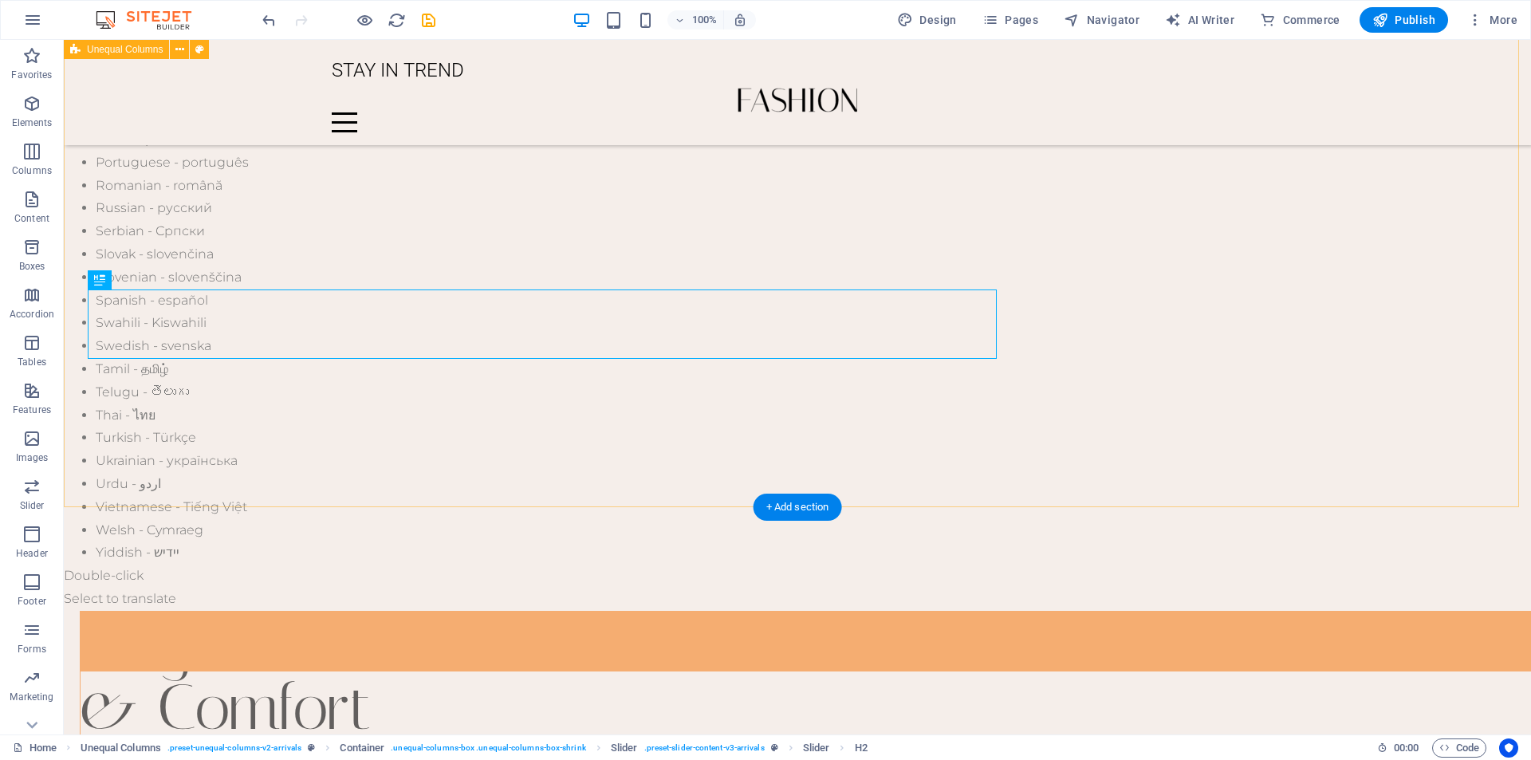
scroll to position [1176, 0]
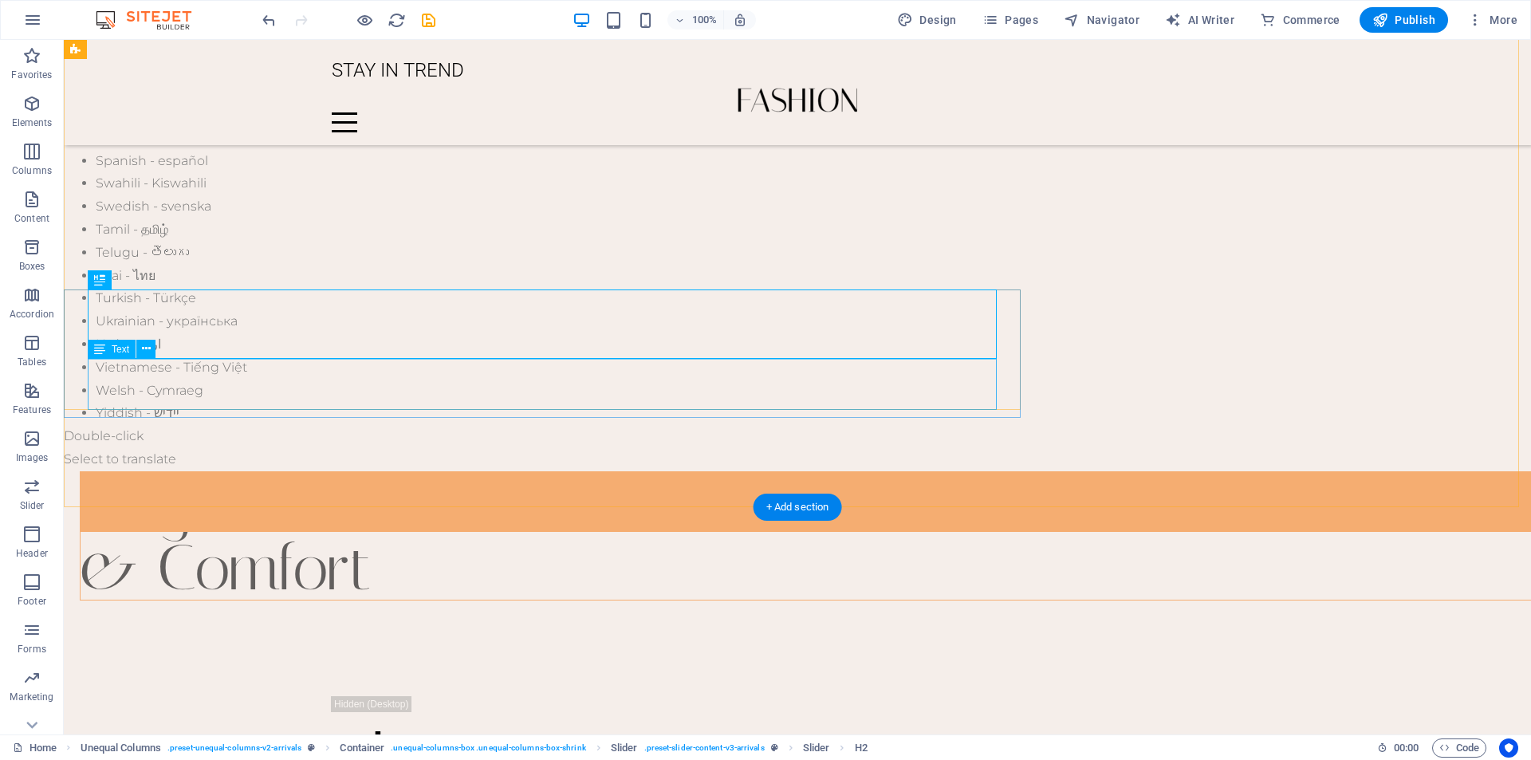
click at [151, 345] on button at bounding box center [145, 349] width 19 height 19
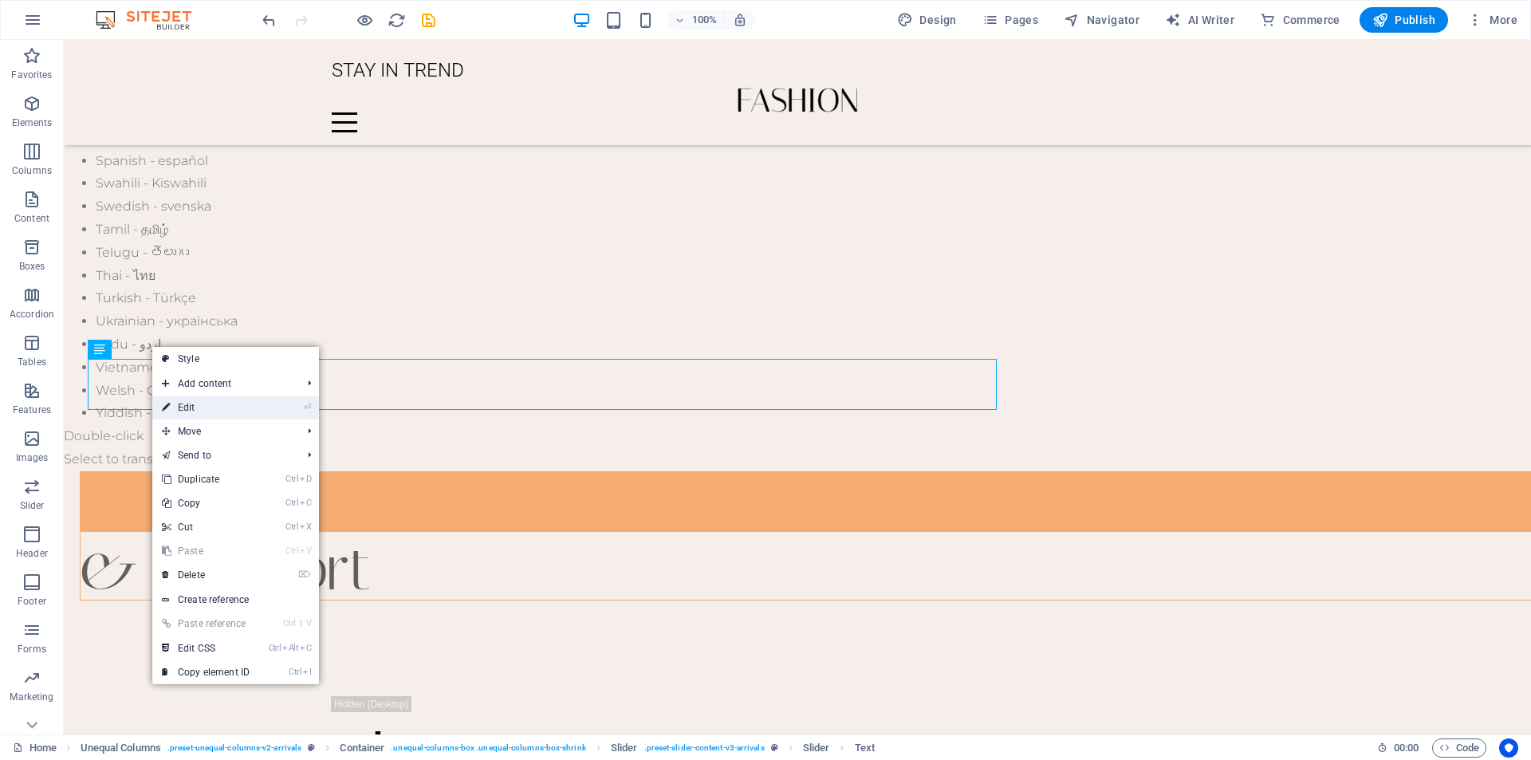
click at [179, 405] on link "⏎ Edit" at bounding box center [205, 408] width 107 height 24
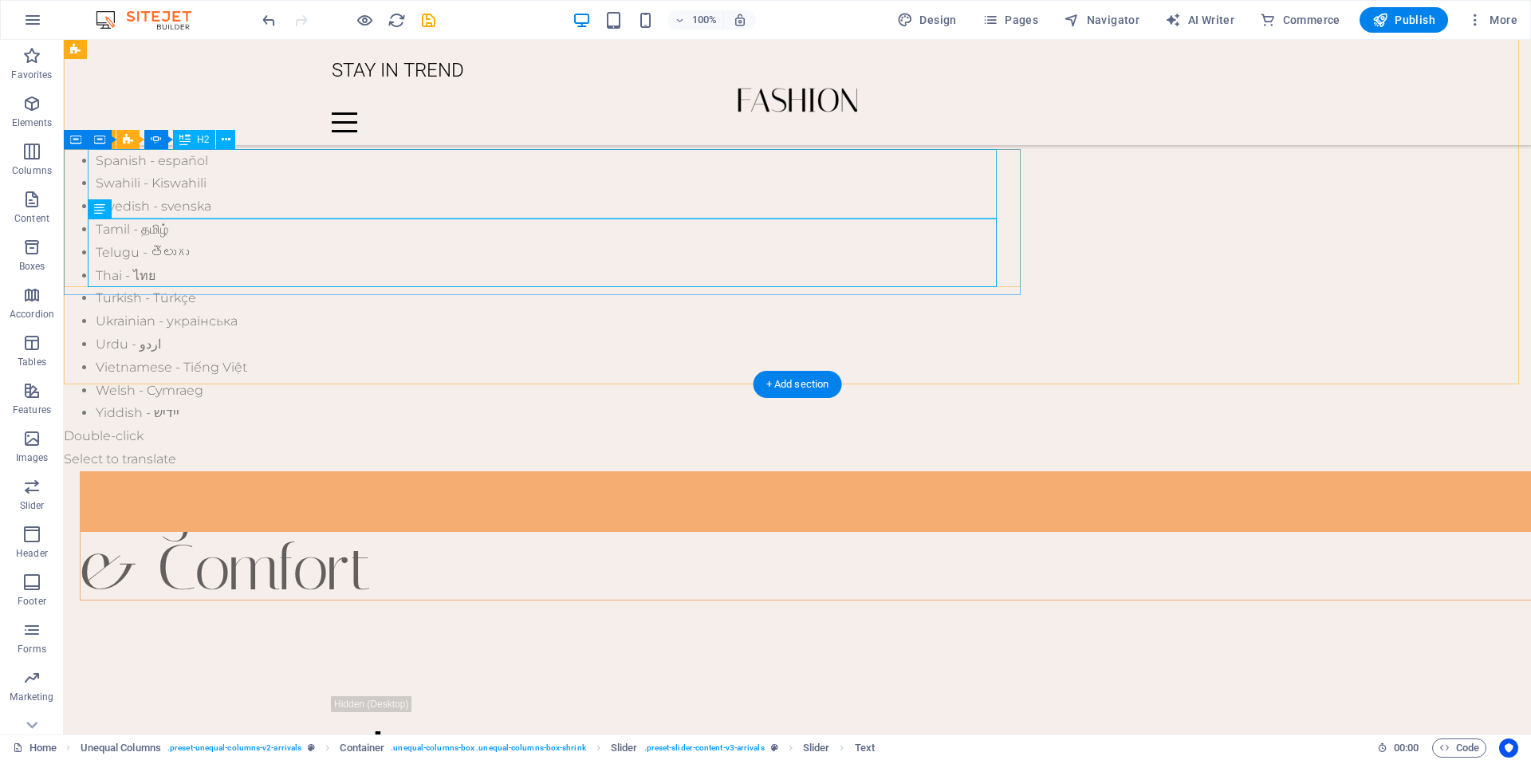
scroll to position [1317, 0]
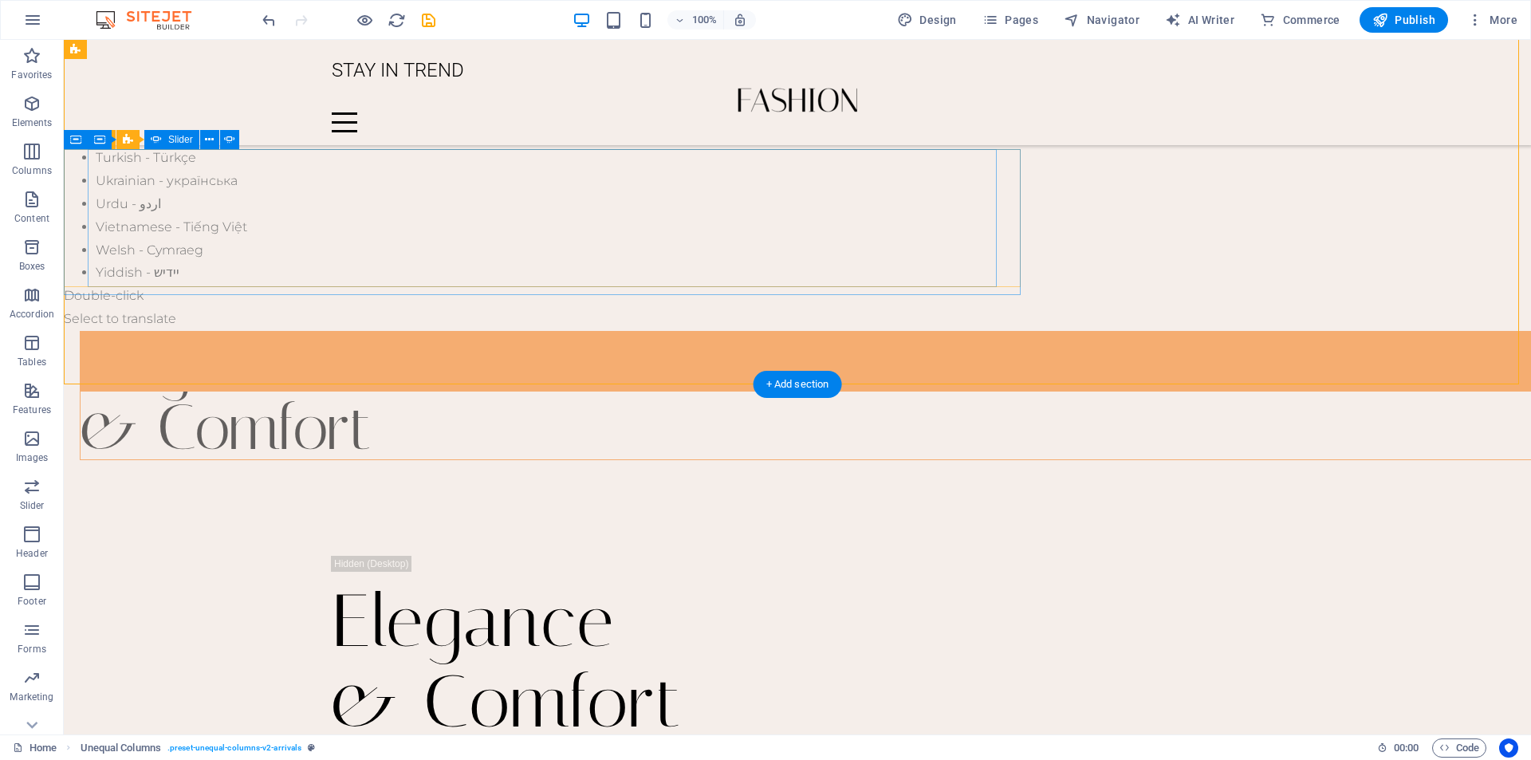
click at [230, 138] on icon at bounding box center [226, 140] width 9 height 17
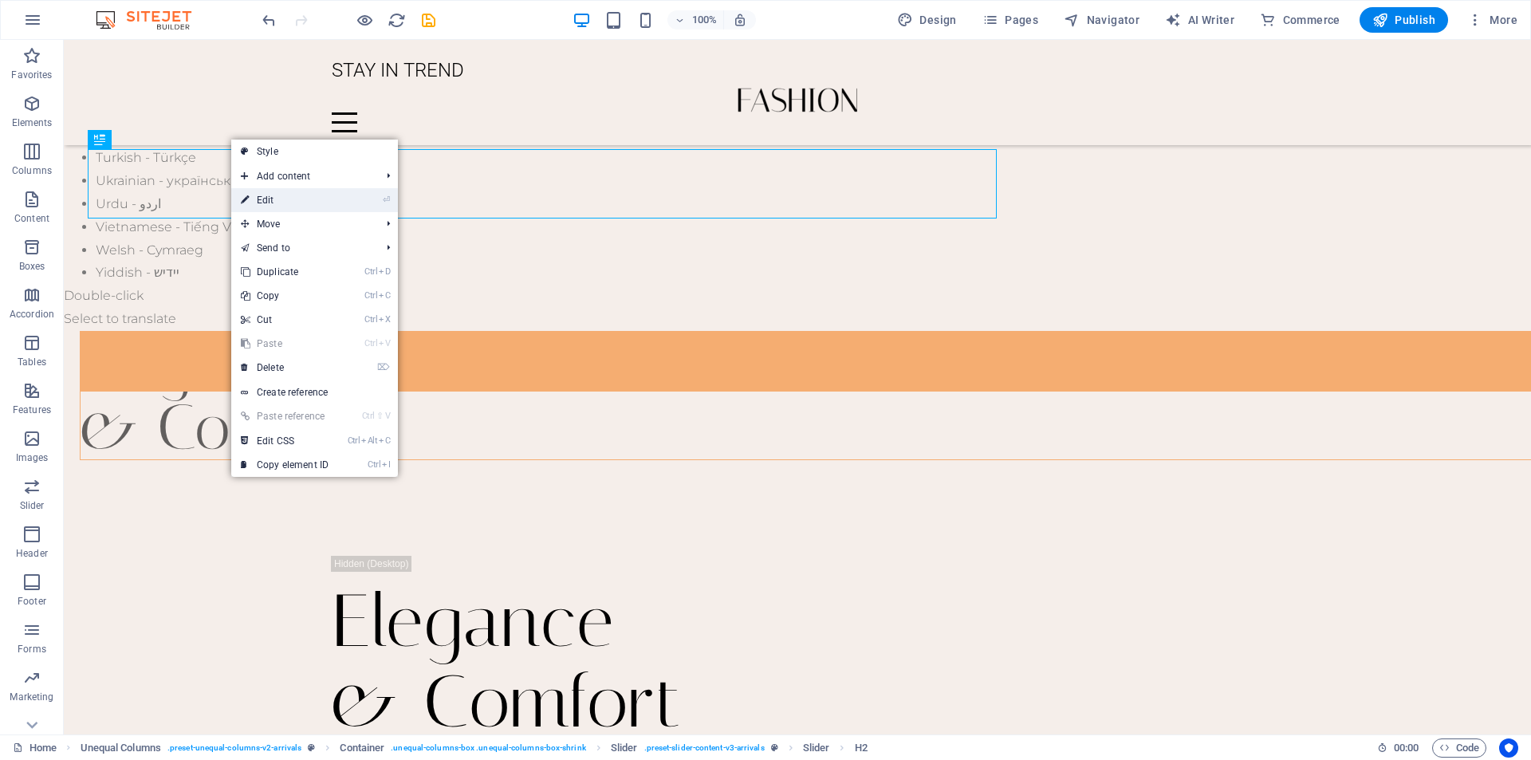
click at [243, 202] on icon at bounding box center [245, 200] width 8 height 24
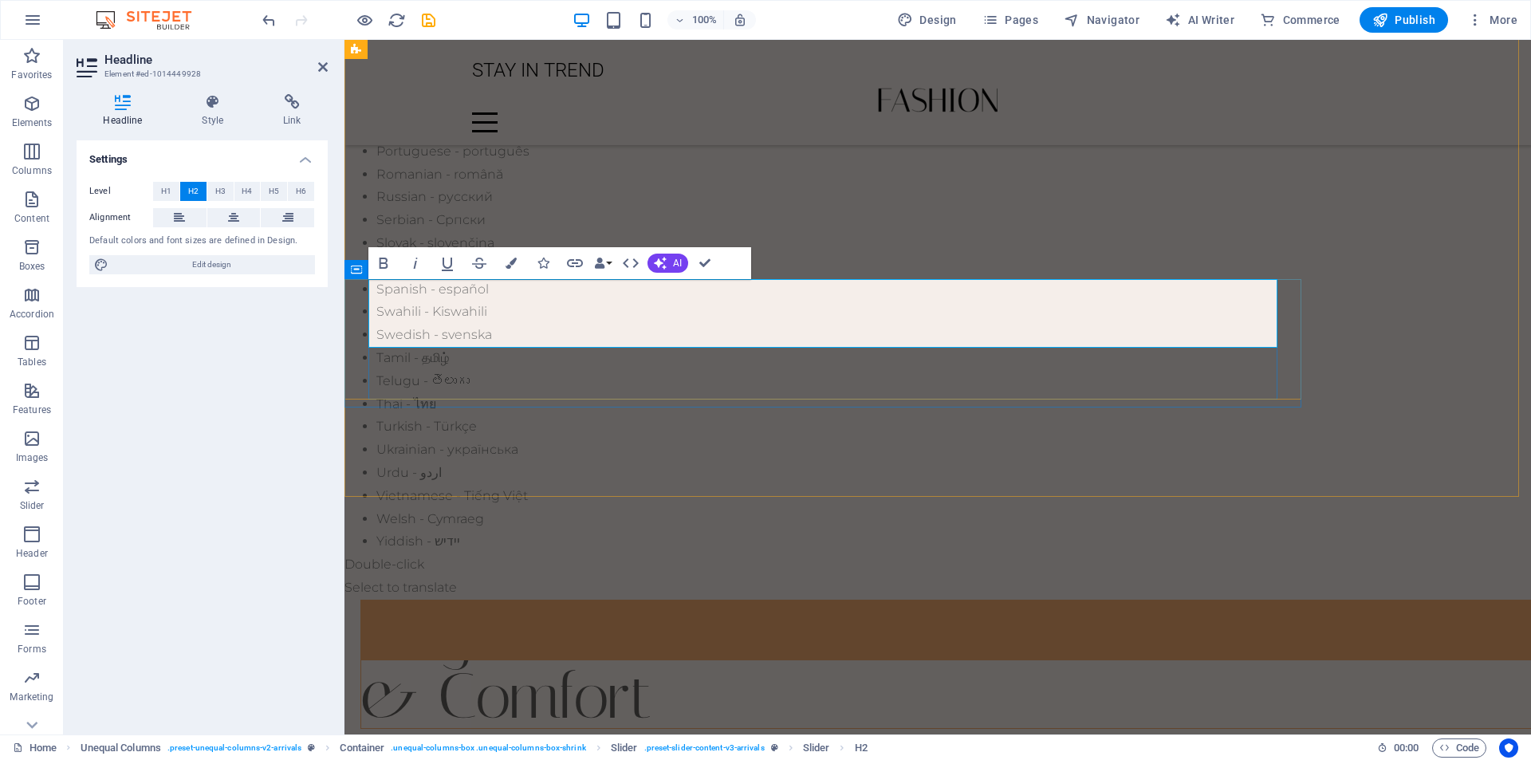
scroll to position [1047, 0]
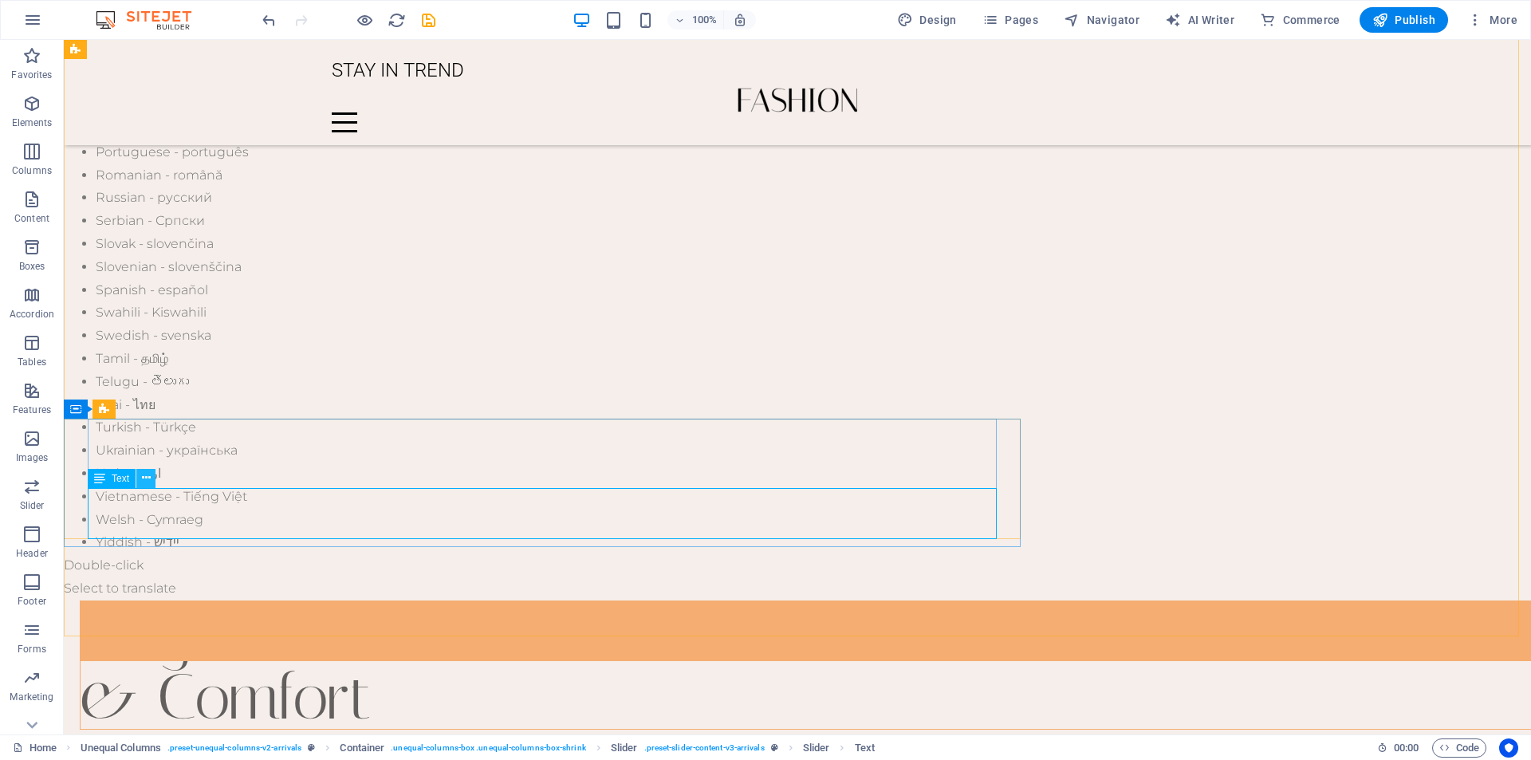
click at [144, 482] on icon at bounding box center [146, 478] width 9 height 17
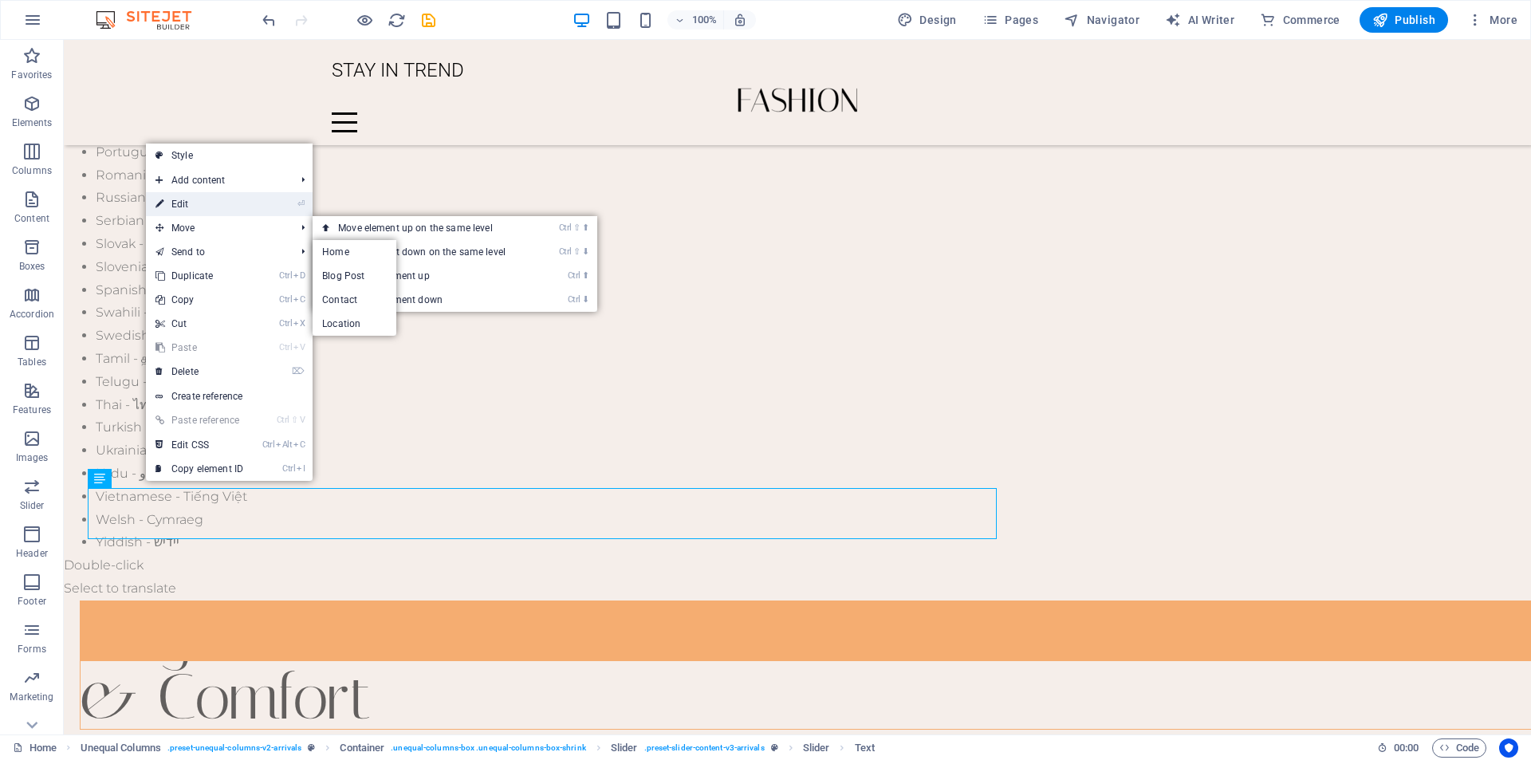
click at [204, 205] on link "⏎ Edit" at bounding box center [199, 204] width 107 height 24
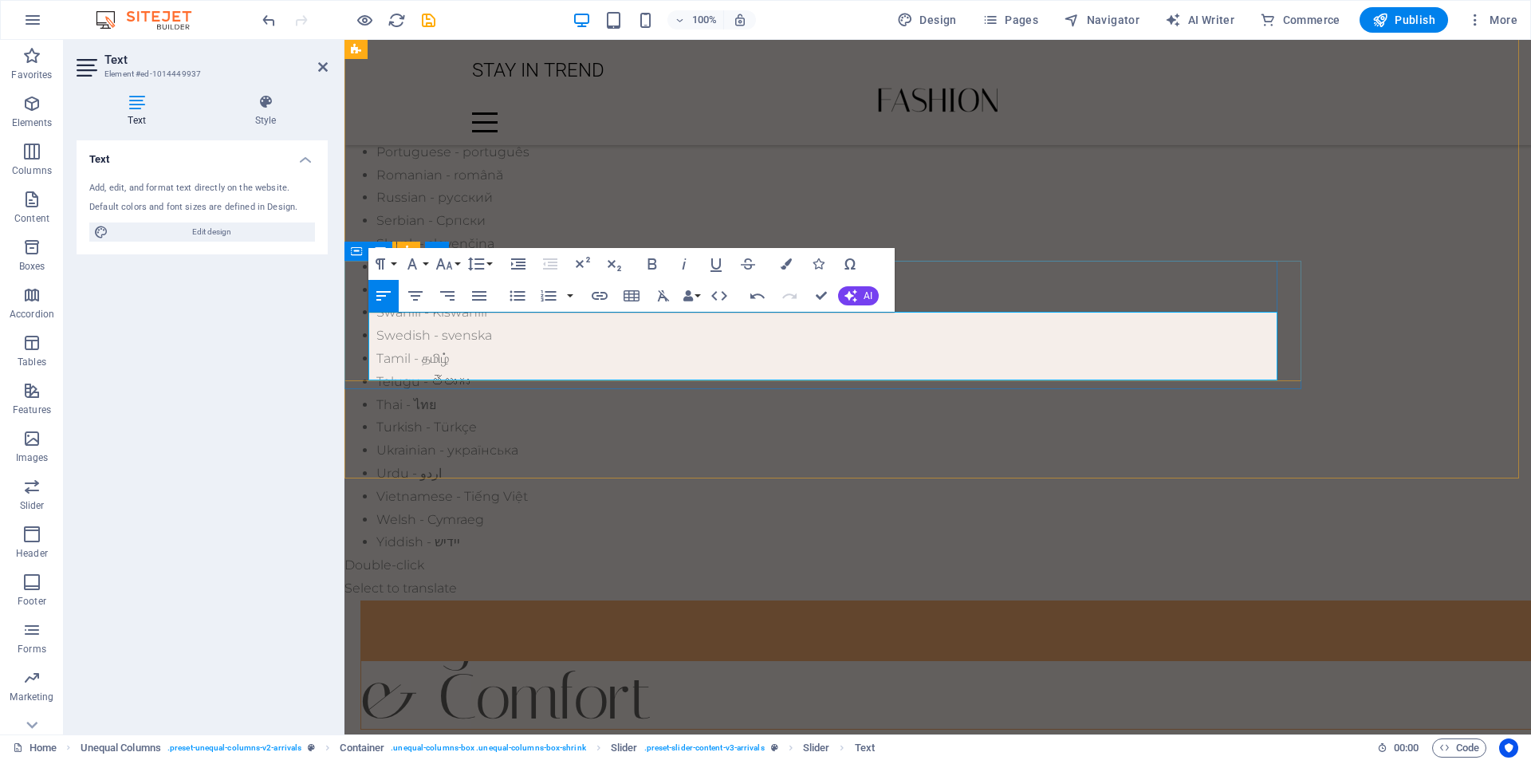
scroll to position [18, 0]
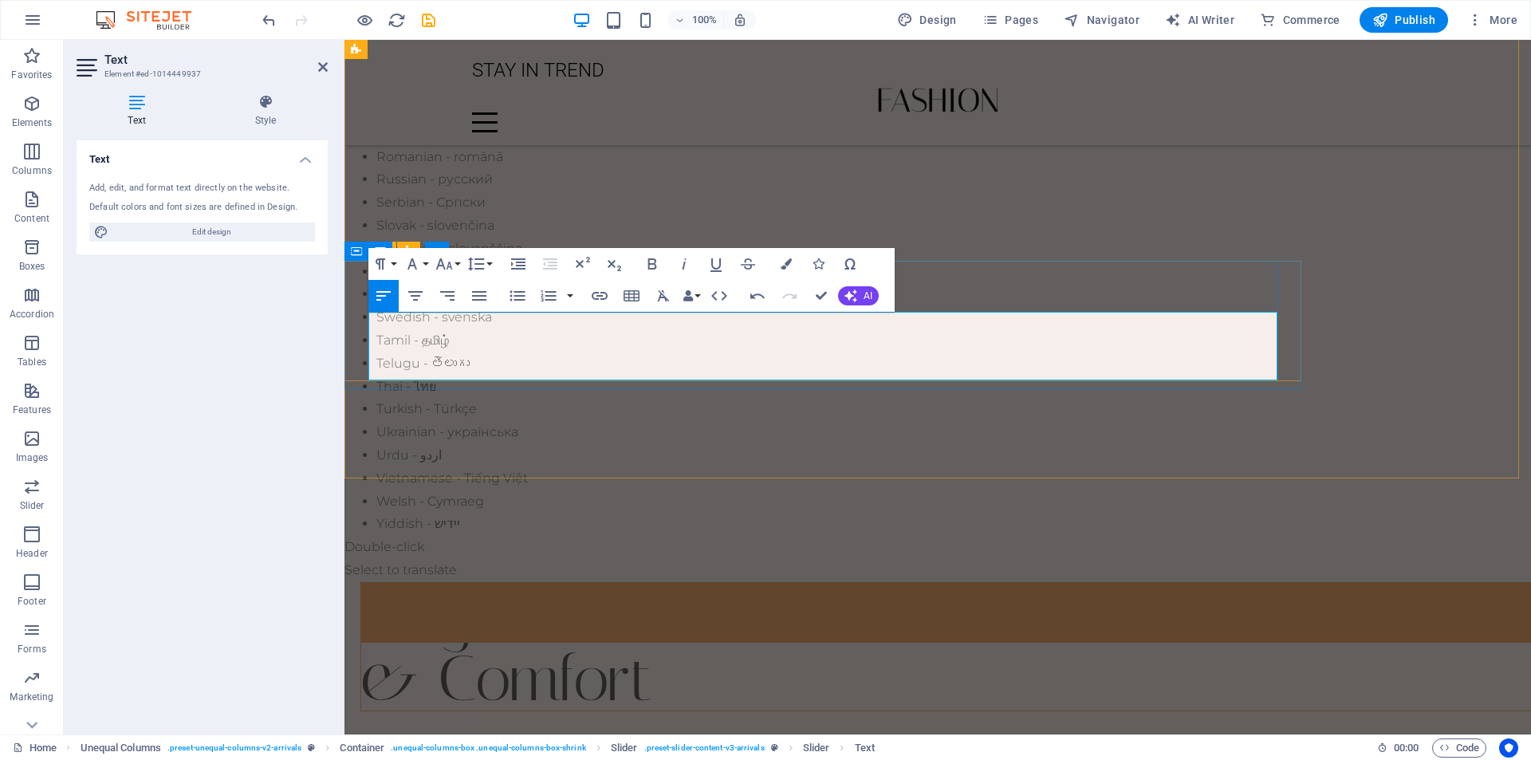
drag, startPoint x: 823, startPoint y: 294, endPoint x: 760, endPoint y: 265, distance: 69.6
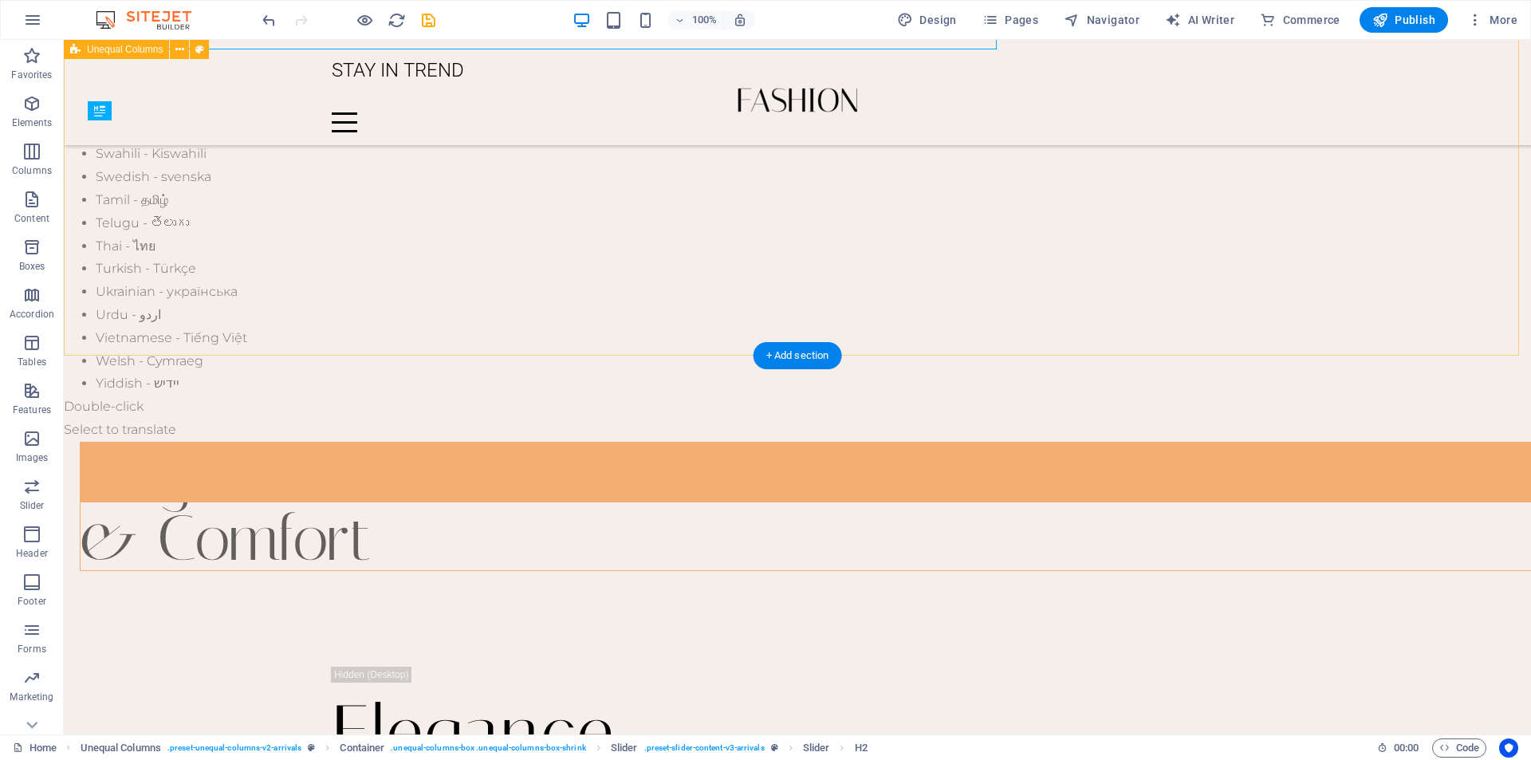
scroll to position [1345, 0]
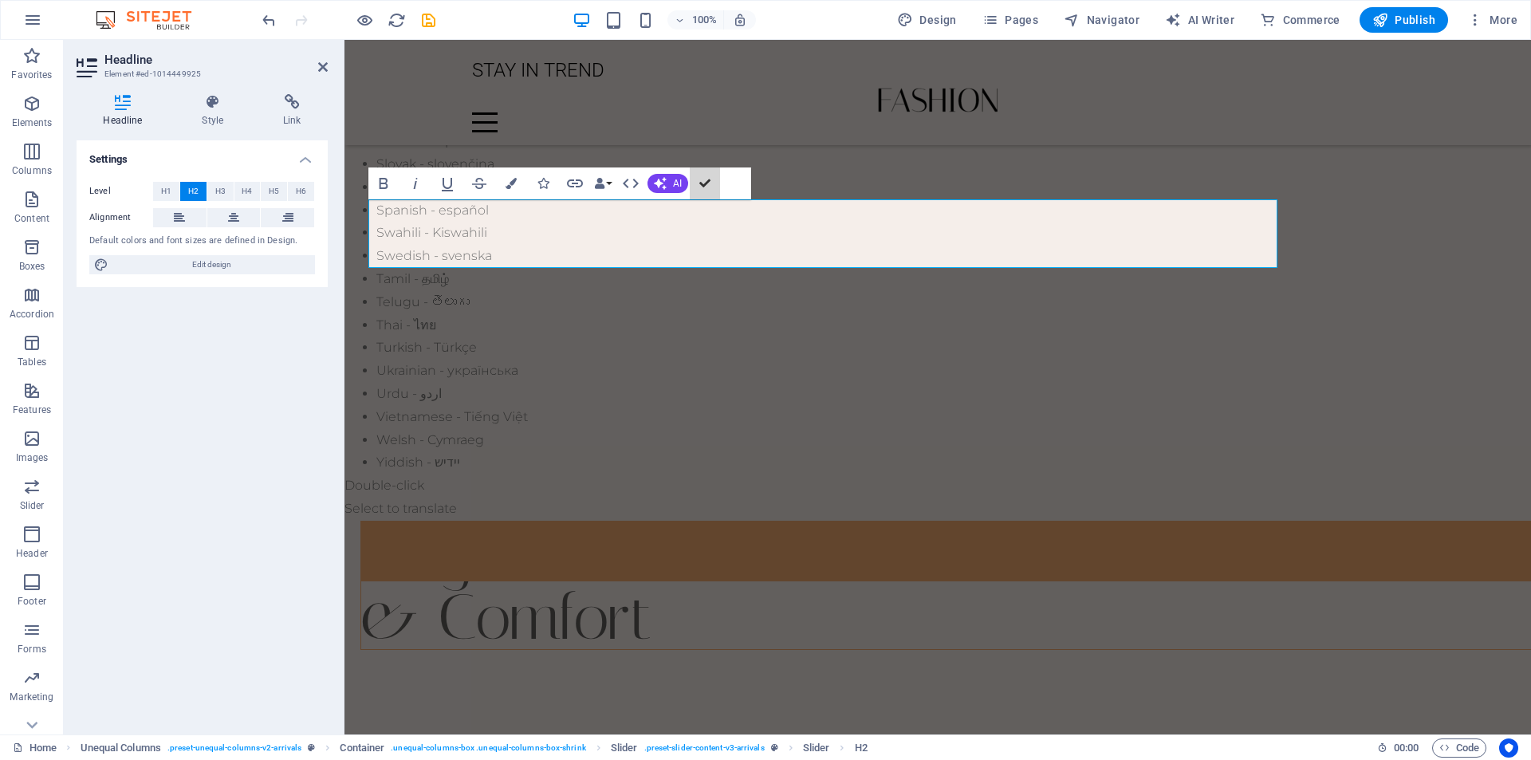
scroll to position [1266, 0]
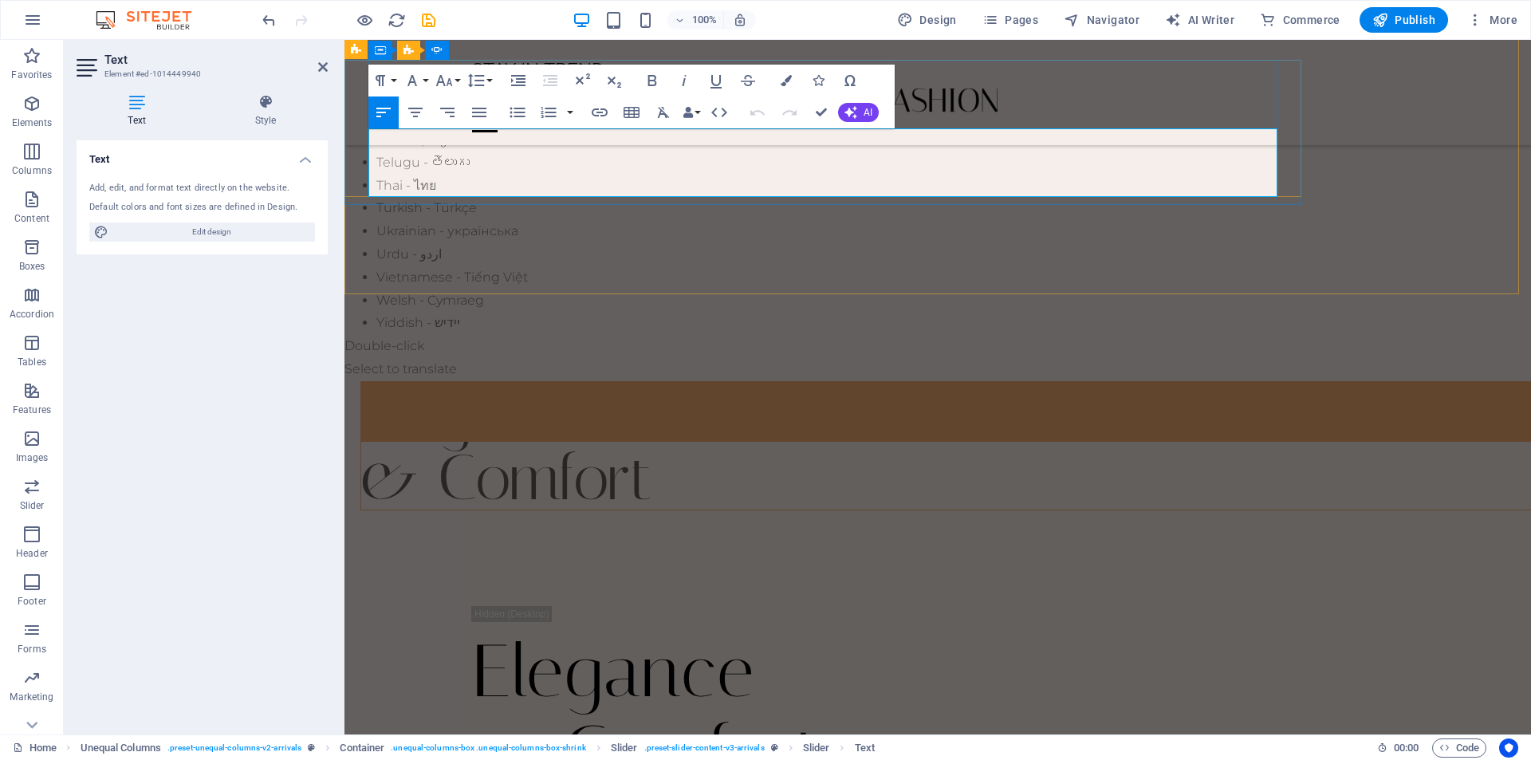
copy div "You share your design concepts, target market, fabric preferences, and required…"
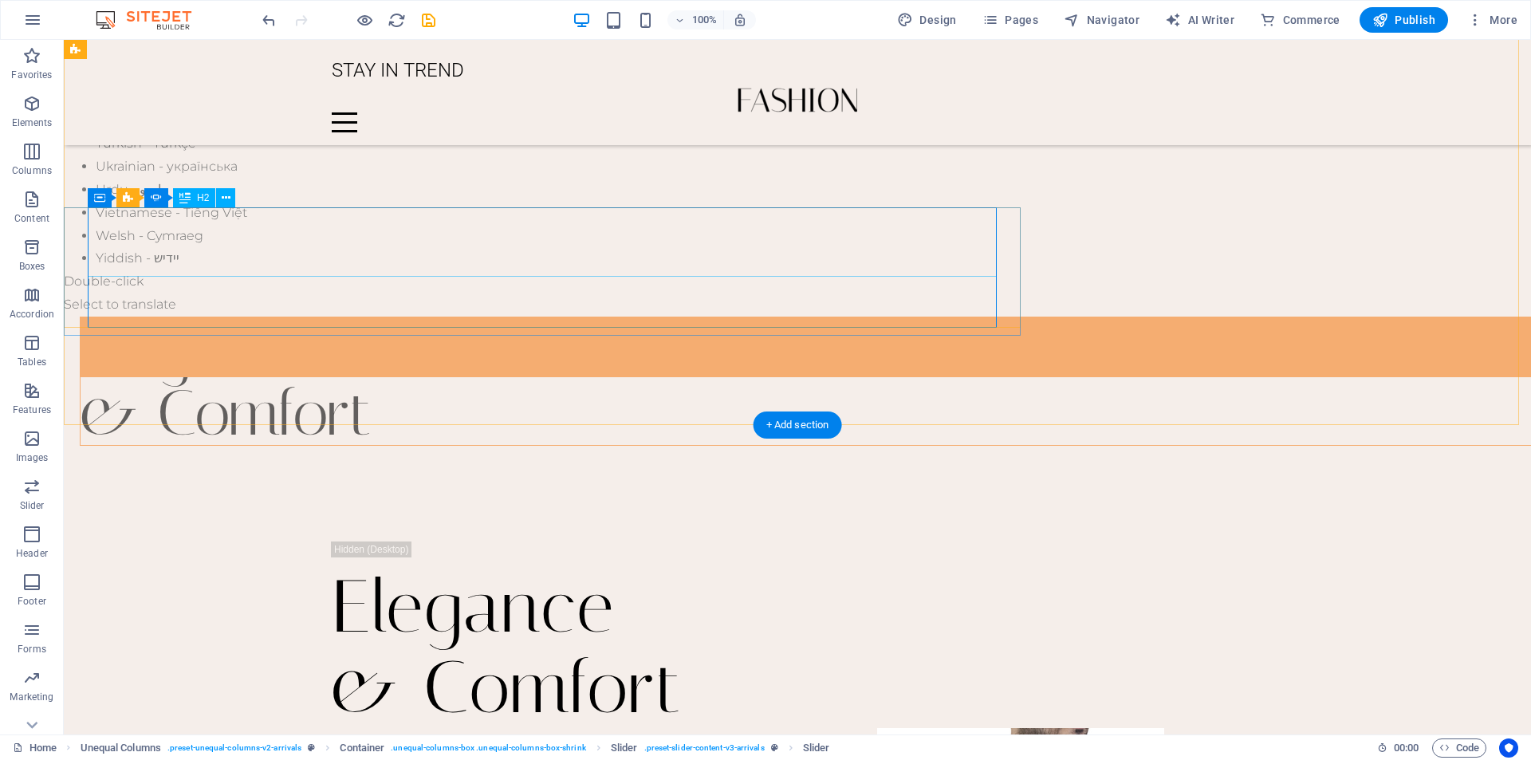
scroll to position [1247, 0]
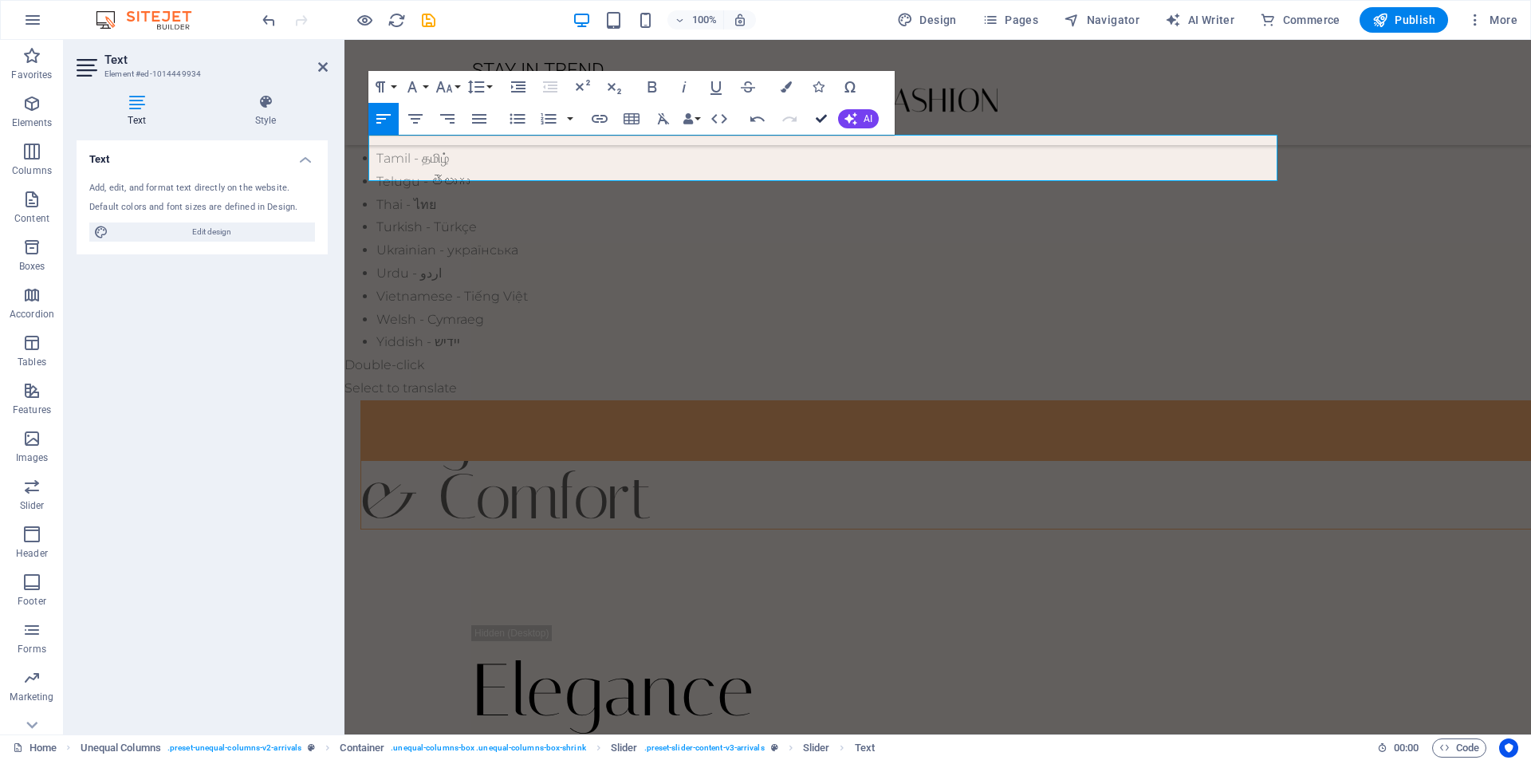
scroll to position [1387, 0]
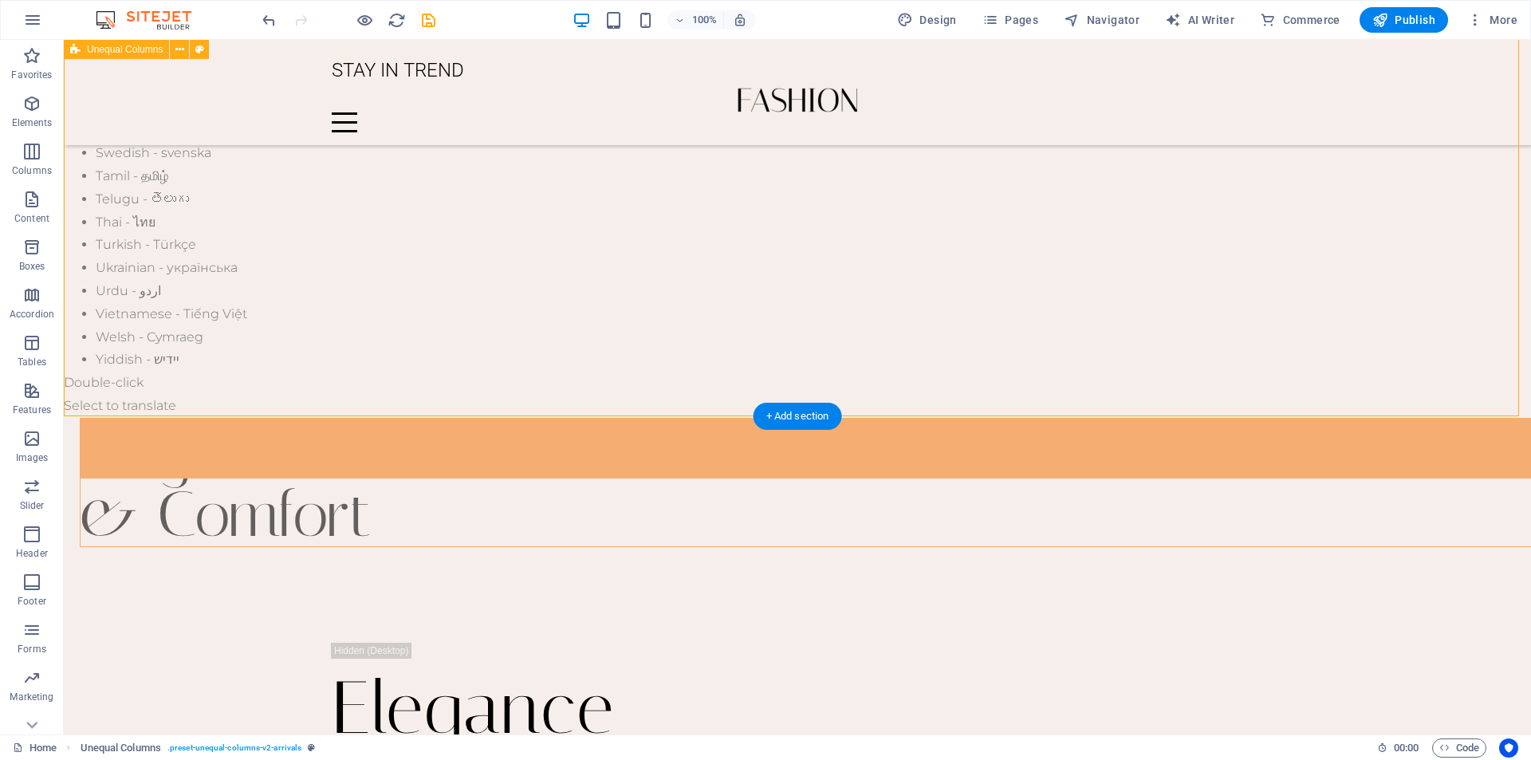
scroll to position [1228, 0]
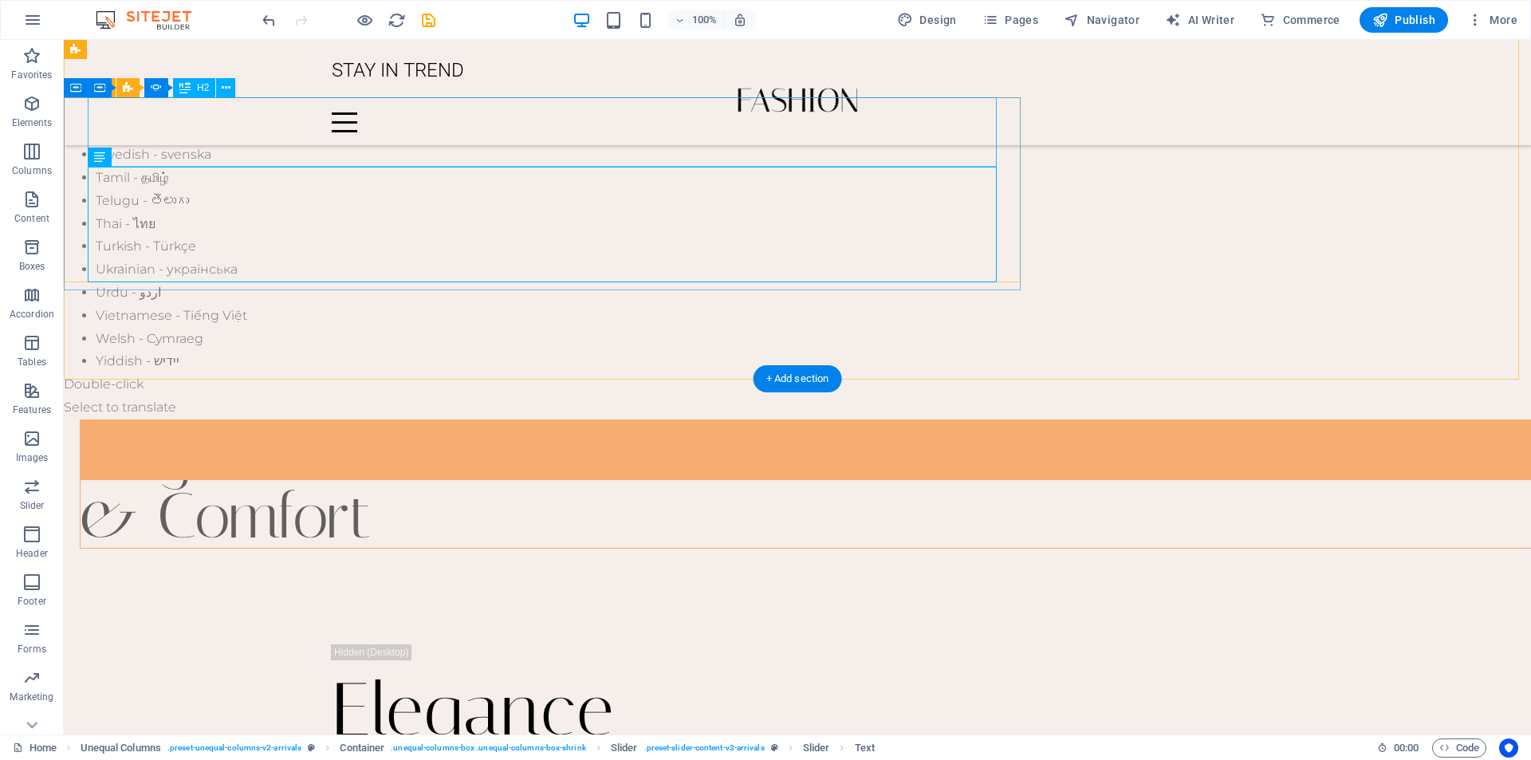
scroll to position [1368, 0]
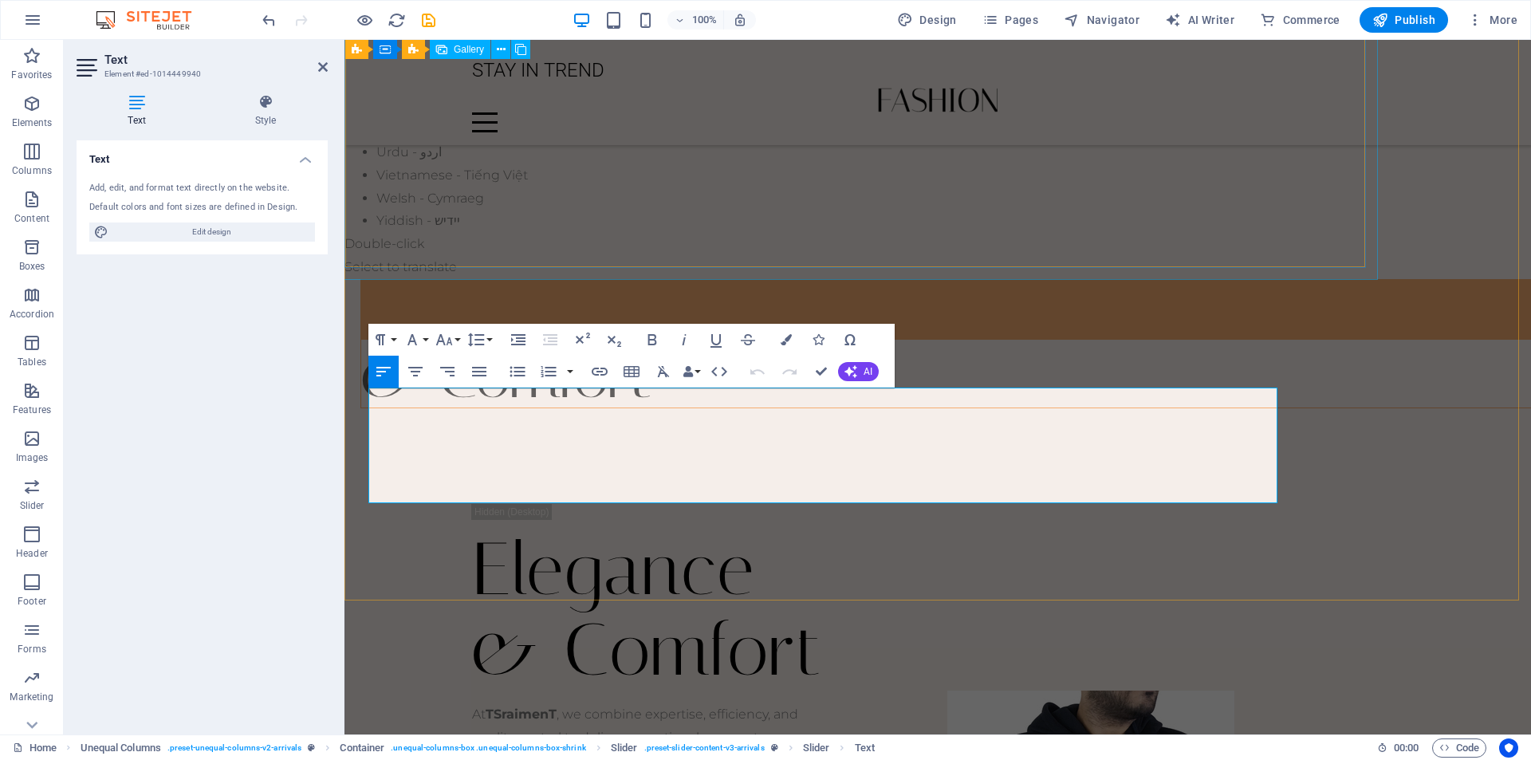
scroll to position [1007, 0]
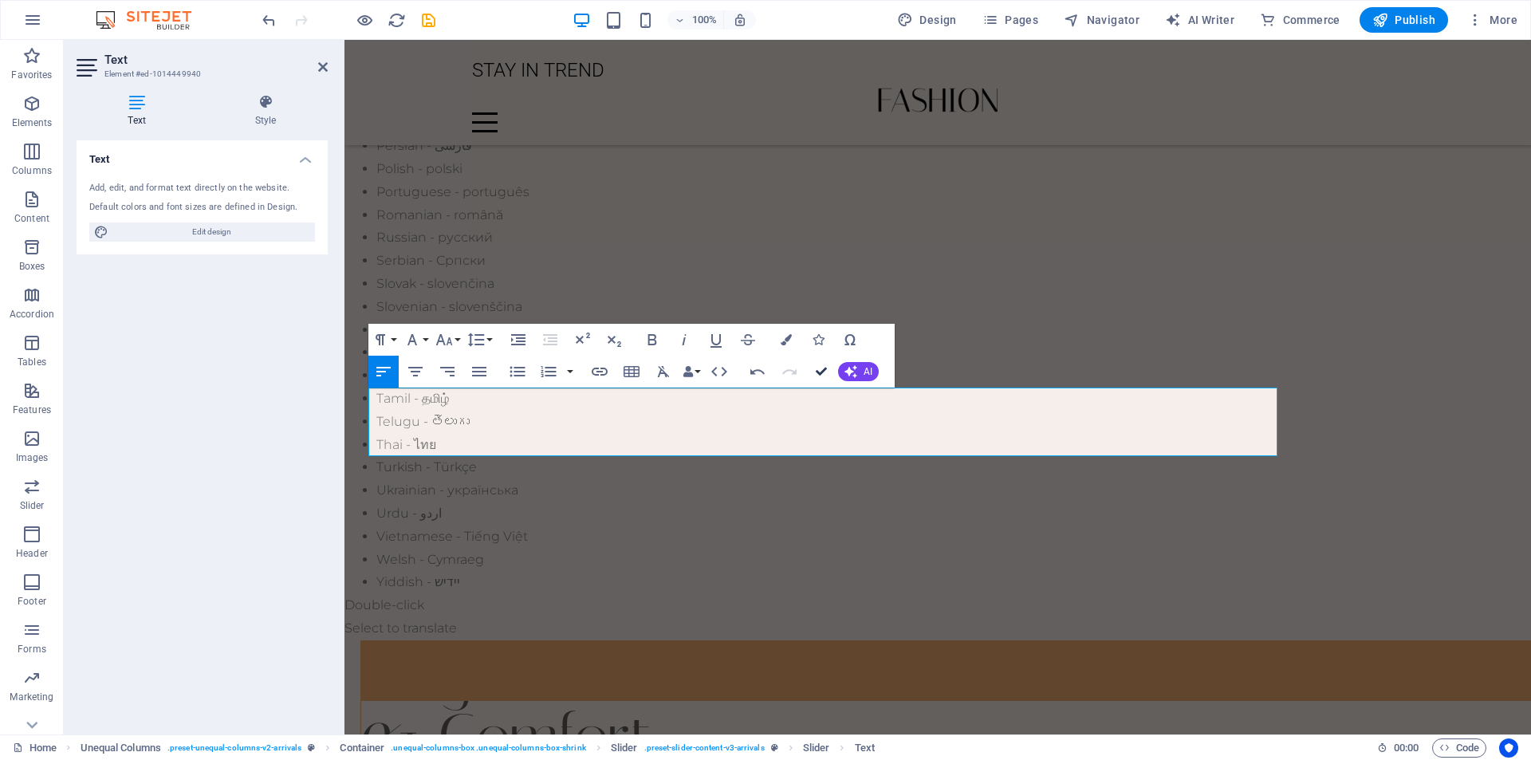
scroll to position [1147, 0]
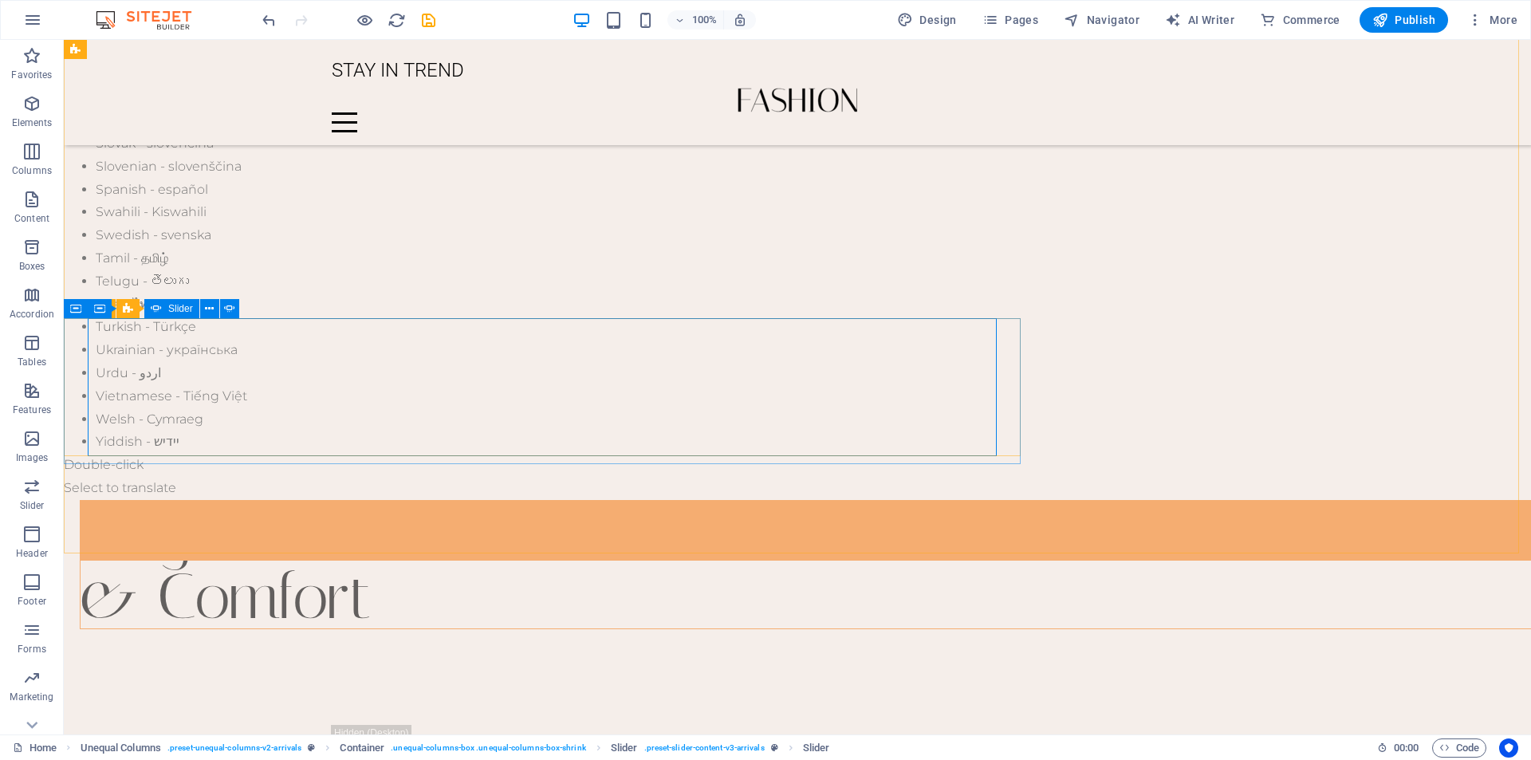
click at [157, 309] on icon at bounding box center [156, 308] width 11 height 19
click at [124, 309] on span "Slider" at bounding box center [128, 309] width 25 height 10
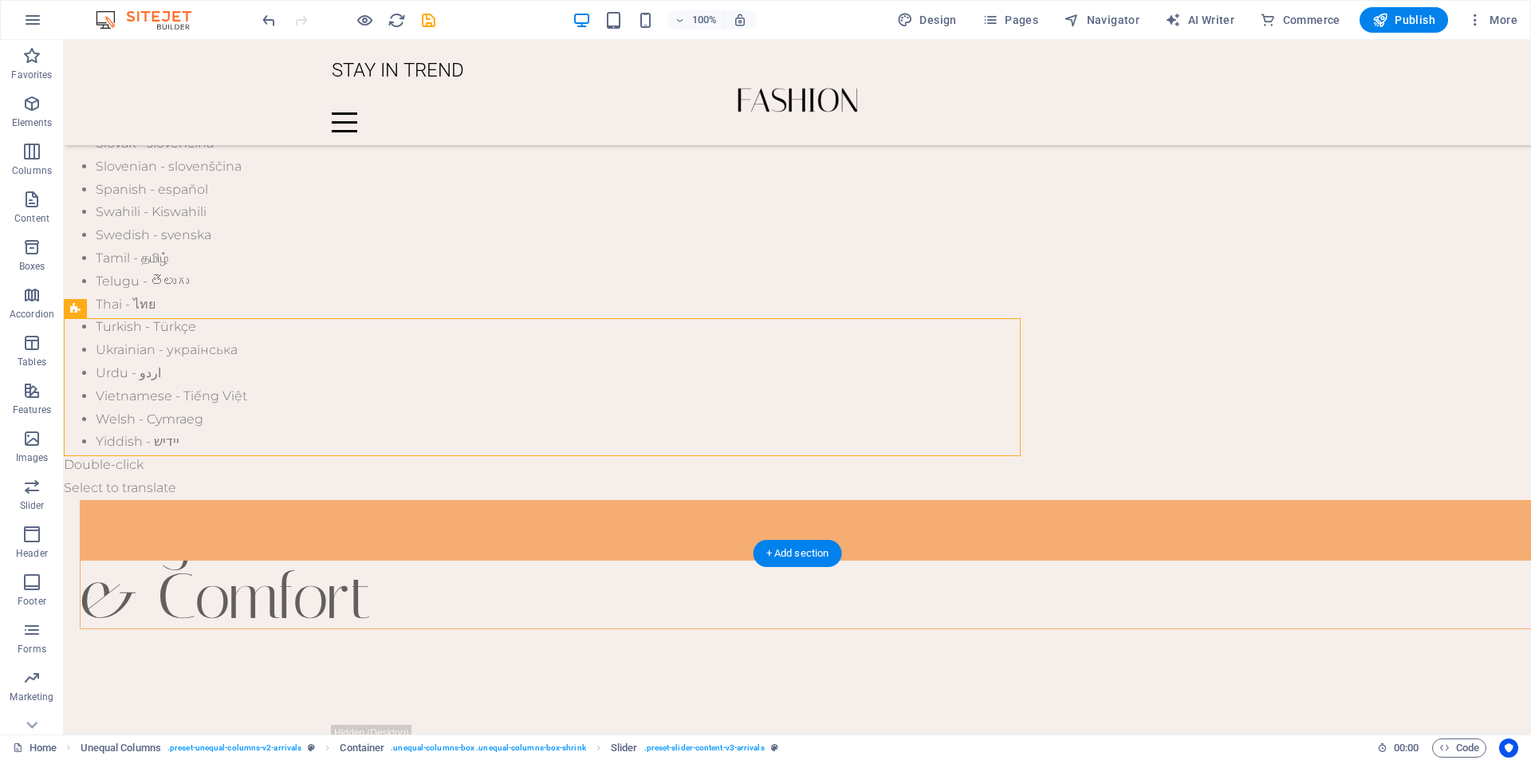
drag, startPoint x: 186, startPoint y: 348, endPoint x: 360, endPoint y: 396, distance: 181.1
click at [158, 309] on icon at bounding box center [156, 309] width 9 height 17
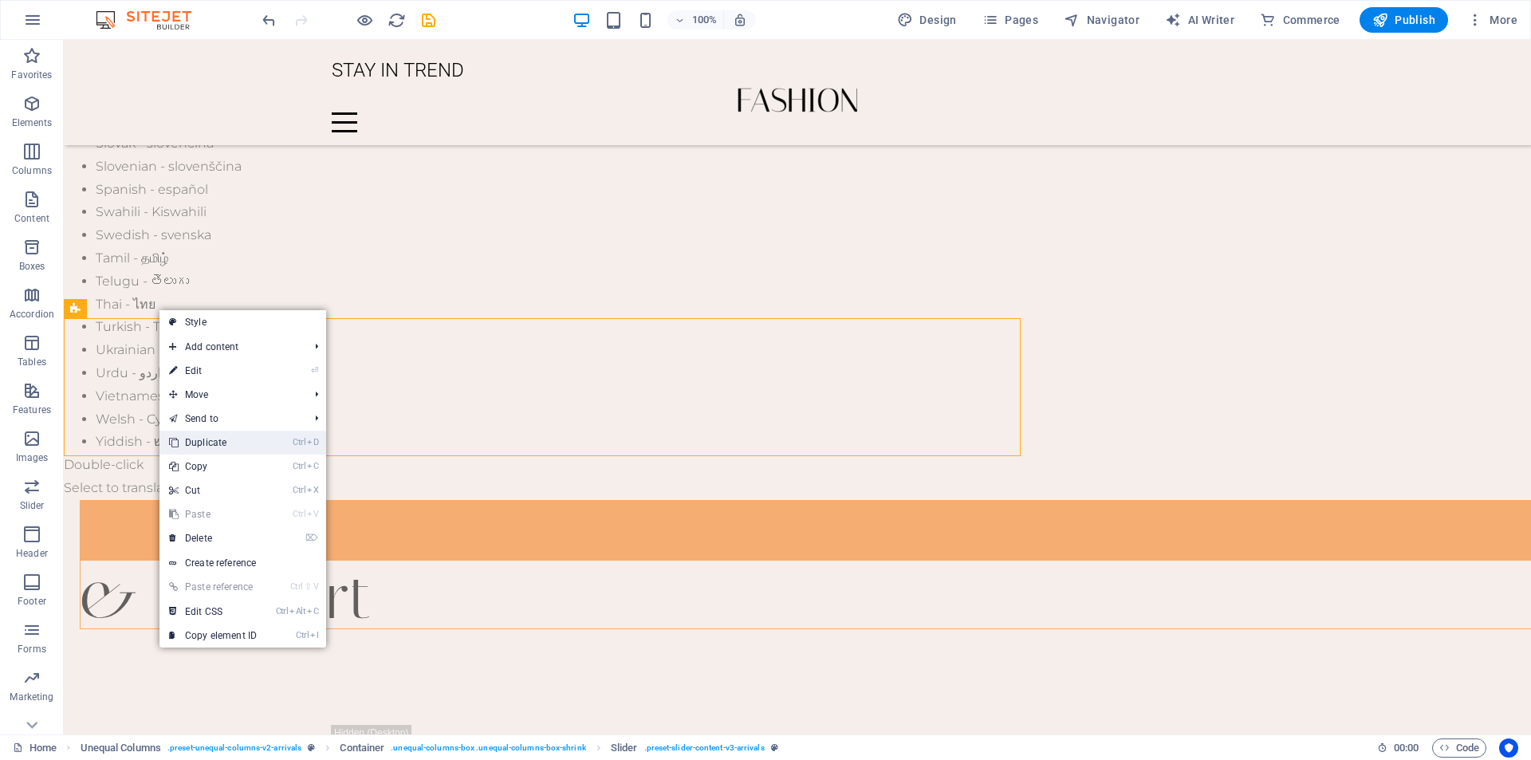
click at [225, 441] on link "Ctrl D Duplicate" at bounding box center [212, 443] width 107 height 24
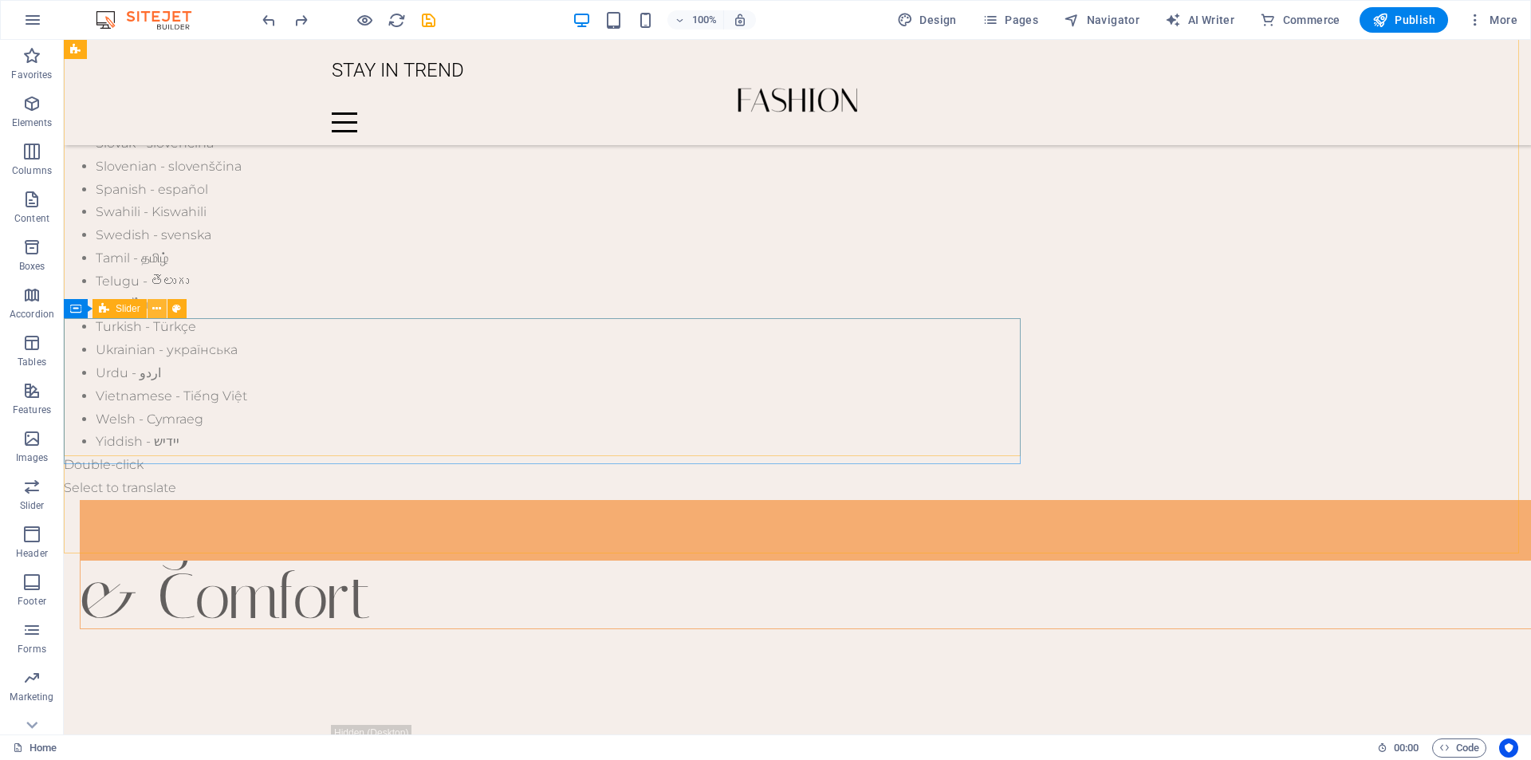
click at [161, 310] on icon at bounding box center [156, 309] width 9 height 17
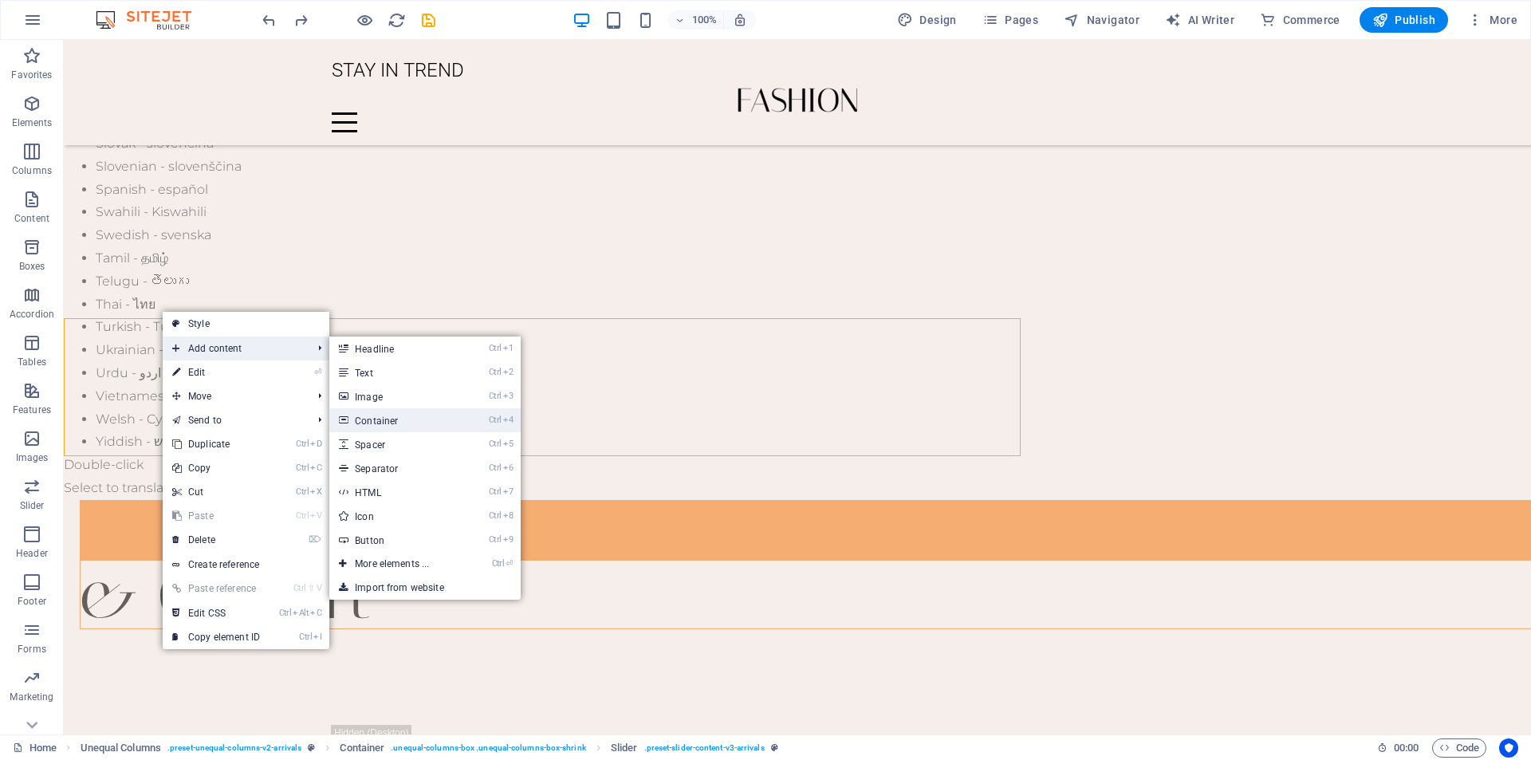
click at [374, 419] on link "Ctrl 4 Container" at bounding box center [395, 420] width 132 height 24
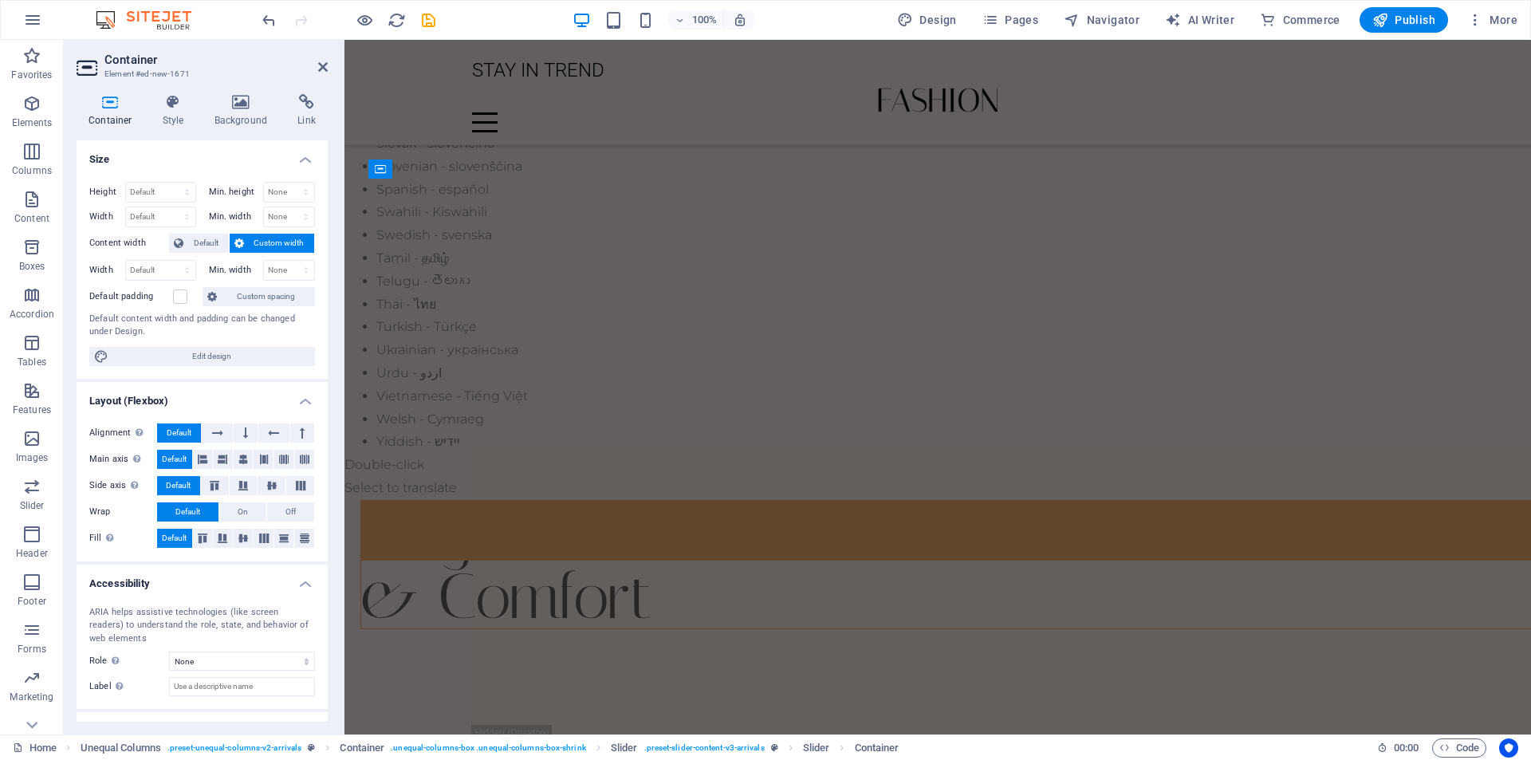
click at [315, 66] on h2 "Container" at bounding box center [215, 60] width 223 height 14
click at [321, 69] on icon at bounding box center [323, 67] width 10 height 13
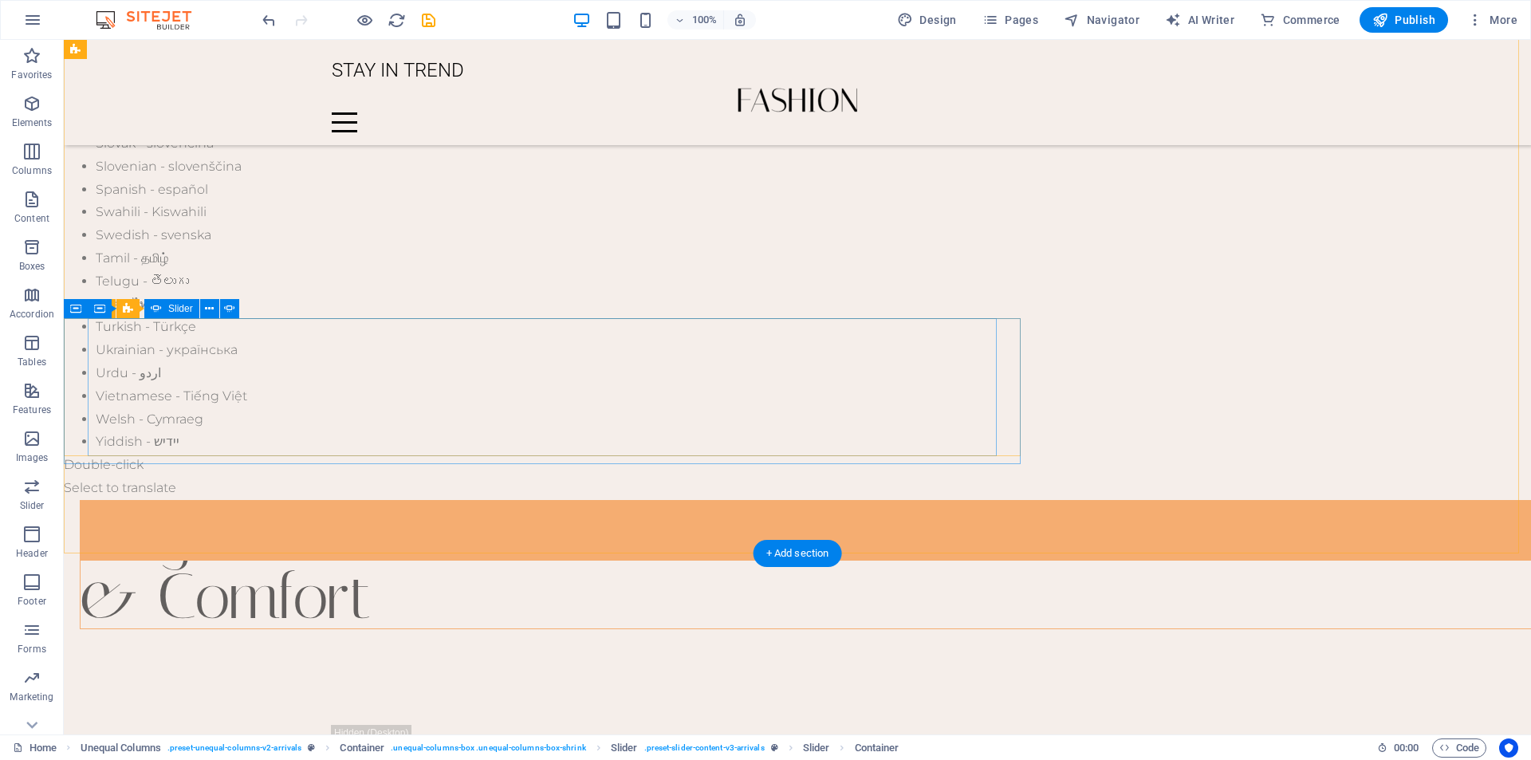
click at [257, 310] on icon at bounding box center [255, 309] width 9 height 17
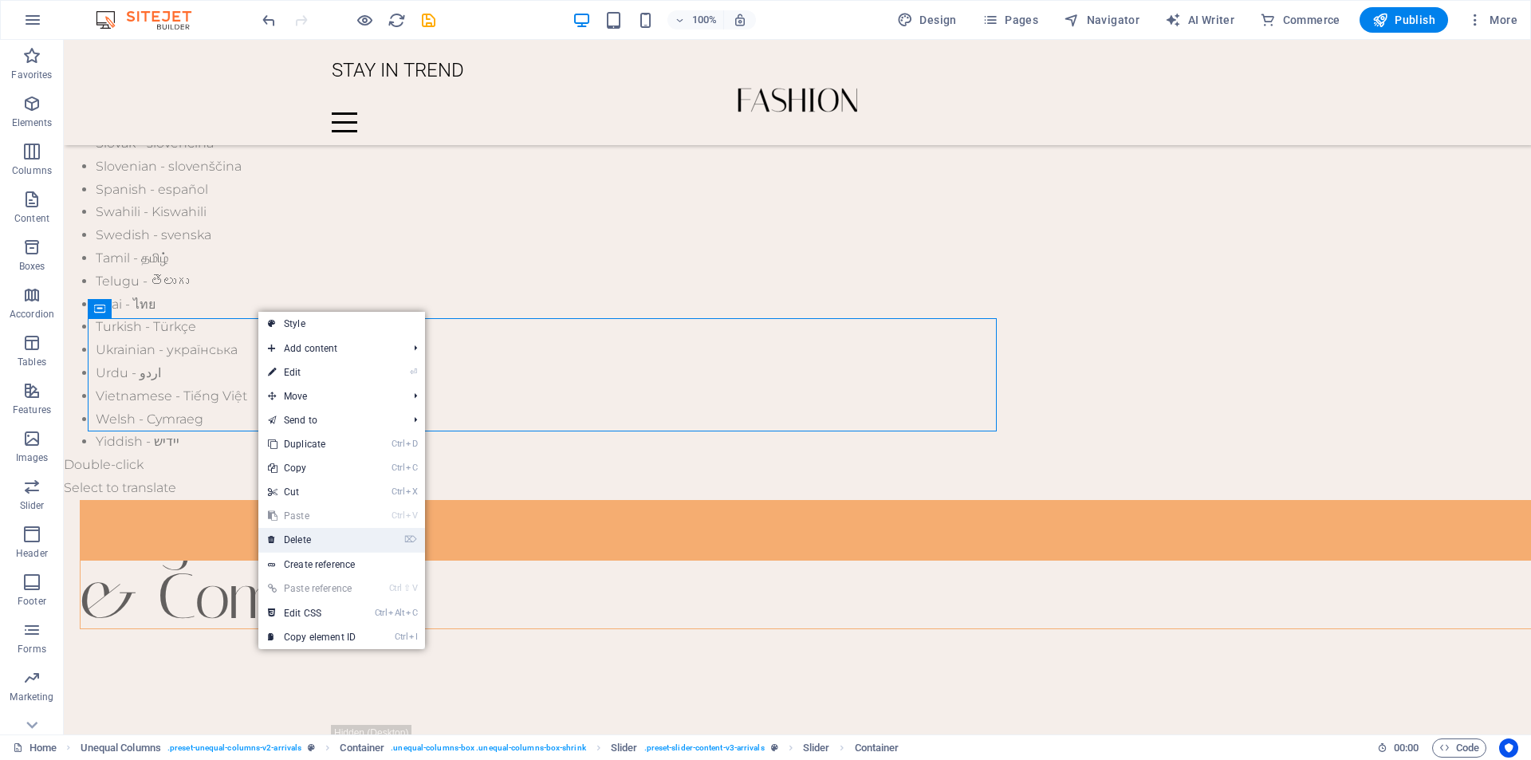
click at [300, 529] on link "⌦ Delete" at bounding box center [311, 540] width 107 height 24
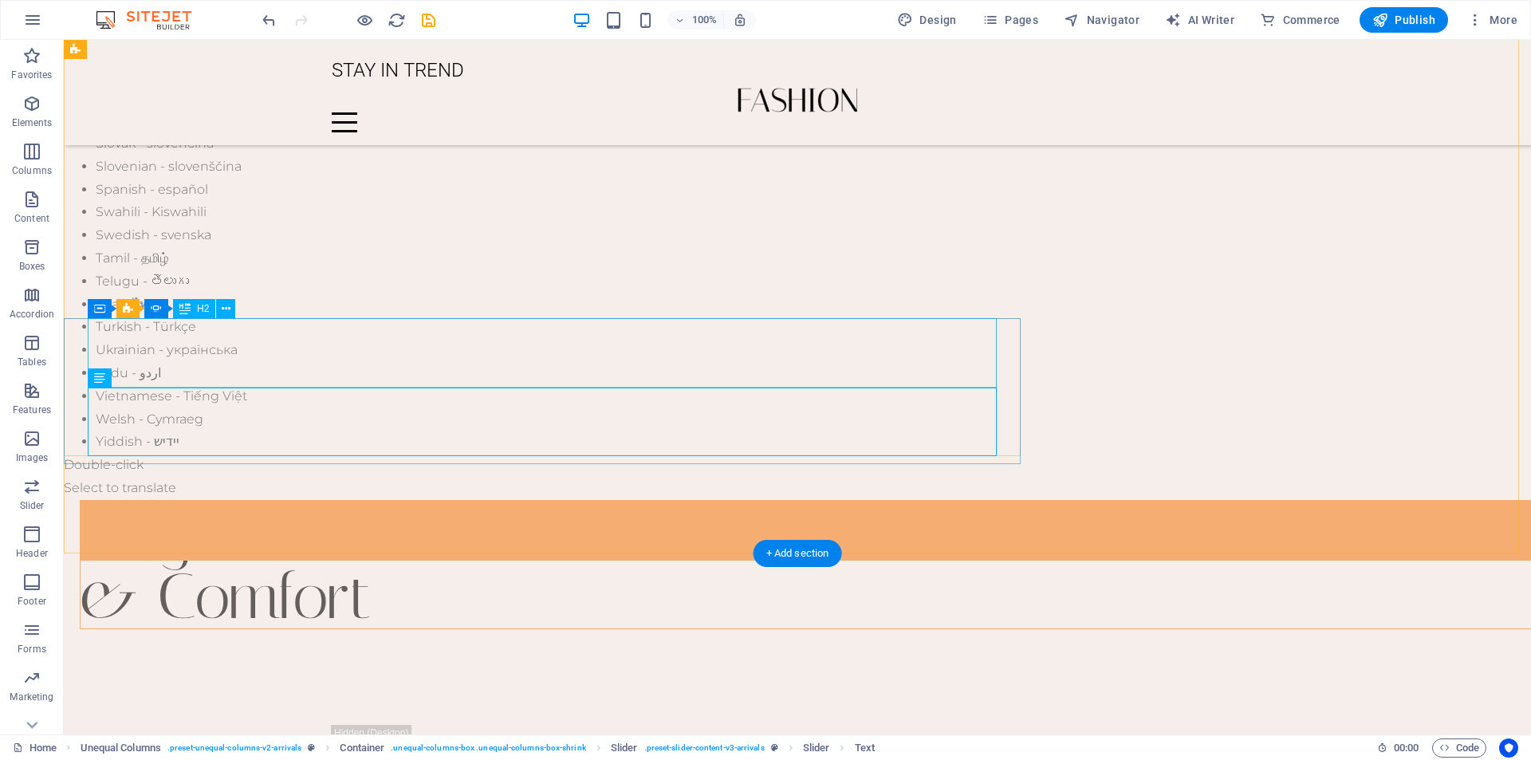
click at [231, 301] on button at bounding box center [225, 308] width 19 height 19
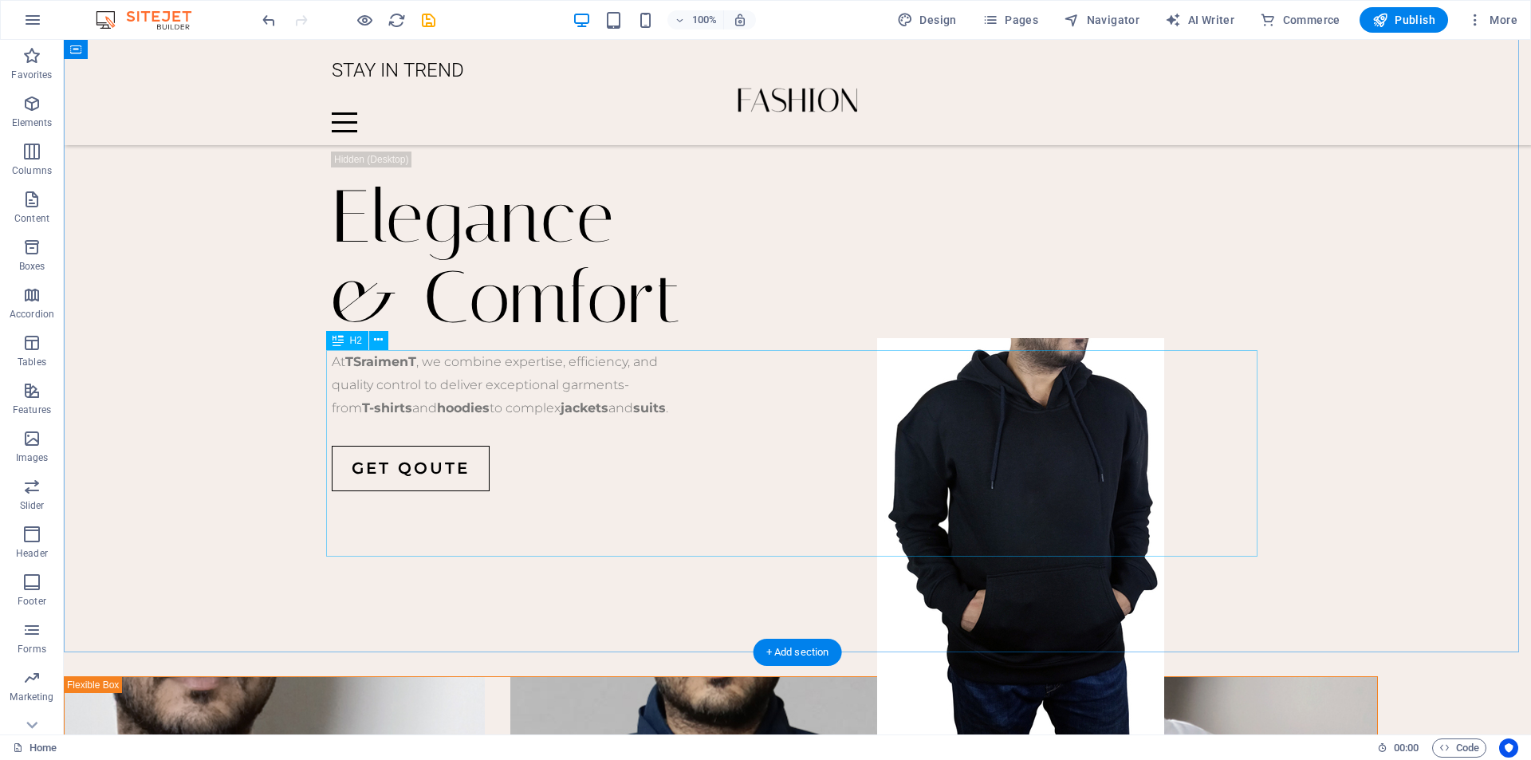
scroll to position [1706, 0]
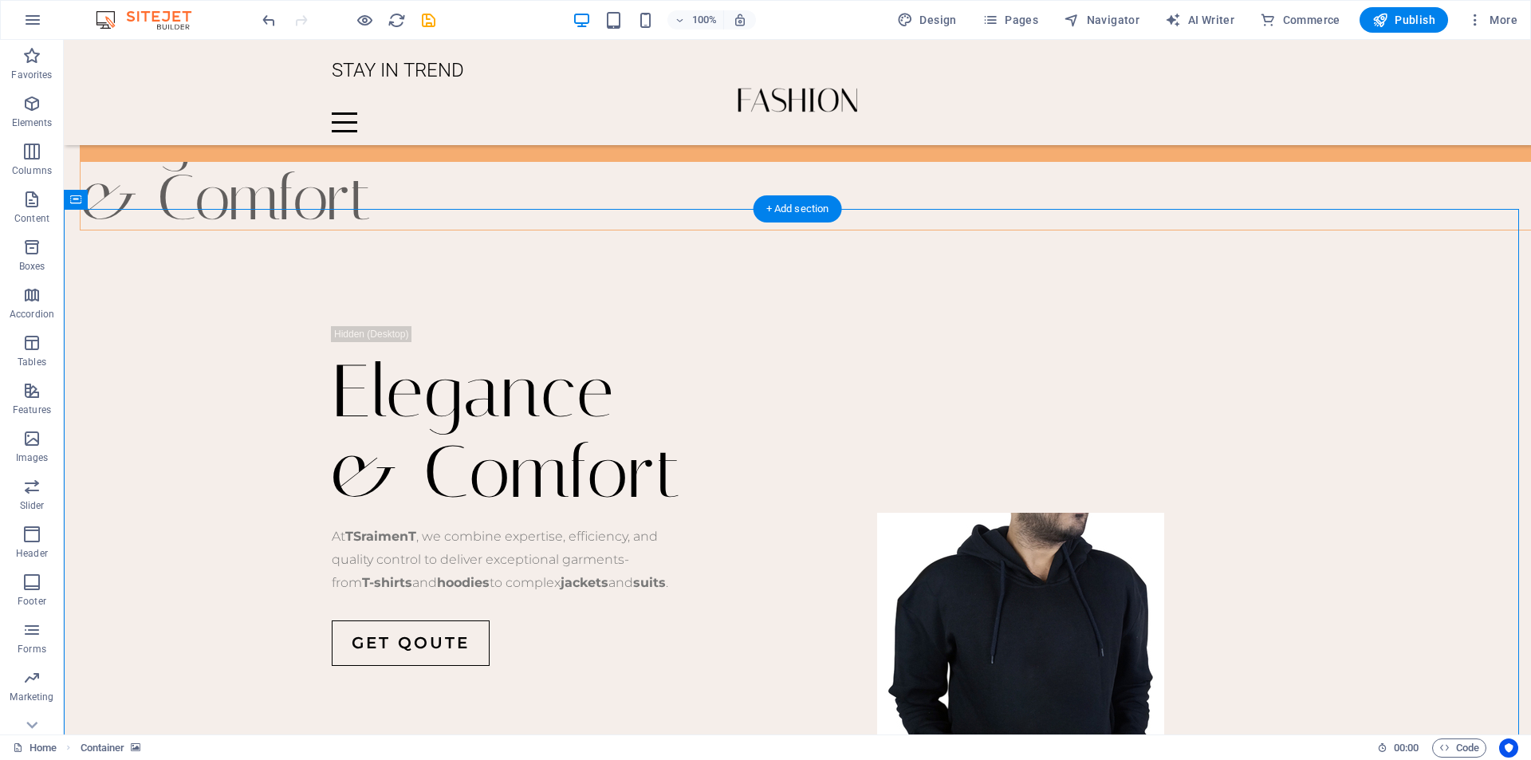
scroll to position [1466, 0]
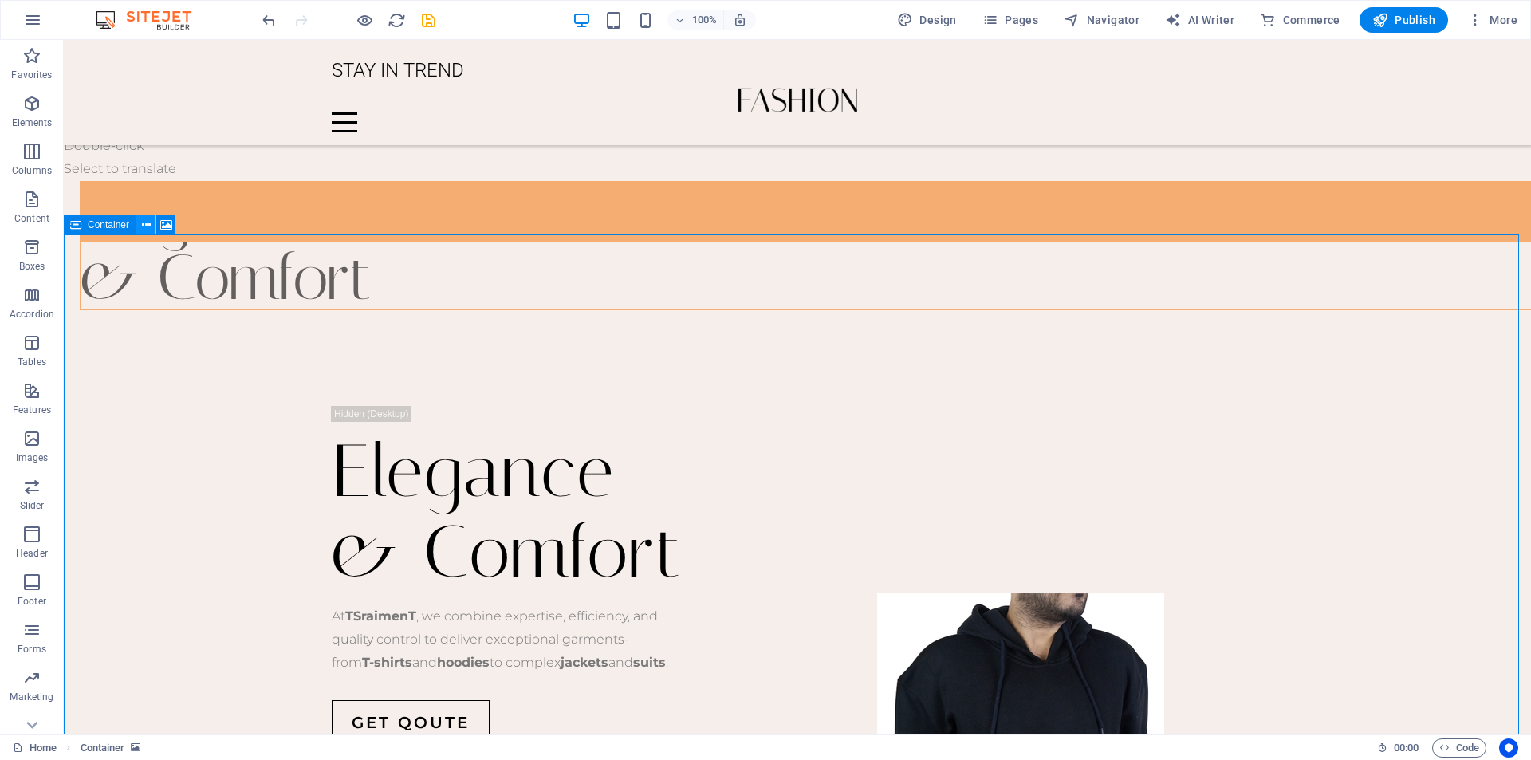
click at [144, 226] on icon at bounding box center [146, 225] width 9 height 17
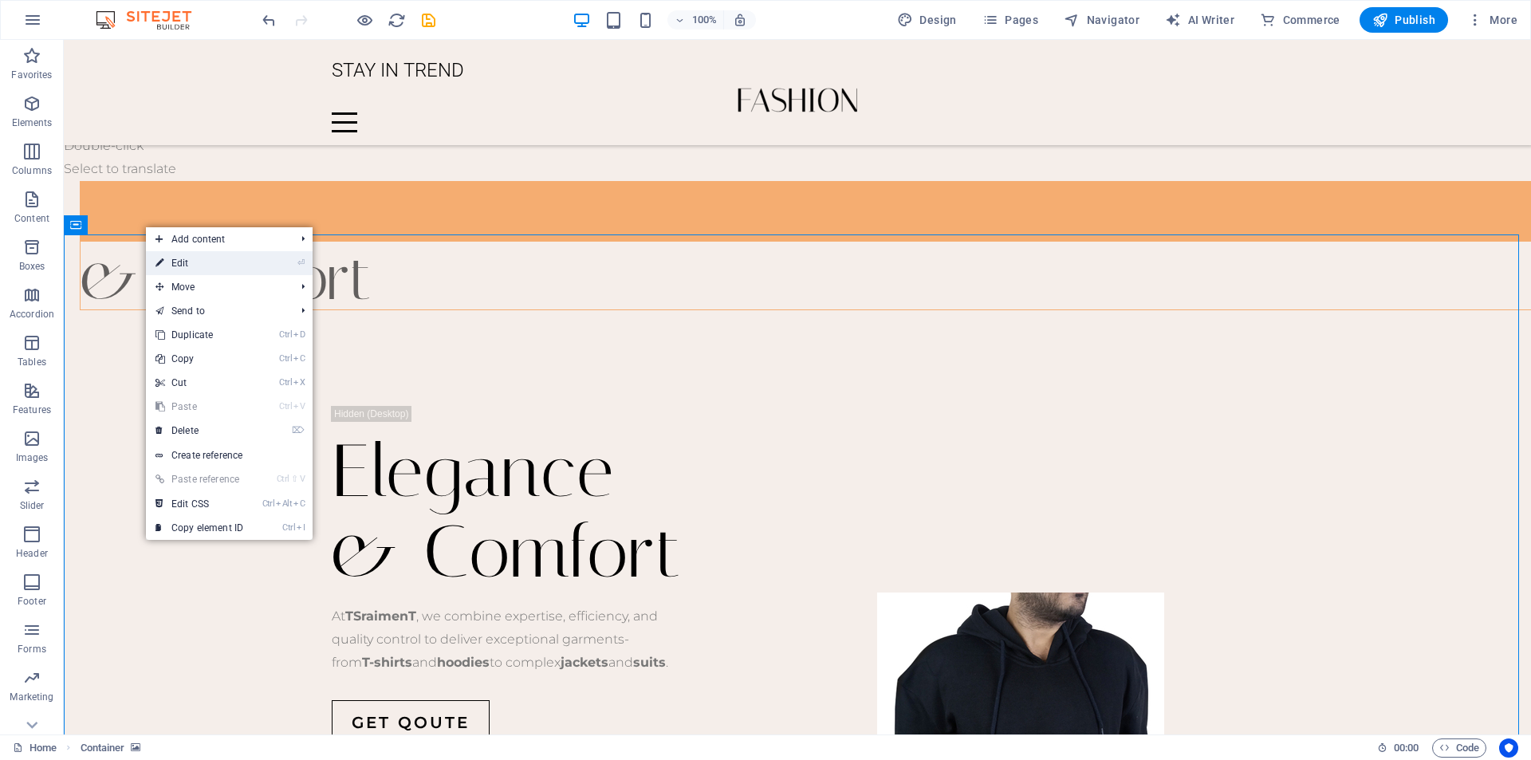
click at [159, 266] on icon at bounding box center [159, 263] width 8 height 24
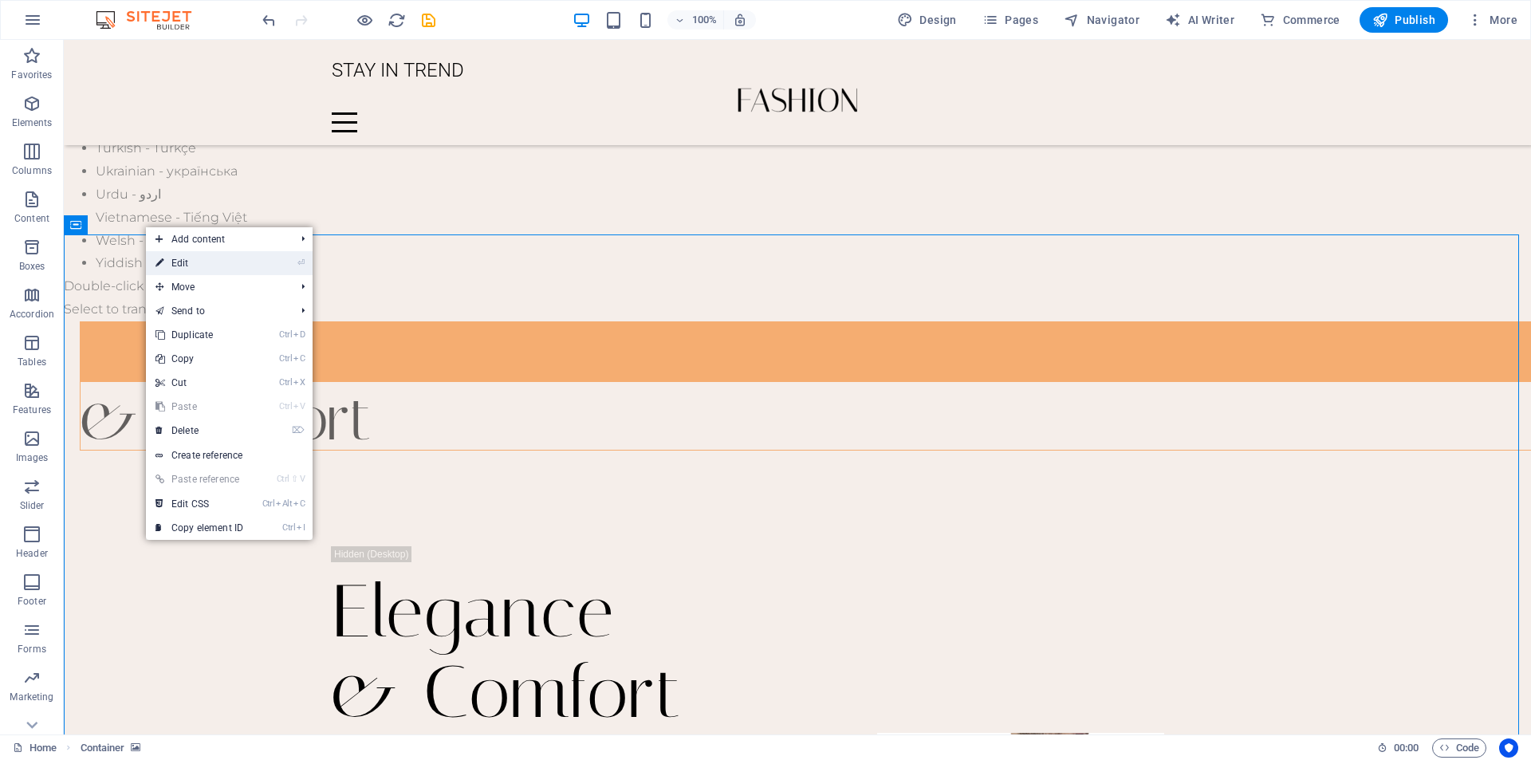
select select "px"
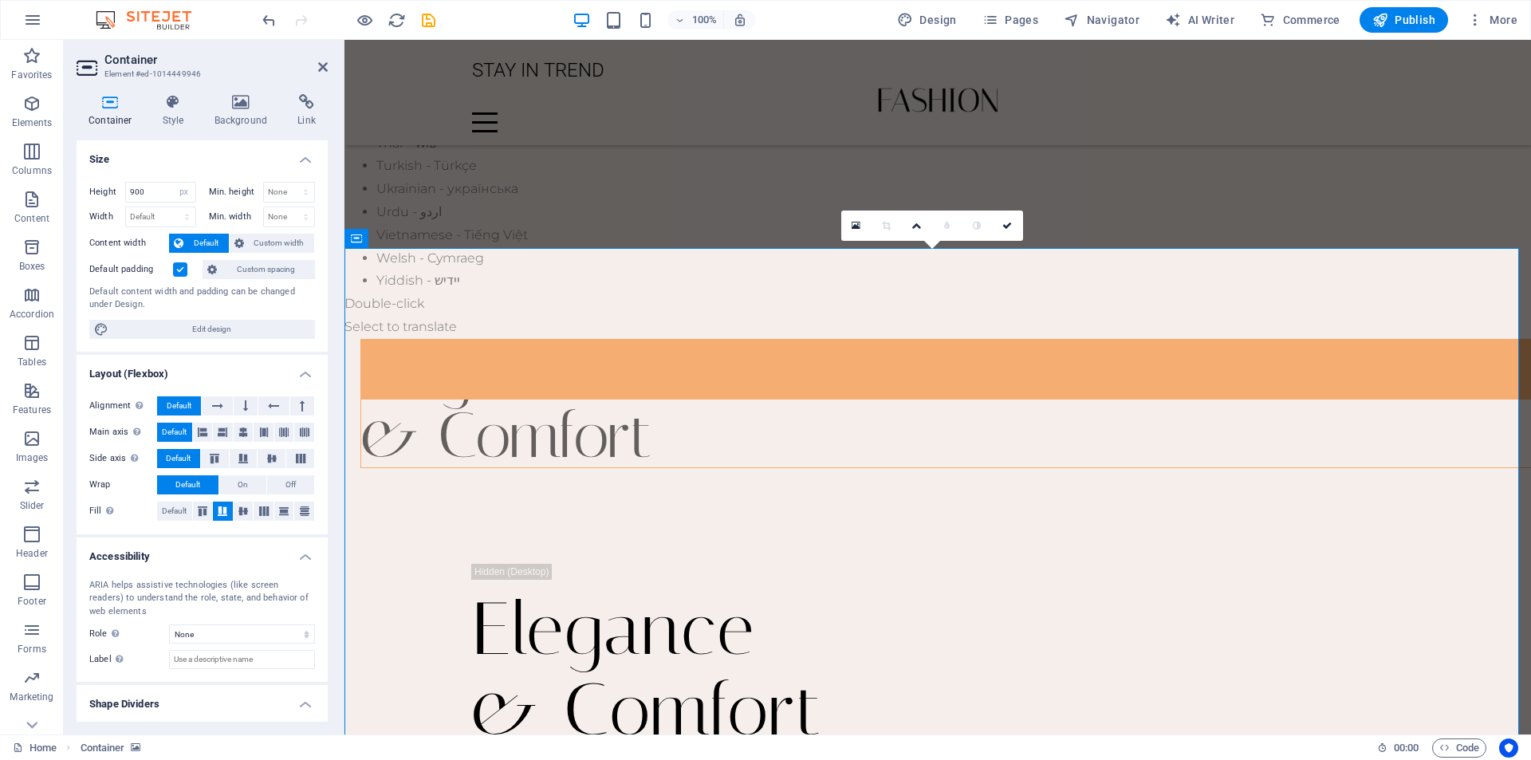
scroll to position [1304, 0]
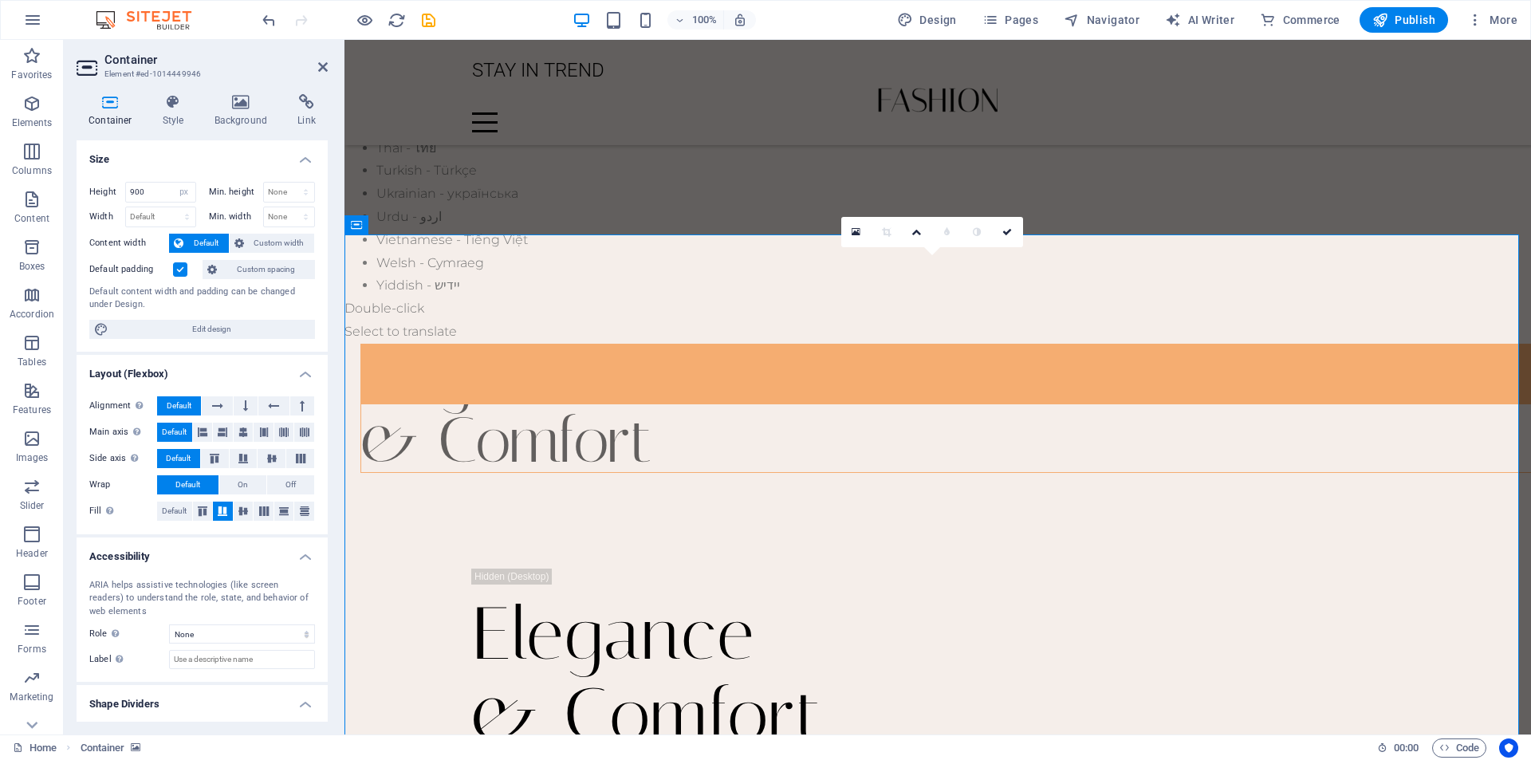
click at [246, 124] on h4 "Background" at bounding box center [245, 110] width 84 height 33
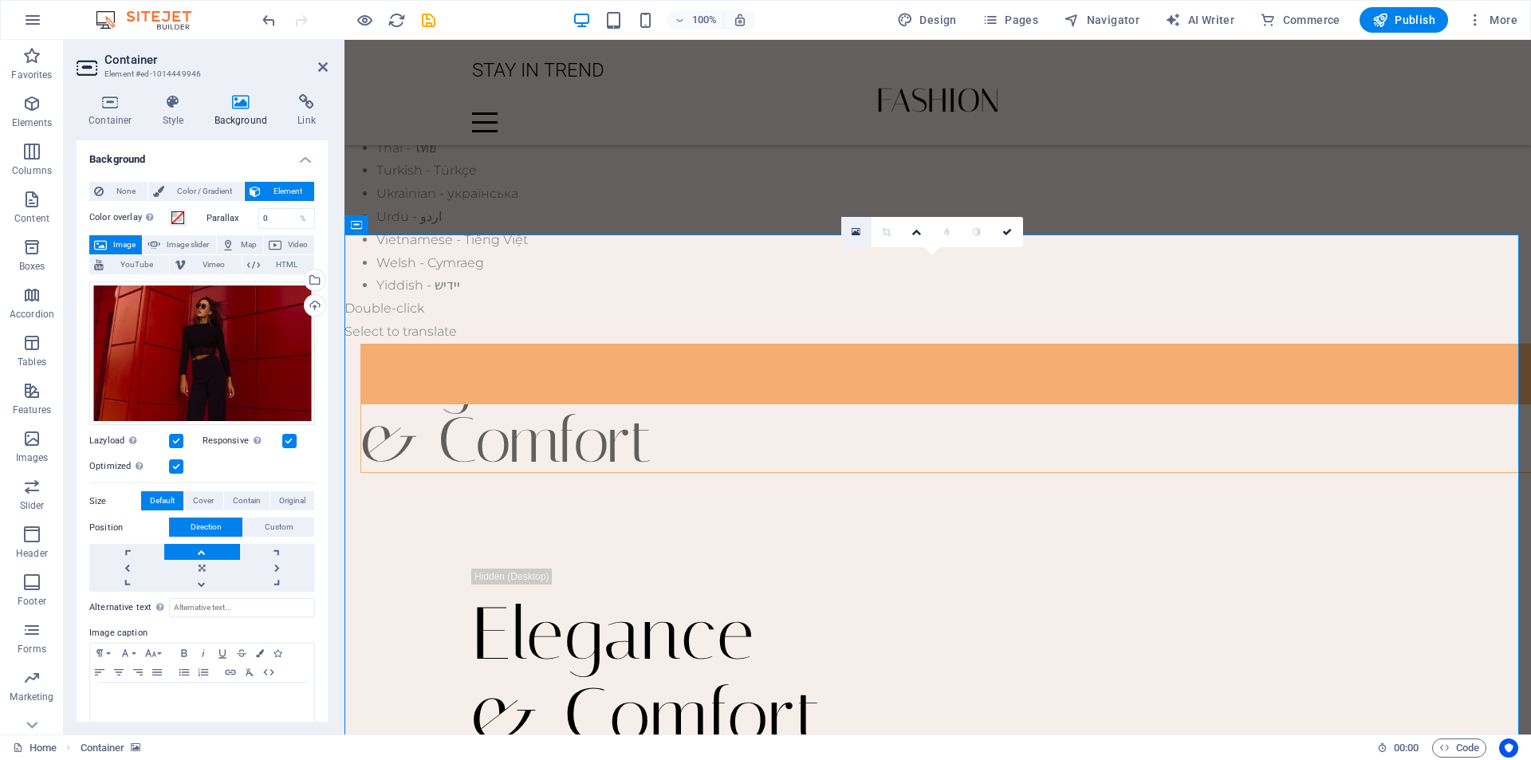
click at [860, 234] on icon at bounding box center [856, 231] width 9 height 11
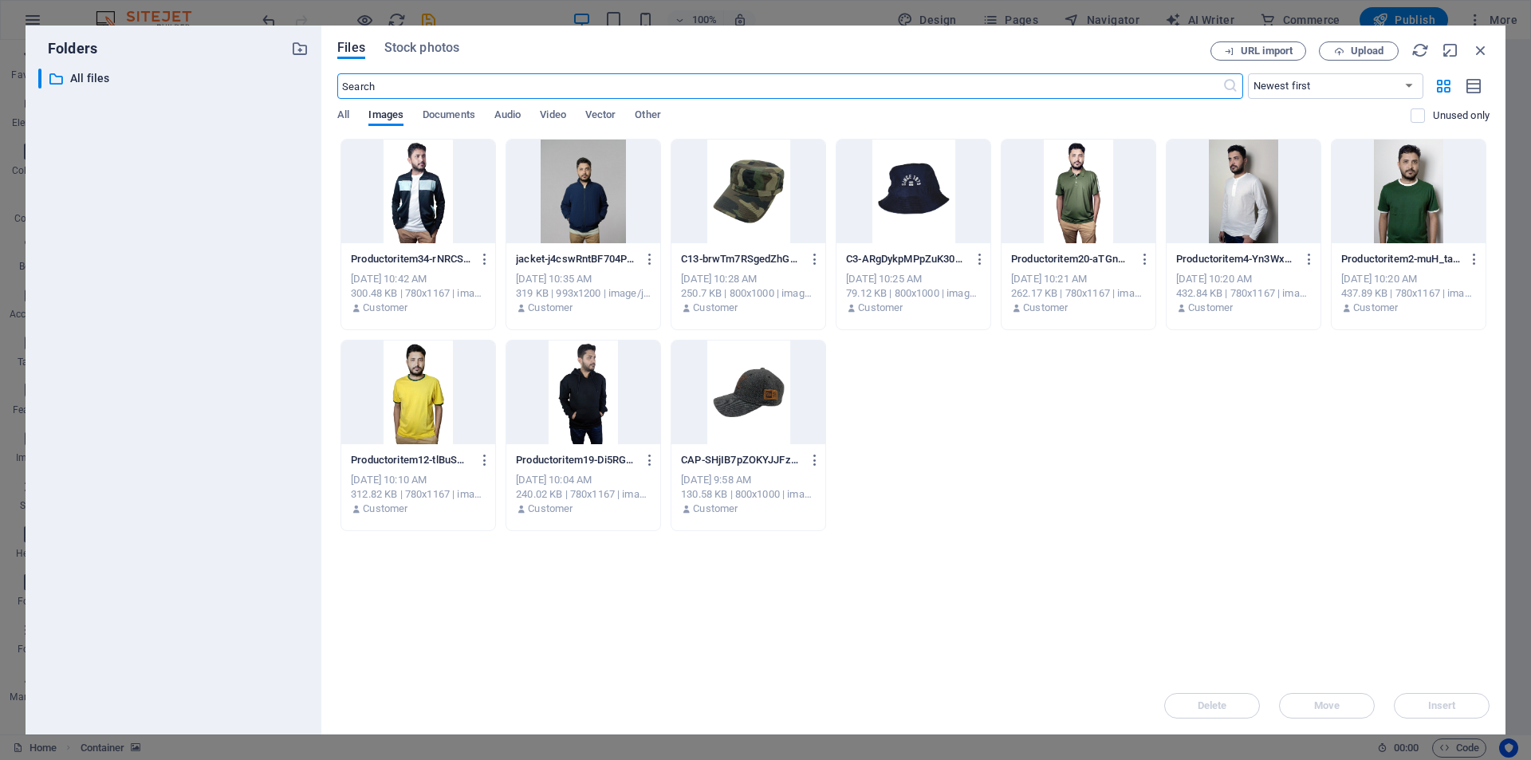
scroll to position [1327, 0]
click at [1488, 52] on icon "button" at bounding box center [1481, 50] width 18 height 18
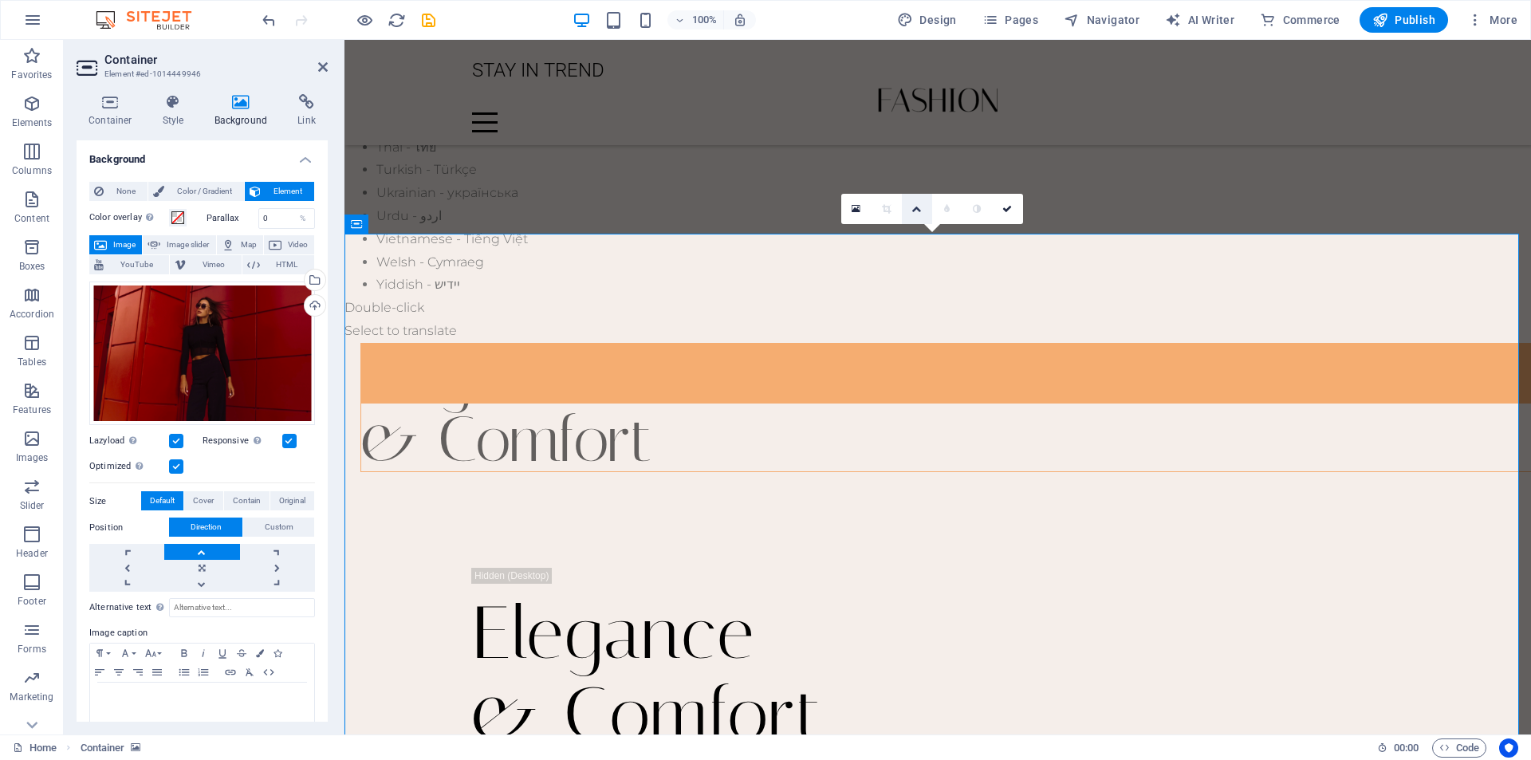
click at [913, 213] on icon at bounding box center [916, 209] width 10 height 10
click at [915, 207] on icon at bounding box center [916, 209] width 8 height 10
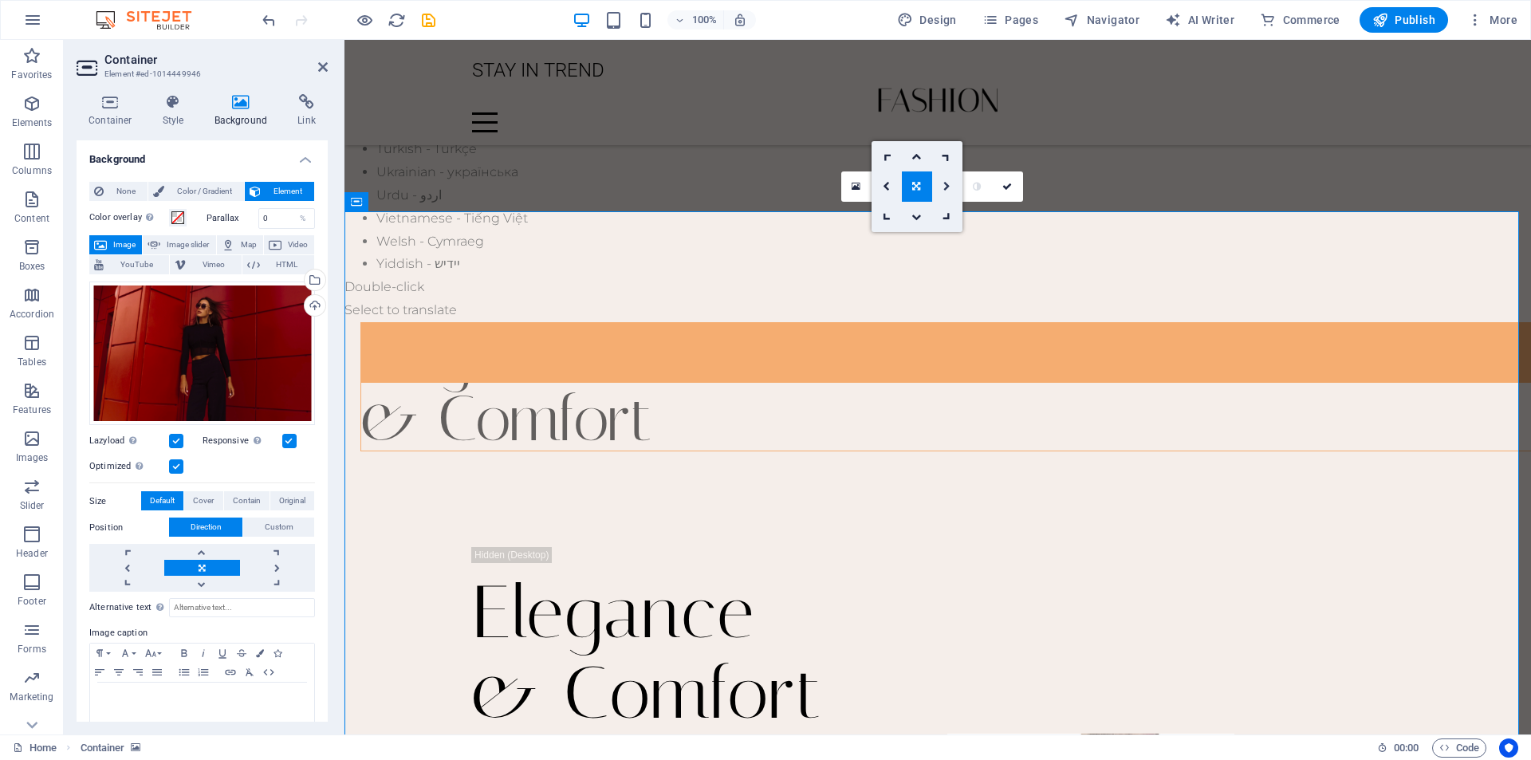
scroll to position [1327, 0]
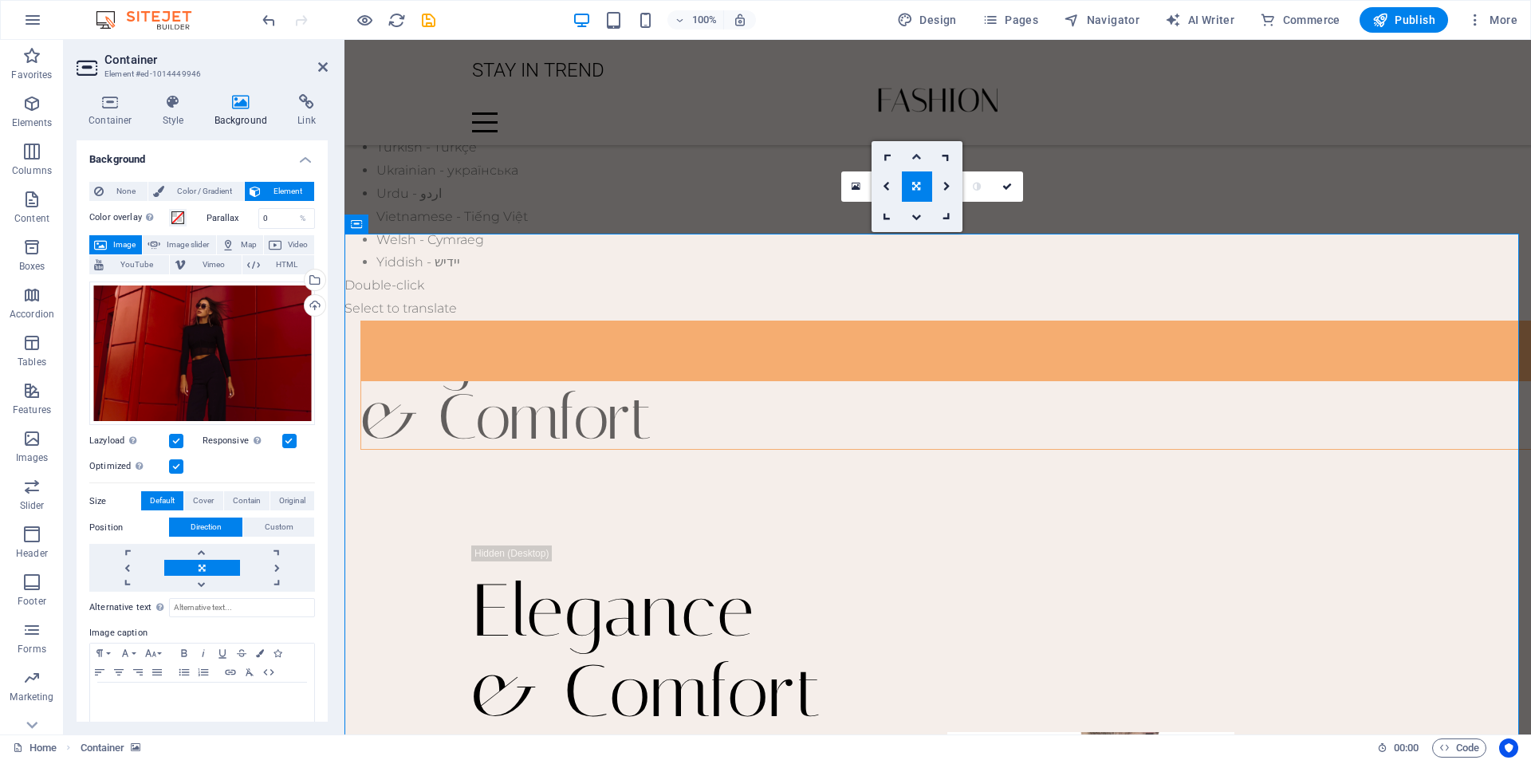
click at [919, 152] on icon at bounding box center [916, 157] width 10 height 10
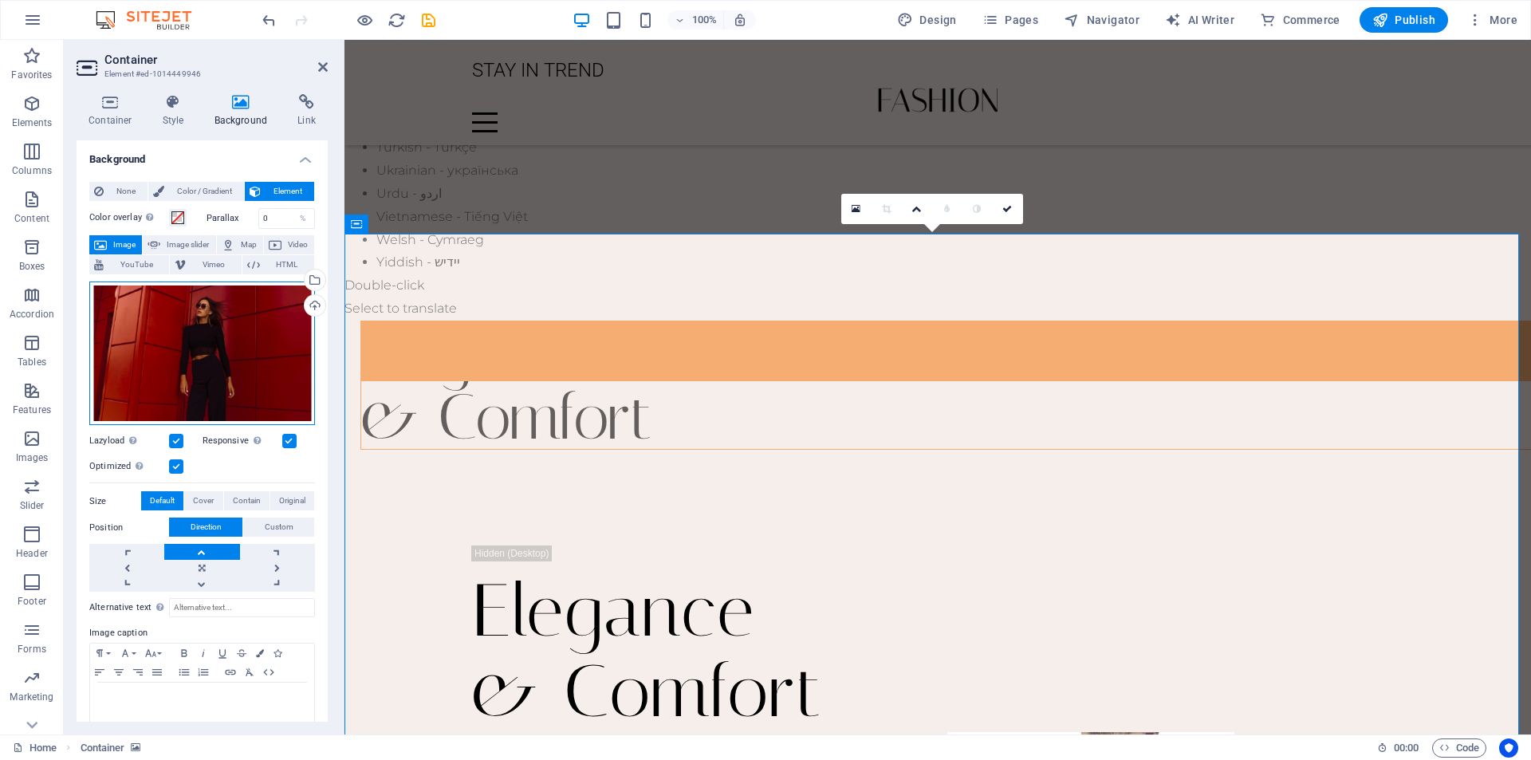
click at [231, 369] on div "Drag files here, click to choose files or select files from Files or our free s…" at bounding box center [202, 353] width 226 height 144
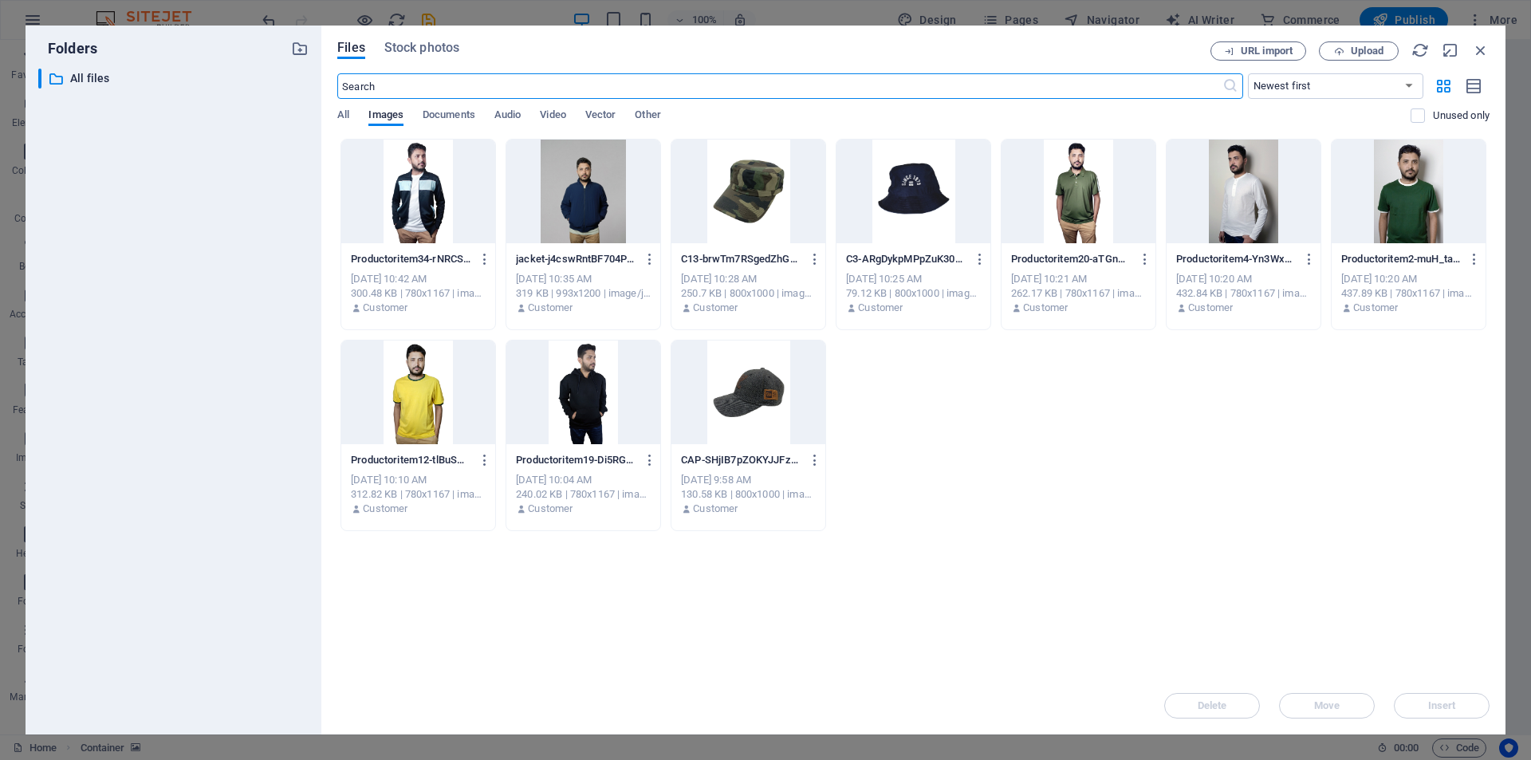
scroll to position [1349, 0]
click at [1478, 47] on icon "button" at bounding box center [1481, 50] width 18 height 18
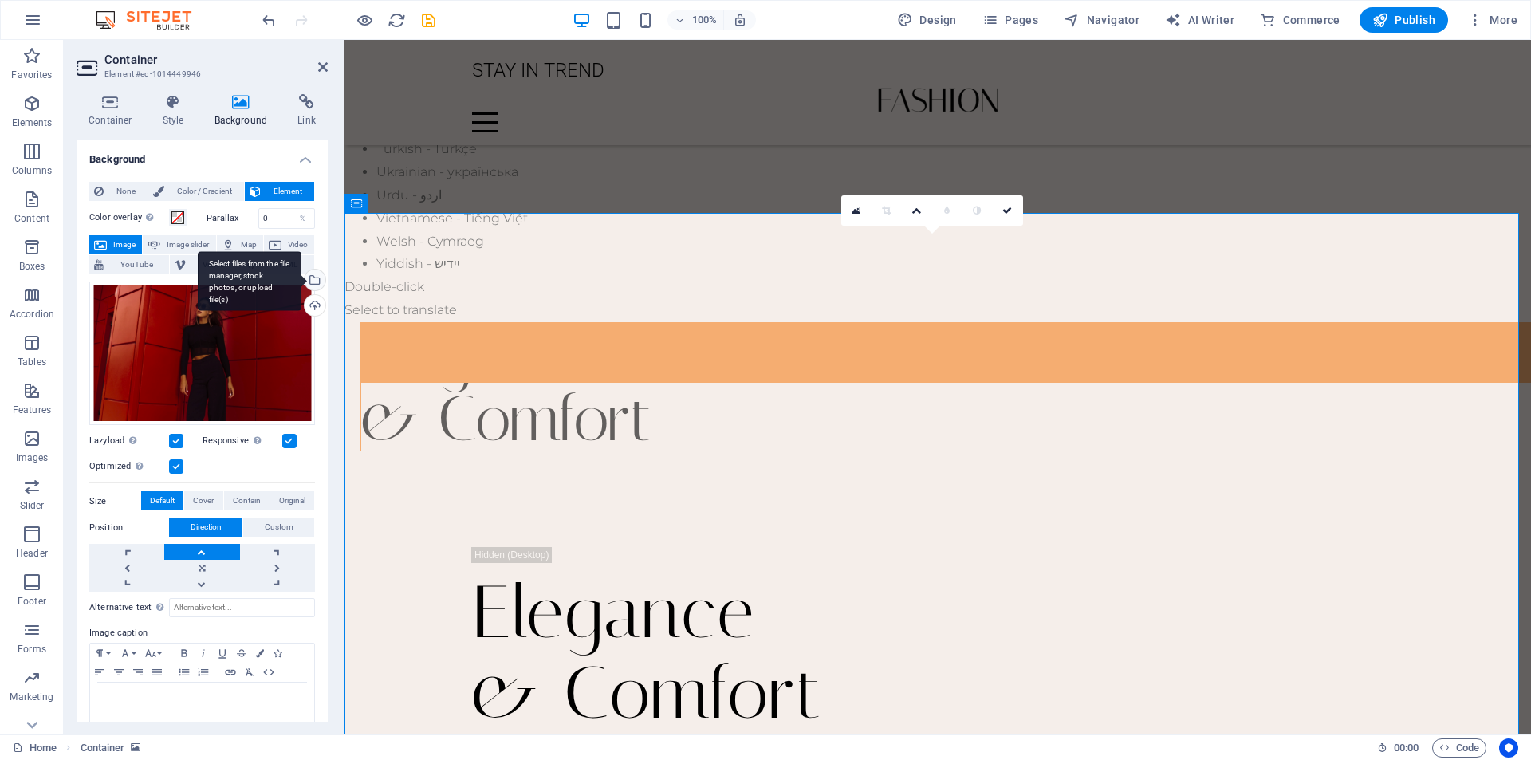
scroll to position [1326, 0]
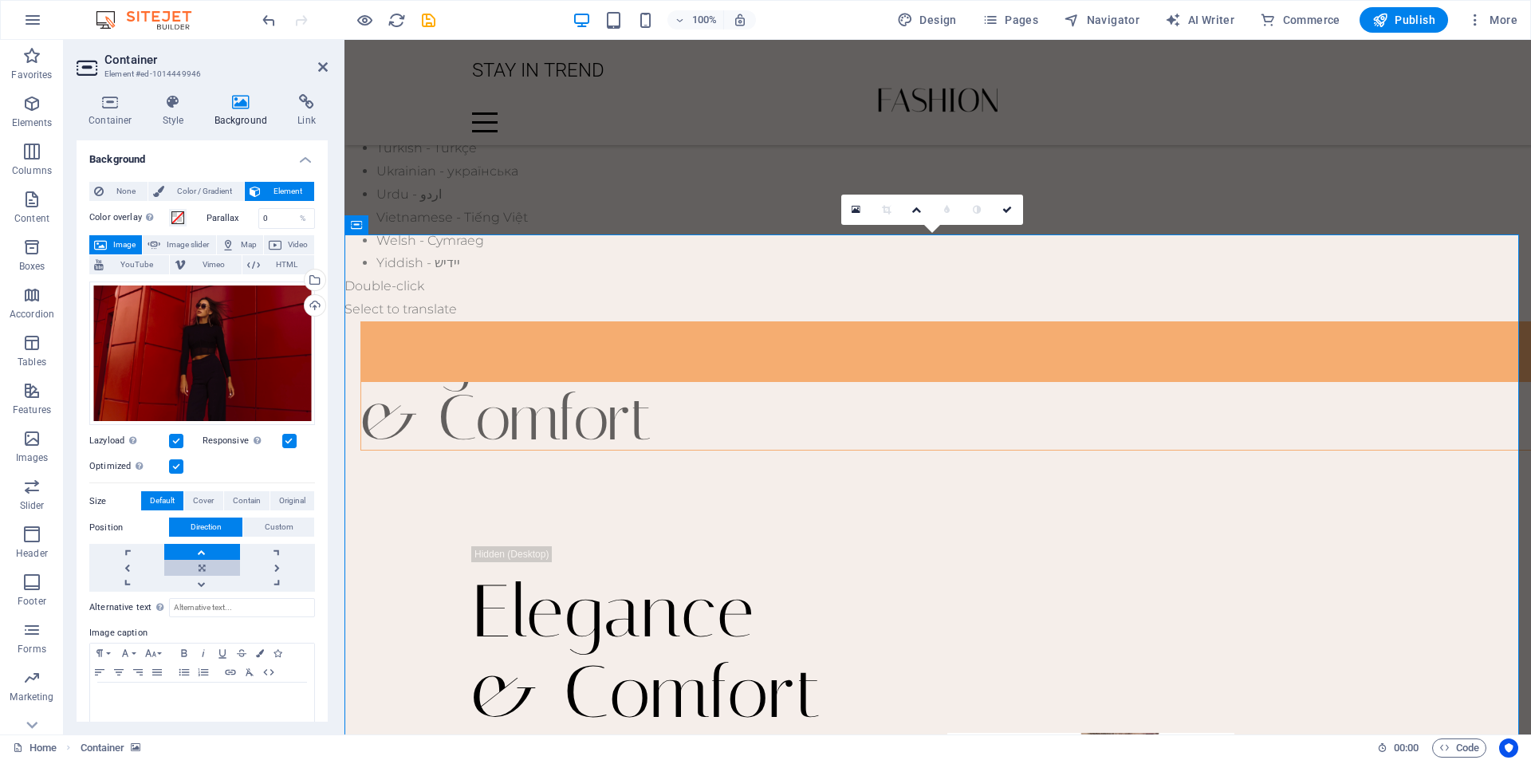
click at [201, 560] on link at bounding box center [201, 568] width 75 height 16
click at [164, 553] on link at bounding box center [201, 552] width 75 height 16
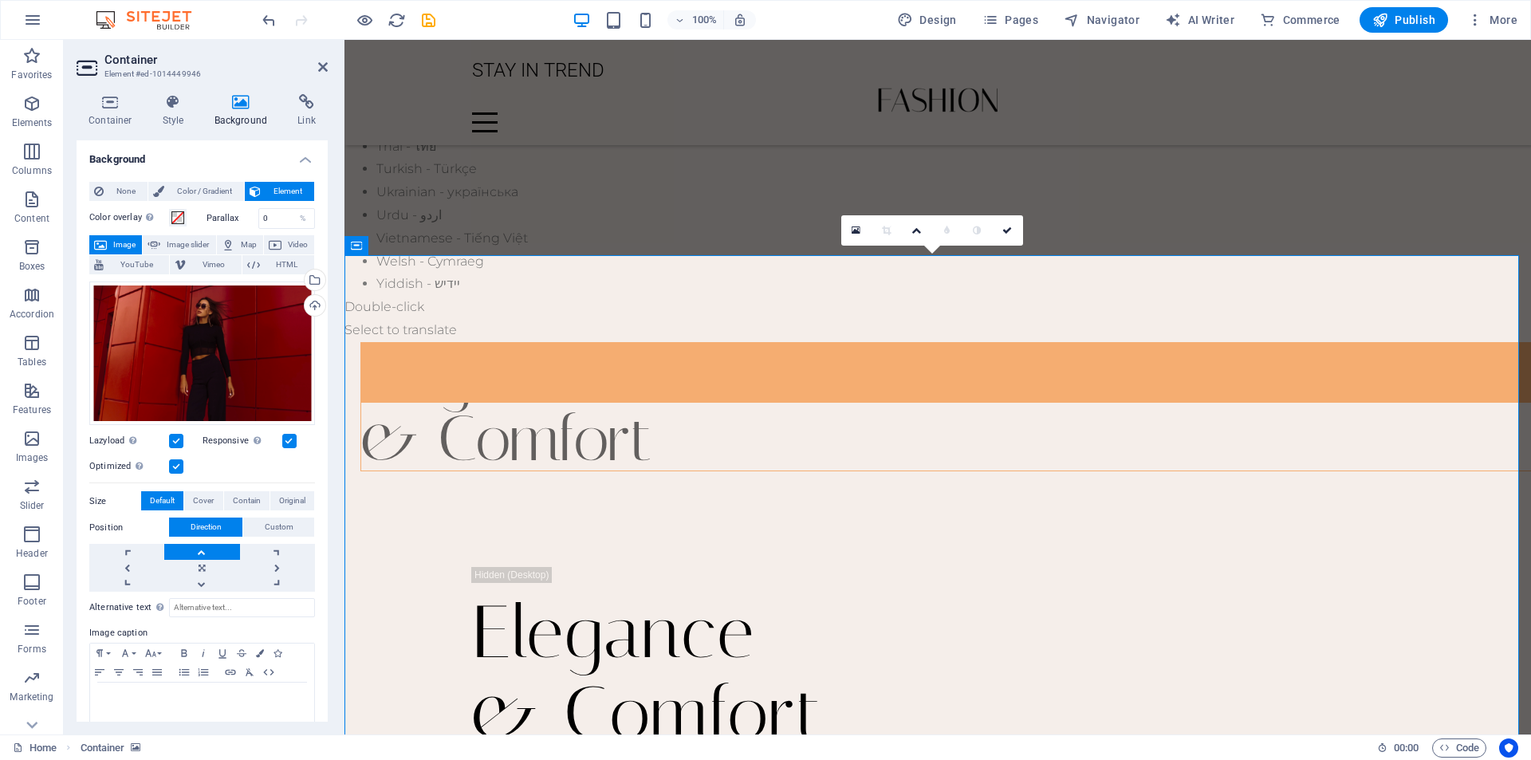
scroll to position [1304, 0]
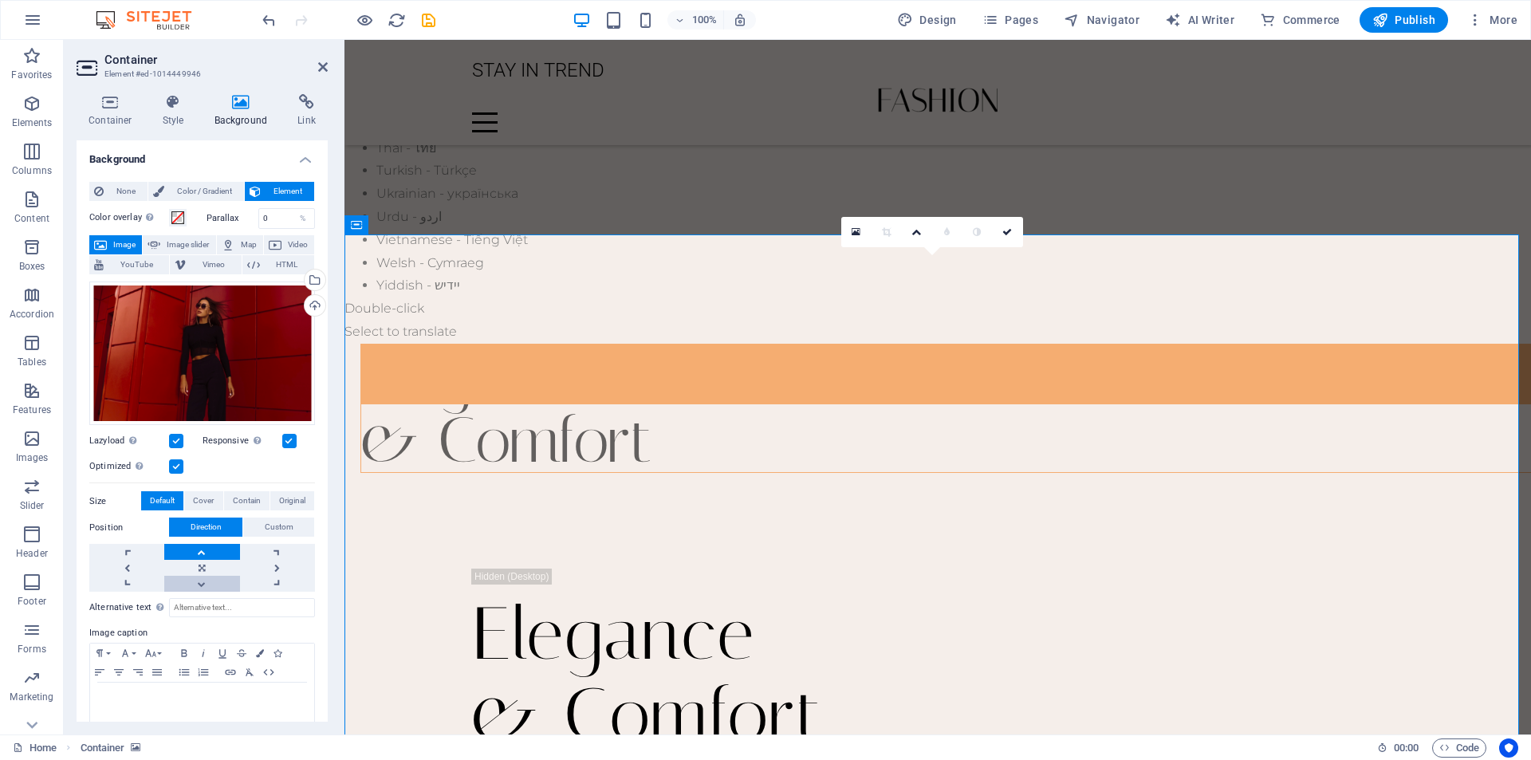
click at [239, 576] on link at bounding box center [201, 584] width 75 height 16
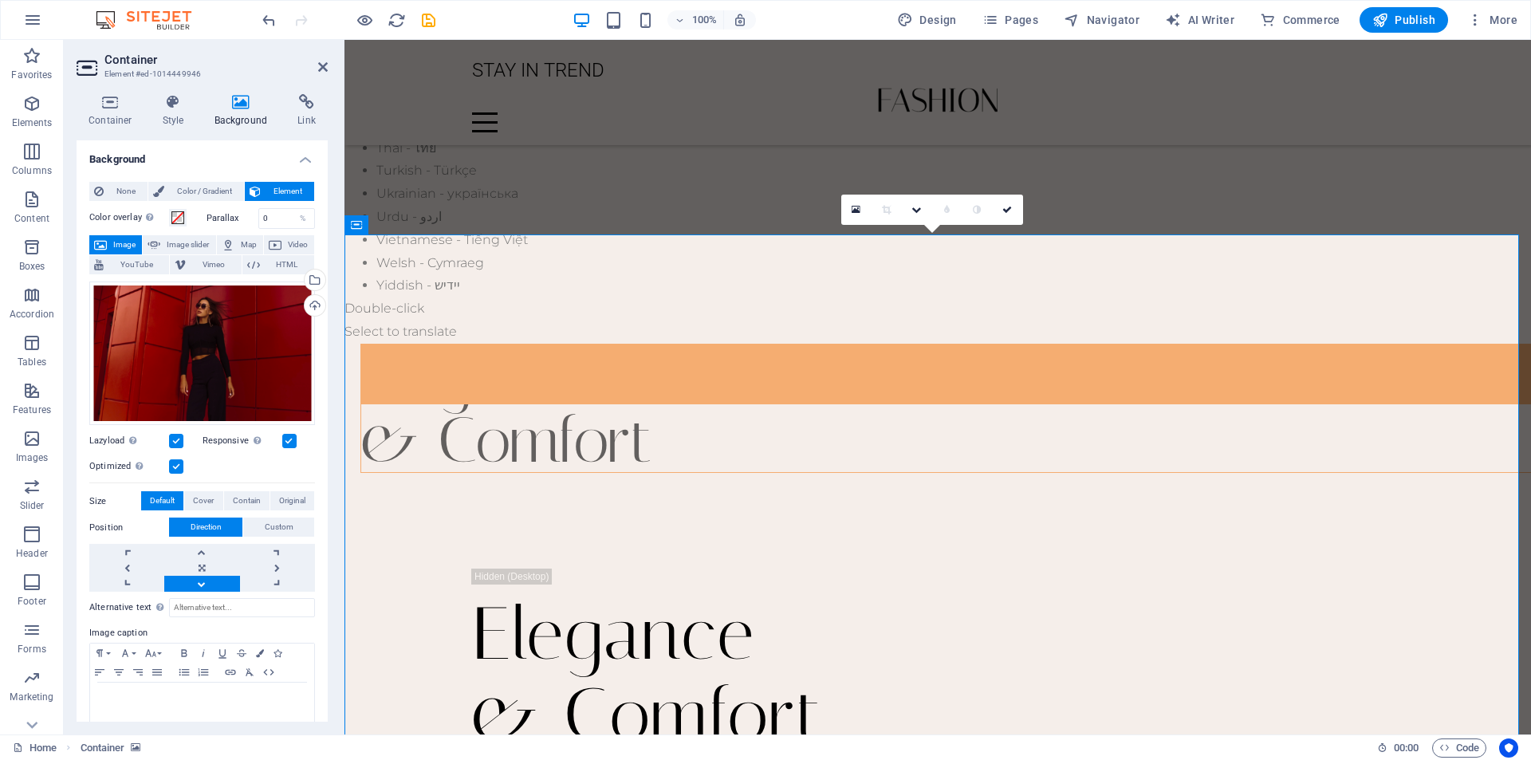
click at [239, 576] on link at bounding box center [201, 584] width 75 height 16
click at [164, 576] on link at bounding box center [126, 584] width 75 height 16
click at [240, 560] on link at bounding box center [277, 568] width 75 height 16
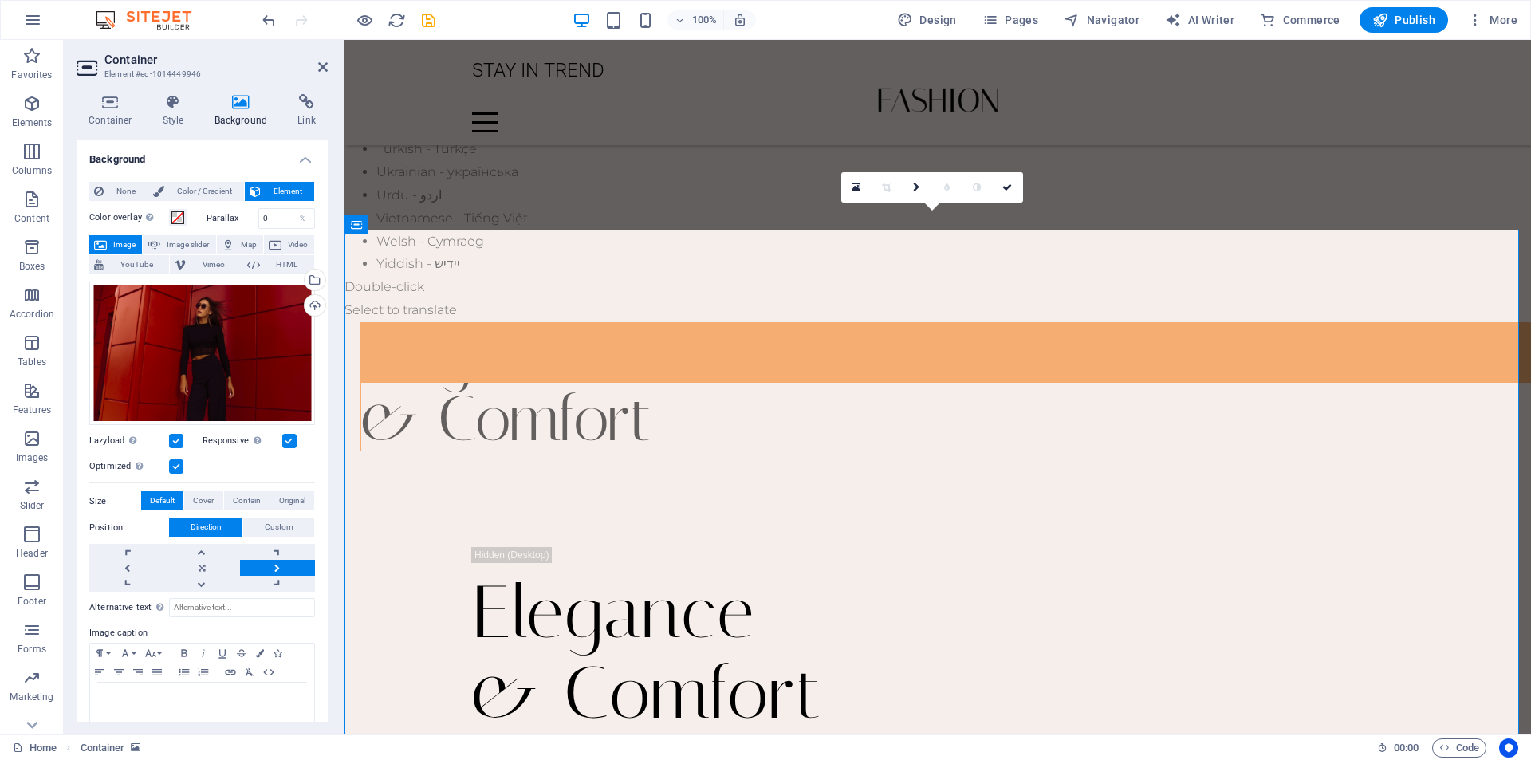
scroll to position [1326, 0]
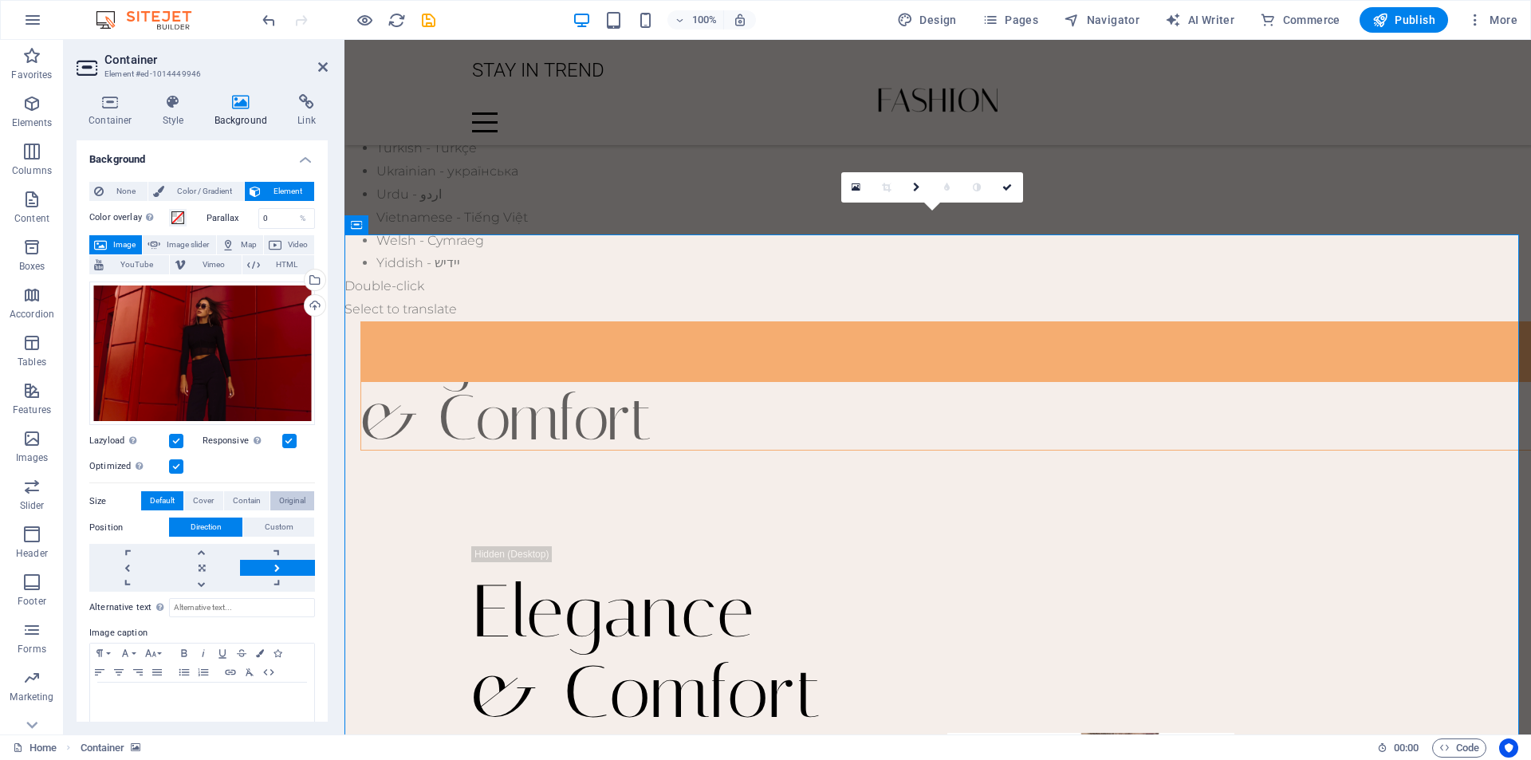
click at [309, 499] on button "Original" at bounding box center [292, 500] width 44 height 19
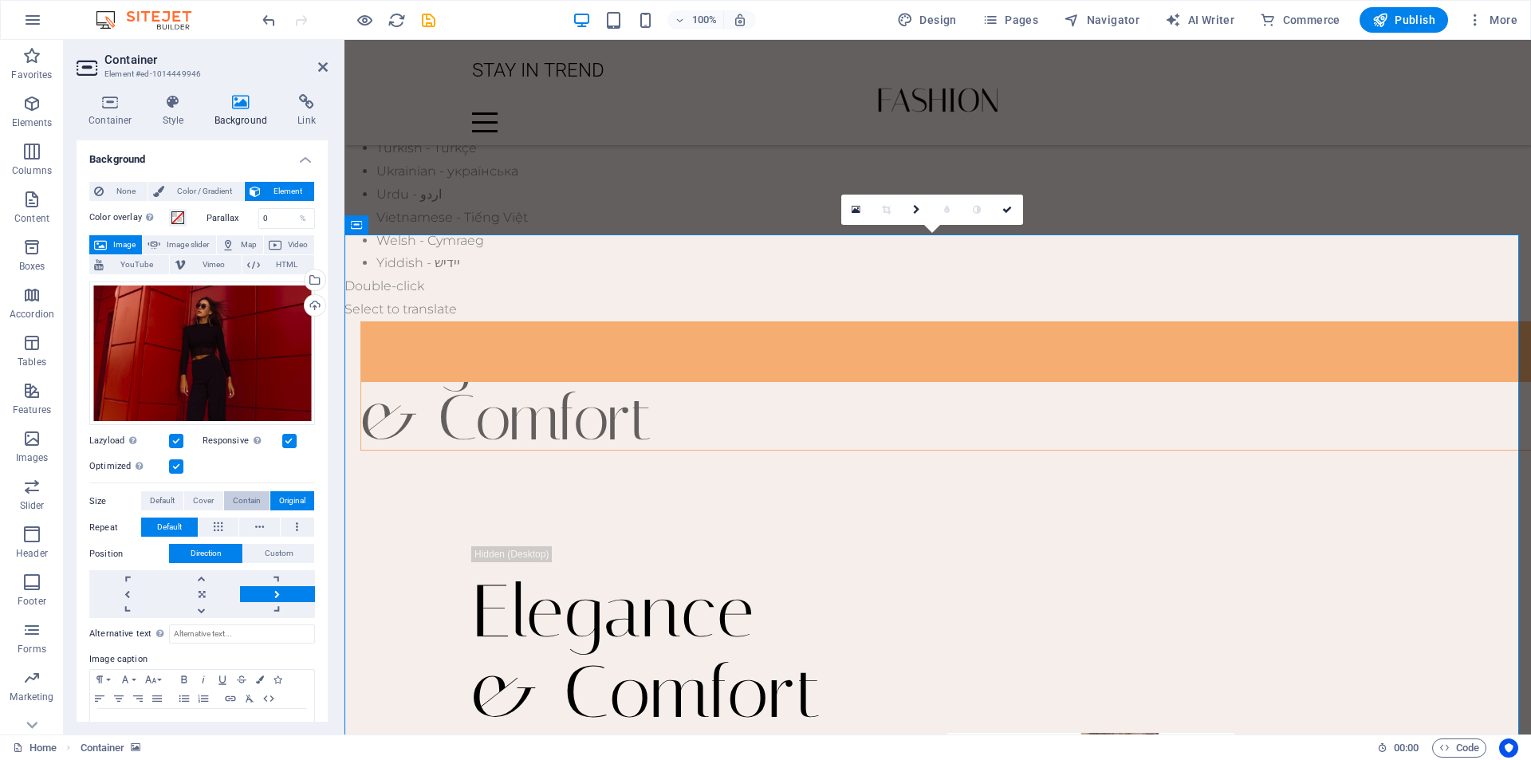
click at [242, 503] on span "Contain" at bounding box center [247, 500] width 28 height 19
click at [297, 498] on span "Original" at bounding box center [292, 500] width 26 height 19
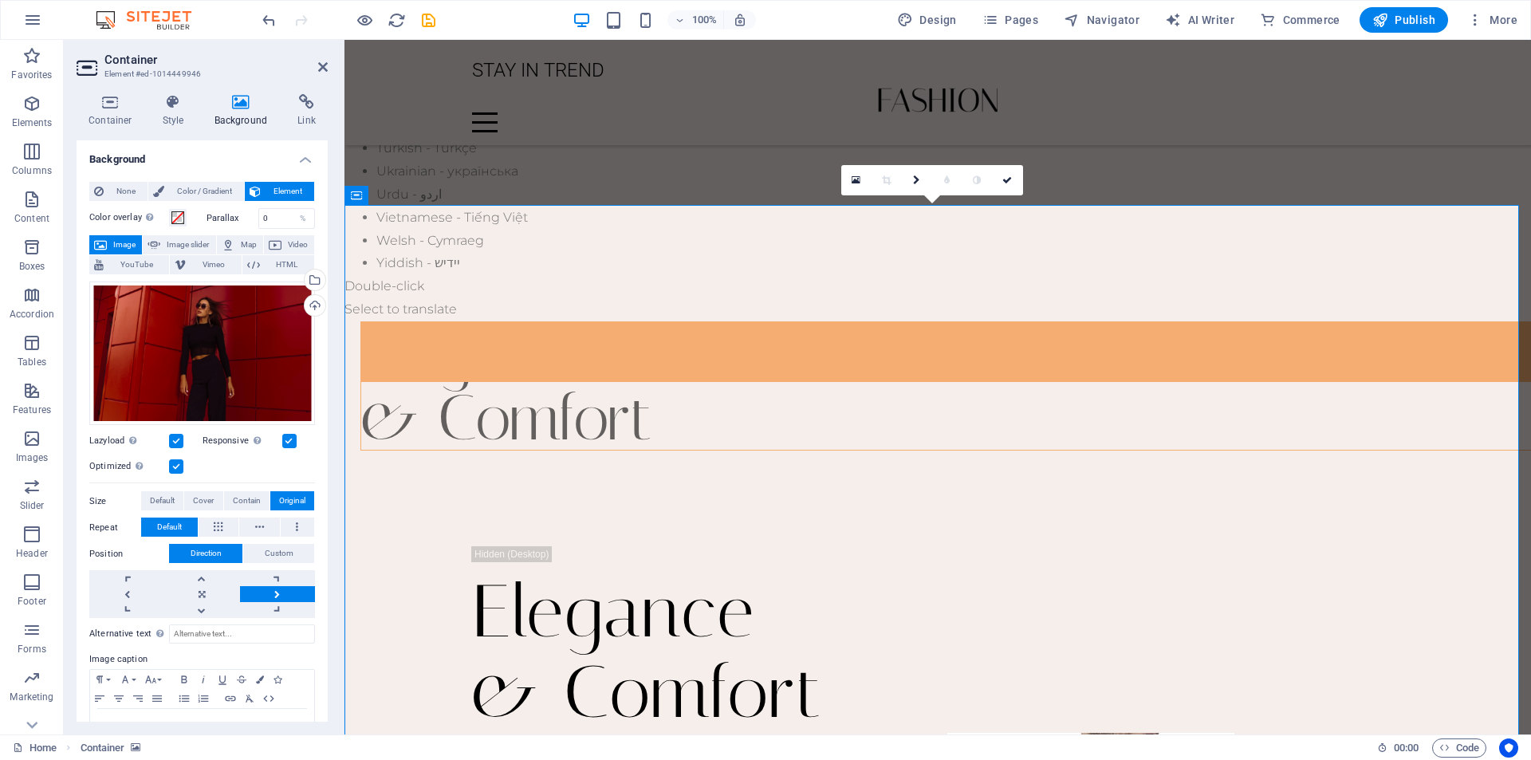
scroll to position [1725, 0]
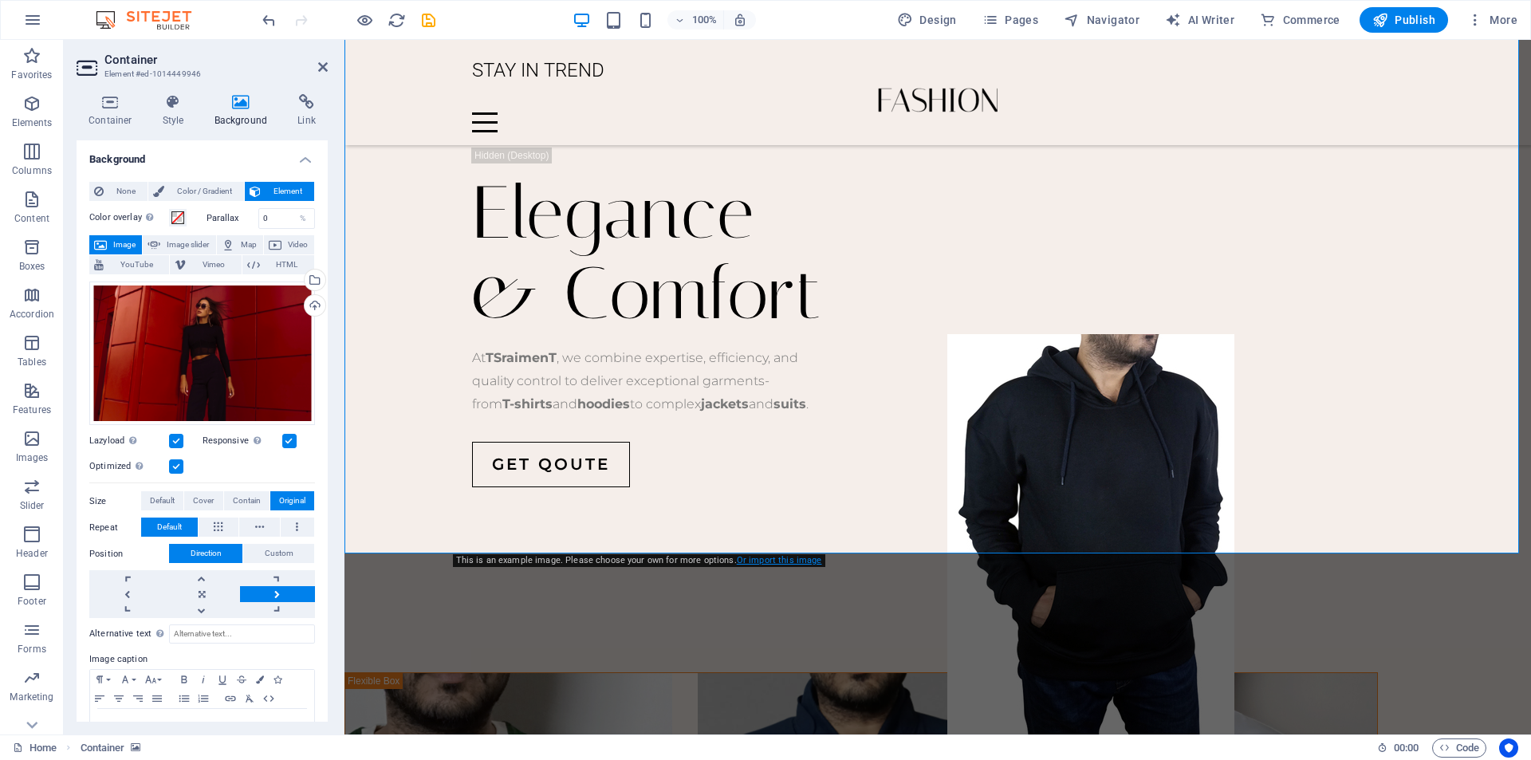
click at [790, 560] on link "Or import this image" at bounding box center [779, 560] width 85 height 10
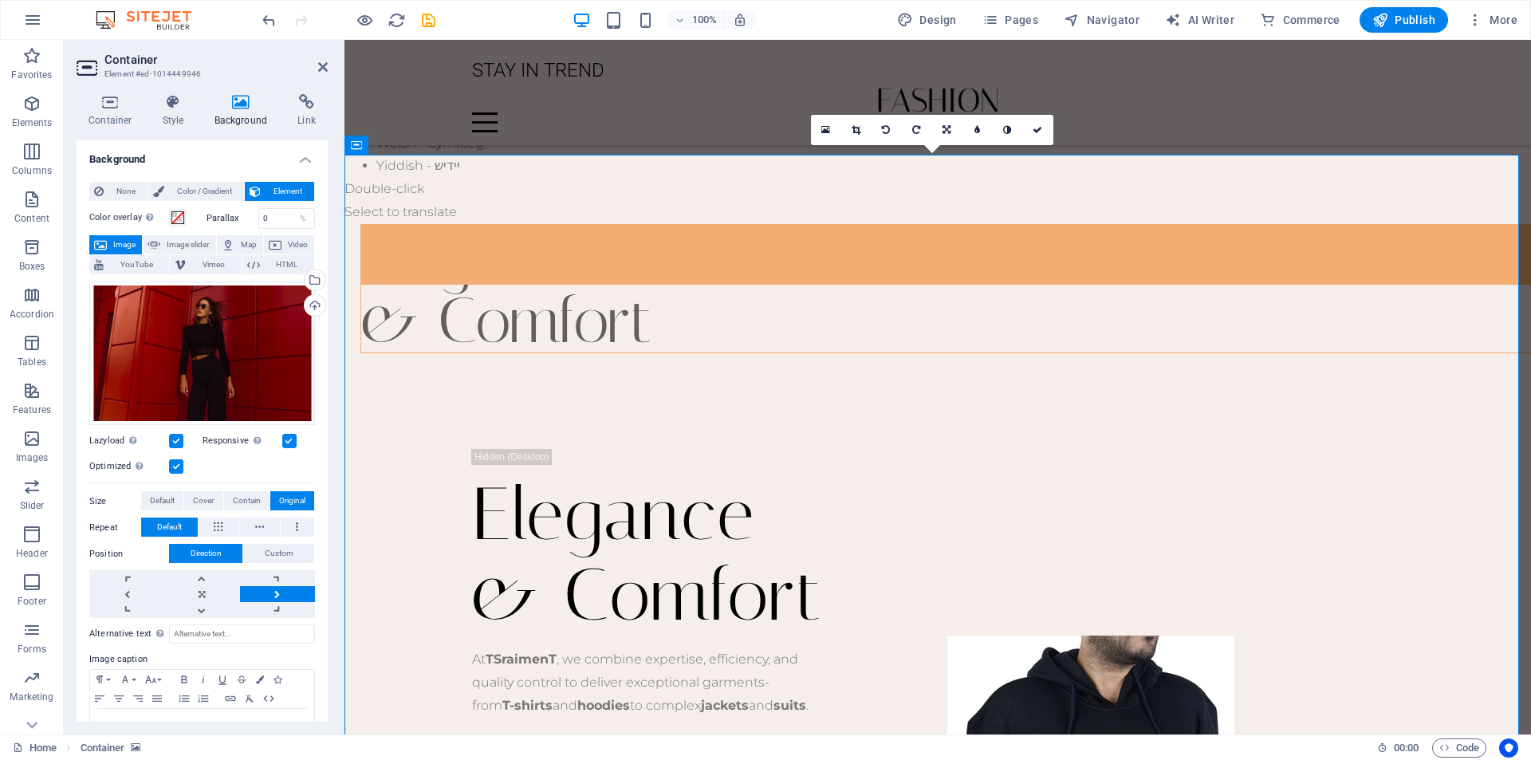
scroll to position [1406, 0]
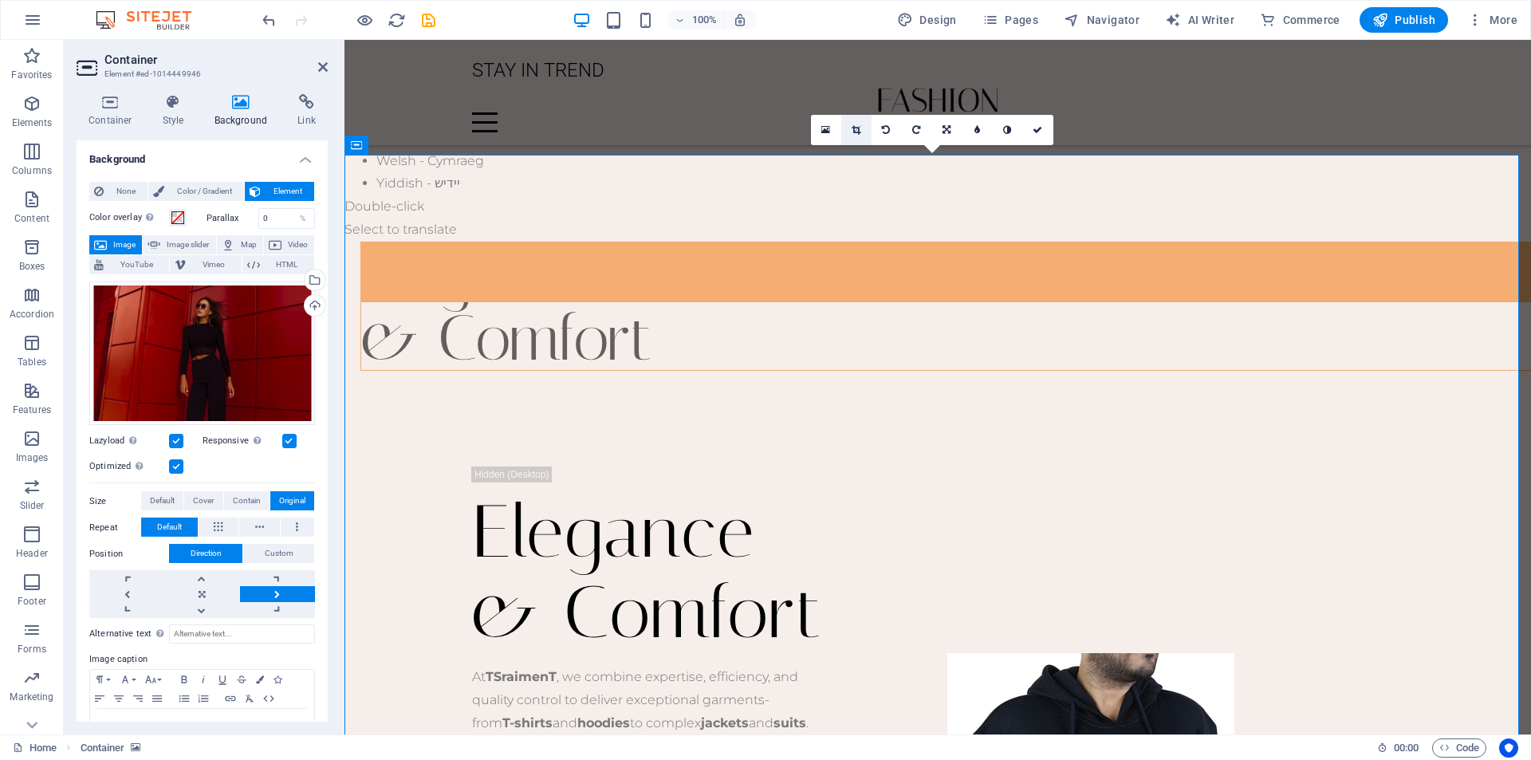
click at [854, 129] on icon at bounding box center [856, 130] width 9 height 10
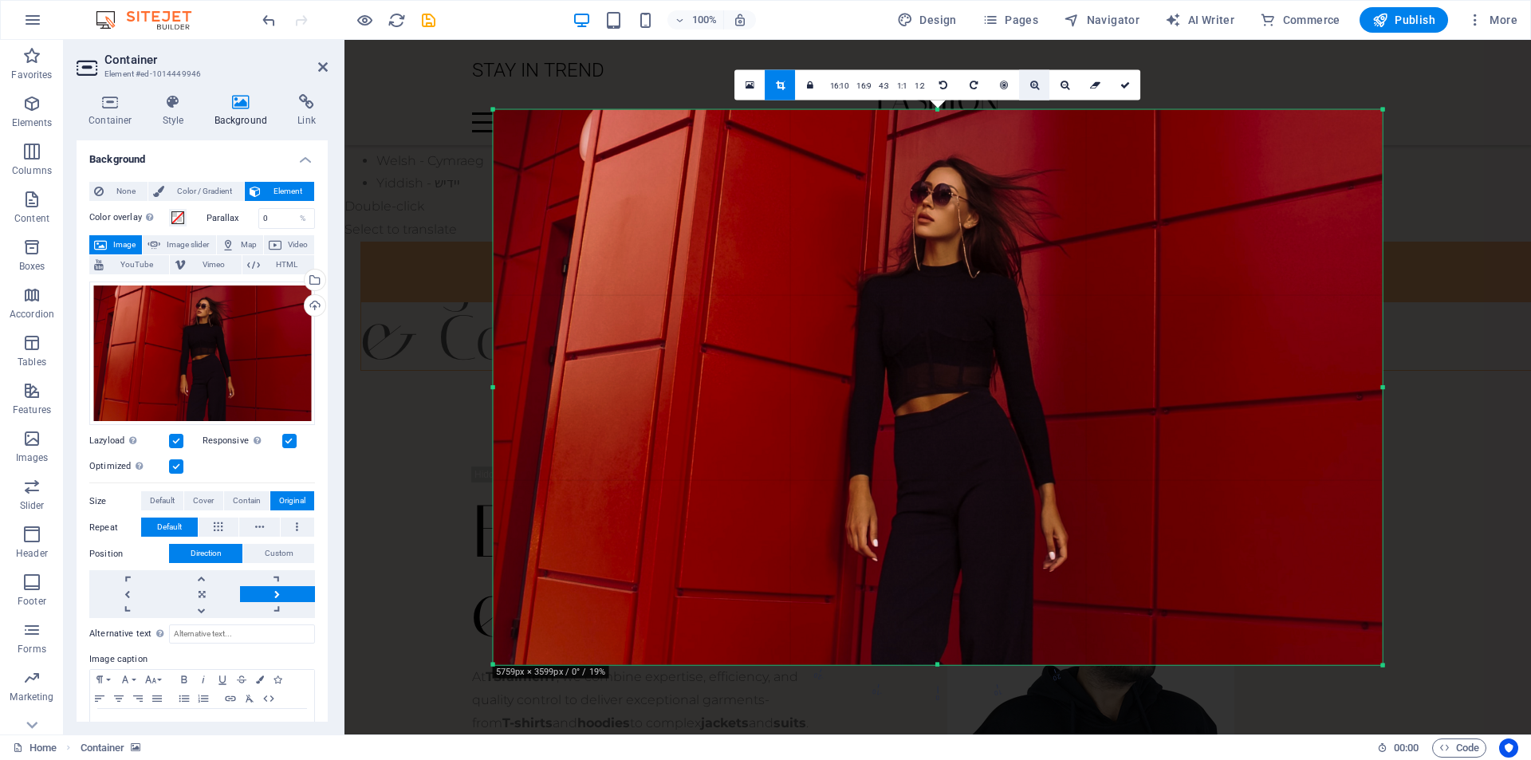
click at [1030, 84] on icon at bounding box center [1034, 85] width 9 height 10
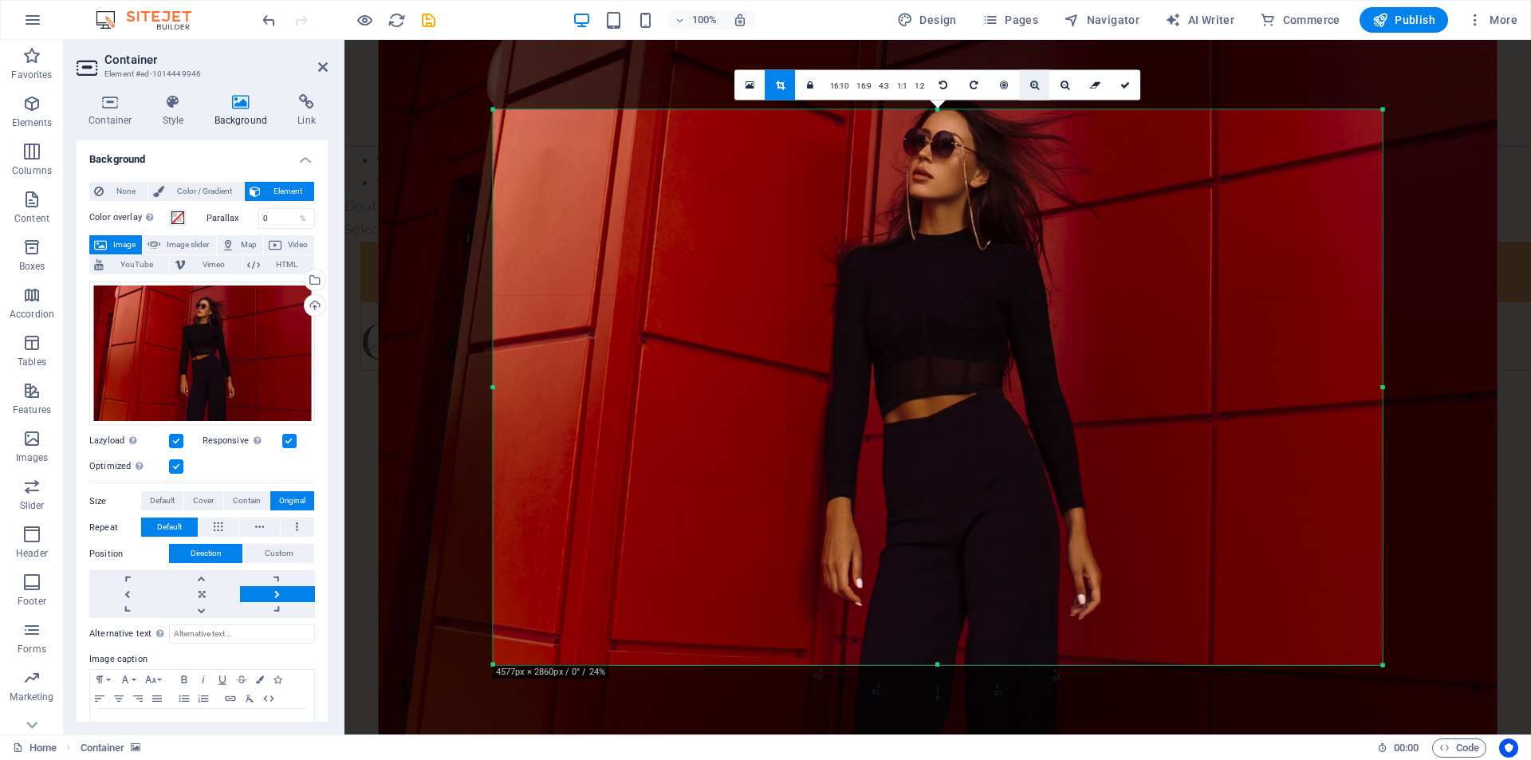
click at [1030, 84] on icon at bounding box center [1034, 85] width 9 height 10
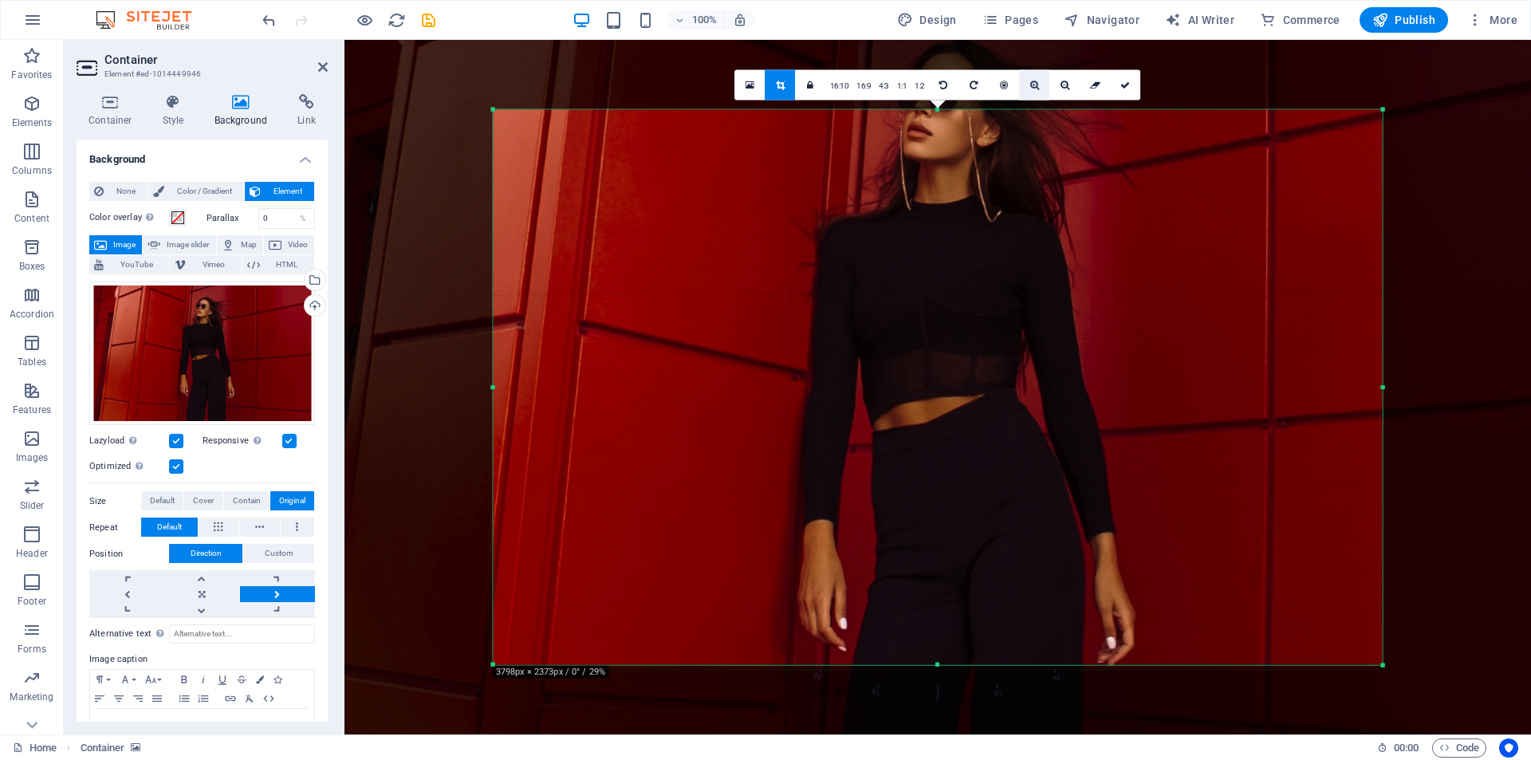
click at [1030, 84] on icon at bounding box center [1034, 85] width 9 height 10
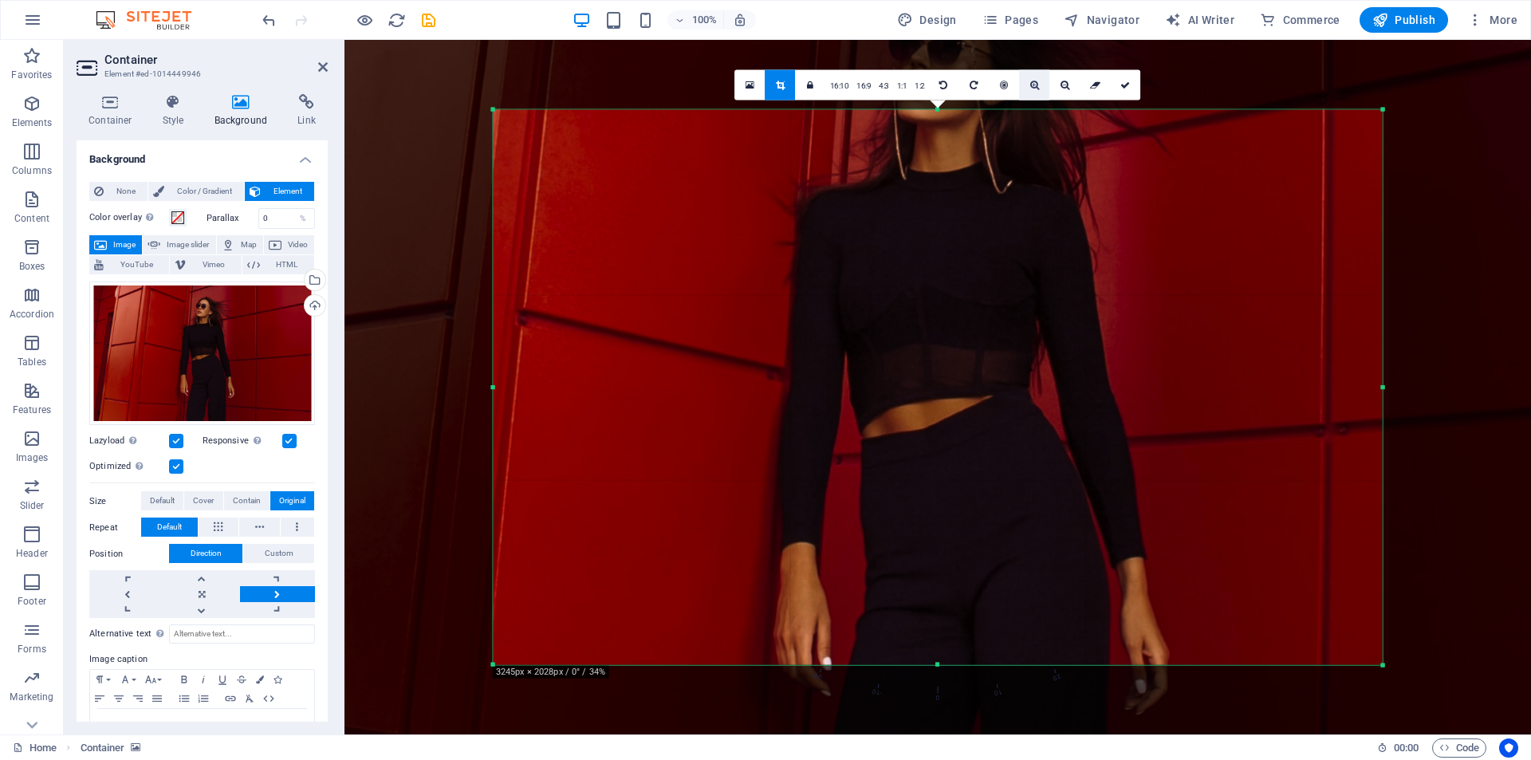
scroll to position [1383, 0]
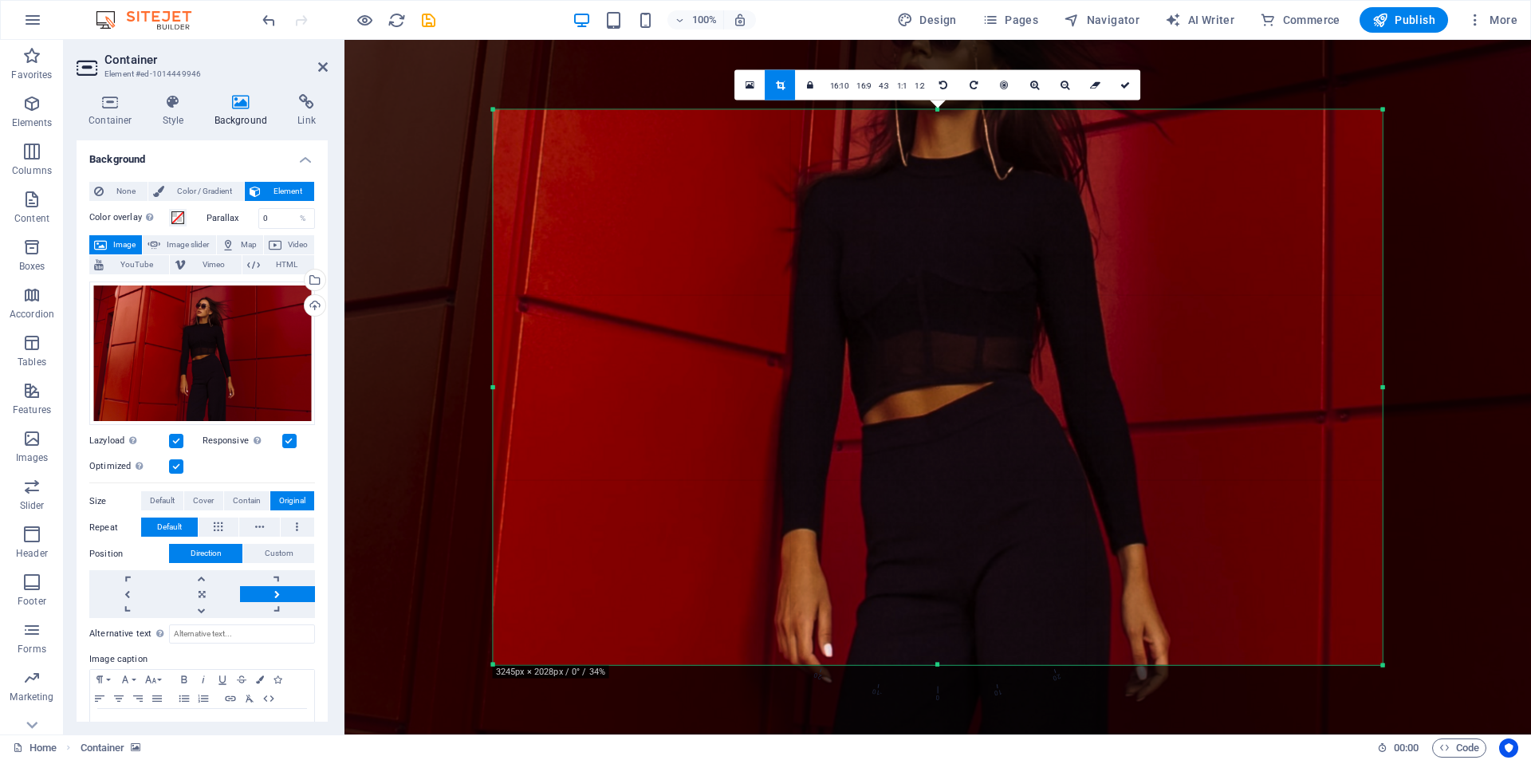
drag, startPoint x: 1023, startPoint y: 183, endPoint x: 1024, endPoint y: 169, distance: 13.6
click at [1024, 169] on div at bounding box center [939, 373] width 1578 height 986
click at [1118, 89] on link at bounding box center [1126, 84] width 30 height 30
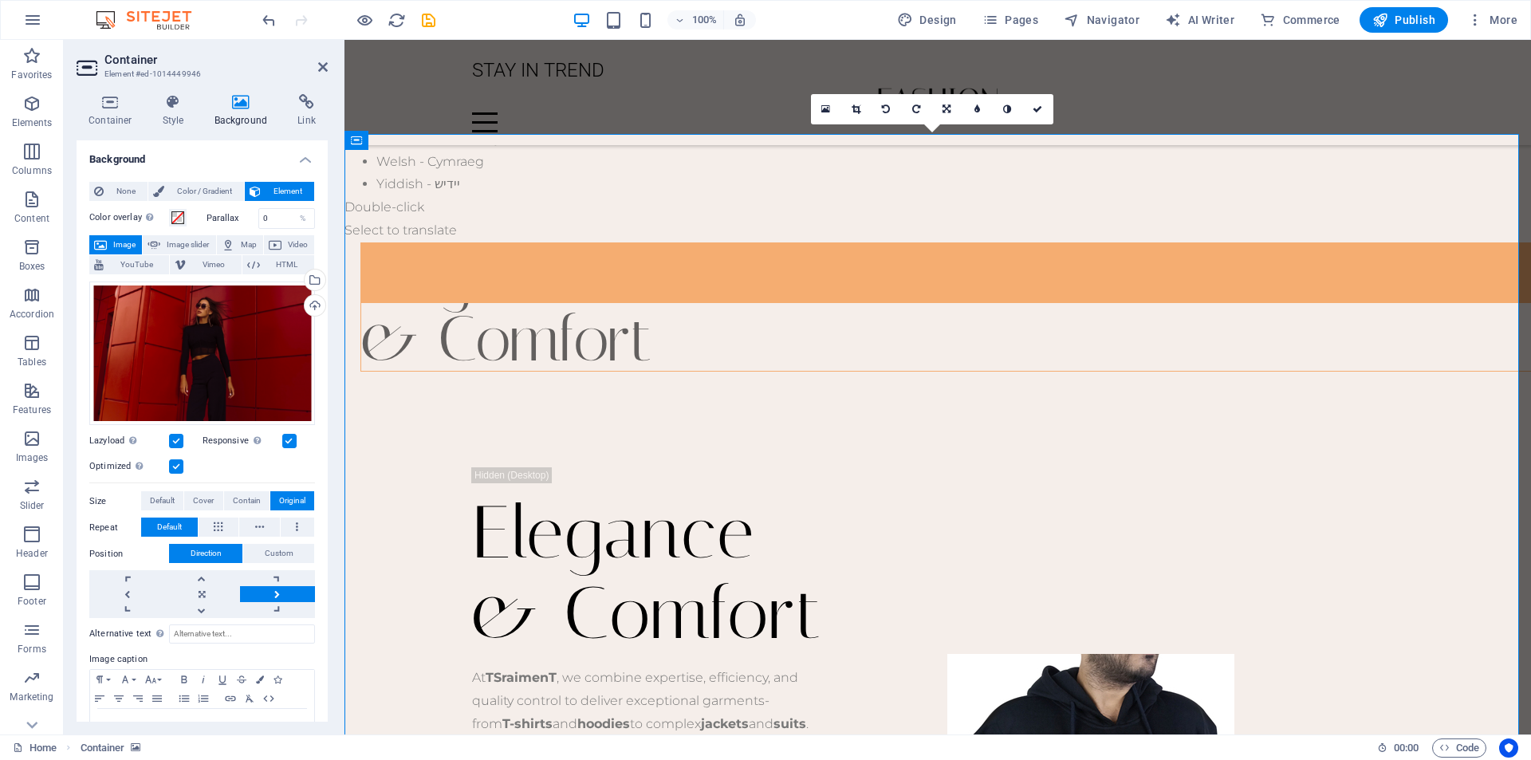
scroll to position [1406, 0]
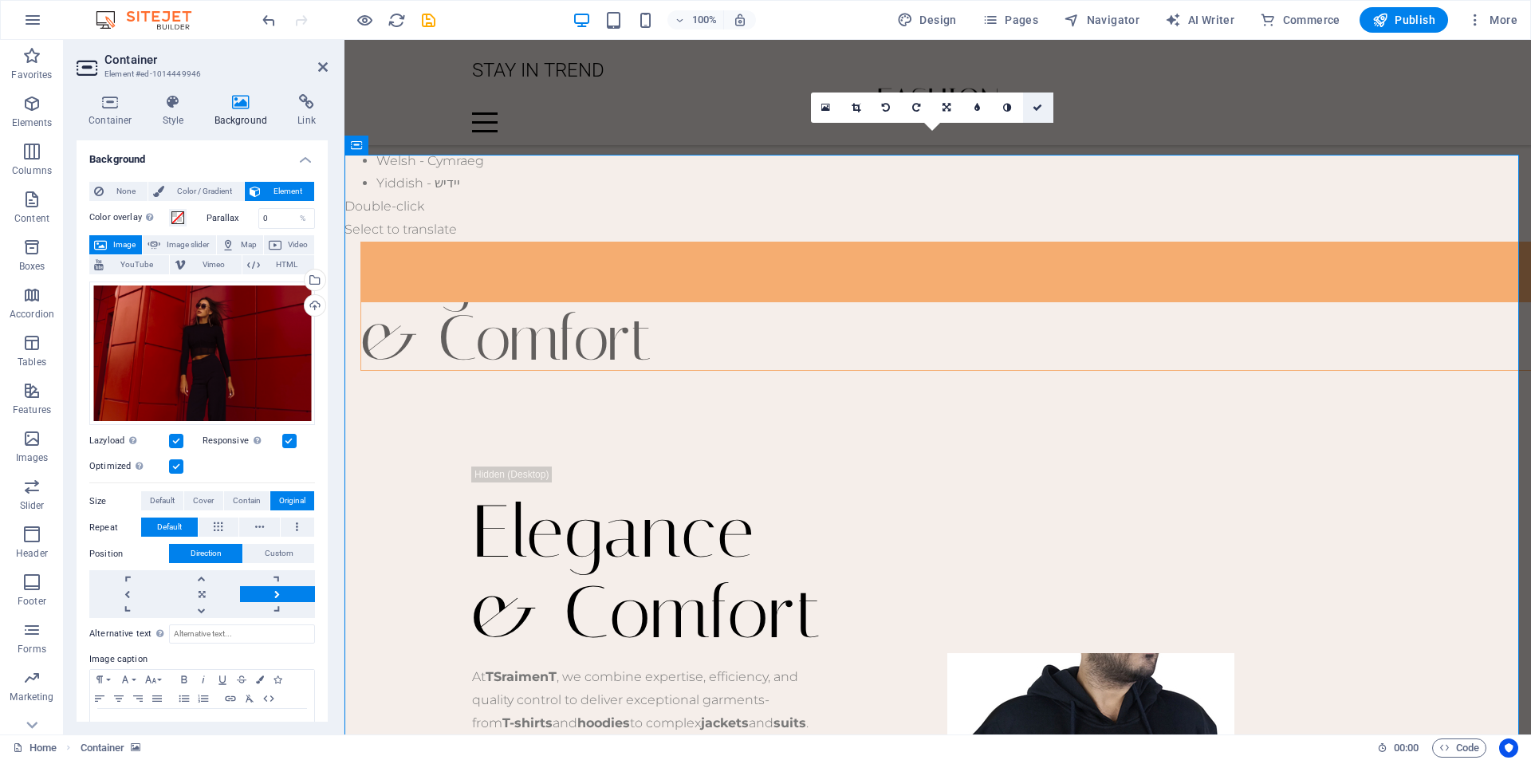
click at [1043, 104] on link at bounding box center [1038, 107] width 30 height 30
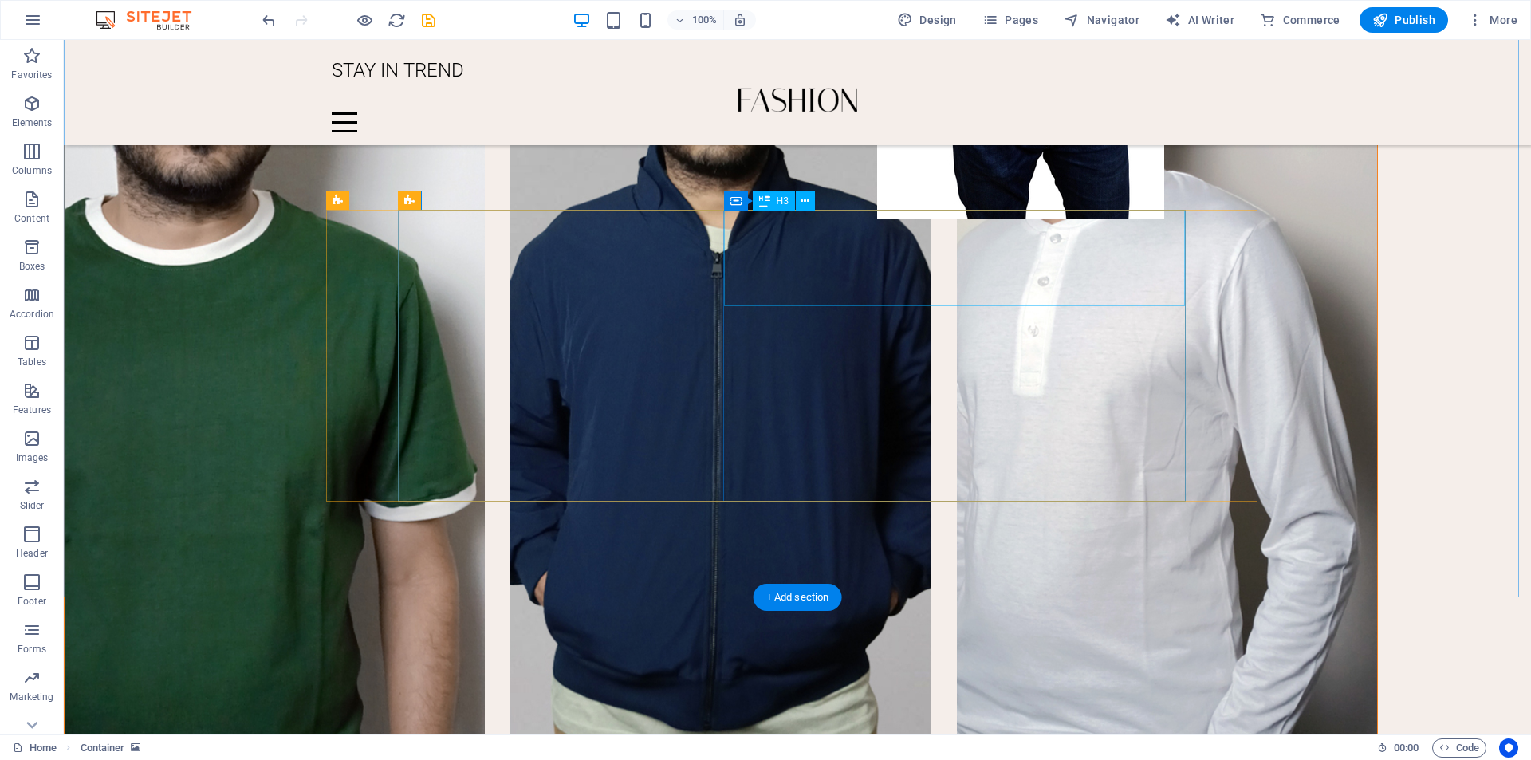
scroll to position [2423, 0]
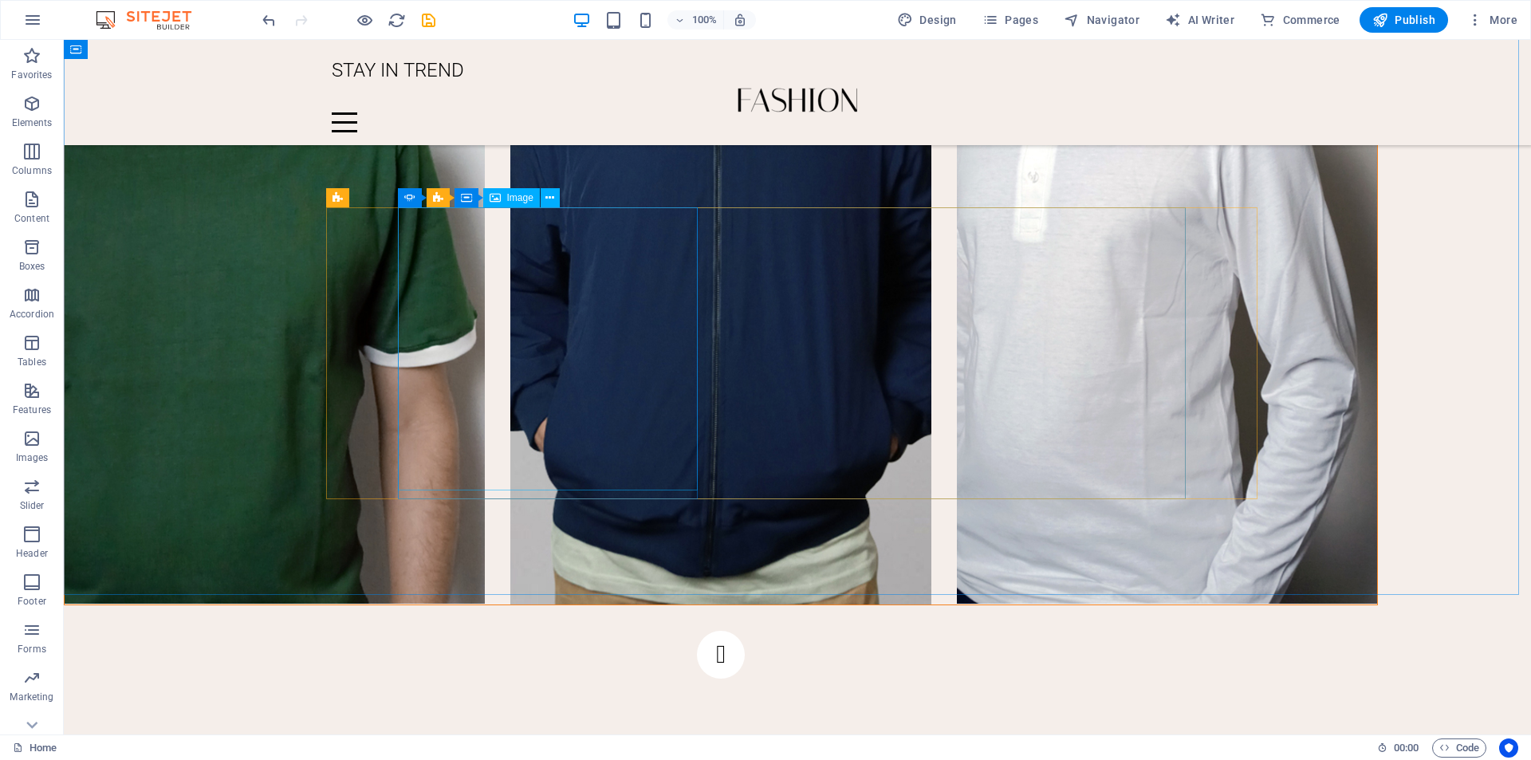
click at [518, 198] on span "Image" at bounding box center [520, 198] width 26 height 10
click at [553, 200] on icon at bounding box center [549, 198] width 9 height 17
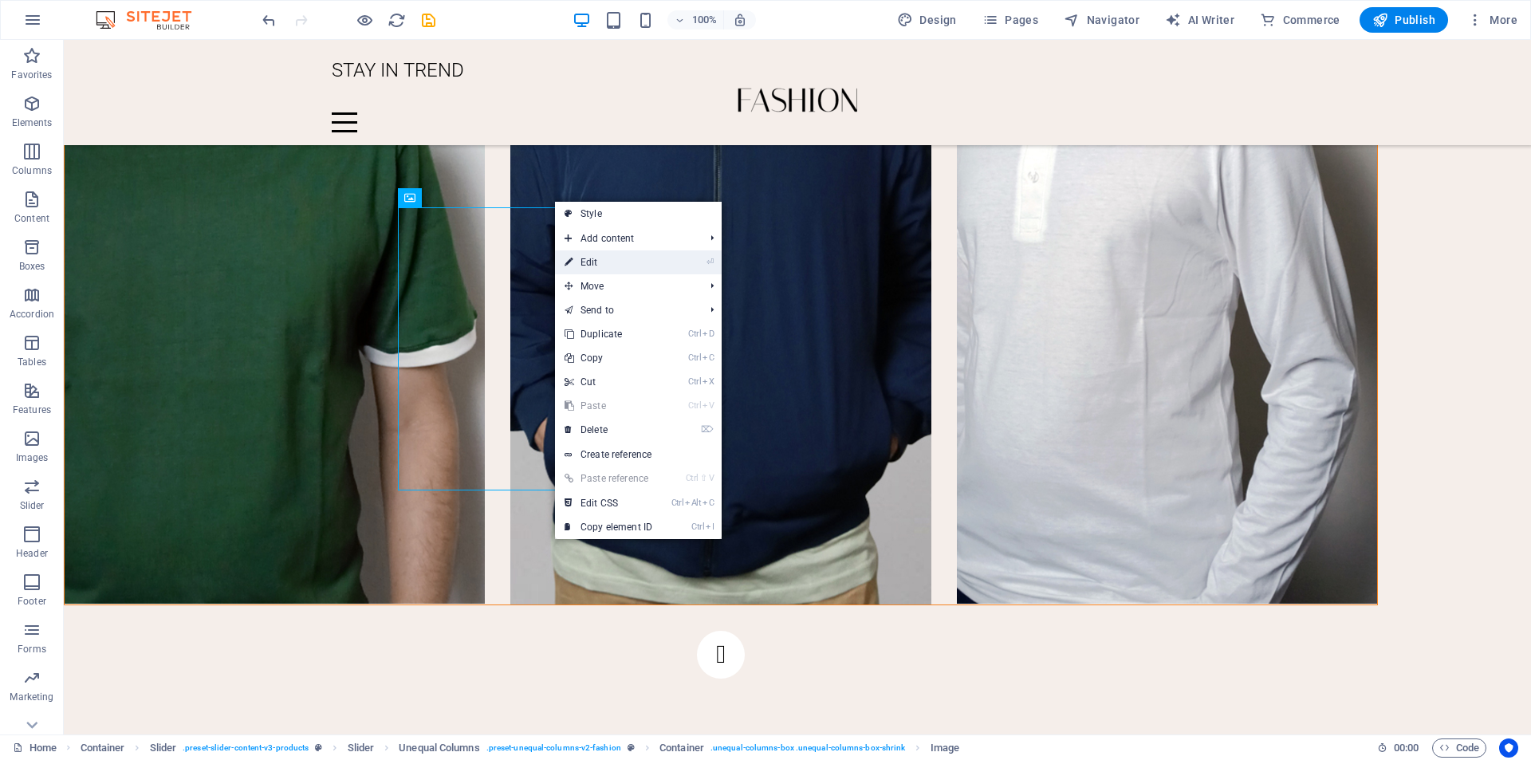
click at [584, 268] on link "⏎ Edit" at bounding box center [608, 262] width 107 height 24
select select "%"
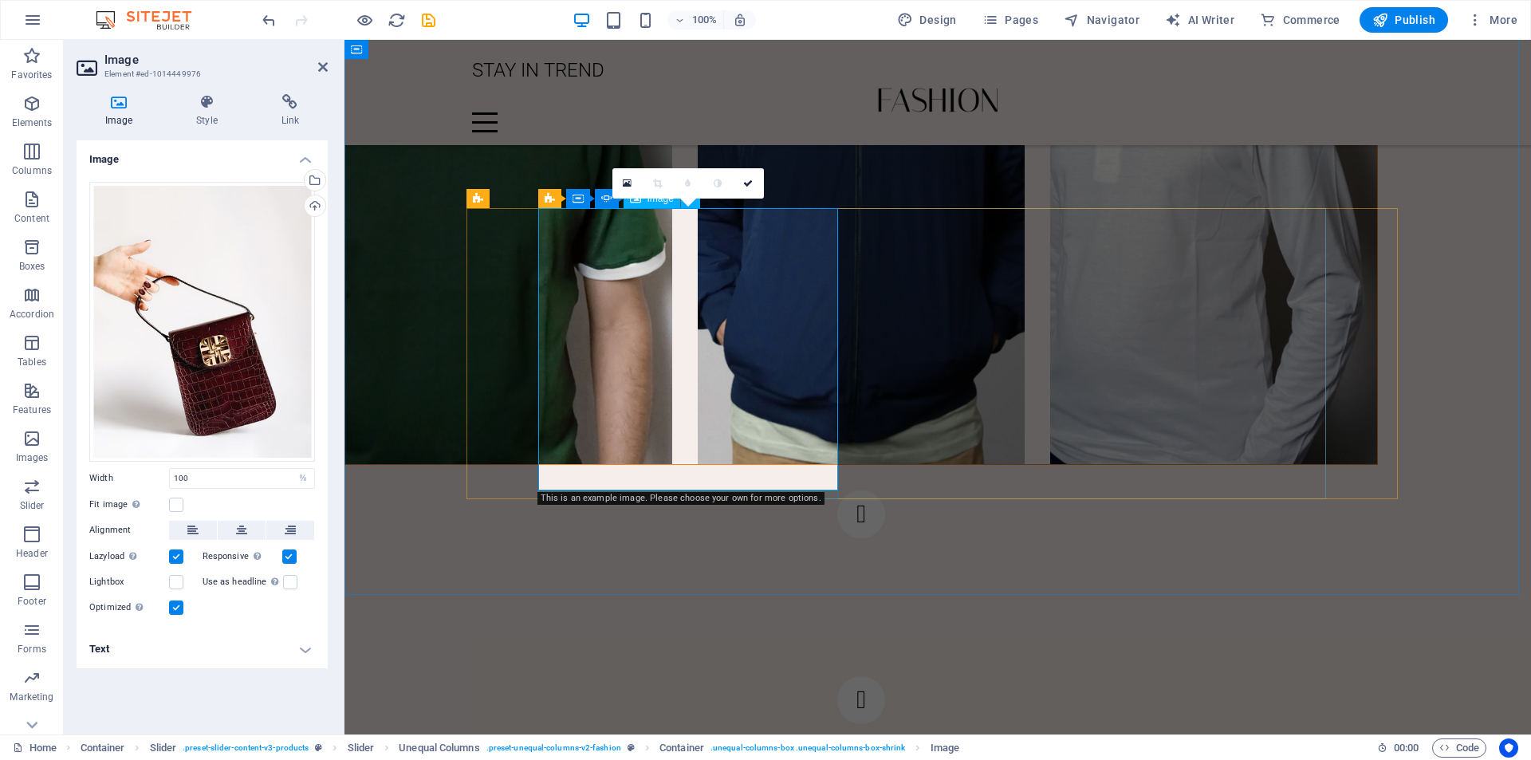
scroll to position [2283, 0]
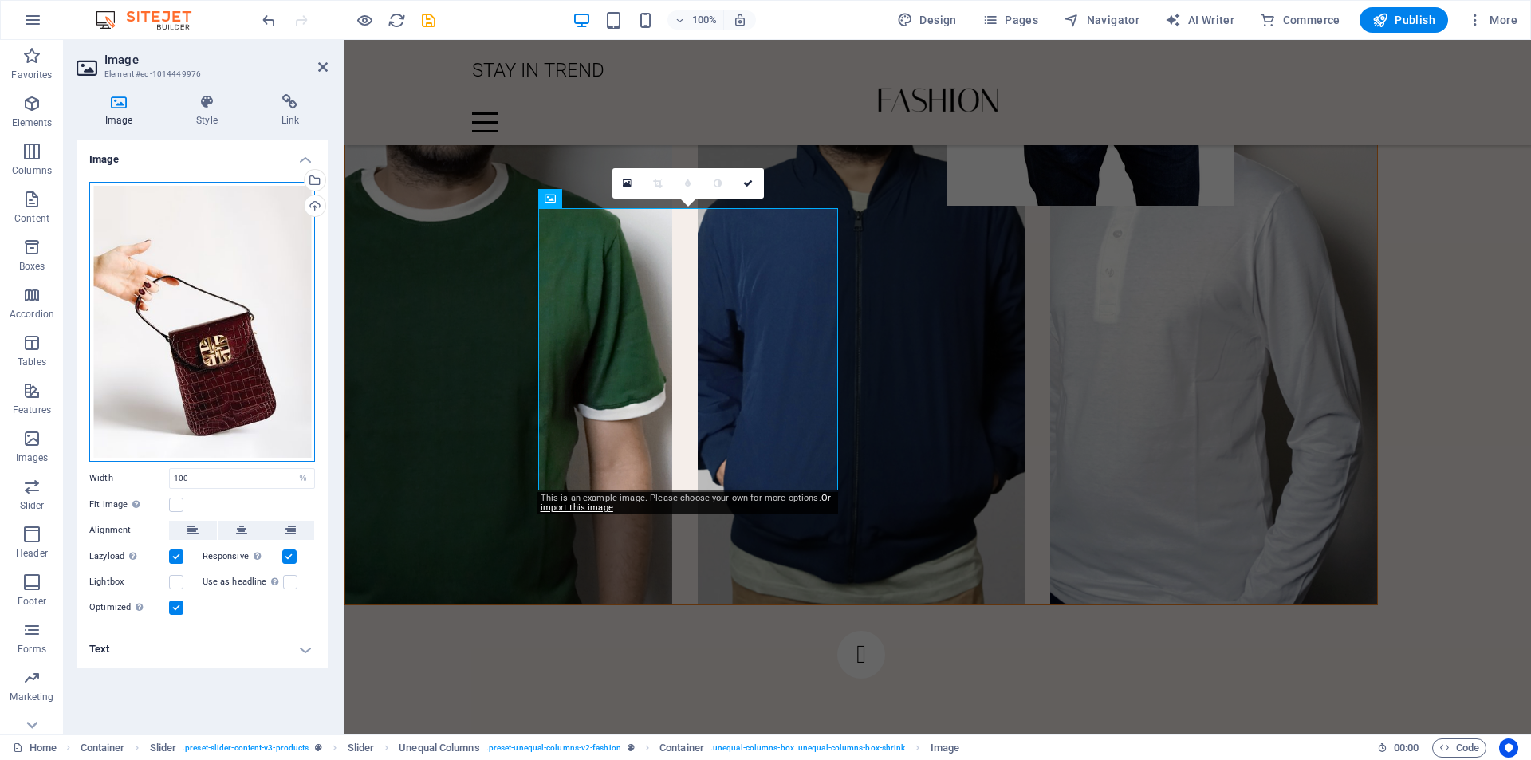
click at [149, 303] on div "Drag files here, click to choose files or select files from Files or our free s…" at bounding box center [202, 322] width 226 height 280
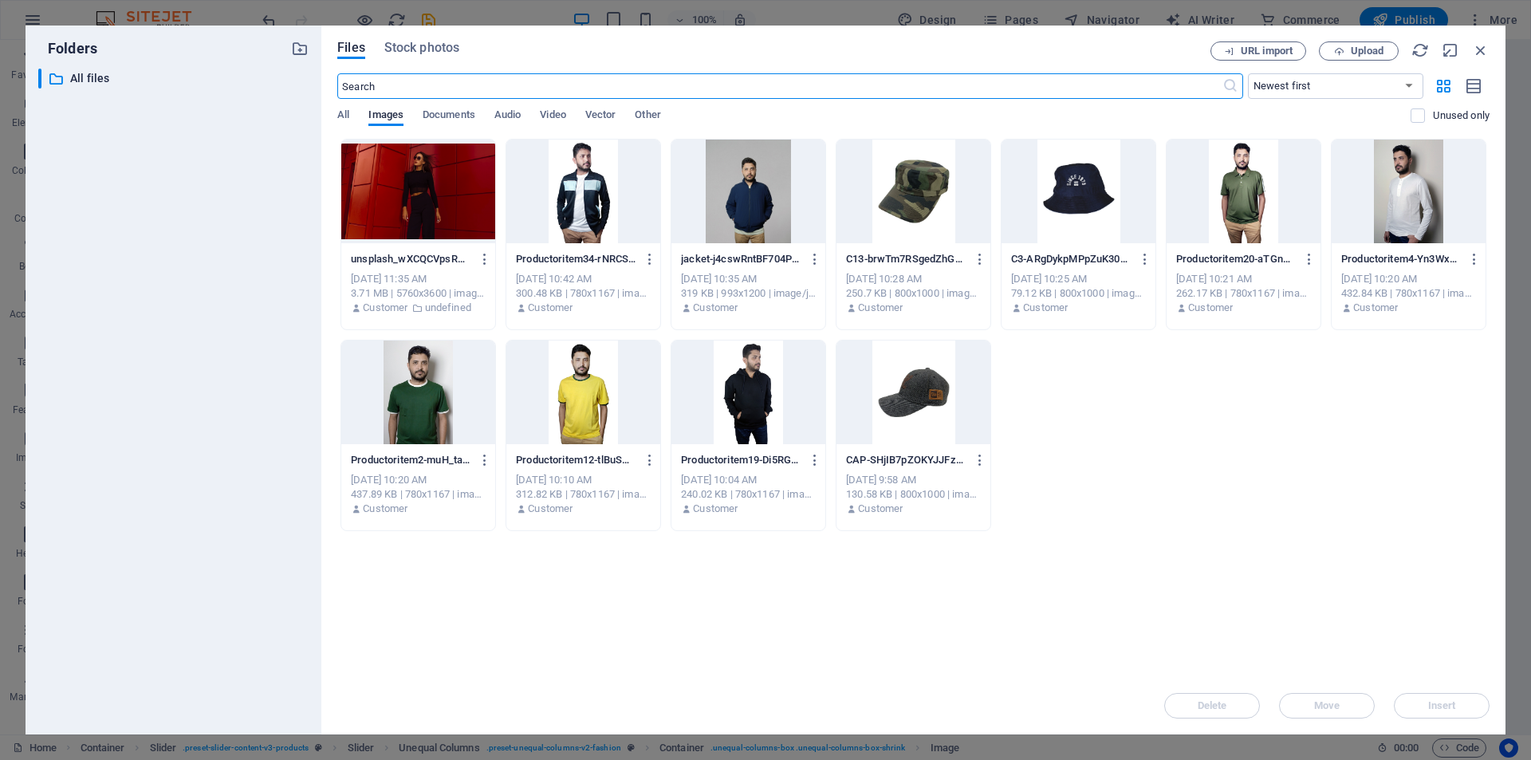
scroll to position [2175, 0]
click at [925, 219] on div at bounding box center [913, 192] width 154 height 104
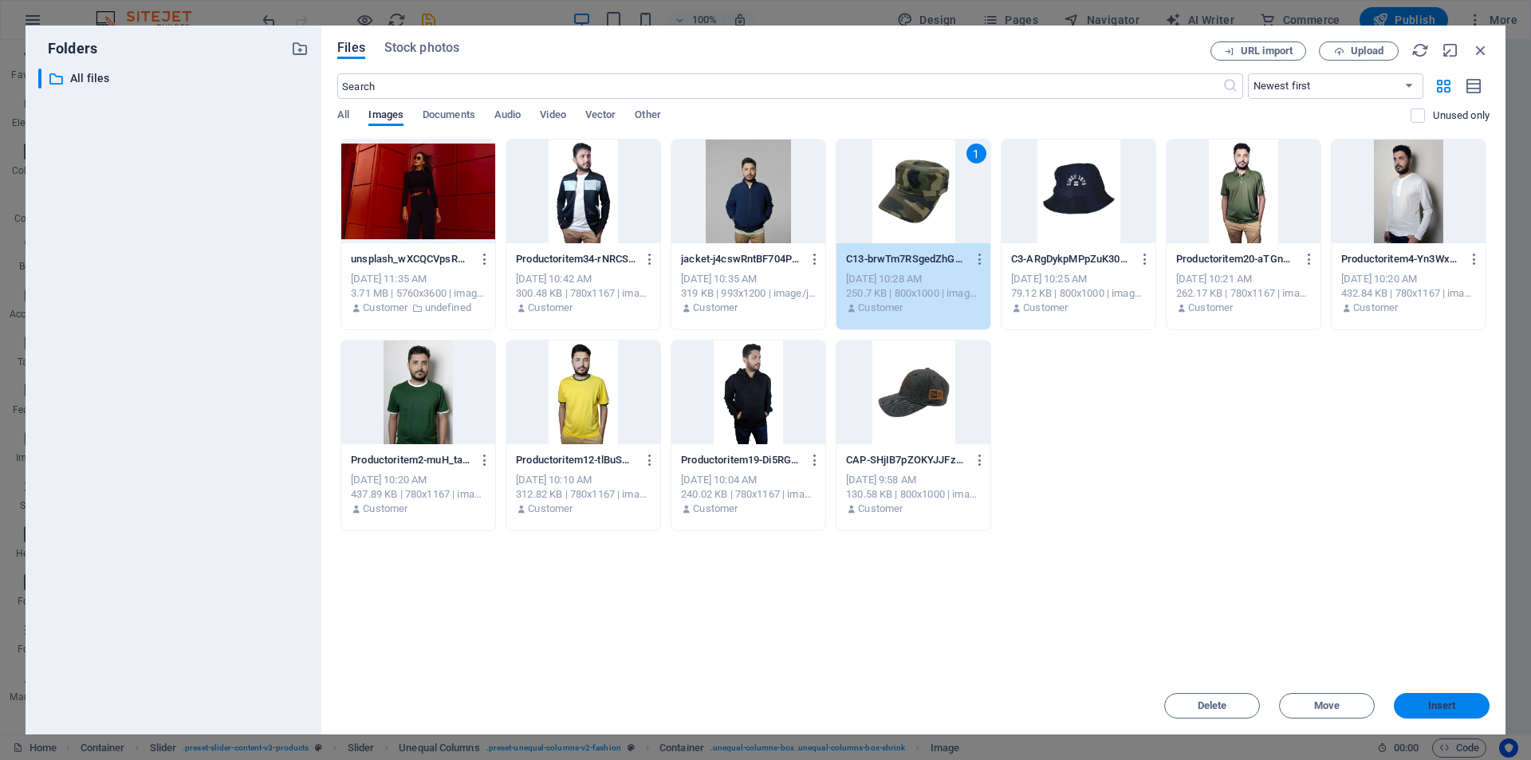
drag, startPoint x: 1444, startPoint y: 708, endPoint x: 994, endPoint y: 667, distance: 451.6
click at [1444, 708] on span "Insert" at bounding box center [1442, 706] width 28 height 10
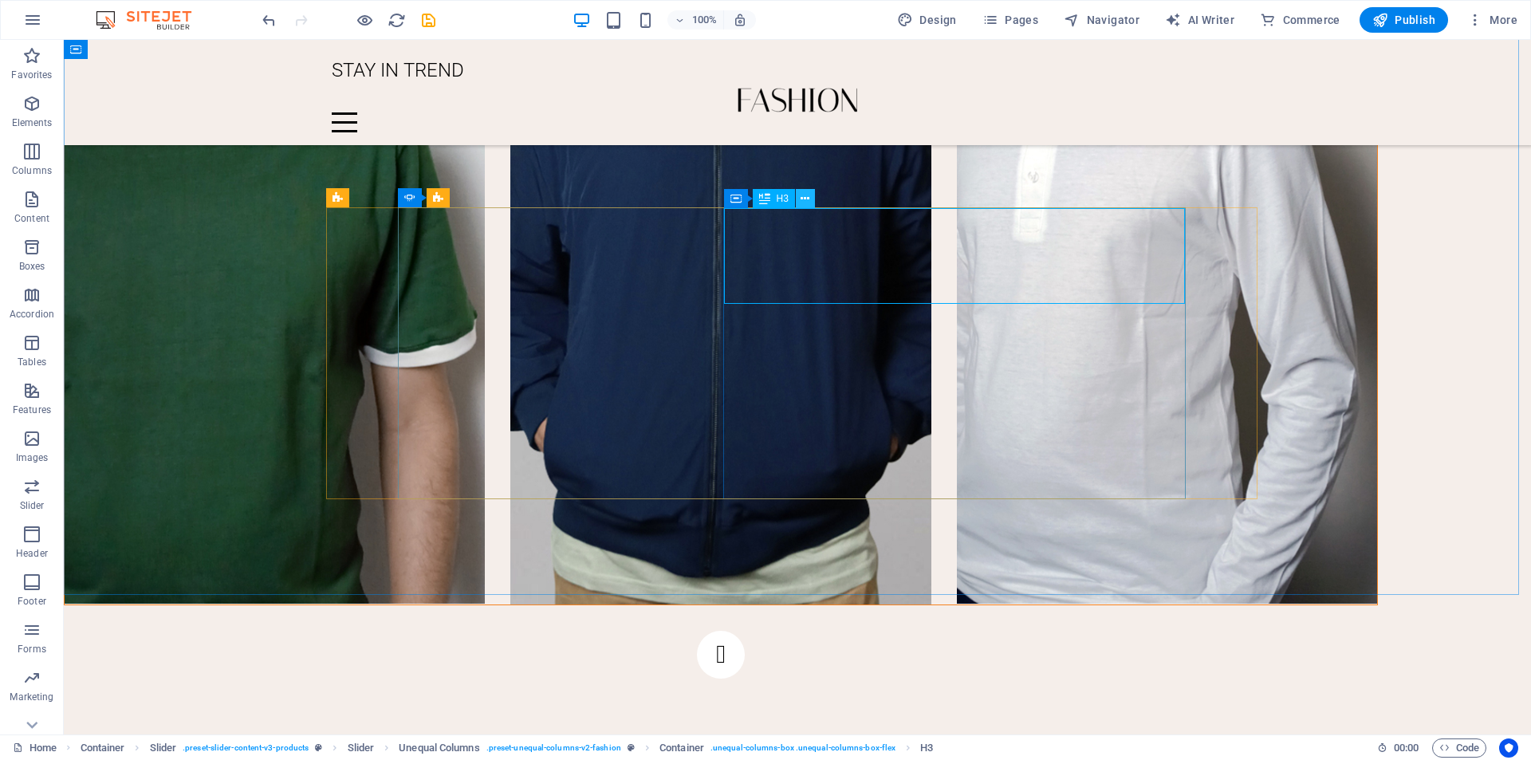
click at [807, 199] on icon at bounding box center [805, 199] width 9 height 17
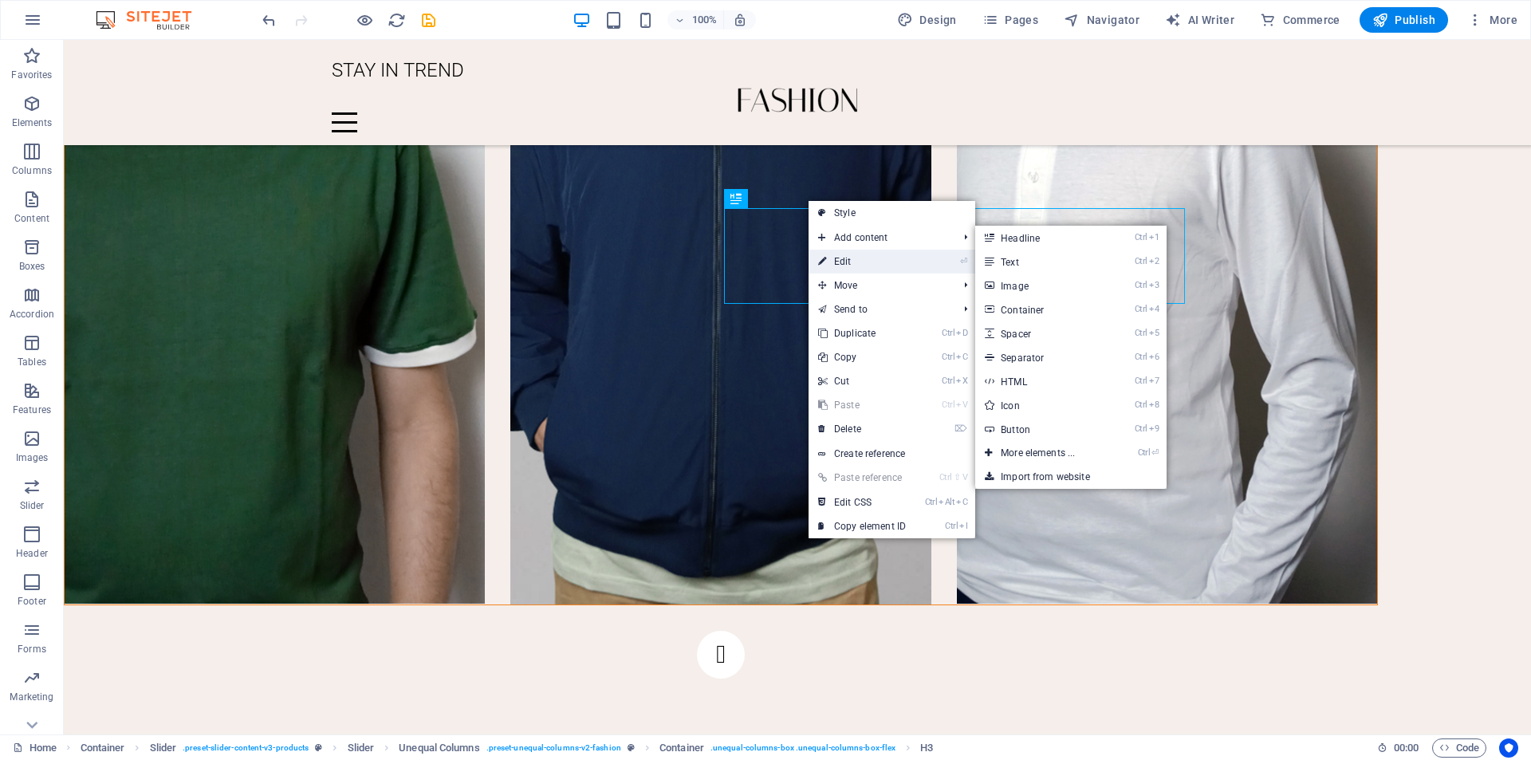
click at [839, 266] on link "⏎ Edit" at bounding box center [862, 262] width 107 height 24
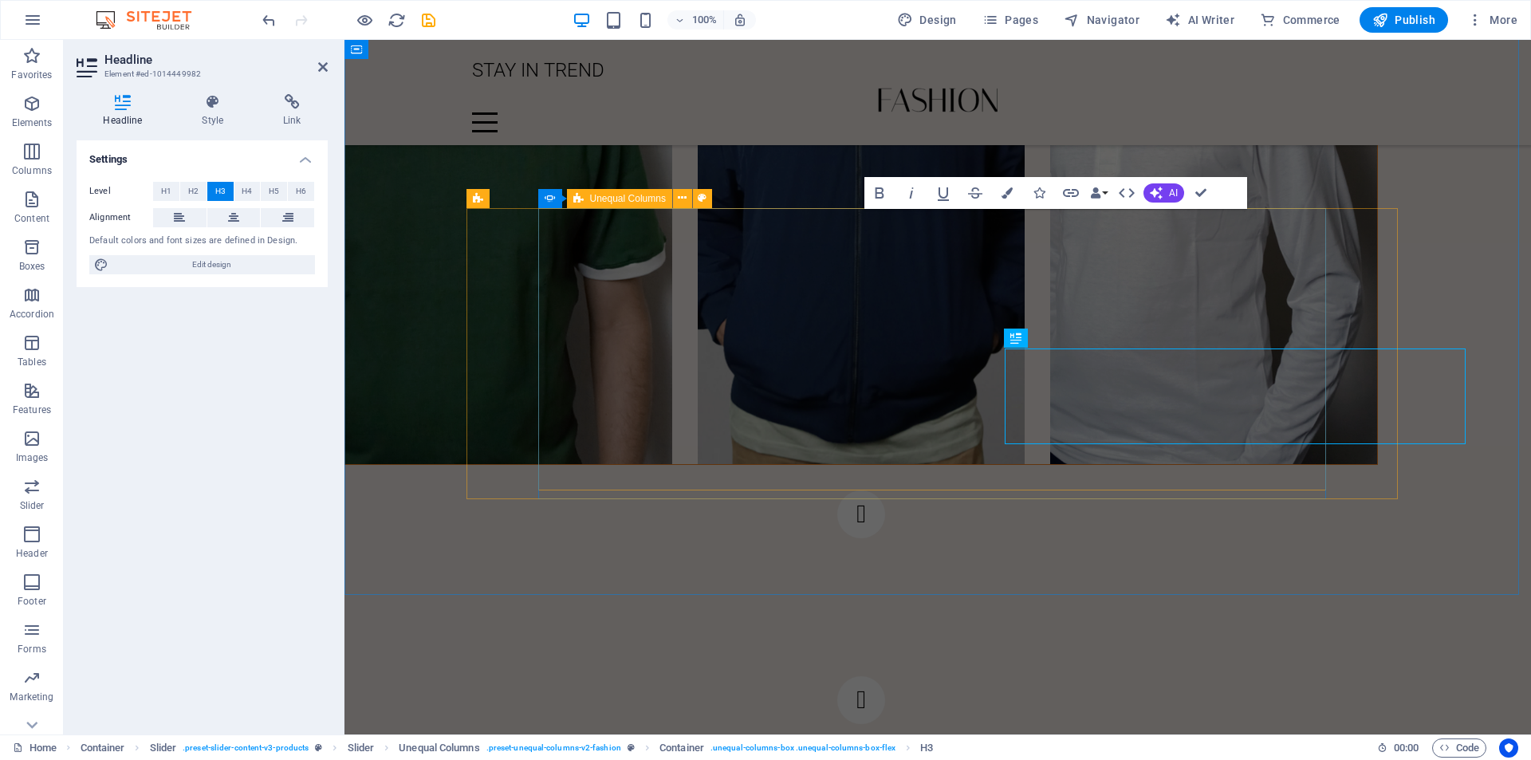
scroll to position [2283, 0]
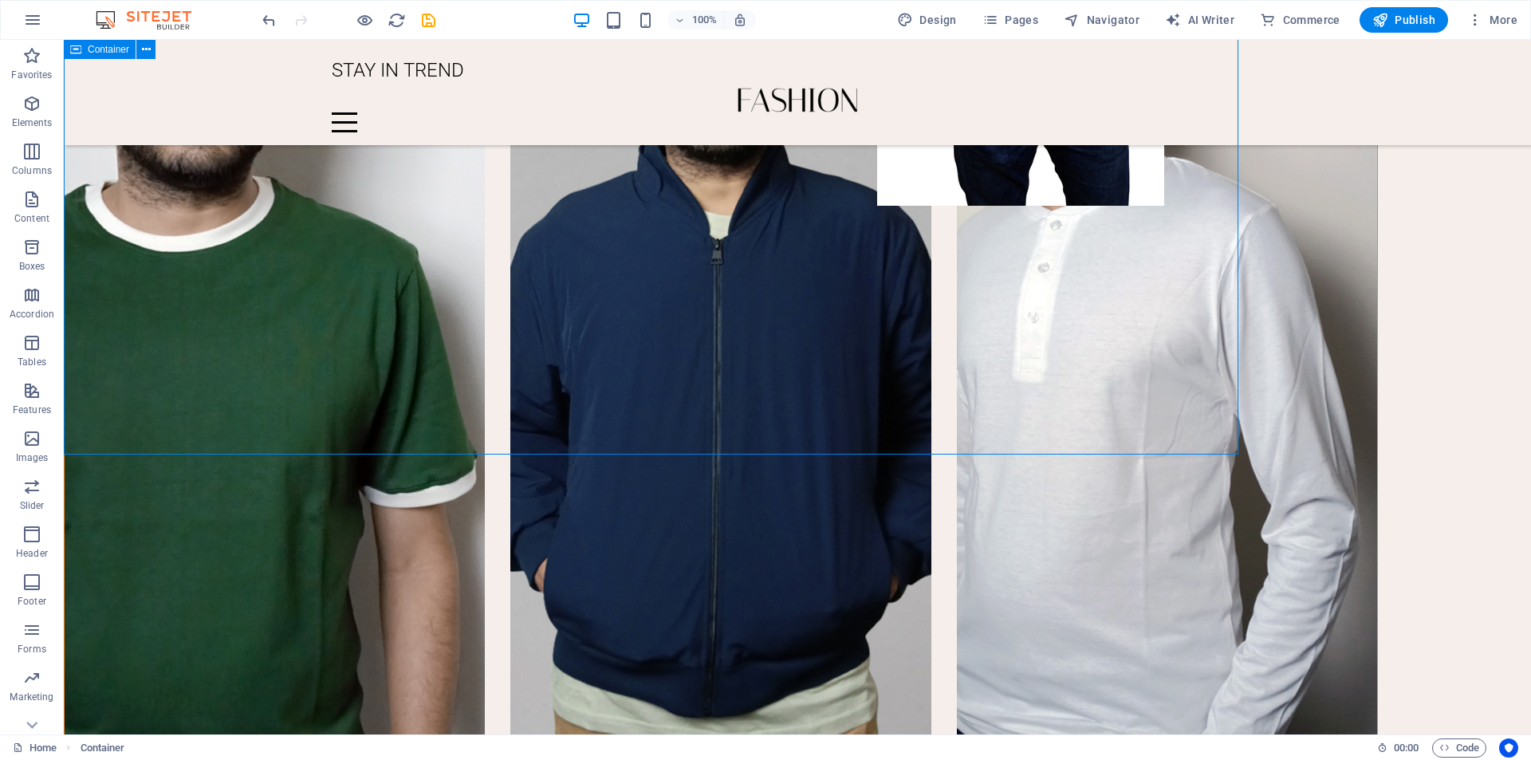
scroll to position [2423, 0]
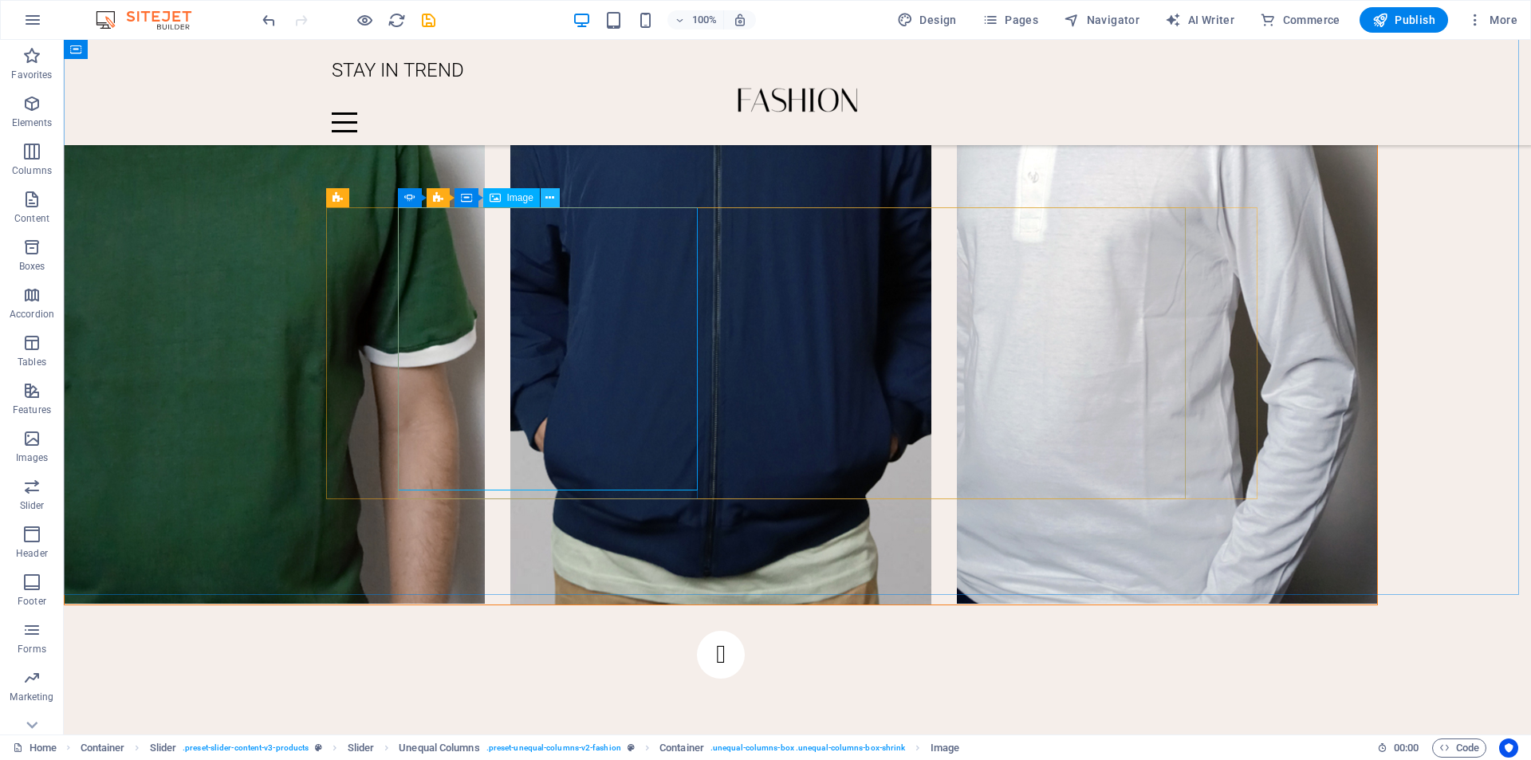
click at [548, 197] on icon at bounding box center [549, 198] width 9 height 17
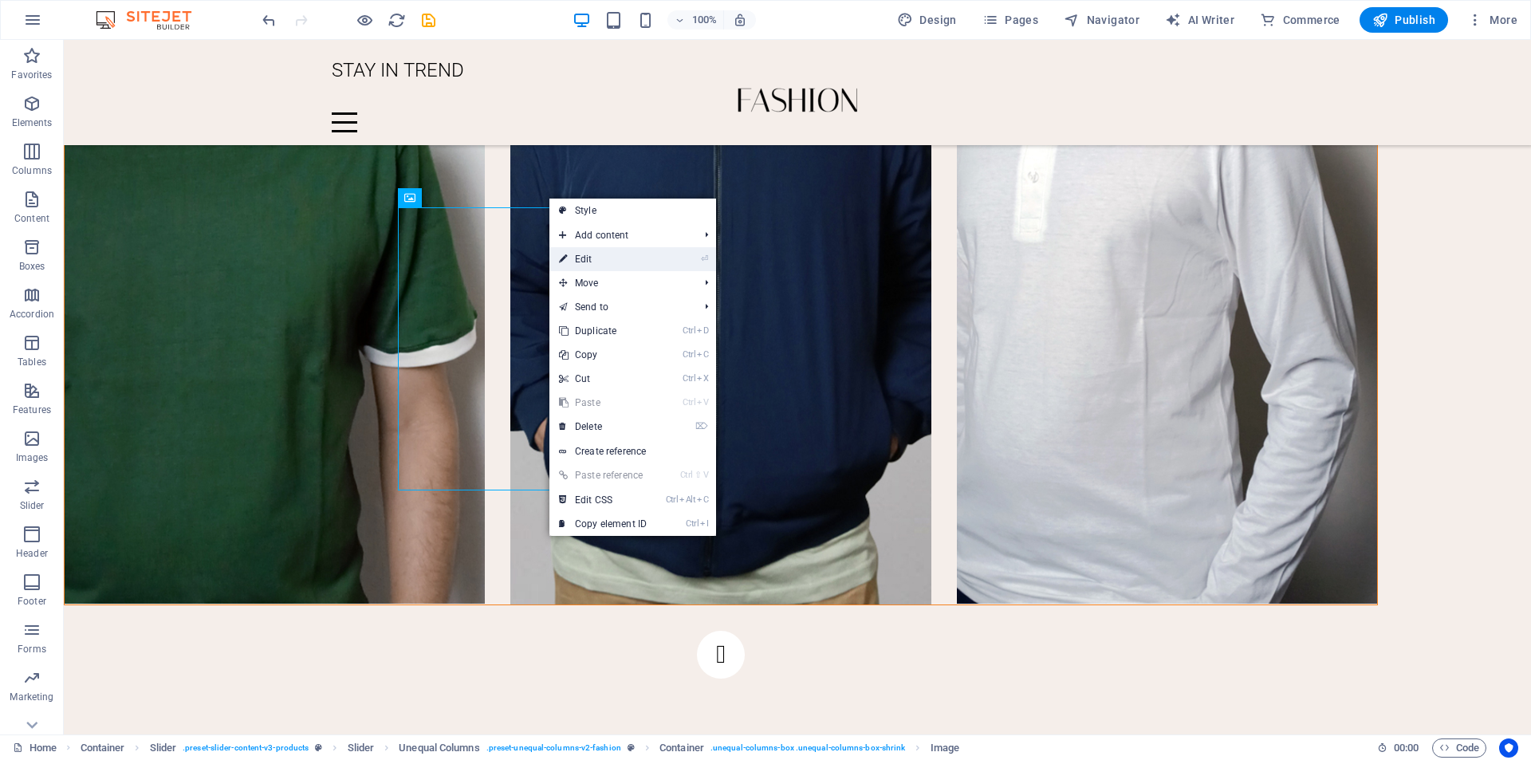
click at [585, 258] on link "⏎ Edit" at bounding box center [602, 259] width 107 height 24
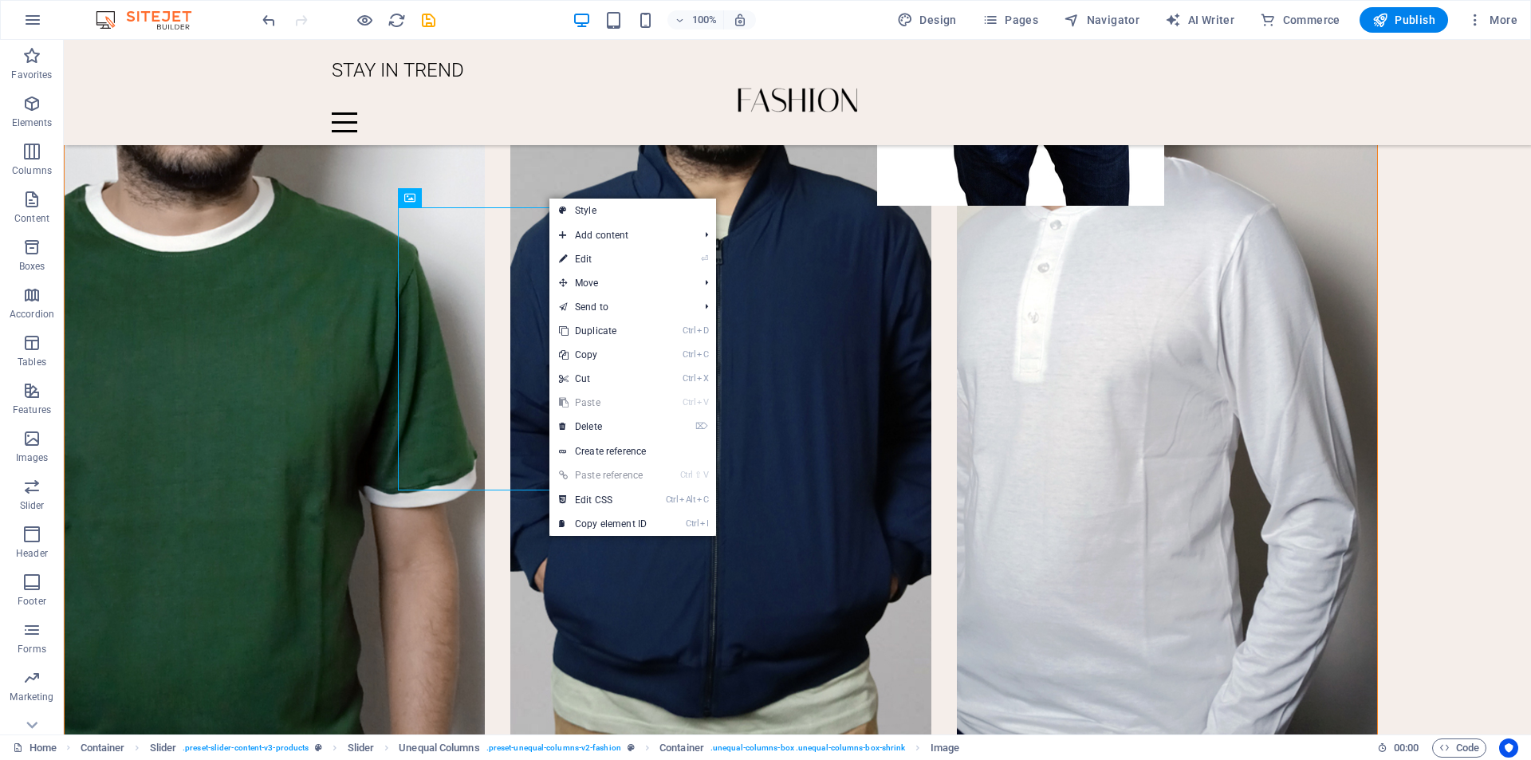
select select "%"
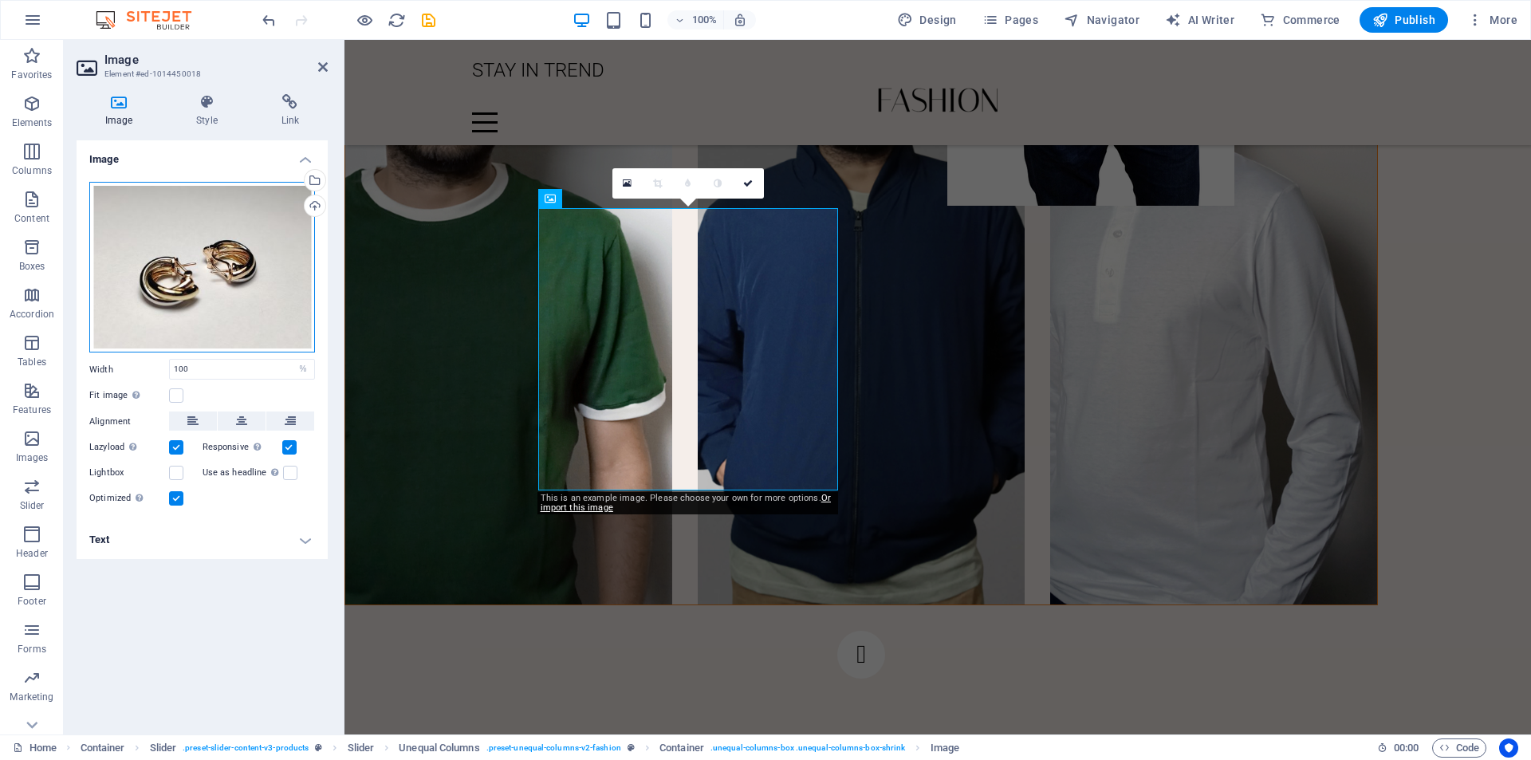
click at [257, 276] on div "Drag files here, click to choose files or select files from Files or our free s…" at bounding box center [202, 267] width 226 height 171
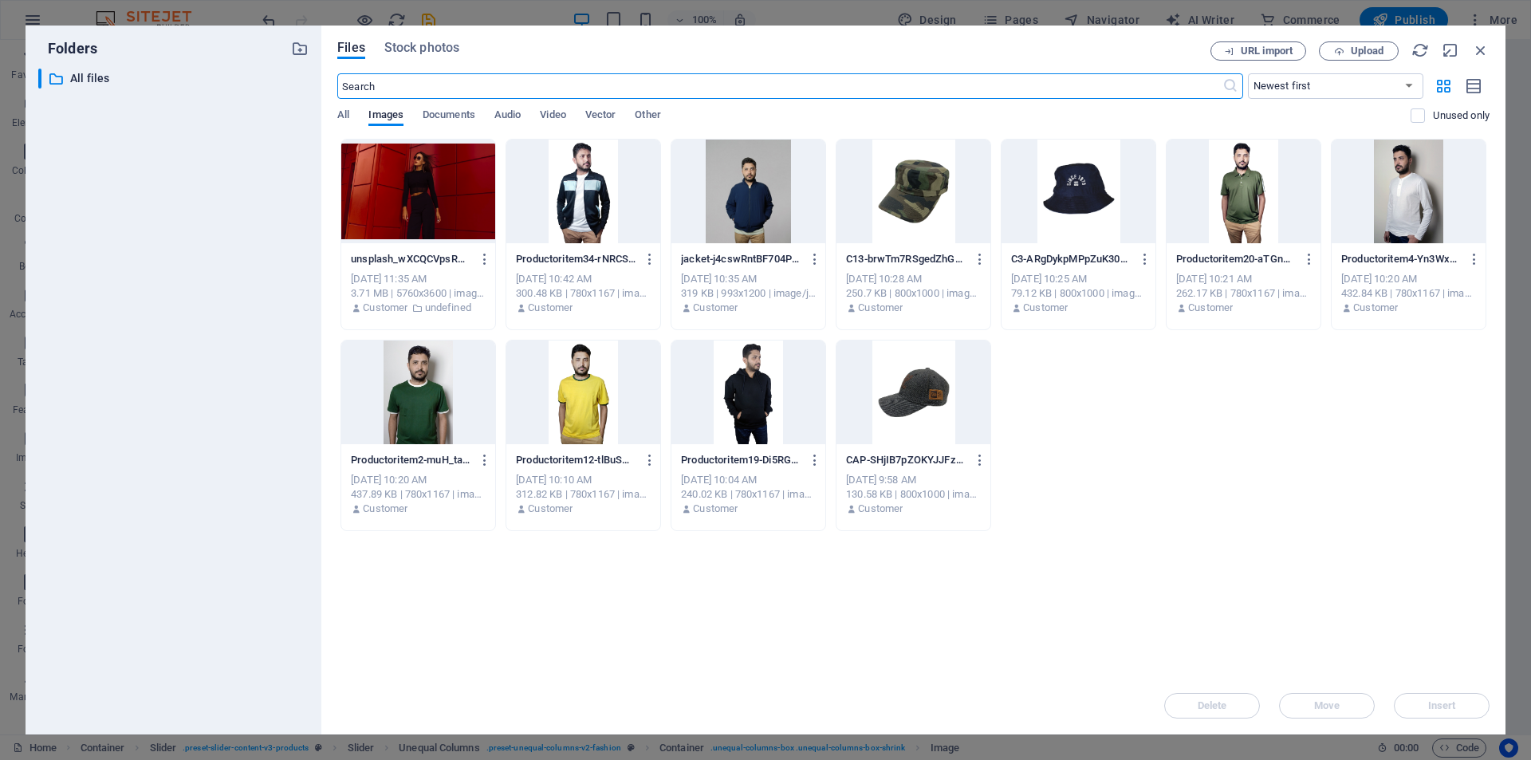
scroll to position [2175, 0]
click at [742, 218] on div at bounding box center [748, 192] width 154 height 104
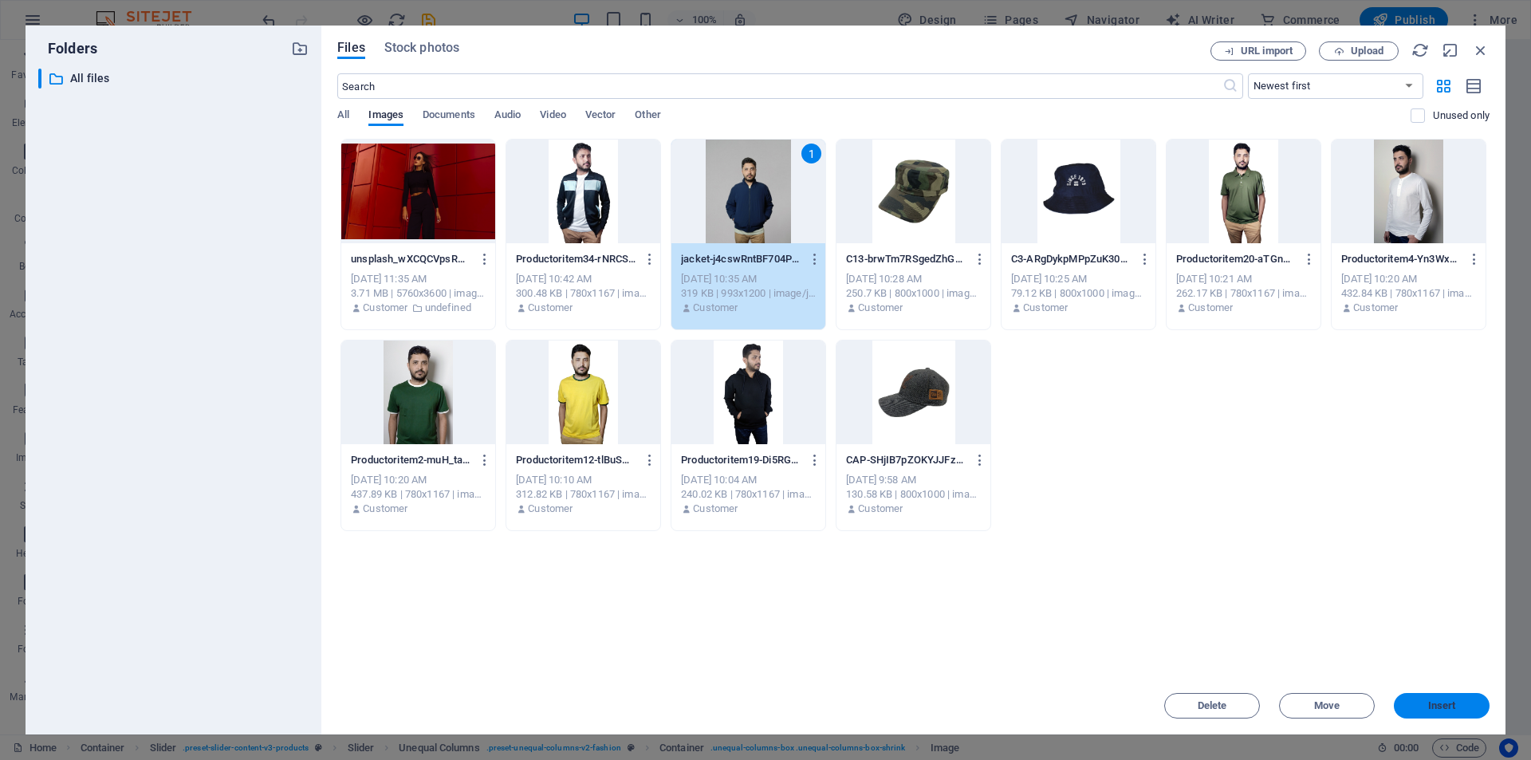
click at [1435, 704] on span "Insert" at bounding box center [1442, 706] width 28 height 10
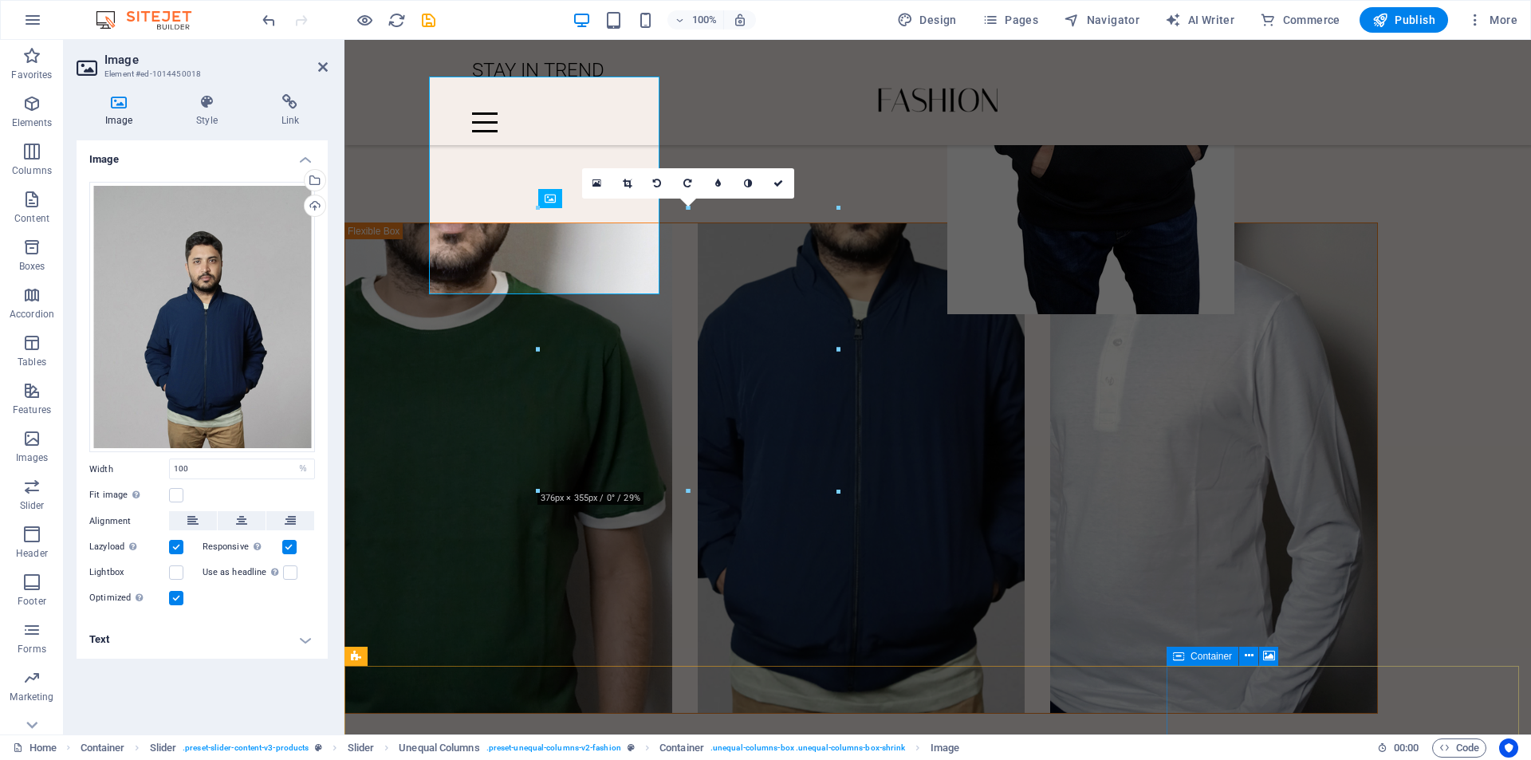
scroll to position [2283, 0]
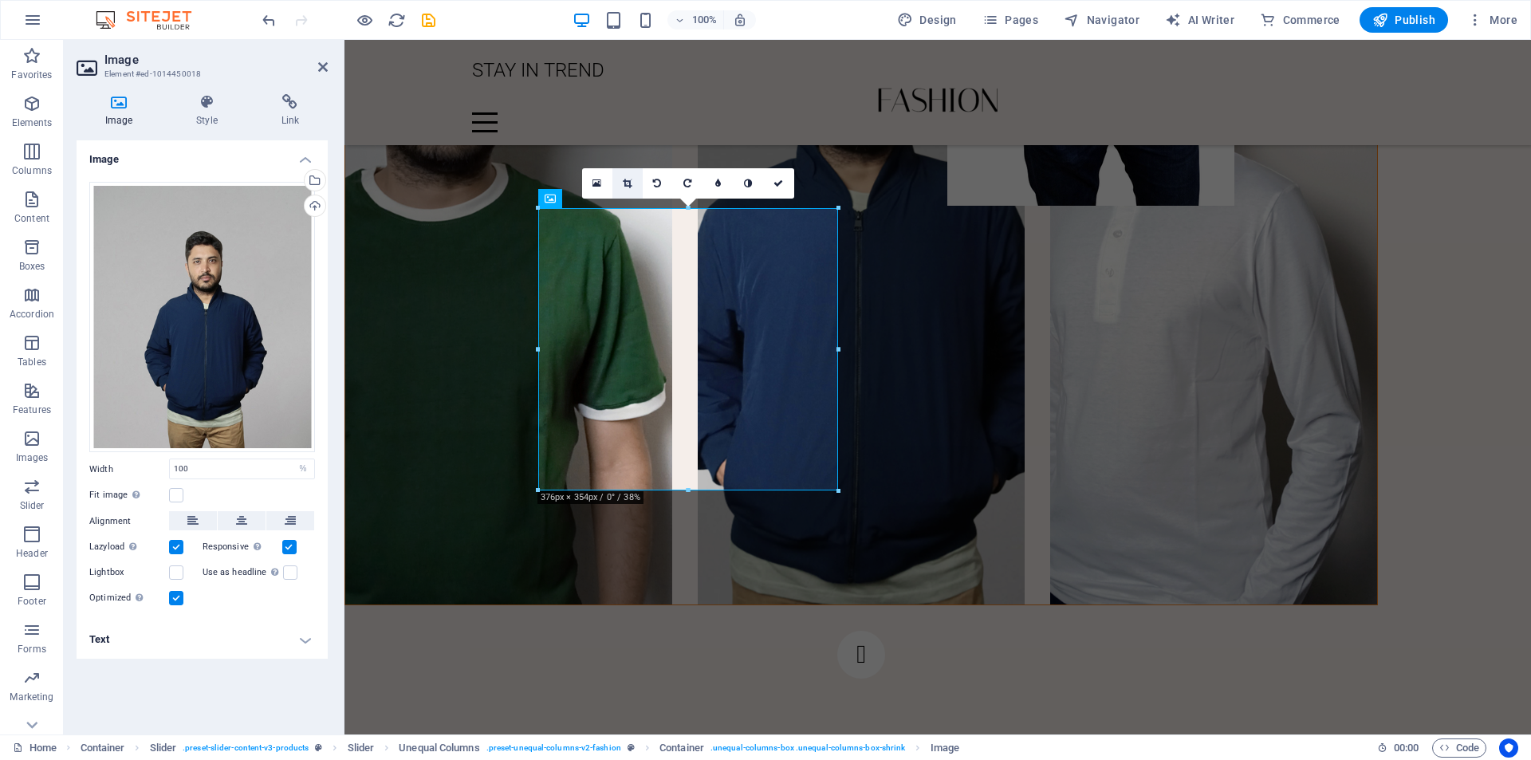
click at [621, 185] on link at bounding box center [627, 183] width 30 height 30
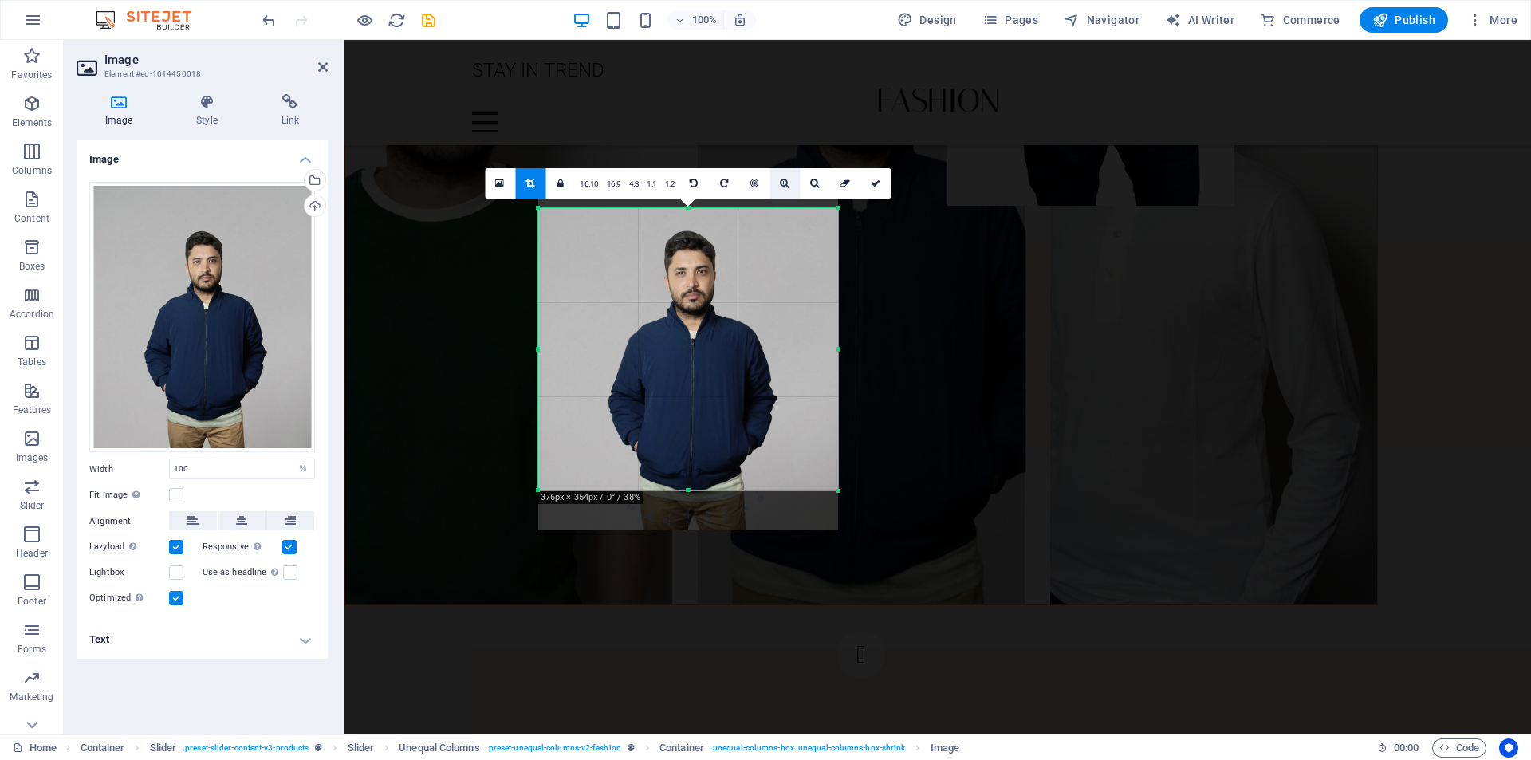
click at [782, 194] on link at bounding box center [784, 183] width 30 height 30
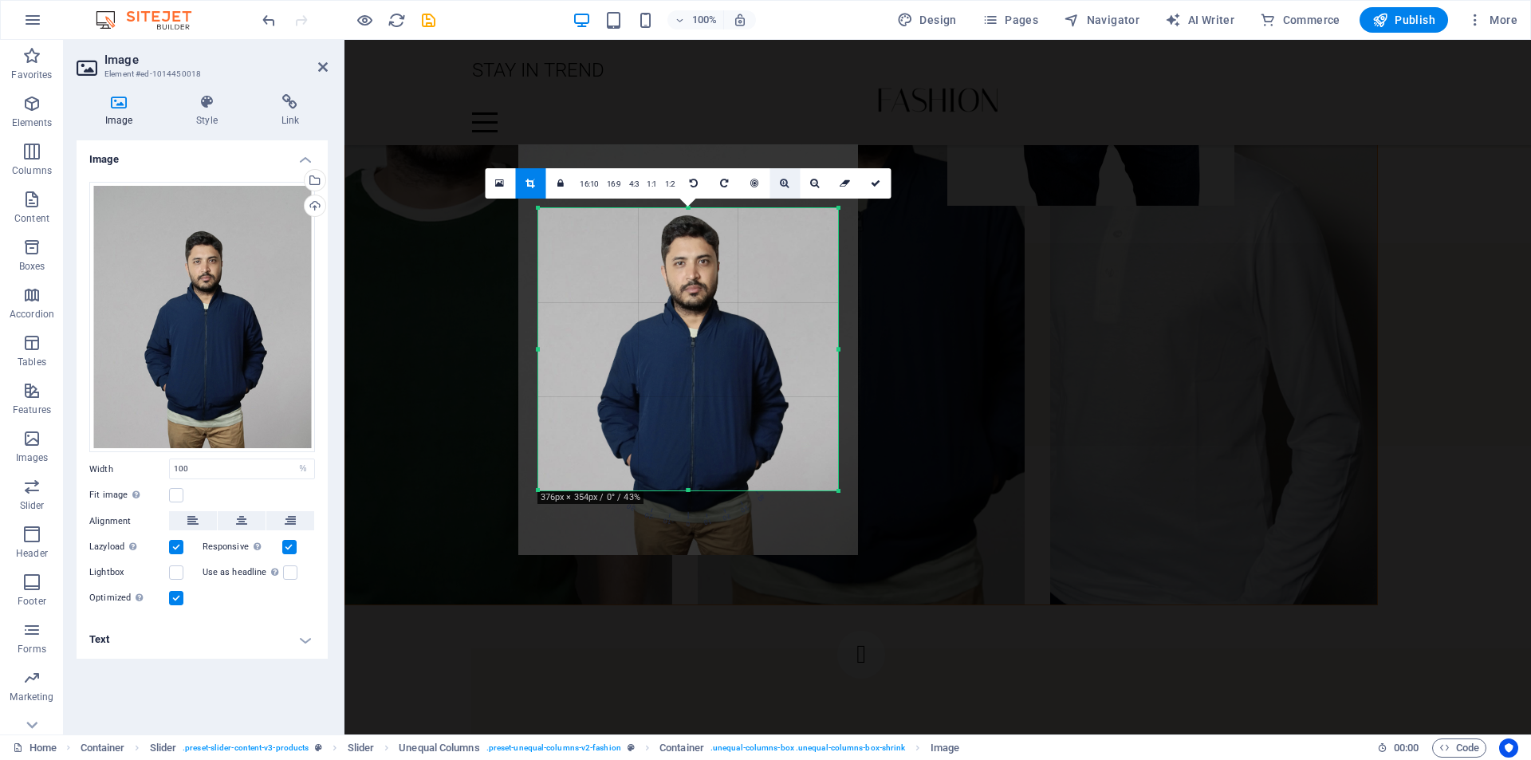
click at [781, 184] on icon at bounding box center [784, 184] width 9 height 10
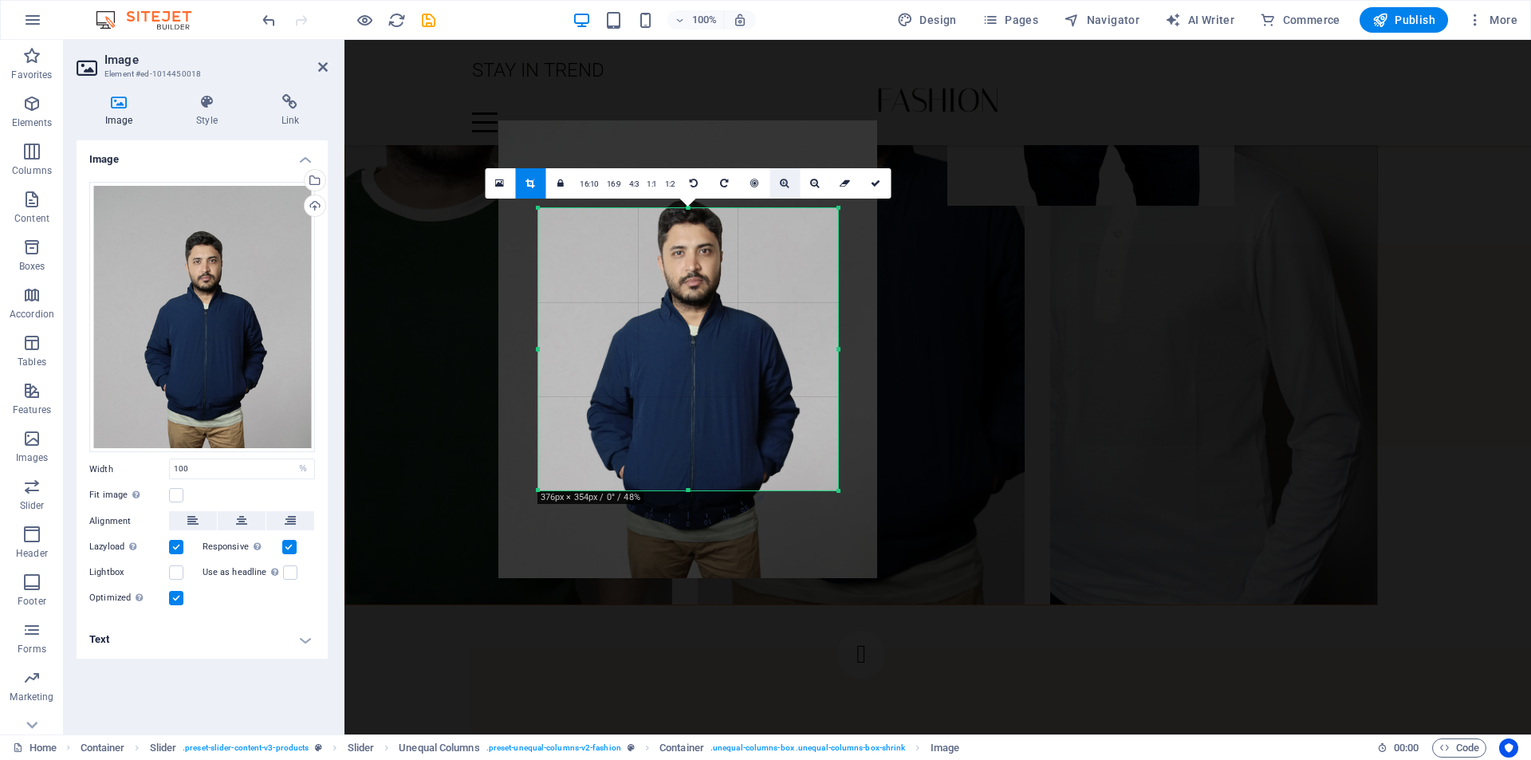
click at [781, 184] on icon at bounding box center [784, 184] width 9 height 10
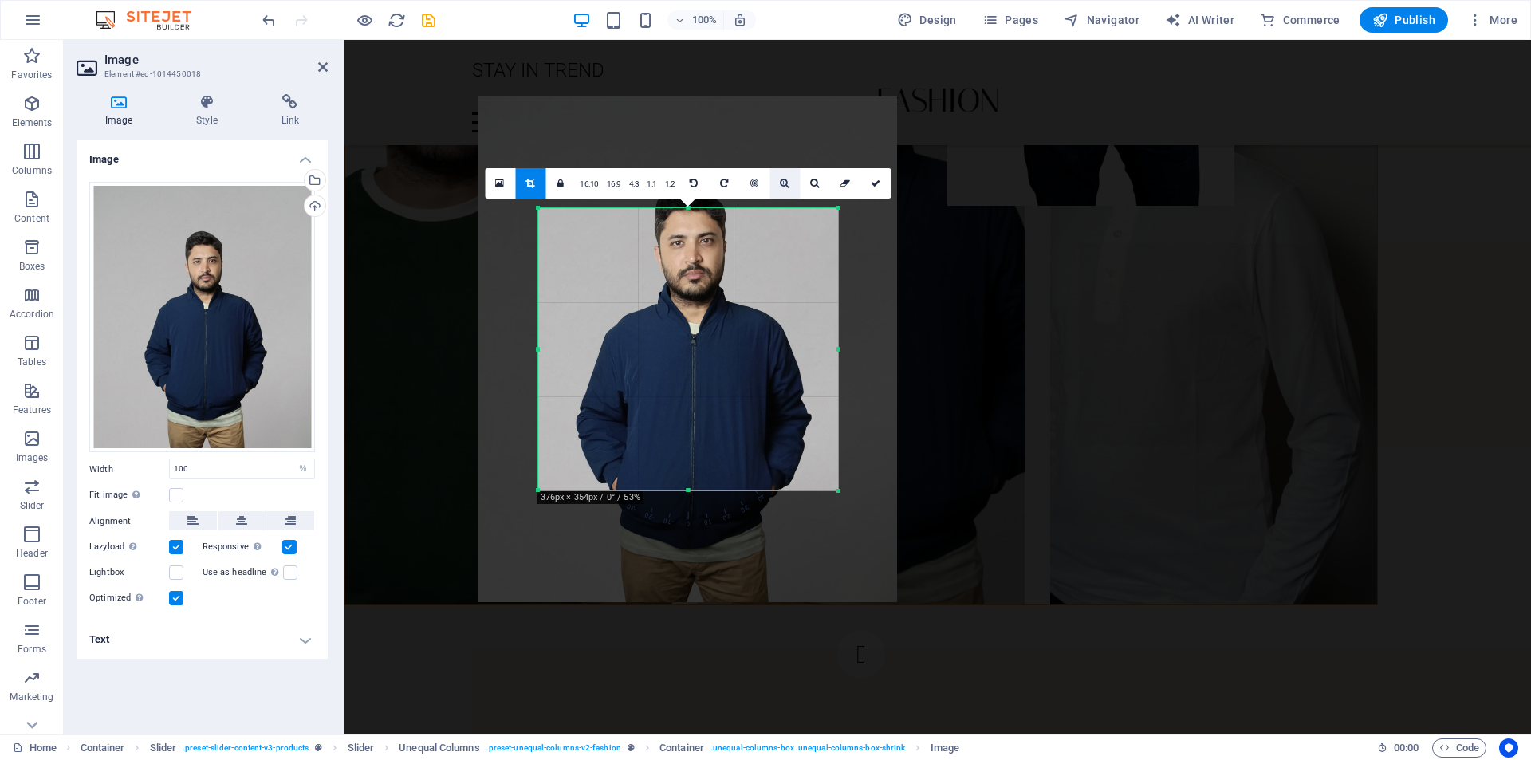
click at [781, 184] on icon at bounding box center [784, 184] width 9 height 10
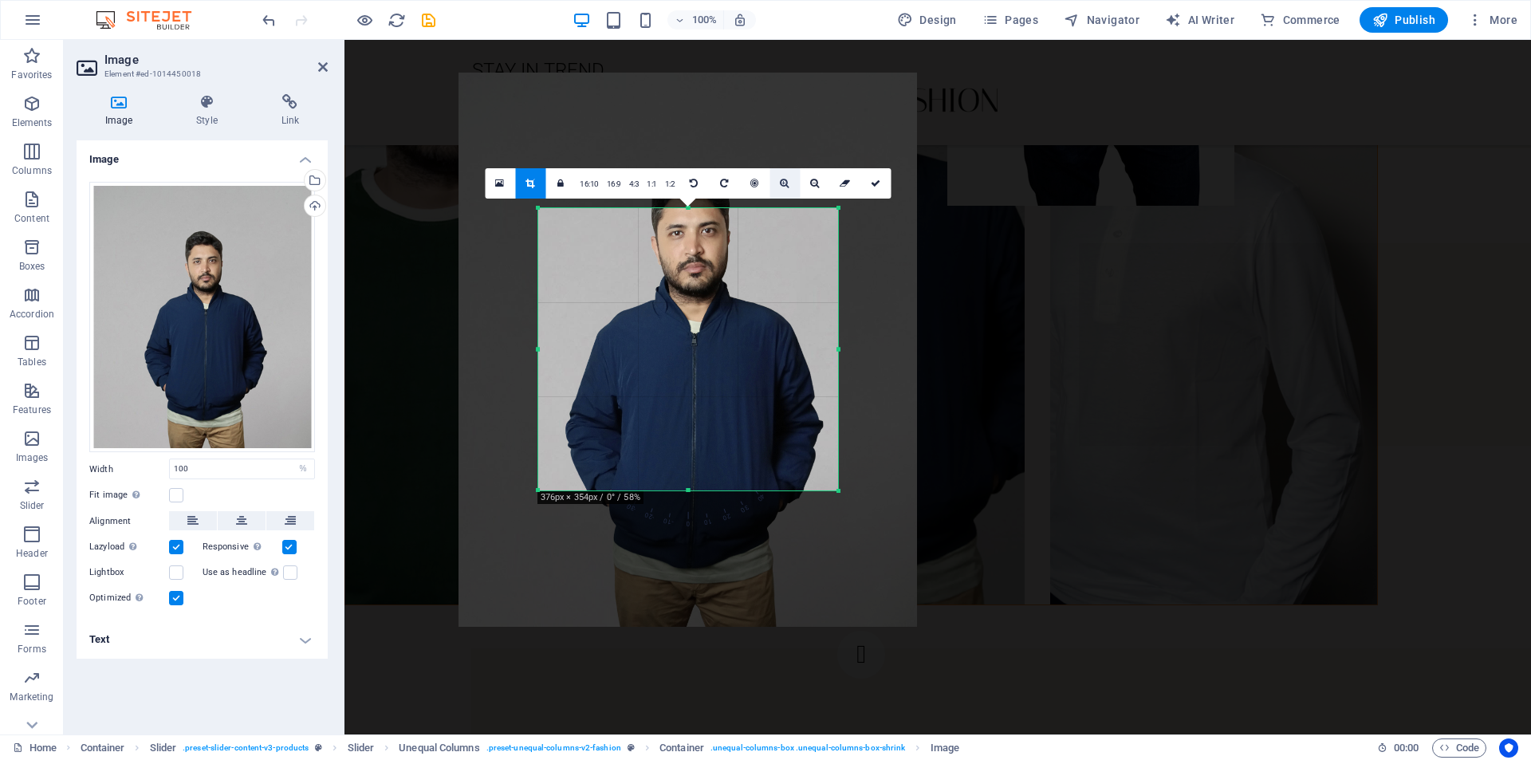
click at [781, 184] on icon at bounding box center [784, 184] width 9 height 10
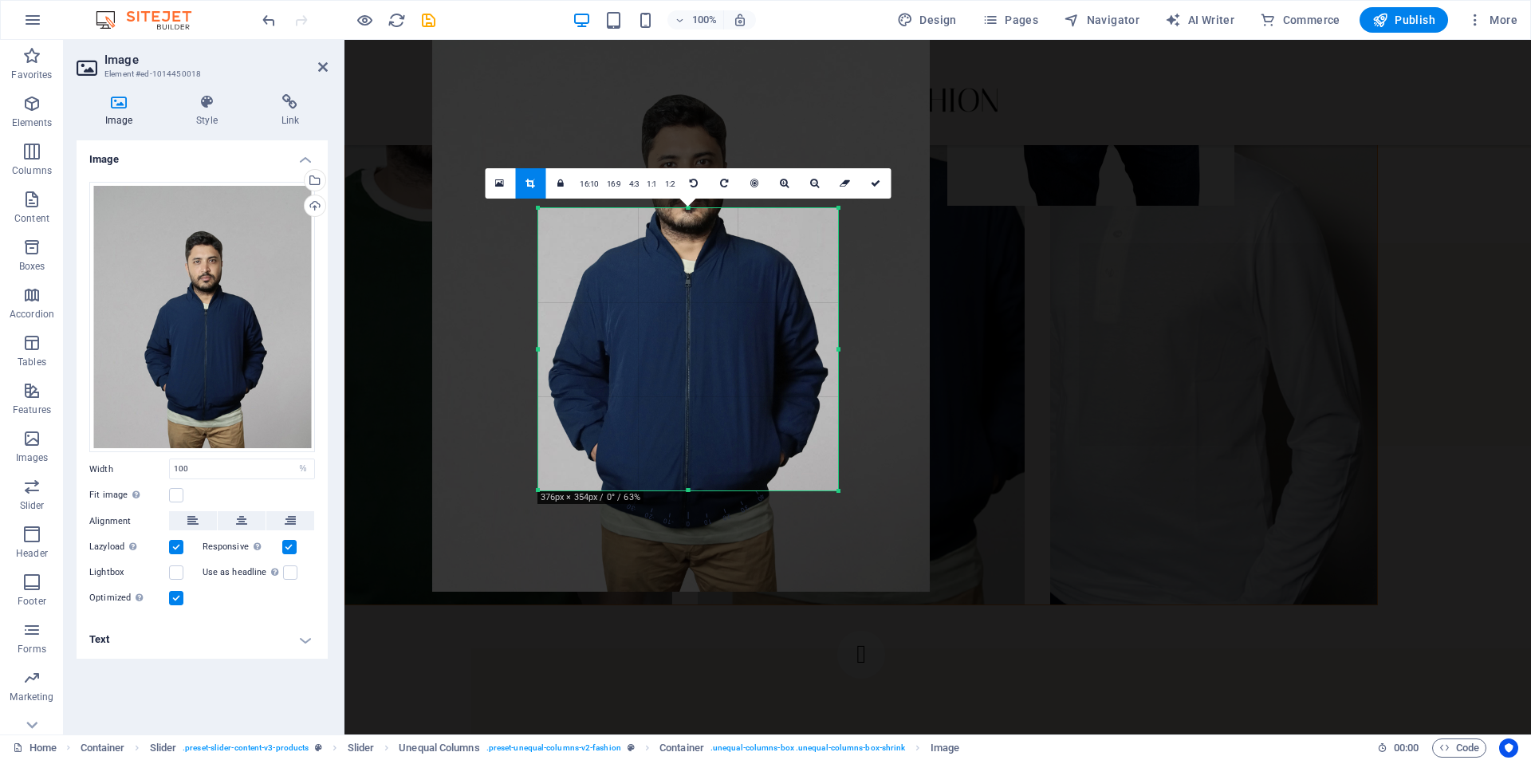
drag, startPoint x: 722, startPoint y: 345, endPoint x: 715, endPoint y: 287, distance: 58.7
click at [715, 287] on div at bounding box center [681, 290] width 498 height 601
click at [726, 340] on div at bounding box center [681, 290] width 498 height 601
click at [813, 191] on link at bounding box center [815, 183] width 30 height 30
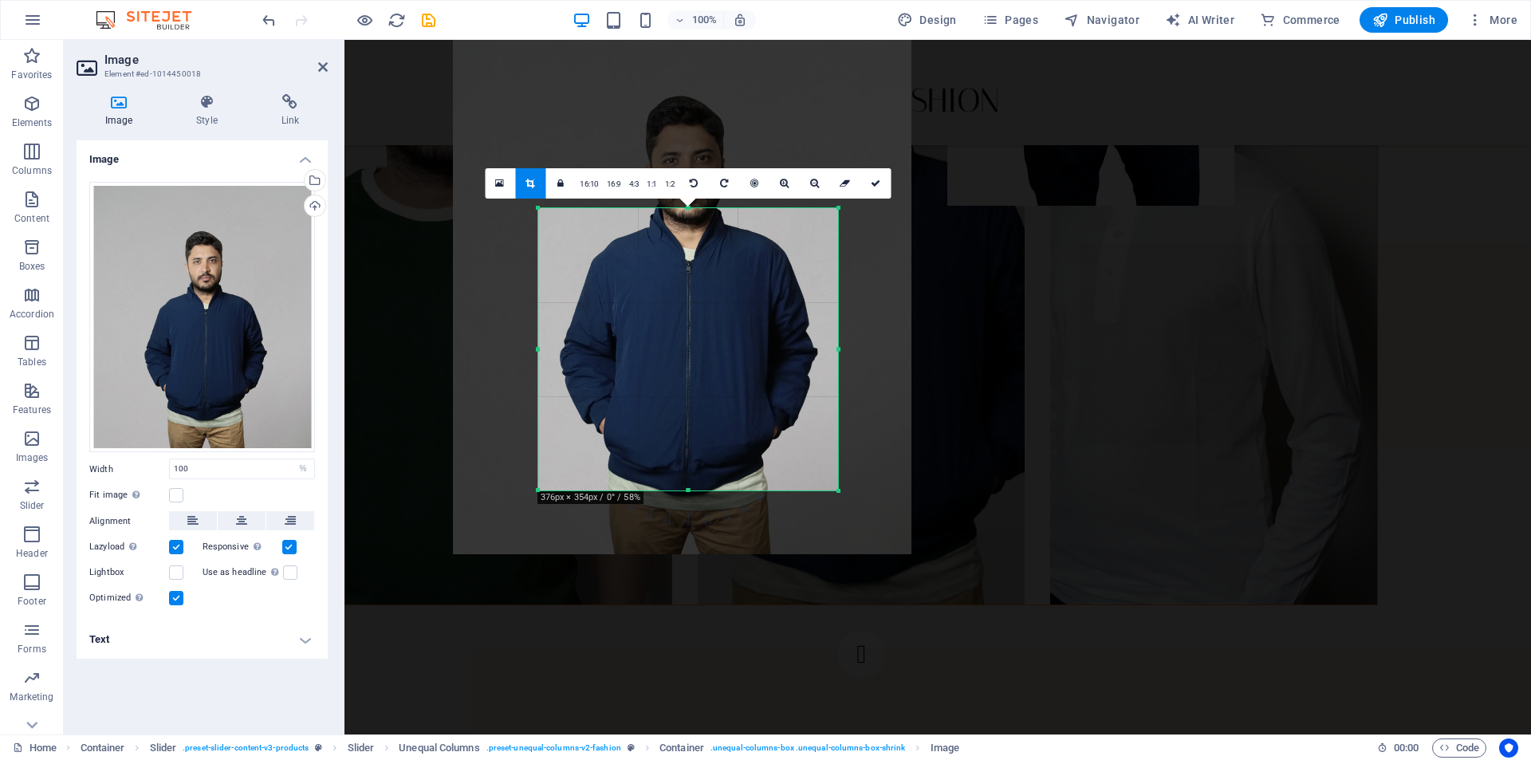
drag, startPoint x: 754, startPoint y: 373, endPoint x: 755, endPoint y: 359, distance: 14.4
click at [755, 359] on div at bounding box center [682, 277] width 459 height 554
click at [807, 191] on link at bounding box center [815, 183] width 30 height 30
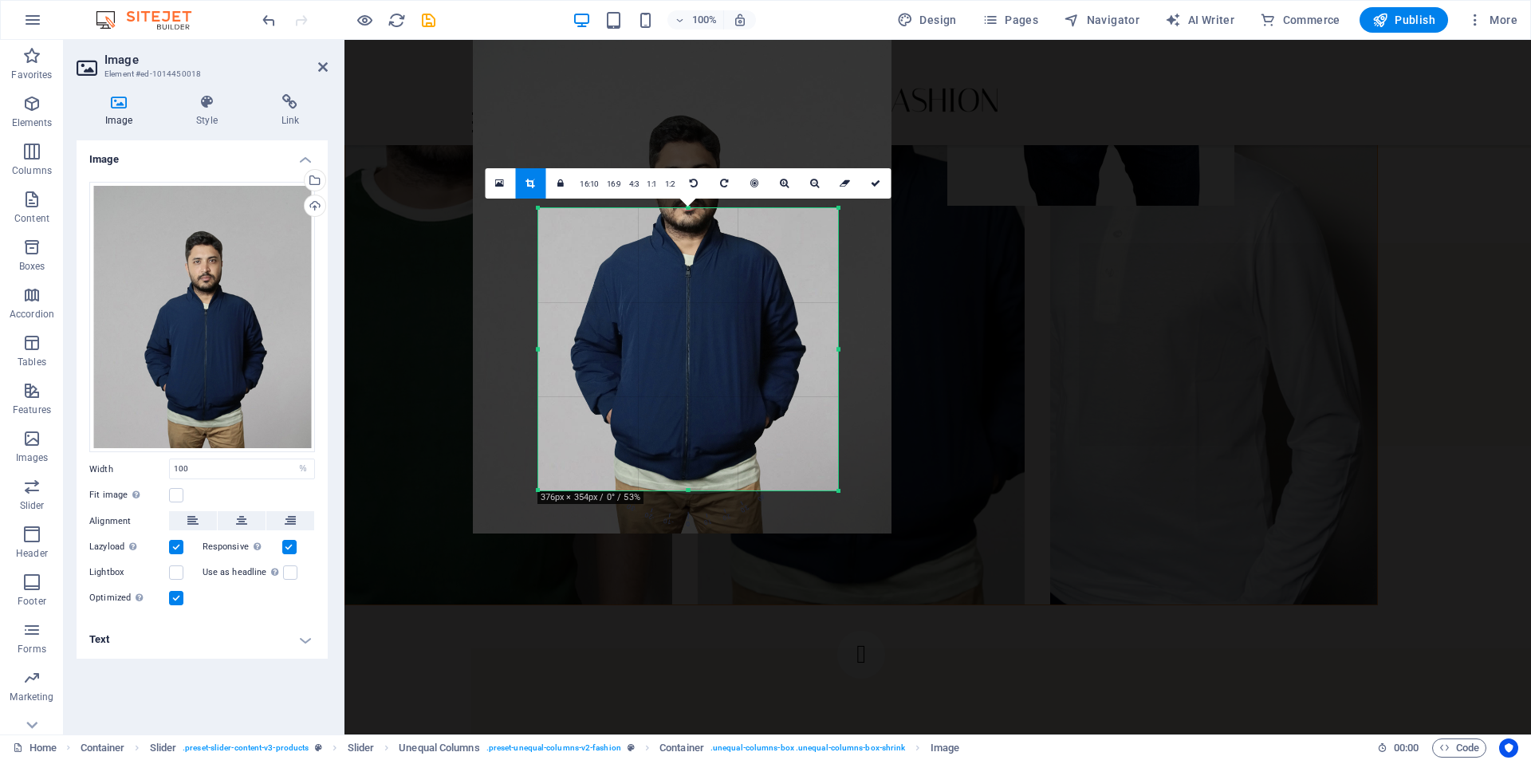
click at [764, 364] on div at bounding box center [682, 281] width 419 height 506
click at [690, 374] on div at bounding box center [682, 281] width 419 height 506
click at [876, 185] on icon at bounding box center [876, 184] width 10 height 10
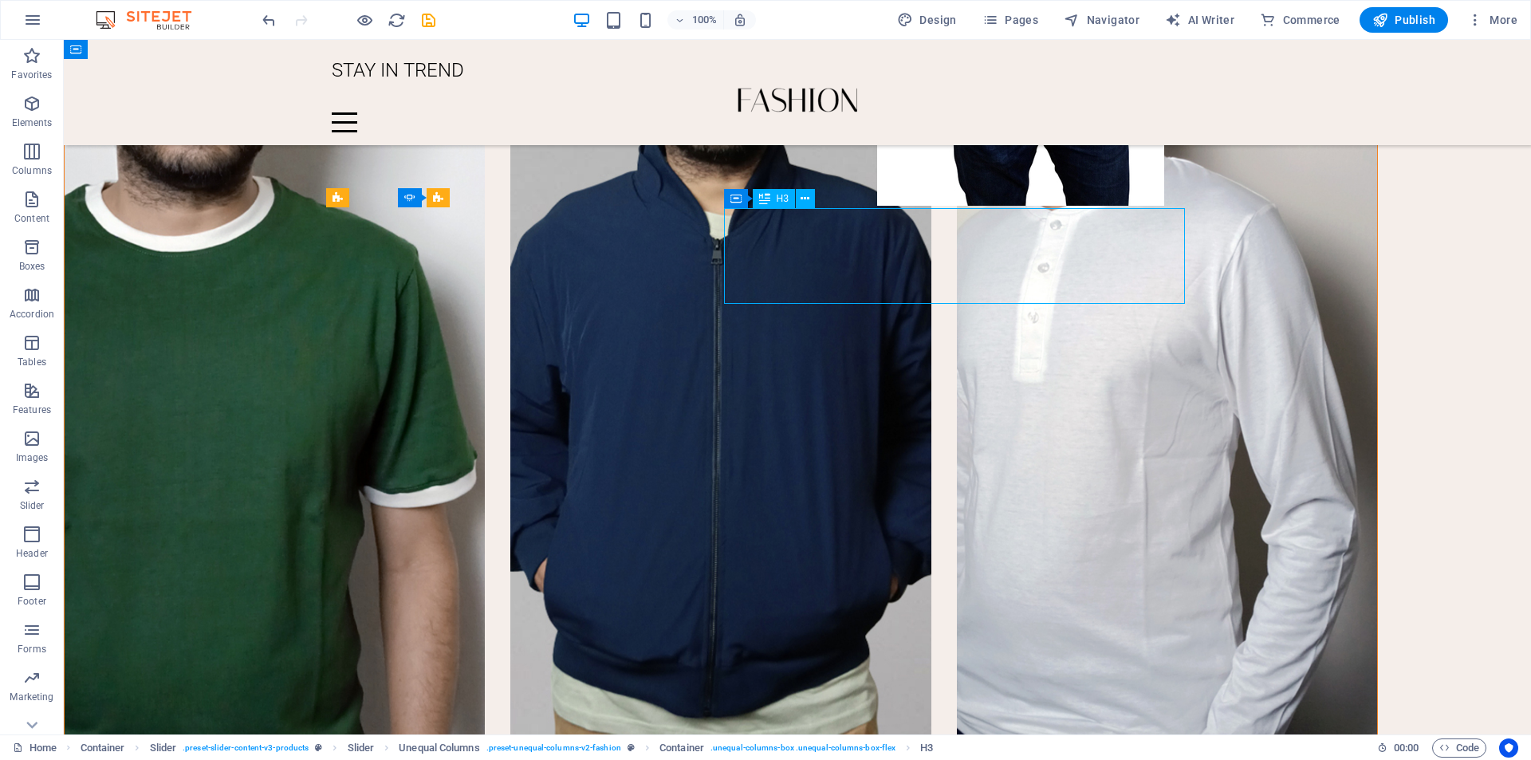
scroll to position [2423, 0]
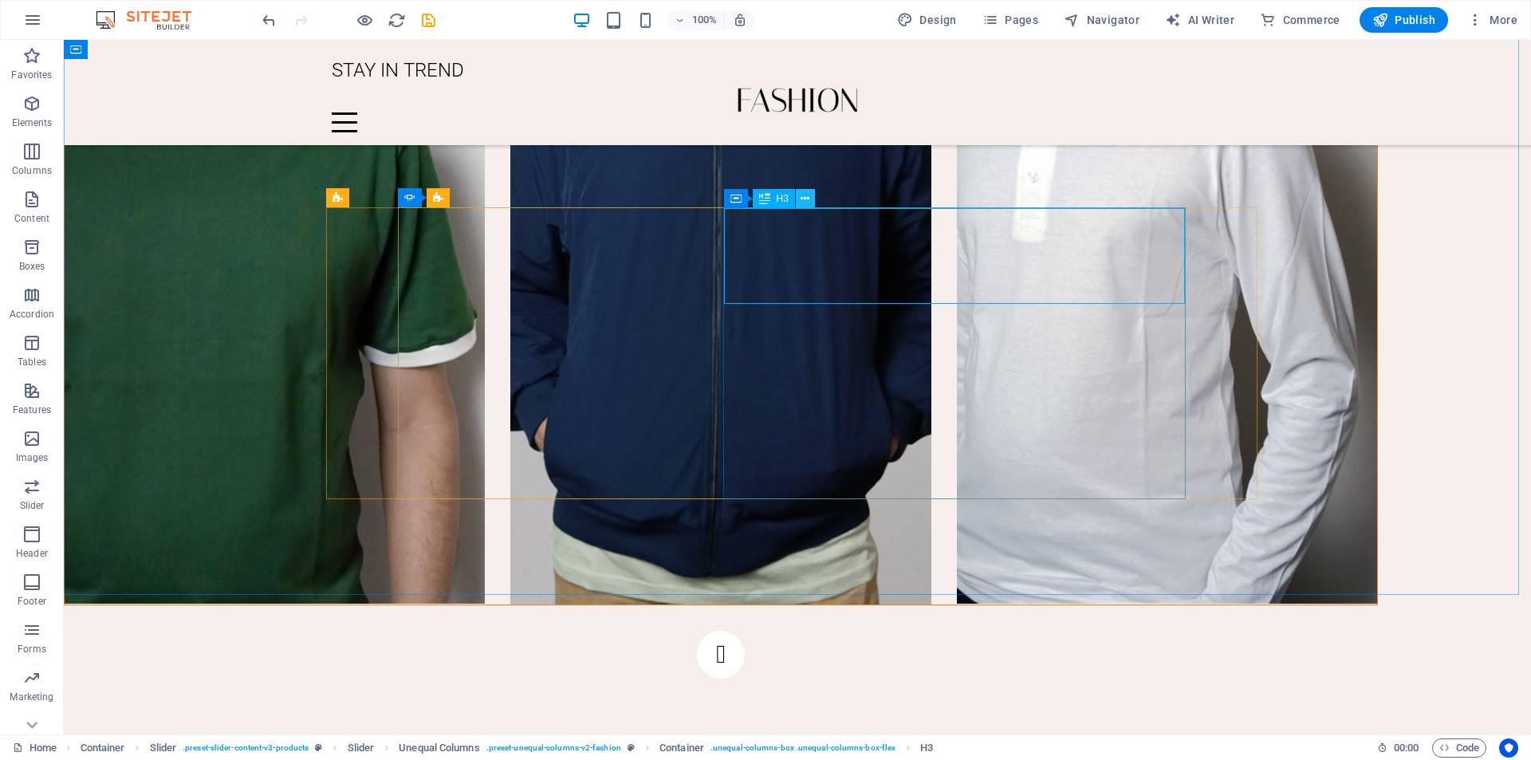
click at [803, 191] on icon at bounding box center [805, 199] width 9 height 17
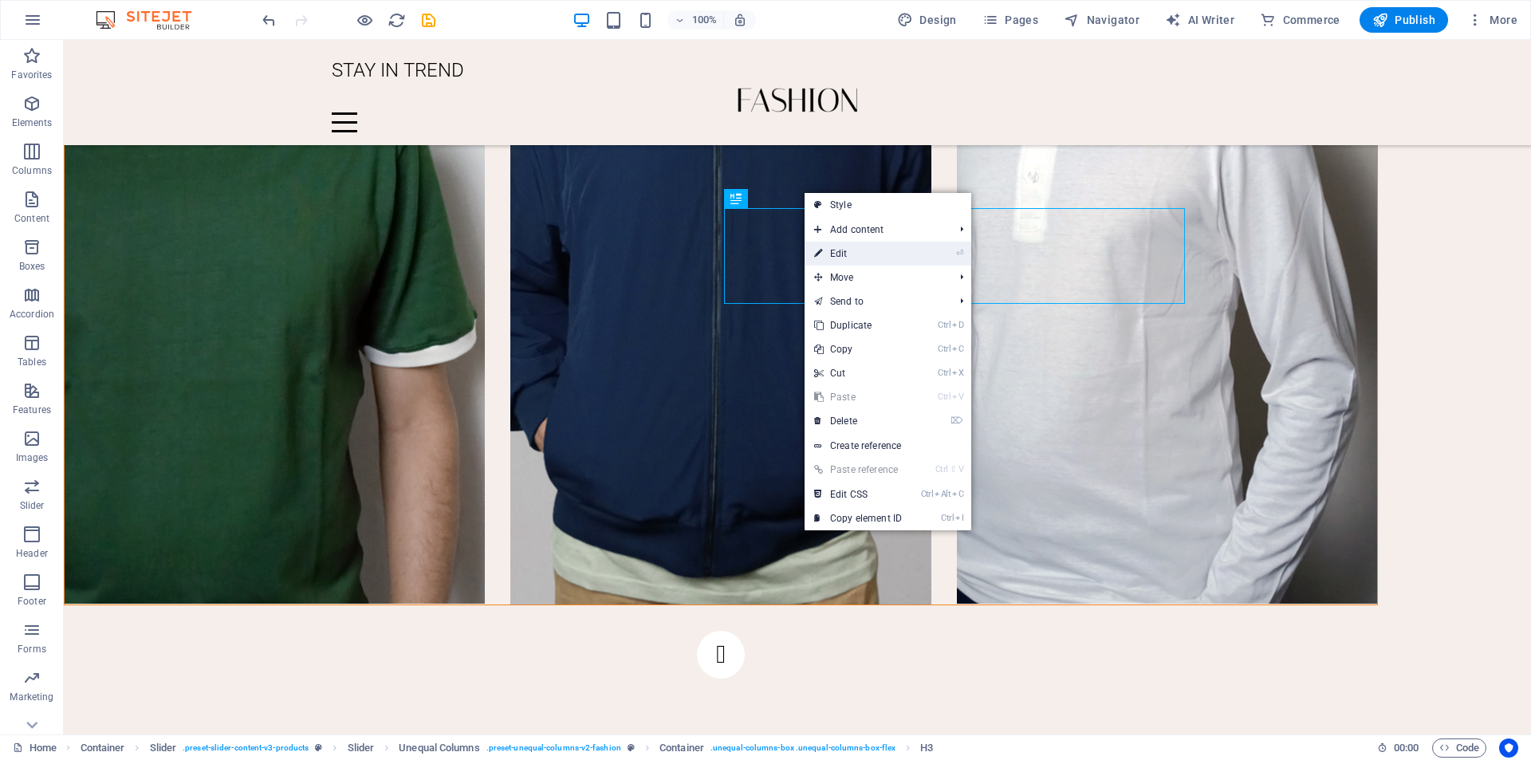
click at [817, 255] on icon at bounding box center [818, 254] width 8 height 24
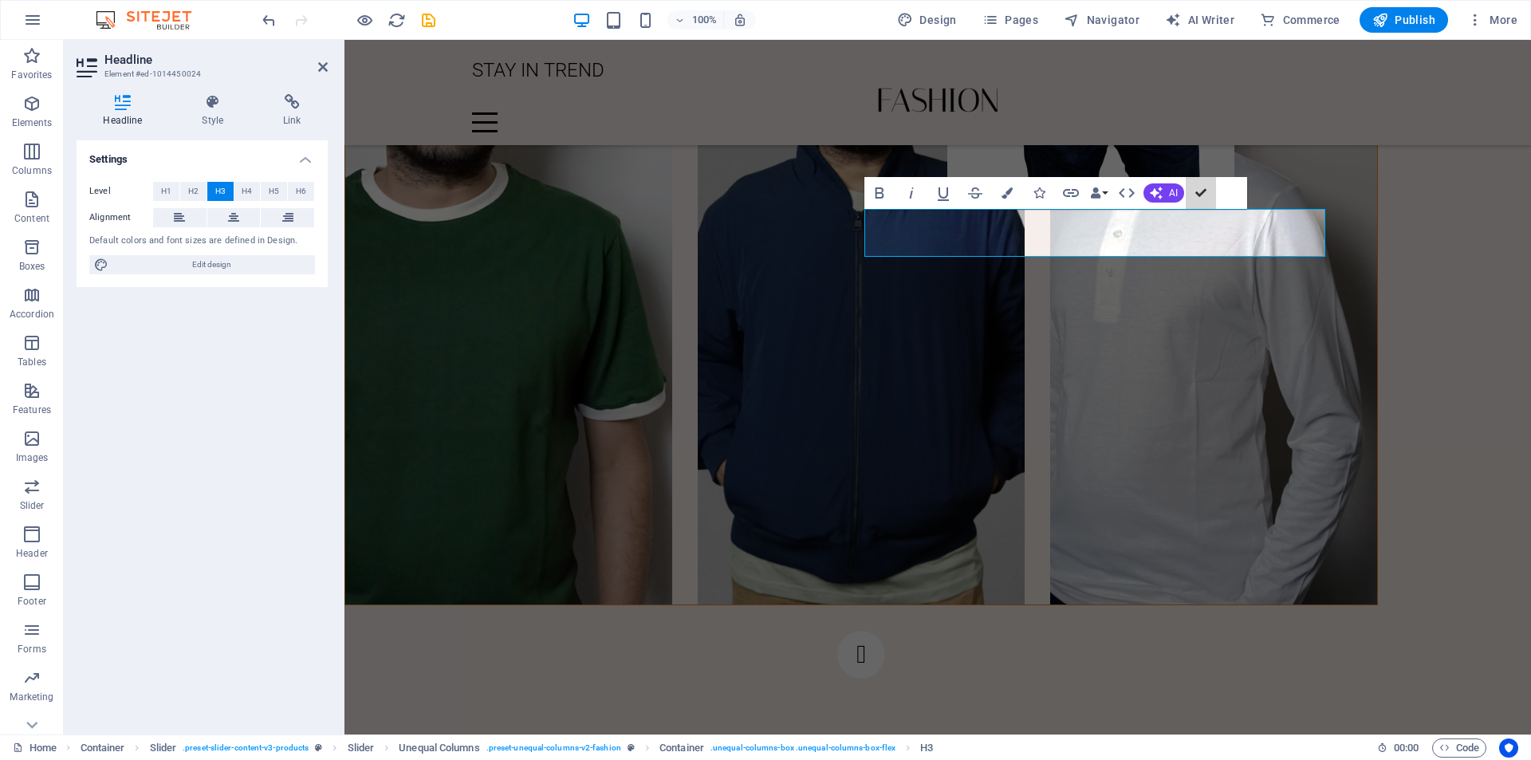
scroll to position [2423, 0]
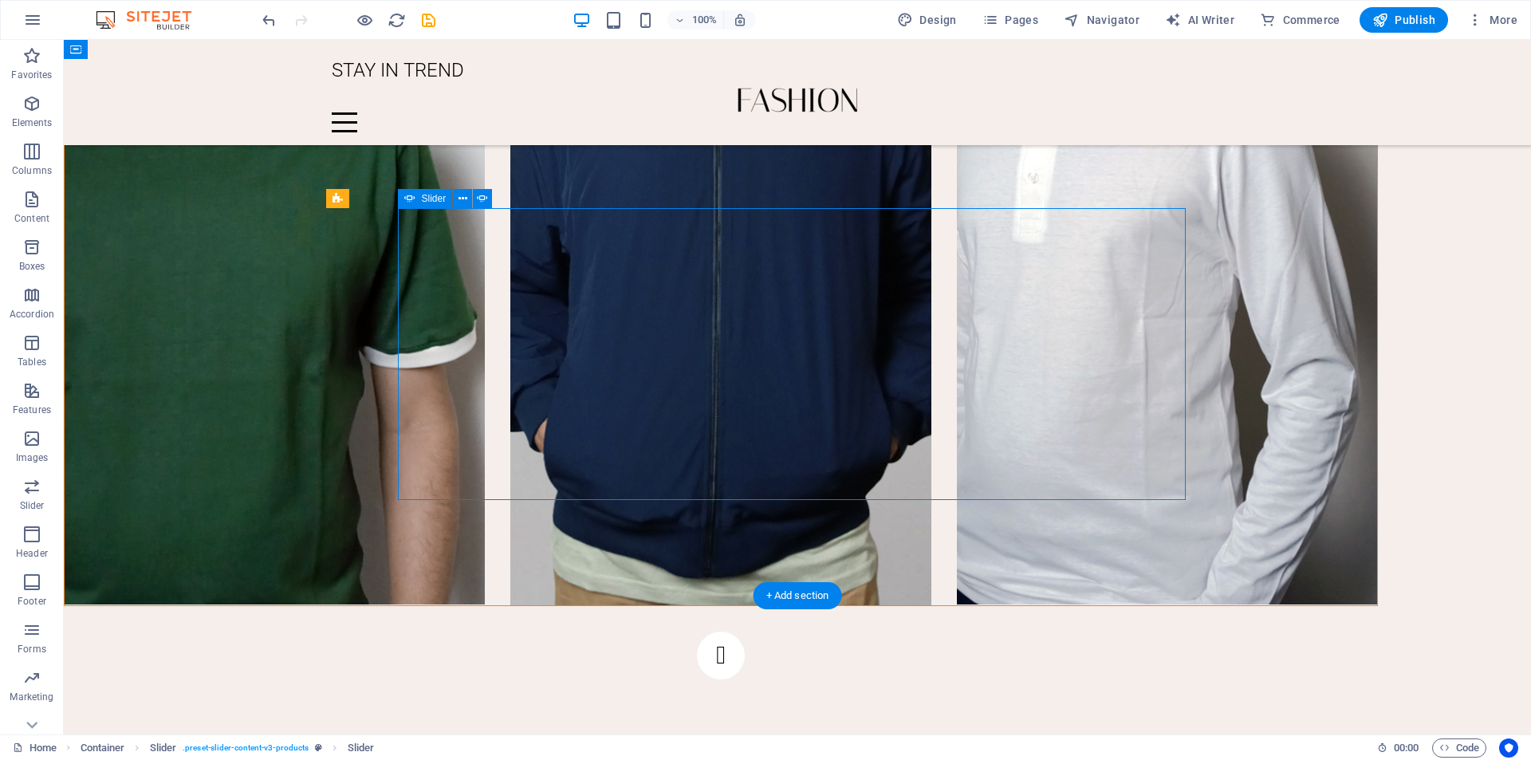
click at [388, 198] on icon at bounding box center [390, 199] width 9 height 17
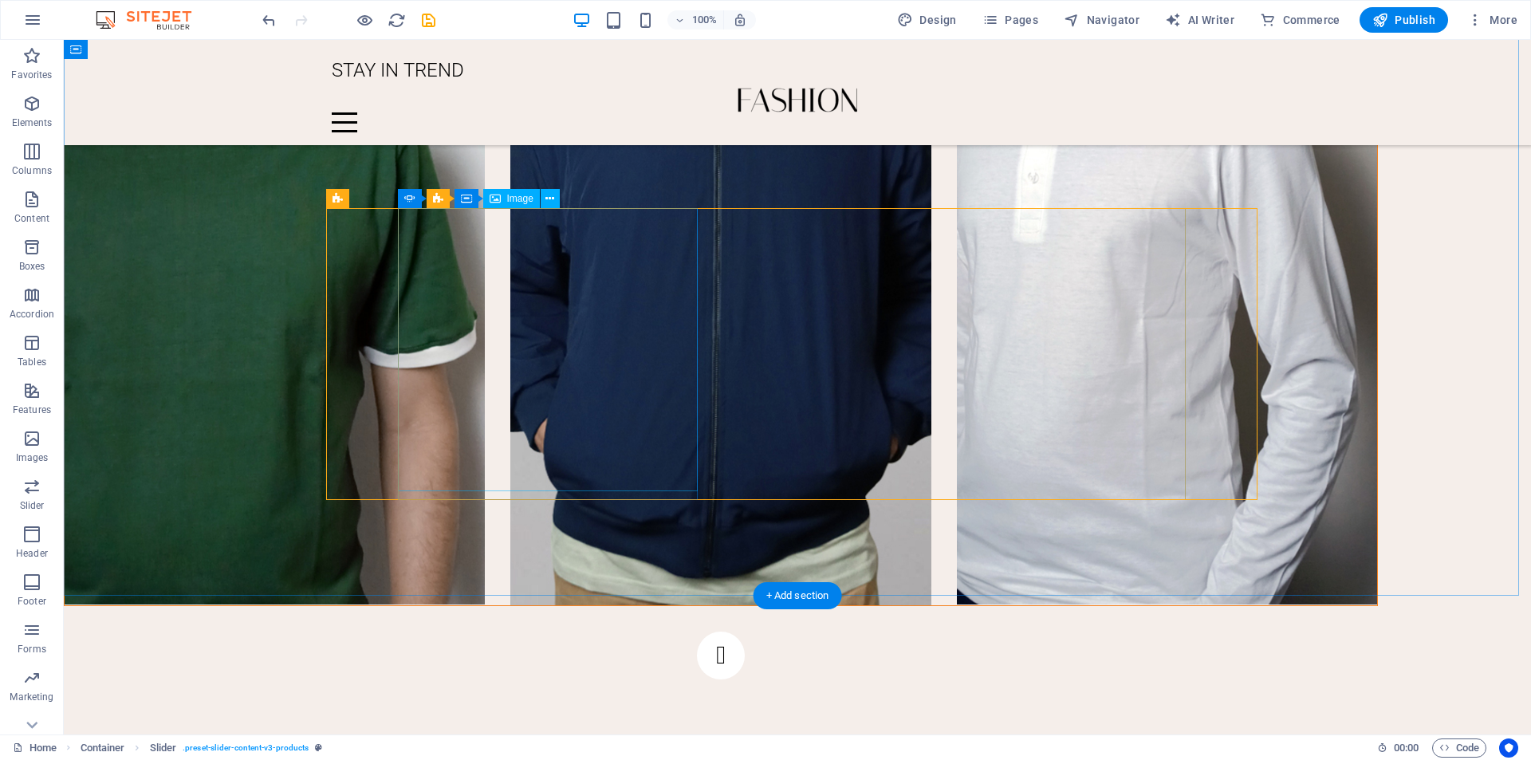
click at [549, 203] on icon at bounding box center [549, 199] width 9 height 17
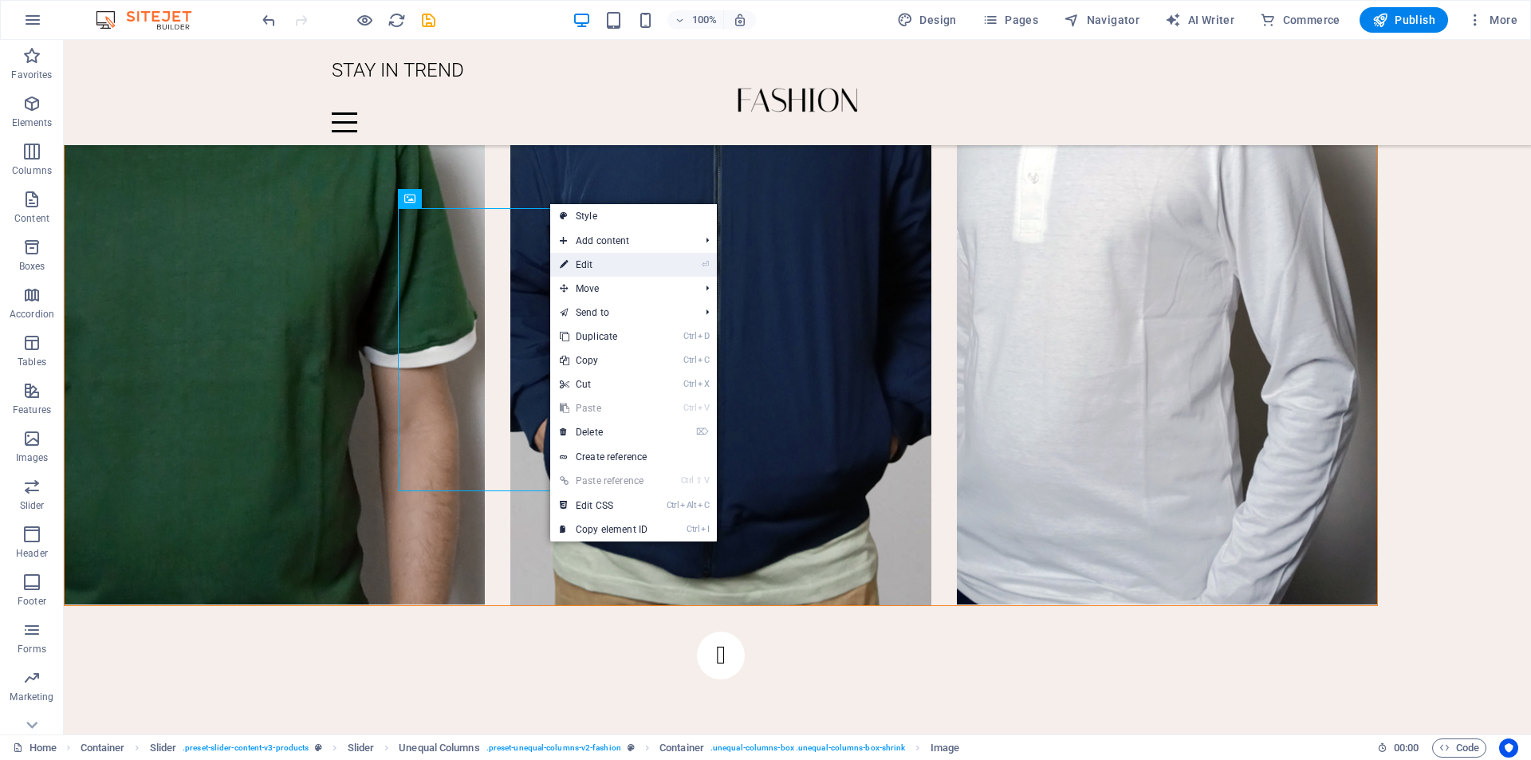
click at [573, 267] on link "⏎ Edit" at bounding box center [603, 265] width 107 height 24
select select "%"
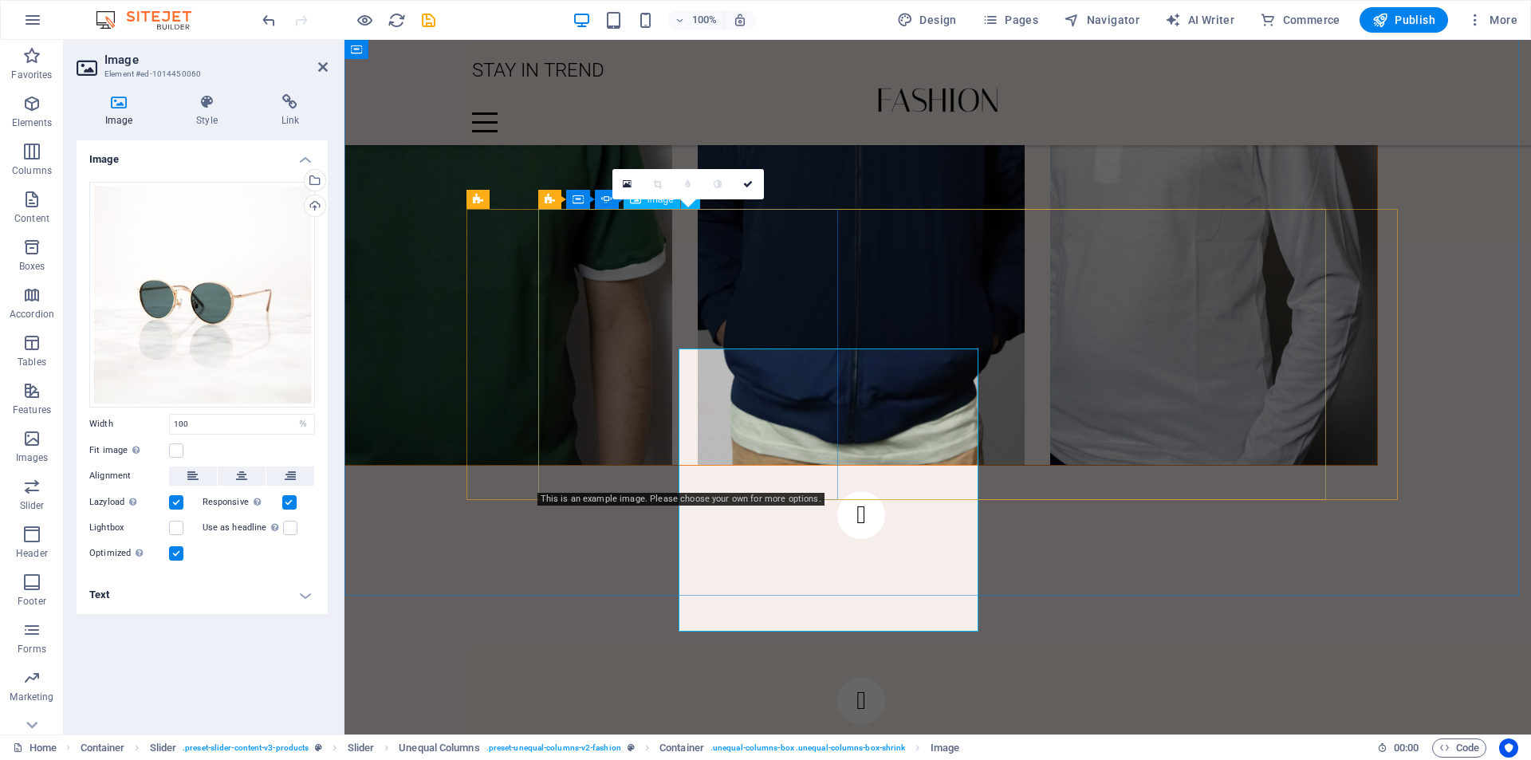
scroll to position [2282, 0]
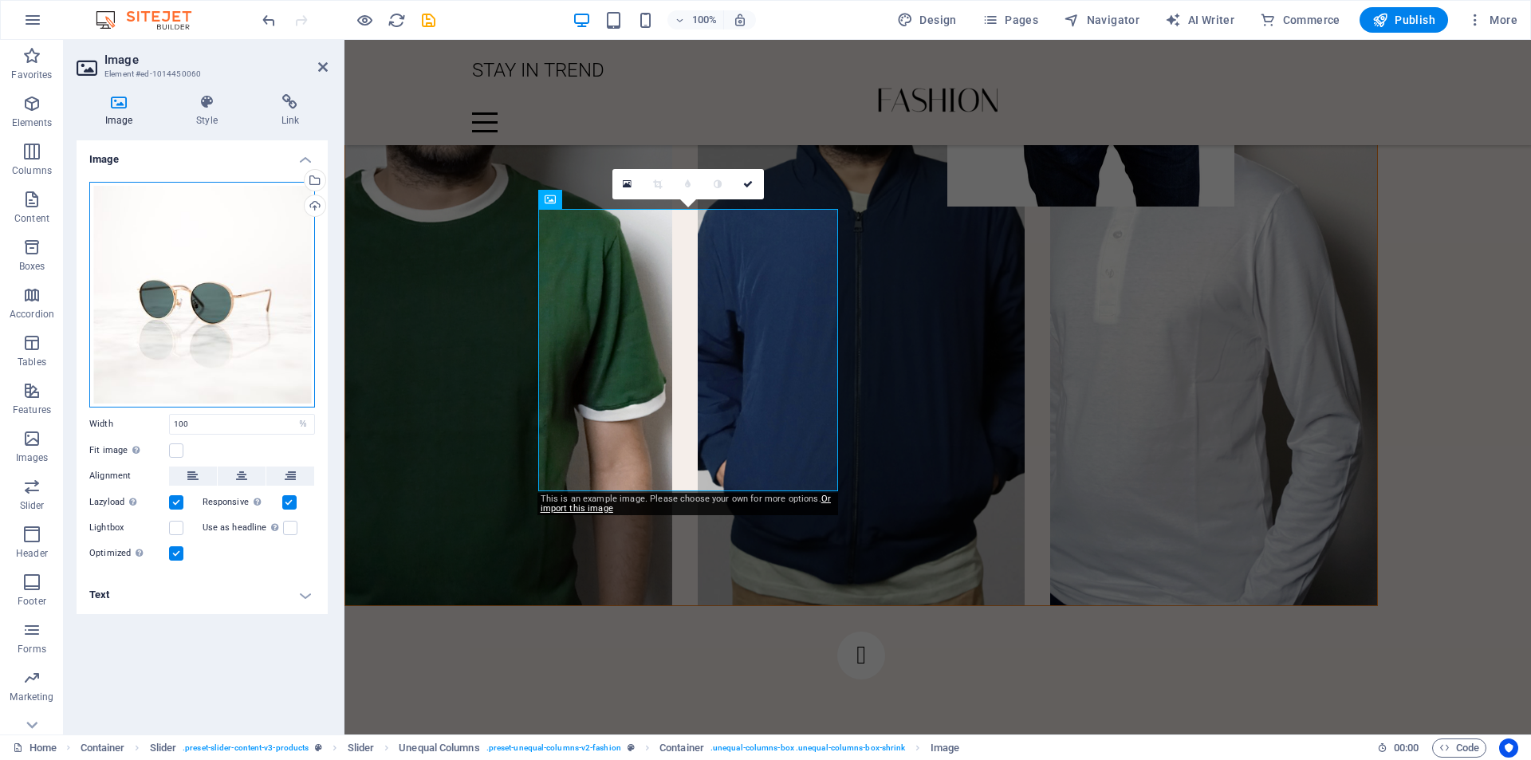
click at [245, 224] on div "Drag files here, click to choose files or select files from Files or our free s…" at bounding box center [202, 295] width 226 height 226
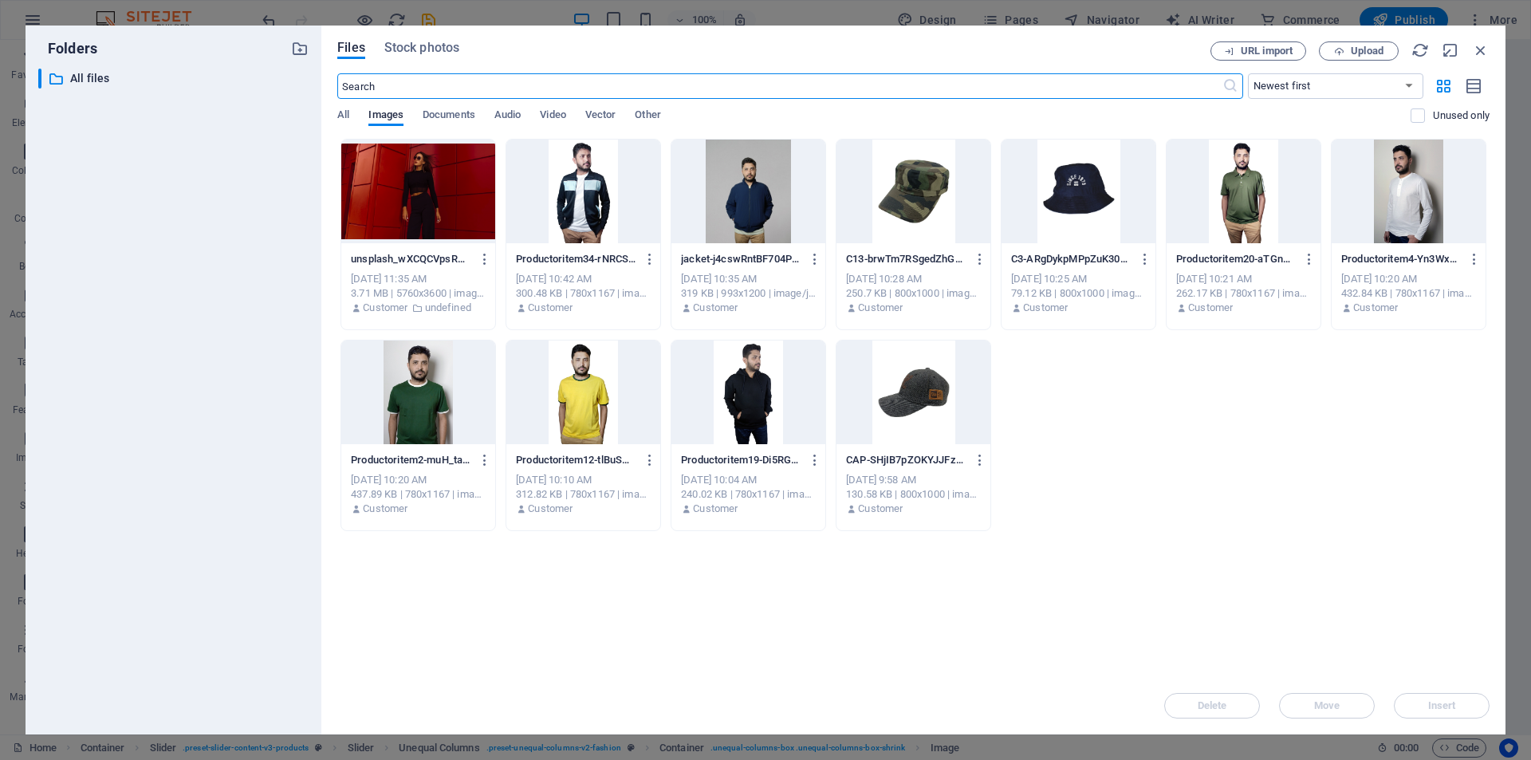
scroll to position [2174, 0]
click at [344, 116] on span "All" at bounding box center [343, 116] width 12 height 22
click at [416, 41] on div "Files Stock photos URL import Upload ​ Newest first Oldest first Name (A-Z) Nam…" at bounding box center [913, 380] width 1184 height 709
click at [418, 45] on span "Stock photos" at bounding box center [421, 47] width 75 height 19
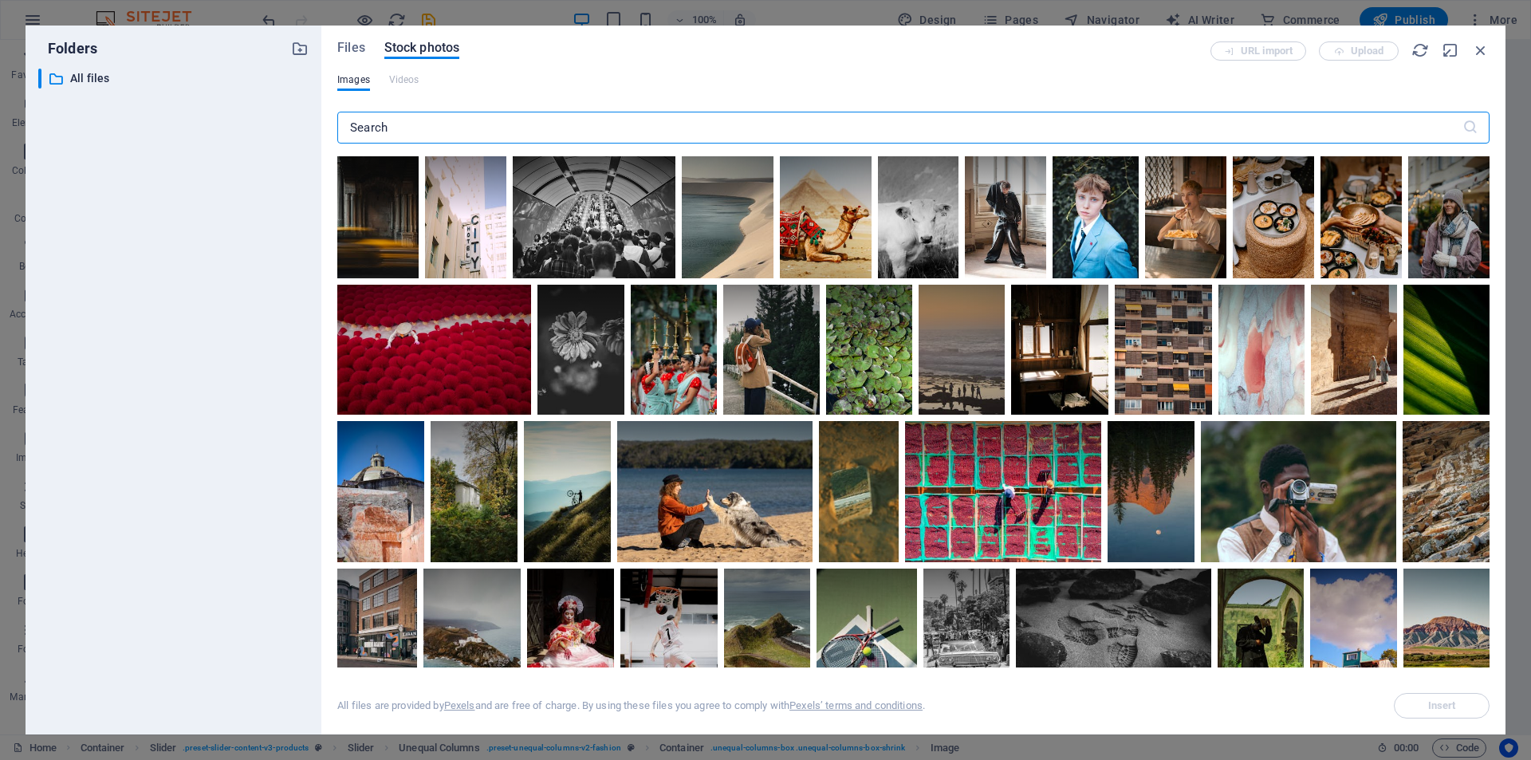
click at [453, 124] on input "text" at bounding box center [899, 128] width 1125 height 32
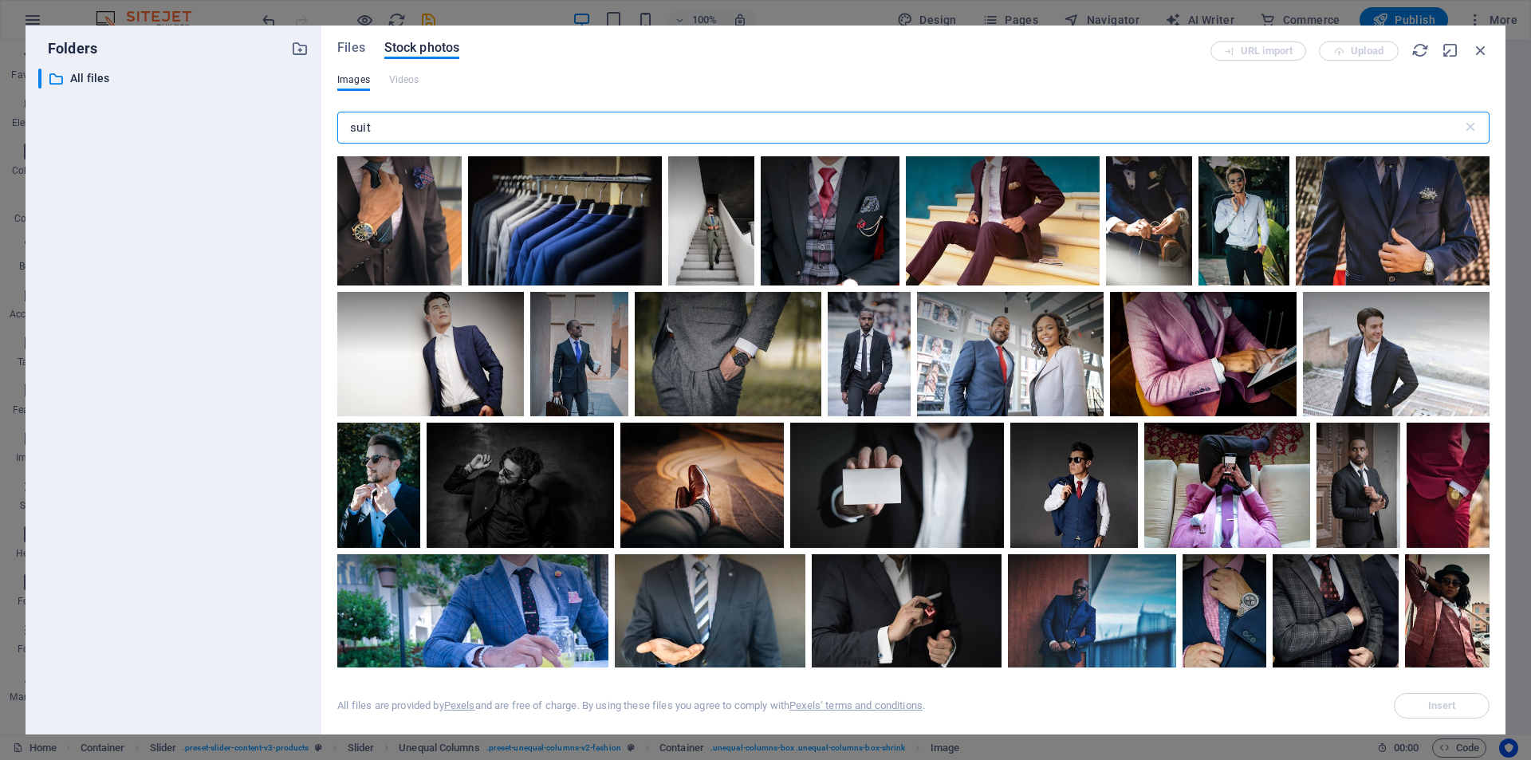
click at [351, 128] on input "suit" at bounding box center [899, 128] width 1125 height 32
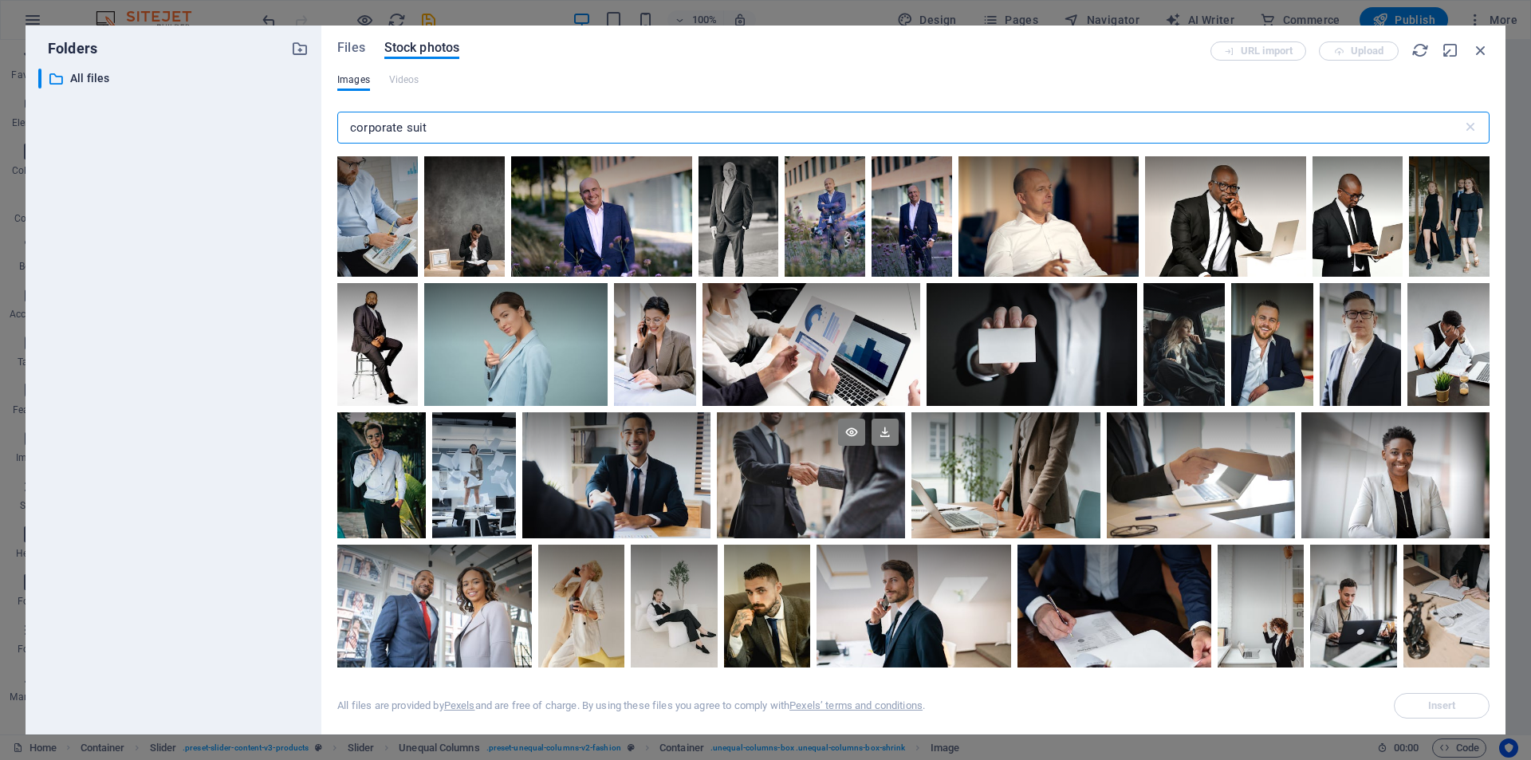
type input "corporate suit"
click at [793, 473] on div at bounding box center [811, 443] width 188 height 63
click at [879, 431] on icon at bounding box center [885, 432] width 27 height 27
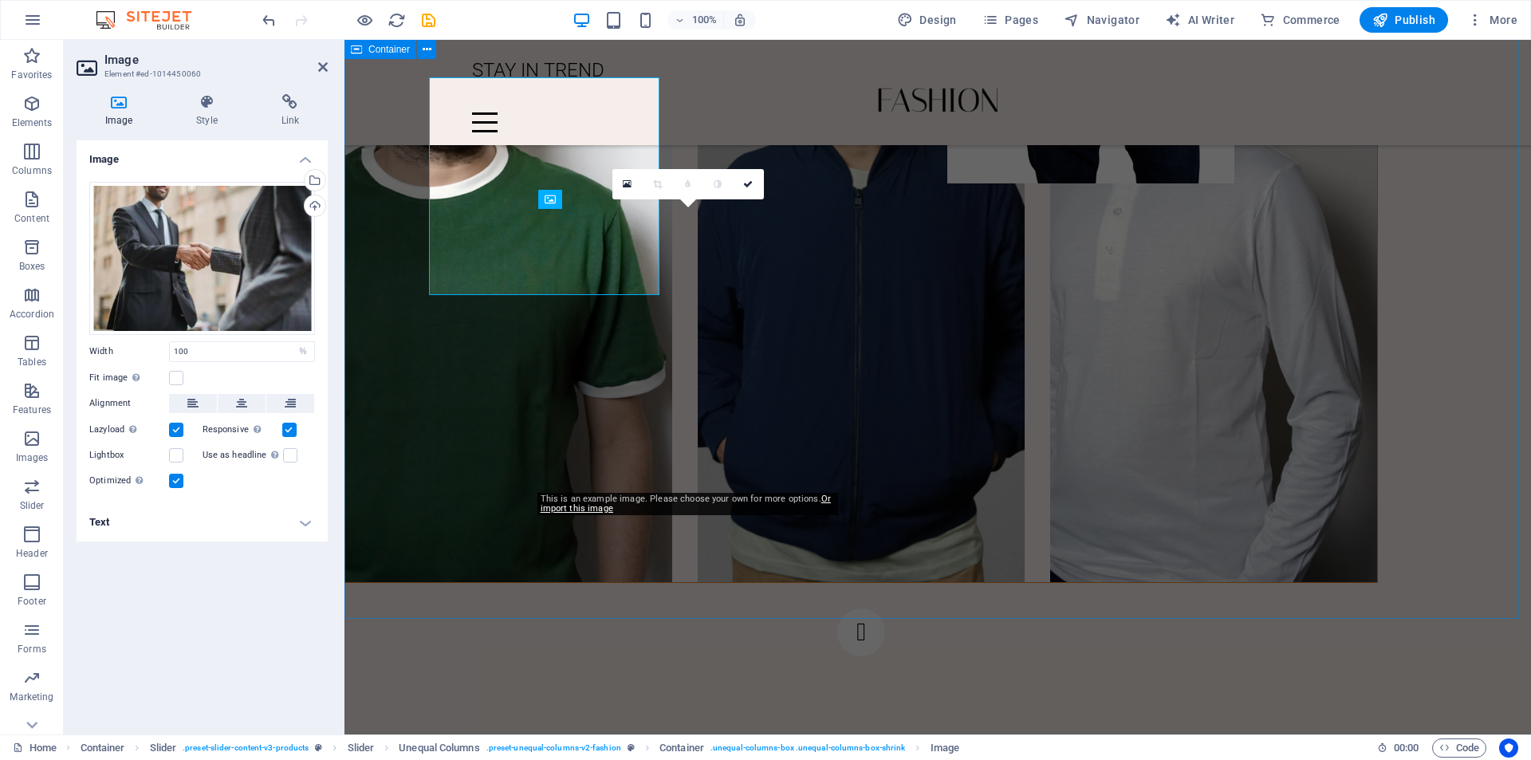
scroll to position [2282, 0]
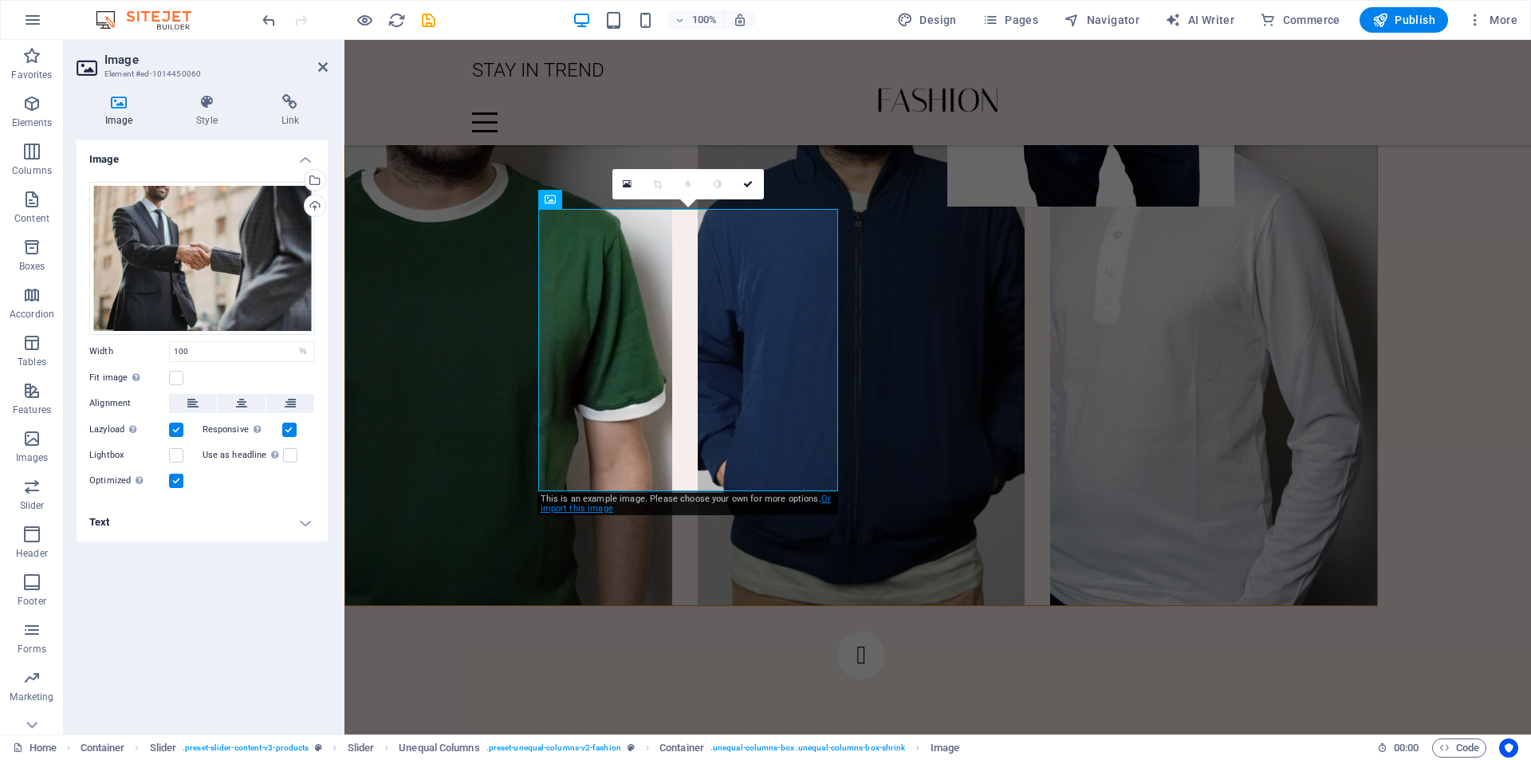
click at [600, 506] on link "Or import this image" at bounding box center [686, 504] width 290 height 20
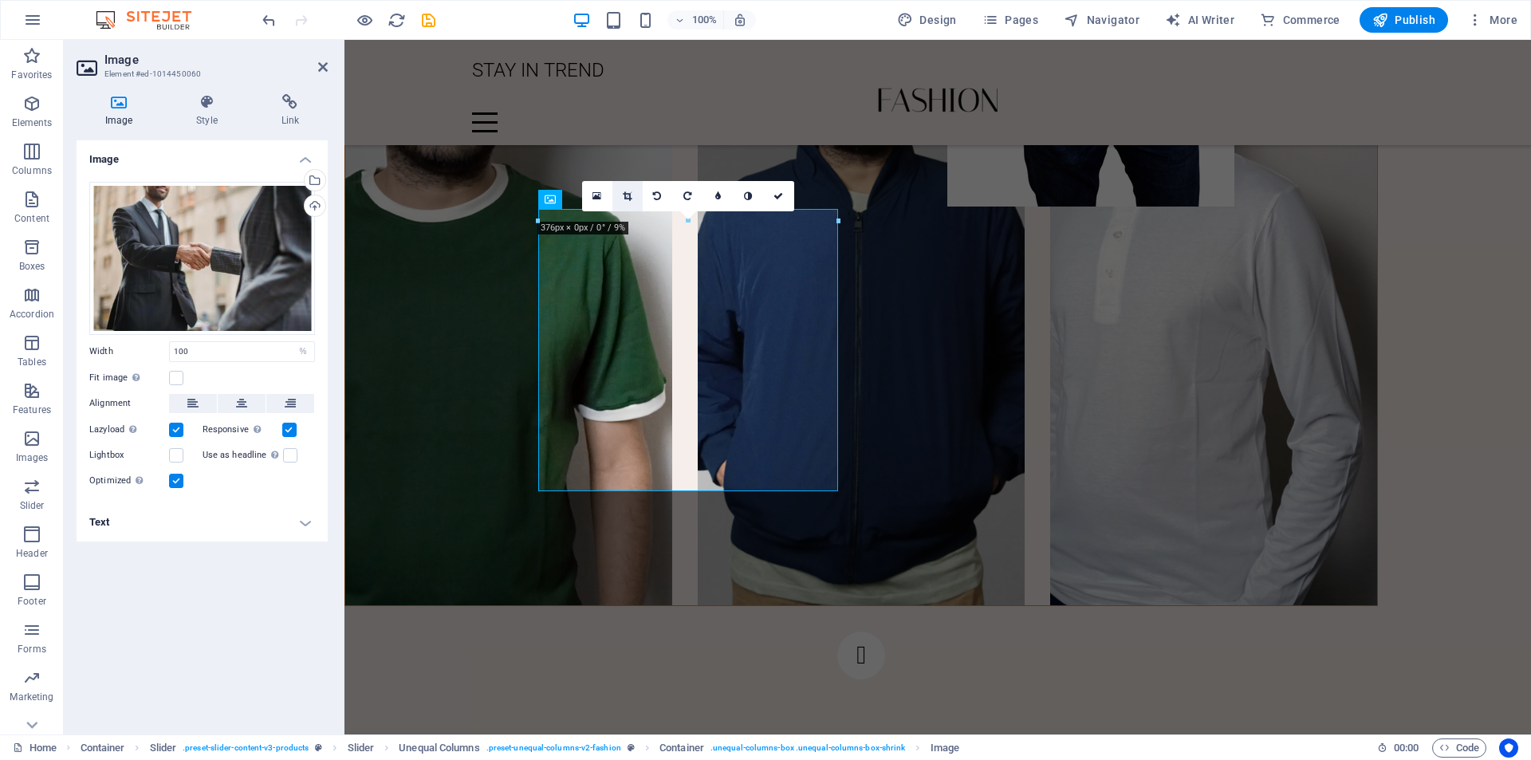
click at [629, 191] on icon at bounding box center [627, 196] width 9 height 10
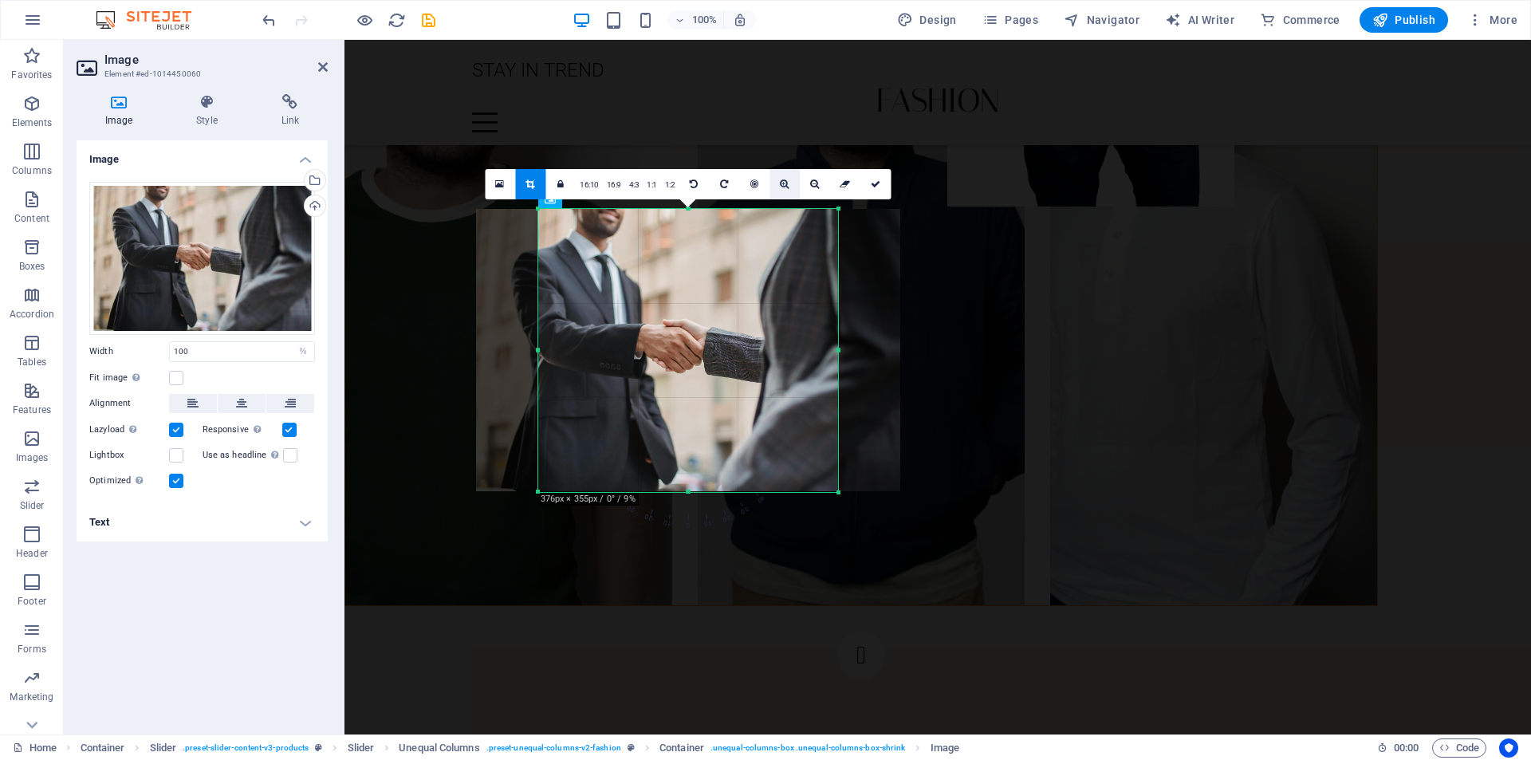
click at [781, 185] on icon at bounding box center [784, 184] width 9 height 10
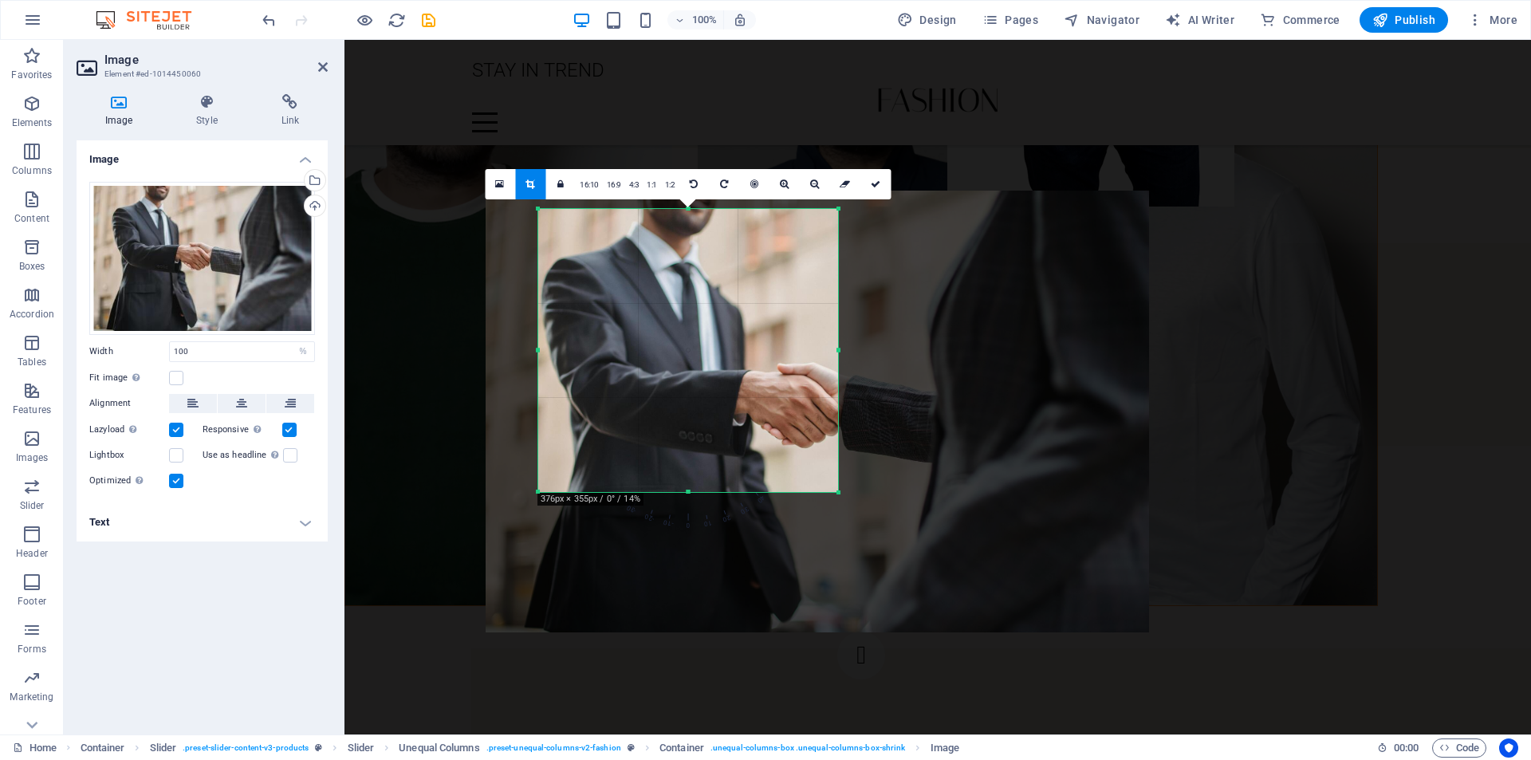
drag, startPoint x: 718, startPoint y: 352, endPoint x: 848, endPoint y: 414, distance: 143.0
click at [848, 414] on div at bounding box center [817, 412] width 663 height 443
click at [814, 191] on link at bounding box center [815, 184] width 30 height 30
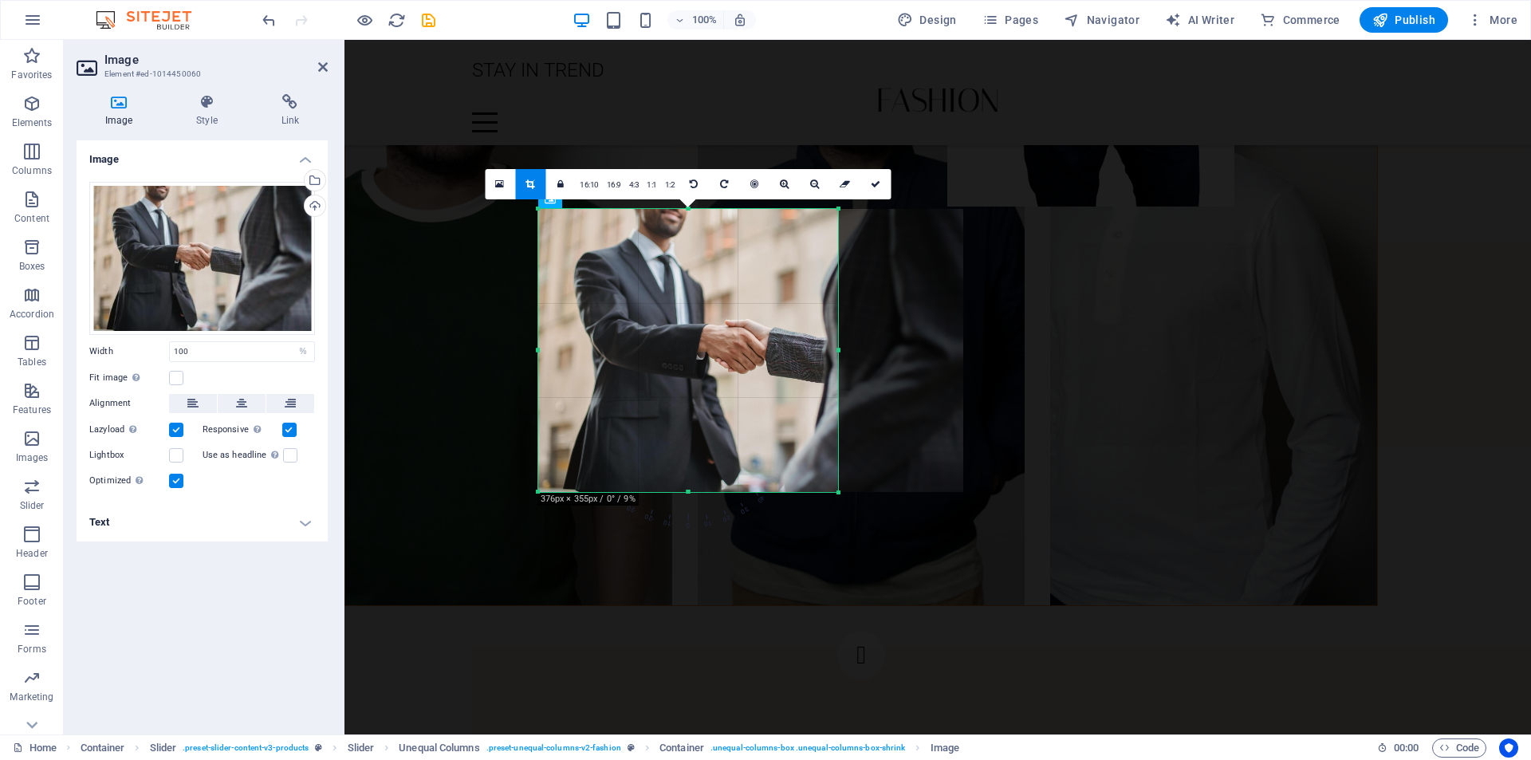
click at [804, 341] on div at bounding box center [750, 350] width 425 height 283
click at [838, 492] on div at bounding box center [839, 493] width 10 height 10
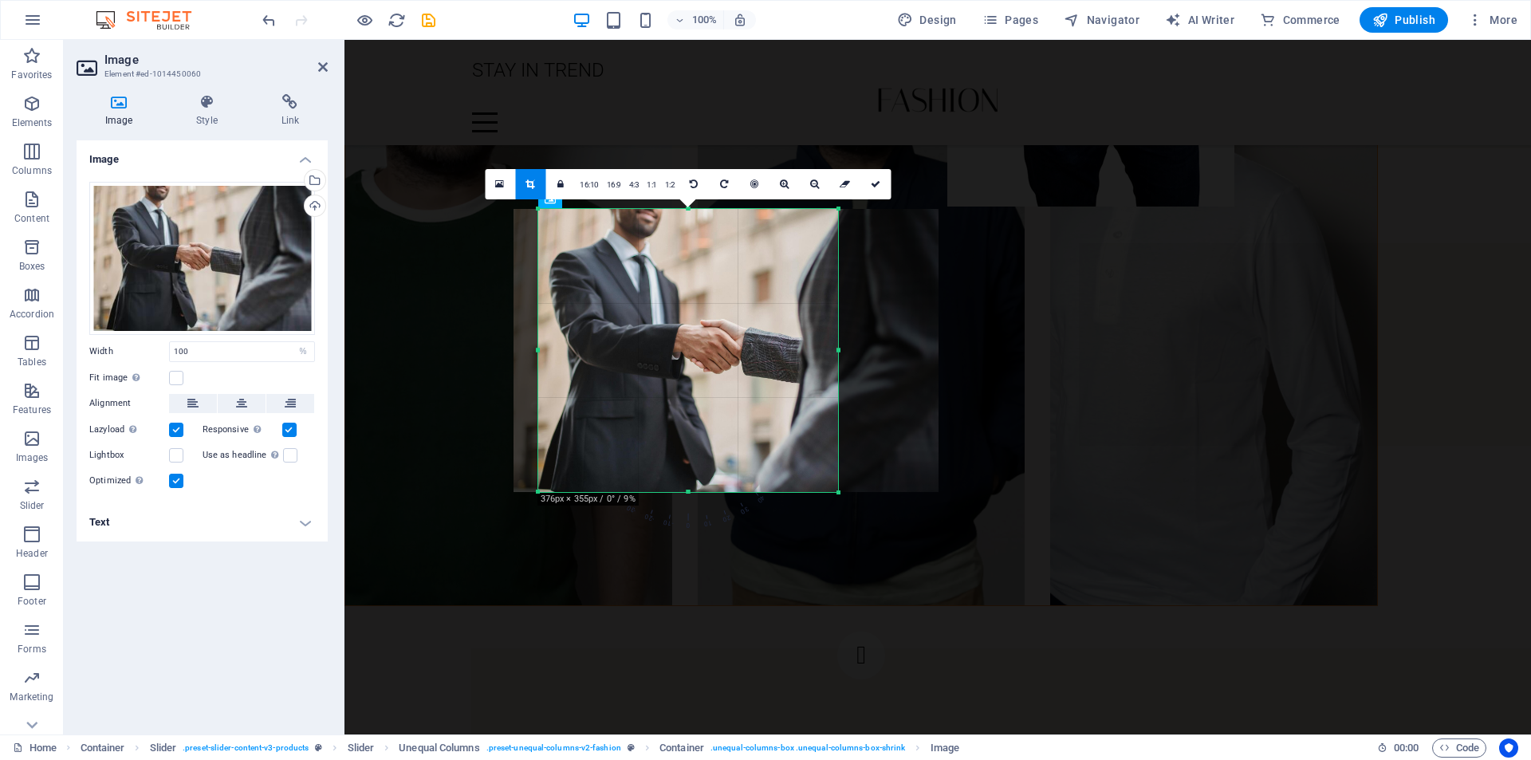
drag, startPoint x: 765, startPoint y: 299, endPoint x: 740, endPoint y: 298, distance: 24.7
click at [740, 298] on div at bounding box center [726, 350] width 425 height 283
click at [875, 186] on icon at bounding box center [876, 184] width 10 height 10
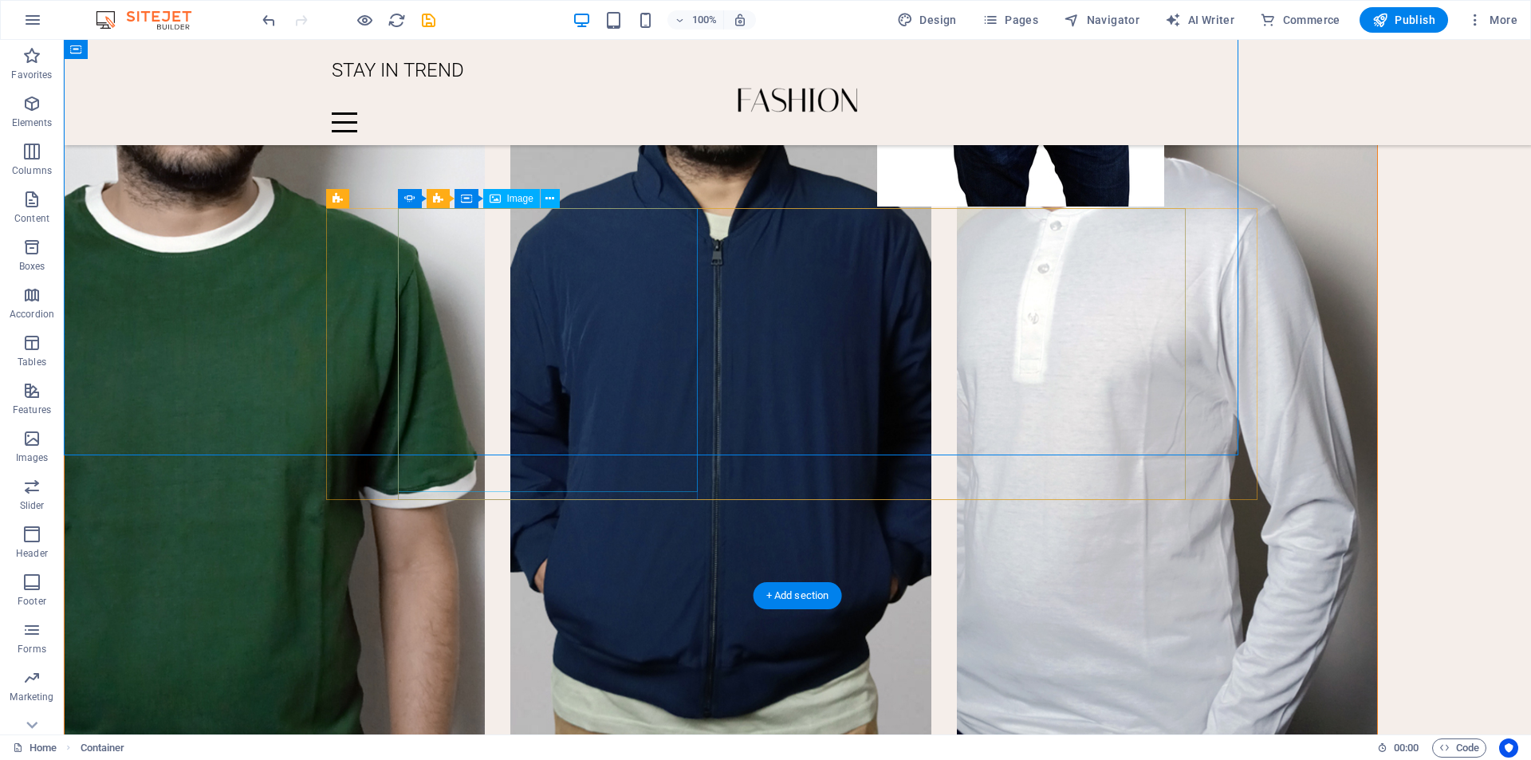
scroll to position [2423, 0]
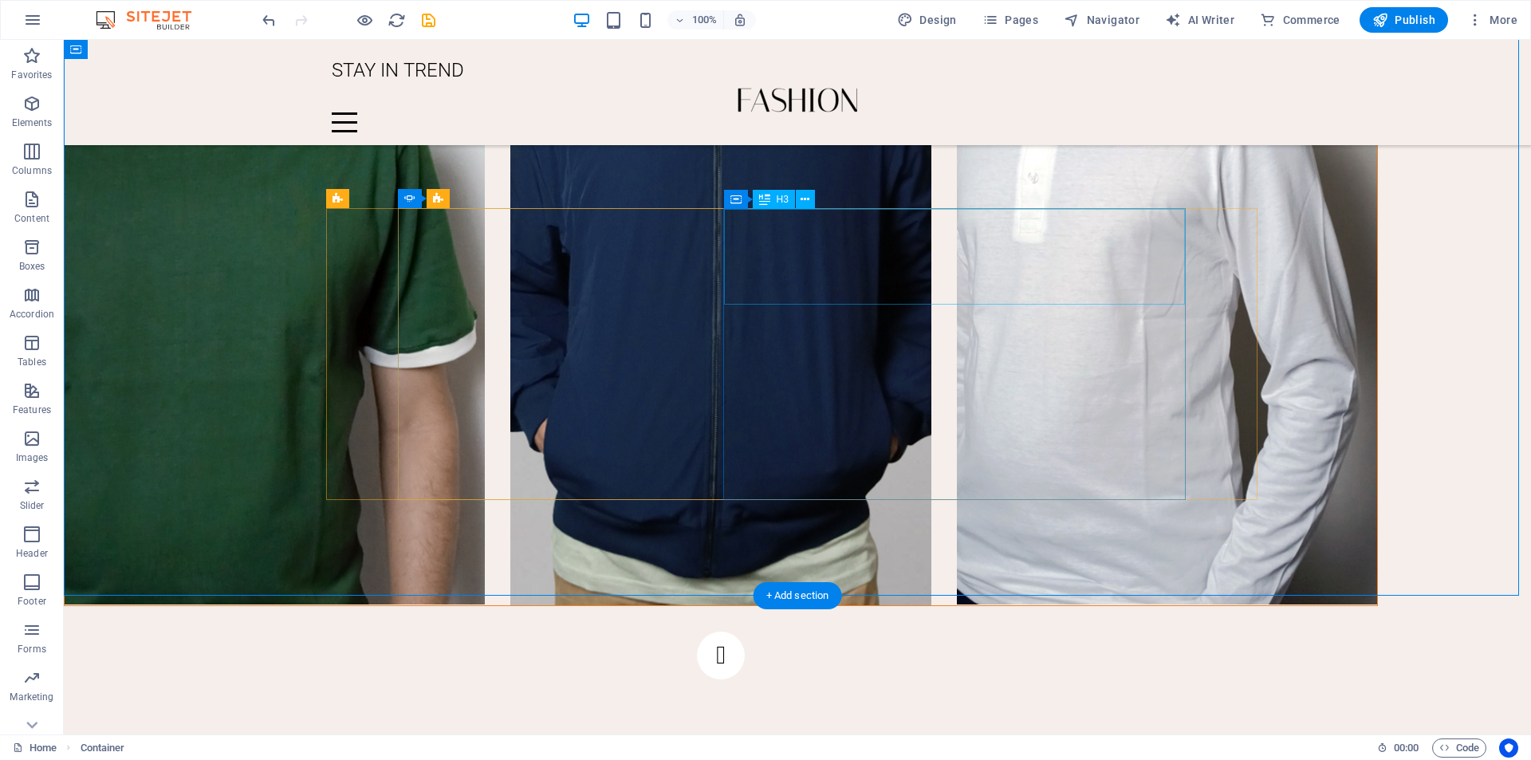
click at [807, 196] on icon at bounding box center [805, 199] width 9 height 17
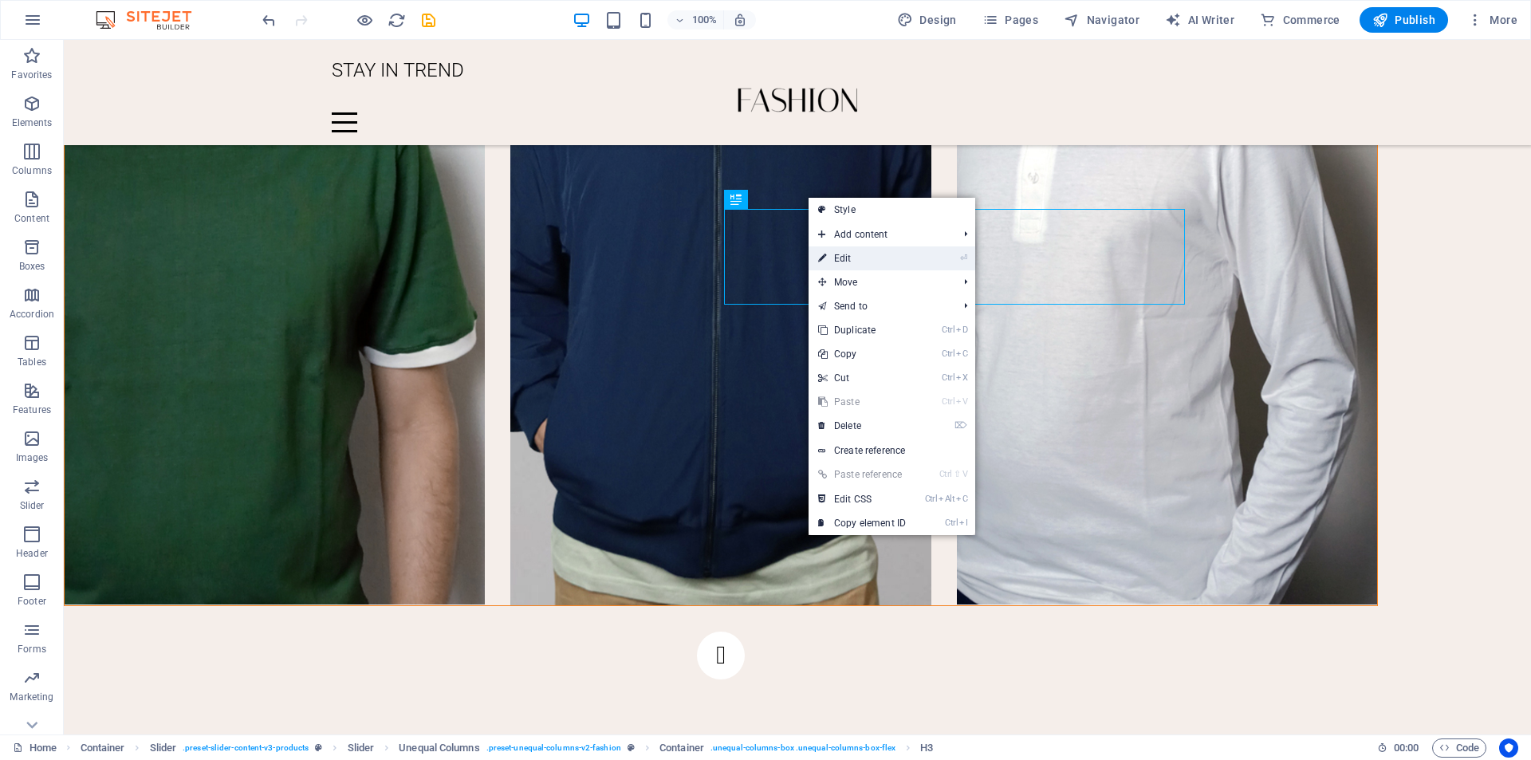
click at [822, 261] on icon at bounding box center [822, 258] width 8 height 24
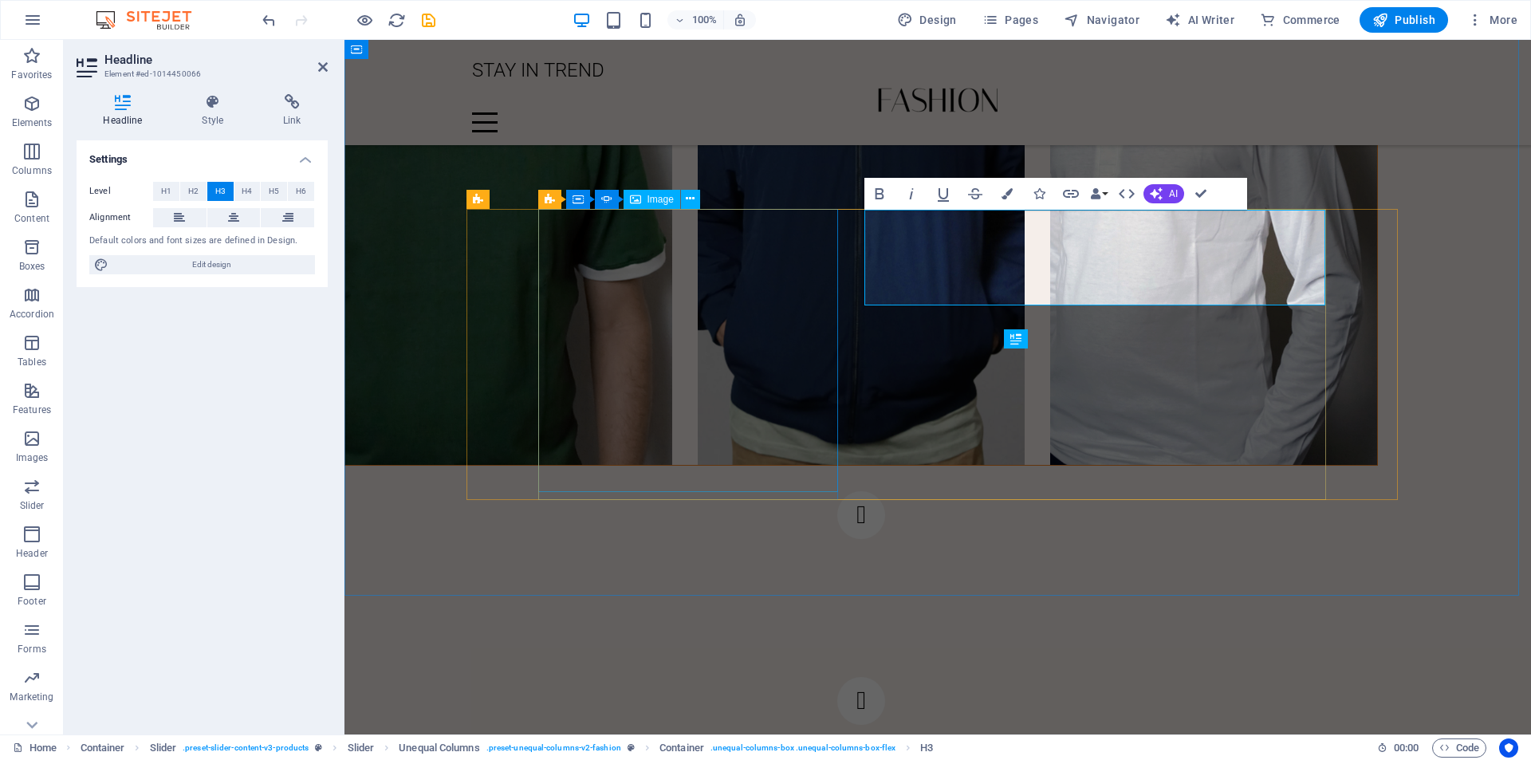
scroll to position [2282, 0]
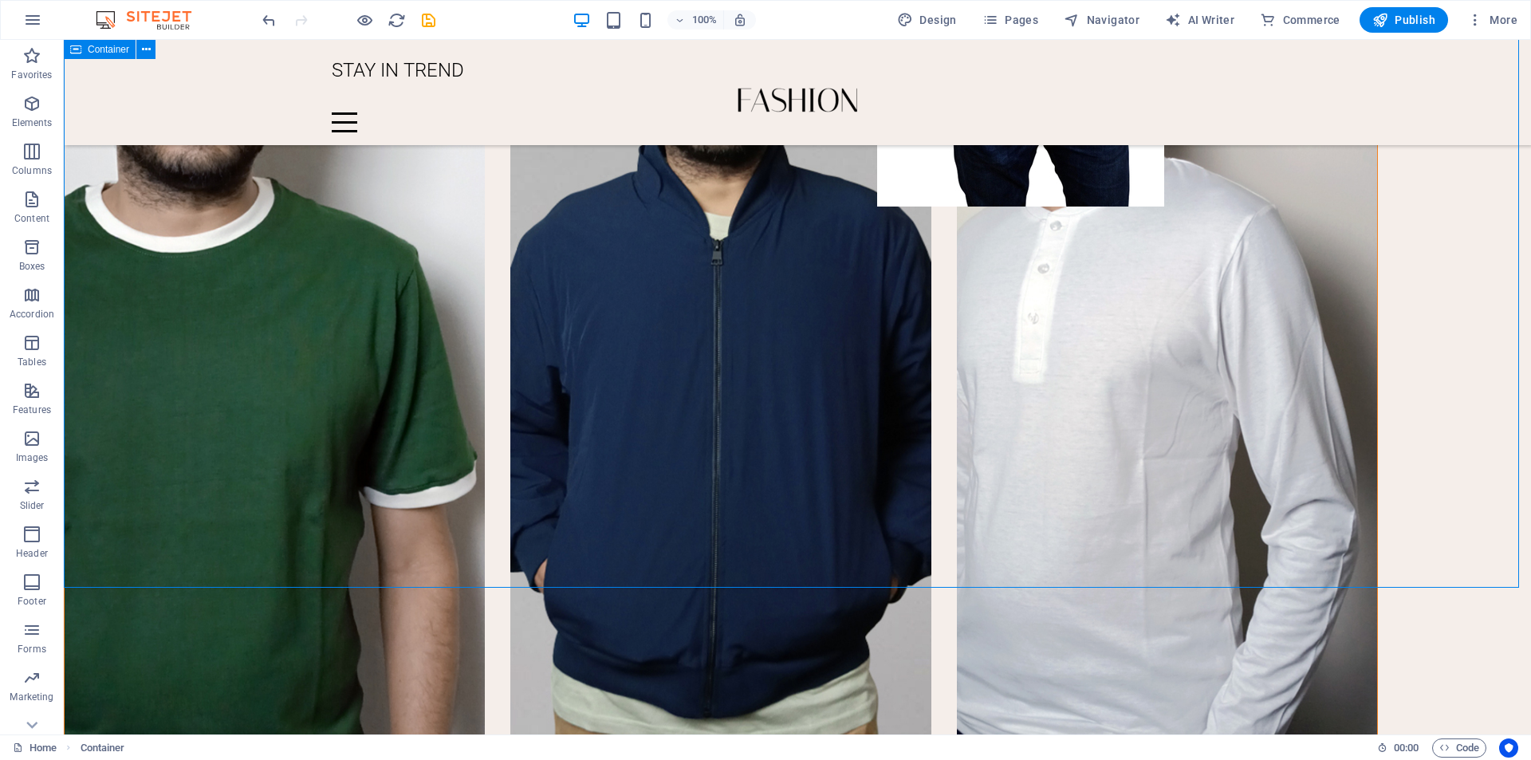
scroll to position [2423, 0]
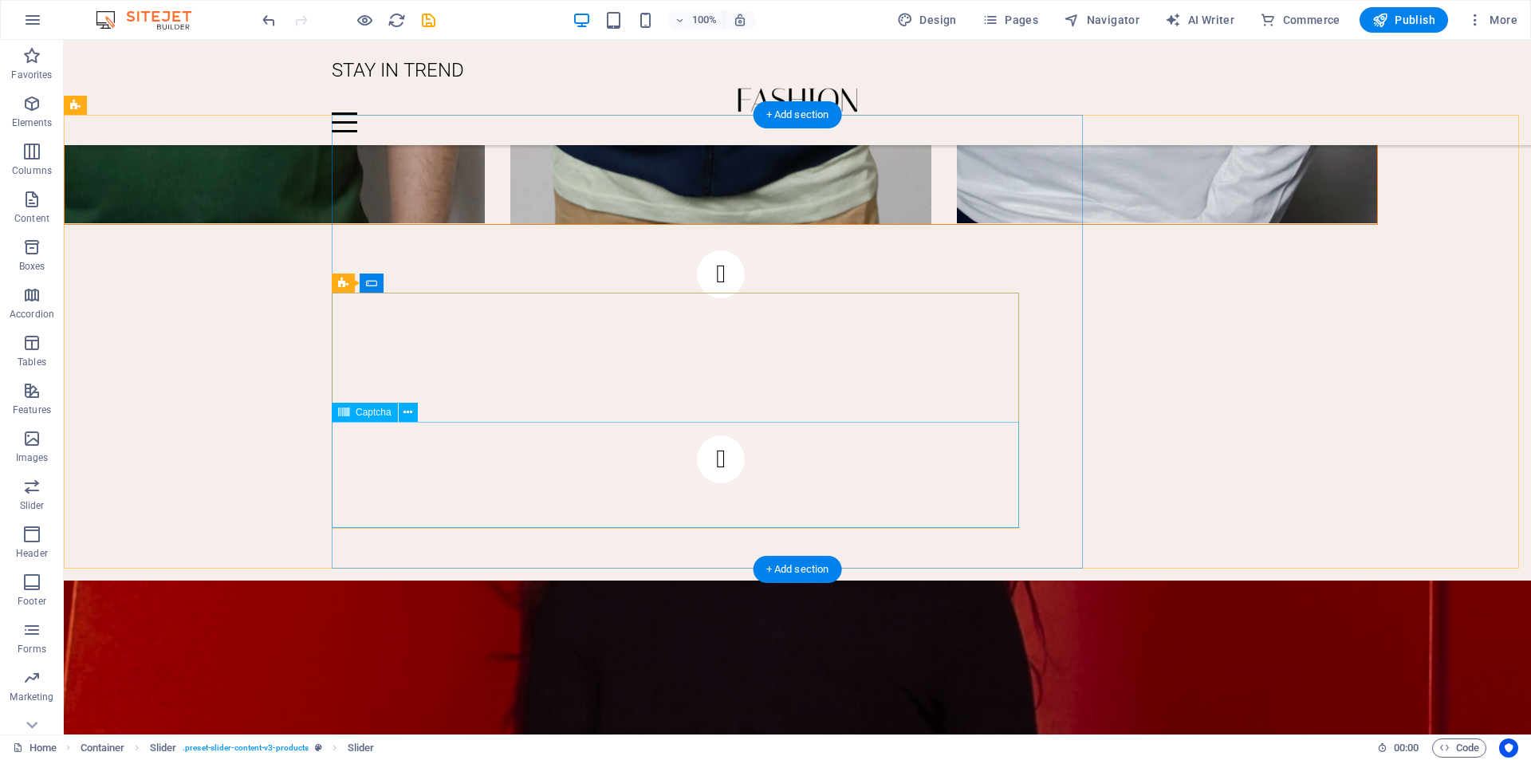
scroll to position [2901, 0]
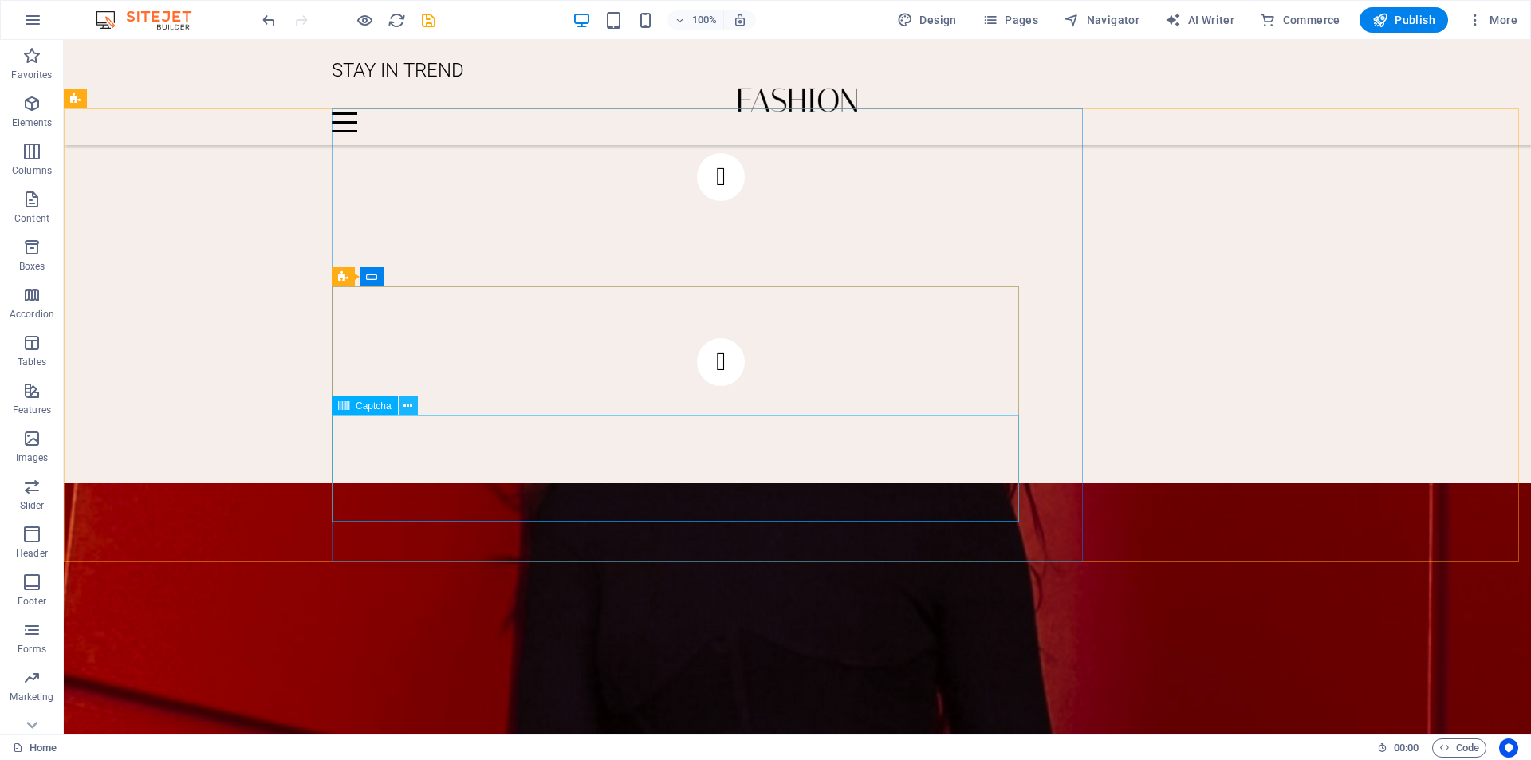
click at [411, 403] on icon at bounding box center [407, 406] width 9 height 17
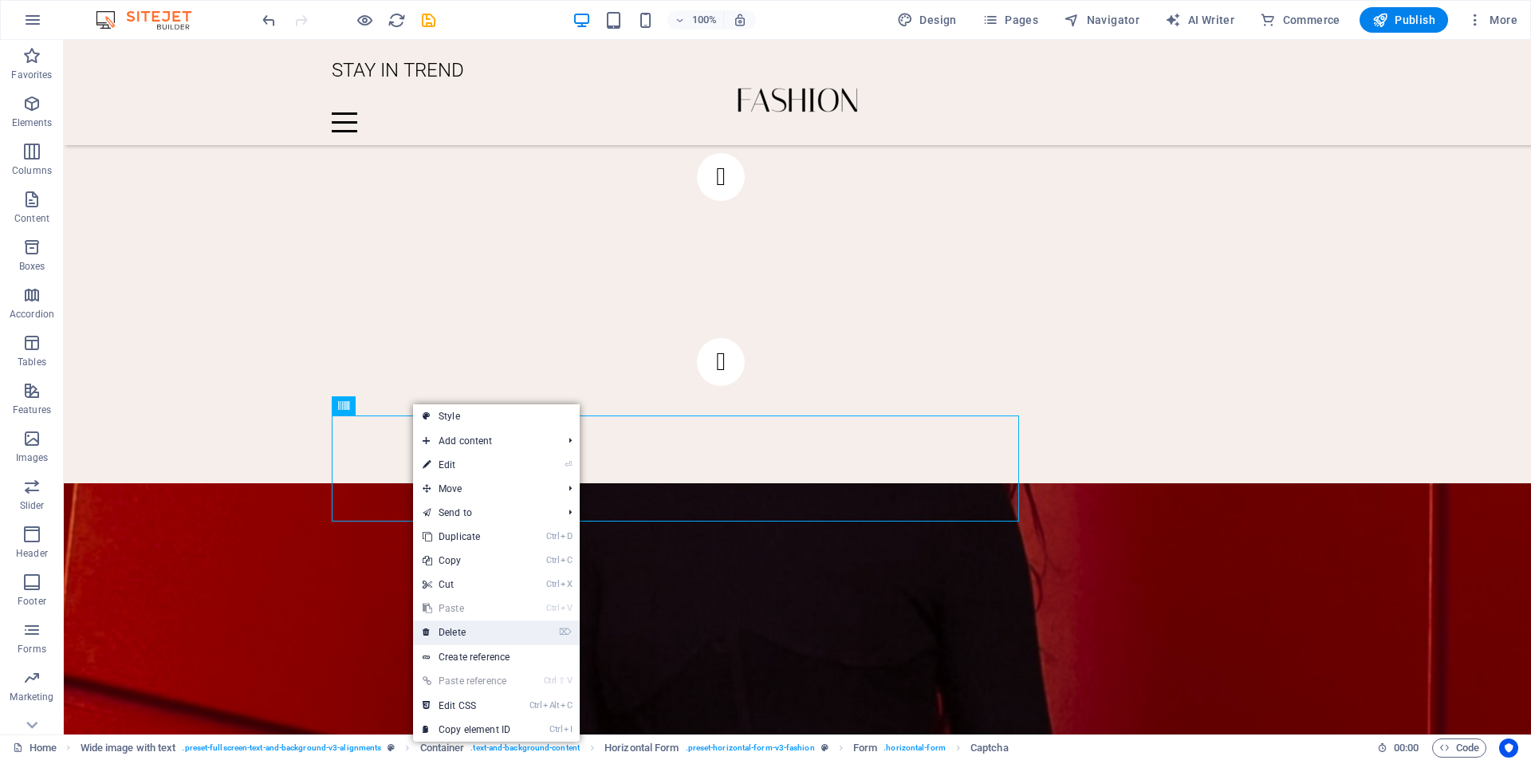
click at [508, 636] on link "⌦ Delete" at bounding box center [466, 632] width 107 height 24
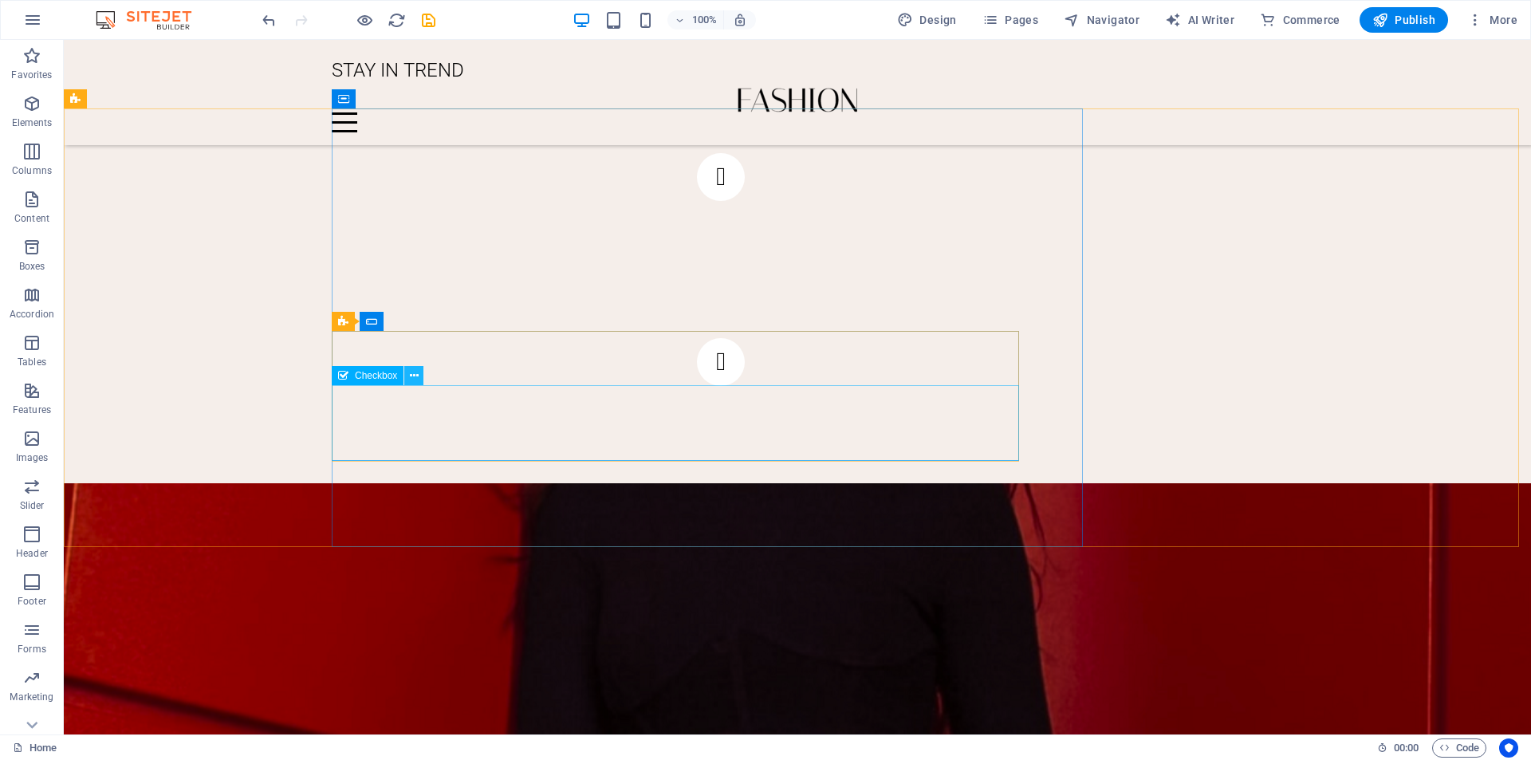
click at [415, 380] on icon at bounding box center [414, 376] width 9 height 17
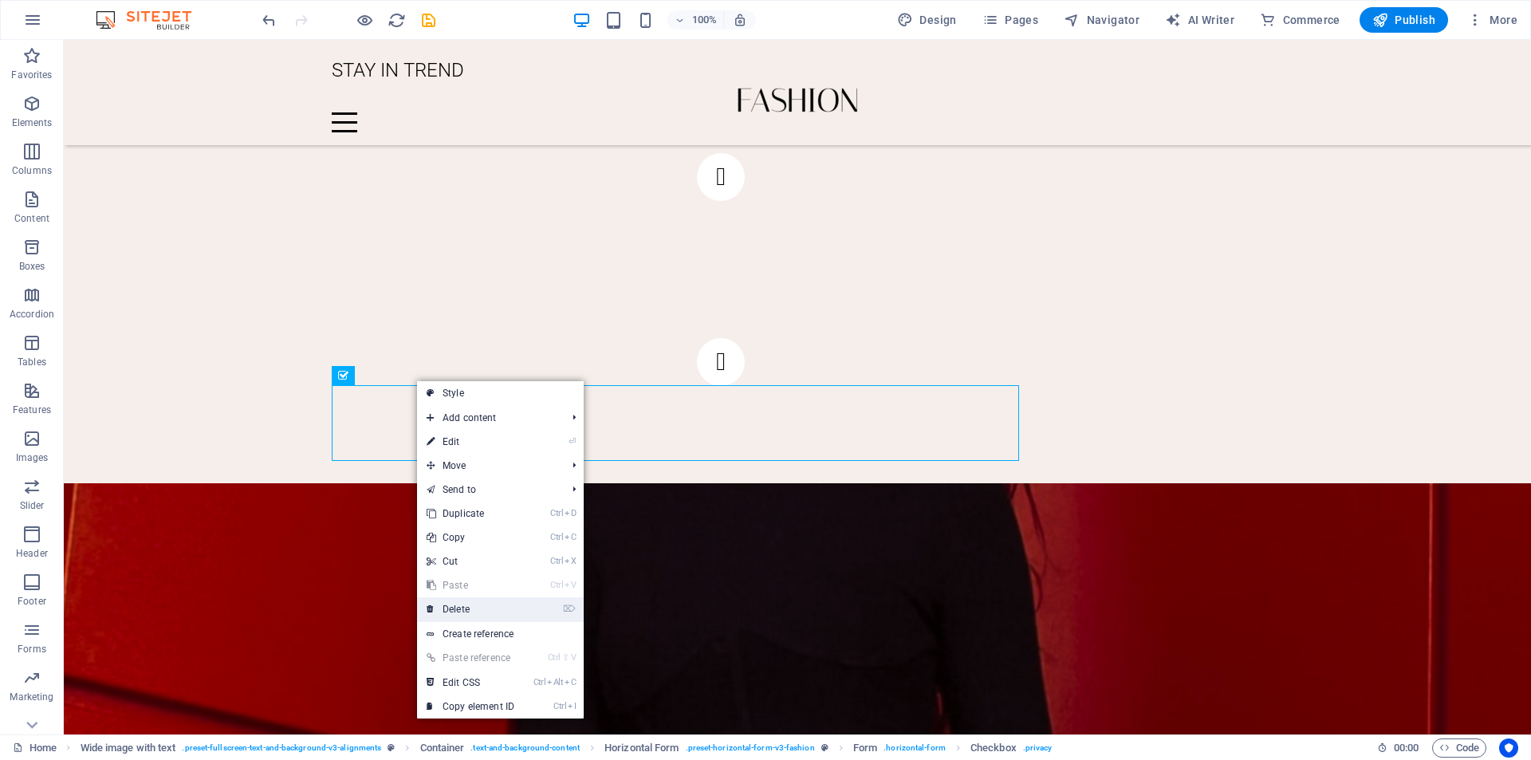
click at [486, 608] on link "⌦ Delete" at bounding box center [470, 609] width 107 height 24
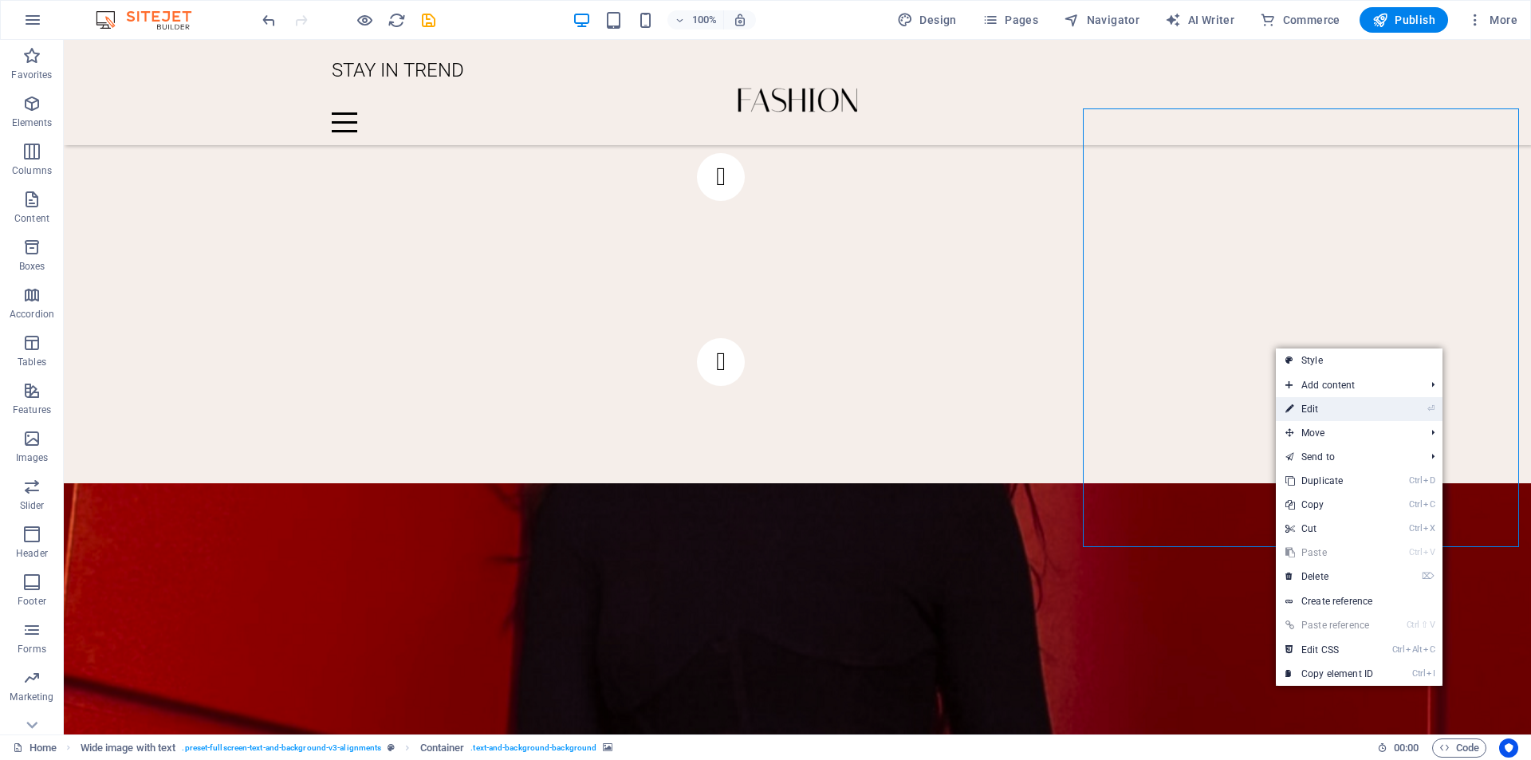
drag, startPoint x: 1340, startPoint y: 405, endPoint x: 373, endPoint y: 334, distance: 969.8
click at [1340, 405] on link "⏎ Edit" at bounding box center [1329, 409] width 107 height 24
select select "px"
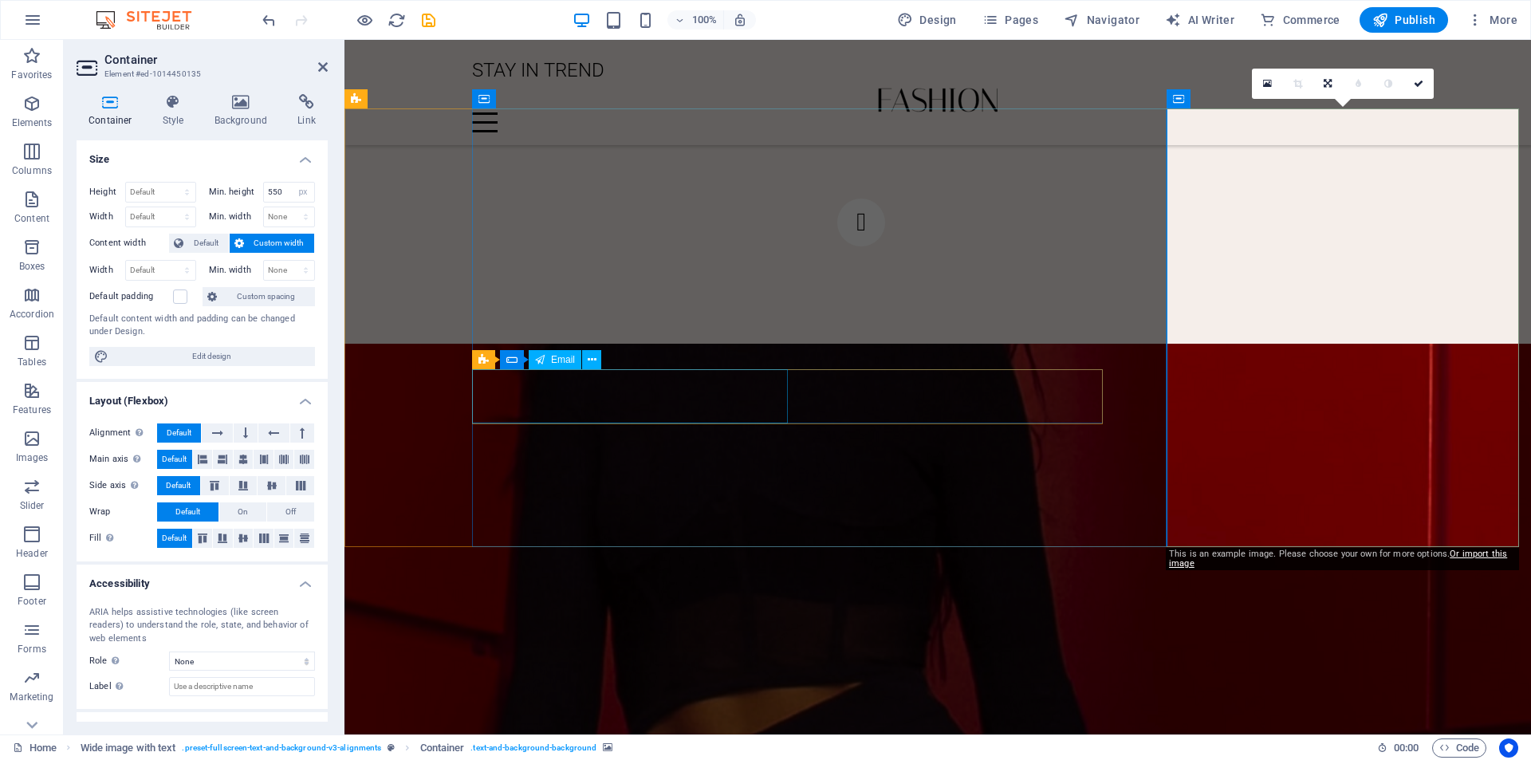
scroll to position [2761, 0]
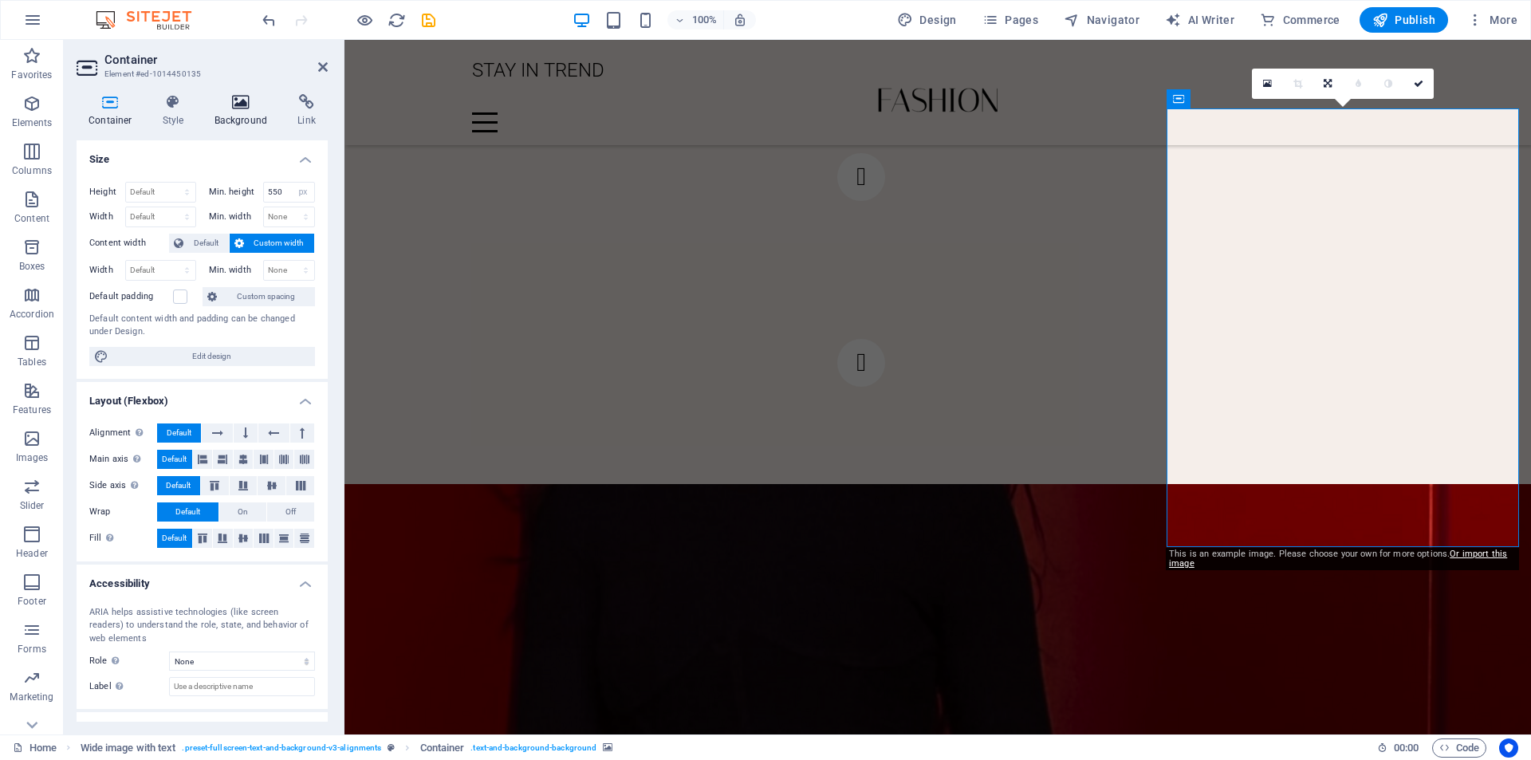
click at [220, 107] on icon at bounding box center [241, 102] width 77 height 16
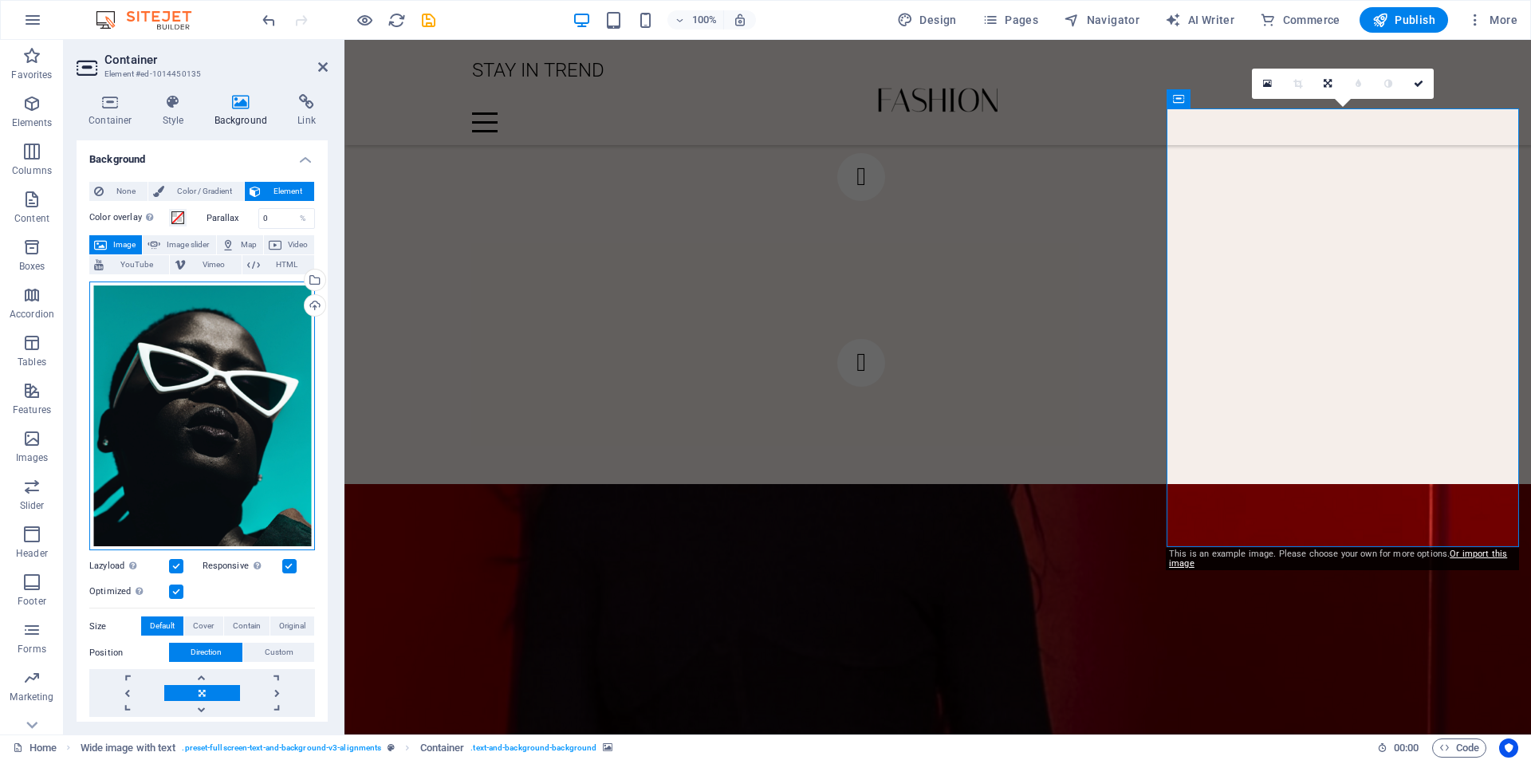
click at [163, 461] on div "Drag files here, click to choose files or select files from Files or our free s…" at bounding box center [202, 416] width 226 height 270
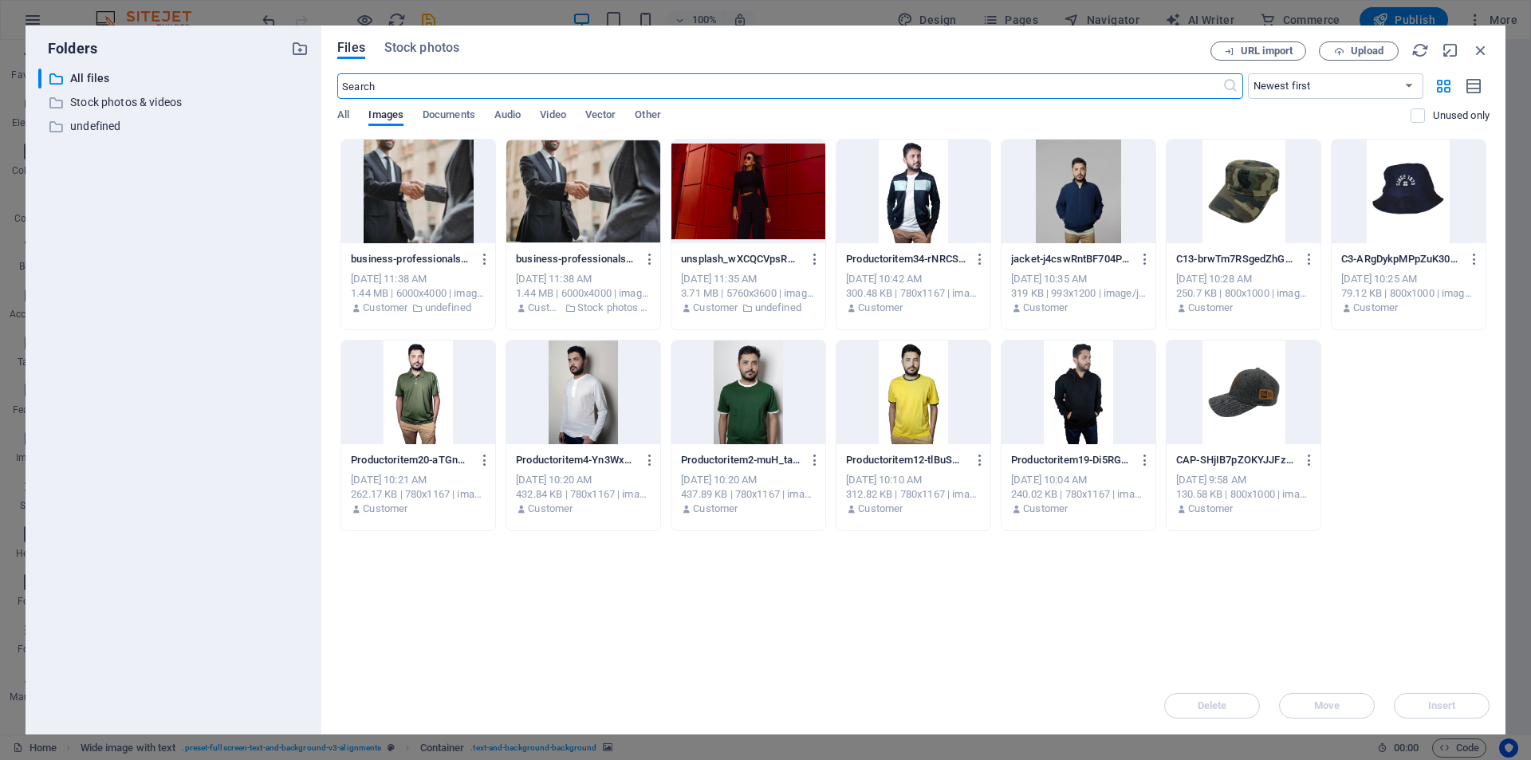
scroll to position [2652, 0]
drag, startPoint x: 569, startPoint y: 376, endPoint x: 466, endPoint y: 416, distance: 110.6
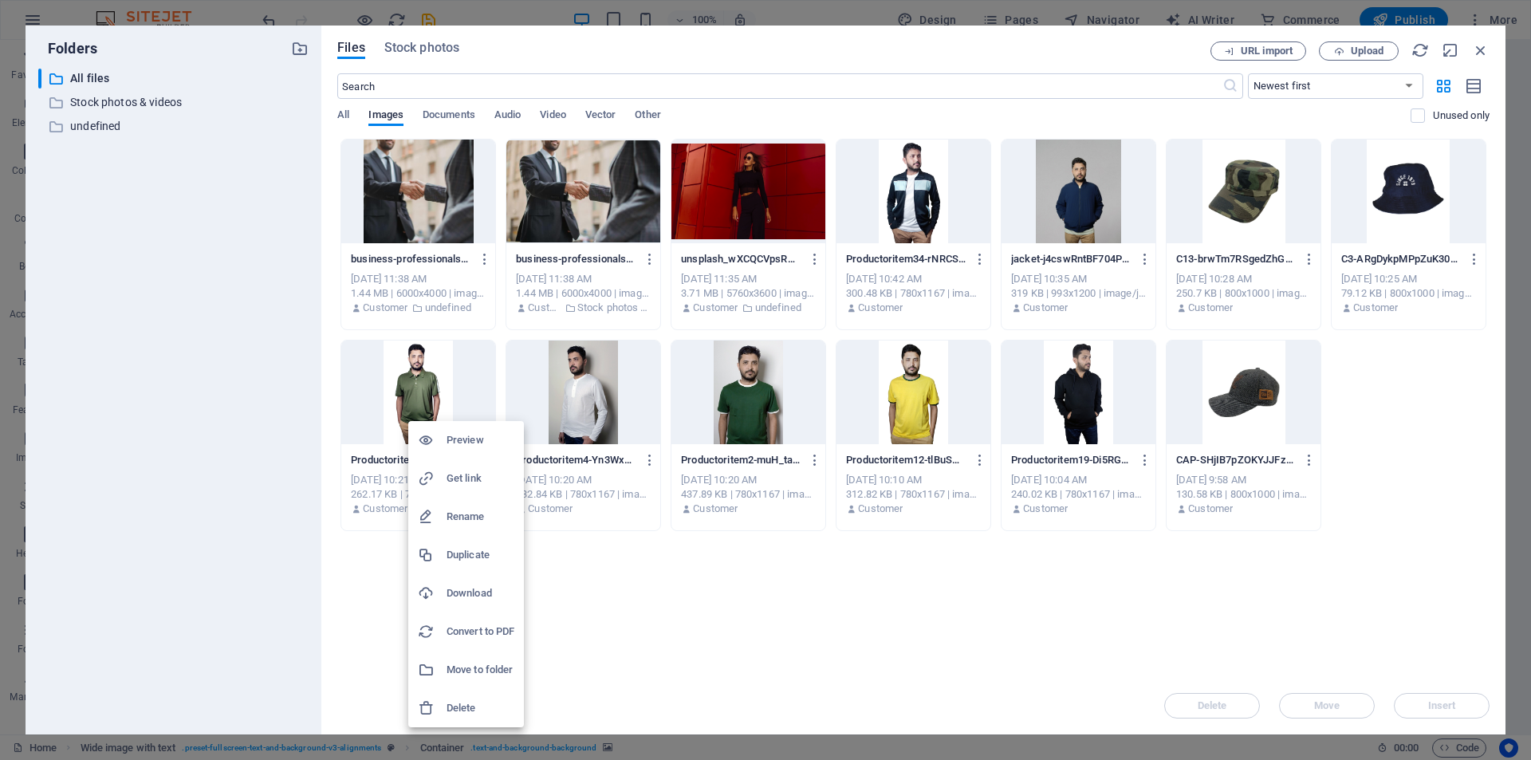
click at [1407, 214] on div at bounding box center [765, 380] width 1531 height 760
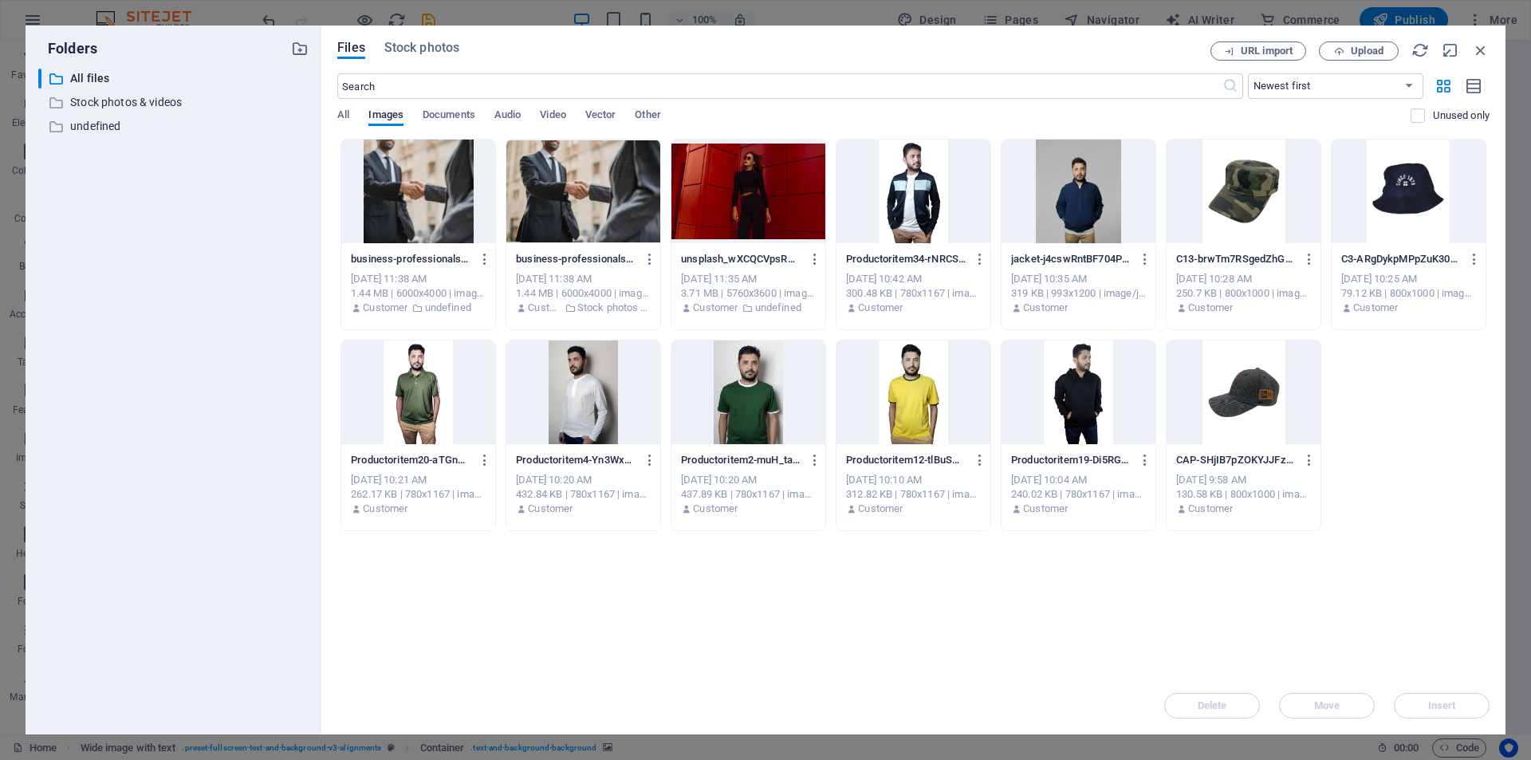
click at [1410, 211] on div at bounding box center [1409, 192] width 154 height 104
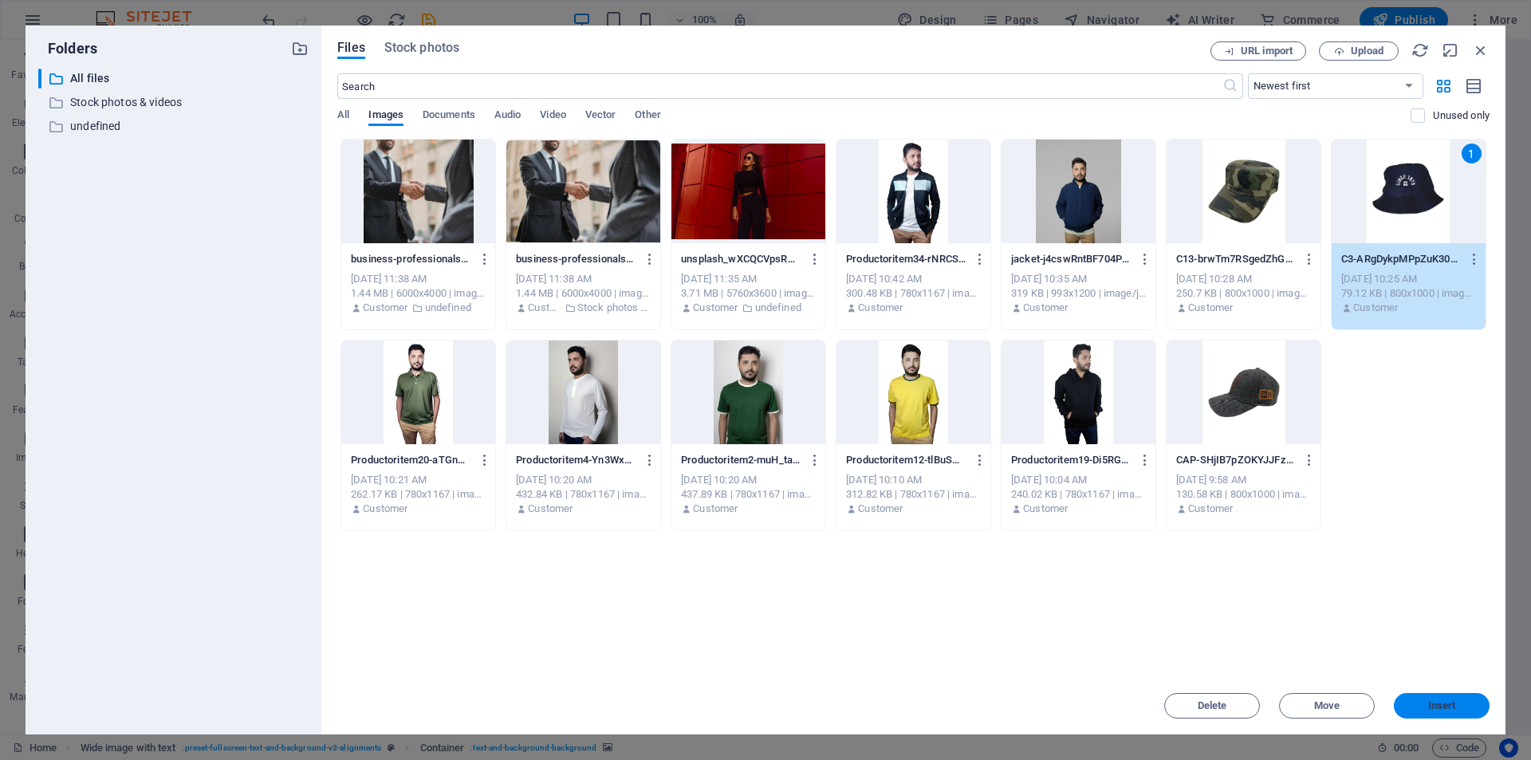
click at [1437, 712] on button "Insert" at bounding box center [1442, 706] width 96 height 26
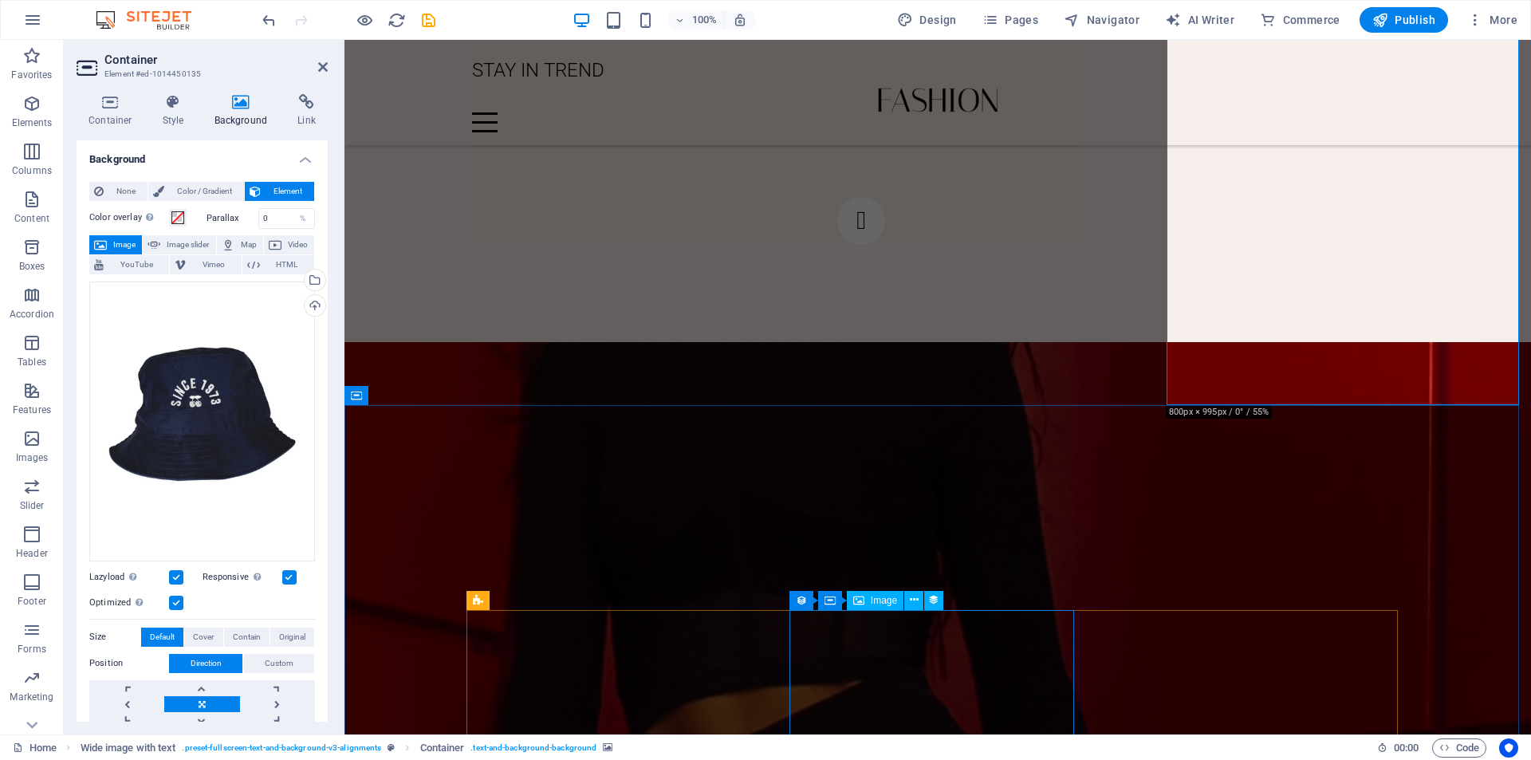
scroll to position [2761, 0]
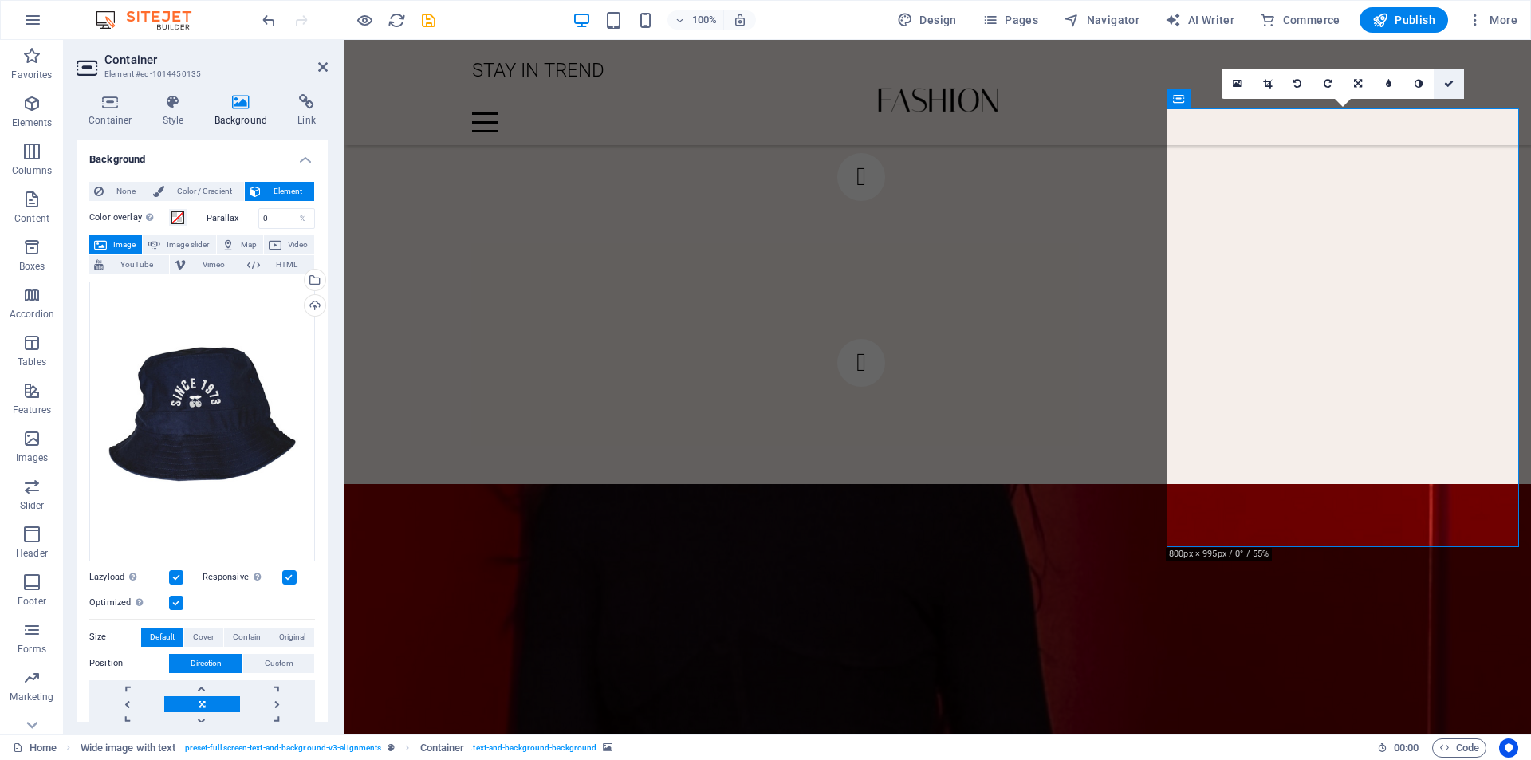
click at [1444, 84] on icon at bounding box center [1449, 84] width 10 height 10
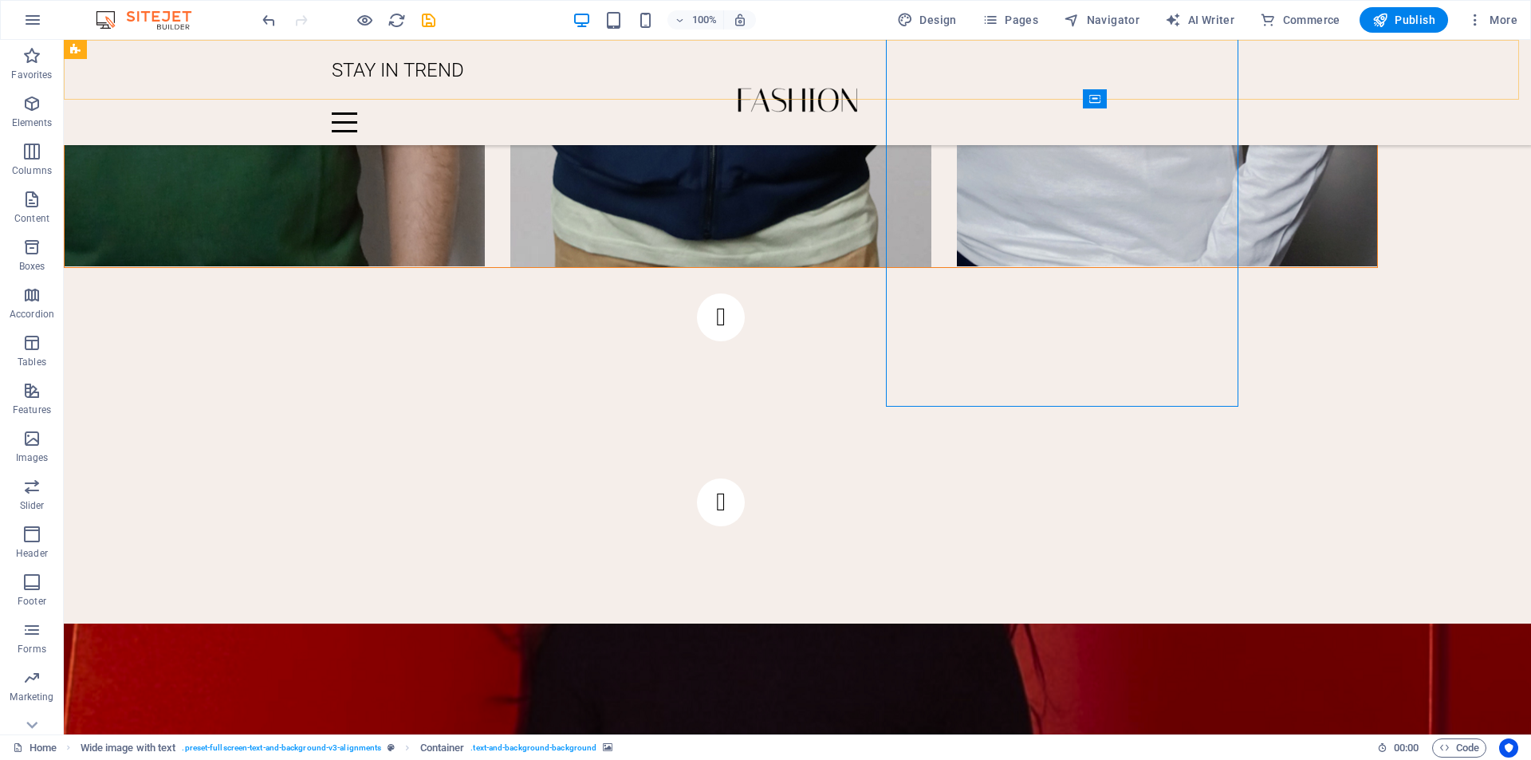
scroll to position [2901, 0]
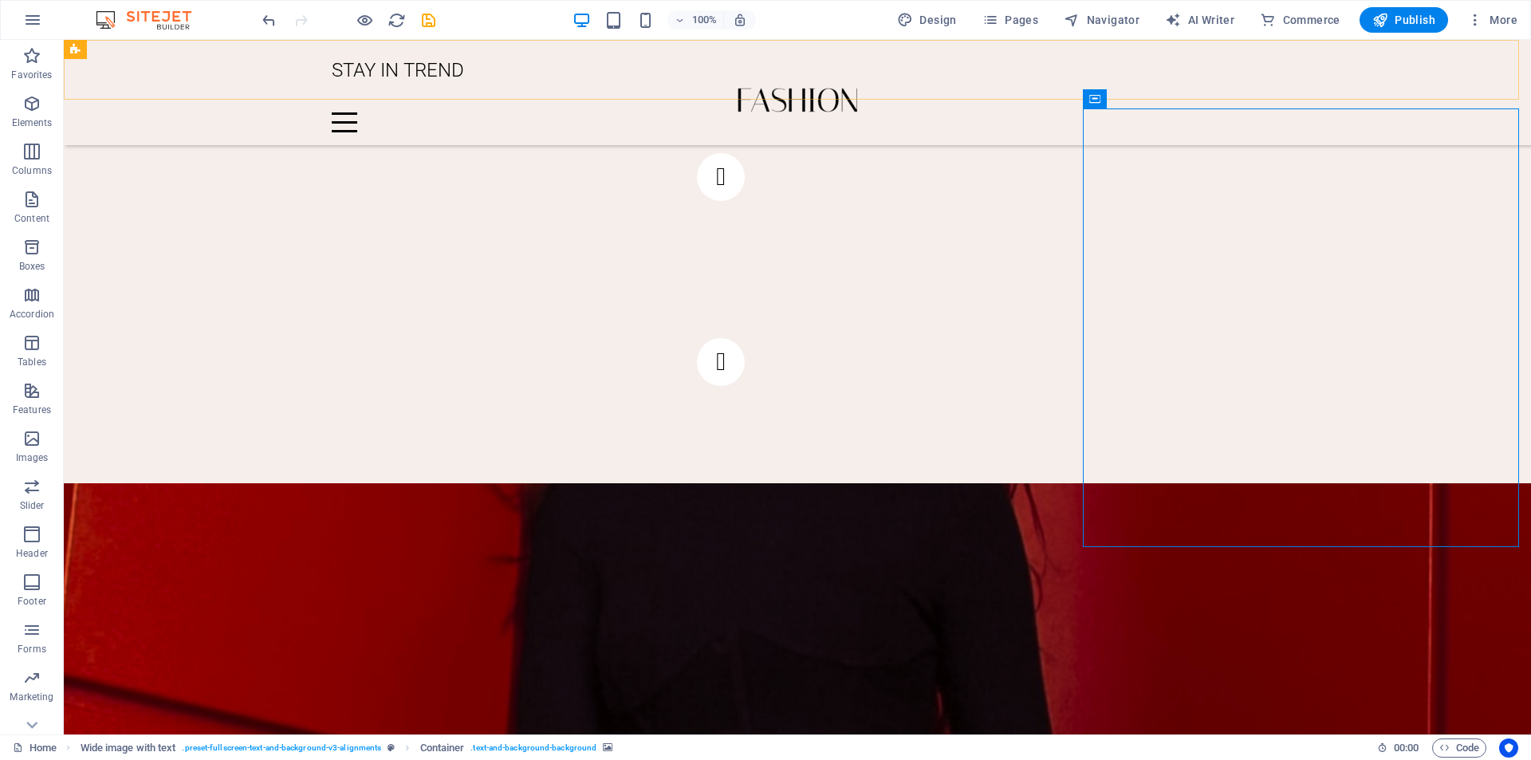
click at [1444, 84] on div "STAY IN TREND Menu Home Contact Location" at bounding box center [797, 92] width 1467 height 105
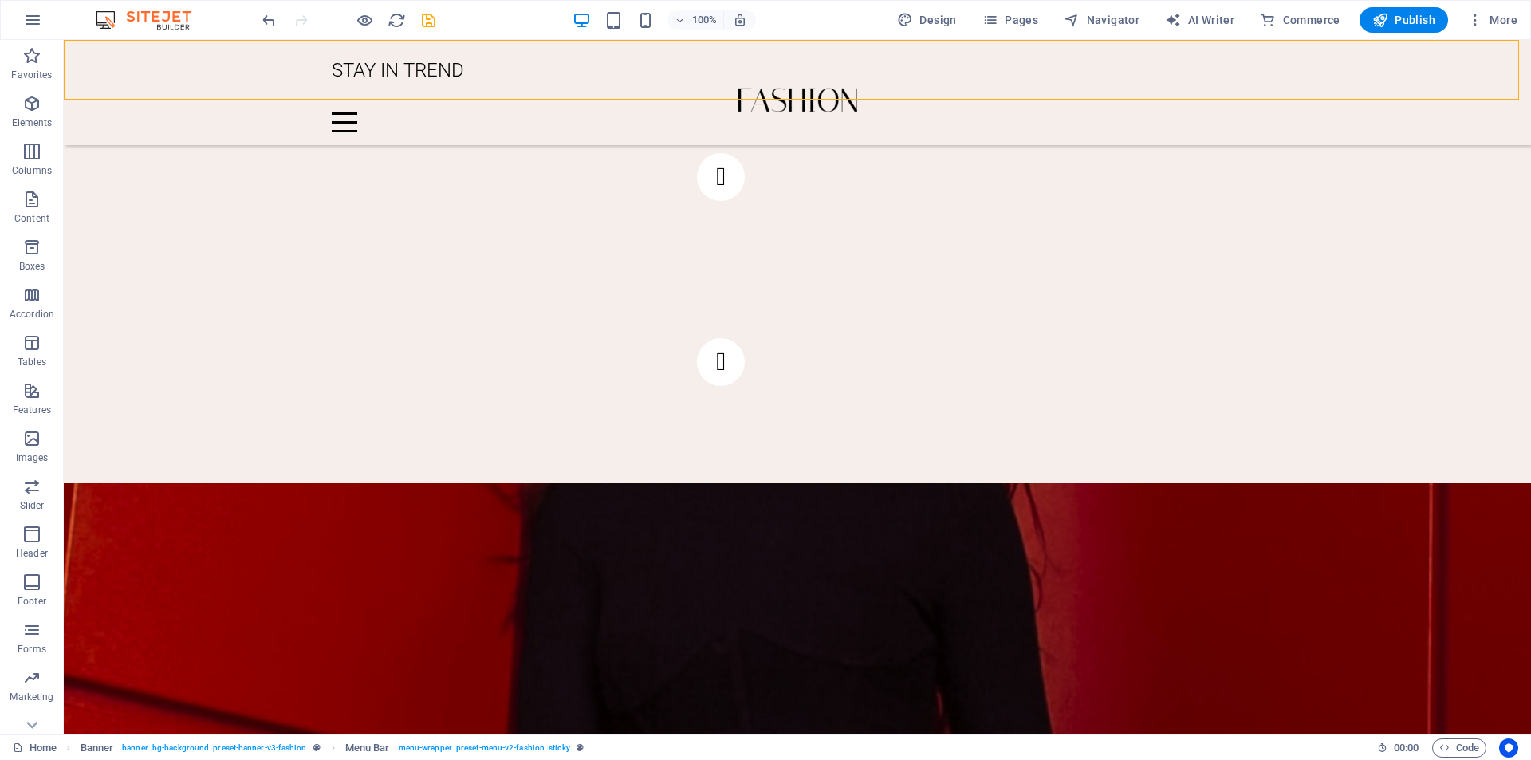
click at [1471, 6] on div "100% Design Pages Navigator AI Writer Commerce Publish More" at bounding box center [765, 20] width 1529 height 38
click at [1469, 22] on icon "button" at bounding box center [1475, 20] width 16 height 16
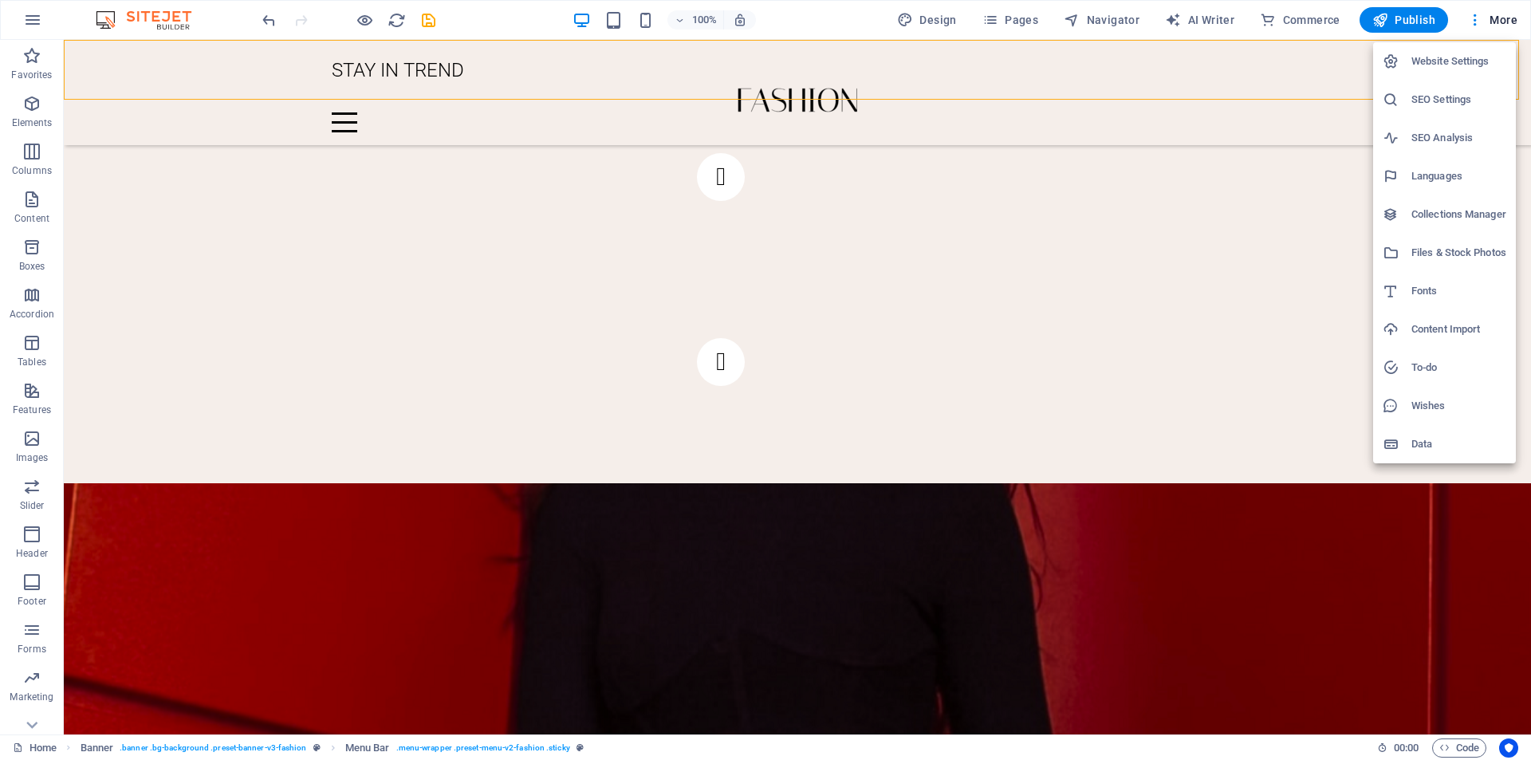
click at [1467, 356] on li "To-do" at bounding box center [1444, 367] width 143 height 38
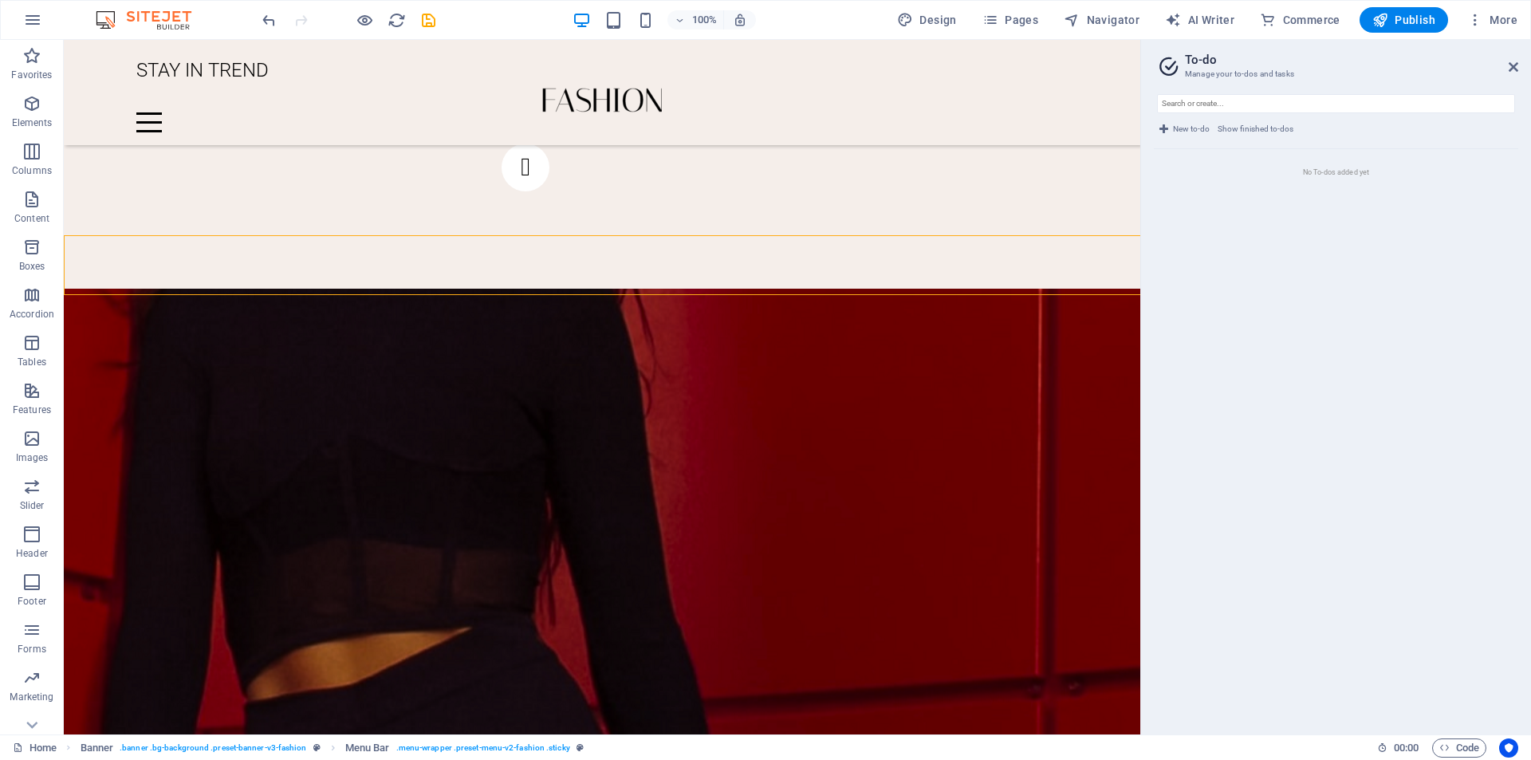
scroll to position [2706, 0]
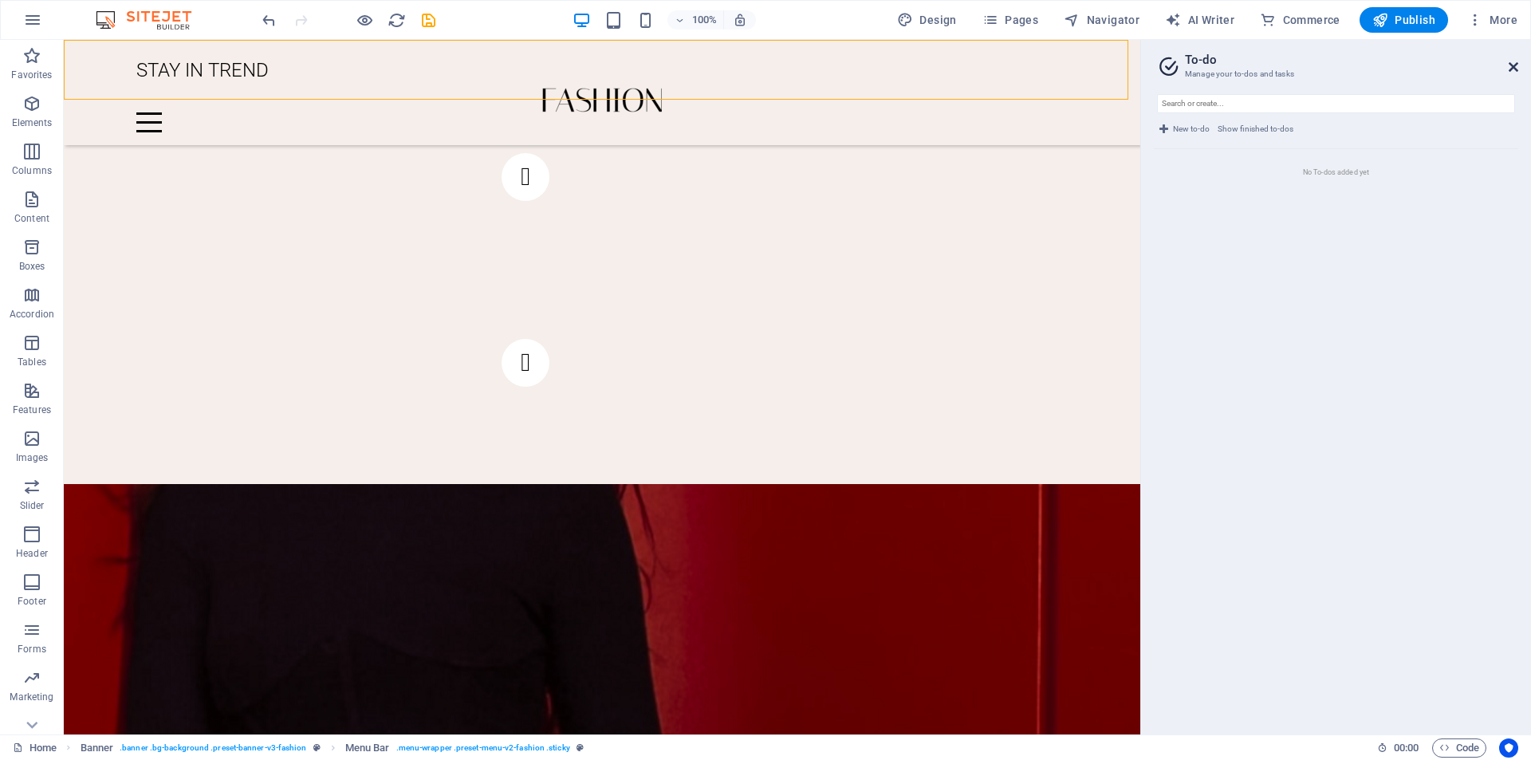
click at [1514, 65] on icon at bounding box center [1514, 67] width 10 height 13
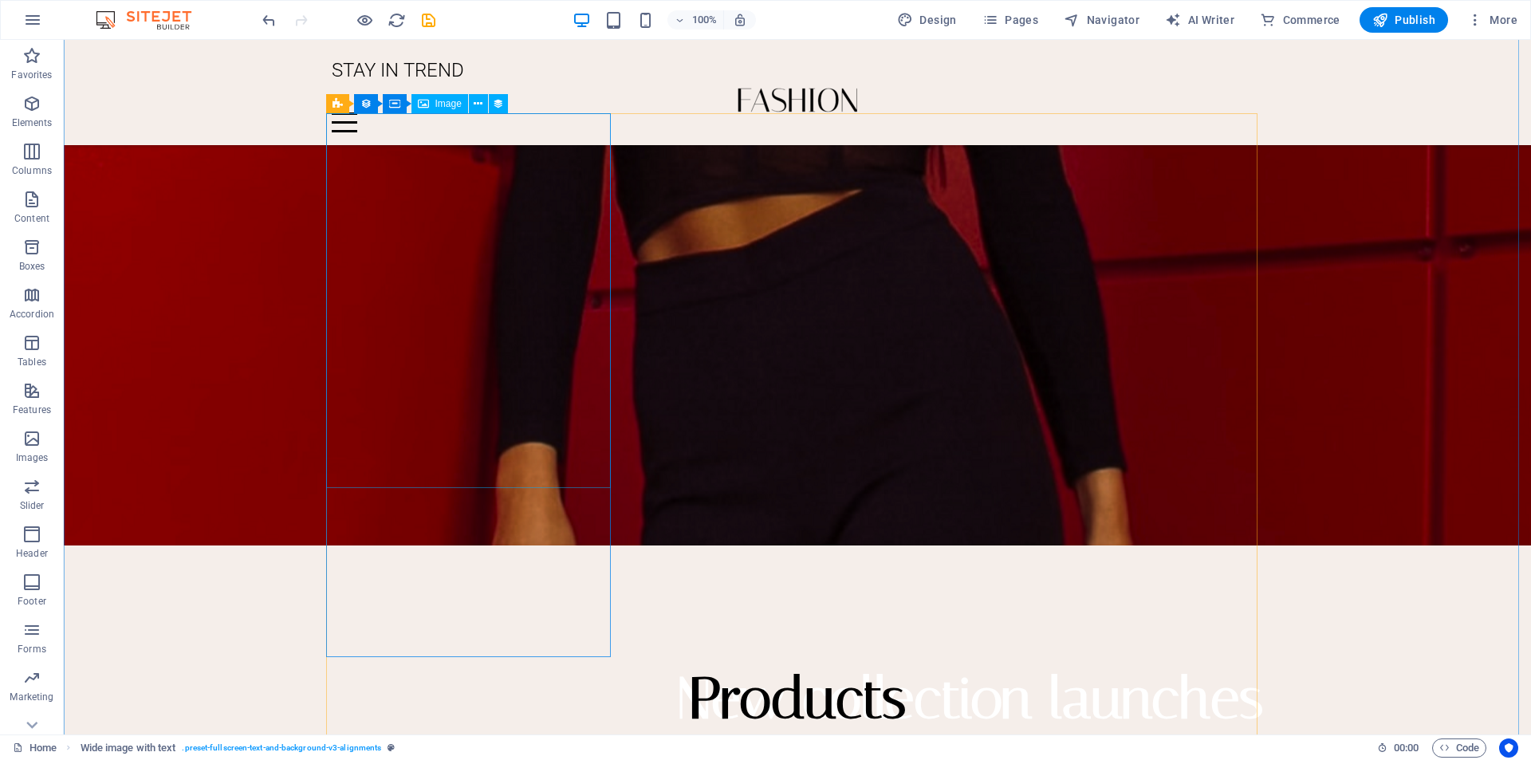
scroll to position [3539, 0]
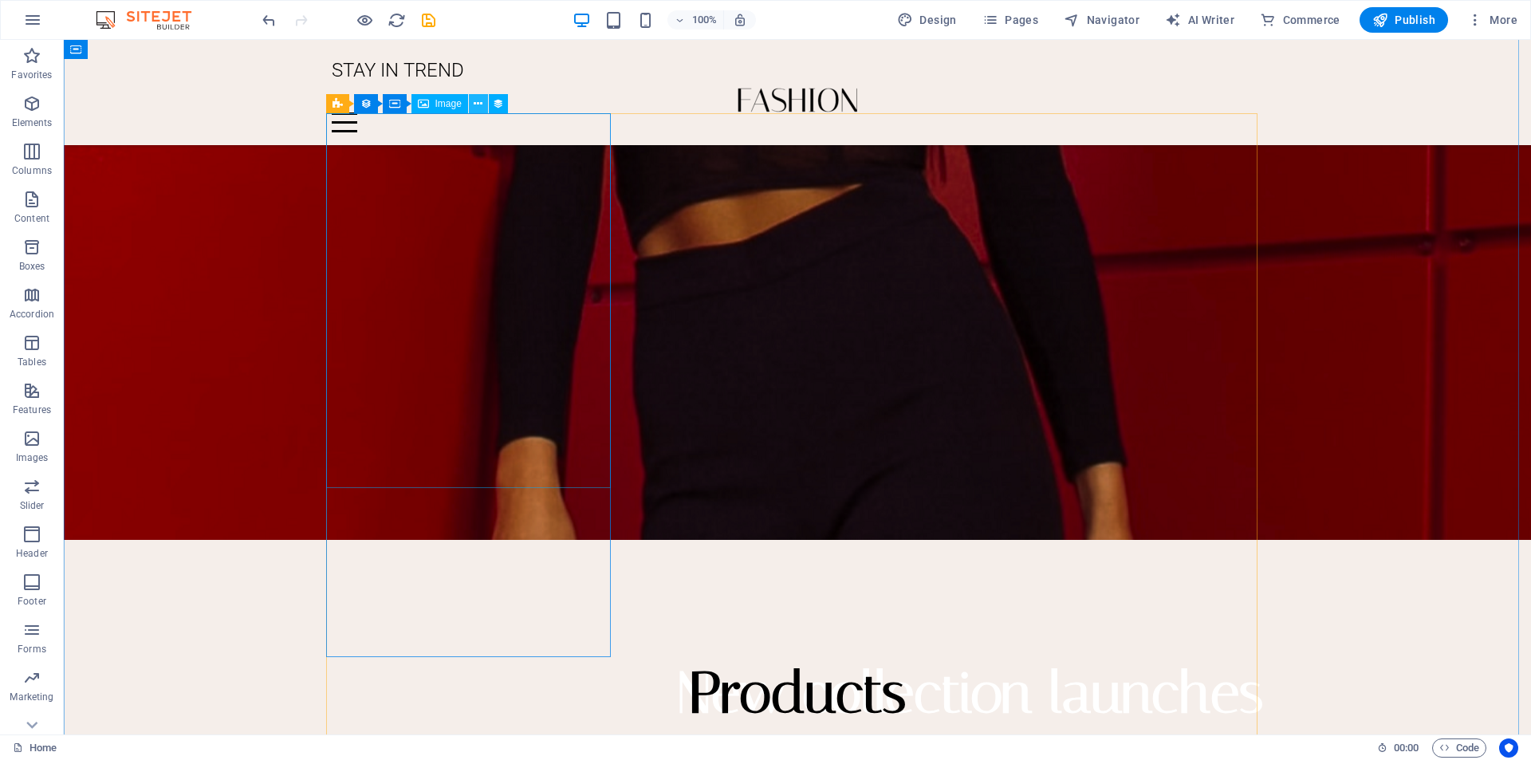
click at [482, 100] on icon at bounding box center [478, 104] width 9 height 17
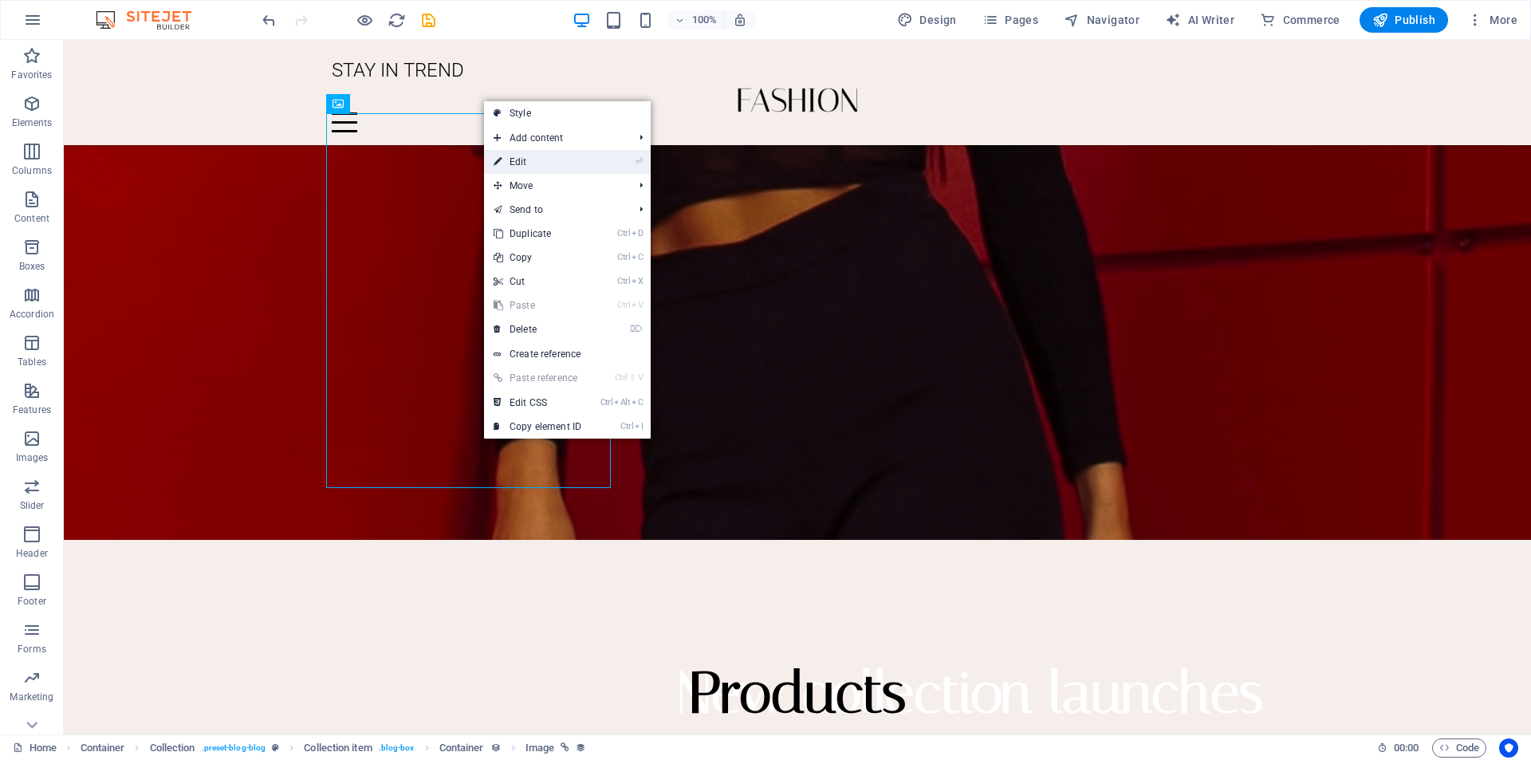
click at [514, 162] on link "⏎ Edit" at bounding box center [537, 162] width 107 height 24
select select "%"
select select "px"
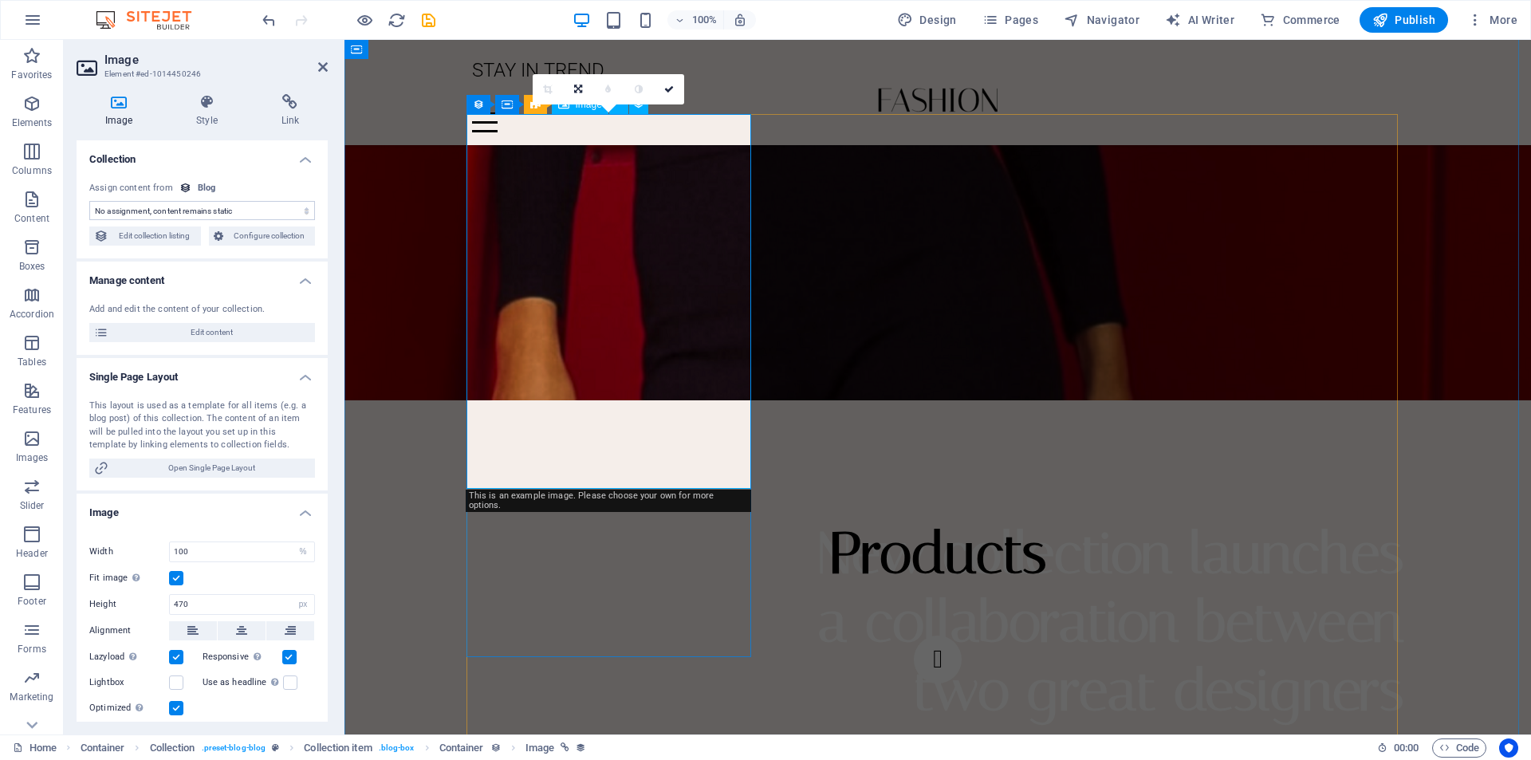
scroll to position [3399, 0]
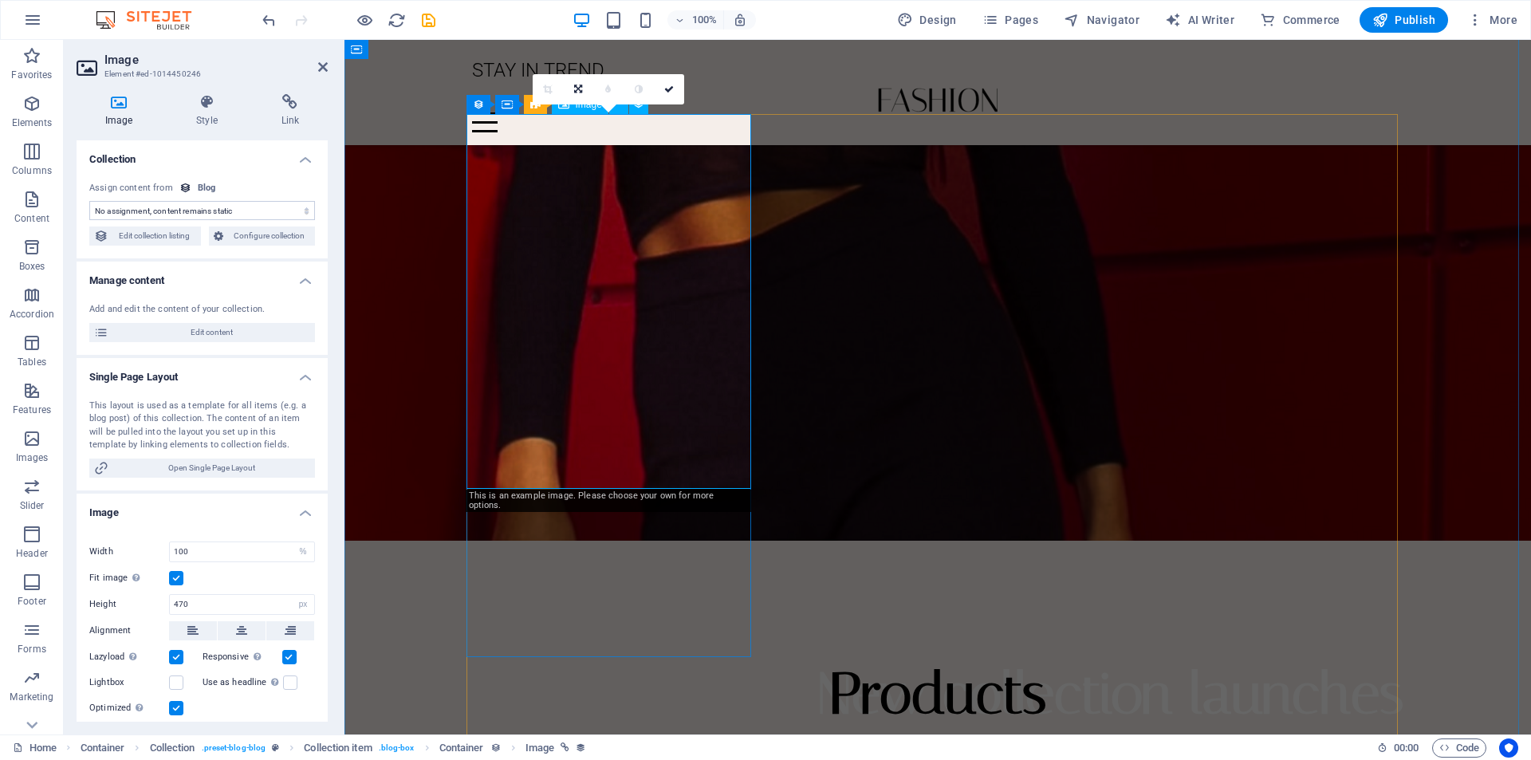
select select "image"
click at [209, 111] on h4 "Style" at bounding box center [209, 110] width 85 height 33
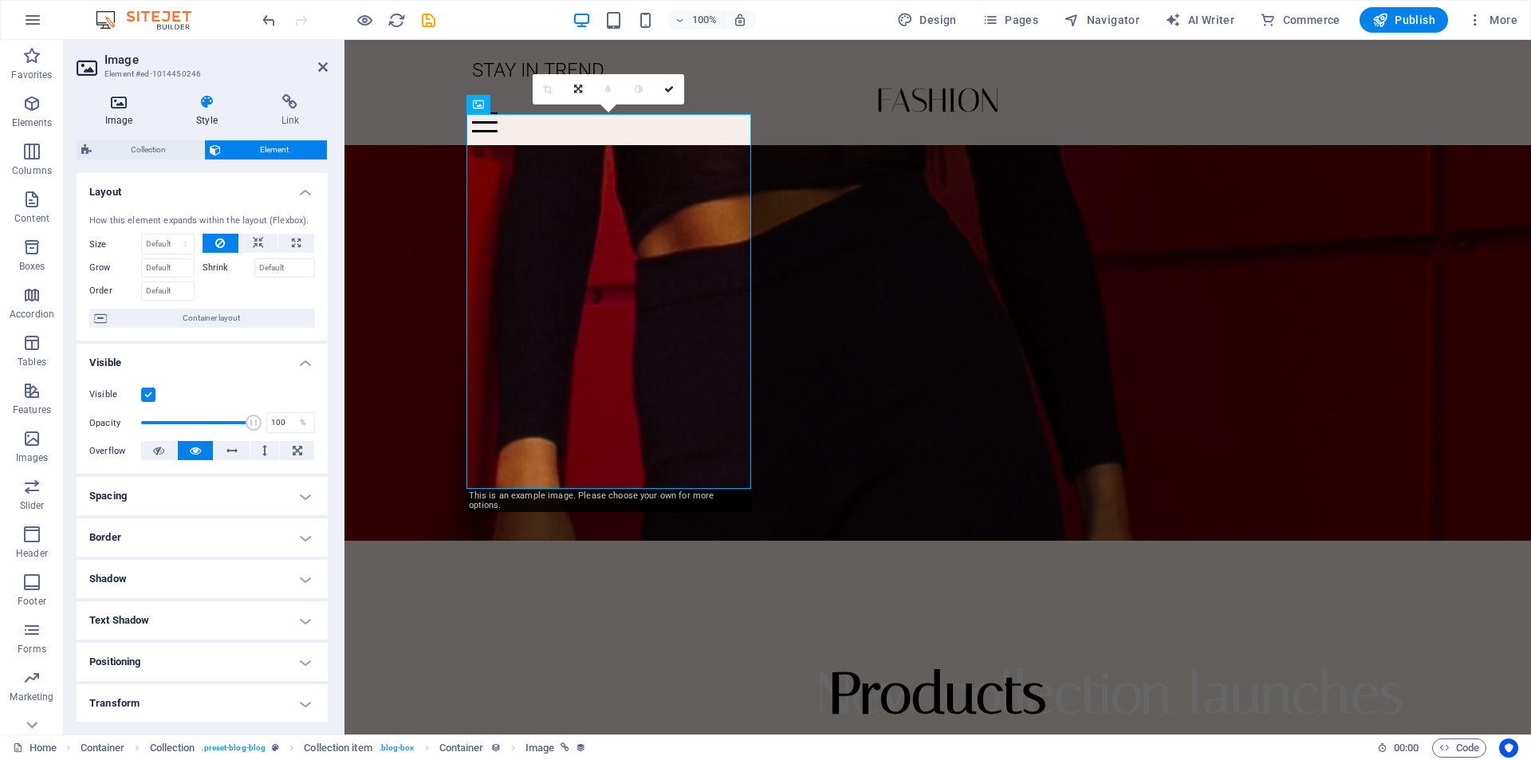
click at [118, 102] on icon at bounding box center [119, 102] width 85 height 16
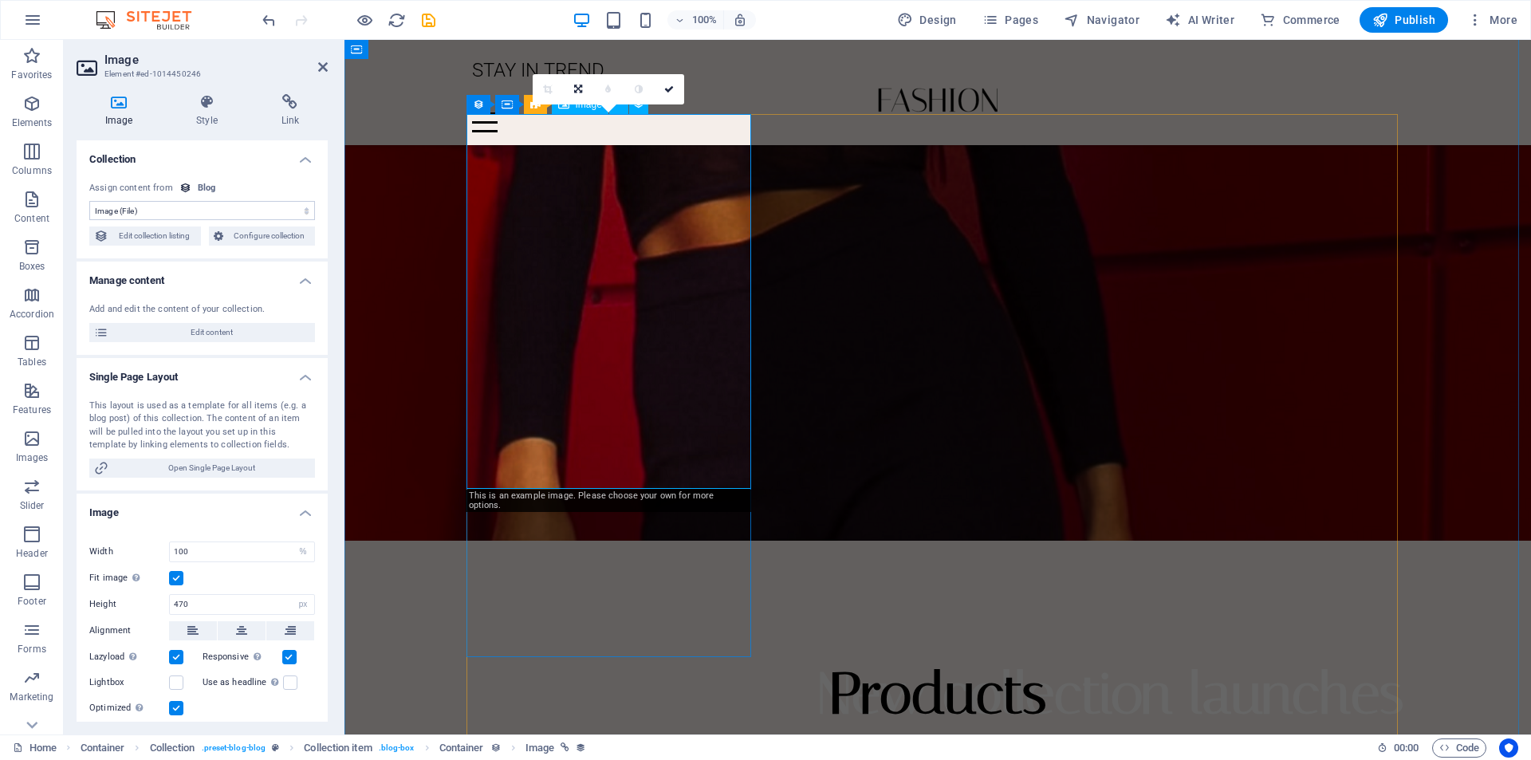
click at [245, 209] on select "No assignment, content remains static Created at (Date) Updated at (Date) Name …" at bounding box center [202, 210] width 226 height 19
click at [89, 201] on select "No assignment, content remains static Created at (Date) Updated at (Date) Name …" at bounding box center [202, 210] width 226 height 19
click at [207, 331] on span "Edit content" at bounding box center [211, 332] width 197 height 19
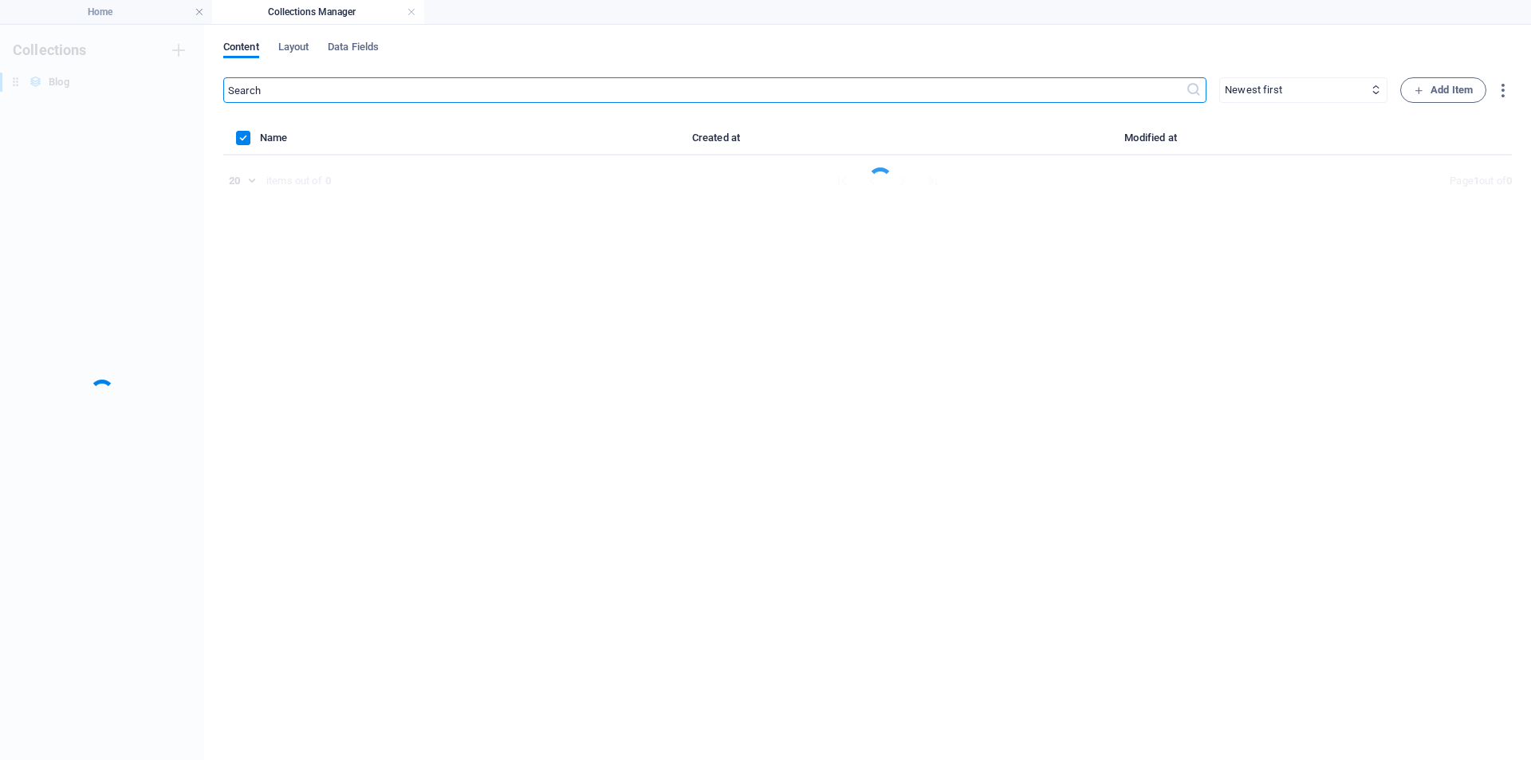
scroll to position [0, 0]
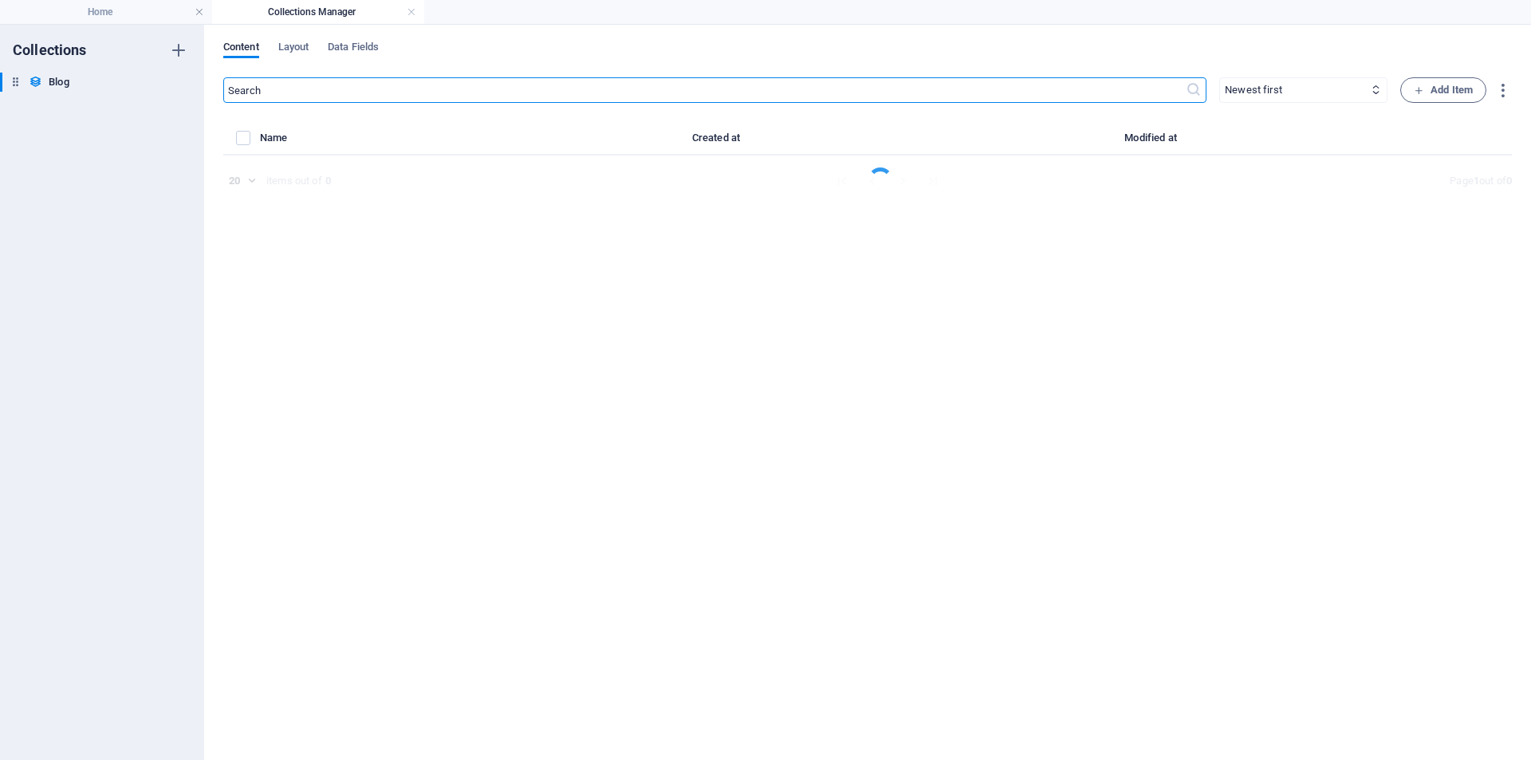
select select "Trends"
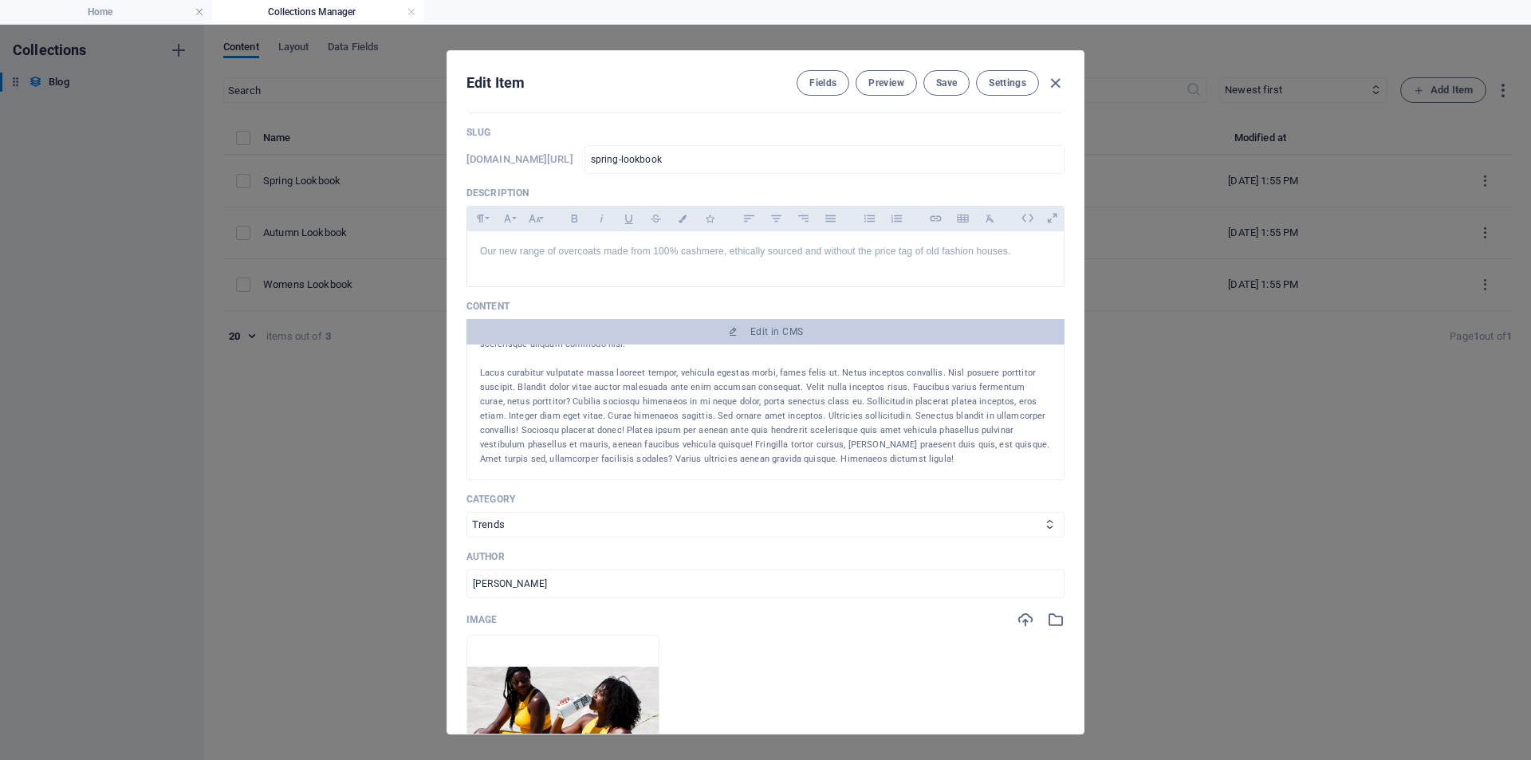
scroll to position [159, 0]
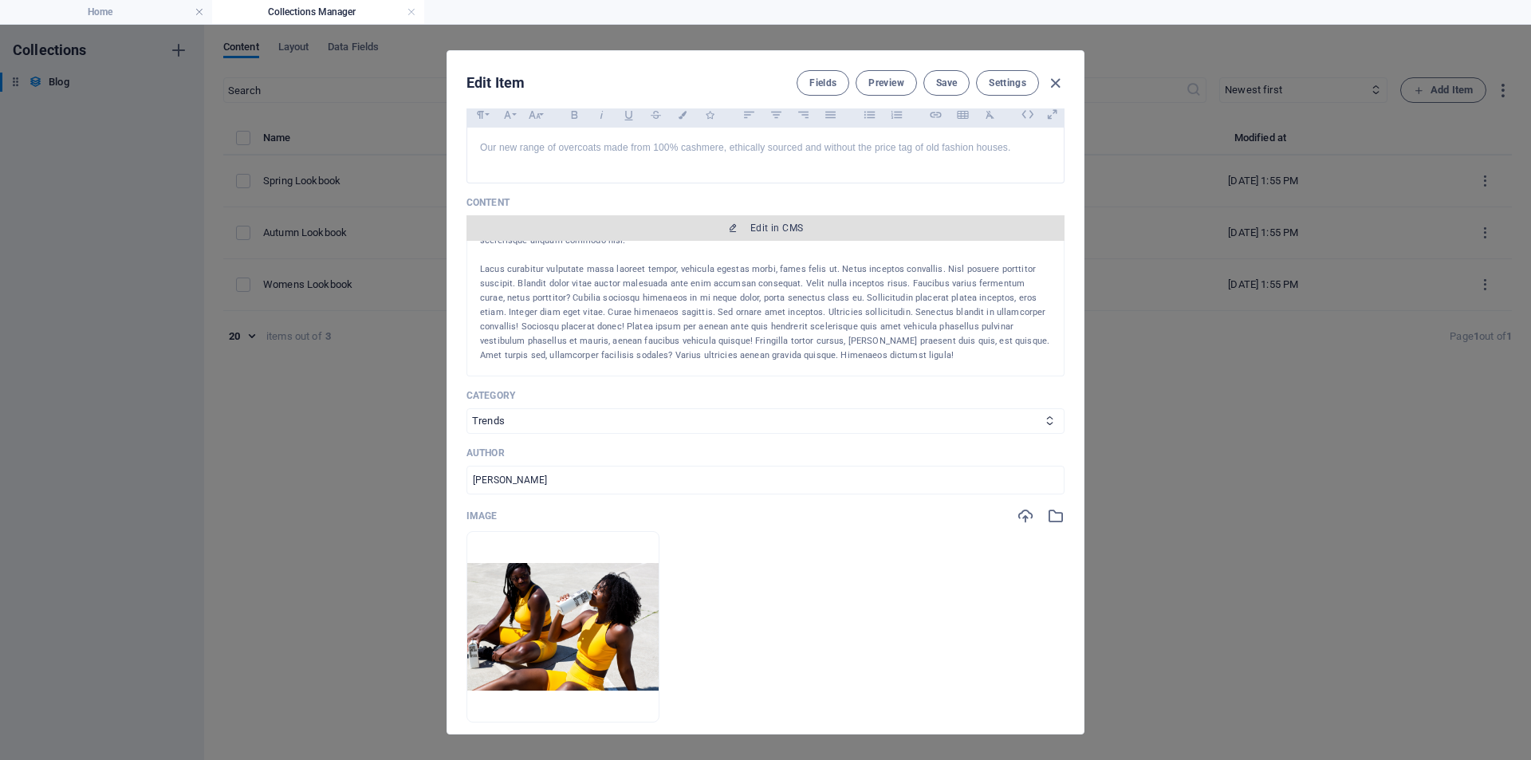
click at [834, 231] on span "Edit in CMS" at bounding box center [765, 228] width 585 height 13
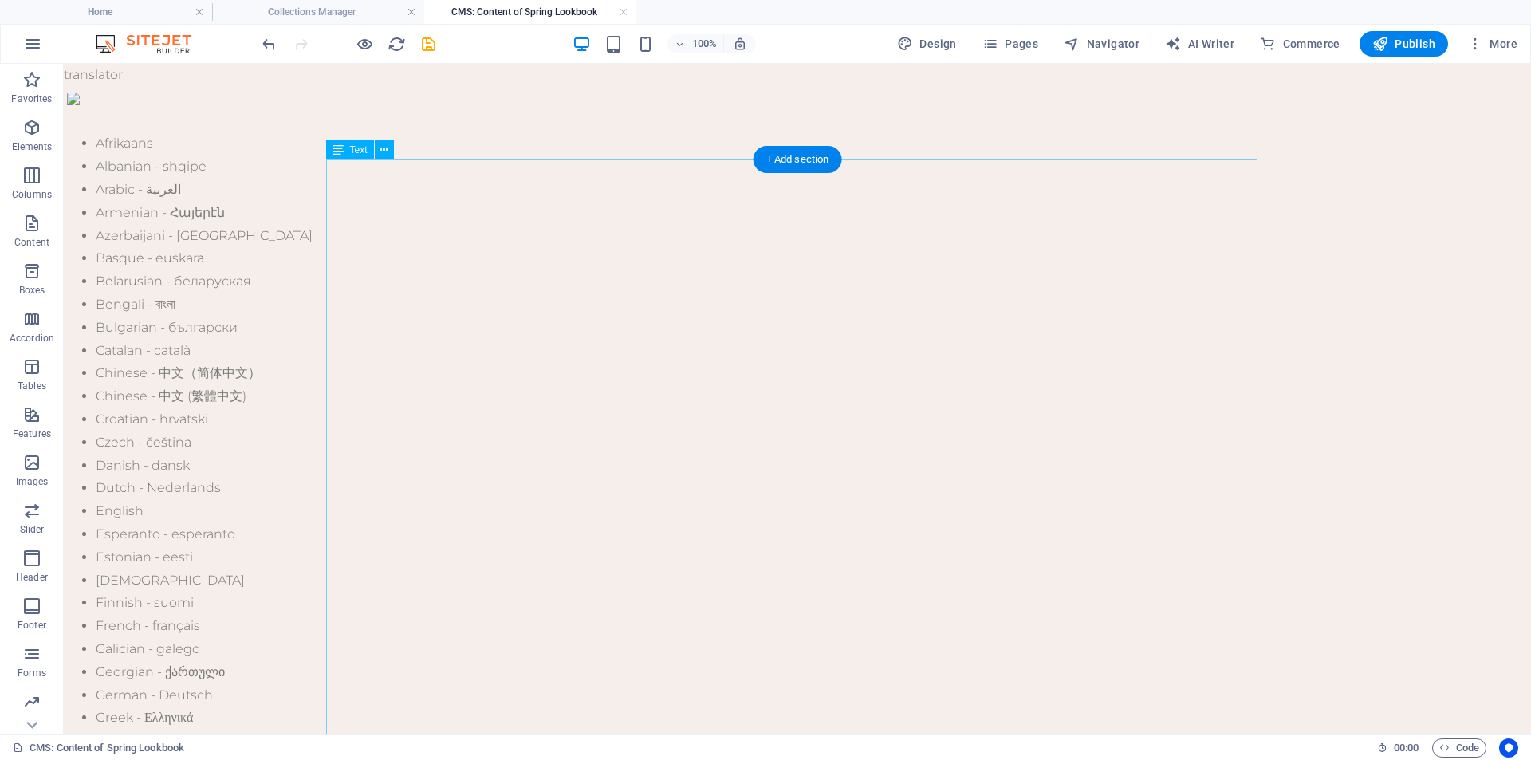
scroll to position [0, 0]
drag, startPoint x: 374, startPoint y: 333, endPoint x: 399, endPoint y: 342, distance: 27.3
drag, startPoint x: 363, startPoint y: 322, endPoint x: 413, endPoint y: 348, distance: 56.3
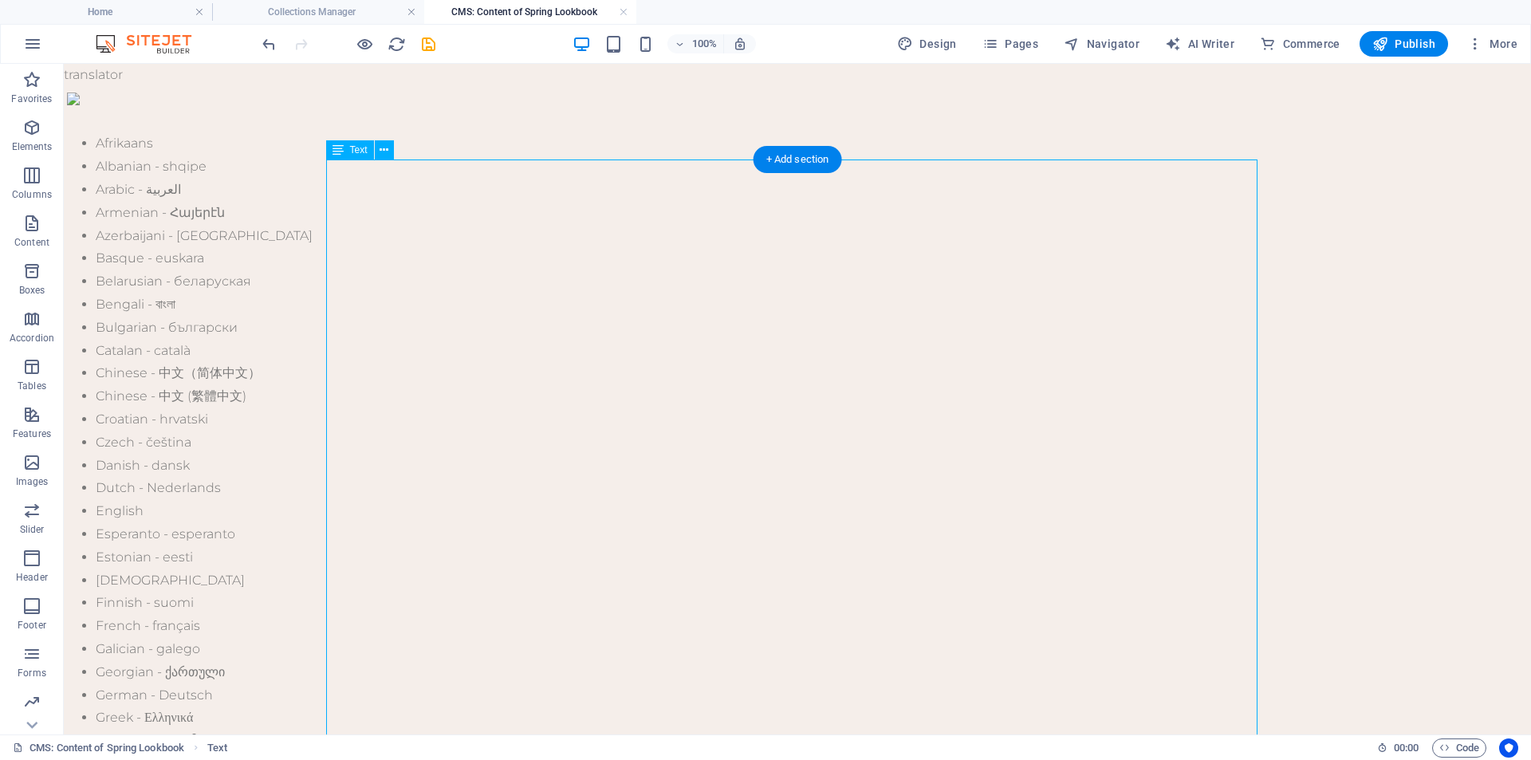
click at [385, 148] on icon at bounding box center [384, 150] width 9 height 17
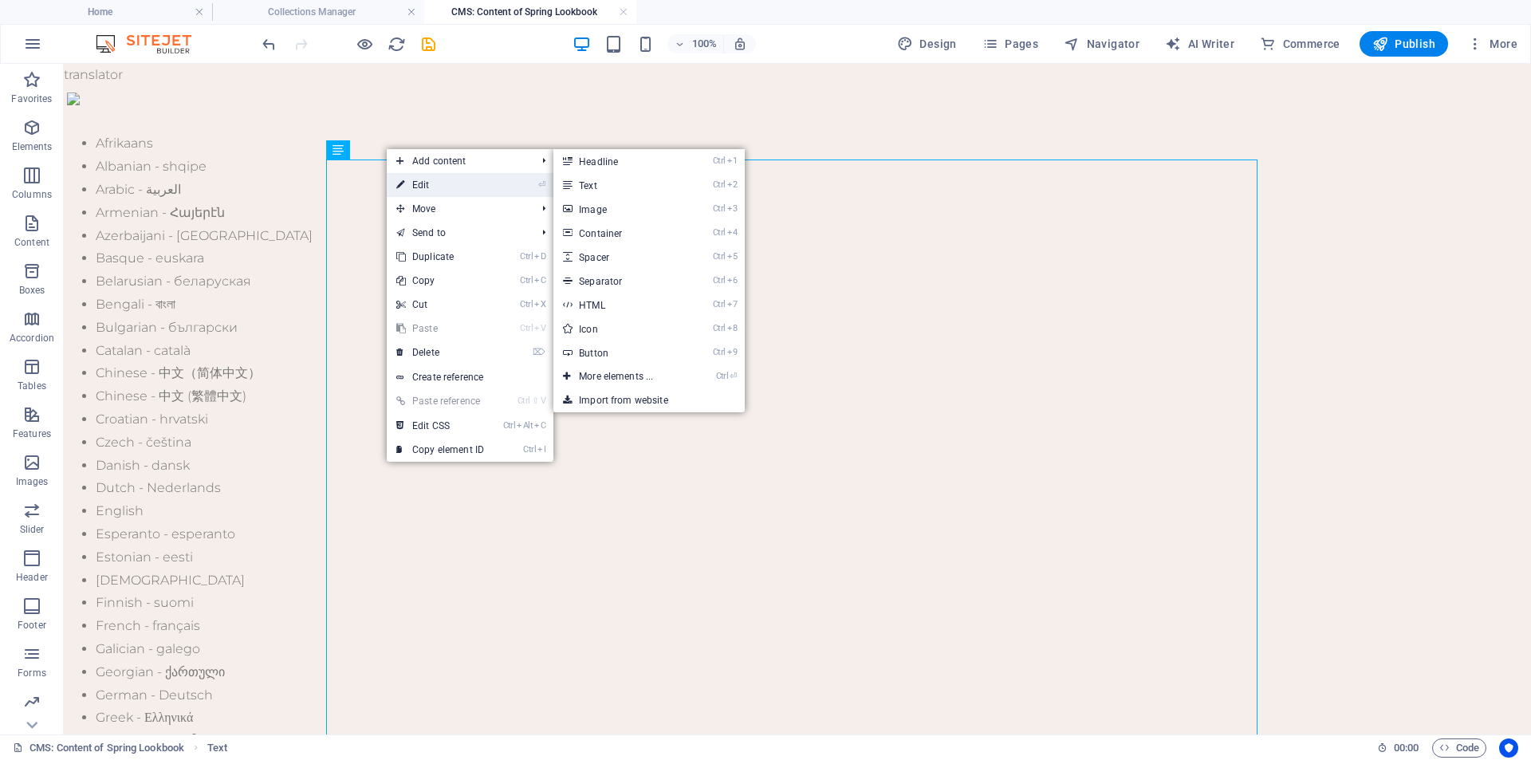
click at [407, 187] on link "⏎ Edit" at bounding box center [440, 185] width 107 height 24
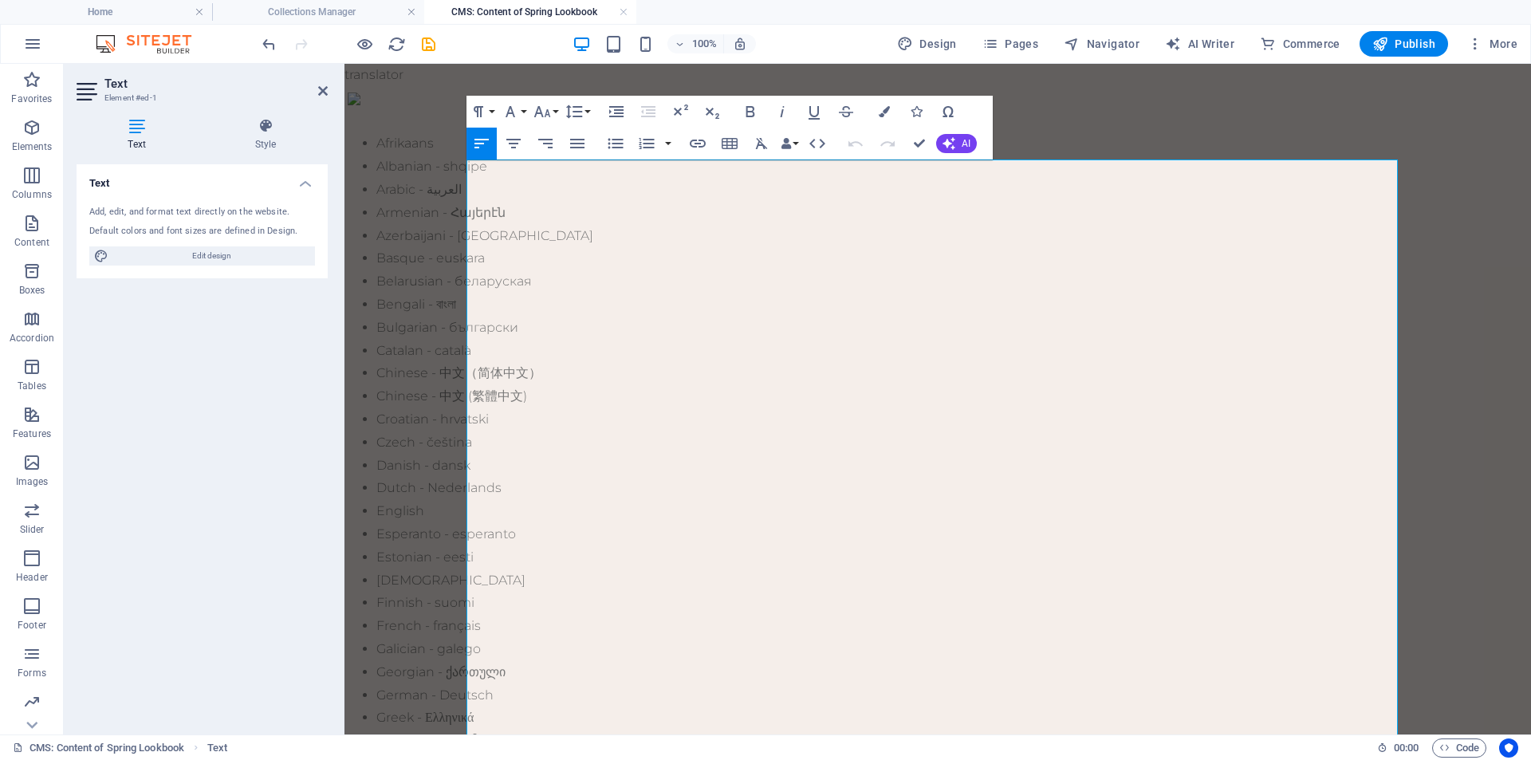
drag, startPoint x: 511, startPoint y: 325, endPoint x: 1372, endPoint y: 428, distance: 867.3
copy h2 "Apart from materials, fit is everything when it comes to well made clothing"
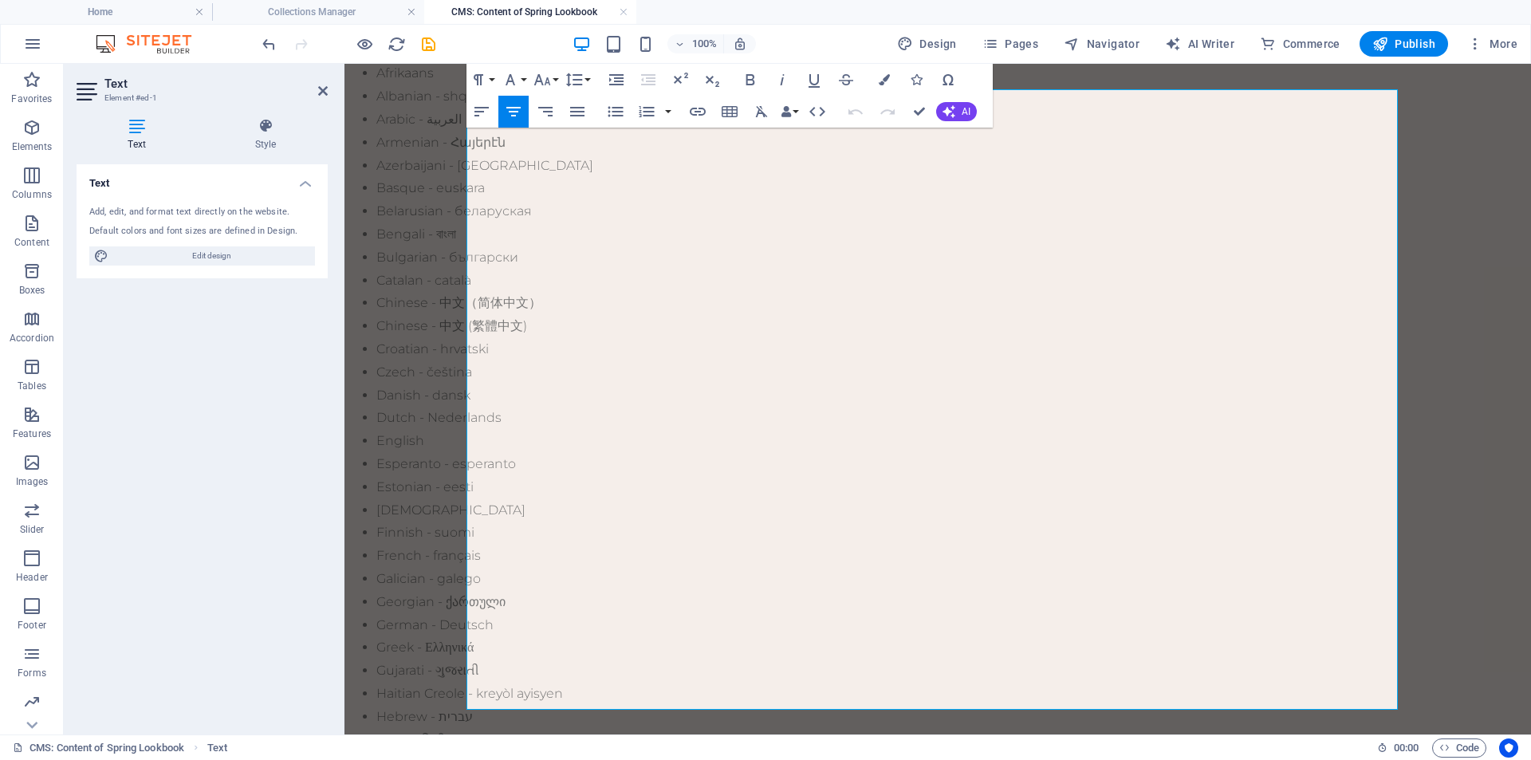
scroll to position [141, 0]
drag, startPoint x: 472, startPoint y: 538, endPoint x: 979, endPoint y: 731, distance: 542.6
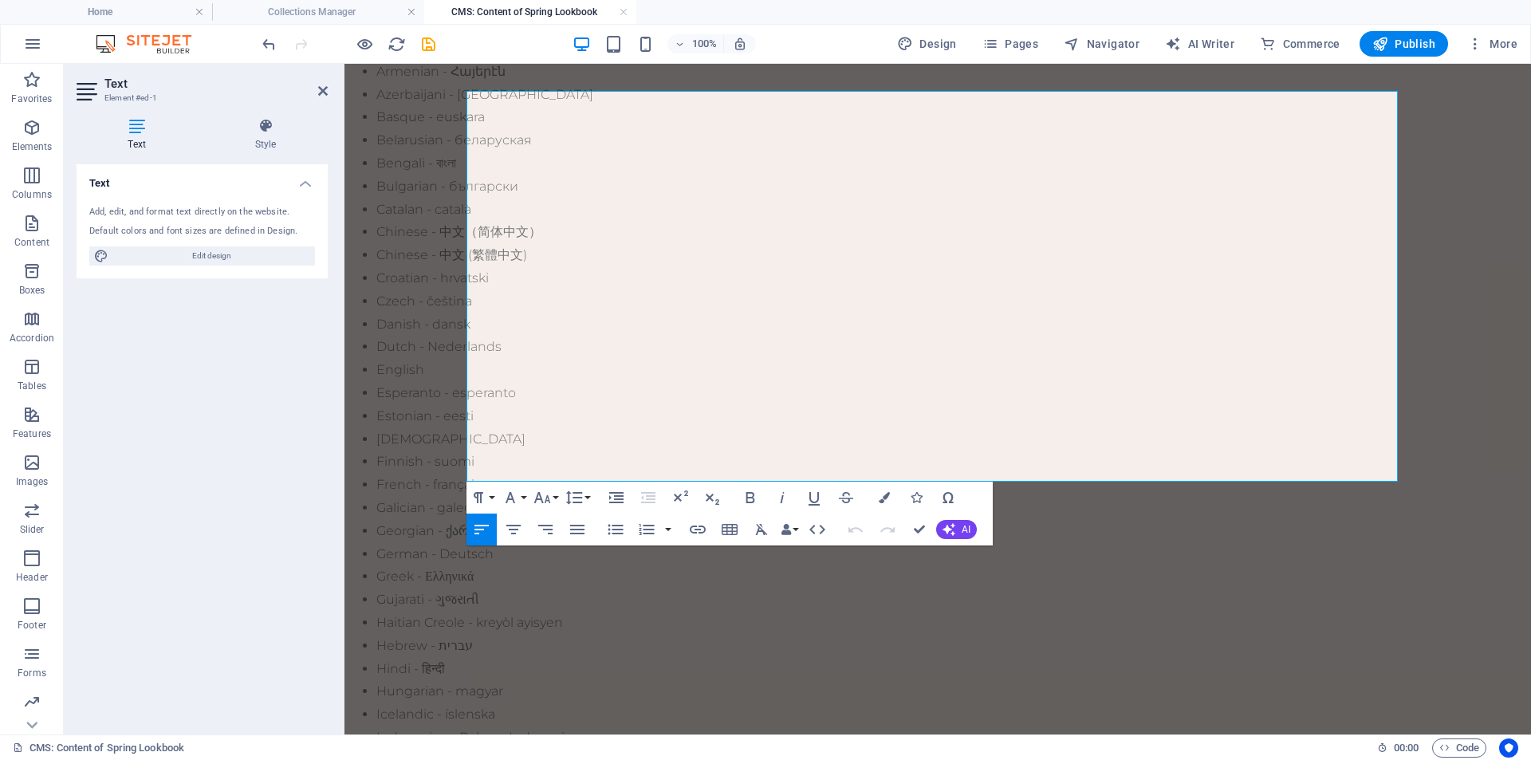
scroll to position [69, 0]
